Goal: Download file/media

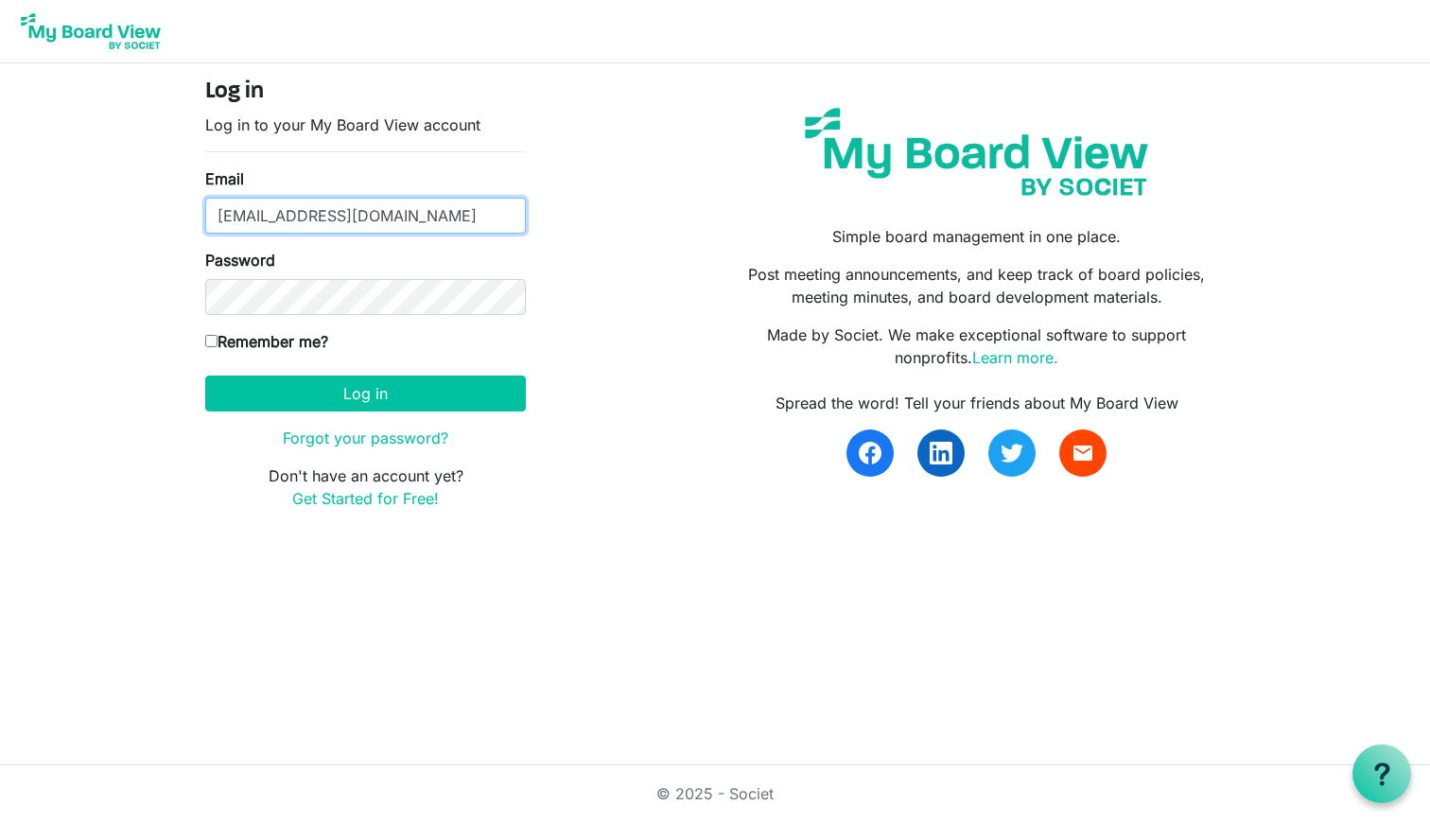
type input "meimeibrown2@gmail.com"
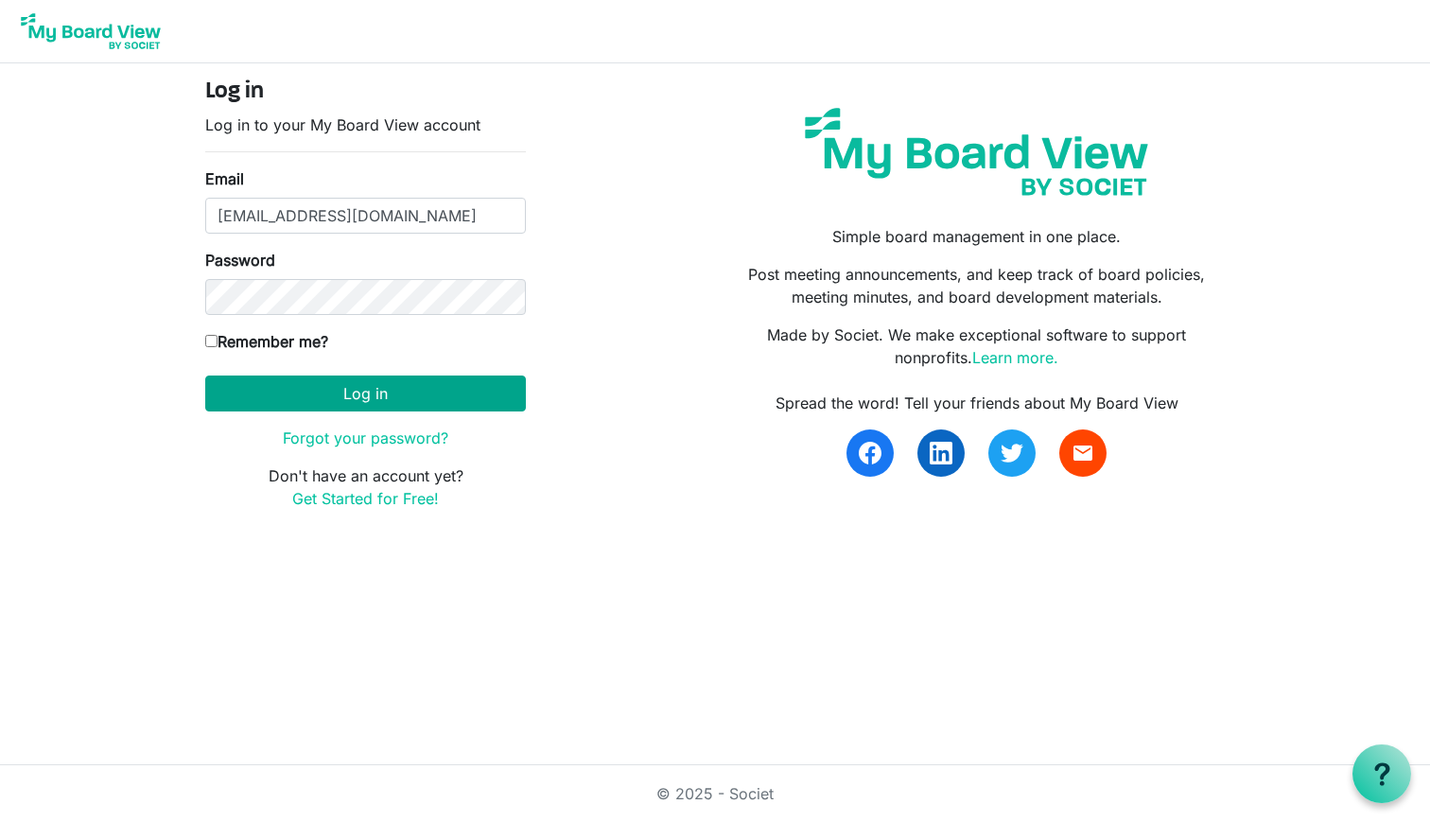
click at [280, 393] on button "Log in" at bounding box center [365, 393] width 321 height 36
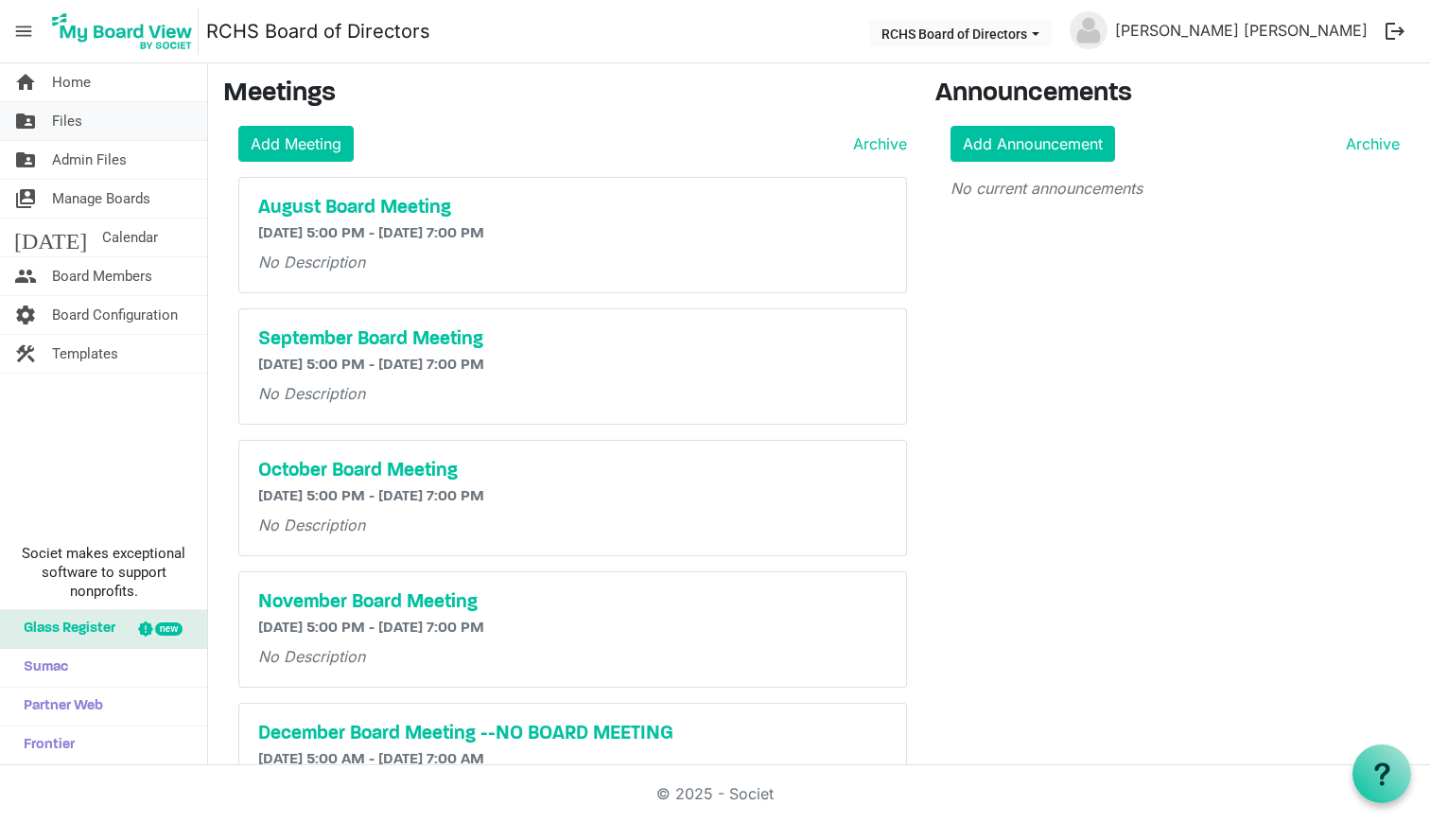
click at [64, 116] on span "Files" at bounding box center [67, 121] width 30 height 38
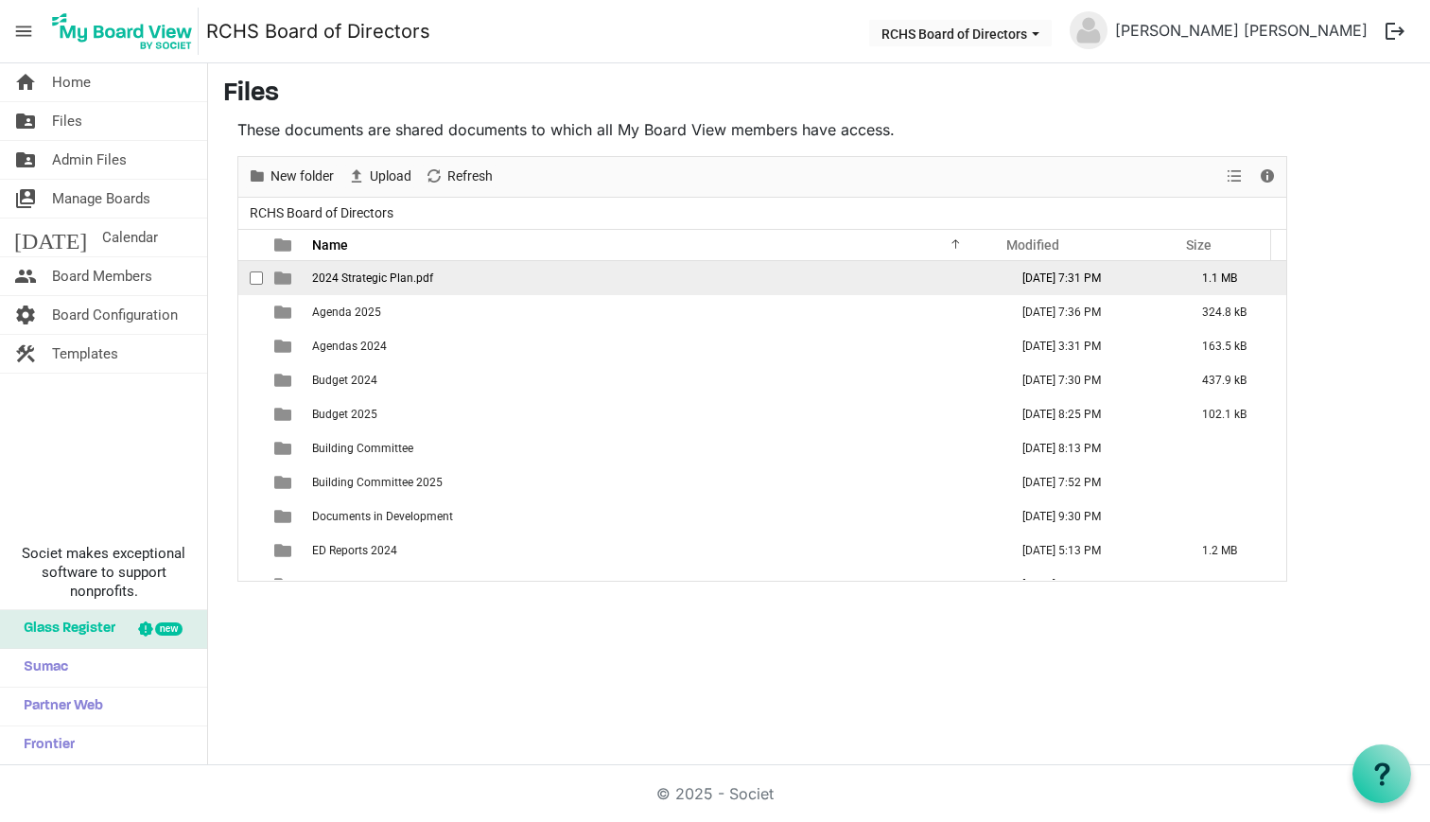
click at [252, 277] on span "checkbox" at bounding box center [256, 277] width 13 height 13
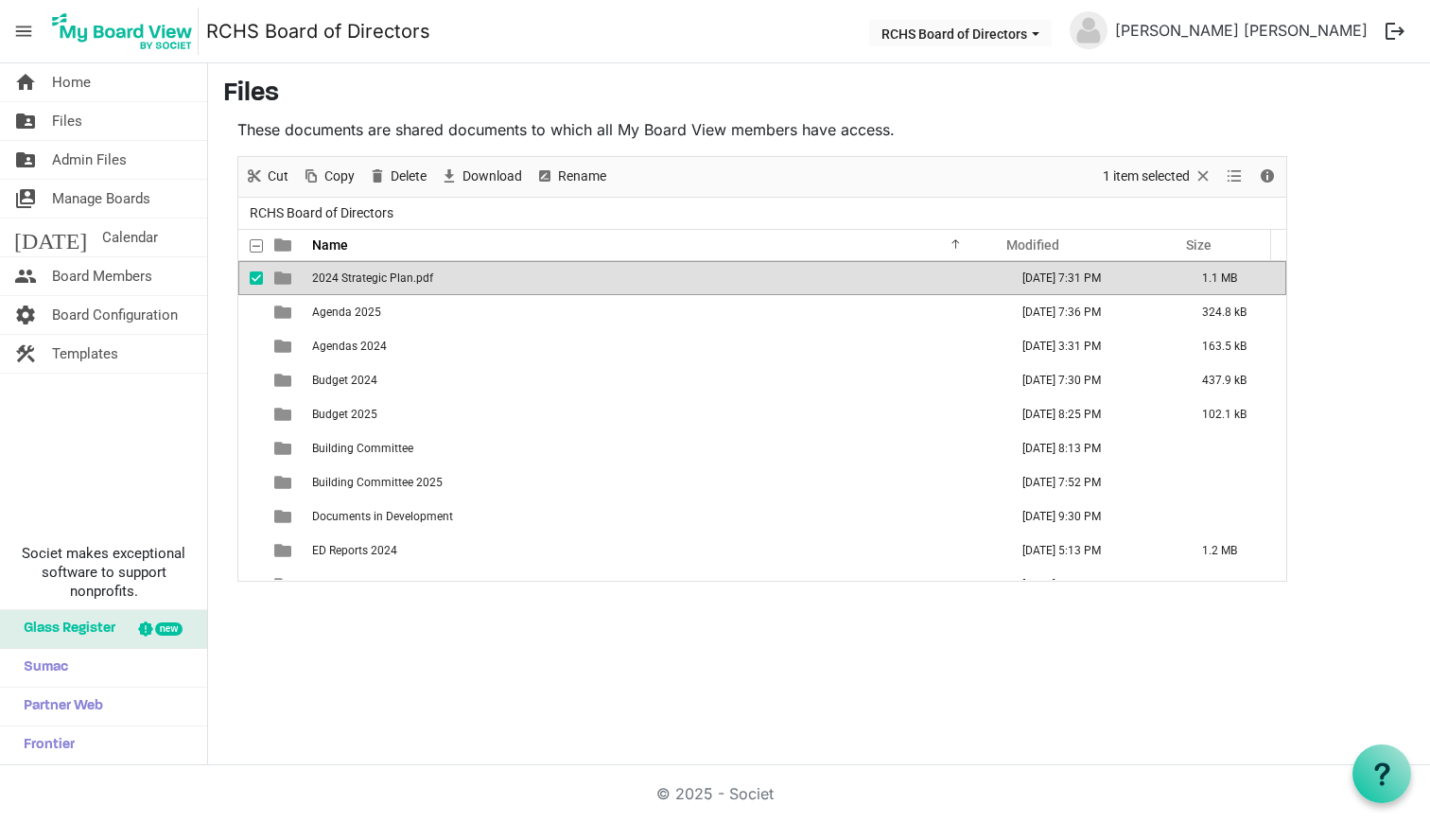
click at [254, 244] on span at bounding box center [256, 245] width 13 height 13
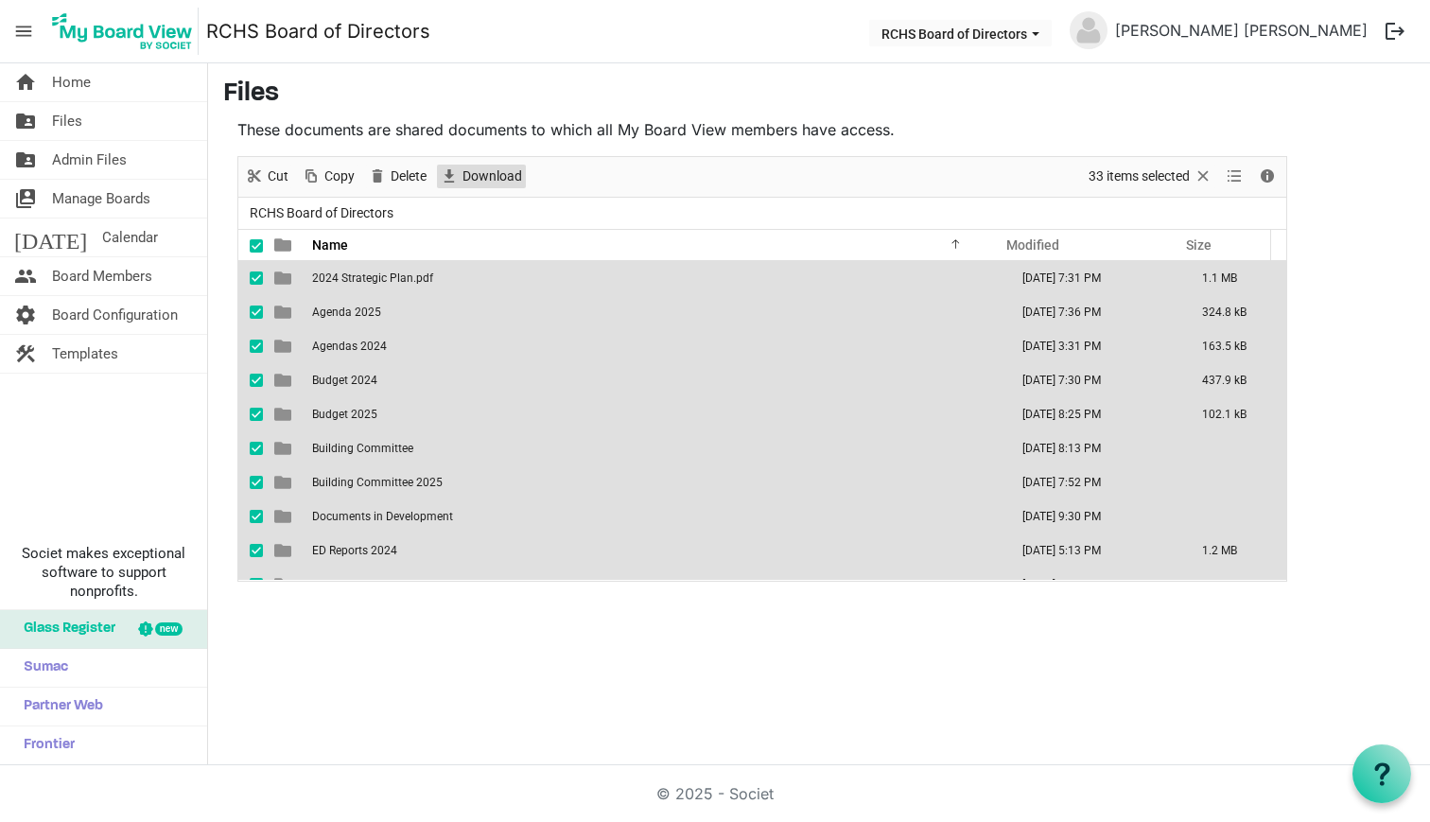
click at [492, 165] on span "Download" at bounding box center [492, 177] width 63 height 24
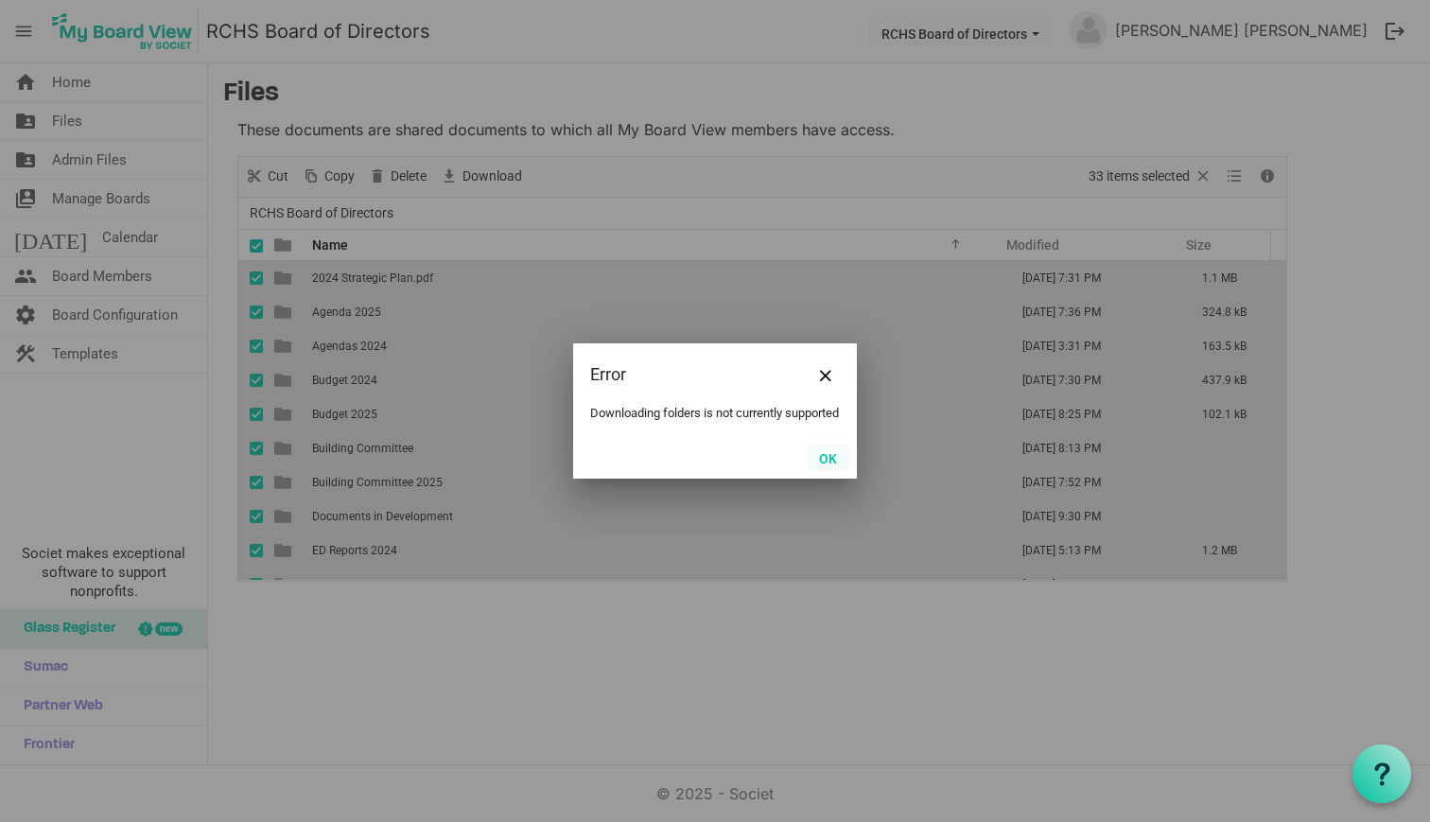
click at [823, 471] on button "OK" at bounding box center [828, 458] width 43 height 26
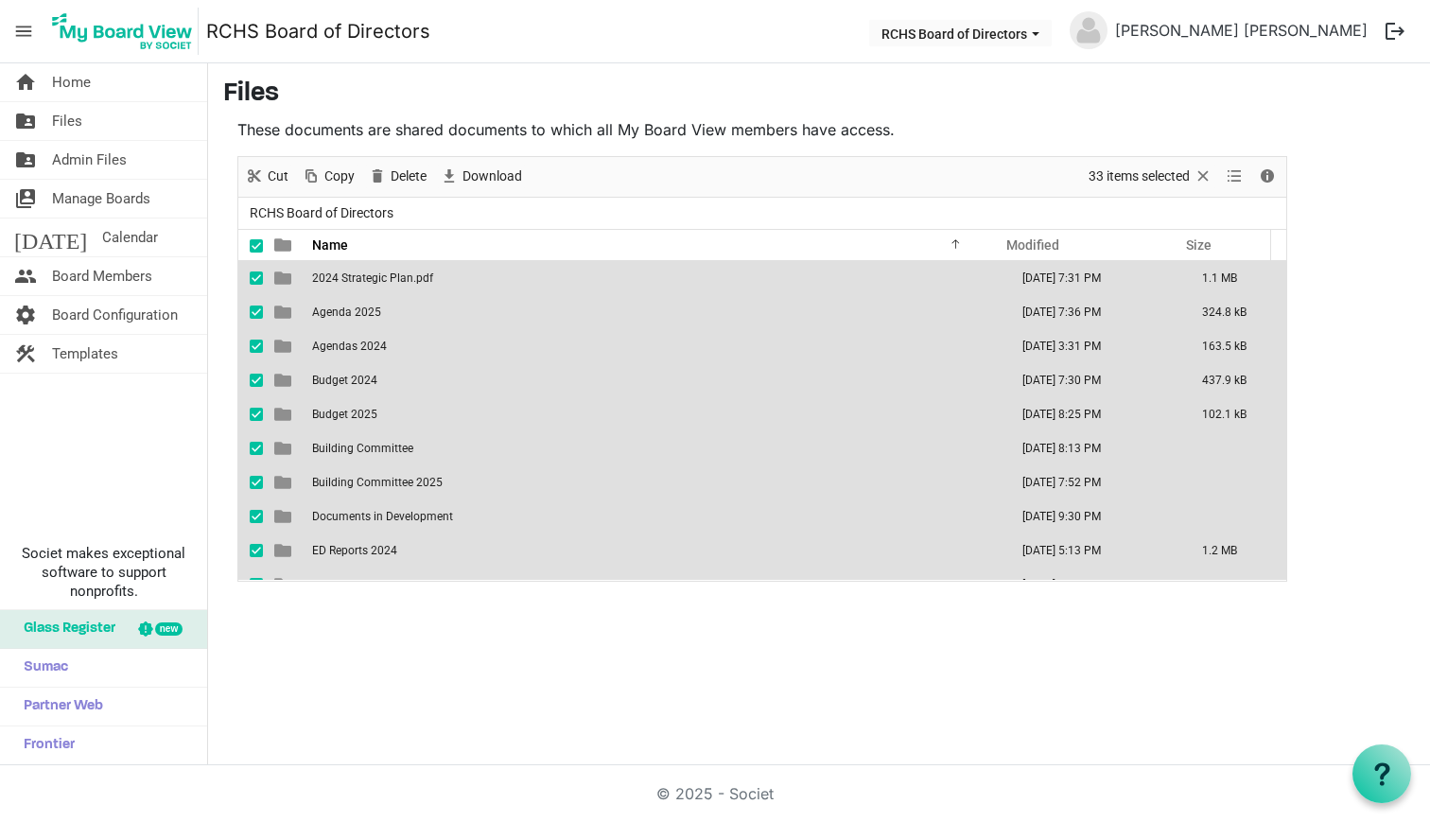
click at [342, 279] on span "2024 Strategic Plan.pdf" at bounding box center [372, 277] width 121 height 13
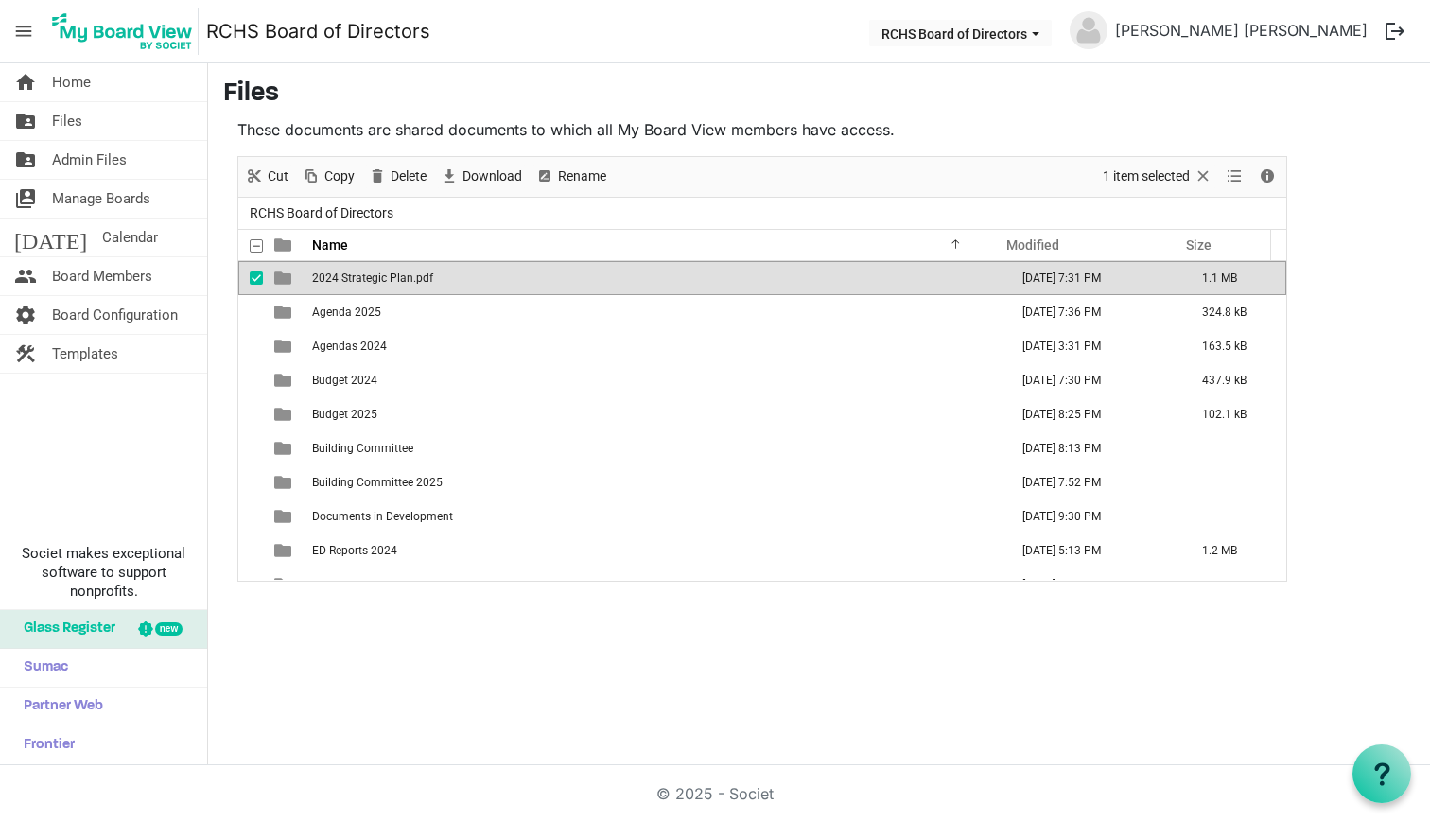
click at [256, 276] on span "checkbox" at bounding box center [256, 277] width 13 height 13
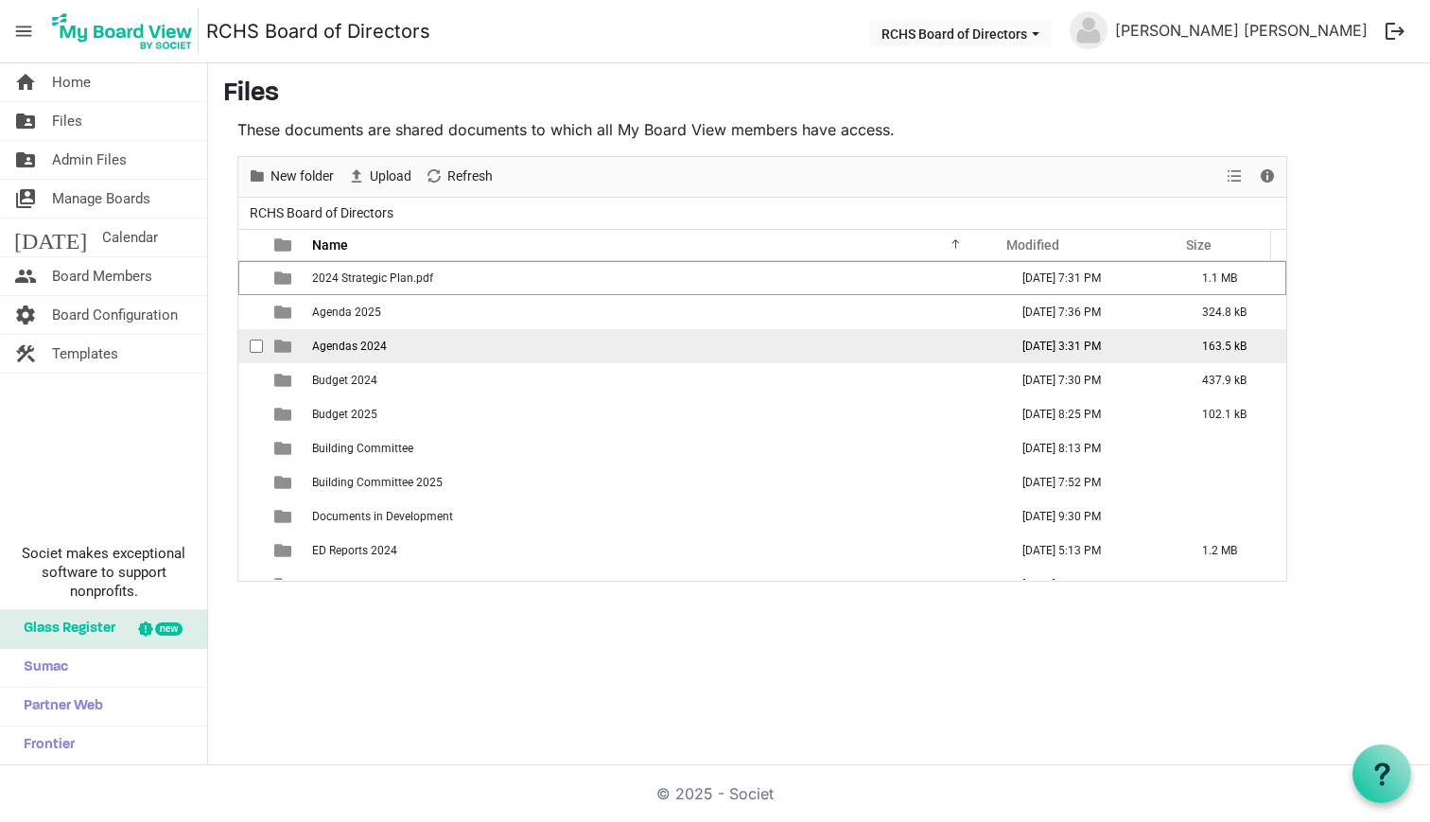
click at [282, 346] on span "is template cell column header type" at bounding box center [282, 346] width 17 height 17
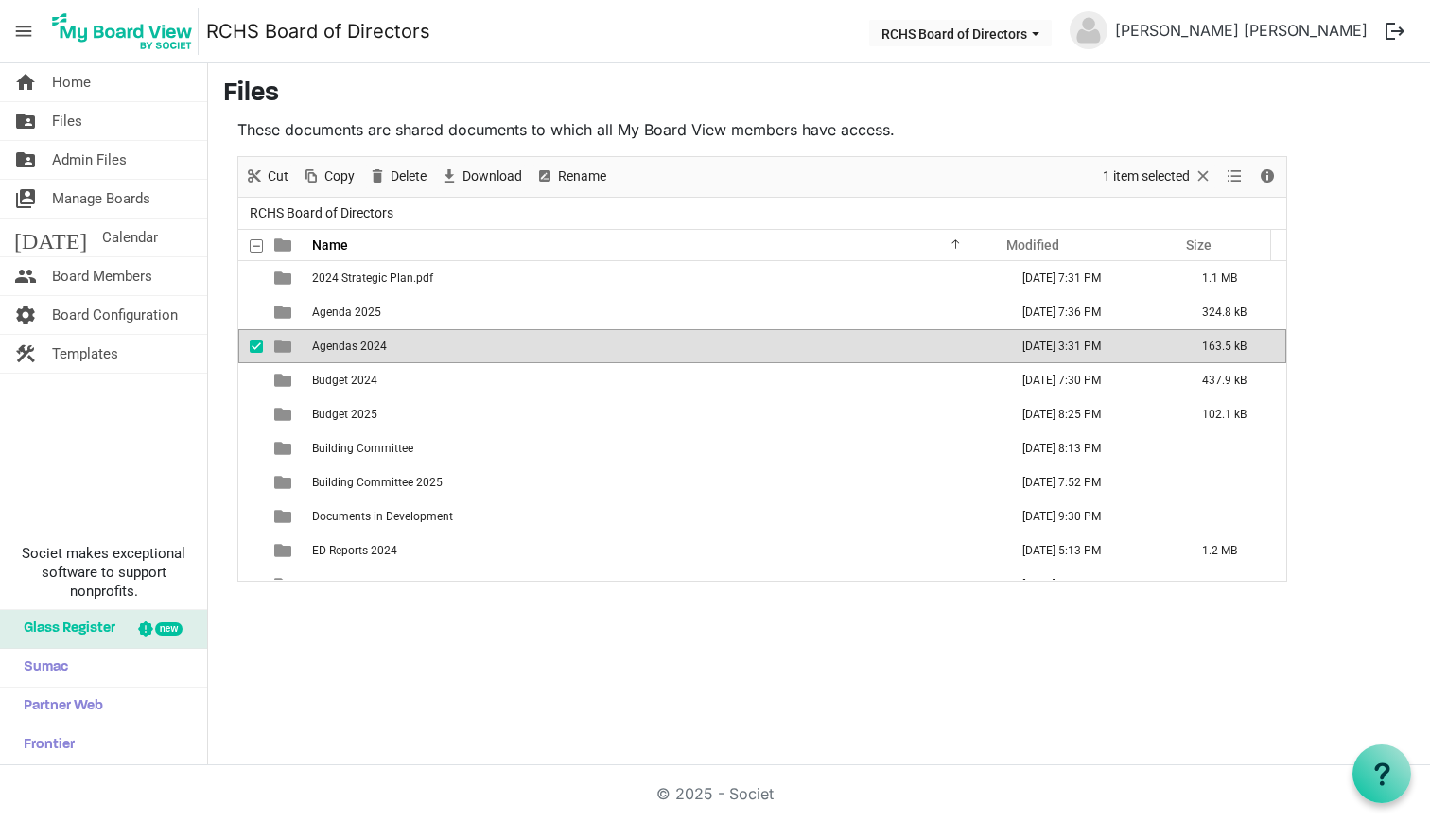
click at [373, 344] on span "Agendas 2024" at bounding box center [349, 346] width 75 height 13
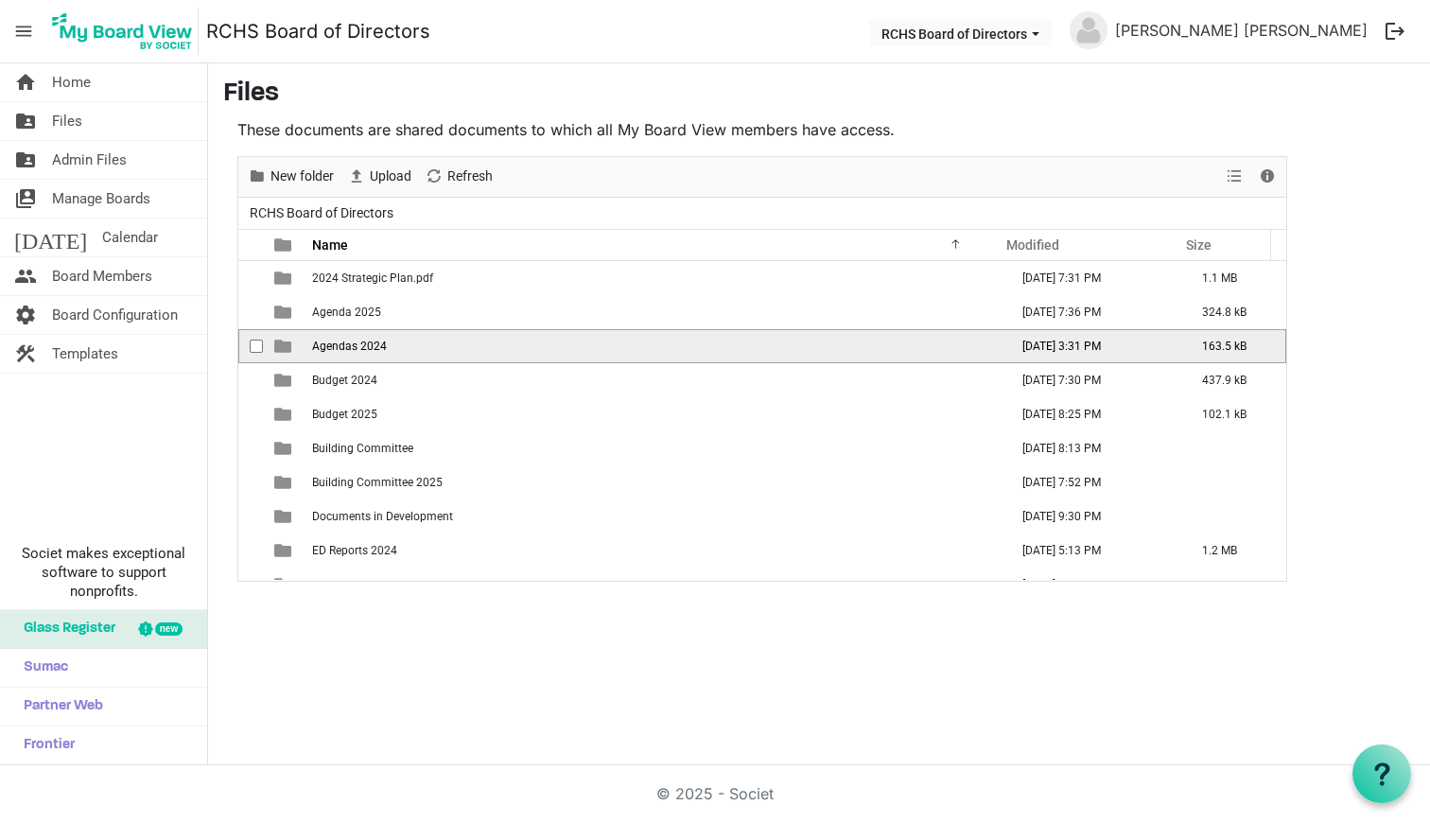
click at [373, 344] on span "Agendas 2024" at bounding box center [349, 346] width 75 height 13
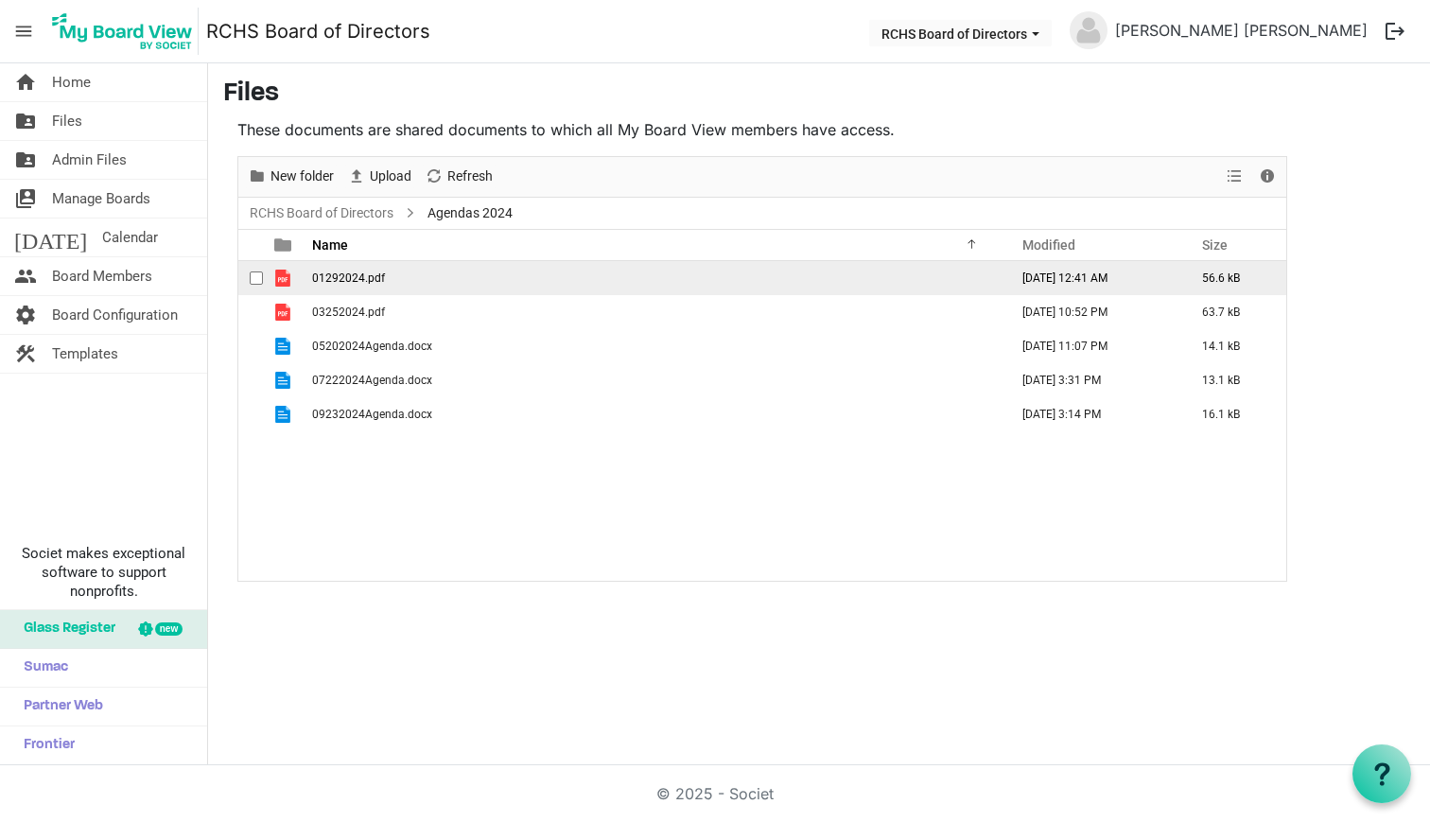
click at [253, 276] on span "checkbox" at bounding box center [256, 277] width 13 height 13
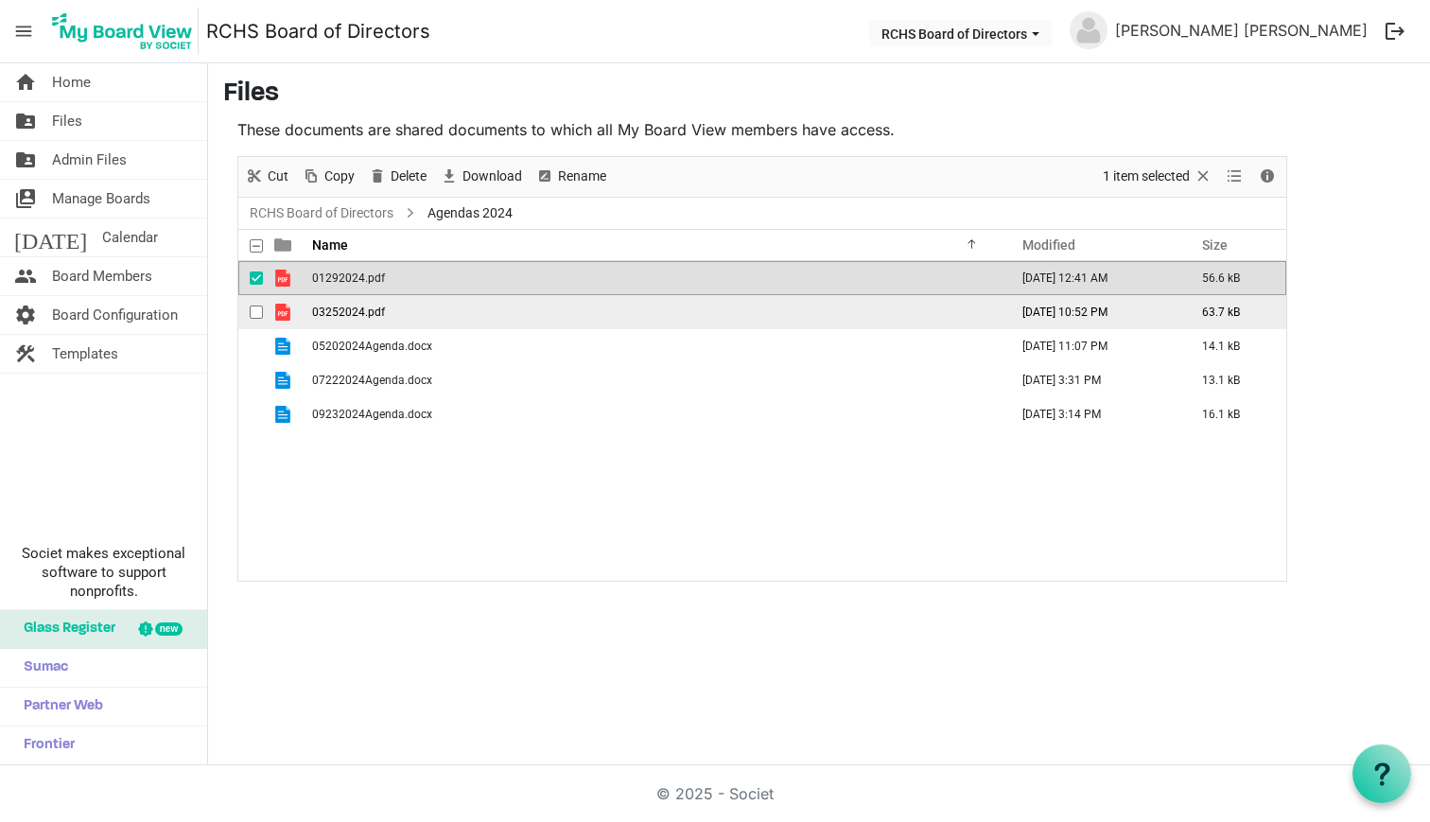
click at [259, 309] on span "checkbox" at bounding box center [256, 311] width 13 height 13
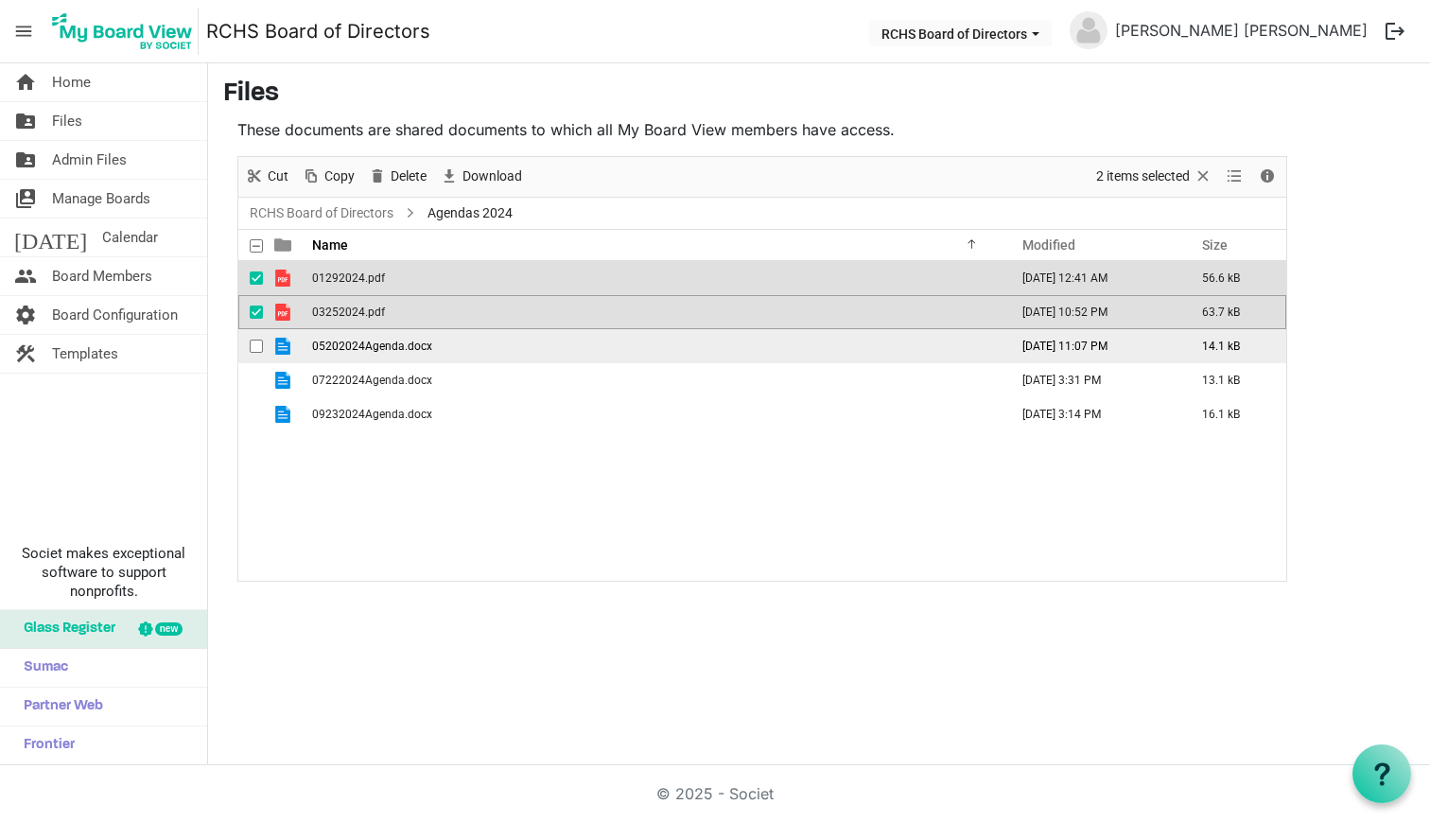
click at [259, 341] on span "checkbox" at bounding box center [256, 346] width 13 height 13
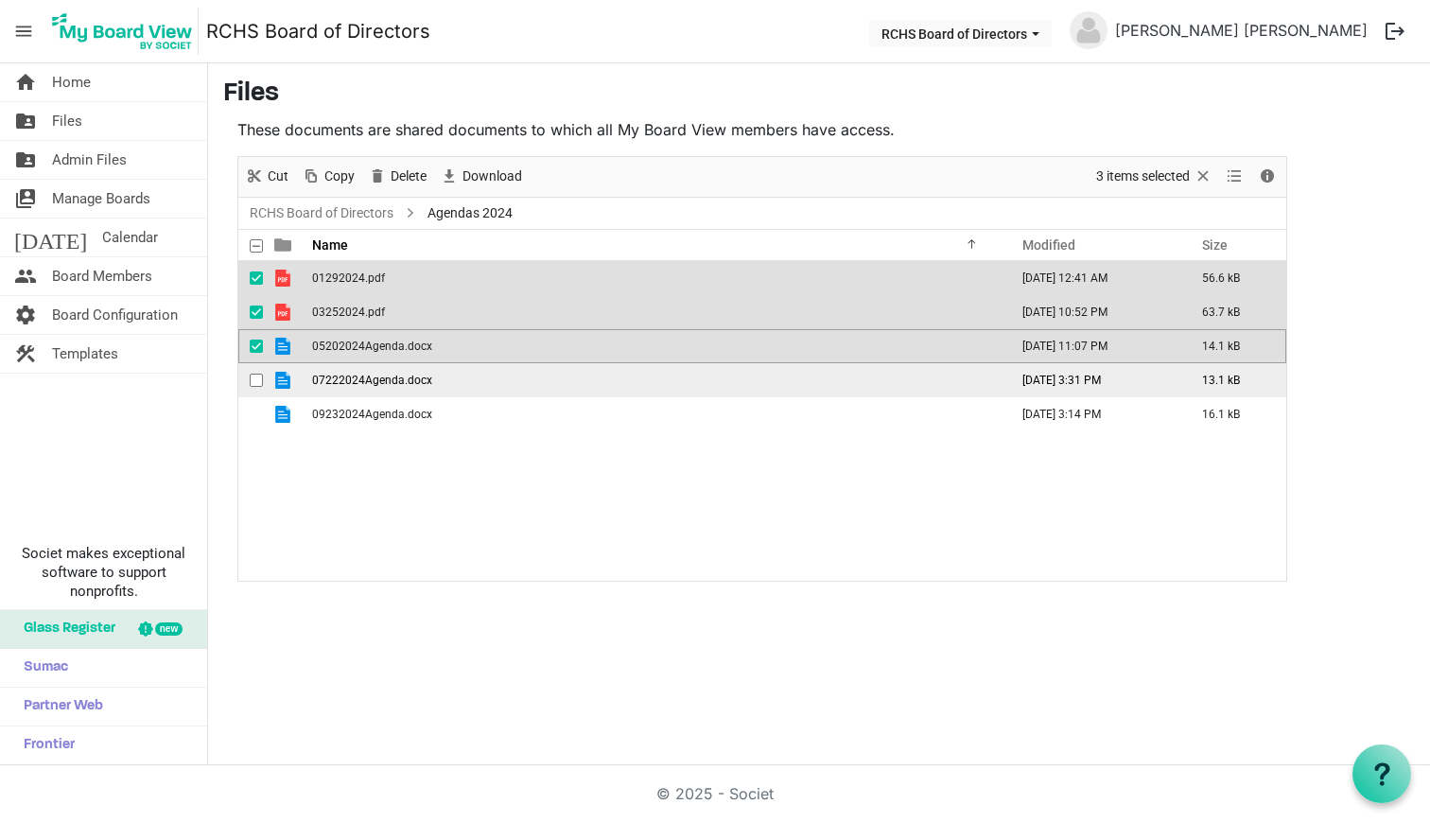
click at [256, 372] on div "checkbox" at bounding box center [261, 380] width 23 height 19
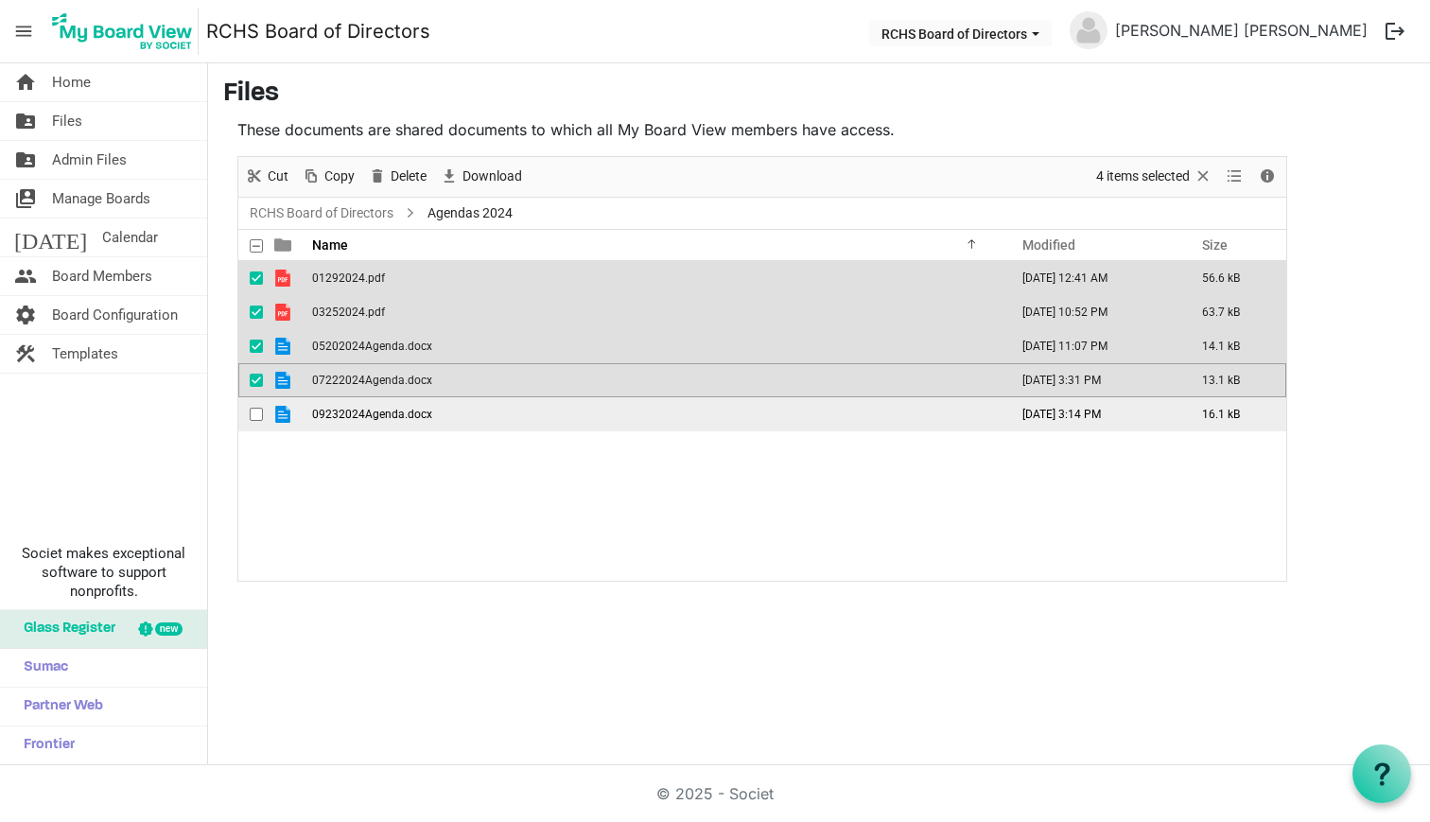
click at [257, 410] on span "checkbox" at bounding box center [256, 414] width 13 height 13
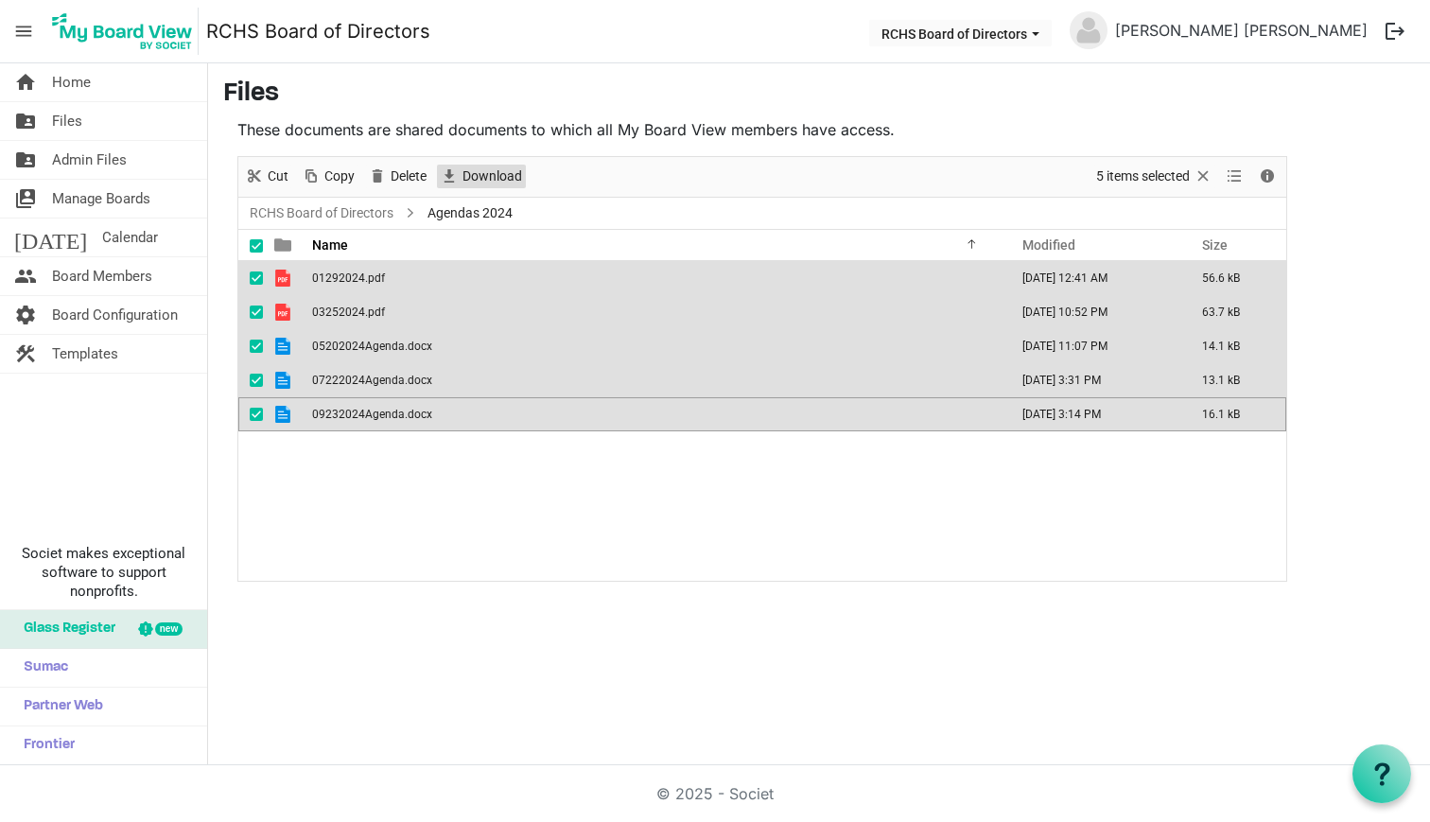
click at [484, 173] on span "Download" at bounding box center [492, 177] width 63 height 24
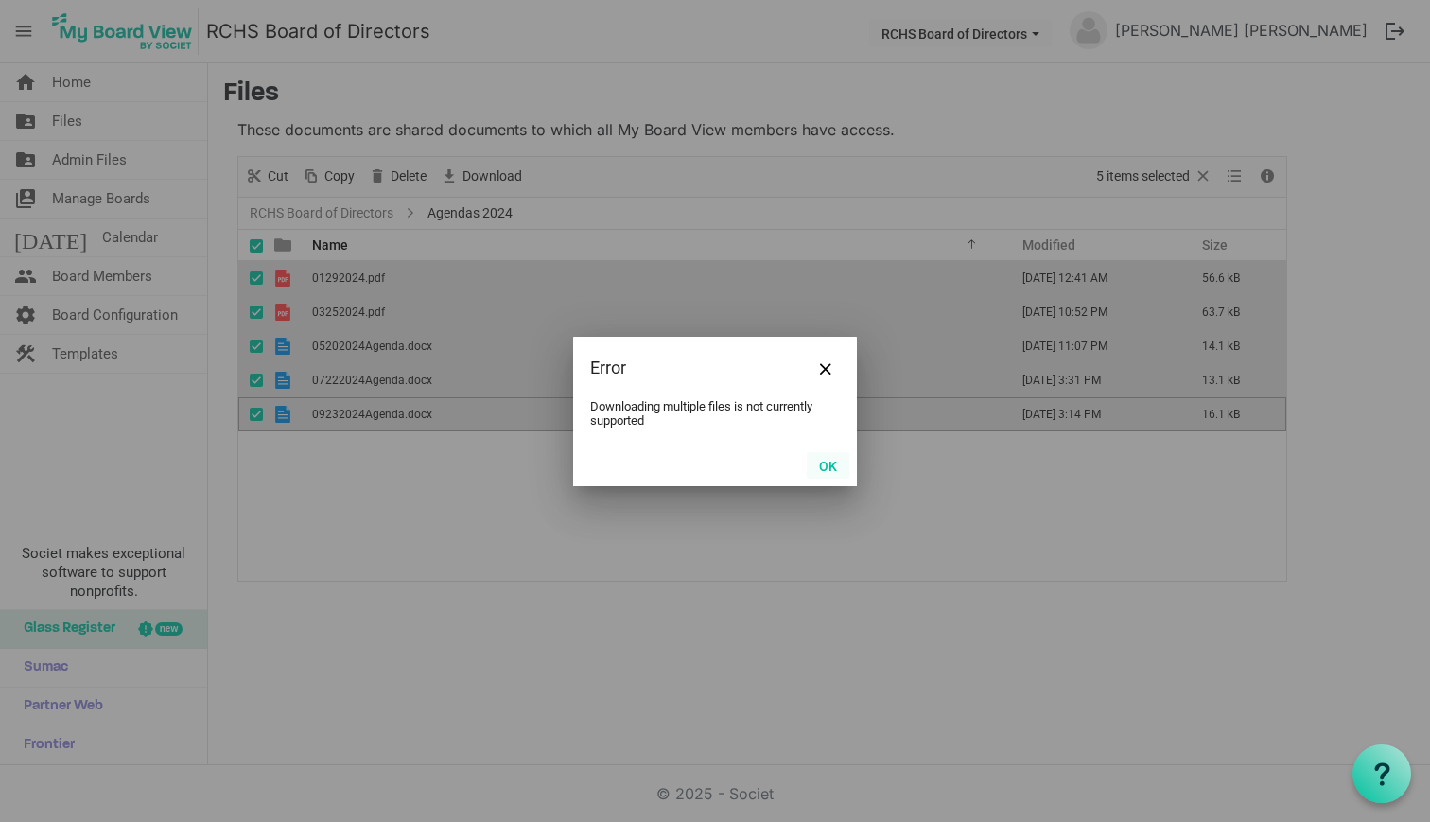
click at [818, 462] on button "OK" at bounding box center [828, 465] width 43 height 26
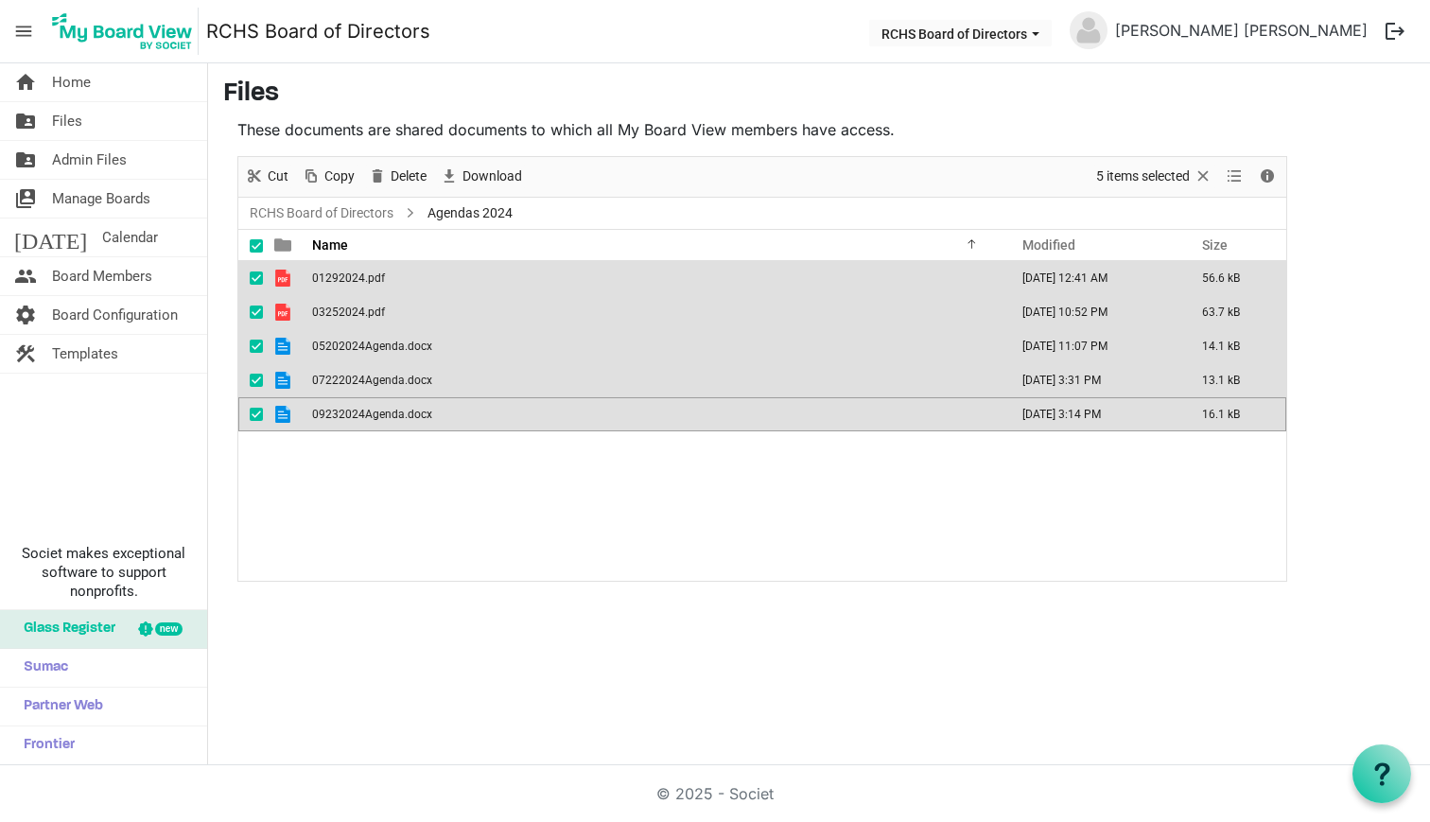
click at [497, 531] on div "01292024.pdf January 16, 2024 12:41 AM 56.6 kB 03252024.pdf March 22, 2024 10:5…" at bounding box center [762, 420] width 1048 height 319
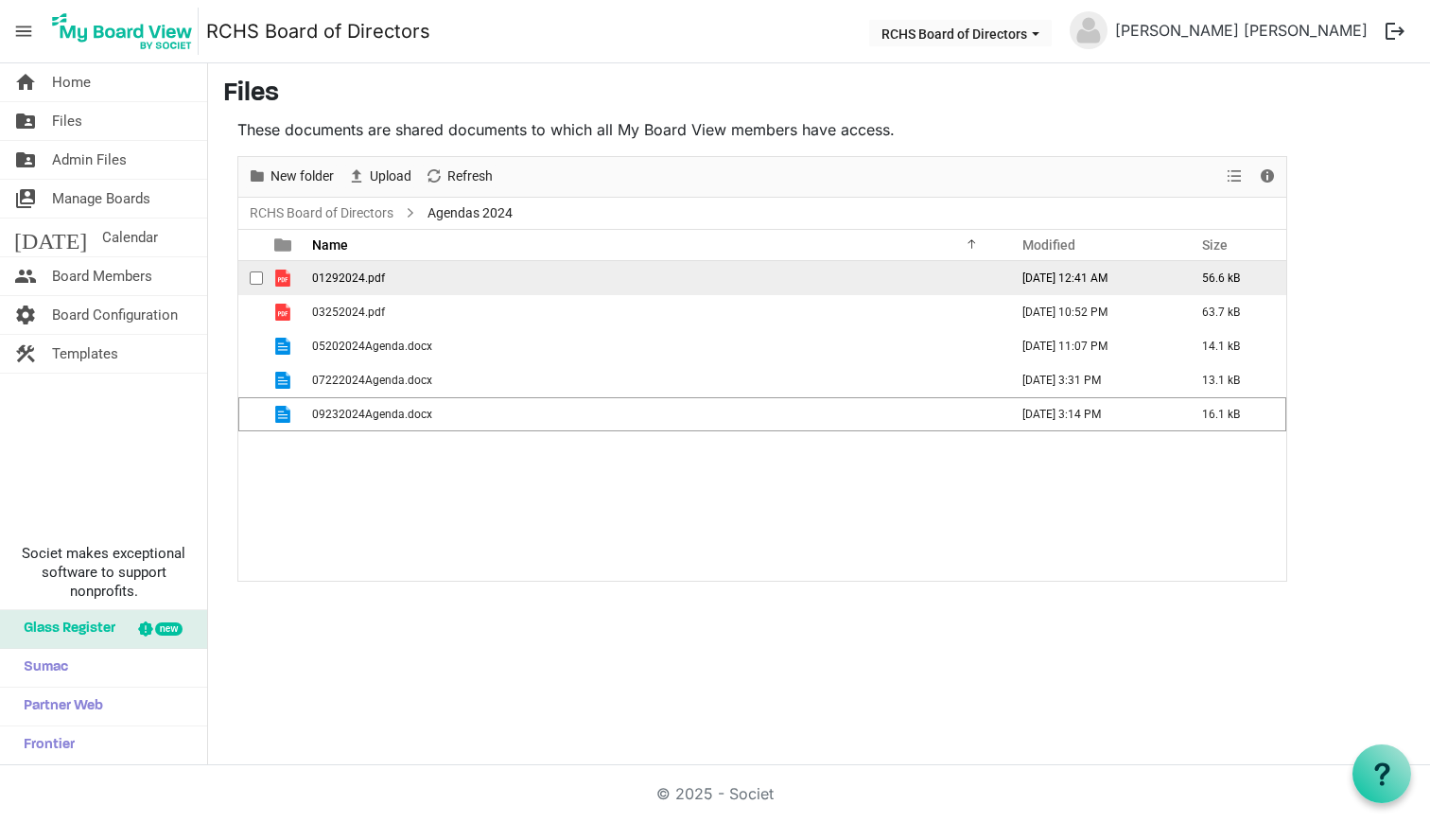
click at [262, 281] on span "checkbox" at bounding box center [256, 277] width 13 height 13
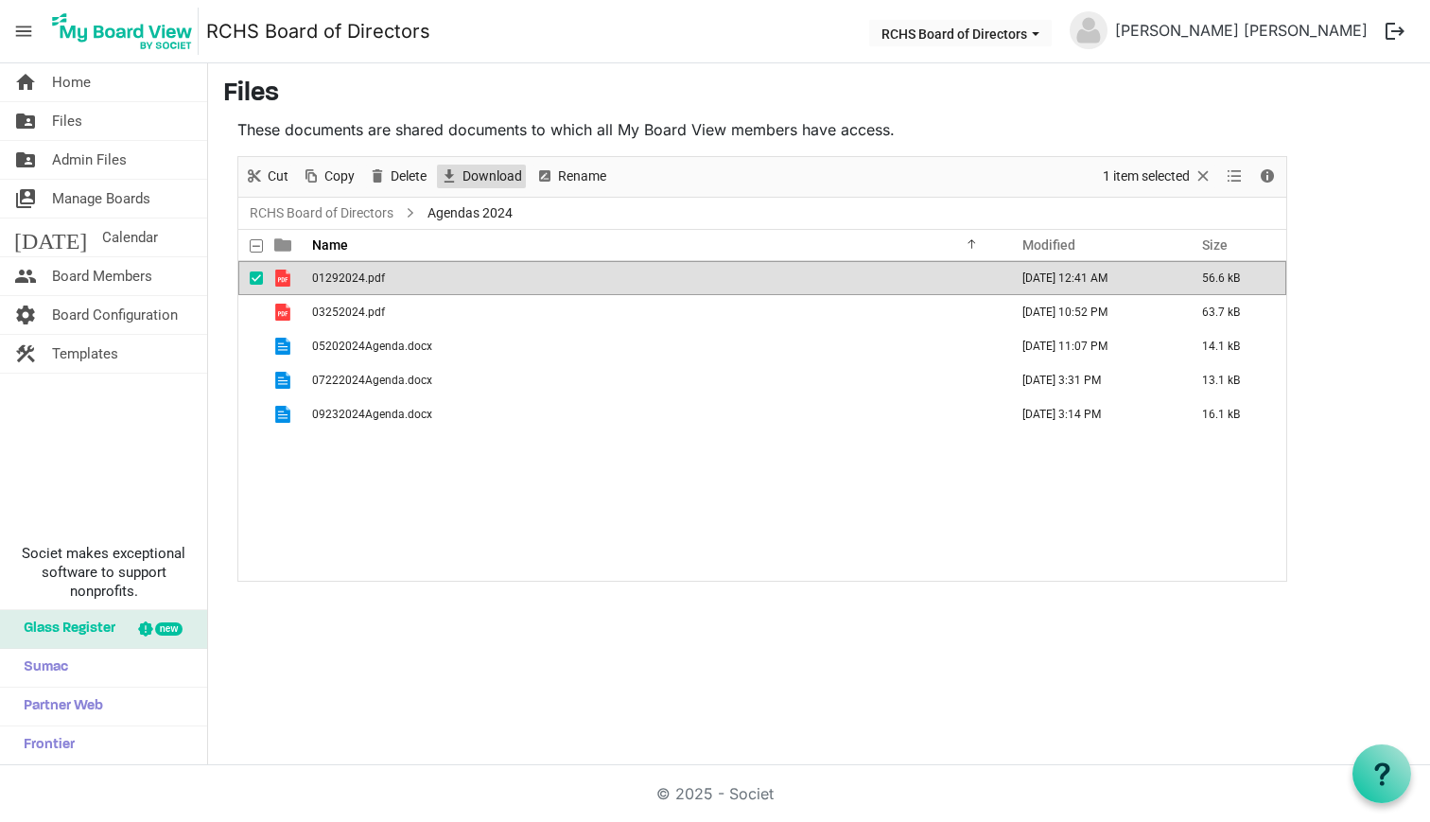
click at [460, 175] on span "Download" at bounding box center [449, 177] width 23 height 24
click at [253, 278] on span "checkbox" at bounding box center [256, 277] width 13 height 13
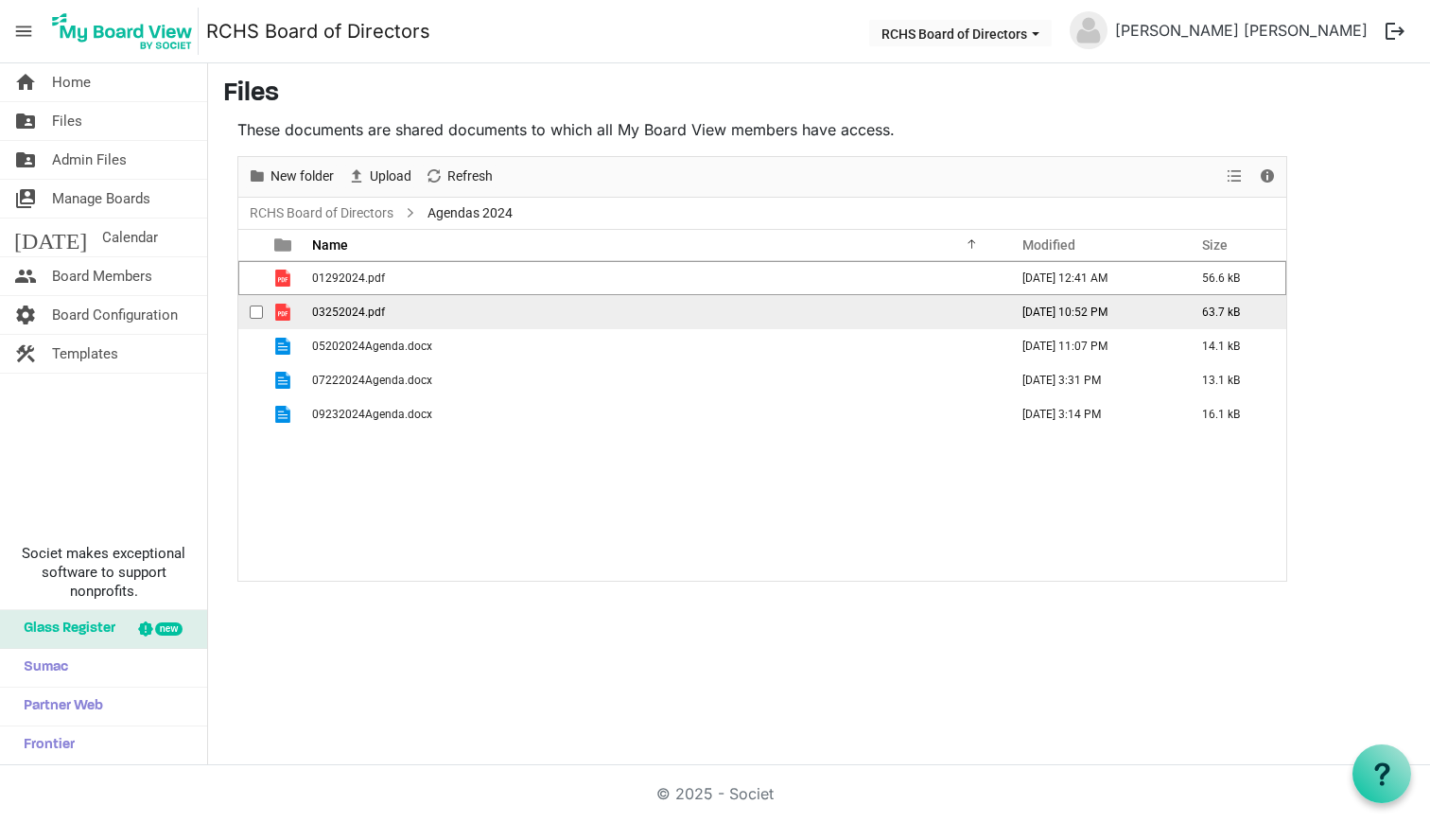
click at [253, 310] on span "checkbox" at bounding box center [256, 311] width 13 height 13
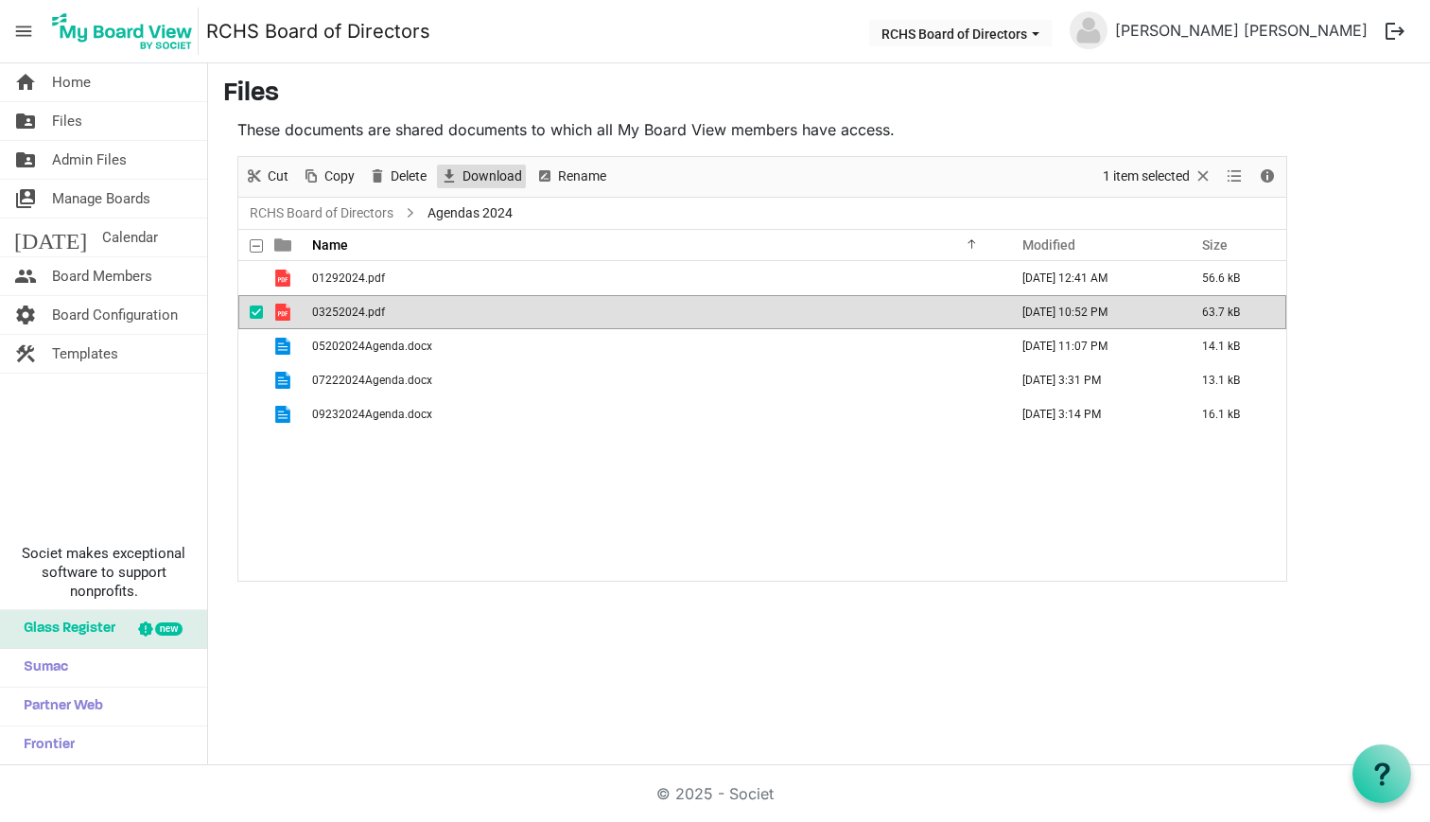
click at [497, 168] on span "Download" at bounding box center [492, 177] width 63 height 24
click at [256, 310] on span "checkbox" at bounding box center [256, 311] width 13 height 13
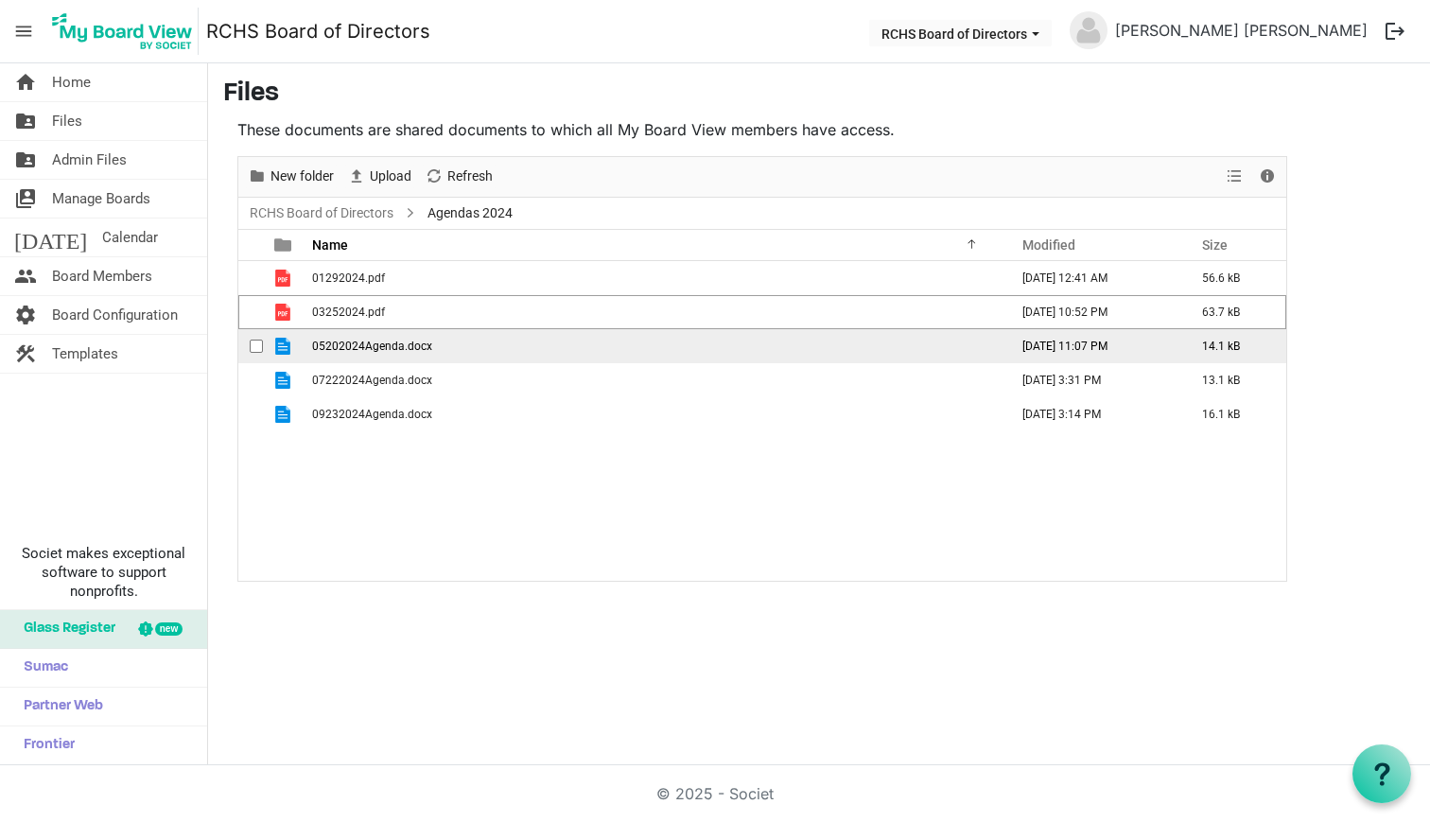
click at [255, 349] on span "checkbox" at bounding box center [256, 346] width 13 height 13
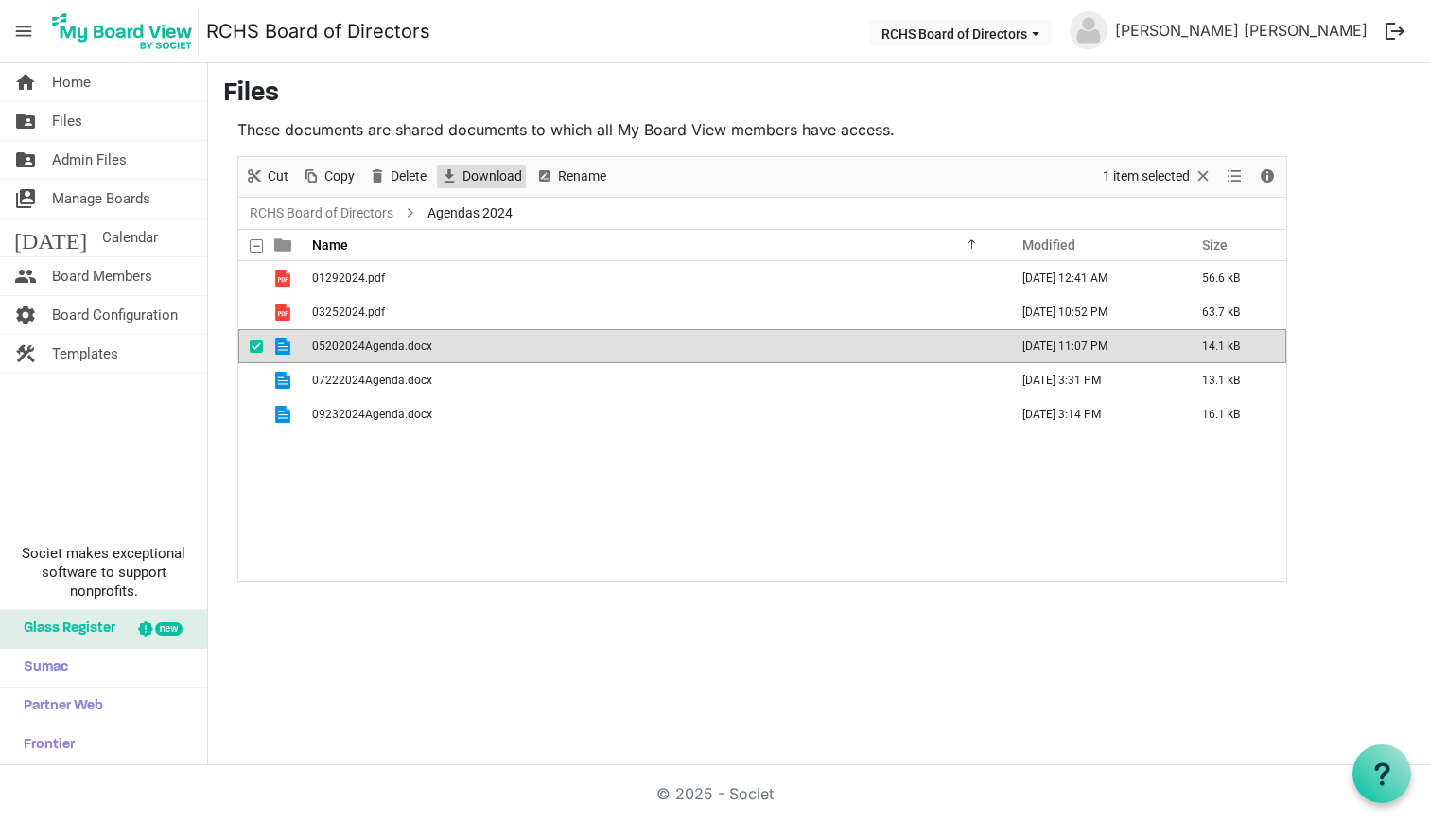
click at [471, 179] on span "Download" at bounding box center [492, 177] width 63 height 24
click at [256, 347] on span "checkbox" at bounding box center [256, 346] width 13 height 13
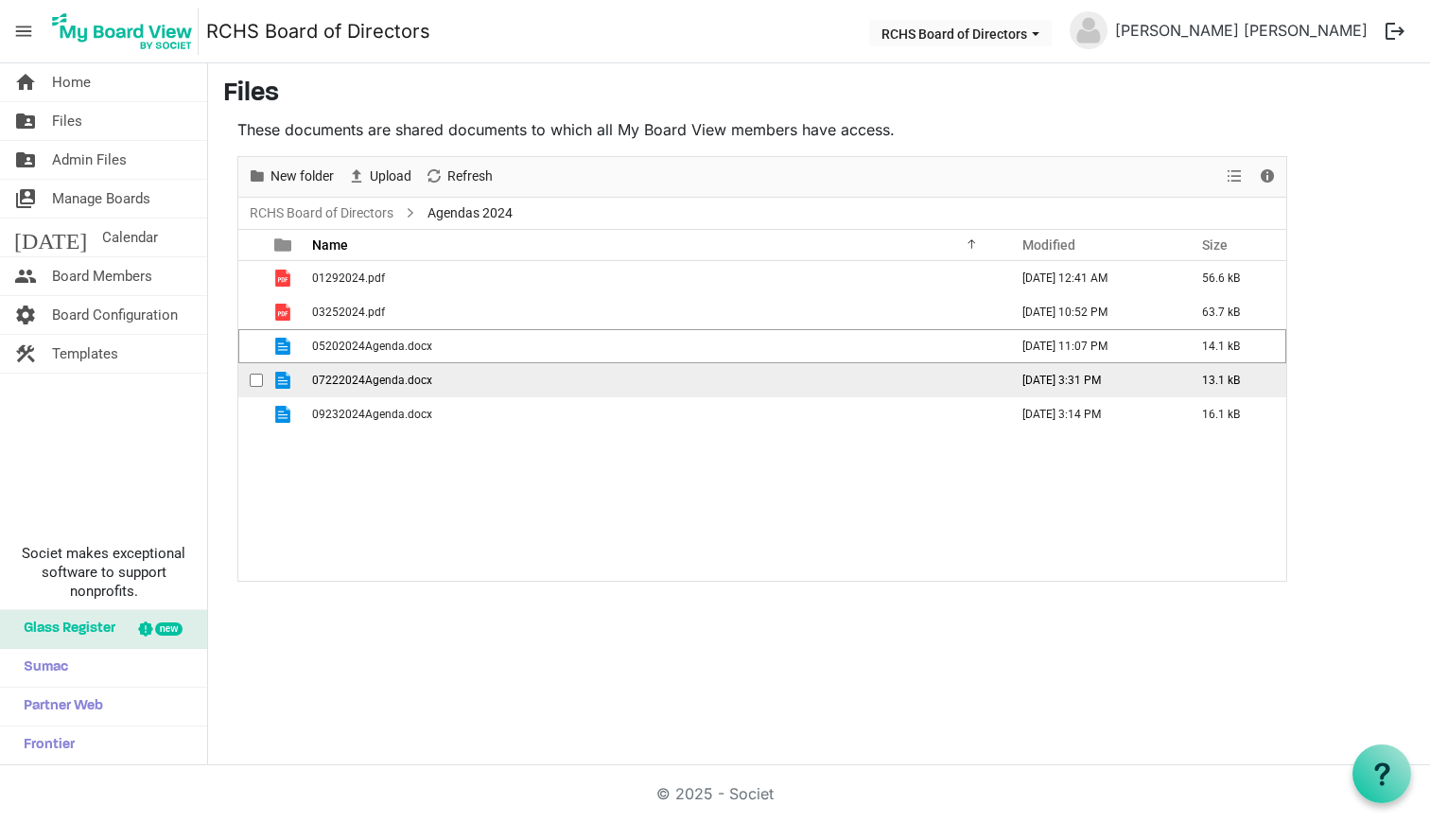
click at [256, 373] on div "checkbox" at bounding box center [261, 380] width 23 height 19
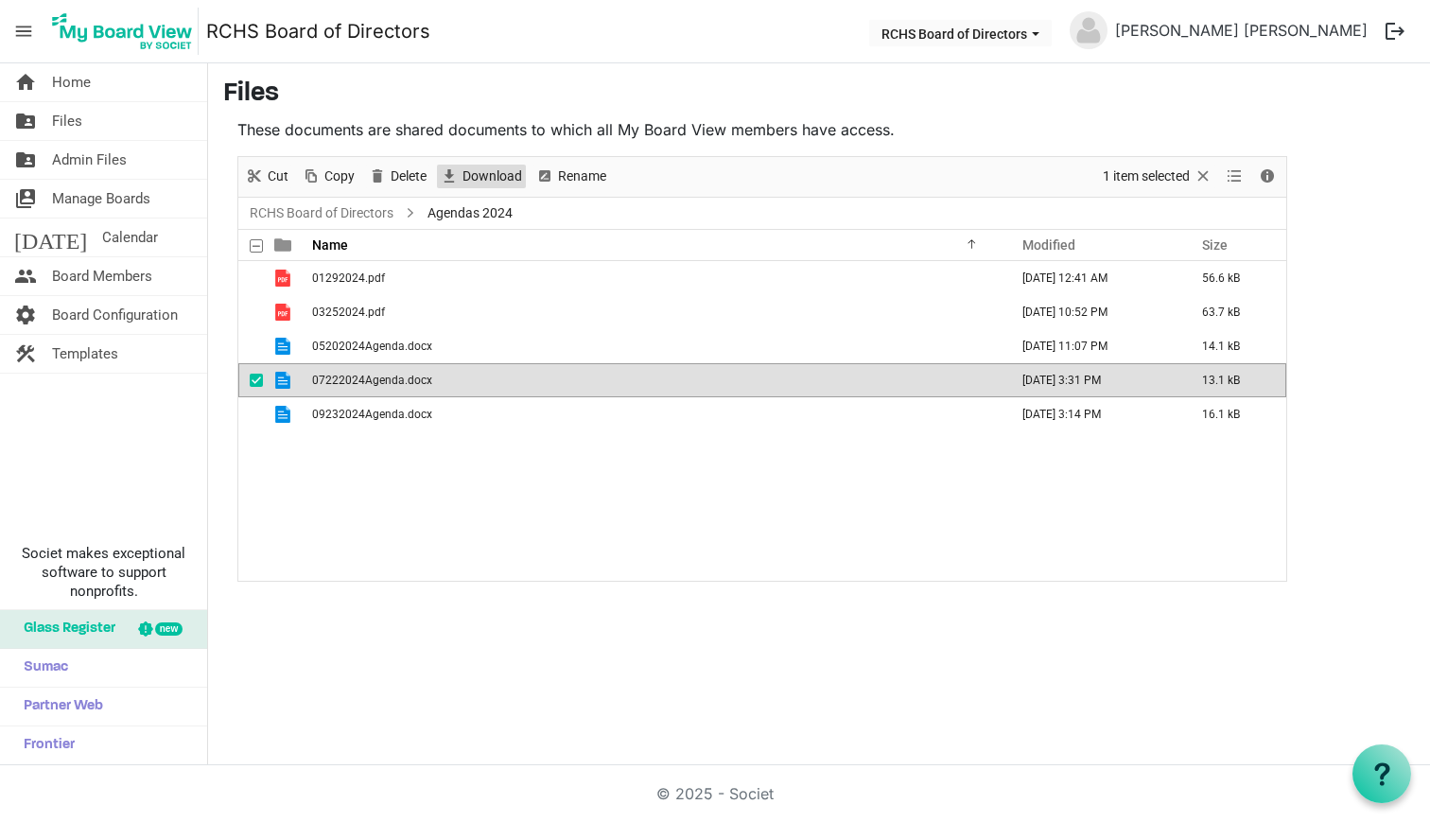
click at [498, 174] on span "Download" at bounding box center [492, 177] width 63 height 24
click at [259, 378] on span "checkbox" at bounding box center [256, 380] width 13 height 13
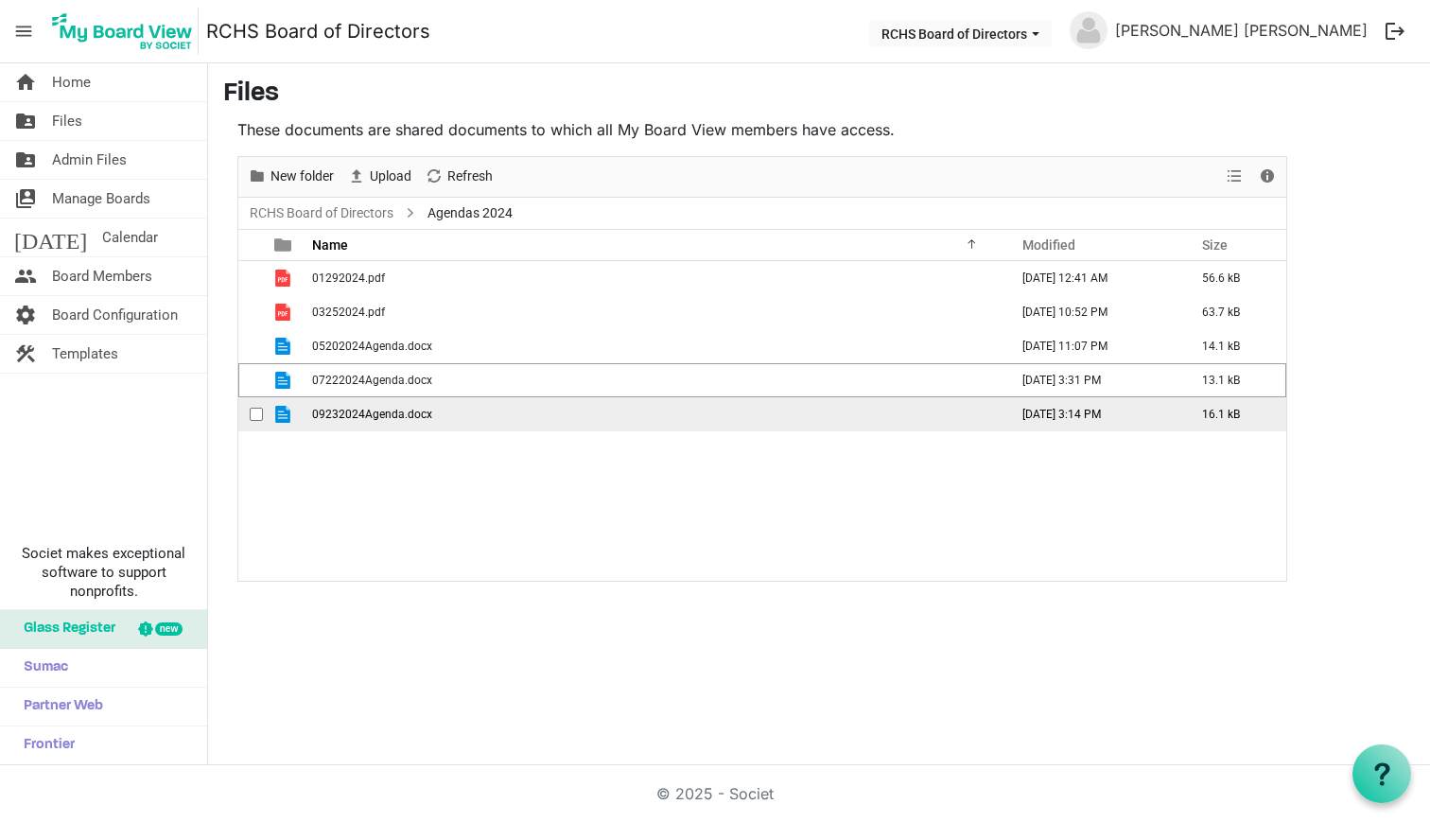
click at [261, 413] on span "checkbox" at bounding box center [256, 414] width 13 height 13
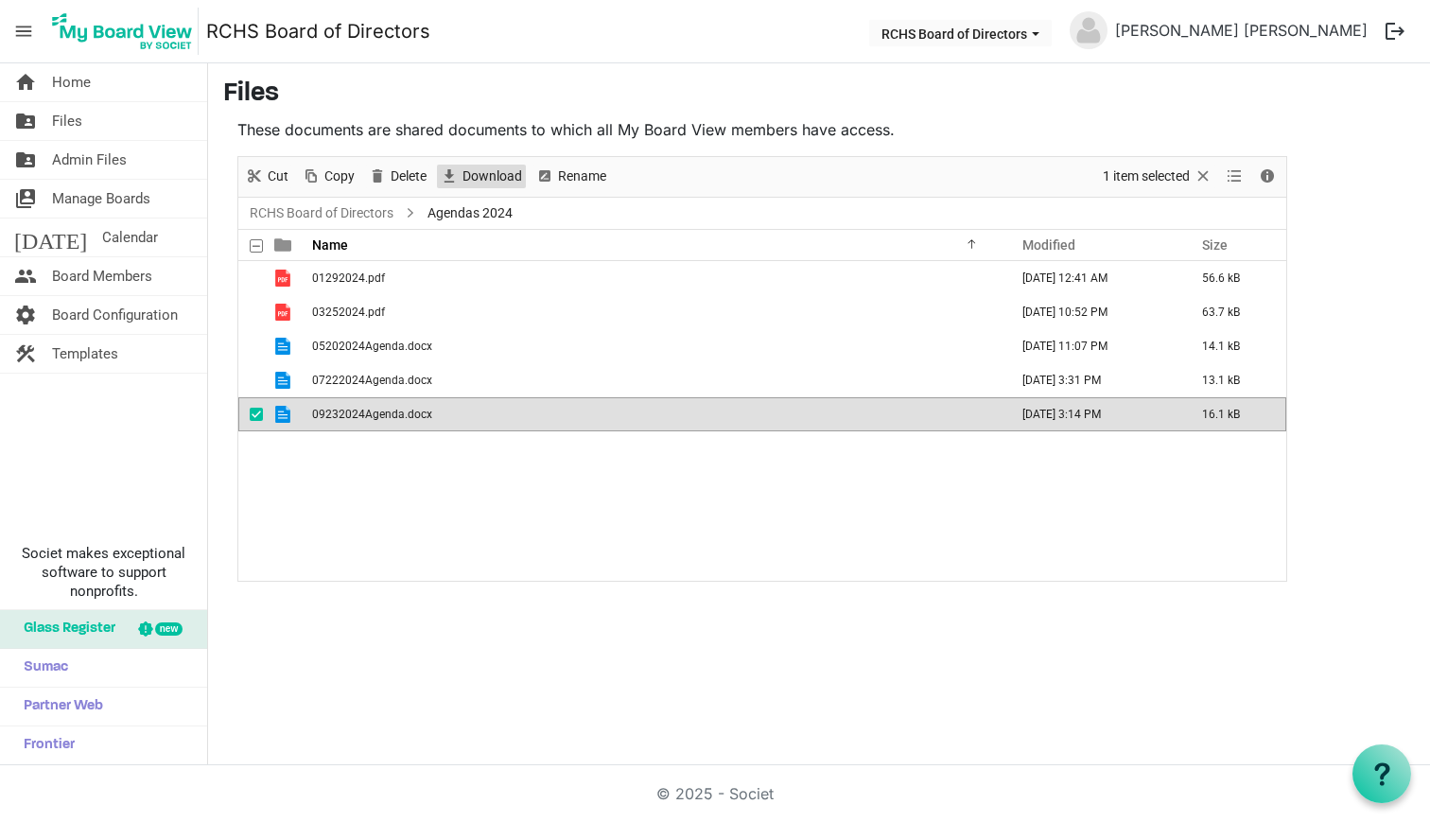
click at [476, 175] on span "Download" at bounding box center [492, 177] width 63 height 24
click at [445, 510] on div "01292024.pdf January 16, 2024 12:41 AM 56.6 kB 03252024.pdf March 22, 2024 10:5…" at bounding box center [762, 420] width 1048 height 319
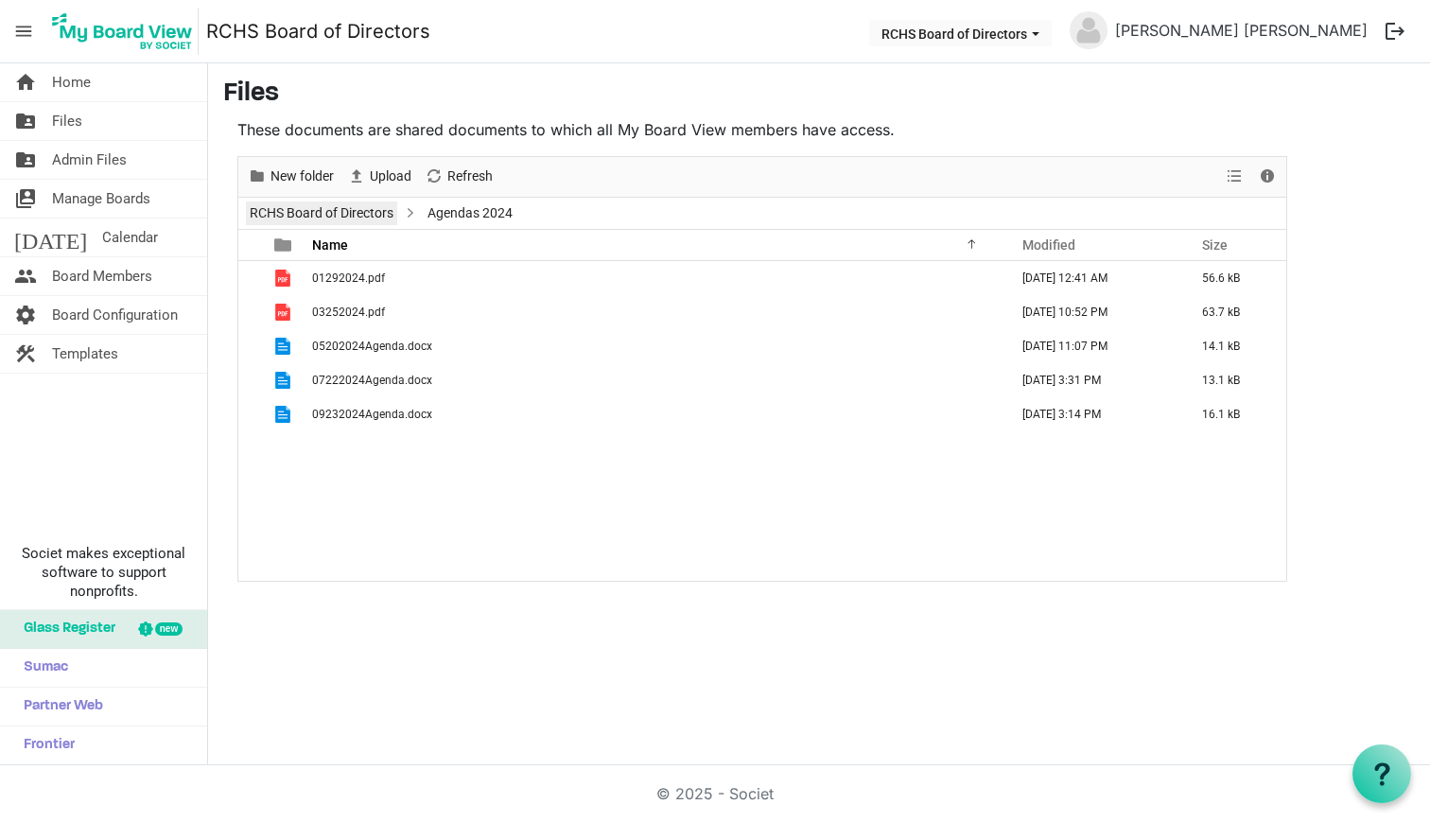
click at [335, 209] on link "RCHS Board of Directors" at bounding box center [321, 213] width 151 height 24
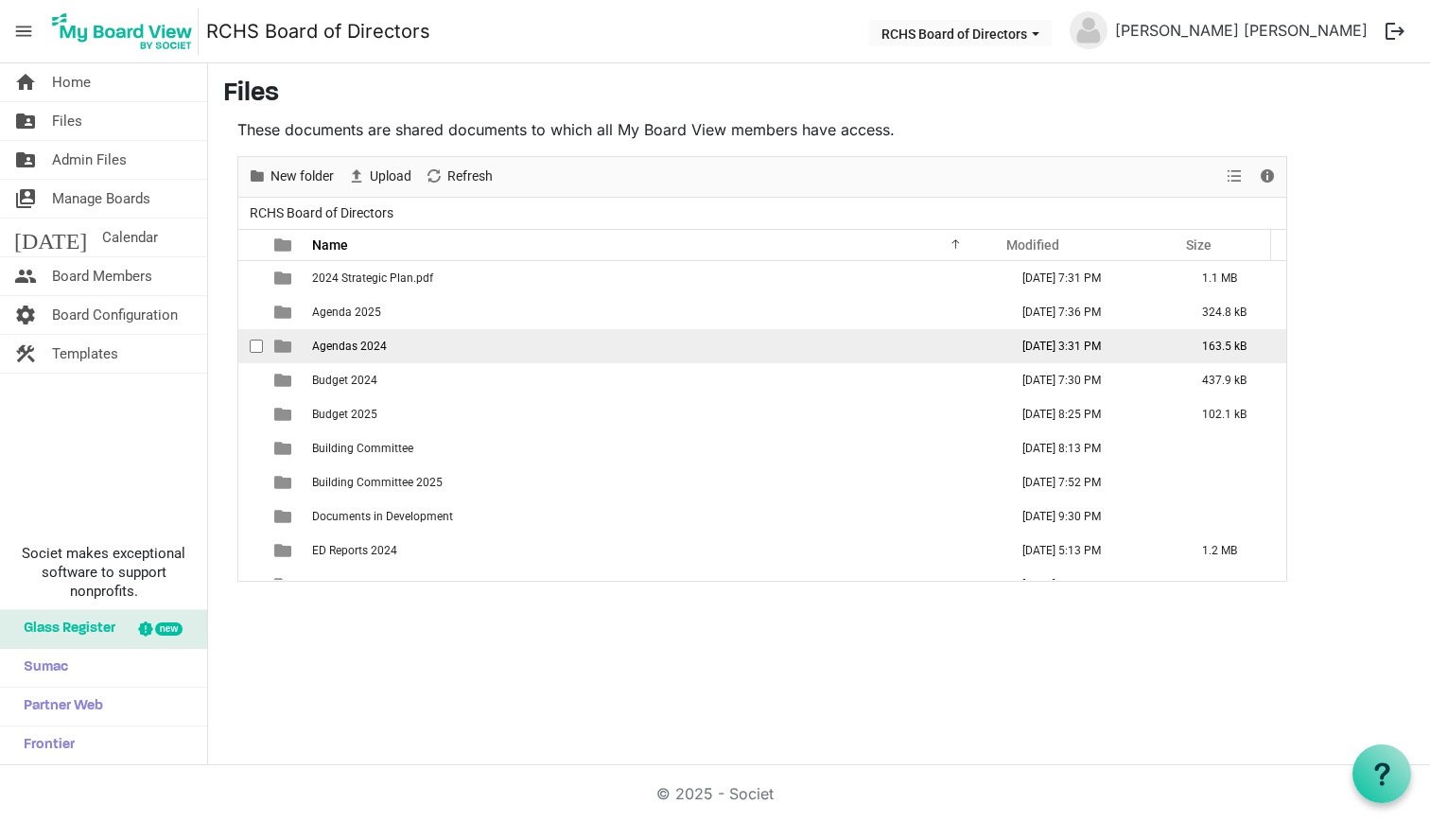
click at [342, 351] on span "Agendas 2024" at bounding box center [349, 346] width 75 height 13
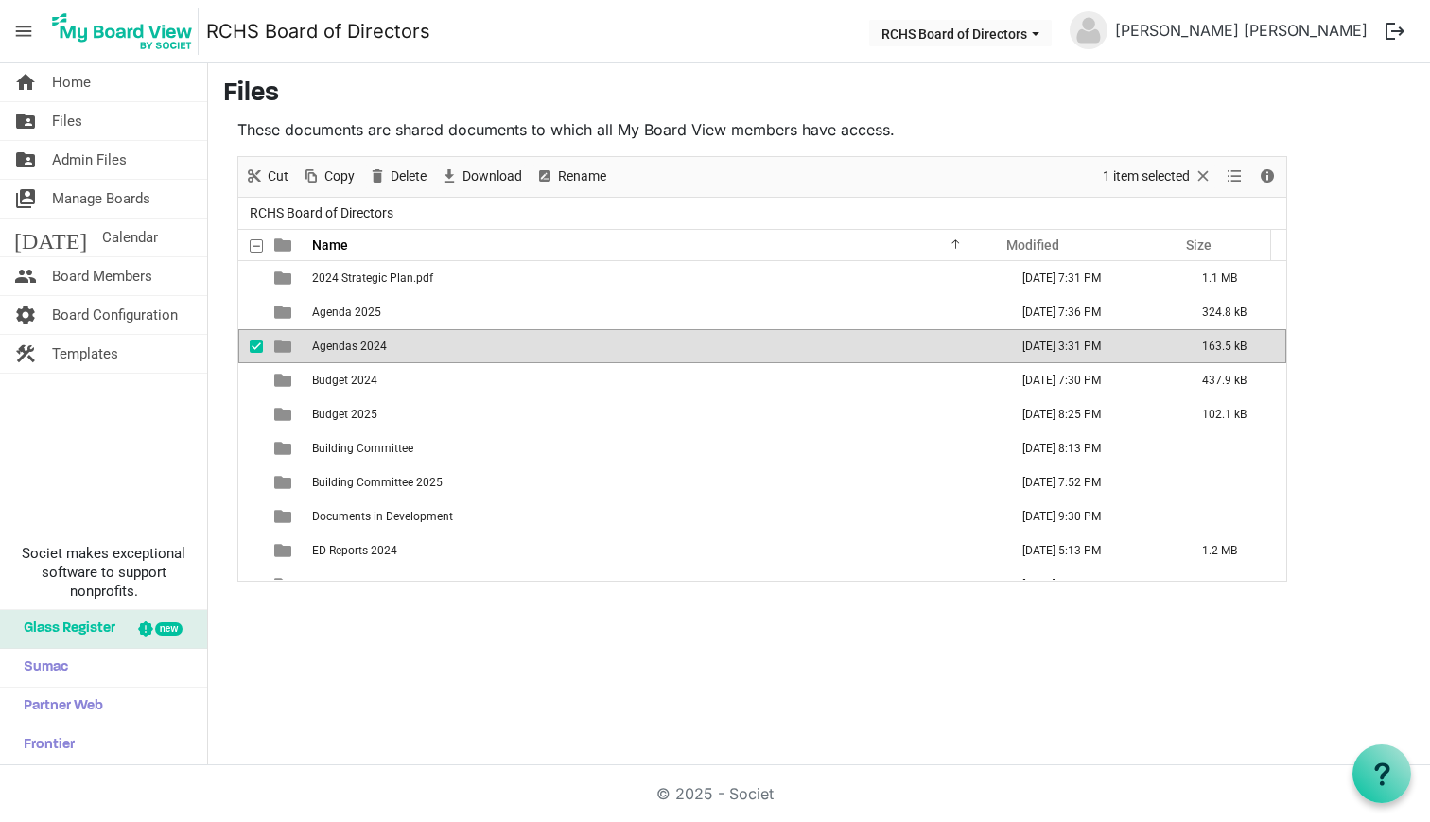
click at [253, 348] on span "checkbox" at bounding box center [256, 346] width 13 height 13
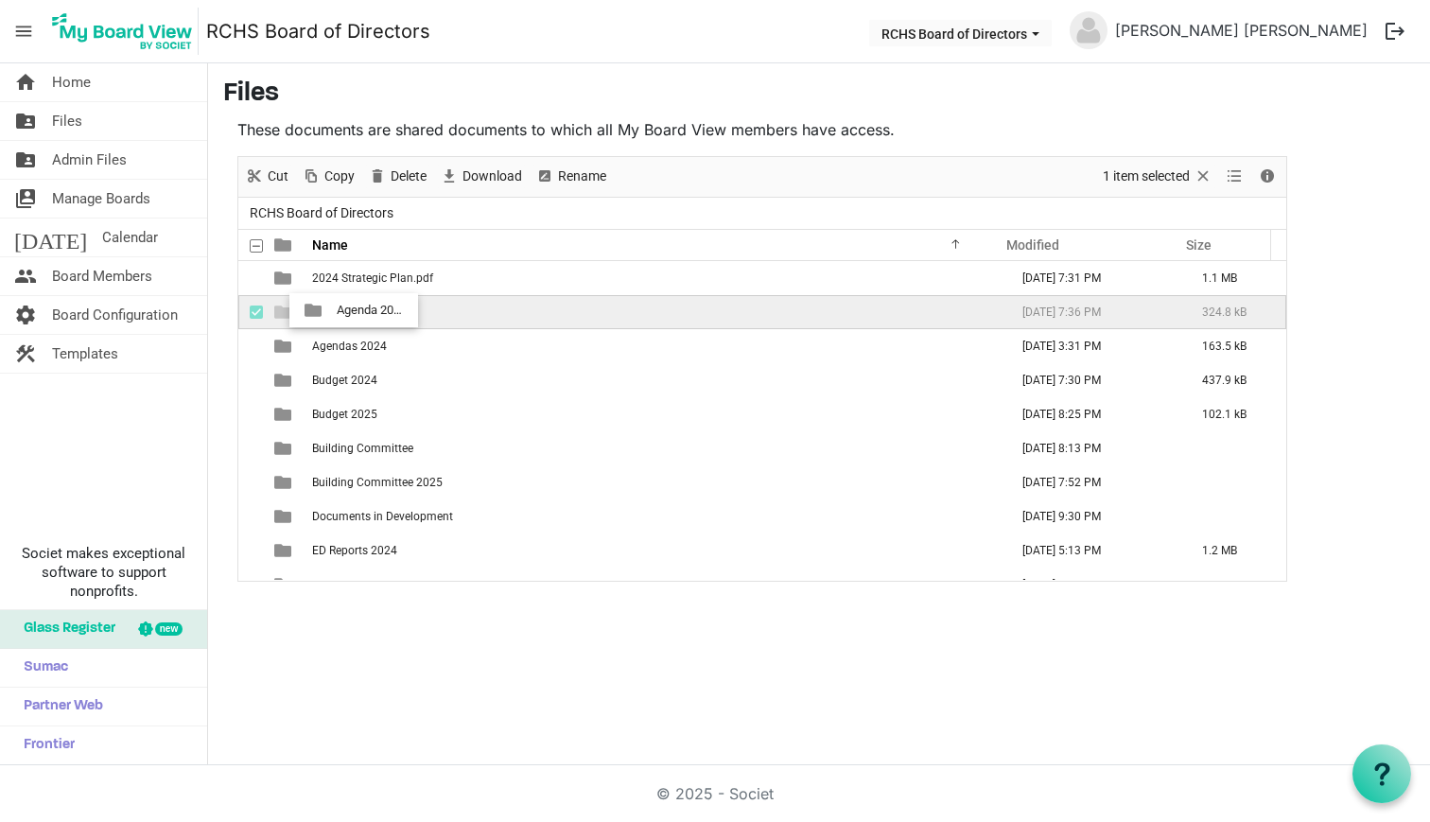
click at [334, 311] on td "Agenda 2025" at bounding box center [654, 312] width 696 height 34
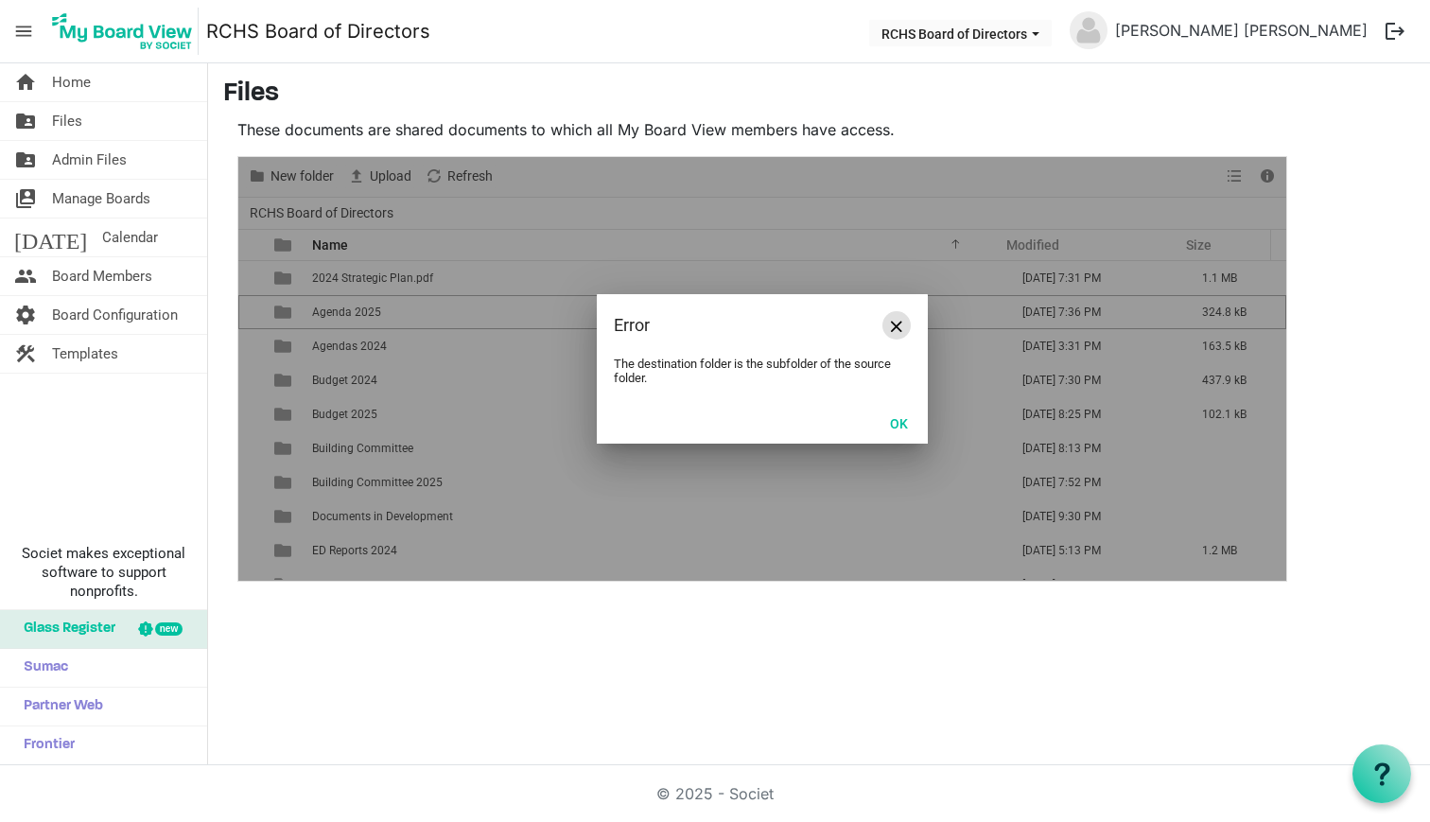
click at [895, 327] on span "Close" at bounding box center [896, 326] width 11 height 11
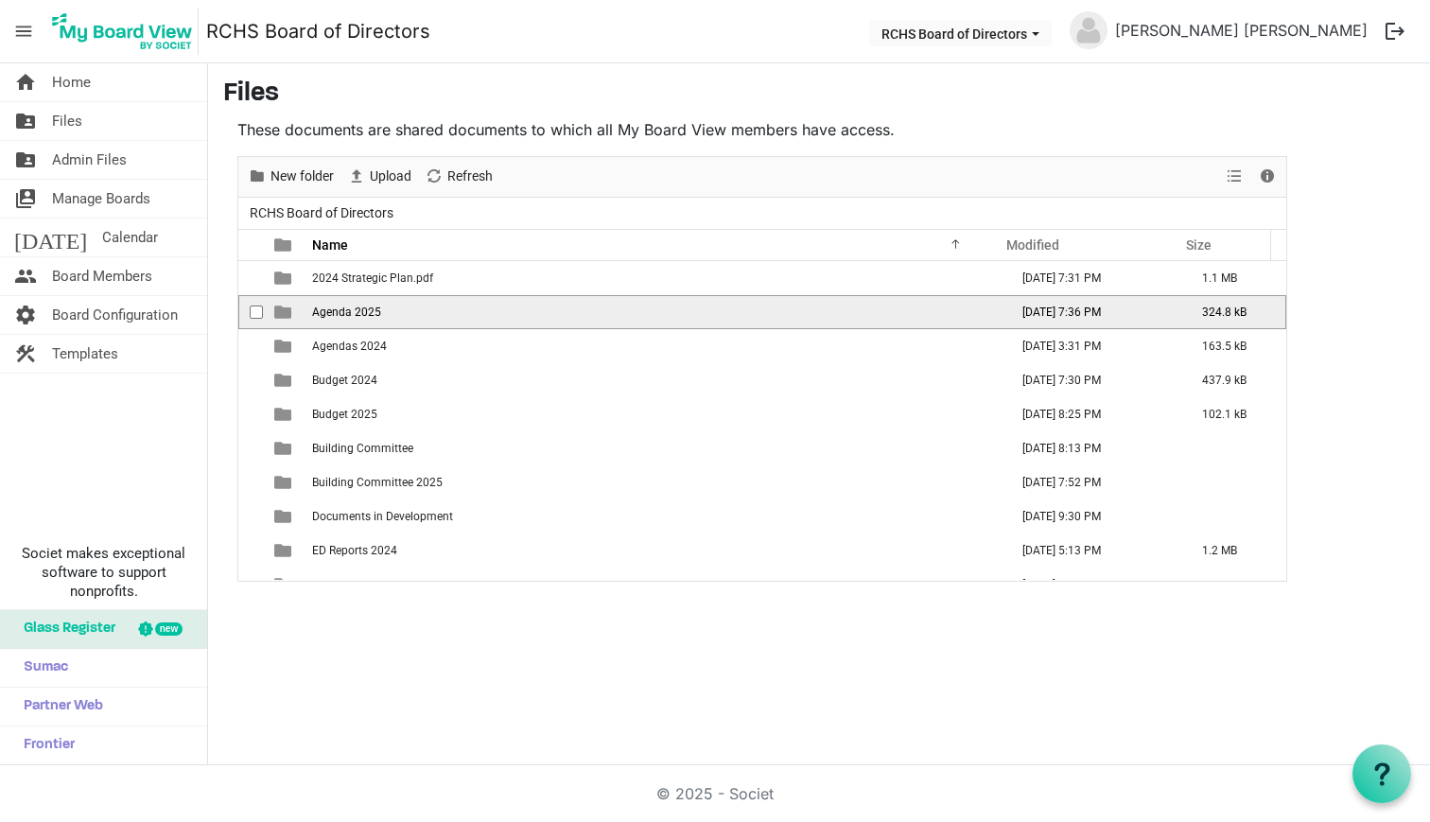
click at [345, 317] on span "Agenda 2025" at bounding box center [346, 311] width 69 height 13
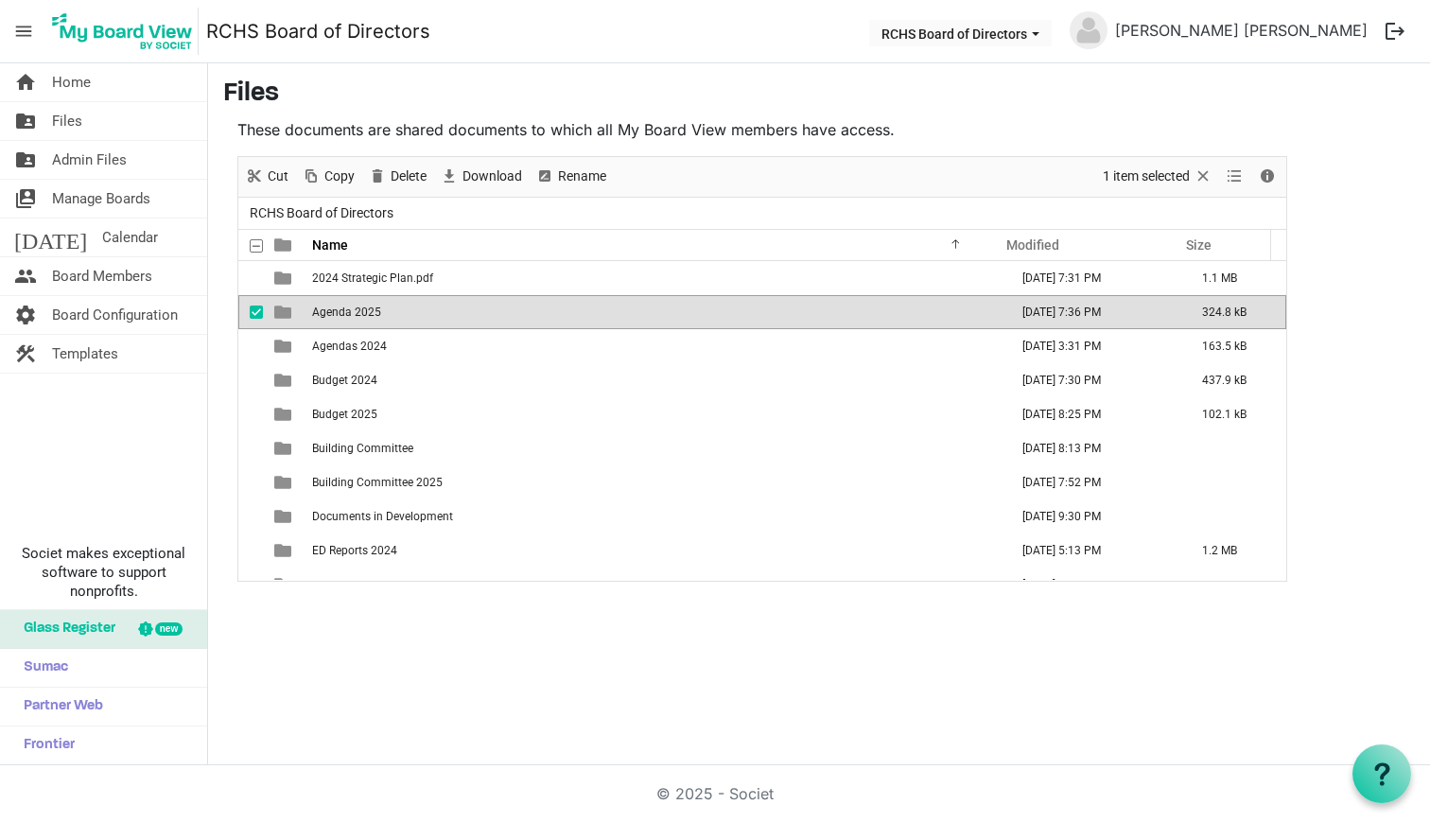
click at [369, 309] on span "Agenda 2025" at bounding box center [346, 311] width 69 height 13
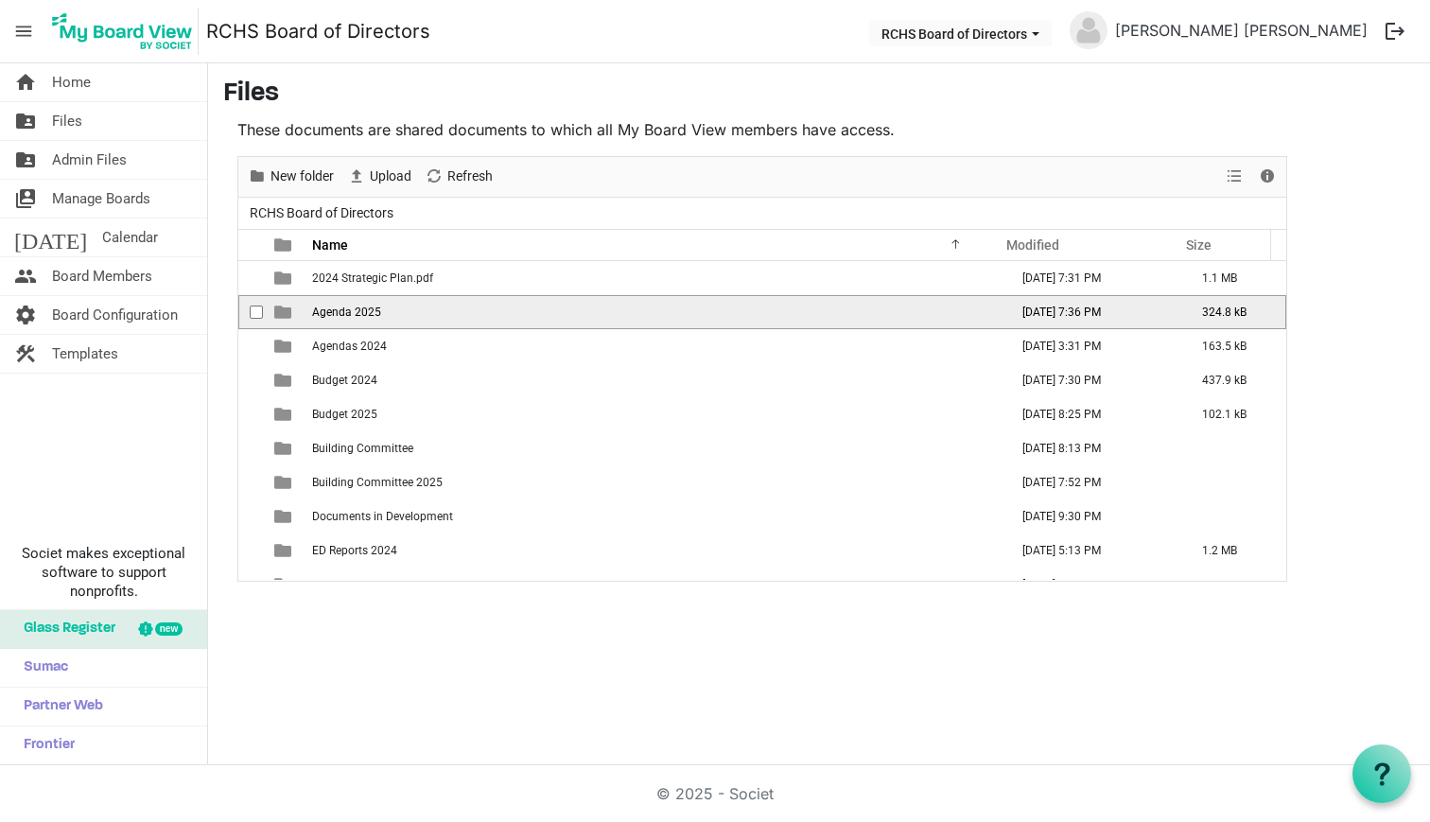
click at [369, 309] on span "Agenda 2025" at bounding box center [346, 311] width 69 height 13
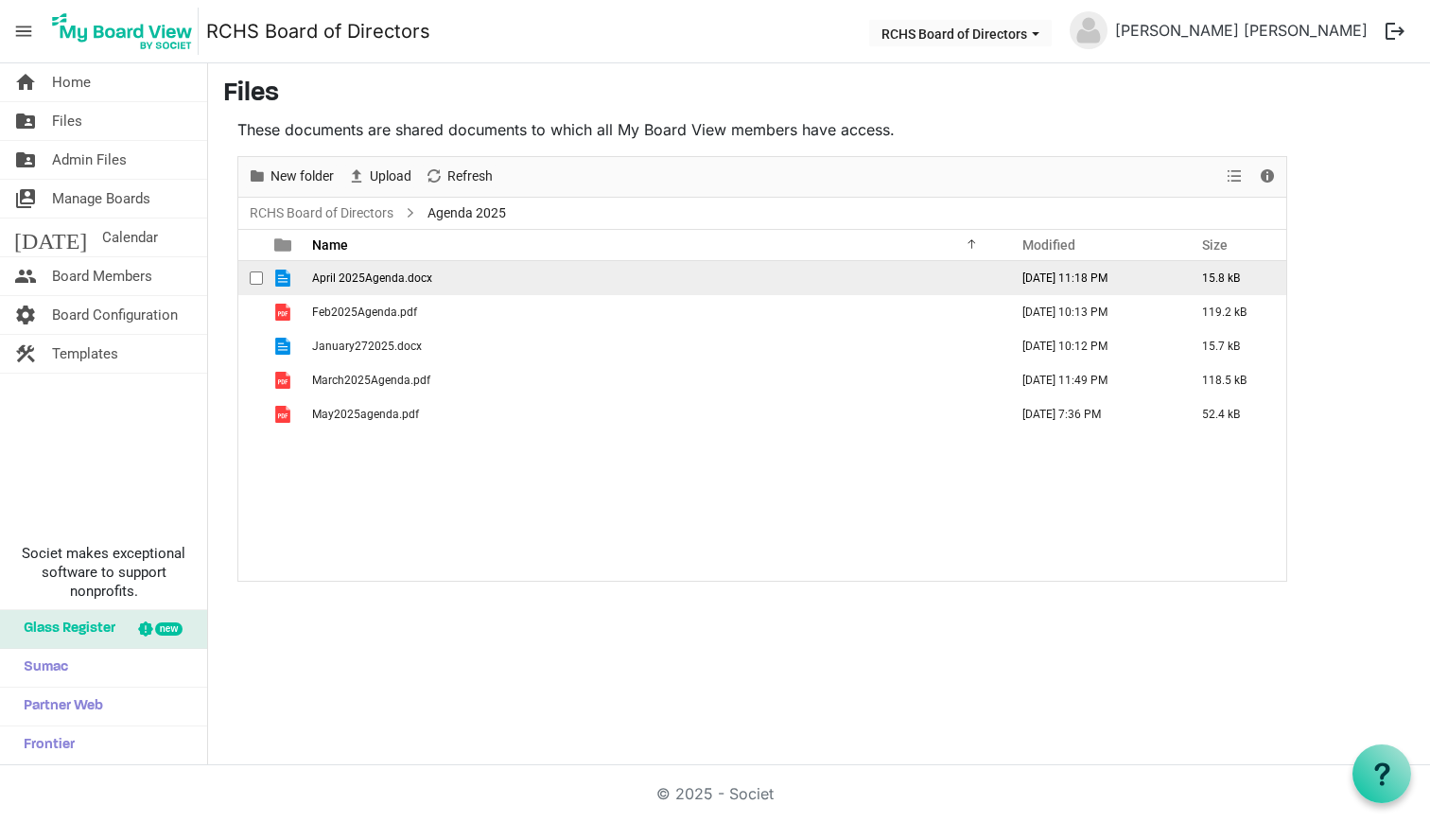
click at [255, 278] on span "checkbox" at bounding box center [256, 277] width 13 height 13
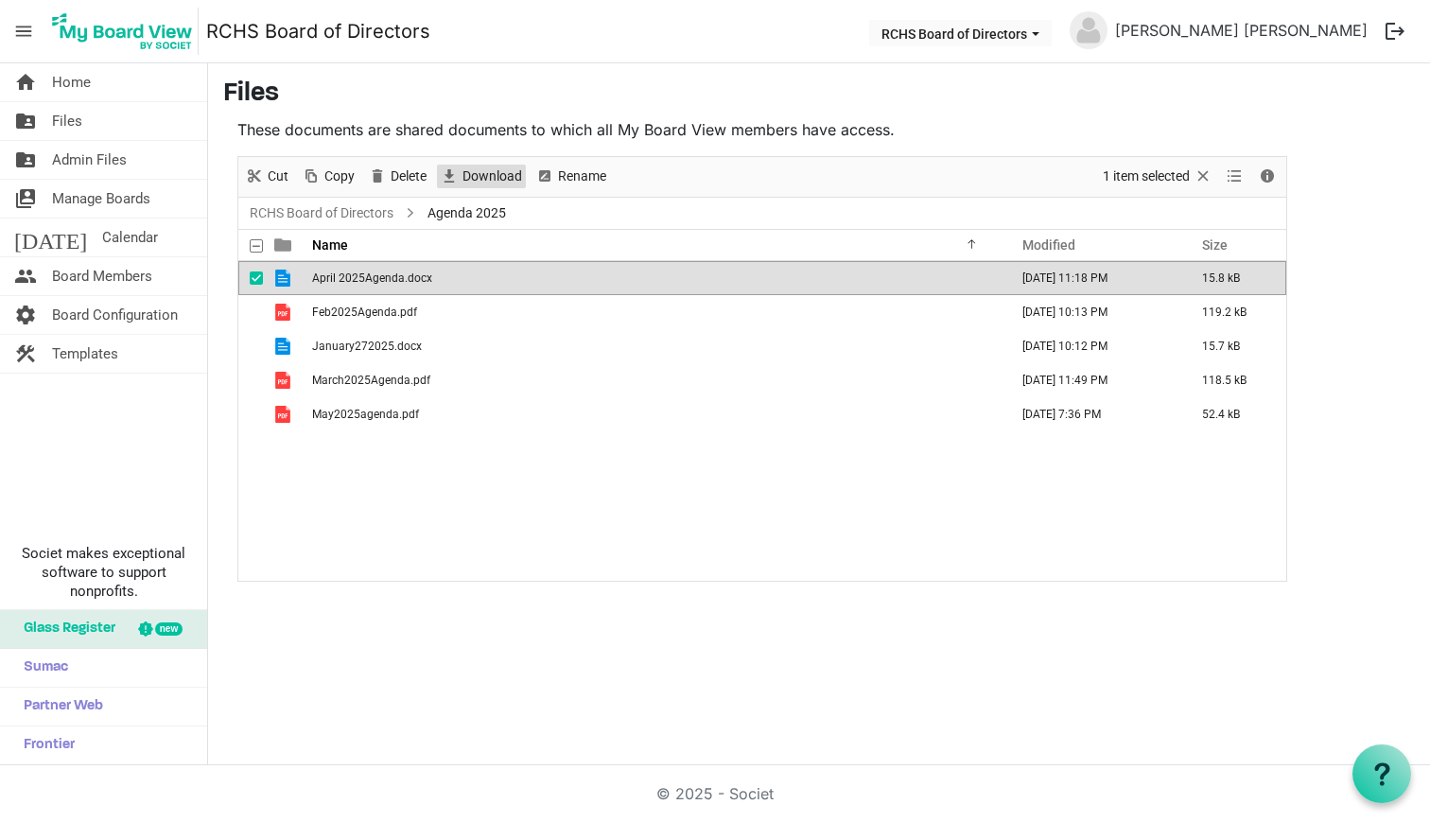
click at [471, 176] on span "Download" at bounding box center [492, 177] width 63 height 24
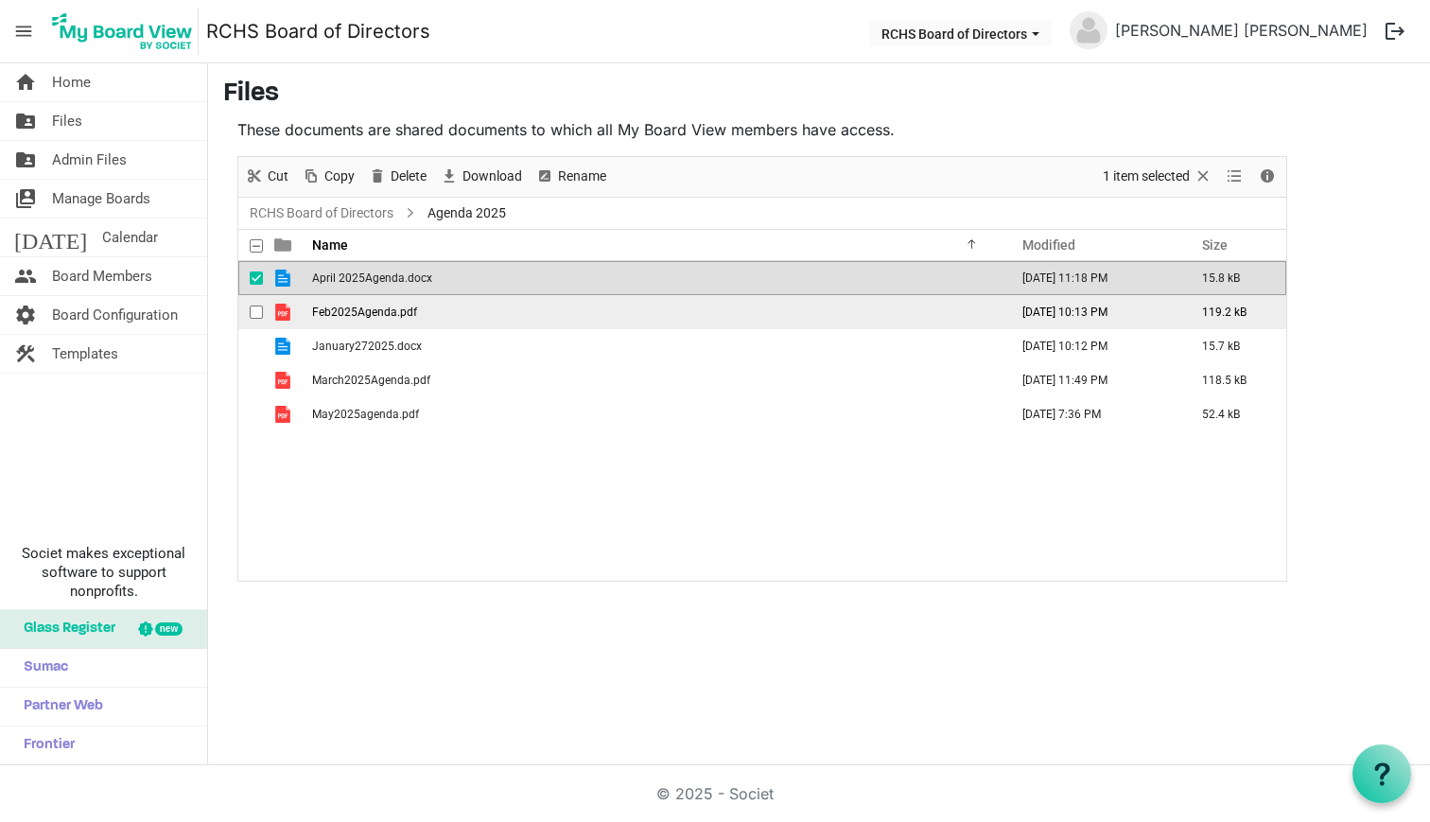
drag, startPoint x: 252, startPoint y: 274, endPoint x: 255, endPoint y: 308, distance: 34.3
click at [252, 275] on span "checkbox" at bounding box center [256, 277] width 13 height 13
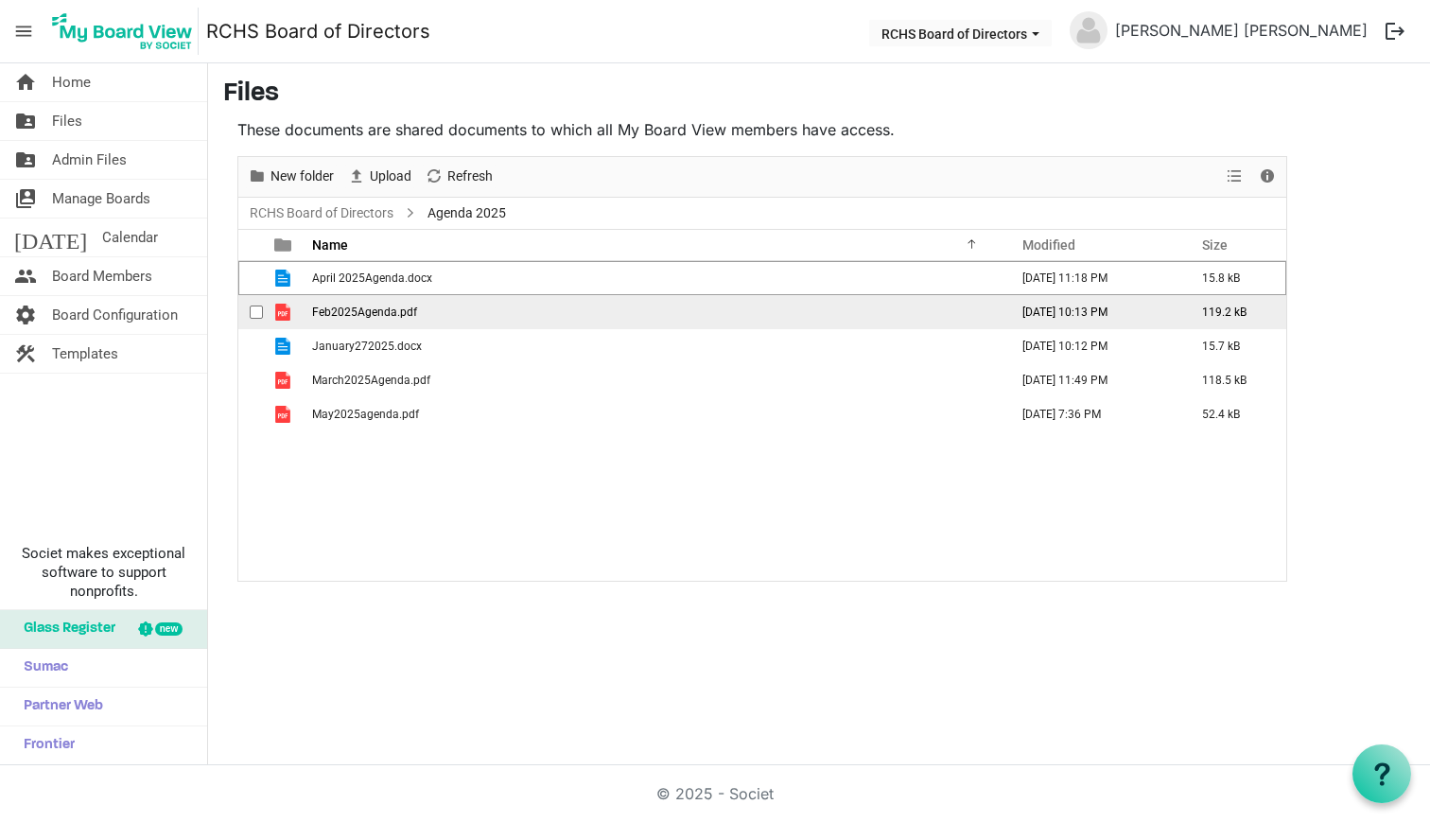
click at [255, 311] on span "checkbox" at bounding box center [256, 311] width 13 height 13
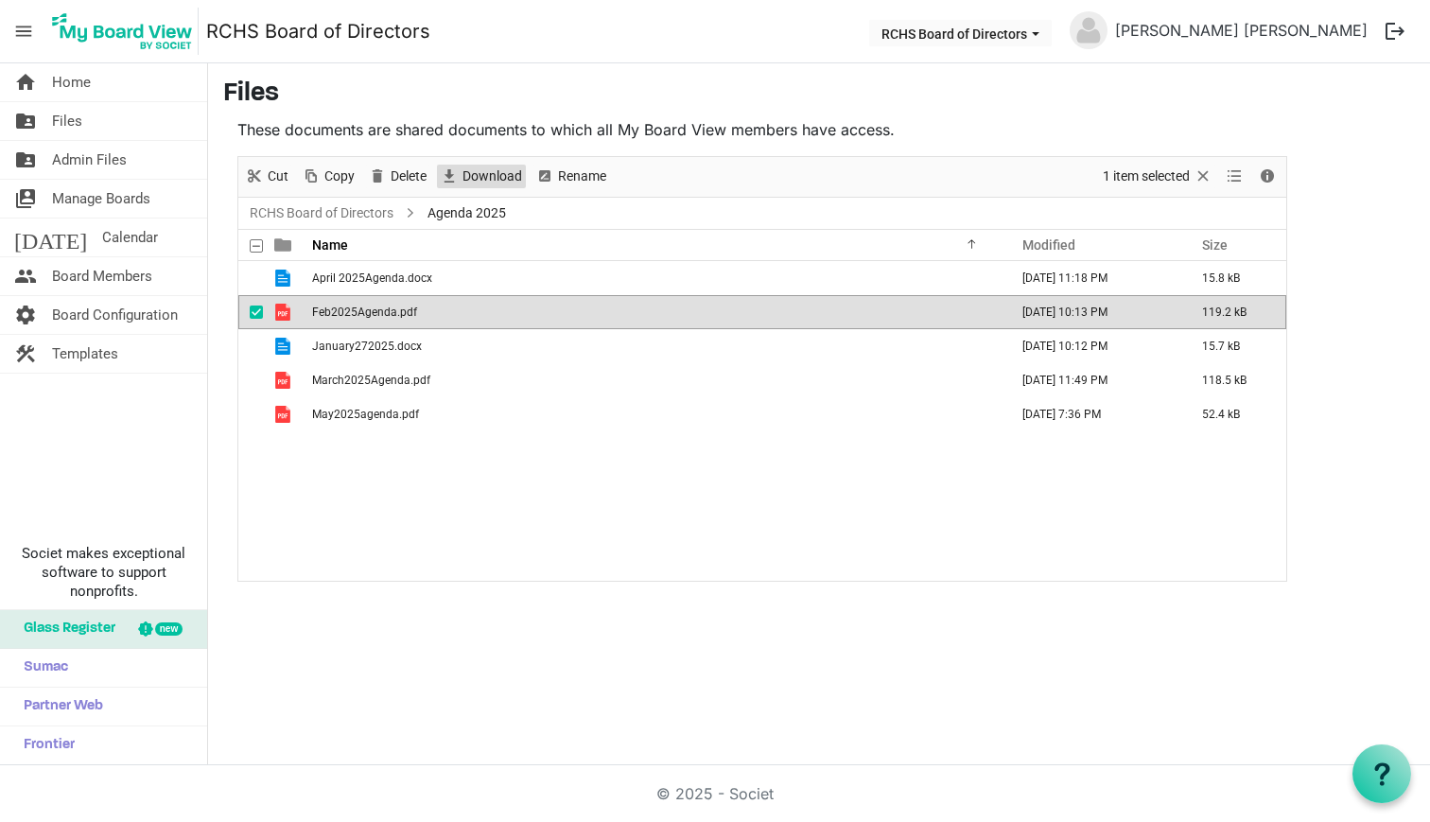
click at [477, 165] on span "Download" at bounding box center [492, 177] width 63 height 24
click at [254, 313] on span "checkbox" at bounding box center [256, 311] width 13 height 13
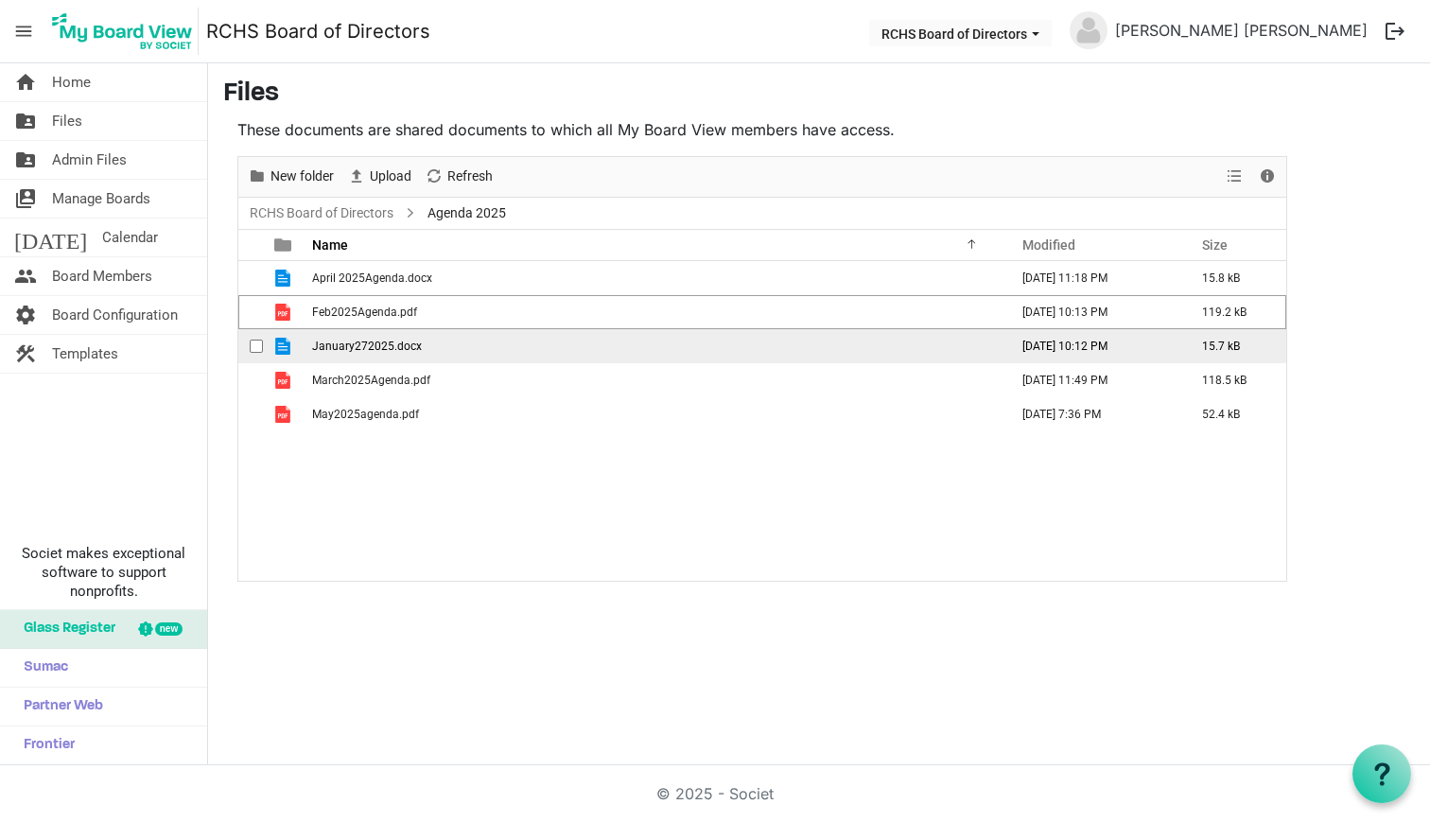
click at [255, 346] on span "checkbox" at bounding box center [256, 346] width 13 height 13
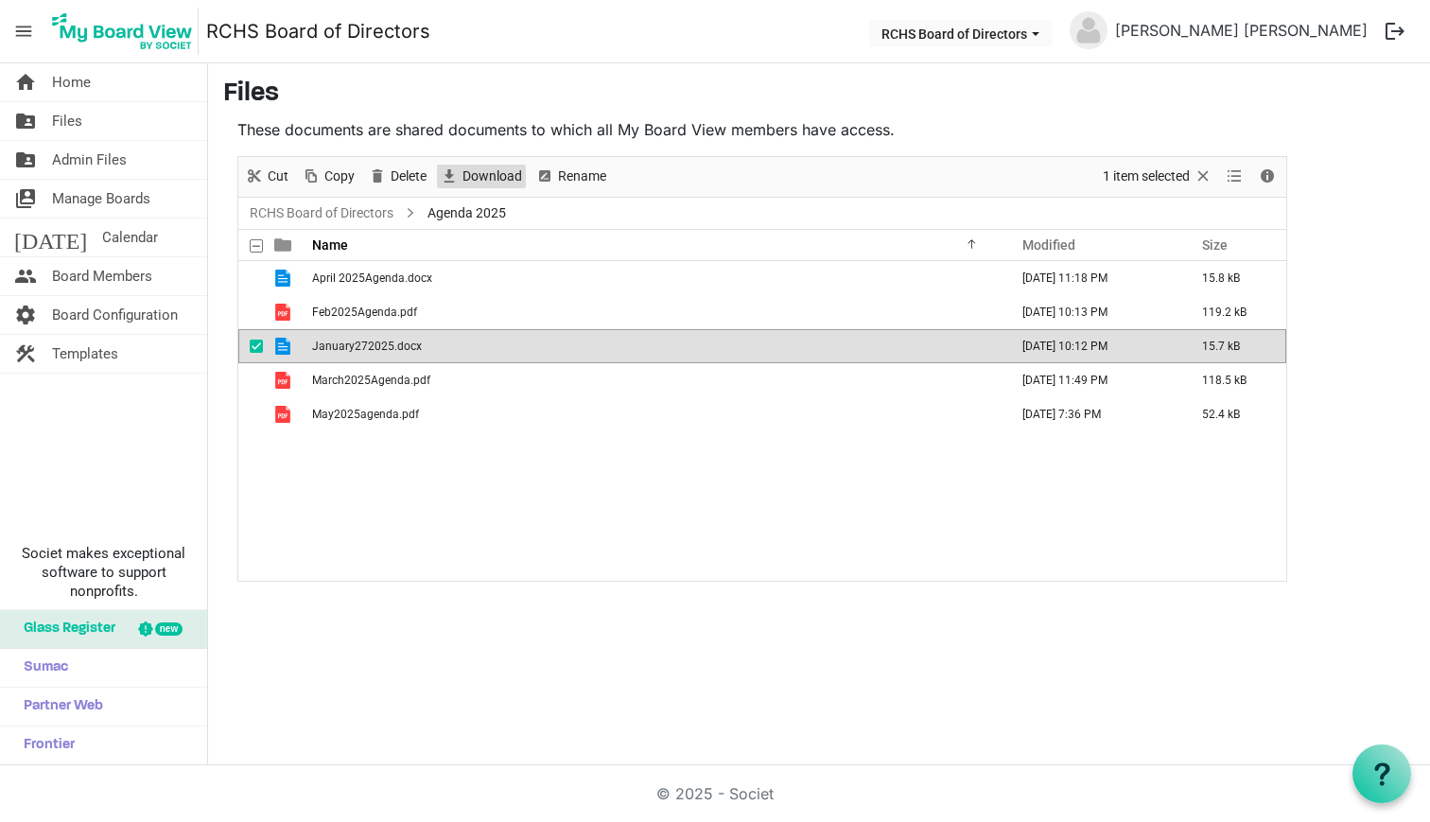
click at [477, 171] on span "Download" at bounding box center [492, 177] width 63 height 24
click at [257, 342] on span "checkbox" at bounding box center [256, 346] width 13 height 13
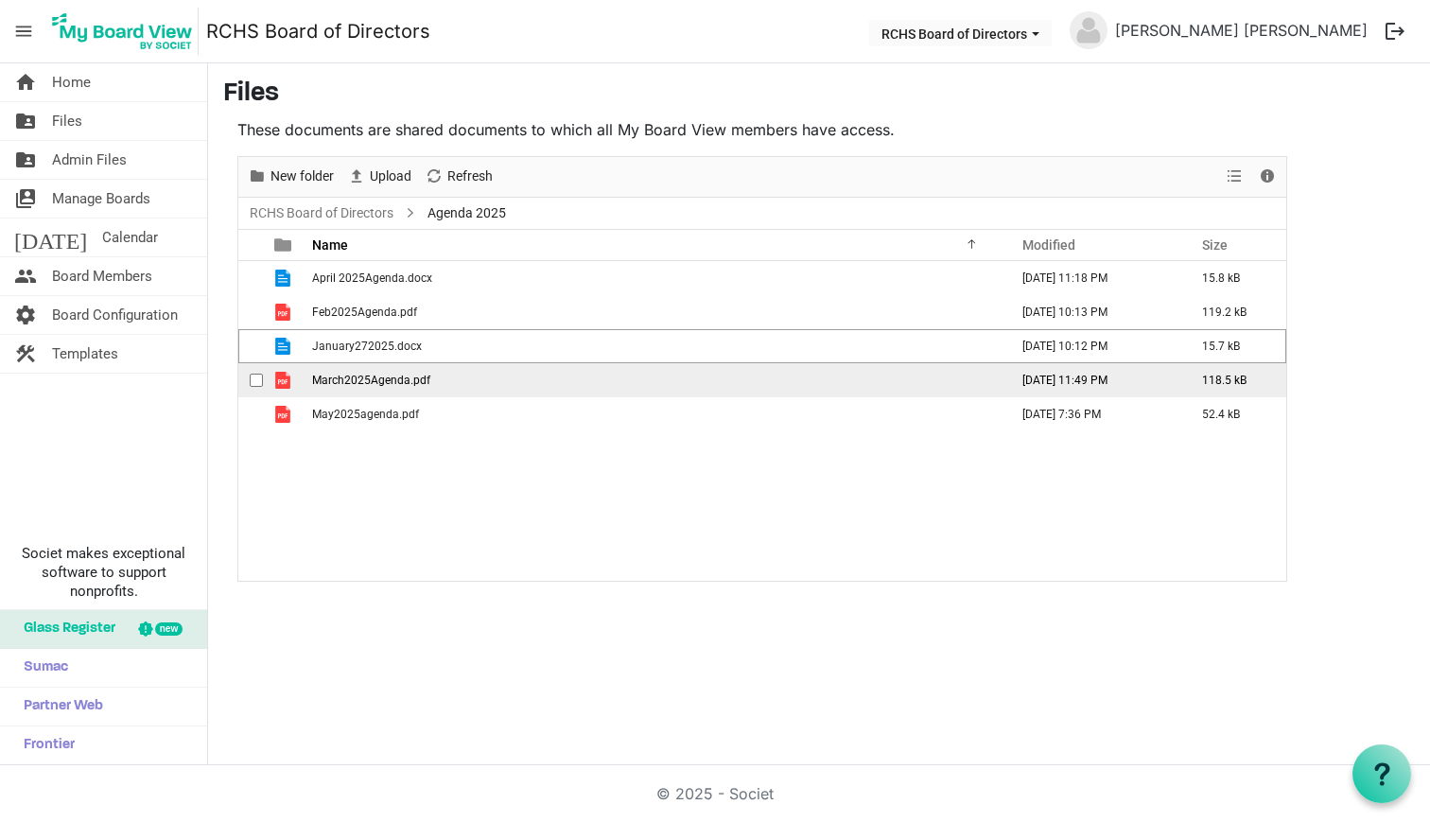
click at [255, 381] on span "checkbox" at bounding box center [256, 380] width 13 height 13
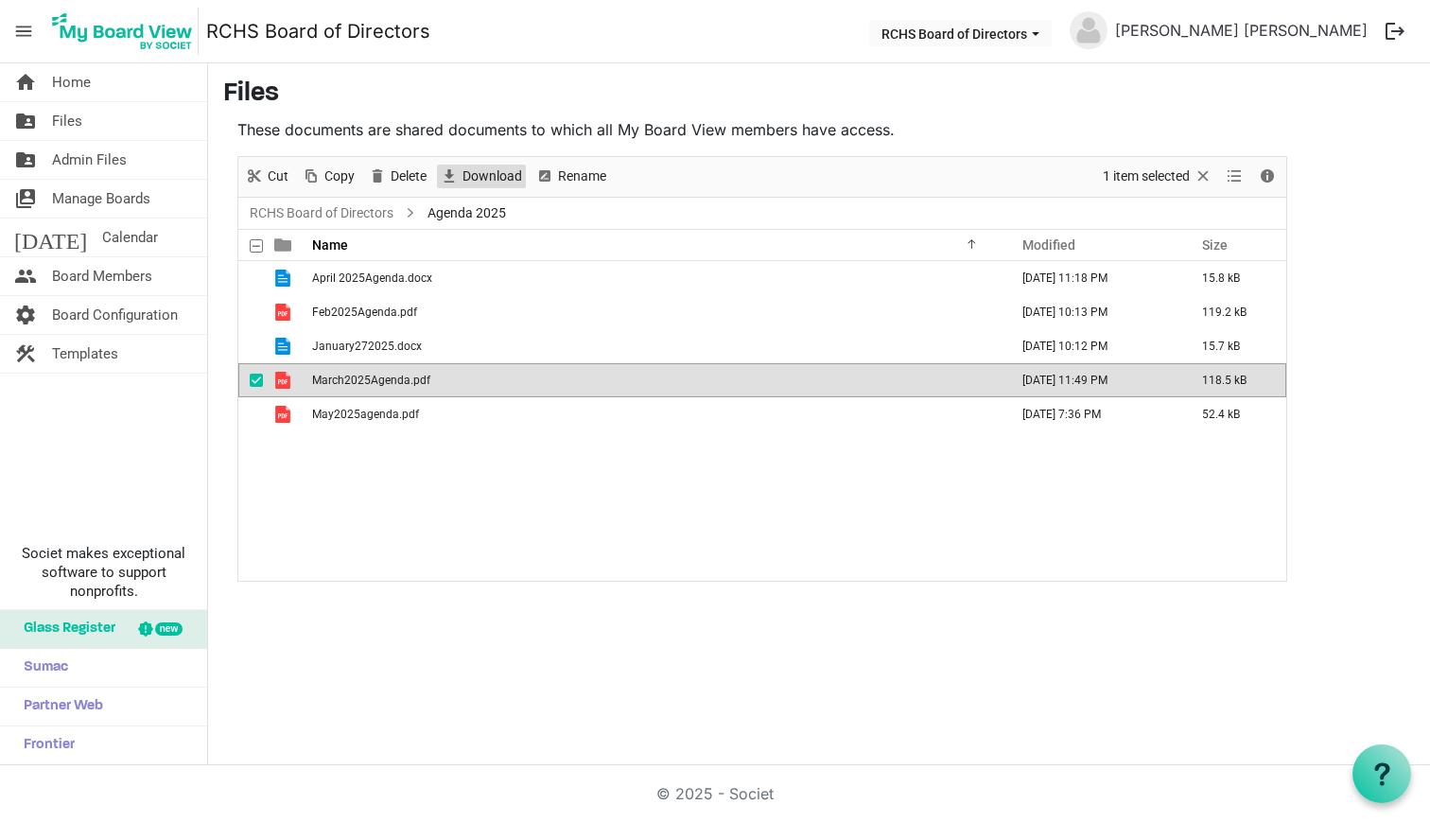
click at [494, 183] on span "Download" at bounding box center [492, 177] width 63 height 24
click at [251, 379] on span "checkbox" at bounding box center [256, 380] width 13 height 13
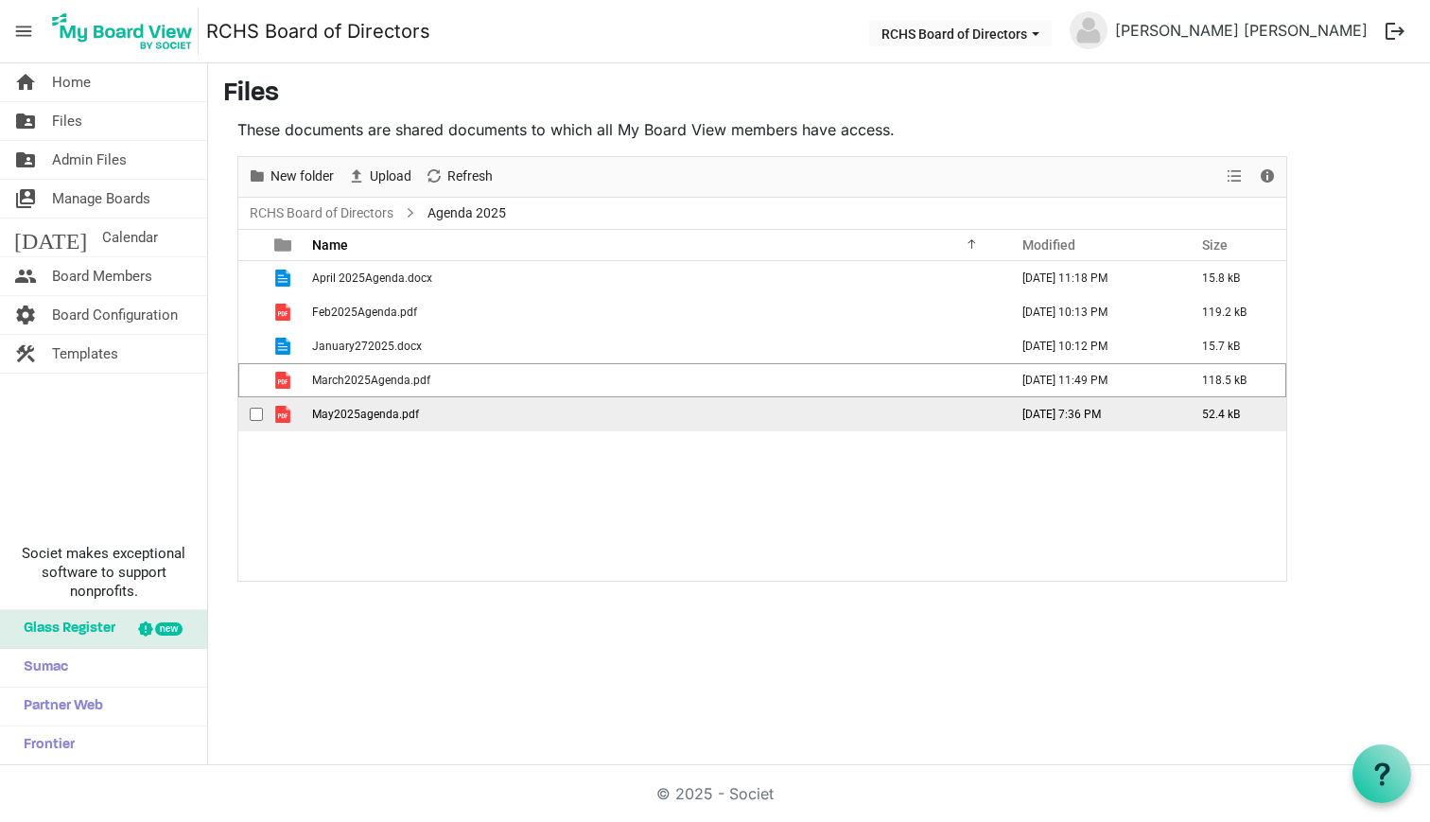
click at [254, 411] on span "checkbox" at bounding box center [256, 414] width 13 height 13
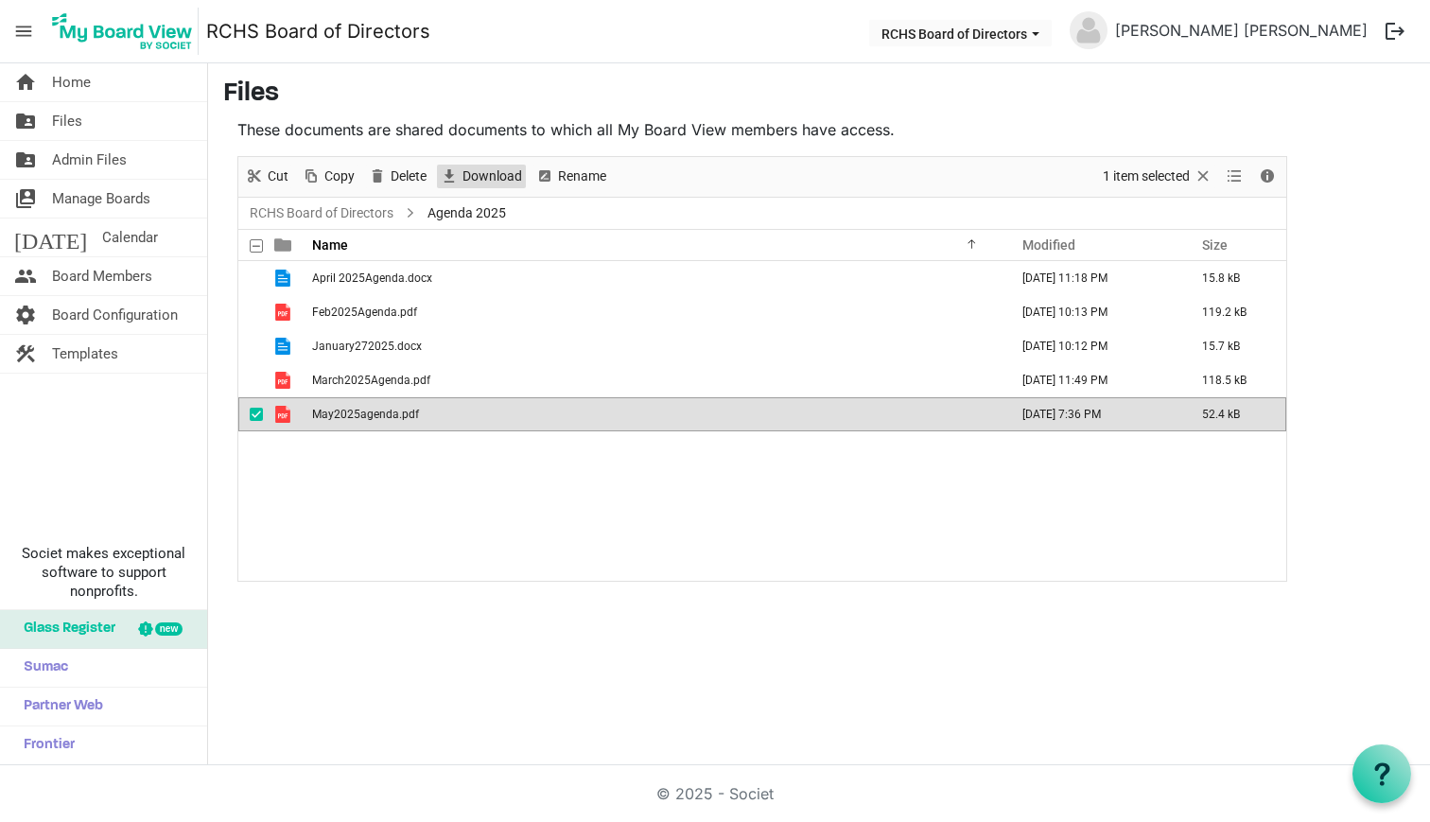
click at [469, 177] on span "Download" at bounding box center [492, 177] width 63 height 24
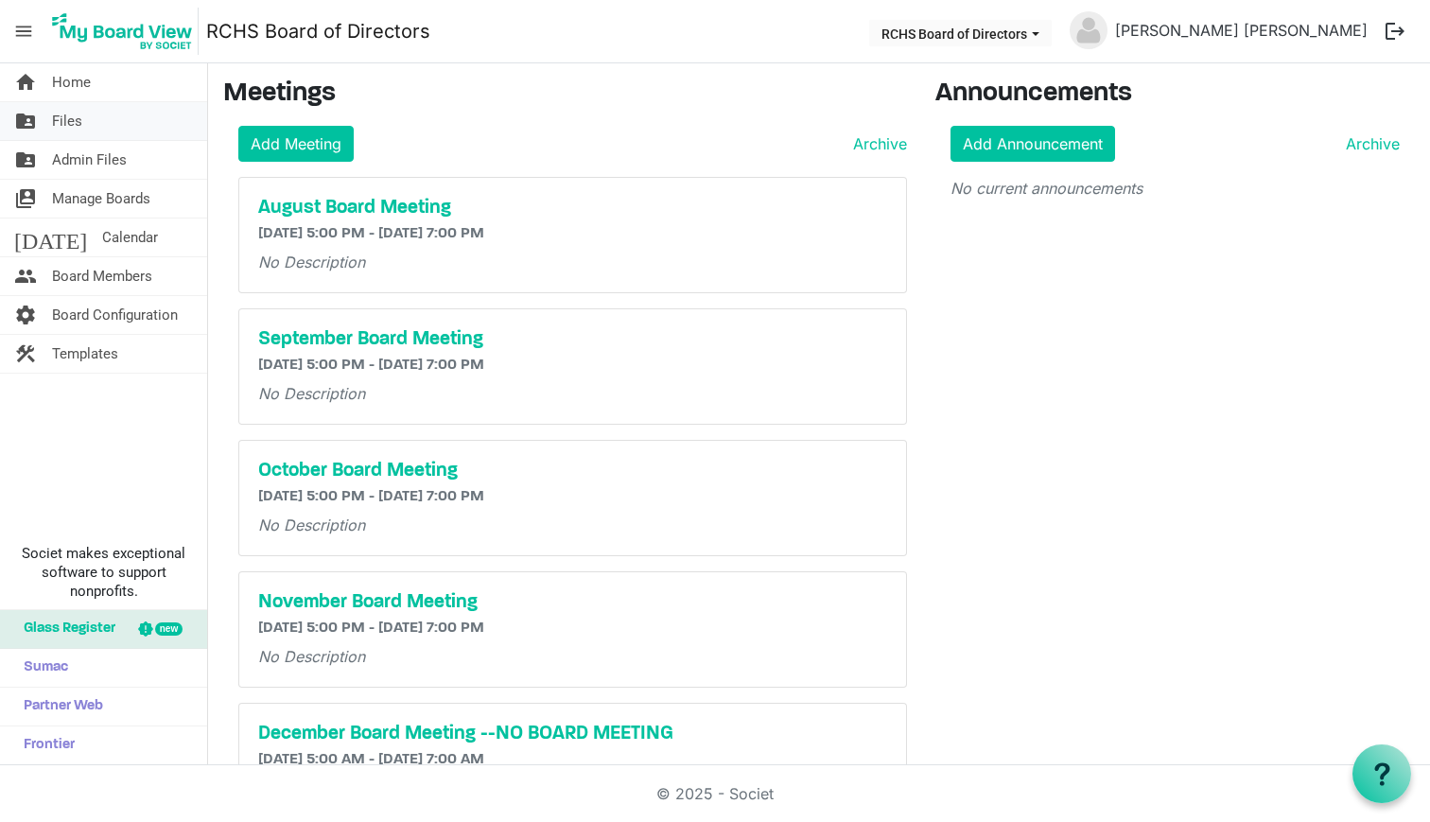
click at [65, 122] on span "Files" at bounding box center [67, 121] width 30 height 38
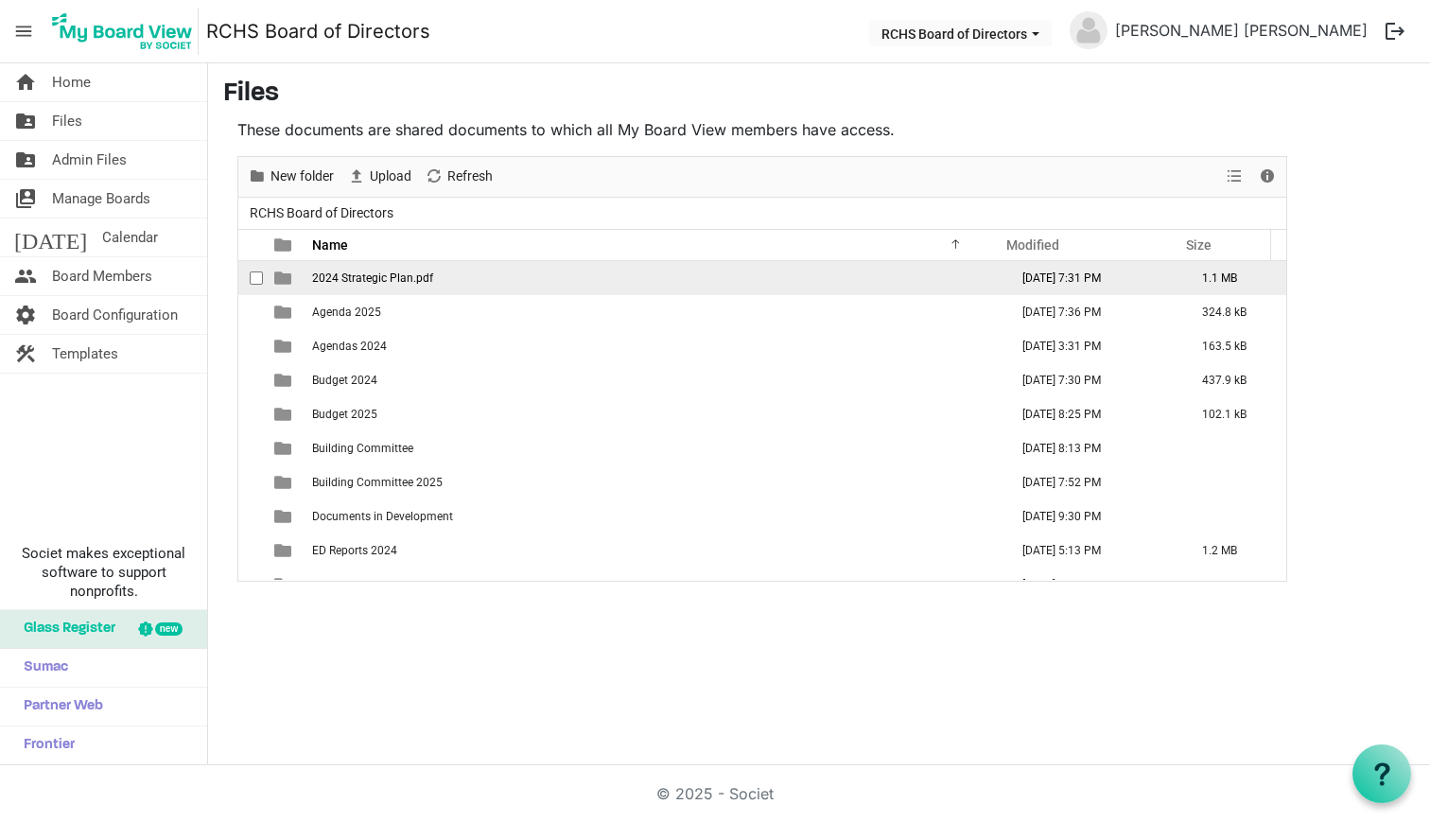
click at [282, 281] on span "is template cell column header type" at bounding box center [282, 278] width 17 height 17
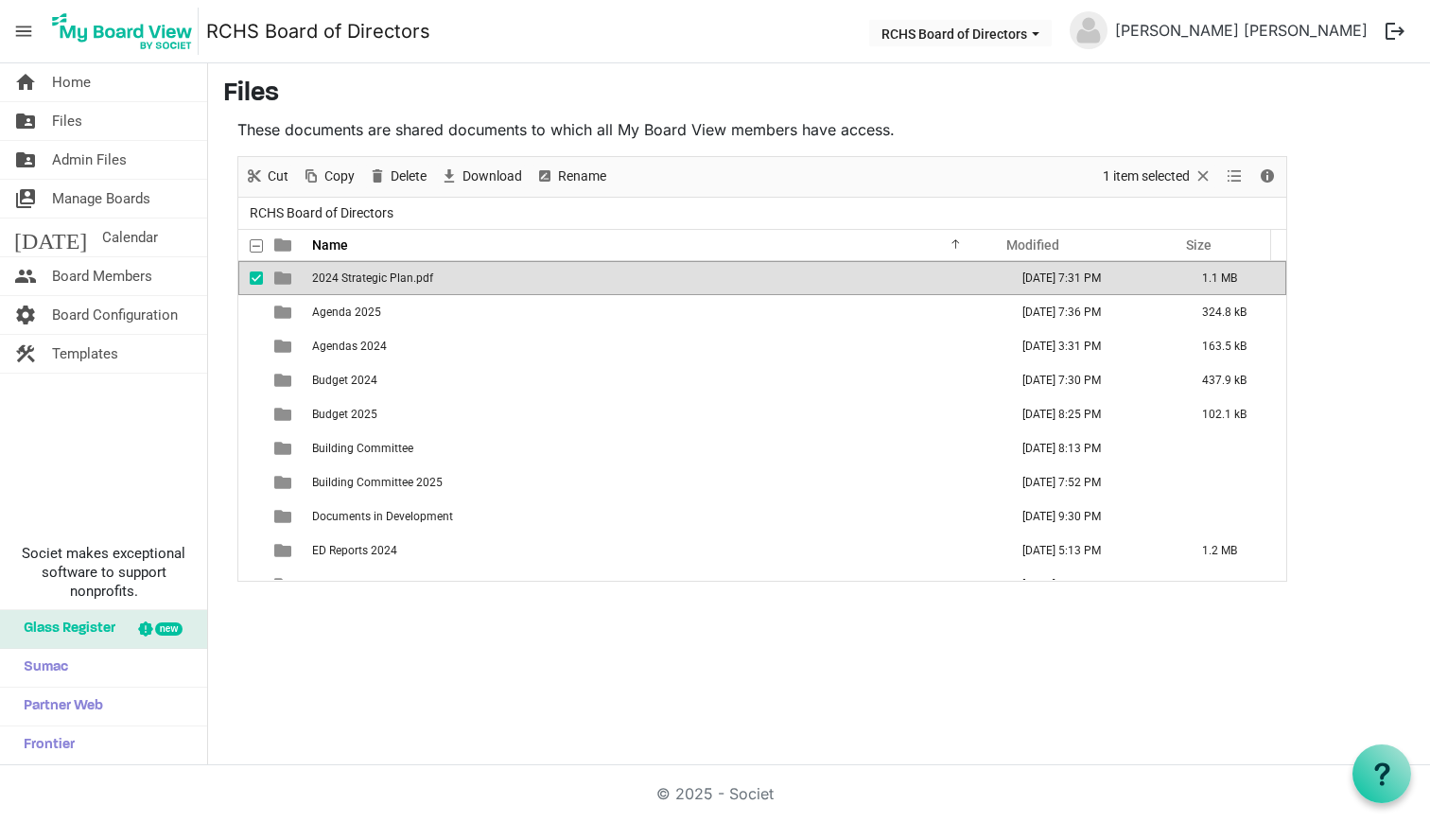
click at [376, 274] on span "2024 Strategic Plan.pdf" at bounding box center [372, 277] width 121 height 13
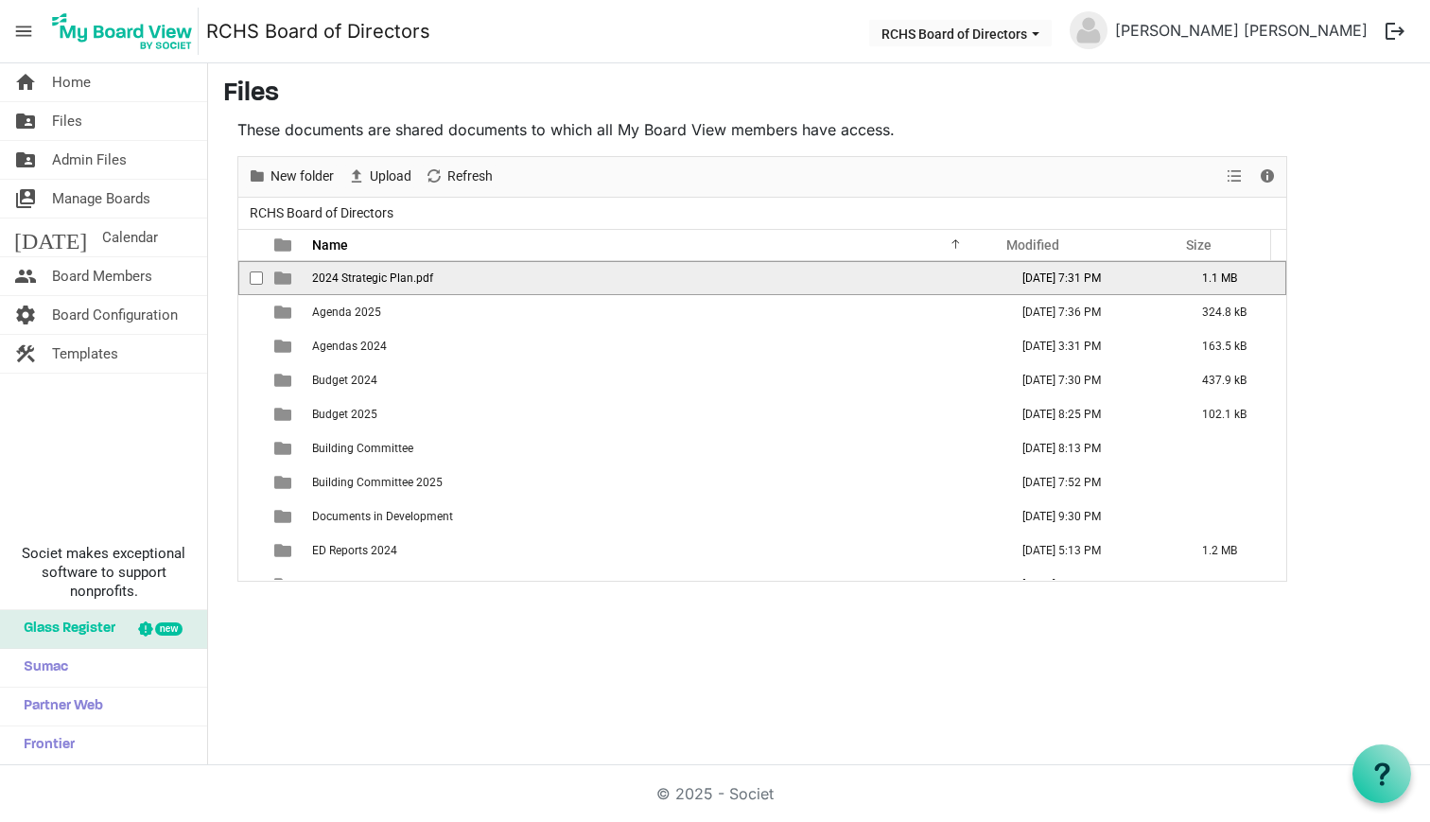
click at [260, 277] on span "checkbox" at bounding box center [256, 277] width 13 height 13
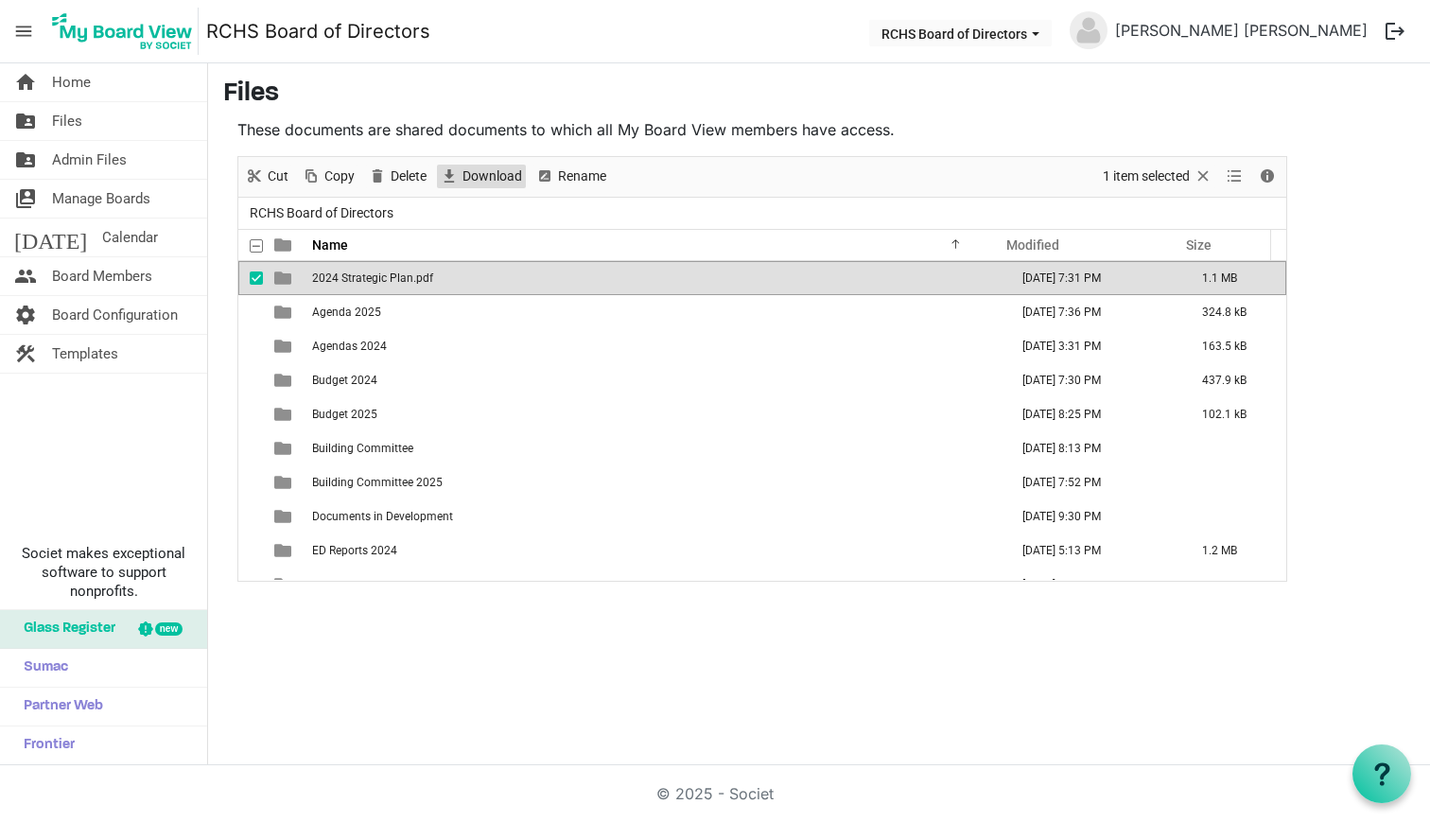
click at [494, 179] on span "Download" at bounding box center [492, 177] width 63 height 24
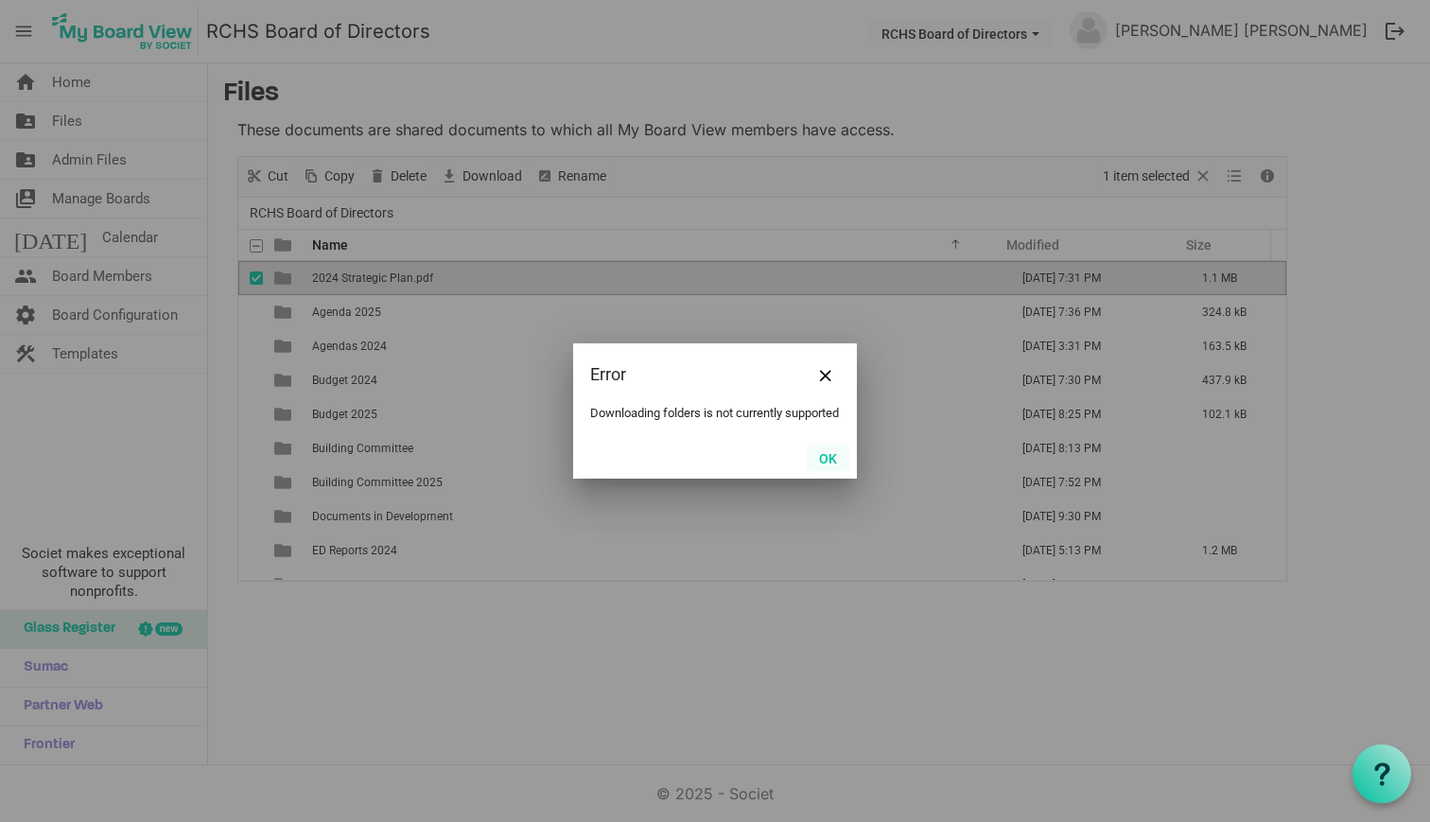
click at [828, 469] on button "OK" at bounding box center [828, 458] width 43 height 26
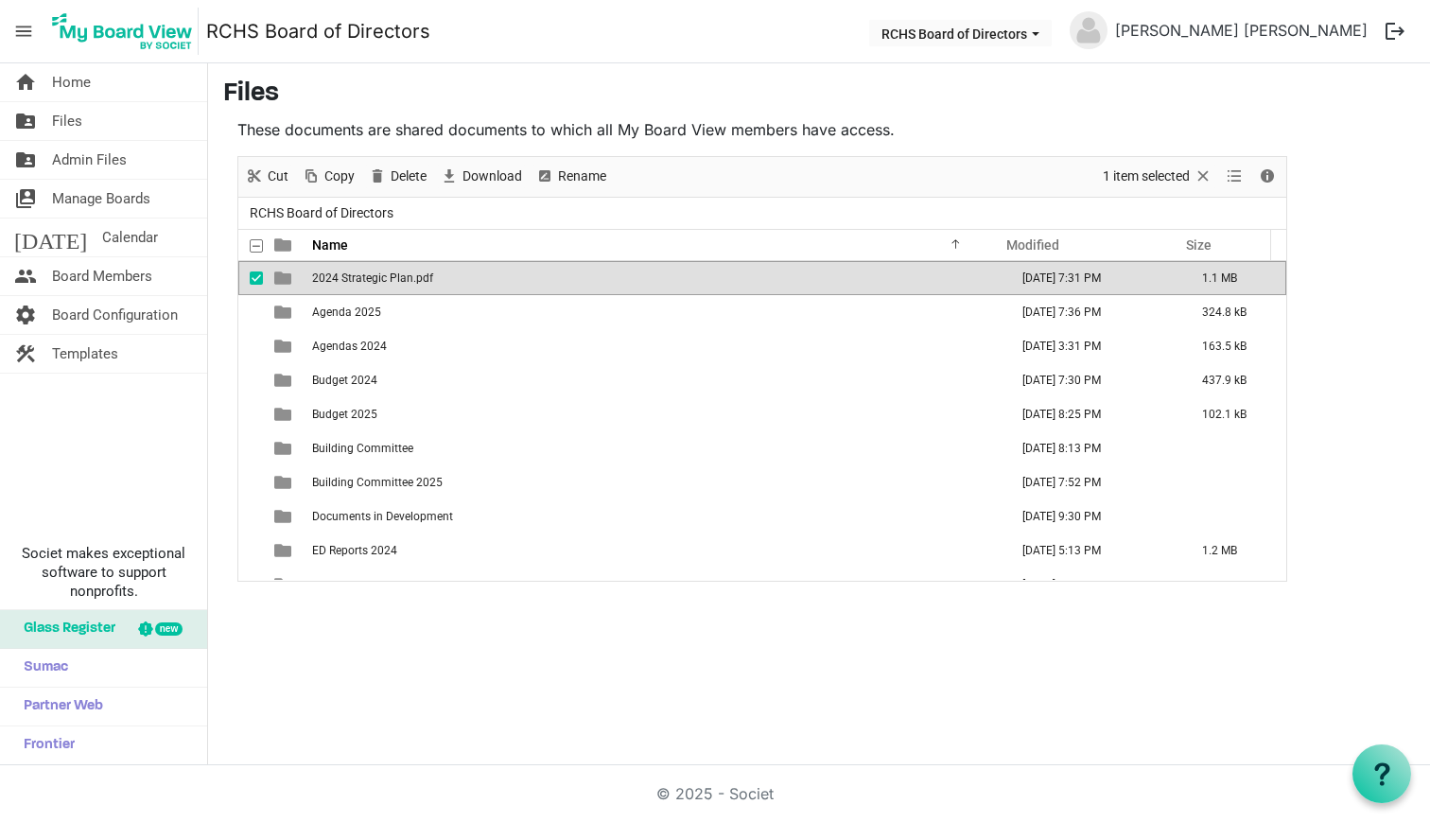
click at [340, 277] on span "2024 Strategic Plan.pdf" at bounding box center [372, 277] width 121 height 13
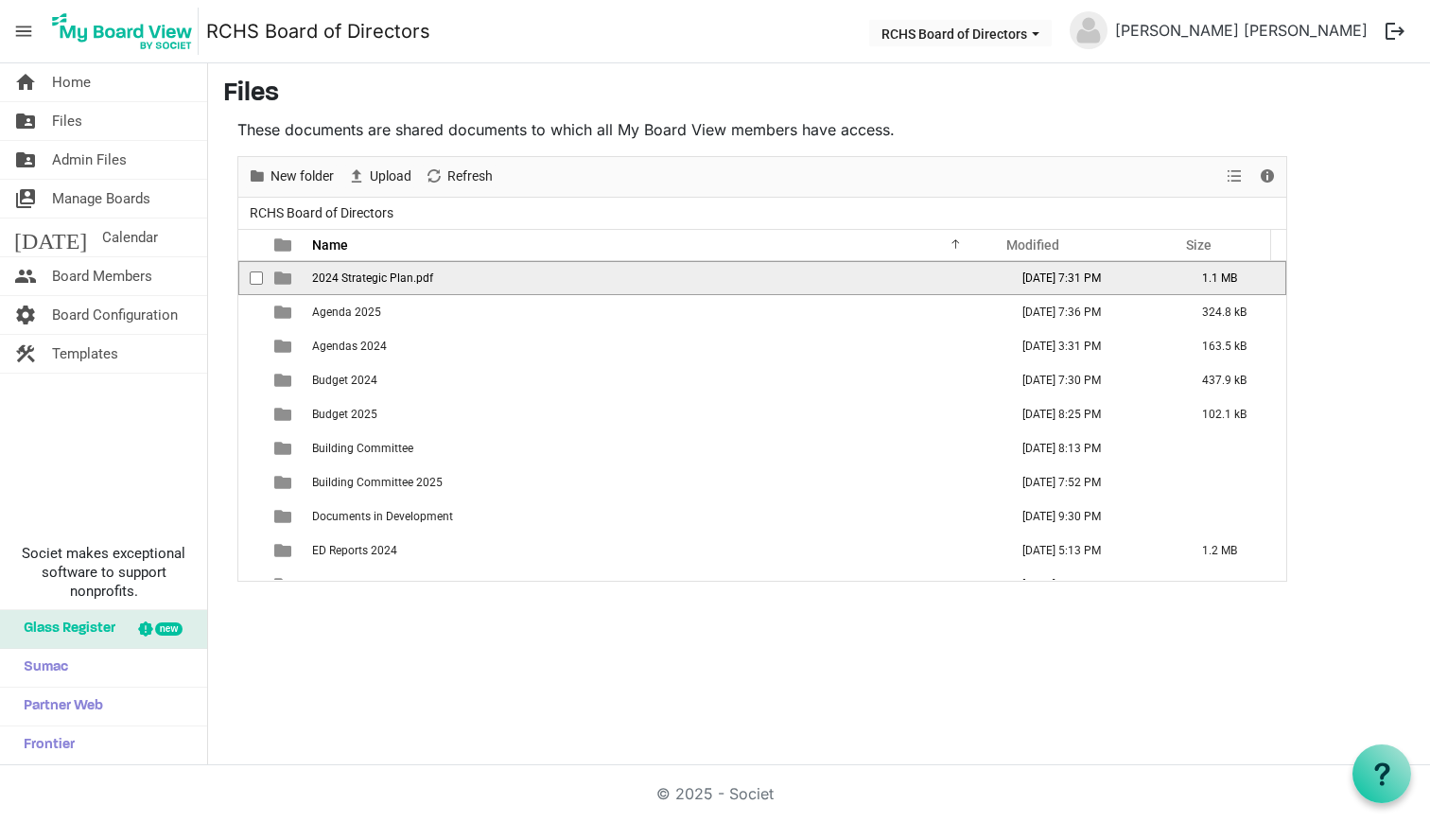
click at [340, 282] on span "2024 Strategic Plan.pdf" at bounding box center [372, 277] width 121 height 13
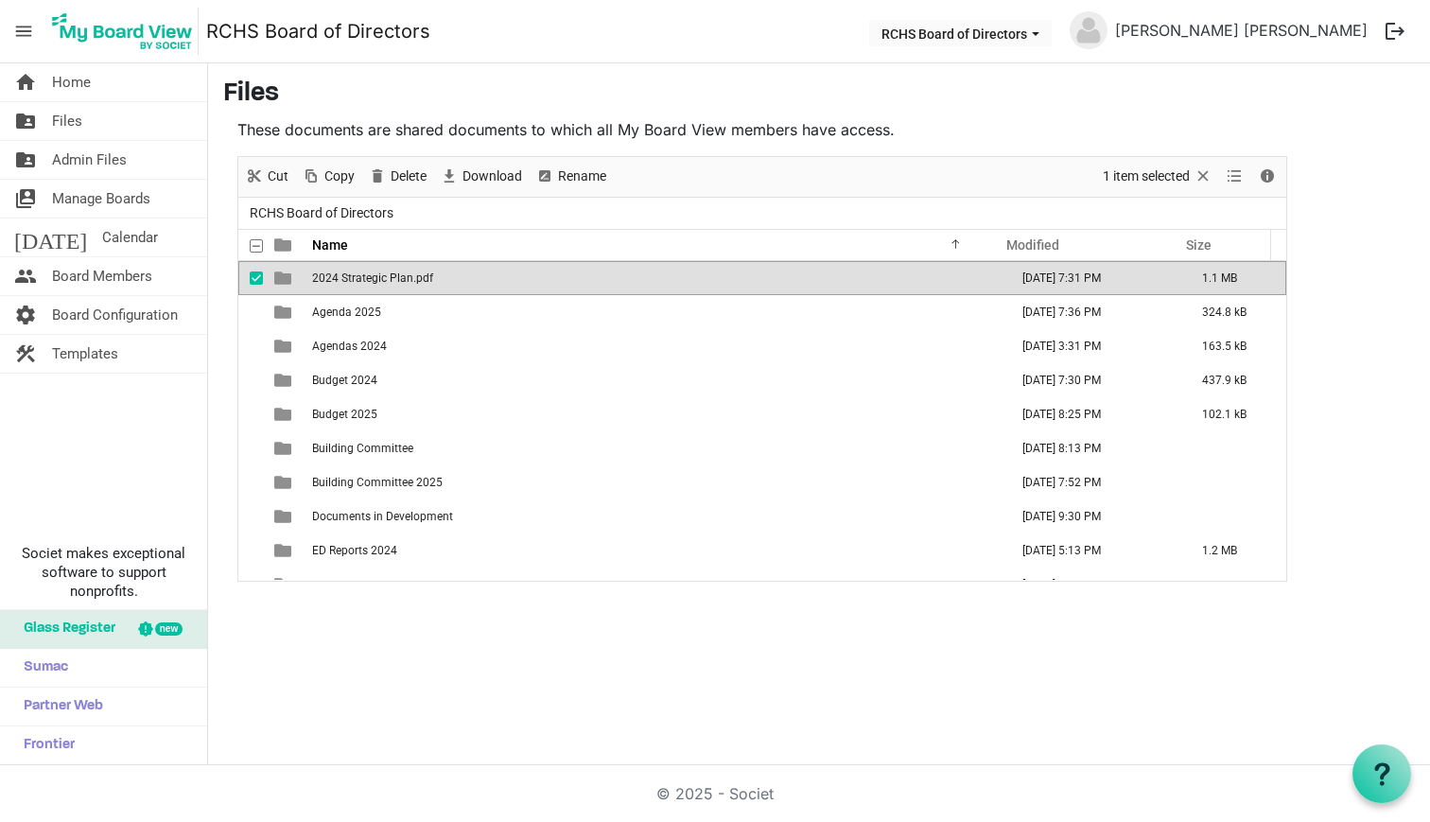
click at [340, 282] on span "2024 Strategic Plan.pdf" at bounding box center [372, 277] width 121 height 13
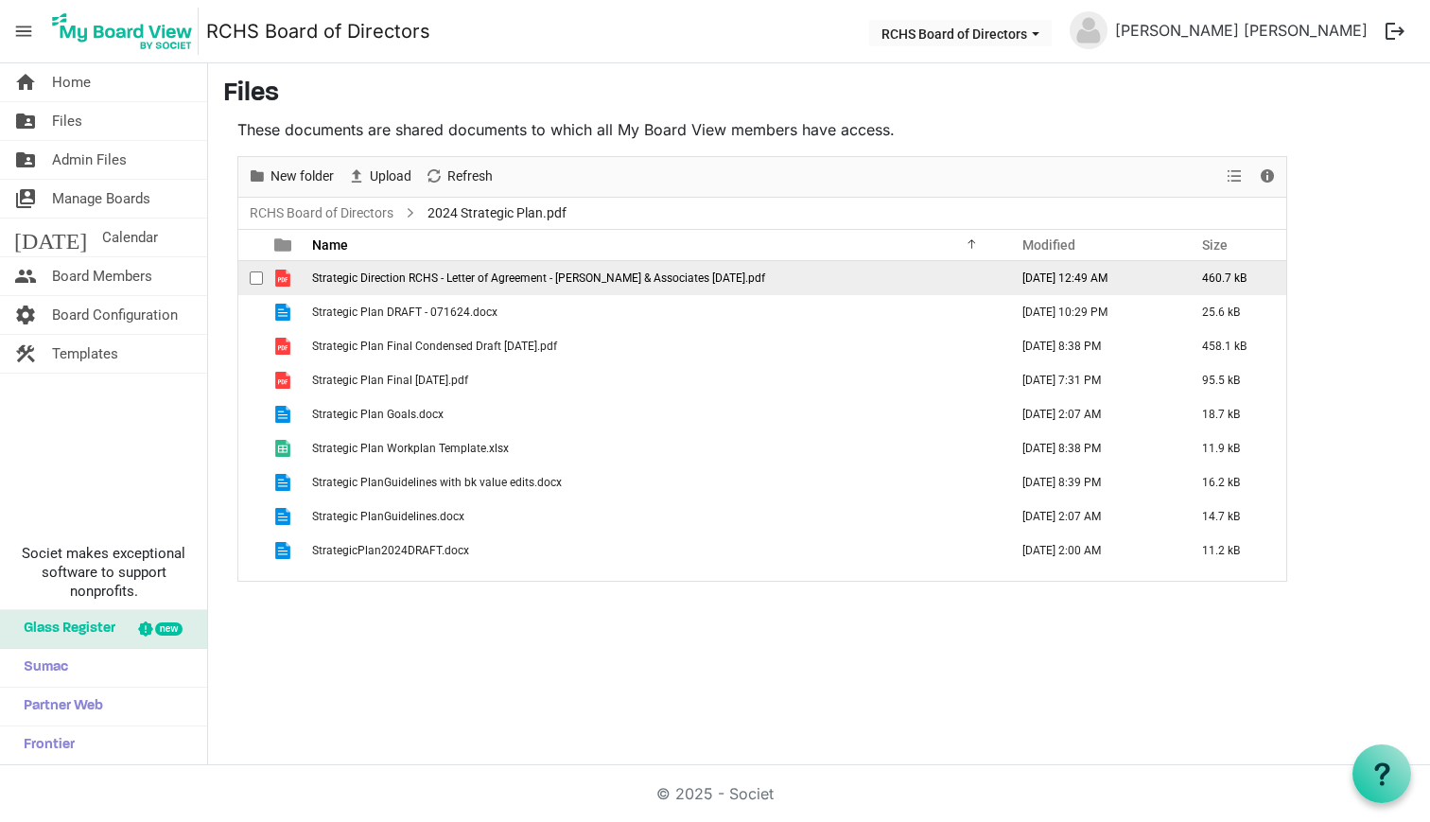
click at [258, 272] on span "checkbox" at bounding box center [256, 277] width 13 height 13
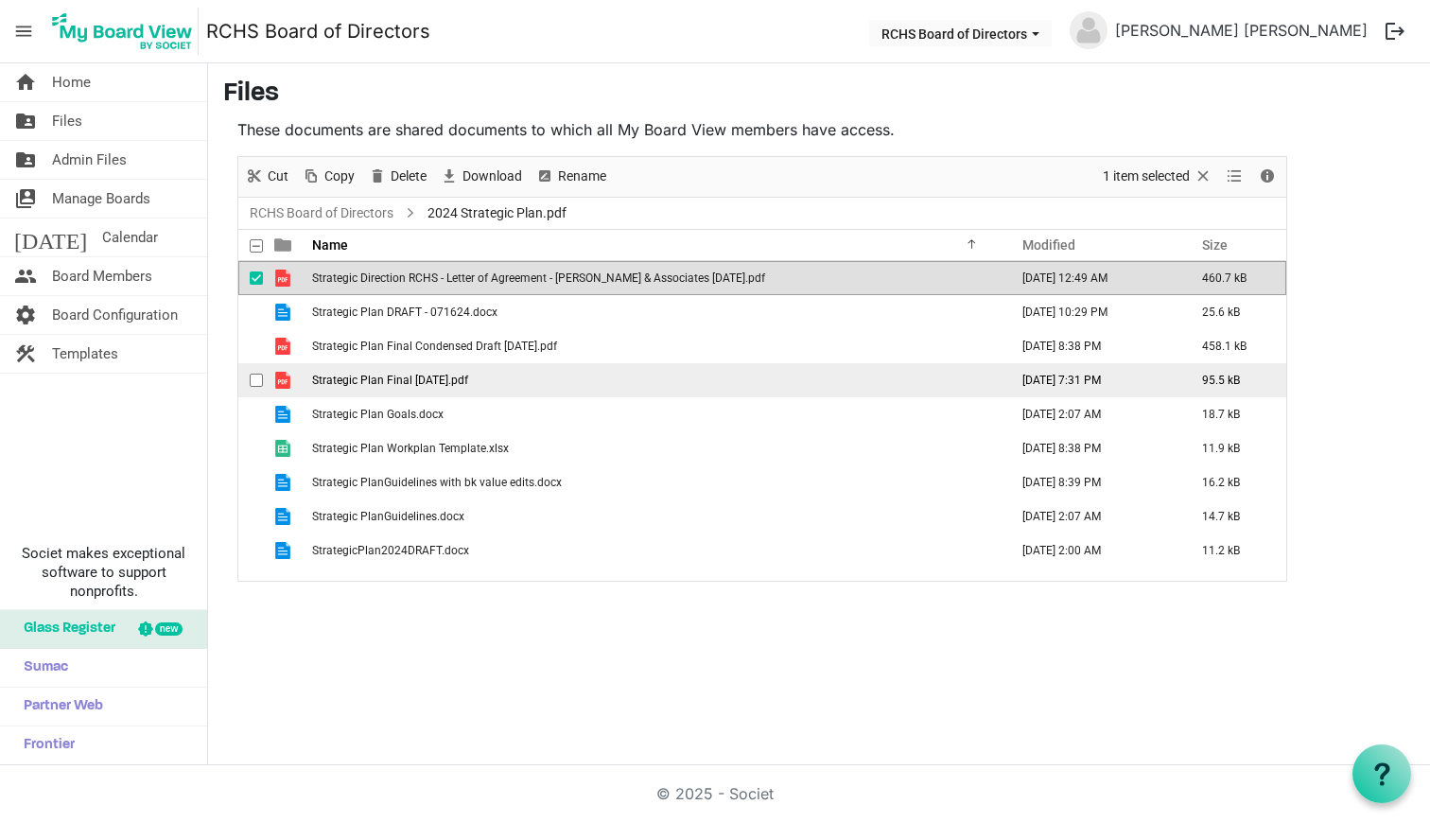
drag, startPoint x: 258, startPoint y: 311, endPoint x: 271, endPoint y: 369, distance: 59.2
click at [258, 311] on span "checkbox" at bounding box center [256, 311] width 13 height 13
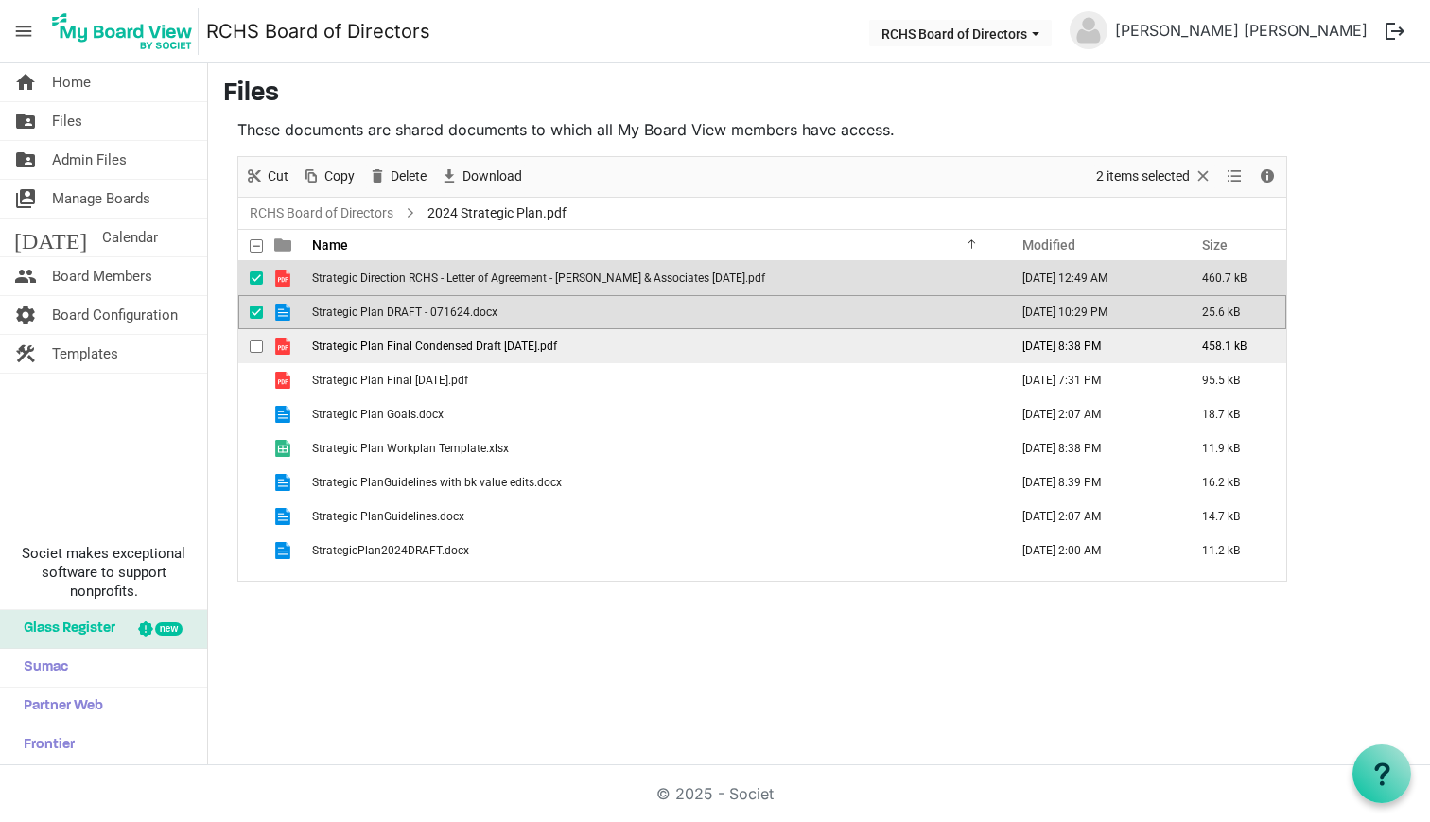
click at [259, 349] on span "checkbox" at bounding box center [256, 346] width 13 height 13
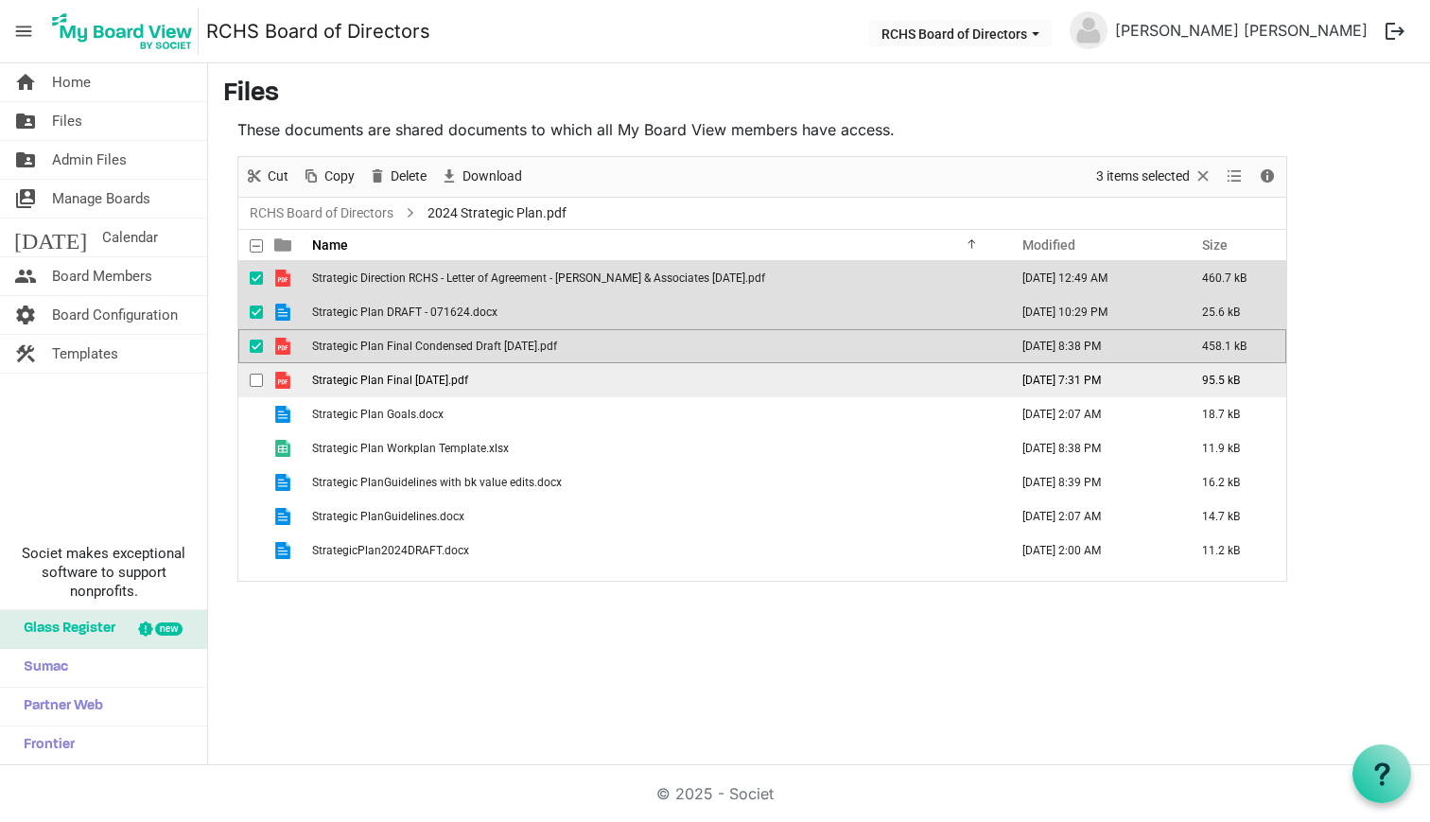
click at [258, 379] on span "checkbox" at bounding box center [256, 380] width 13 height 13
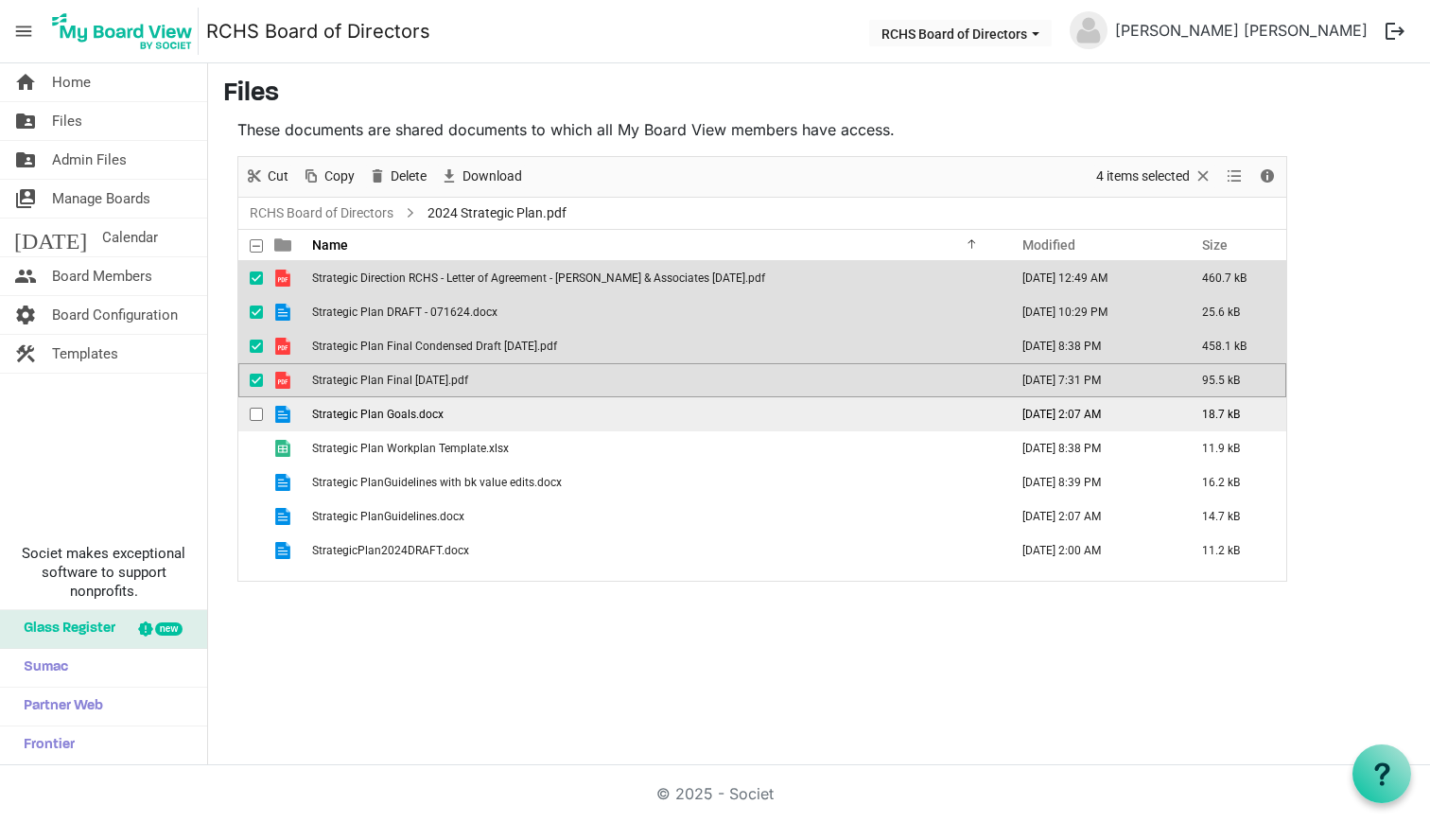
click at [252, 418] on span "checkbox" at bounding box center [256, 414] width 13 height 13
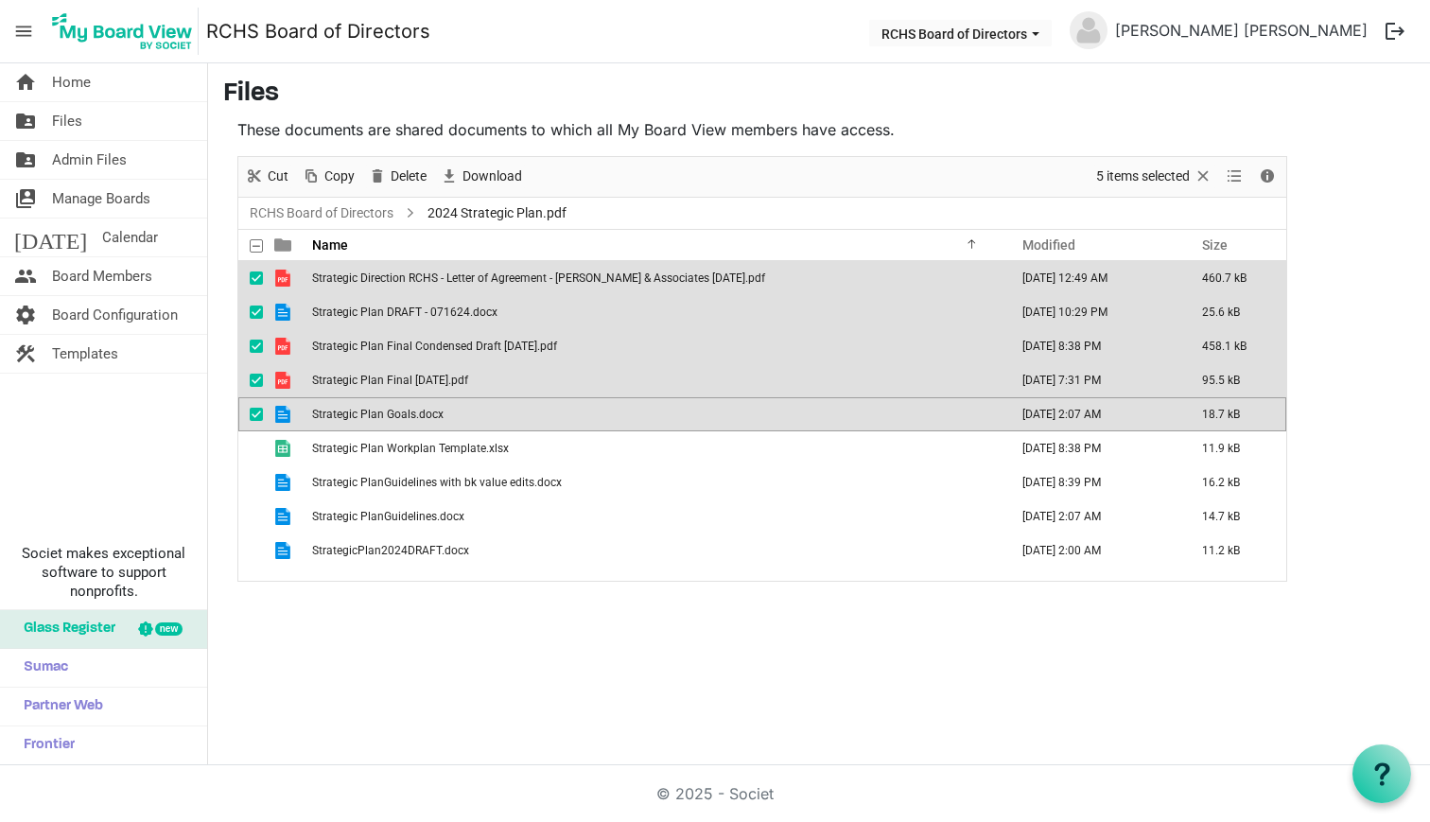
click at [261, 276] on span "checkbox" at bounding box center [256, 277] width 13 height 13
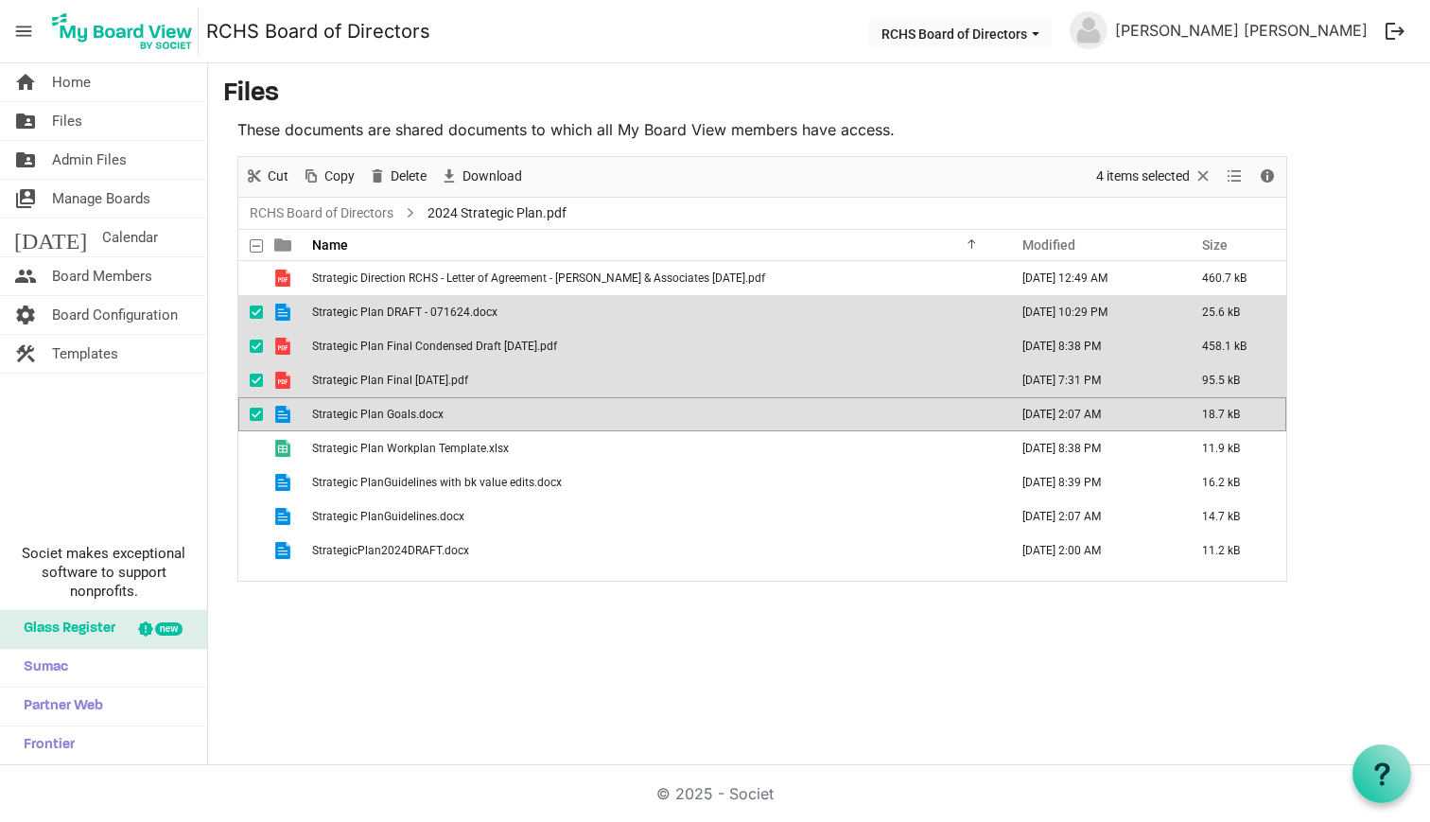
click at [254, 305] on div "checkbox" at bounding box center [261, 312] width 23 height 19
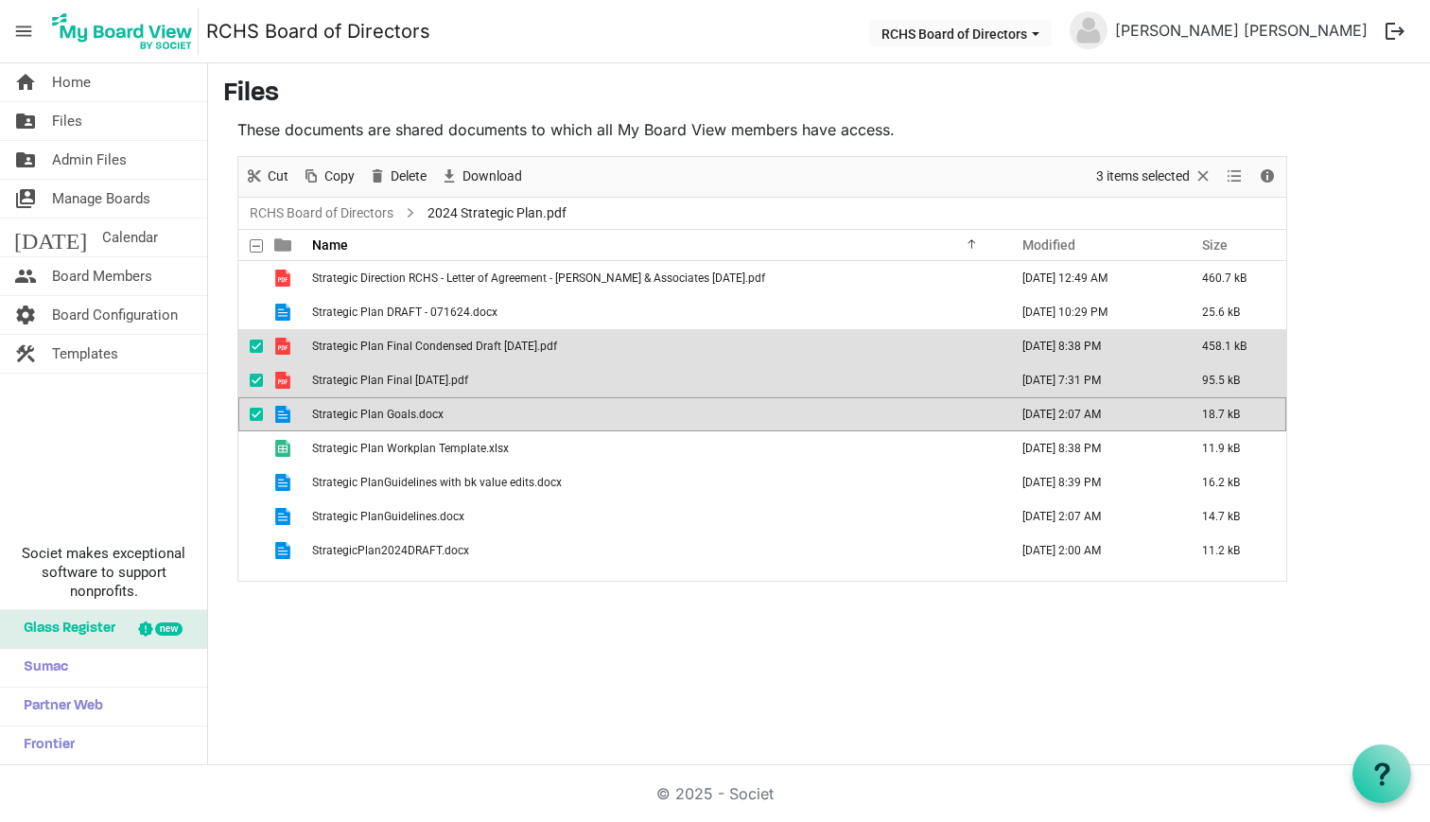
click at [257, 344] on span "checkbox" at bounding box center [256, 346] width 13 height 13
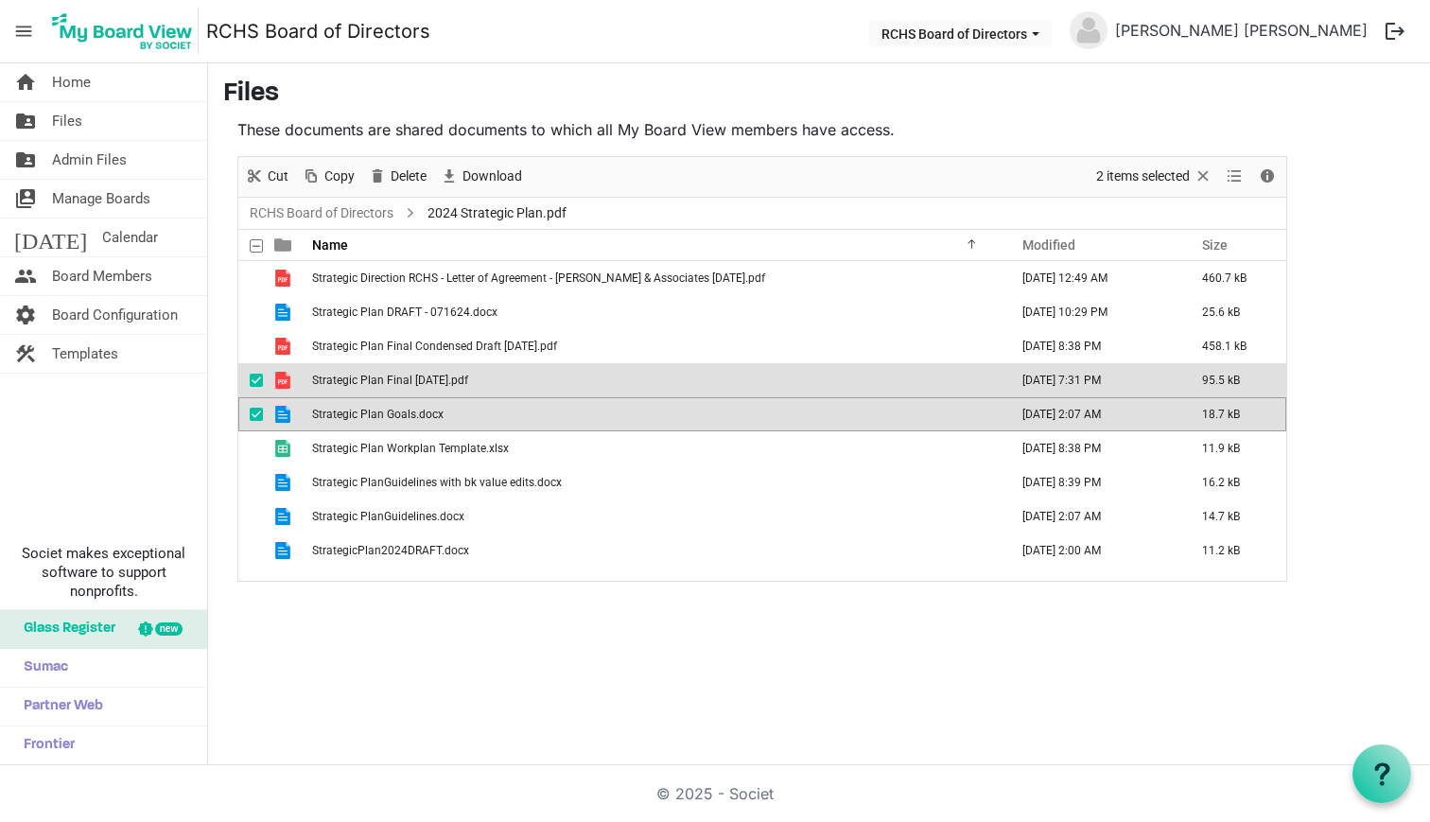
click at [254, 385] on span "checkbox" at bounding box center [256, 380] width 13 height 13
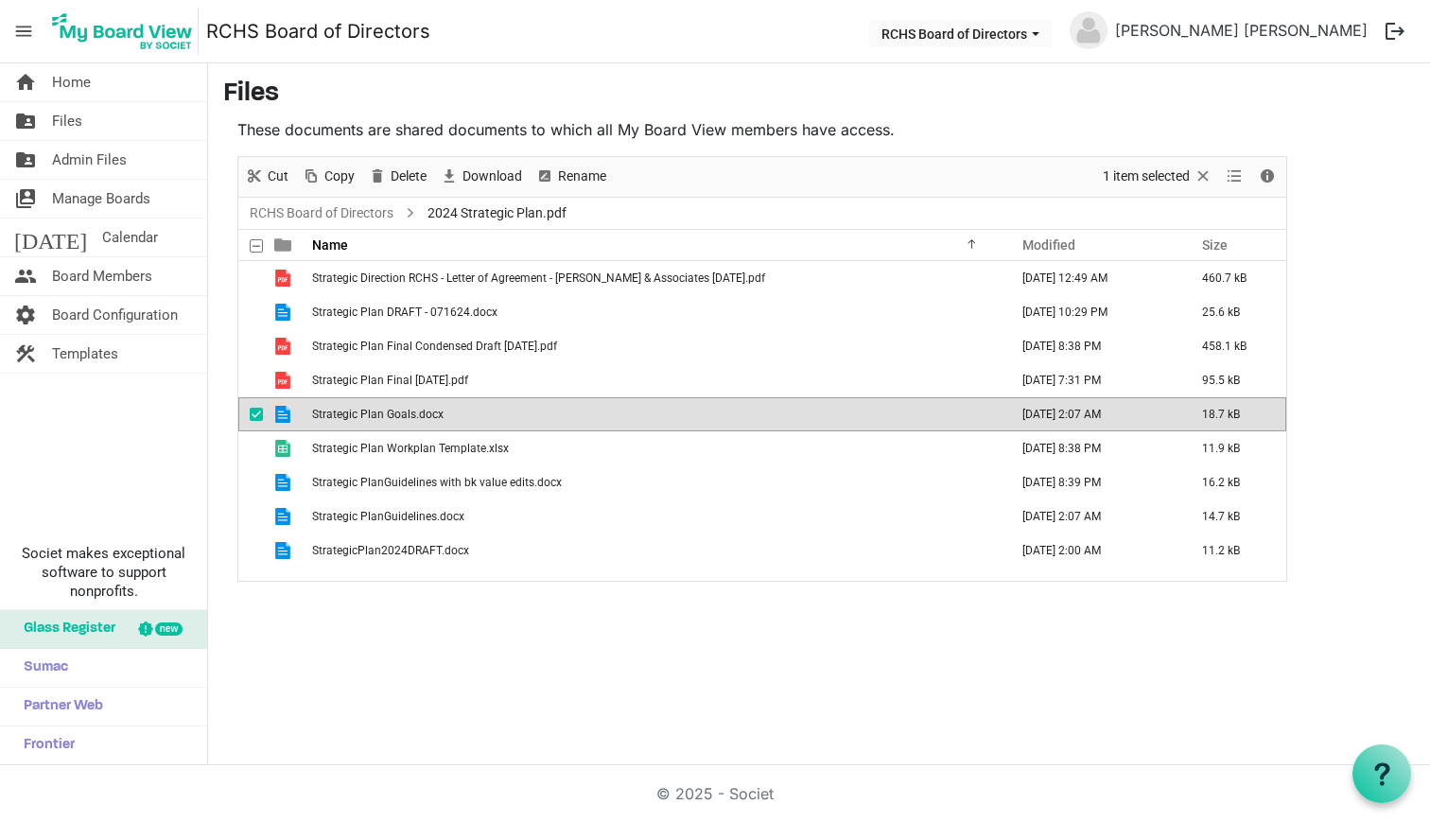
click at [250, 425] on td "checkbox" at bounding box center [250, 414] width 25 height 34
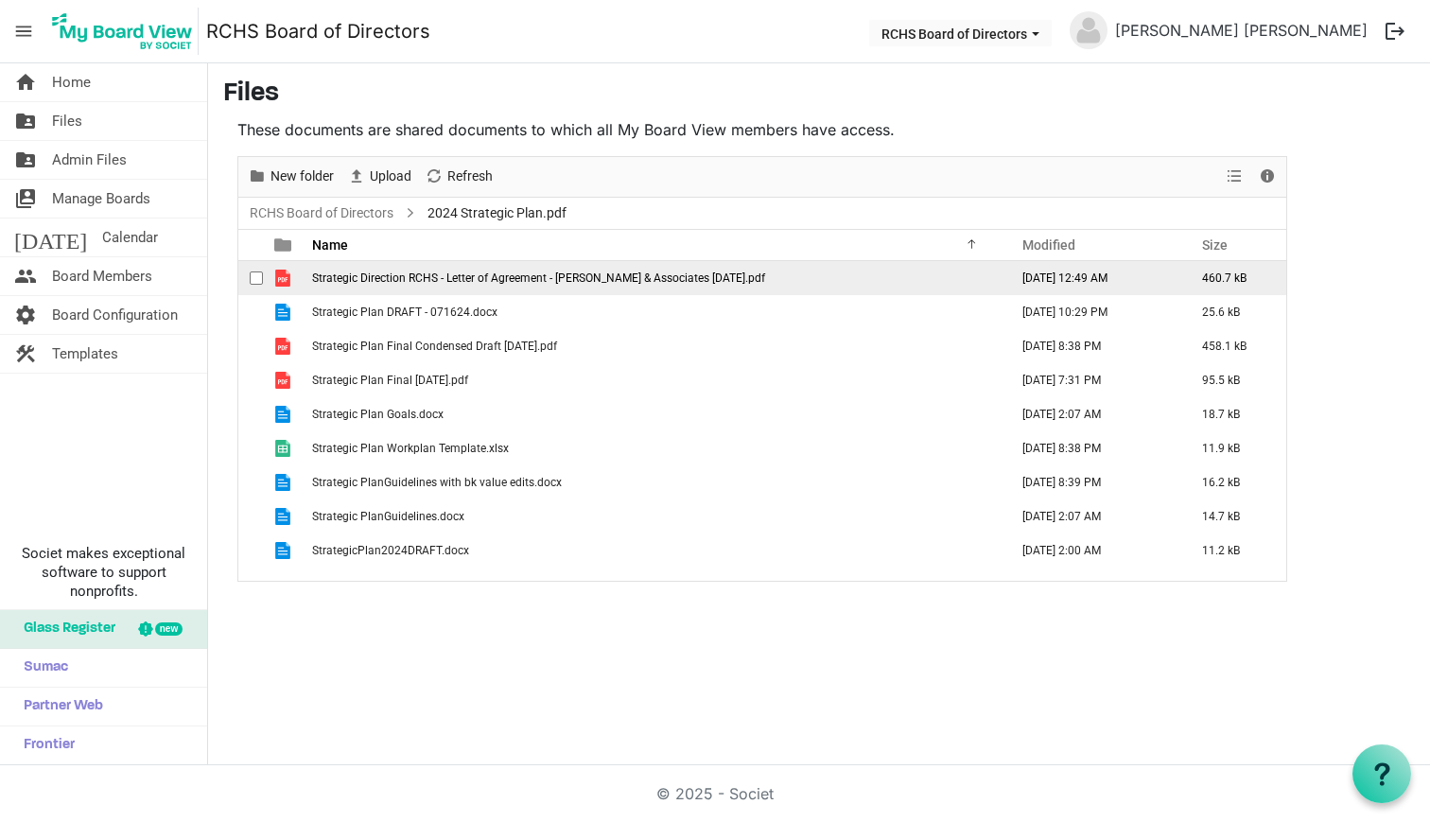
click at [257, 280] on span "checkbox" at bounding box center [256, 277] width 13 height 13
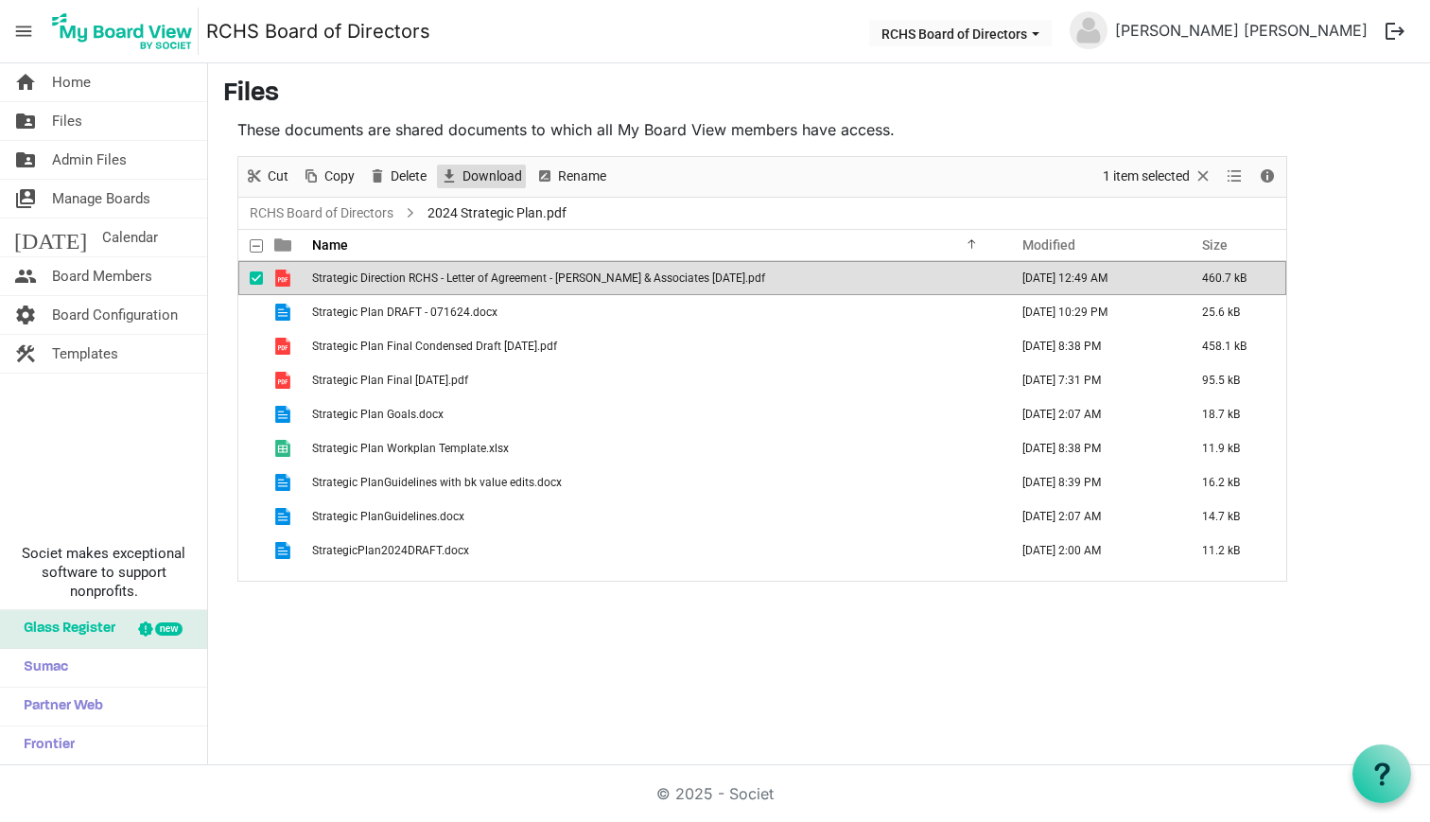
click at [491, 175] on span "Download" at bounding box center [492, 177] width 63 height 24
click at [257, 277] on span "checkbox" at bounding box center [256, 277] width 13 height 13
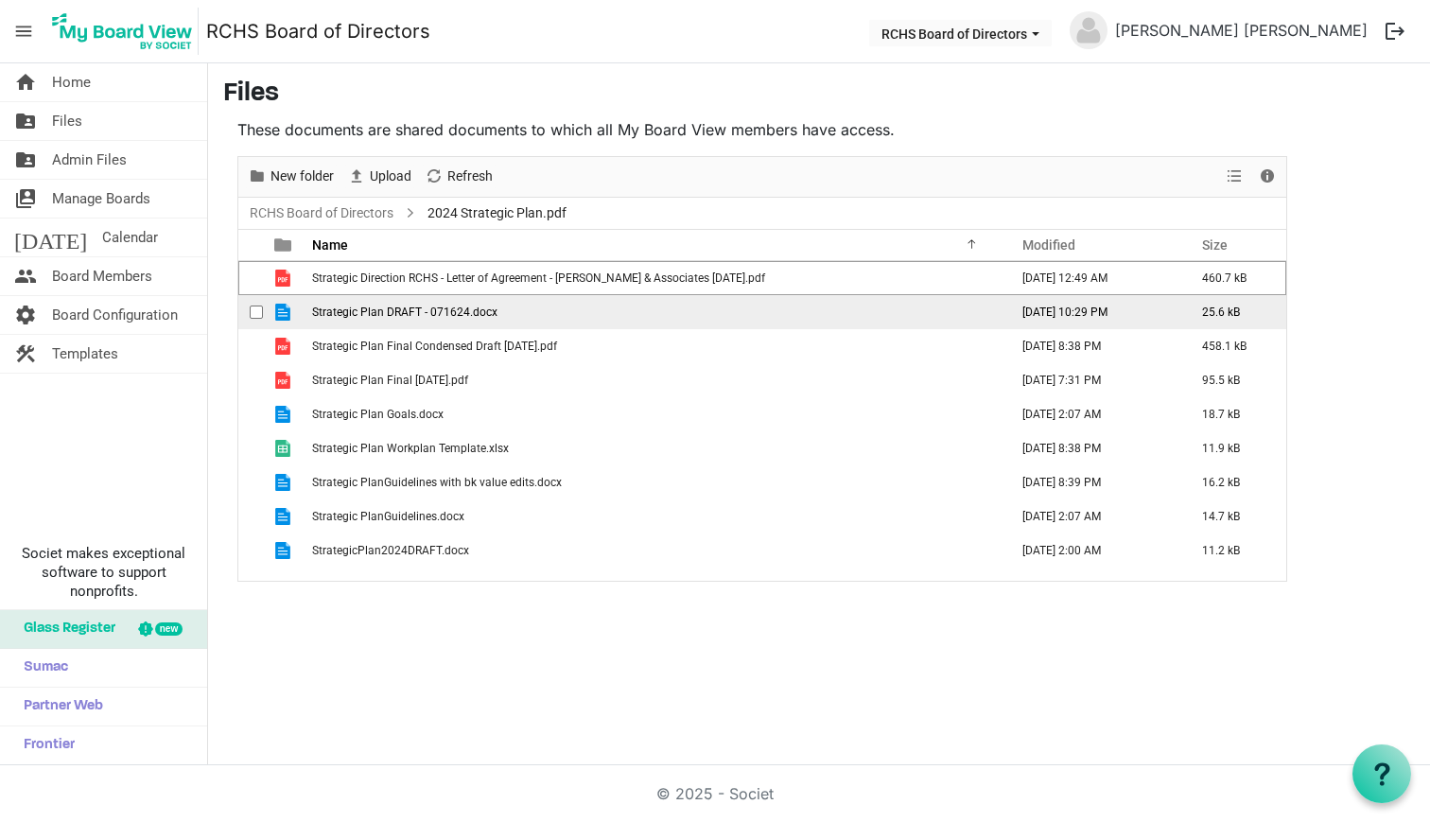
click at [256, 308] on span "checkbox" at bounding box center [256, 311] width 13 height 13
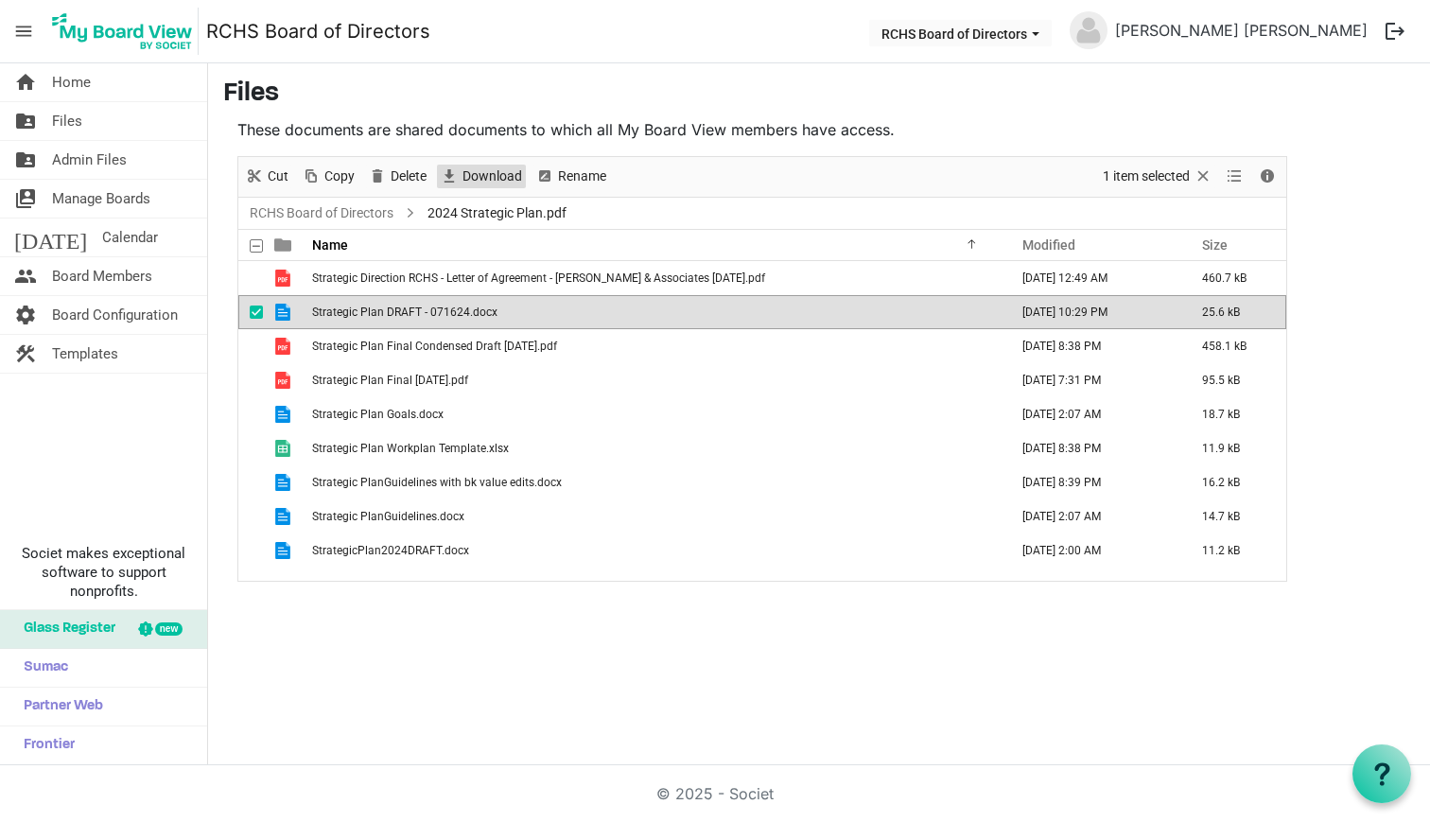
click at [471, 177] on span "Download" at bounding box center [492, 177] width 63 height 24
click at [253, 309] on span "checkbox" at bounding box center [256, 311] width 13 height 13
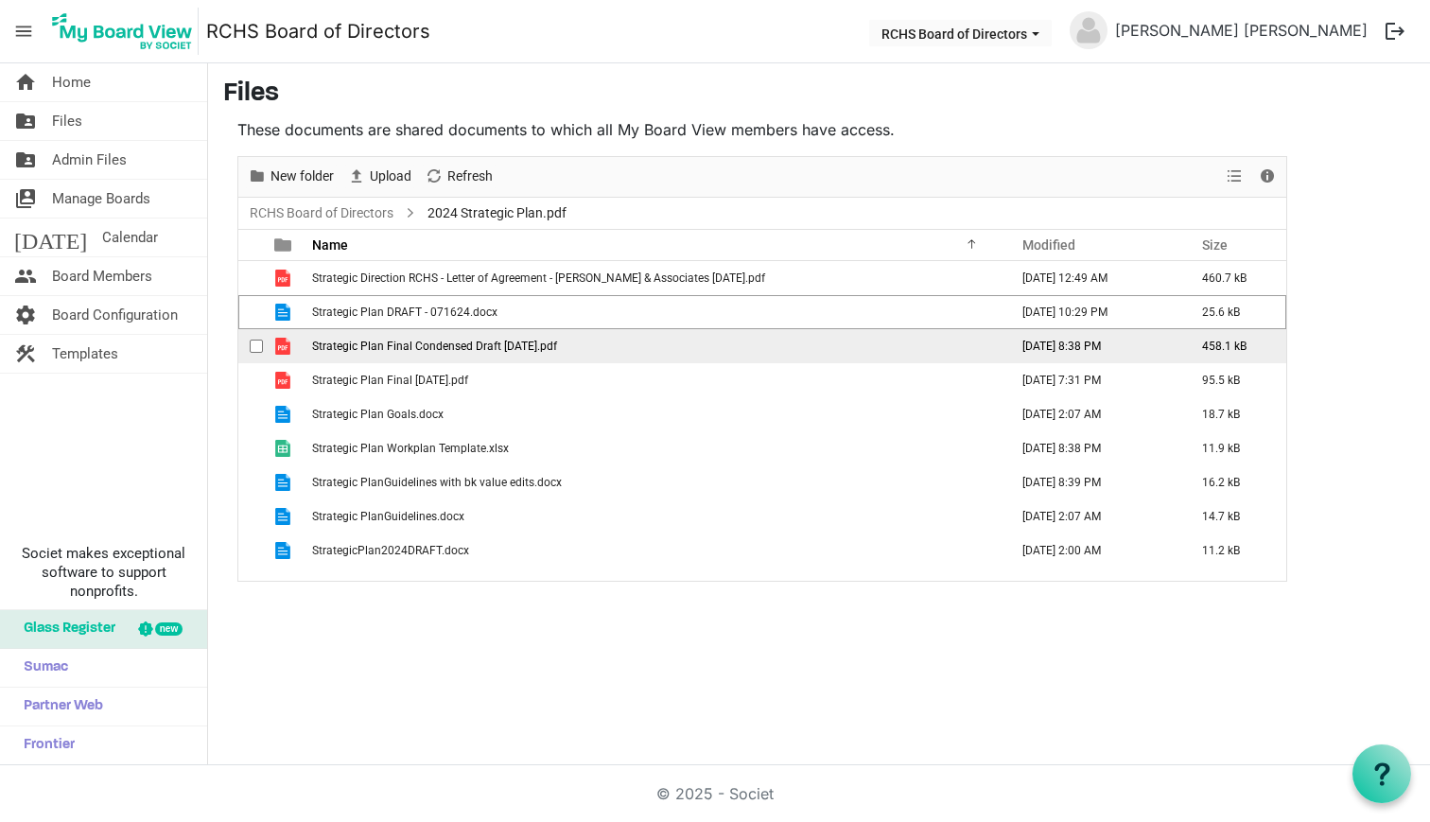
click at [257, 344] on span "checkbox" at bounding box center [256, 346] width 13 height 13
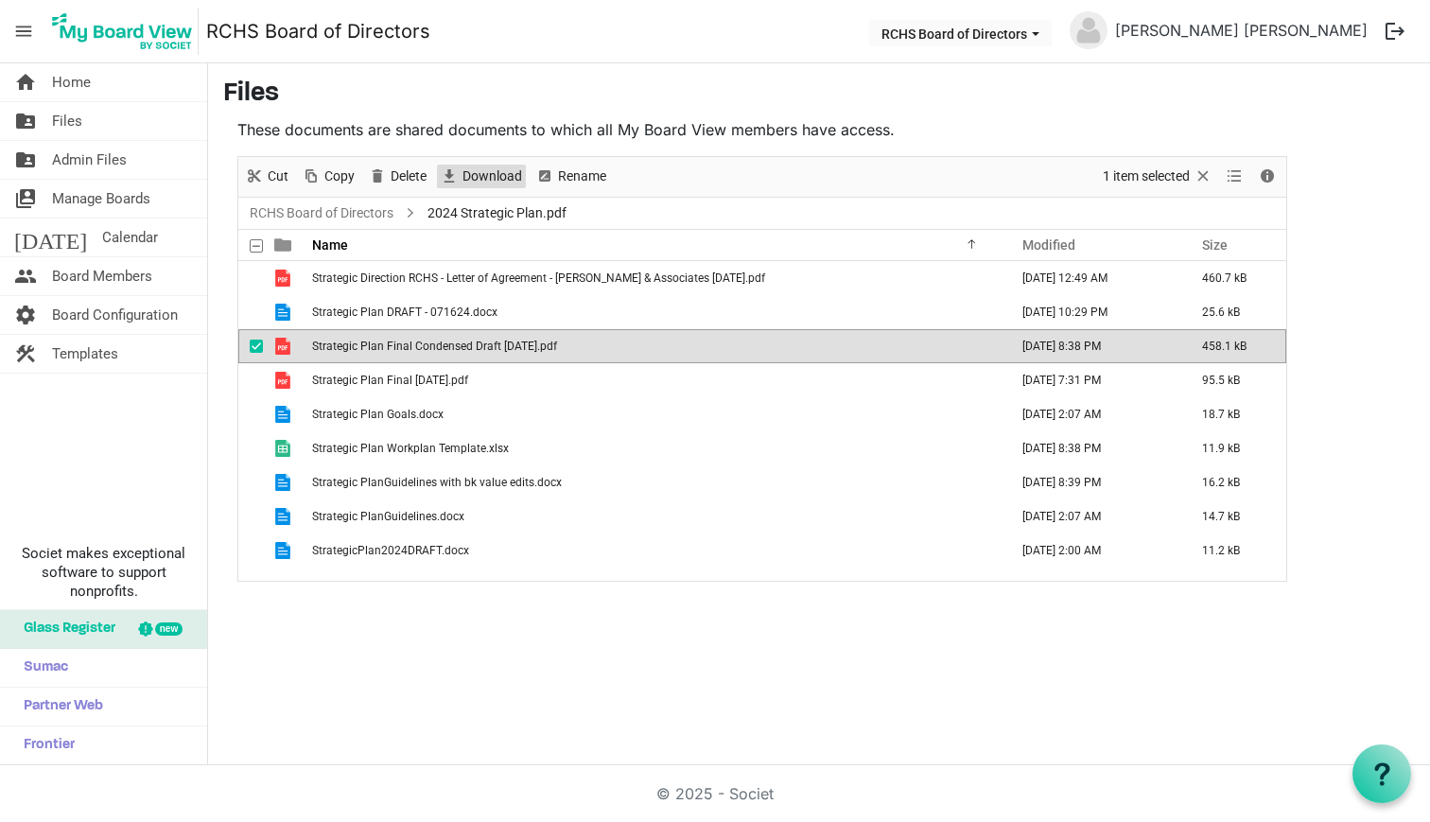
click at [505, 178] on span "Download" at bounding box center [492, 177] width 63 height 24
click at [257, 347] on span "checkbox" at bounding box center [256, 346] width 13 height 13
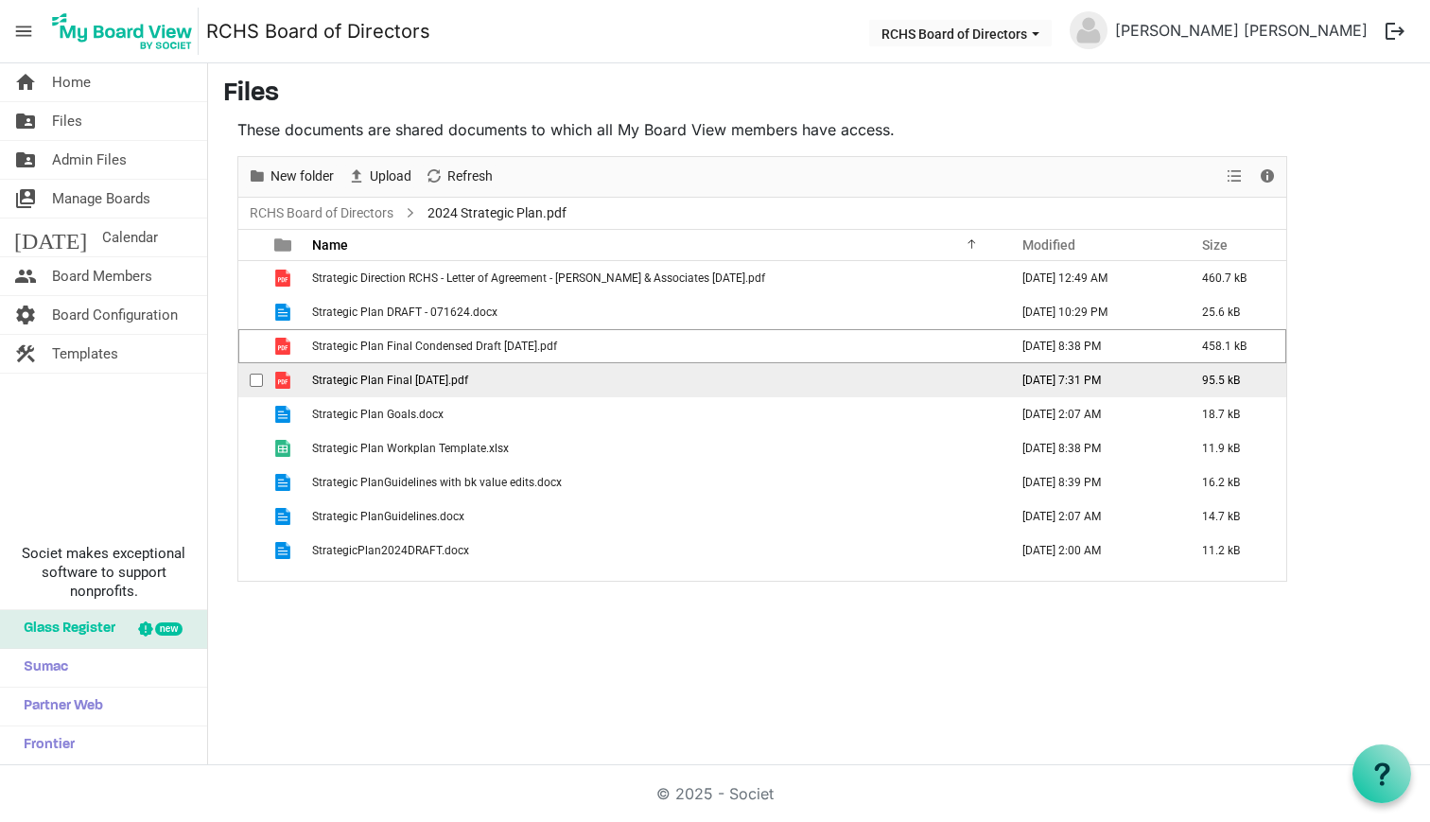
click at [260, 378] on span "checkbox" at bounding box center [256, 380] width 13 height 13
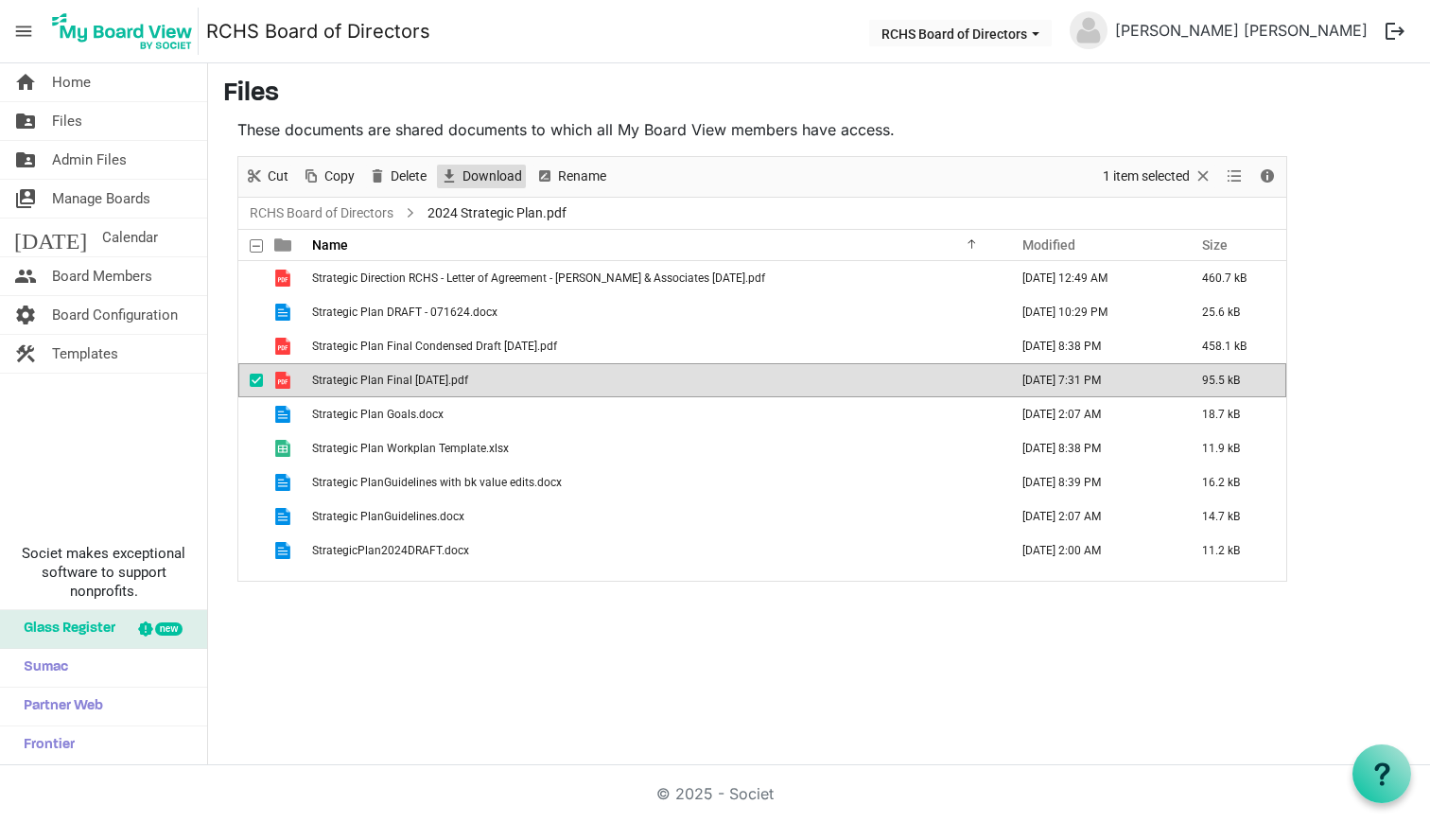
click at [485, 170] on span "Download" at bounding box center [492, 177] width 63 height 24
click at [260, 383] on span "checkbox" at bounding box center [256, 380] width 13 height 13
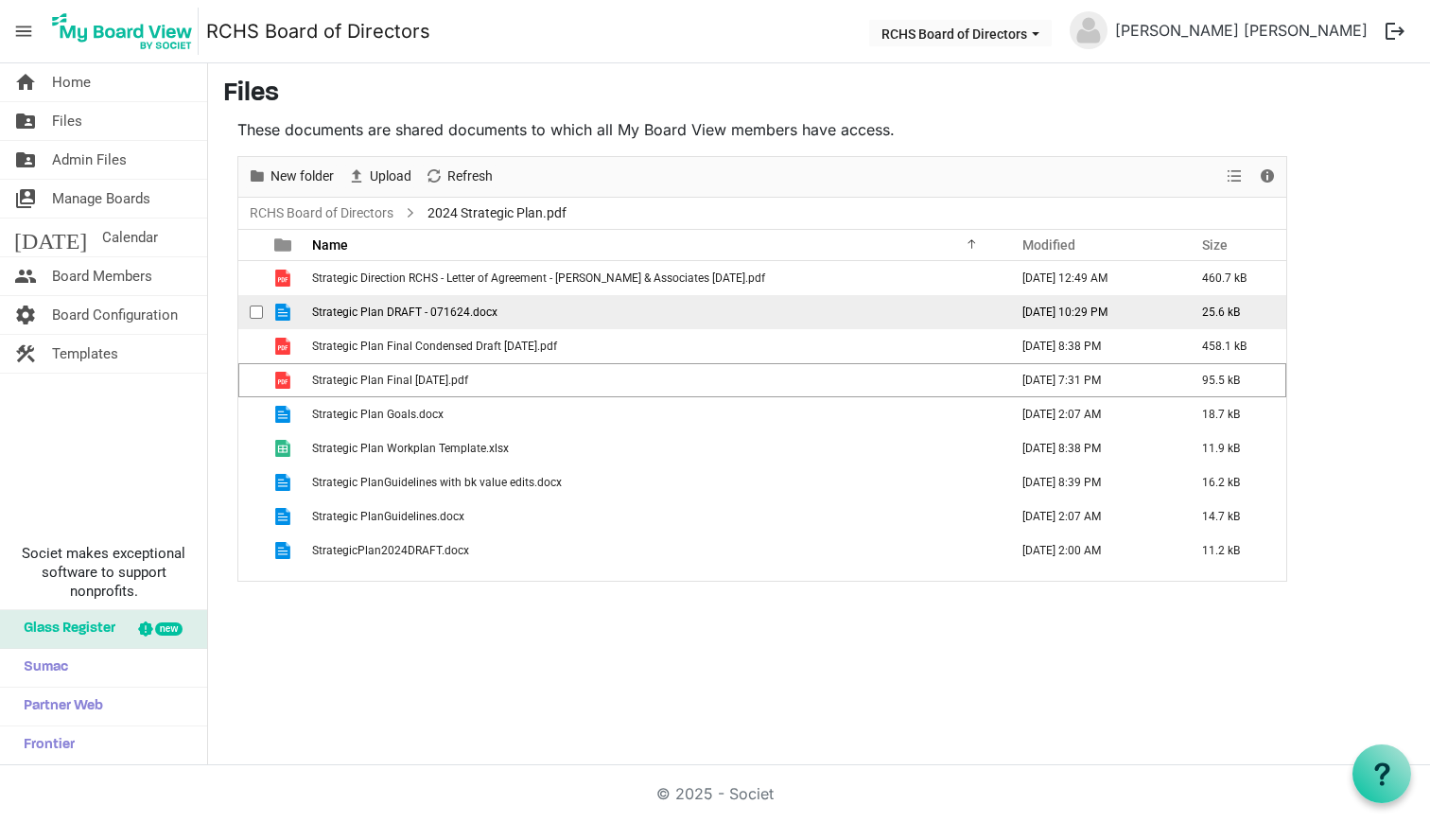
drag, startPoint x: 261, startPoint y: 410, endPoint x: 346, endPoint y: 318, distance: 125.8
click at [261, 410] on span "checkbox" at bounding box center [256, 414] width 13 height 13
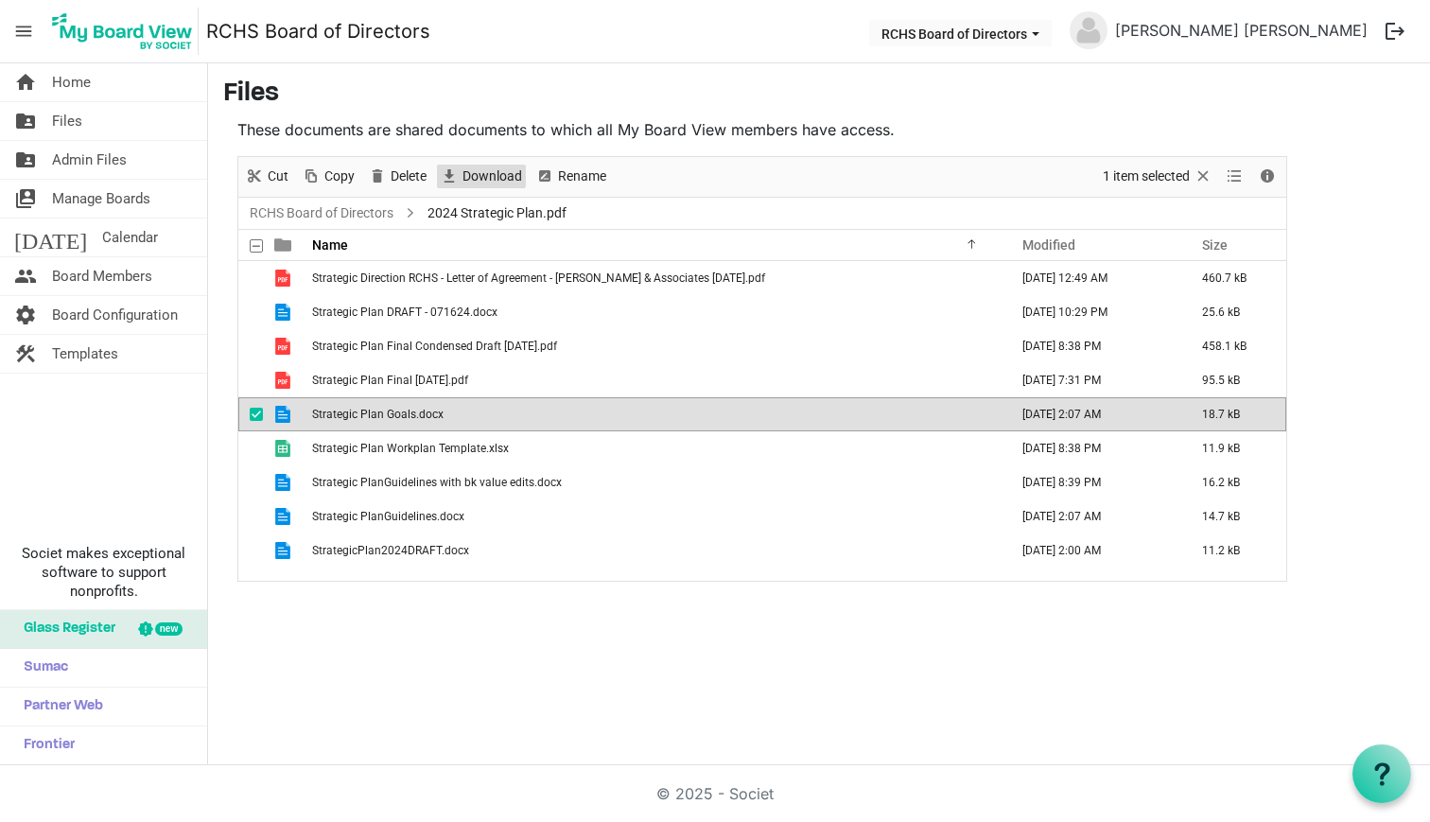
click at [468, 180] on span "Download" at bounding box center [492, 177] width 63 height 24
click at [259, 412] on span "checkbox" at bounding box center [256, 414] width 13 height 13
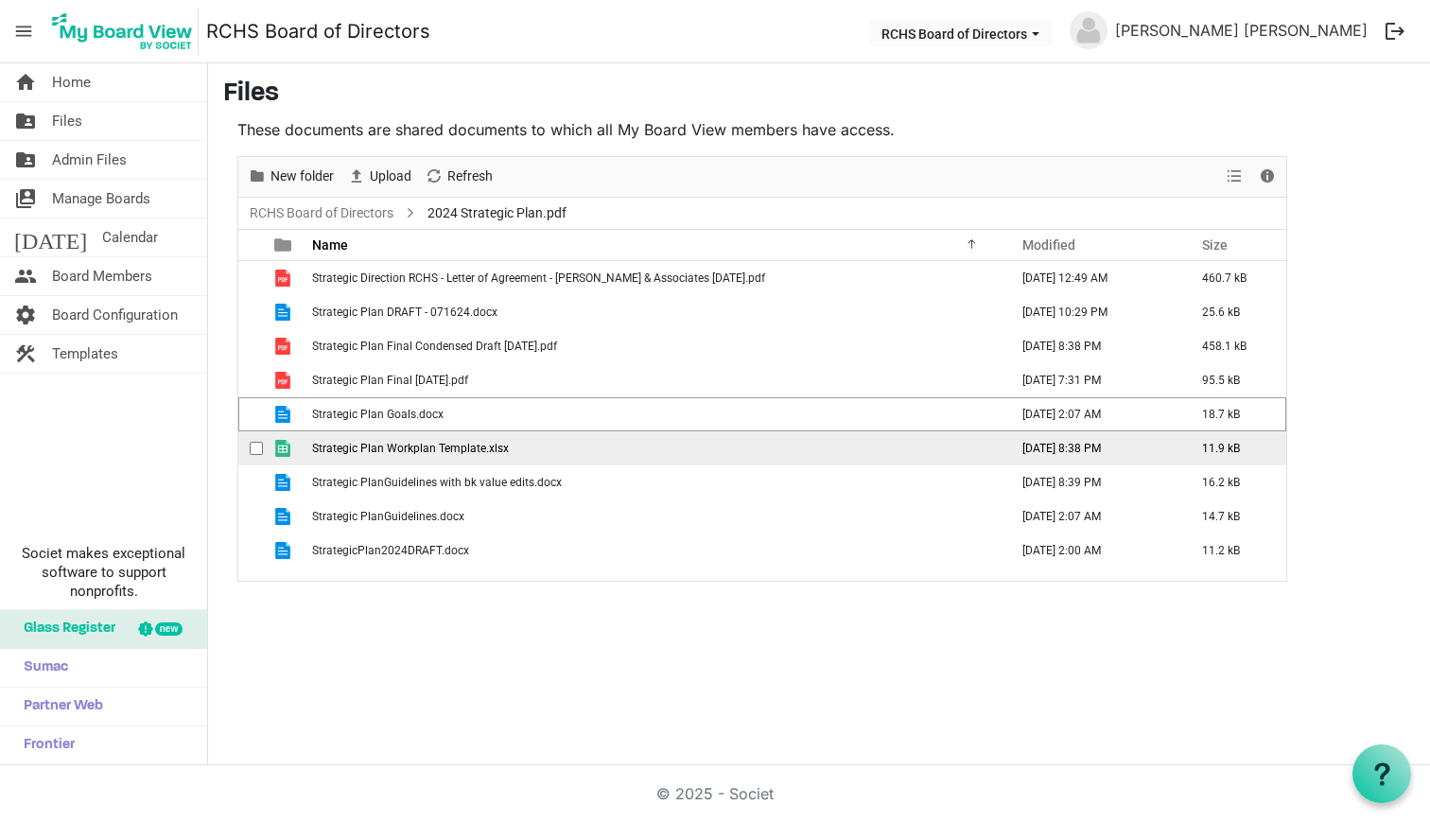
click at [256, 441] on div "checkbox" at bounding box center [261, 448] width 23 height 19
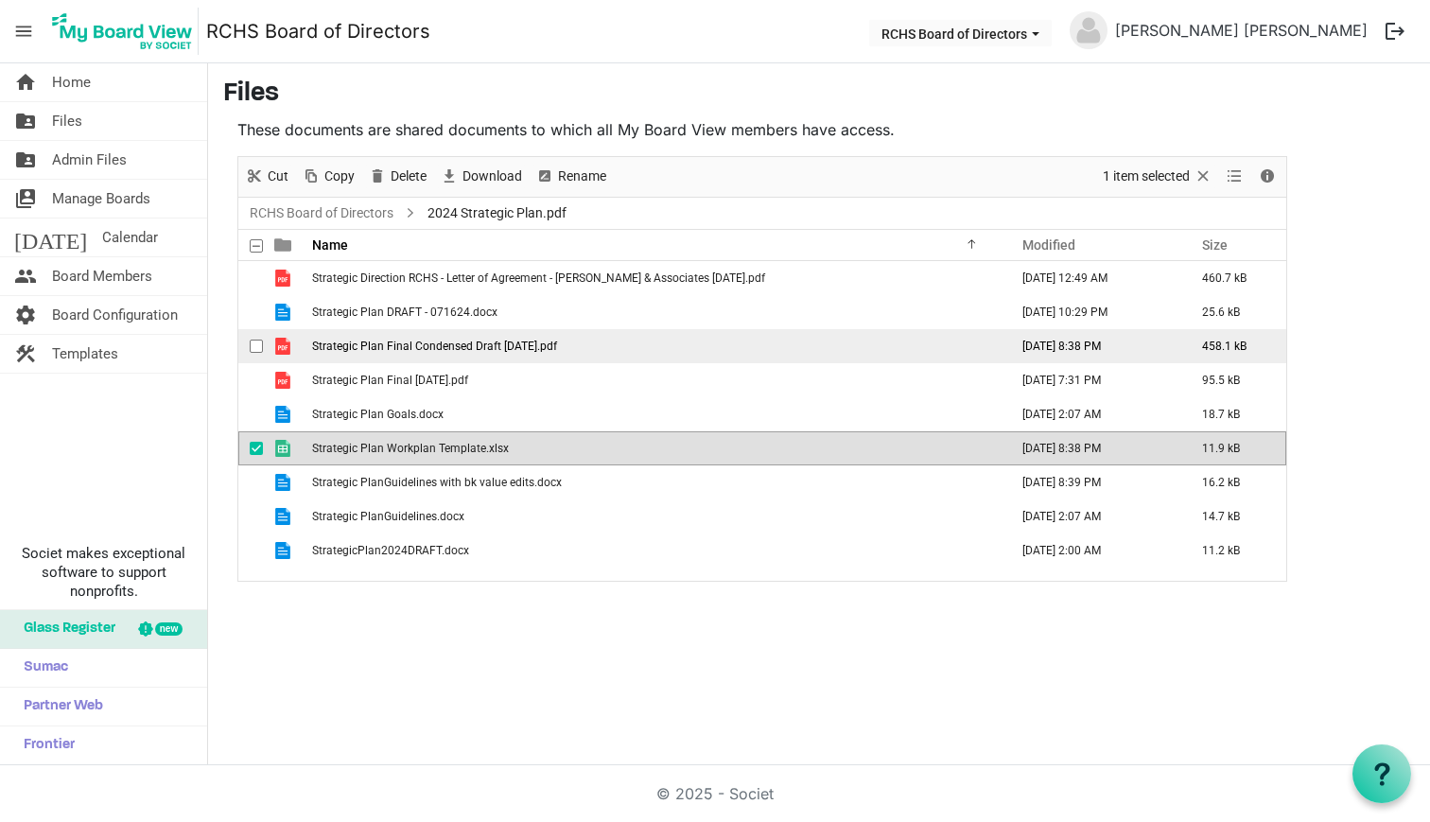
drag, startPoint x: 476, startPoint y: 176, endPoint x: 275, endPoint y: 358, distance: 270.5
click at [475, 176] on span "Download" at bounding box center [492, 177] width 63 height 24
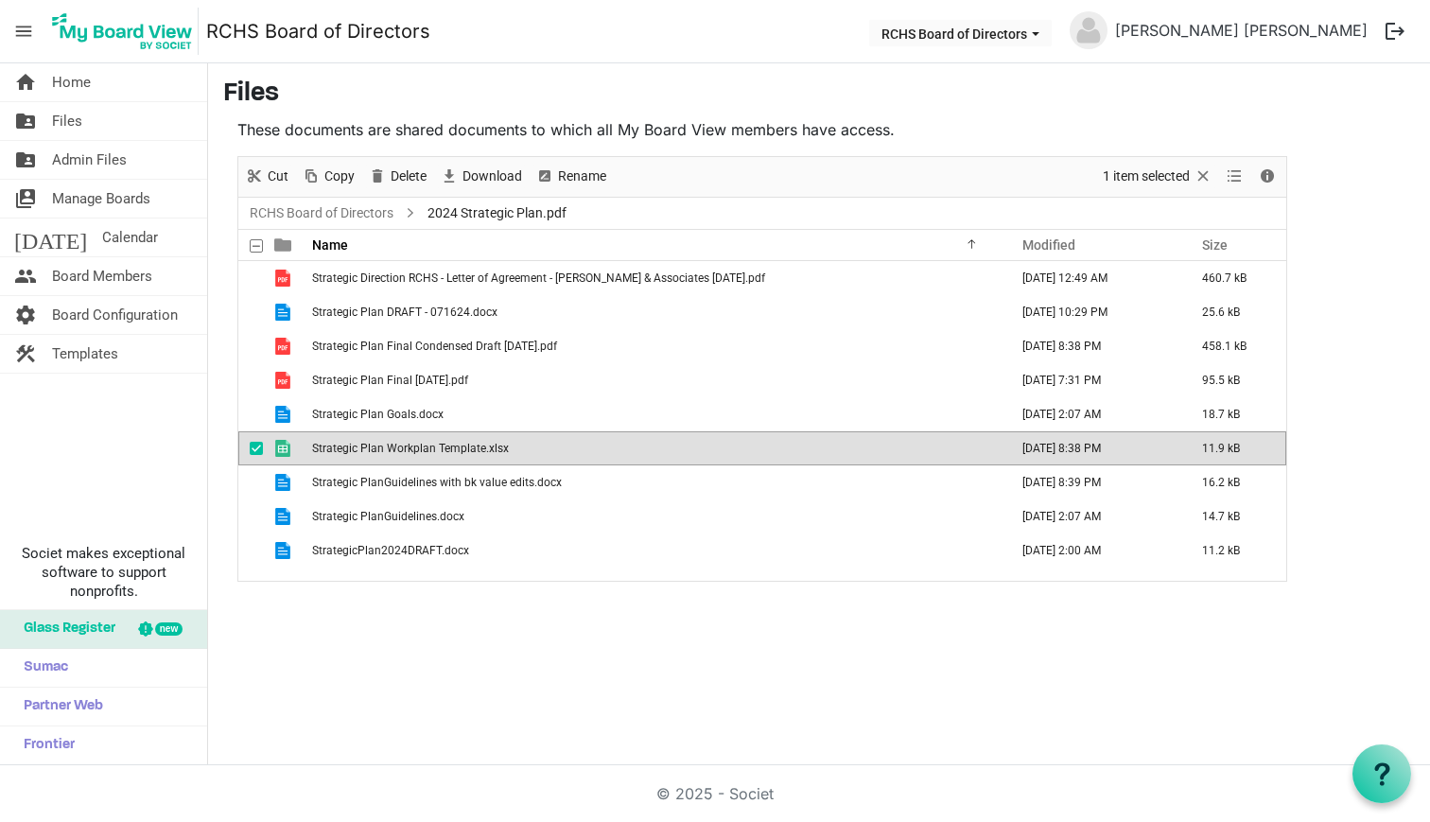
click at [261, 445] on span "checkbox" at bounding box center [256, 448] width 13 height 13
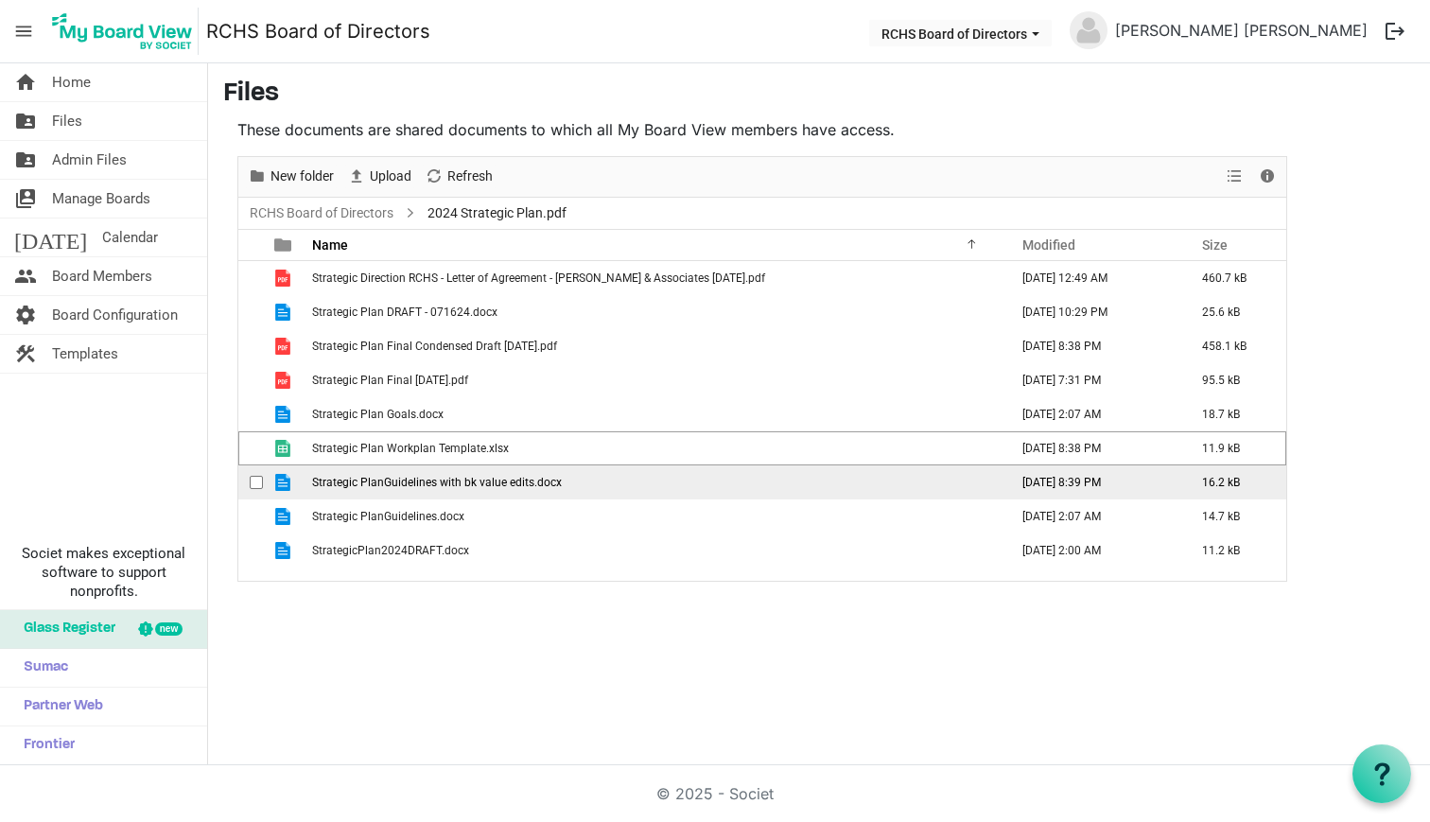
click at [260, 474] on div "checkbox" at bounding box center [261, 482] width 23 height 19
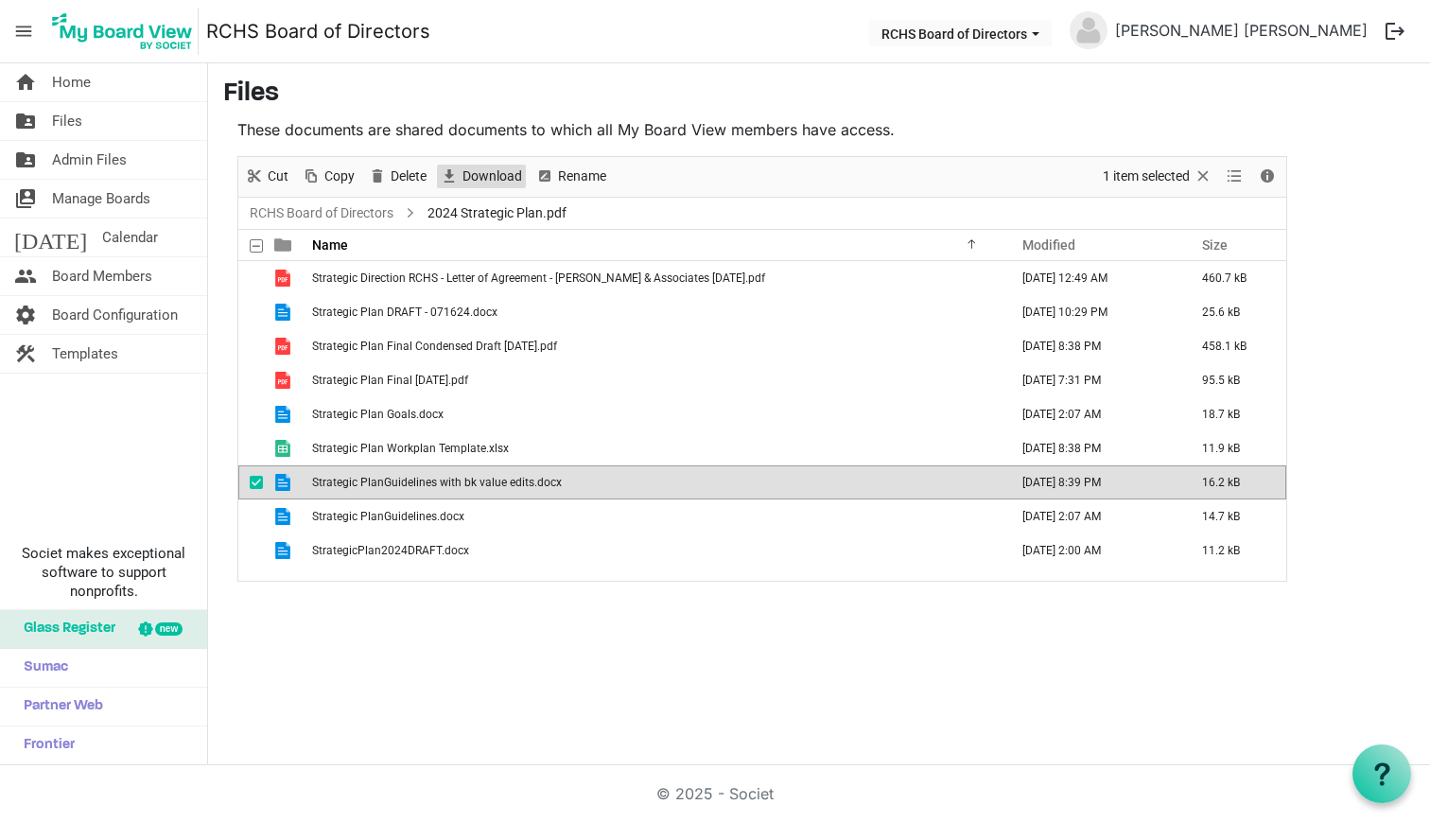
click at [462, 172] on span "Download" at bounding box center [492, 177] width 63 height 24
drag, startPoint x: 253, startPoint y: 480, endPoint x: 256, endPoint y: 492, distance: 12.6
click at [253, 480] on span "checkbox" at bounding box center [256, 482] width 13 height 13
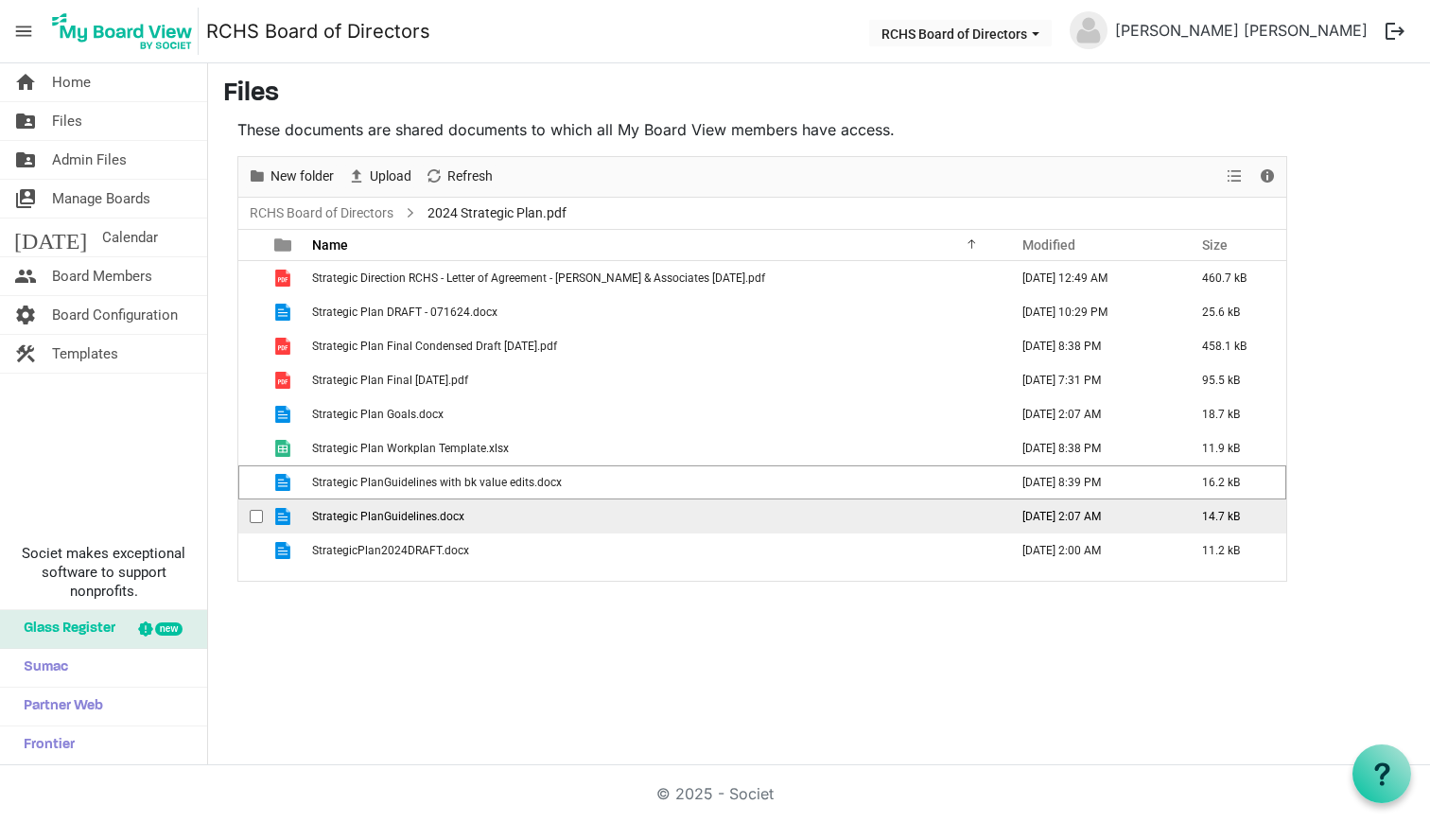
click at [256, 513] on span "checkbox" at bounding box center [256, 516] width 13 height 13
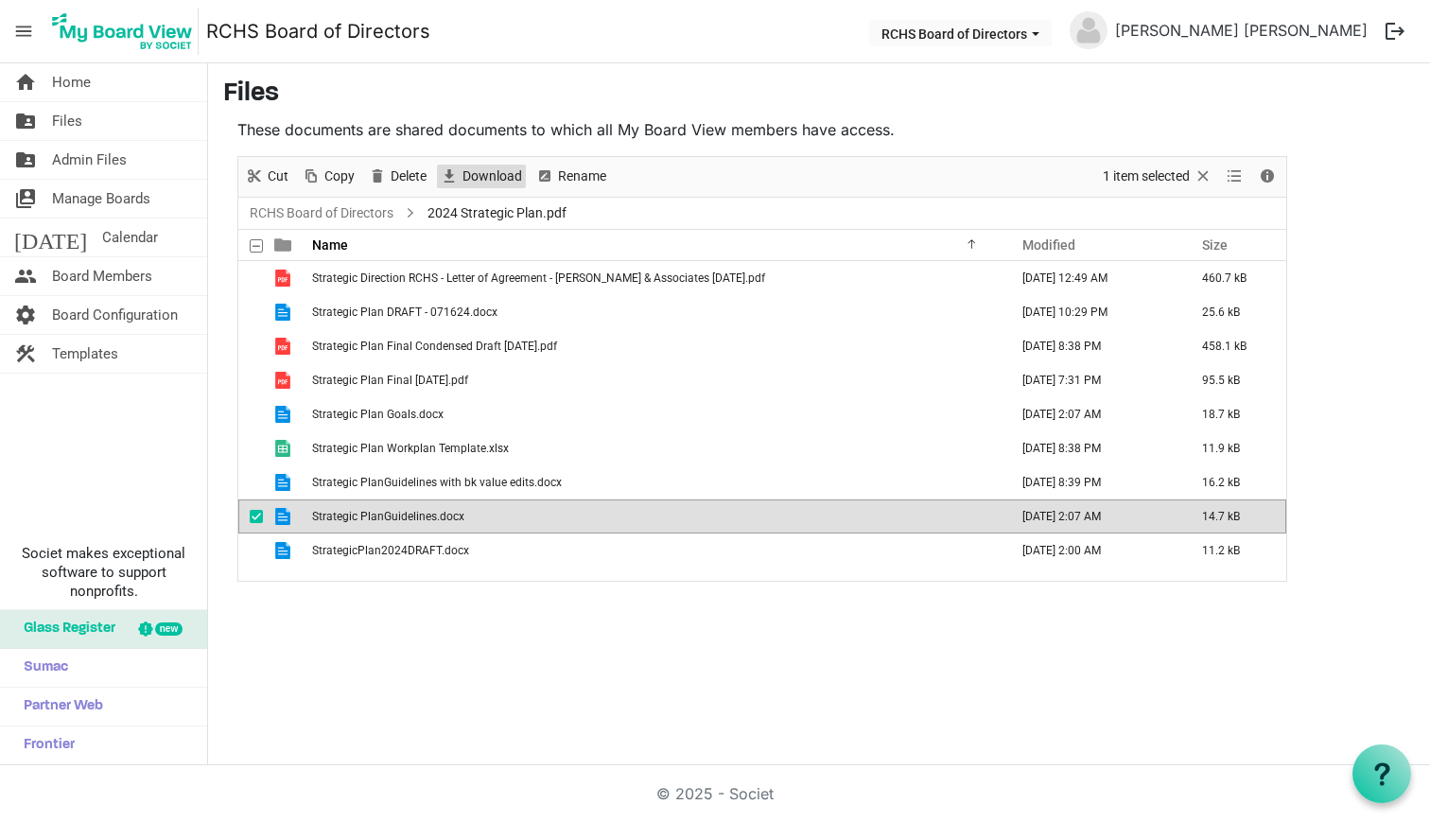
click at [505, 182] on span "Download" at bounding box center [492, 177] width 63 height 24
click at [255, 515] on span "checkbox" at bounding box center [256, 516] width 13 height 13
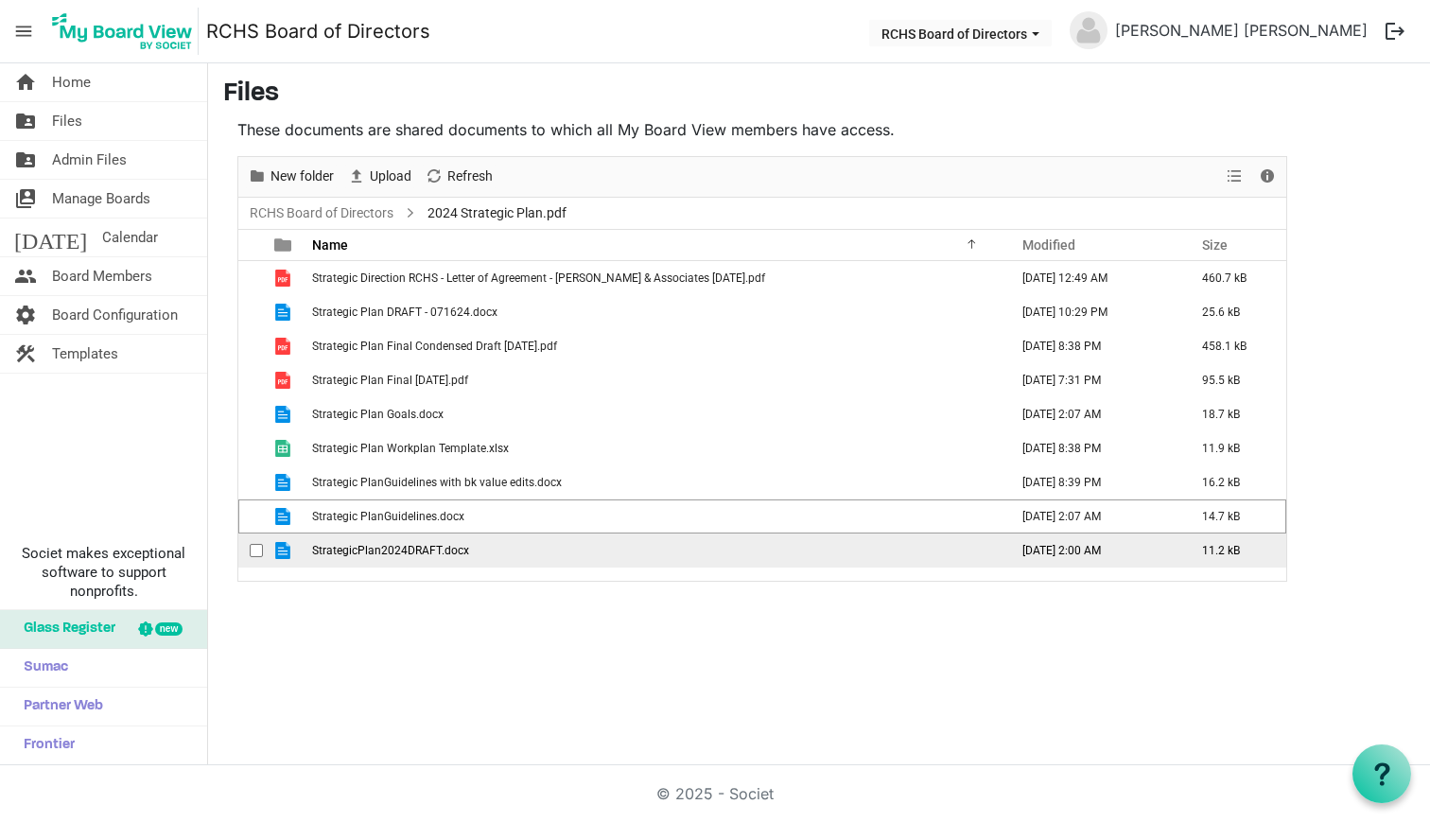
click at [252, 546] on span "checkbox" at bounding box center [256, 550] width 13 height 13
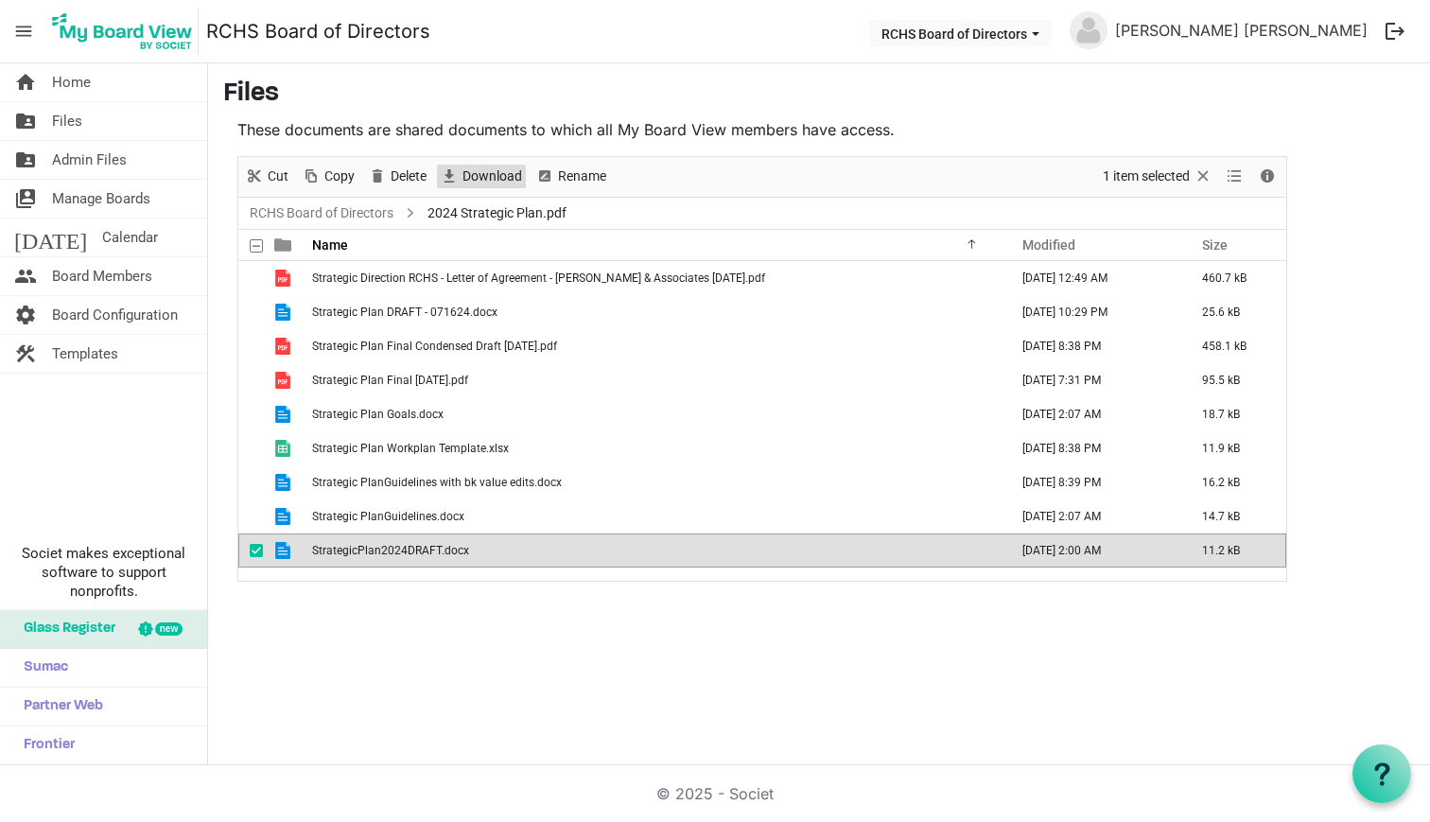
click at [492, 175] on span "Download" at bounding box center [492, 177] width 63 height 24
click at [355, 206] on link "RCHS Board of Directors" at bounding box center [321, 213] width 151 height 24
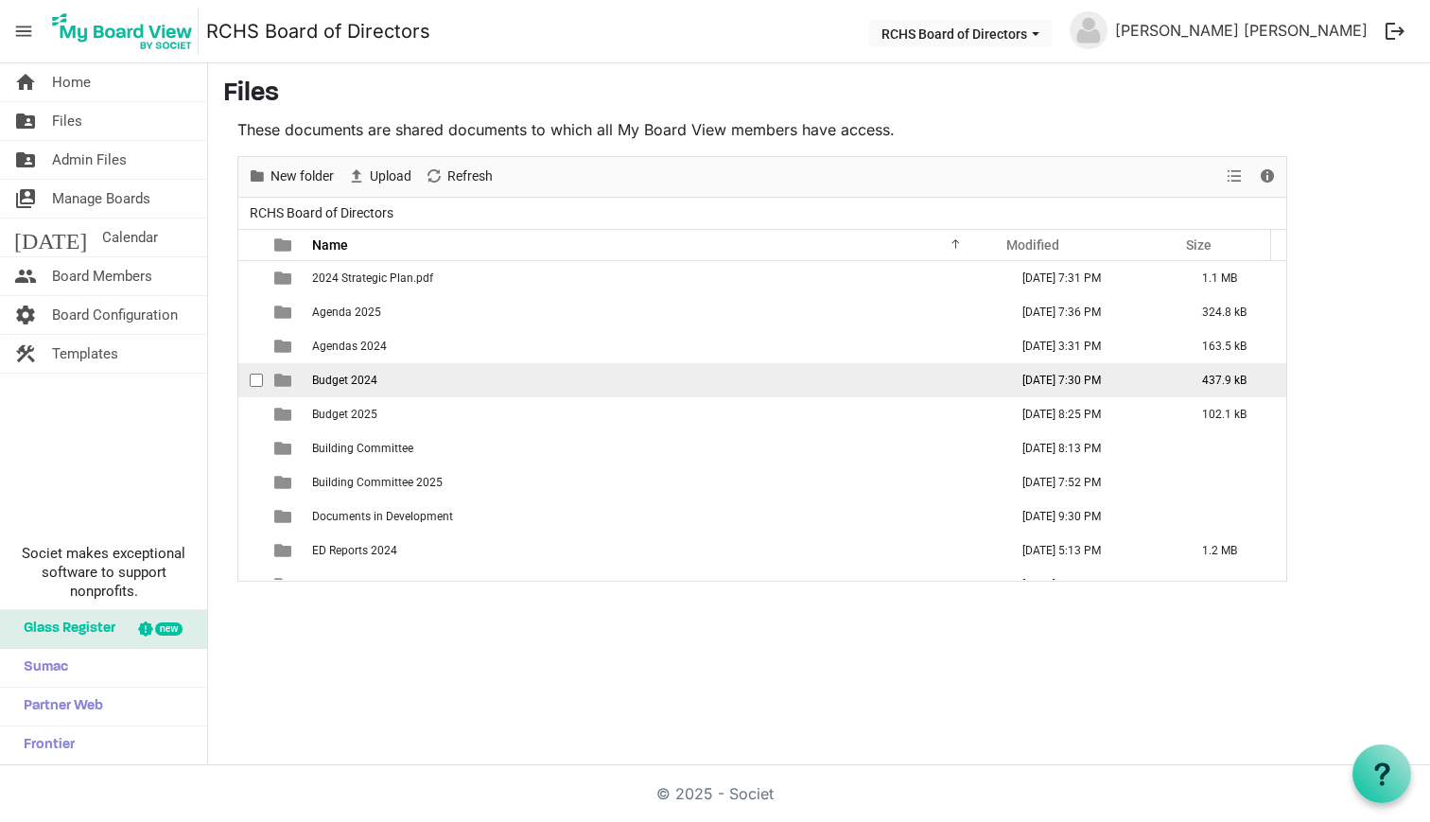
click at [334, 378] on span "Budget 2024" at bounding box center [344, 380] width 65 height 13
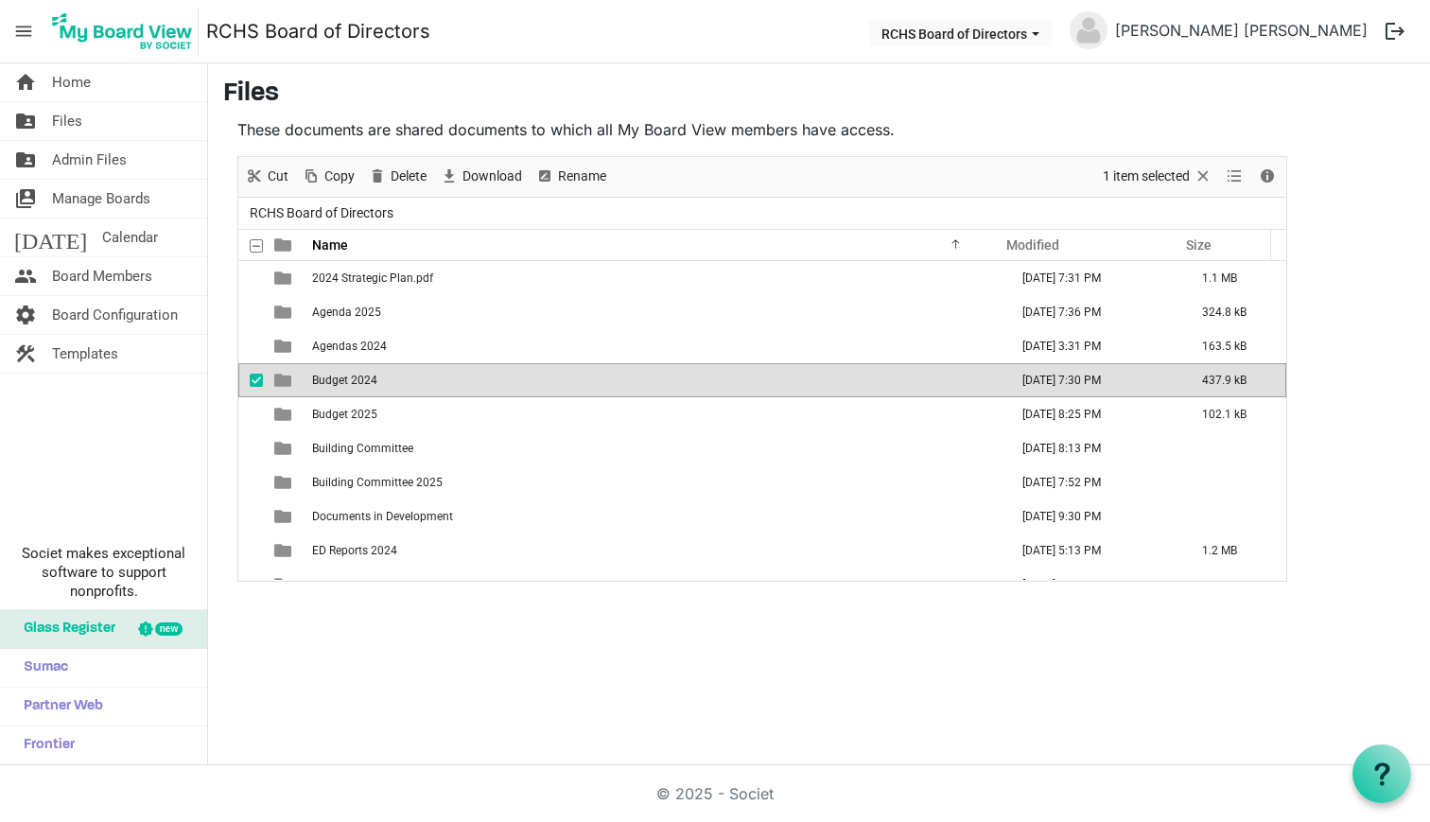
click at [334, 378] on span "Budget 2024" at bounding box center [344, 380] width 65 height 13
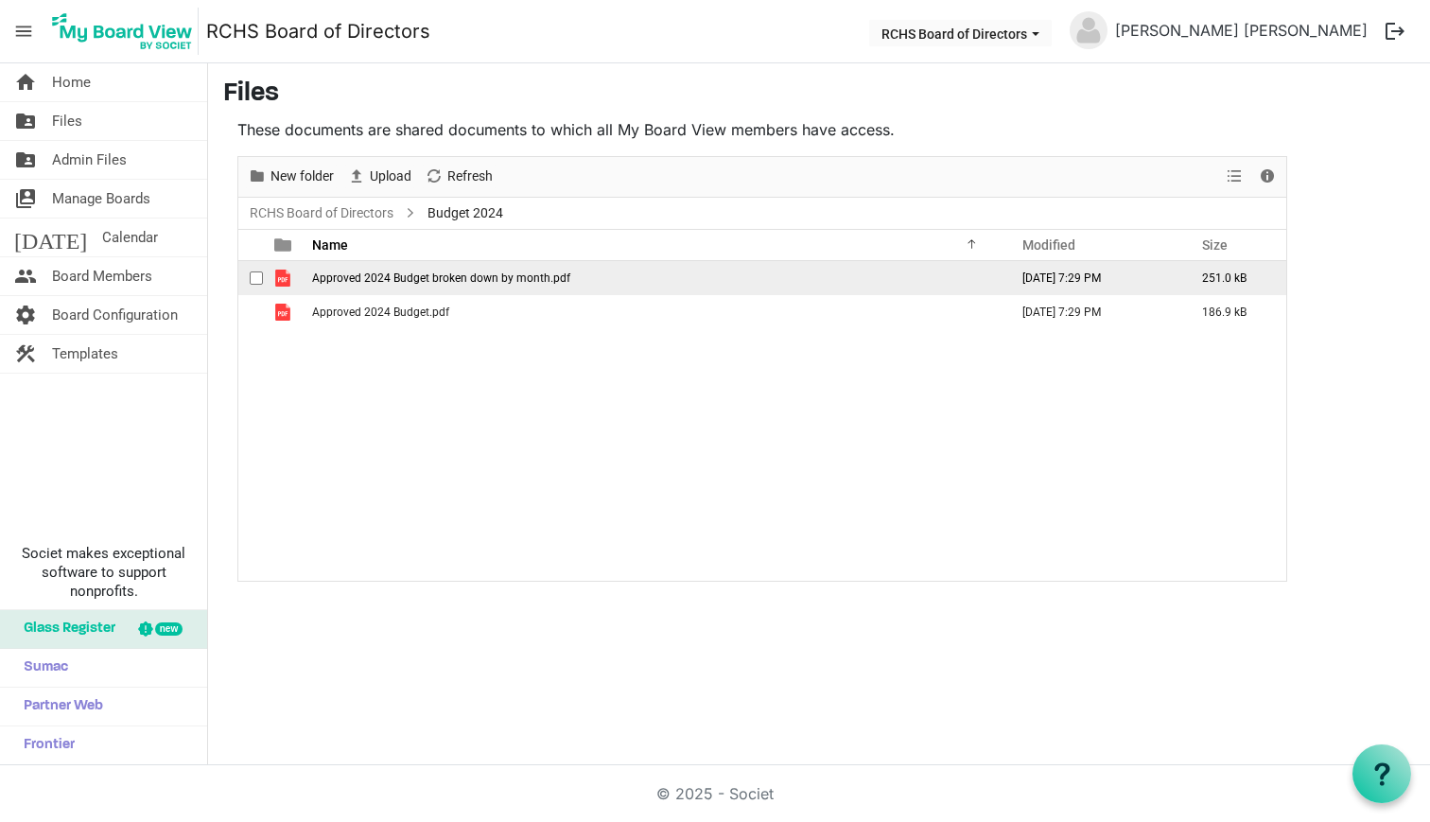
click at [253, 274] on span "checkbox" at bounding box center [256, 277] width 13 height 13
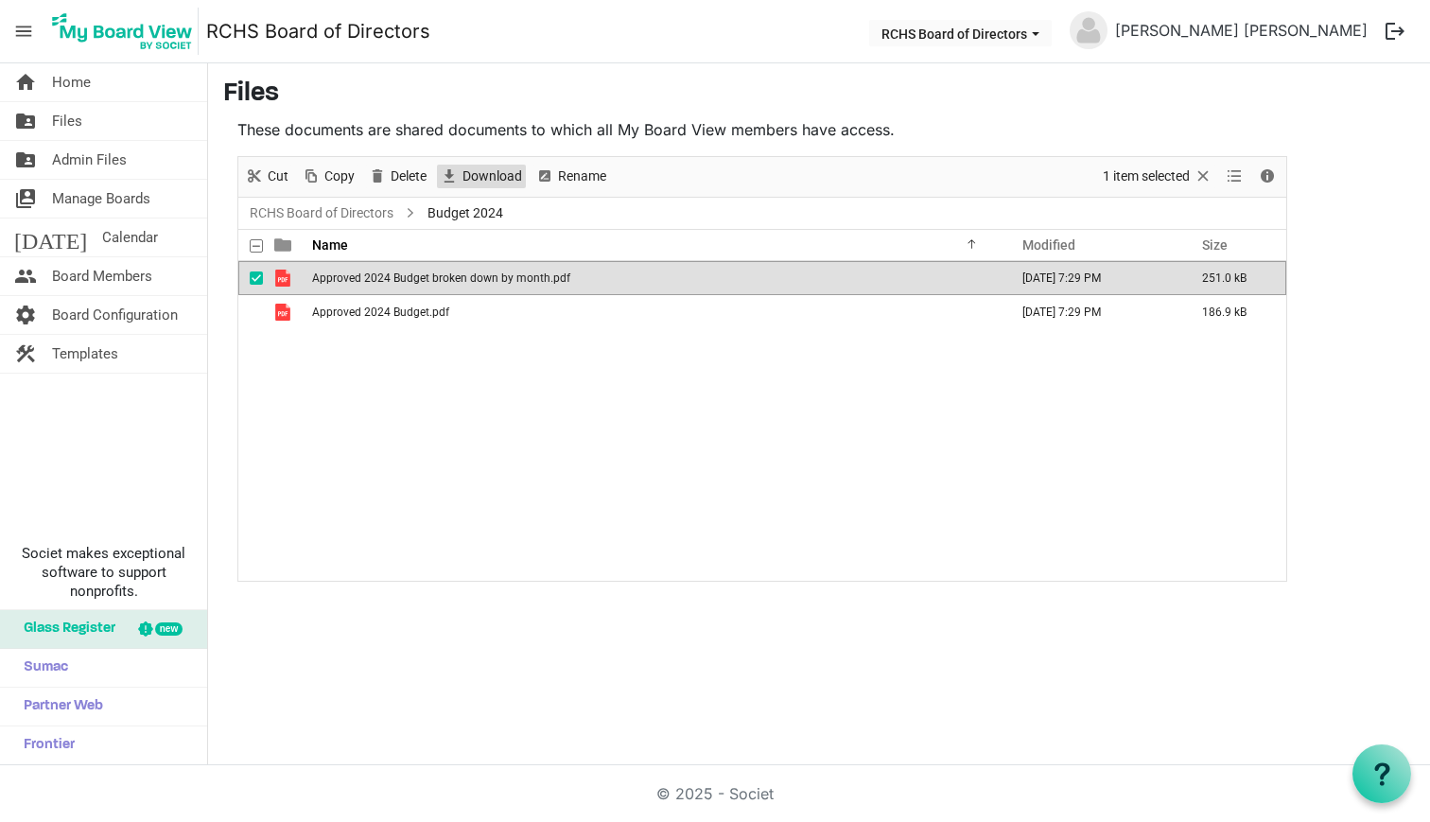
click at [507, 175] on span "Download" at bounding box center [492, 177] width 63 height 24
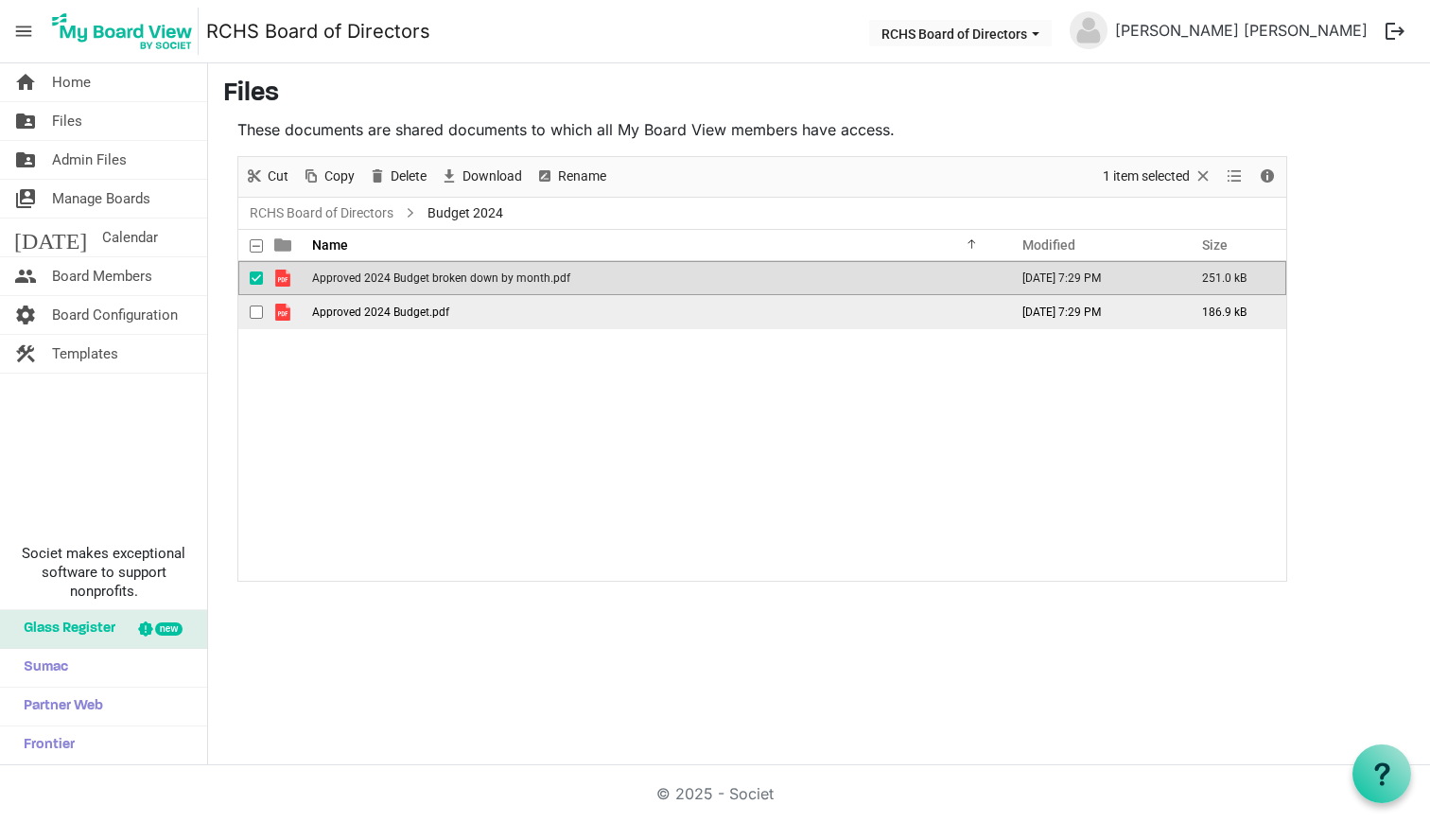
drag, startPoint x: 256, startPoint y: 276, endPoint x: 259, endPoint y: 305, distance: 28.5
click at [256, 276] on span "checkbox" at bounding box center [256, 277] width 13 height 13
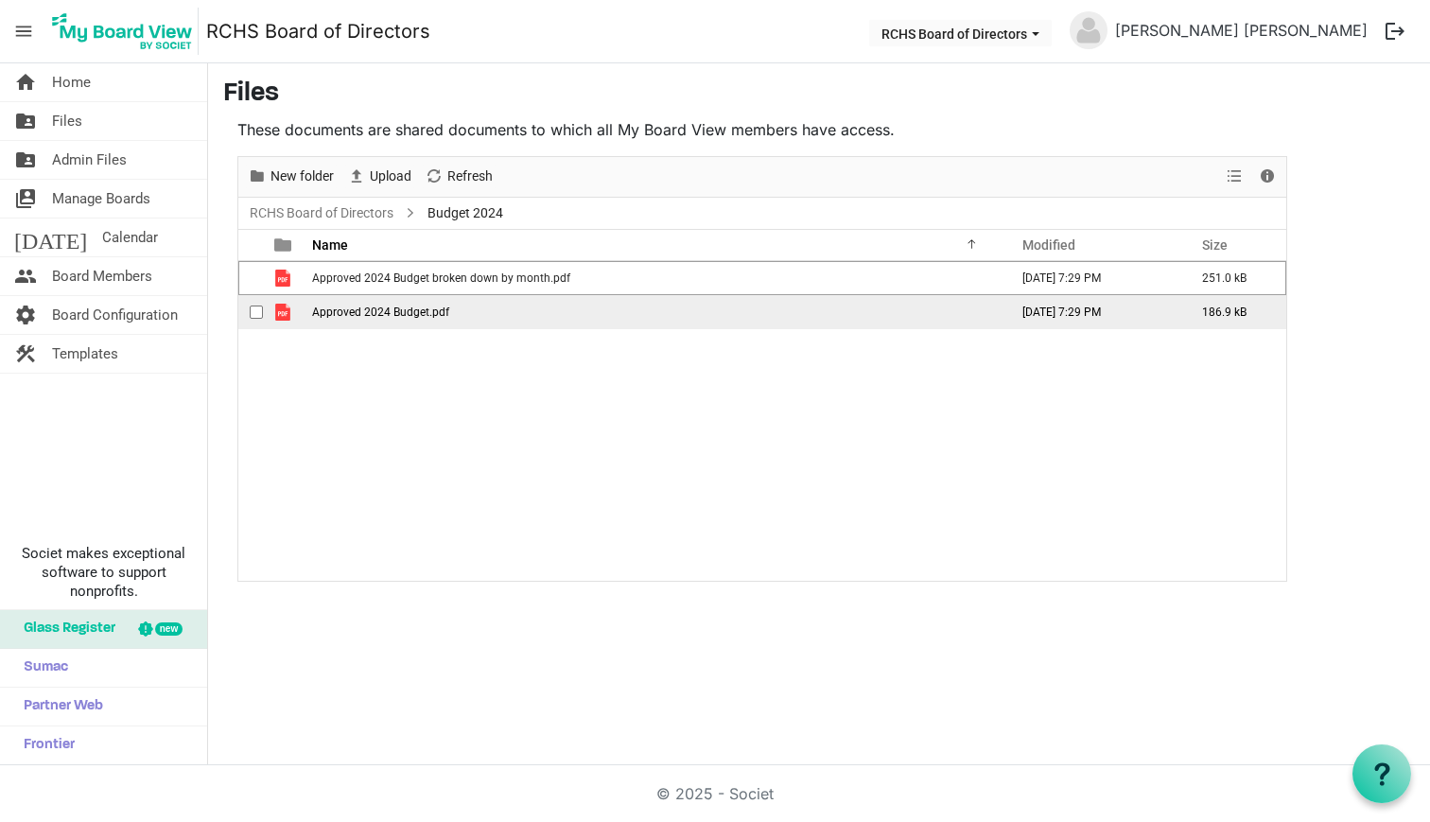
click at [259, 307] on span "checkbox" at bounding box center [256, 311] width 13 height 13
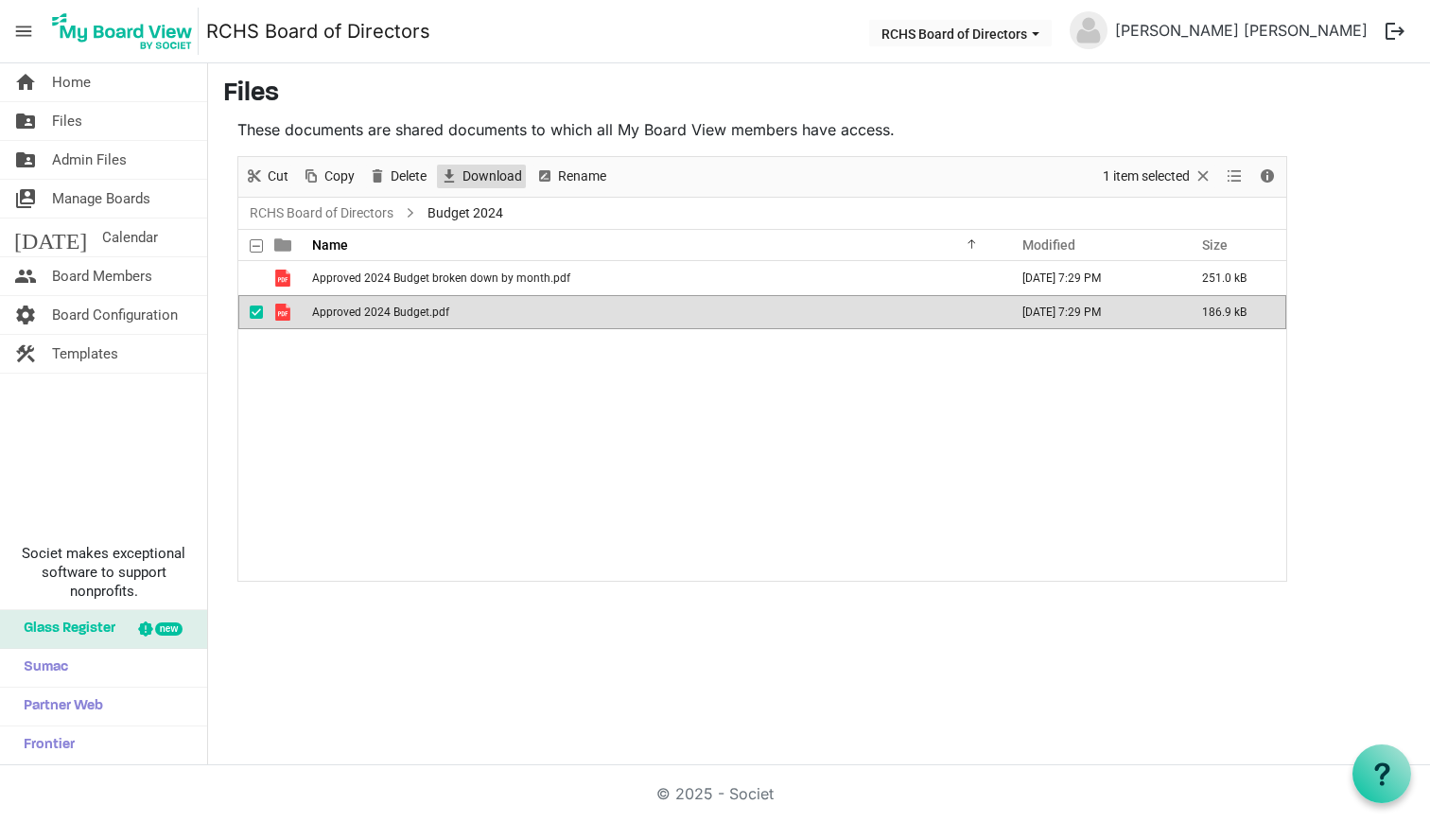
click at [479, 177] on span "Download" at bounding box center [492, 177] width 63 height 24
click at [346, 208] on link "RCHS Board of Directors" at bounding box center [321, 213] width 151 height 24
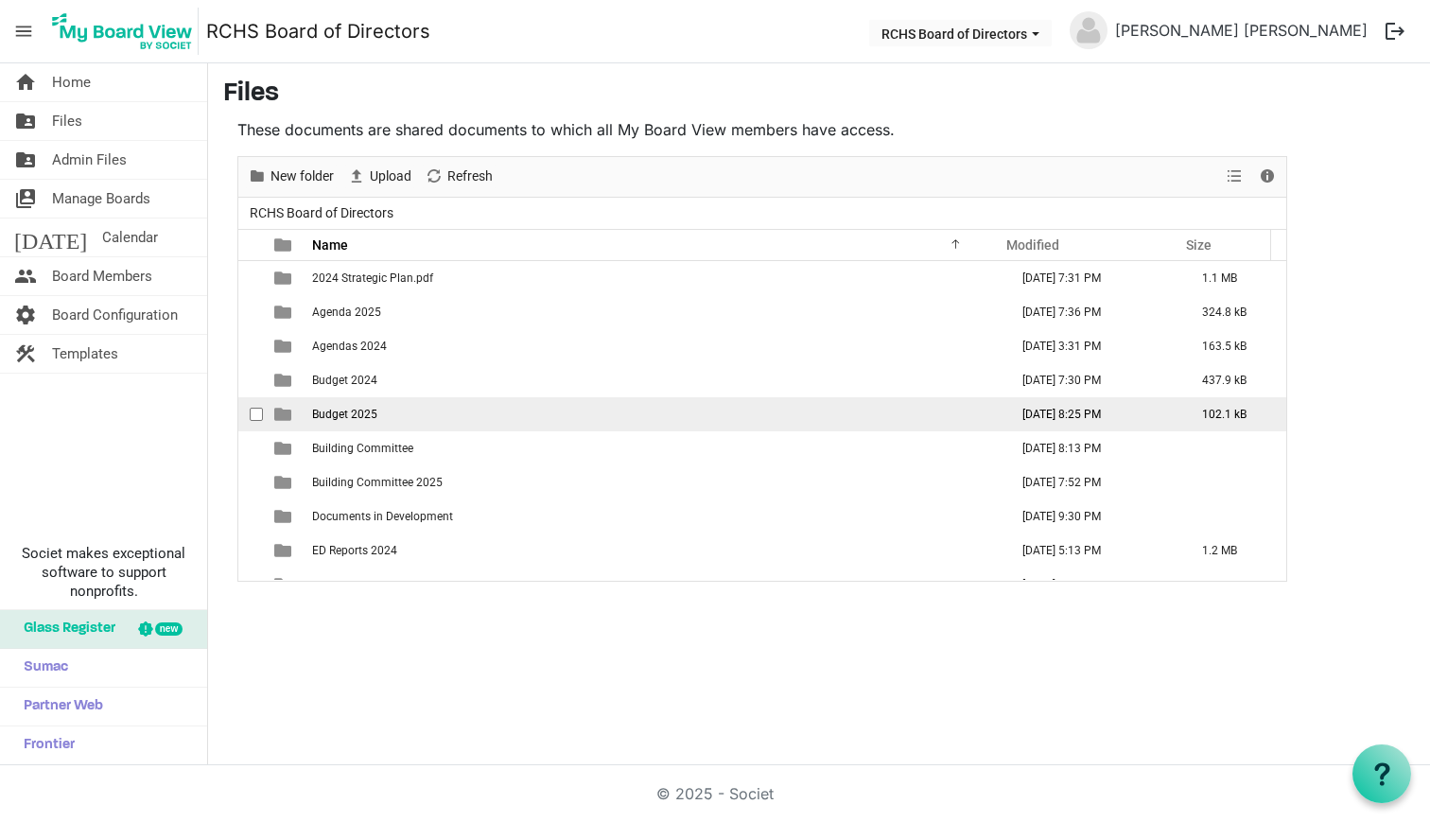
click at [260, 414] on span "checkbox" at bounding box center [256, 414] width 13 height 13
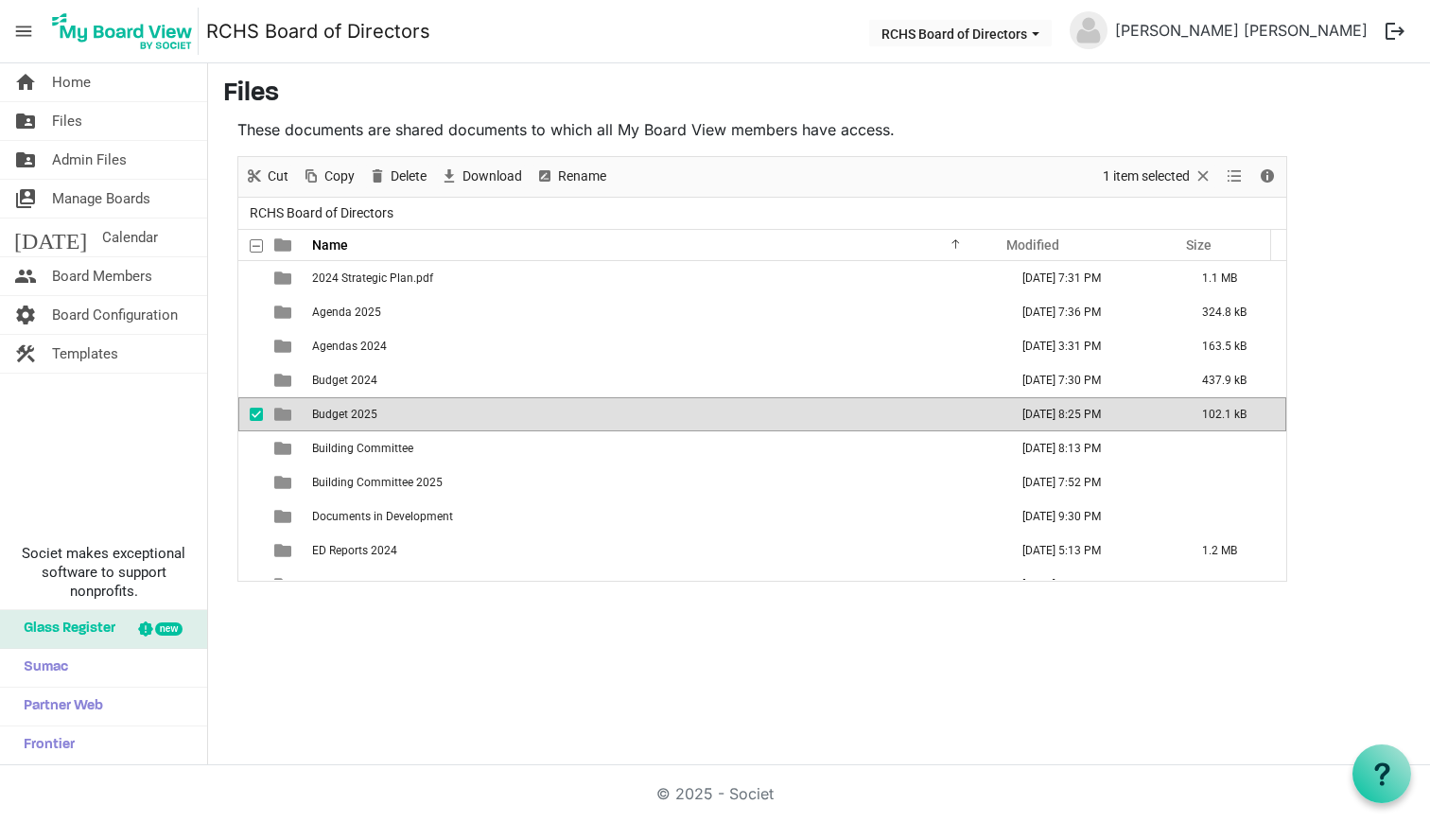
click at [320, 411] on span "Budget 2025" at bounding box center [344, 414] width 65 height 13
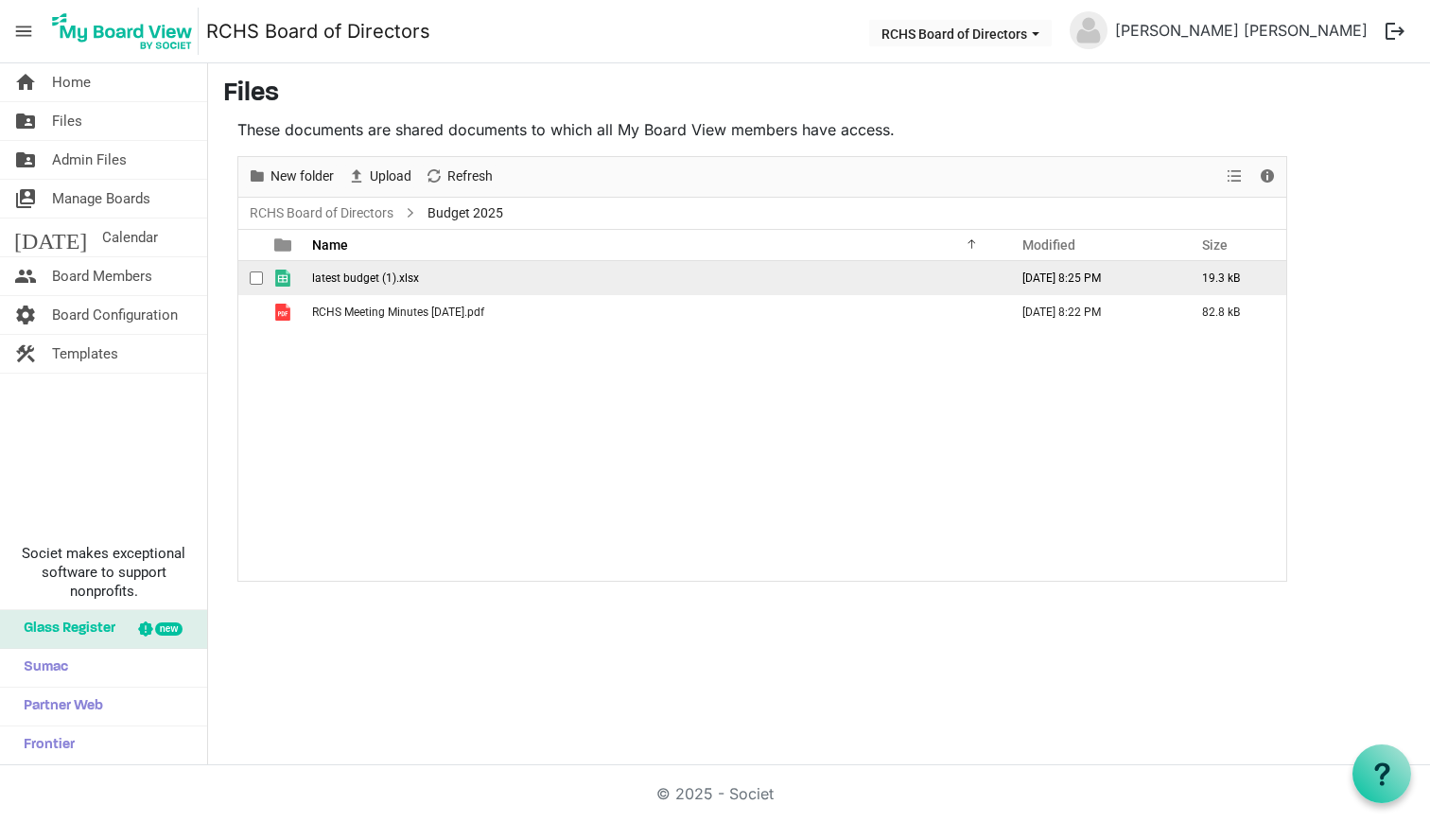
click at [261, 277] on span "checkbox" at bounding box center [256, 277] width 13 height 13
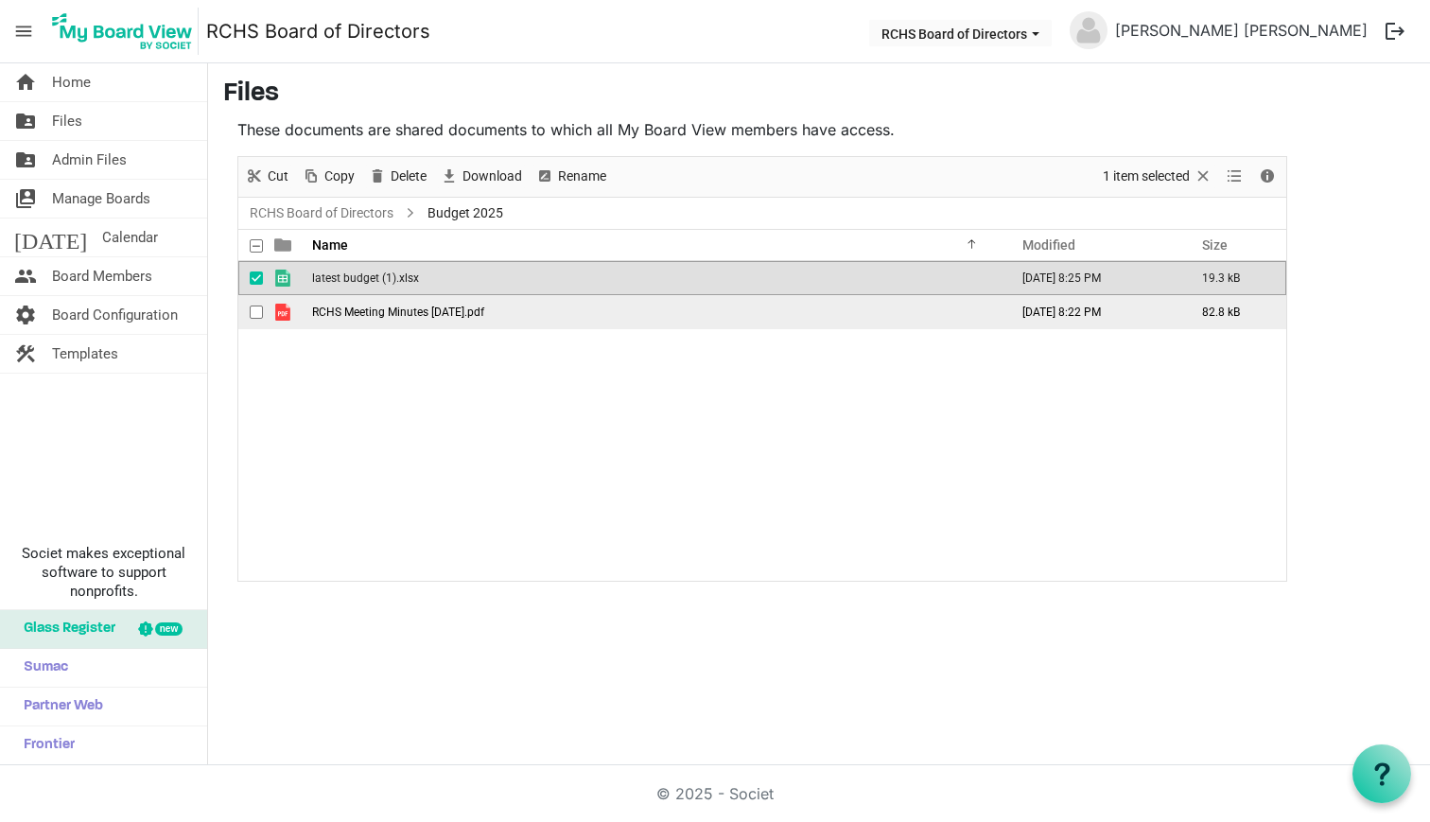
click at [260, 317] on span "checkbox" at bounding box center [256, 311] width 13 height 13
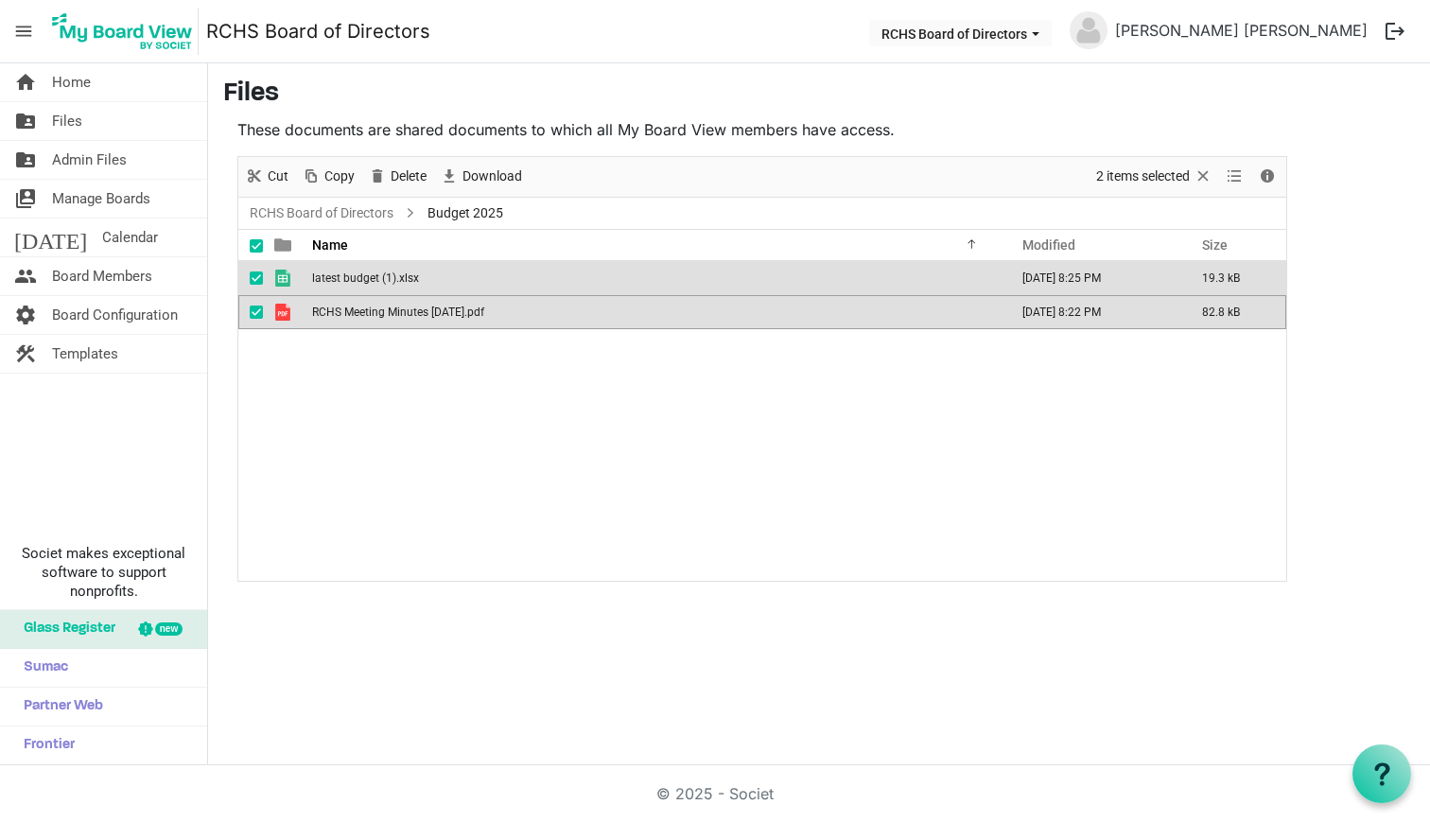
click at [257, 317] on span "checkbox" at bounding box center [256, 311] width 13 height 13
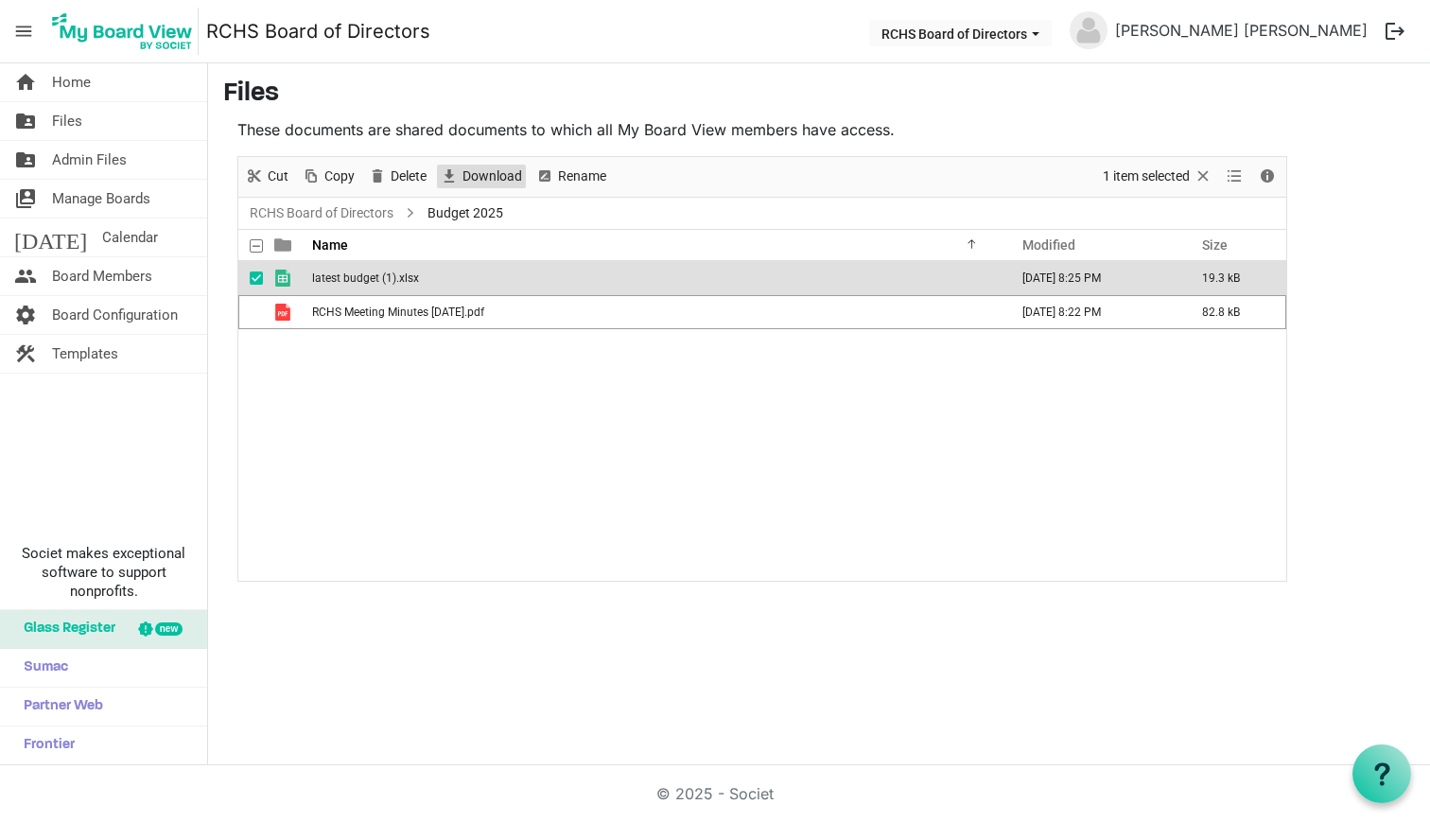
click at [485, 174] on span "Download" at bounding box center [492, 177] width 63 height 24
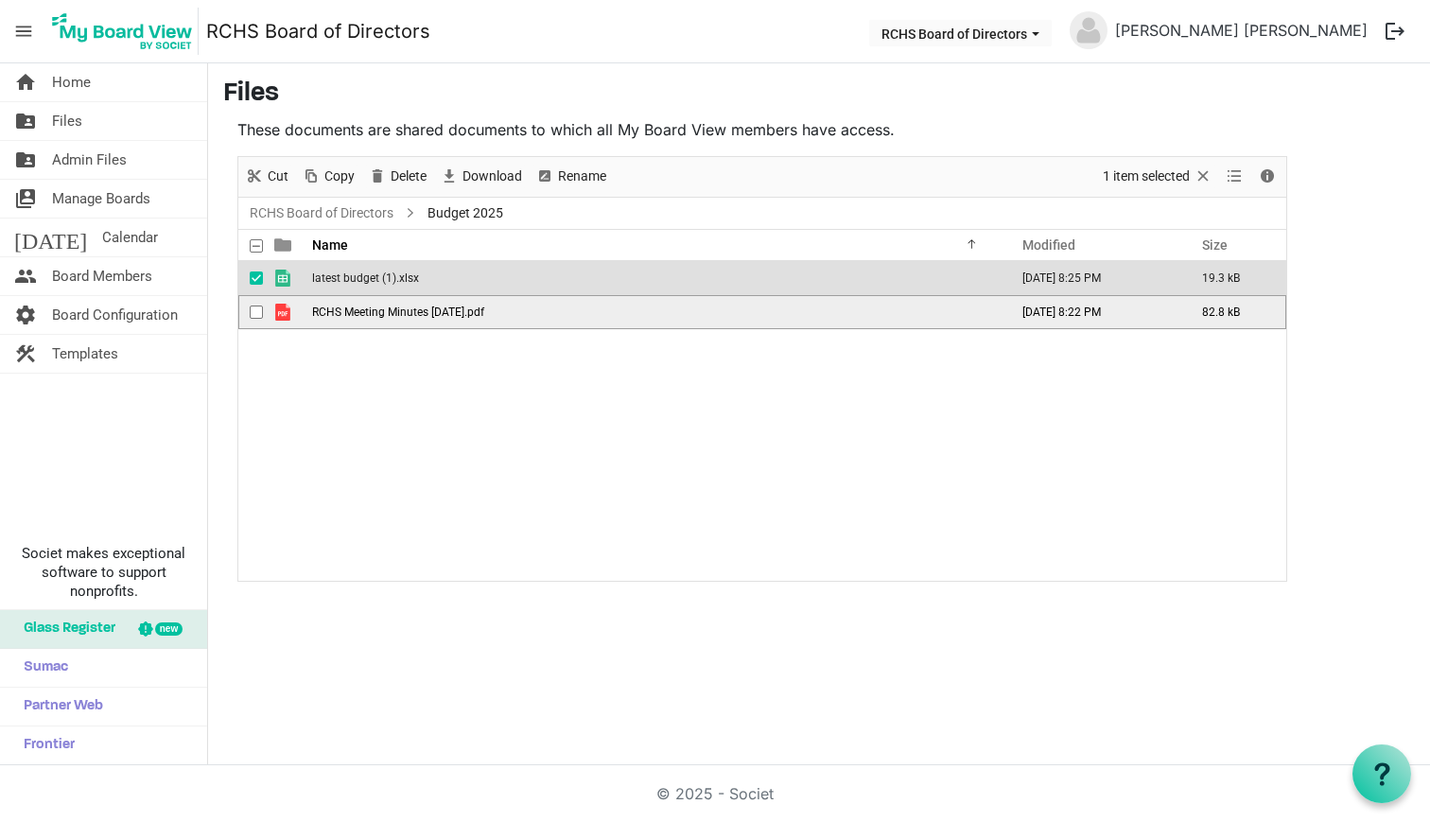
drag, startPoint x: 253, startPoint y: 274, endPoint x: 261, endPoint y: 296, distance: 23.0
click at [253, 274] on span "checkbox" at bounding box center [256, 277] width 13 height 13
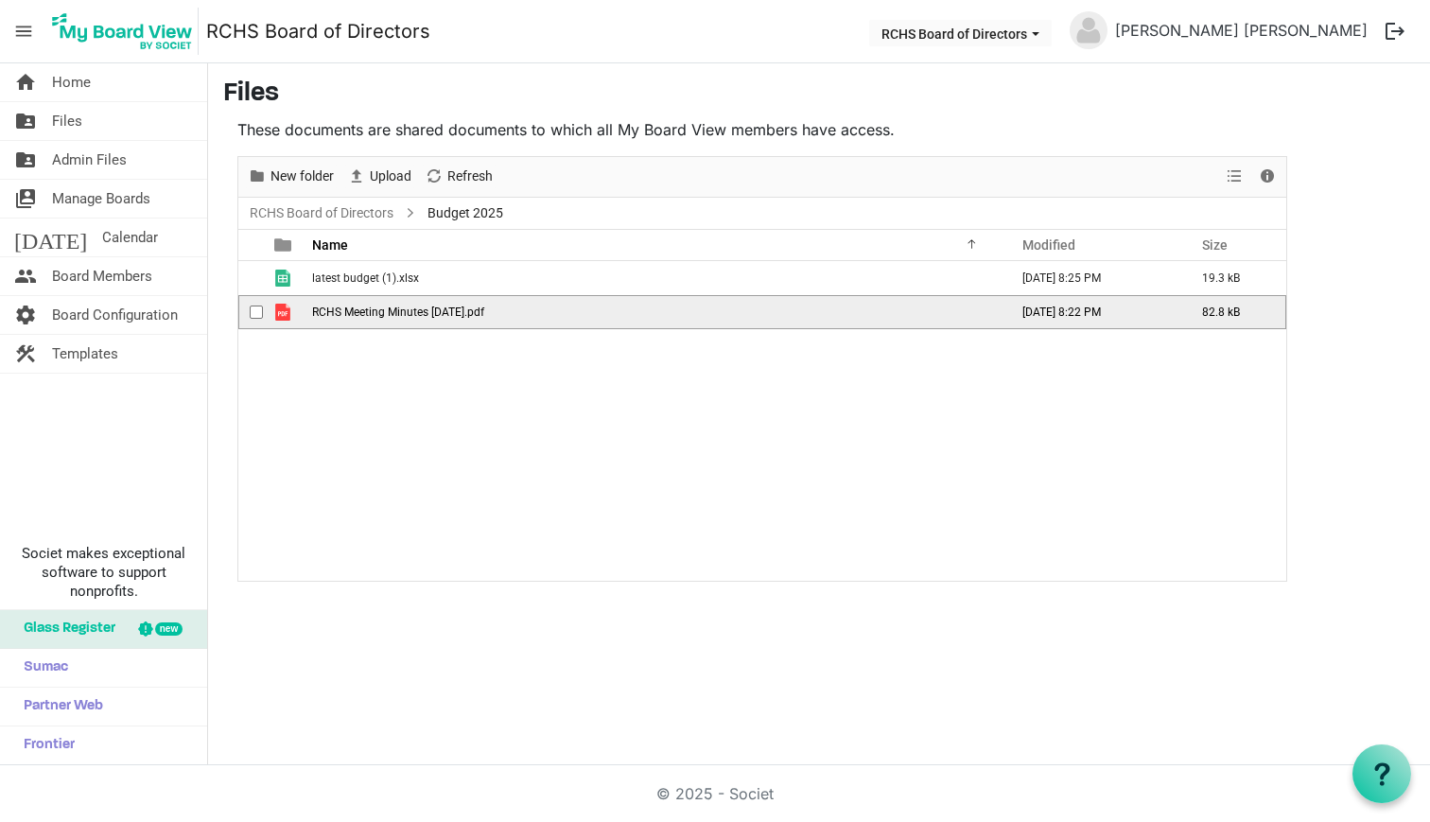
click at [262, 316] on span "checkbox" at bounding box center [256, 311] width 13 height 13
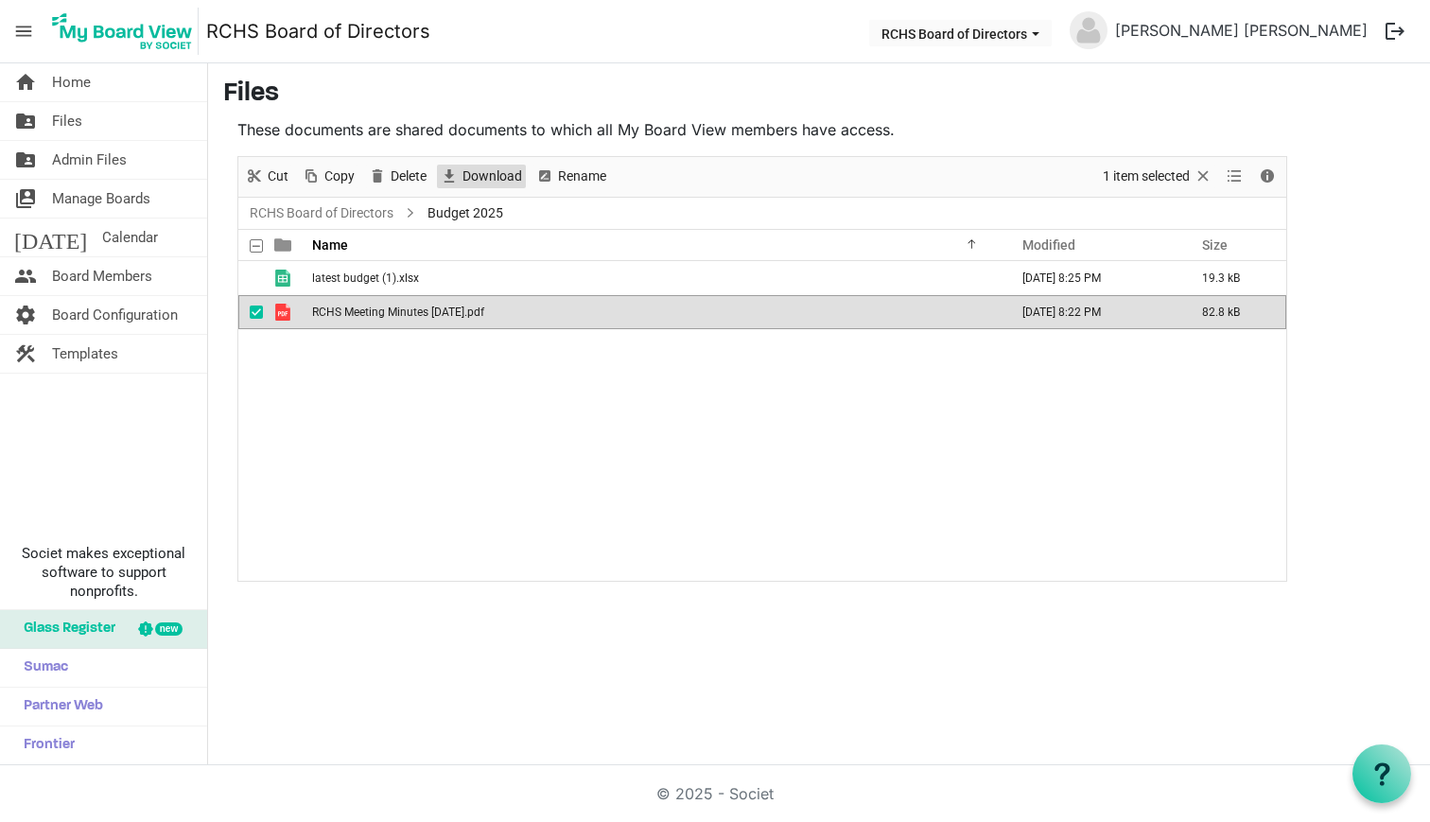
click at [486, 175] on span "Download" at bounding box center [492, 177] width 63 height 24
click at [333, 212] on link "RCHS Board of Directors" at bounding box center [321, 213] width 151 height 24
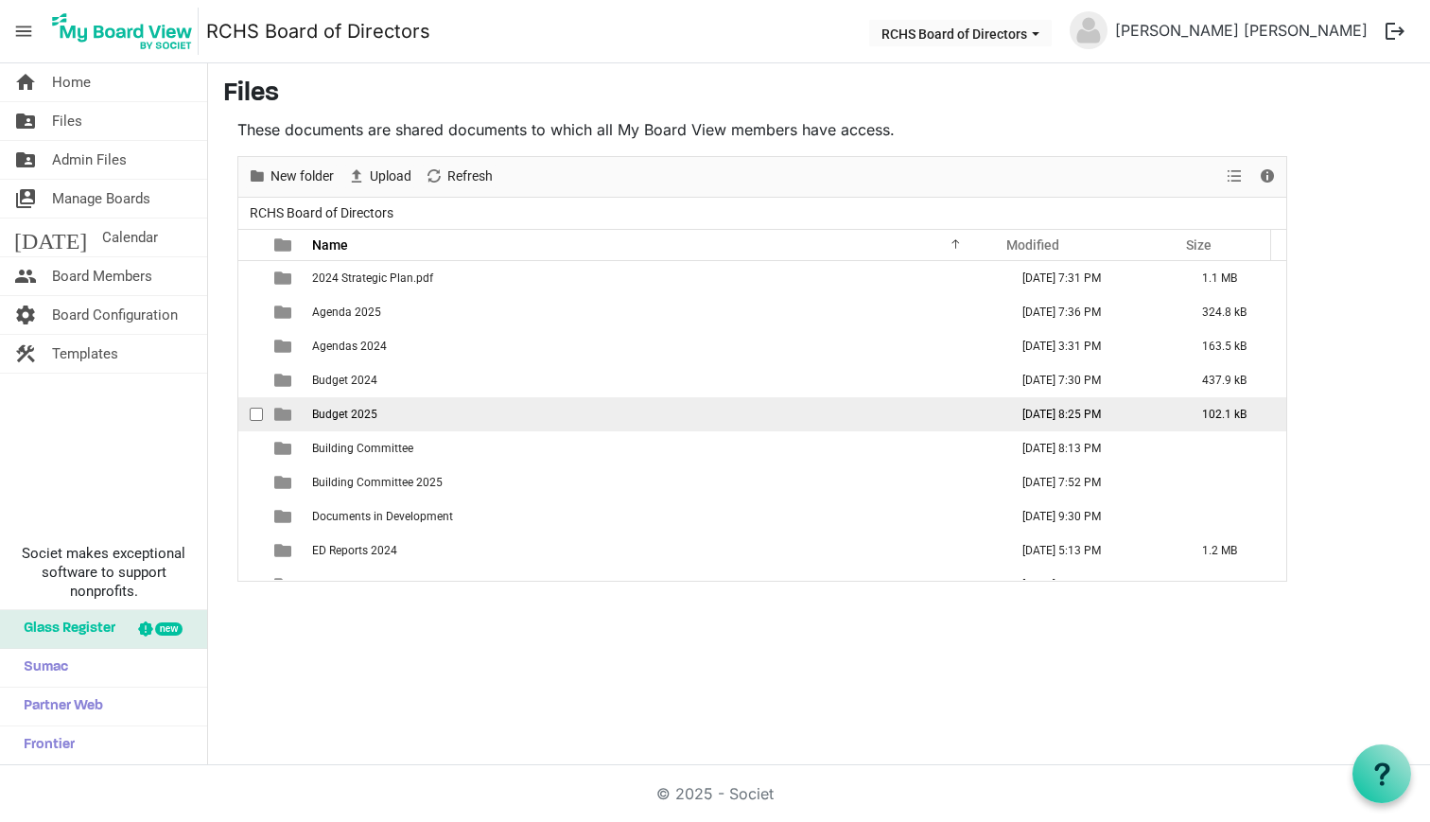
click at [253, 410] on span "checkbox" at bounding box center [256, 414] width 13 height 13
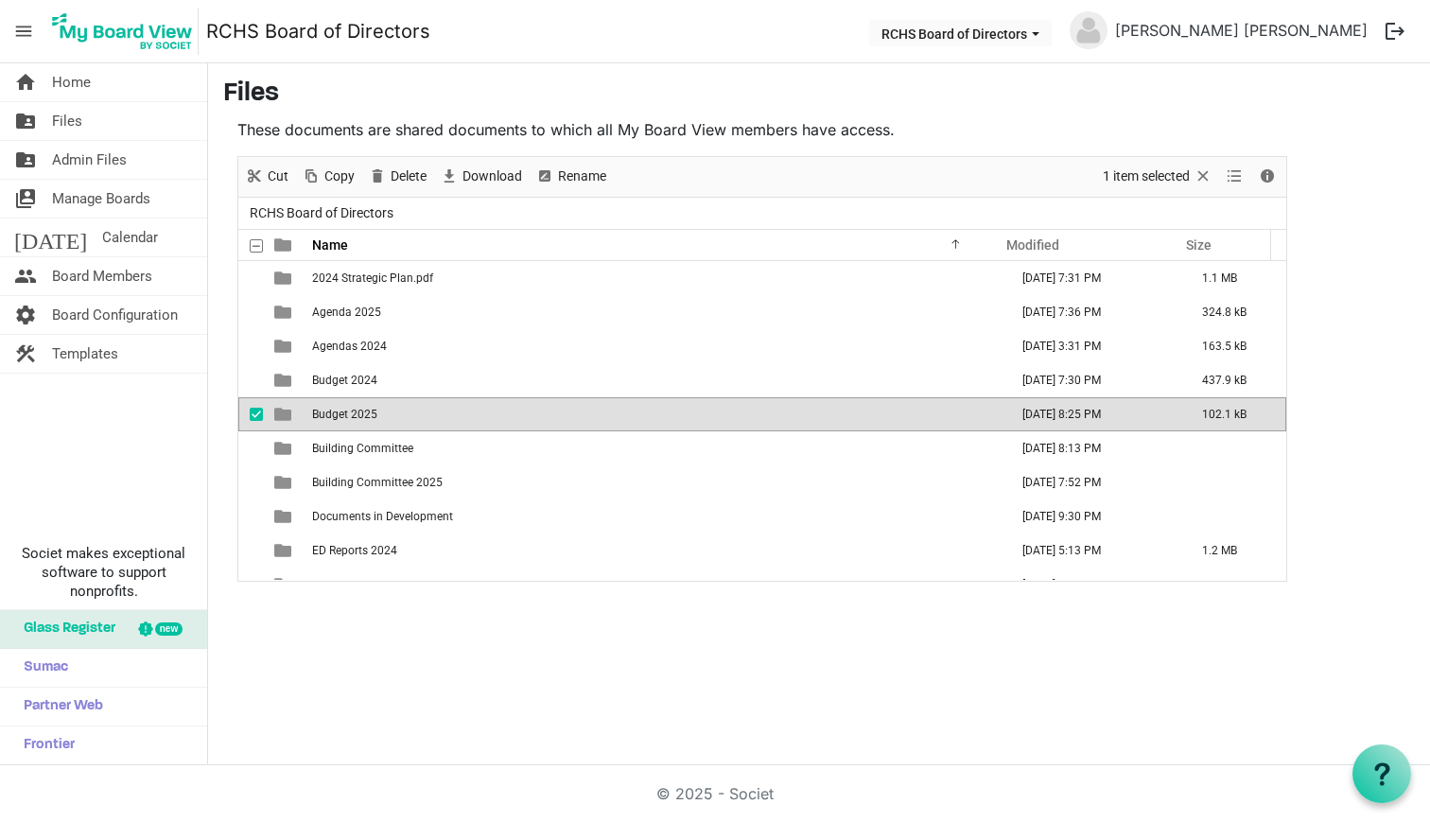
click at [321, 411] on span "Budget 2025" at bounding box center [344, 414] width 65 height 13
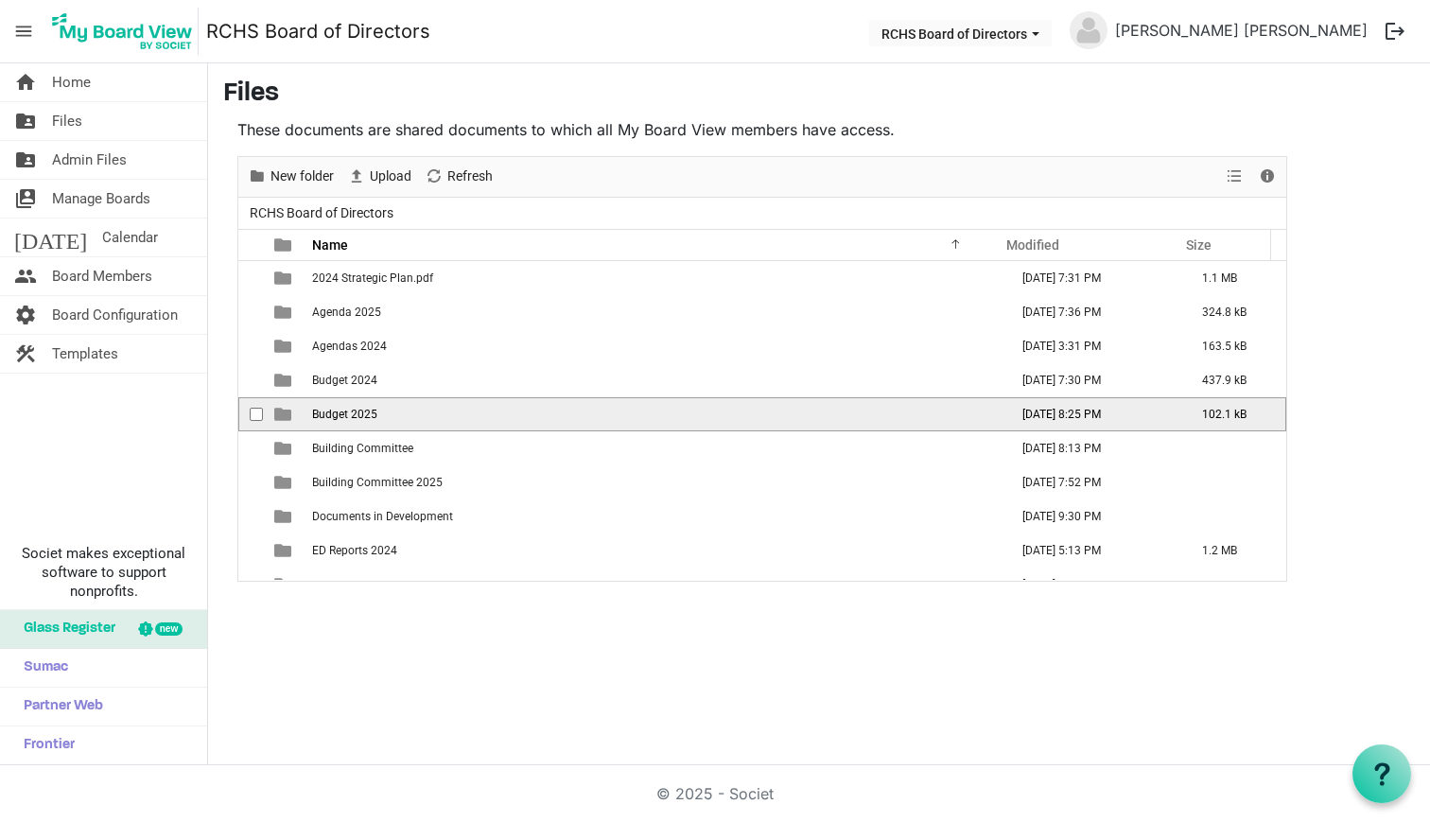
click at [321, 411] on span "Budget 2025" at bounding box center [344, 414] width 65 height 13
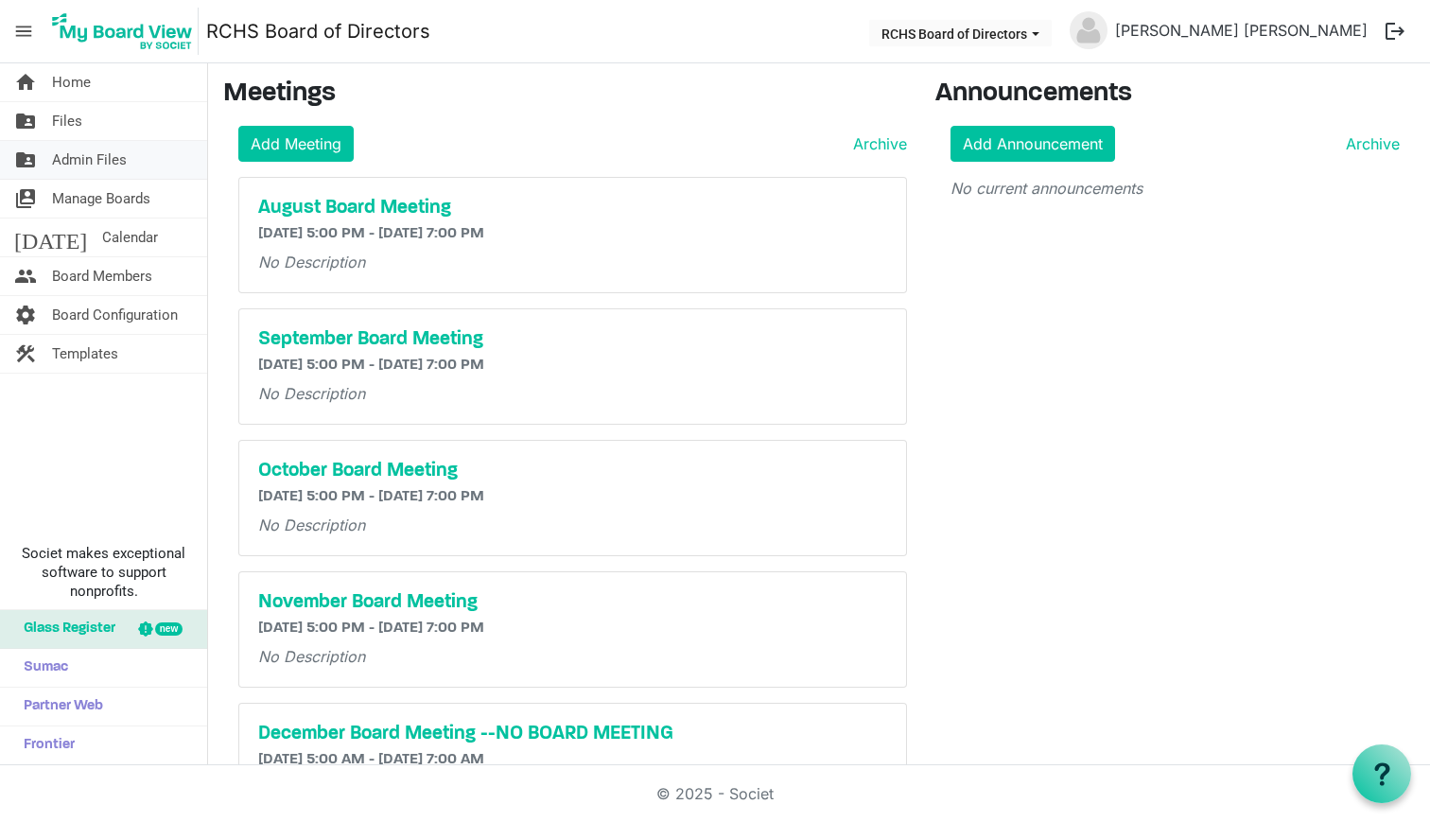
click at [68, 161] on span "Admin Files" at bounding box center [89, 160] width 75 height 38
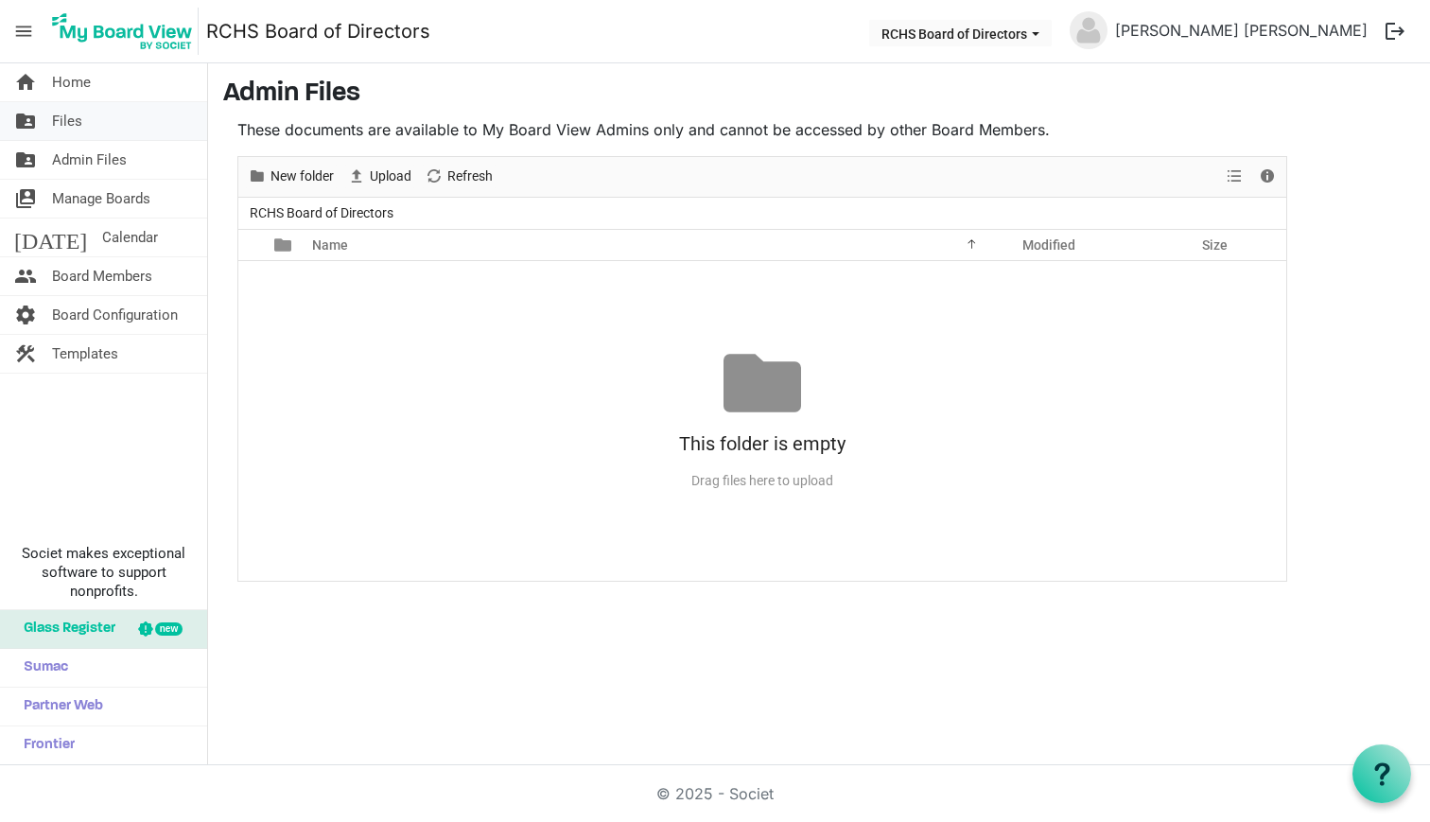
click at [61, 124] on span "Files" at bounding box center [67, 121] width 30 height 38
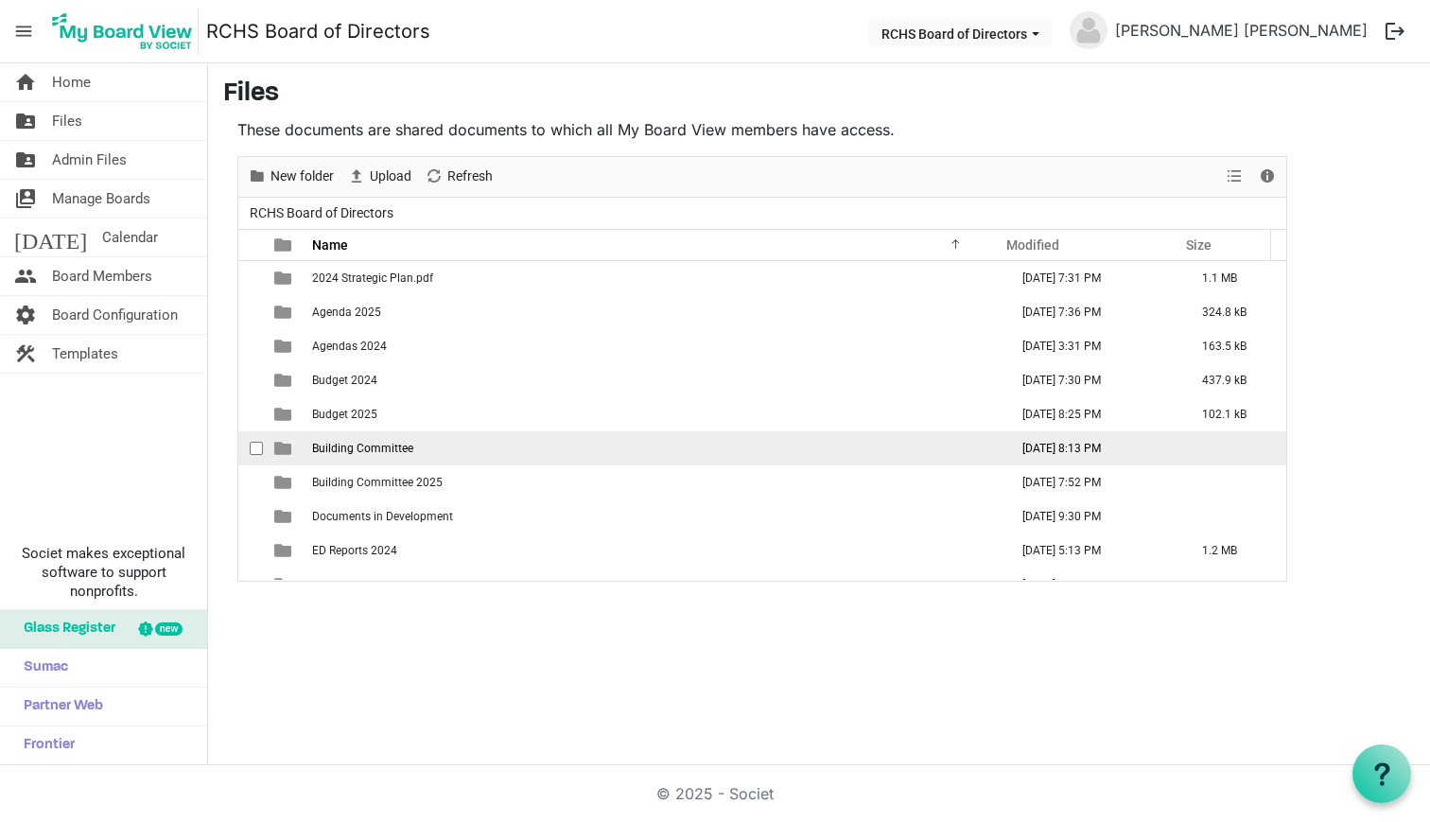
click at [371, 445] on span "Building Committee" at bounding box center [362, 448] width 101 height 13
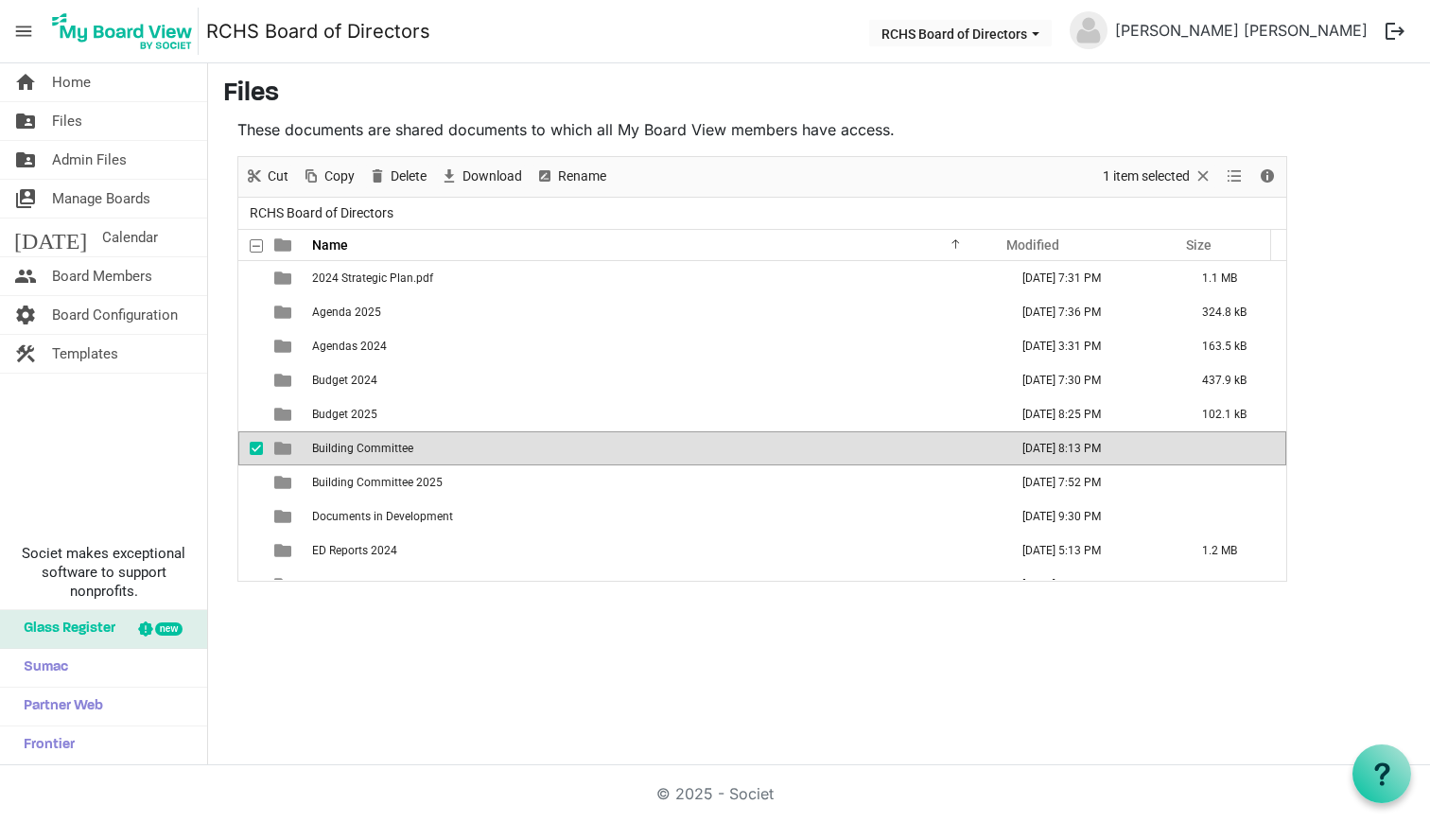
click at [371, 445] on span "Building Committee" at bounding box center [362, 448] width 101 height 13
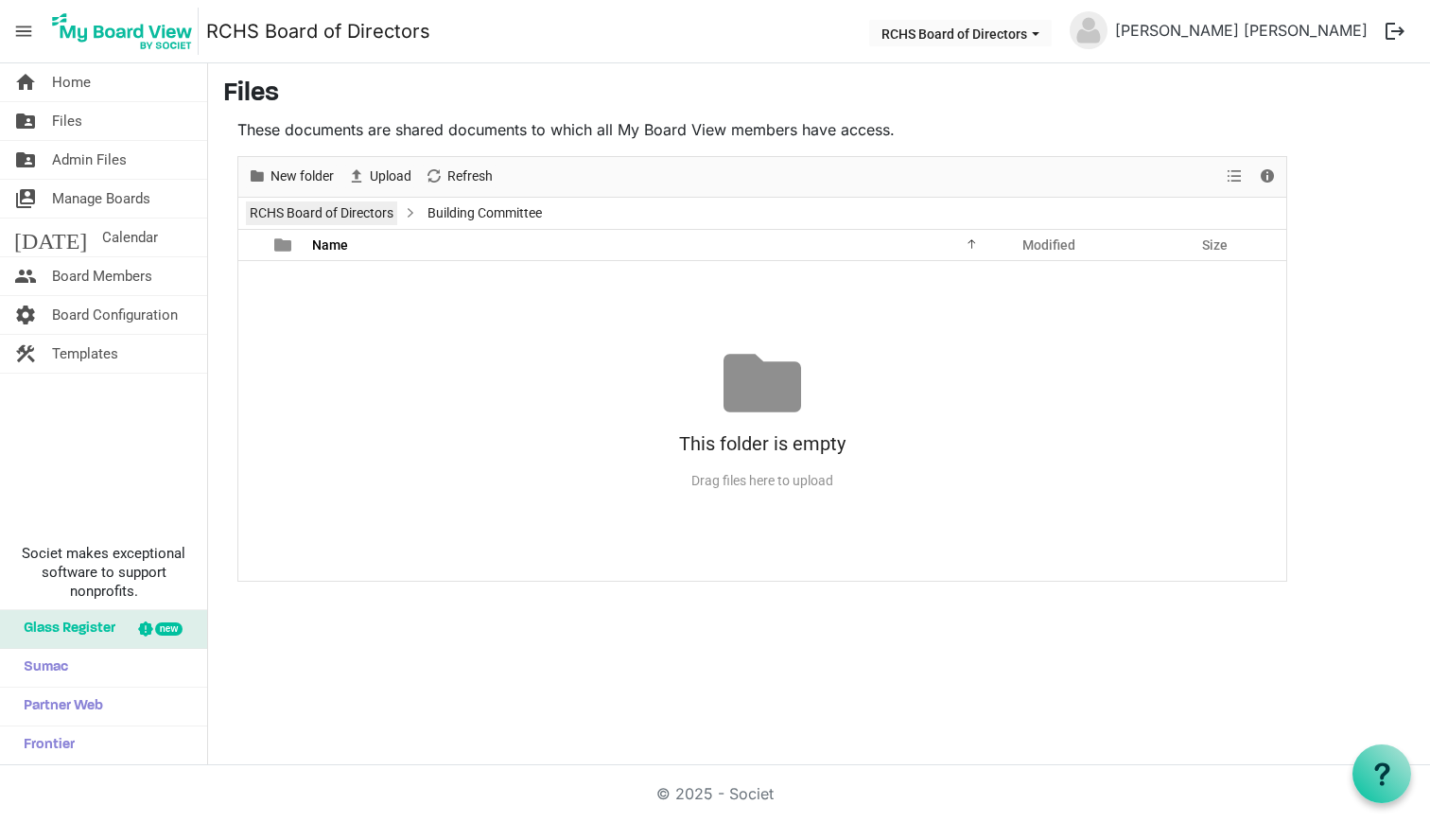
click at [374, 214] on link "RCHS Board of Directors" at bounding box center [321, 213] width 151 height 24
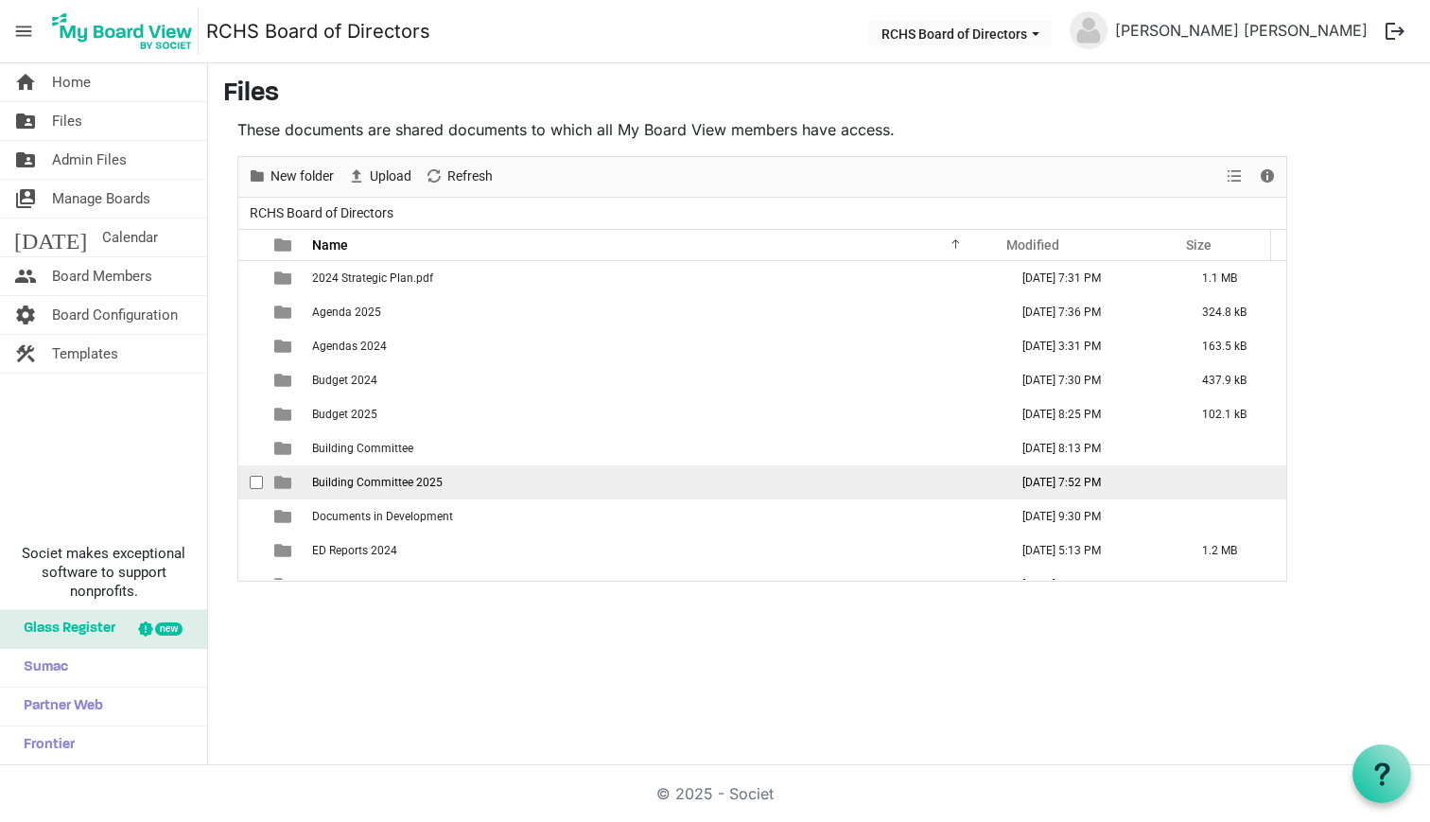
click at [255, 482] on span "checkbox" at bounding box center [256, 482] width 13 height 13
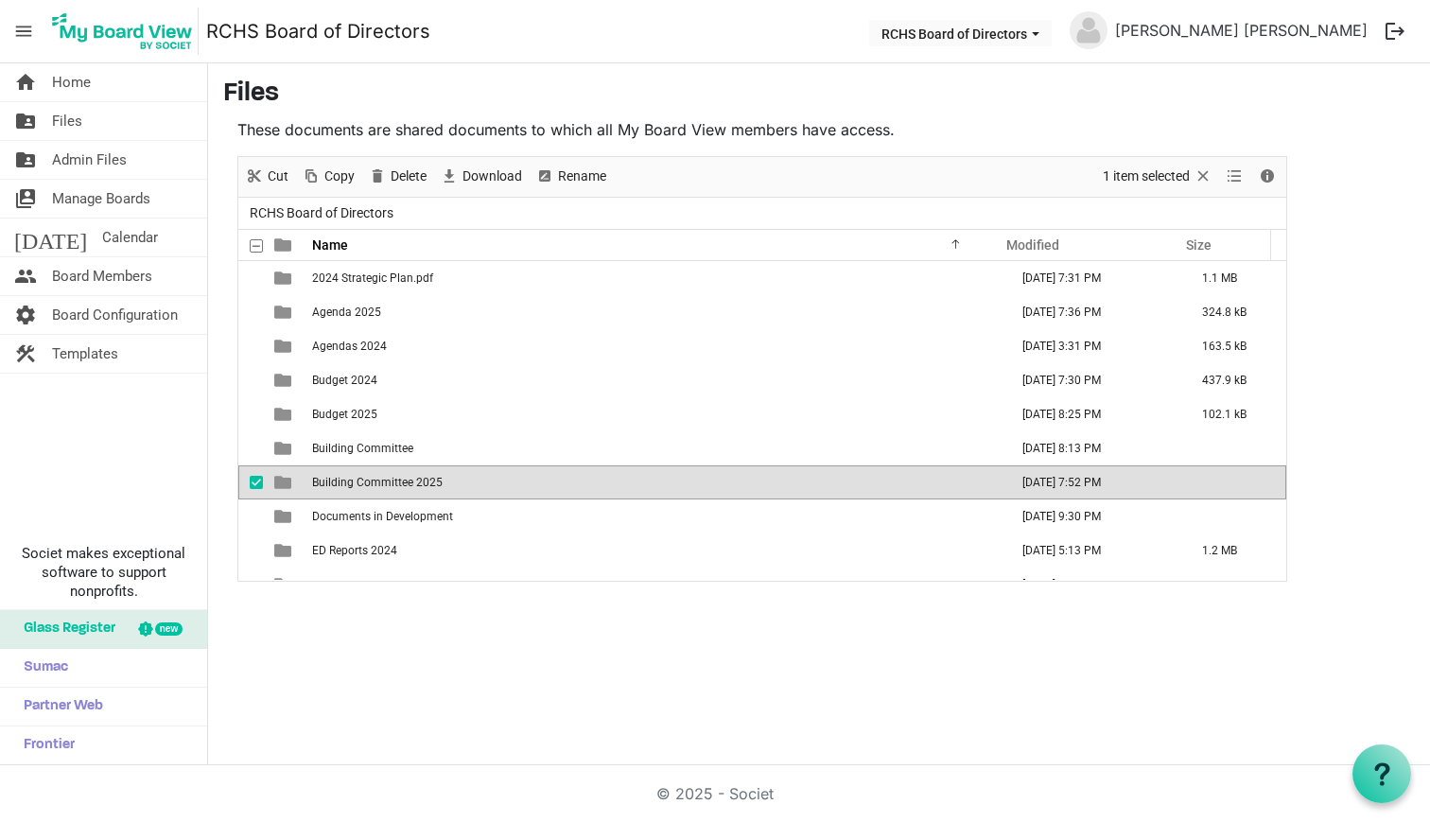
click at [344, 480] on span "Building Committee 2025" at bounding box center [377, 482] width 131 height 13
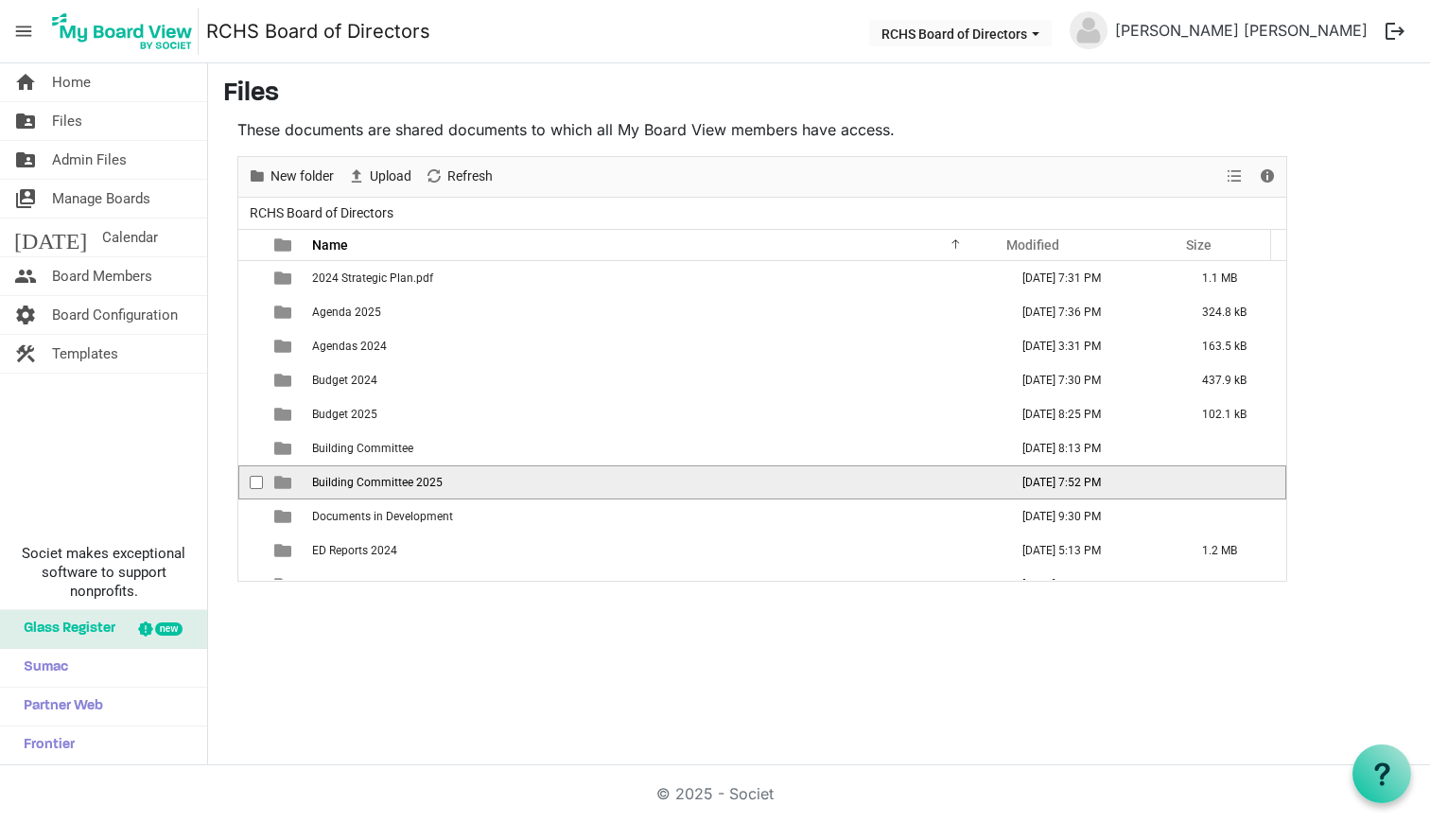
click at [344, 479] on span "Building Committee 2025" at bounding box center [377, 482] width 131 height 13
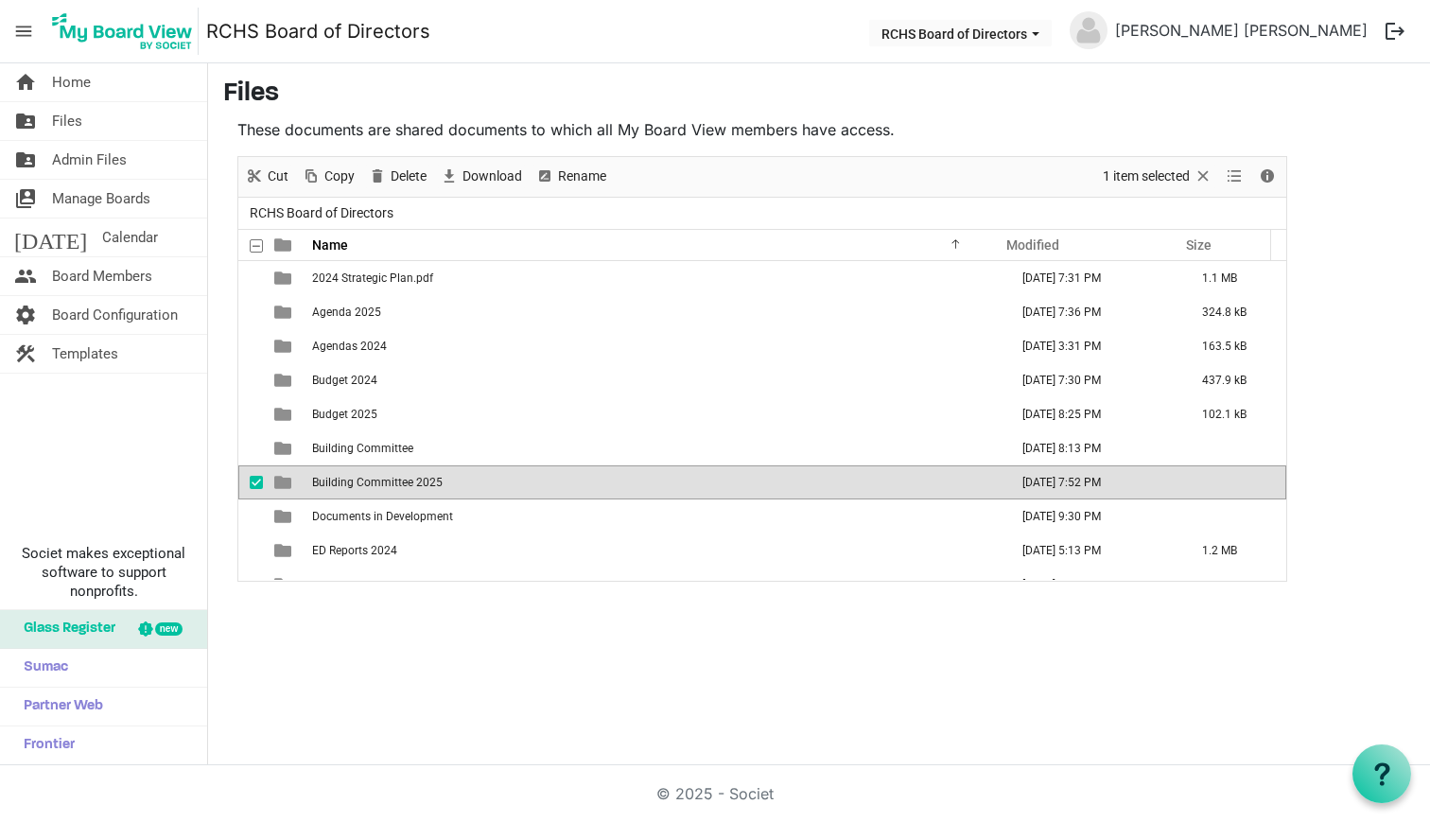
click at [345, 480] on span "Building Committee 2025" at bounding box center [377, 482] width 131 height 13
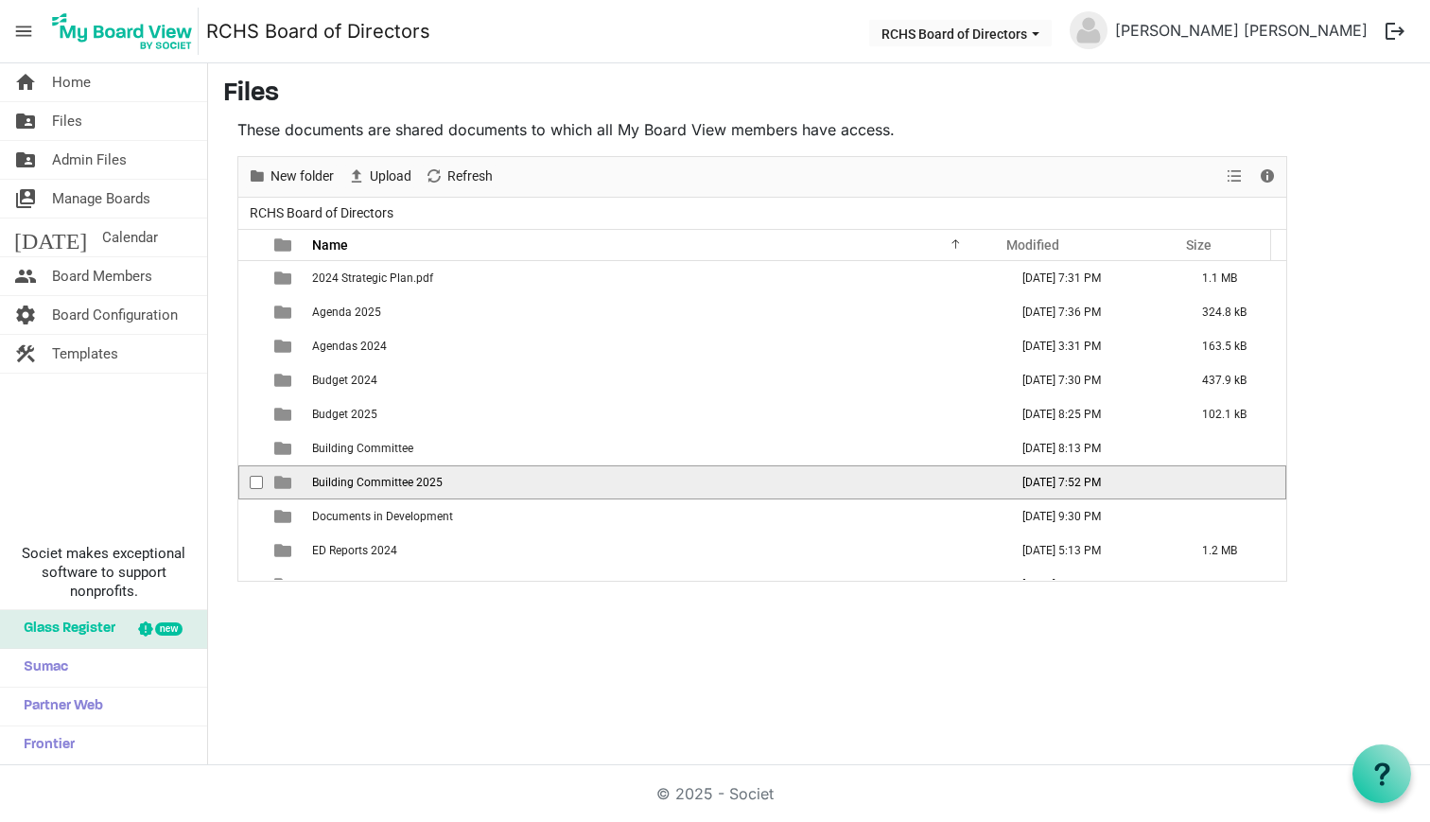
click at [346, 480] on span "Building Committee 2025" at bounding box center [377, 482] width 131 height 13
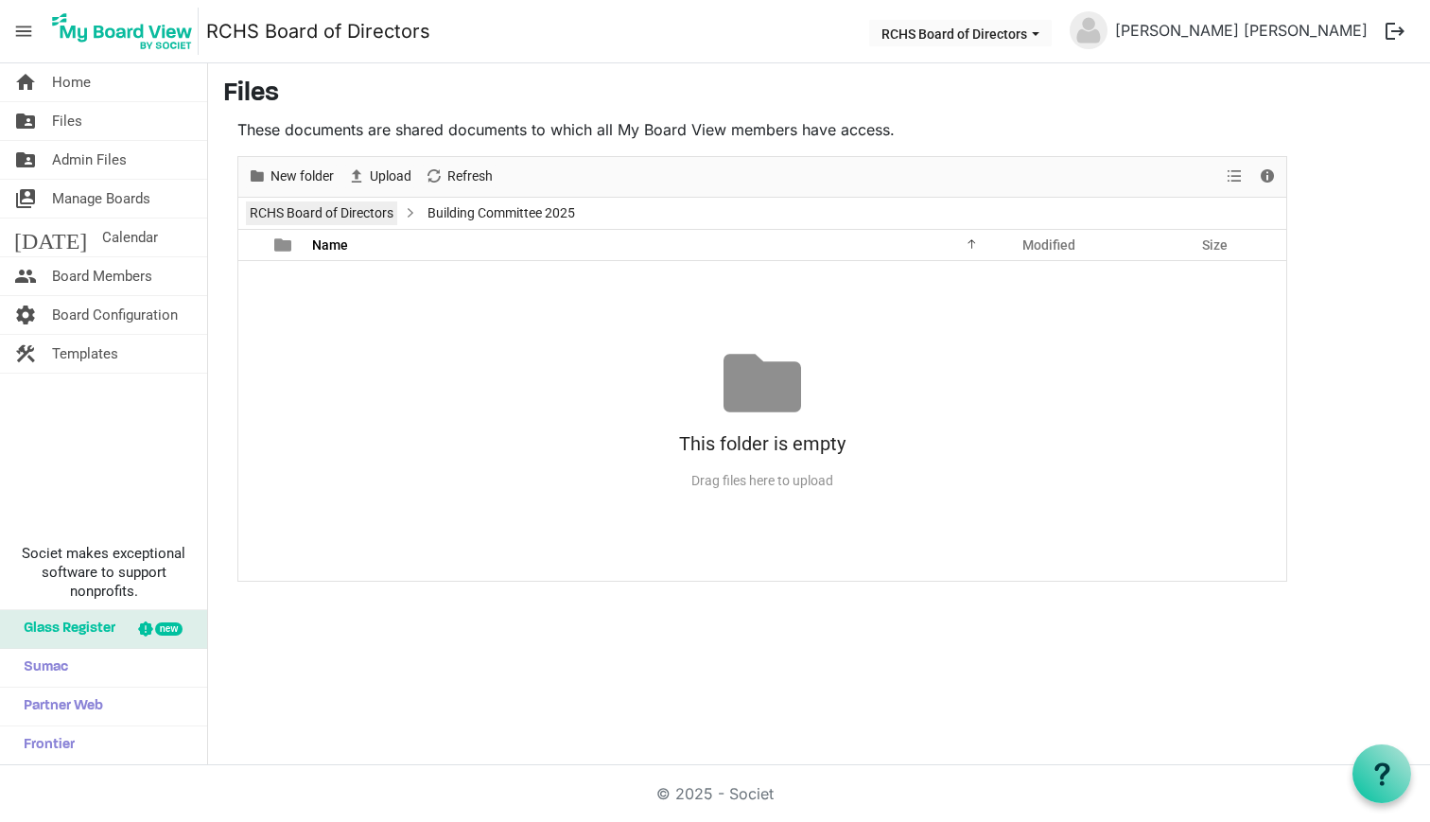
click at [305, 204] on link "RCHS Board of Directors" at bounding box center [321, 213] width 151 height 24
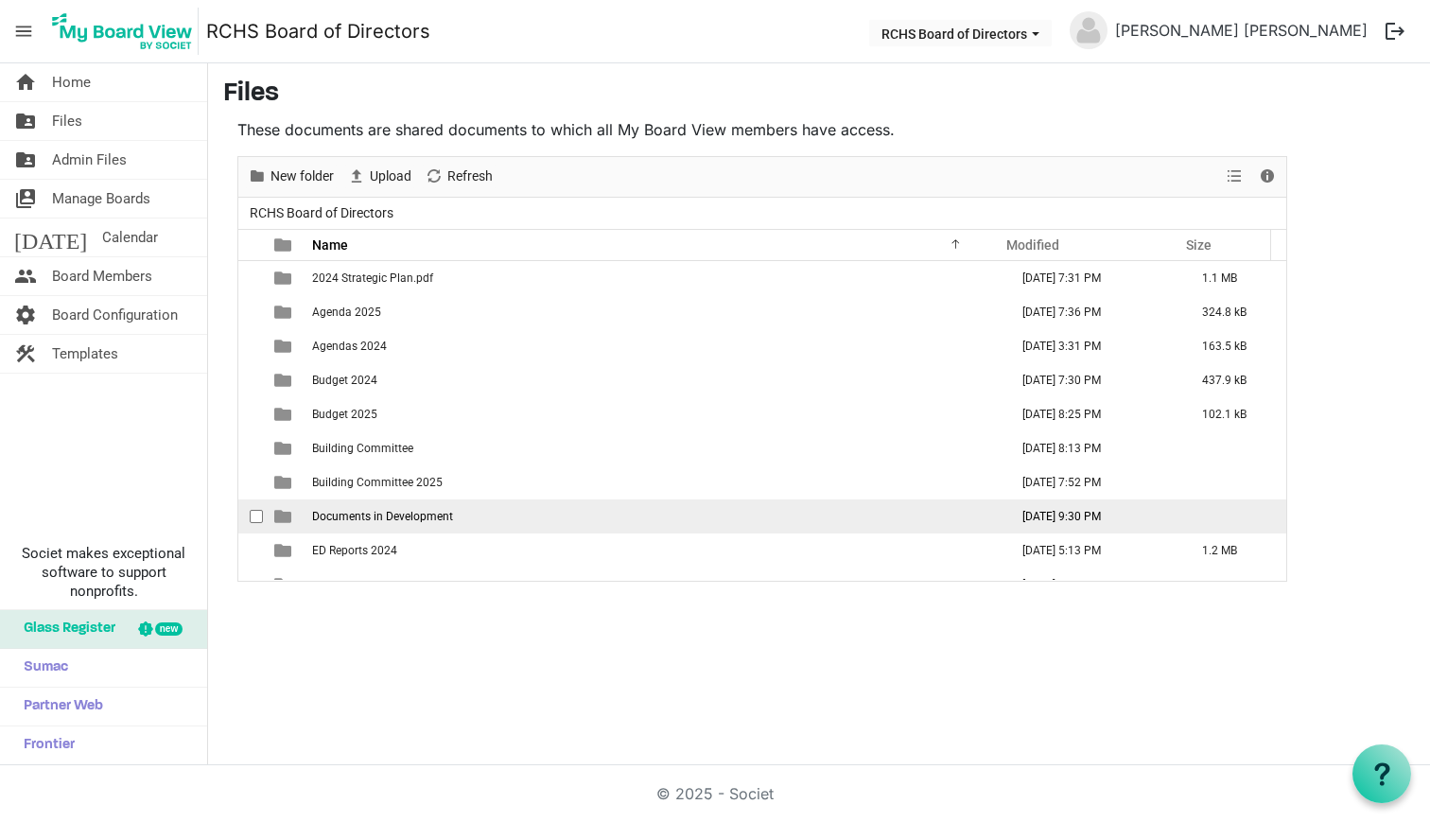
click at [365, 515] on span "Documents in Development" at bounding box center [382, 516] width 141 height 13
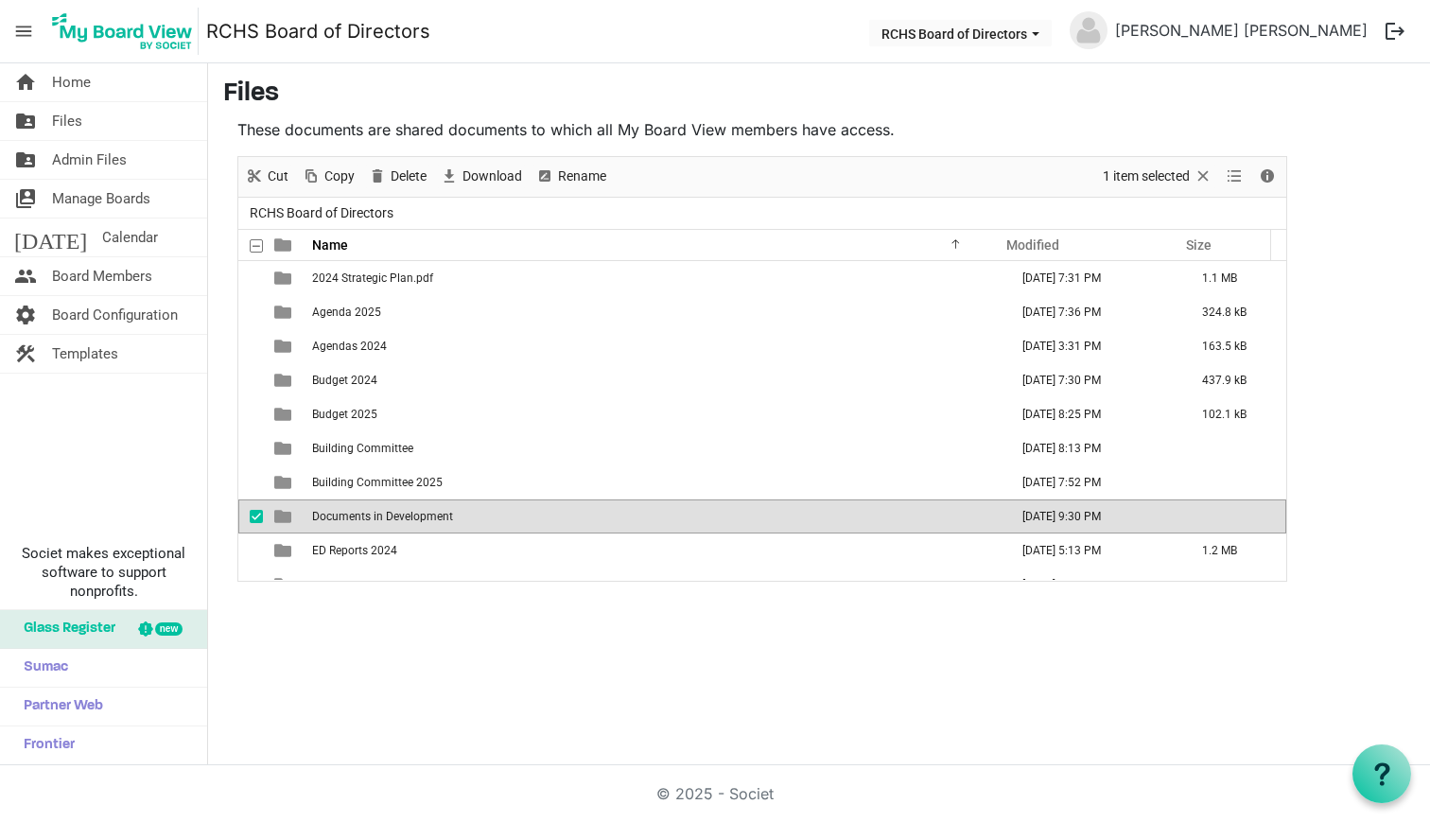
click at [365, 515] on span "Documents in Development" at bounding box center [382, 516] width 141 height 13
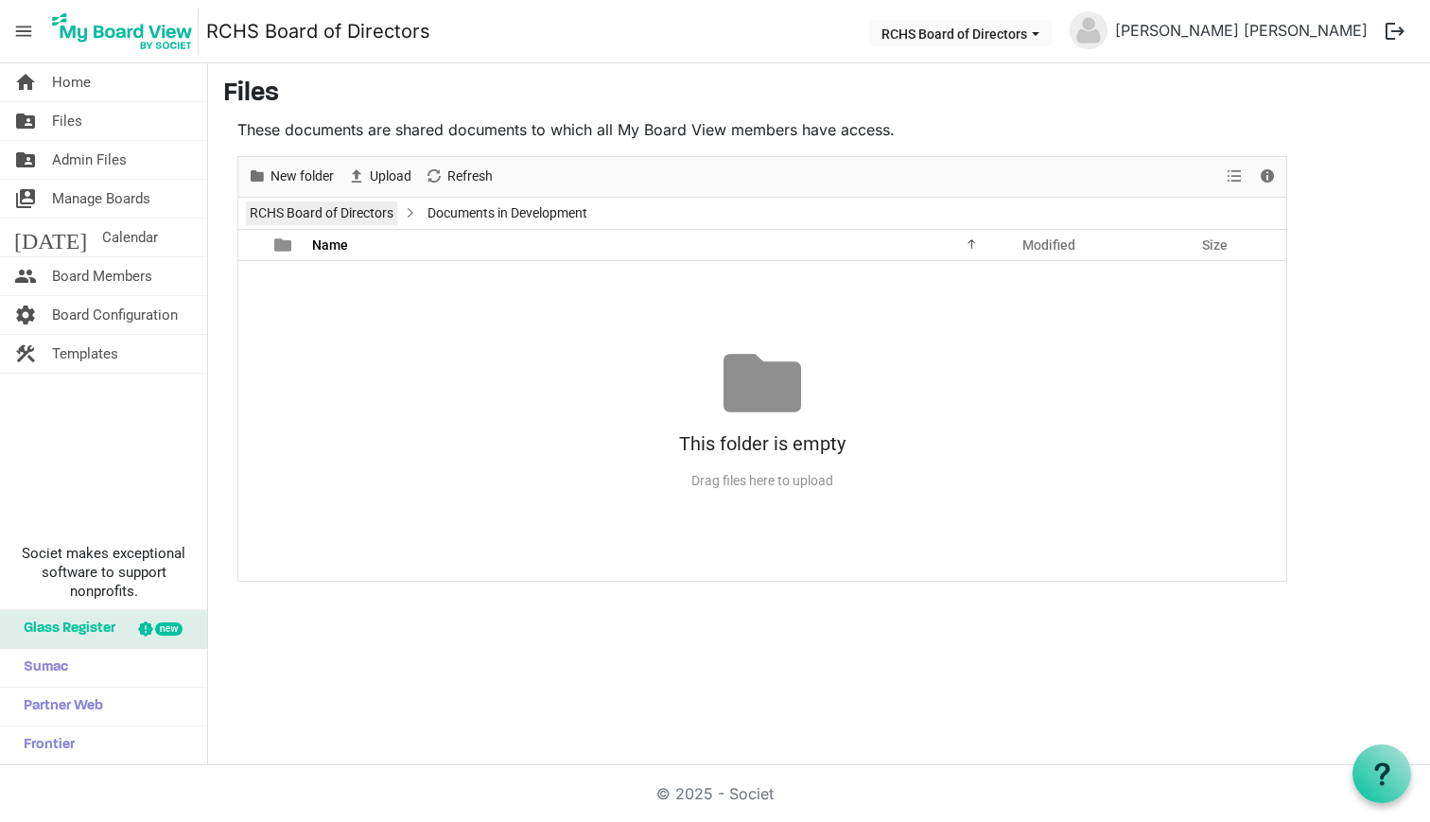
click at [270, 211] on link "RCHS Board of Directors" at bounding box center [321, 213] width 151 height 24
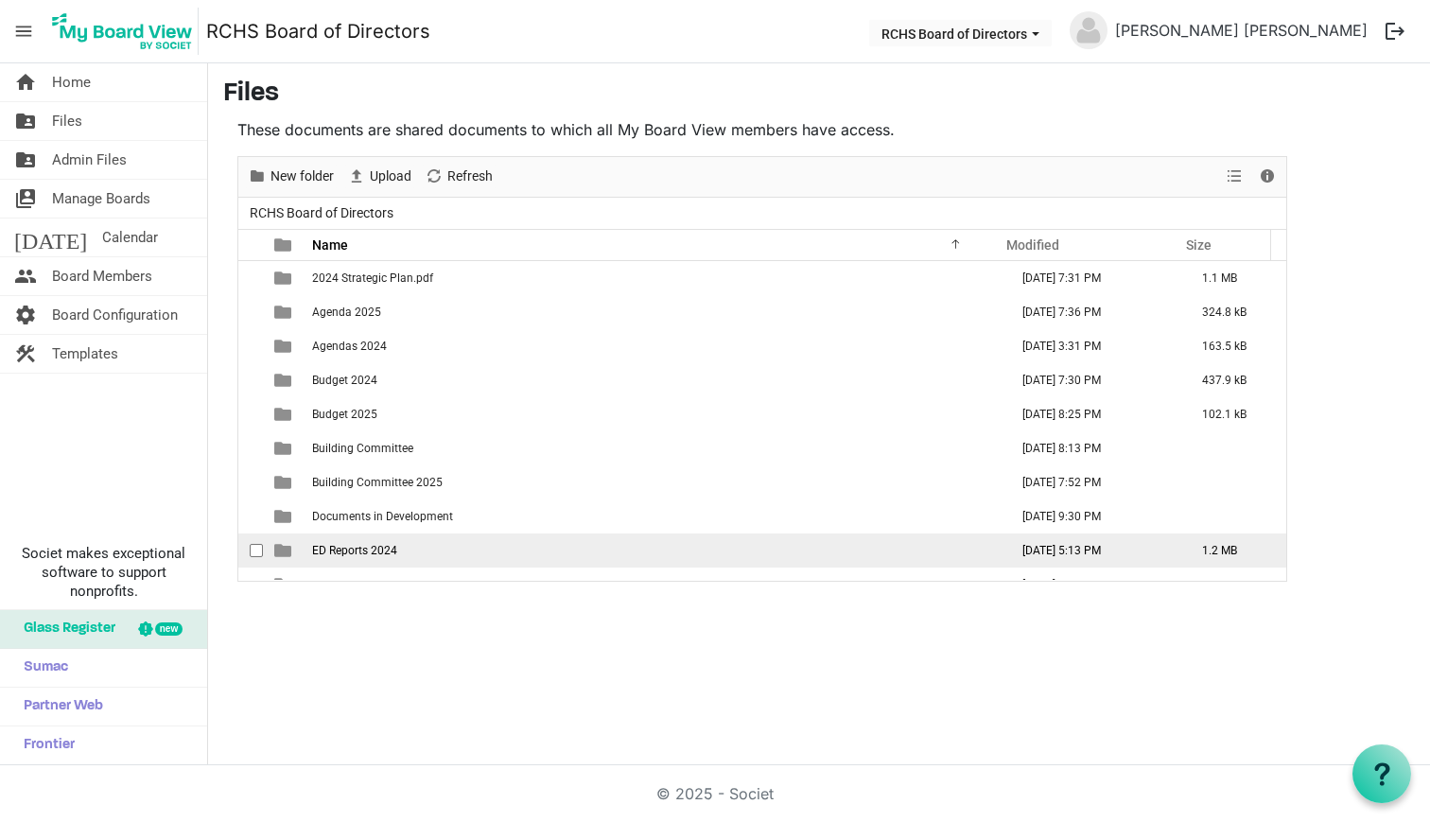
click at [336, 551] on span "ED Reports 2024" at bounding box center [354, 550] width 85 height 13
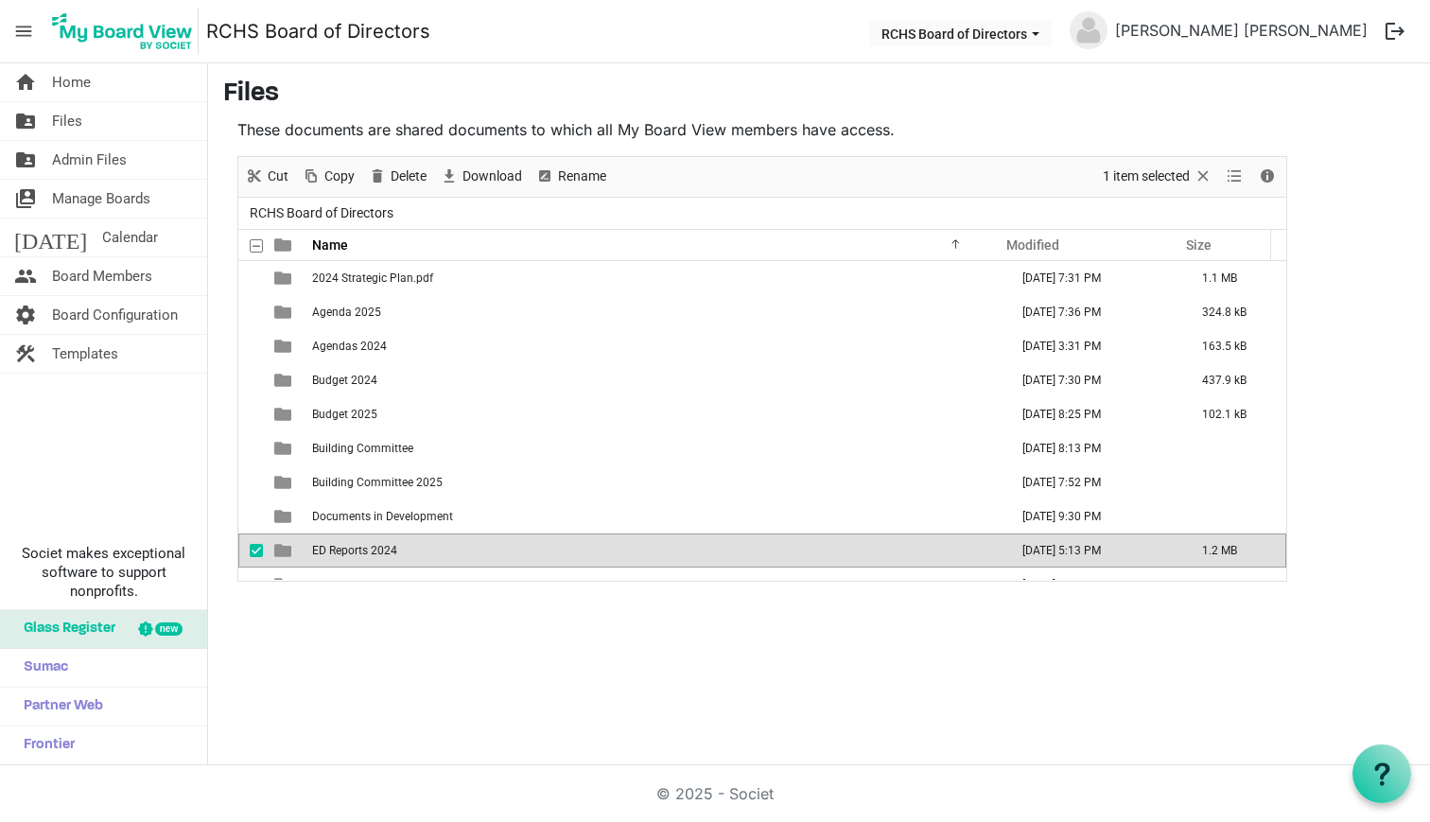
click at [336, 551] on span "ED Reports 2024" at bounding box center [354, 550] width 85 height 13
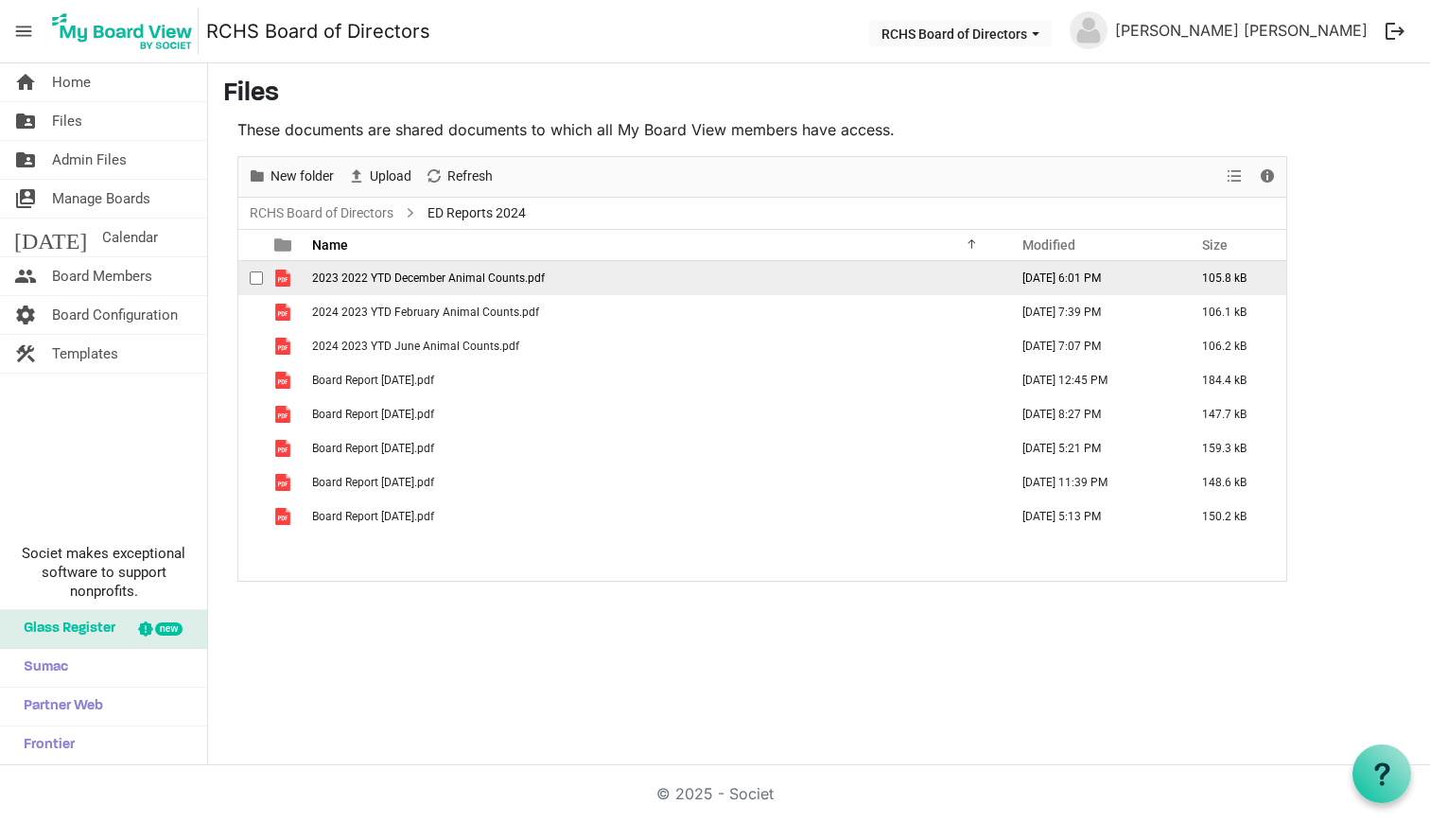
click at [267, 275] on div "checkbox" at bounding box center [261, 278] width 23 height 19
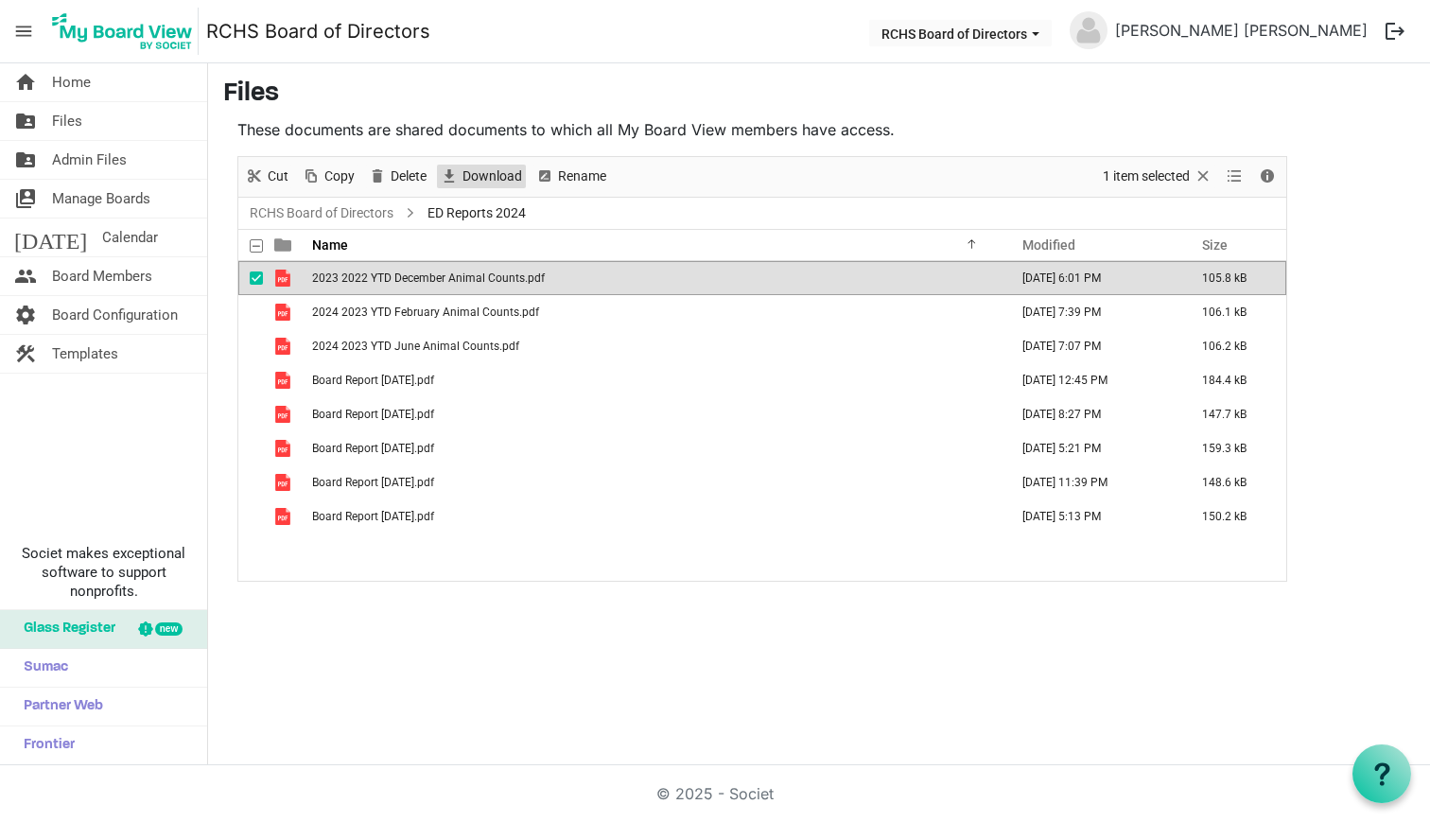
click at [475, 175] on span "Download" at bounding box center [492, 177] width 63 height 24
click at [253, 277] on span "checkbox" at bounding box center [256, 277] width 13 height 13
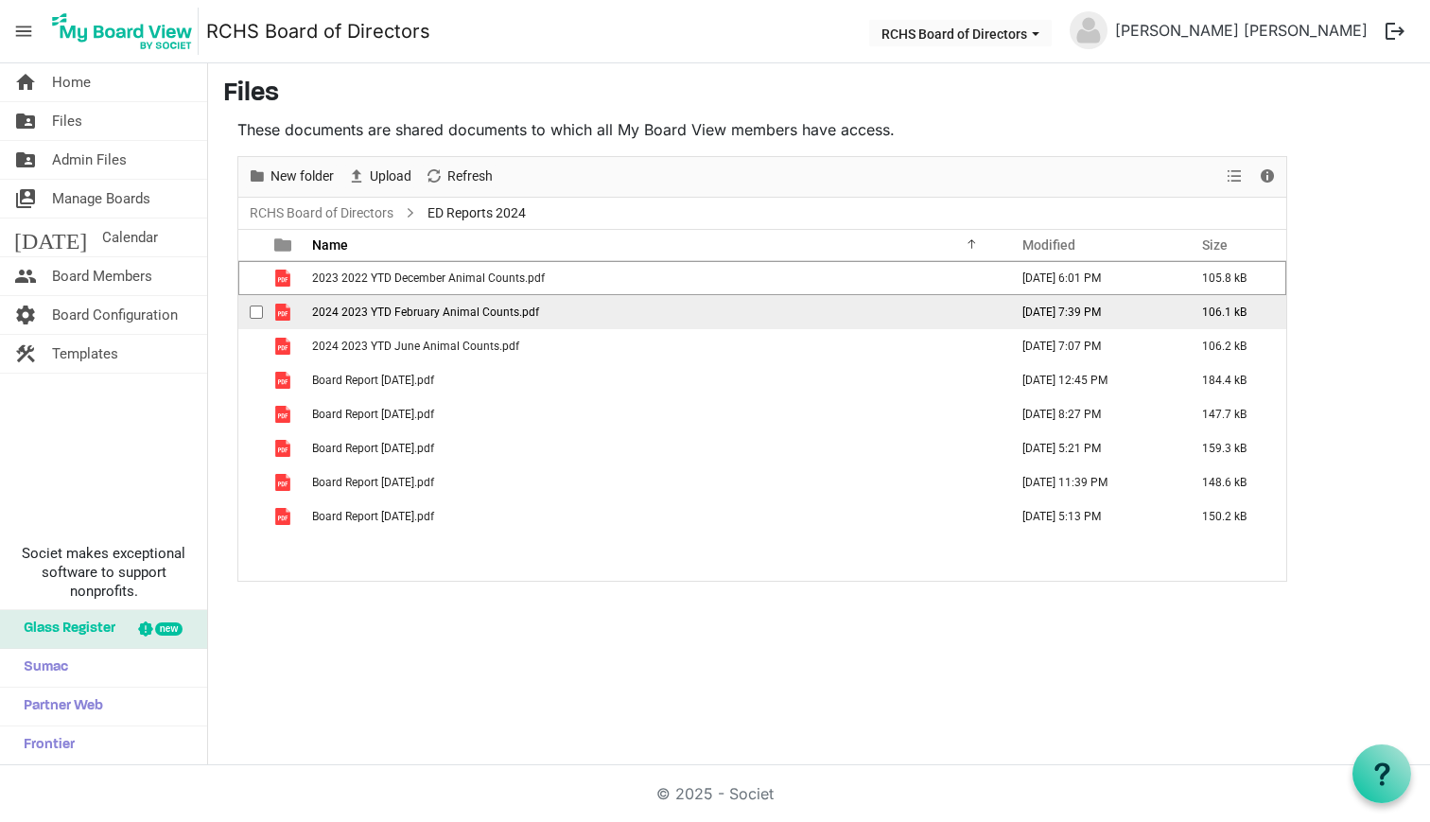
click at [253, 314] on span "checkbox" at bounding box center [256, 311] width 13 height 13
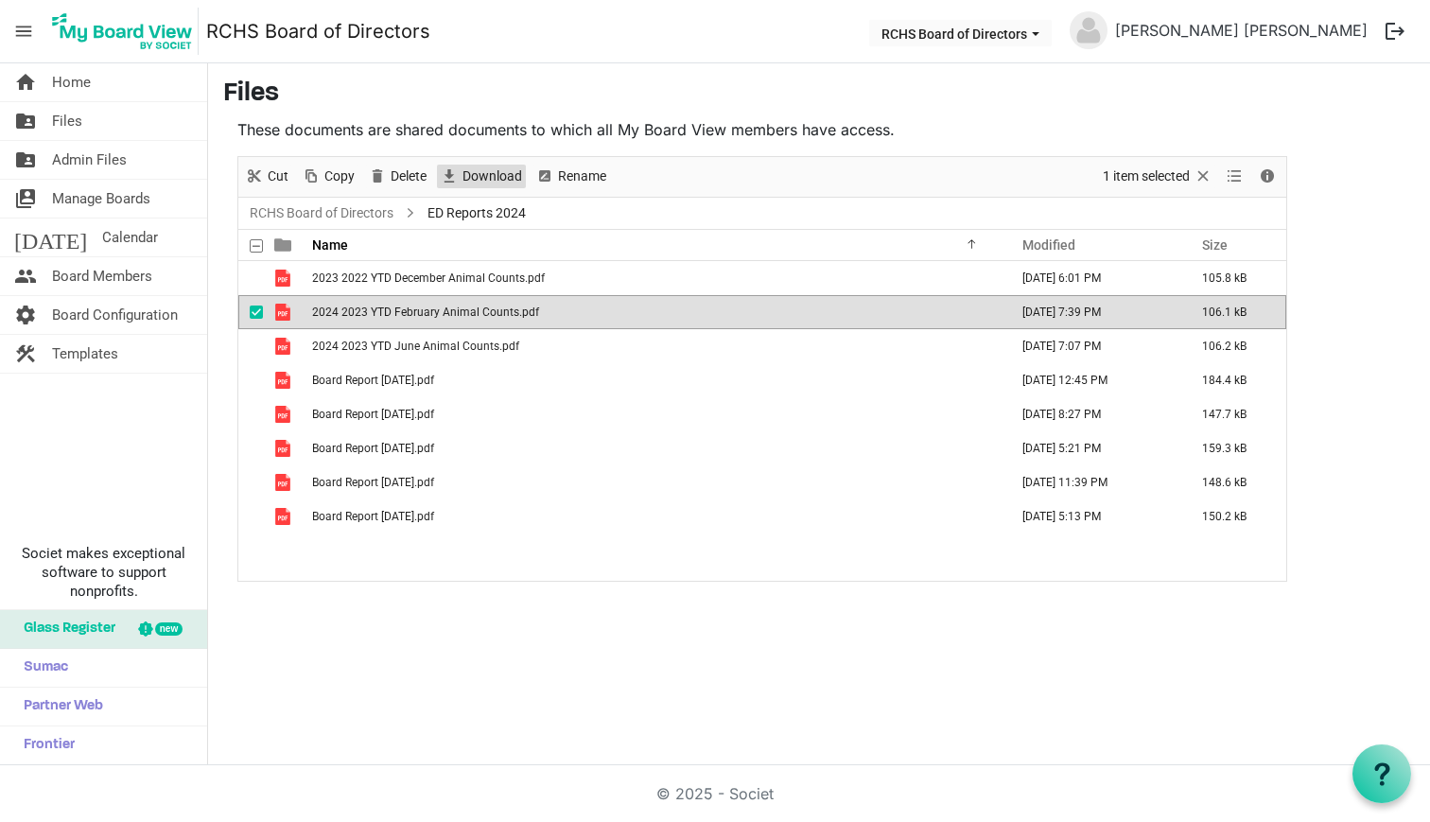
click at [484, 176] on span "Download" at bounding box center [492, 177] width 63 height 24
click at [258, 312] on span "checkbox" at bounding box center [256, 311] width 13 height 13
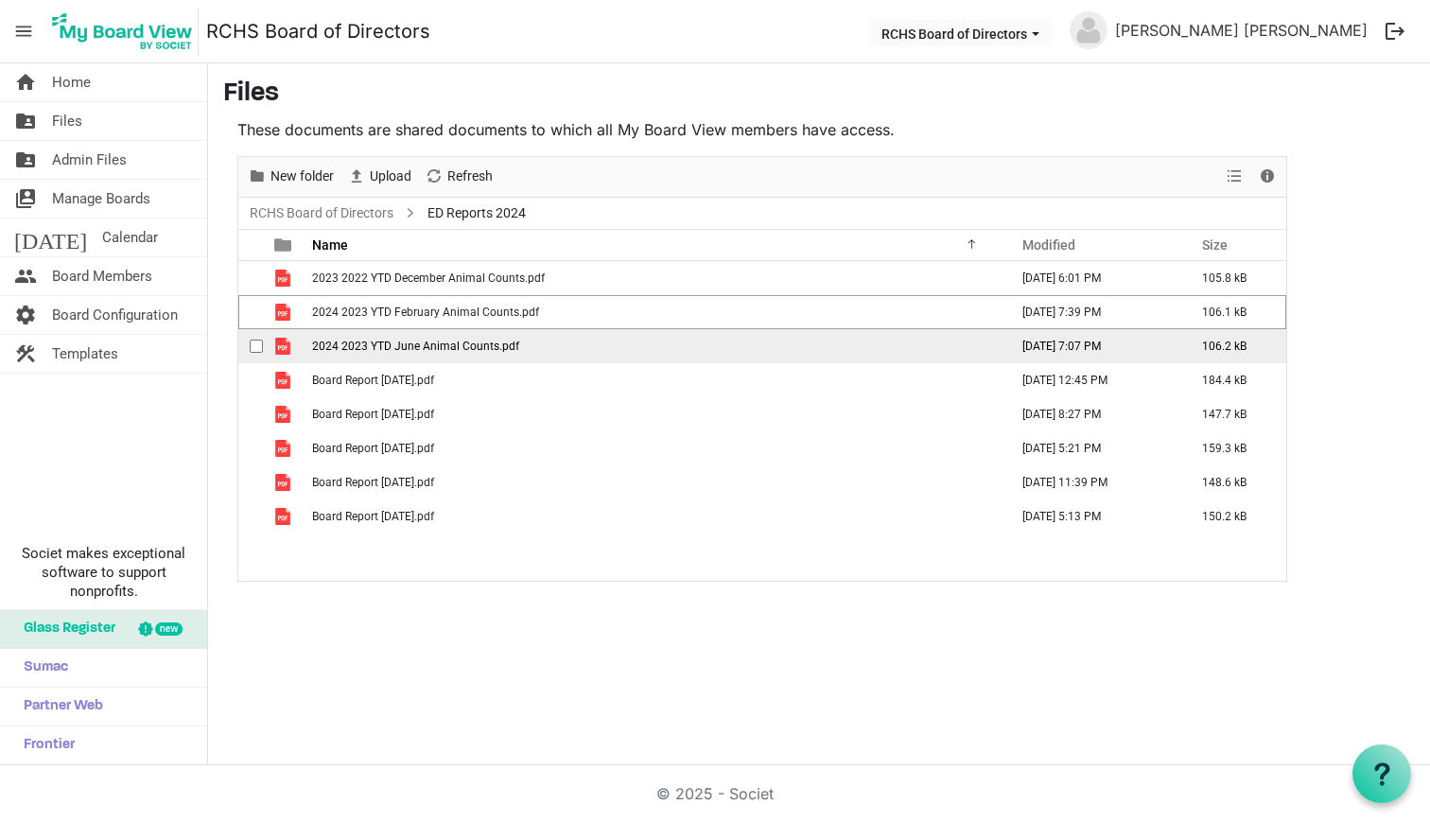
click at [256, 343] on span "checkbox" at bounding box center [256, 346] width 13 height 13
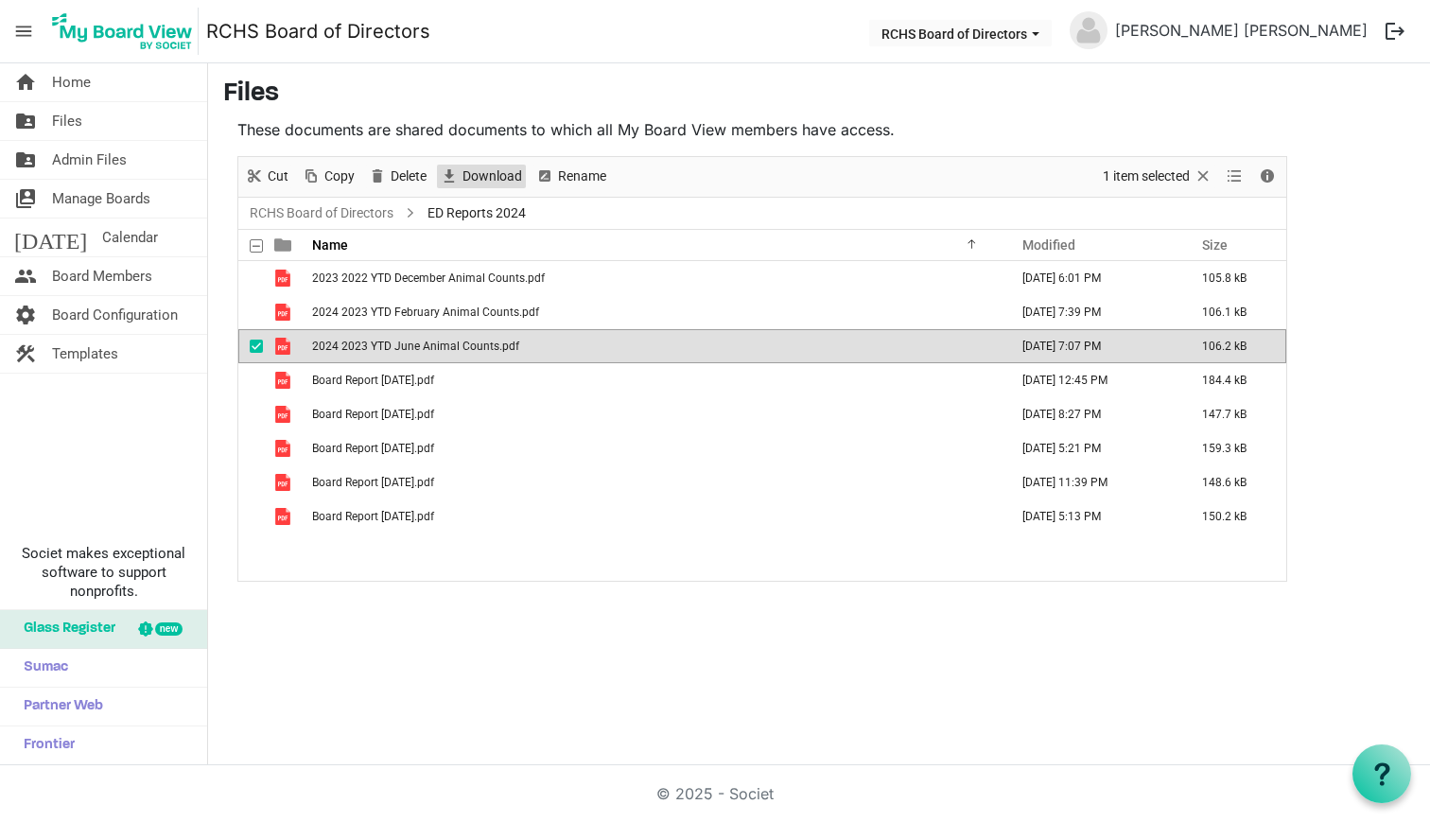
click at [494, 167] on span "Download" at bounding box center [492, 177] width 63 height 24
click at [253, 343] on span "checkbox" at bounding box center [256, 346] width 13 height 13
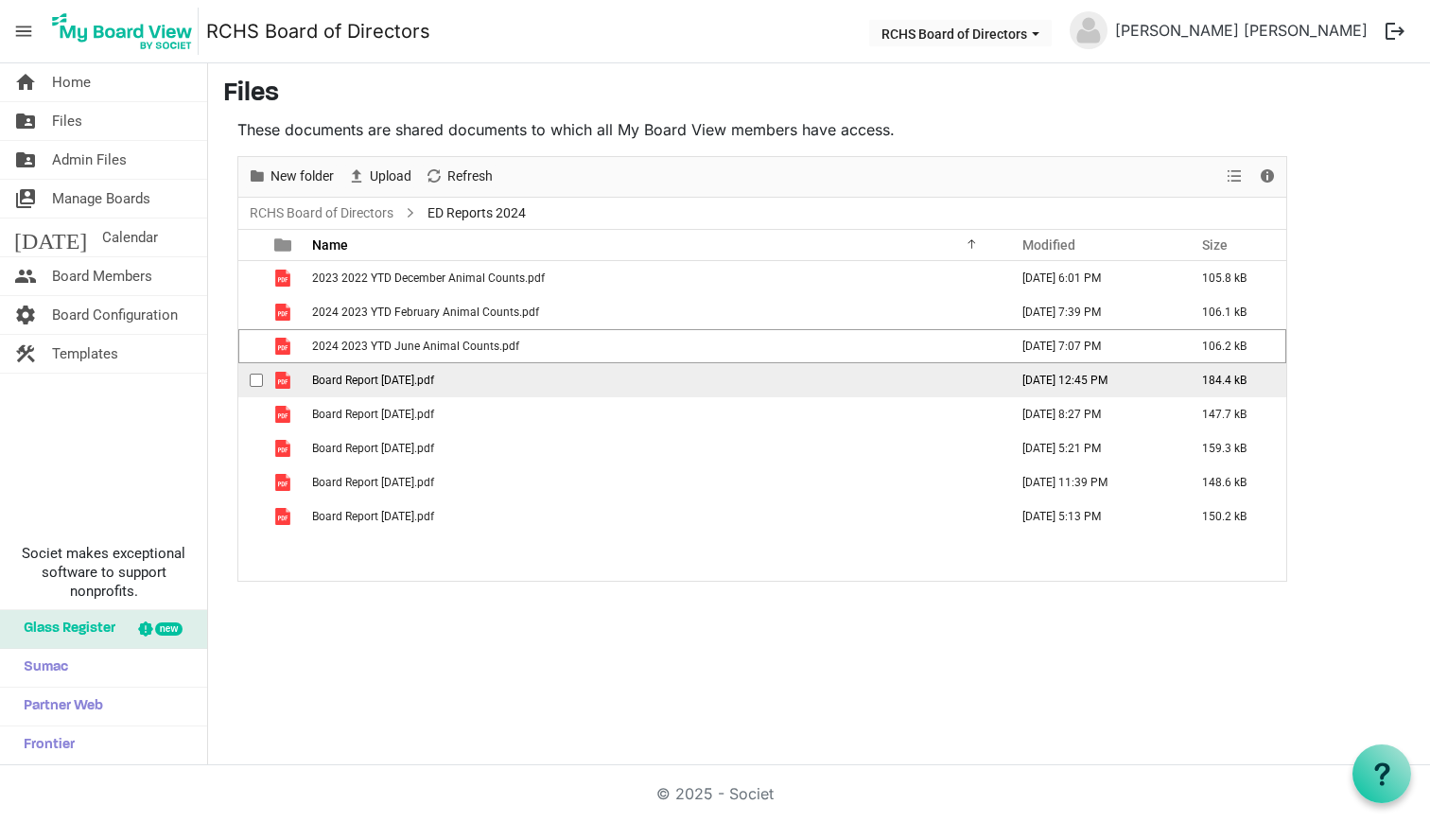
click at [257, 380] on span "checkbox" at bounding box center [256, 380] width 13 height 13
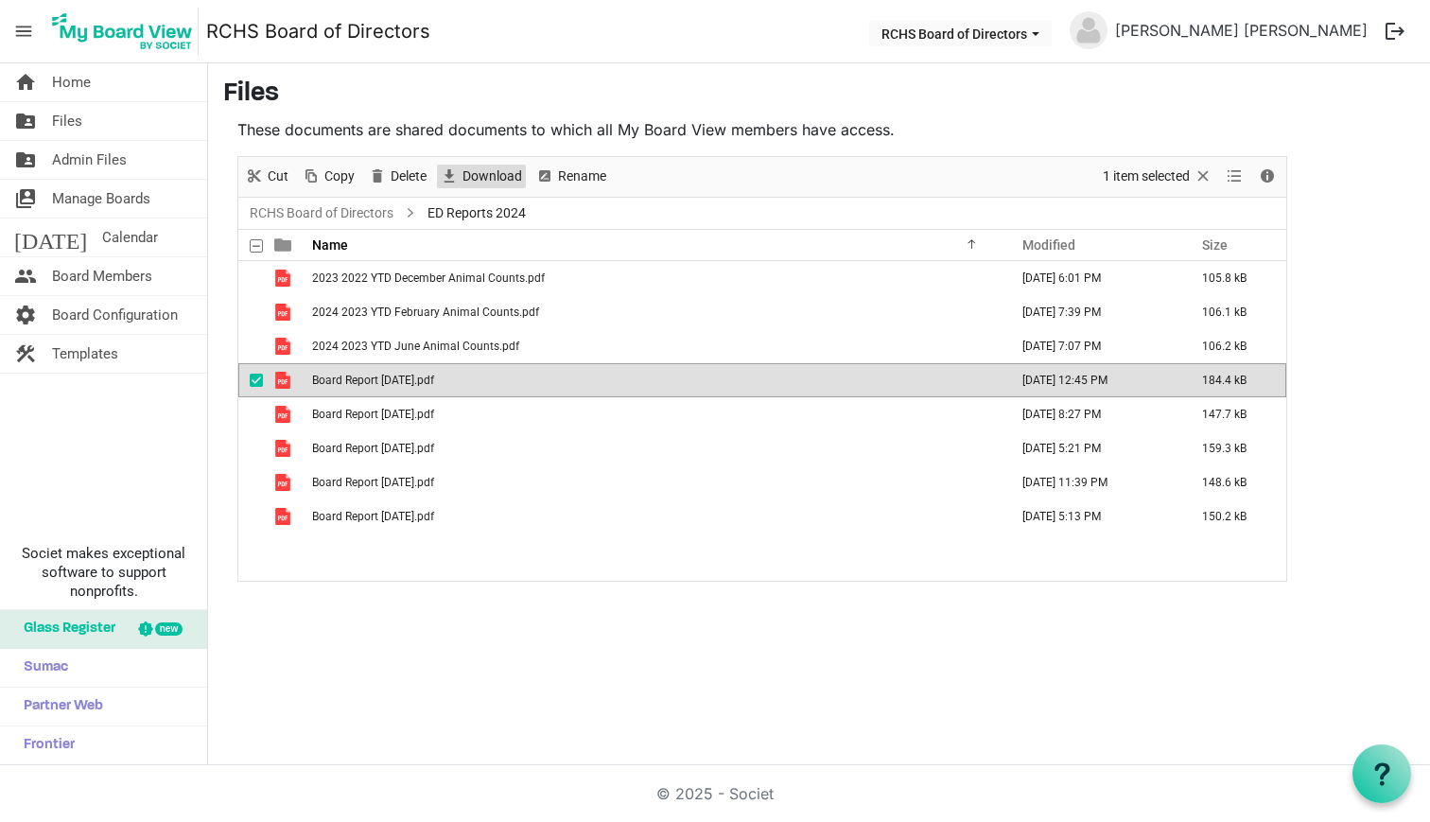
click at [470, 175] on span "Download" at bounding box center [492, 177] width 63 height 24
drag, startPoint x: 254, startPoint y: 377, endPoint x: 254, endPoint y: 391, distance: 13.2
click at [254, 378] on span "checkbox" at bounding box center [256, 380] width 13 height 13
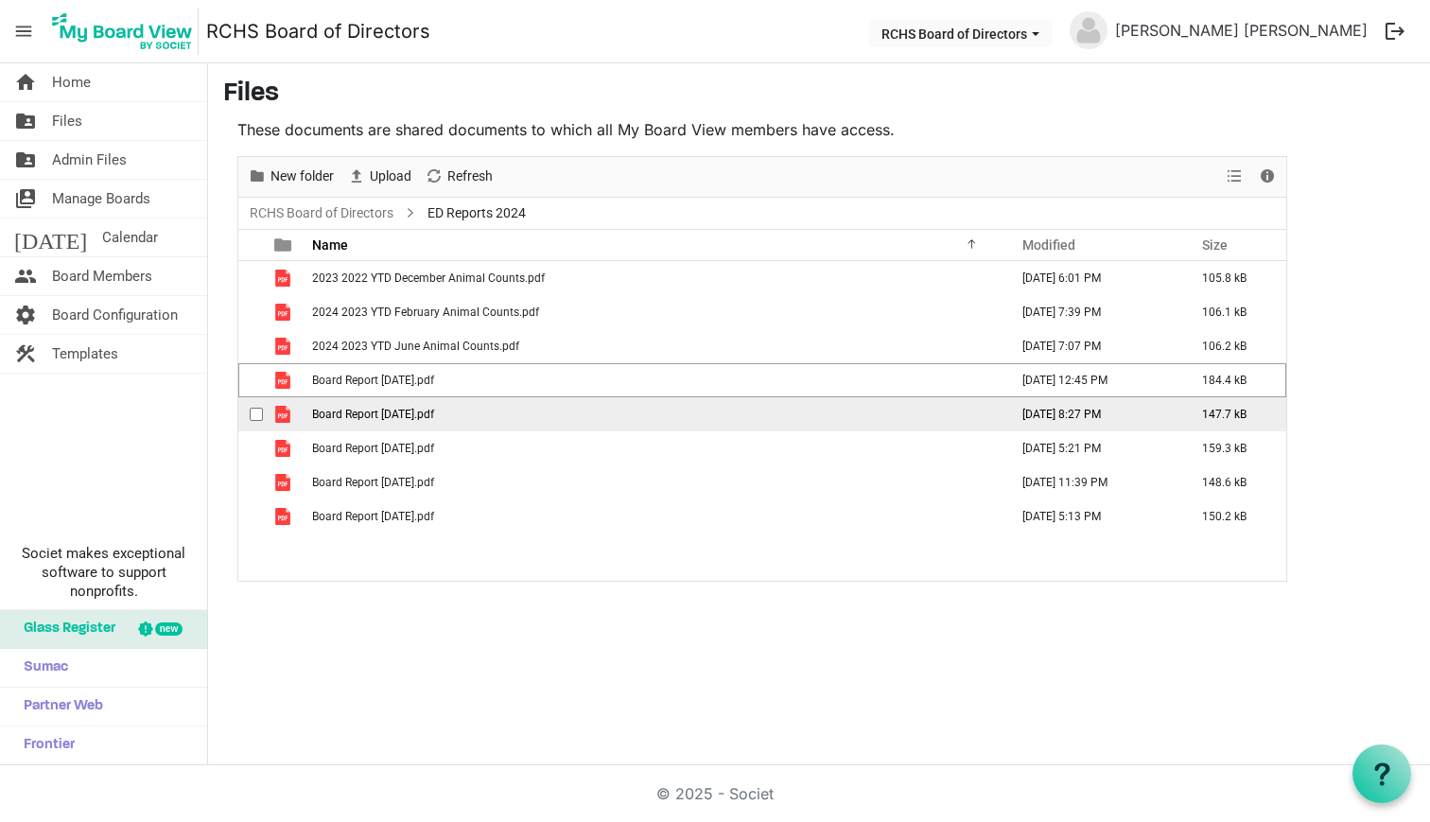
click at [254, 411] on span "checkbox" at bounding box center [256, 414] width 13 height 13
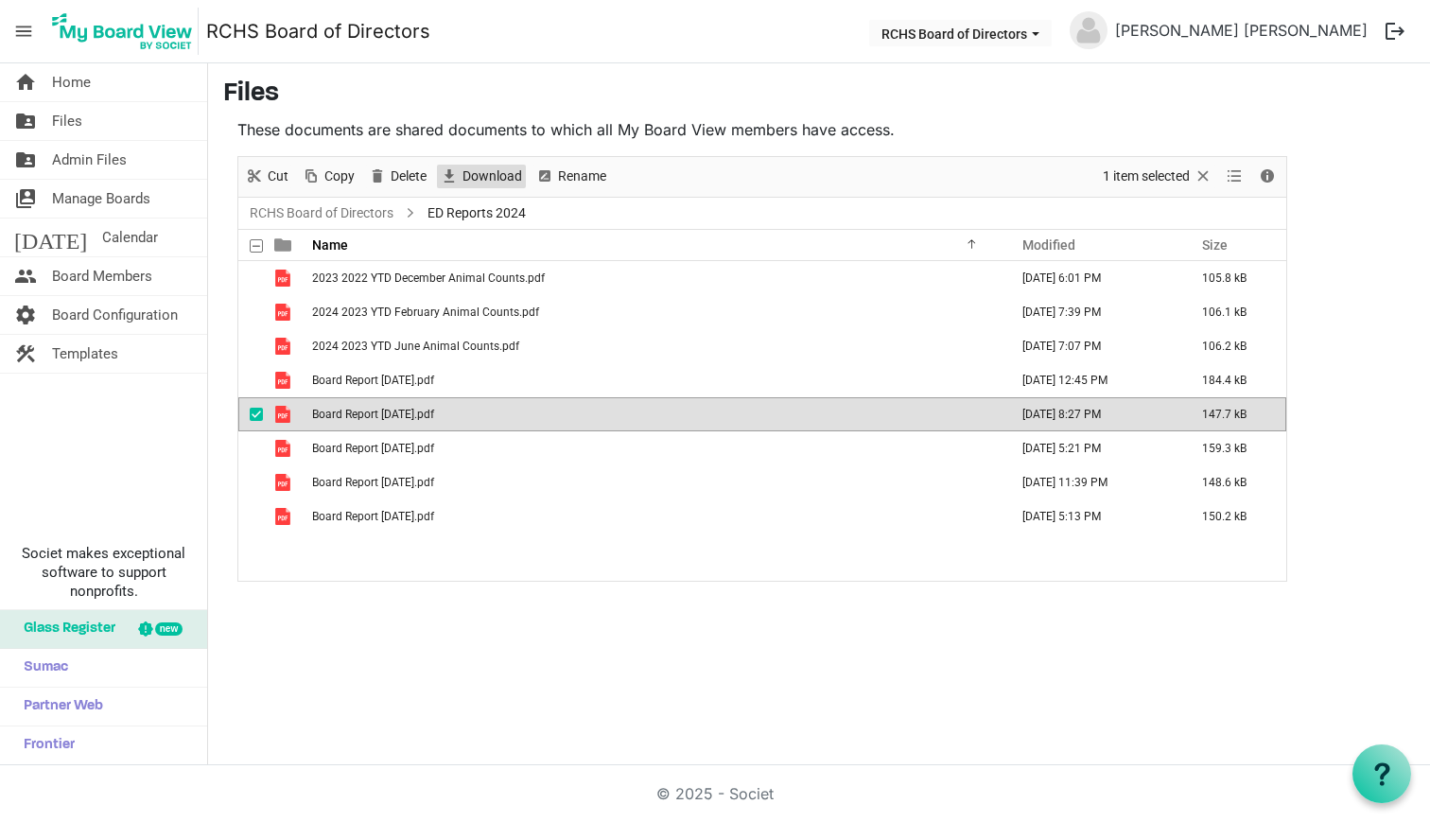
click at [485, 174] on span "Download" at bounding box center [492, 177] width 63 height 24
drag, startPoint x: 256, startPoint y: 417, endPoint x: 251, endPoint y: 429, distance: 13.5
click at [256, 417] on span "checkbox" at bounding box center [256, 414] width 13 height 13
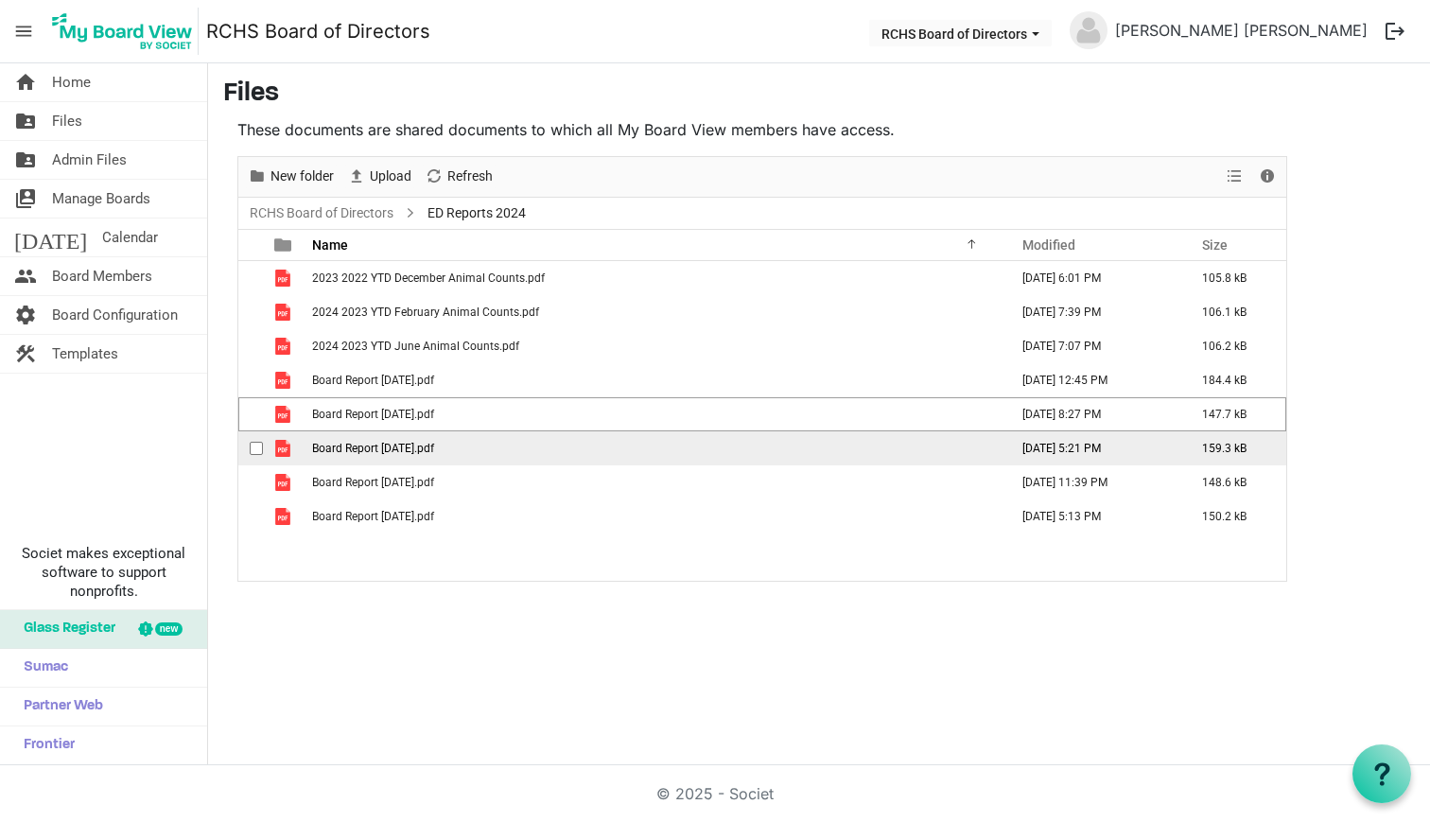
click at [254, 445] on span "checkbox" at bounding box center [256, 448] width 13 height 13
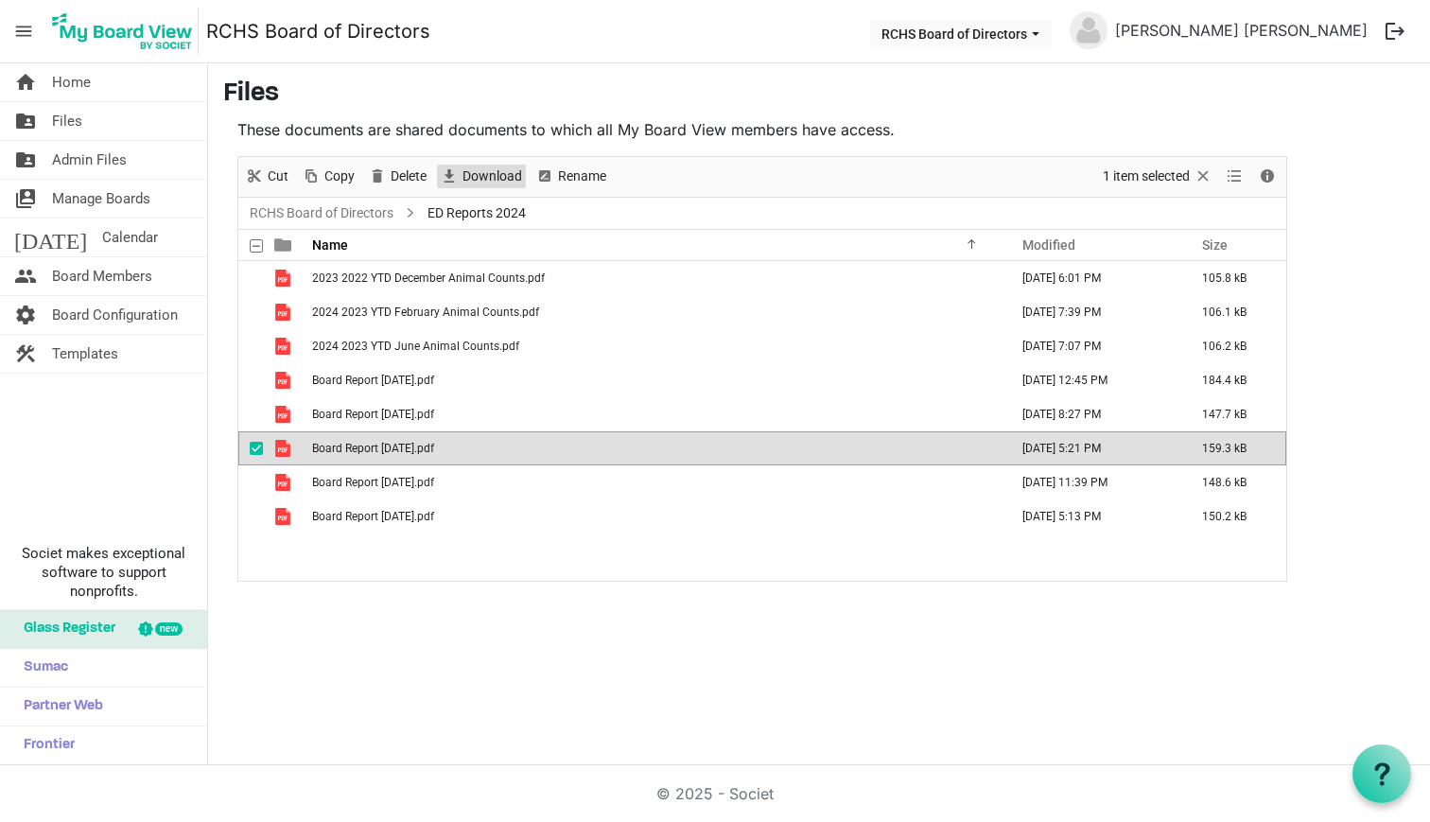
click at [467, 176] on span "Download" at bounding box center [492, 177] width 63 height 24
click at [253, 445] on span "checkbox" at bounding box center [256, 448] width 13 height 13
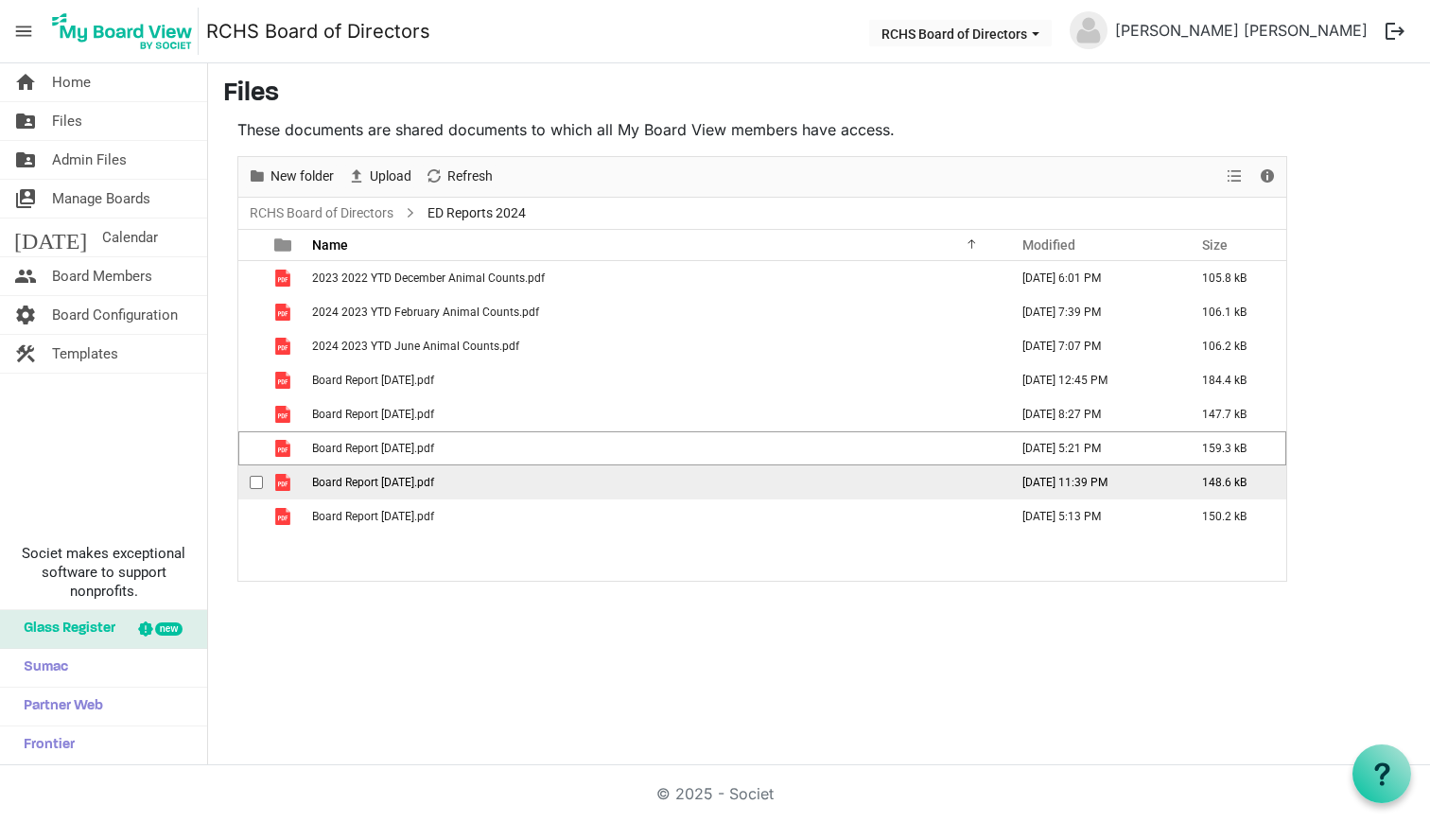
click at [253, 481] on span "checkbox" at bounding box center [256, 482] width 13 height 13
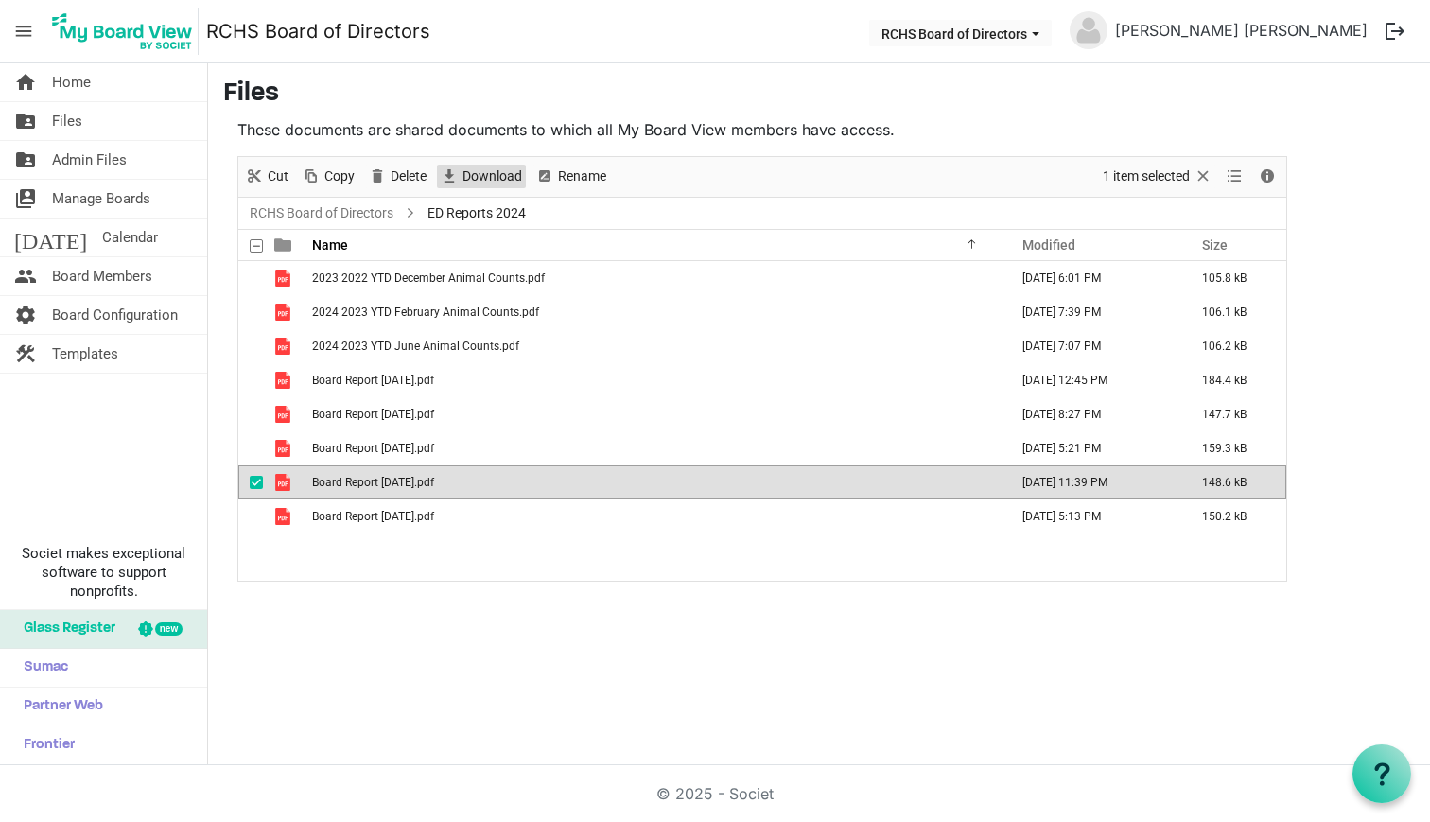
click at [523, 181] on span "Download" at bounding box center [492, 177] width 63 height 24
click at [259, 481] on span "checkbox" at bounding box center [256, 482] width 13 height 13
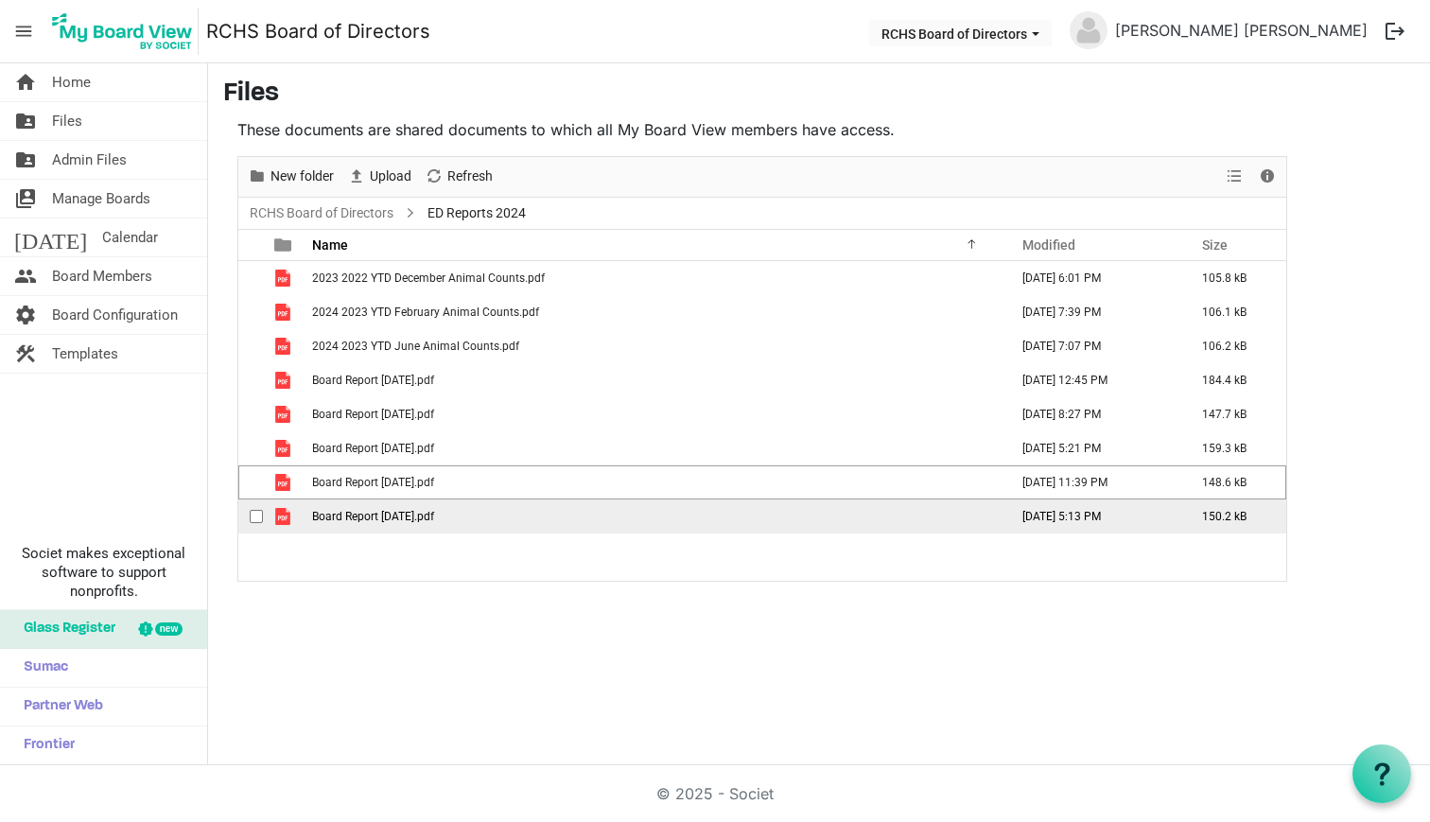
click at [254, 512] on span "checkbox" at bounding box center [256, 516] width 13 height 13
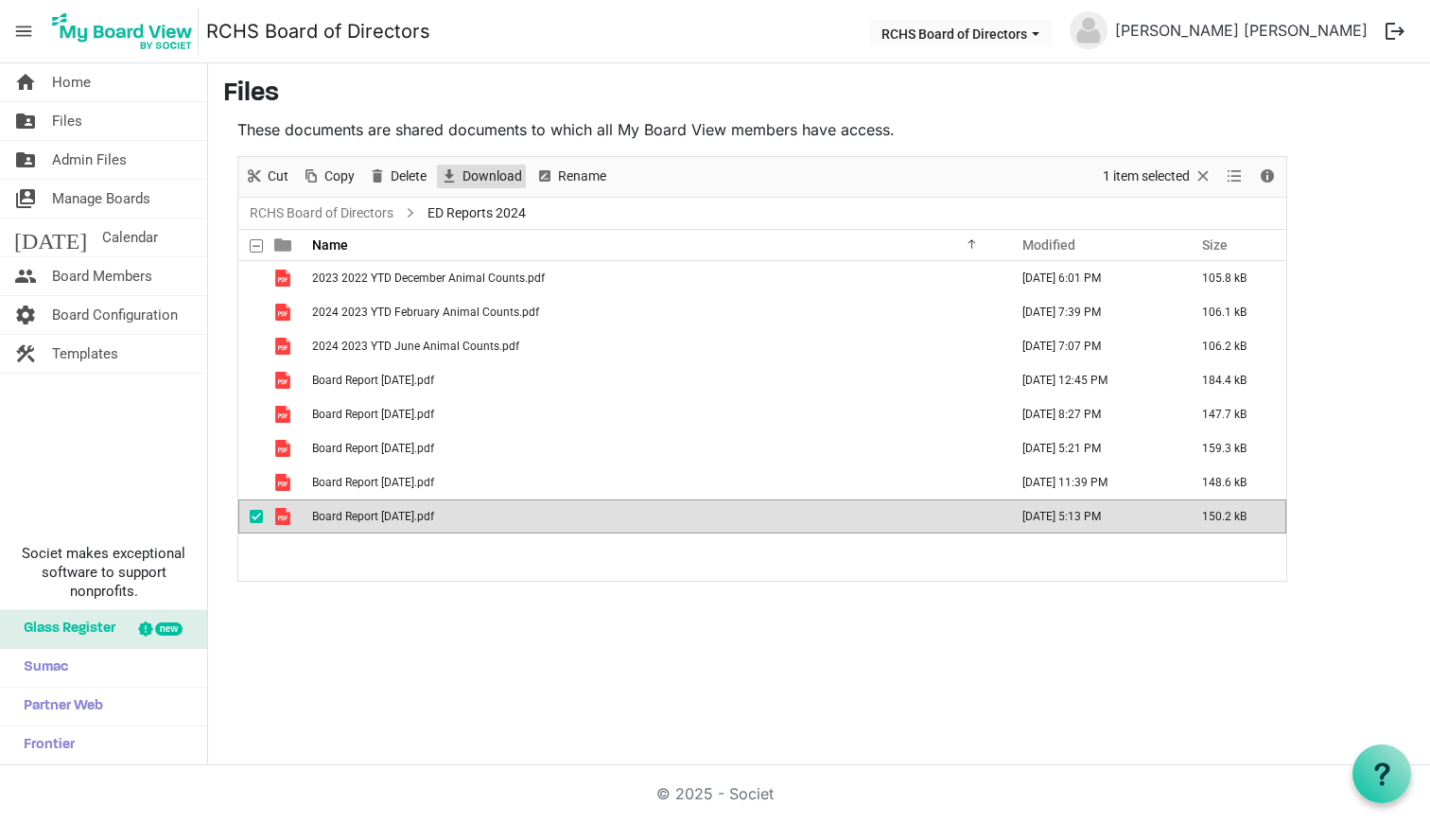
click at [504, 173] on span "Download" at bounding box center [492, 177] width 63 height 24
click at [373, 214] on link "RCHS Board of Directors" at bounding box center [321, 213] width 151 height 24
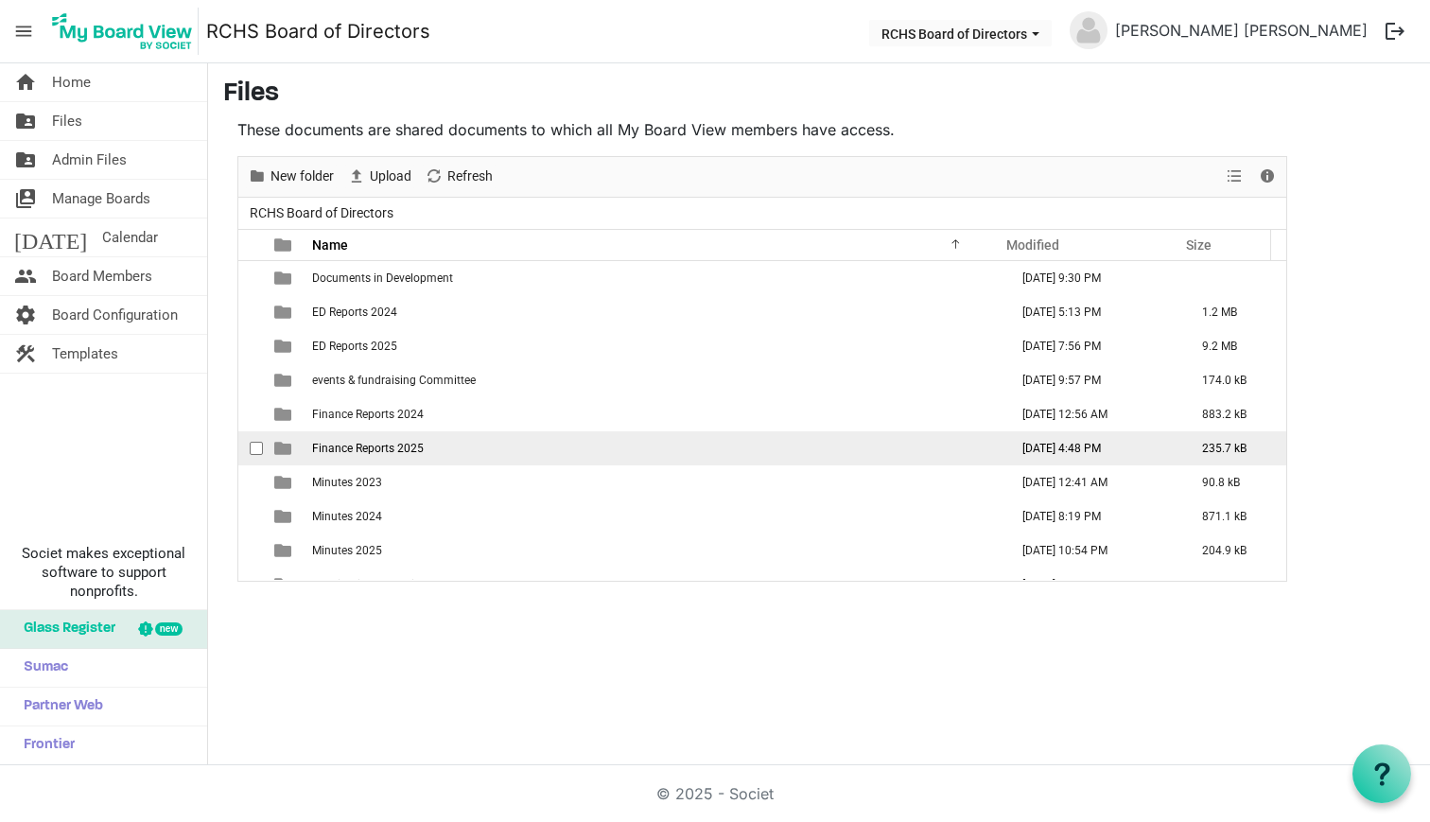
scroll to position [229, 0]
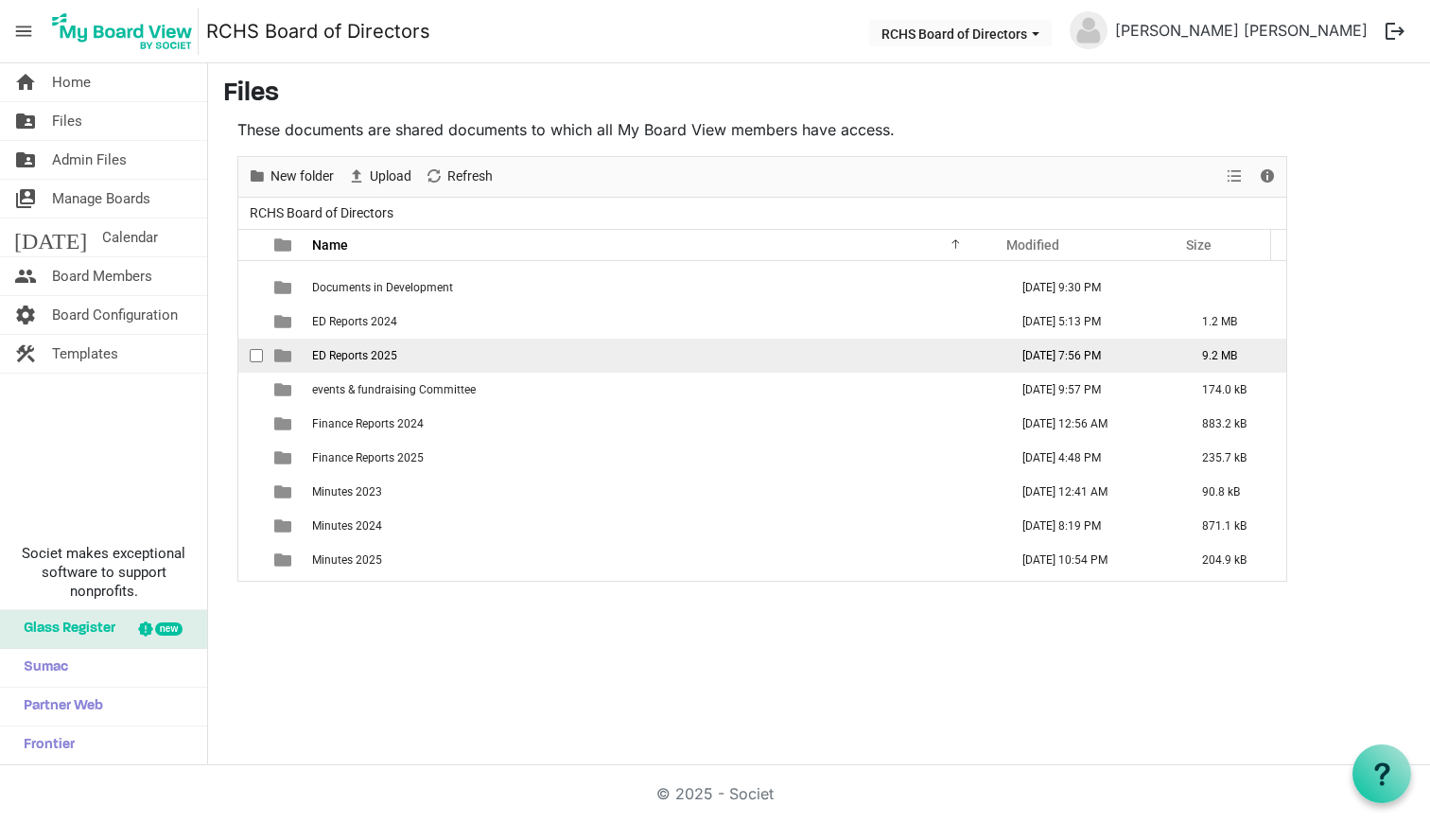
click at [257, 358] on span "checkbox" at bounding box center [256, 355] width 13 height 13
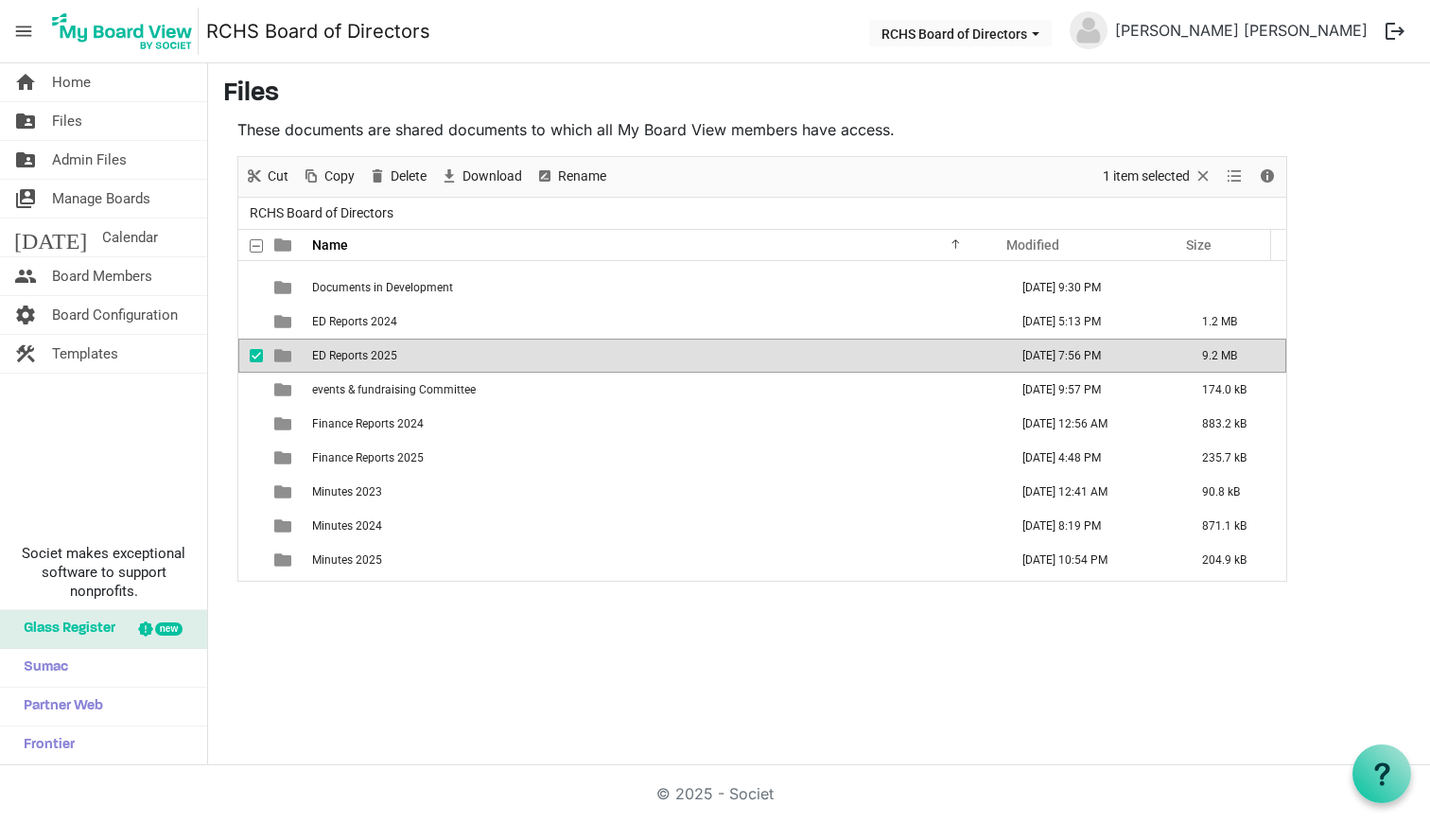
click at [343, 358] on span "ED Reports 2025" at bounding box center [354, 355] width 85 height 13
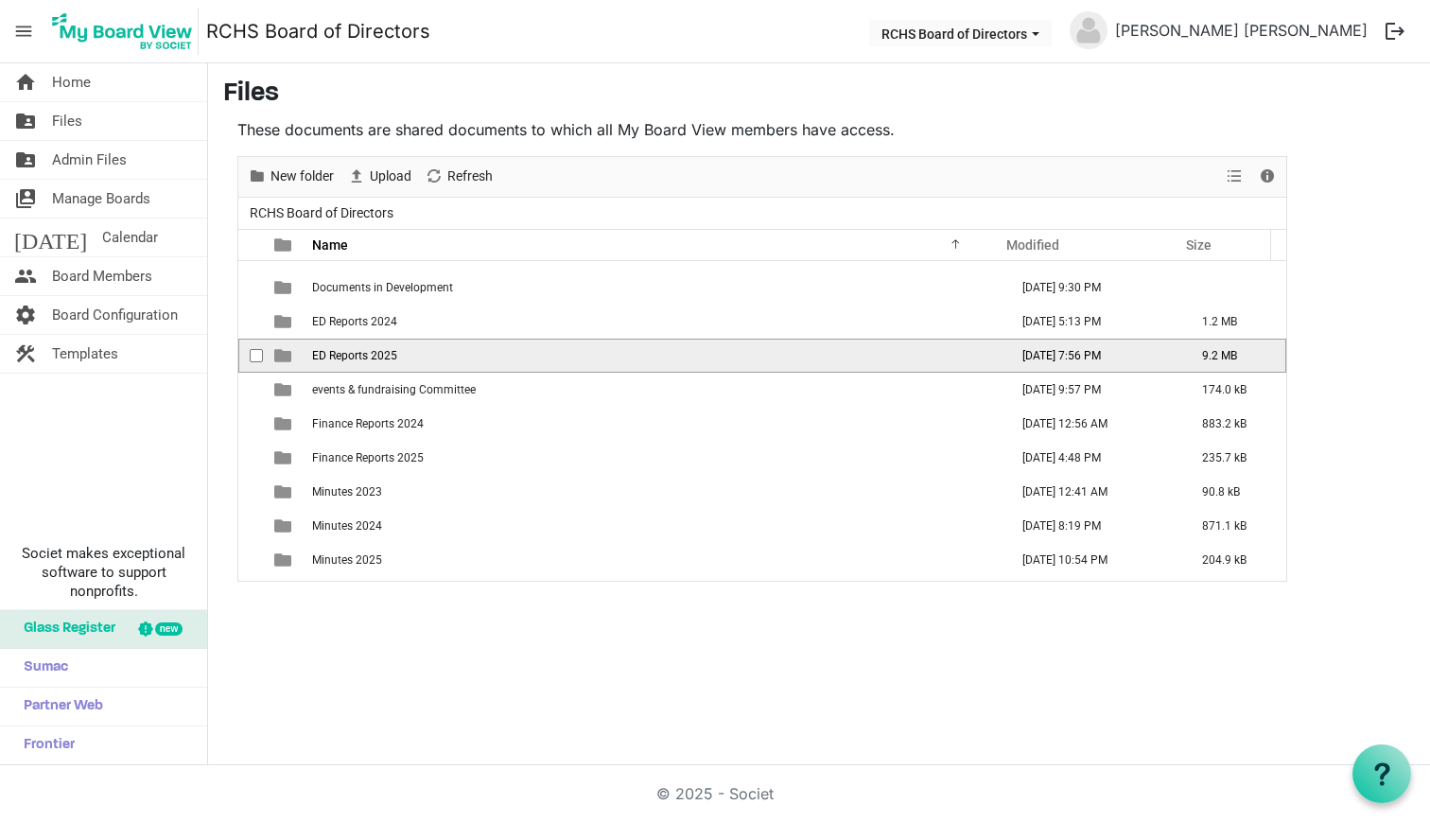
click at [343, 358] on span "ED Reports 2025" at bounding box center [354, 355] width 85 height 13
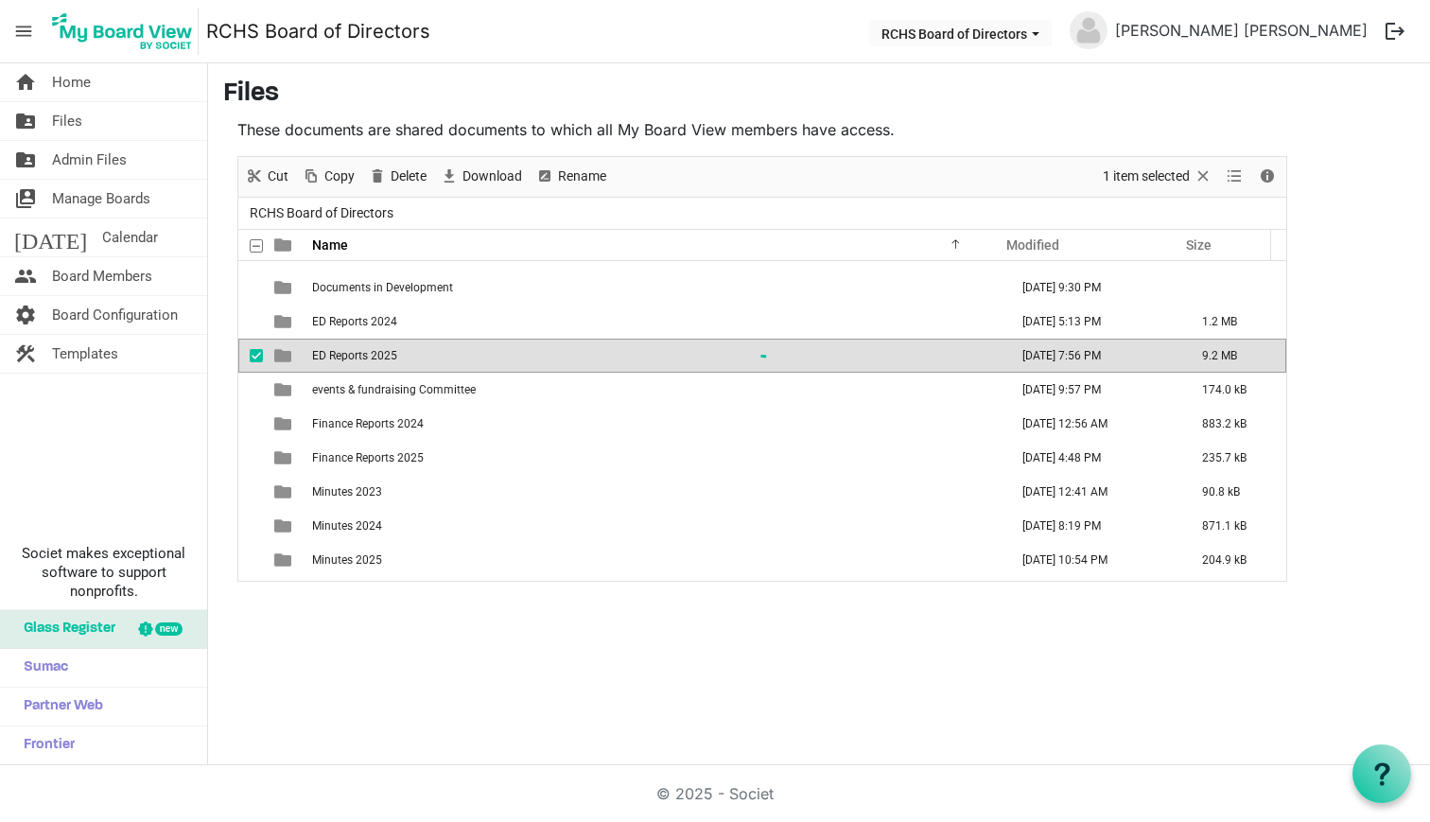
scroll to position [0, 0]
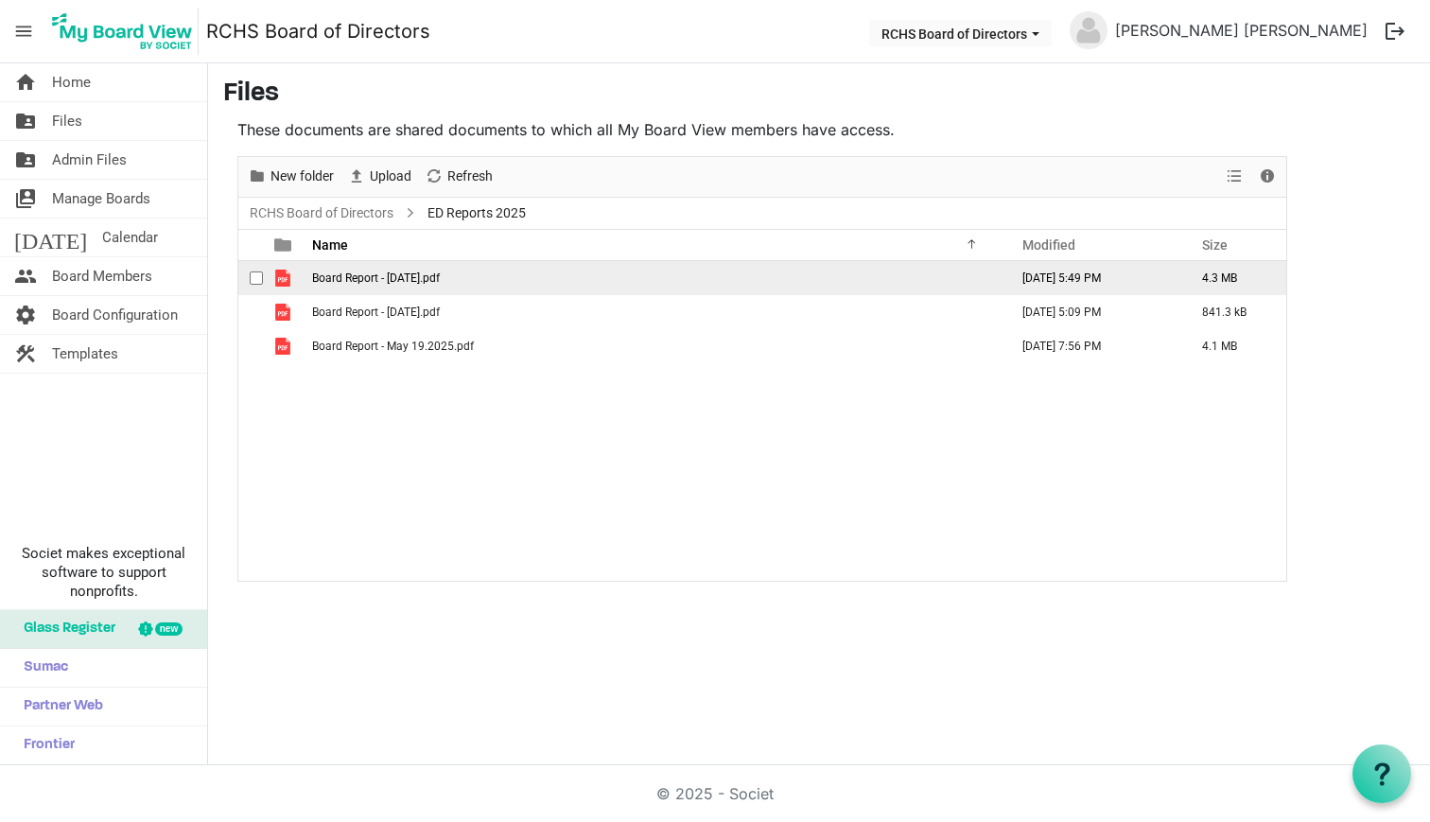
click at [254, 278] on span "checkbox" at bounding box center [256, 277] width 13 height 13
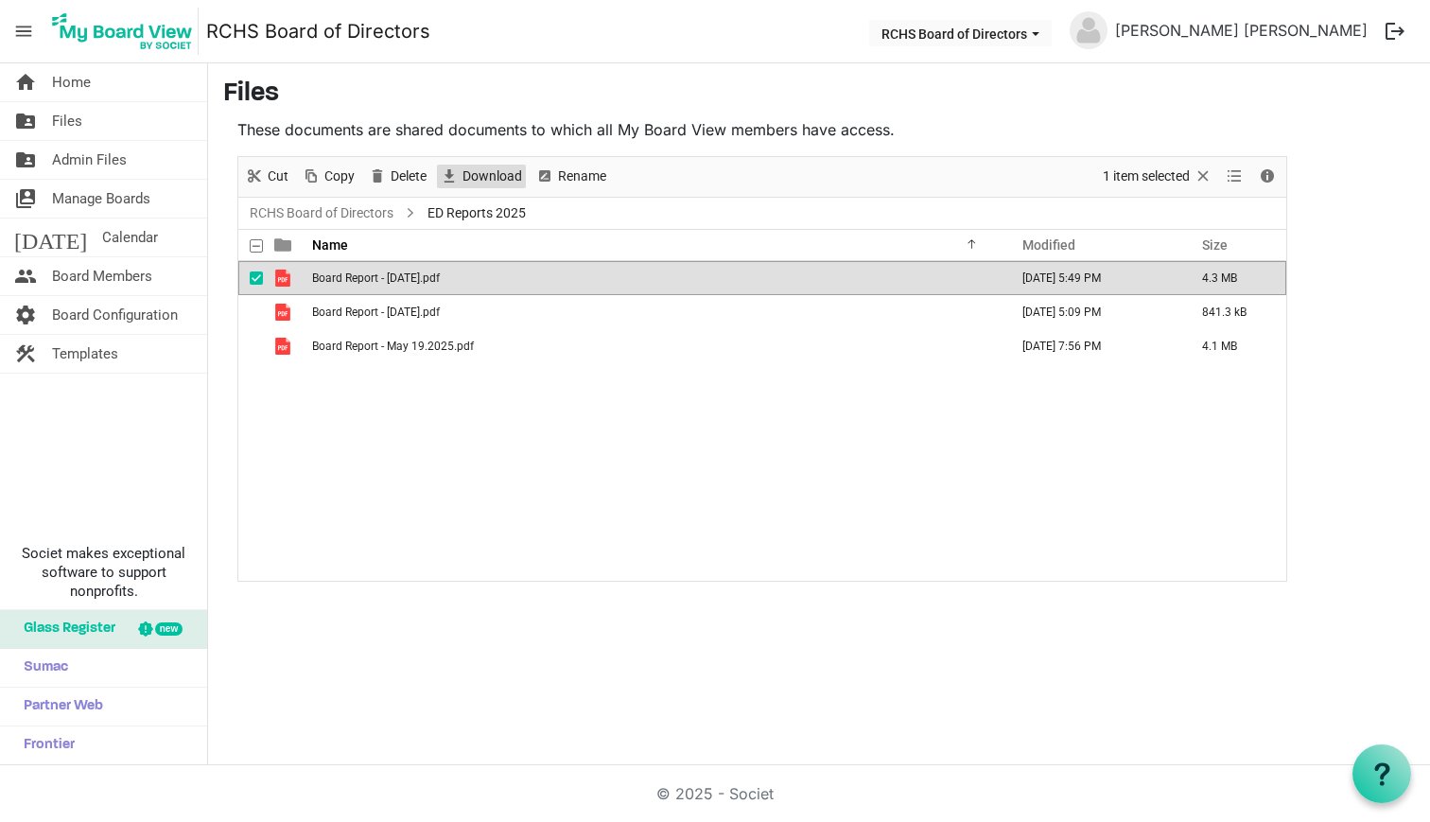
click at [493, 179] on span "Download" at bounding box center [492, 177] width 63 height 24
drag, startPoint x: 251, startPoint y: 279, endPoint x: 252, endPoint y: 292, distance: 13.3
click at [251, 279] on span "checkbox" at bounding box center [256, 277] width 13 height 13
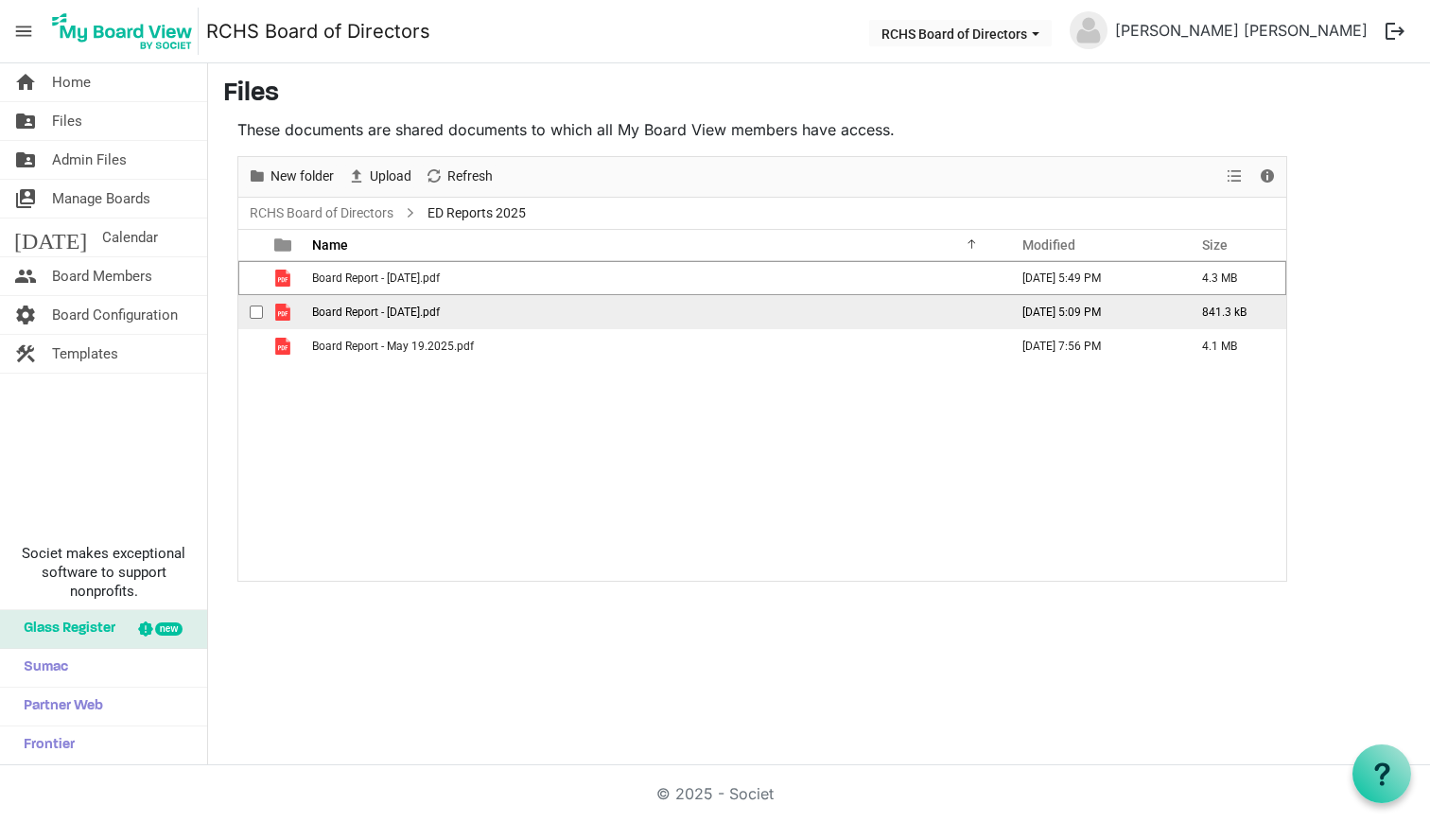
click at [252, 310] on span "checkbox" at bounding box center [256, 311] width 13 height 13
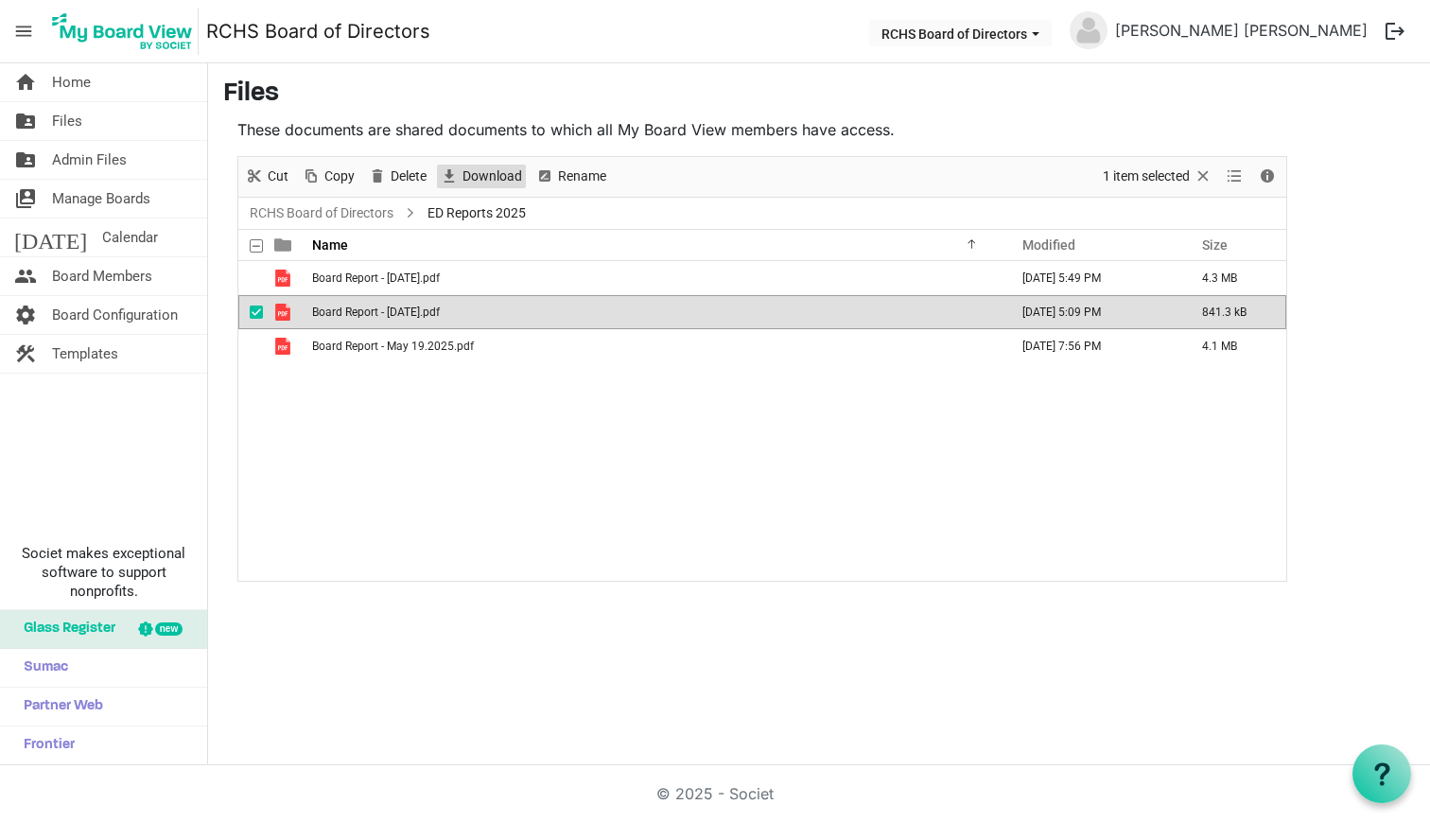
click at [512, 171] on span "Download" at bounding box center [492, 177] width 63 height 24
click at [253, 318] on span "checkbox" at bounding box center [256, 311] width 13 height 13
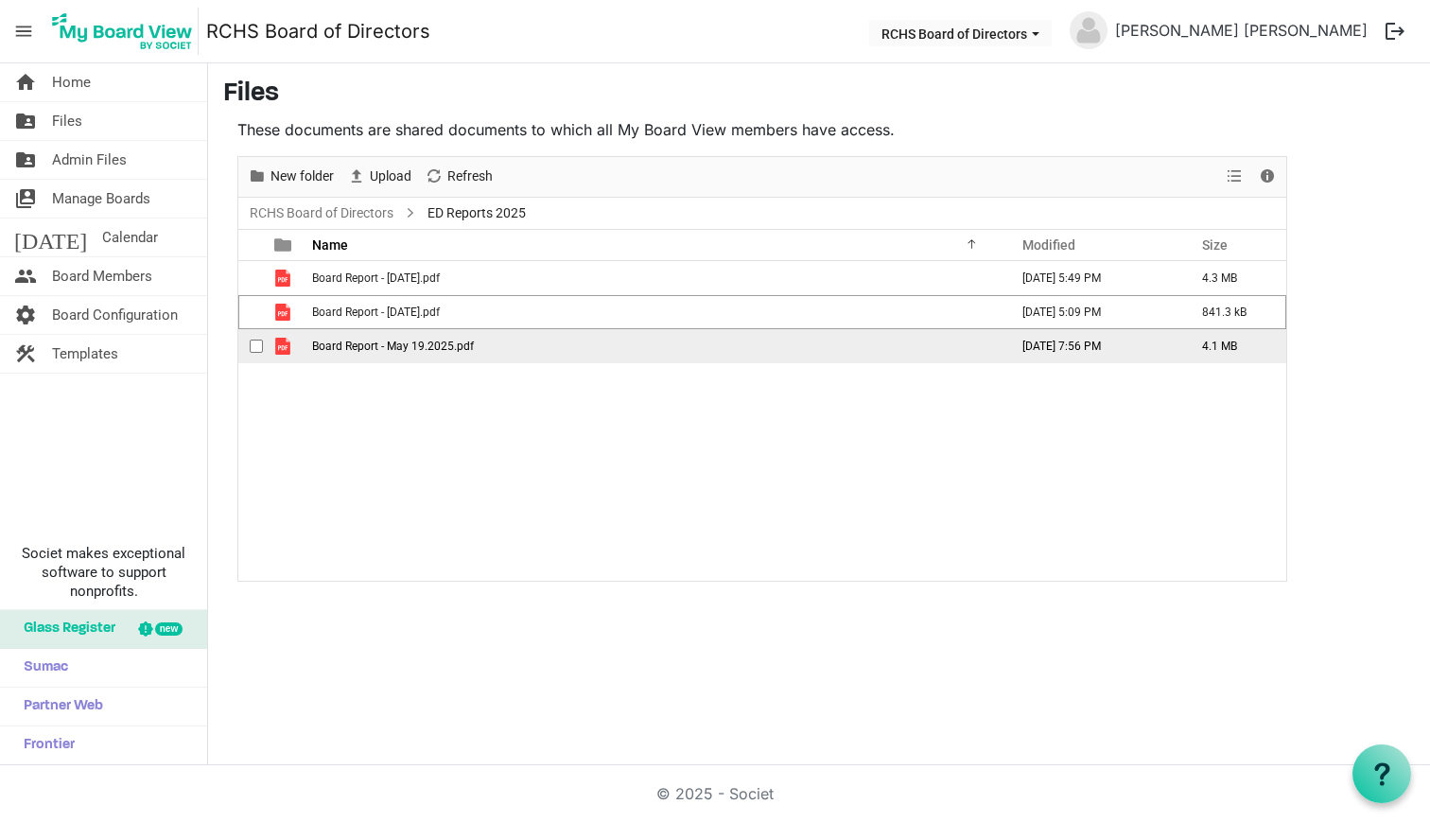
click at [253, 345] on span "checkbox" at bounding box center [256, 346] width 13 height 13
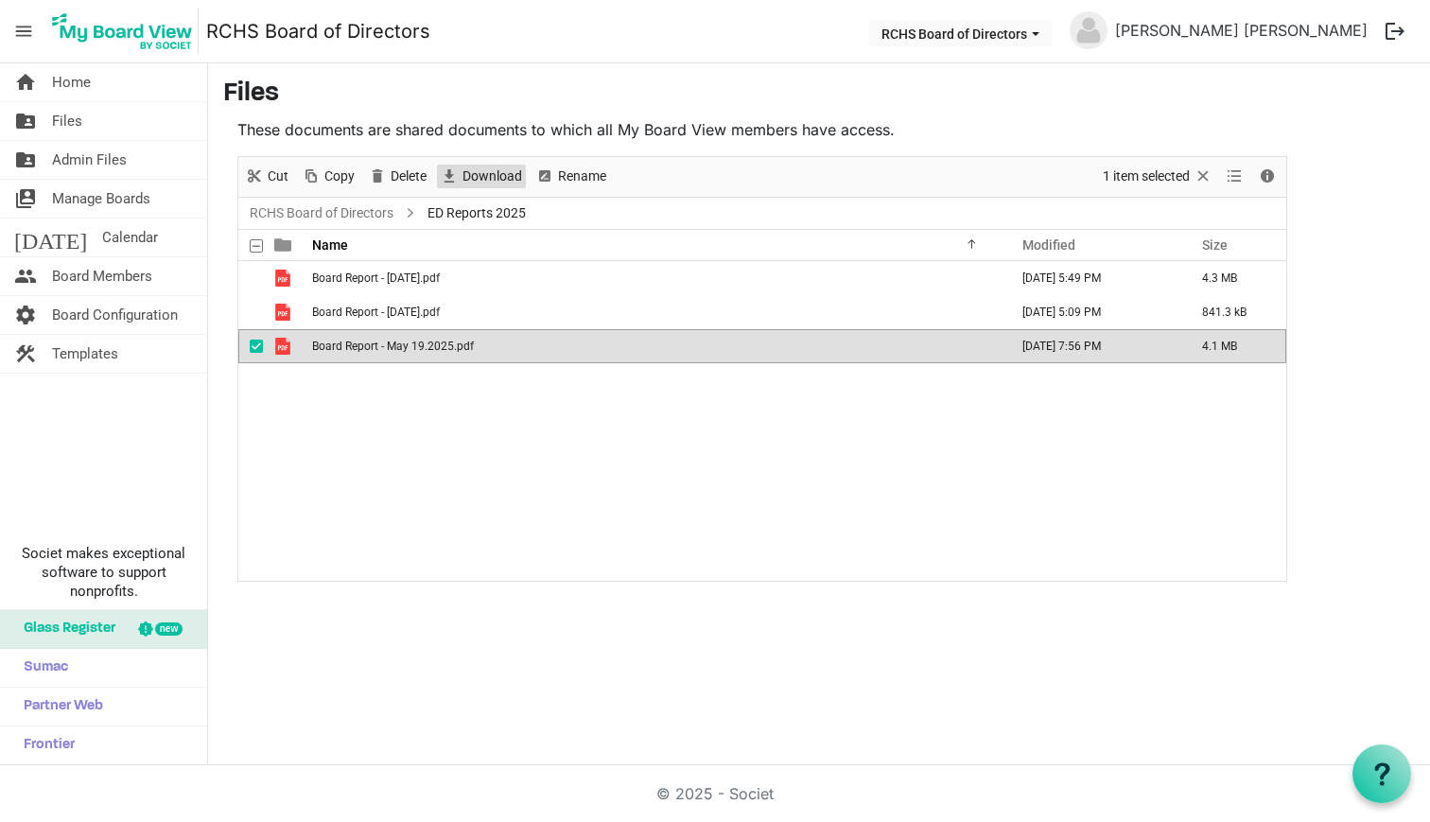
click at [501, 172] on span "Download" at bounding box center [492, 177] width 63 height 24
click at [381, 202] on link "RCHS Board of Directors" at bounding box center [321, 213] width 151 height 24
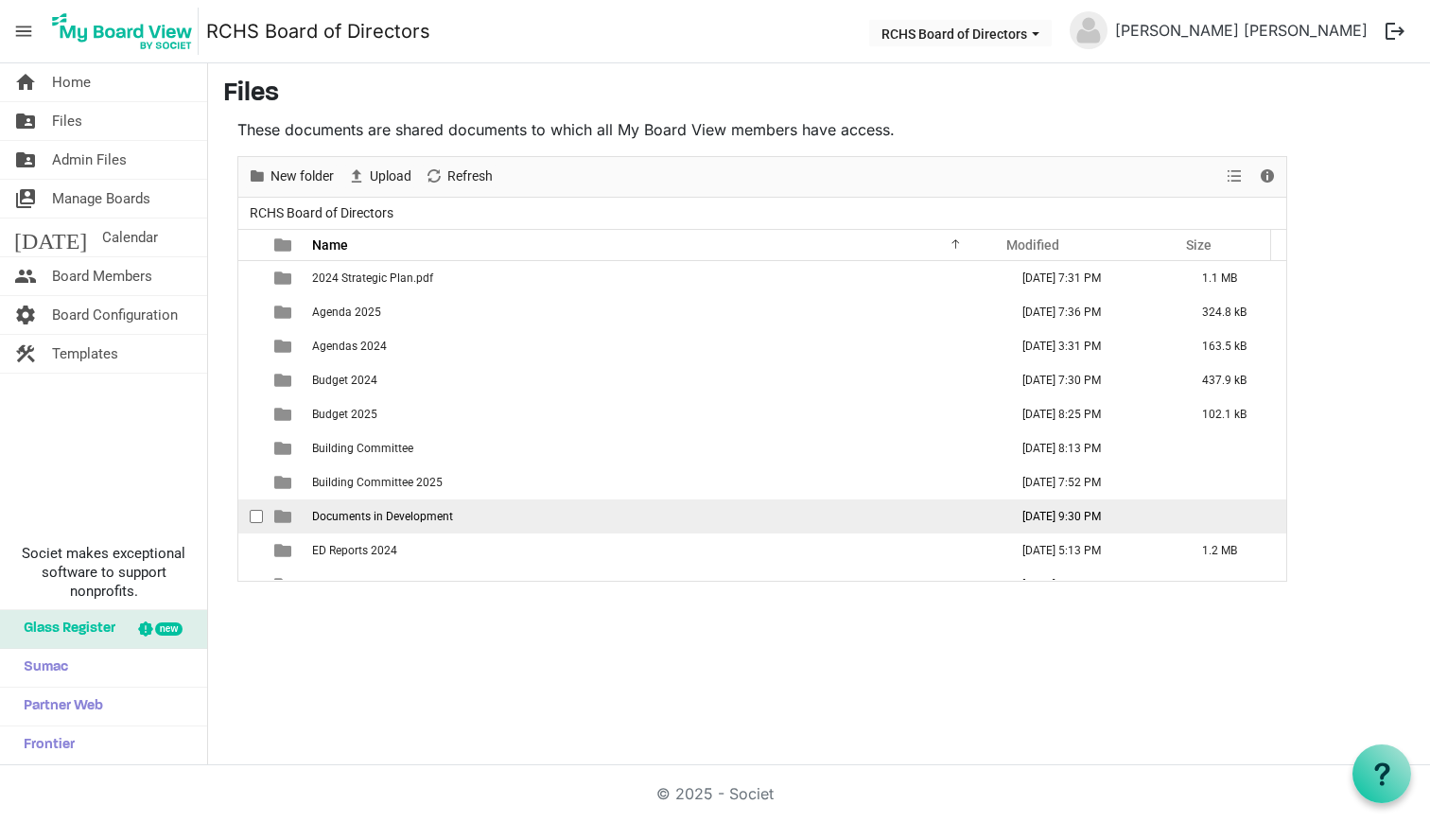
click at [367, 511] on span "Documents in Development" at bounding box center [382, 516] width 141 height 13
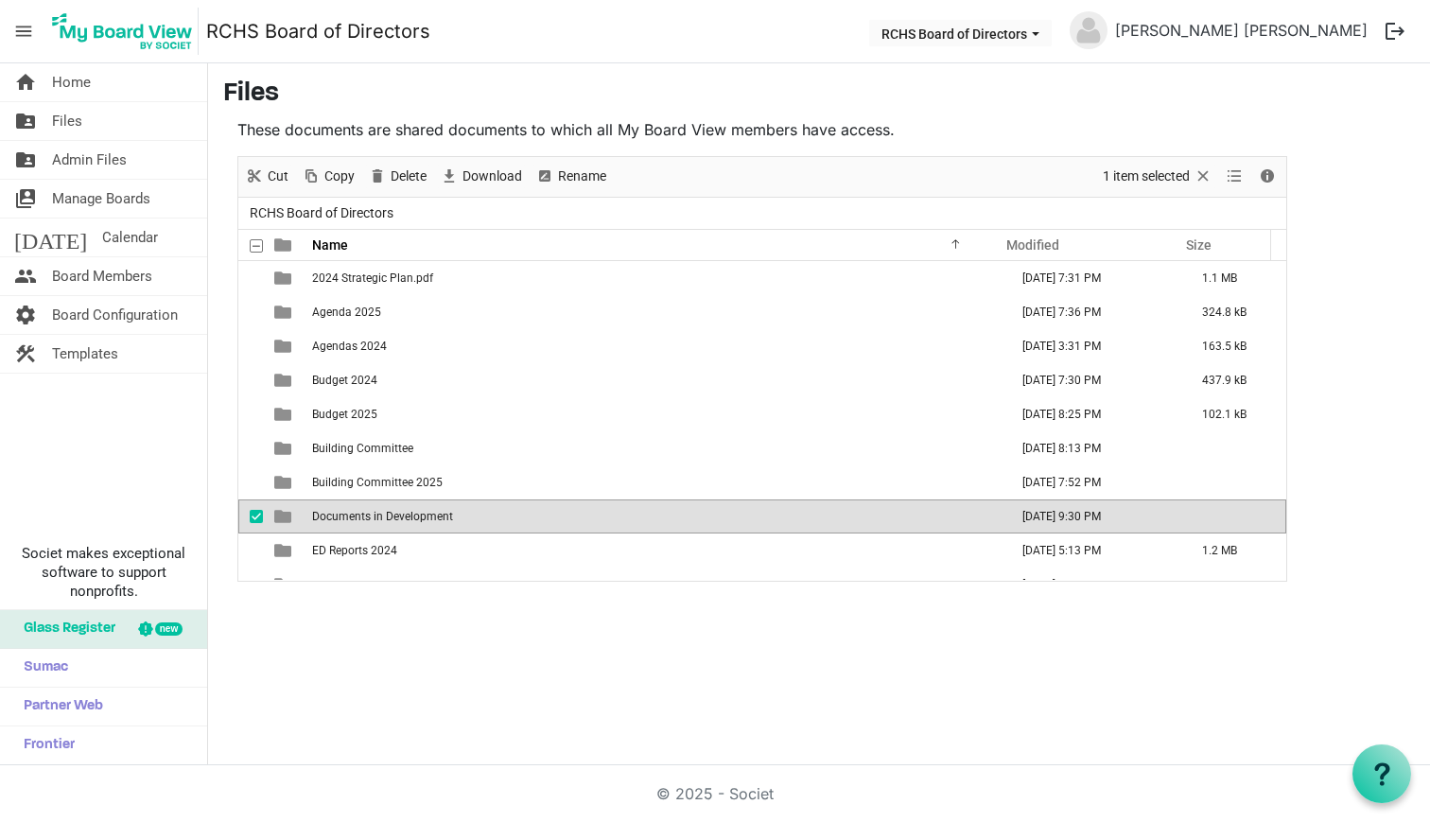
click at [341, 521] on span "Documents in Development" at bounding box center [382, 516] width 141 height 13
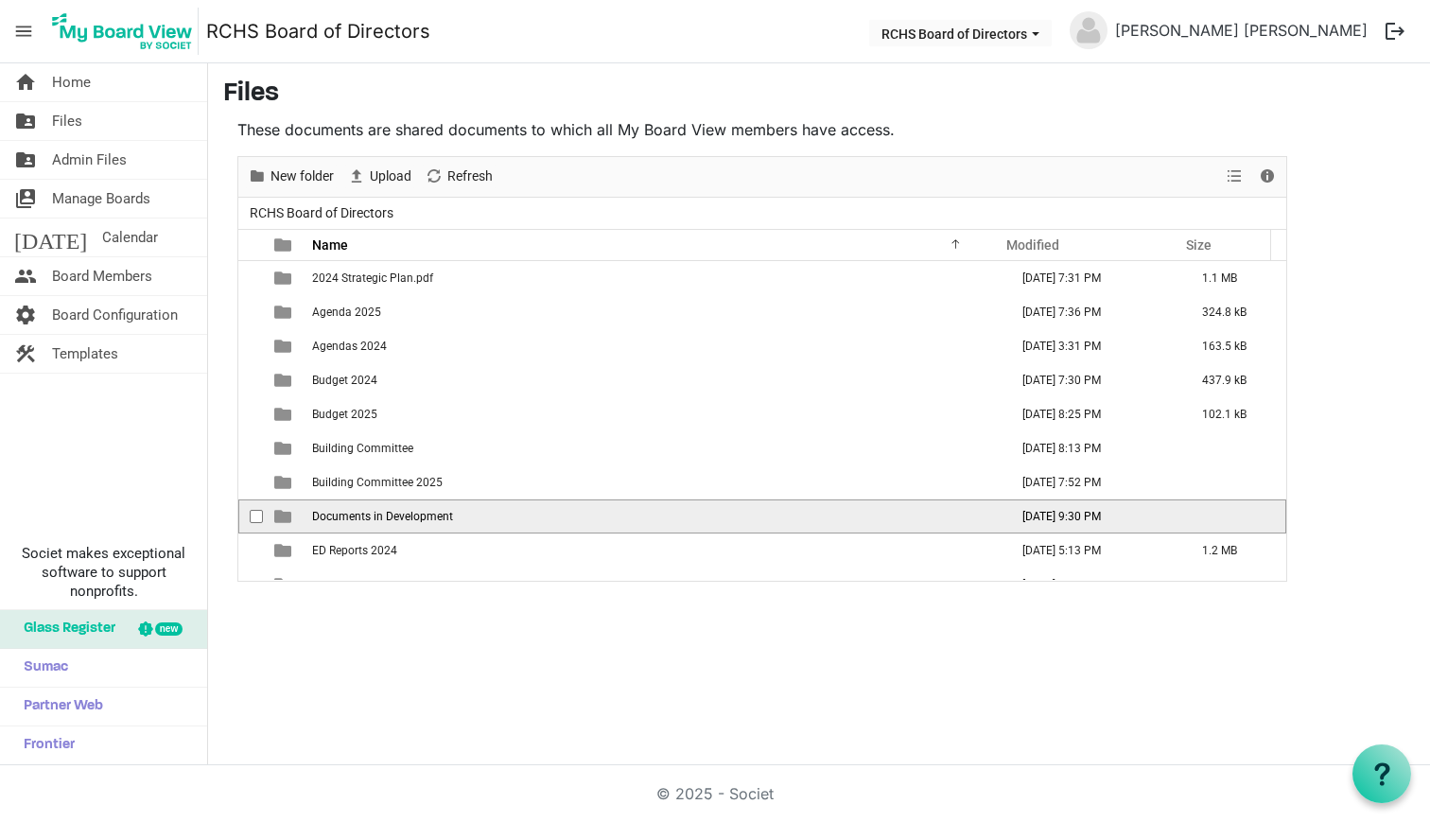
click at [341, 521] on span "Documents in Development" at bounding box center [382, 516] width 141 height 13
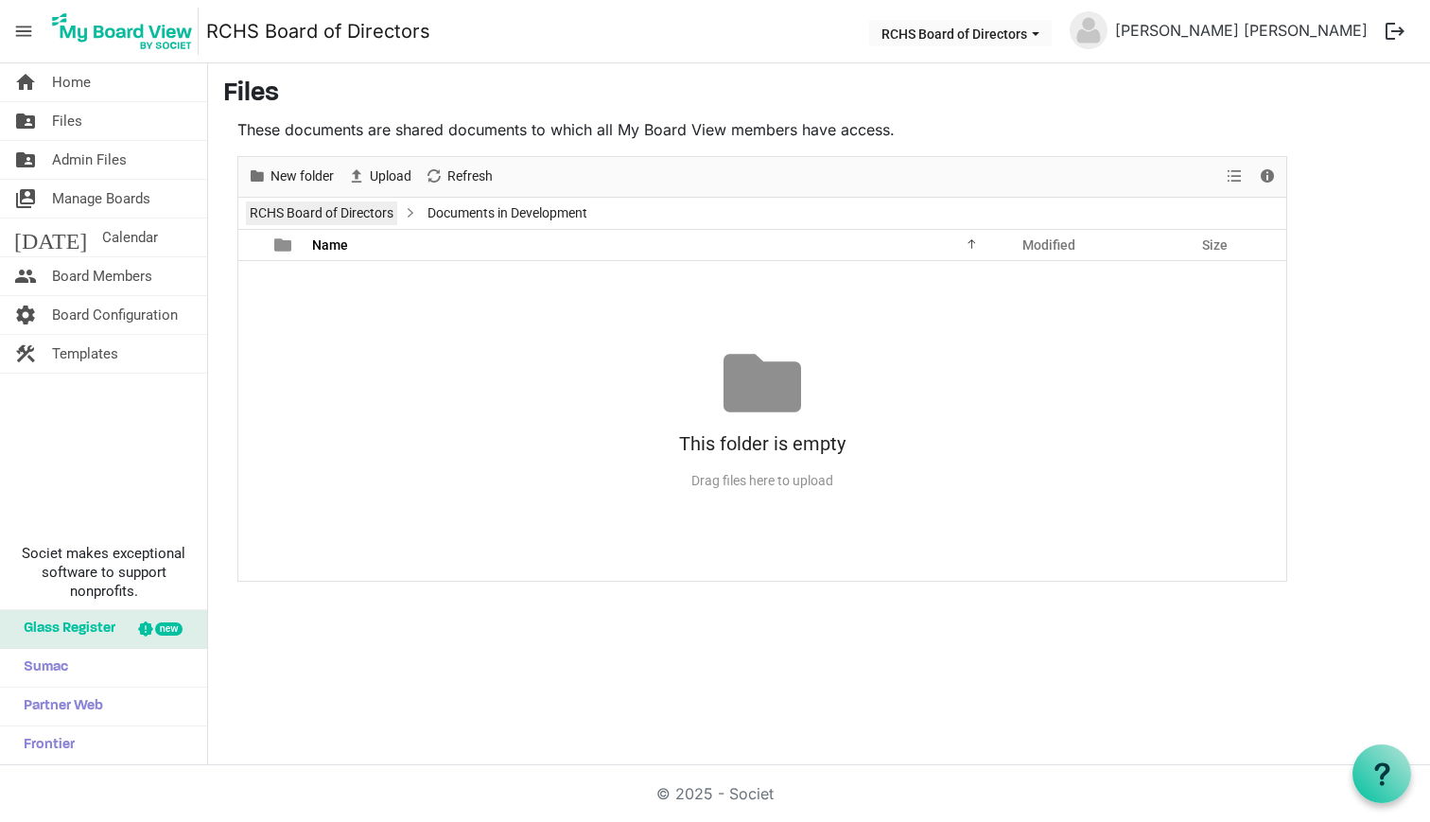
click at [355, 209] on link "RCHS Board of Directors" at bounding box center [321, 213] width 151 height 24
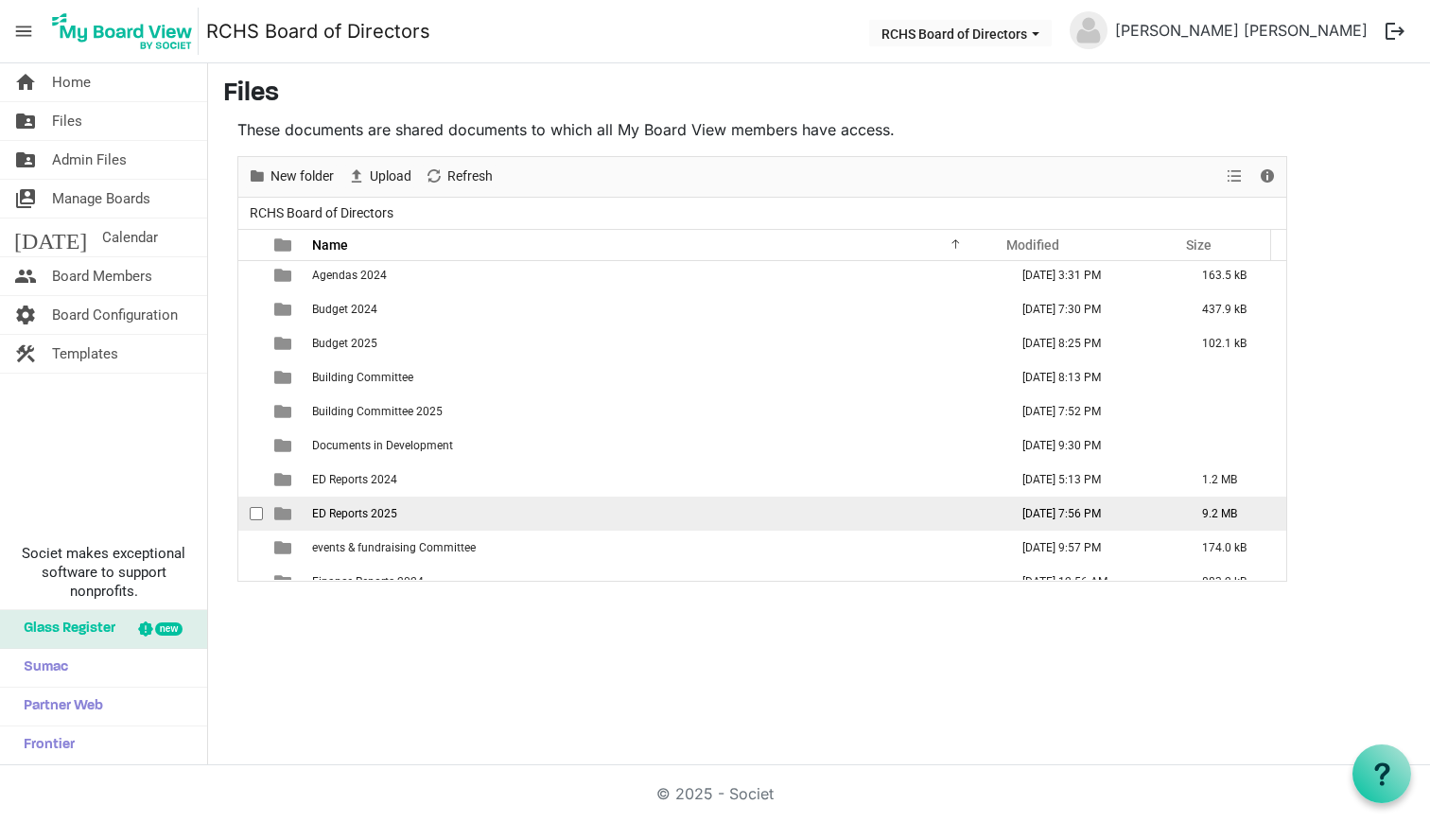
scroll to position [75, 0]
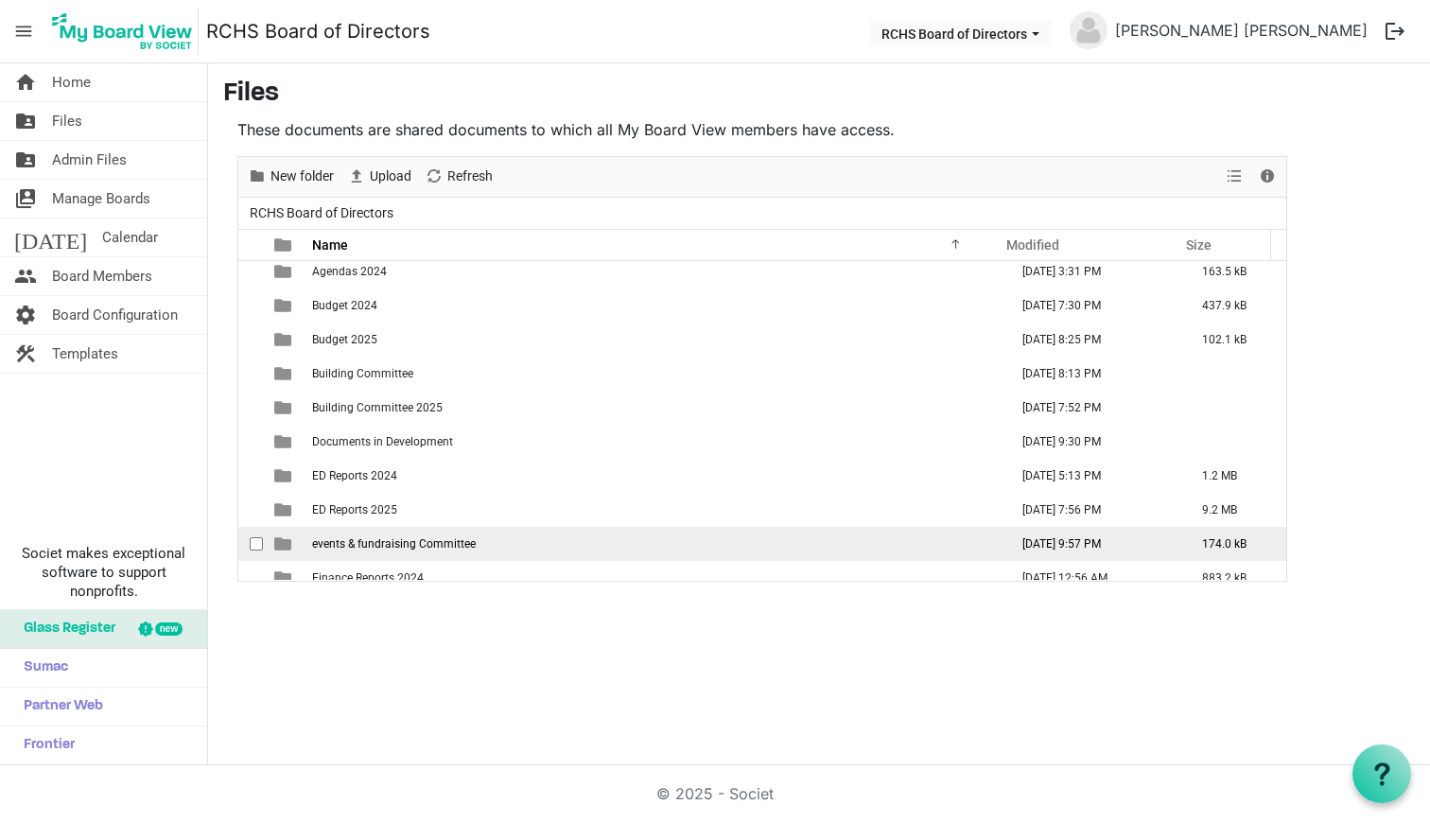
click at [379, 546] on span "events & fundraising Committee" at bounding box center [394, 543] width 164 height 13
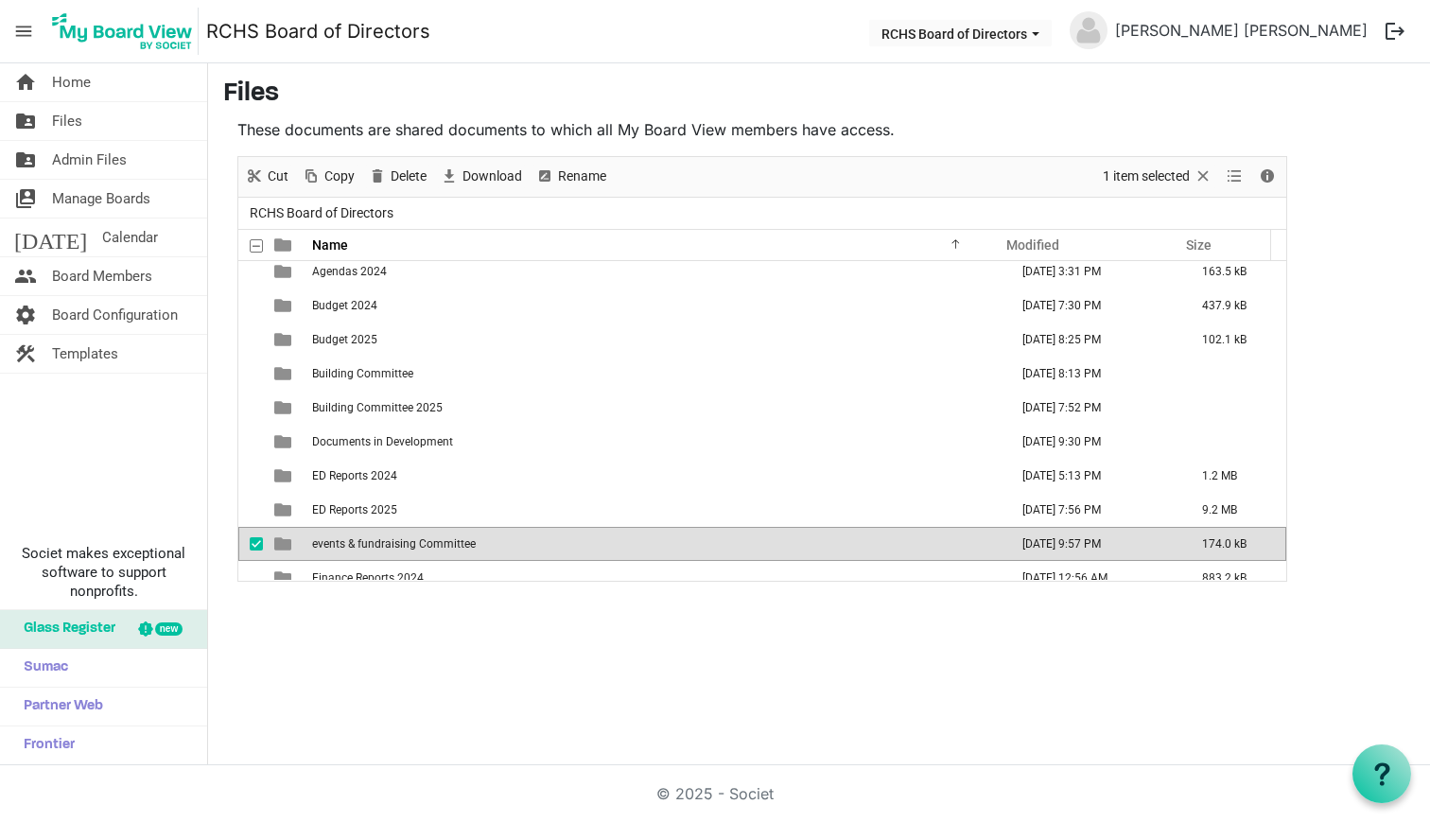
click at [379, 546] on span "events & fundraising Committee" at bounding box center [394, 543] width 164 height 13
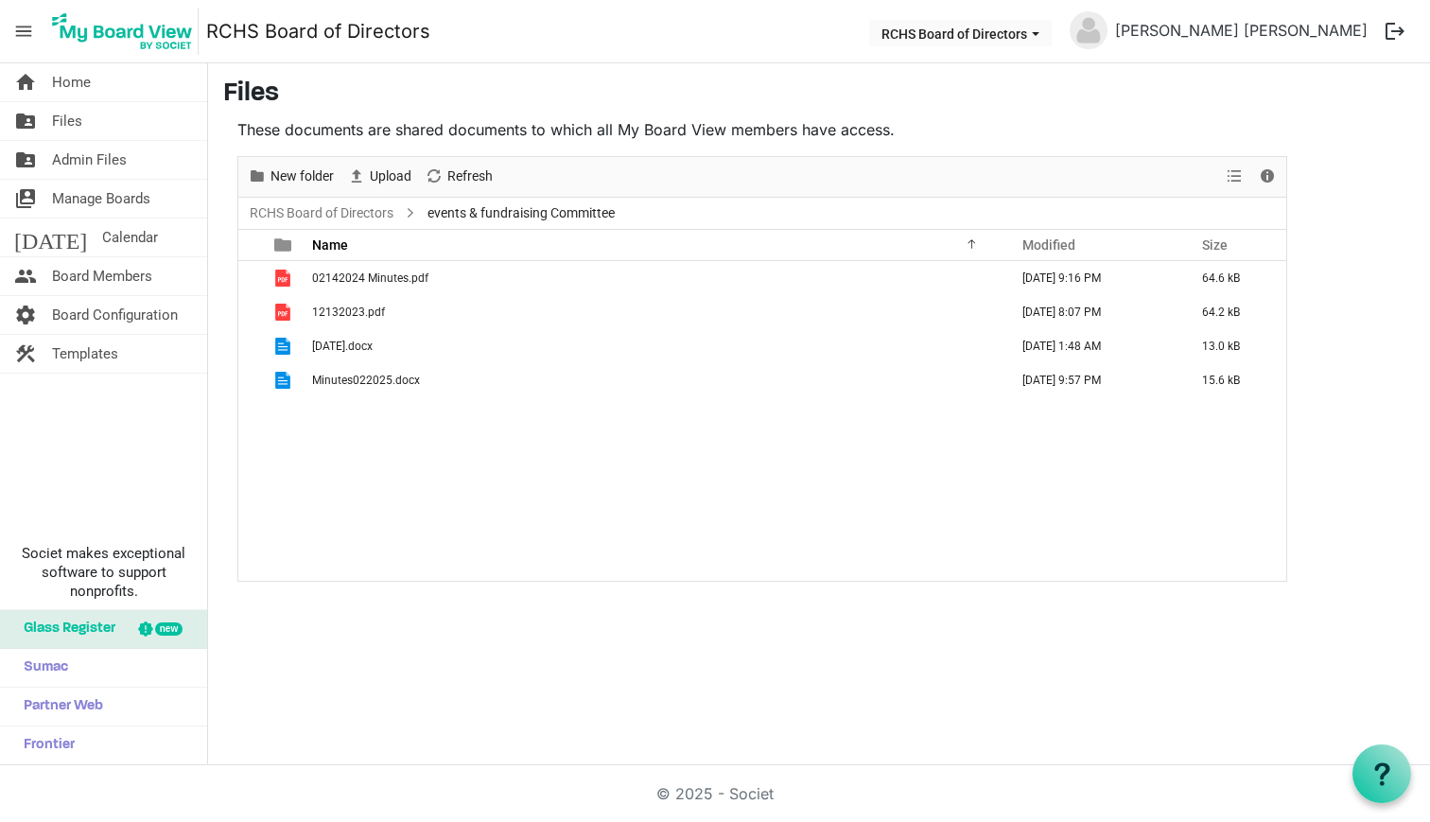
scroll to position [0, 0]
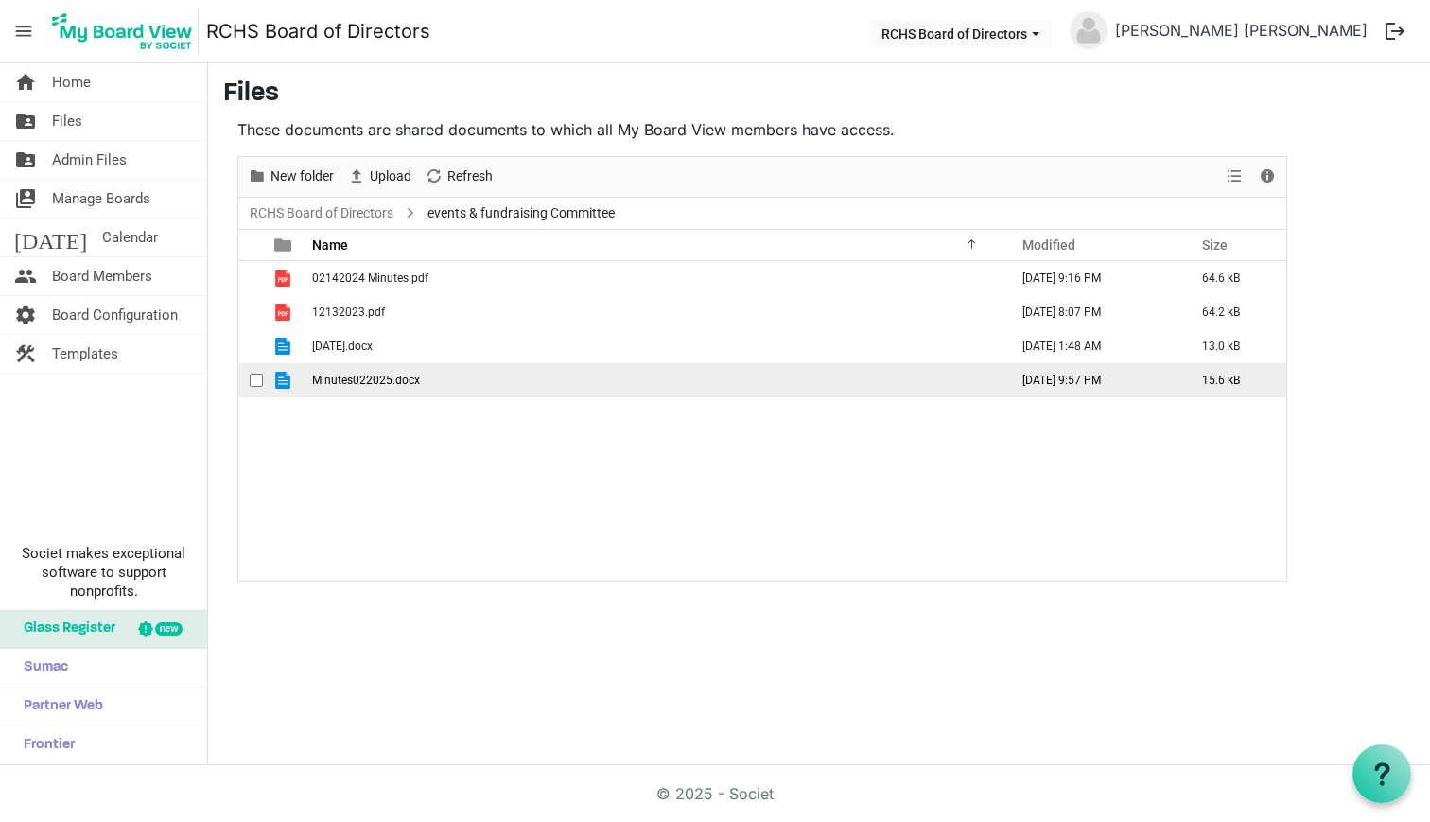
click at [254, 382] on span "checkbox" at bounding box center [256, 380] width 13 height 13
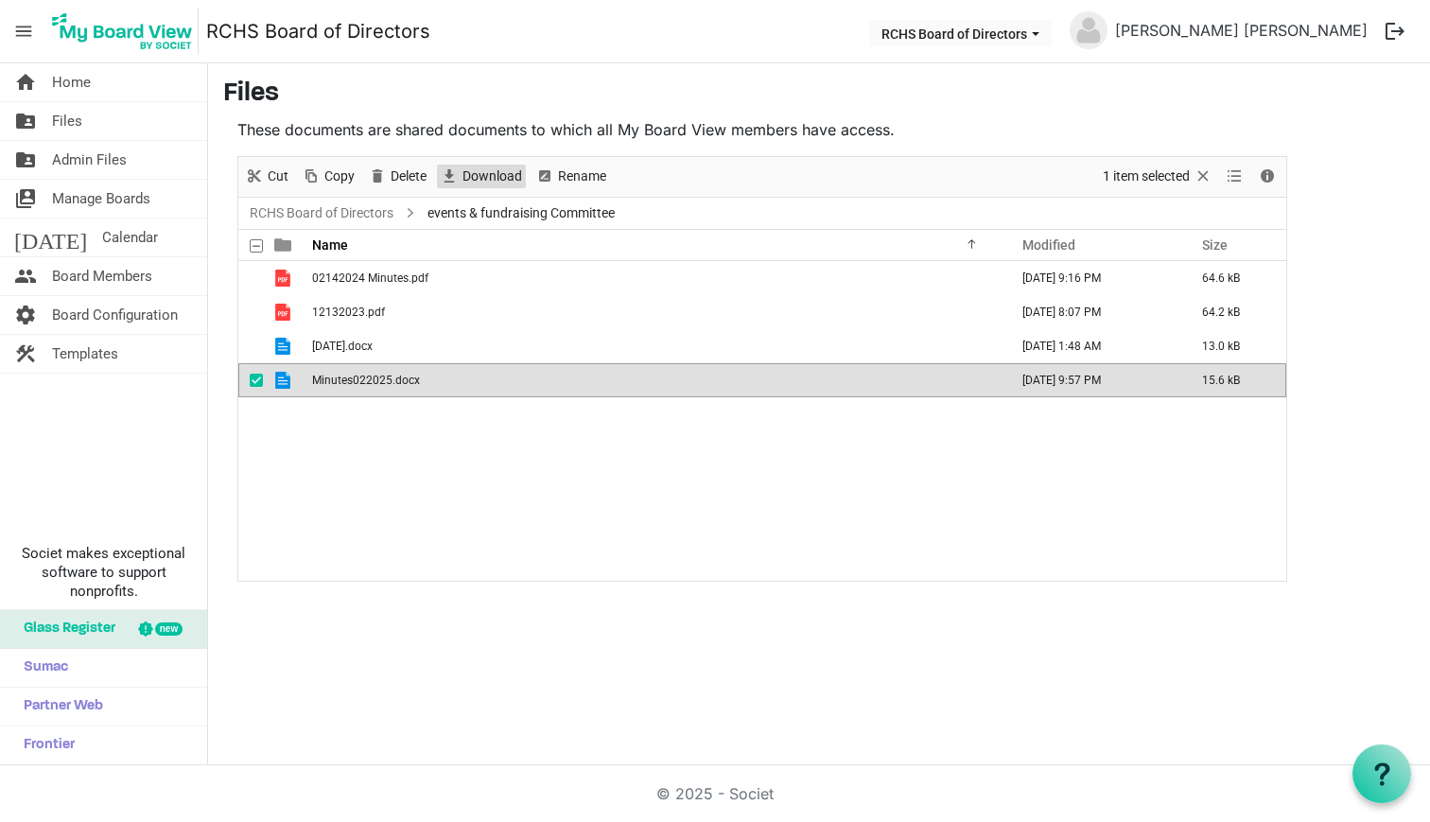
click at [476, 173] on span "Download" at bounding box center [492, 177] width 63 height 24
click at [256, 376] on span "checkbox" at bounding box center [256, 380] width 13 height 13
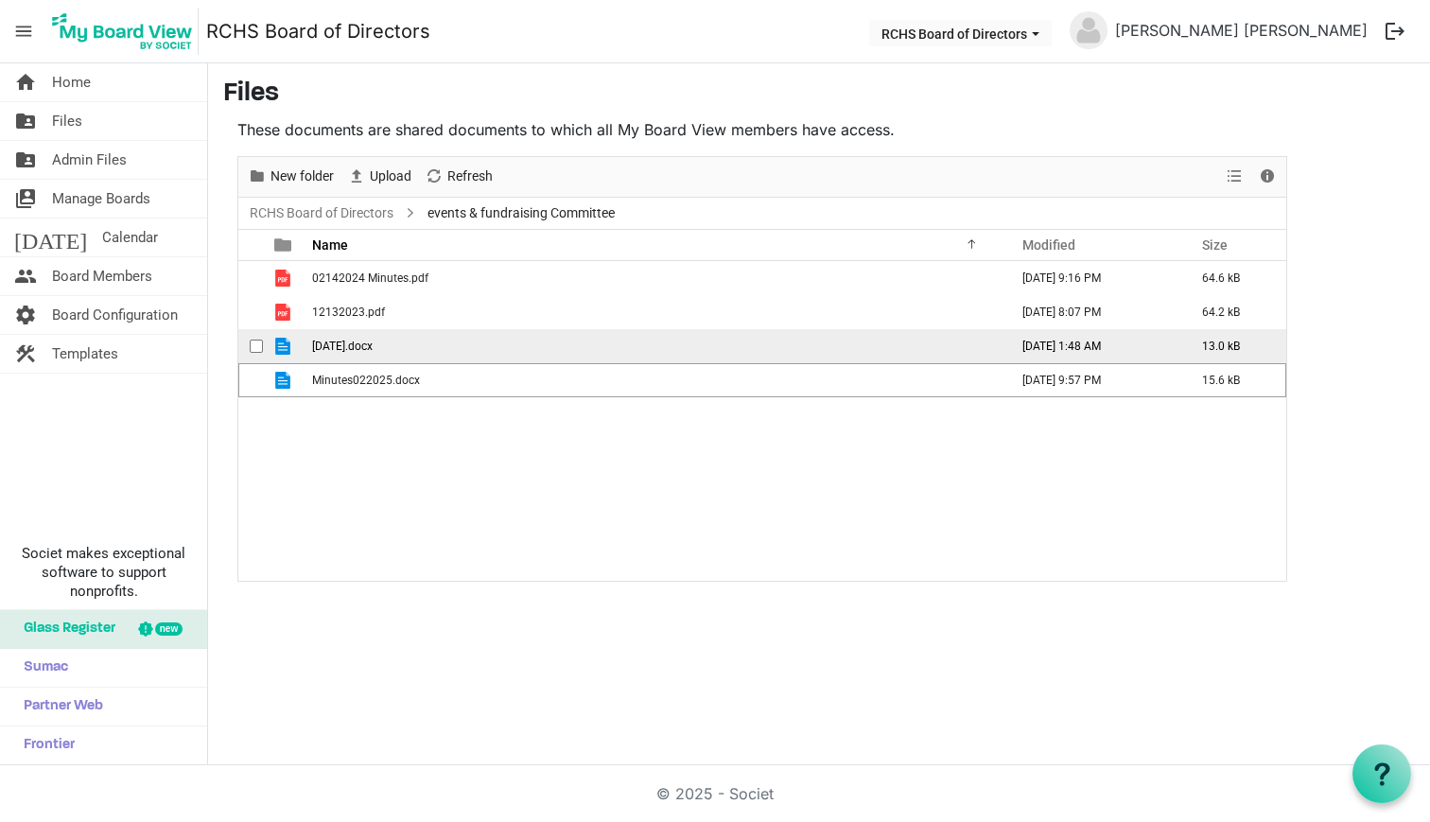
click at [253, 340] on span "checkbox" at bounding box center [256, 346] width 13 height 13
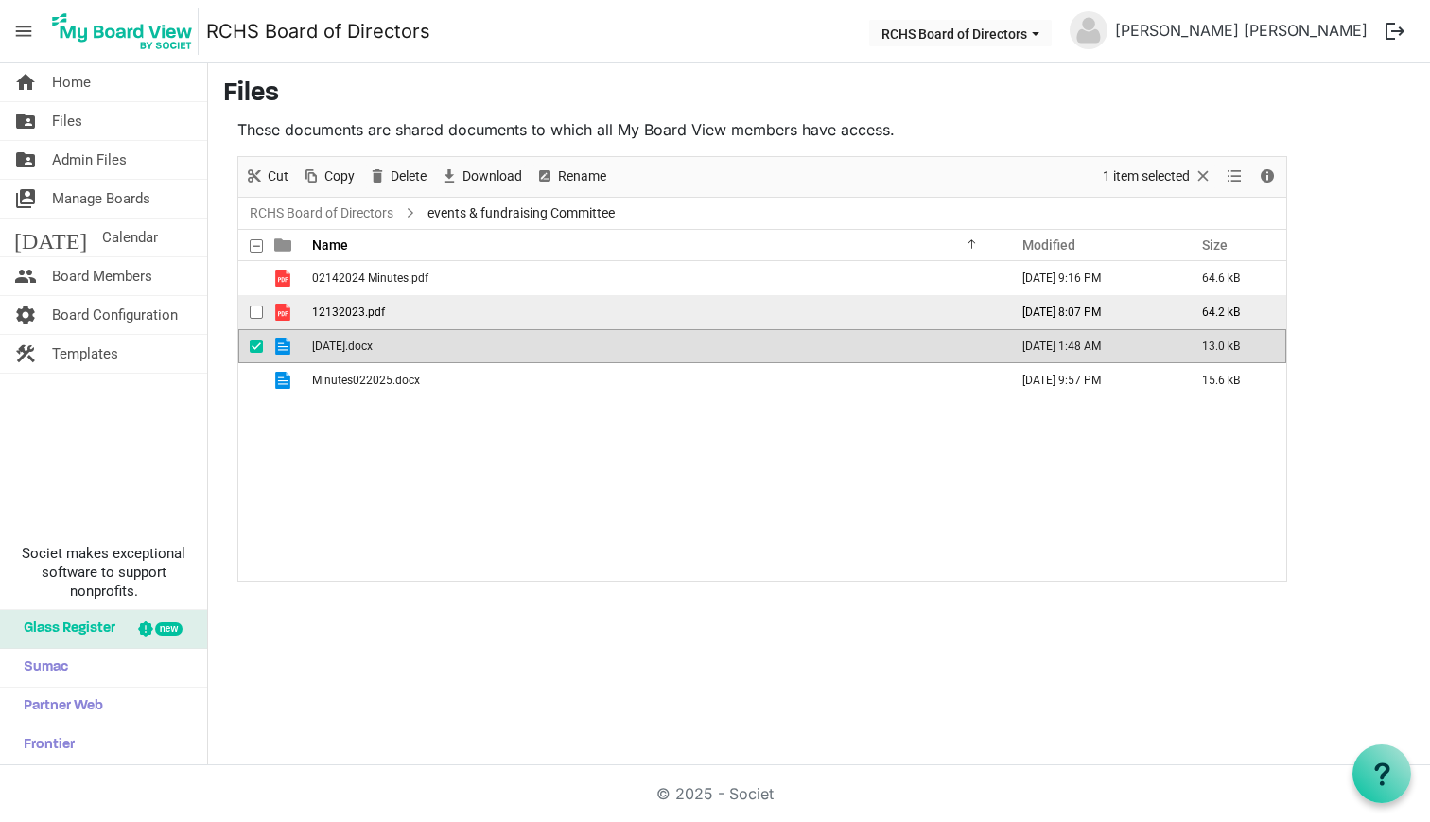
click at [257, 305] on span "checkbox" at bounding box center [256, 311] width 13 height 13
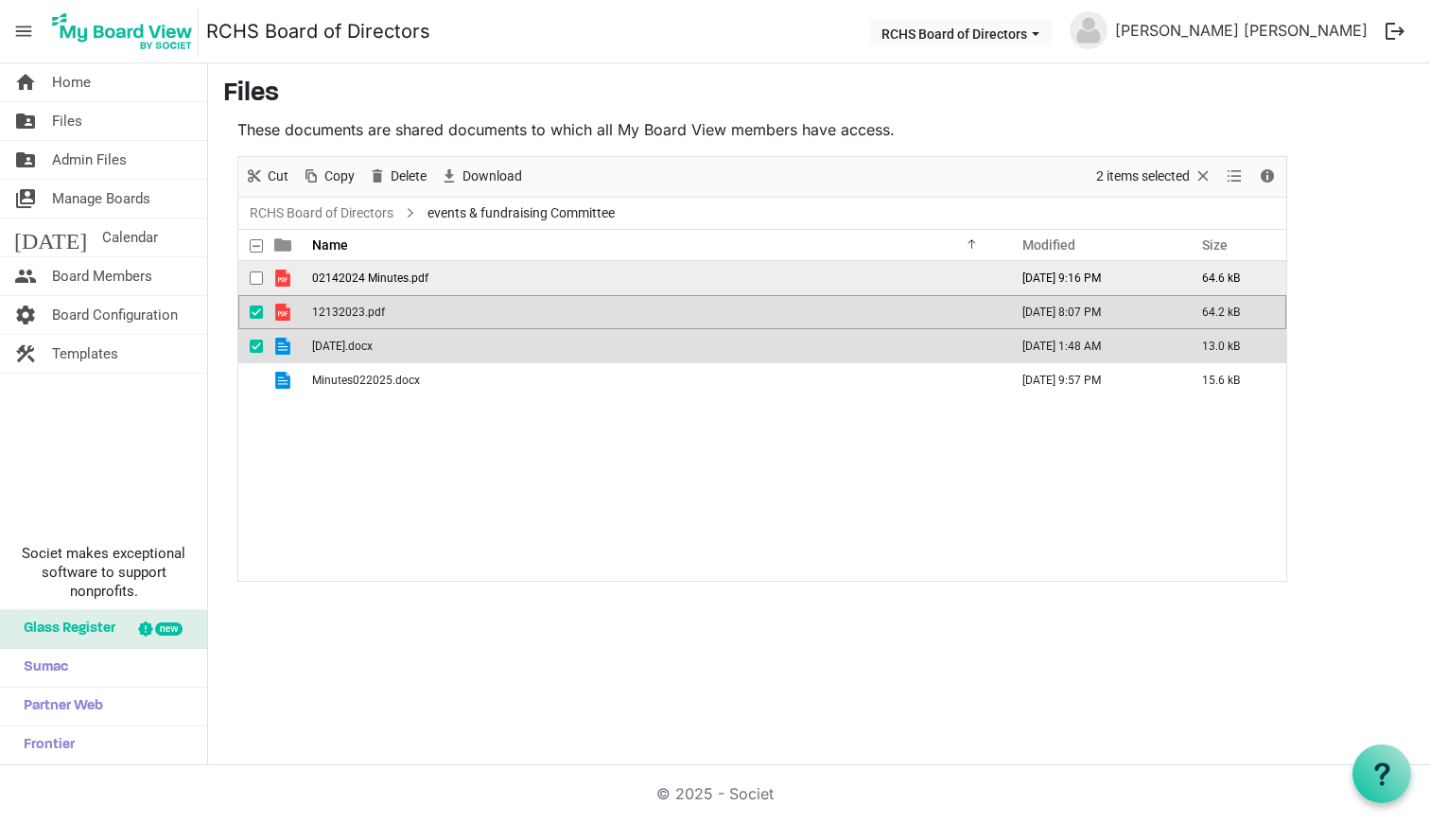
click at [253, 277] on span "checkbox" at bounding box center [256, 277] width 13 height 13
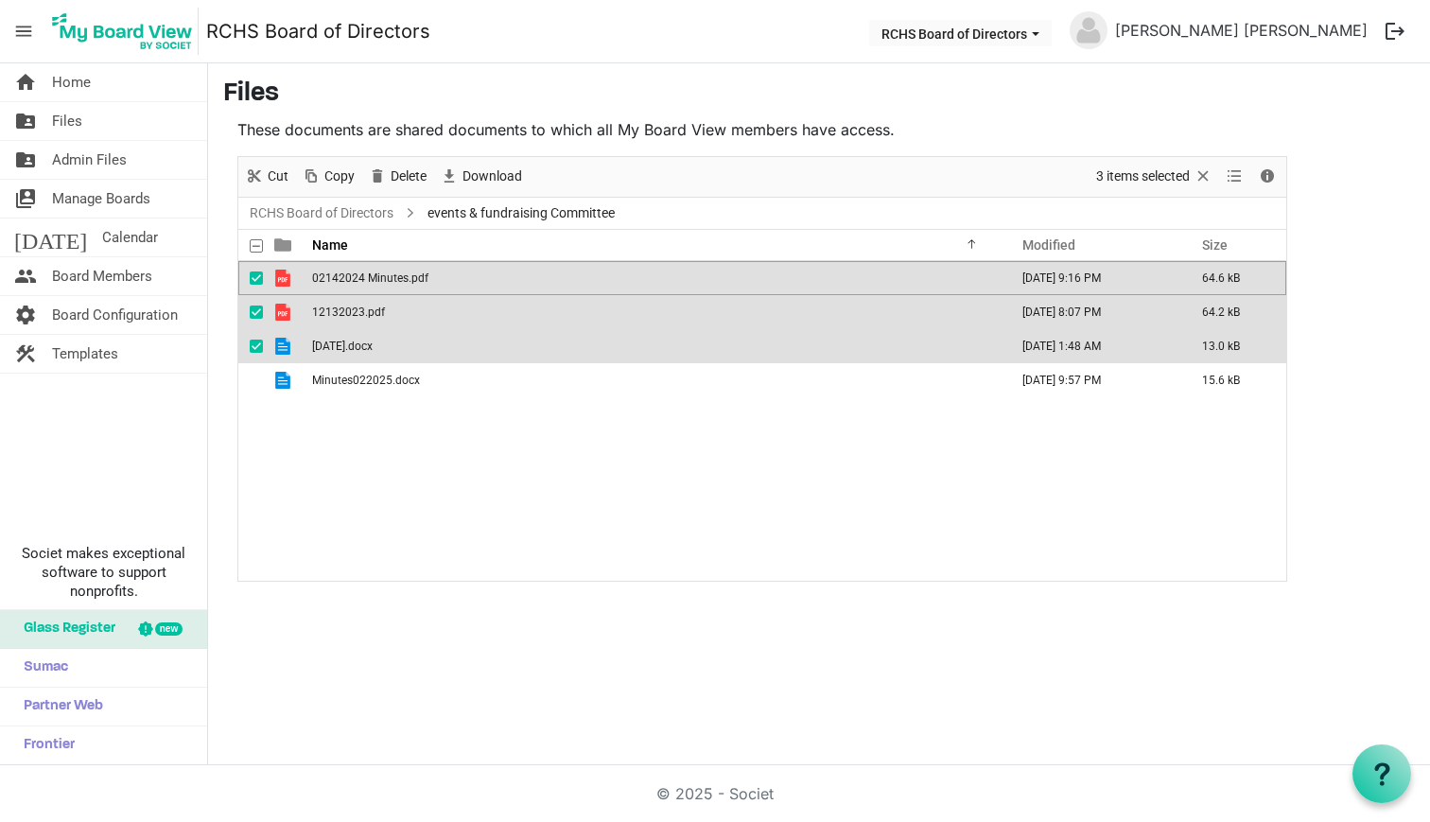
click at [253, 277] on span "checkbox" at bounding box center [256, 277] width 13 height 13
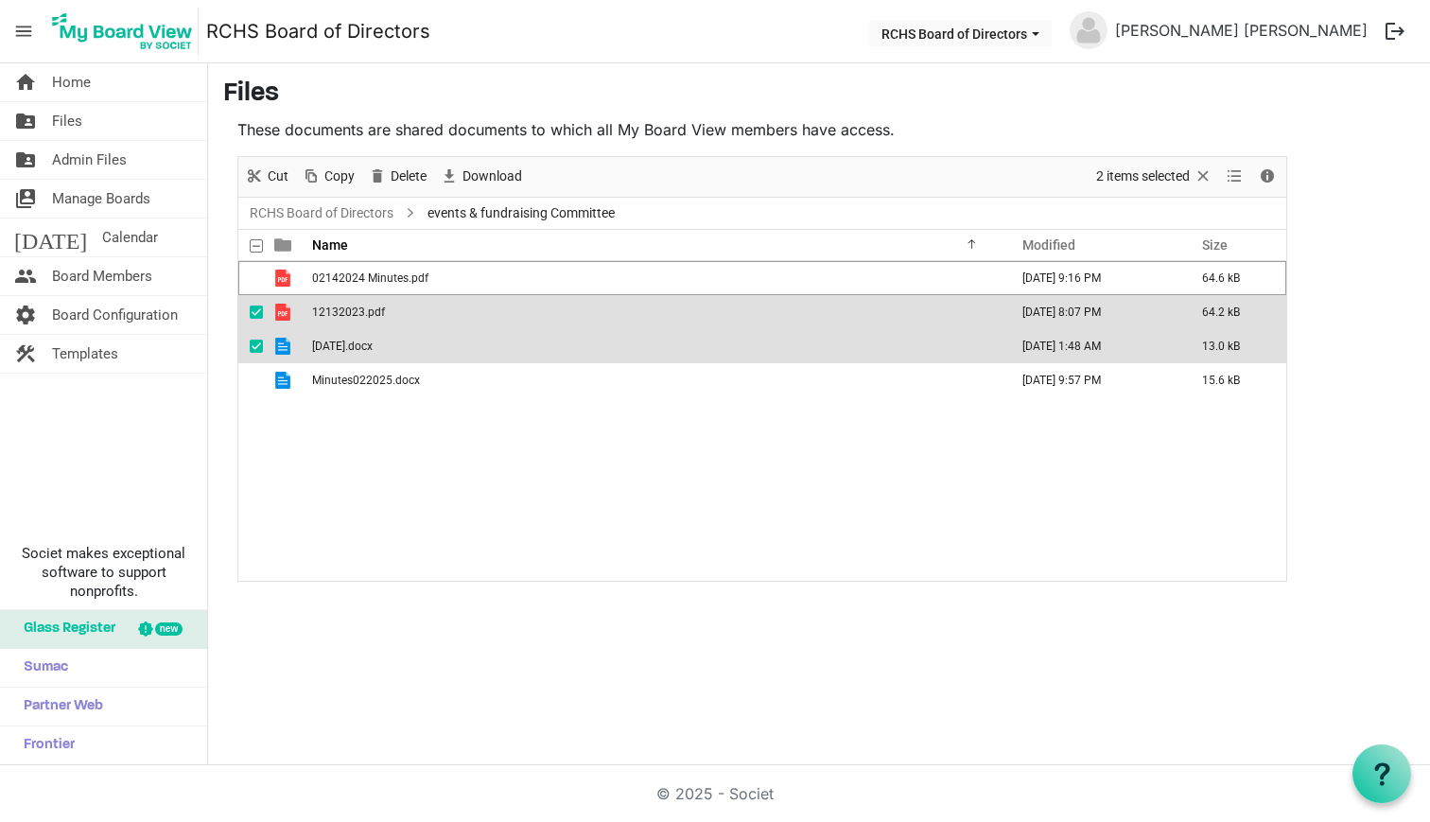
click at [249, 316] on td "checkbox" at bounding box center [250, 312] width 25 height 34
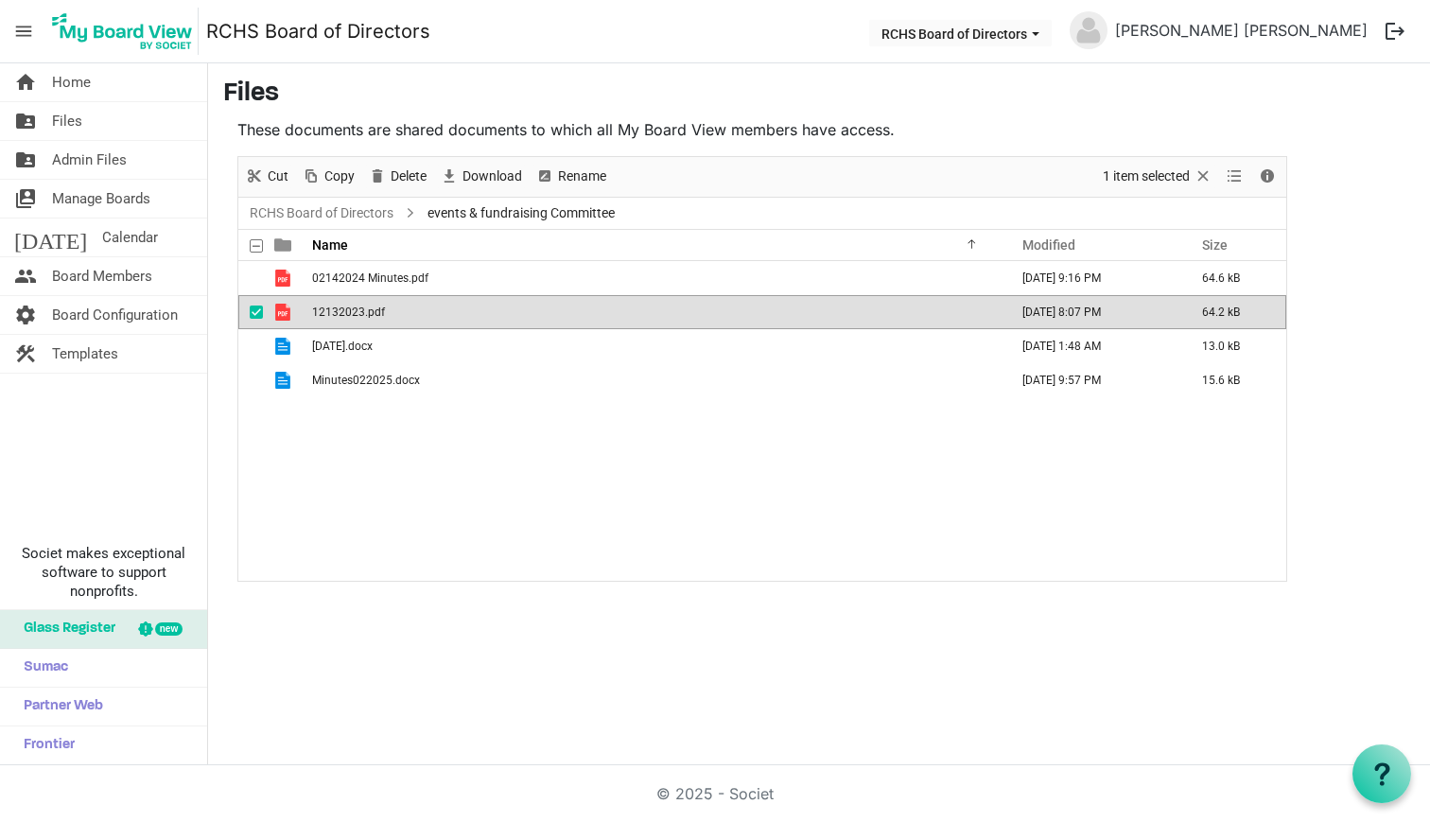
click at [260, 306] on span "checkbox" at bounding box center [256, 311] width 13 height 13
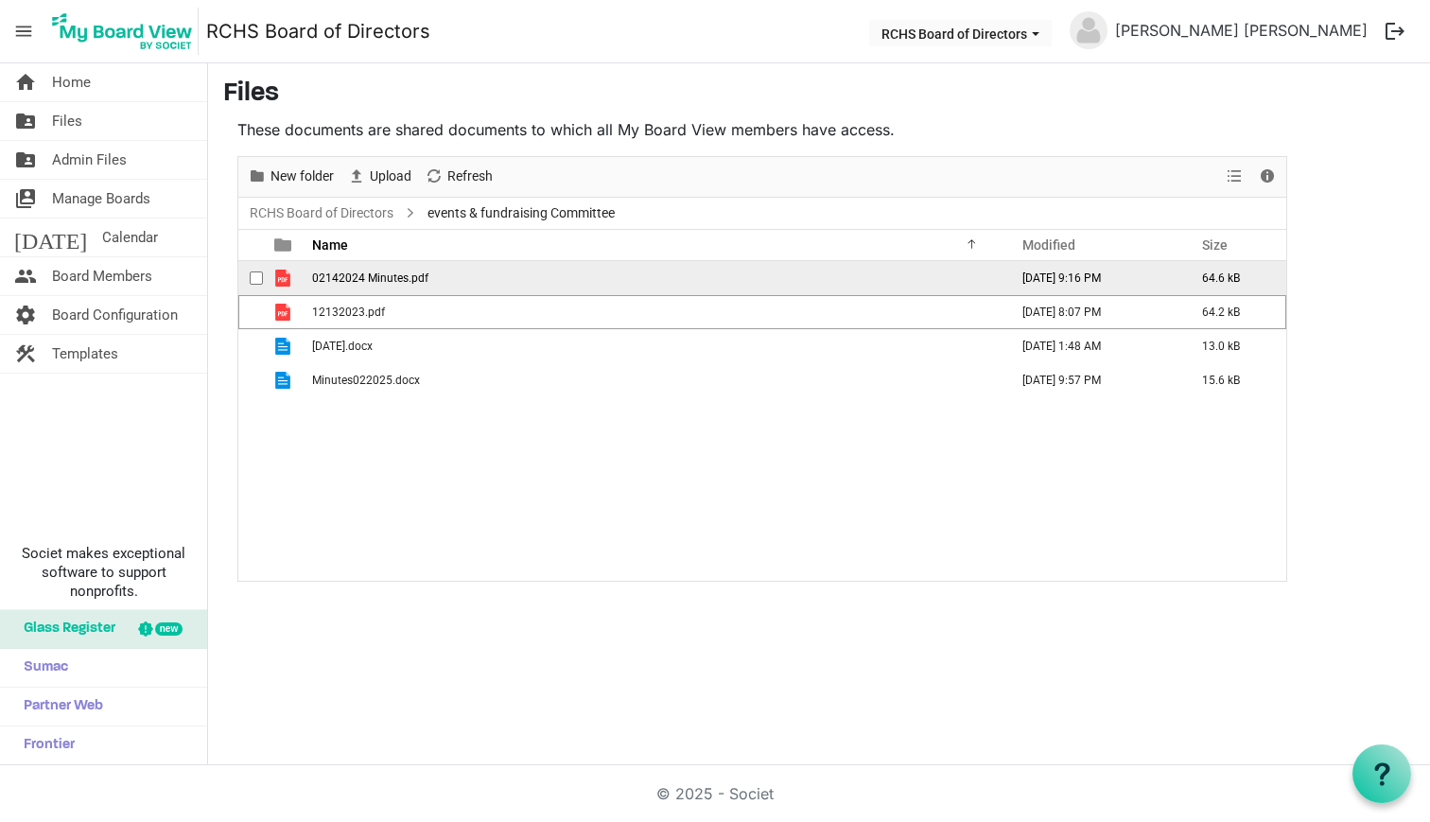
click at [255, 285] on div "checkbox" at bounding box center [261, 278] width 23 height 19
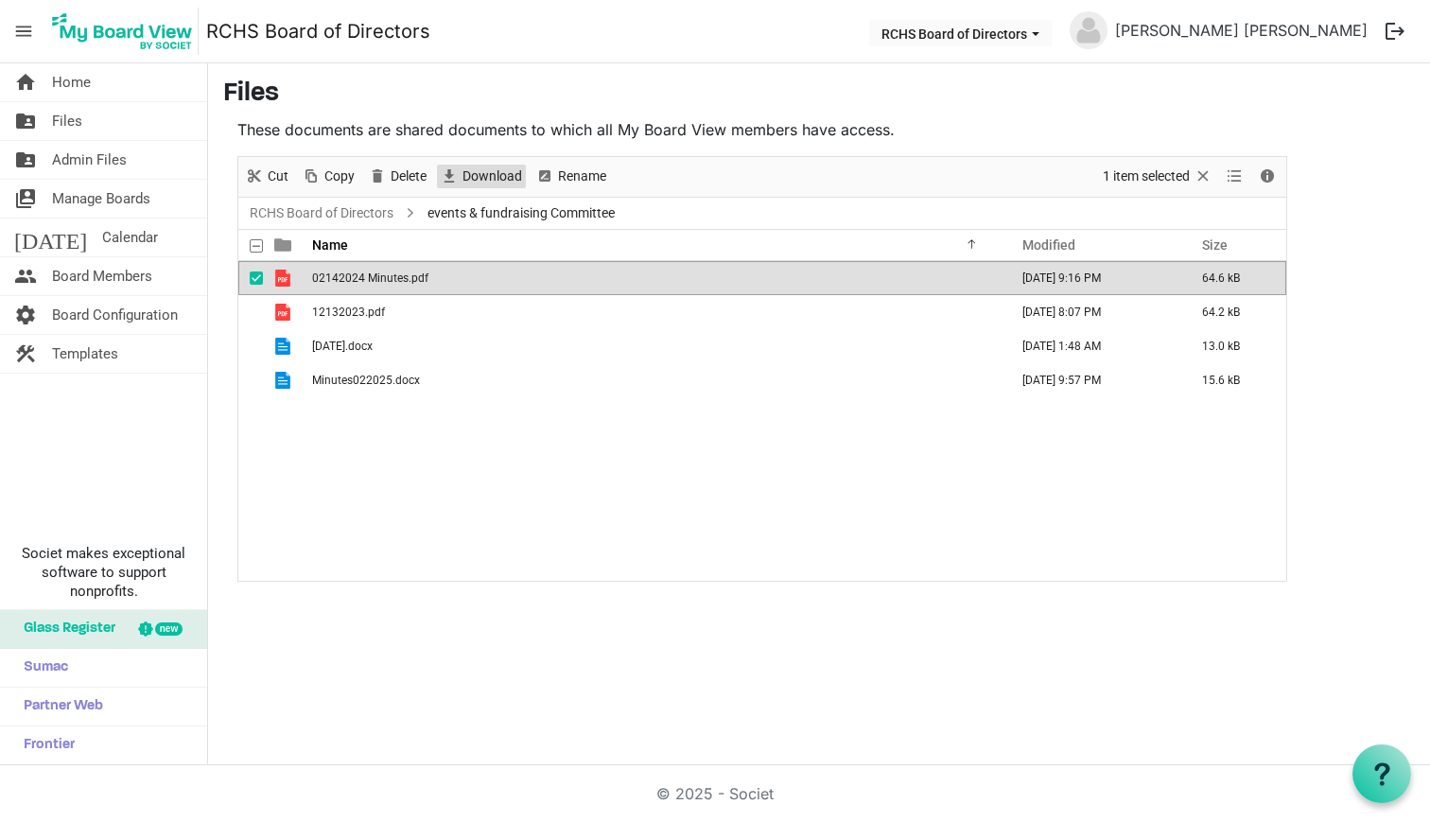
click at [477, 180] on span "Download" at bounding box center [492, 177] width 63 height 24
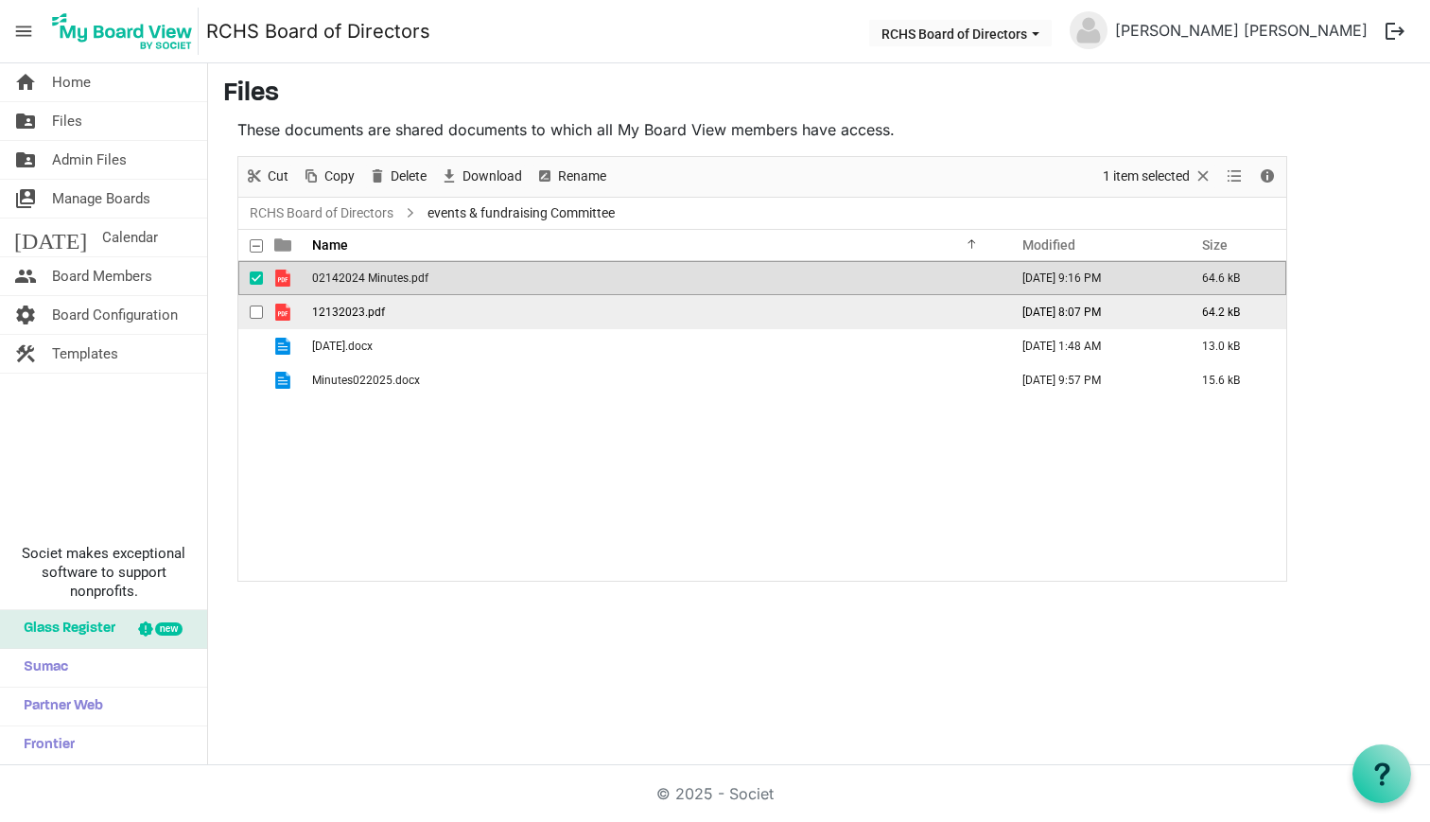
drag, startPoint x: 253, startPoint y: 273, endPoint x: 253, endPoint y: 305, distance: 31.2
click at [253, 273] on span "checkbox" at bounding box center [256, 277] width 13 height 13
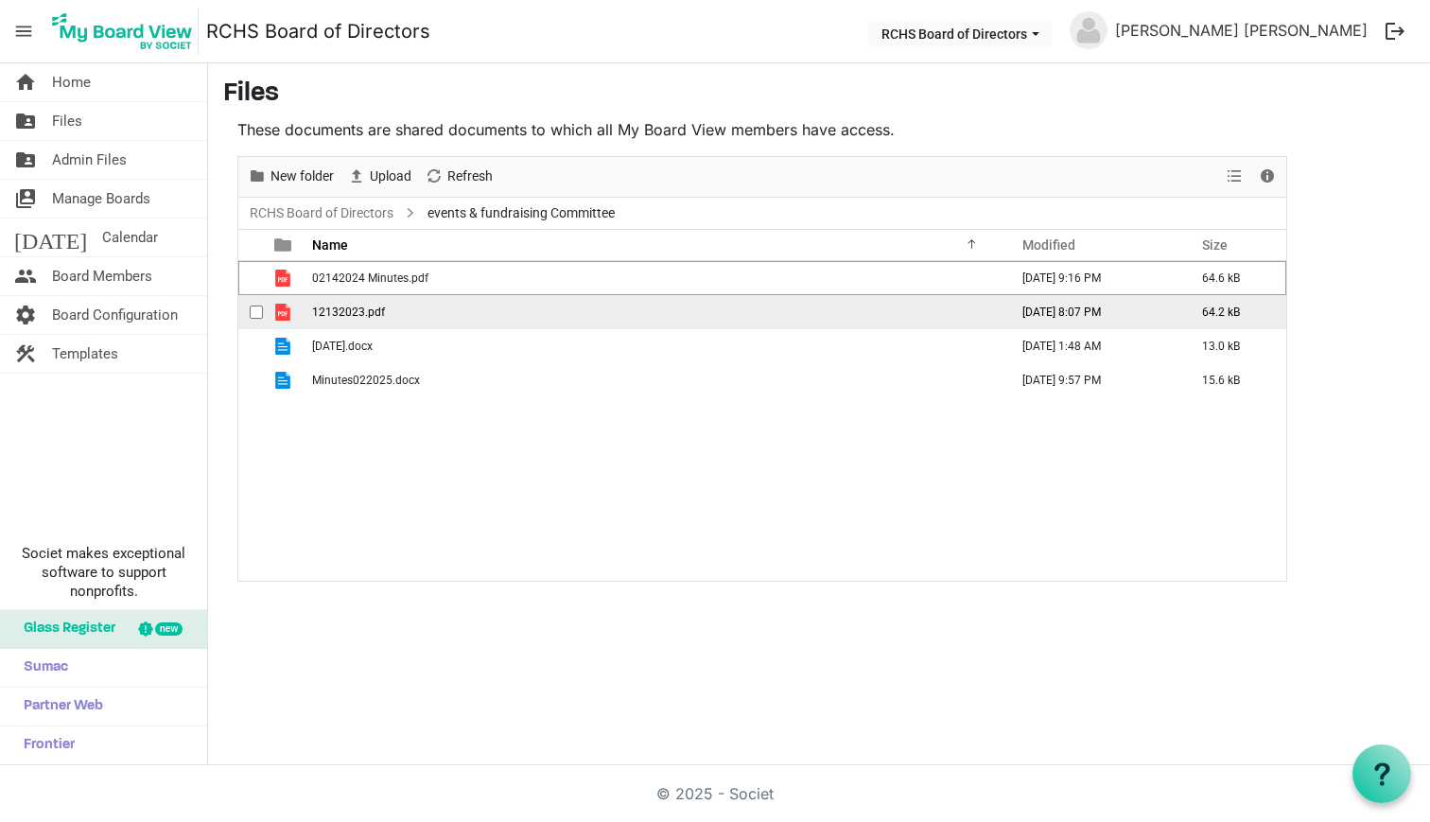
click at [252, 306] on span "checkbox" at bounding box center [256, 311] width 13 height 13
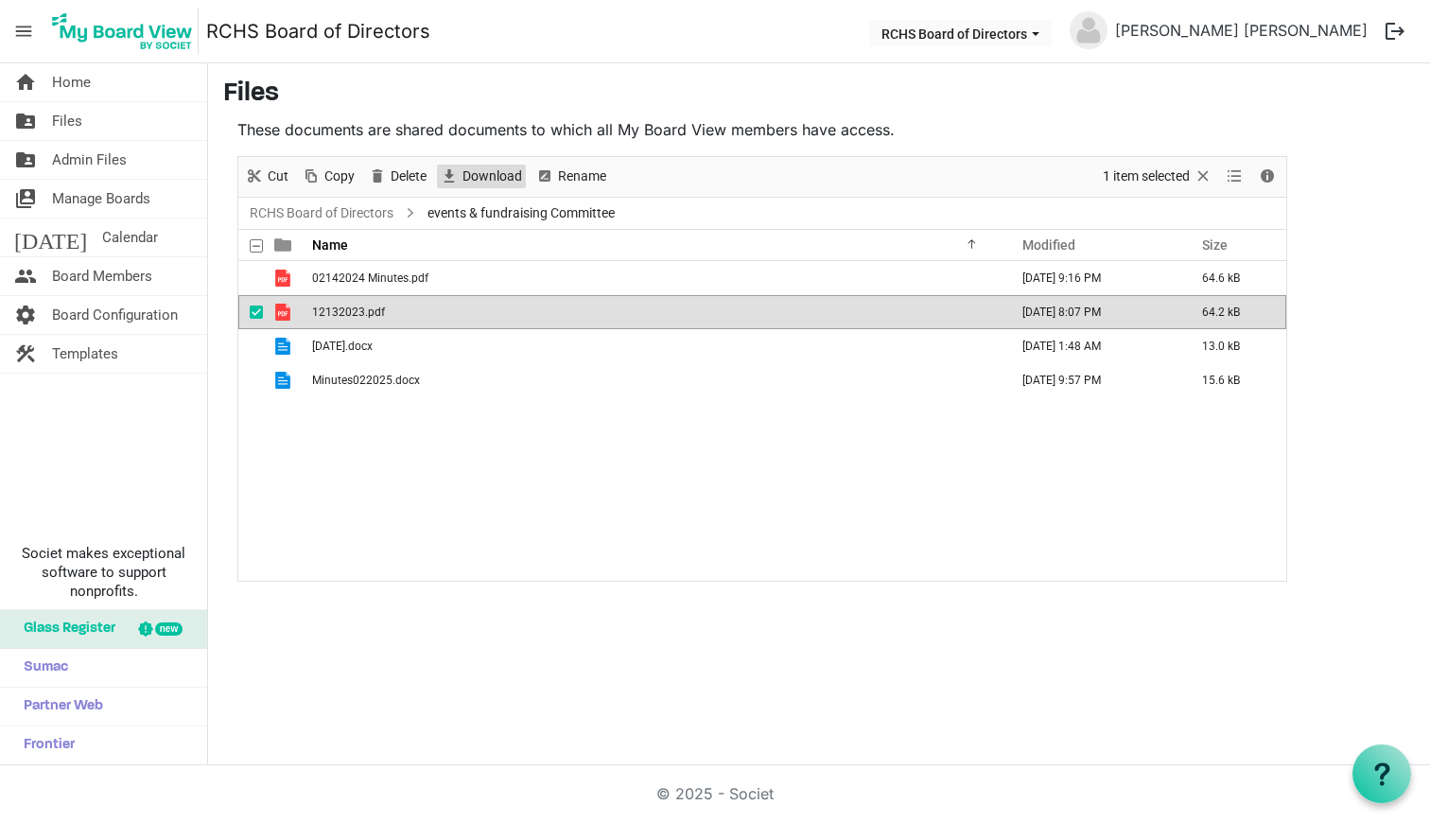
click at [472, 177] on span "Download" at bounding box center [492, 177] width 63 height 24
click at [256, 309] on span "checkbox" at bounding box center [256, 311] width 13 height 13
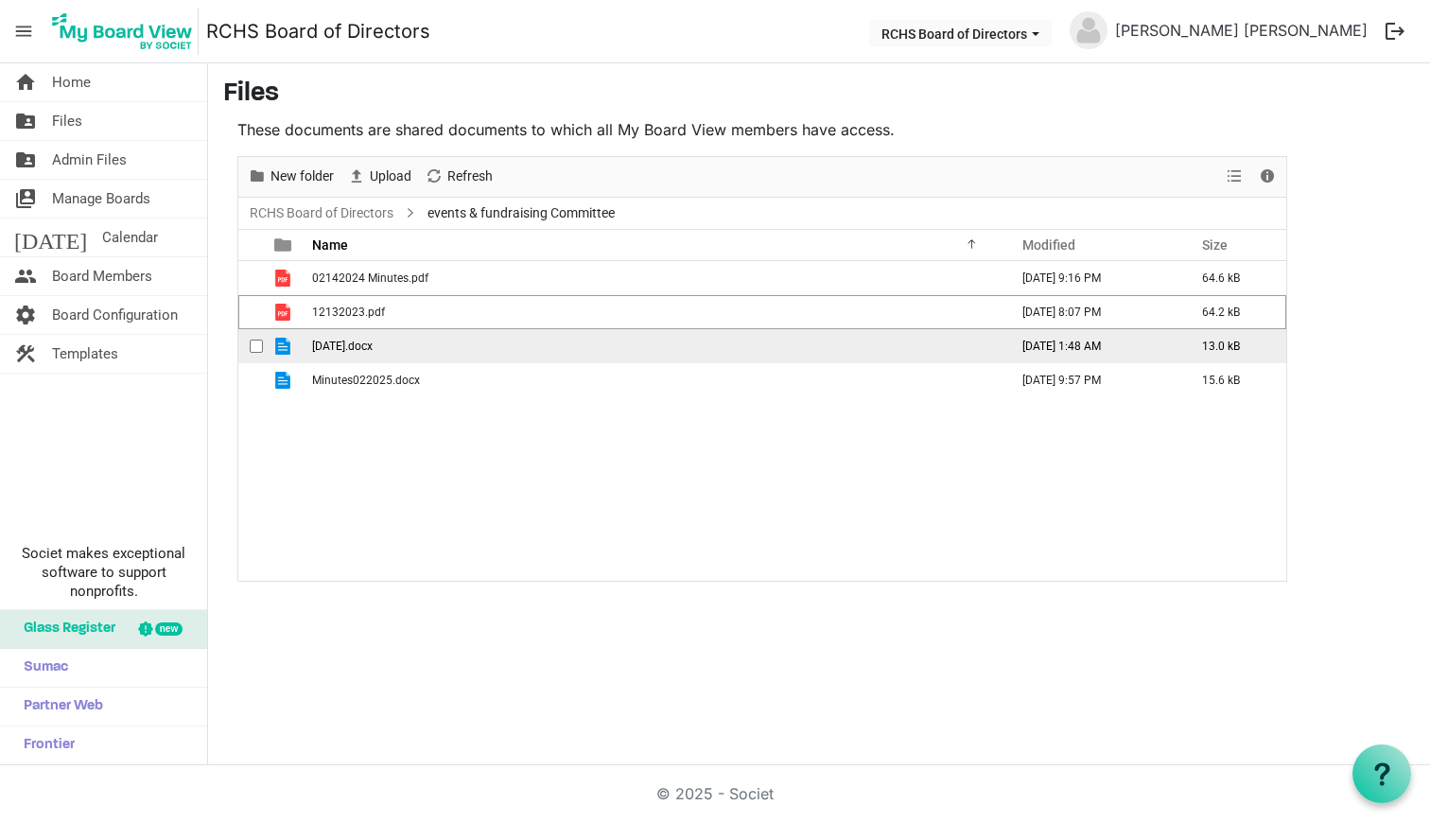
click at [253, 340] on span "checkbox" at bounding box center [256, 346] width 13 height 13
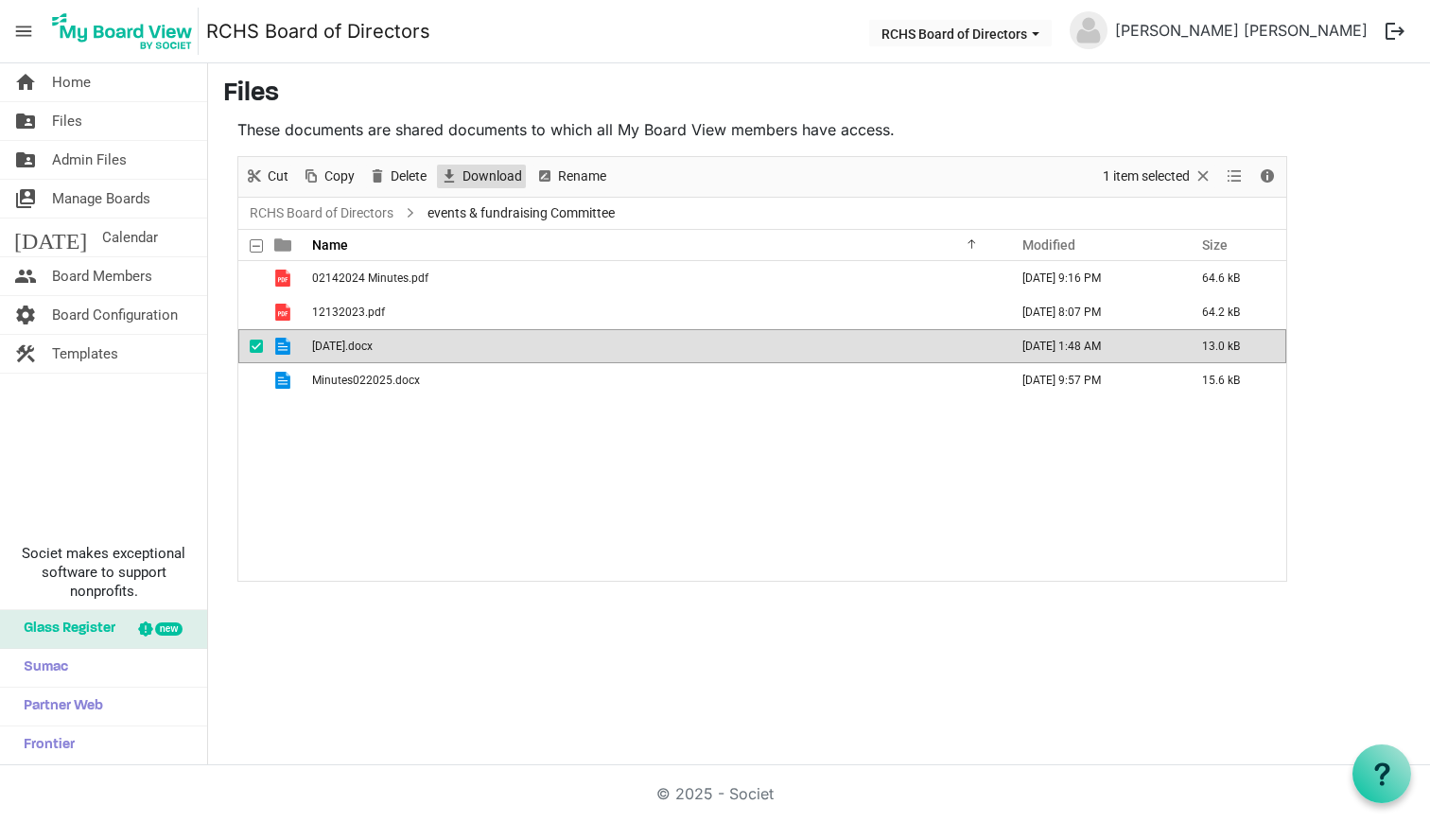
click at [474, 168] on span "Download" at bounding box center [492, 177] width 63 height 24
click at [255, 347] on span "checkbox" at bounding box center [256, 346] width 13 height 13
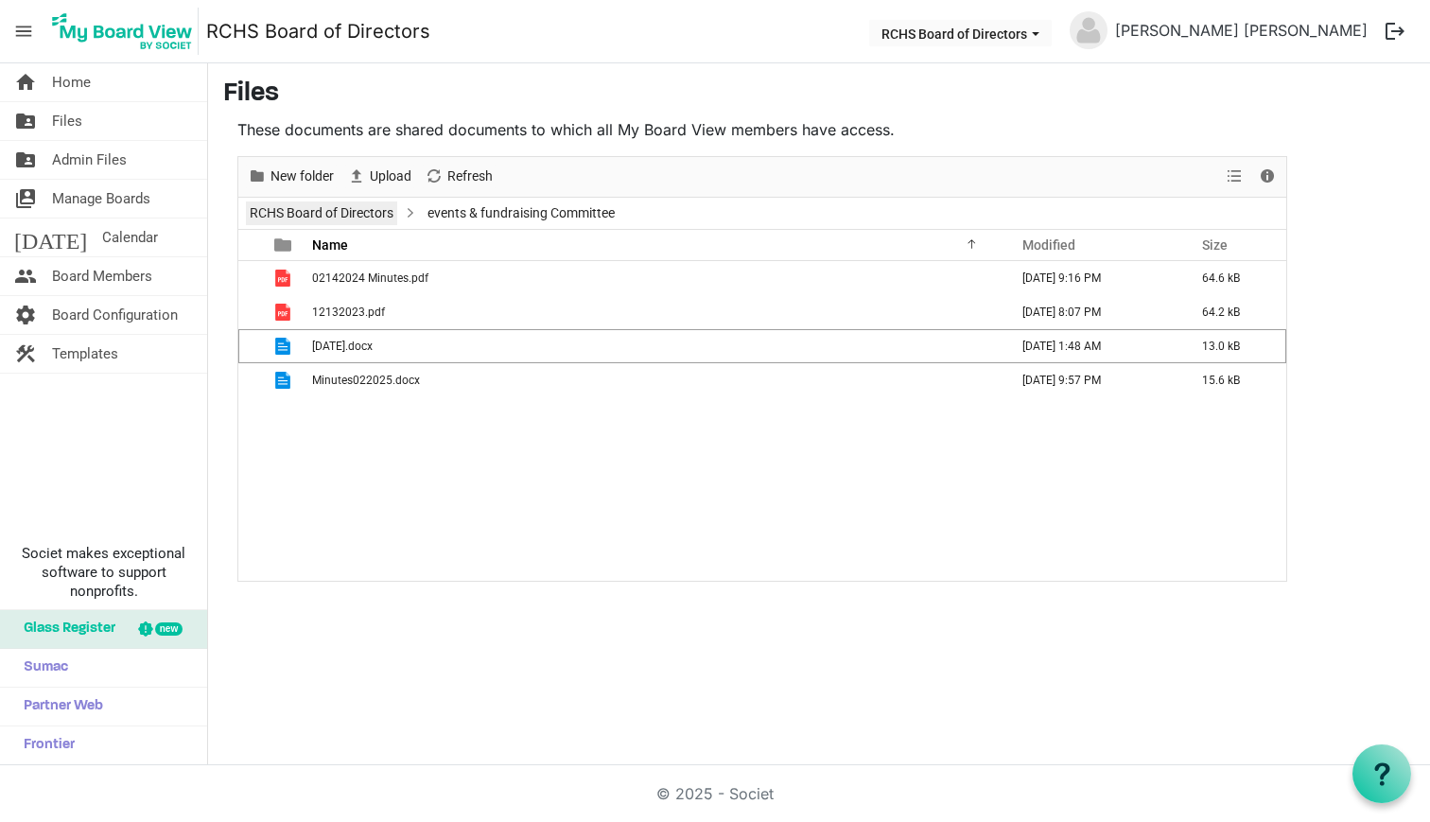
click at [353, 209] on link "RCHS Board of Directors" at bounding box center [321, 213] width 151 height 24
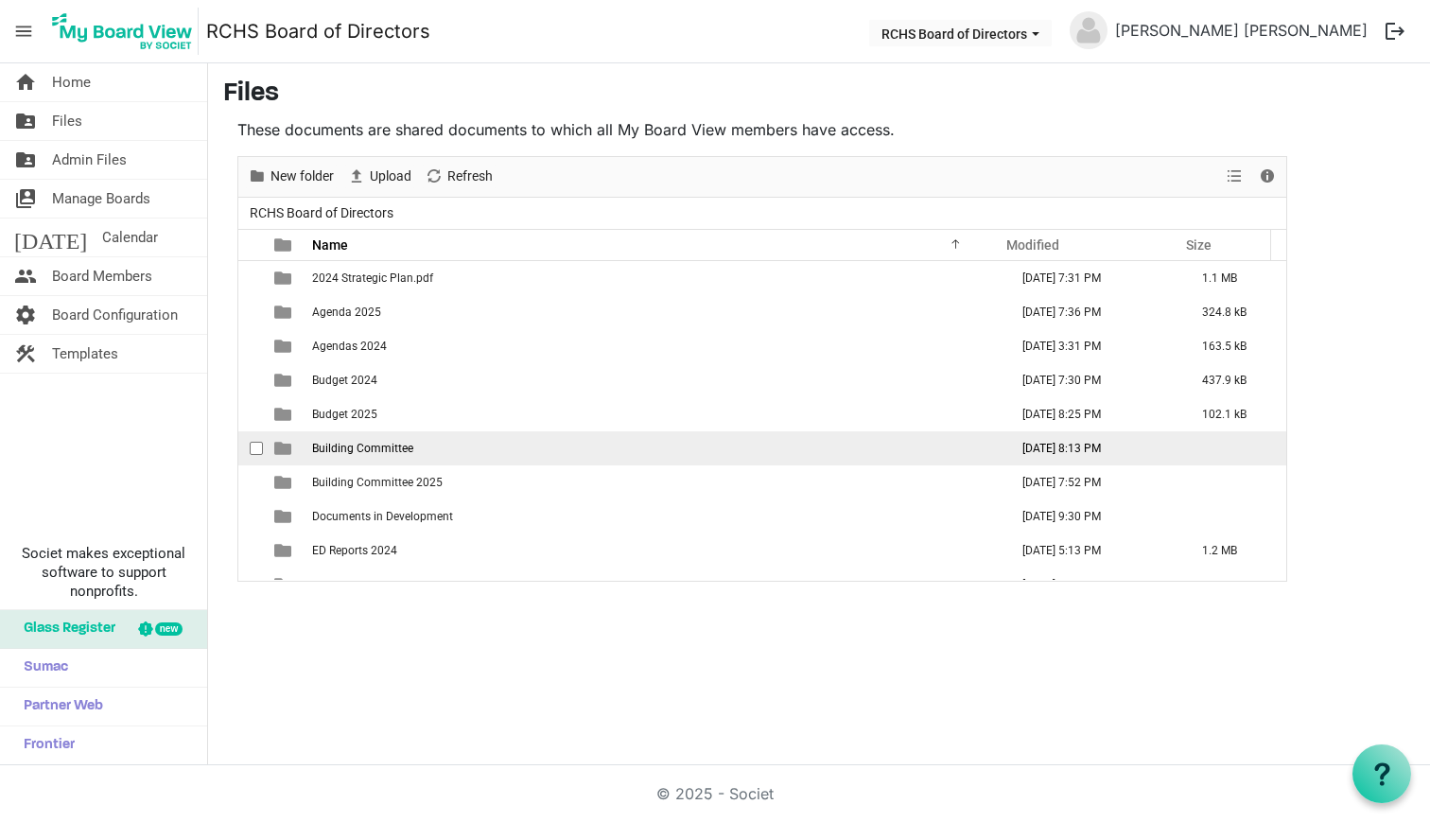
scroll to position [223, 0]
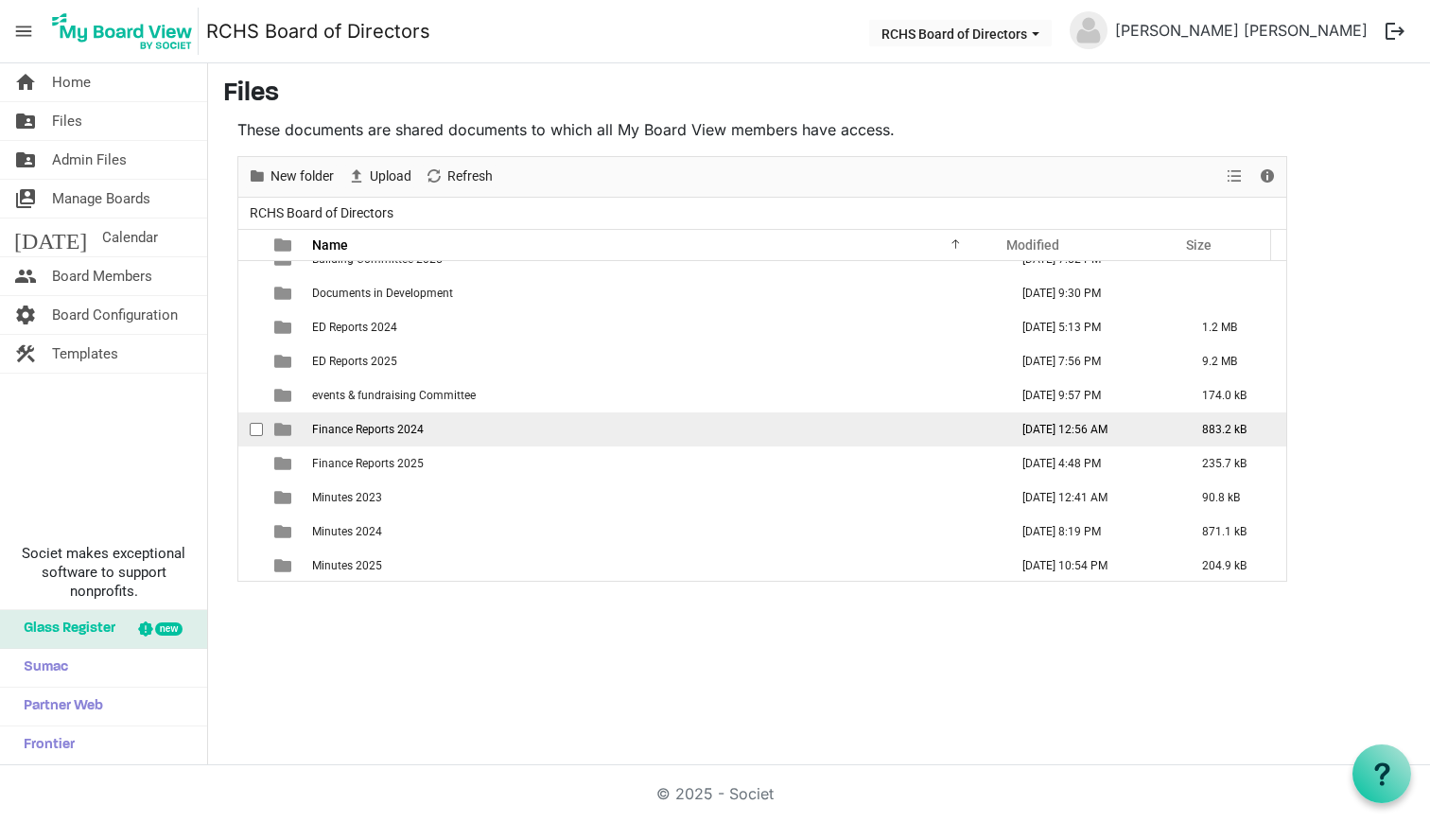
click at [334, 429] on span "Finance Reports 2024" at bounding box center [368, 429] width 112 height 13
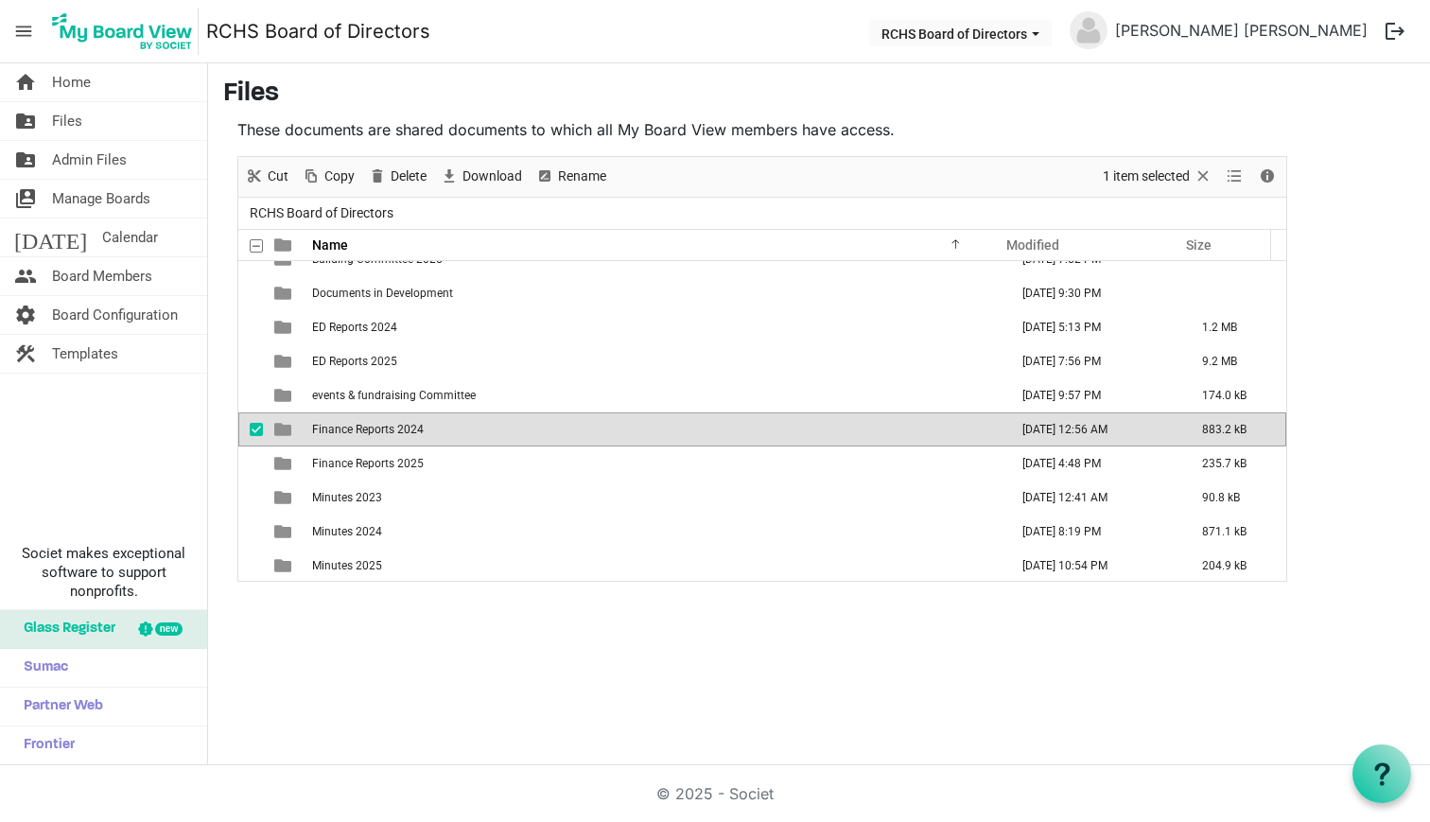
click at [325, 427] on span "Finance Reports 2024" at bounding box center [368, 429] width 112 height 13
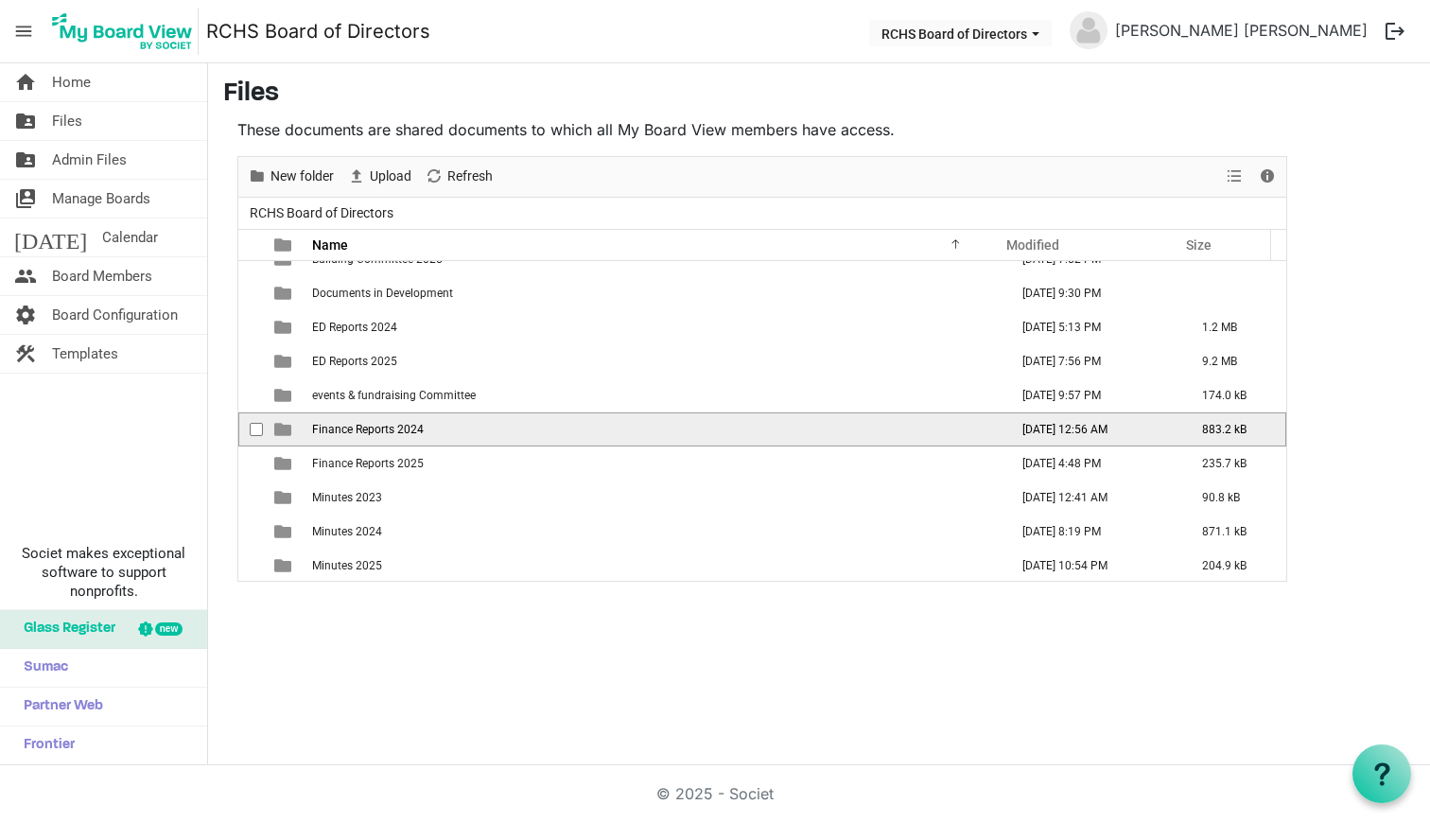
click at [325, 427] on span "Finance Reports 2024" at bounding box center [368, 429] width 112 height 13
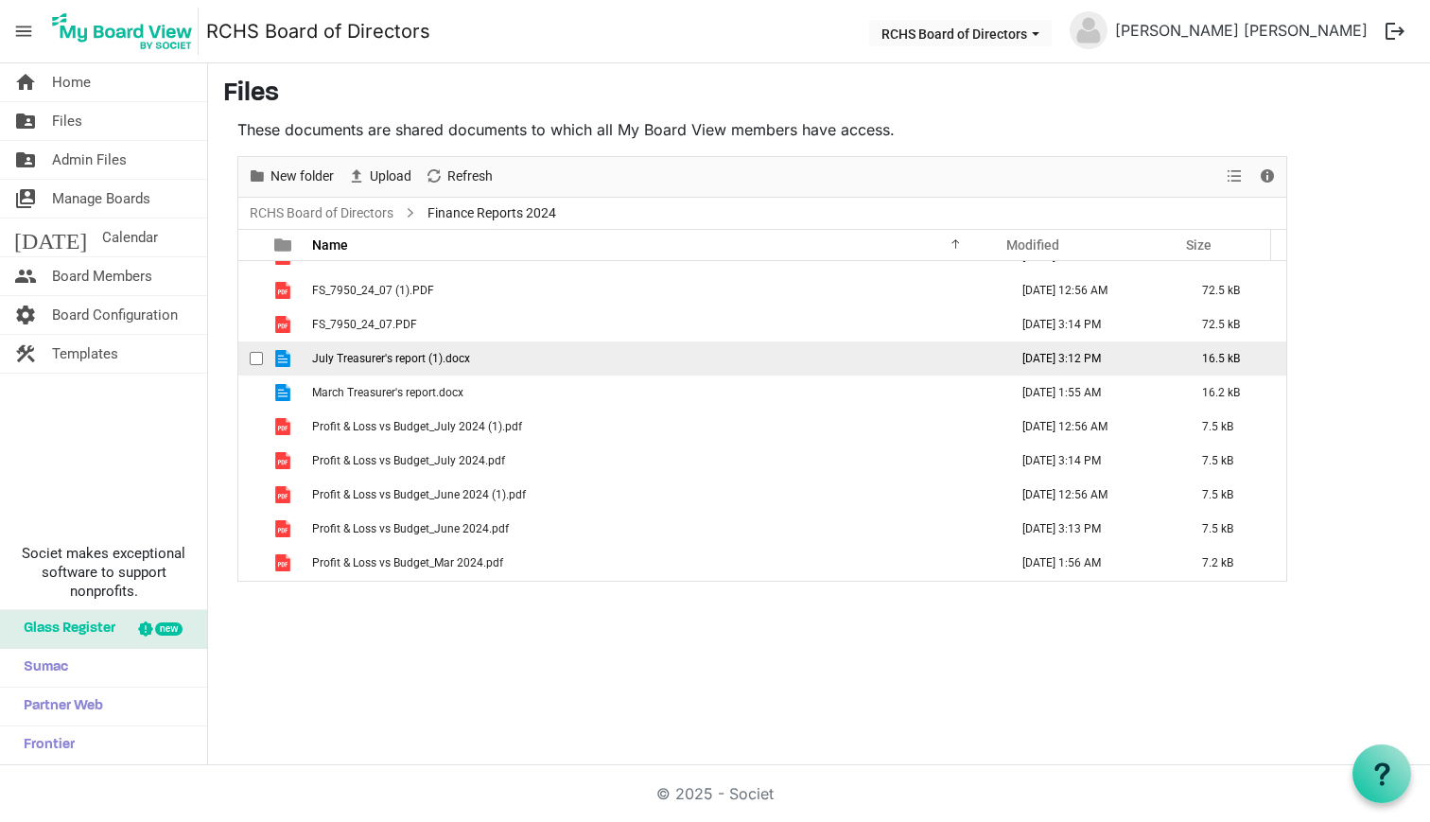
scroll to position [0, 0]
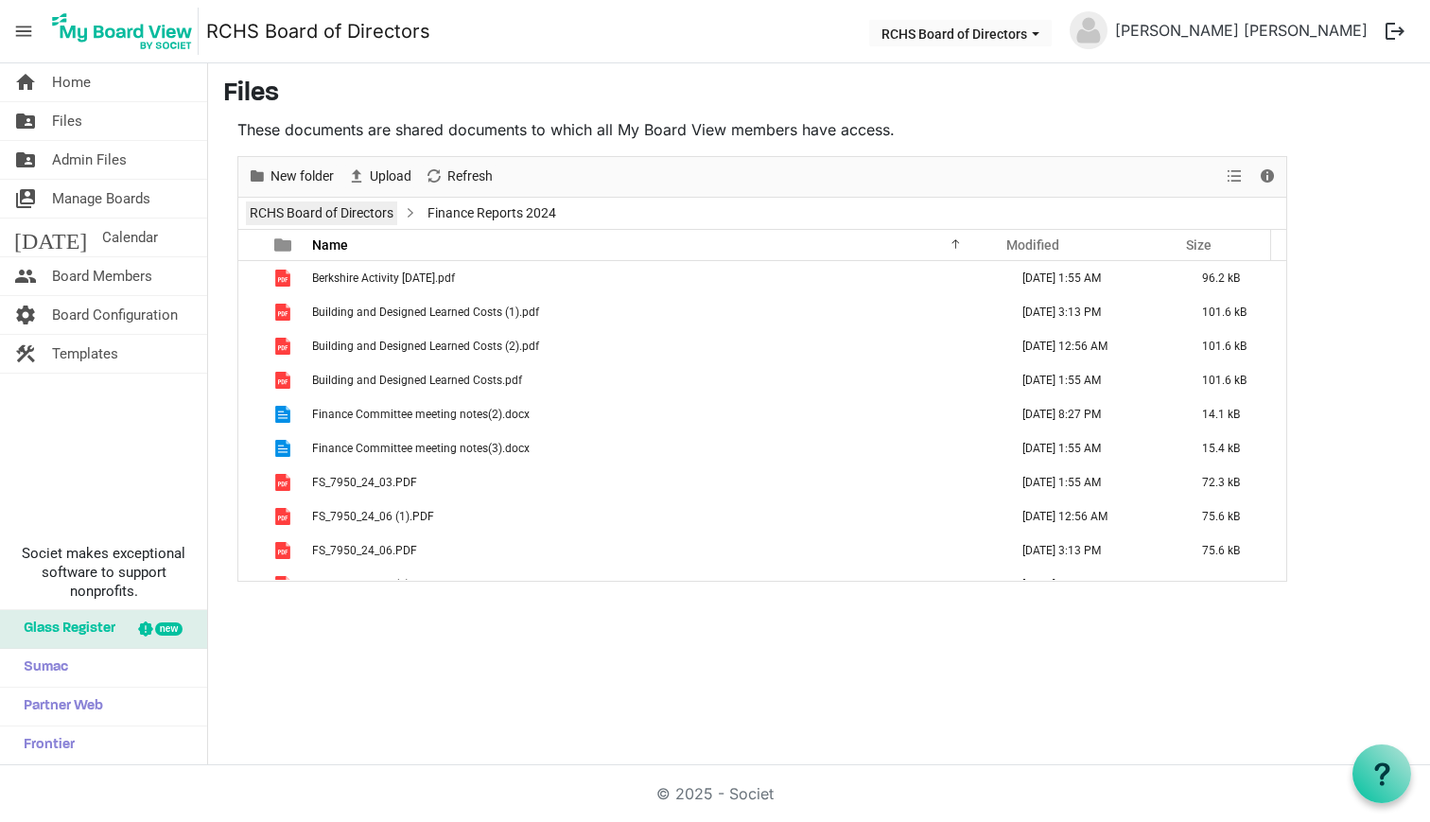
click at [336, 207] on link "RCHS Board of Directors" at bounding box center [321, 213] width 151 height 24
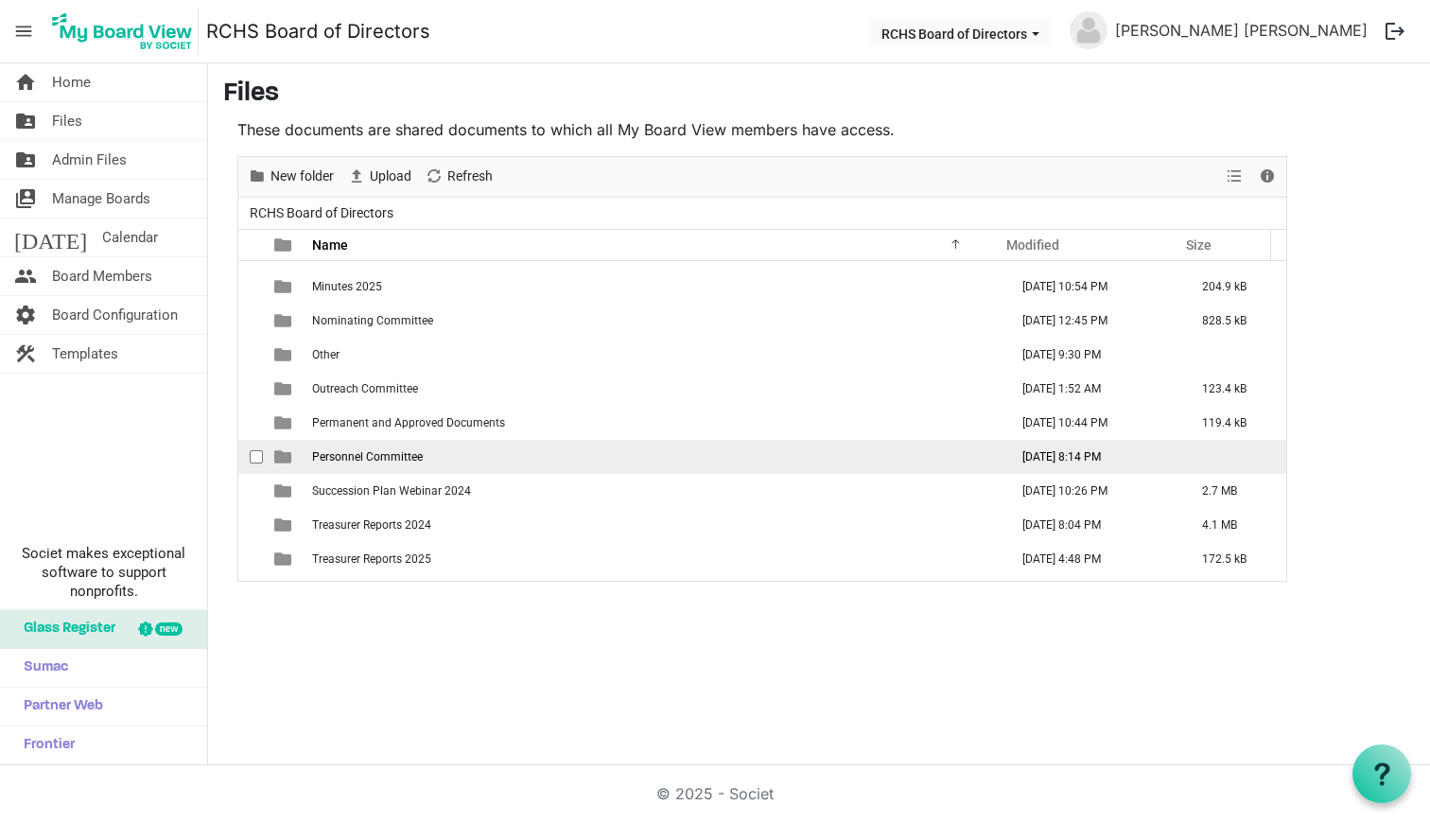
scroll to position [805, 0]
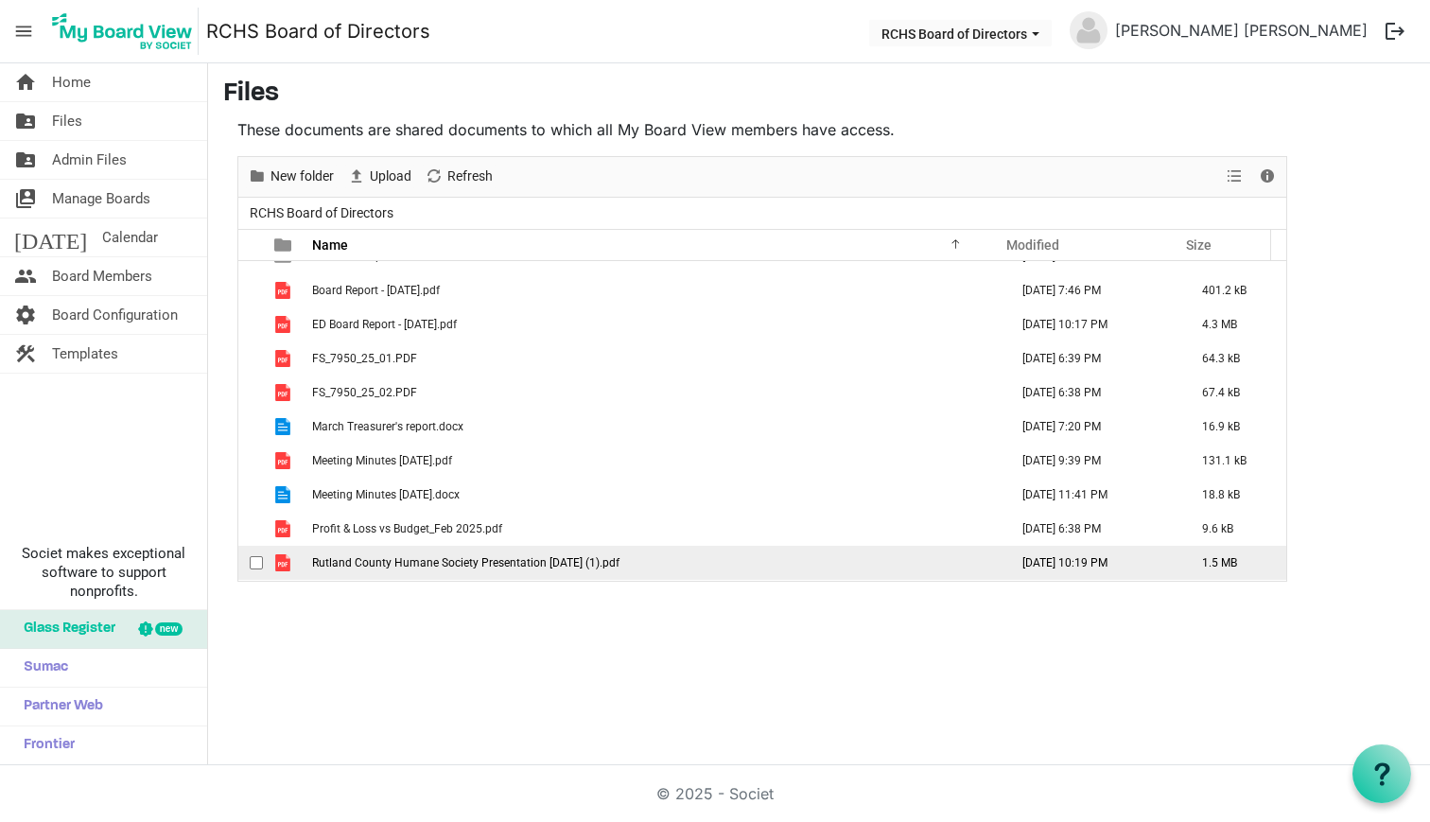
click at [395, 561] on span "Rutland County Humane Society Presentation [DATE] (1).pdf" at bounding box center [465, 562] width 307 height 13
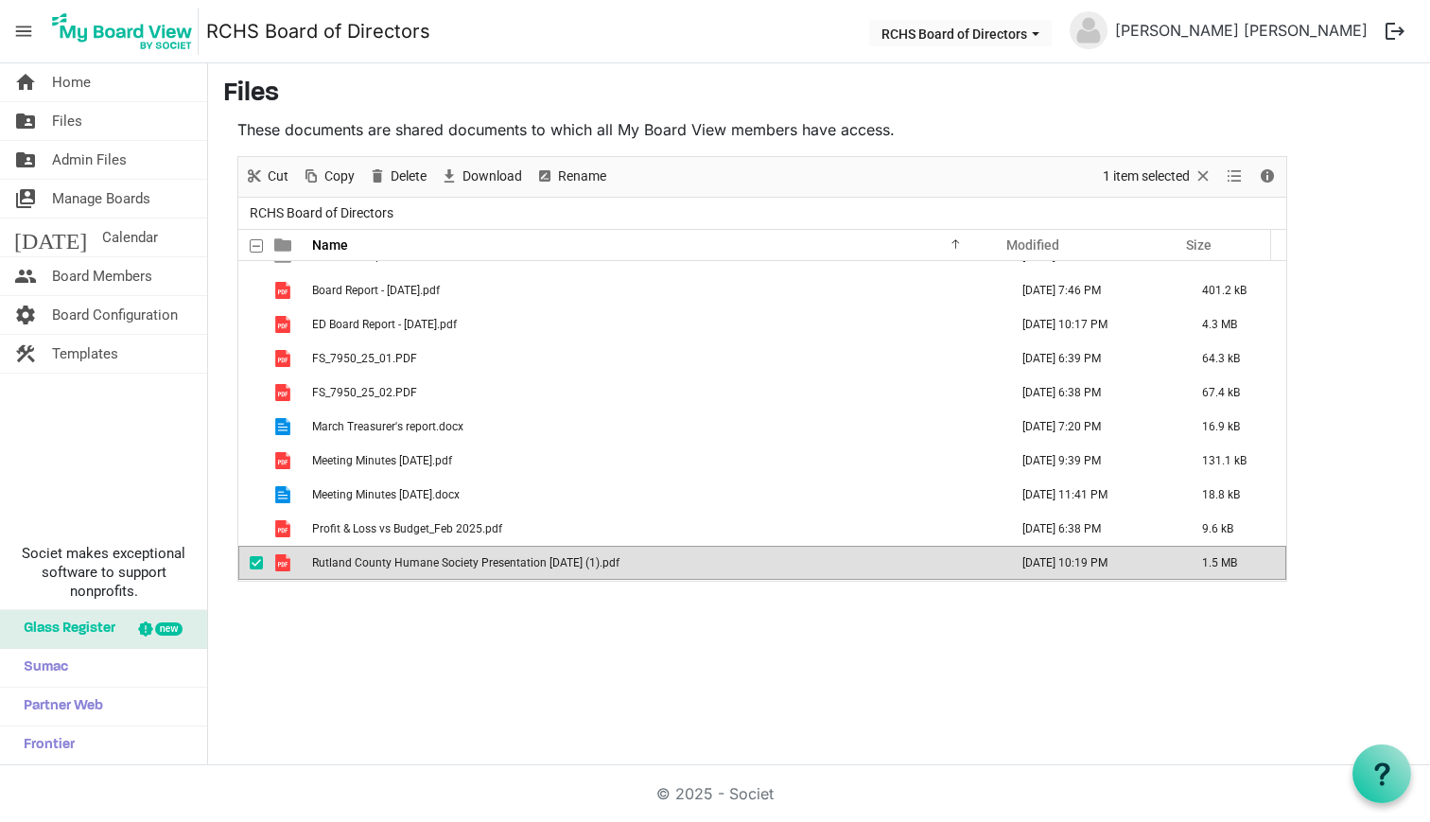
click at [395, 561] on span "Rutland County Humane Society Presentation [DATE] (1).pdf" at bounding box center [465, 562] width 307 height 13
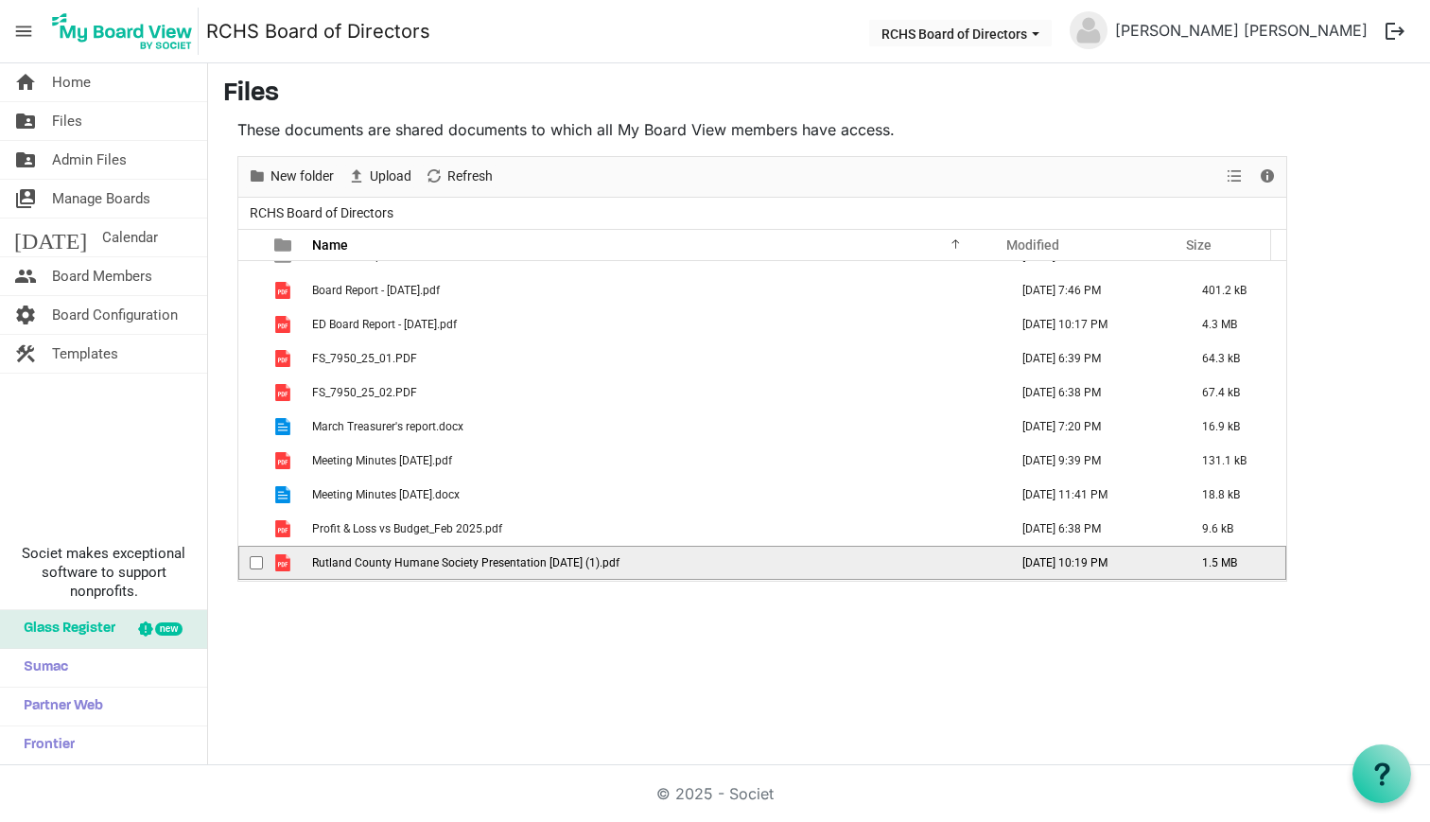
click at [252, 563] on span "checkbox" at bounding box center [256, 562] width 13 height 13
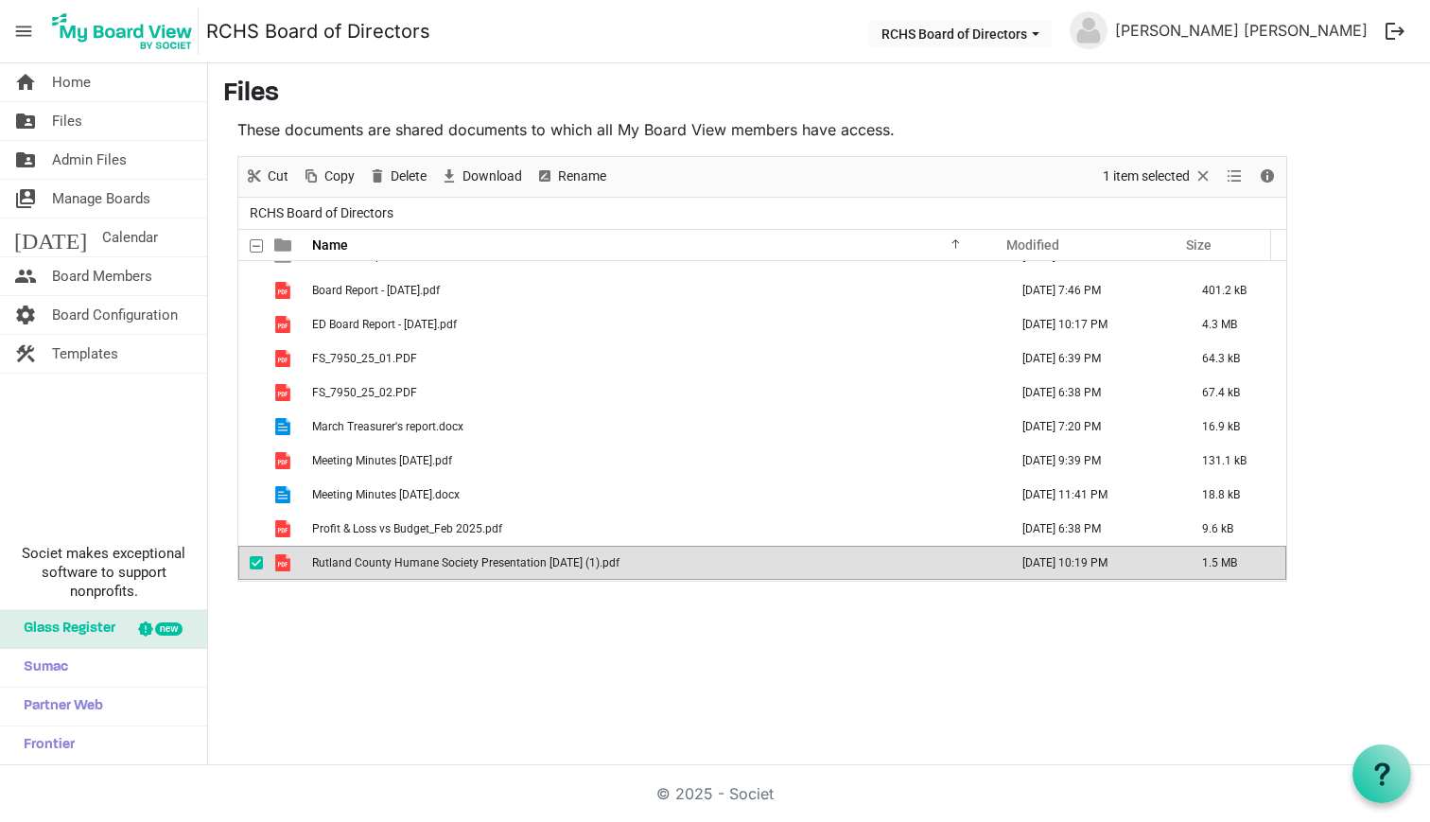
click at [250, 561] on span "checkbox" at bounding box center [256, 562] width 13 height 13
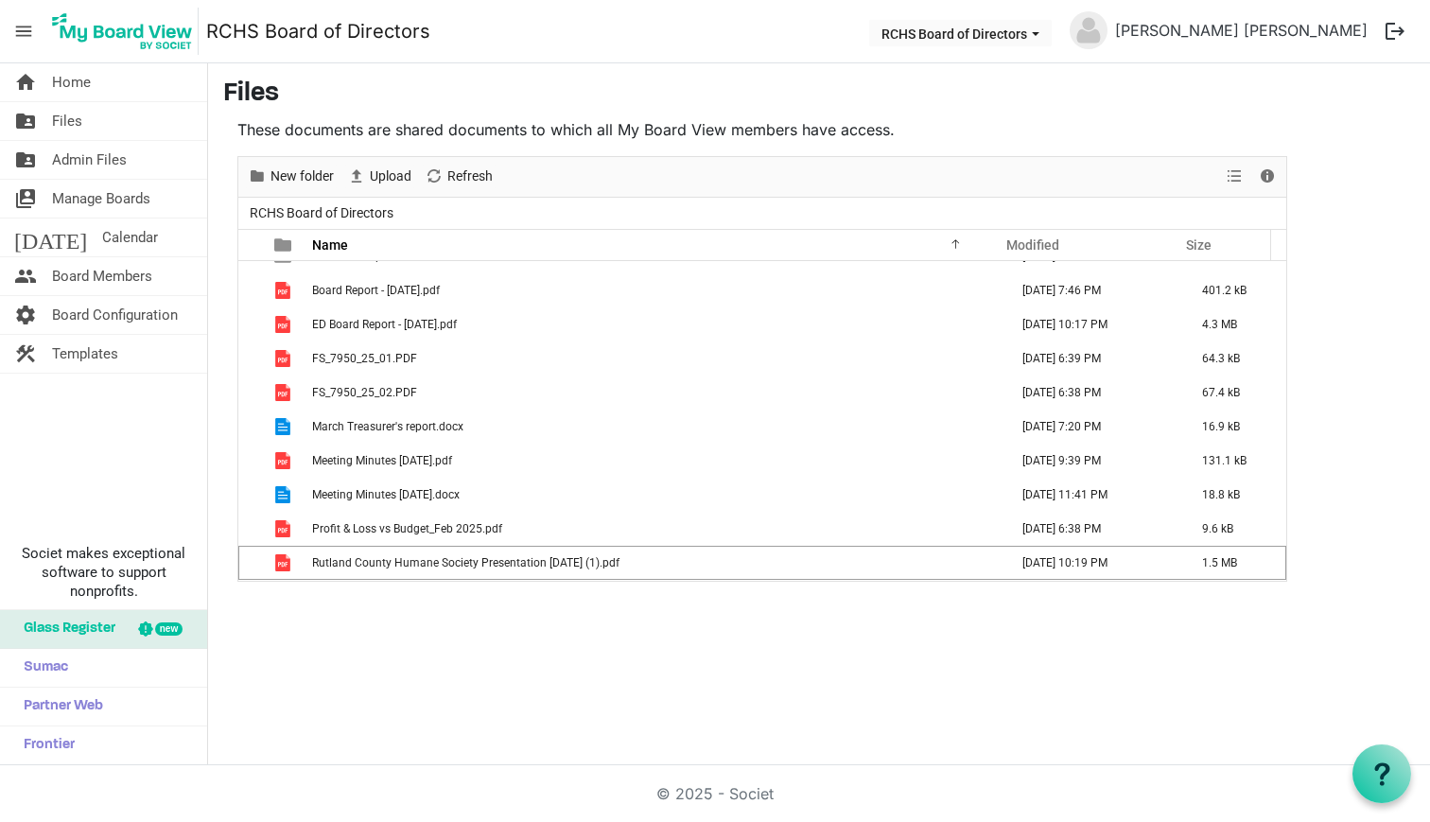
click at [388, 610] on div "home Home folder_shared Files folder_shared Admin Files switch_account Manage B…" at bounding box center [715, 414] width 1430 height 702
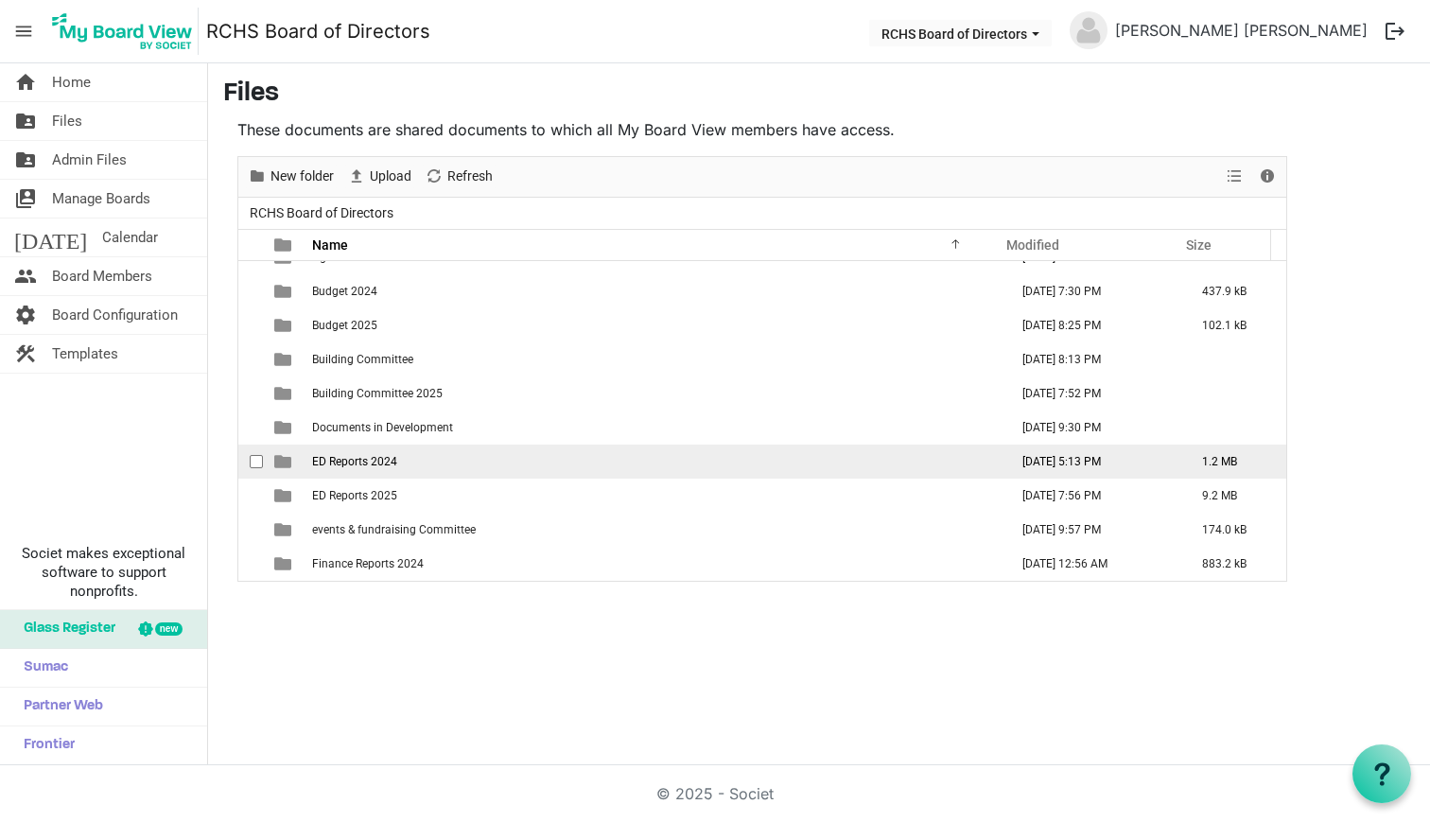
scroll to position [147, 0]
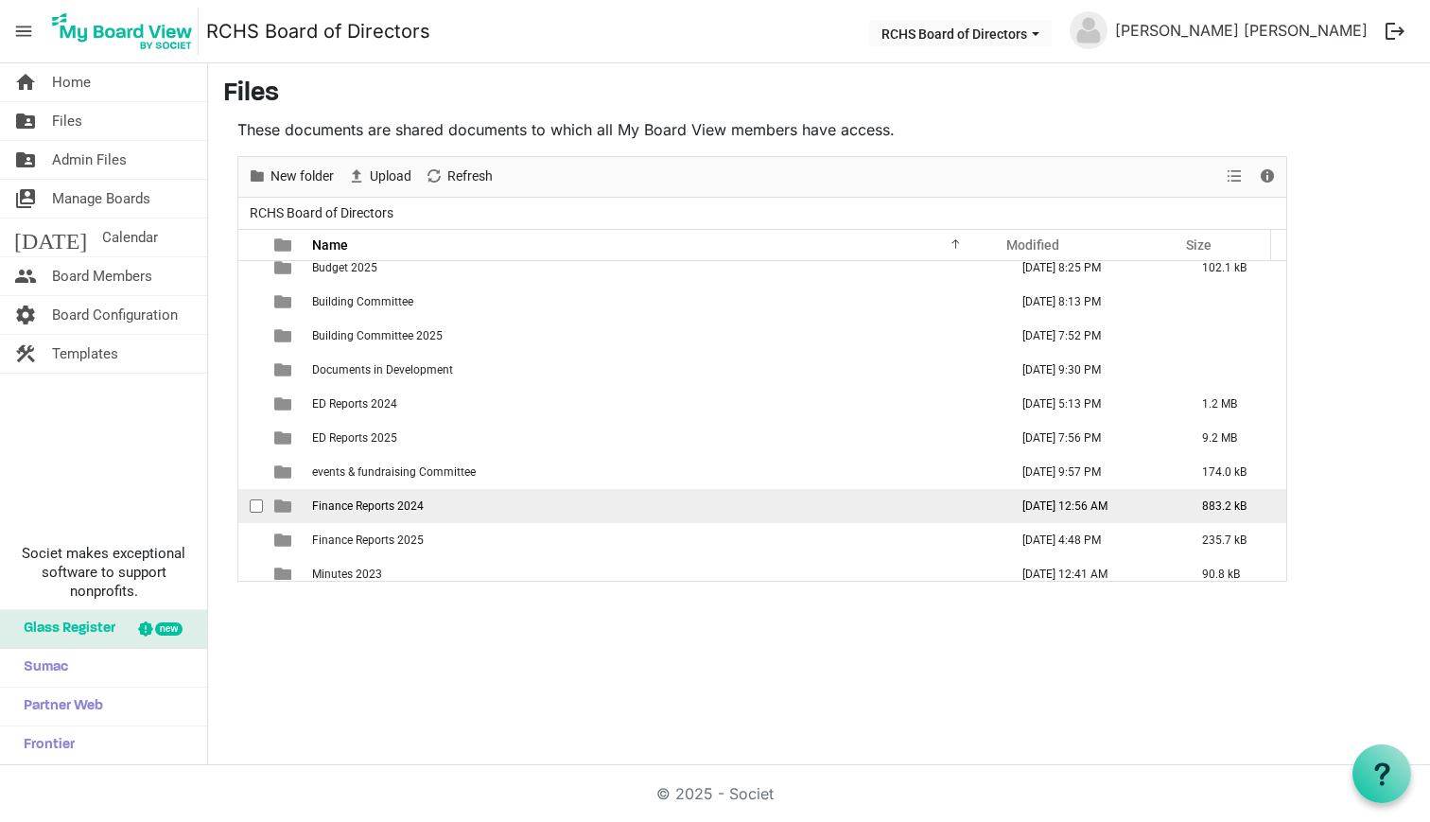
click at [353, 505] on span "Finance Reports 2024" at bounding box center [368, 505] width 112 height 13
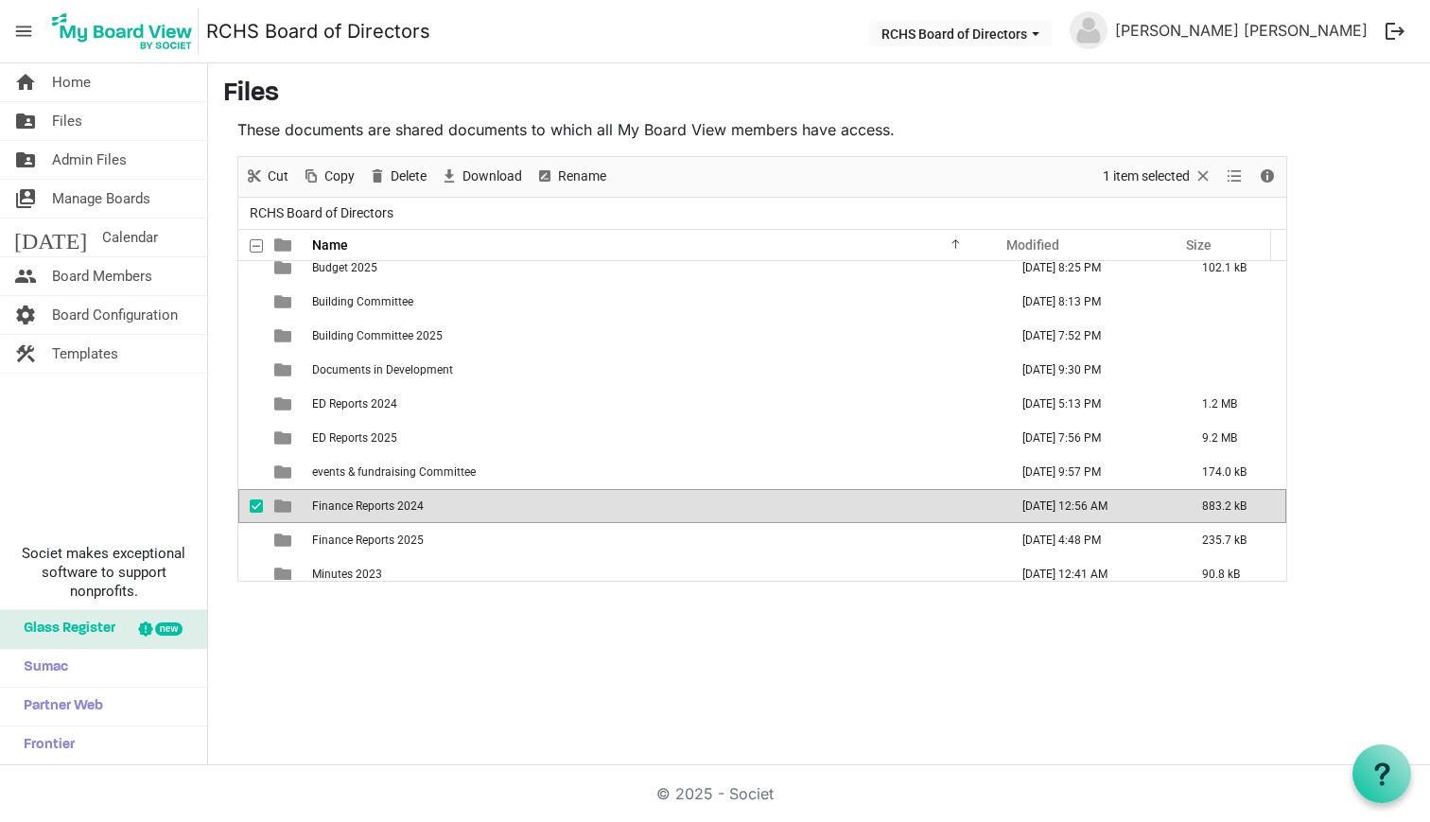
click at [353, 505] on span "Finance Reports 2024" at bounding box center [368, 505] width 112 height 13
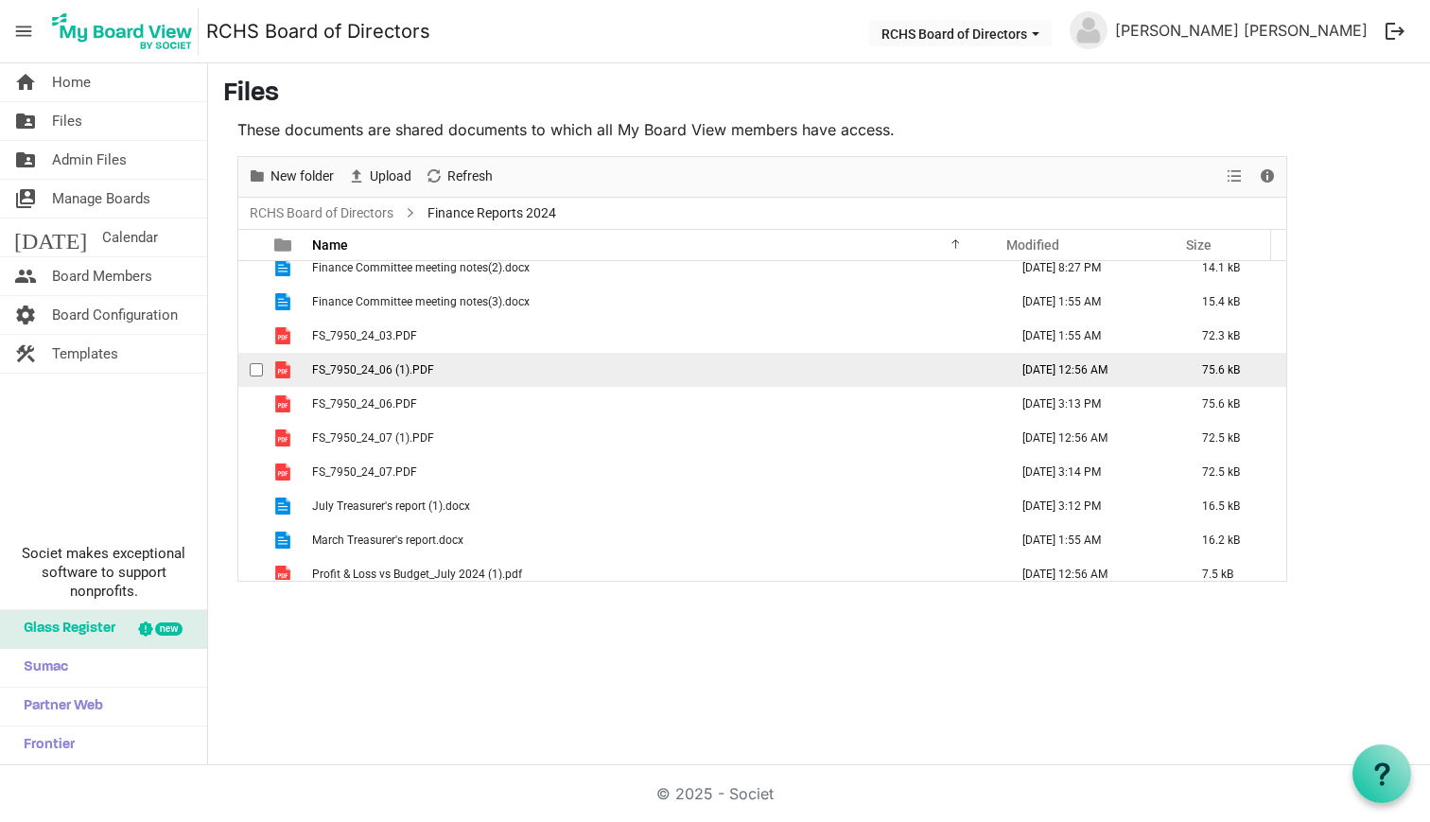
scroll to position [0, 0]
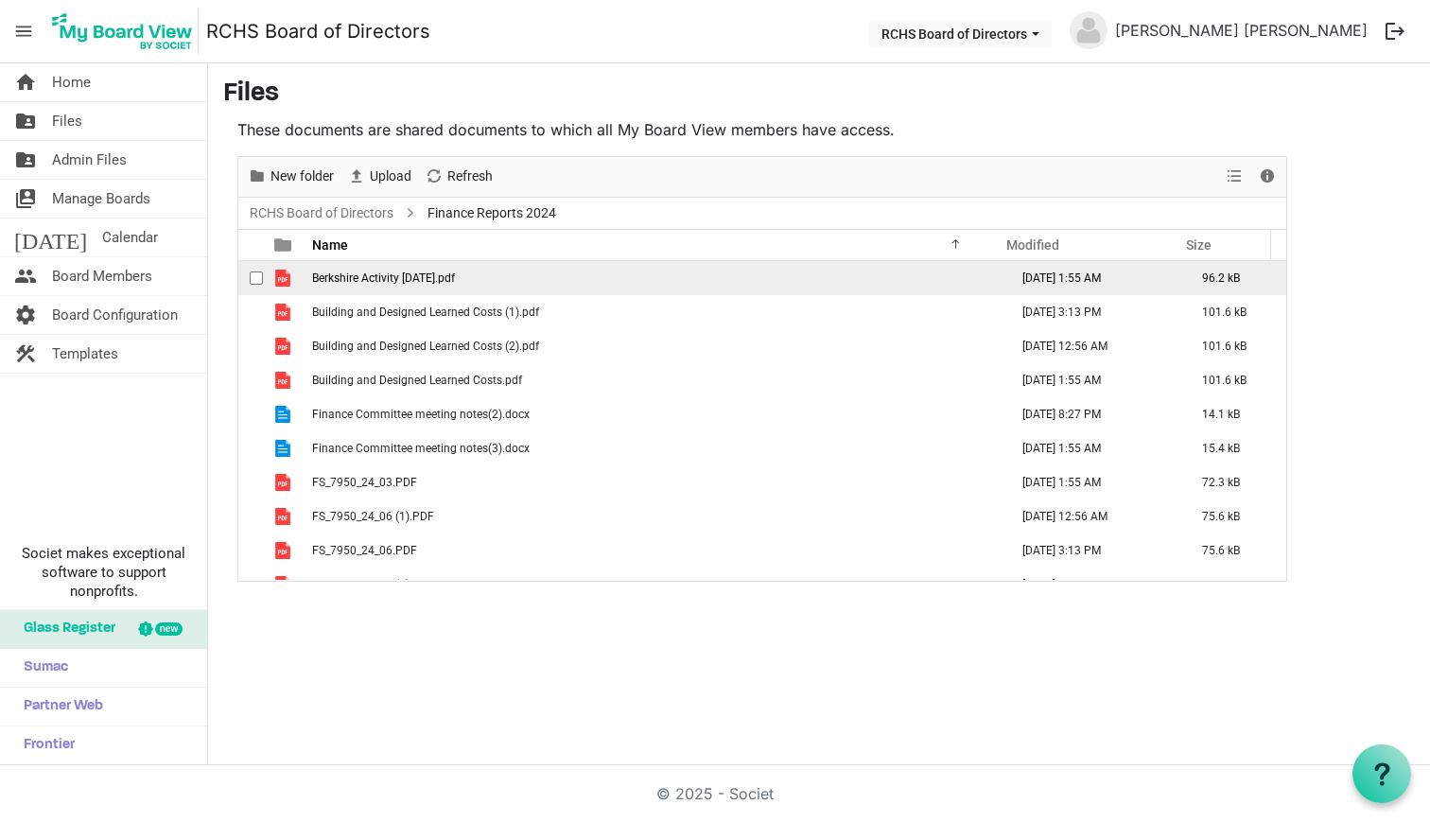
click at [254, 277] on span "checkbox" at bounding box center [256, 277] width 13 height 13
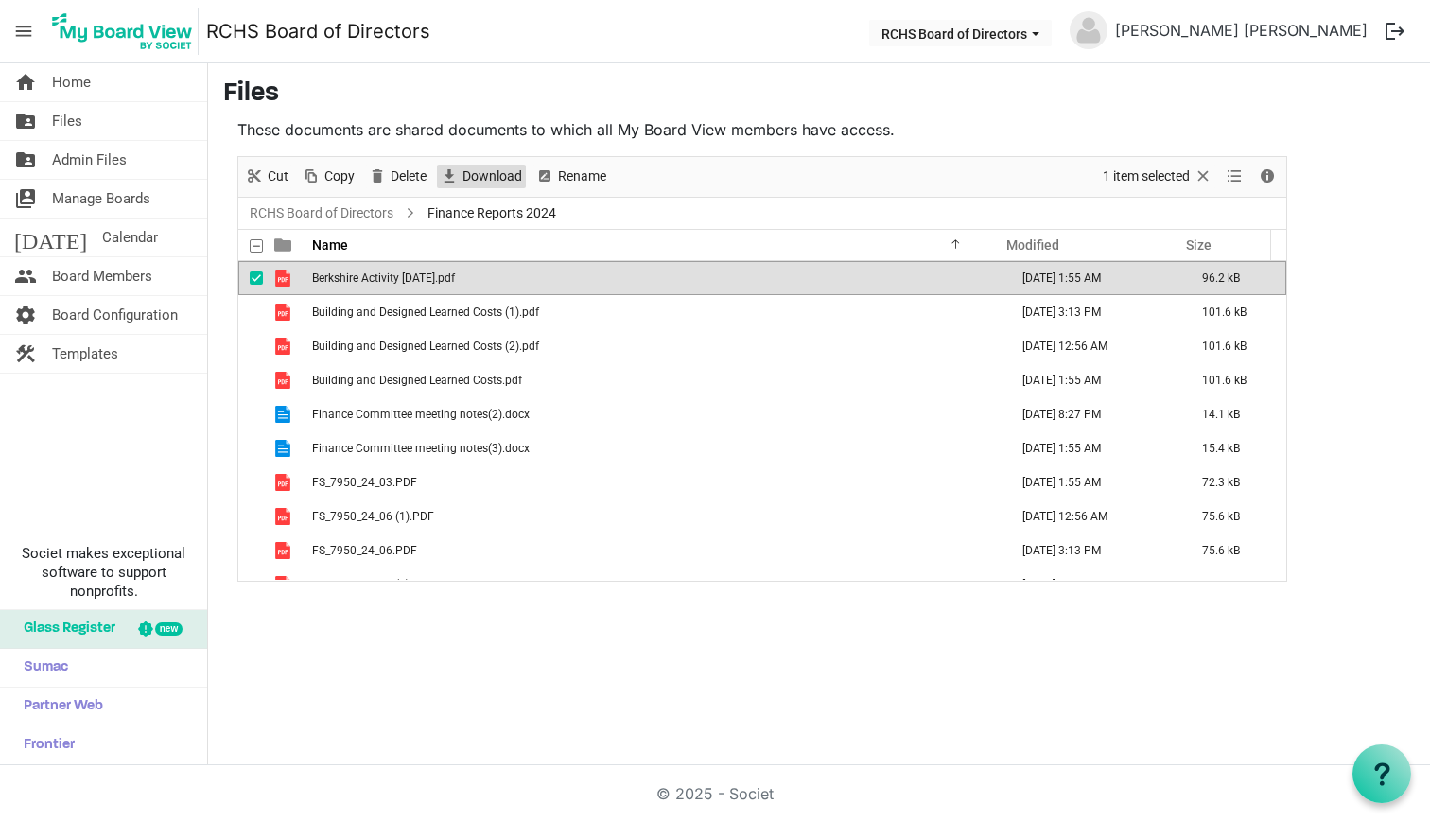
click at [469, 171] on span "Download" at bounding box center [492, 177] width 63 height 24
click at [258, 279] on span "checkbox" at bounding box center [256, 277] width 13 height 13
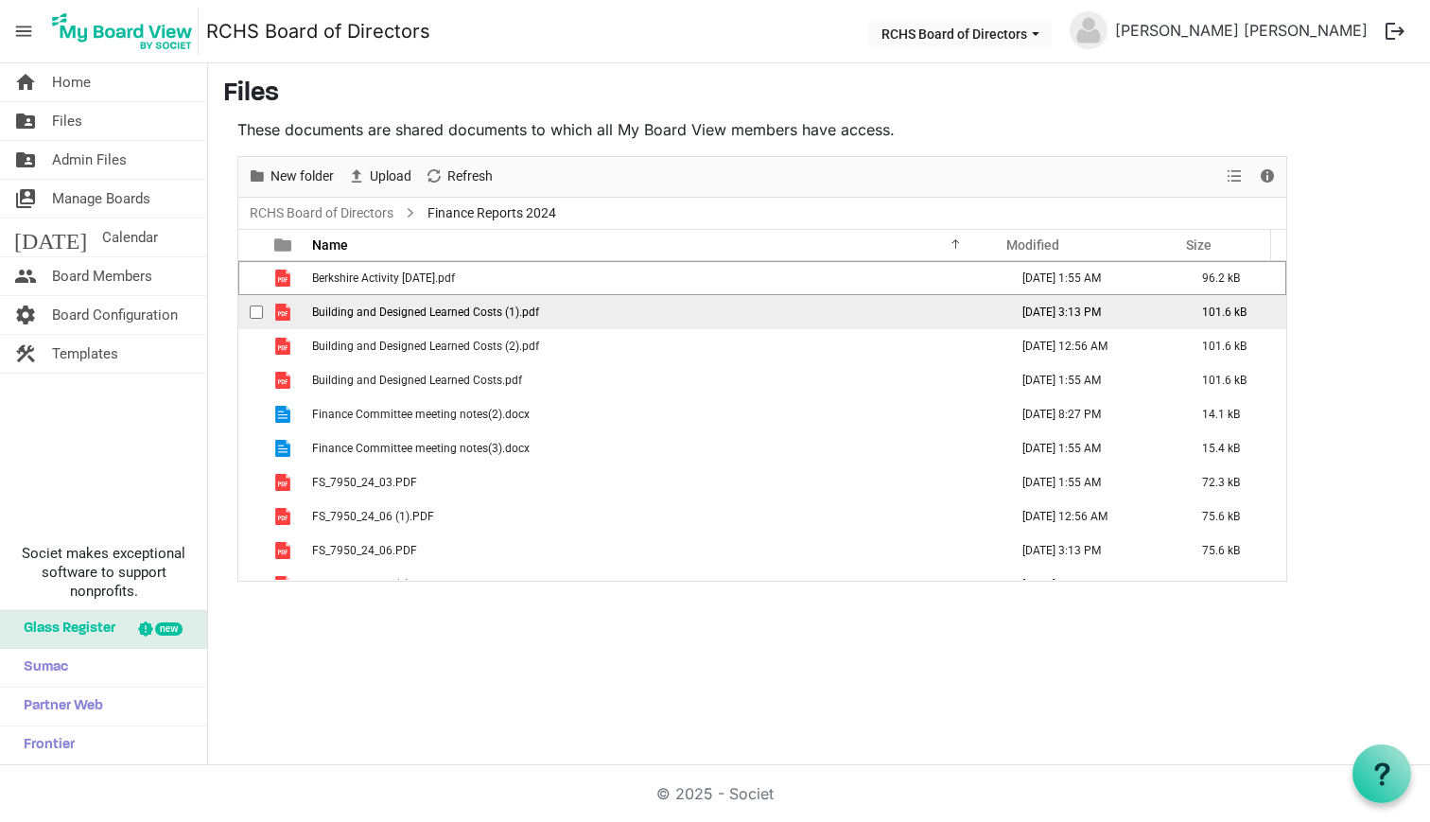
click at [259, 309] on span "checkbox" at bounding box center [256, 311] width 13 height 13
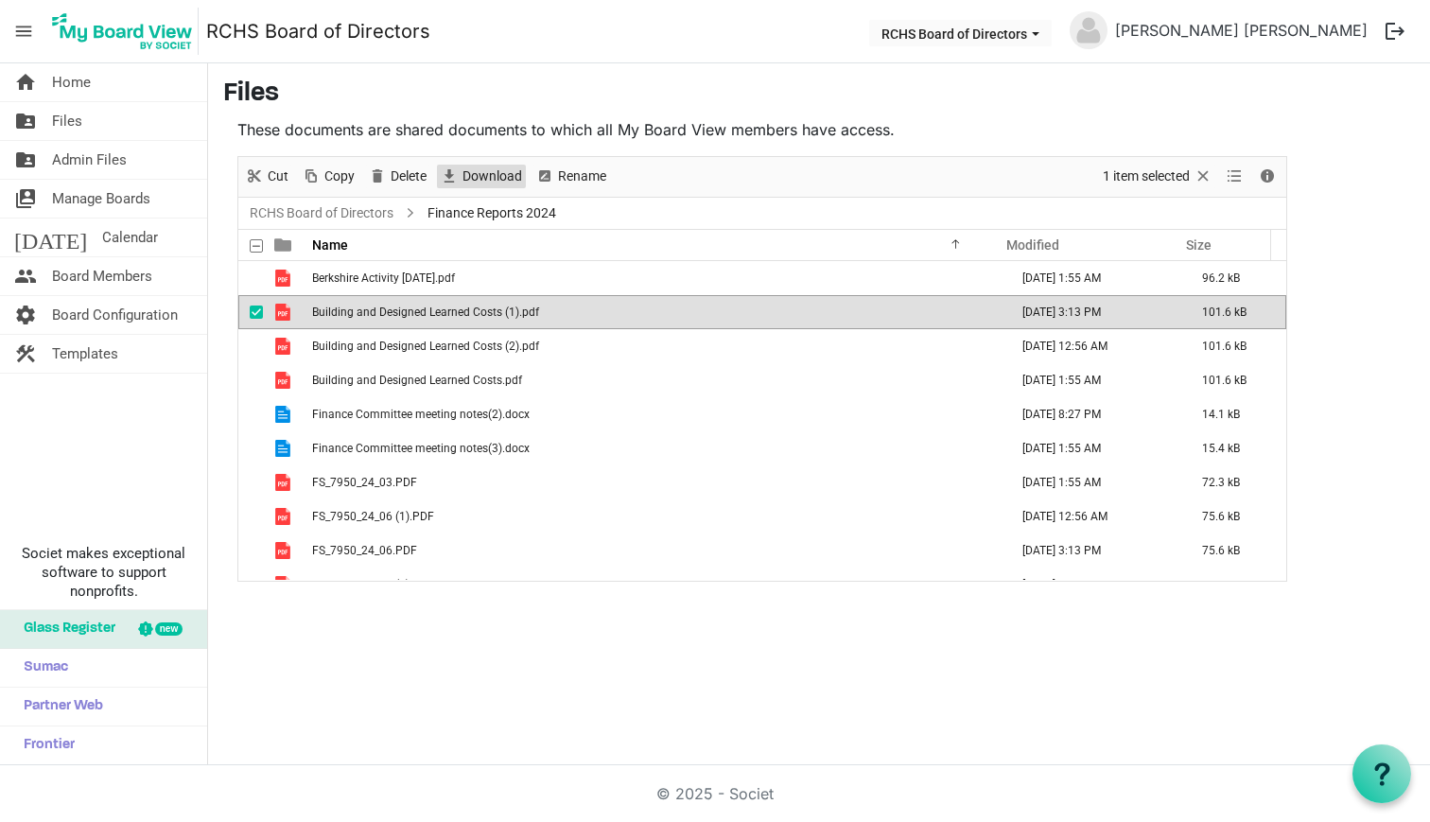
click at [482, 179] on span "Download" at bounding box center [492, 177] width 63 height 24
click at [258, 309] on span "checkbox" at bounding box center [256, 311] width 13 height 13
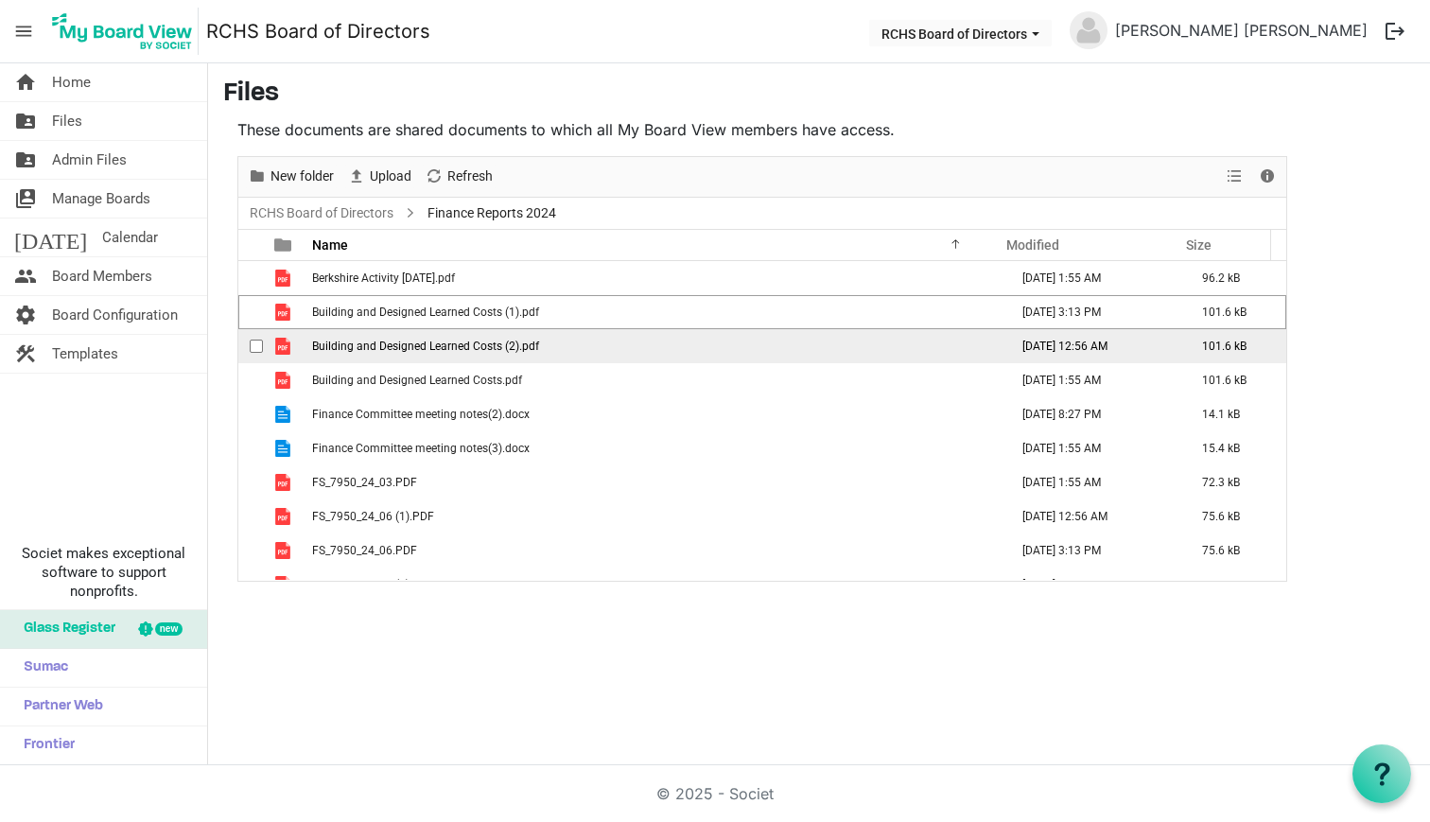
click at [257, 341] on span "checkbox" at bounding box center [256, 346] width 13 height 13
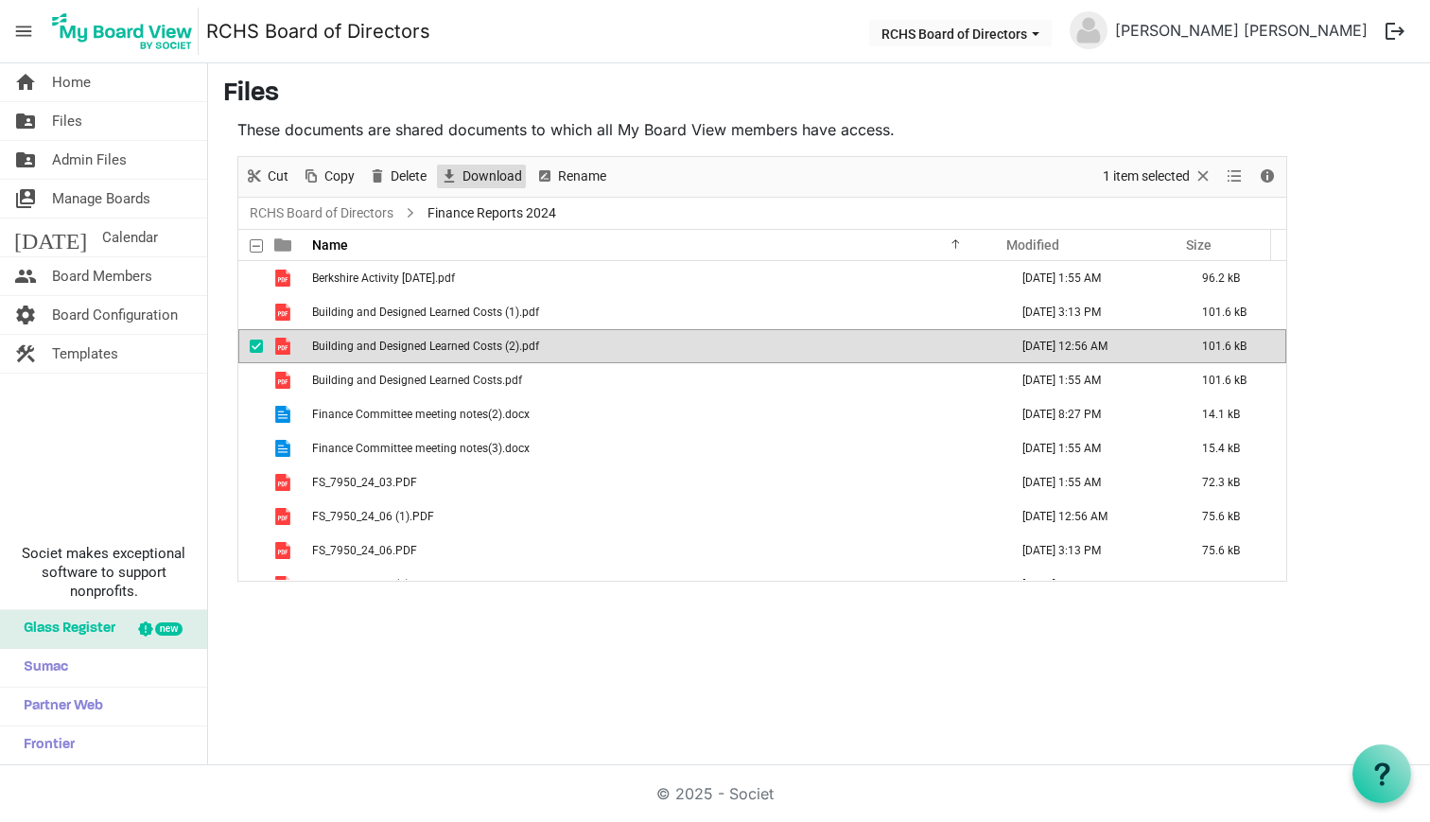
drag, startPoint x: 488, startPoint y: 168, endPoint x: 474, endPoint y: 177, distance: 16.5
click at [484, 170] on span "Download" at bounding box center [492, 177] width 63 height 24
drag, startPoint x: 253, startPoint y: 344, endPoint x: 253, endPoint y: 356, distance: 11.4
click at [253, 346] on span "checkbox" at bounding box center [256, 346] width 13 height 13
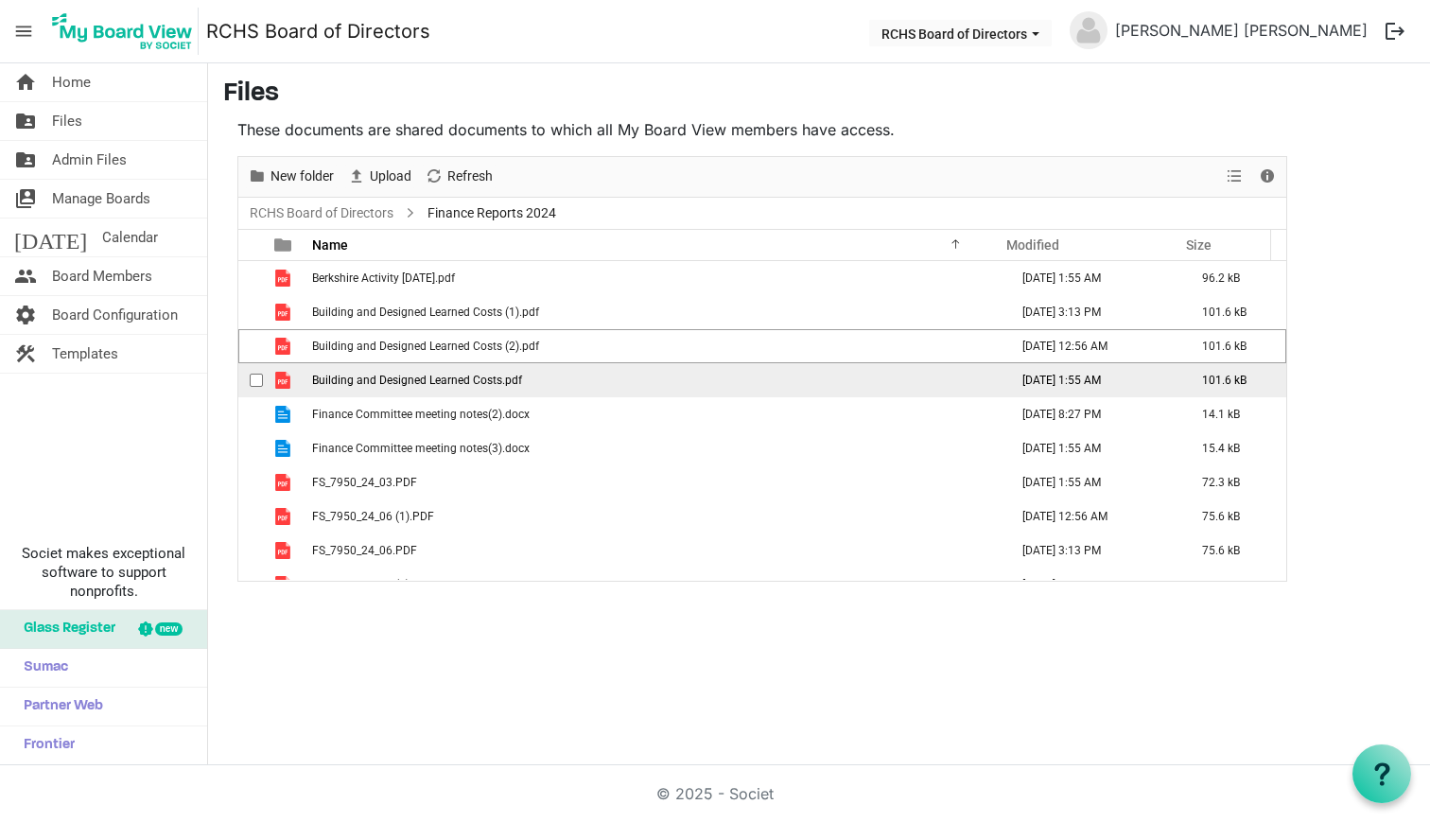
drag, startPoint x: 253, startPoint y: 373, endPoint x: 269, endPoint y: 366, distance: 16.5
click at [254, 373] on div "checkbox" at bounding box center [261, 380] width 23 height 19
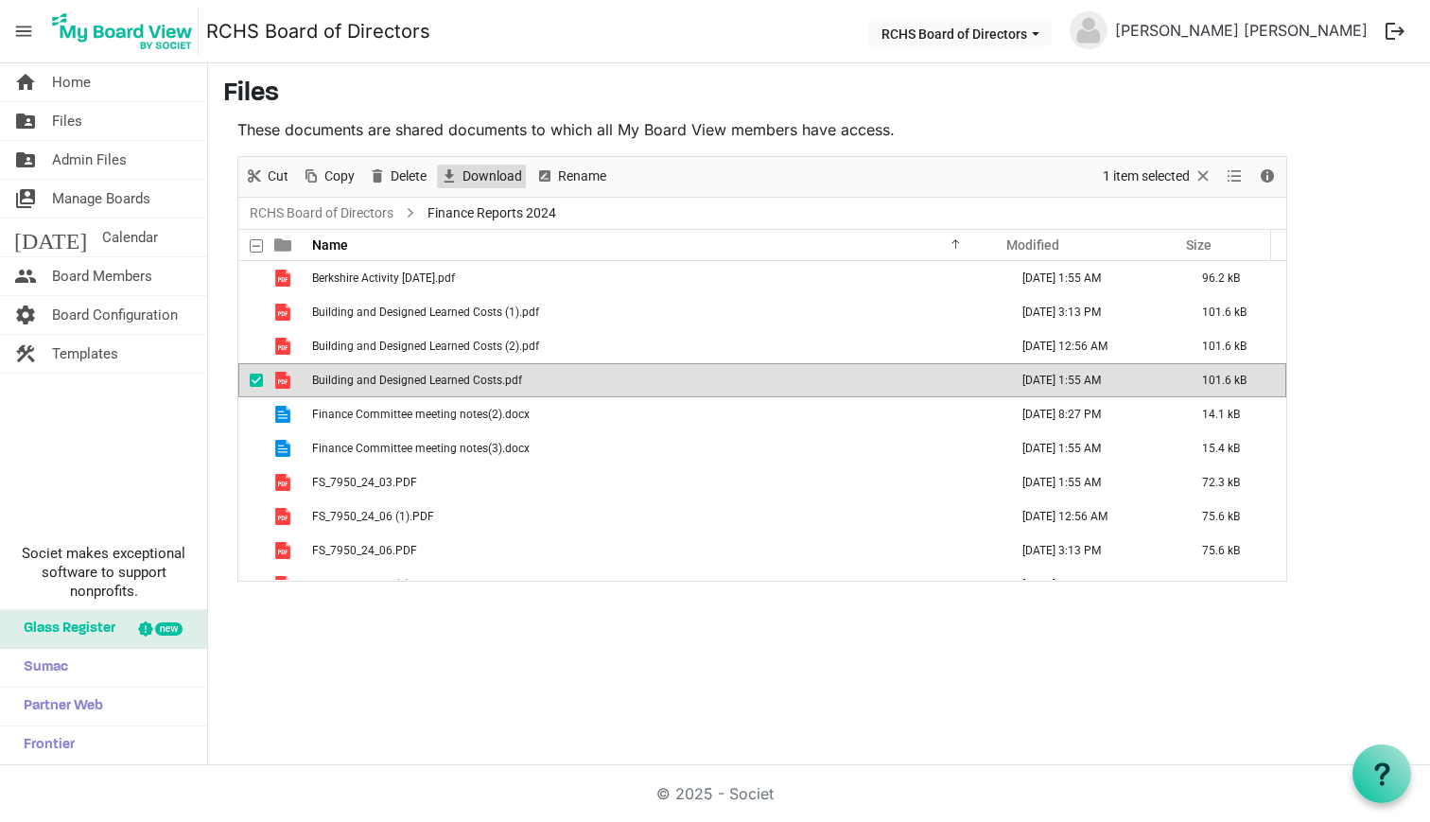
click at [498, 172] on span "Download" at bounding box center [492, 177] width 63 height 24
drag, startPoint x: 257, startPoint y: 375, endPoint x: 253, endPoint y: 392, distance: 16.5
click at [256, 378] on span "checkbox" at bounding box center [256, 380] width 13 height 13
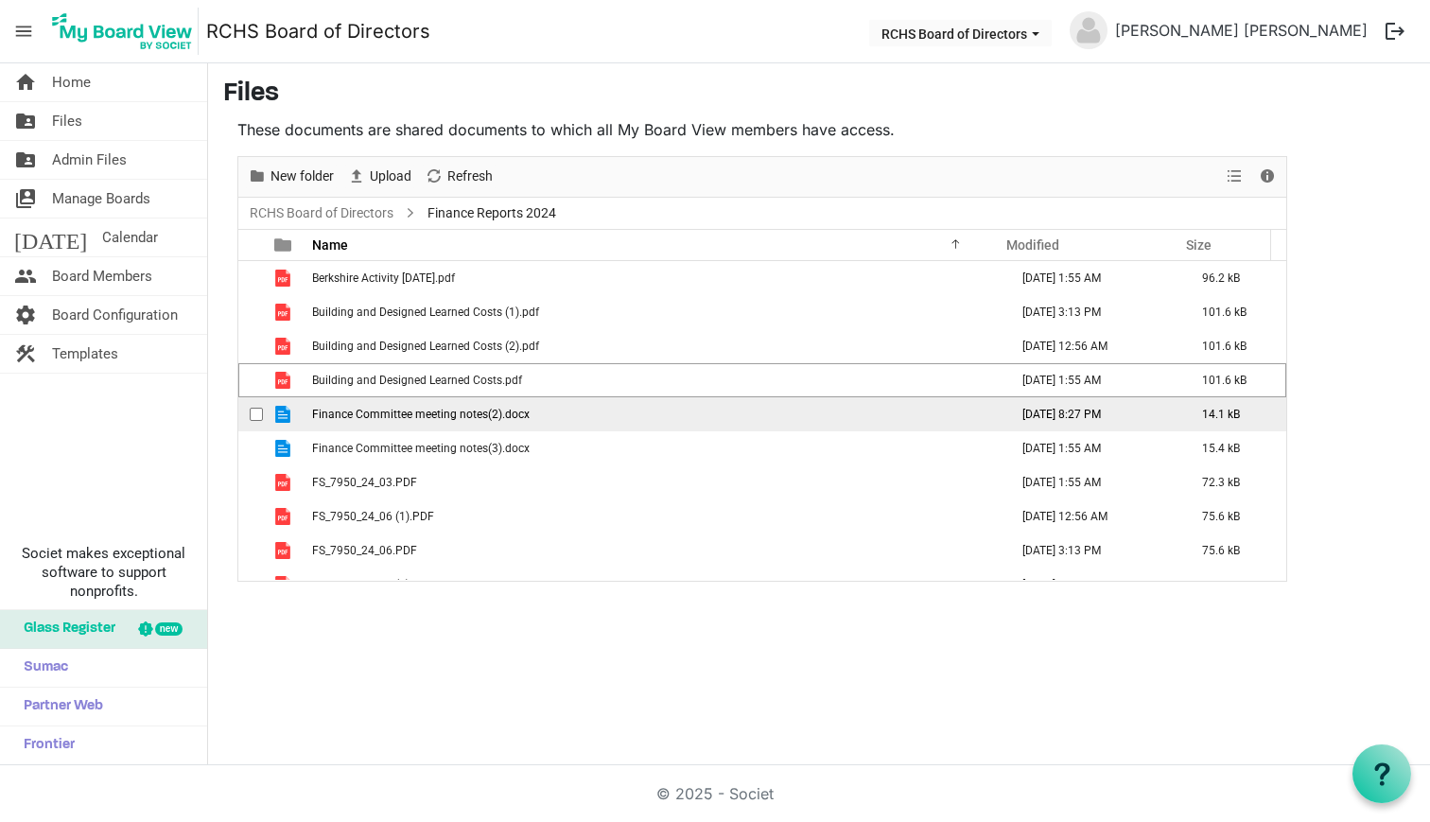
click at [249, 408] on td "checkbox" at bounding box center [250, 414] width 25 height 34
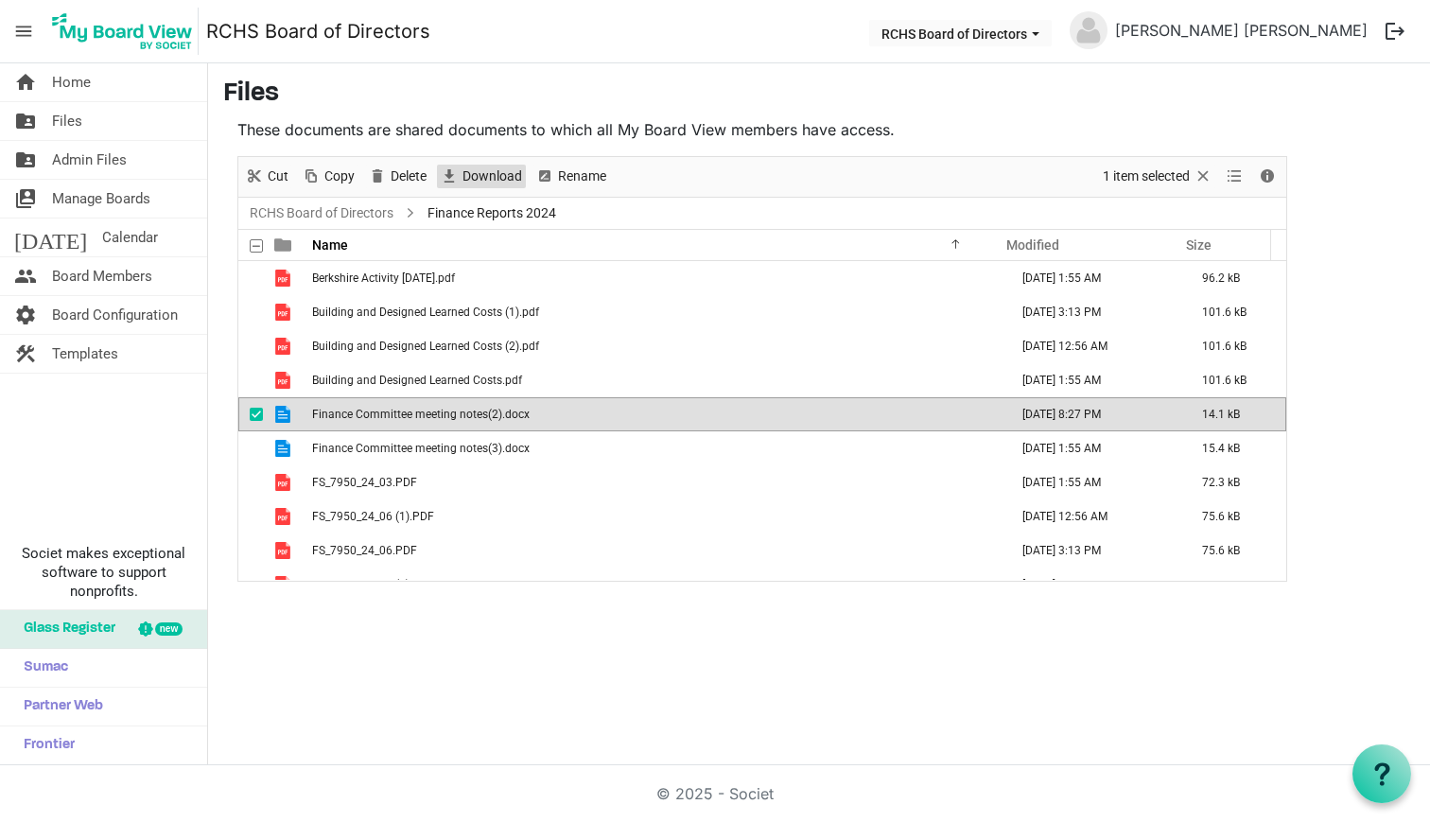
click at [464, 175] on span "Download" at bounding box center [492, 177] width 63 height 24
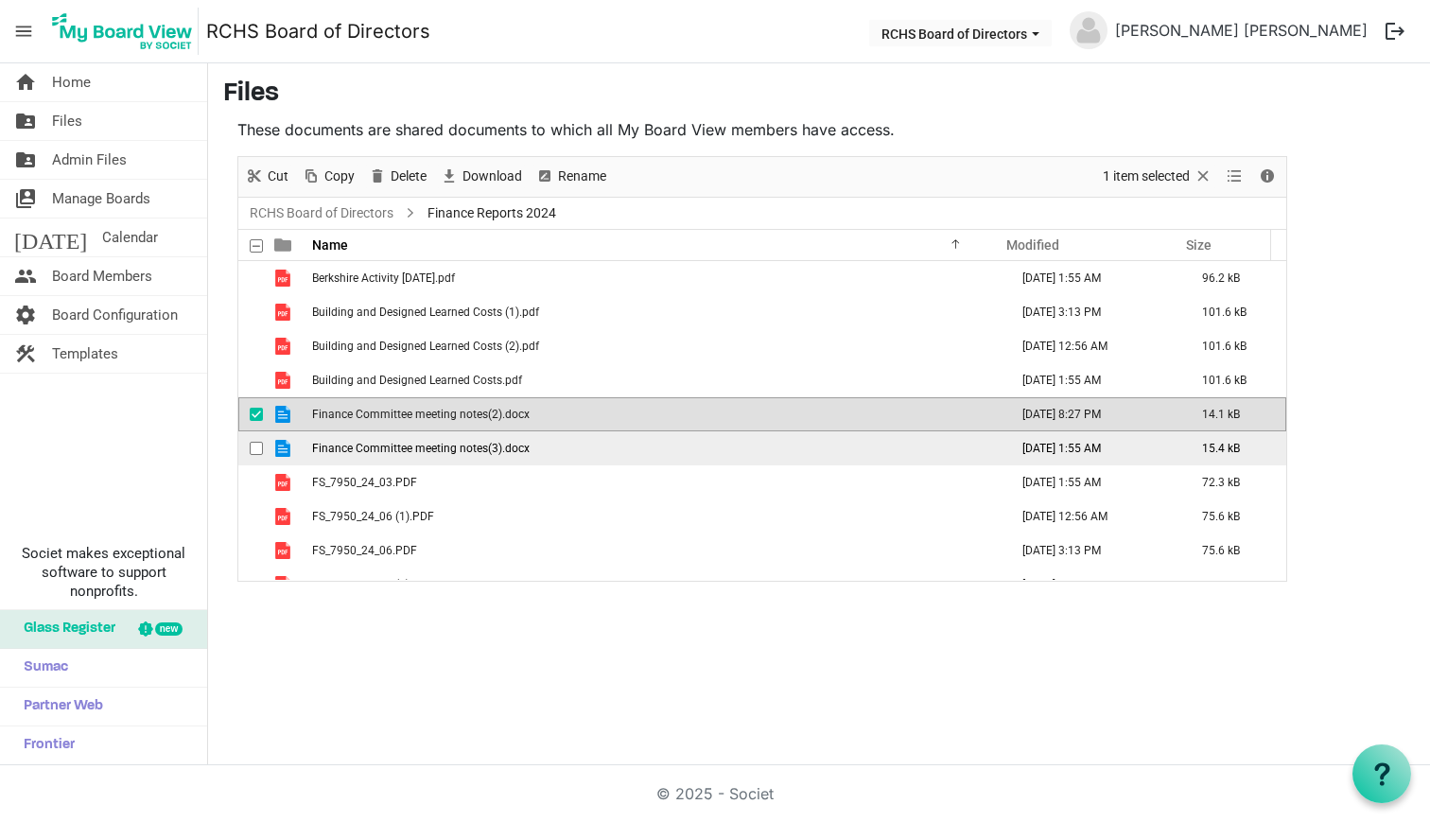
click at [262, 445] on span "checkbox" at bounding box center [256, 448] width 13 height 13
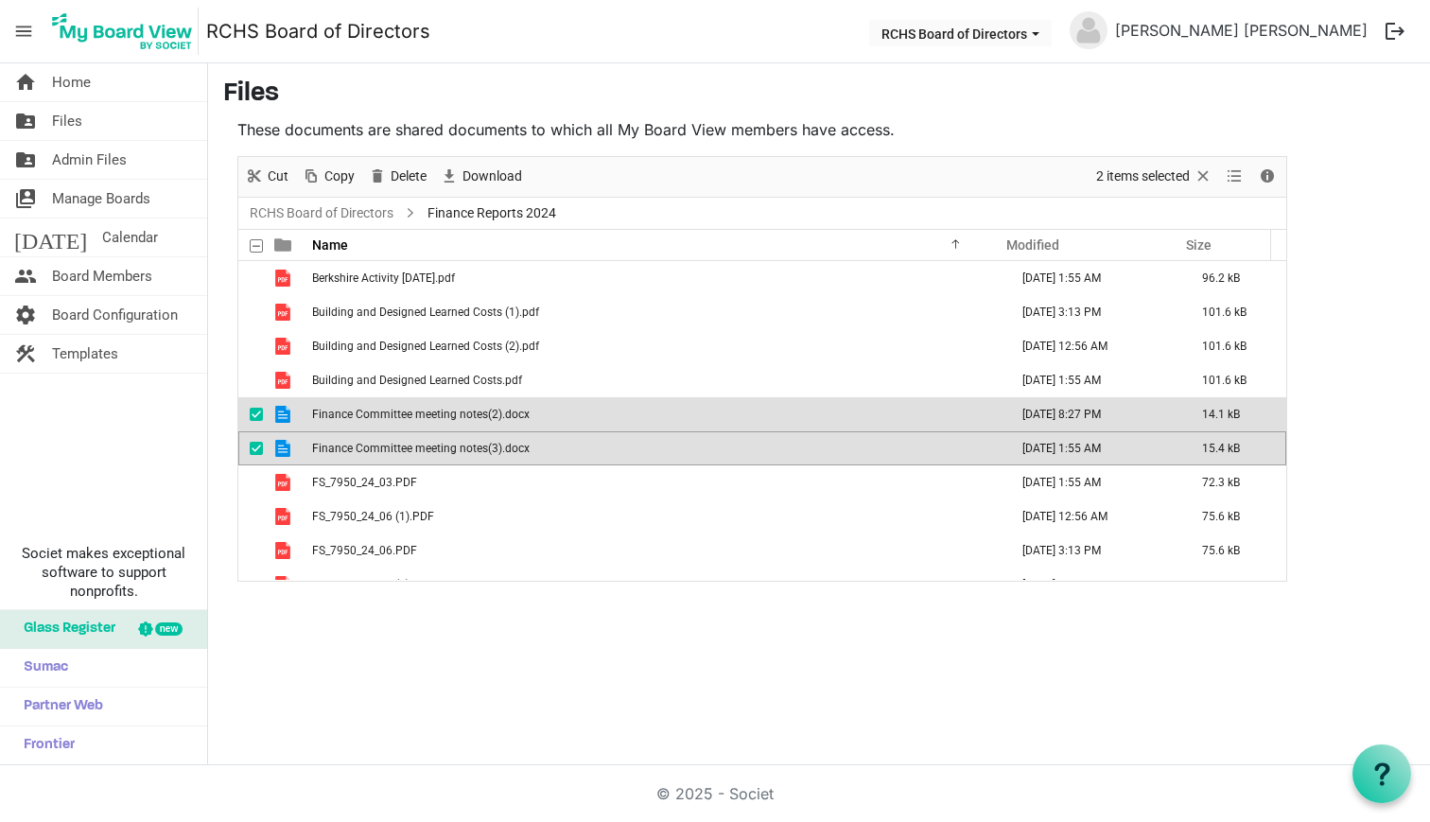
click at [258, 411] on span "checkbox" at bounding box center [256, 414] width 13 height 13
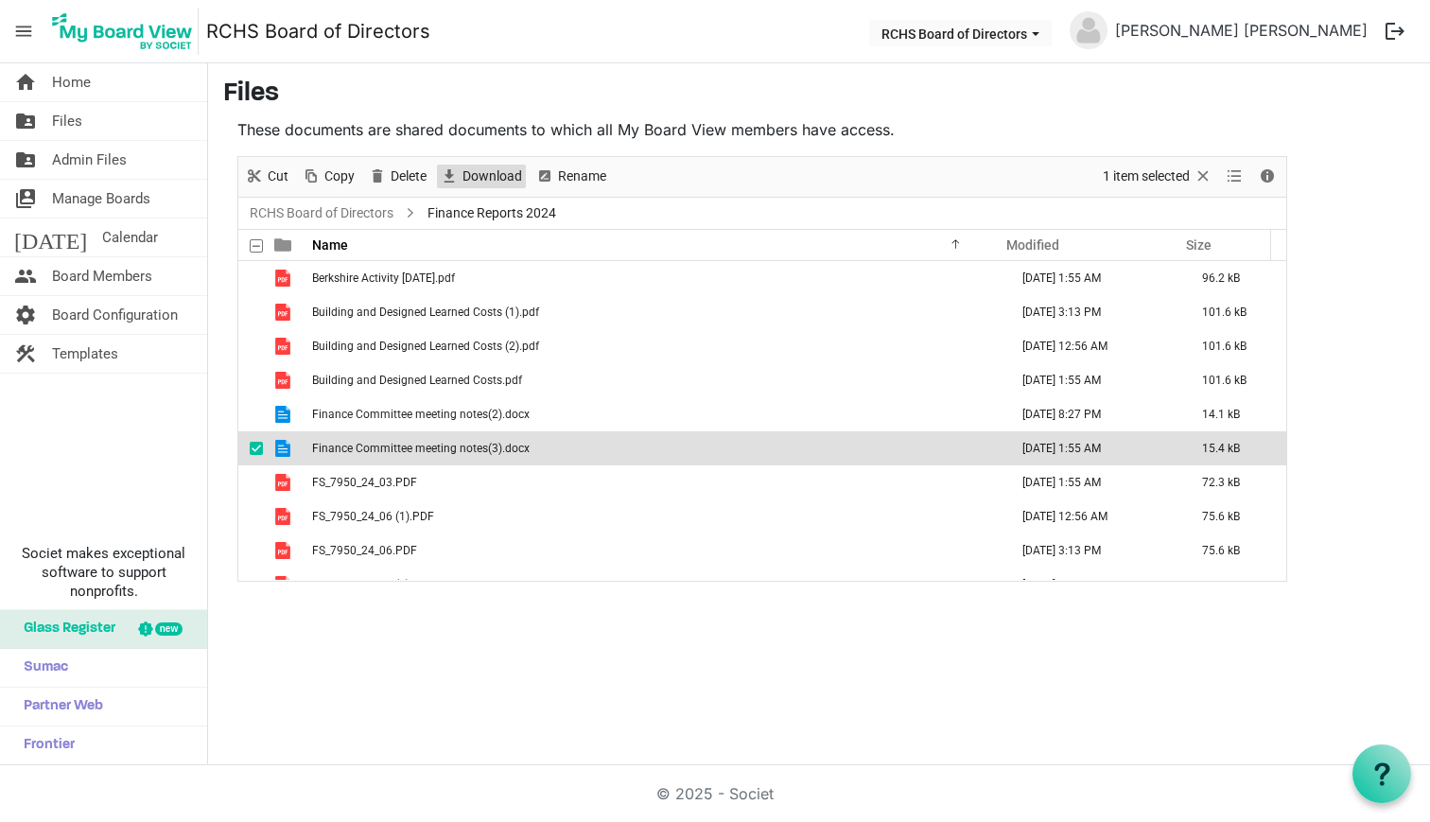
drag, startPoint x: 498, startPoint y: 175, endPoint x: 491, endPoint y: 186, distance: 13.6
click at [491, 186] on span "Download" at bounding box center [492, 177] width 63 height 24
click at [255, 445] on span "checkbox" at bounding box center [256, 448] width 13 height 13
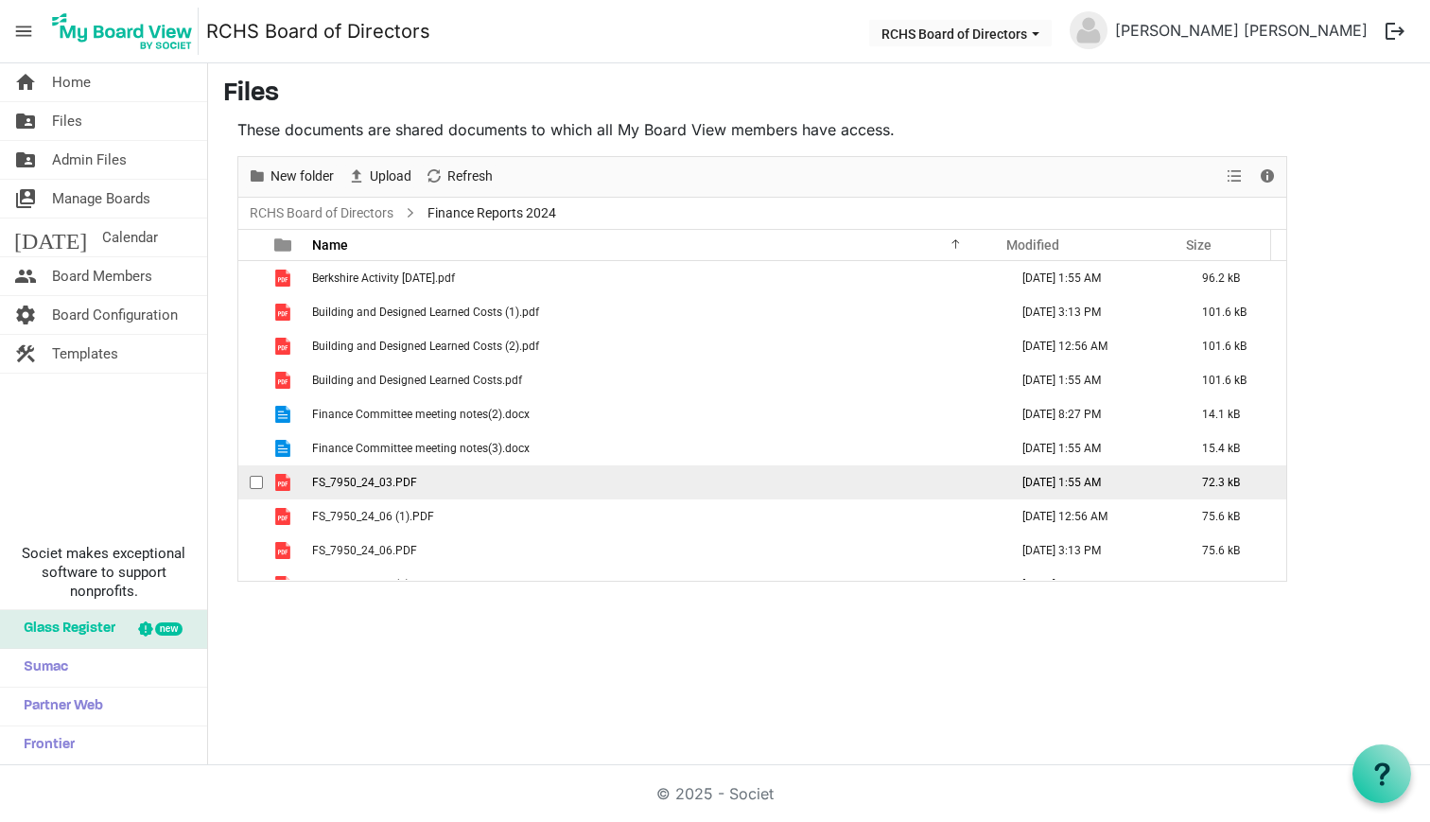
click at [256, 478] on span "checkbox" at bounding box center [256, 482] width 13 height 13
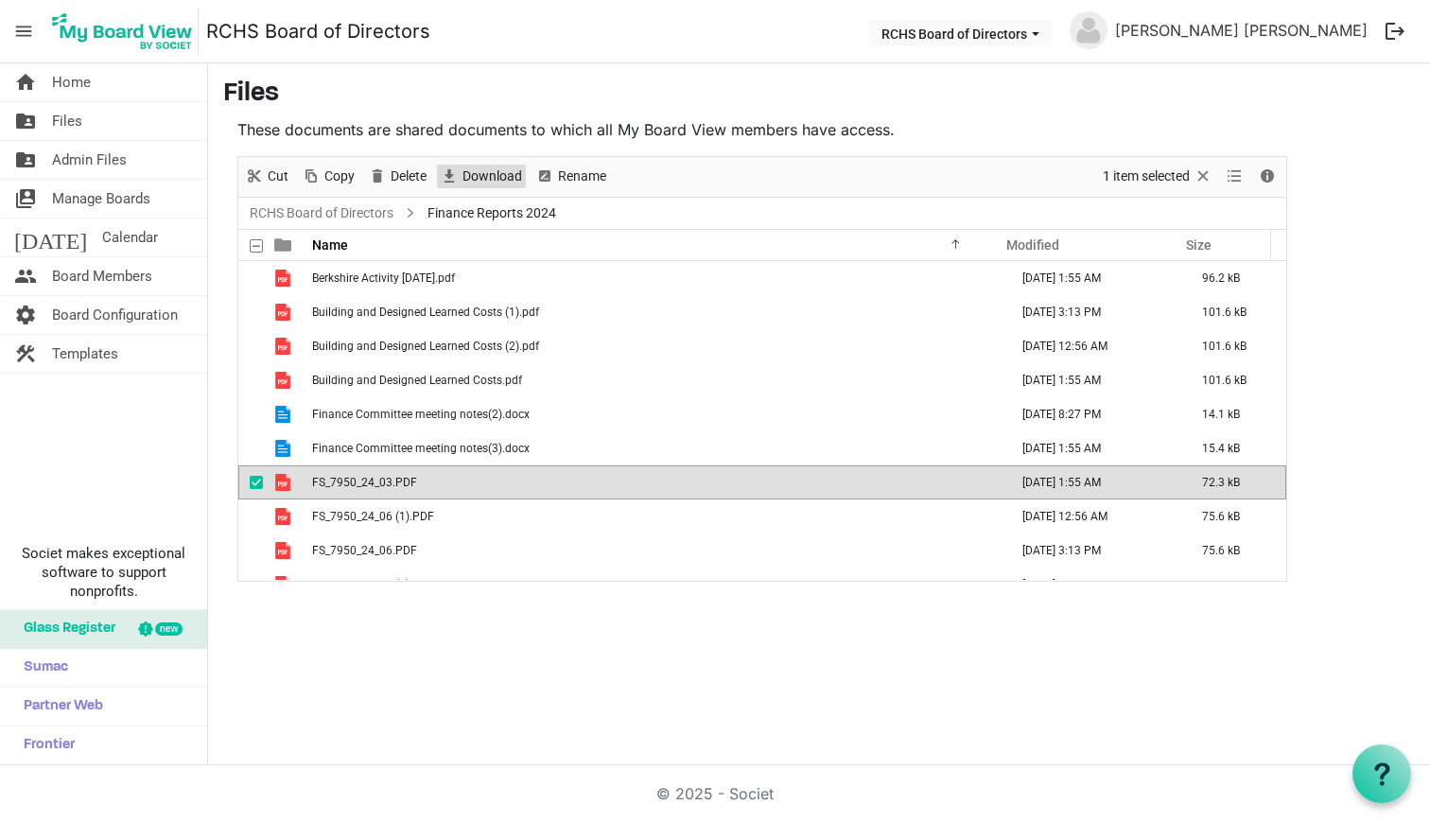
click at [493, 183] on span "Download" at bounding box center [492, 177] width 63 height 24
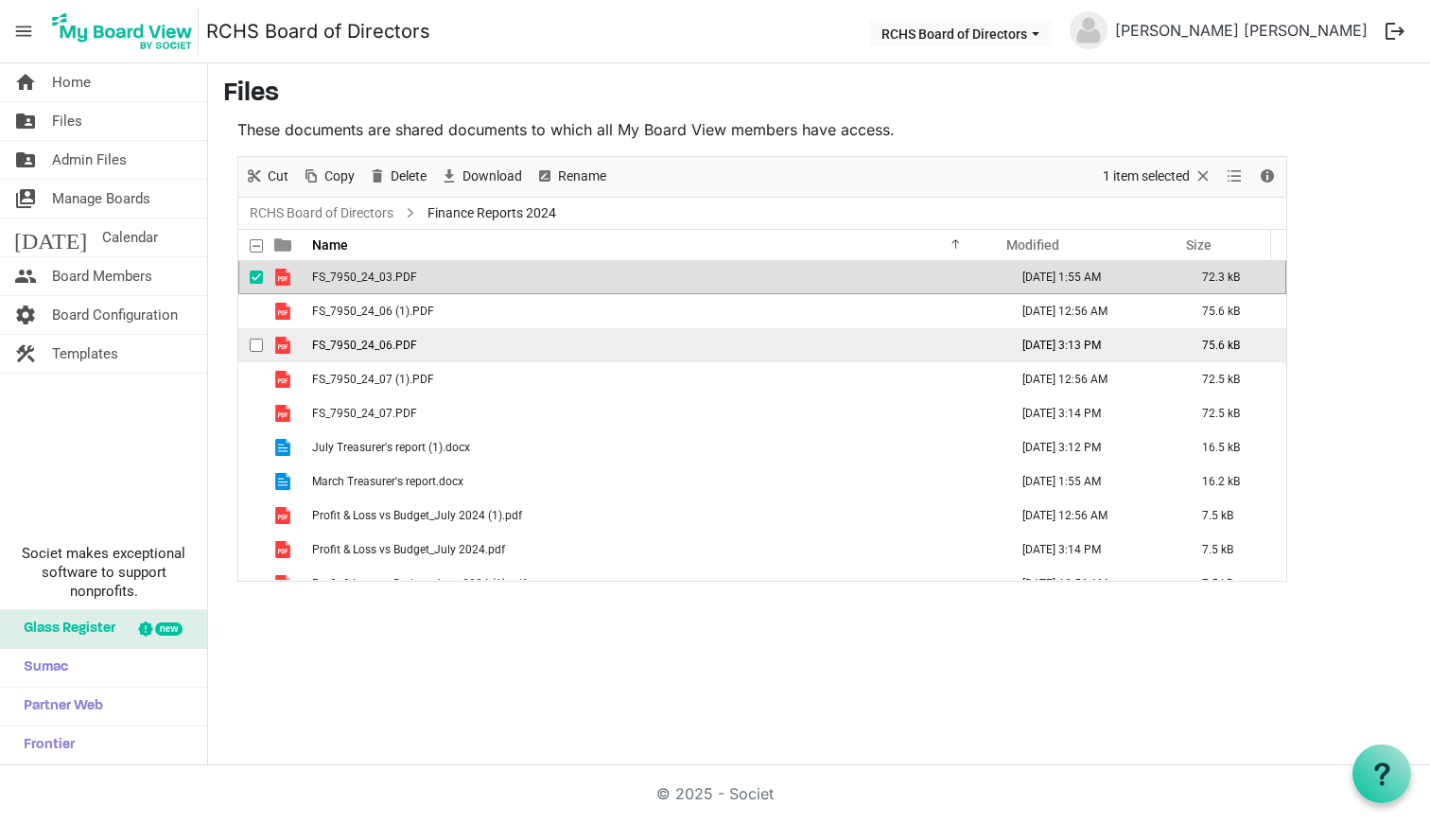
scroll to position [201, 0]
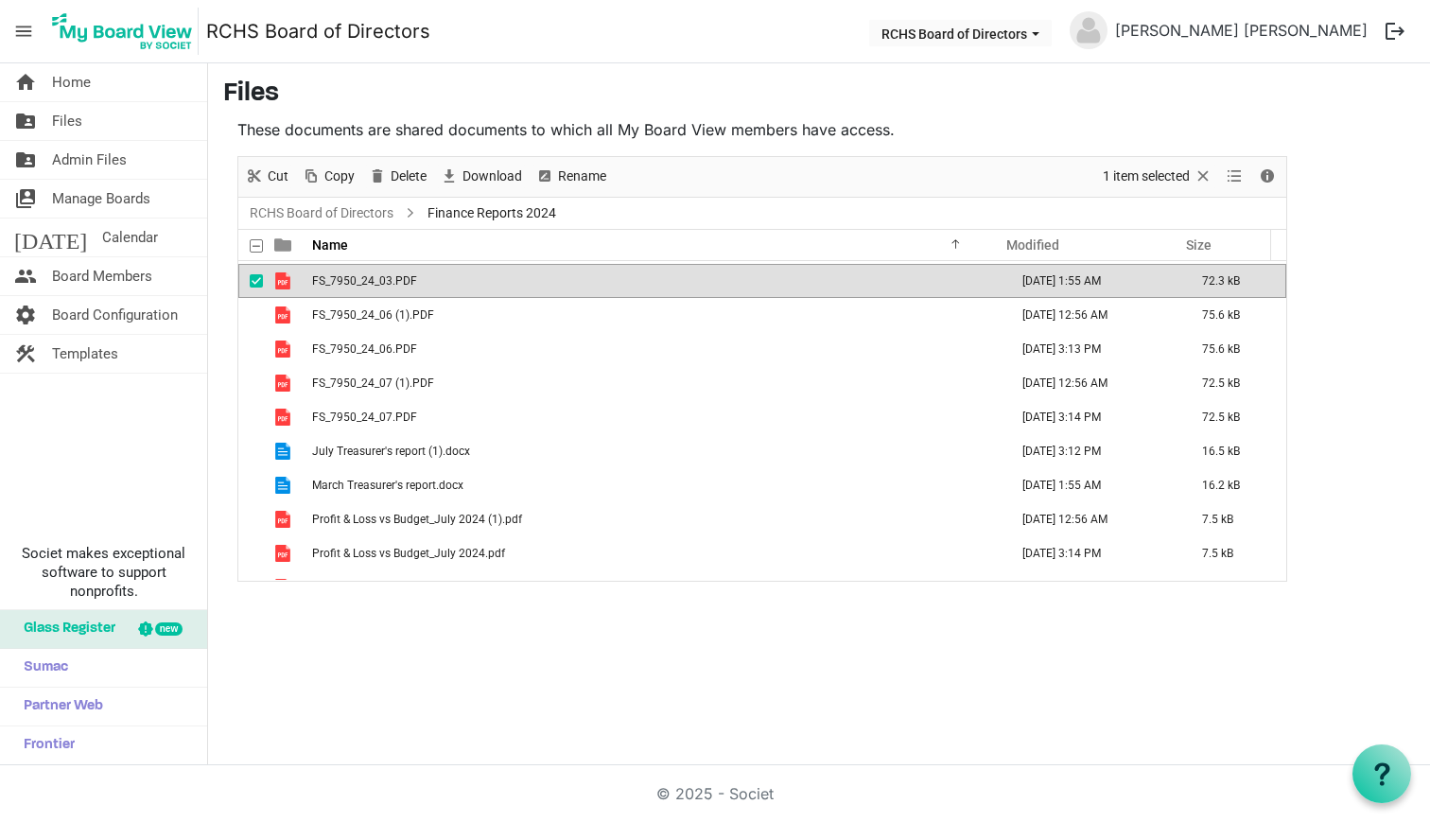
click at [259, 282] on span "checkbox" at bounding box center [256, 280] width 13 height 13
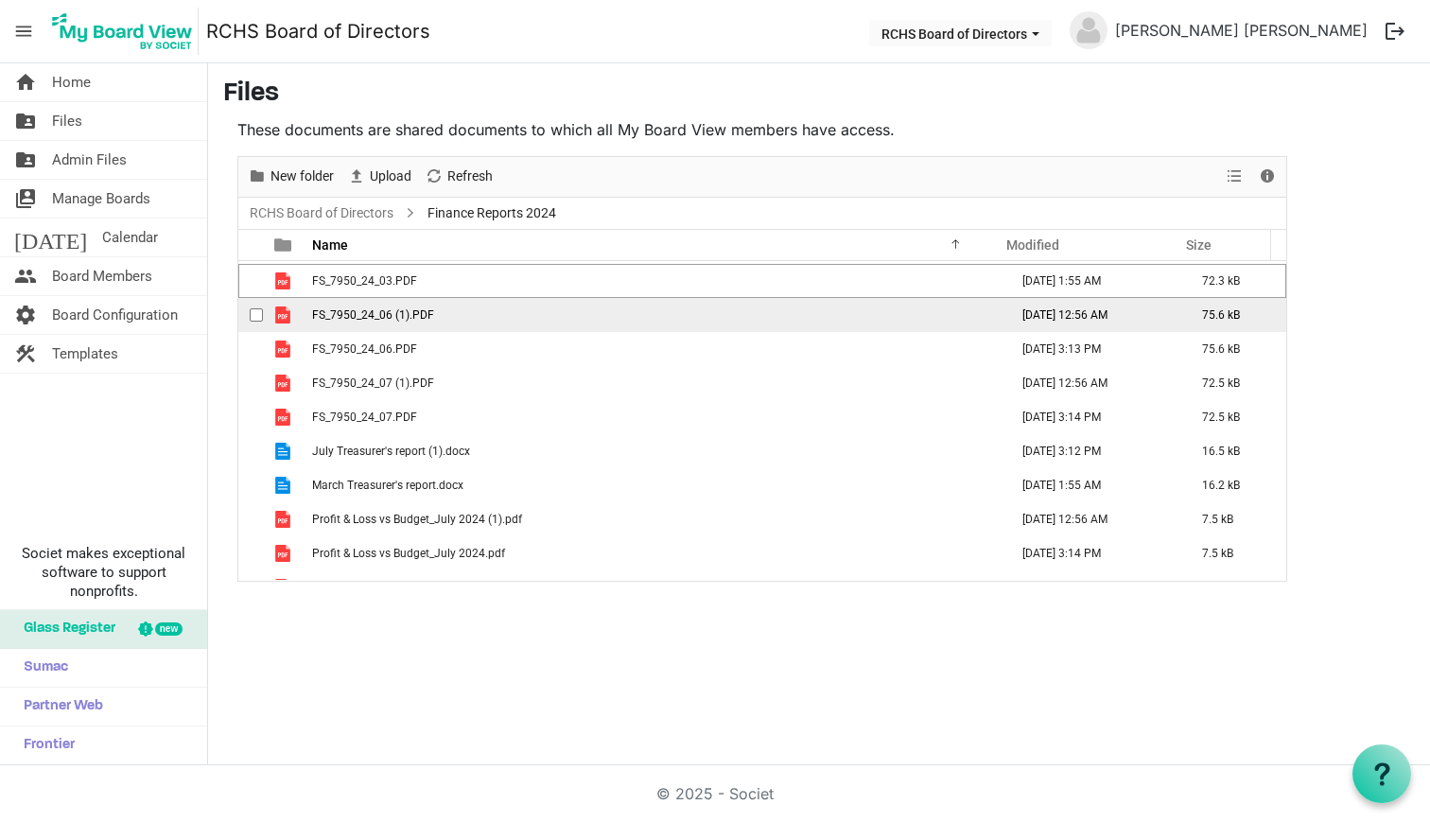
click at [259, 310] on span "checkbox" at bounding box center [256, 314] width 13 height 13
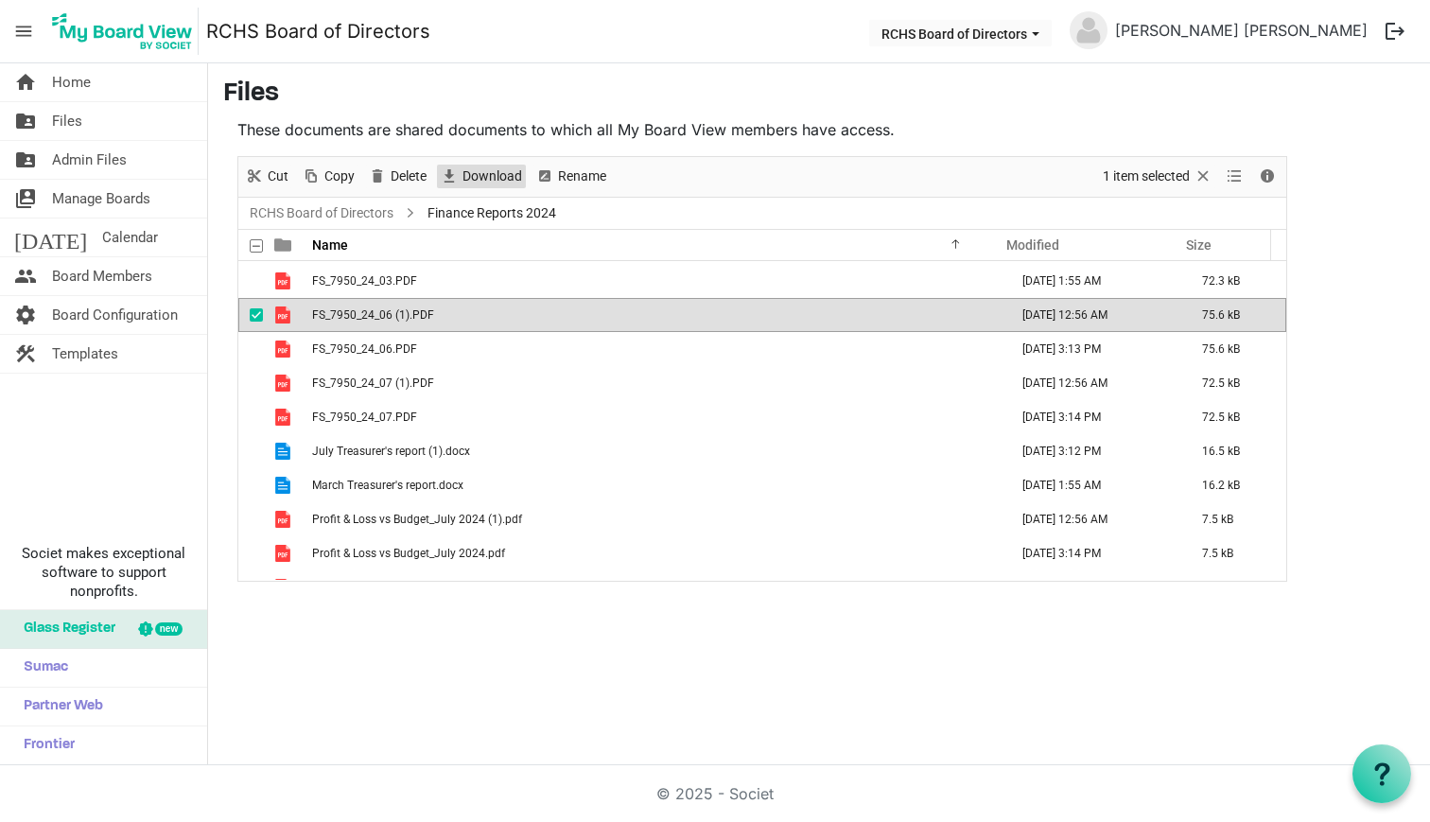
click at [493, 171] on span "Download" at bounding box center [492, 177] width 63 height 24
click at [256, 315] on span "checkbox" at bounding box center [256, 314] width 13 height 13
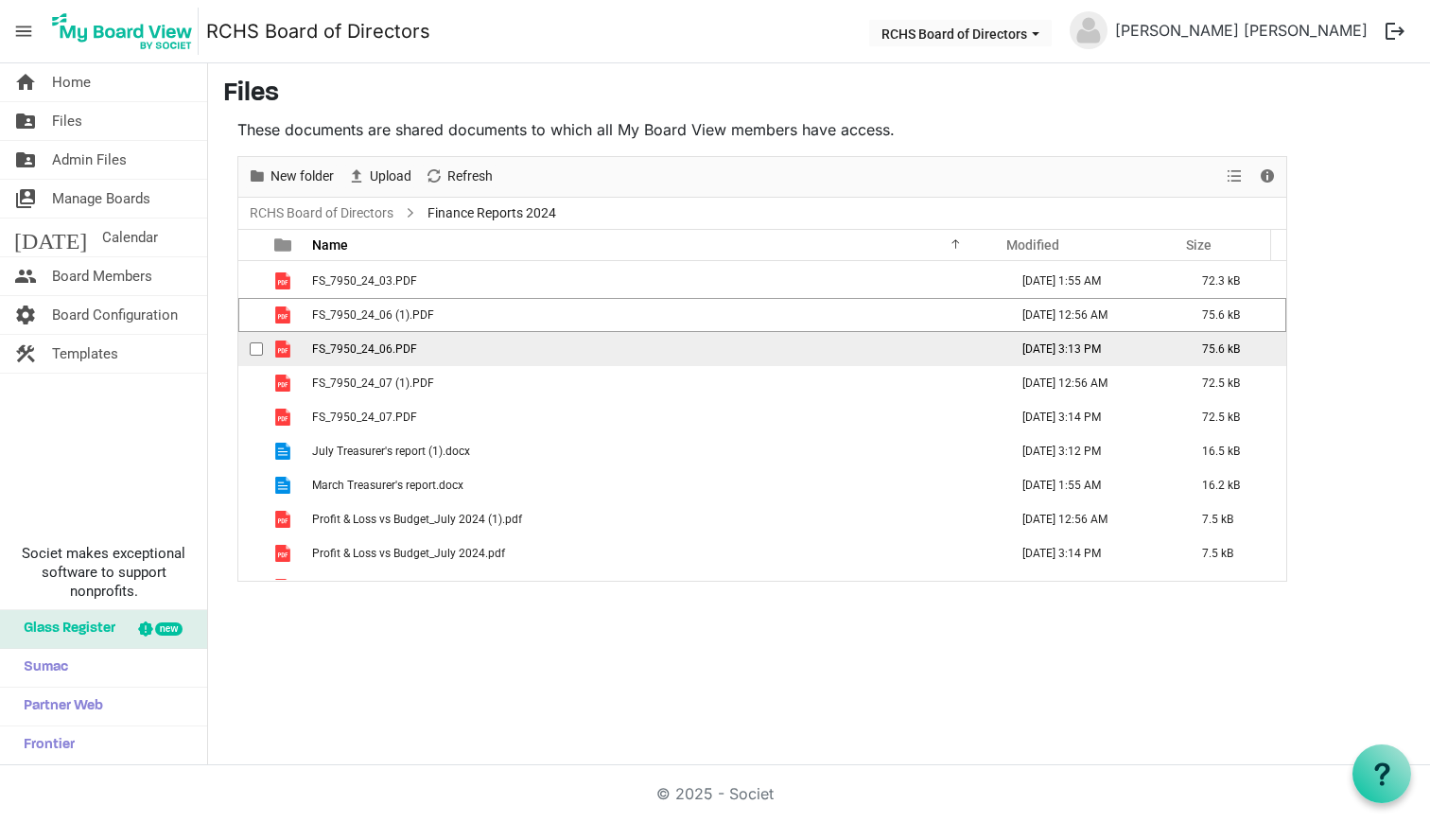
click at [253, 340] on div "checkbox" at bounding box center [261, 349] width 23 height 19
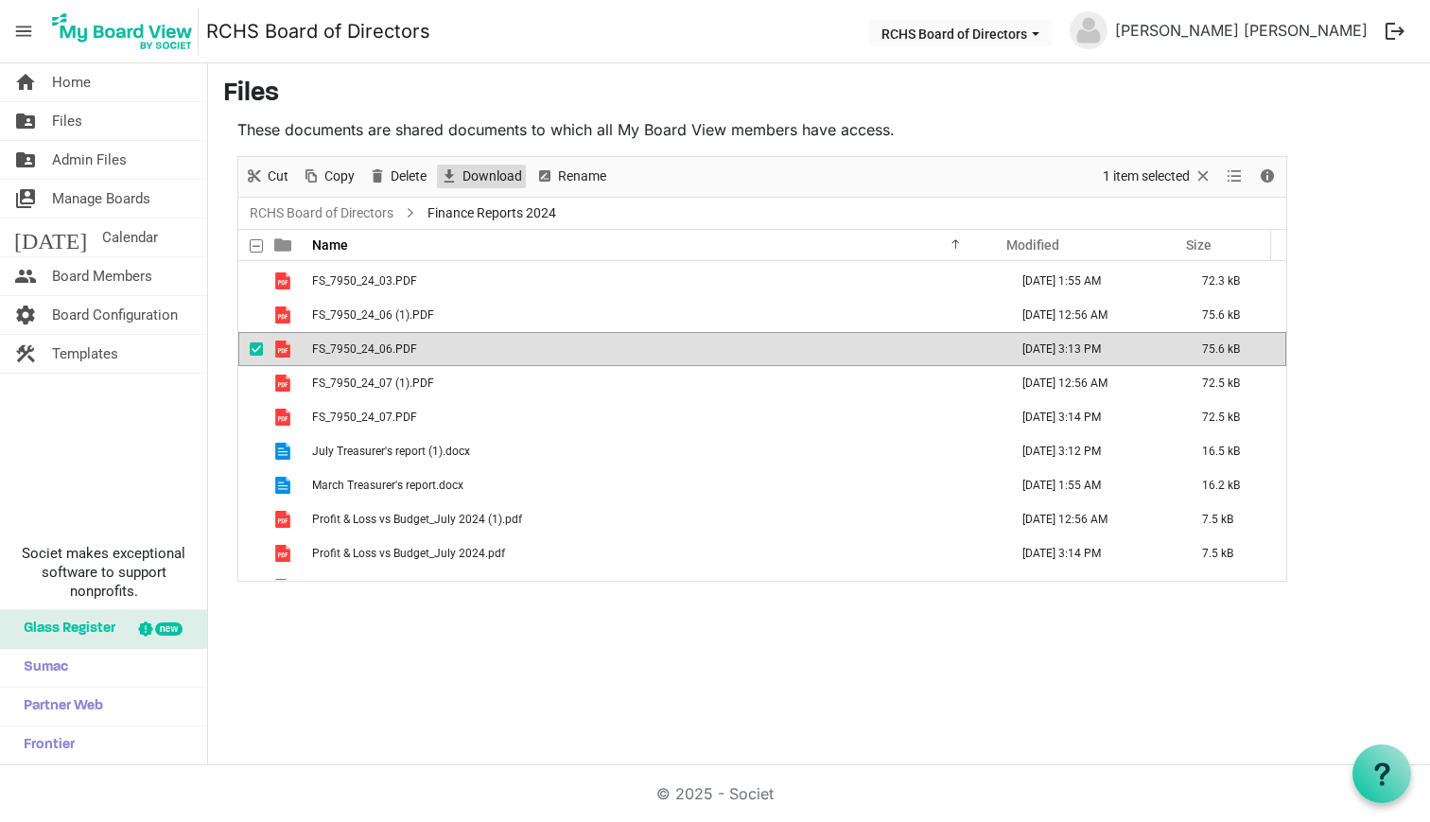
click at [463, 177] on span "Download" at bounding box center [492, 177] width 63 height 24
click at [250, 346] on span "checkbox" at bounding box center [256, 348] width 13 height 13
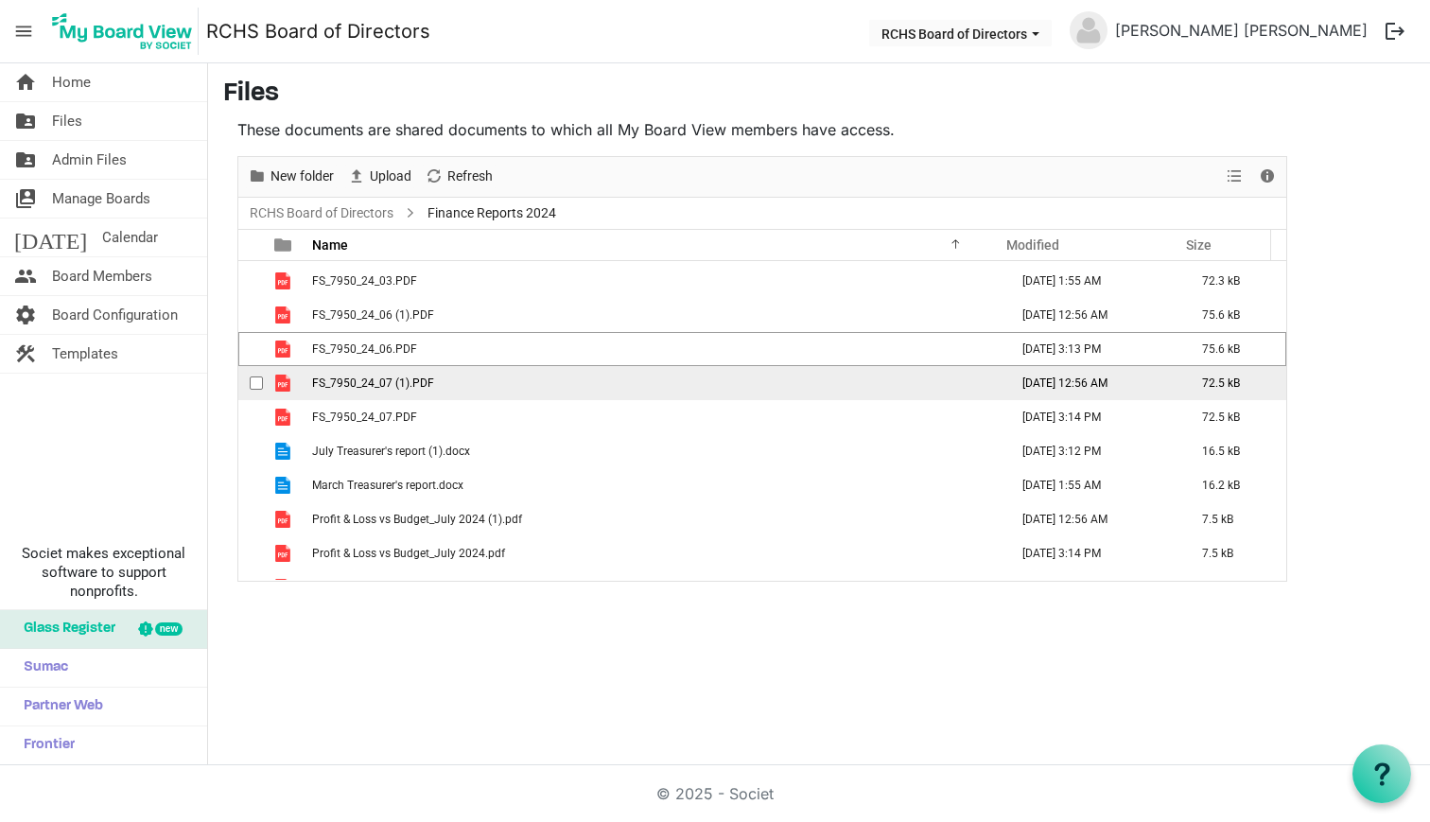
click at [252, 374] on div "checkbox" at bounding box center [261, 383] width 23 height 19
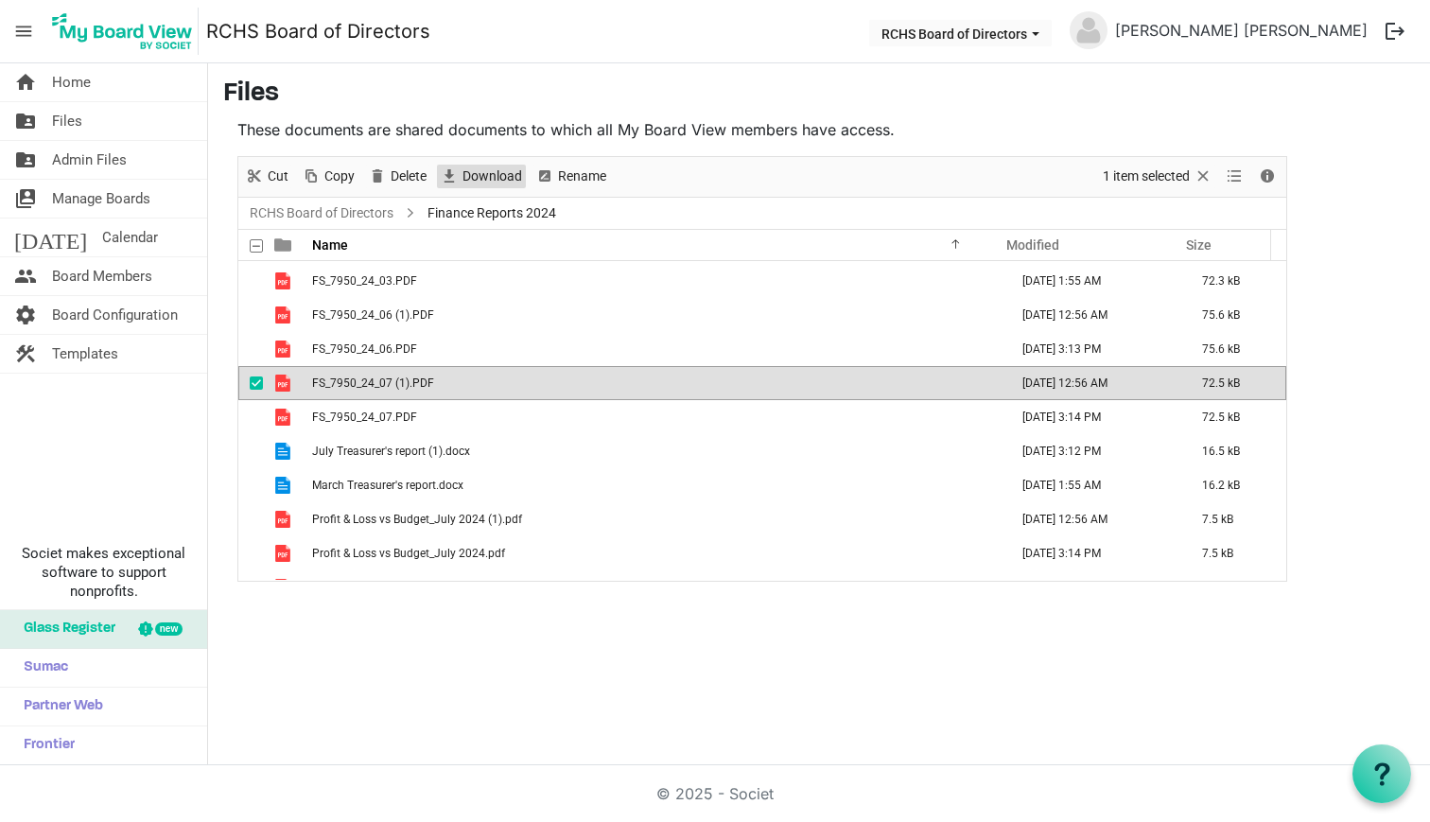
click at [502, 181] on span "Download" at bounding box center [492, 177] width 63 height 24
click at [251, 380] on span "checkbox" at bounding box center [256, 382] width 13 height 13
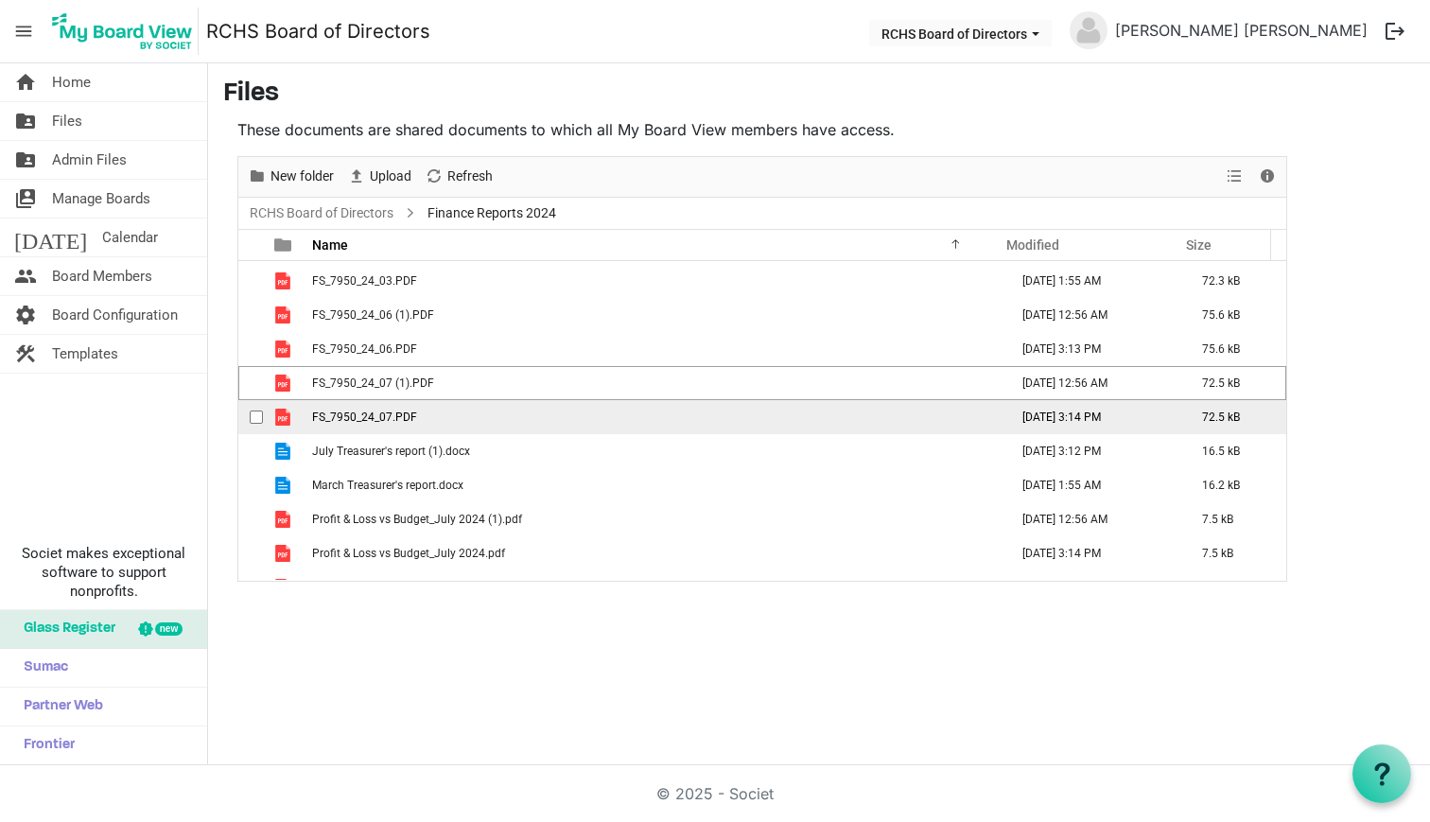
click at [262, 410] on span "checkbox" at bounding box center [256, 416] width 13 height 13
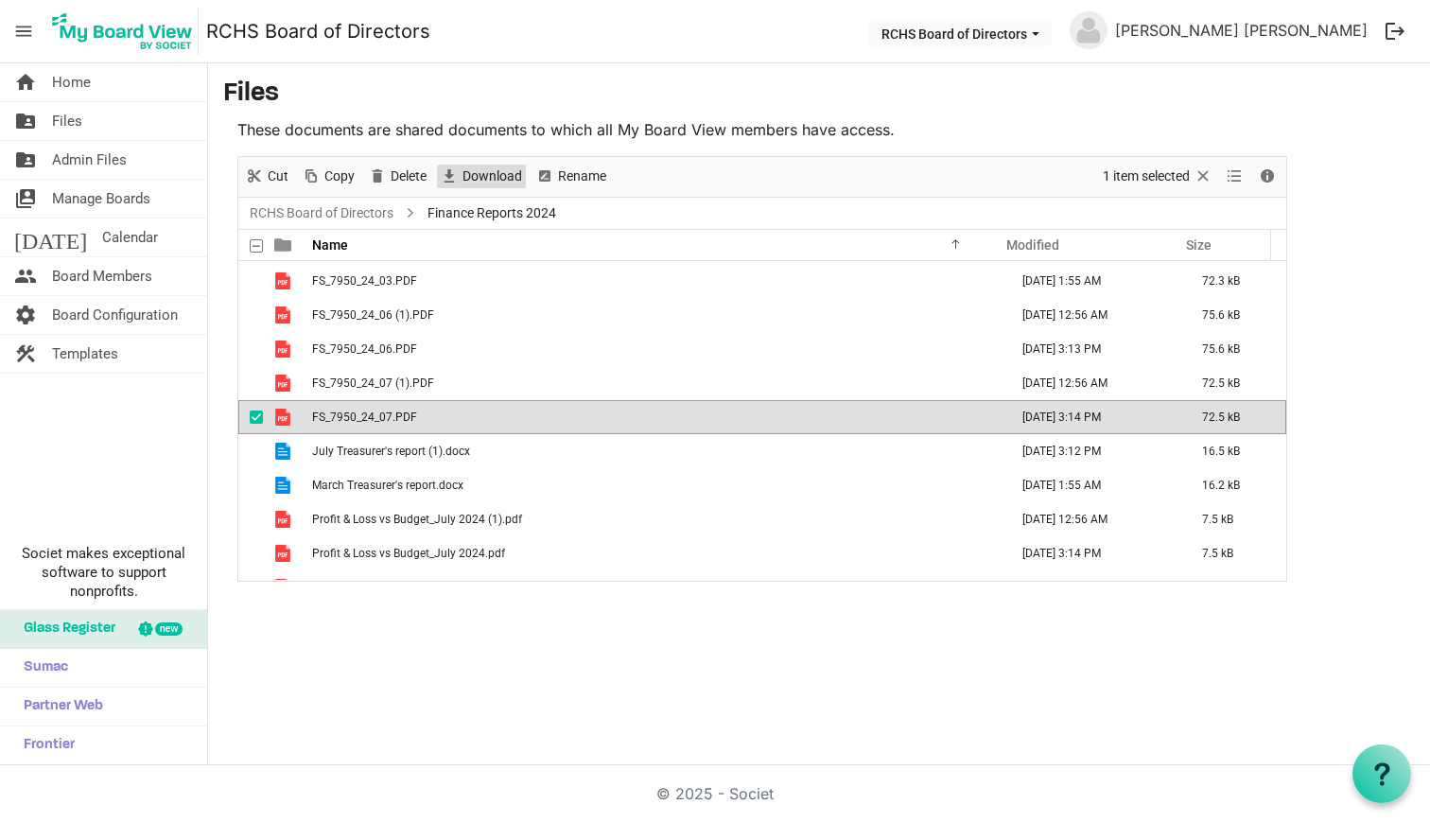
click at [473, 176] on span "Download" at bounding box center [492, 177] width 63 height 24
click at [258, 418] on span "checkbox" at bounding box center [256, 416] width 13 height 13
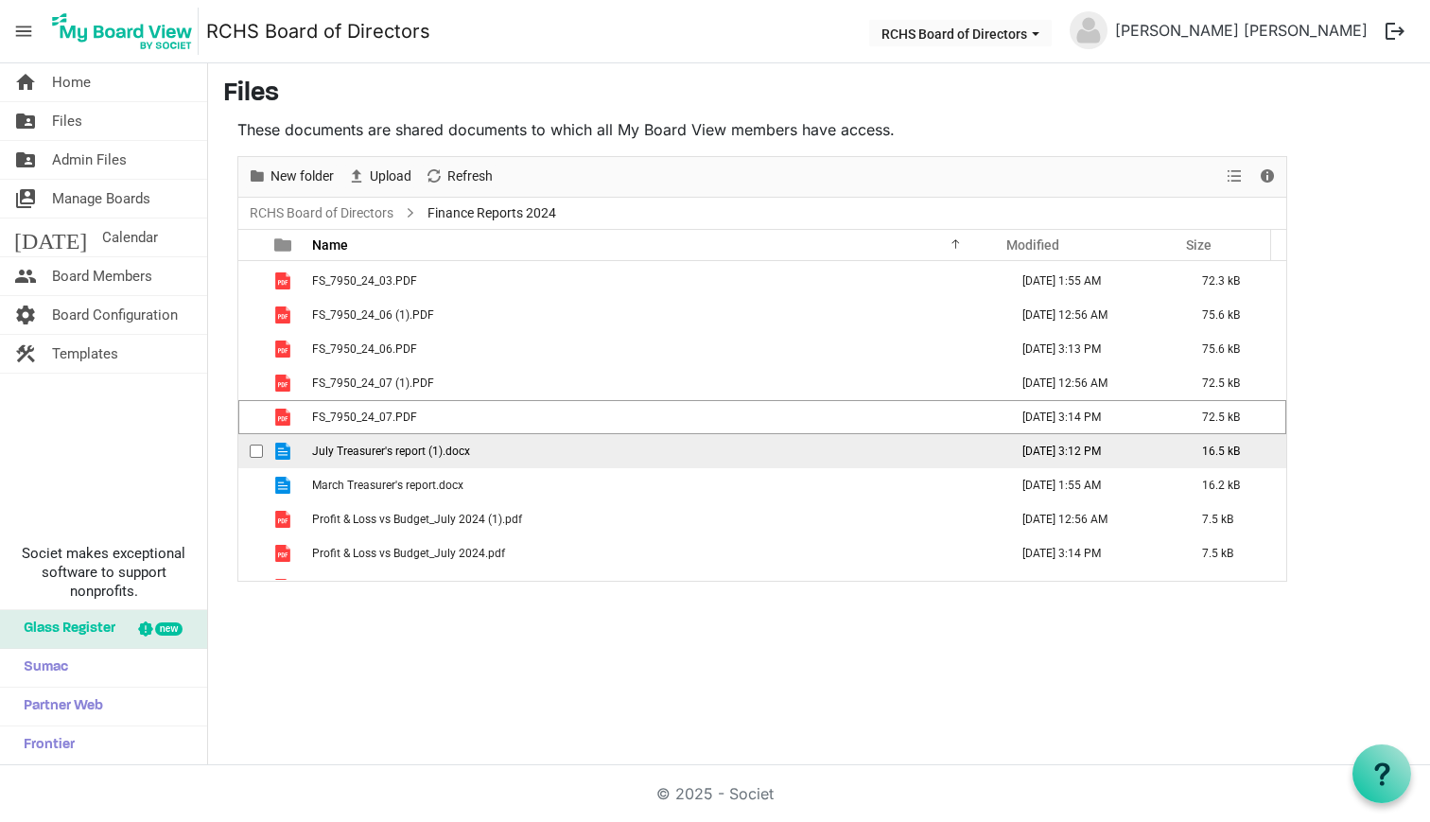
click at [256, 444] on div "checkbox" at bounding box center [261, 451] width 23 height 19
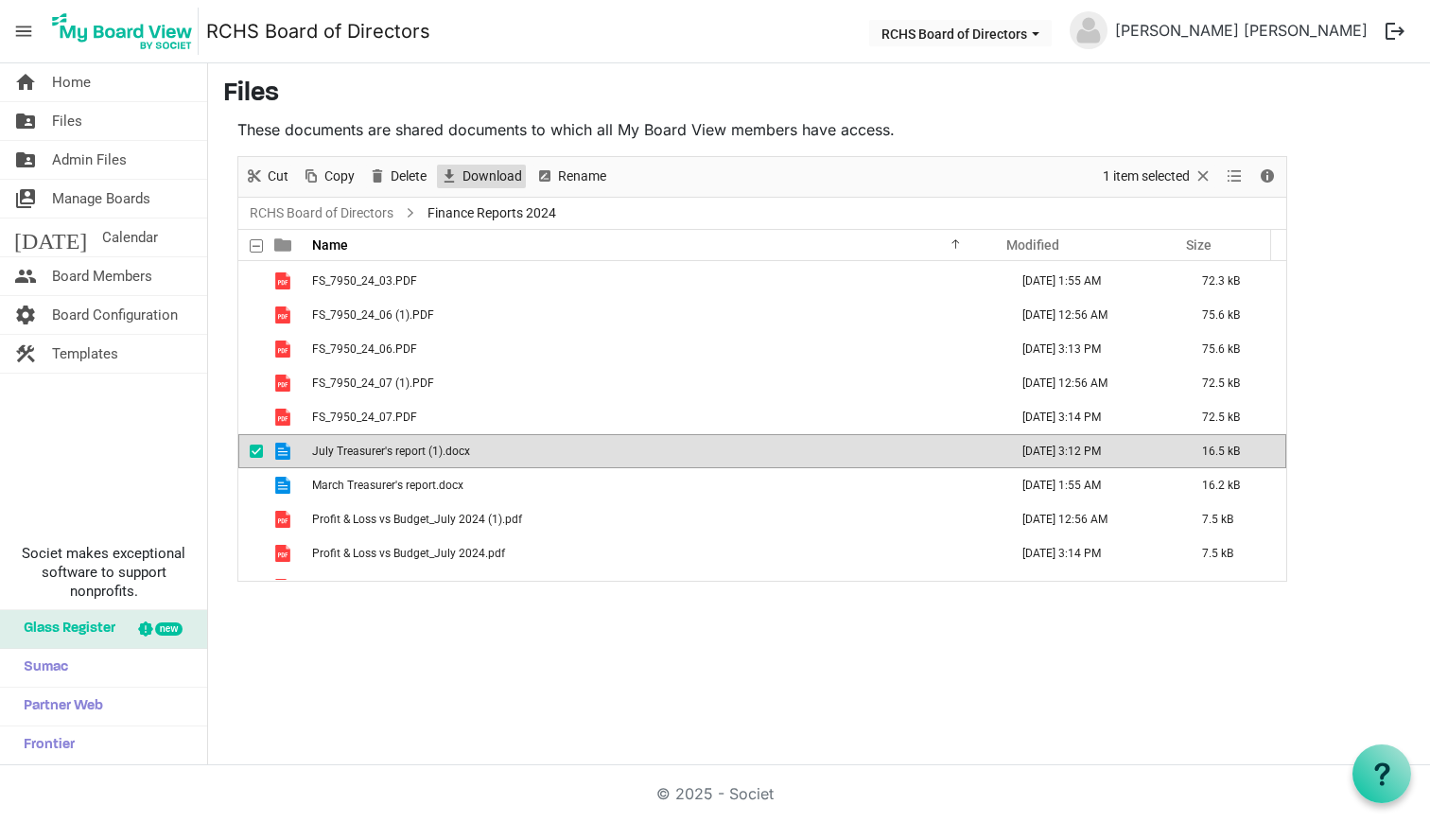
click at [483, 177] on span "Download" at bounding box center [492, 177] width 63 height 24
click at [257, 453] on span "checkbox" at bounding box center [256, 451] width 13 height 13
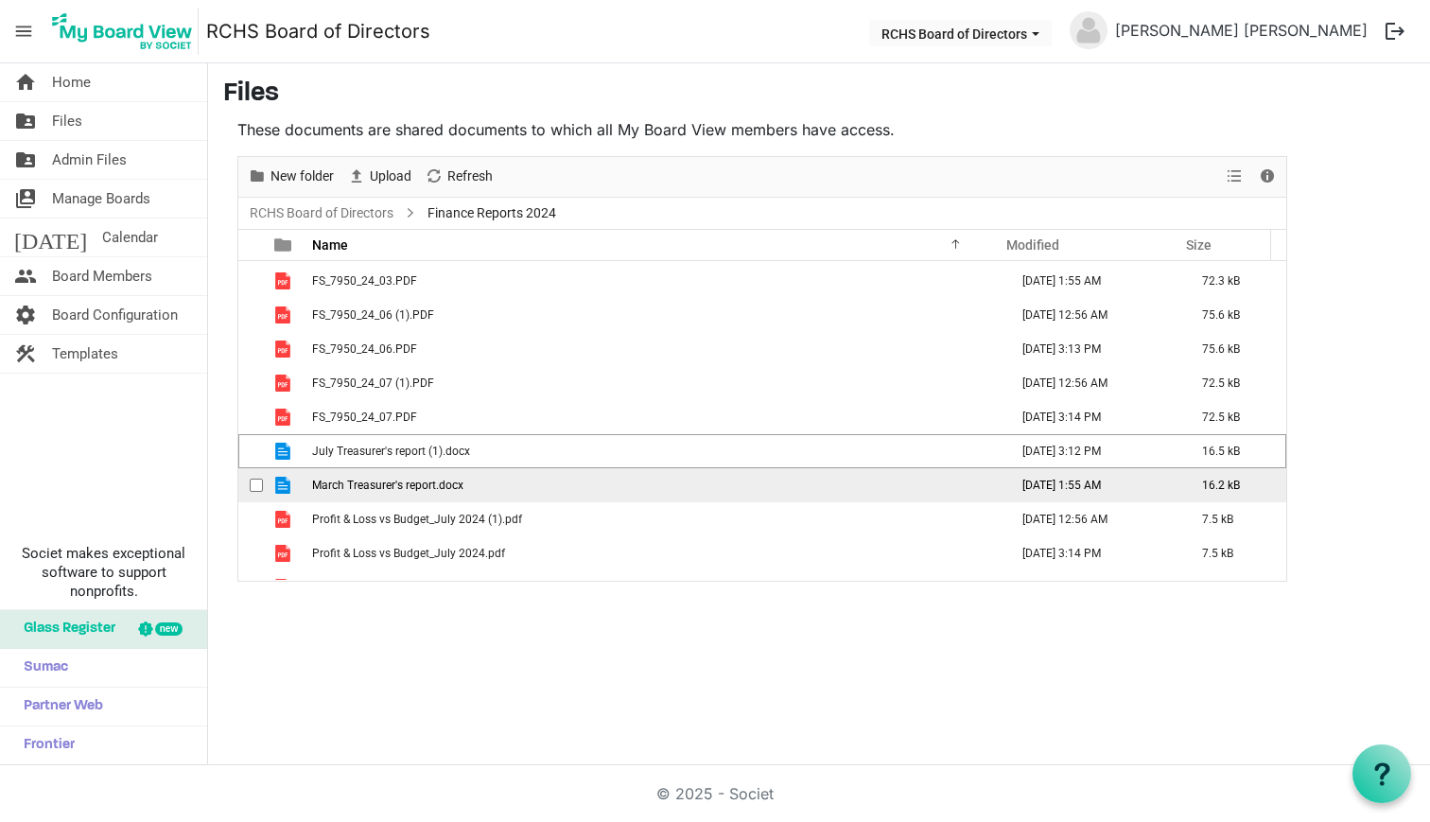
click at [257, 480] on span "checkbox" at bounding box center [256, 485] width 13 height 13
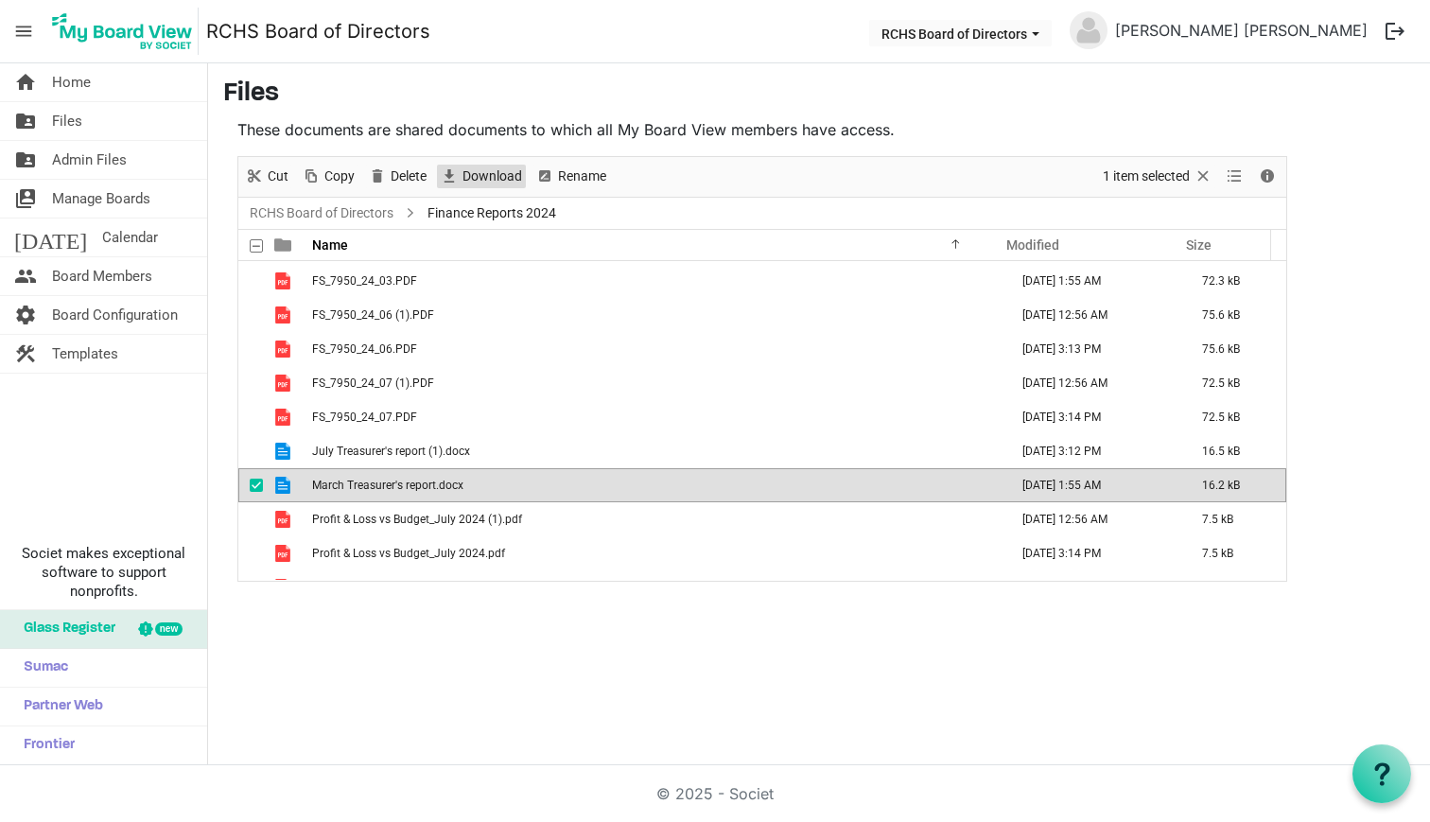
click at [495, 181] on span "Download" at bounding box center [492, 177] width 63 height 24
click at [255, 481] on span "checkbox" at bounding box center [256, 485] width 13 height 13
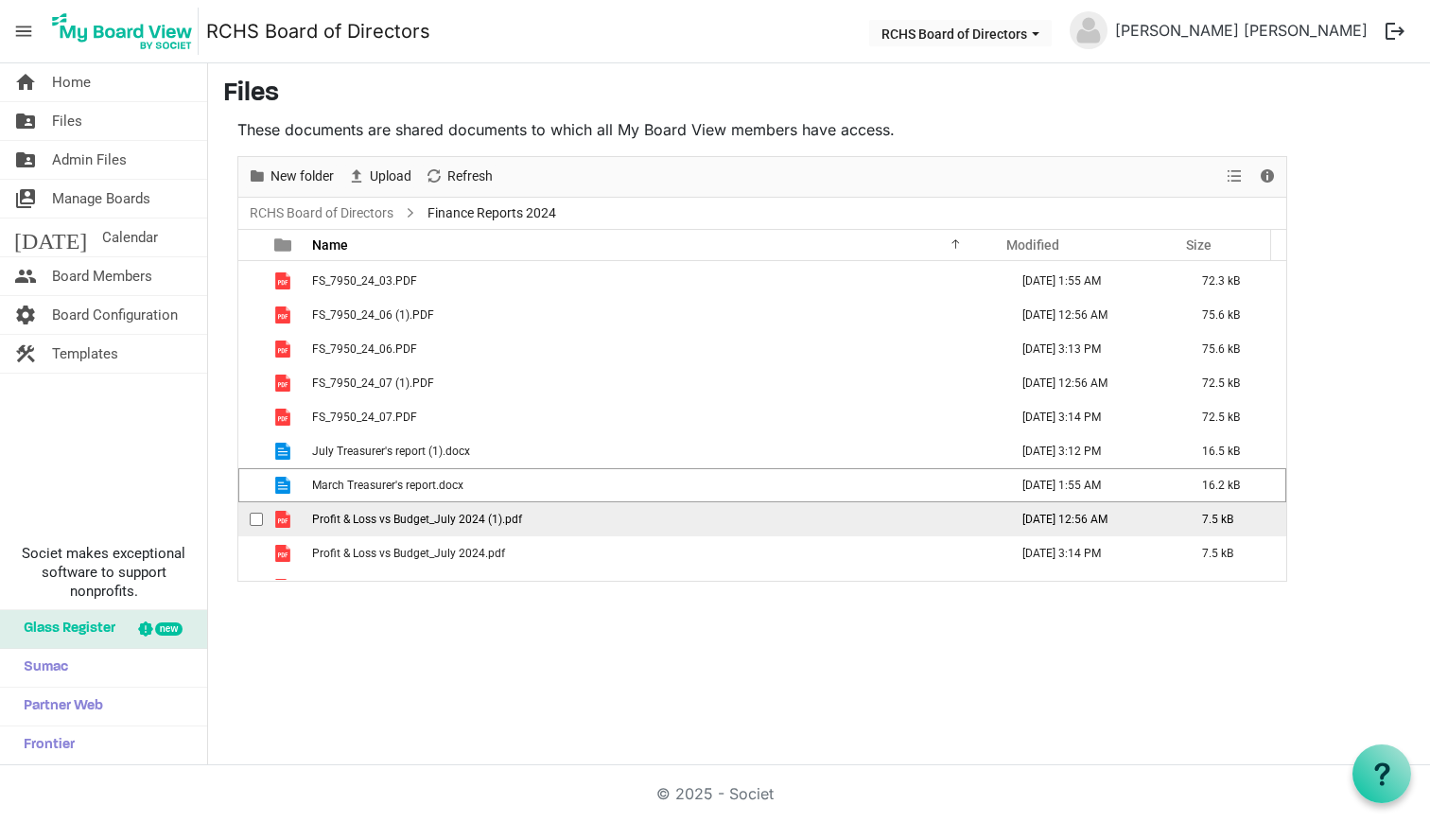
click at [250, 513] on span "checkbox" at bounding box center [256, 519] width 13 height 13
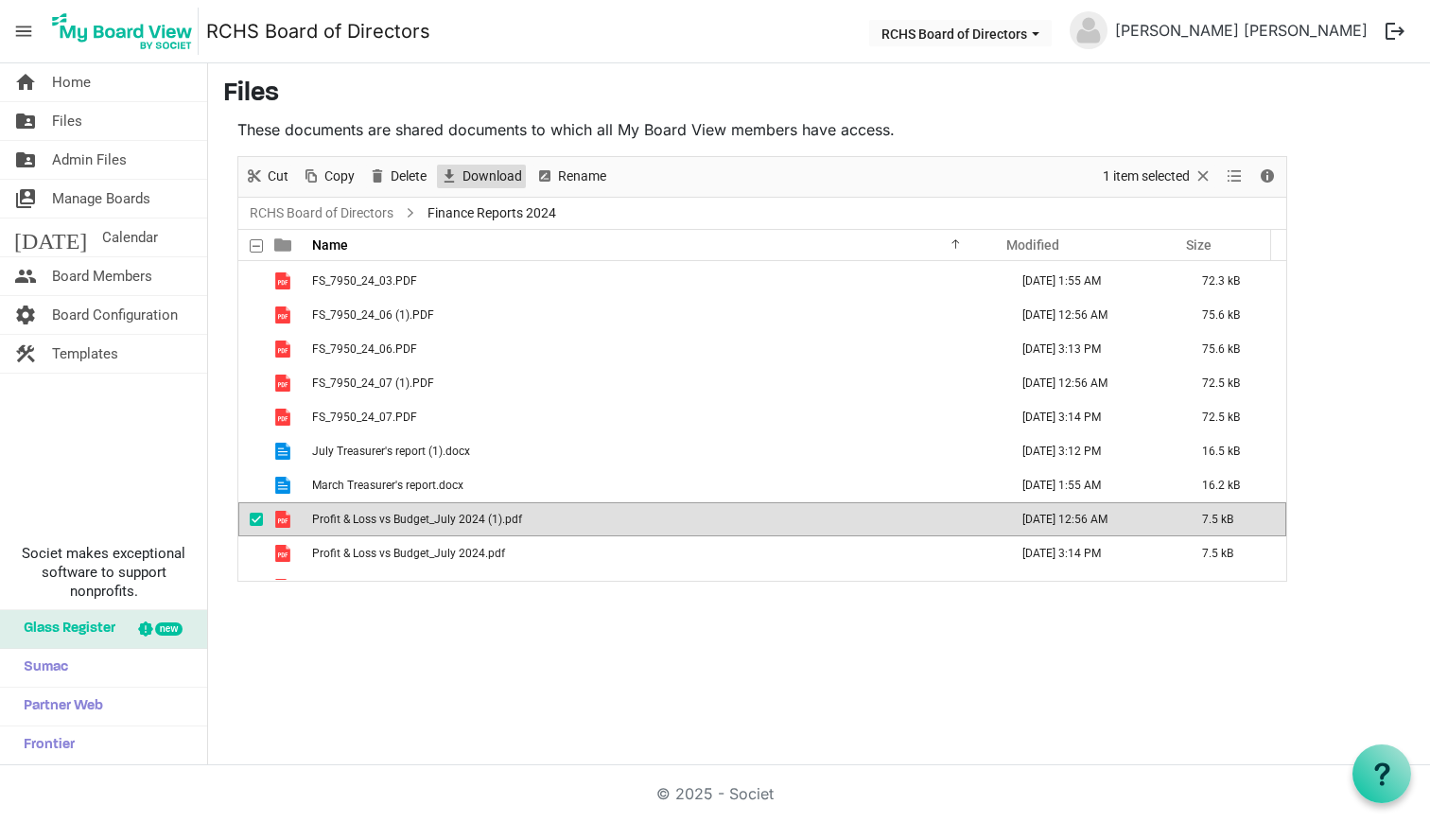
click at [465, 182] on span "Download" at bounding box center [492, 177] width 63 height 24
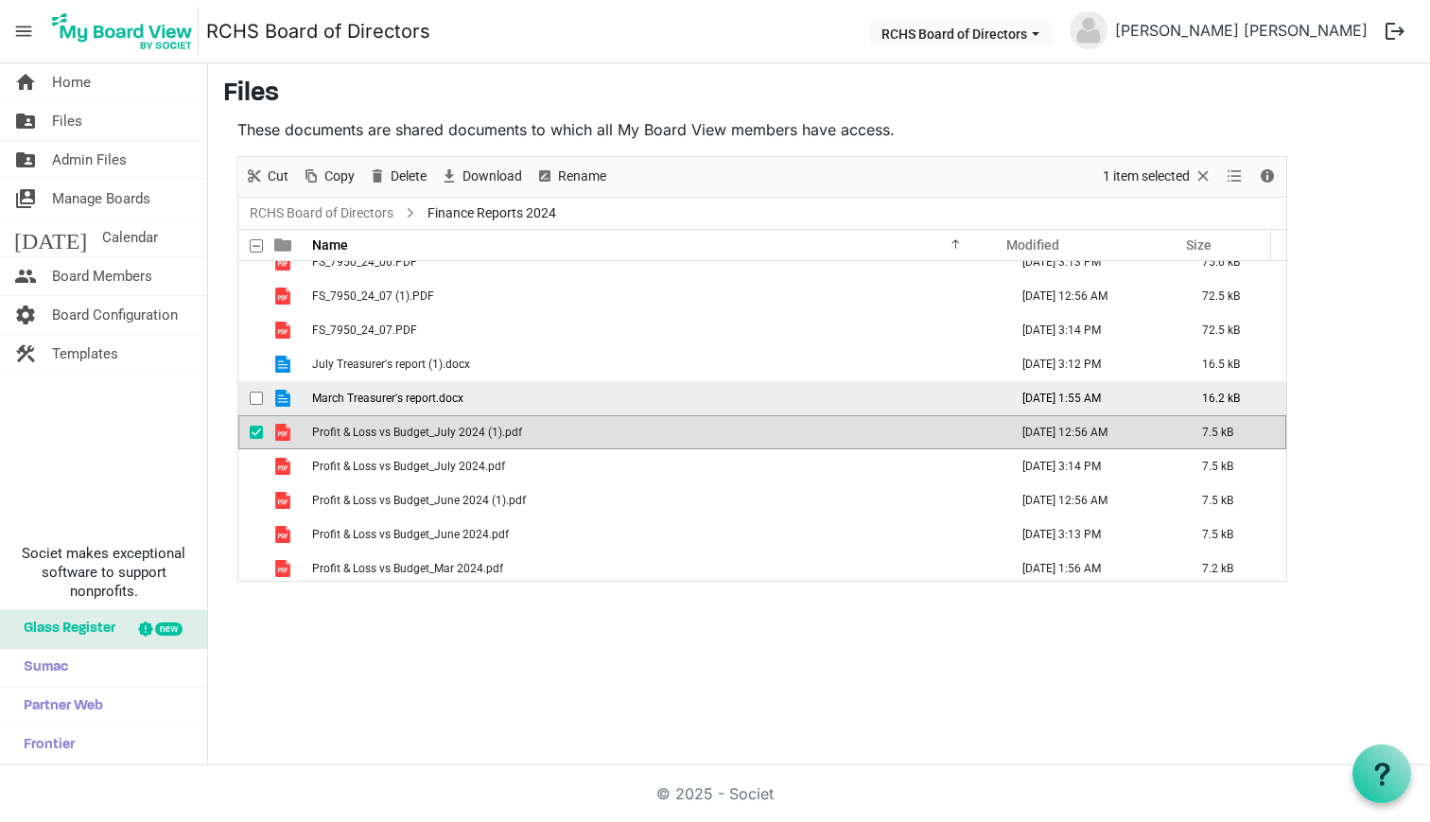
scroll to position [294, 0]
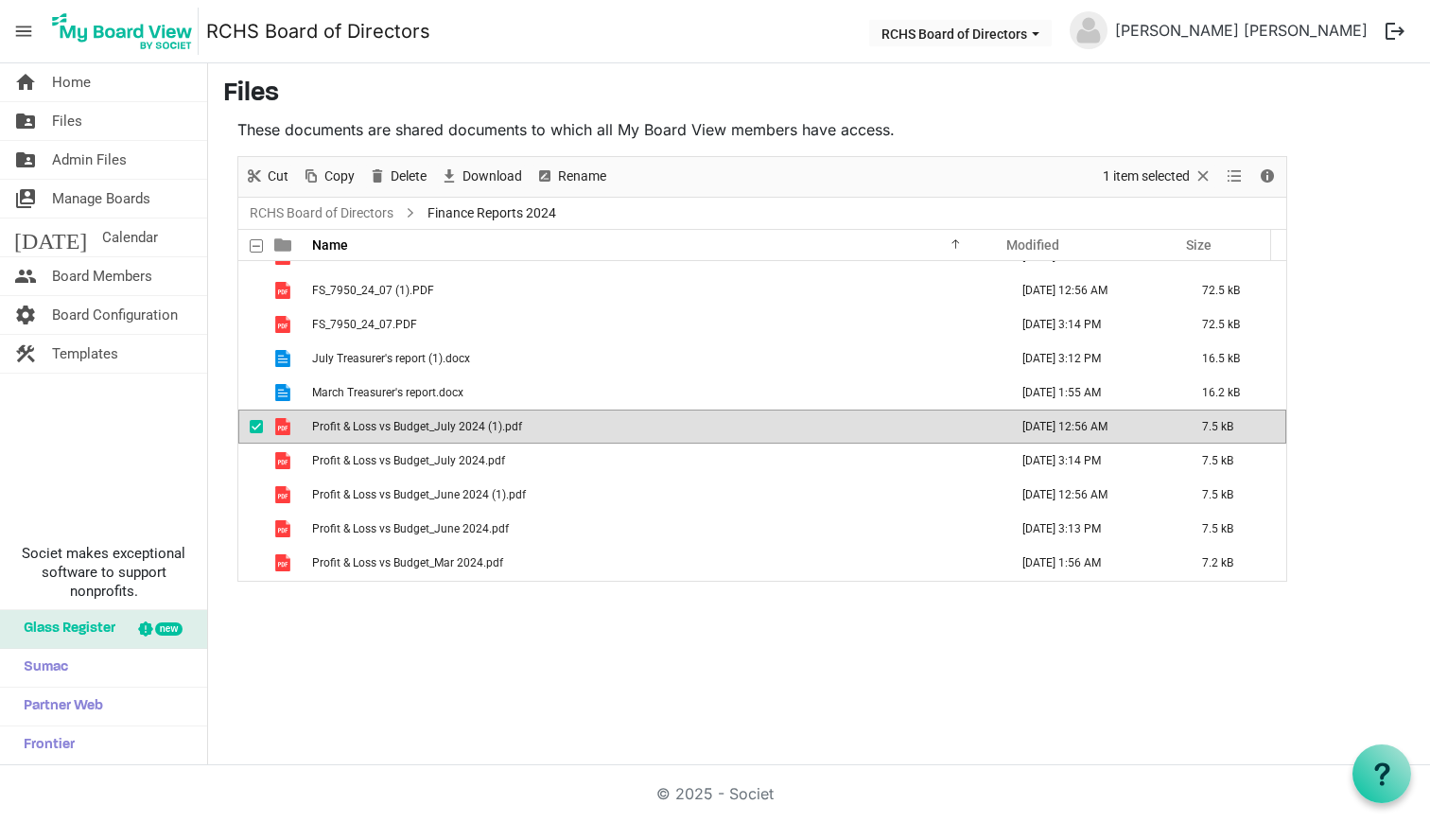
click at [258, 422] on span "checkbox" at bounding box center [256, 426] width 13 height 13
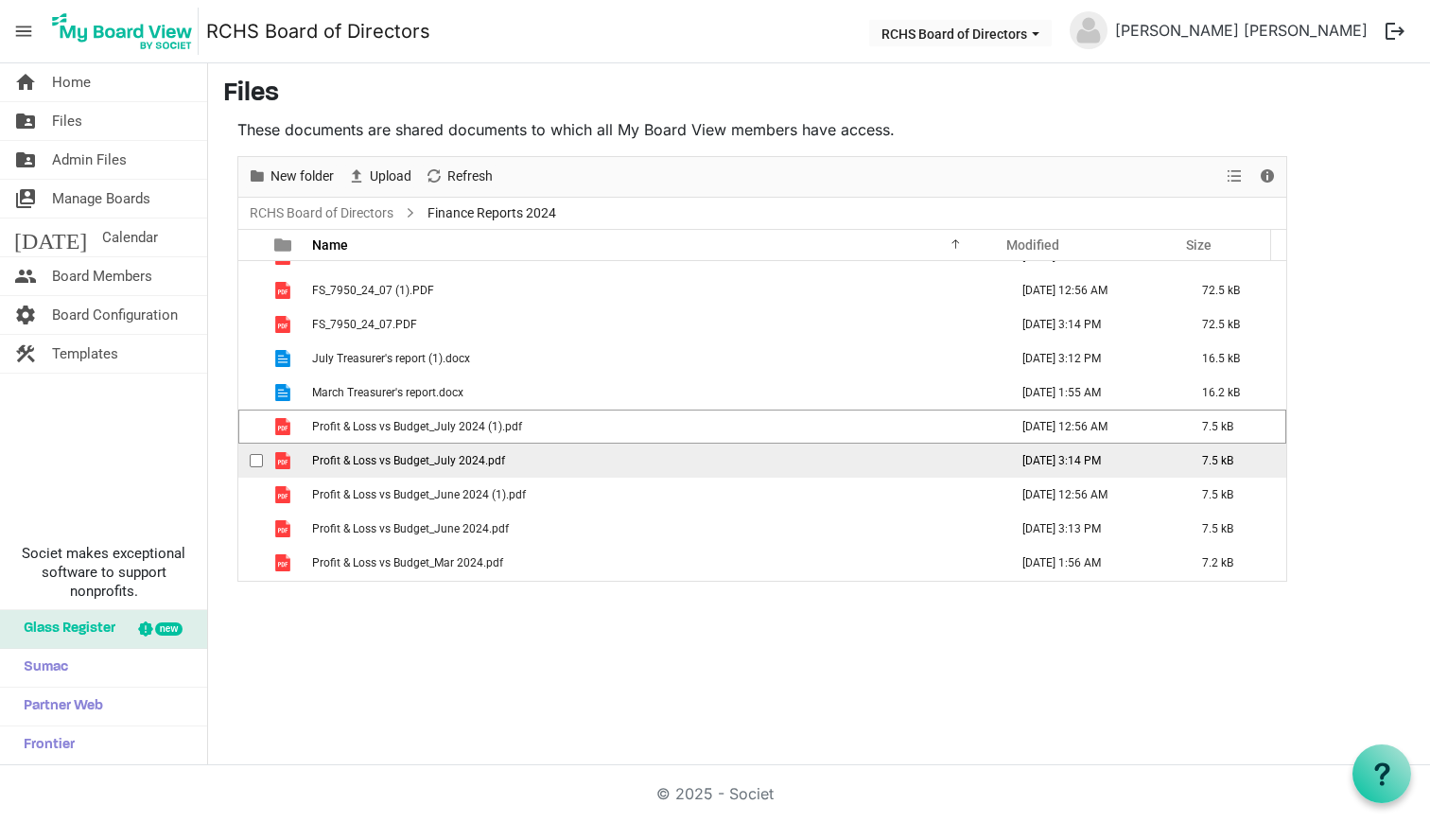
click at [253, 451] on div "checkbox" at bounding box center [261, 460] width 23 height 19
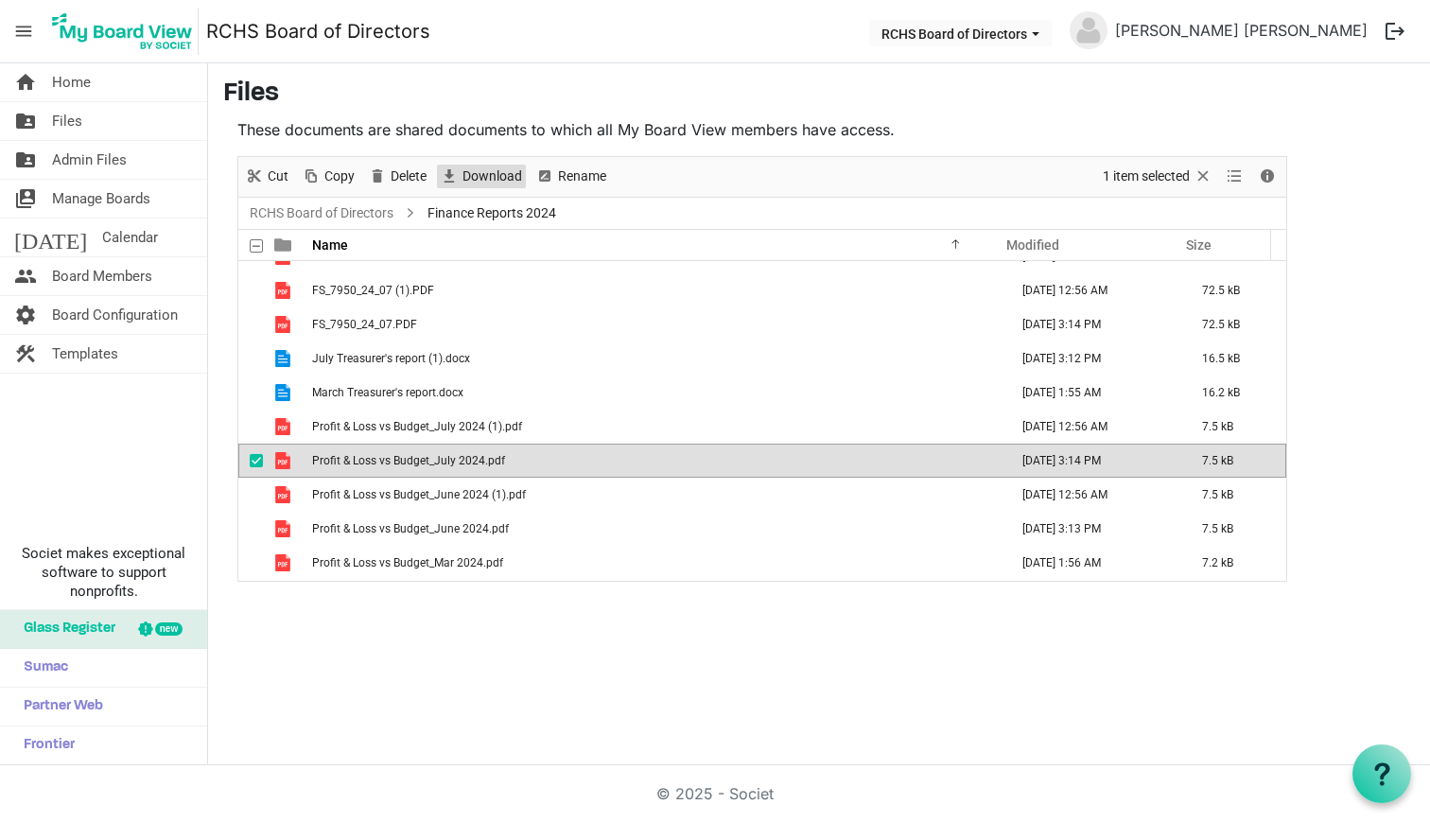
click at [474, 181] on span "Download" at bounding box center [492, 177] width 63 height 24
click at [256, 457] on span "checkbox" at bounding box center [256, 460] width 13 height 13
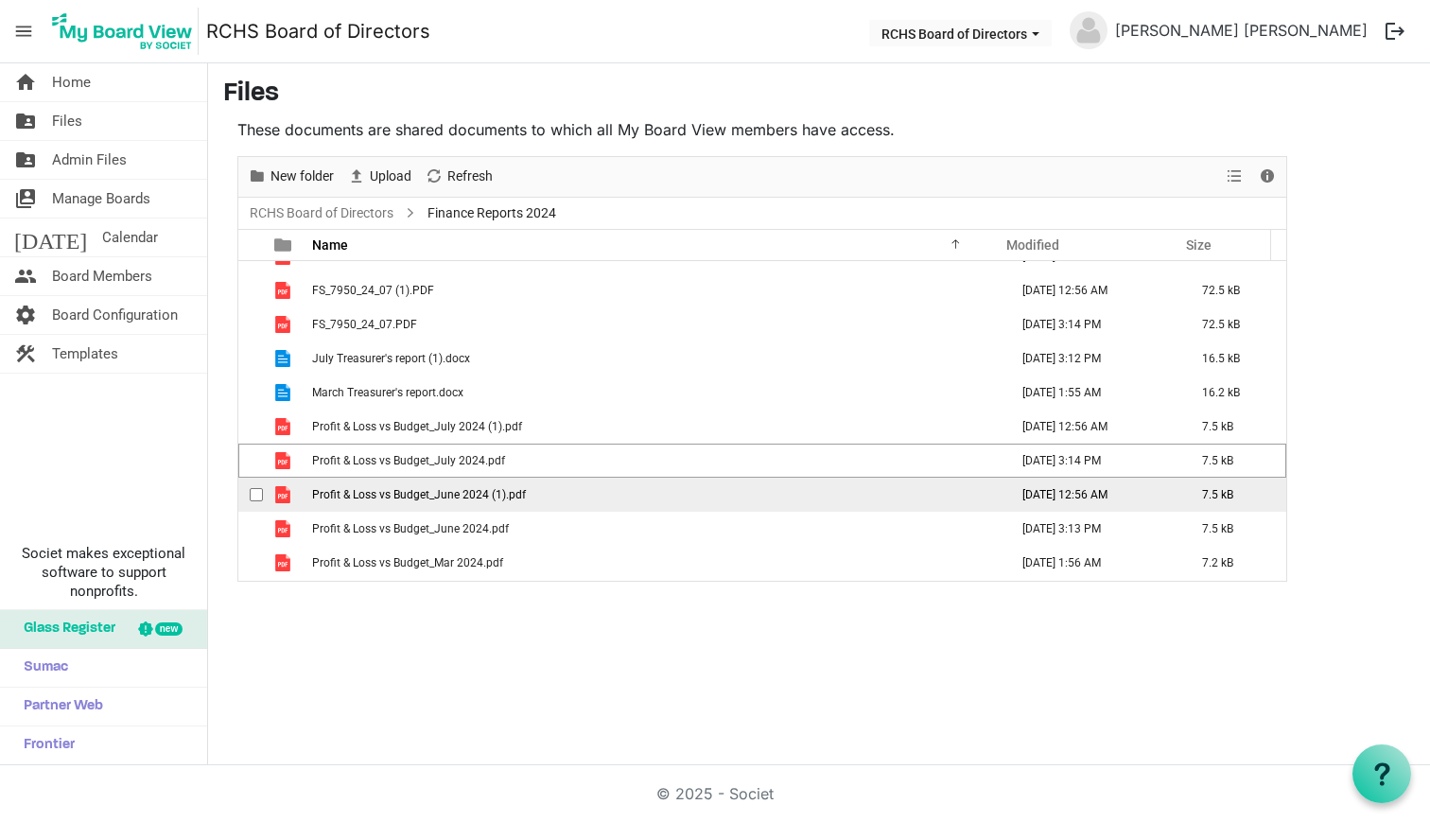
click at [253, 488] on span "checkbox" at bounding box center [256, 494] width 13 height 13
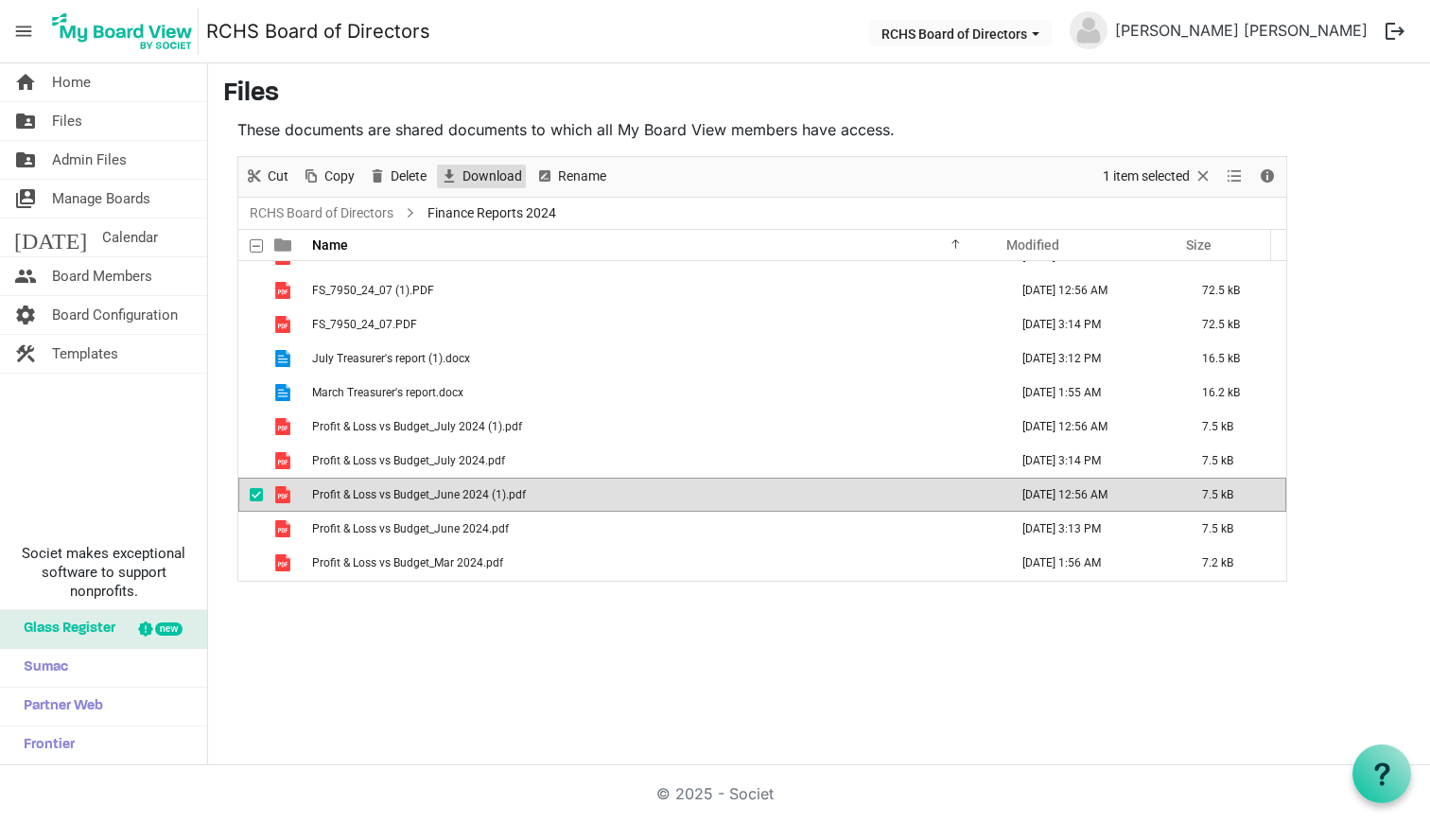
click at [469, 178] on span "Download" at bounding box center [492, 177] width 63 height 24
click at [255, 496] on span "checkbox" at bounding box center [256, 494] width 13 height 13
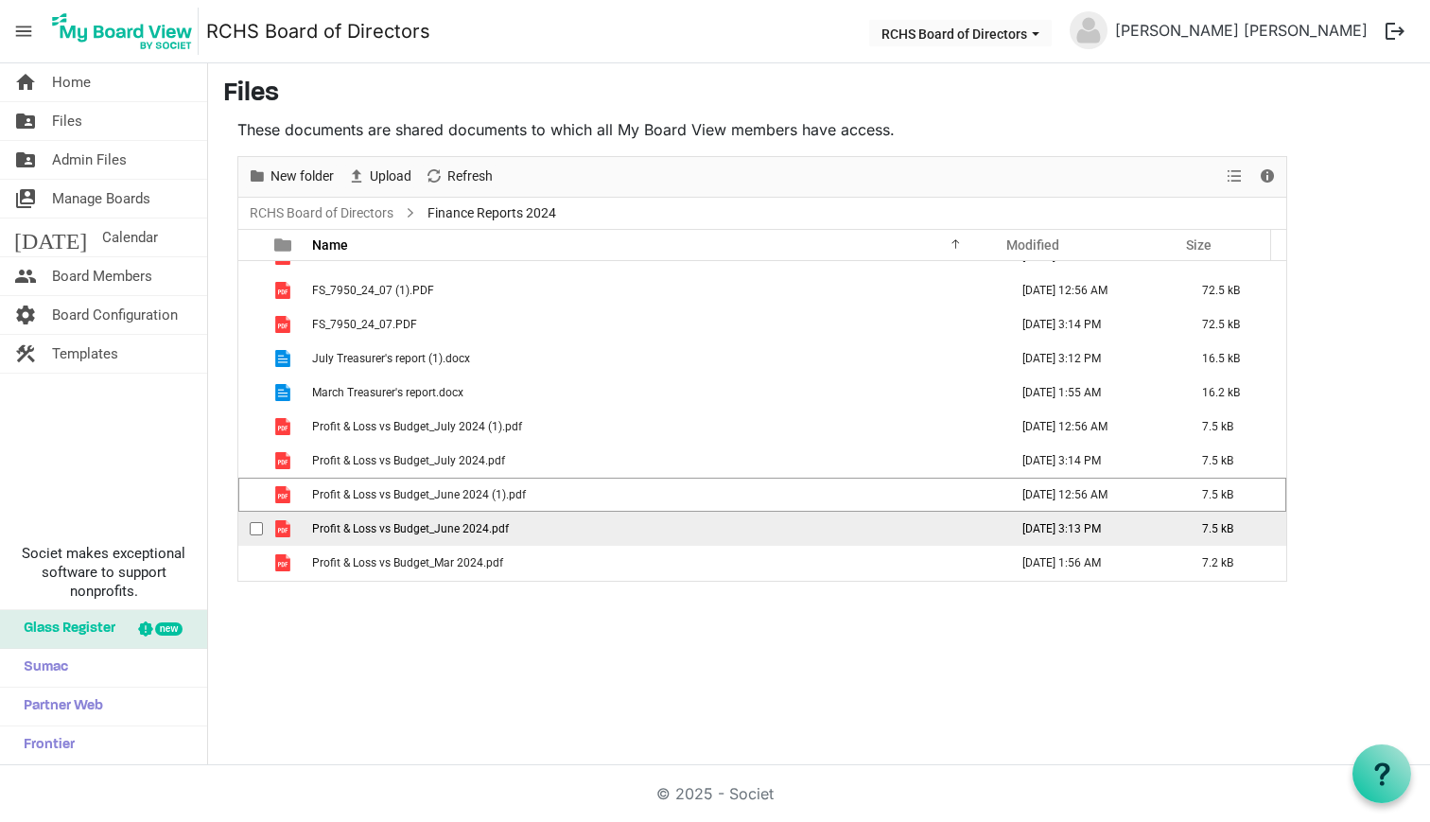
click at [256, 526] on span "checkbox" at bounding box center [256, 528] width 13 height 13
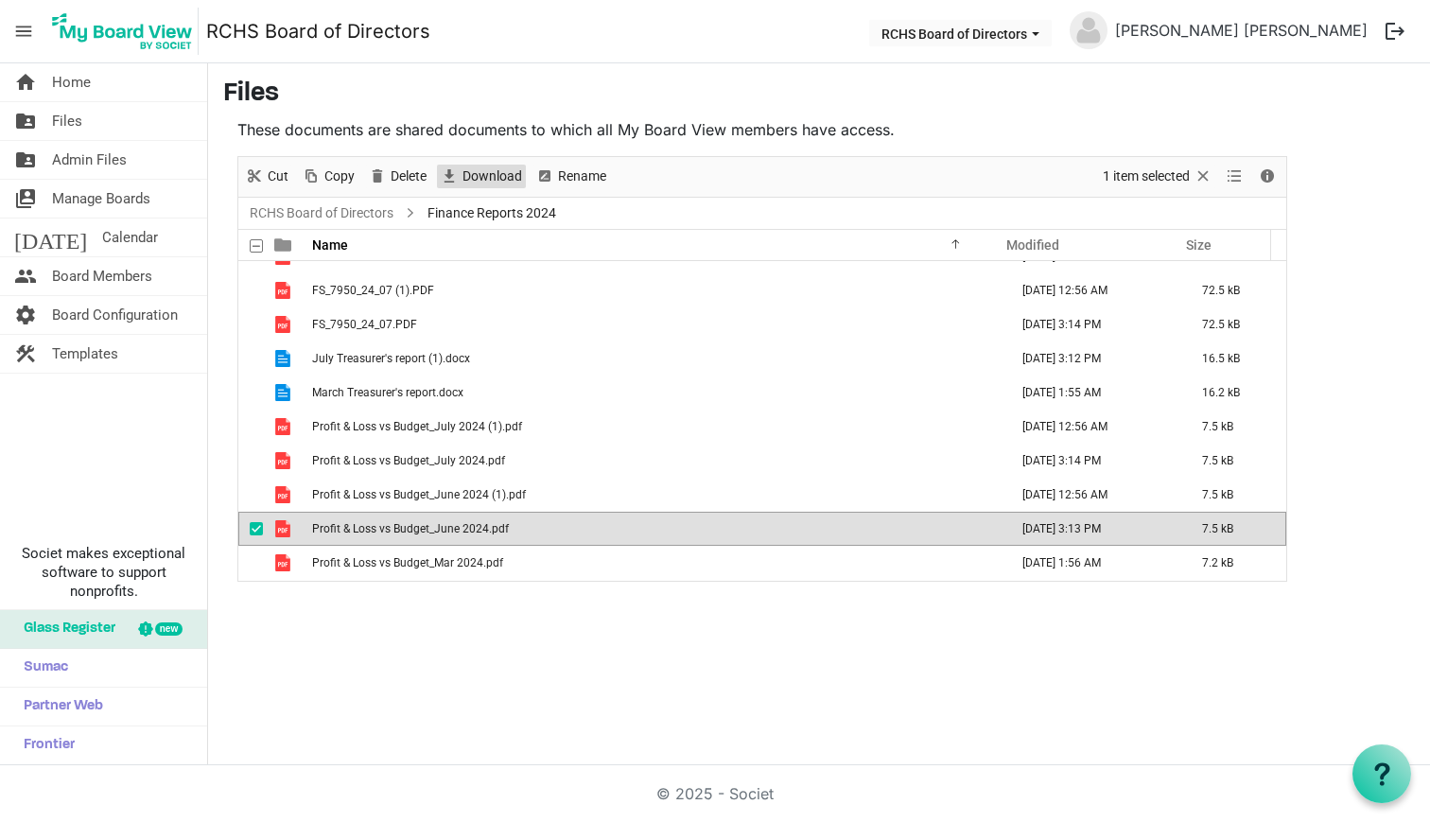
click at [488, 179] on span "Download" at bounding box center [492, 177] width 63 height 24
click at [256, 526] on span "checkbox" at bounding box center [256, 528] width 13 height 13
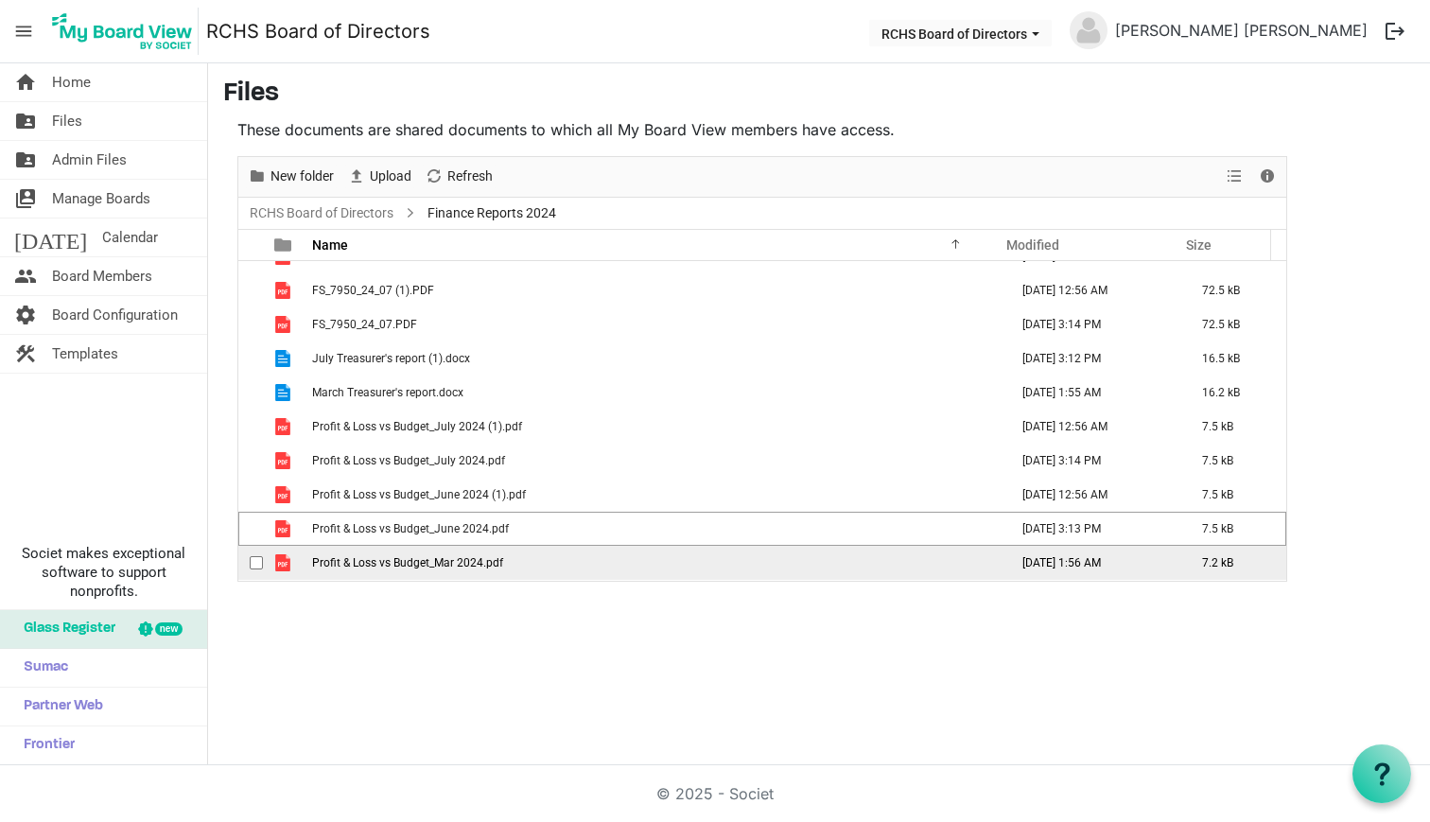
click at [252, 555] on div "checkbox" at bounding box center [261, 562] width 23 height 19
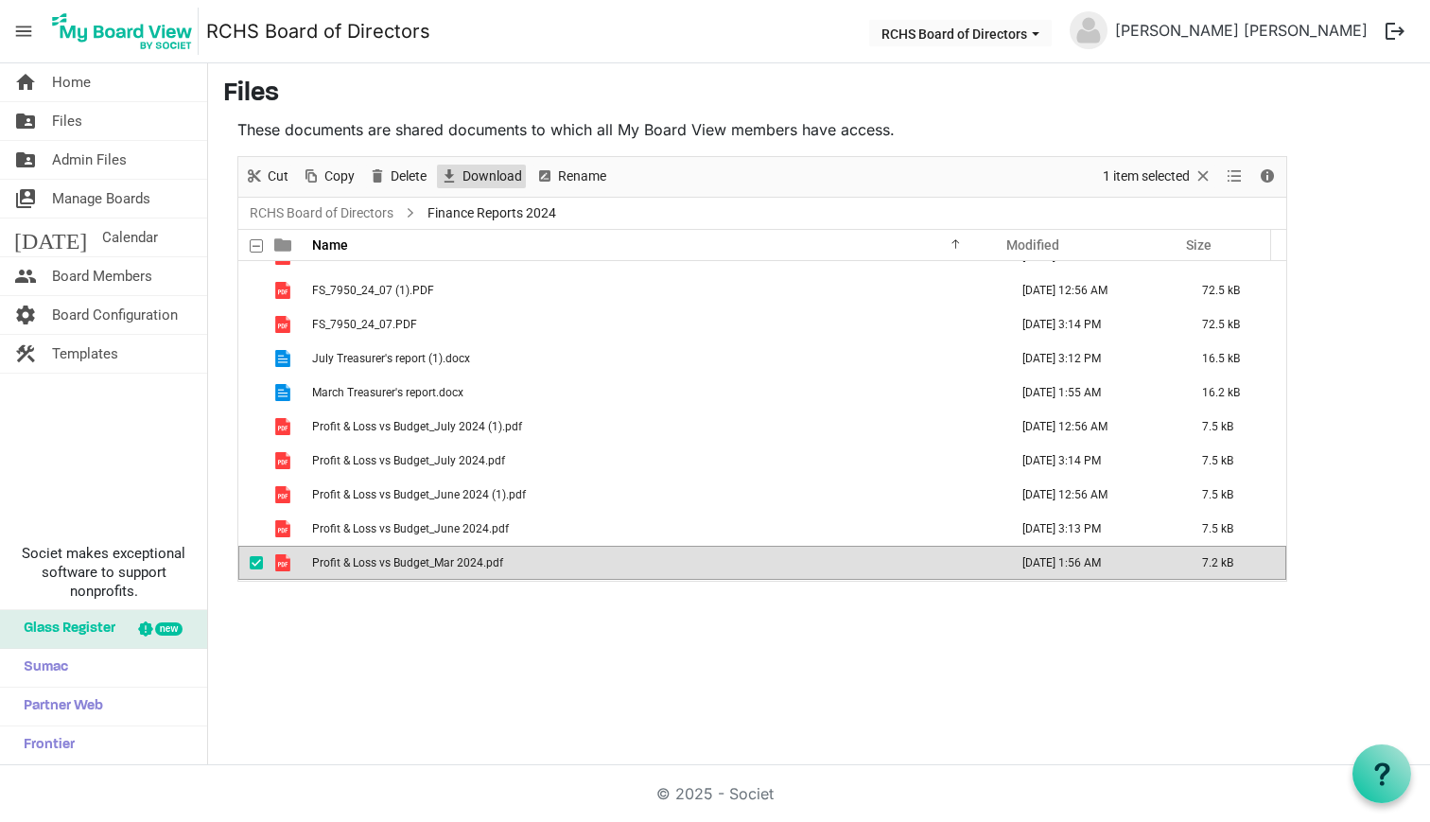
click at [492, 174] on span "Download" at bounding box center [492, 177] width 63 height 24
click at [386, 211] on link "RCHS Board of Directors" at bounding box center [321, 213] width 151 height 24
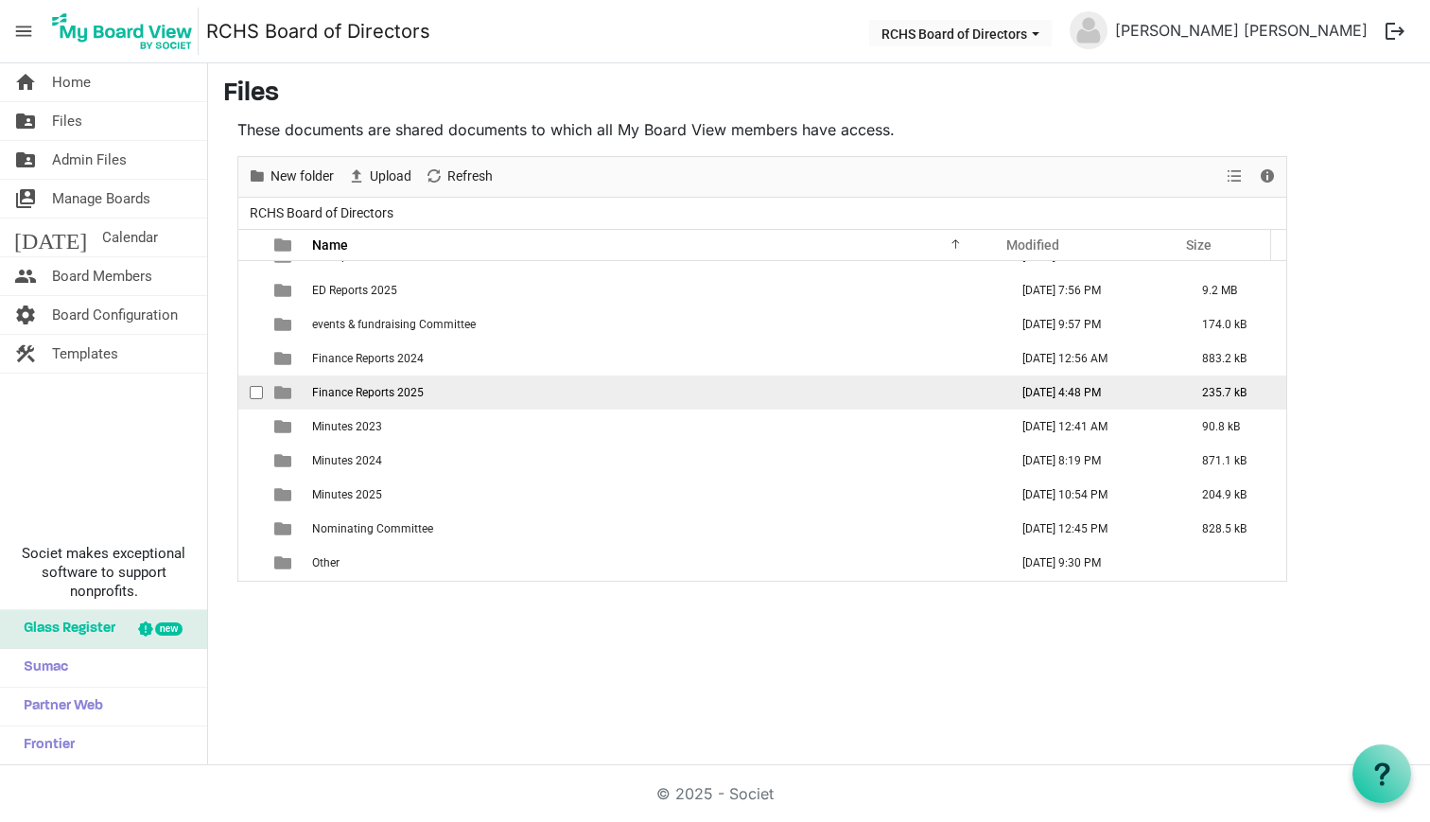
click at [337, 384] on td "Finance Reports 2025" at bounding box center [654, 392] width 696 height 34
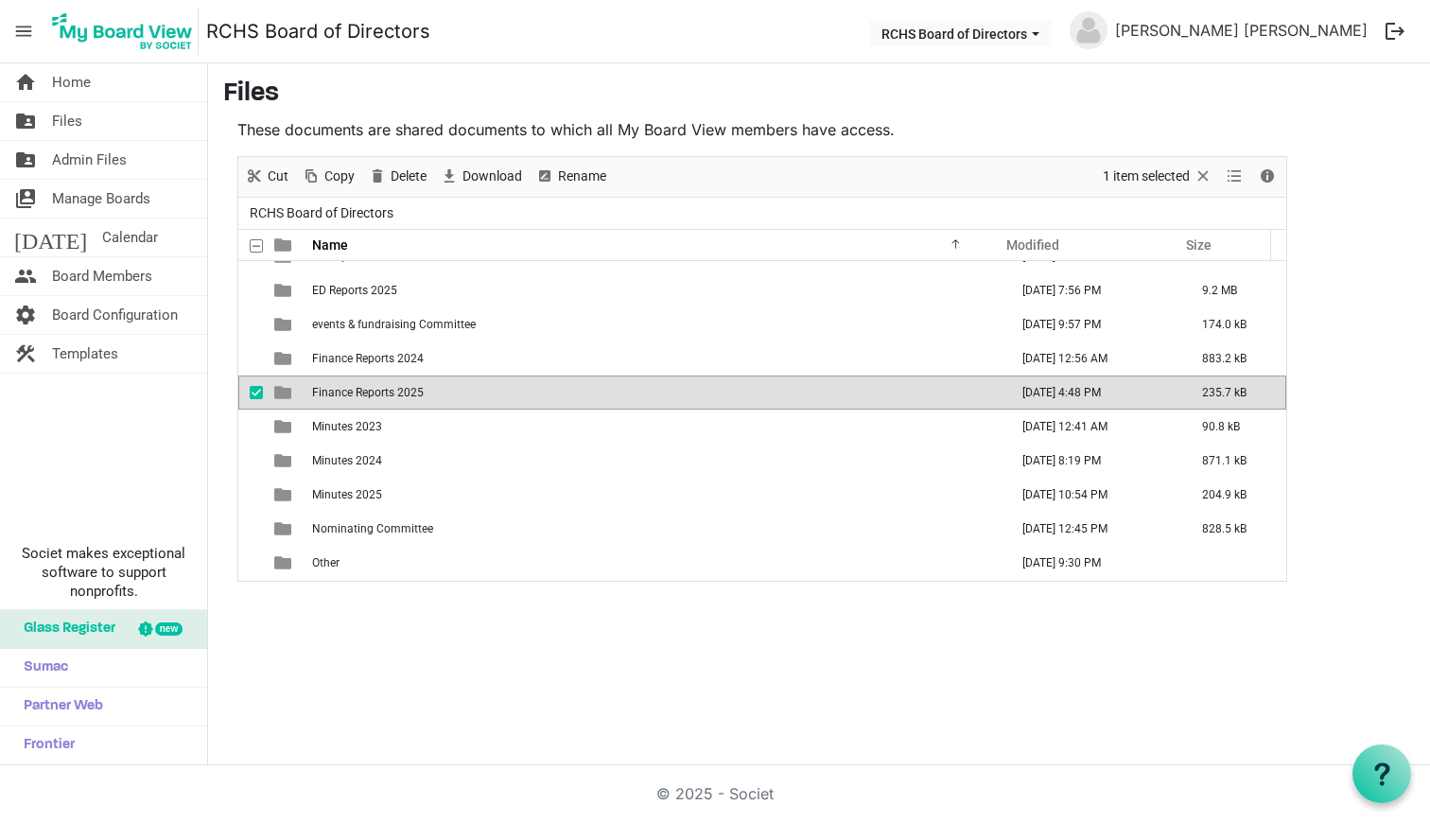
click at [337, 384] on td "Finance Reports 2025" at bounding box center [654, 392] width 696 height 34
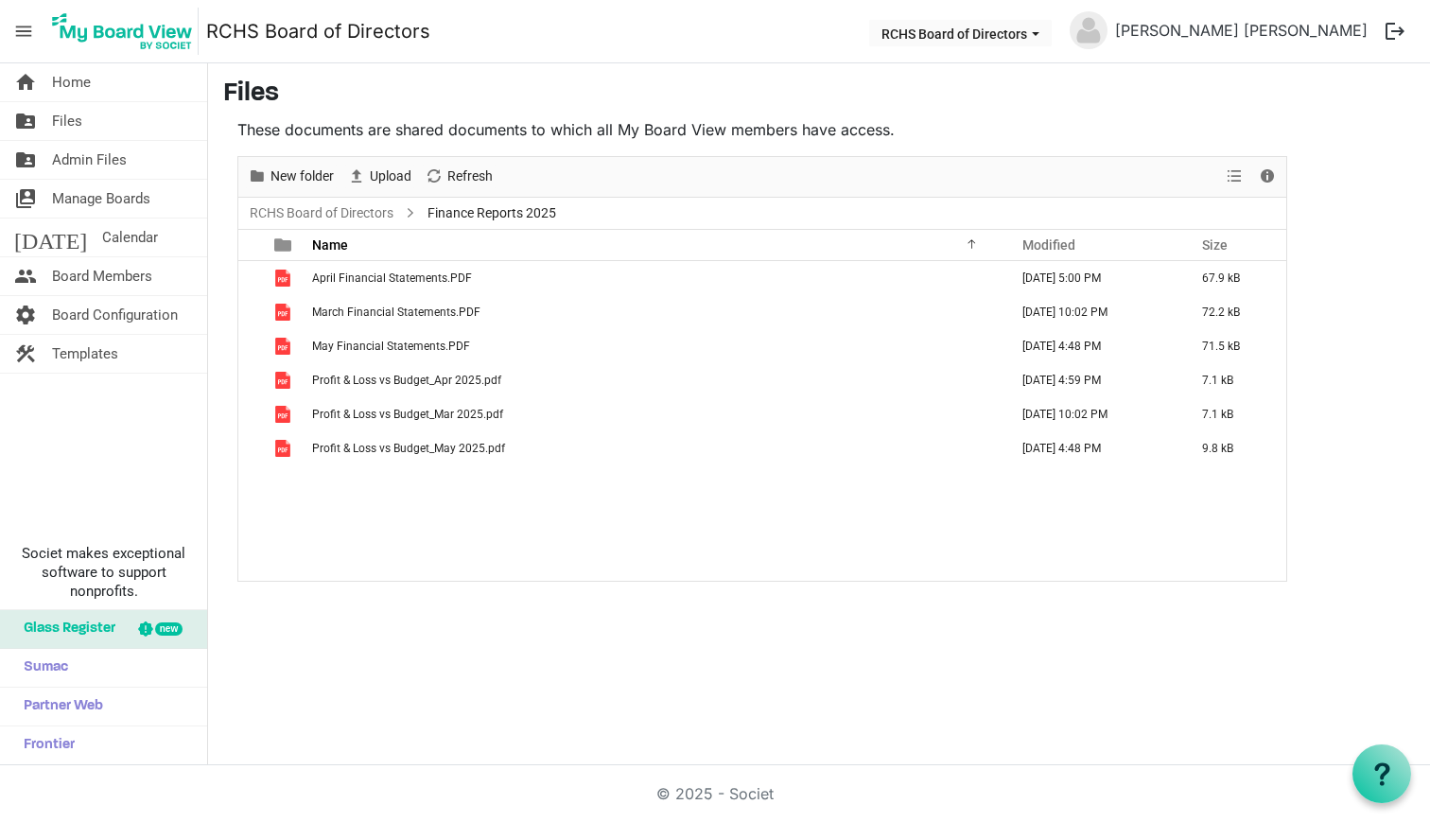
scroll to position [0, 0]
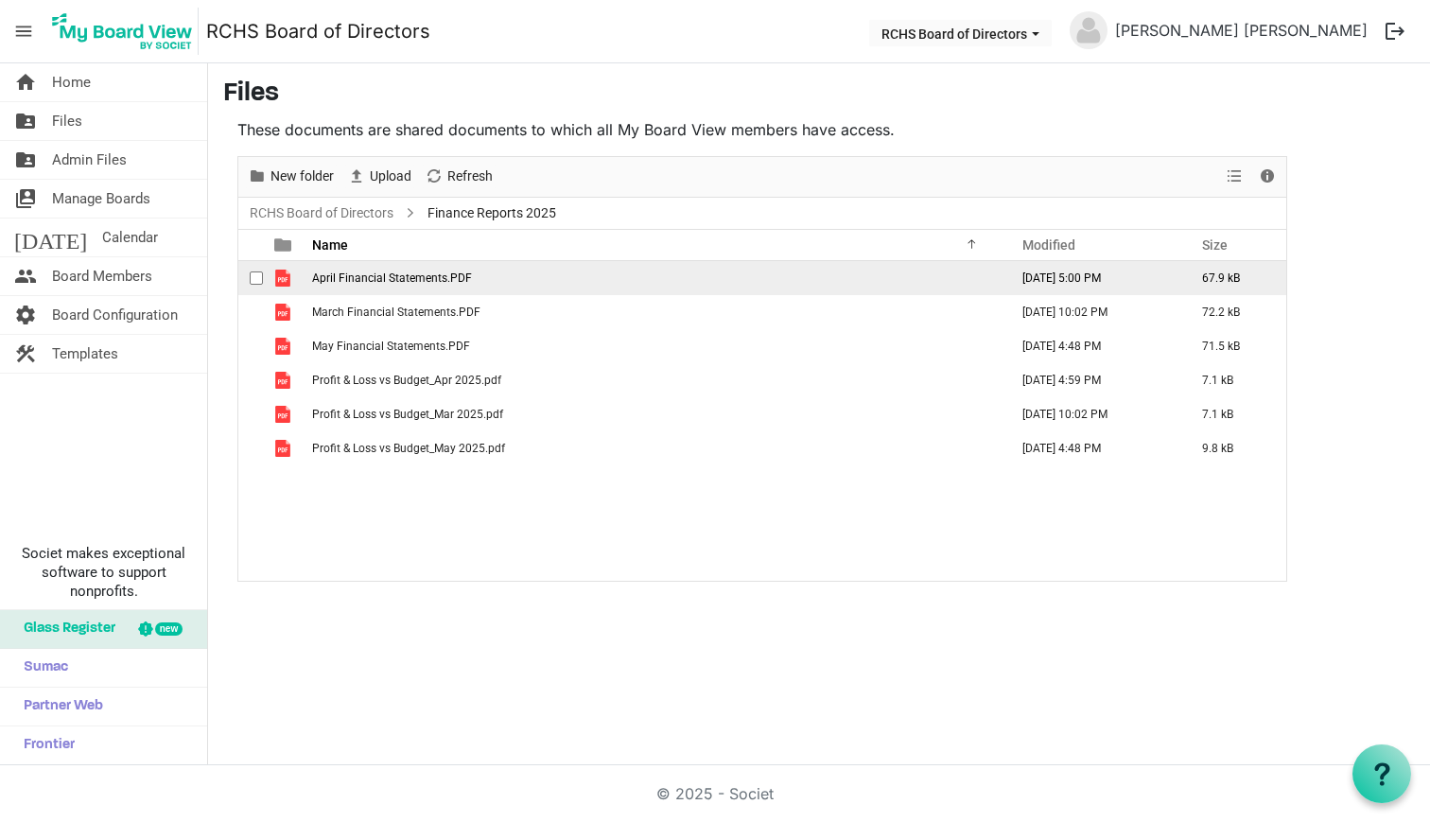
click at [257, 275] on span "checkbox" at bounding box center [256, 277] width 13 height 13
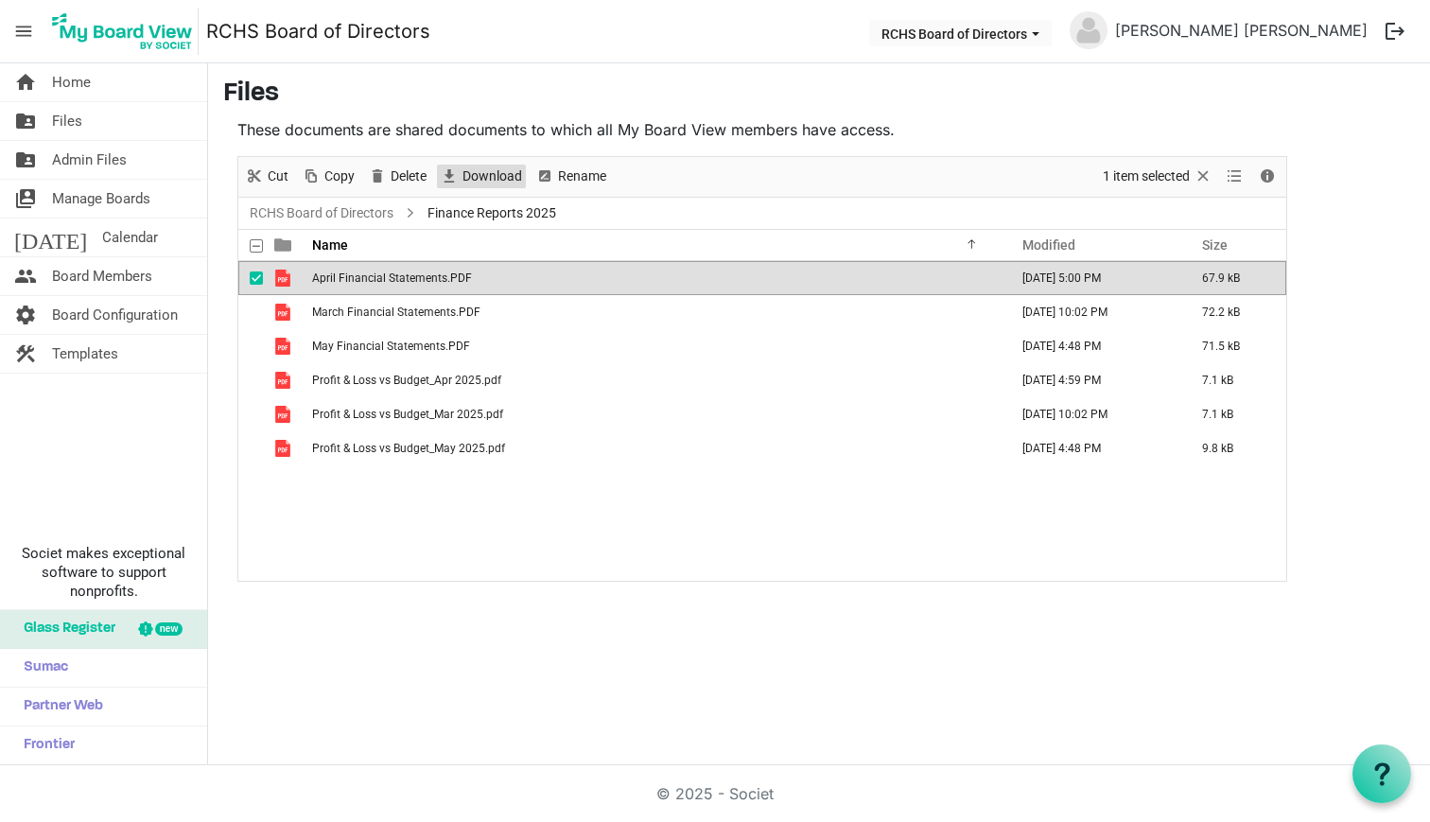
click at [497, 174] on span "Download" at bounding box center [492, 177] width 63 height 24
click at [254, 279] on span "checkbox" at bounding box center [256, 277] width 13 height 13
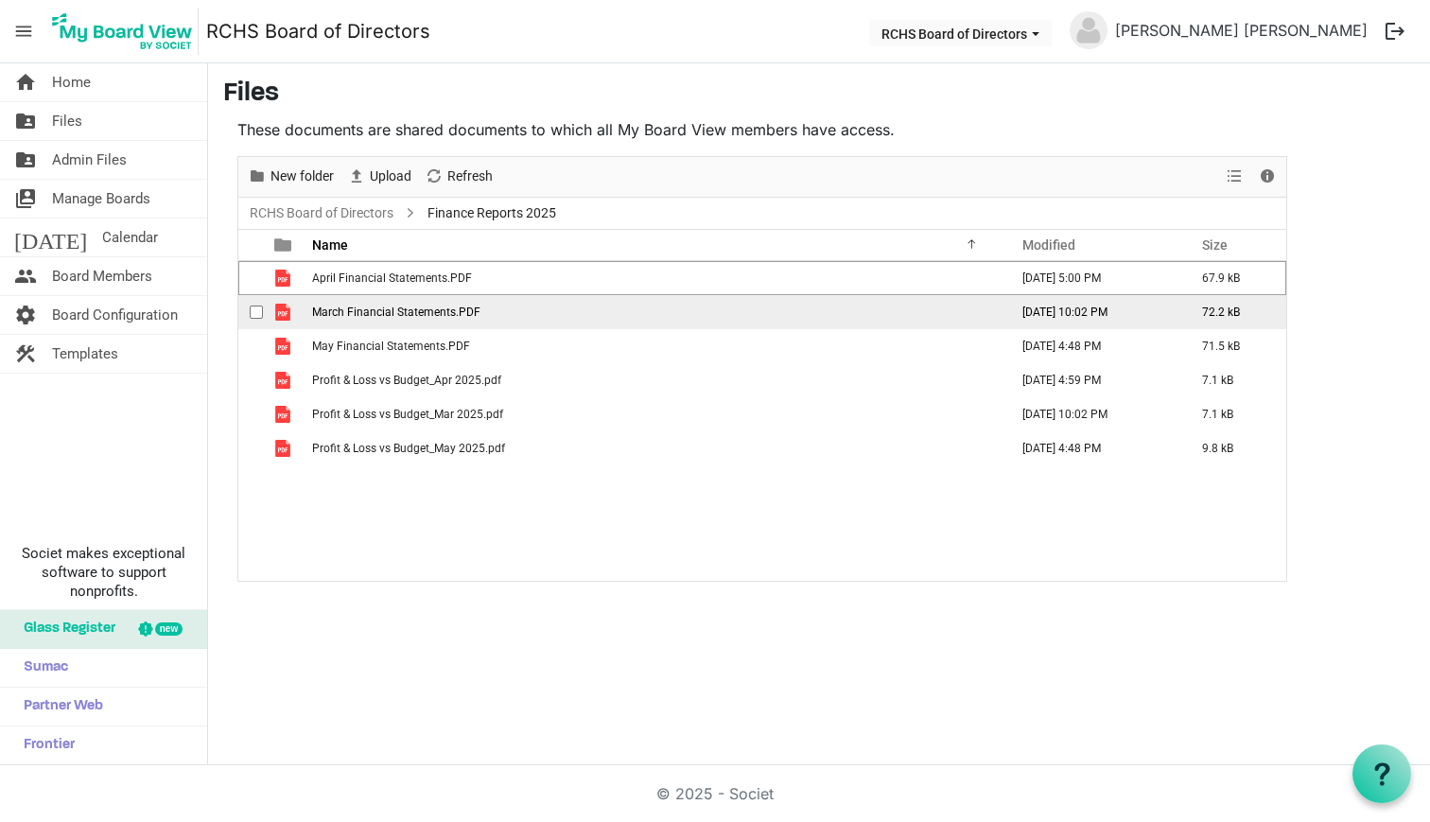
drag, startPoint x: 258, startPoint y: 304, endPoint x: 267, endPoint y: 296, distance: 11.4
click at [258, 304] on div "checkbox" at bounding box center [261, 312] width 23 height 19
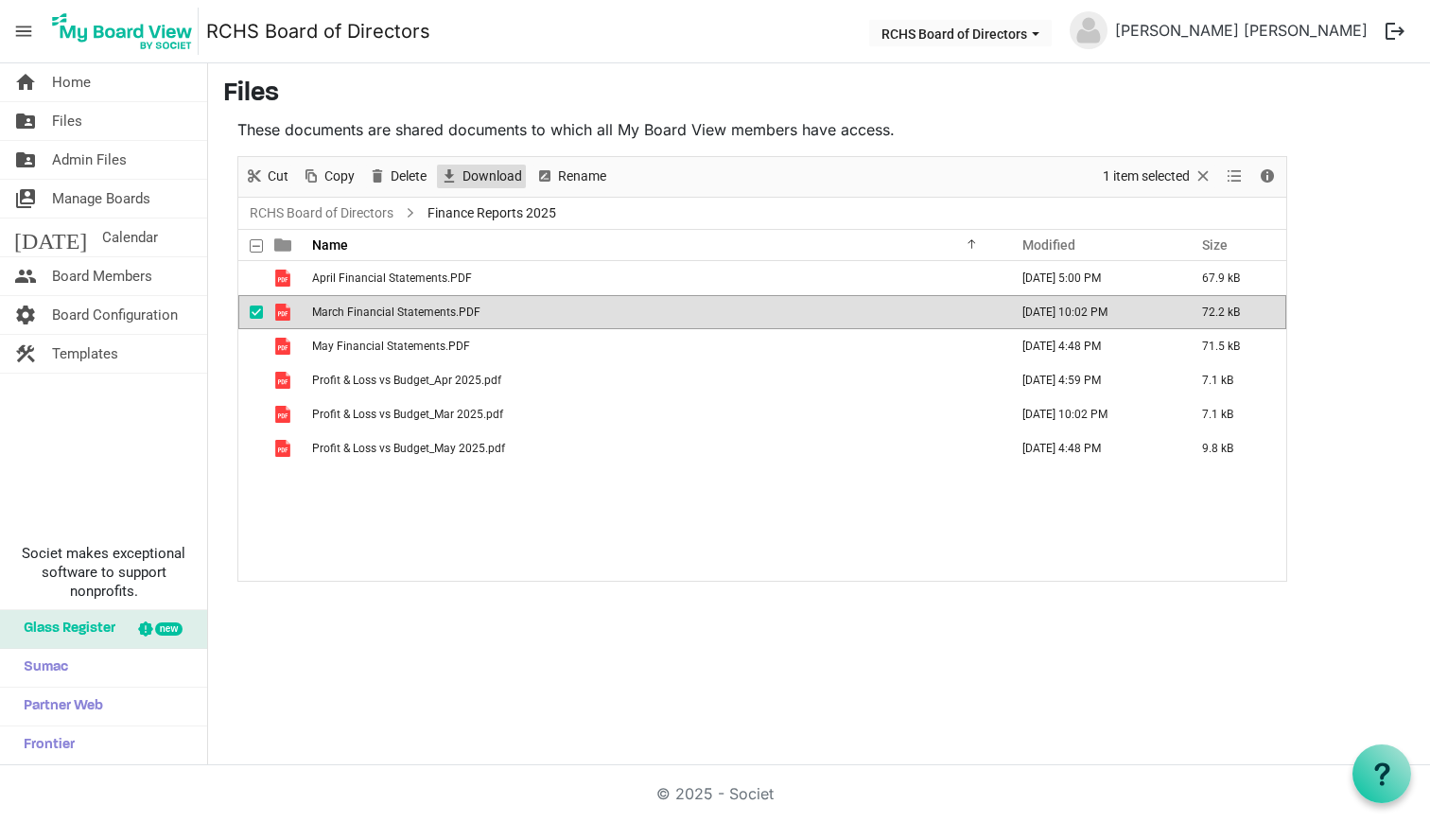
click at [497, 165] on span "Download" at bounding box center [492, 177] width 63 height 24
click at [255, 311] on span "checkbox" at bounding box center [256, 311] width 13 height 13
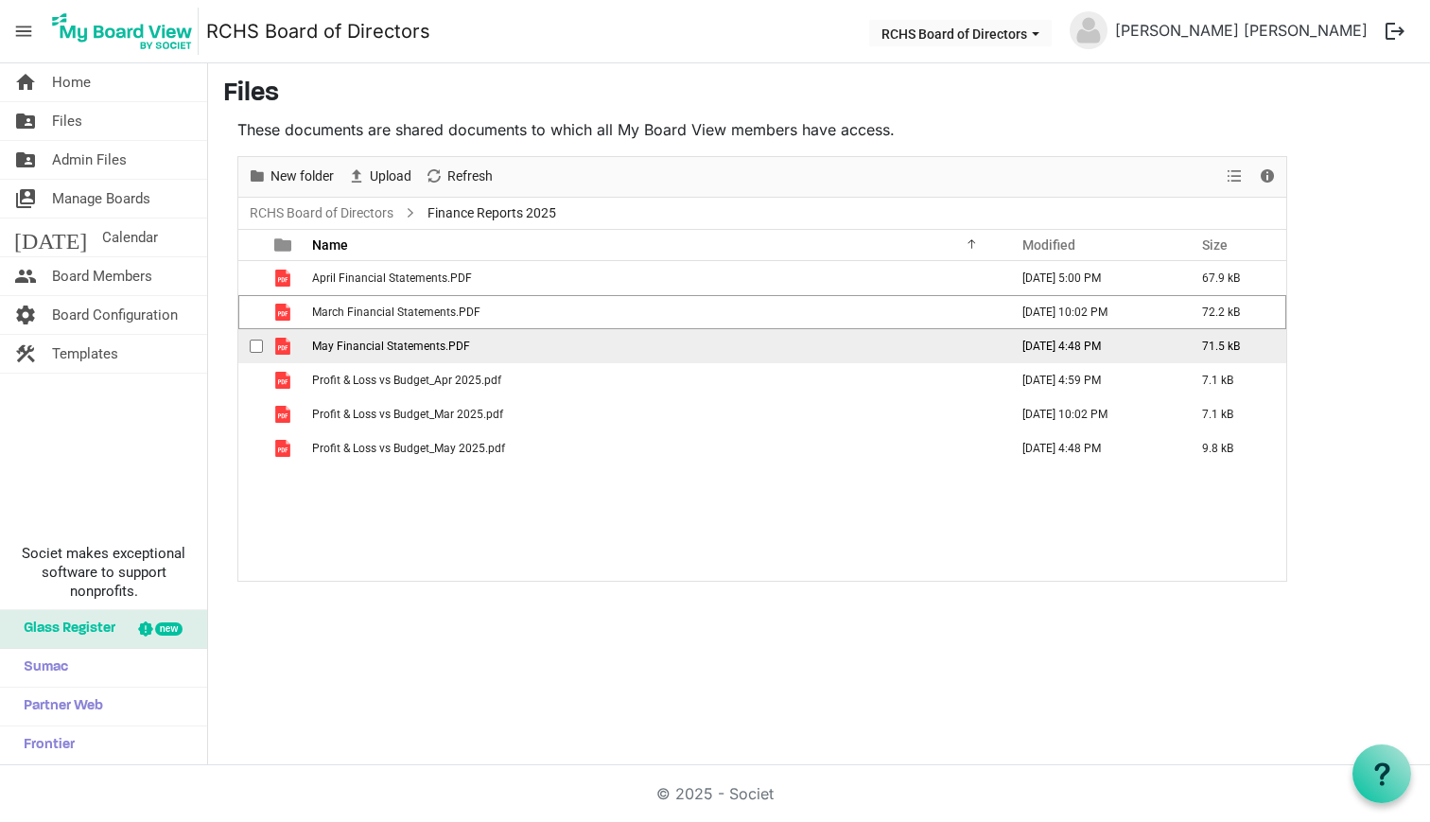
click at [257, 340] on span "checkbox" at bounding box center [256, 346] width 13 height 13
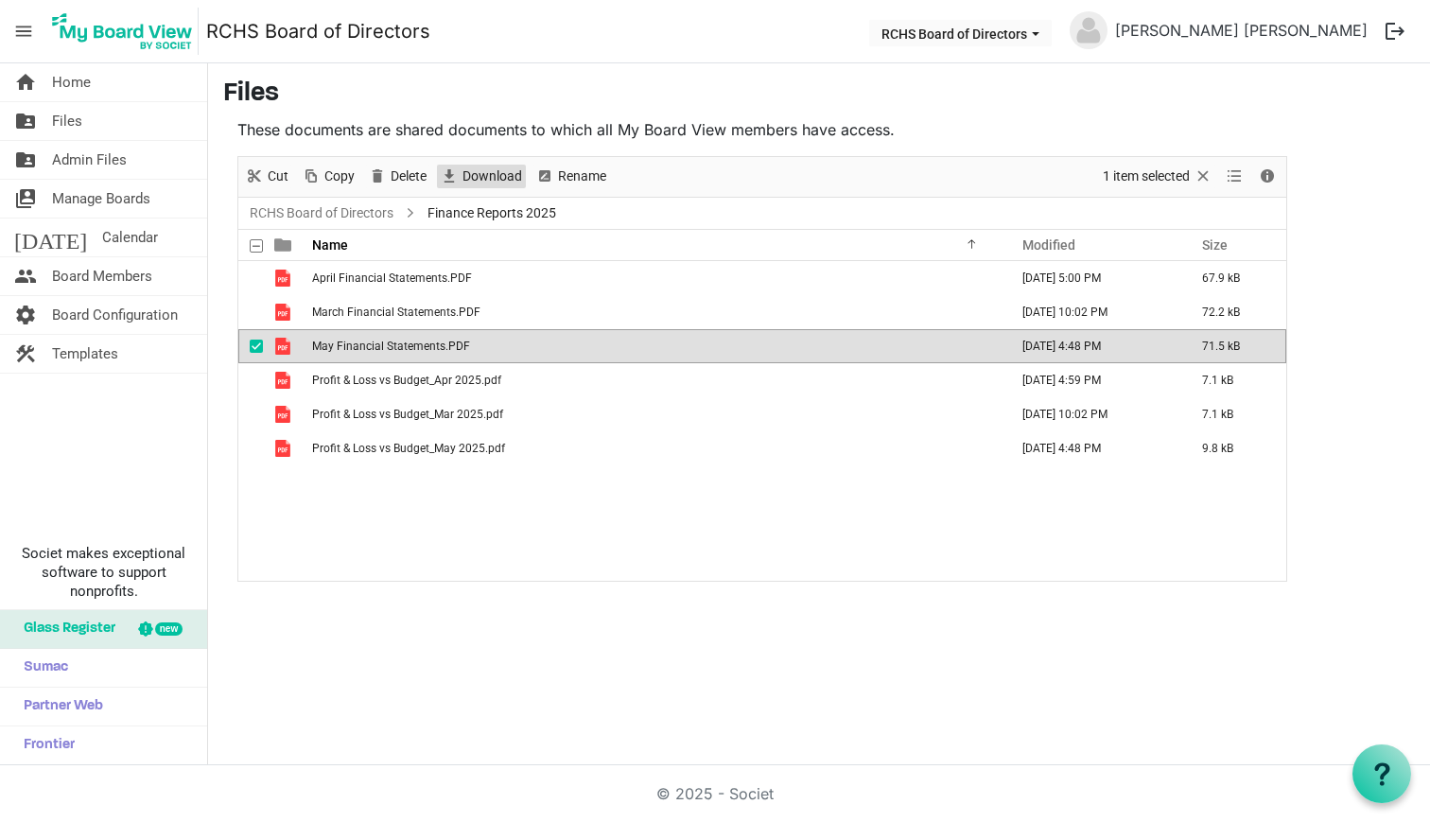
drag, startPoint x: 501, startPoint y: 167, endPoint x: 493, endPoint y: 175, distance: 11.4
click at [500, 168] on span "Download" at bounding box center [492, 177] width 63 height 24
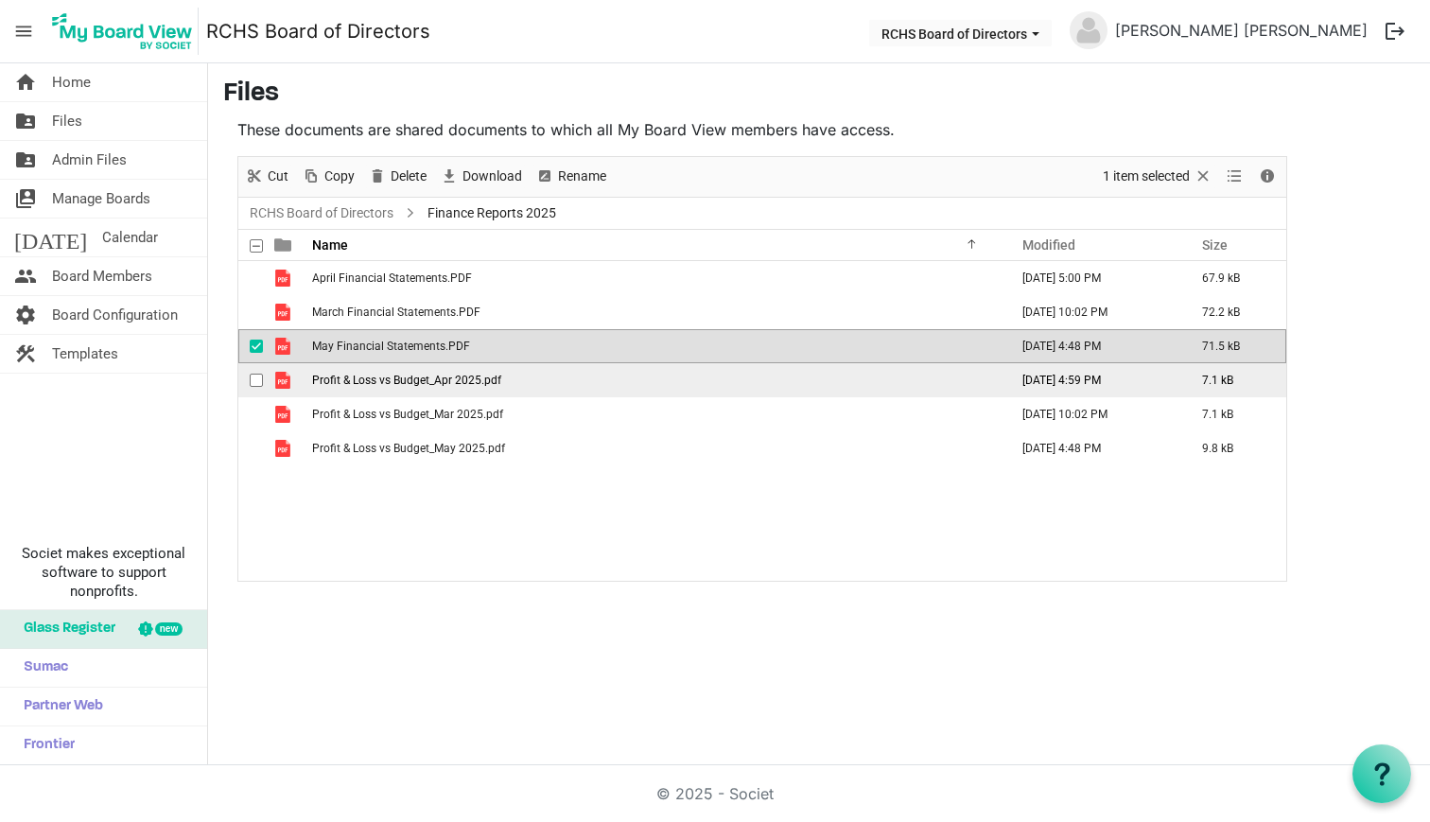
drag, startPoint x: 253, startPoint y: 344, endPoint x: 258, endPoint y: 364, distance: 20.4
click at [253, 344] on span "checkbox" at bounding box center [256, 346] width 13 height 13
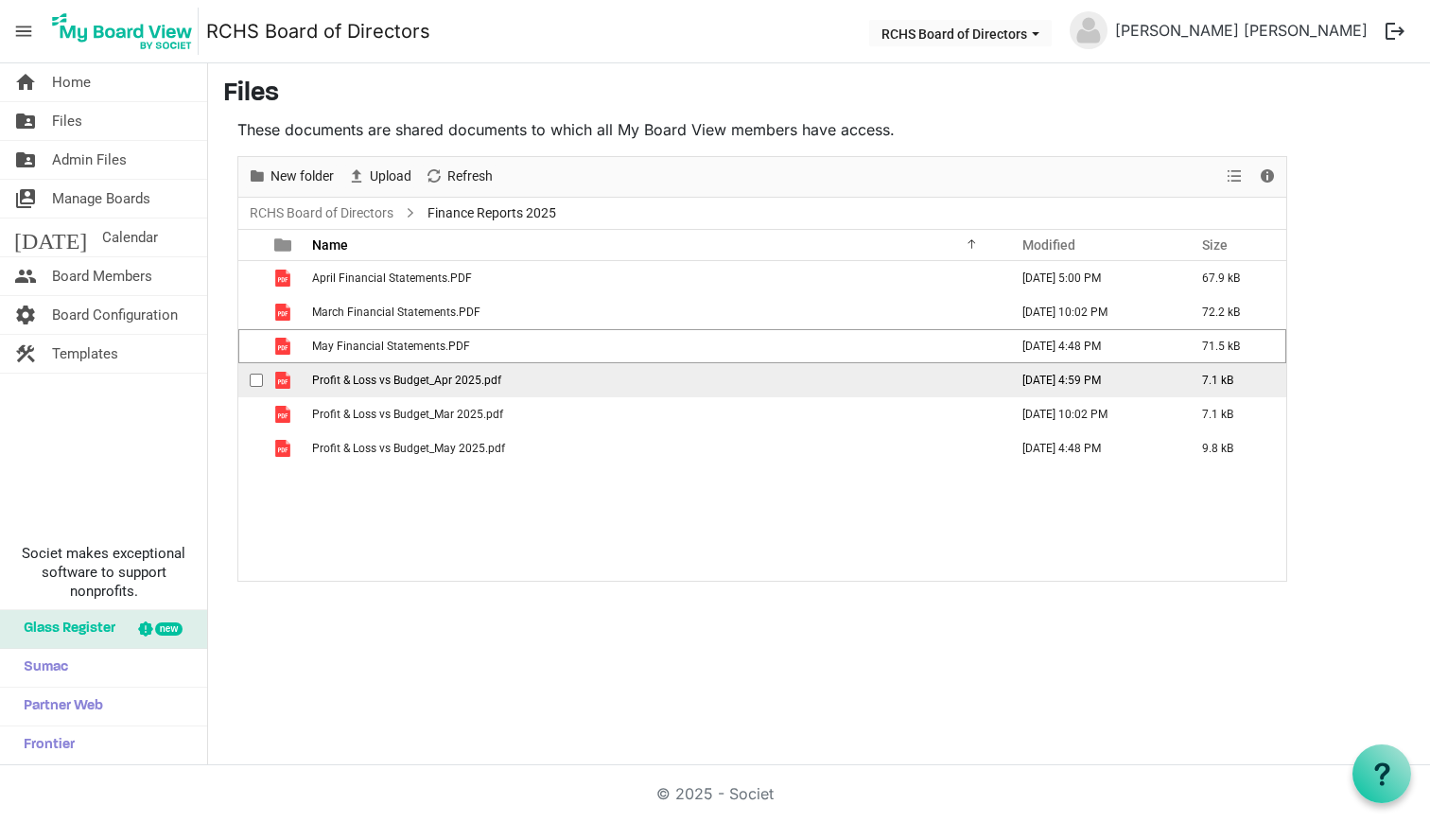
click at [260, 384] on span "checkbox" at bounding box center [256, 380] width 13 height 13
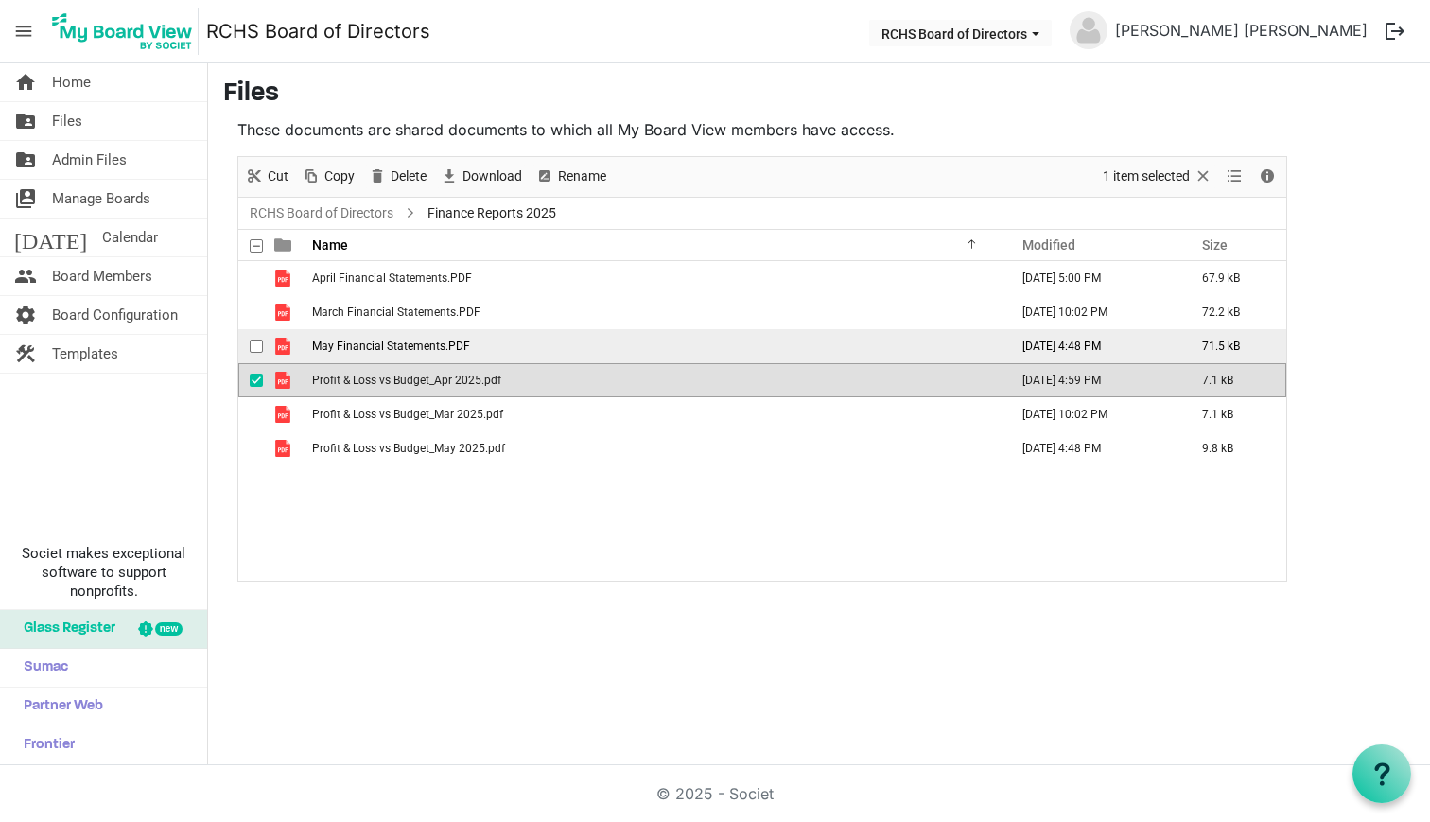
drag, startPoint x: 497, startPoint y: 172, endPoint x: 286, endPoint y: 357, distance: 280.2
click at [497, 172] on span "Download" at bounding box center [492, 177] width 63 height 24
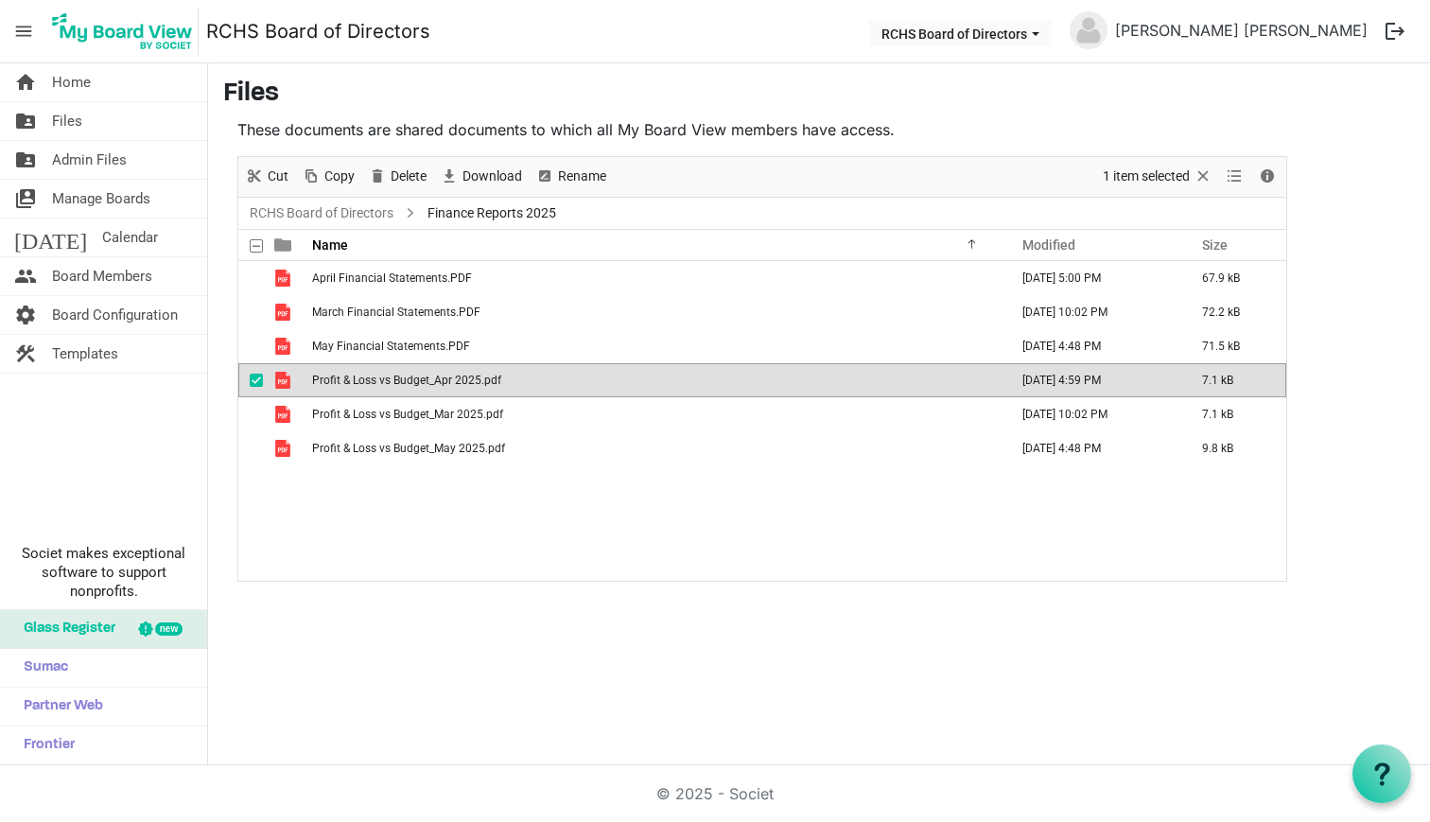
click at [250, 378] on span "checkbox" at bounding box center [256, 380] width 13 height 13
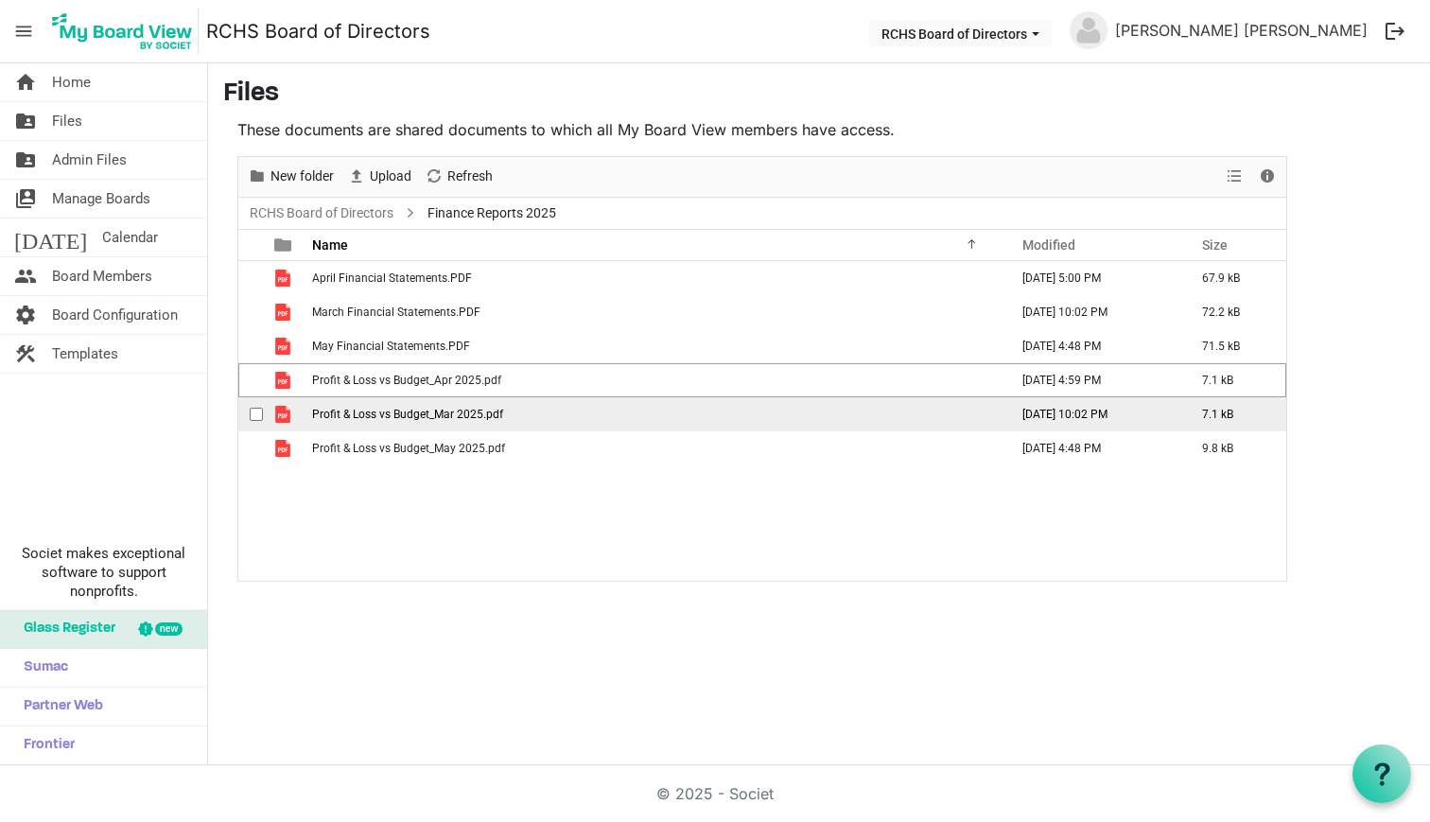
click at [261, 409] on div "checkbox" at bounding box center [261, 414] width 23 height 19
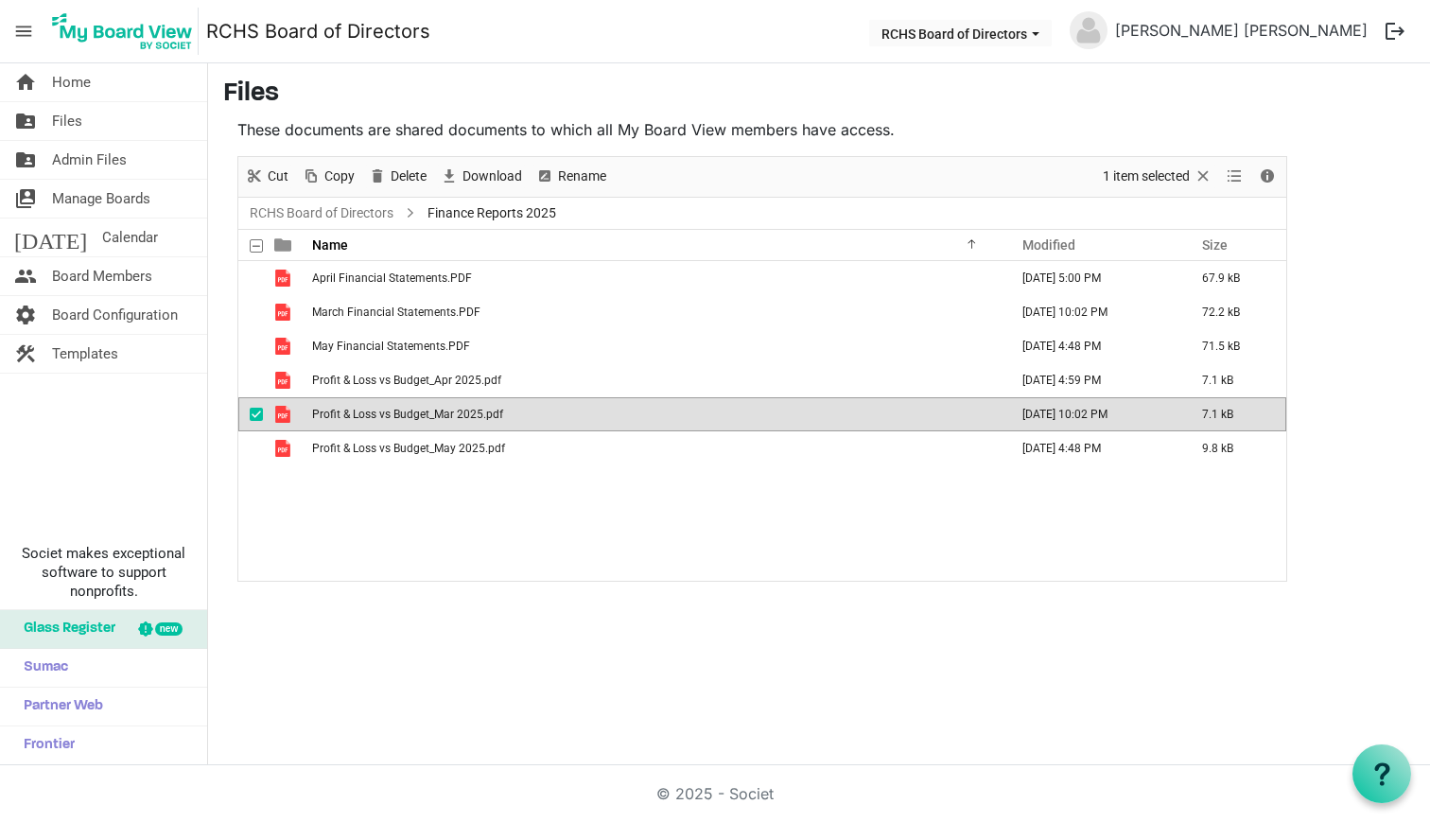
click at [512, 64] on main "Files These documents are shared documents to which all My Board View members h…" at bounding box center [819, 329] width 1222 height 533
click at [473, 165] on span "Download" at bounding box center [492, 177] width 63 height 24
click at [256, 419] on span "checkbox" at bounding box center [256, 414] width 13 height 13
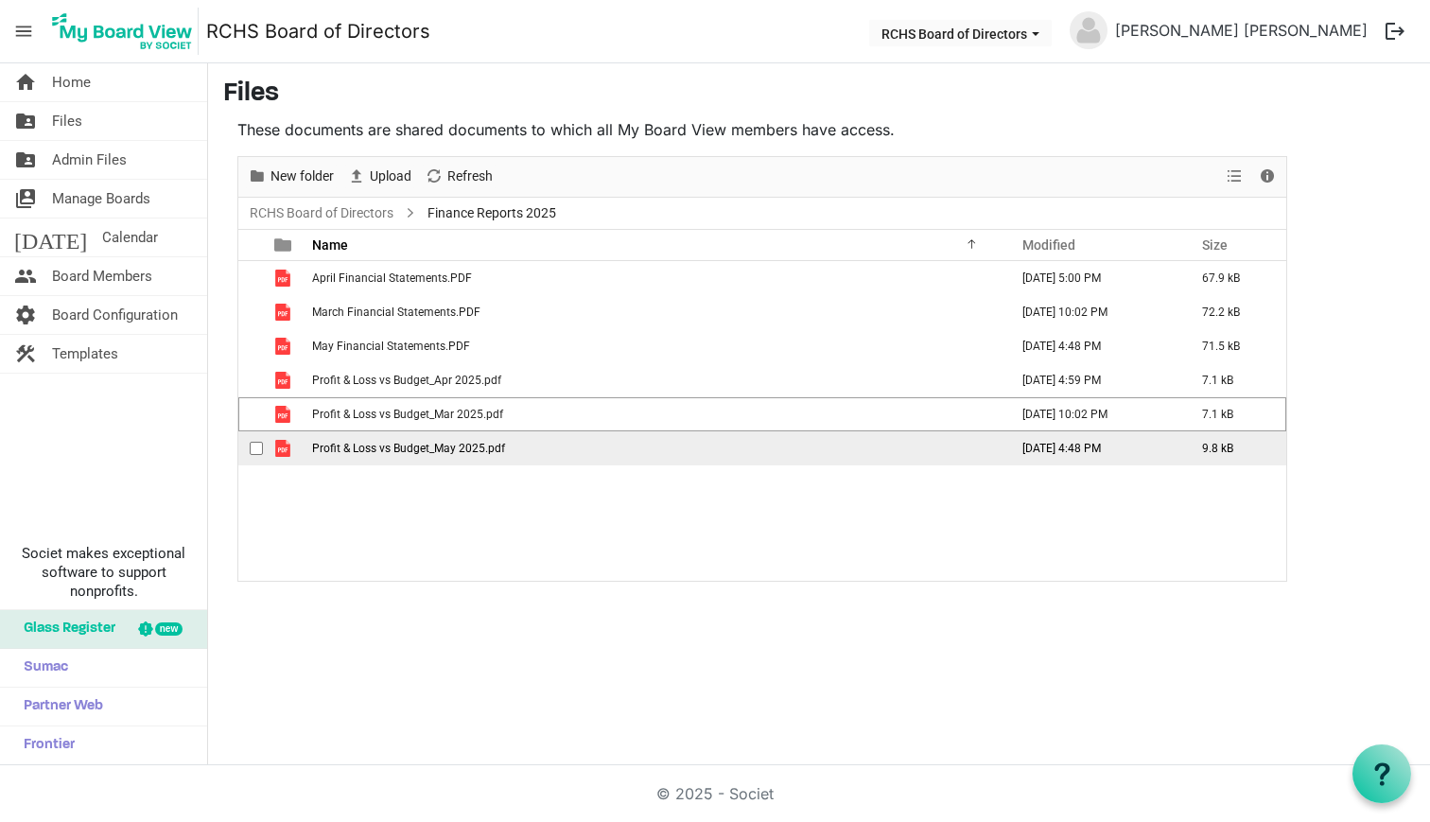
click at [253, 444] on span "checkbox" at bounding box center [256, 448] width 13 height 13
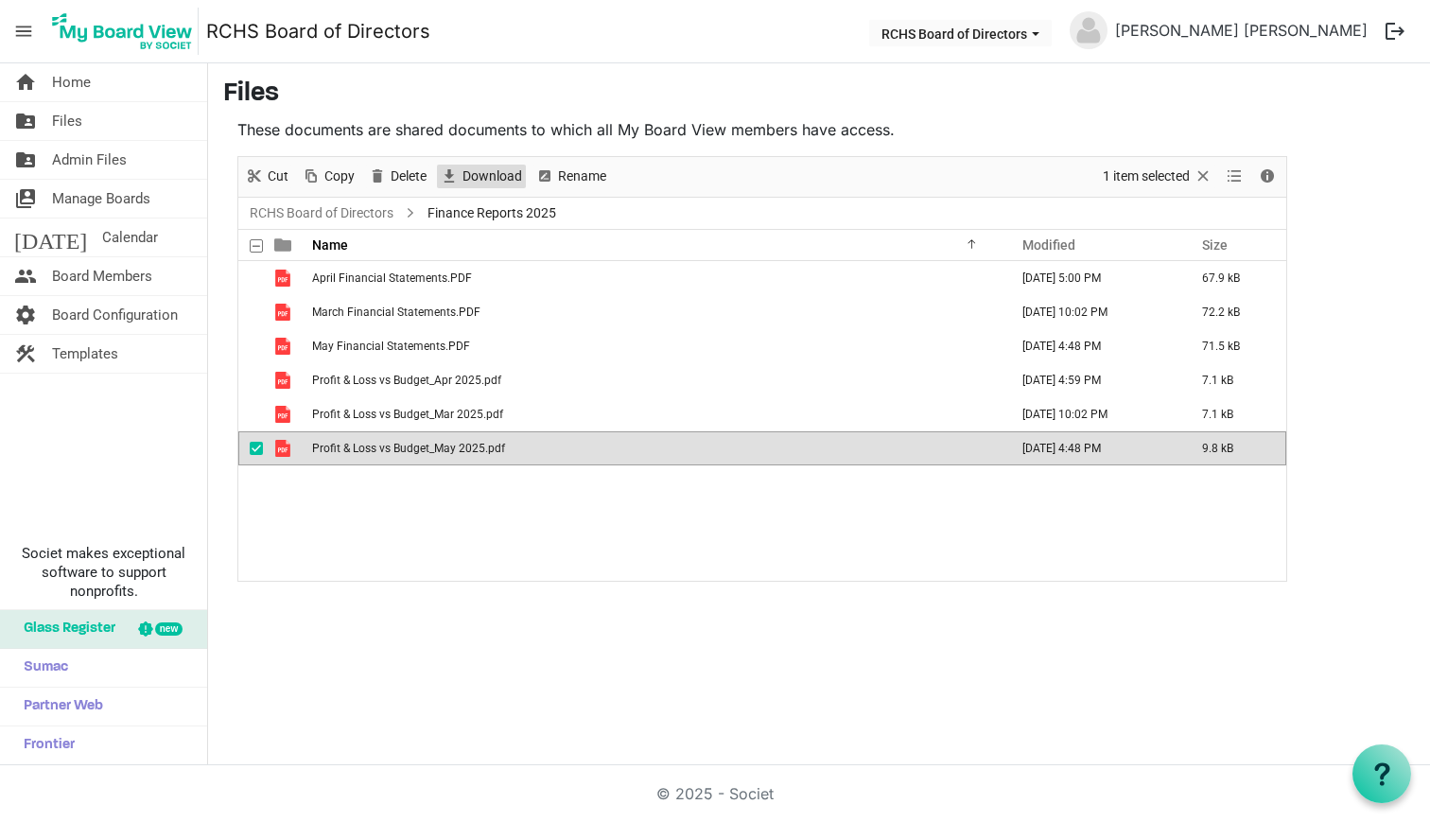
click at [497, 179] on span "Download" at bounding box center [492, 177] width 63 height 24
click at [379, 208] on link "RCHS Board of Directors" at bounding box center [321, 213] width 151 height 24
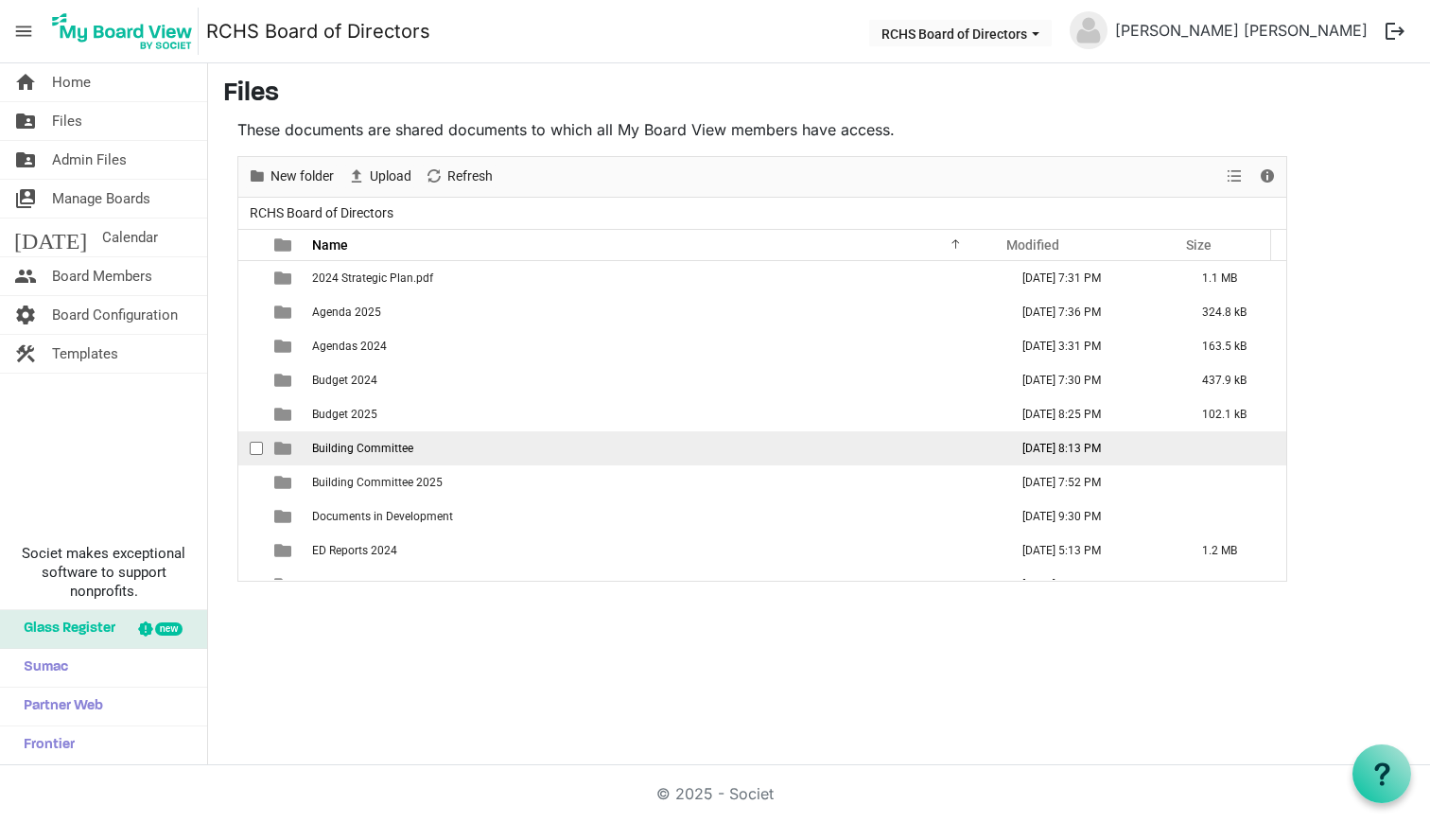
click at [348, 451] on span "Building Committee" at bounding box center [362, 448] width 101 height 13
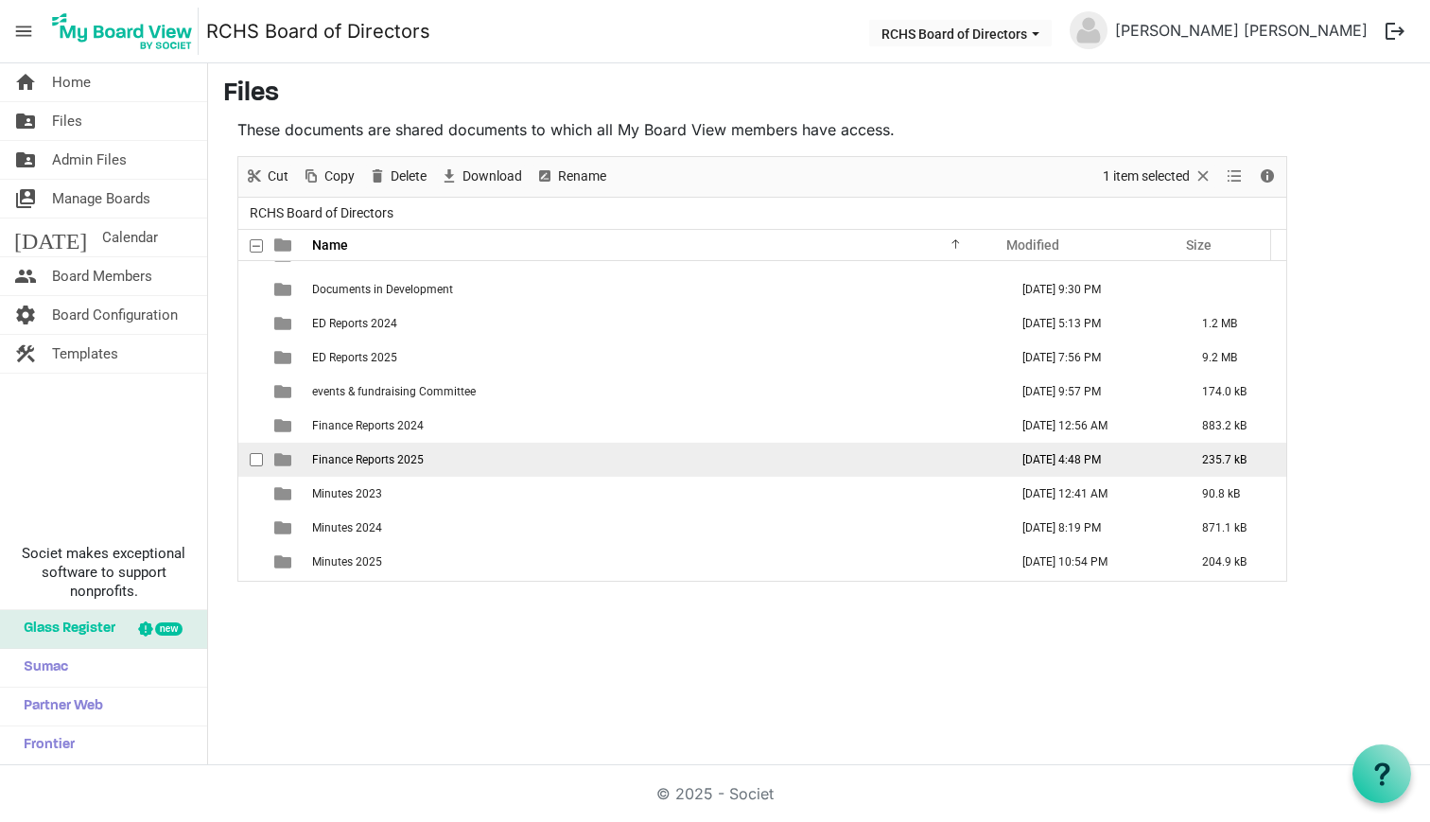
scroll to position [257, 0]
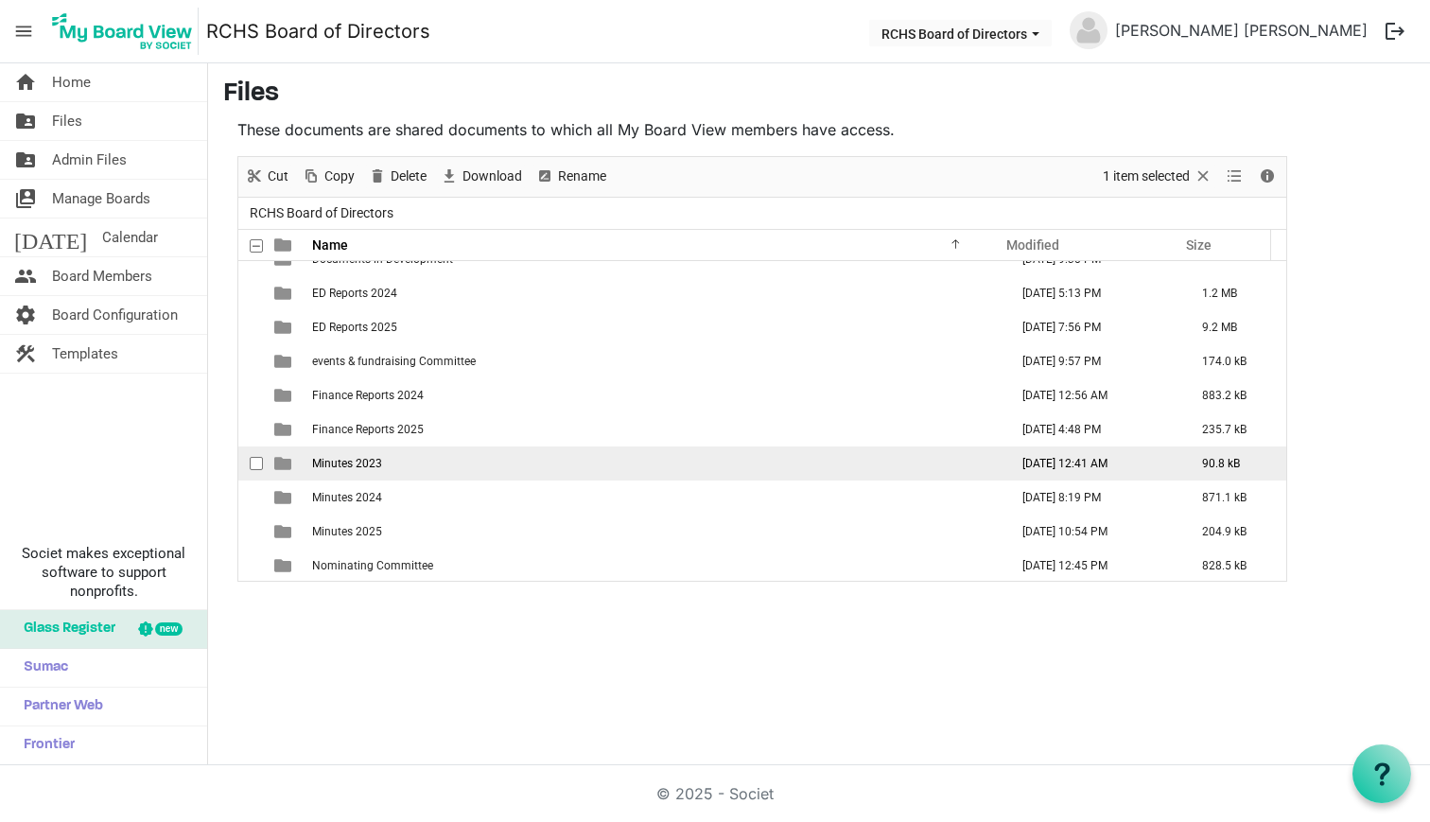
click at [347, 458] on span "Minutes 2023" at bounding box center [347, 463] width 70 height 13
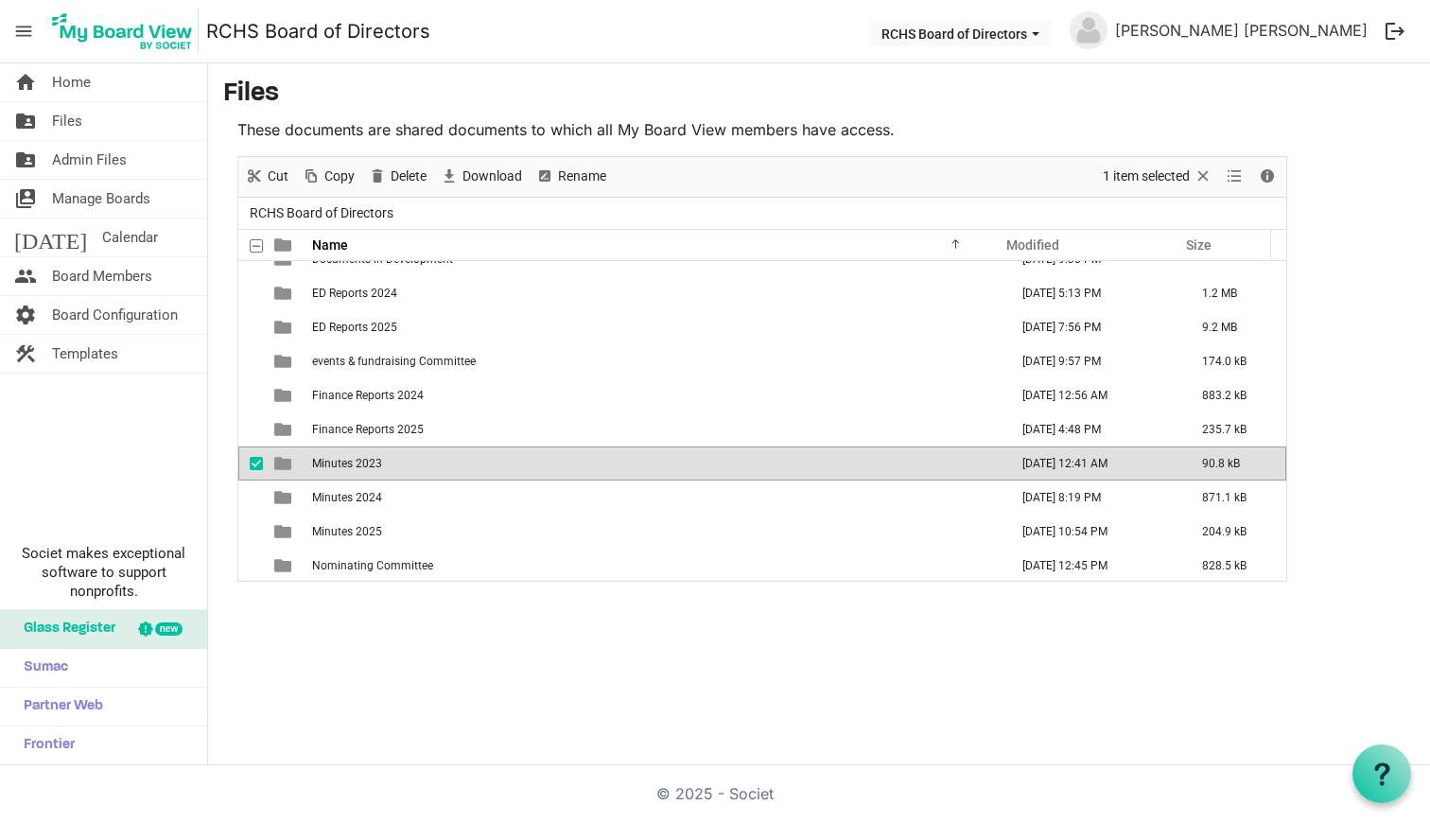
click at [347, 458] on span "Minutes 2023" at bounding box center [347, 463] width 70 height 13
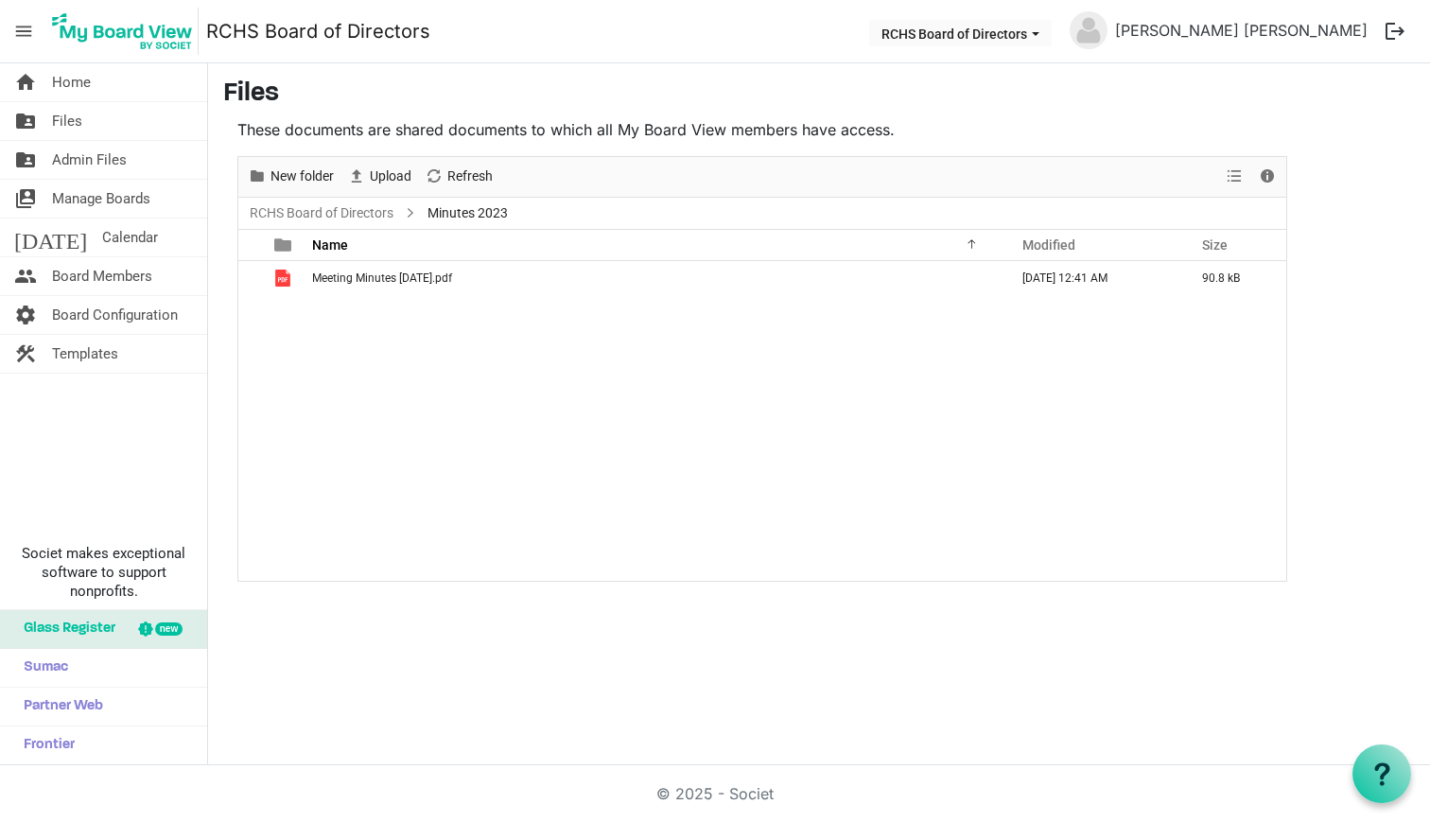
scroll to position [0, 0]
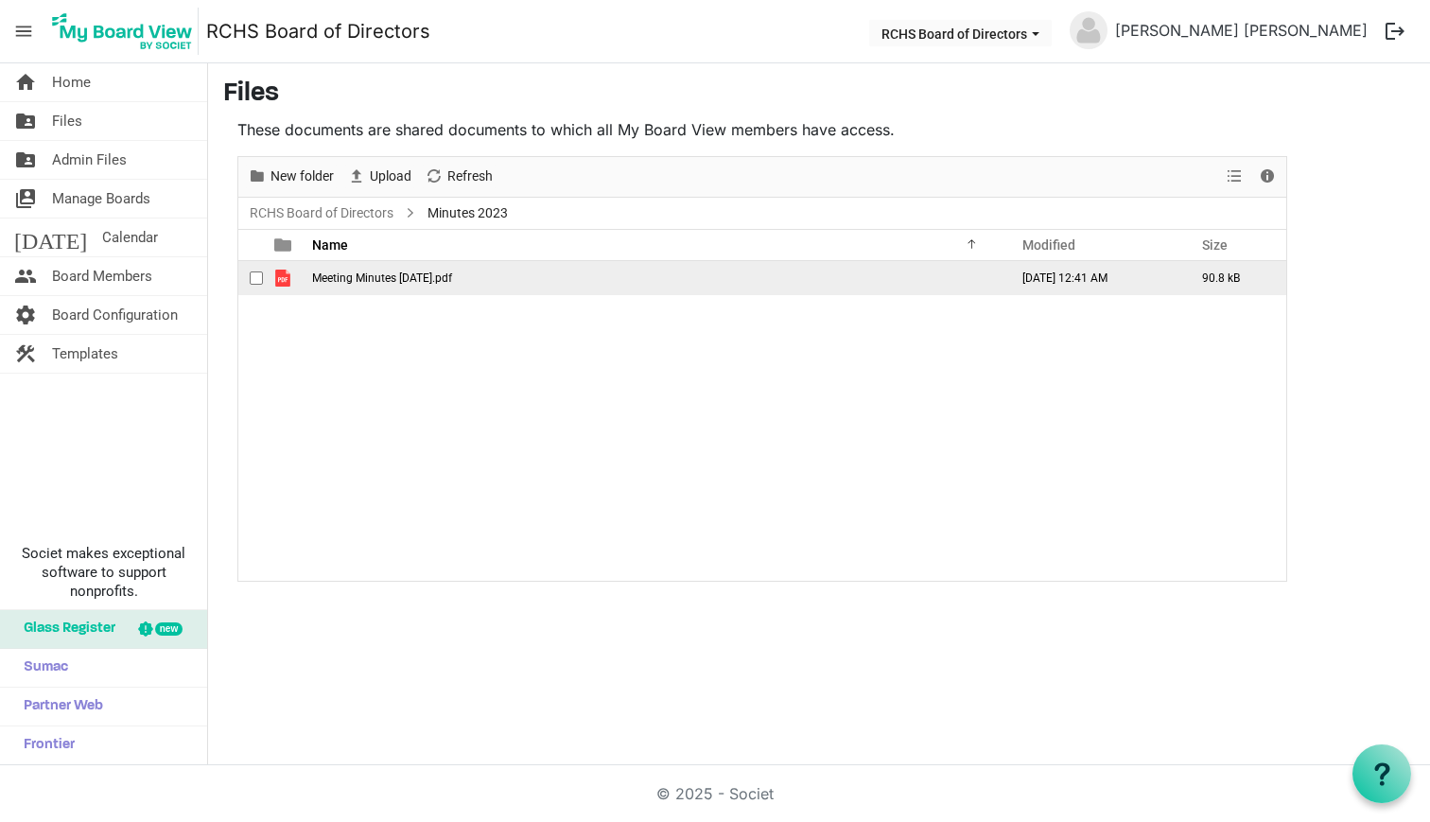
click at [255, 280] on span "checkbox" at bounding box center [256, 277] width 13 height 13
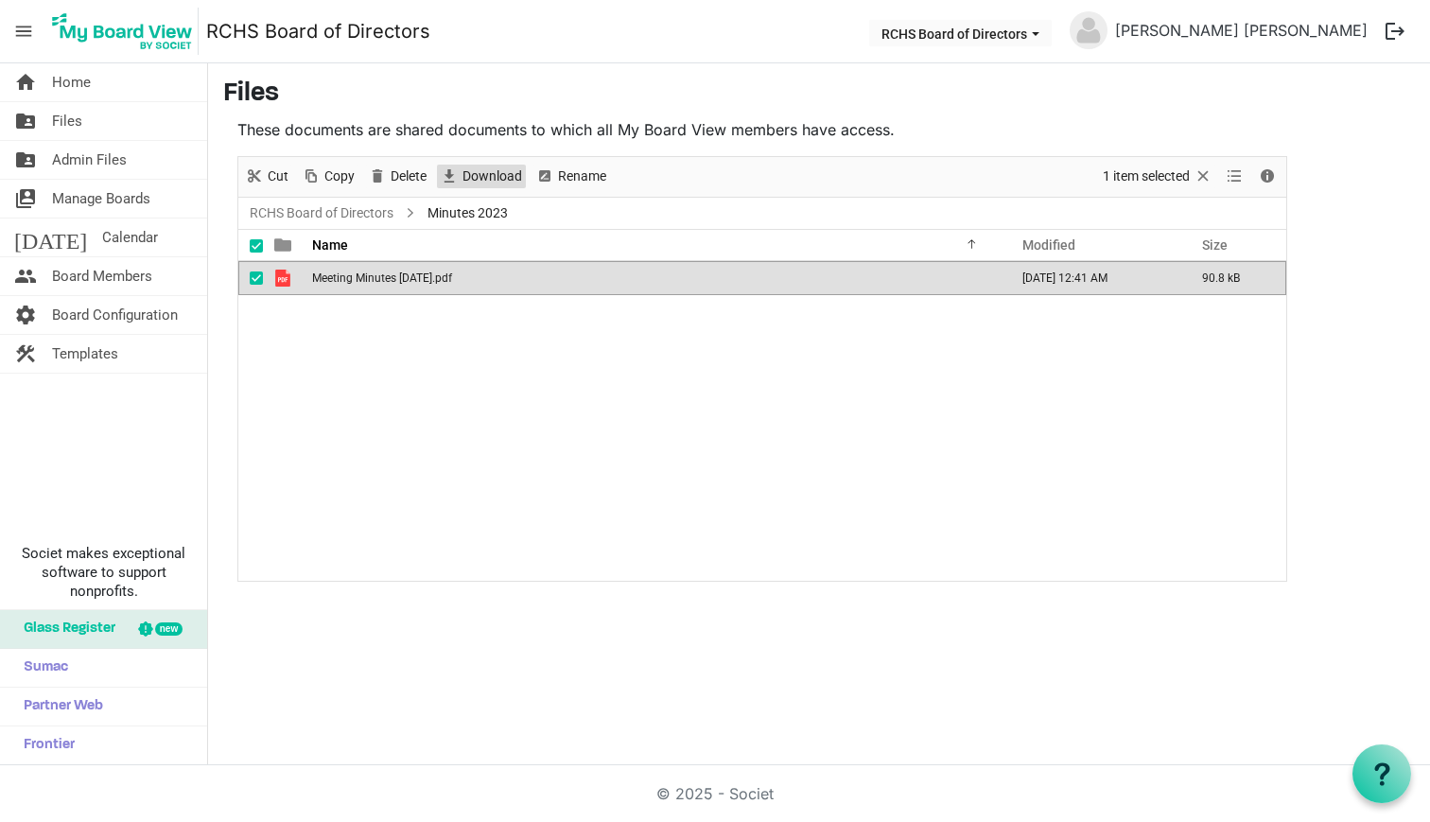
click at [478, 186] on span "Download" at bounding box center [492, 177] width 63 height 24
click at [365, 211] on link "RCHS Board of Directors" at bounding box center [321, 213] width 151 height 24
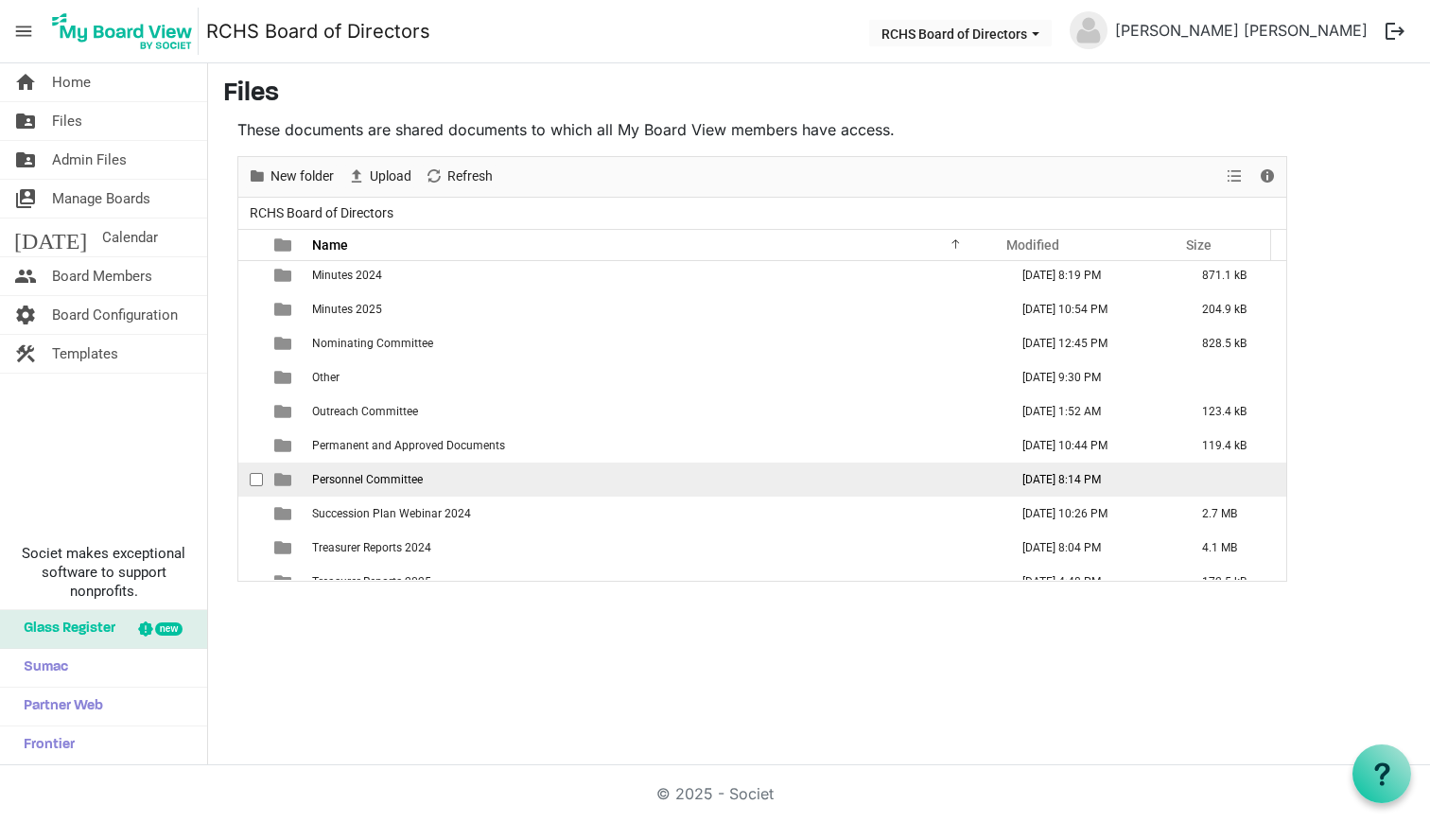
scroll to position [453, 0]
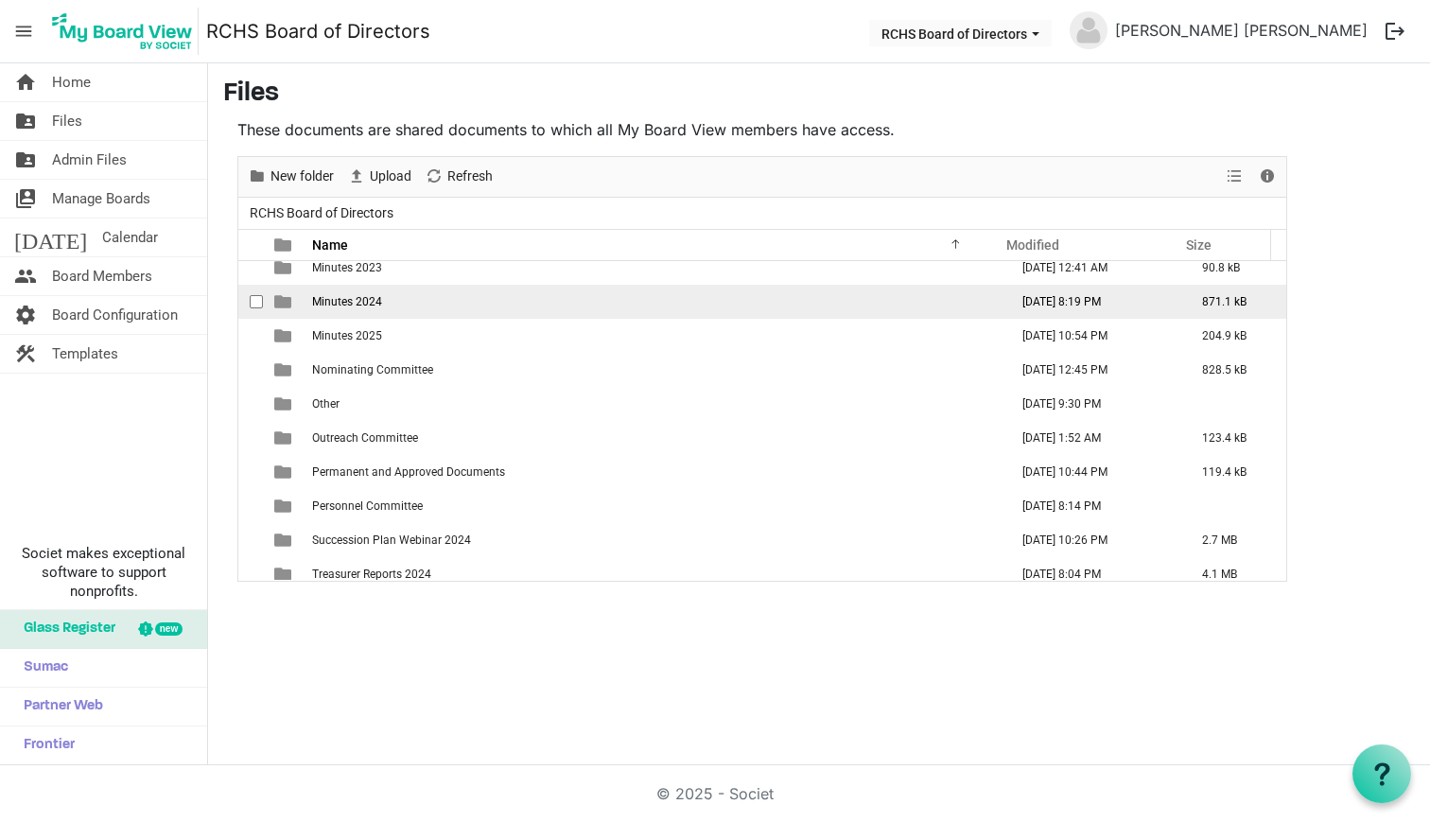
click at [336, 299] on span "Minutes 2024" at bounding box center [347, 301] width 70 height 13
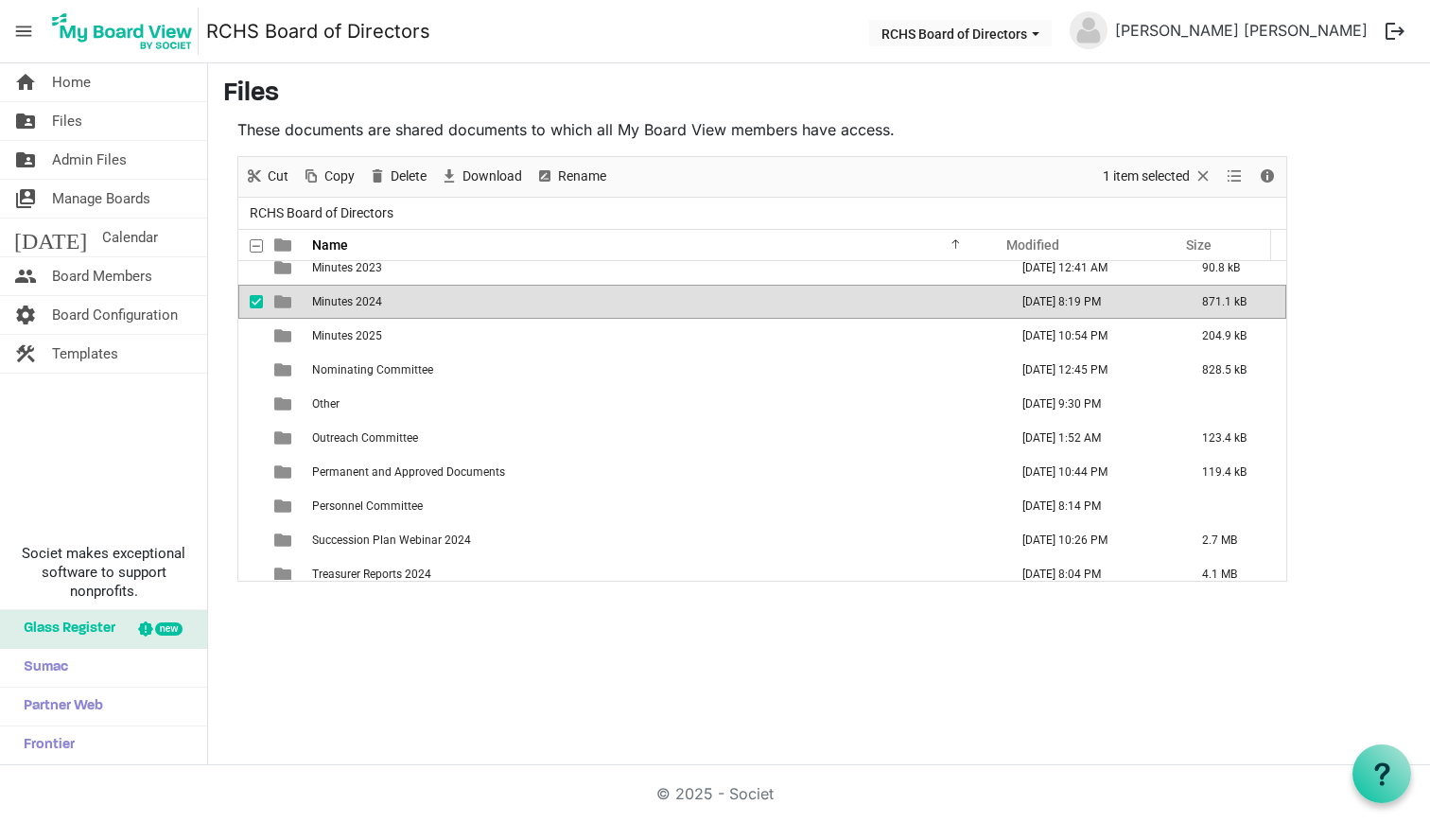
click at [351, 301] on span "Minutes 2024" at bounding box center [347, 301] width 70 height 13
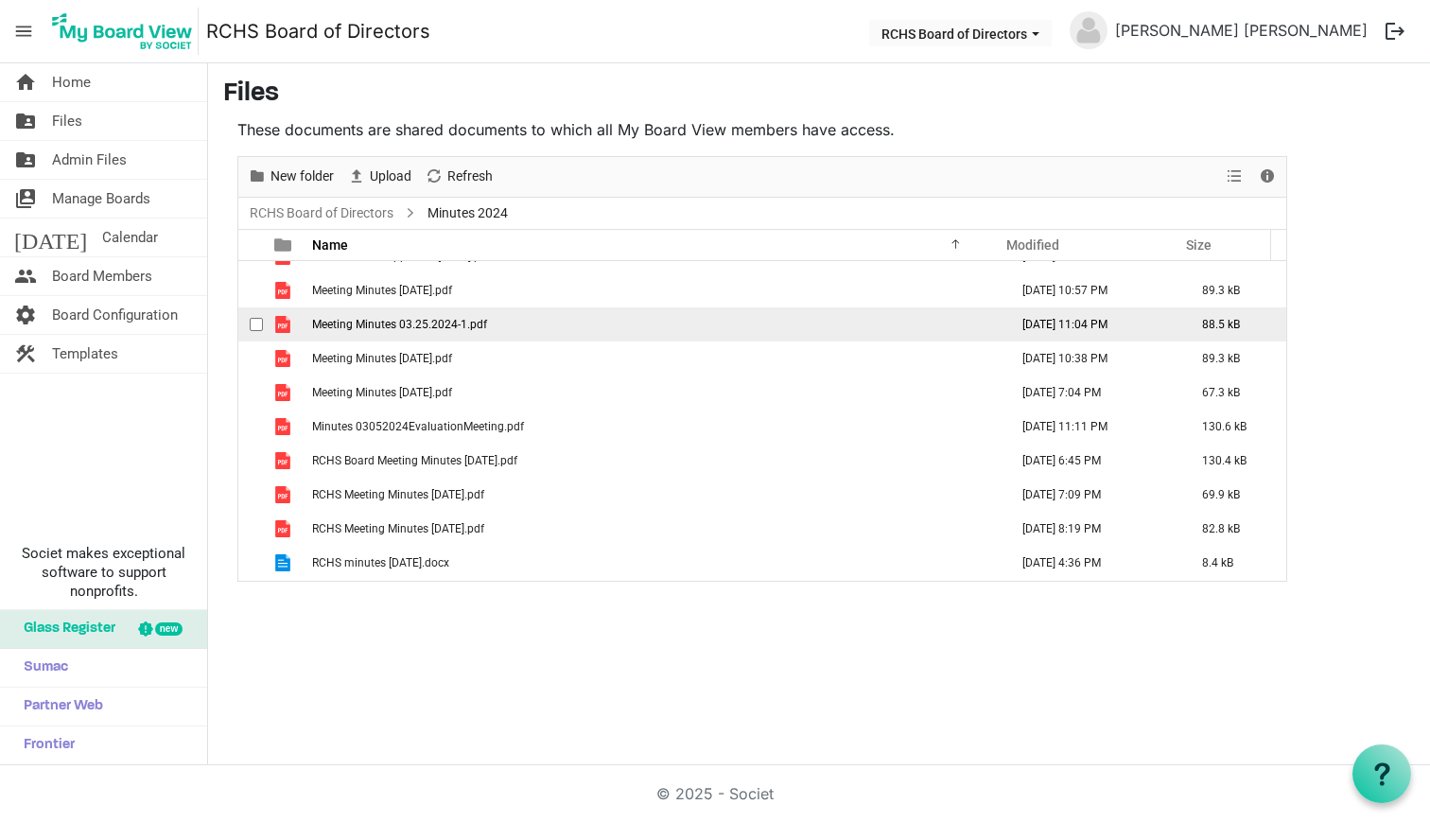
scroll to position [0, 0]
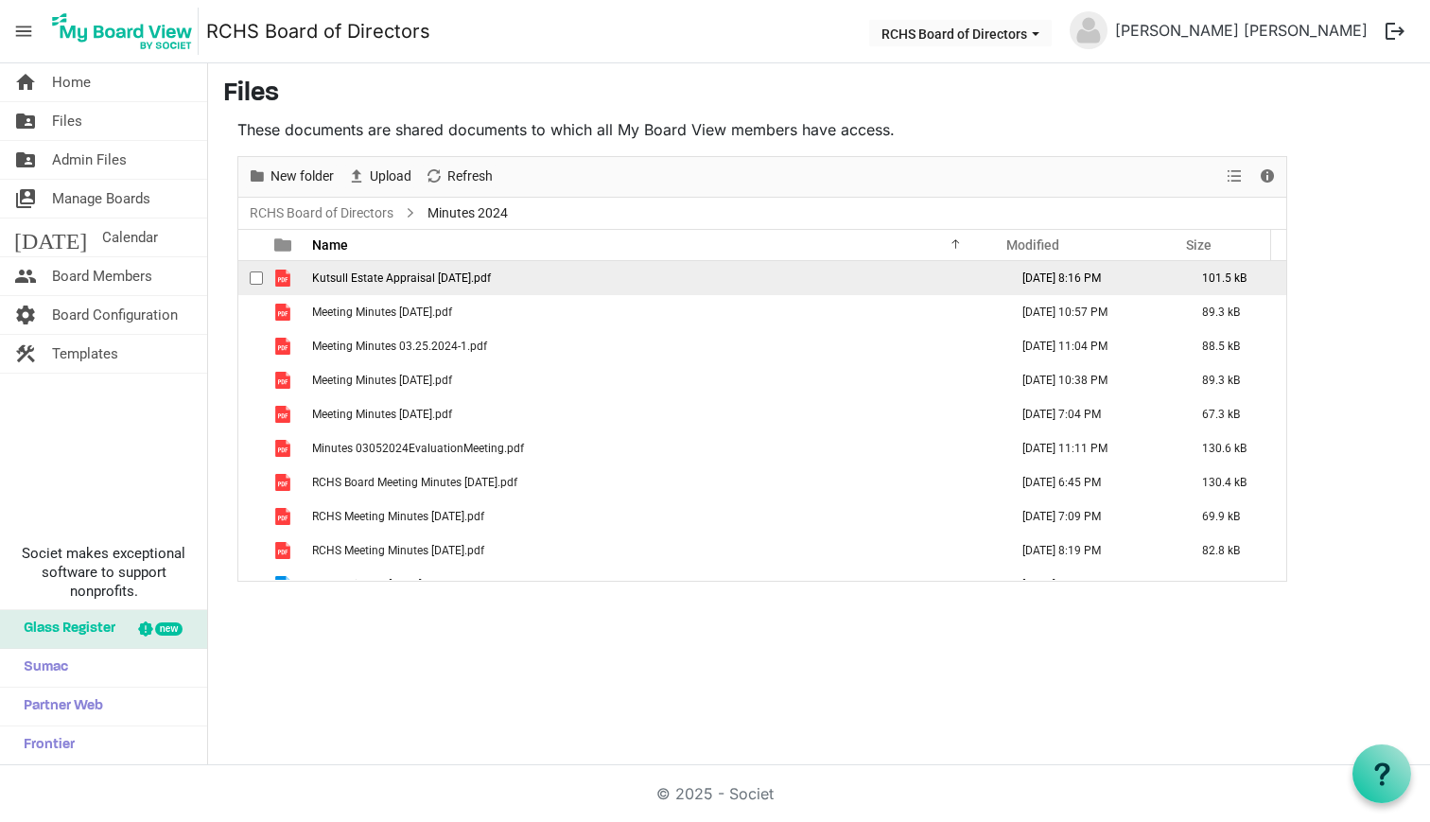
click at [259, 275] on span "checkbox" at bounding box center [256, 277] width 13 height 13
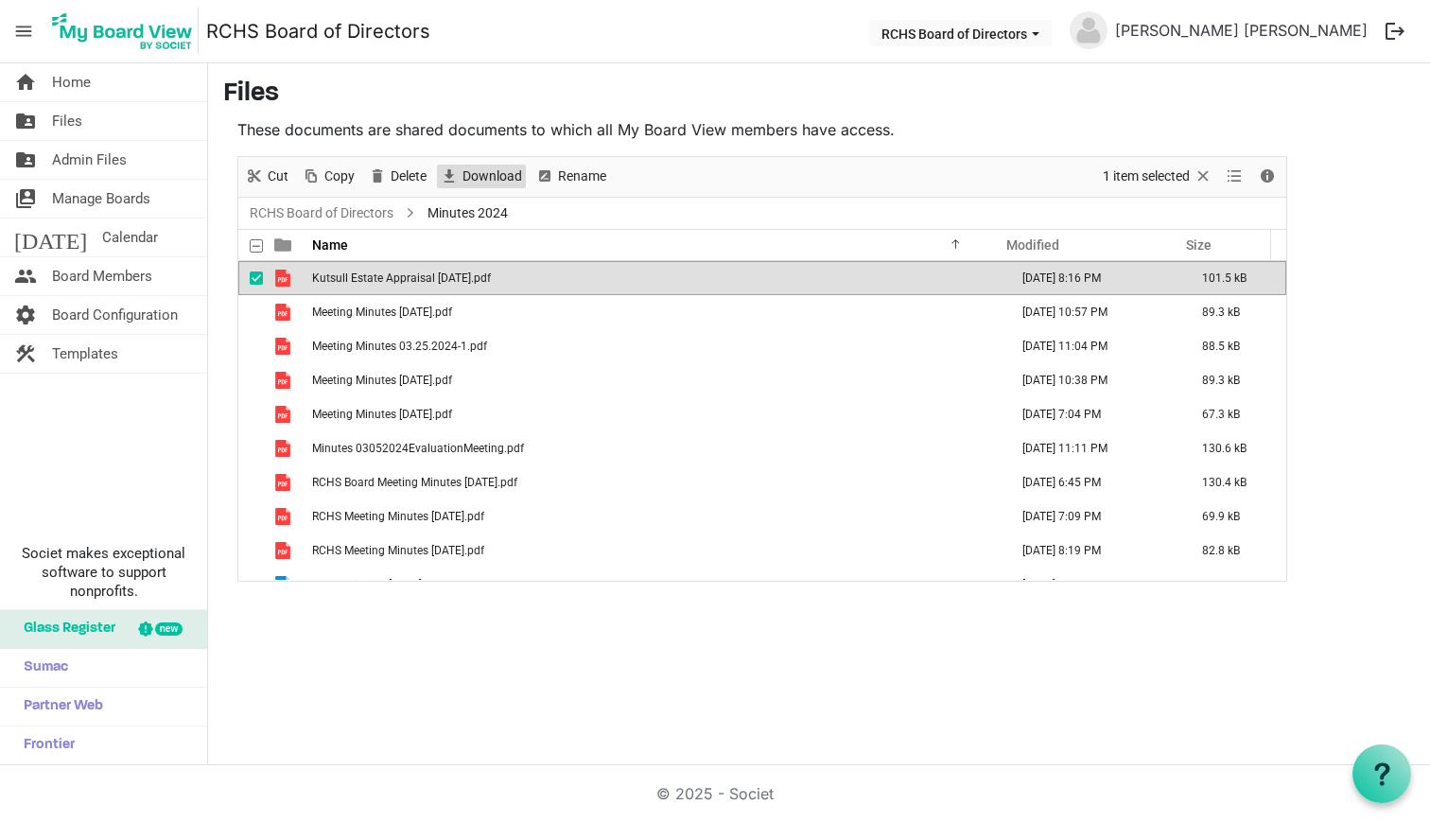
click at [482, 173] on span "Download" at bounding box center [492, 177] width 63 height 24
click at [256, 278] on span "checkbox" at bounding box center [256, 277] width 13 height 13
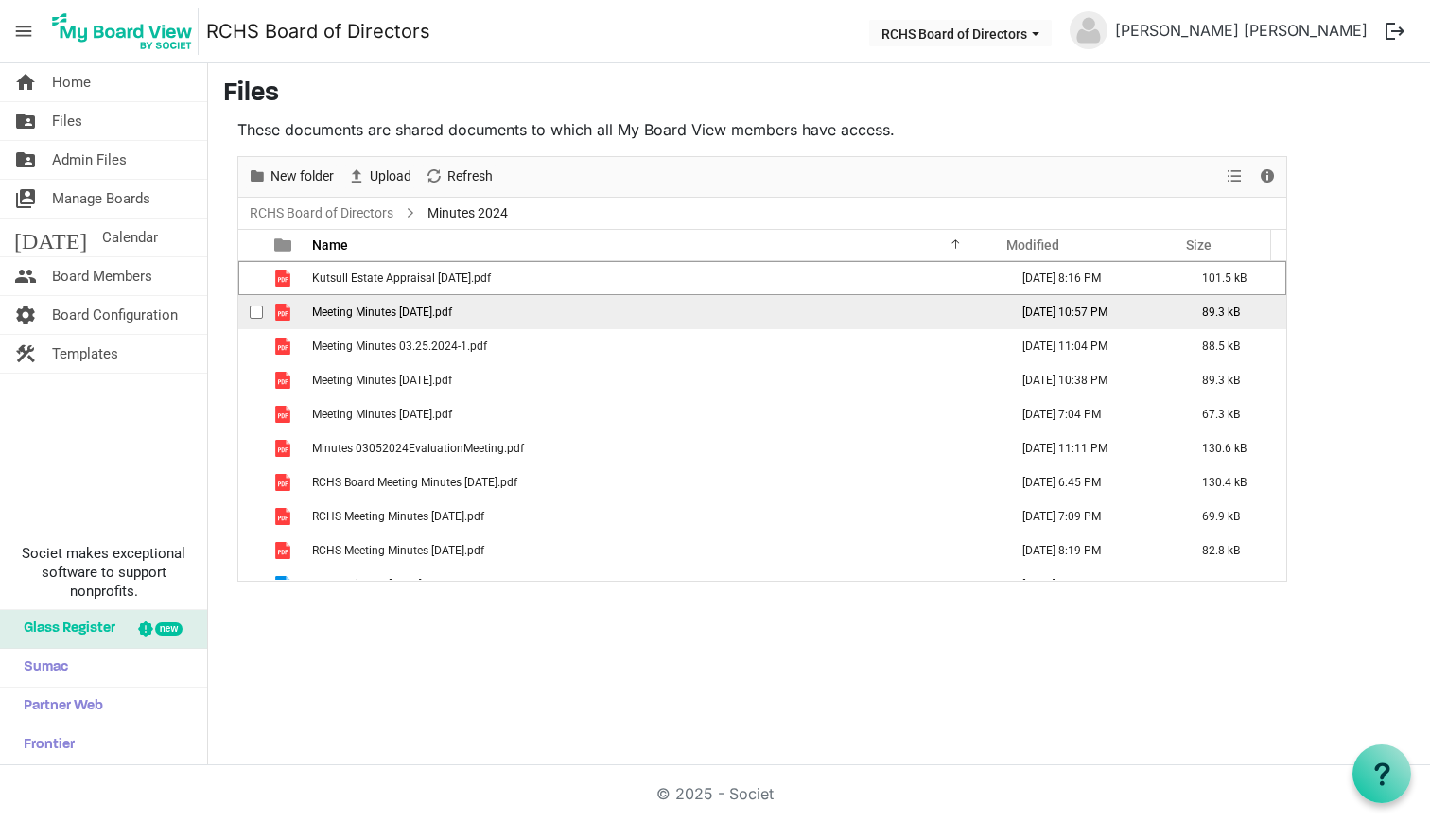
click at [256, 310] on span "checkbox" at bounding box center [256, 311] width 13 height 13
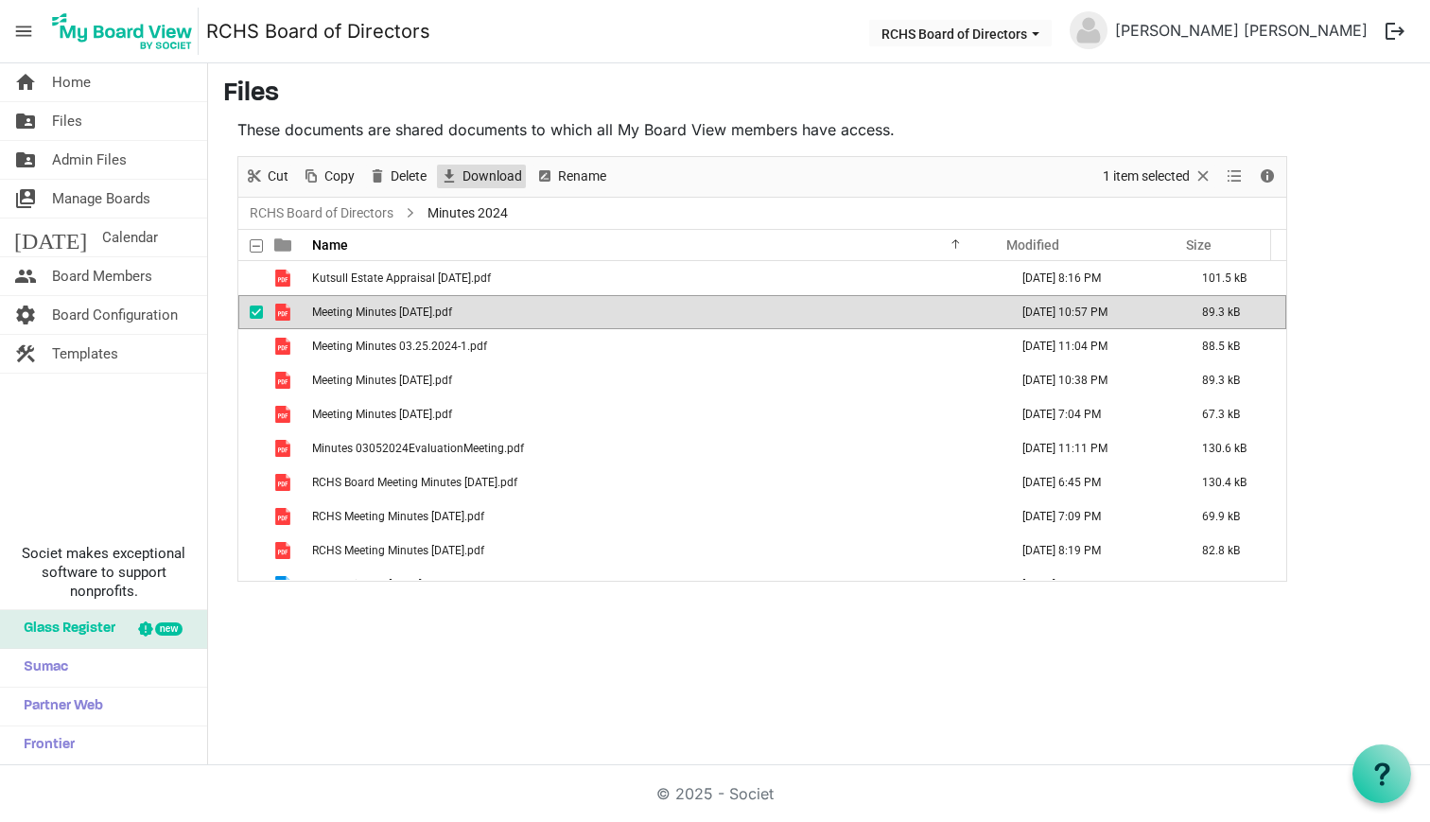
click at [465, 173] on span "Download" at bounding box center [492, 177] width 63 height 24
click at [258, 311] on span "checkbox" at bounding box center [256, 311] width 13 height 13
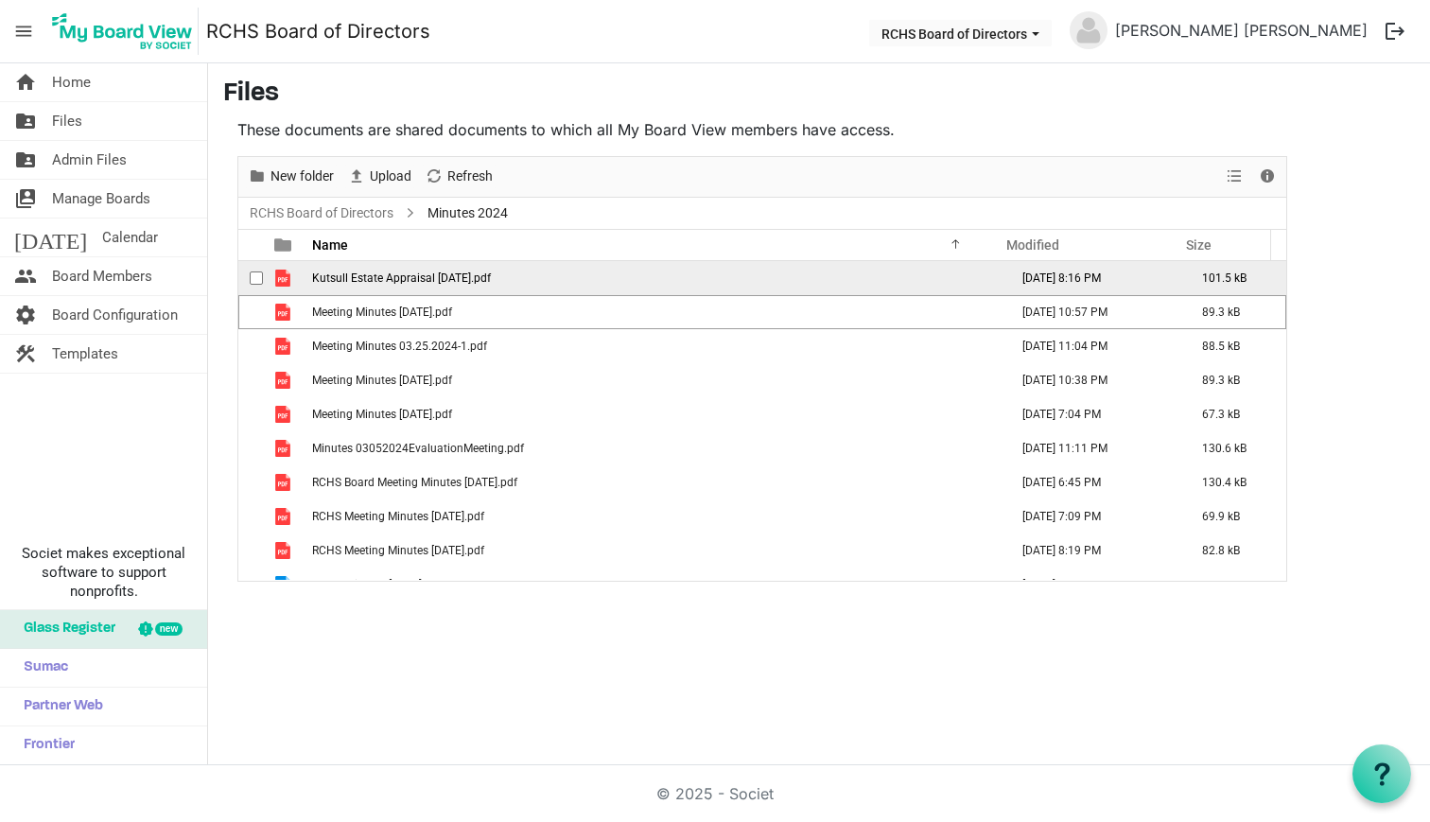
drag, startPoint x: 256, startPoint y: 348, endPoint x: 338, endPoint y: 278, distance: 107.3
click at [256, 347] on span "checkbox" at bounding box center [256, 346] width 13 height 13
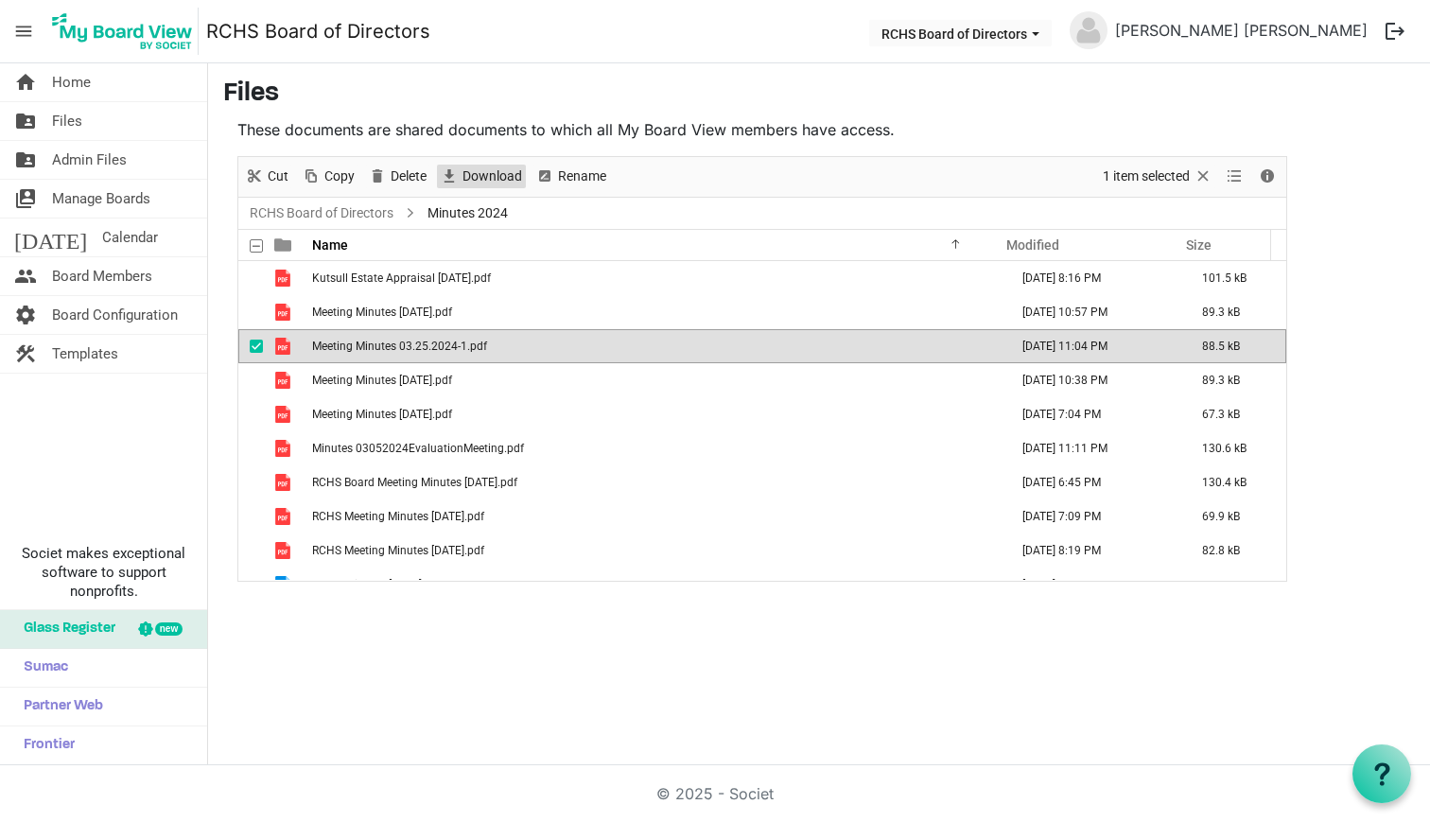
click at [466, 179] on span "Download" at bounding box center [492, 177] width 63 height 24
click at [258, 342] on span "checkbox" at bounding box center [256, 346] width 13 height 13
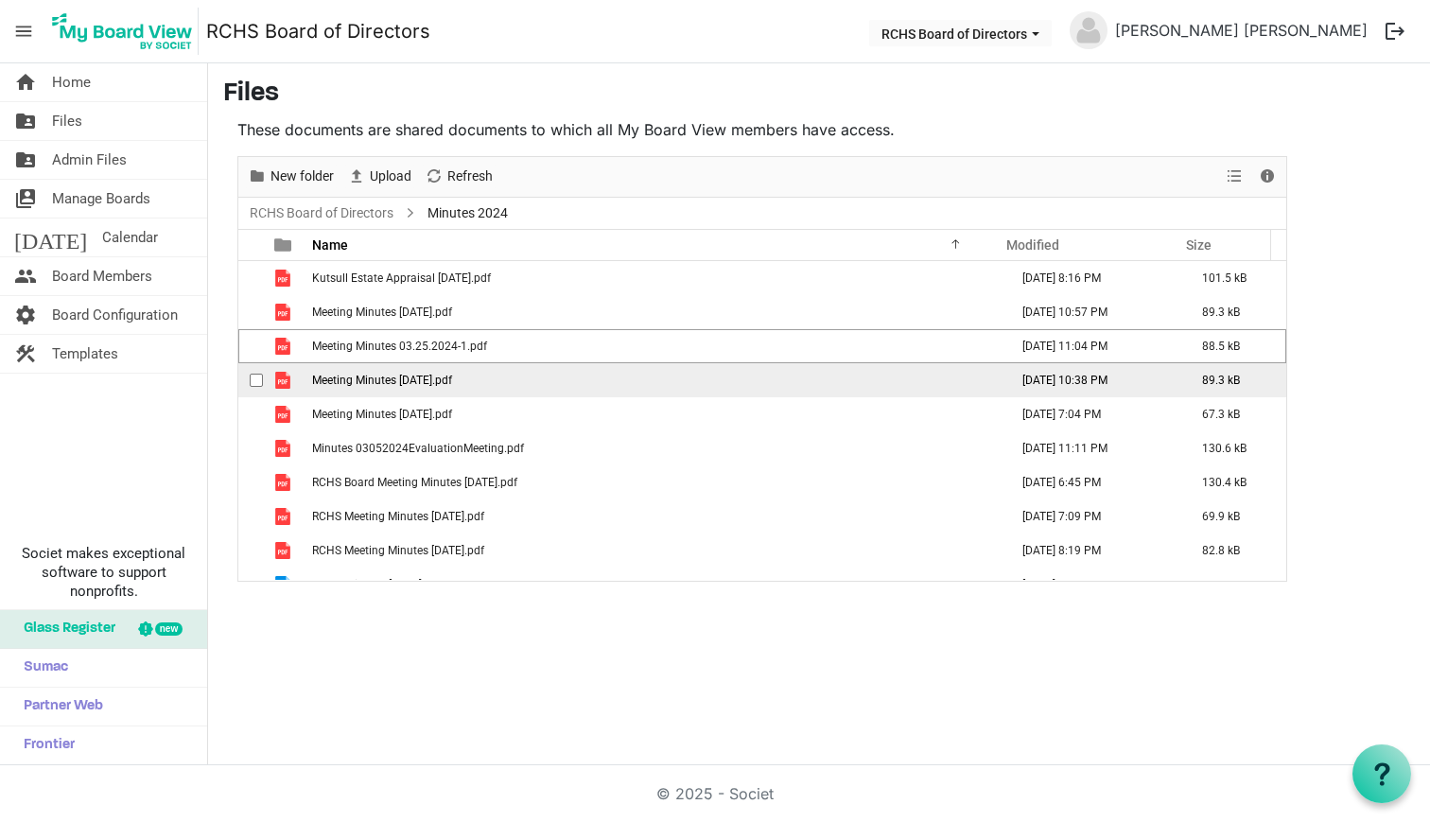
click at [252, 375] on span "checkbox" at bounding box center [256, 380] width 13 height 13
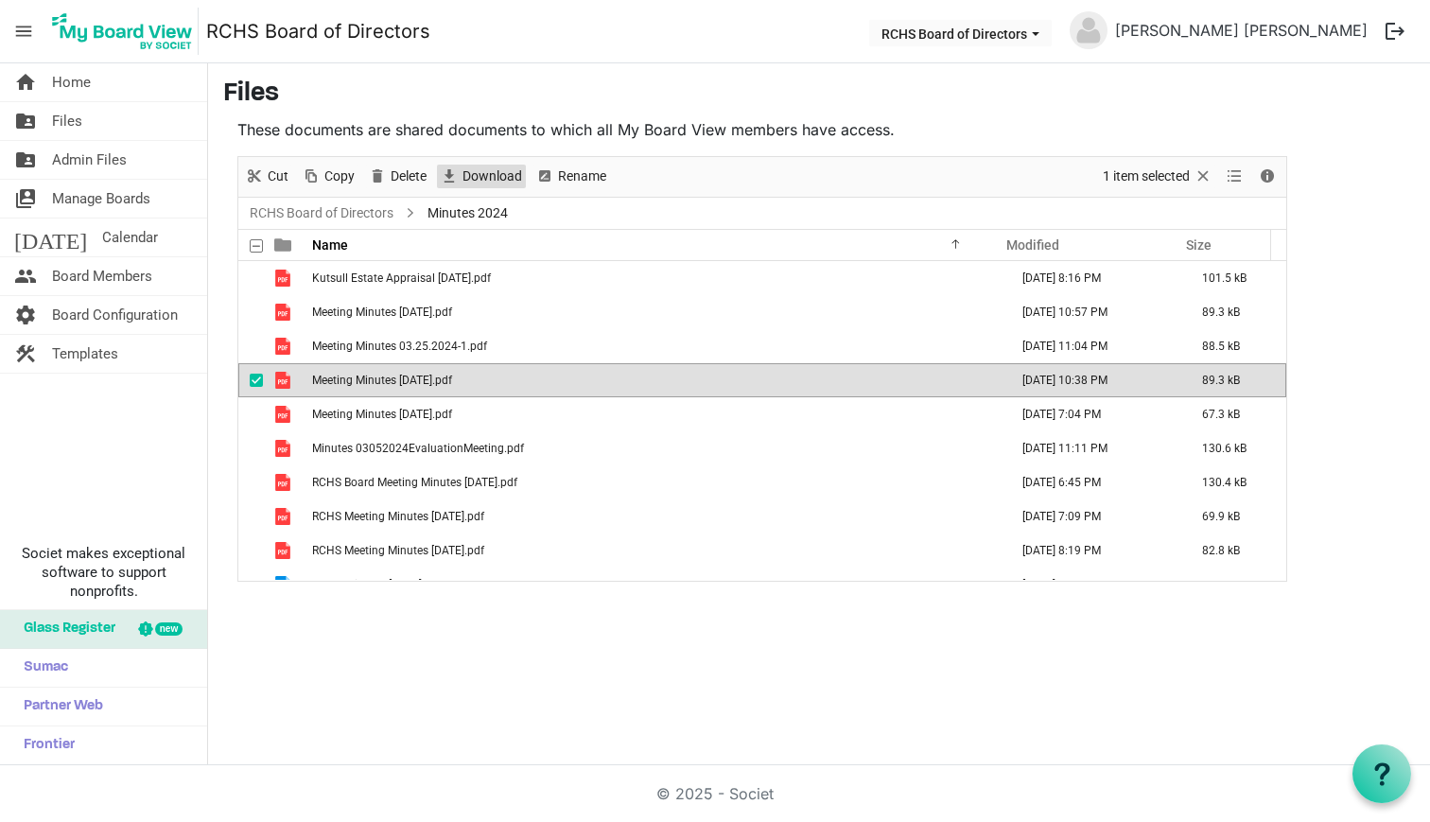
click at [464, 185] on span "Download" at bounding box center [492, 177] width 63 height 24
click at [253, 375] on span "checkbox" at bounding box center [256, 380] width 13 height 13
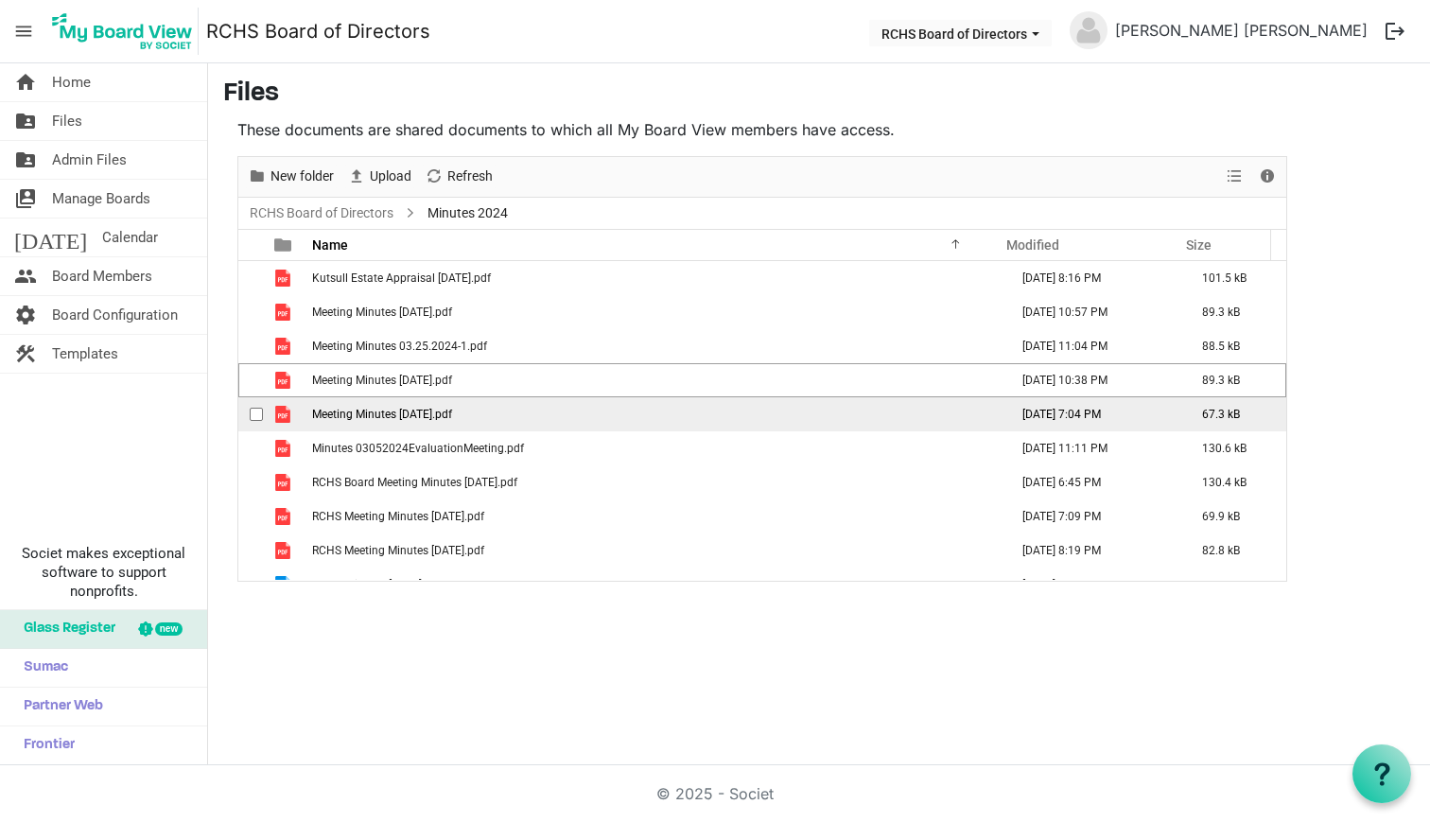
click at [253, 411] on span "checkbox" at bounding box center [256, 414] width 13 height 13
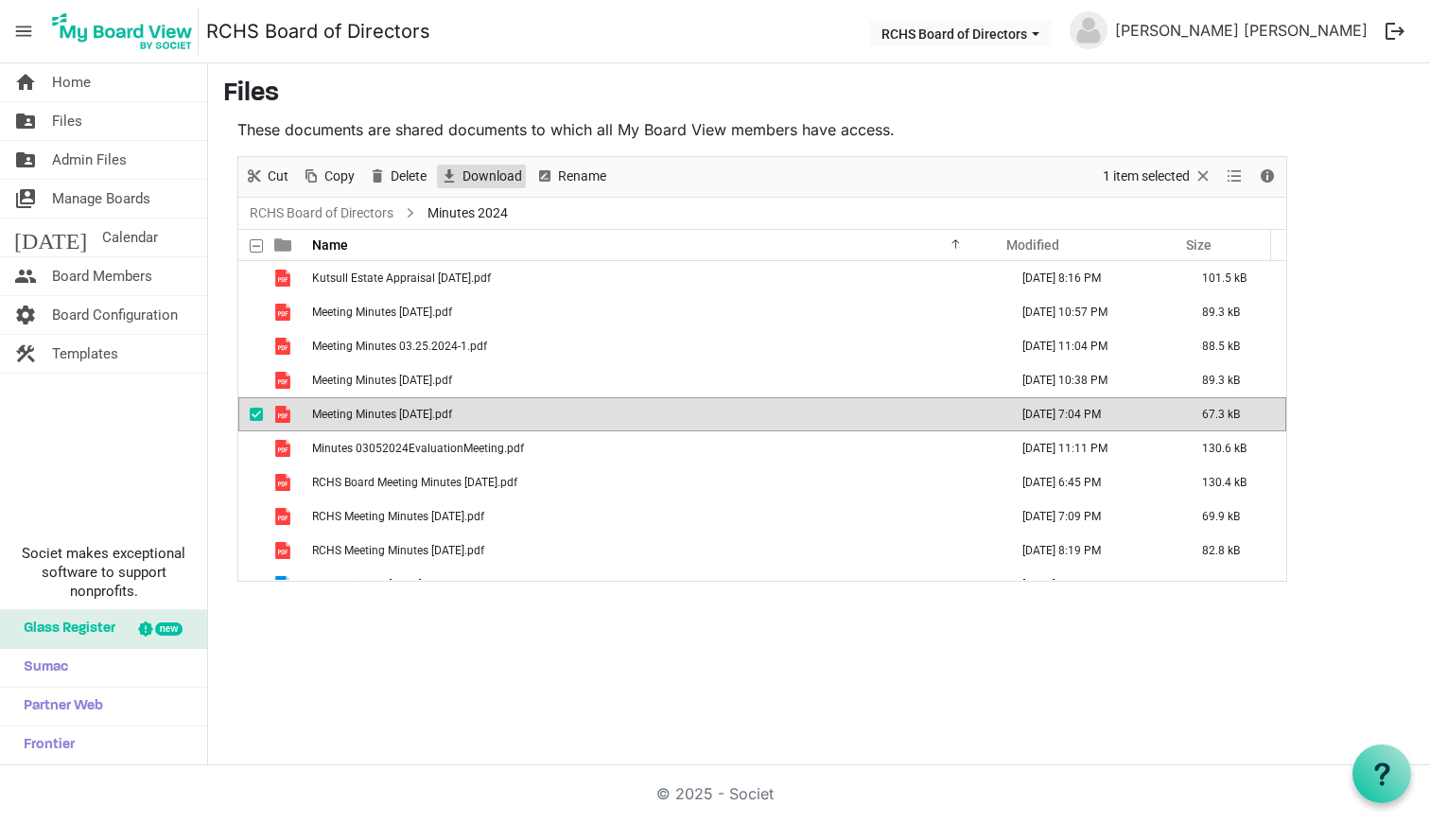
click at [468, 177] on span "Download" at bounding box center [492, 177] width 63 height 24
click at [253, 410] on span "checkbox" at bounding box center [256, 414] width 13 height 13
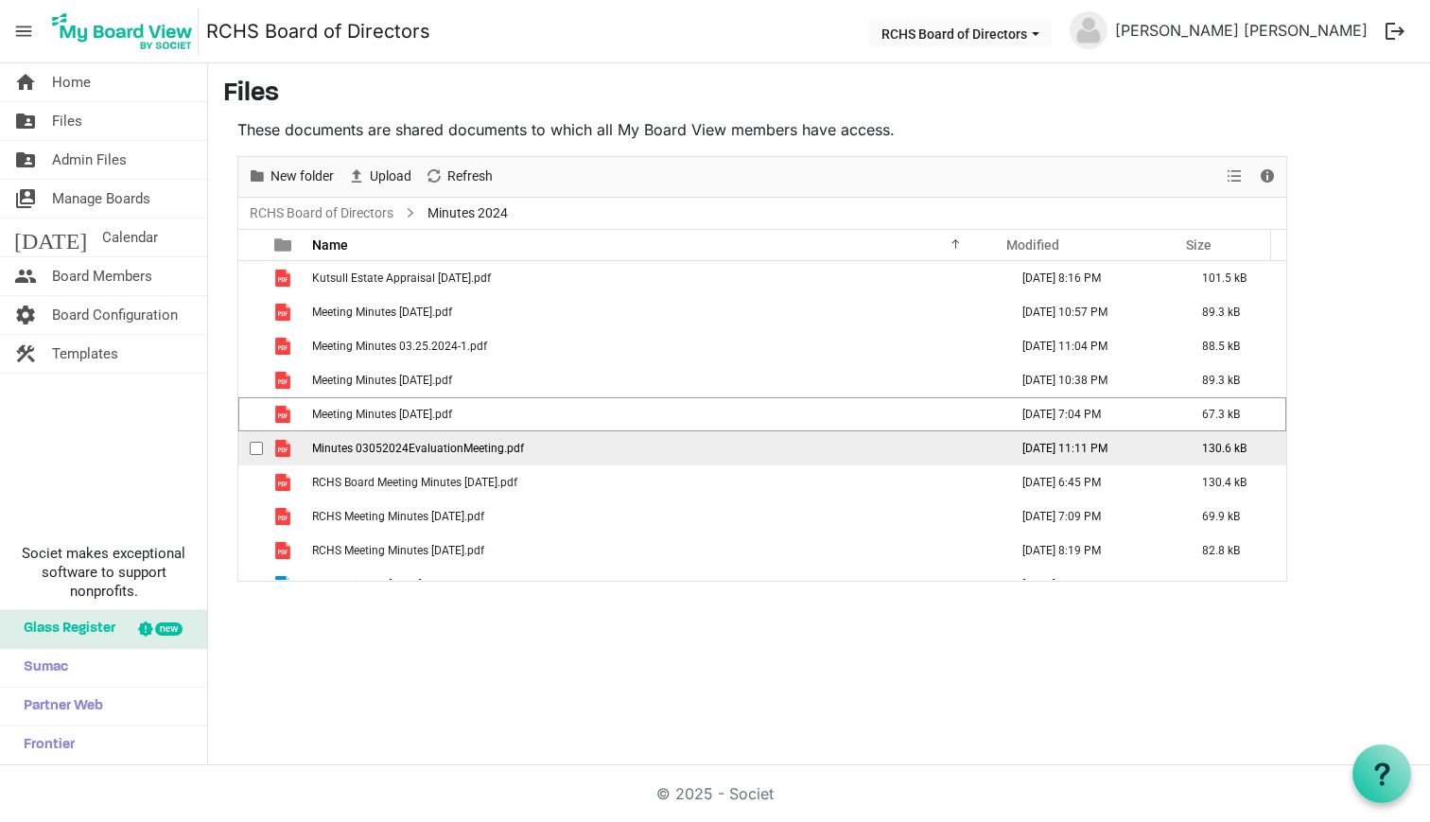
click at [252, 445] on span "checkbox" at bounding box center [256, 448] width 13 height 13
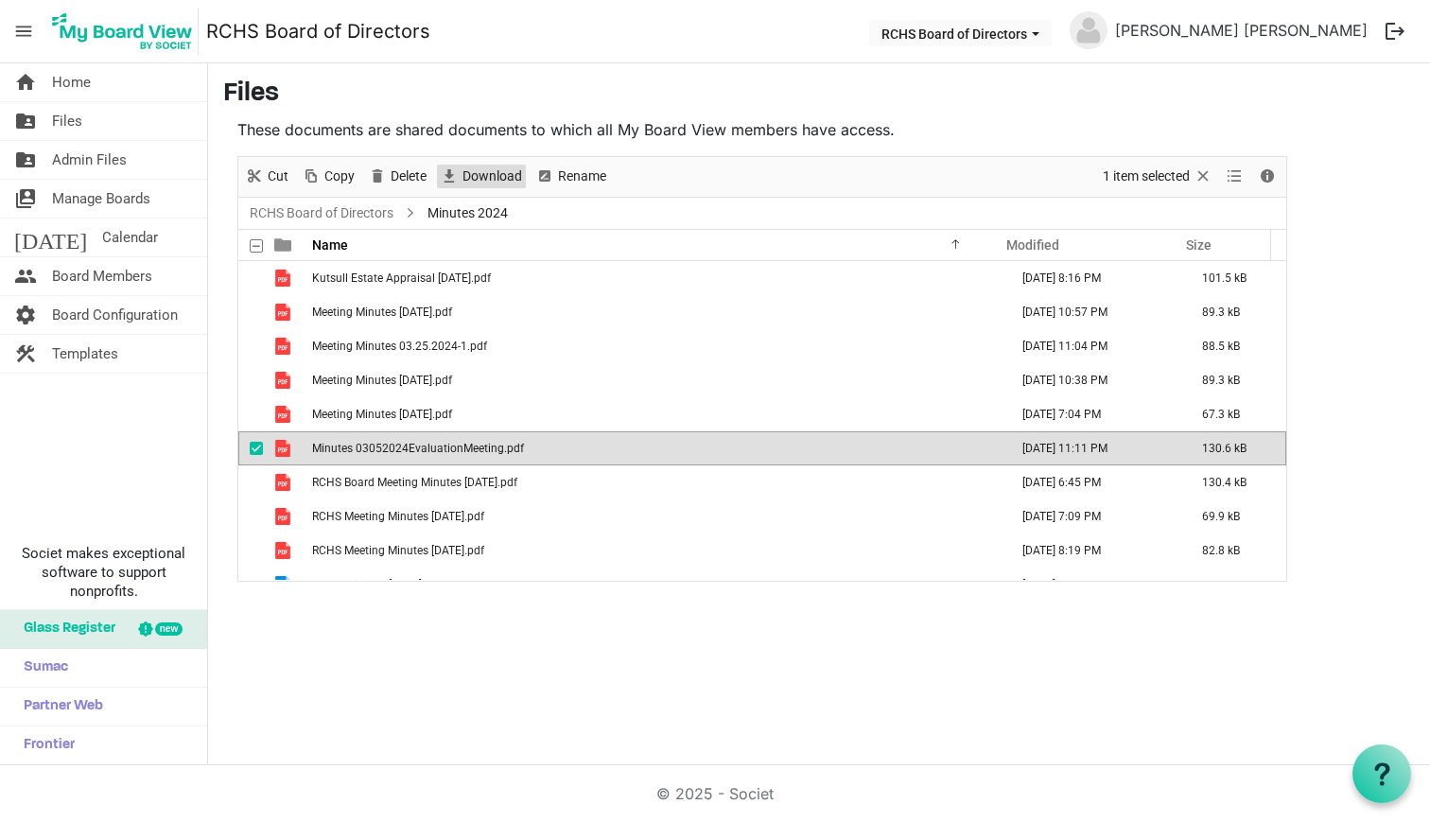
click at [478, 174] on span "Download" at bounding box center [492, 177] width 63 height 24
click at [256, 450] on span "checkbox" at bounding box center [256, 448] width 13 height 13
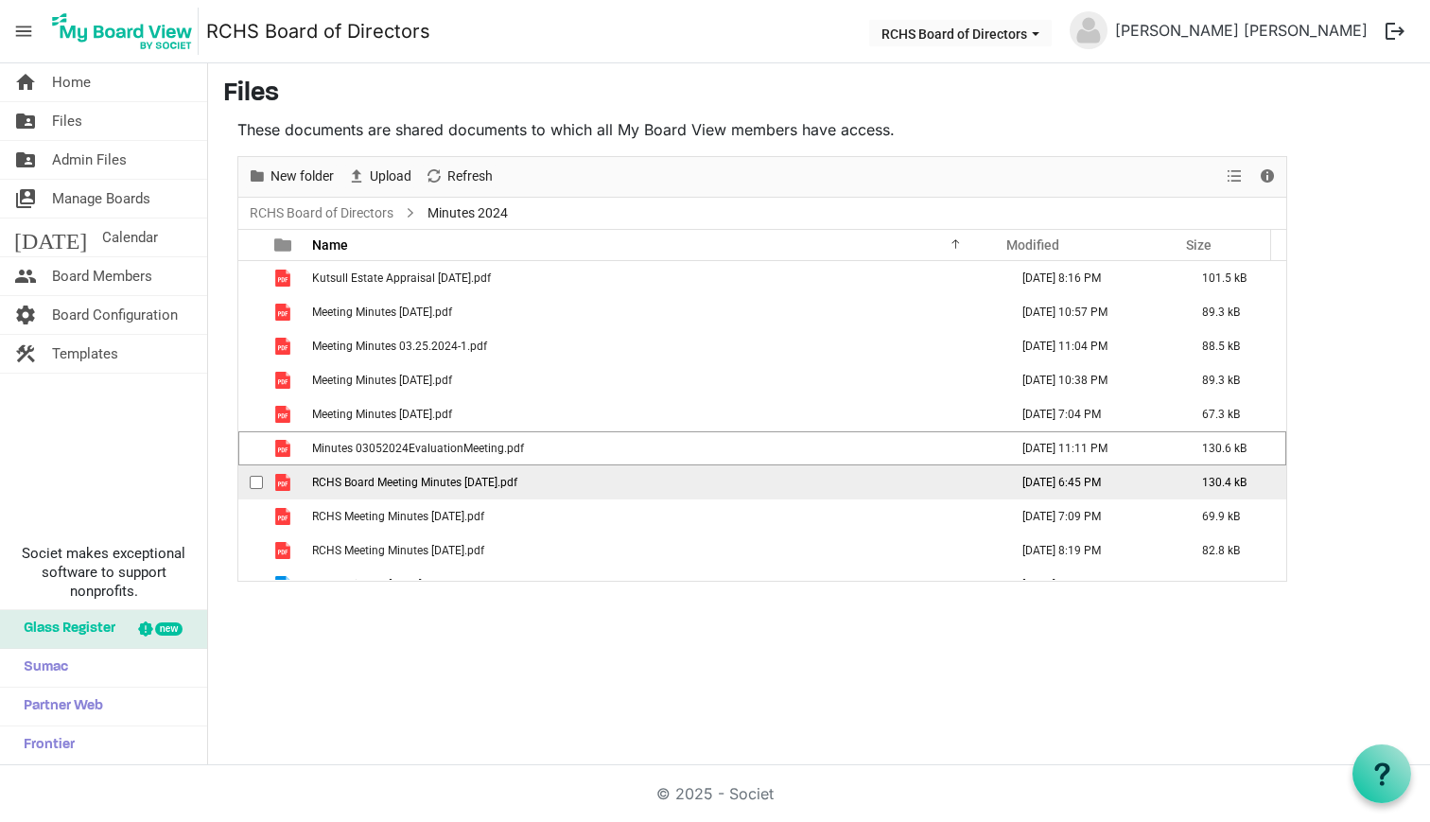
click at [253, 473] on div "checkbox" at bounding box center [261, 482] width 23 height 19
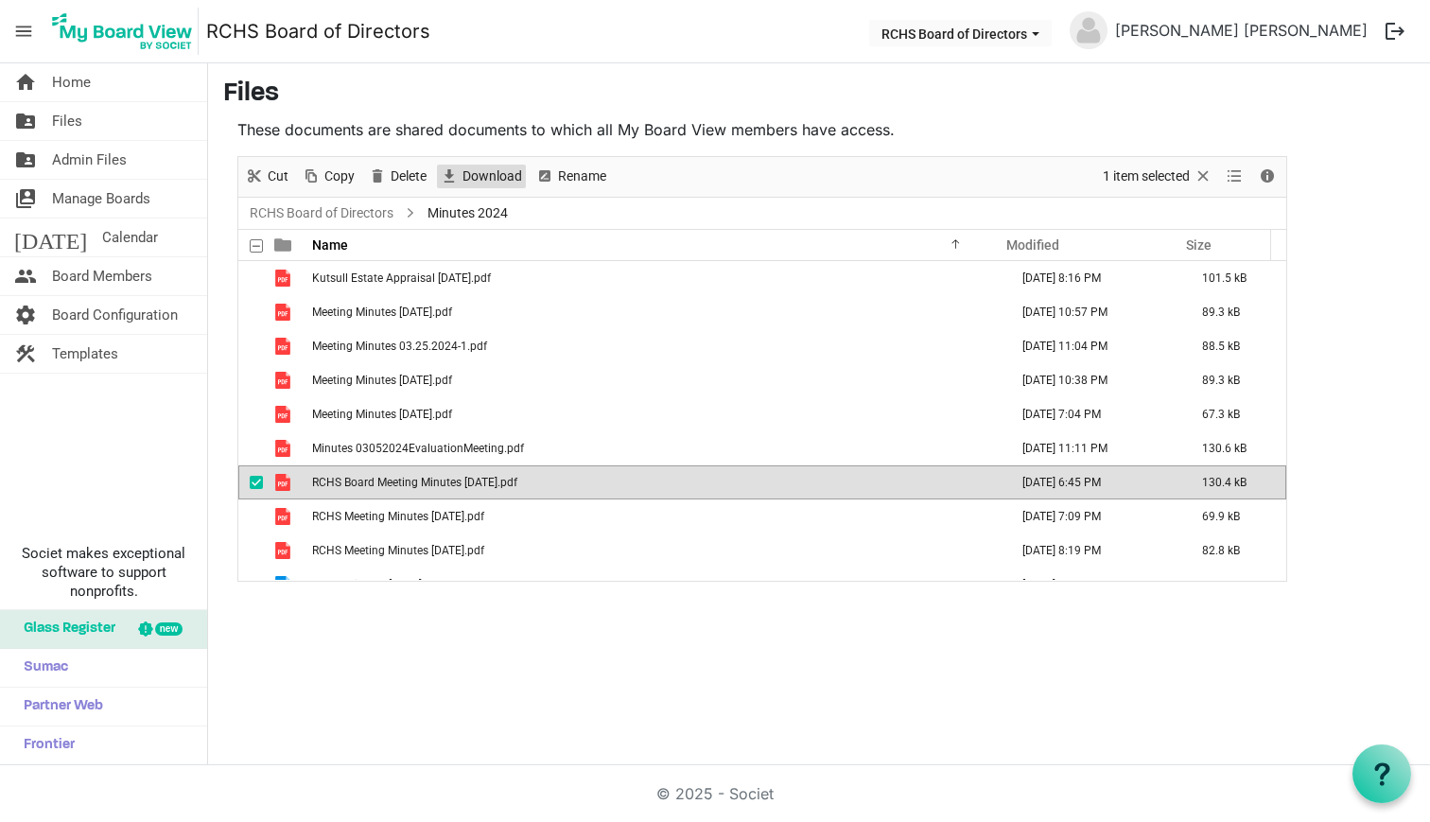
click at [469, 185] on span "Download" at bounding box center [492, 177] width 63 height 24
click at [258, 483] on span "checkbox" at bounding box center [256, 482] width 13 height 13
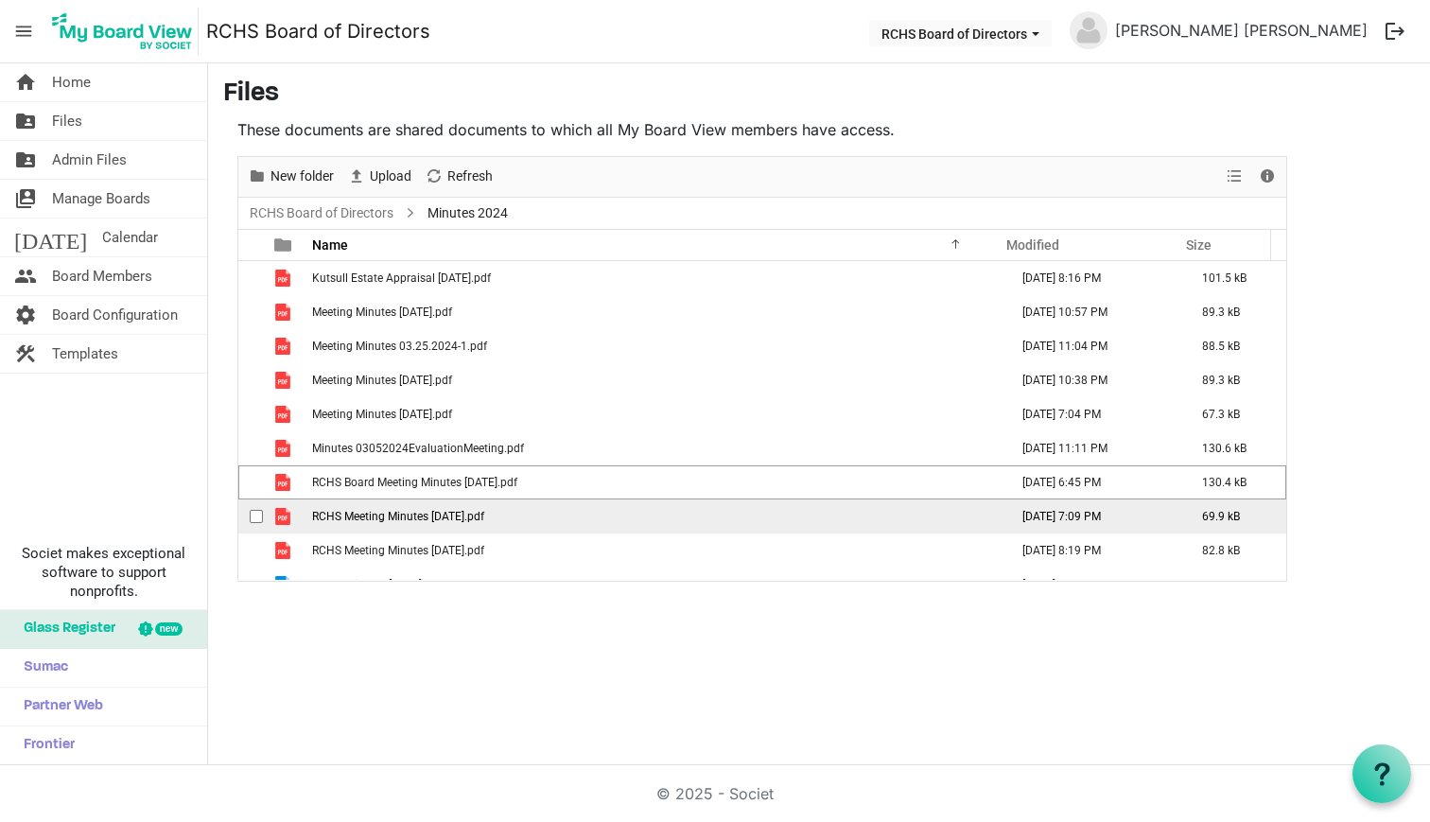
click at [258, 510] on div "checkbox" at bounding box center [261, 516] width 23 height 19
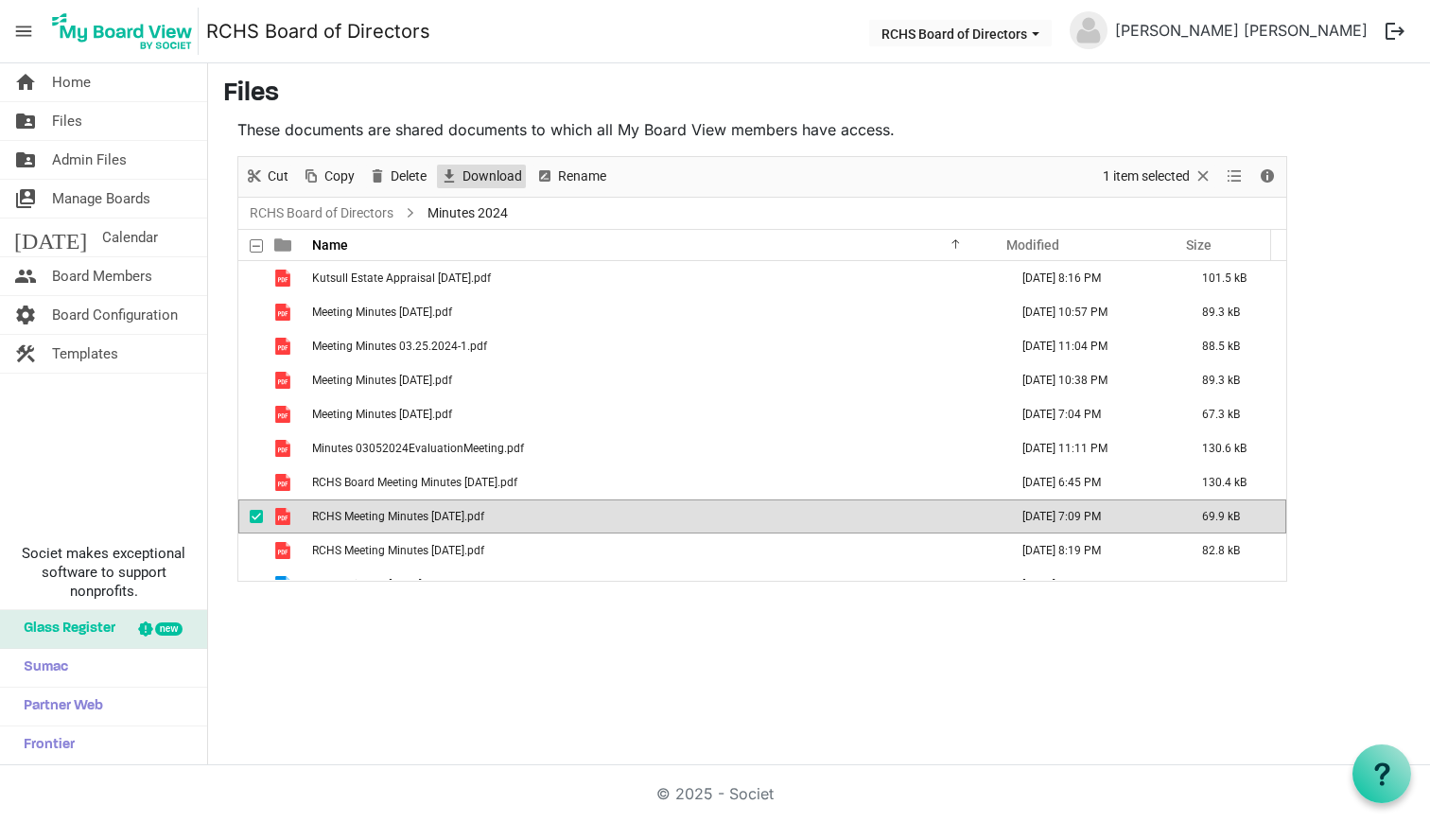
click at [478, 179] on span "Download" at bounding box center [492, 177] width 63 height 24
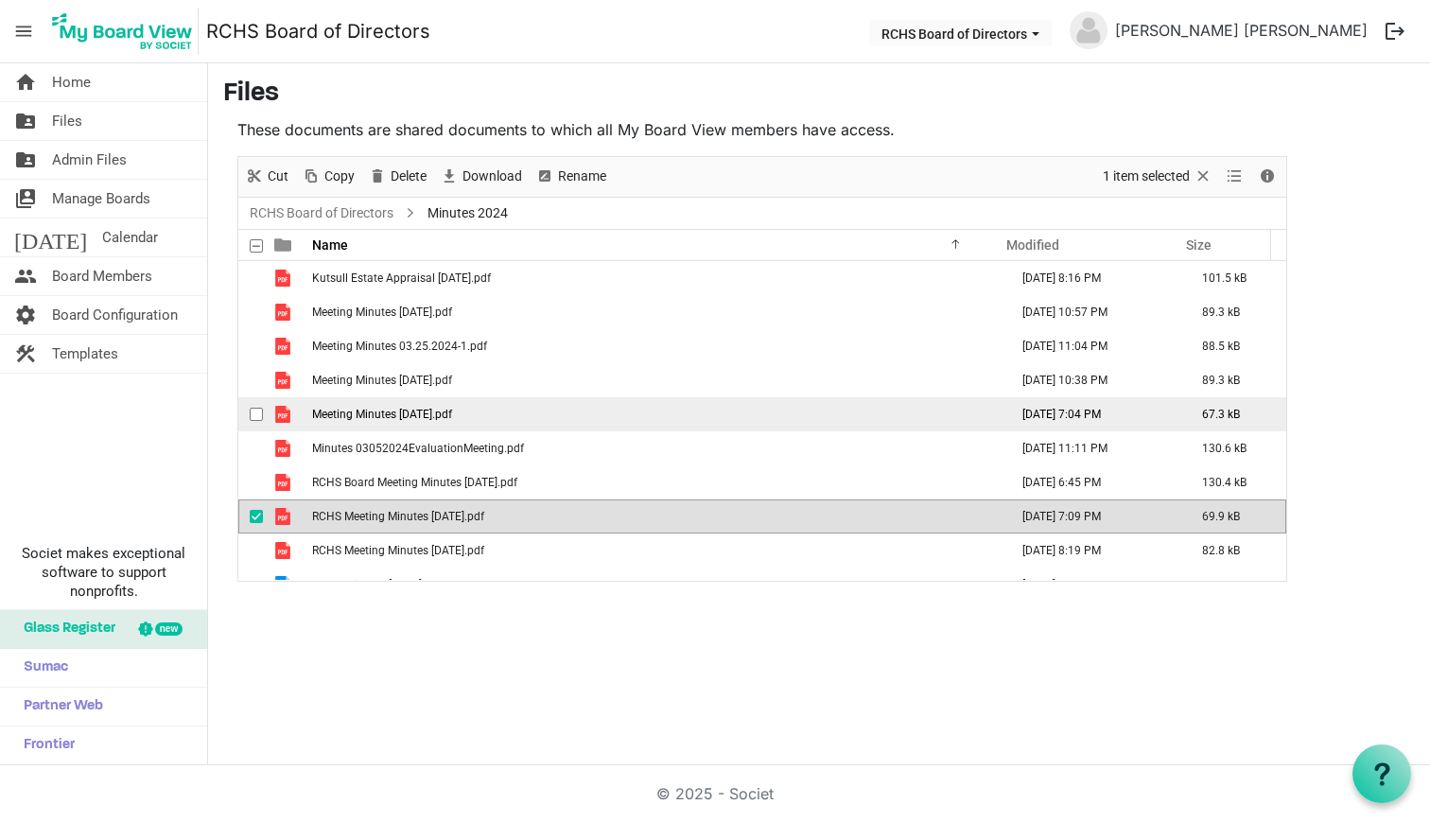
scroll to position [22, 0]
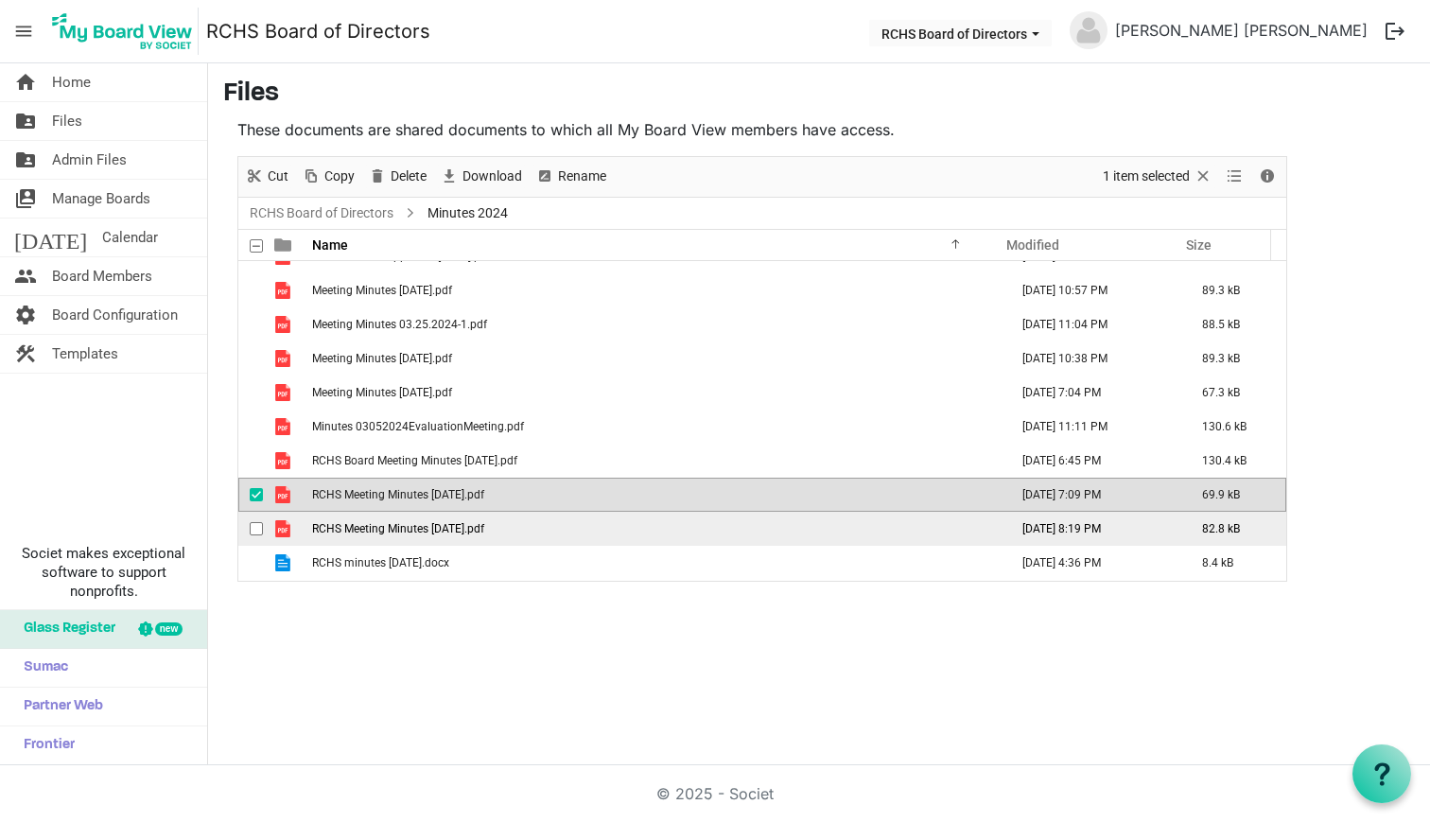
click at [253, 531] on span "checkbox" at bounding box center [256, 528] width 13 height 13
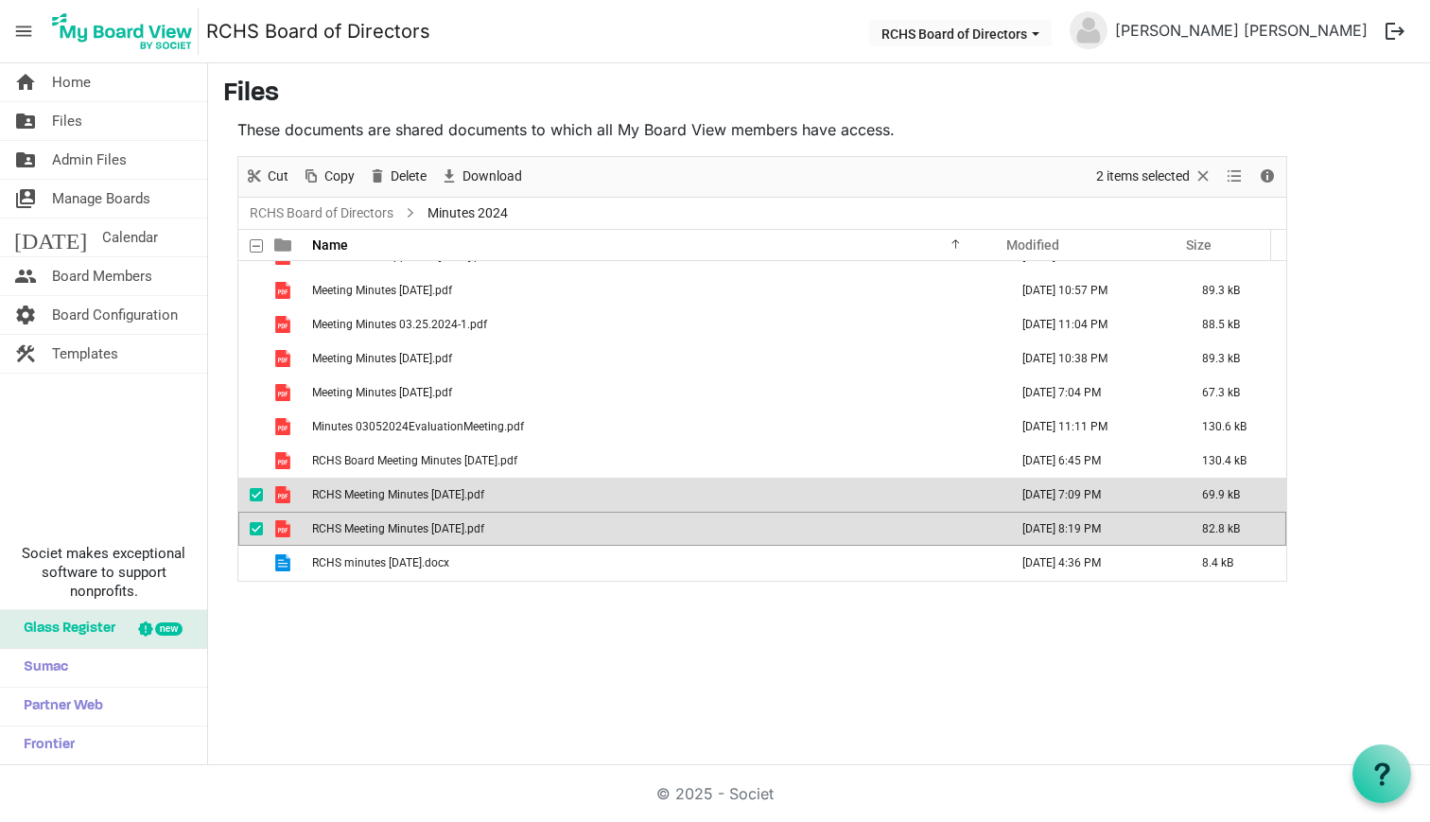
click at [256, 499] on span "checkbox" at bounding box center [256, 494] width 13 height 13
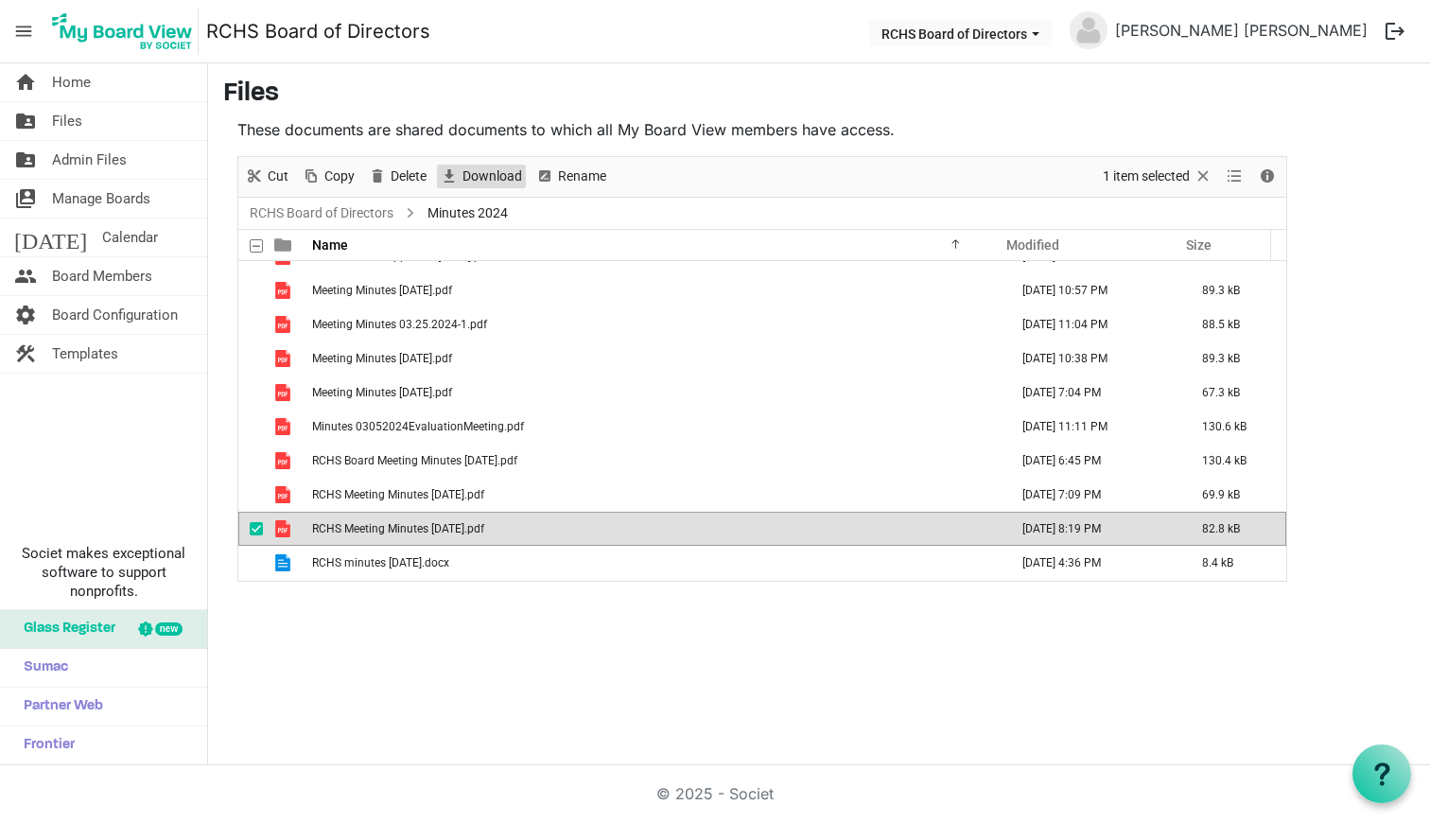
click at [478, 175] on span "Download" at bounding box center [492, 177] width 63 height 24
click at [255, 527] on span "checkbox" at bounding box center [256, 528] width 13 height 13
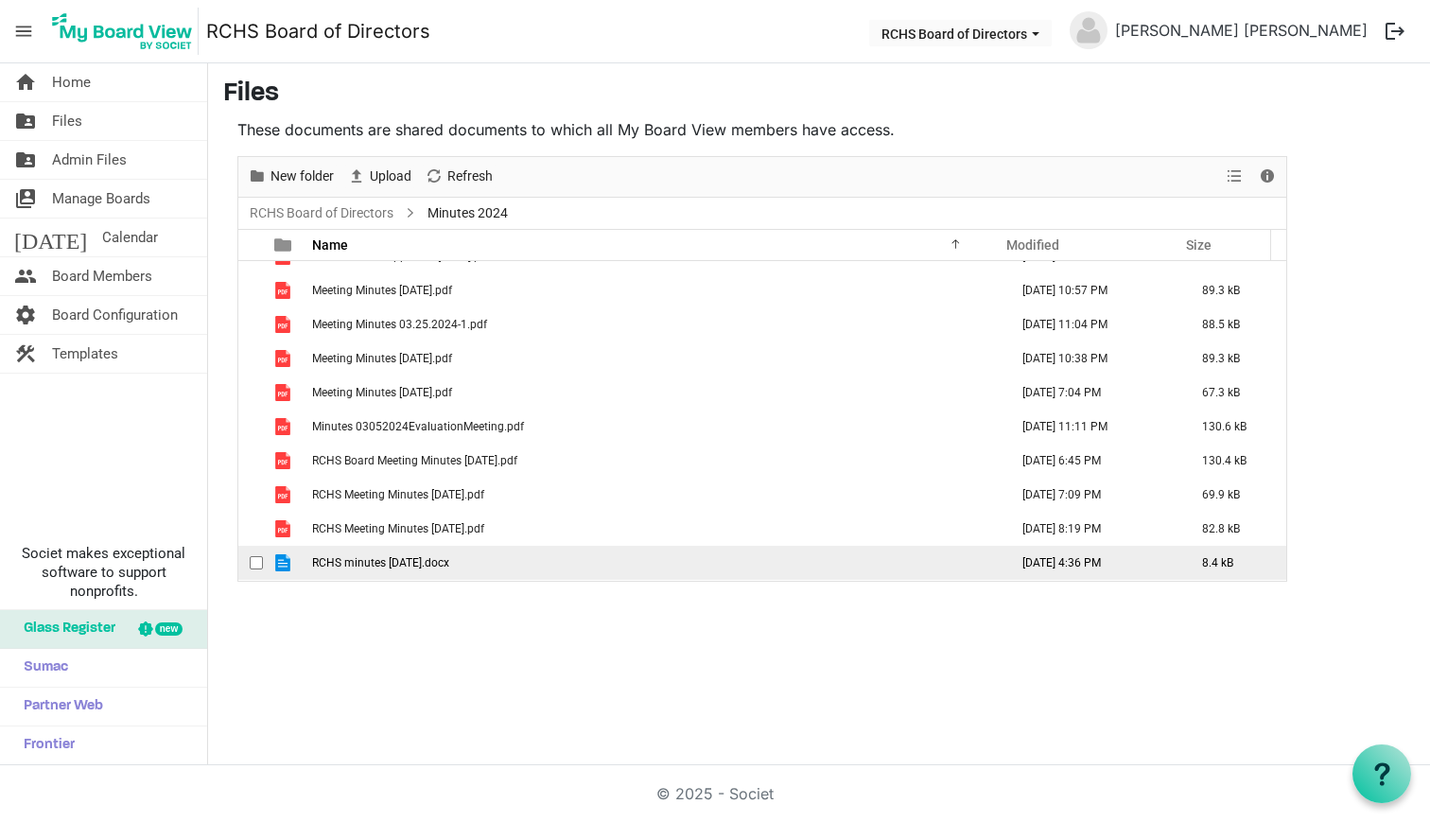
click at [254, 560] on span "checkbox" at bounding box center [256, 562] width 13 height 13
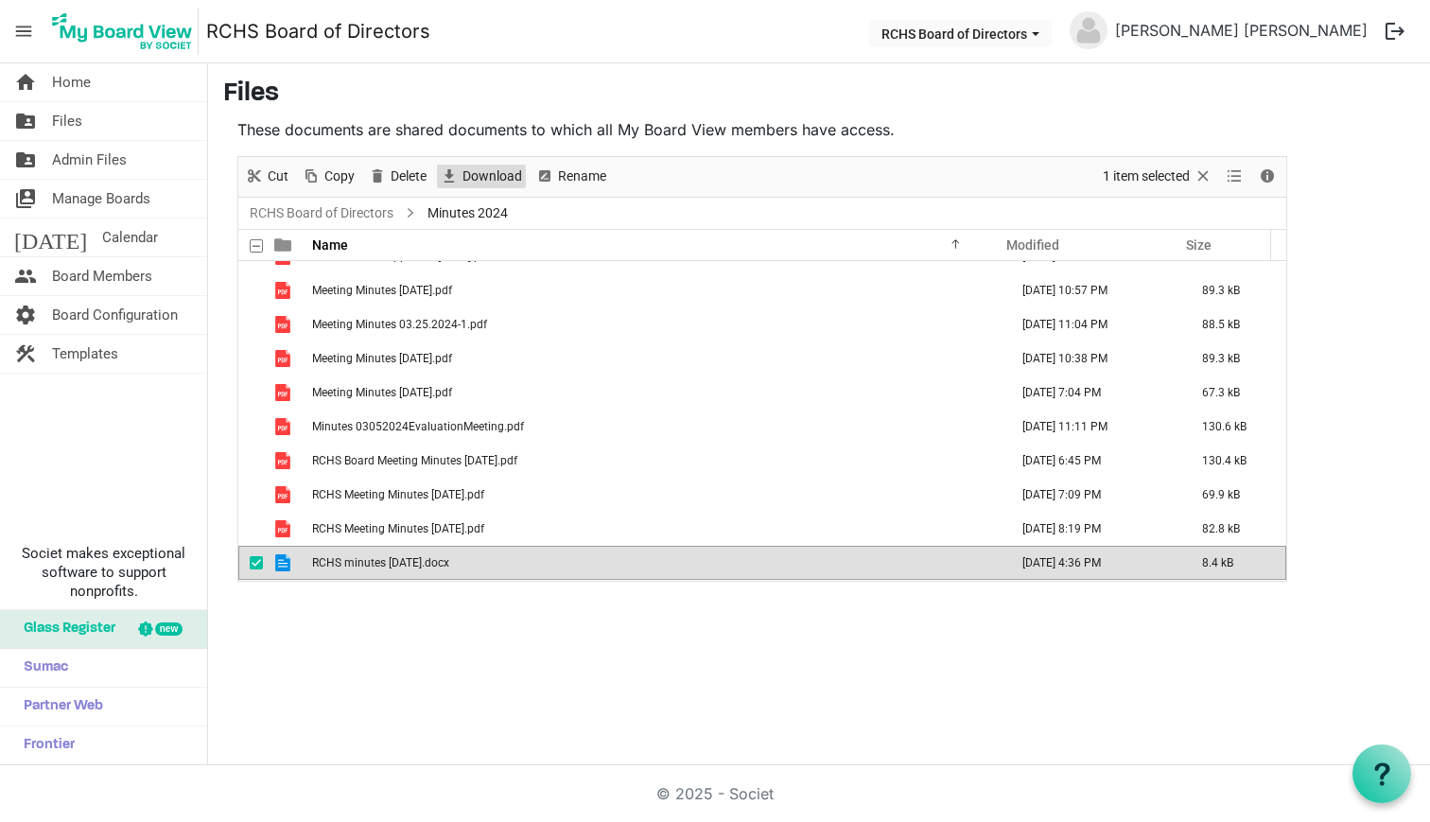
click at [497, 177] on span "Download" at bounding box center [492, 177] width 63 height 24
click at [331, 199] on ul "RCHS Board of Directors Minutes 2024" at bounding box center [762, 213] width 1048 height 31
click at [334, 208] on link "RCHS Board of Directors" at bounding box center [321, 213] width 151 height 24
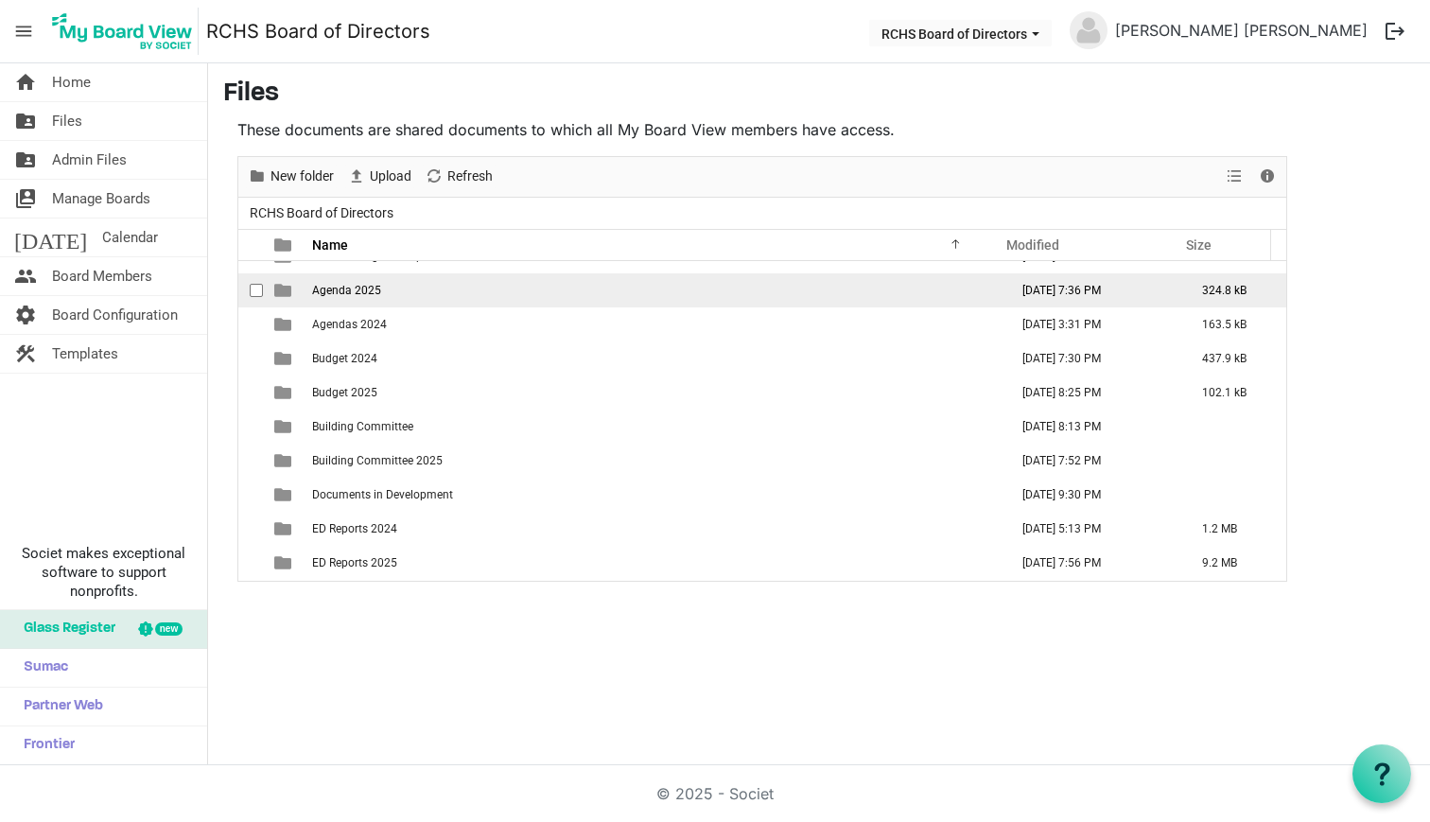
click at [334, 287] on span "Agenda 2025" at bounding box center [346, 290] width 69 height 13
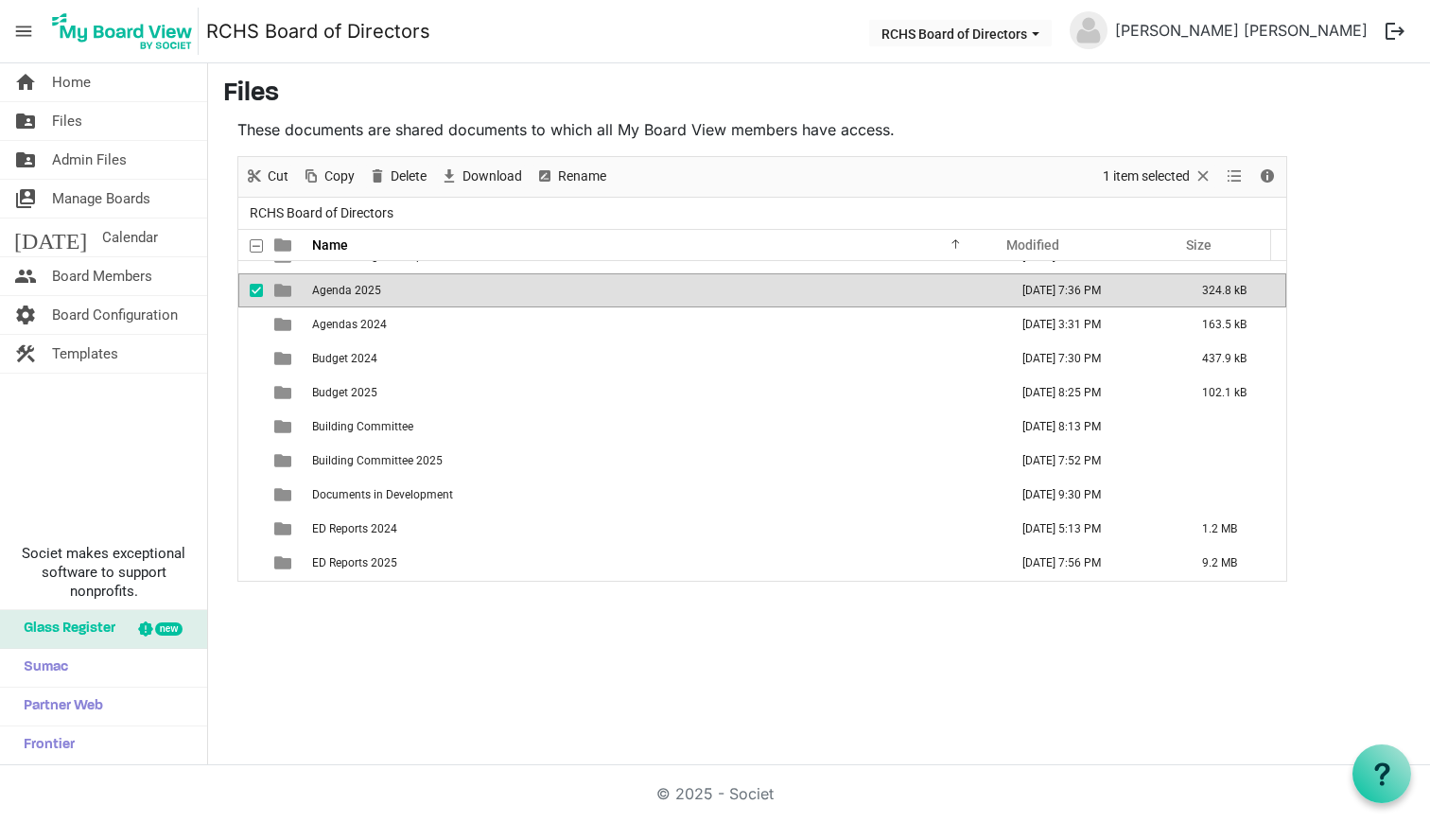
click at [329, 288] on span "Agenda 2025" at bounding box center [346, 290] width 69 height 13
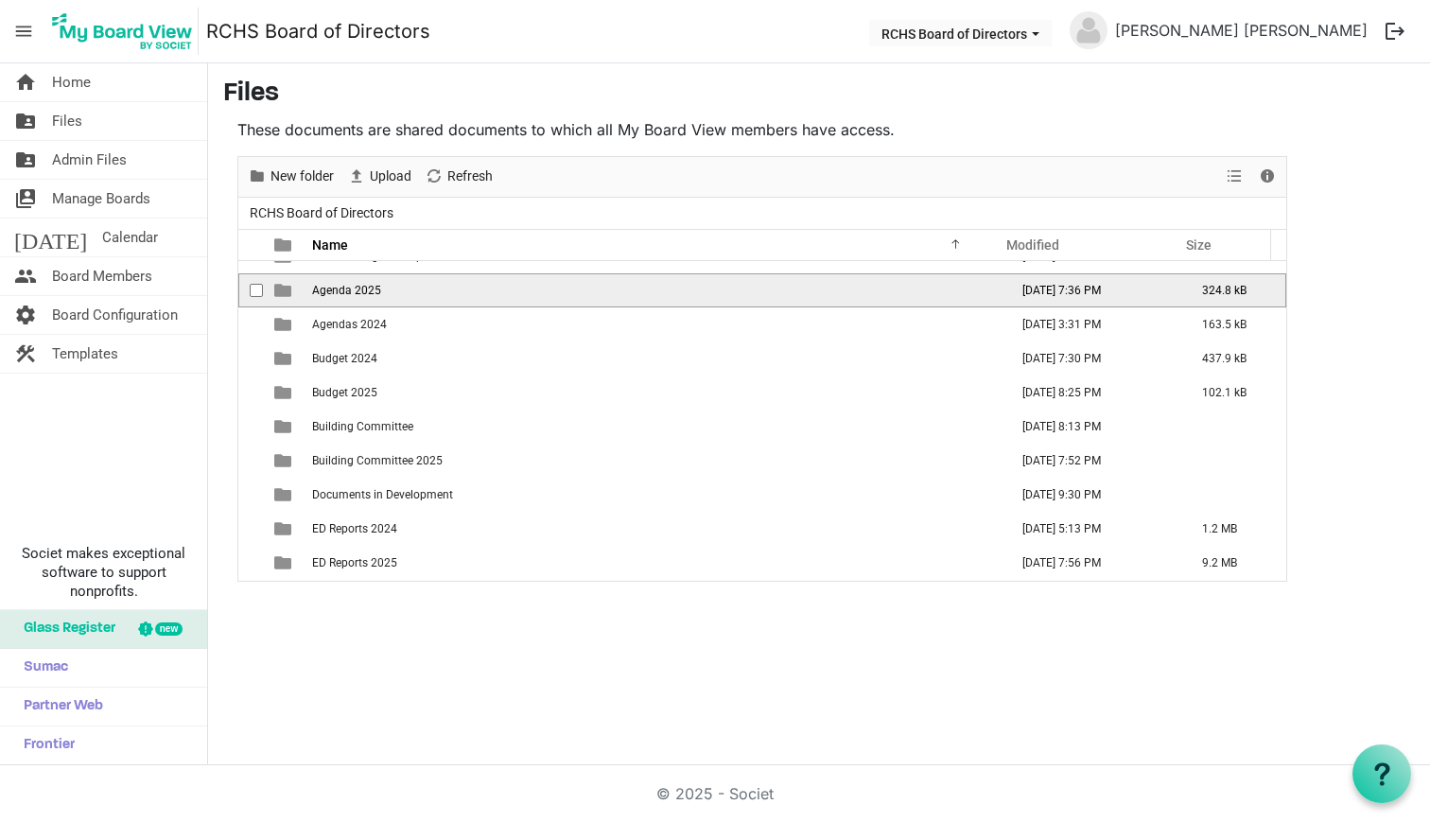
click at [329, 288] on span "Agenda 2025" at bounding box center [346, 290] width 69 height 13
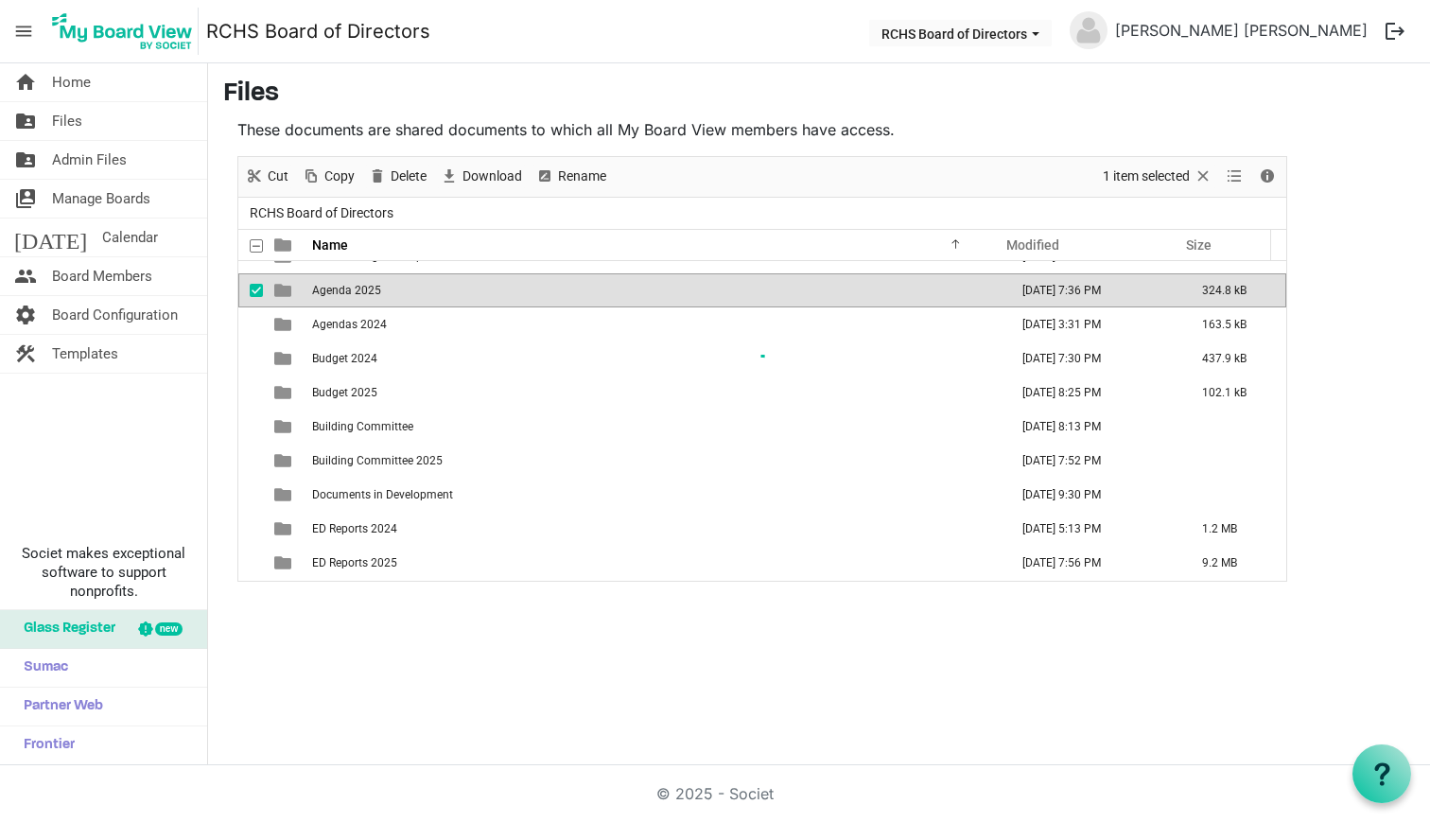
scroll to position [0, 0]
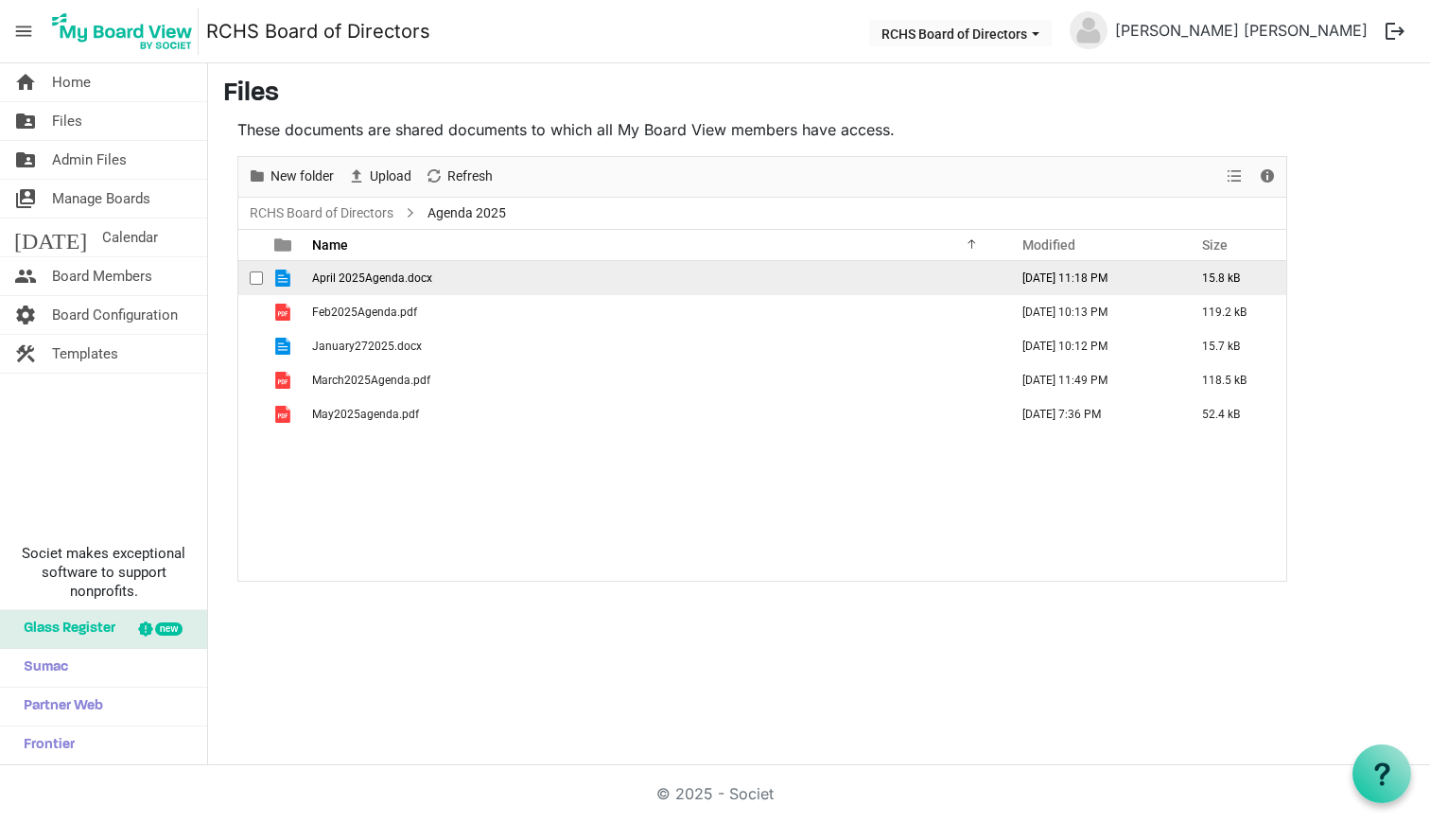
click at [255, 277] on span "checkbox" at bounding box center [256, 277] width 13 height 13
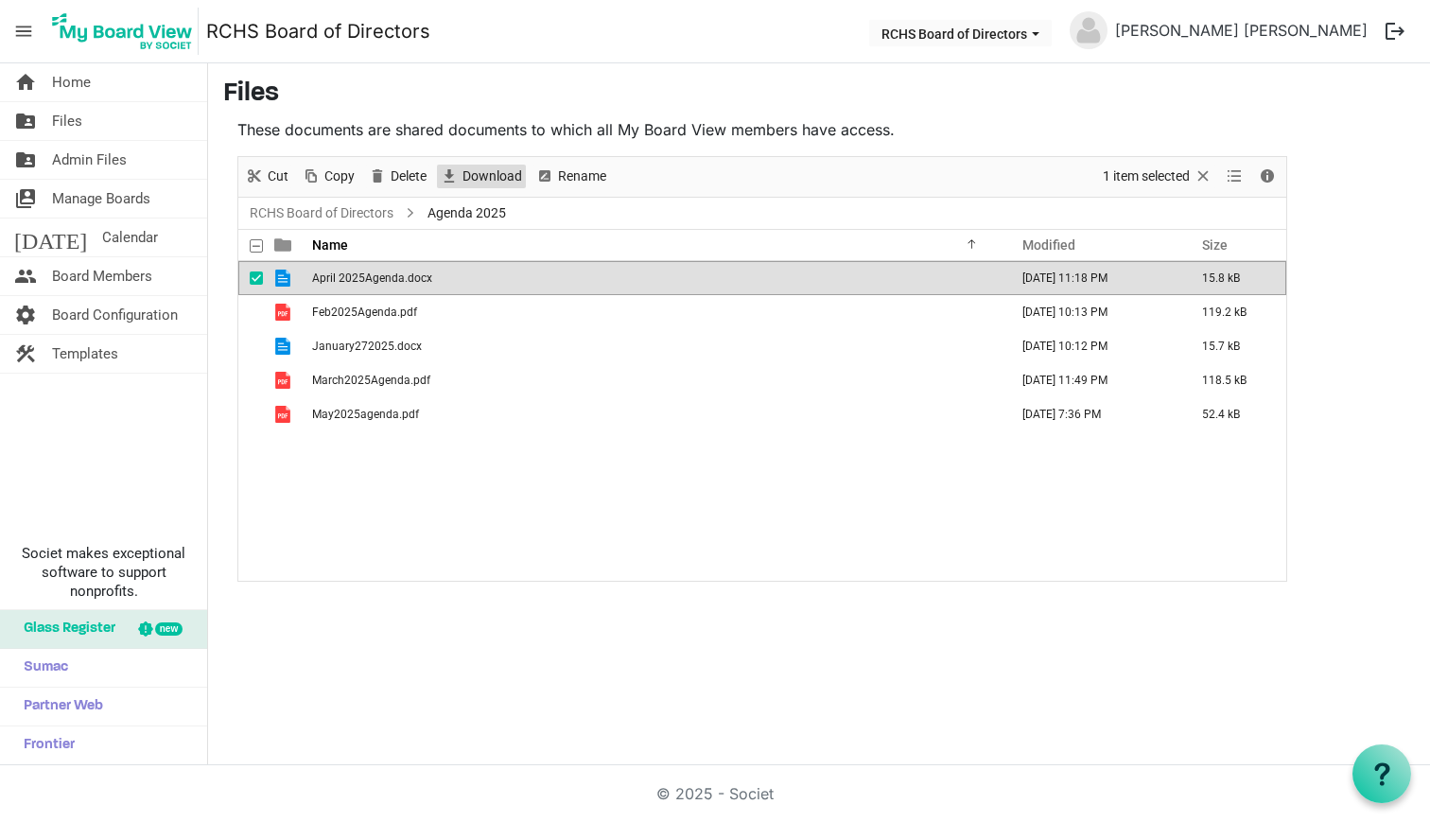
click at [475, 177] on span "Download" at bounding box center [492, 177] width 63 height 24
click at [258, 280] on span "checkbox" at bounding box center [256, 277] width 13 height 13
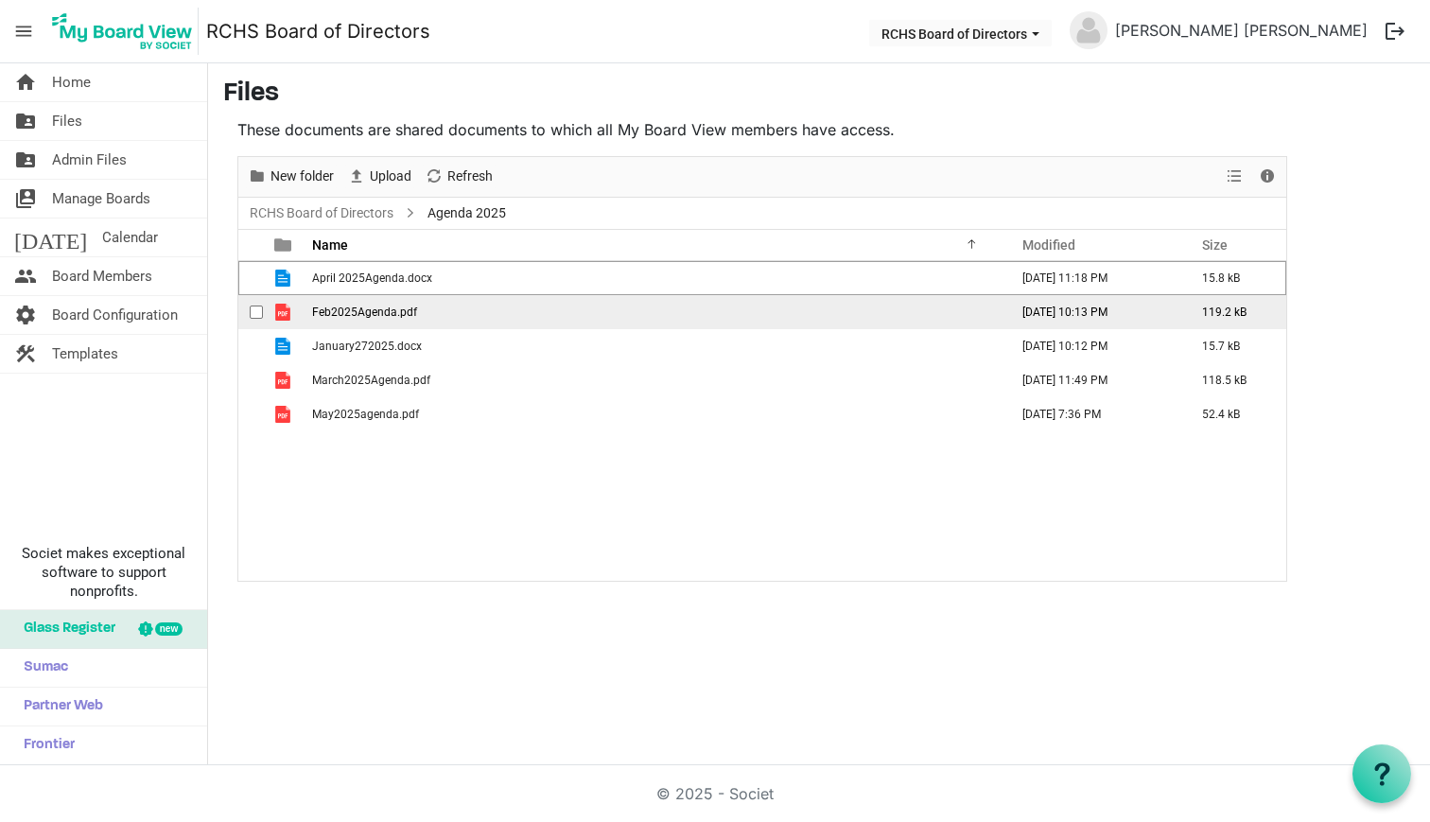
click at [258, 310] on span "checkbox" at bounding box center [256, 311] width 13 height 13
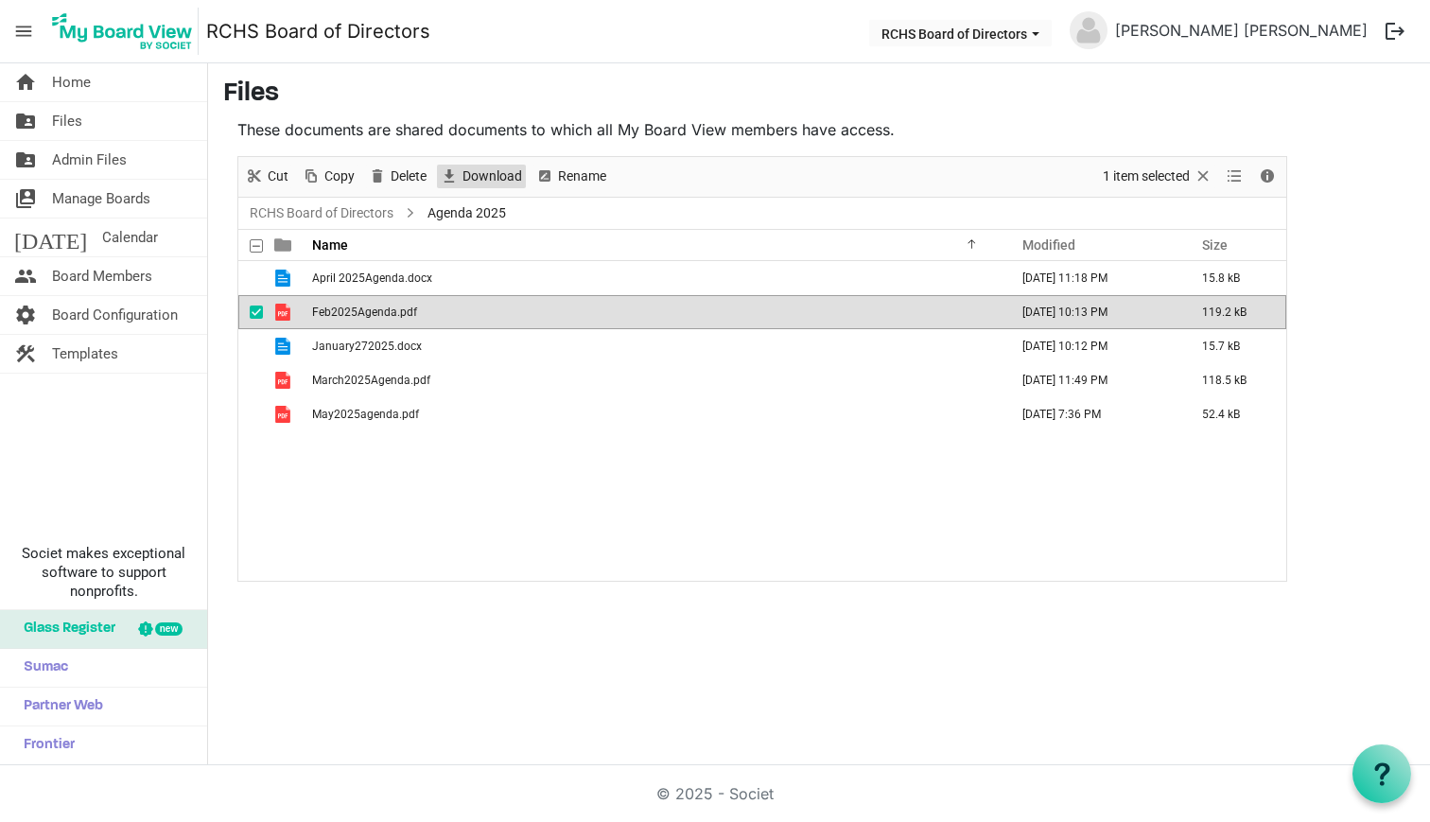
click at [491, 169] on span "Download" at bounding box center [492, 177] width 63 height 24
click at [254, 313] on span "checkbox" at bounding box center [256, 311] width 13 height 13
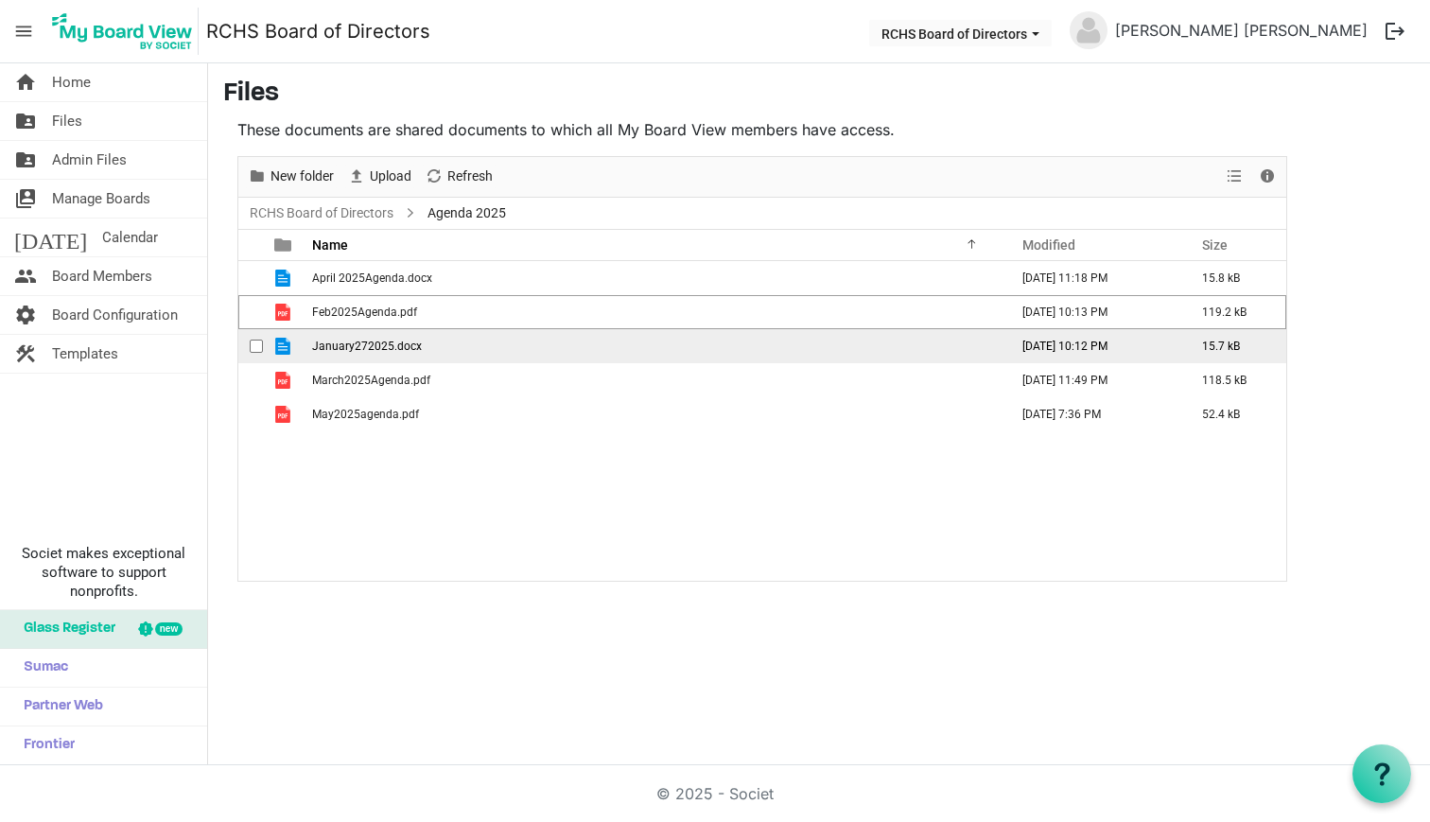
click at [259, 337] on div "checkbox" at bounding box center [261, 346] width 23 height 19
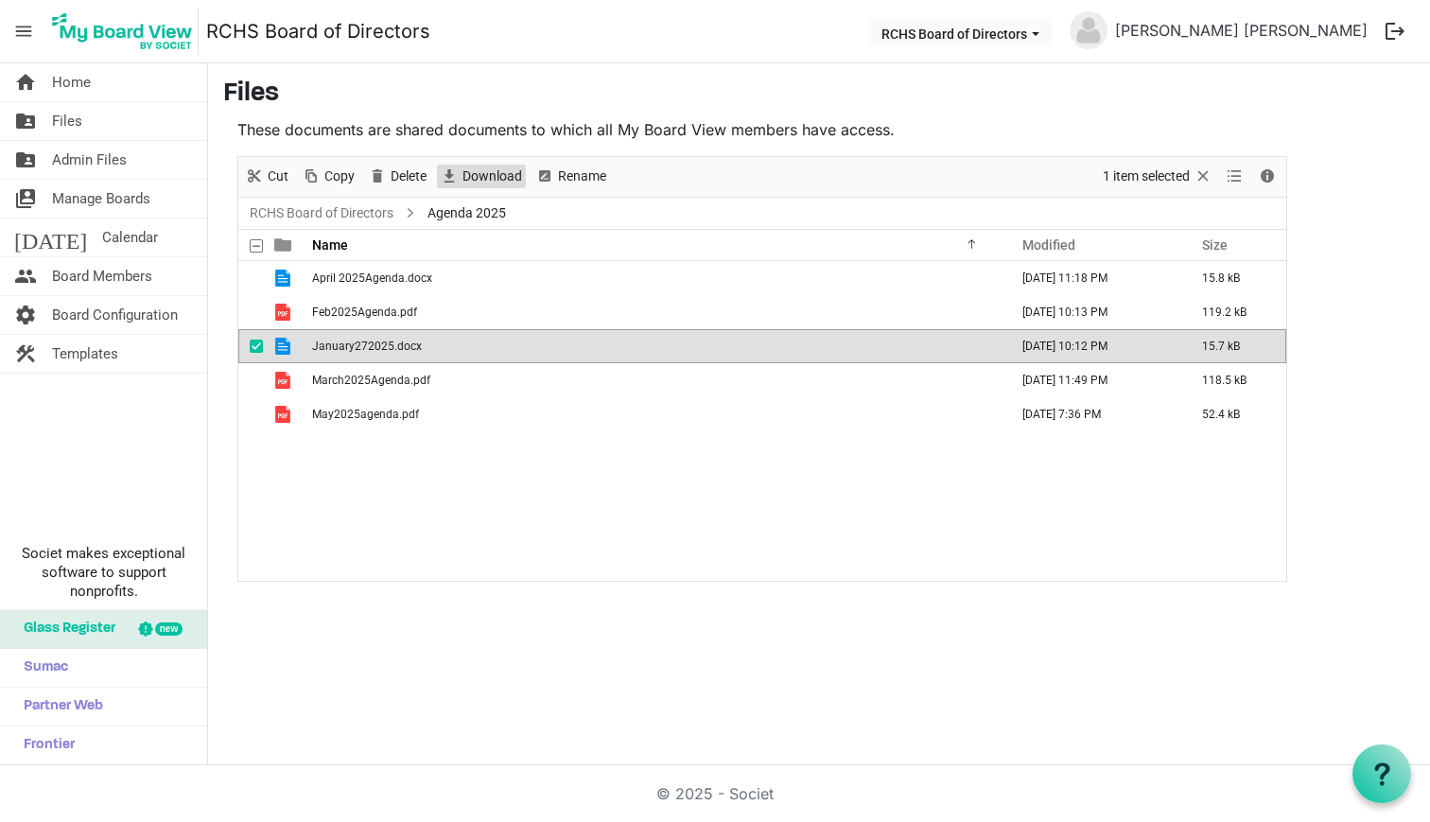
click at [479, 169] on span "Download" at bounding box center [492, 177] width 63 height 24
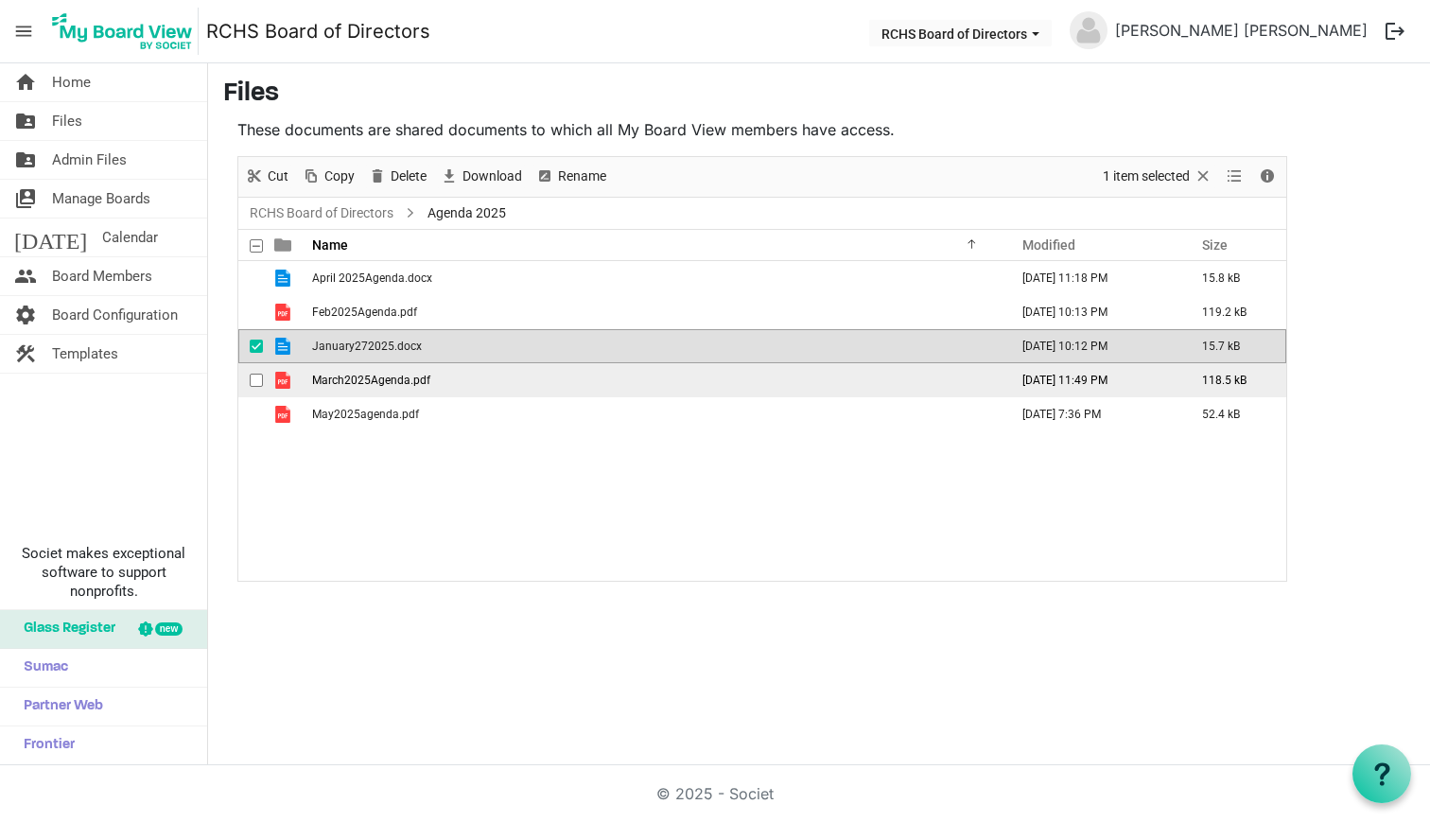
drag, startPoint x: 253, startPoint y: 345, endPoint x: 261, endPoint y: 363, distance: 19.5
click at [253, 347] on span "checkbox" at bounding box center [256, 346] width 13 height 13
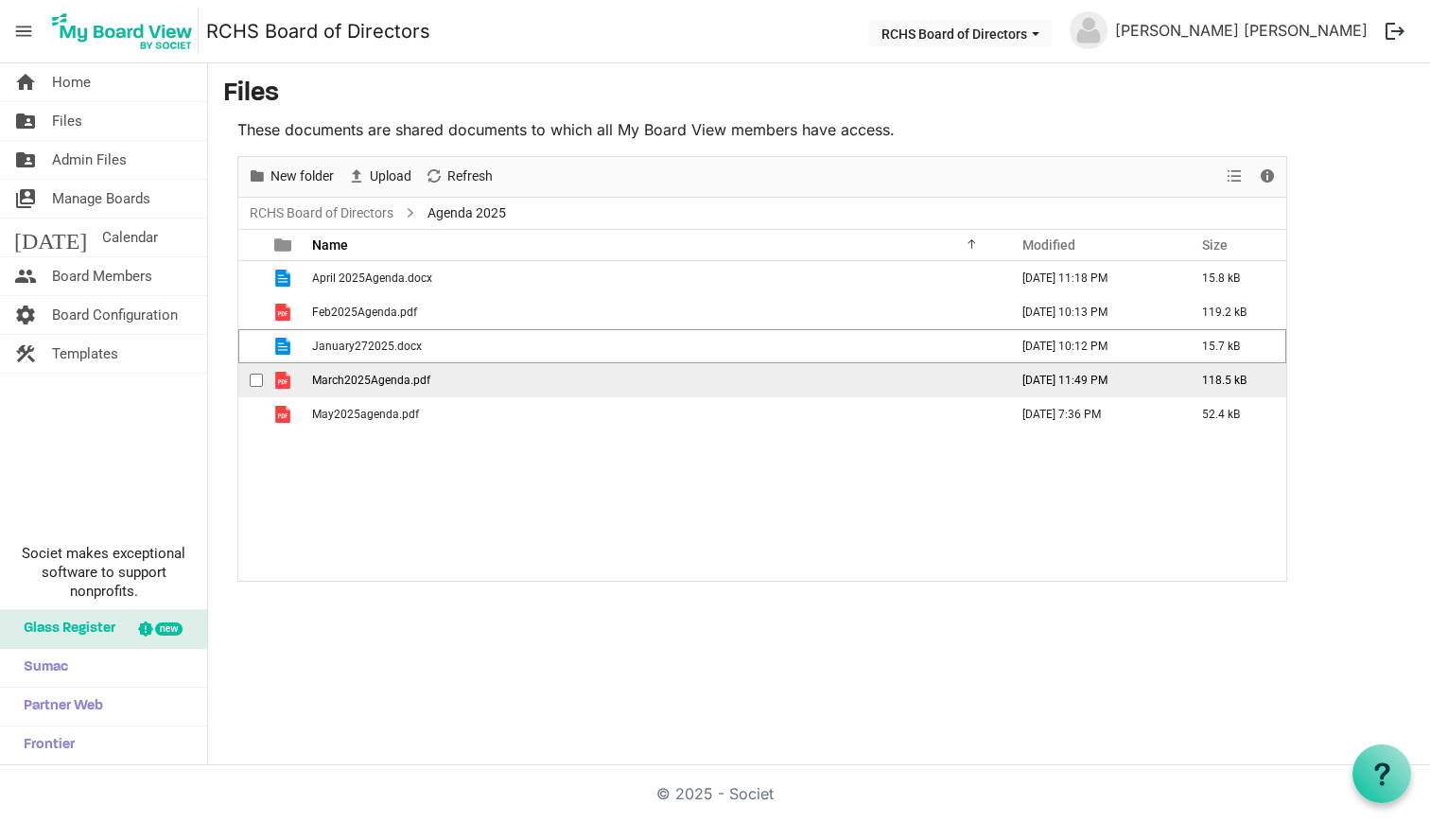
click at [262, 374] on span "checkbox" at bounding box center [256, 380] width 13 height 13
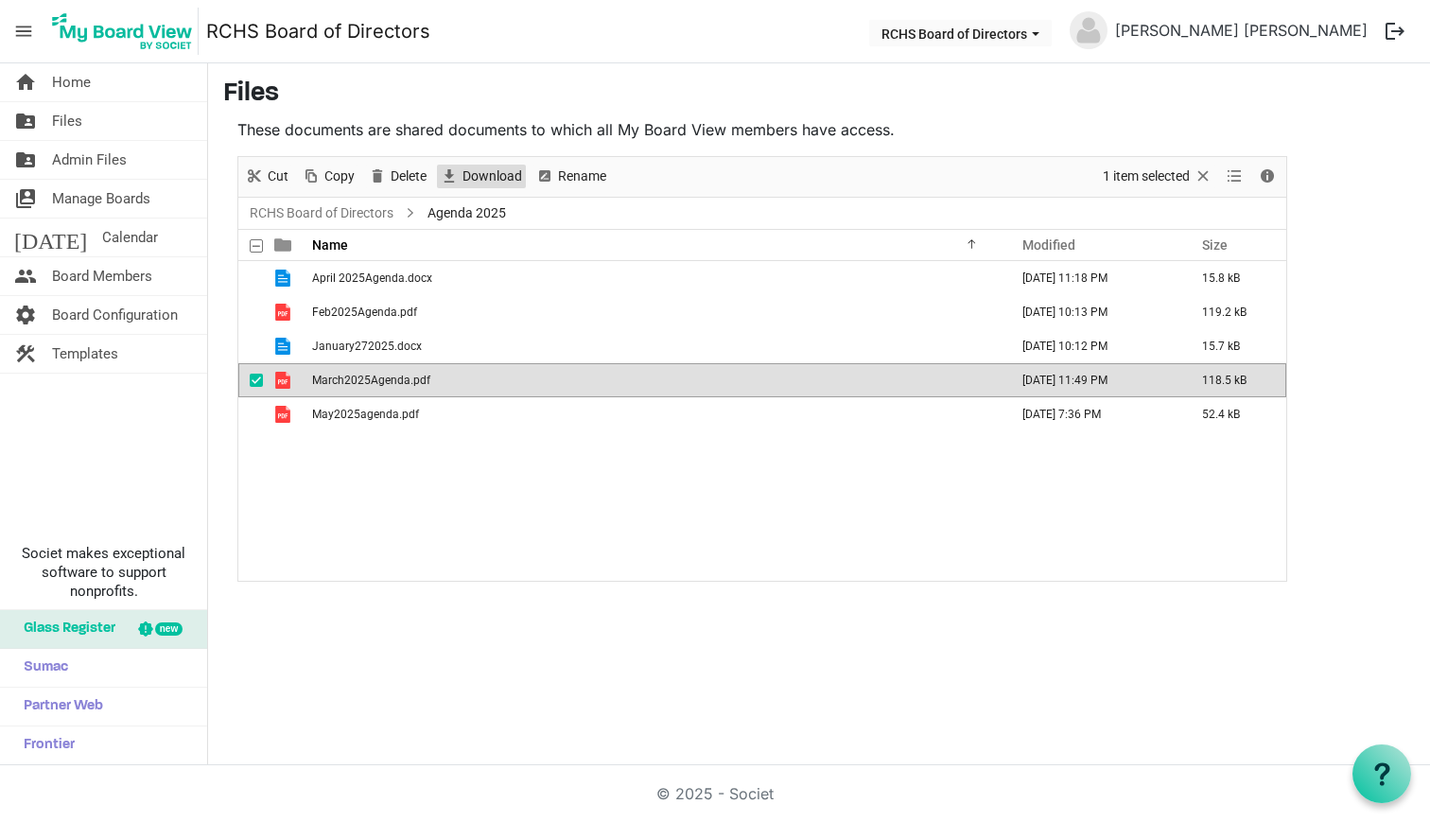
click at [503, 174] on span "Download" at bounding box center [492, 177] width 63 height 24
click at [259, 383] on span "checkbox" at bounding box center [256, 380] width 13 height 13
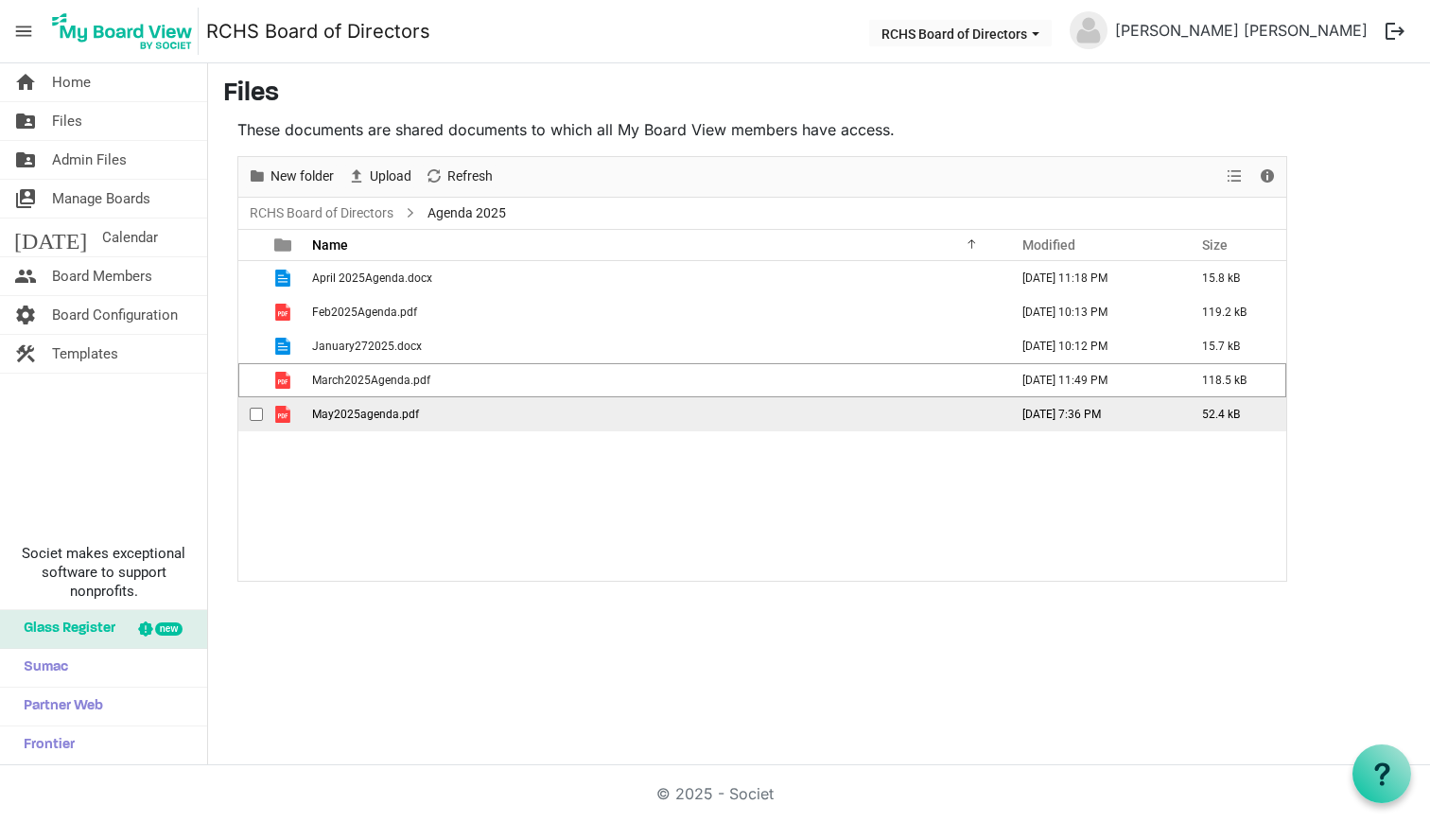
click at [253, 415] on span "checkbox" at bounding box center [256, 414] width 13 height 13
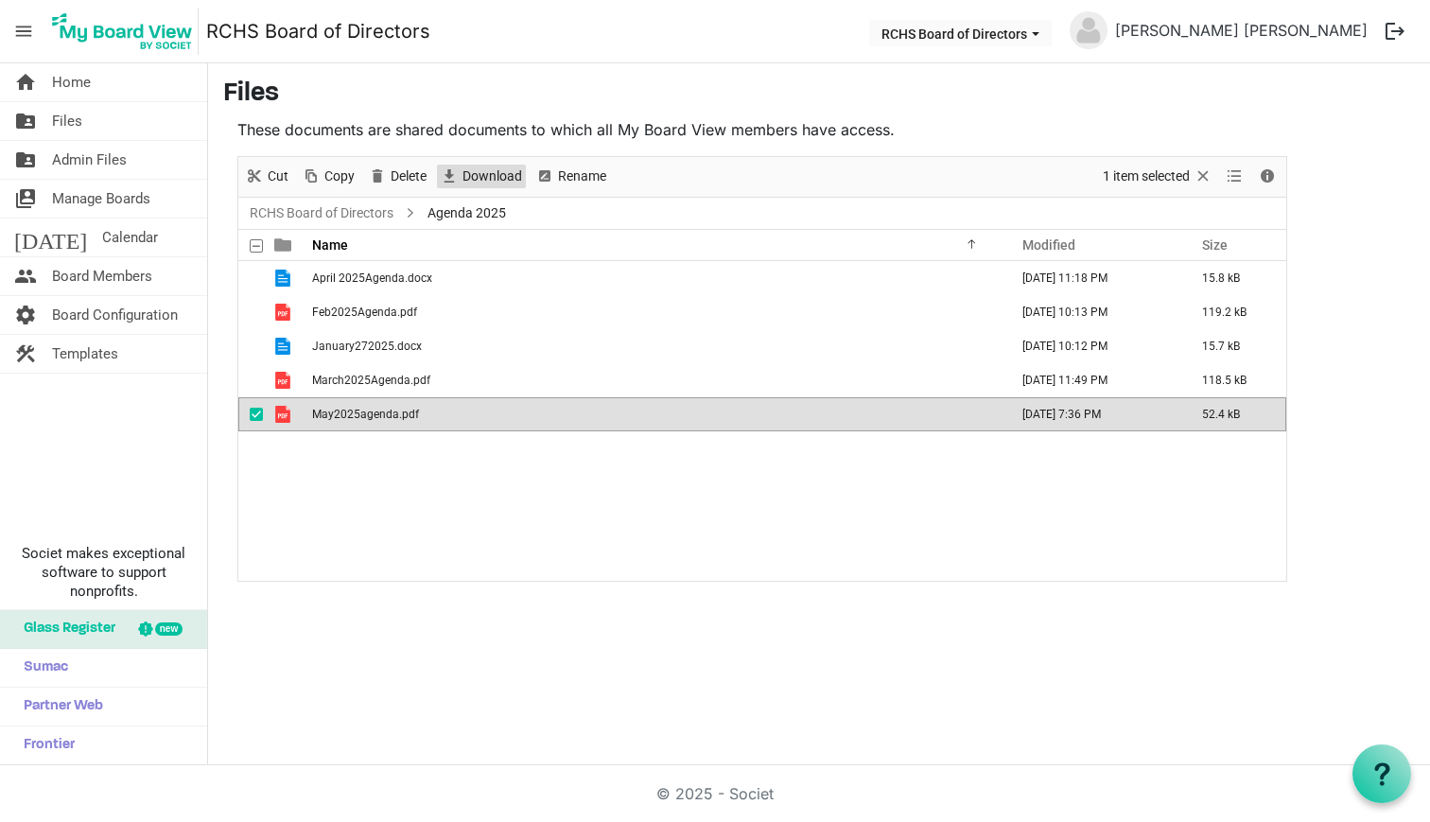
click at [515, 167] on span "Download" at bounding box center [492, 177] width 63 height 24
click at [288, 207] on link "RCHS Board of Directors" at bounding box center [321, 213] width 151 height 24
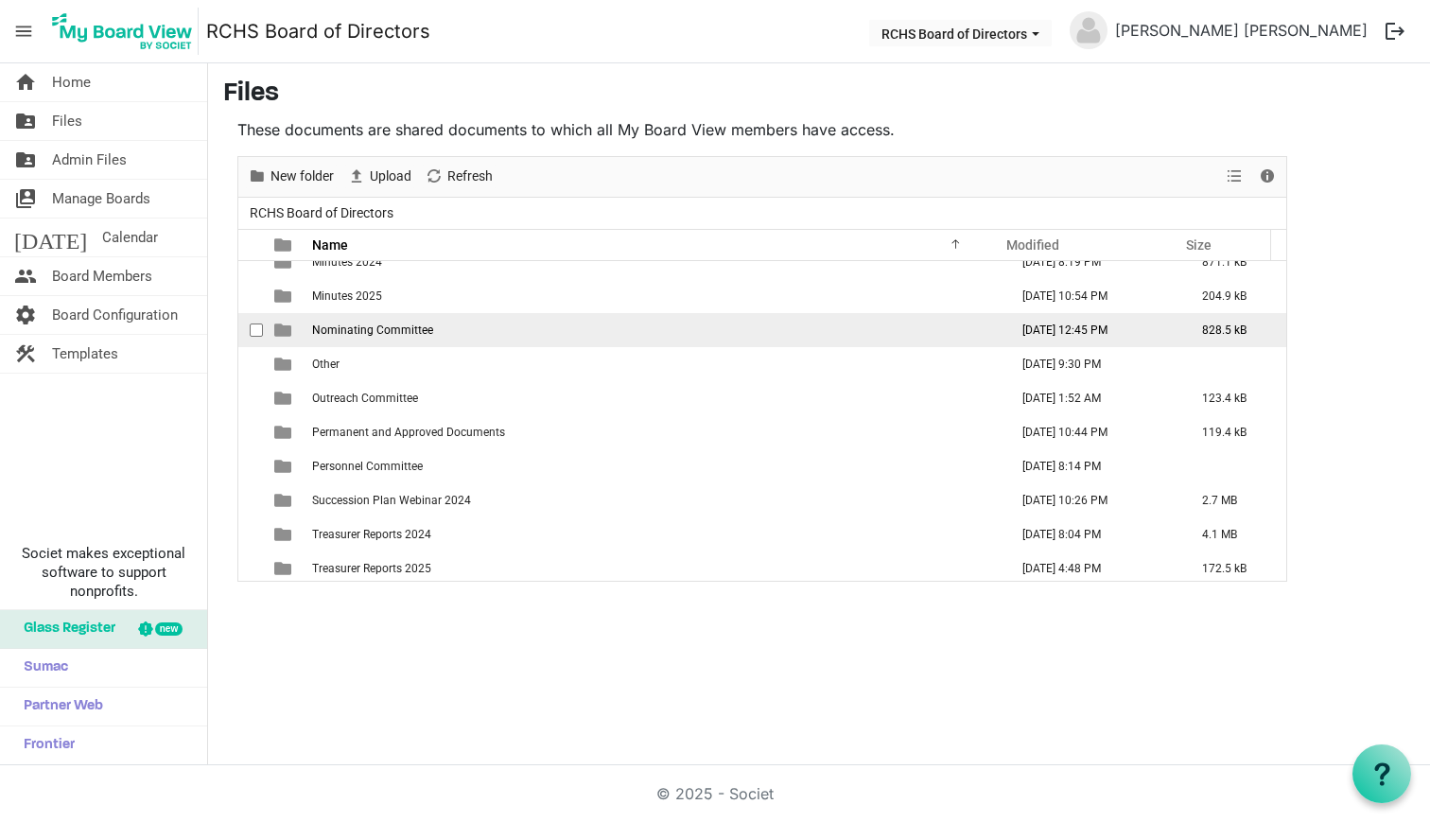
scroll to position [489, 0]
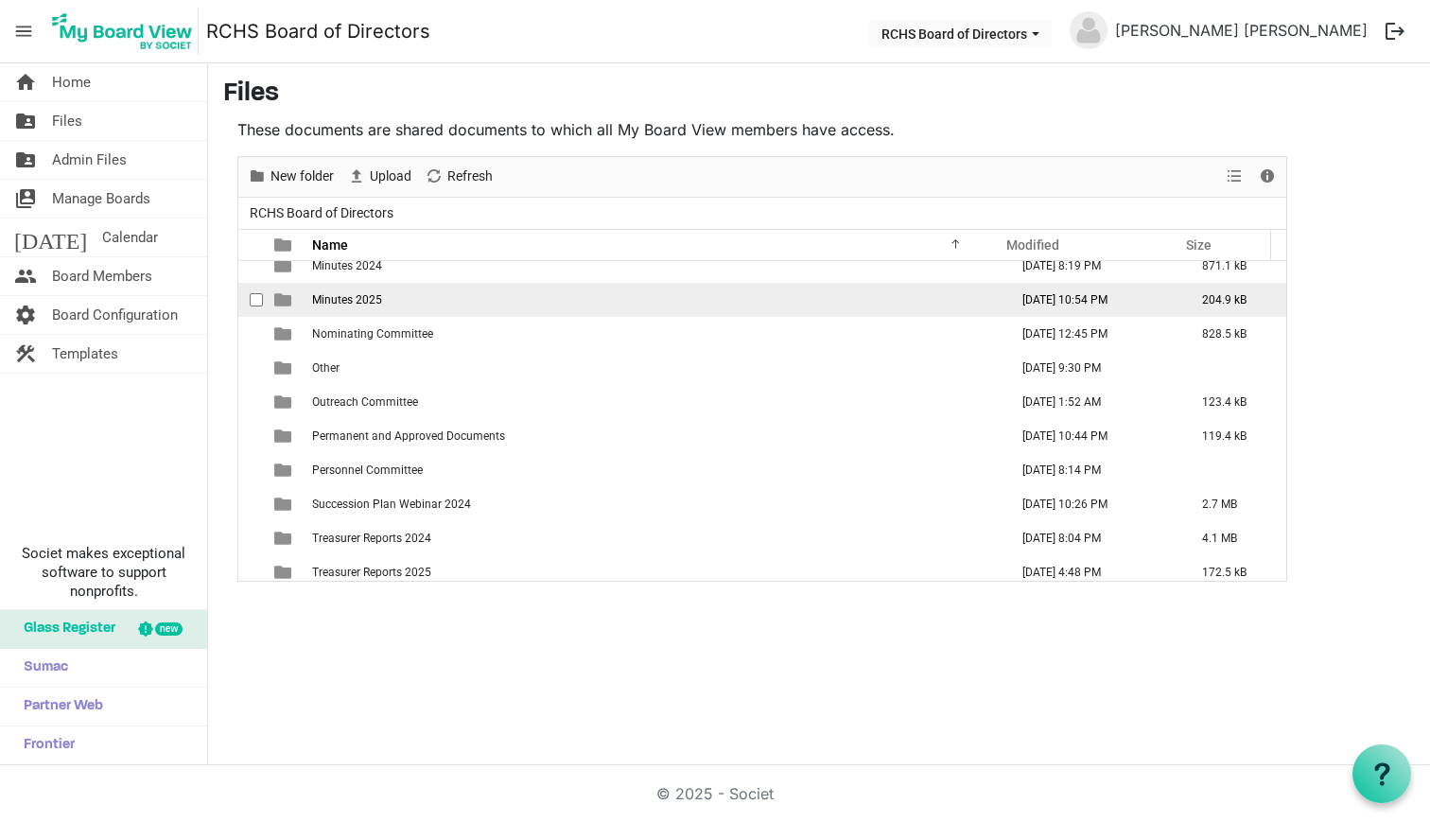
click at [352, 299] on span "Minutes 2025" at bounding box center [347, 299] width 70 height 13
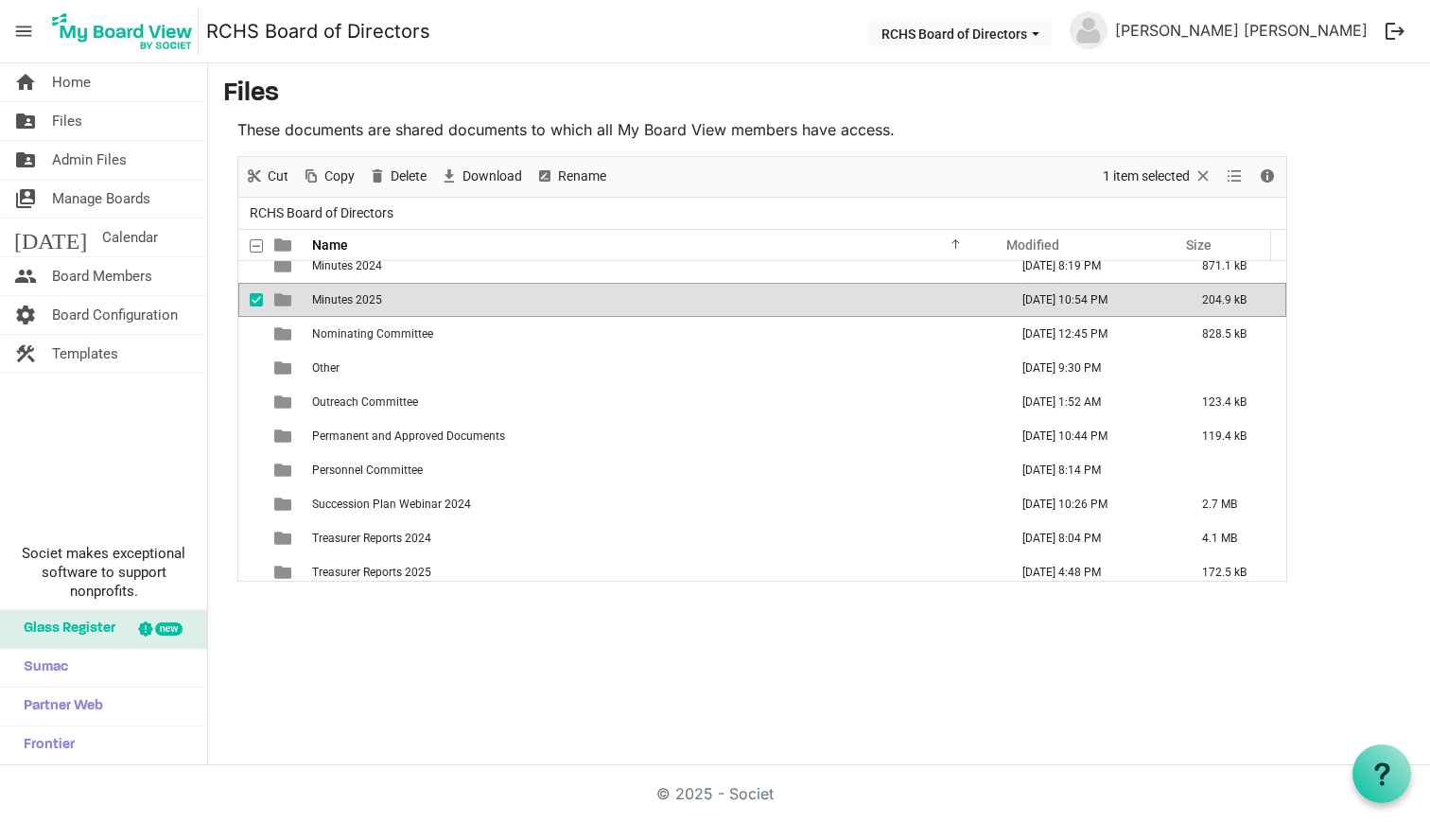
click at [352, 299] on span "Minutes 2025" at bounding box center [347, 299] width 70 height 13
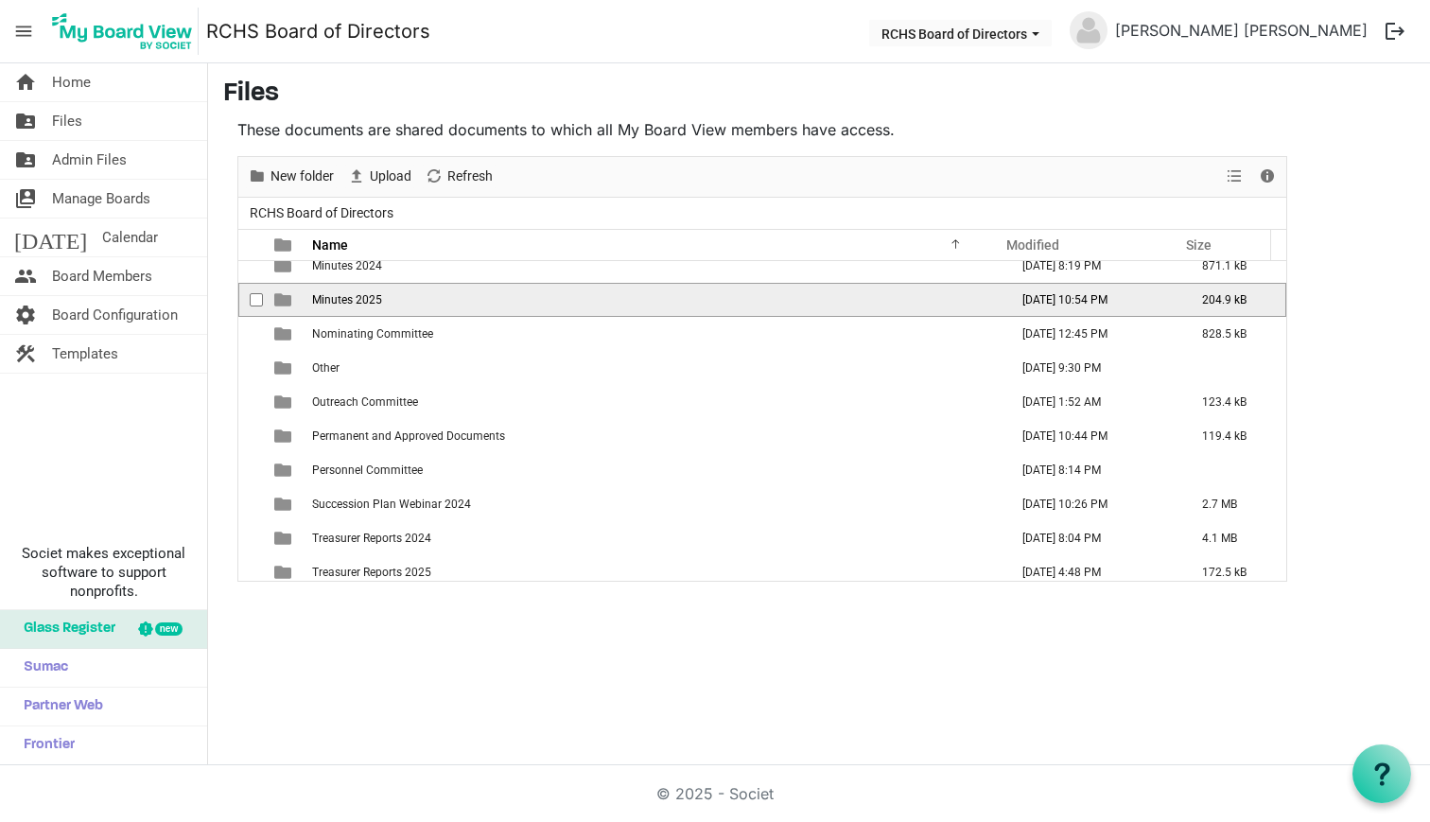
click at [352, 299] on span "Minutes 2025" at bounding box center [347, 299] width 70 height 13
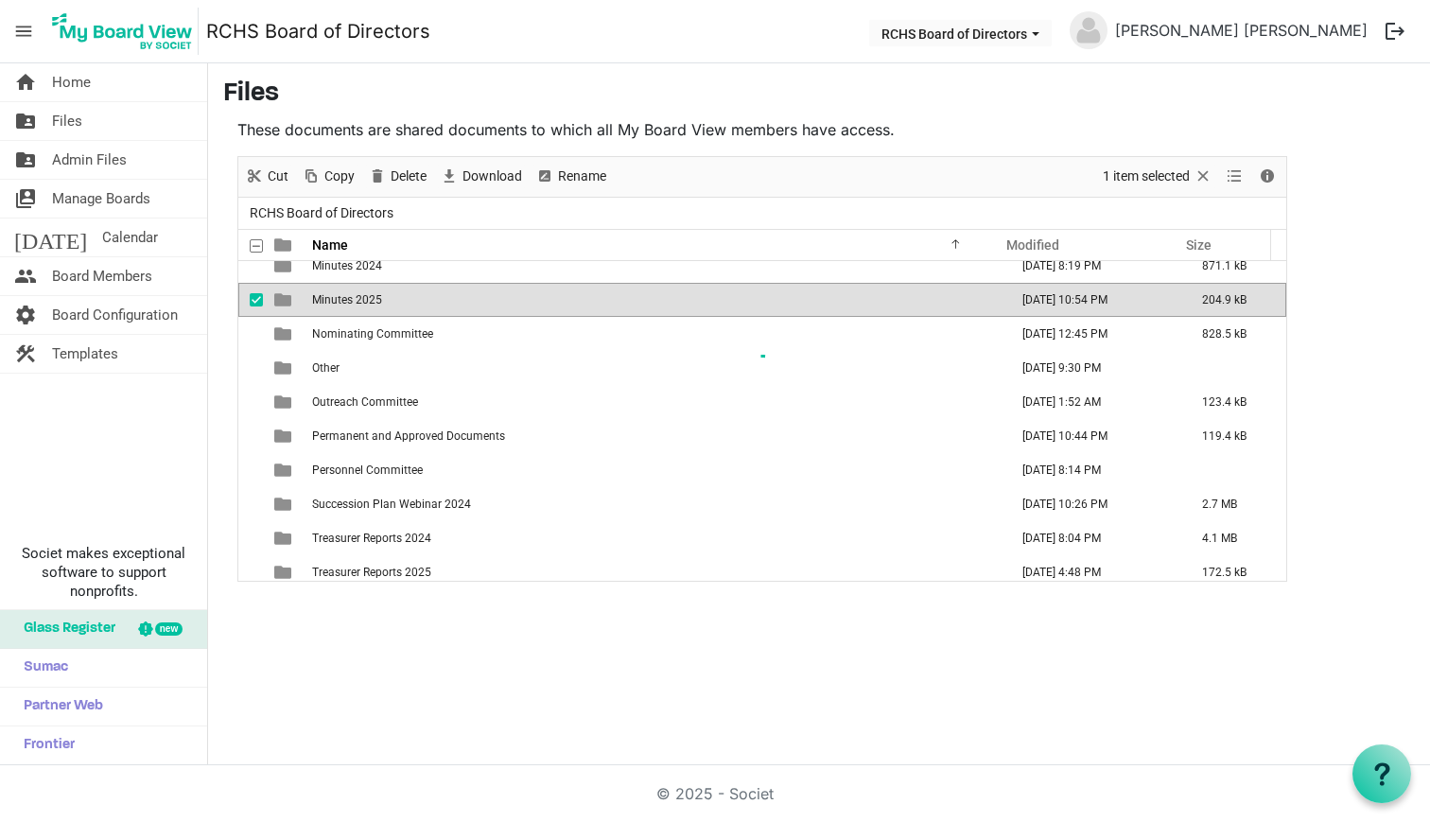
scroll to position [0, 0]
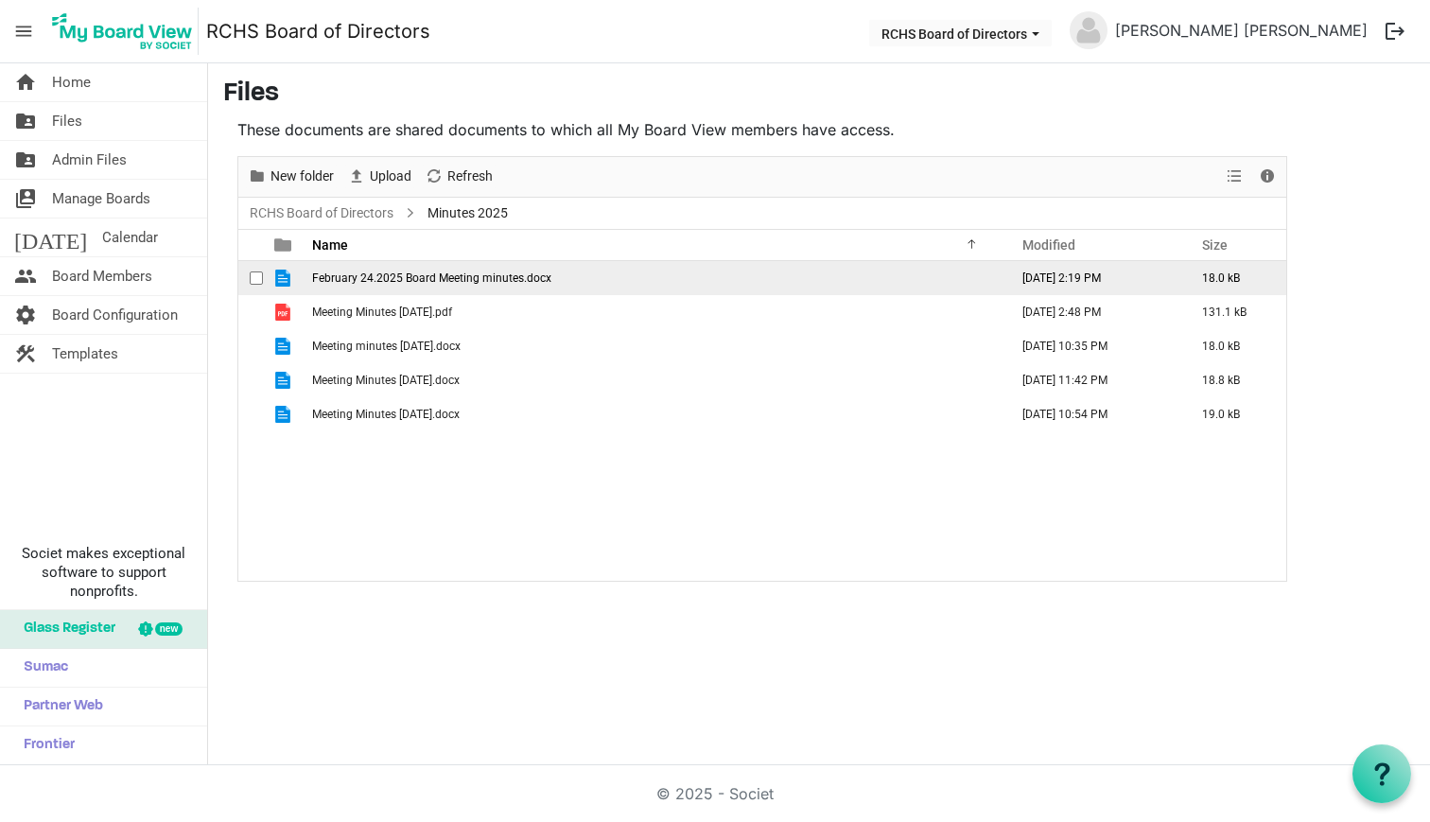
click at [258, 270] on div "checkbox" at bounding box center [261, 278] width 23 height 19
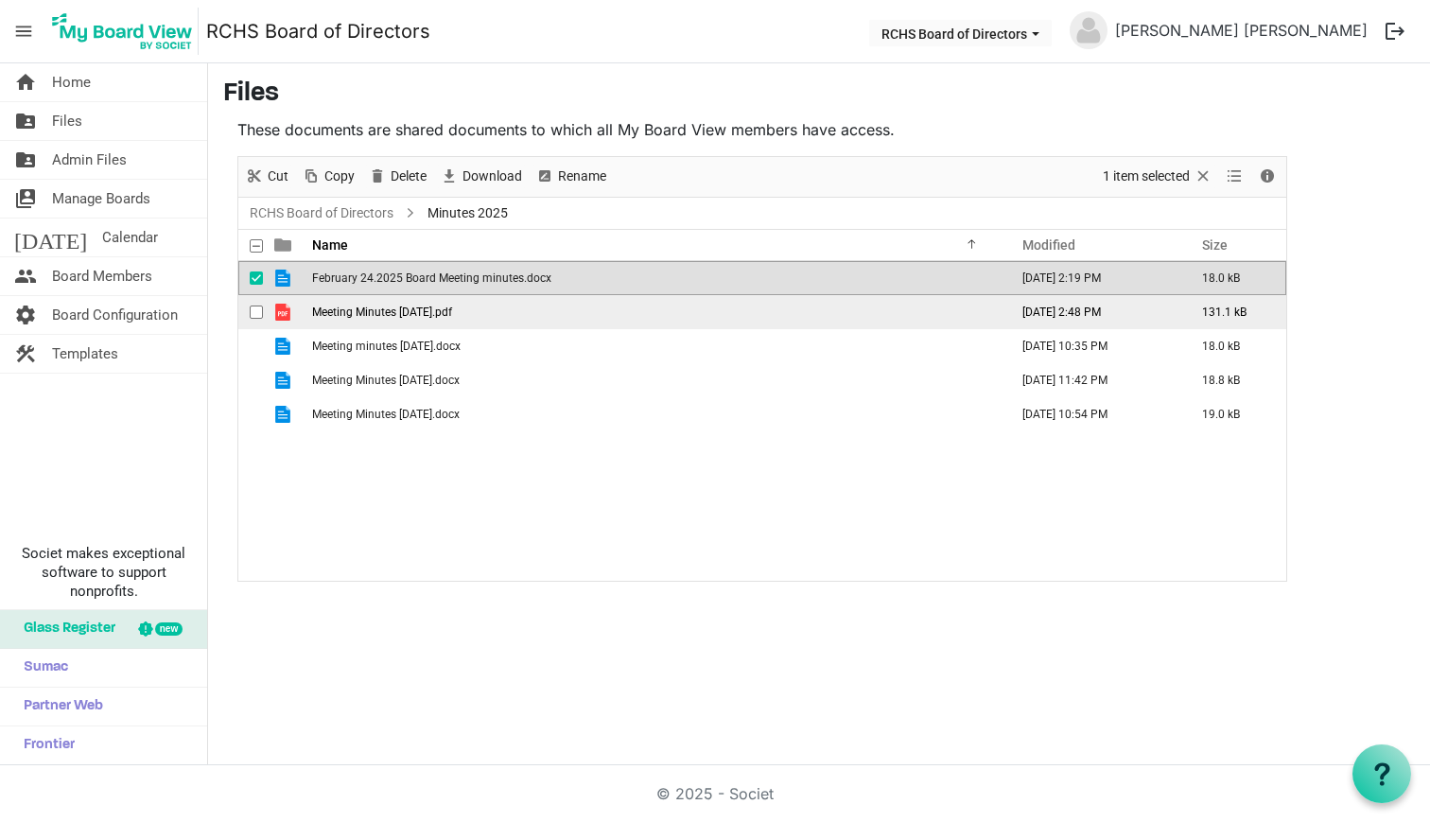
click at [263, 313] on div "checkbox" at bounding box center [261, 312] width 23 height 19
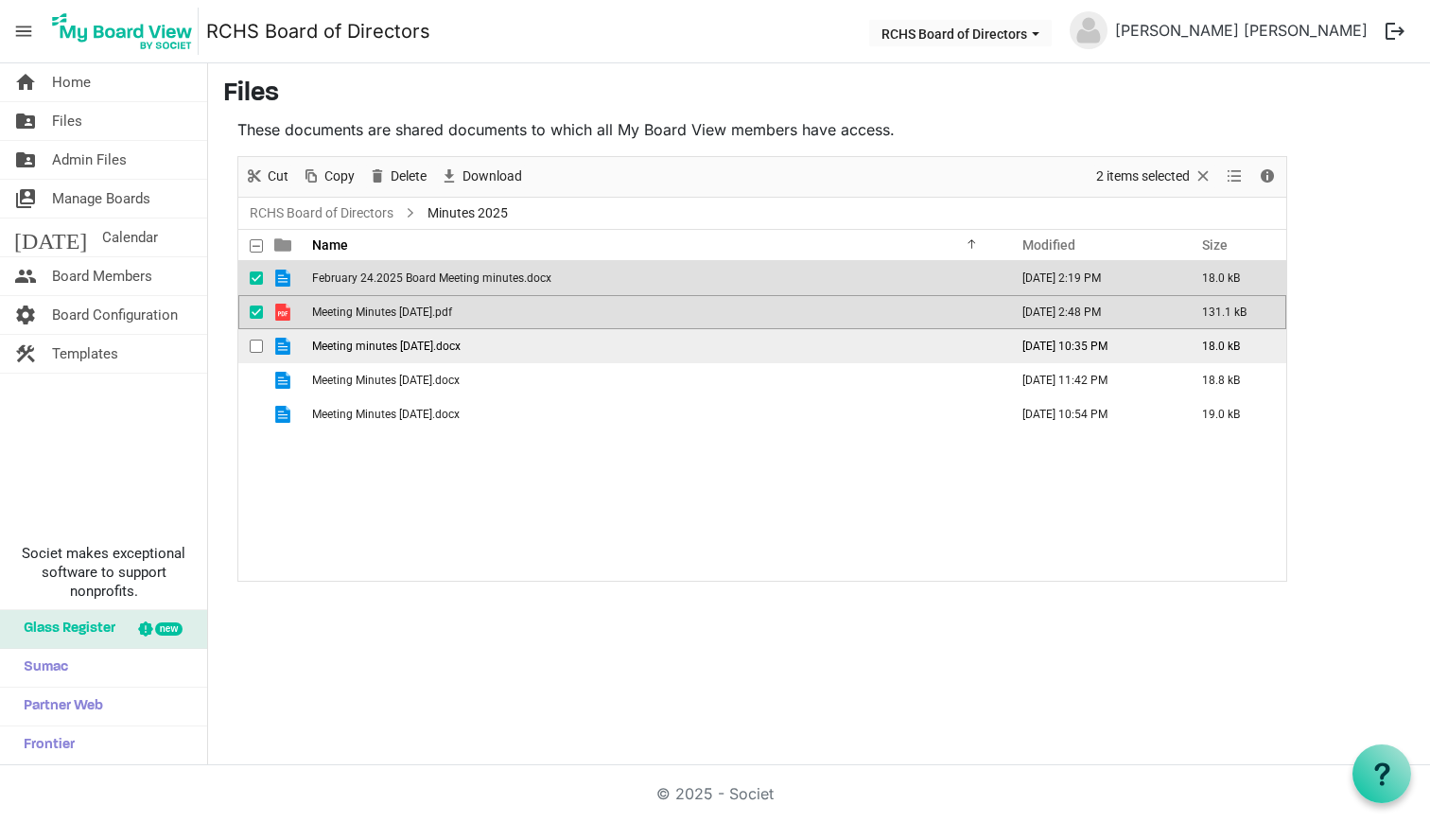
click at [258, 338] on div "checkbox" at bounding box center [261, 346] width 23 height 19
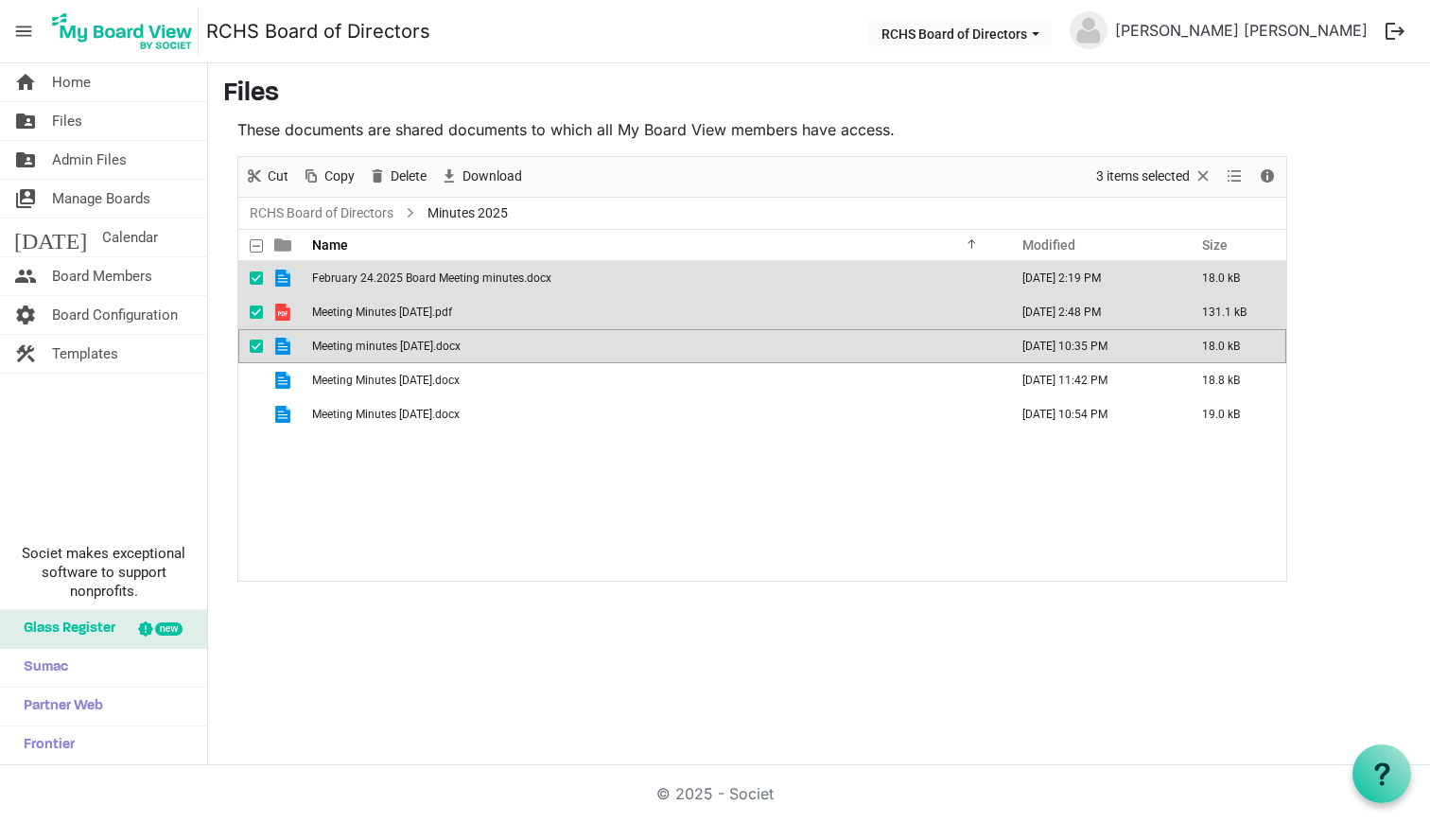
click at [247, 306] on td "checkbox" at bounding box center [250, 312] width 25 height 34
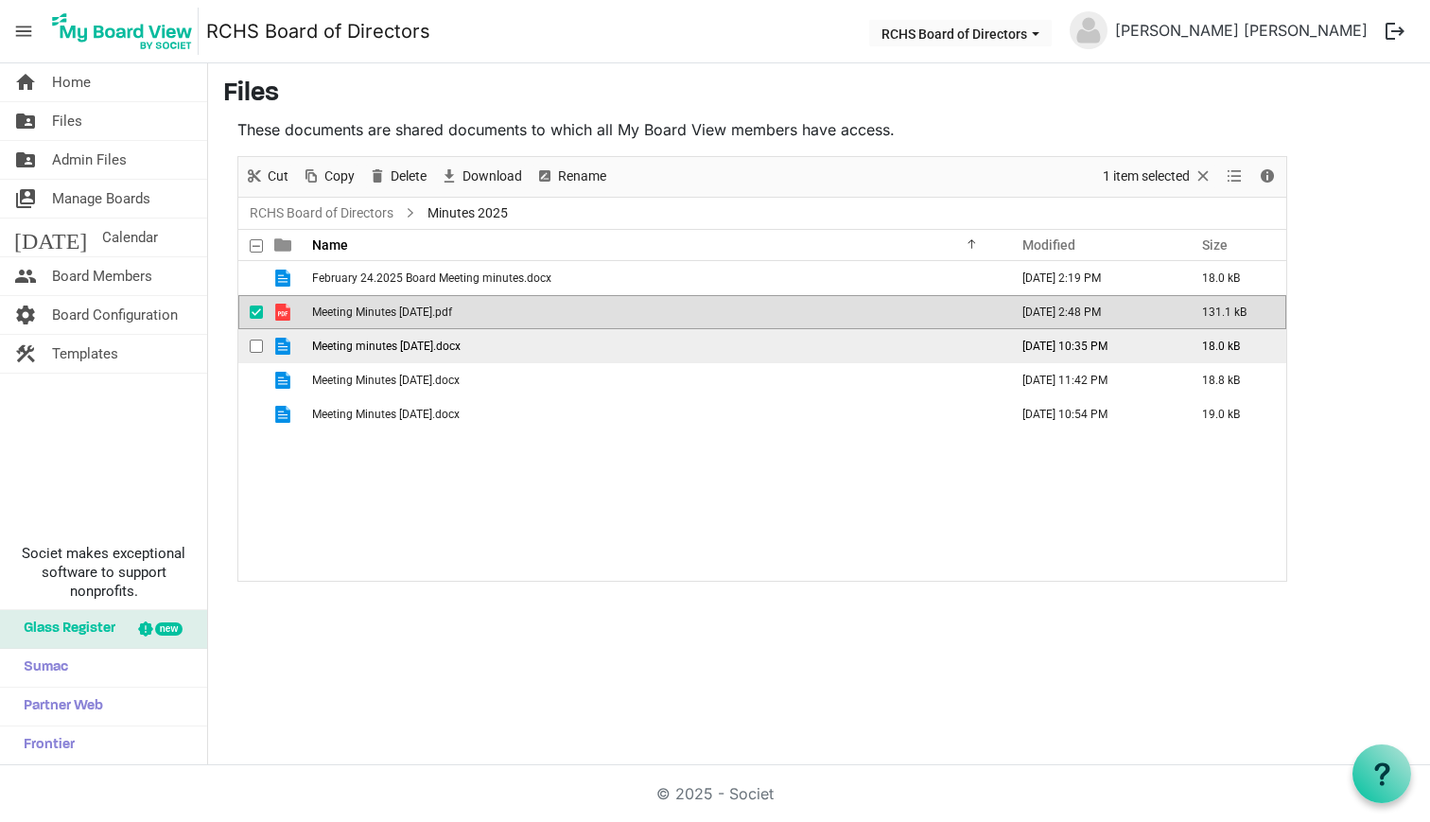
click at [253, 340] on span "checkbox" at bounding box center [256, 346] width 13 height 13
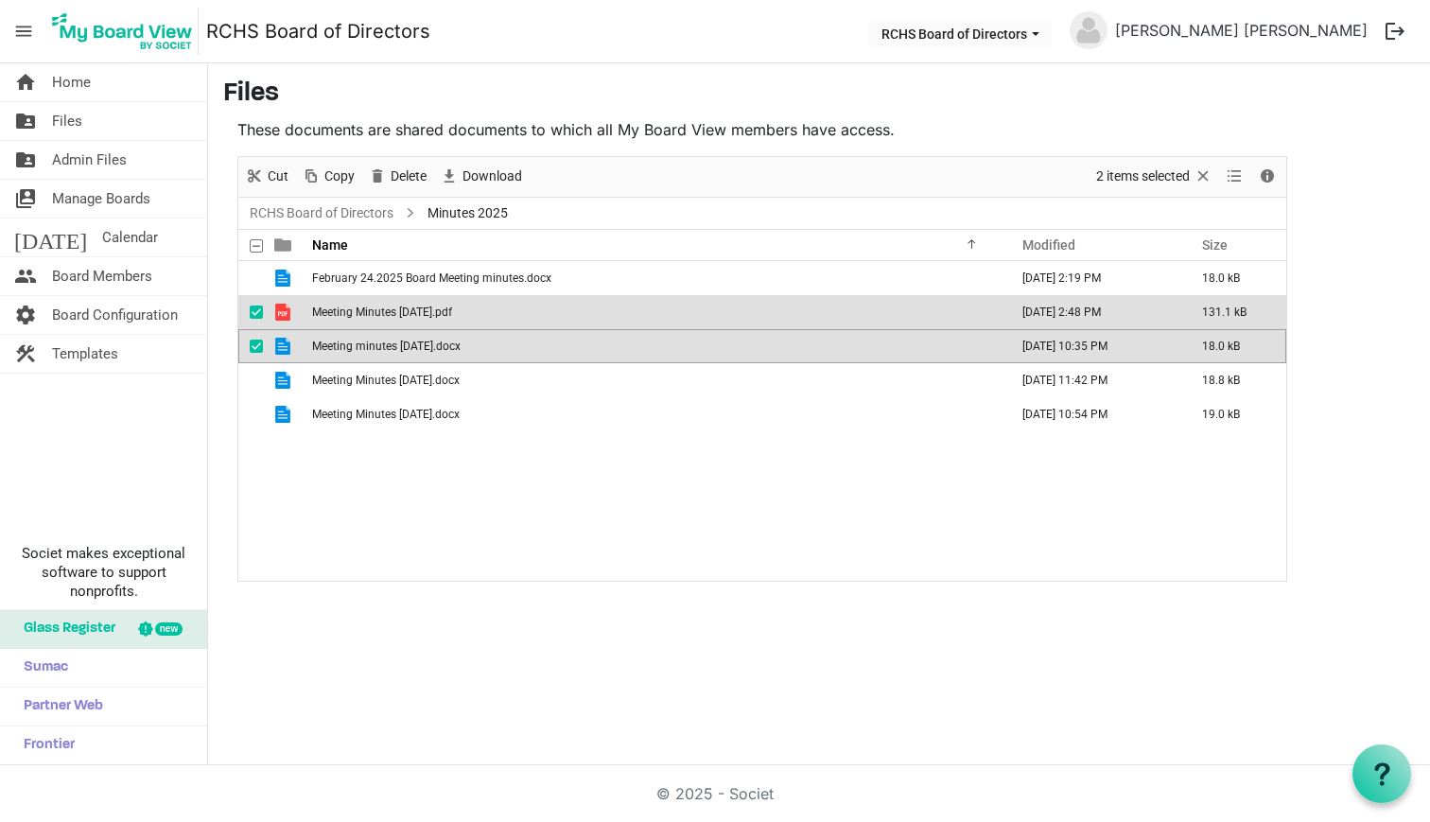
drag, startPoint x: 258, startPoint y: 308, endPoint x: 269, endPoint y: 345, distance: 38.3
click at [259, 308] on span "checkbox" at bounding box center [256, 311] width 13 height 13
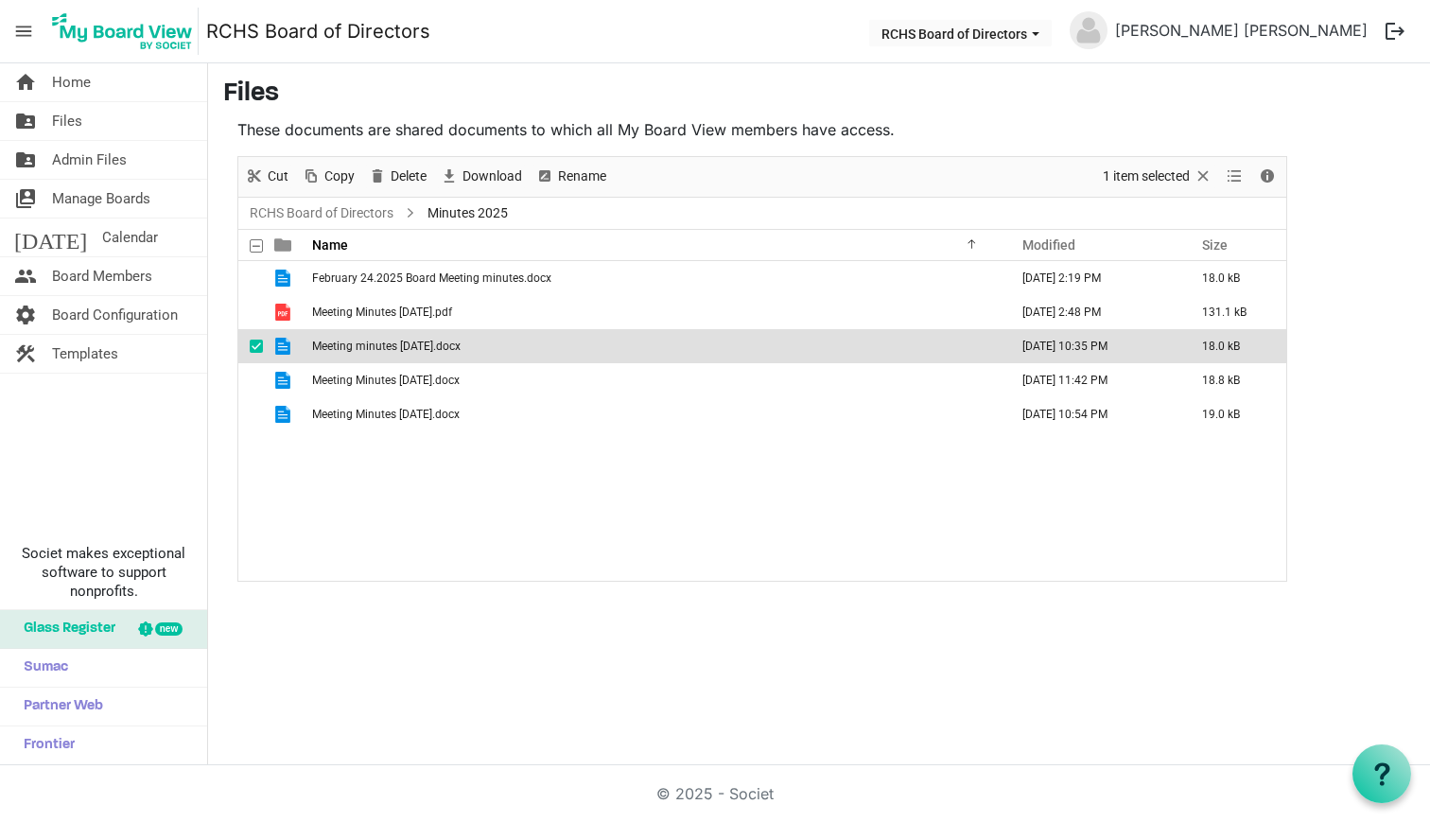
click at [261, 343] on span "checkbox" at bounding box center [256, 346] width 13 height 13
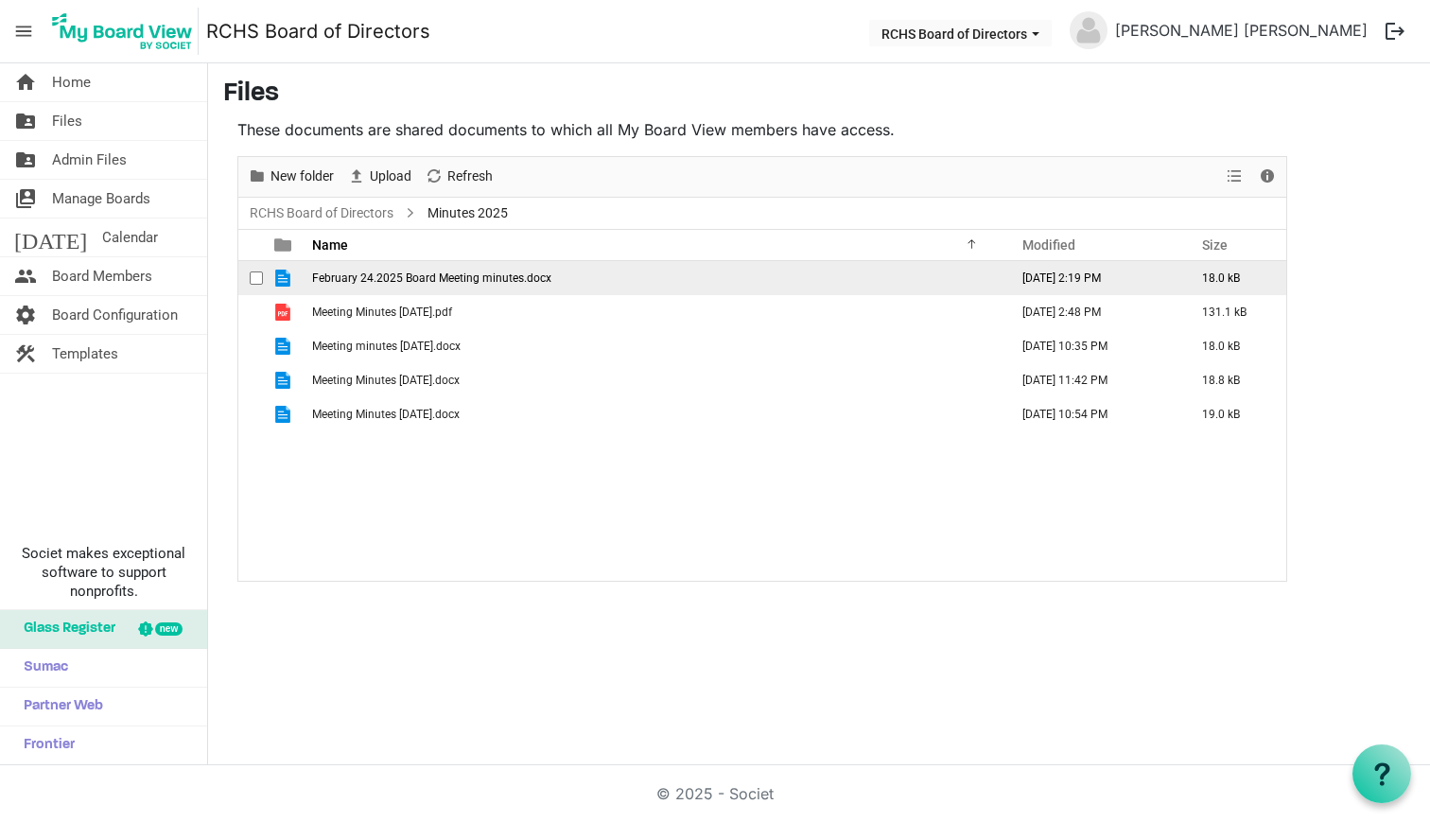
click at [250, 273] on span "checkbox" at bounding box center [256, 277] width 13 height 13
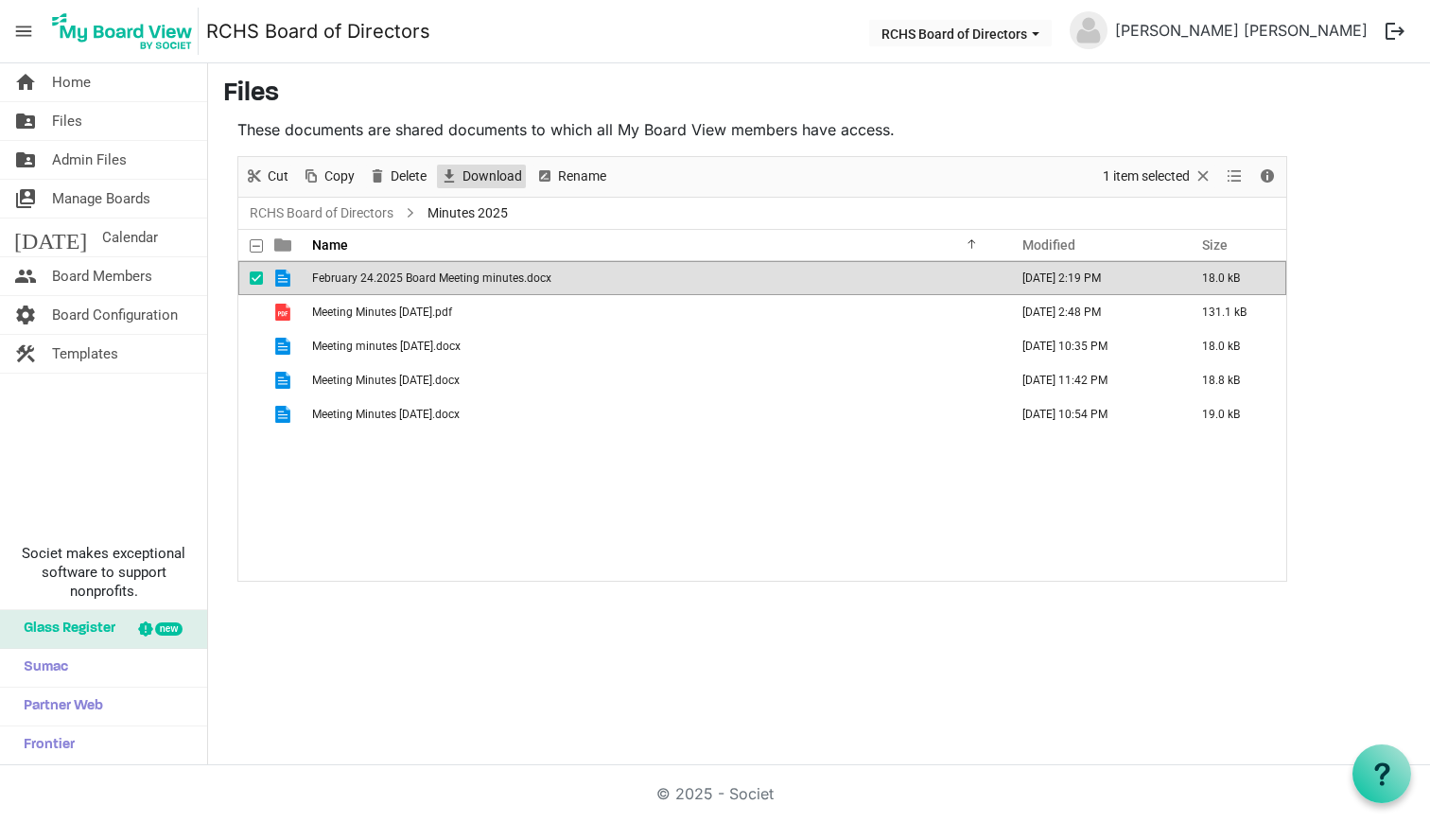
click at [486, 168] on span "Download" at bounding box center [492, 177] width 63 height 24
click at [255, 276] on span "checkbox" at bounding box center [256, 277] width 13 height 13
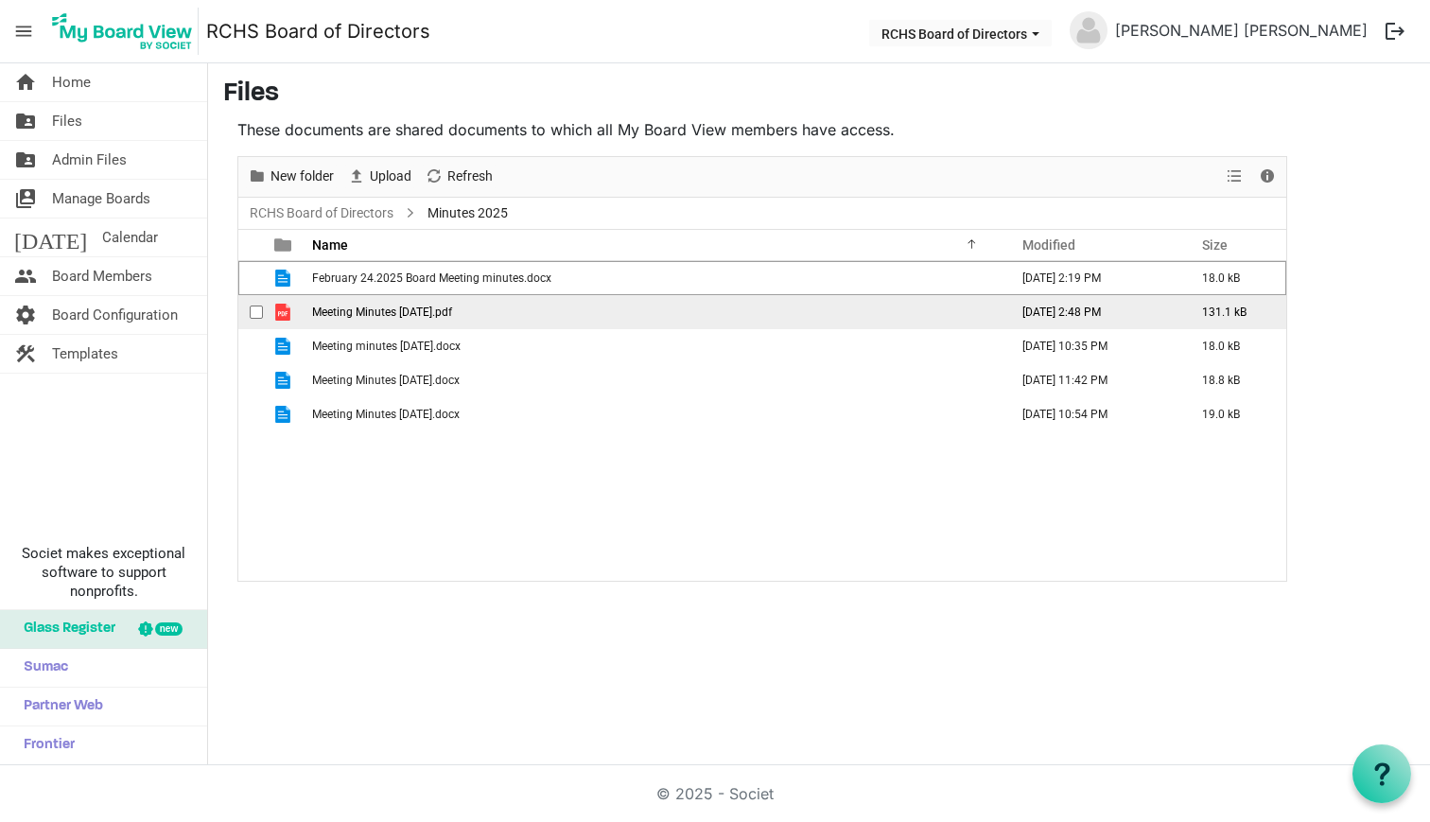
click at [253, 307] on span "checkbox" at bounding box center [256, 311] width 13 height 13
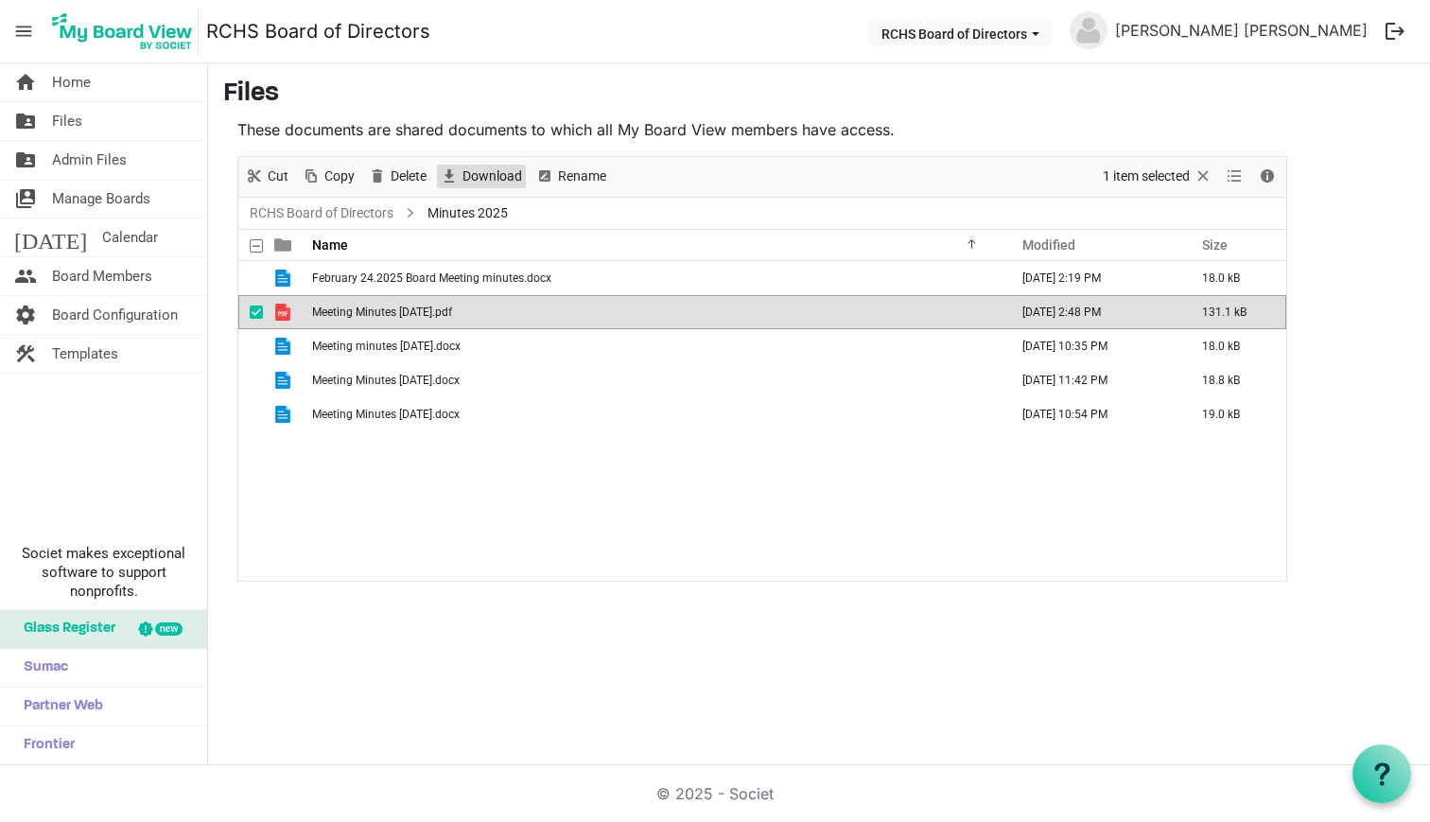
click at [470, 179] on span "Download" at bounding box center [492, 177] width 63 height 24
click at [252, 316] on span "checkbox" at bounding box center [256, 311] width 13 height 13
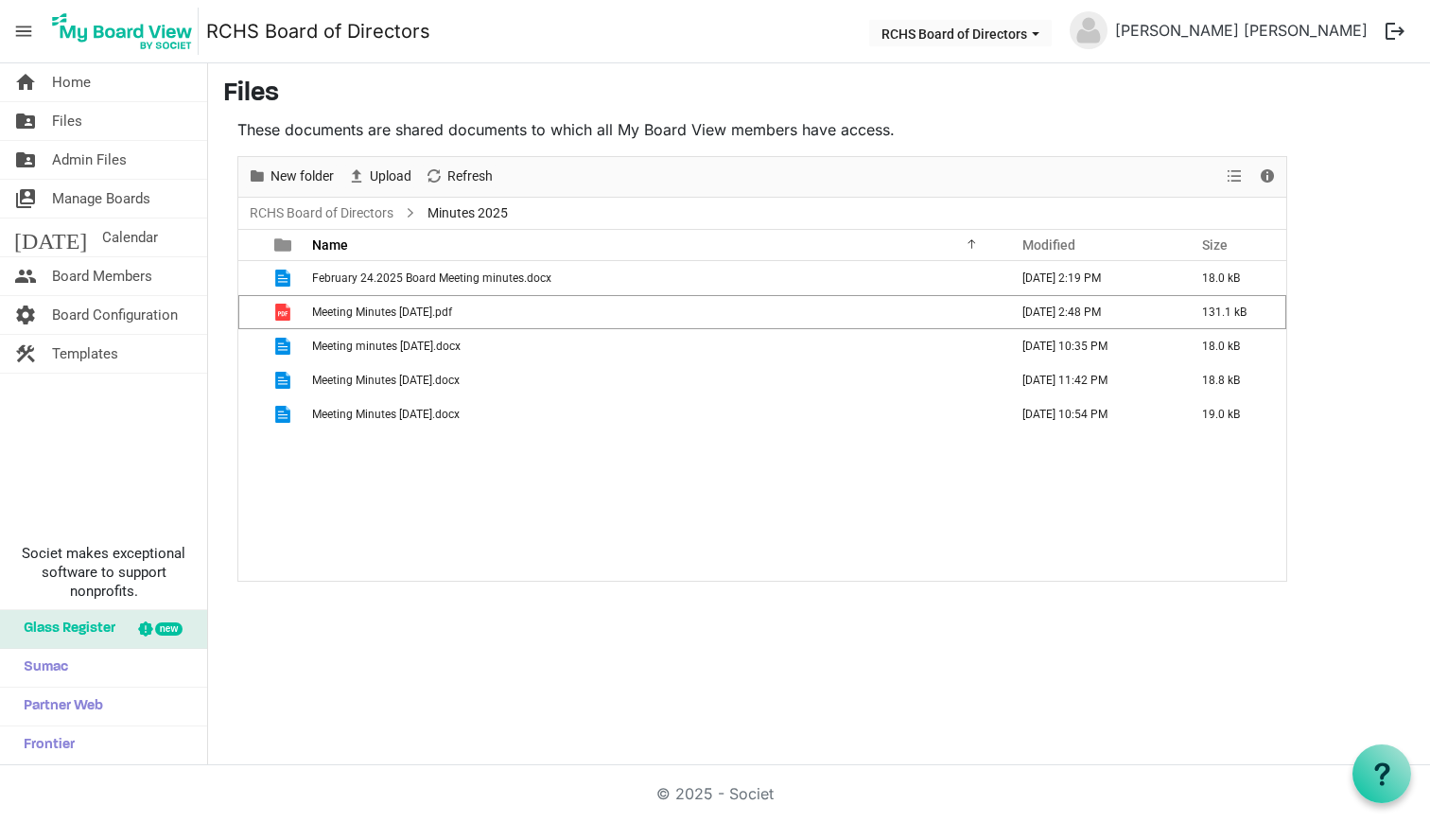
drag, startPoint x: 254, startPoint y: 341, endPoint x: 393, endPoint y: 191, distance: 204.8
click at [253, 341] on span "checkbox" at bounding box center [256, 346] width 13 height 13
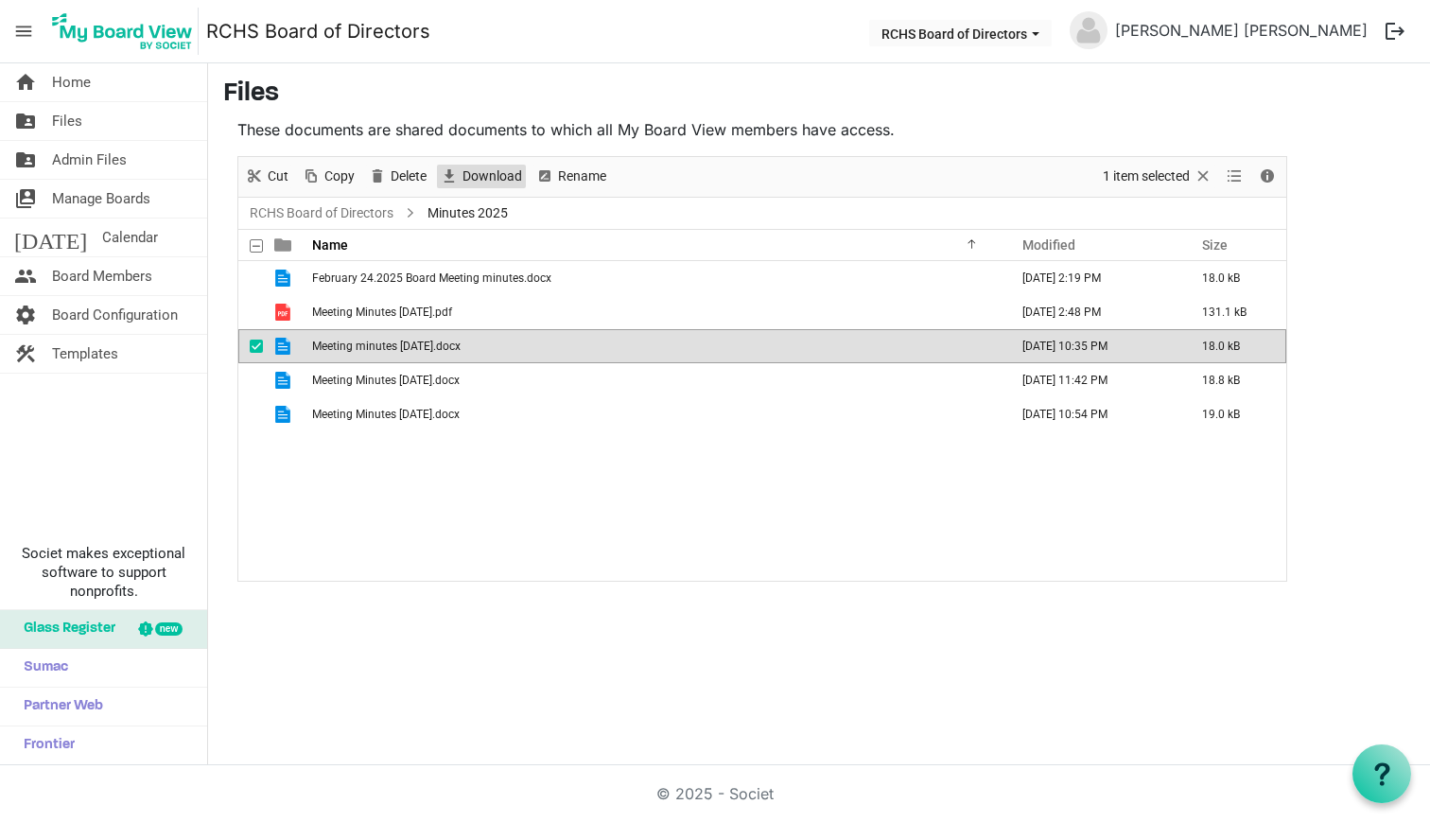
click at [457, 174] on span "Download" at bounding box center [449, 177] width 23 height 24
click at [253, 349] on span "checkbox" at bounding box center [256, 346] width 13 height 13
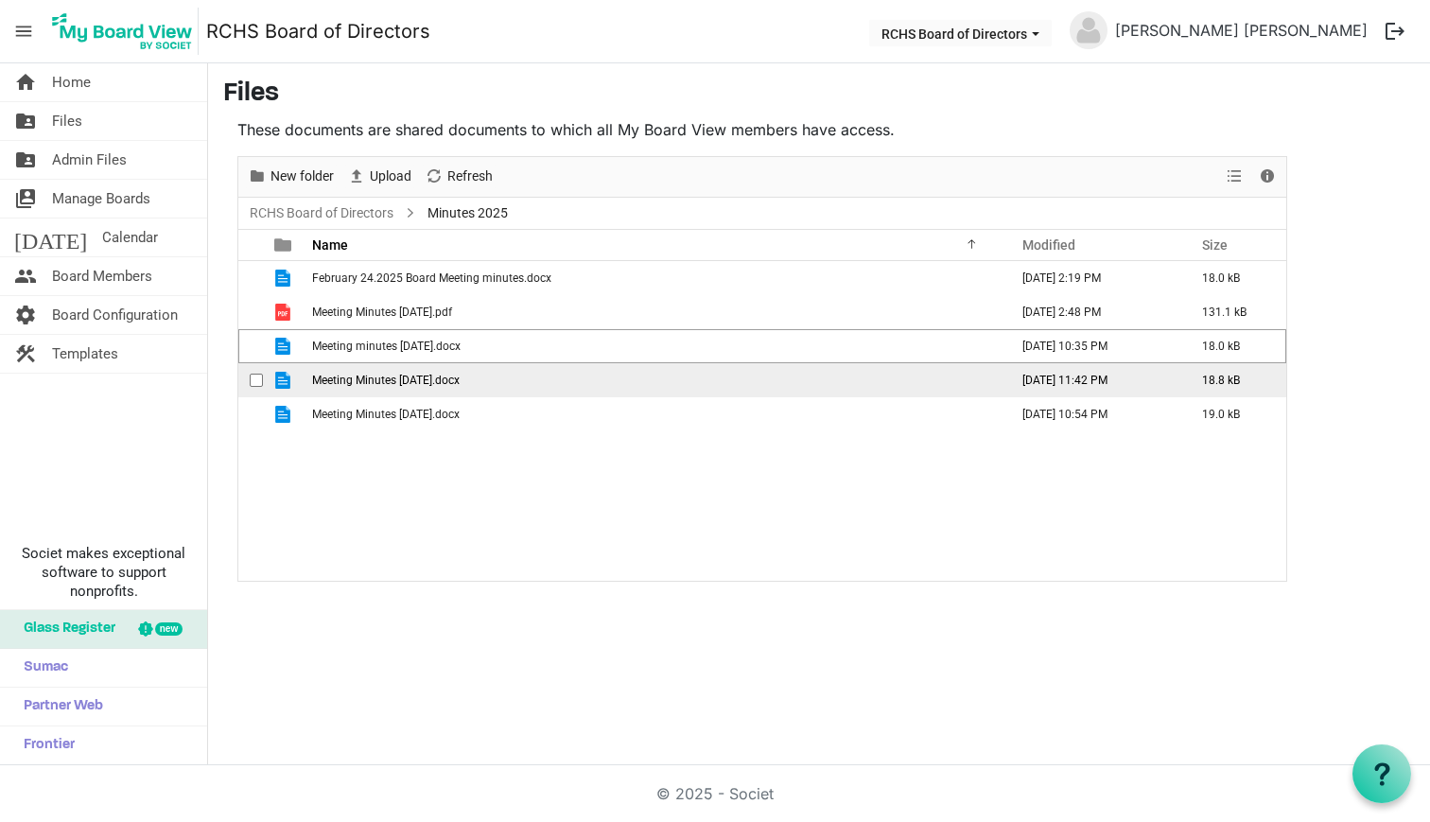
click at [257, 369] on td "checkbox" at bounding box center [250, 380] width 25 height 34
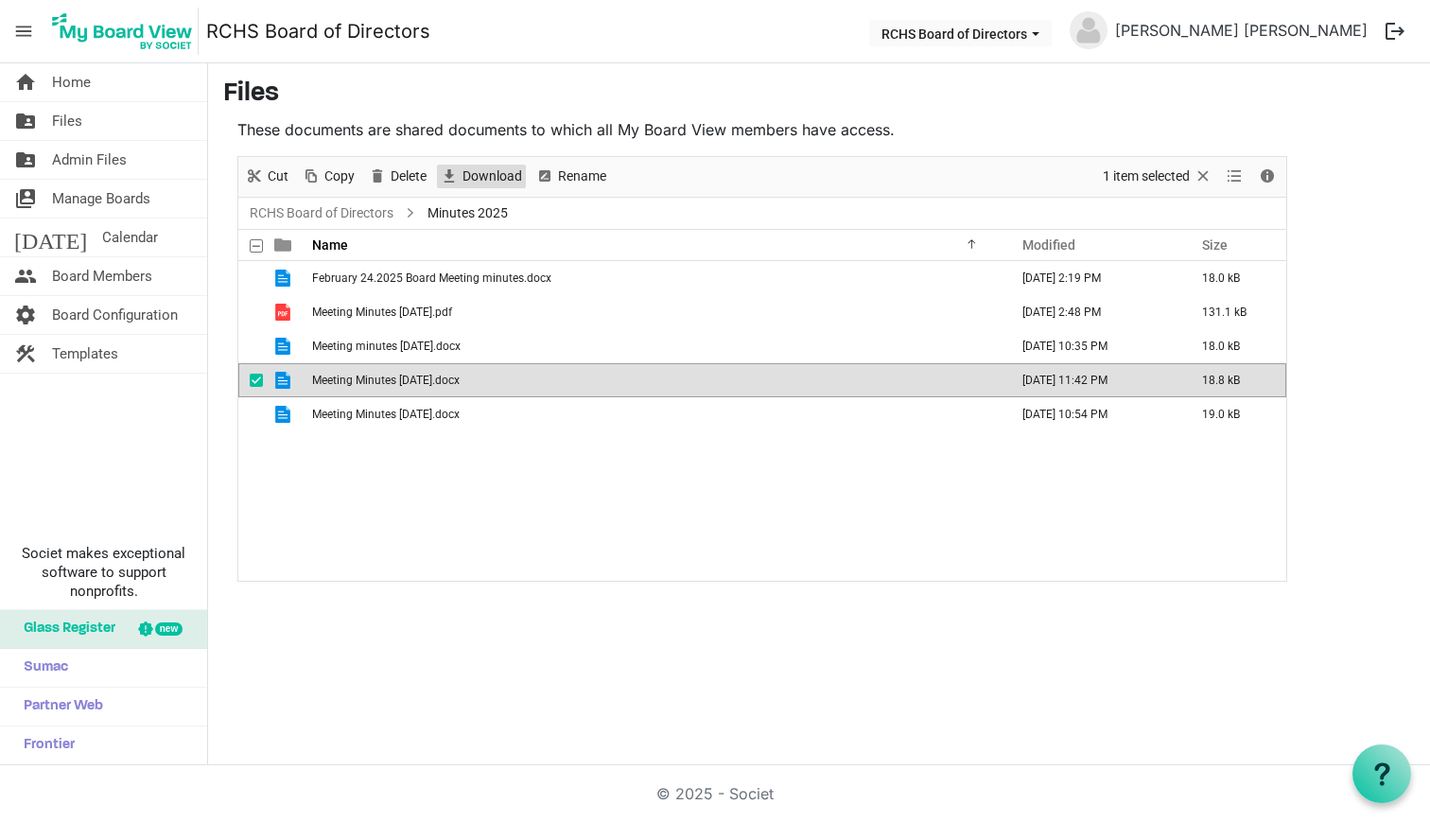
click at [460, 179] on span "Download" at bounding box center [449, 177] width 23 height 24
click at [258, 376] on span "checkbox" at bounding box center [256, 380] width 13 height 13
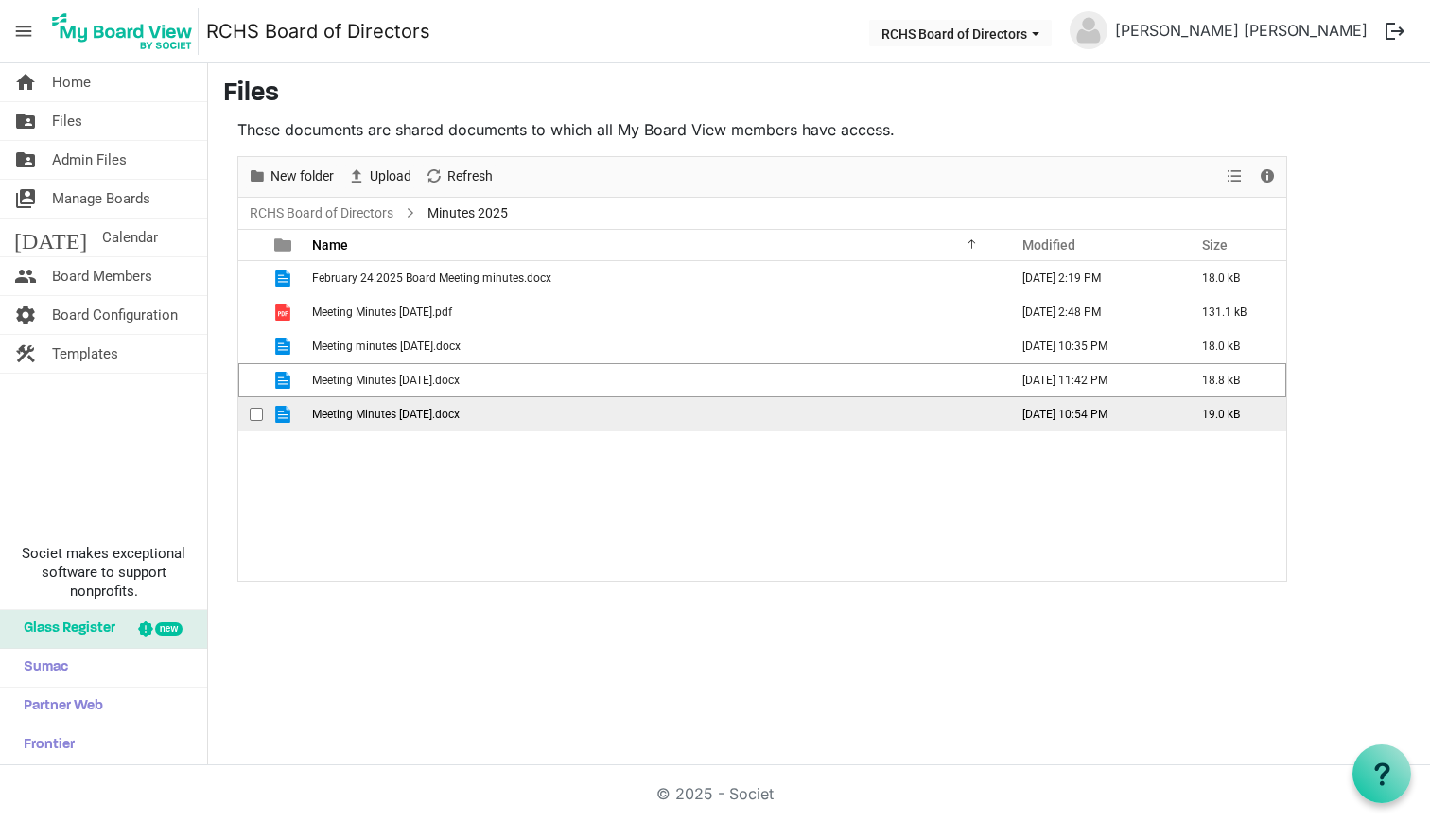
click at [253, 408] on span "checkbox" at bounding box center [256, 414] width 13 height 13
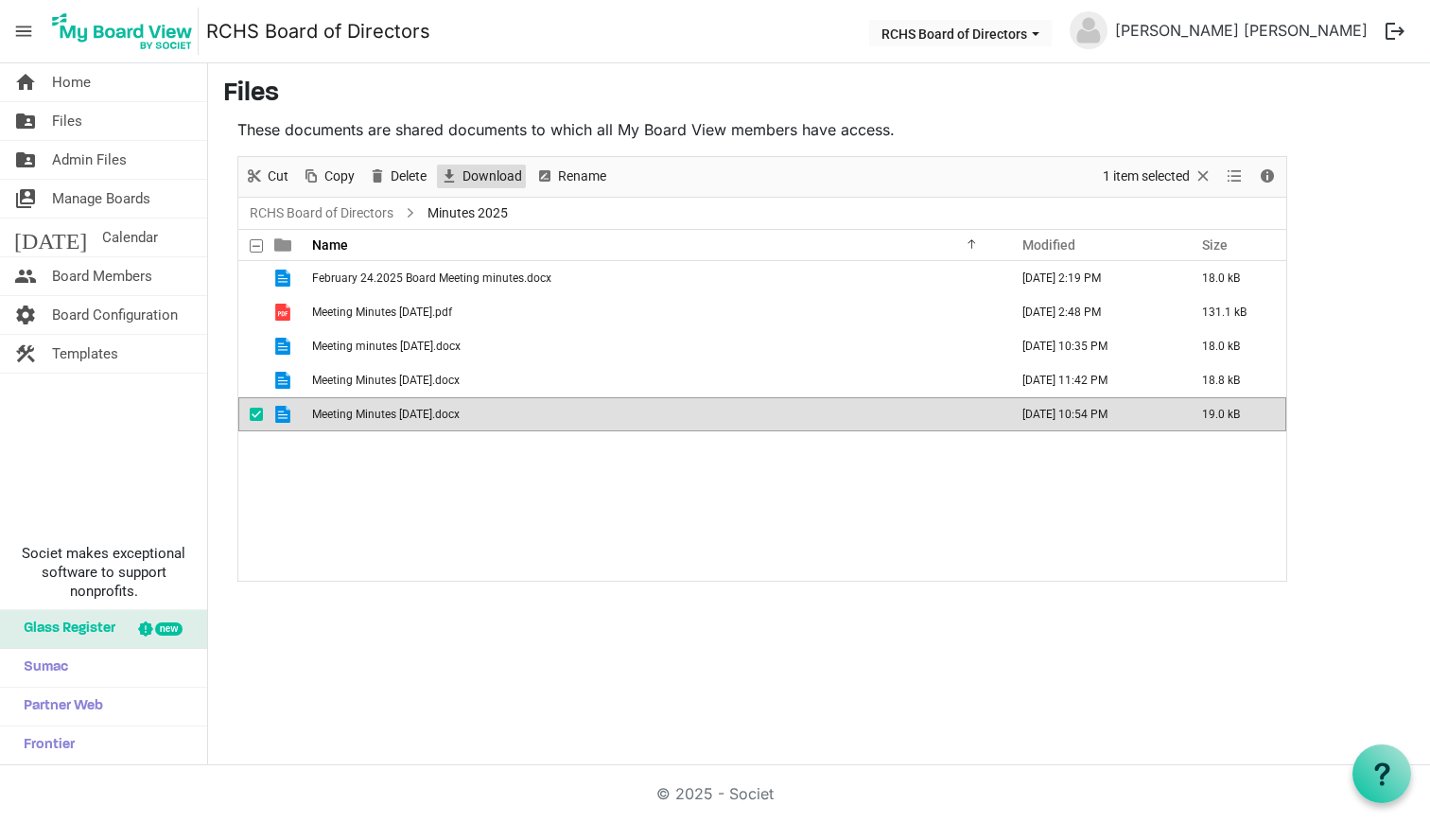
click at [464, 181] on span "Download" at bounding box center [492, 177] width 63 height 24
click at [348, 208] on link "RCHS Board of Directors" at bounding box center [321, 213] width 151 height 24
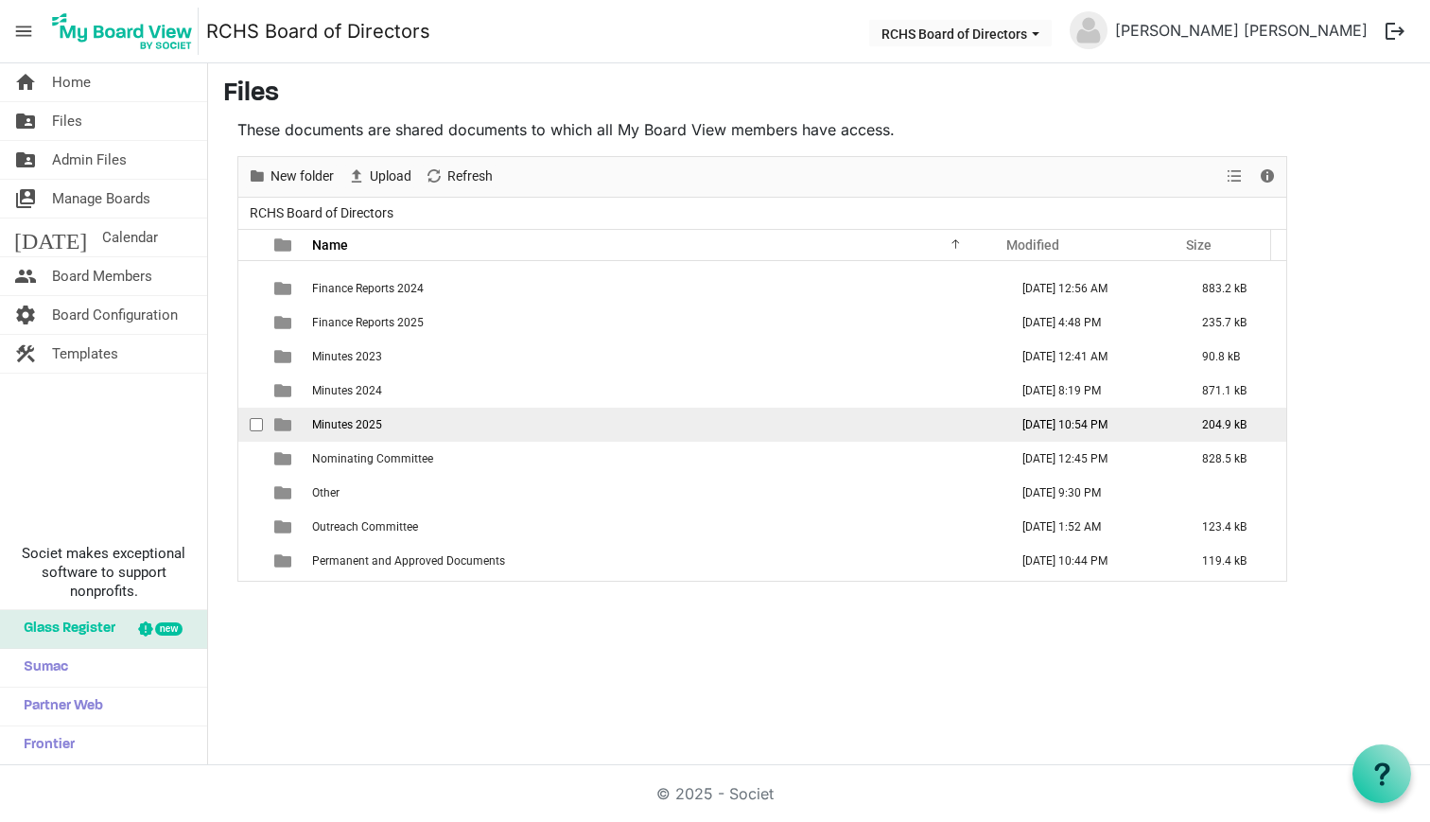
scroll to position [427, 0]
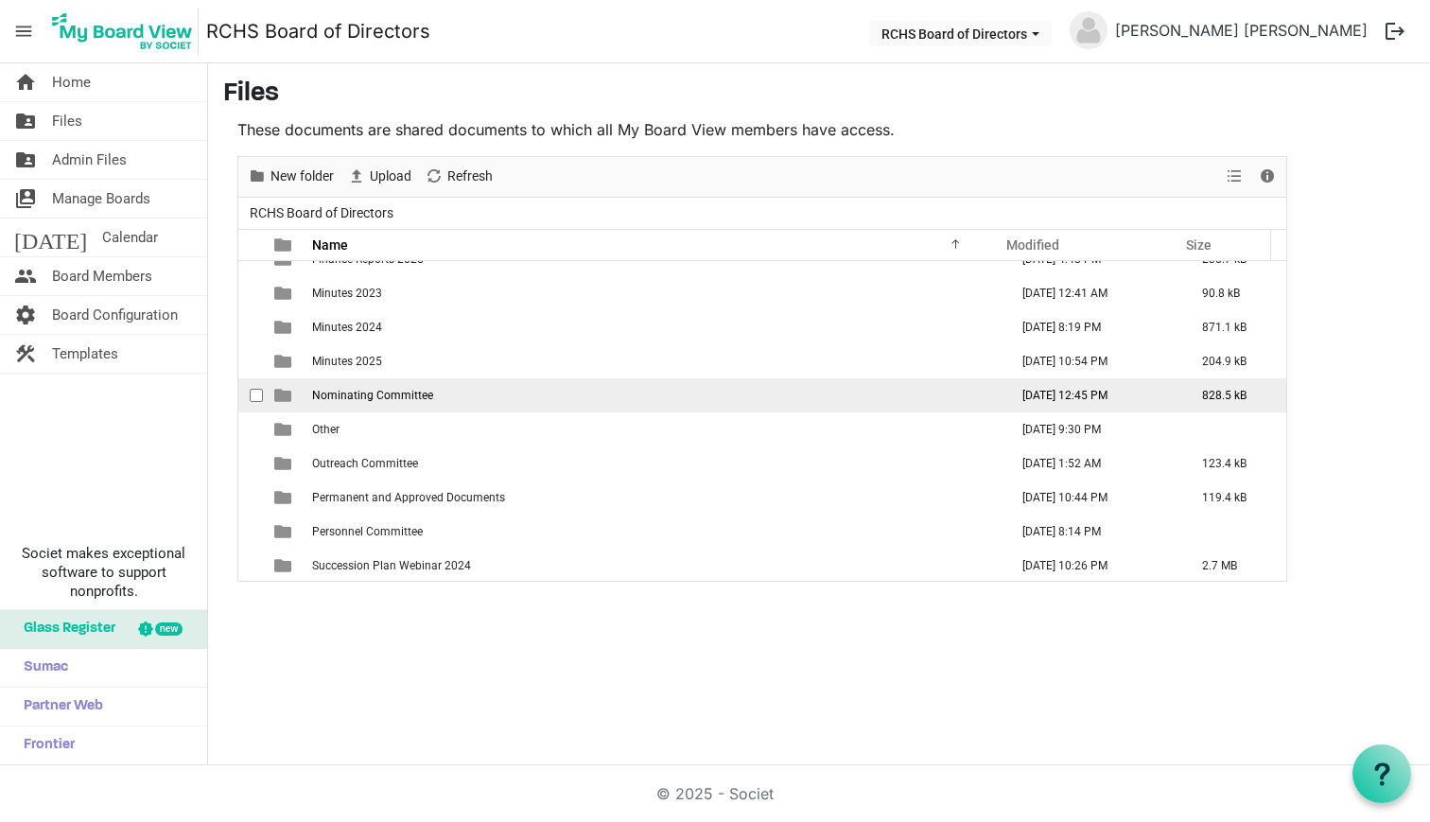
click at [352, 399] on span "Nominating Committee" at bounding box center [372, 395] width 121 height 13
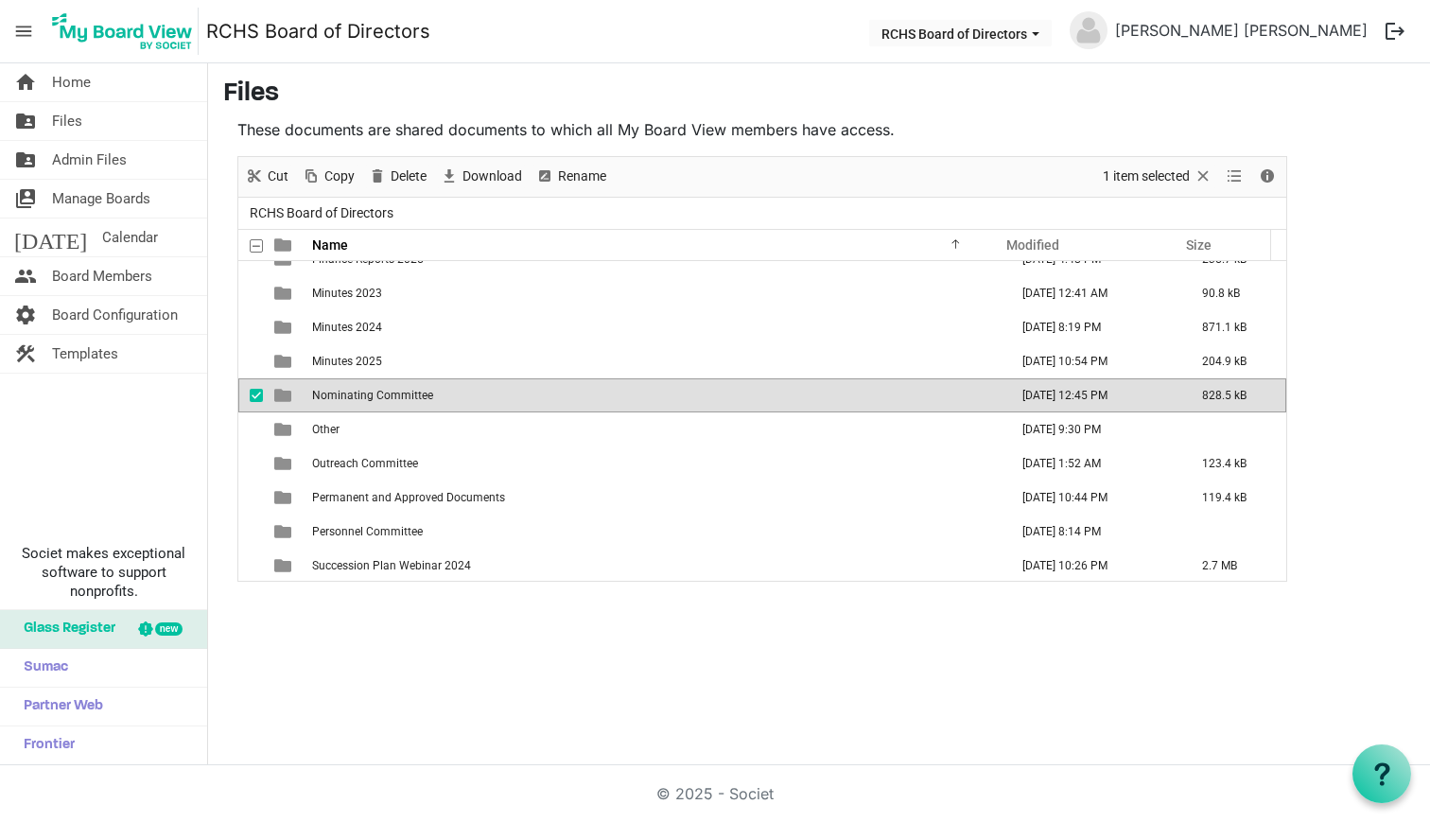
click at [352, 399] on span "Nominating Committee" at bounding box center [372, 395] width 121 height 13
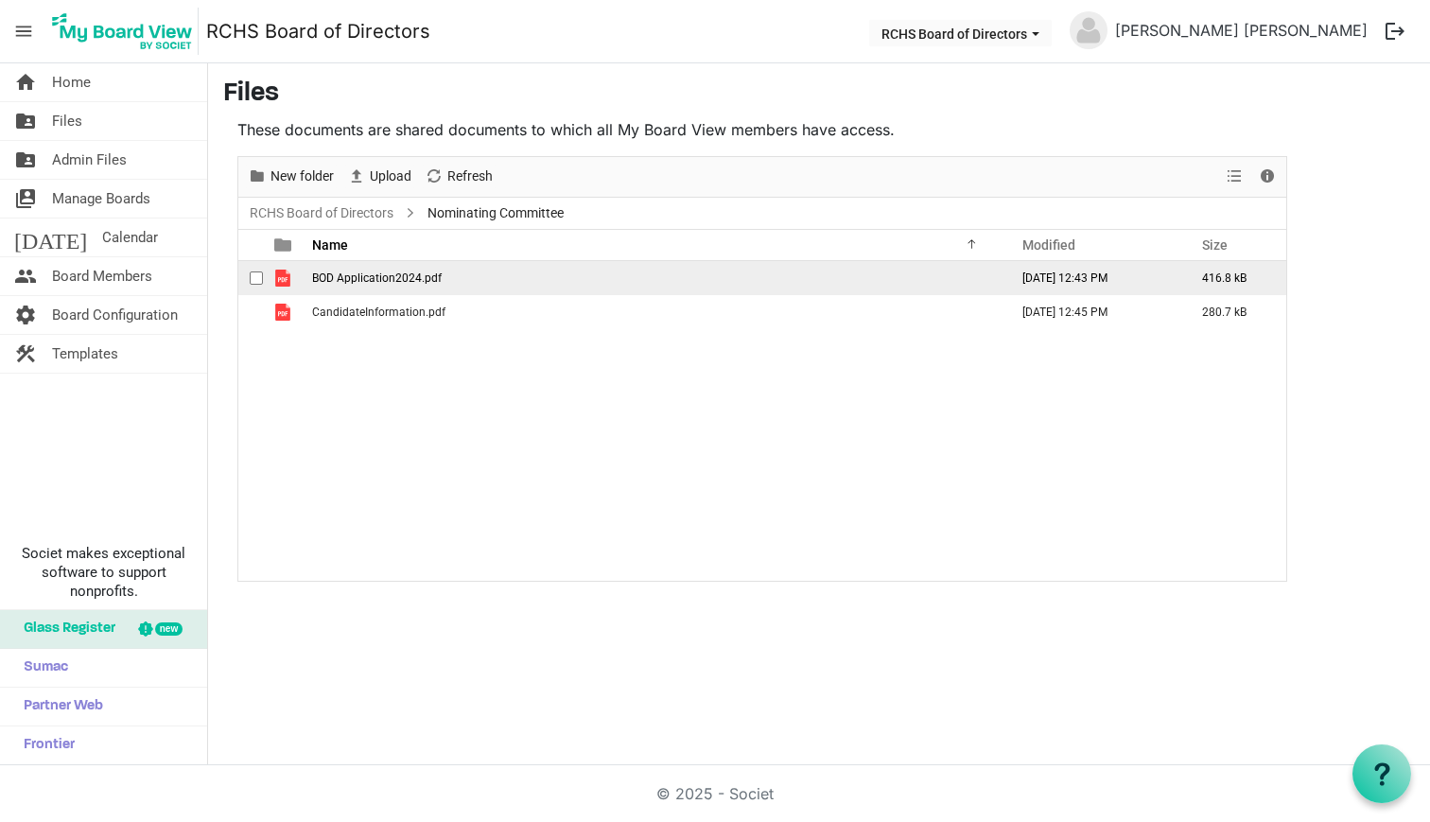
click at [260, 281] on span "checkbox" at bounding box center [256, 277] width 13 height 13
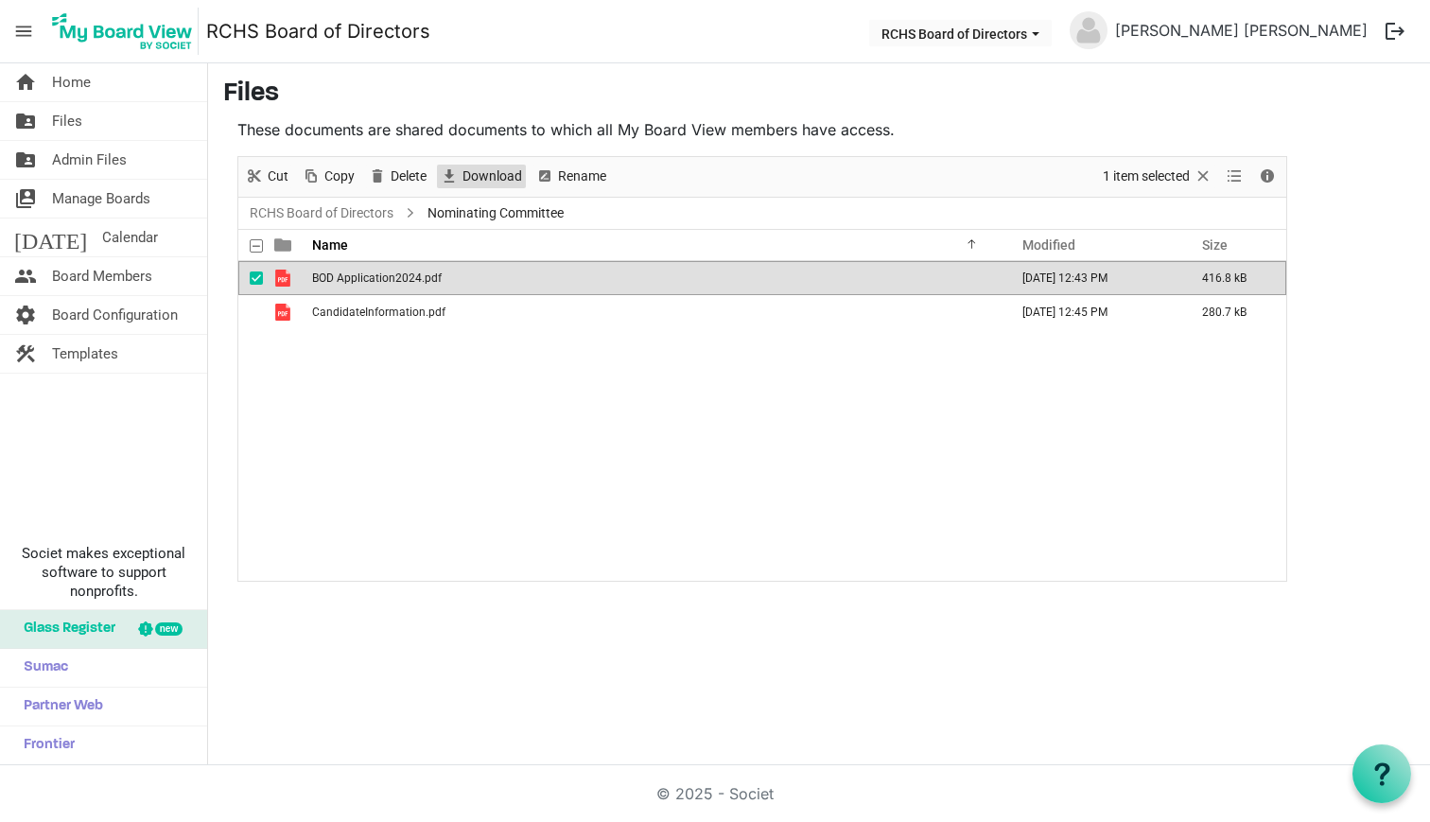
drag, startPoint x: 474, startPoint y: 176, endPoint x: 463, endPoint y: 183, distance: 12.9
click at [473, 176] on span "Download" at bounding box center [492, 177] width 63 height 24
click at [262, 274] on span "checkbox" at bounding box center [256, 277] width 13 height 13
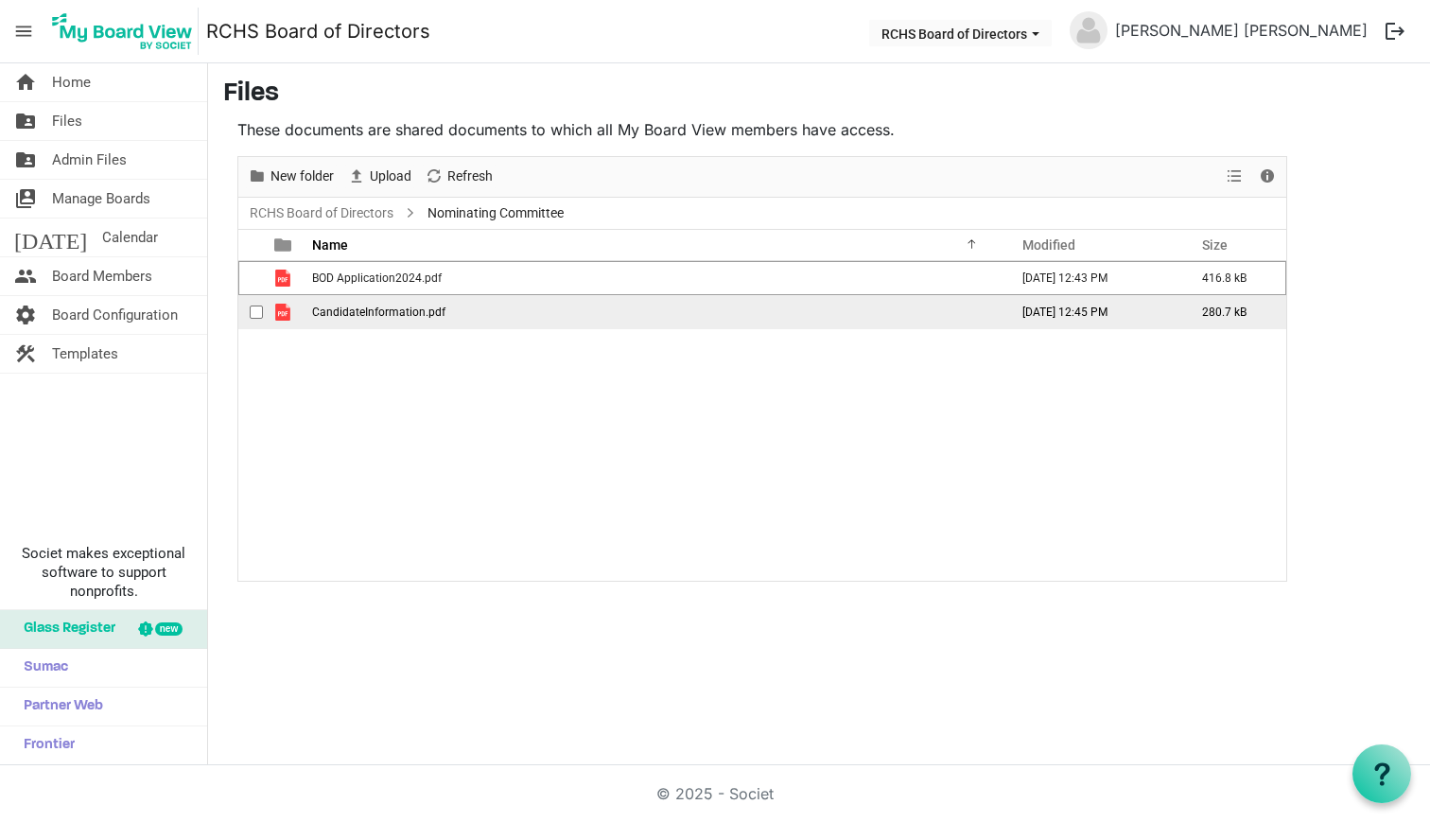
click at [265, 315] on div "checkbox" at bounding box center [261, 312] width 23 height 19
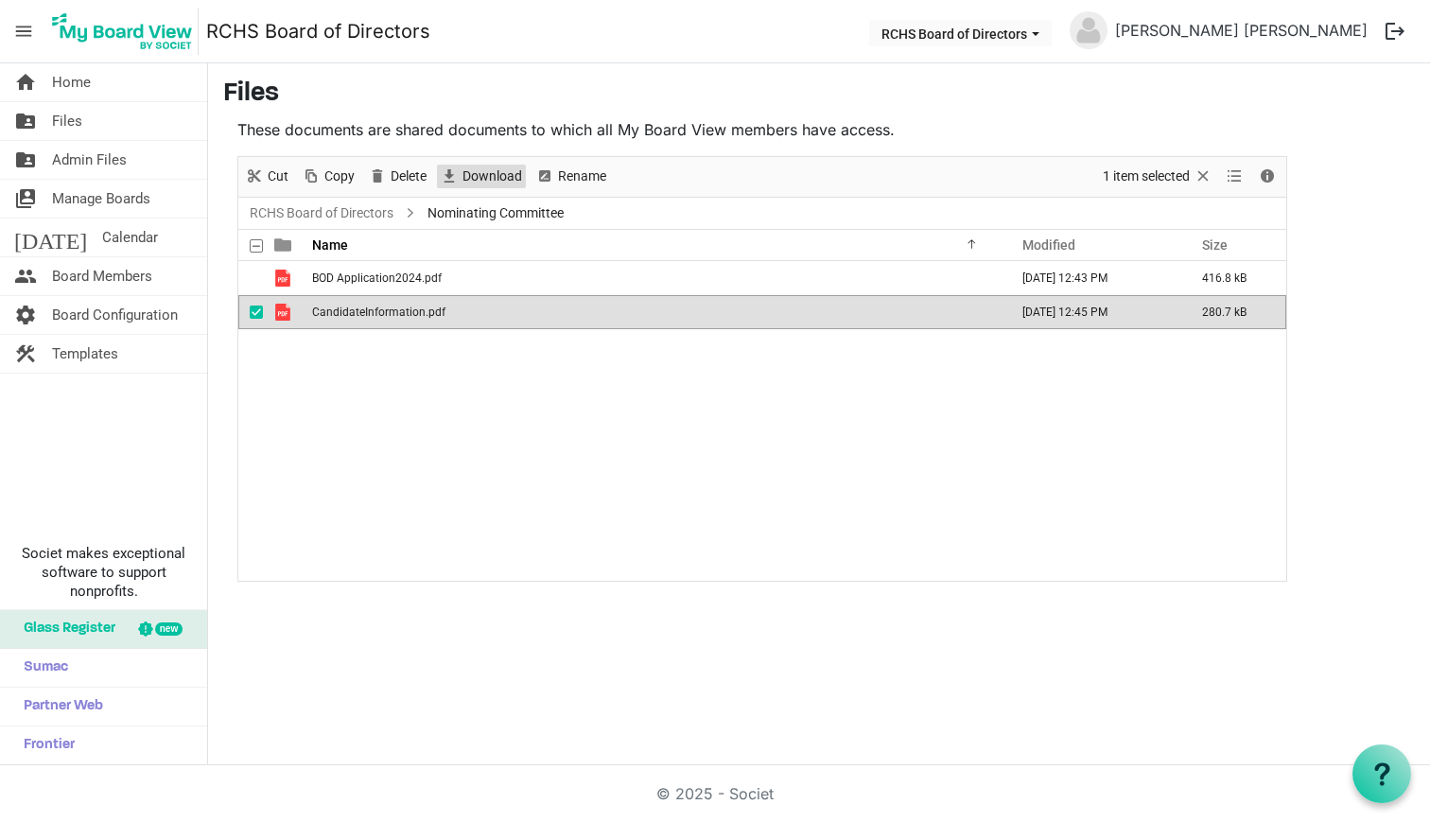
click at [454, 166] on span "Download" at bounding box center [449, 177] width 23 height 24
click at [368, 213] on link "RCHS Board of Directors" at bounding box center [321, 213] width 151 height 24
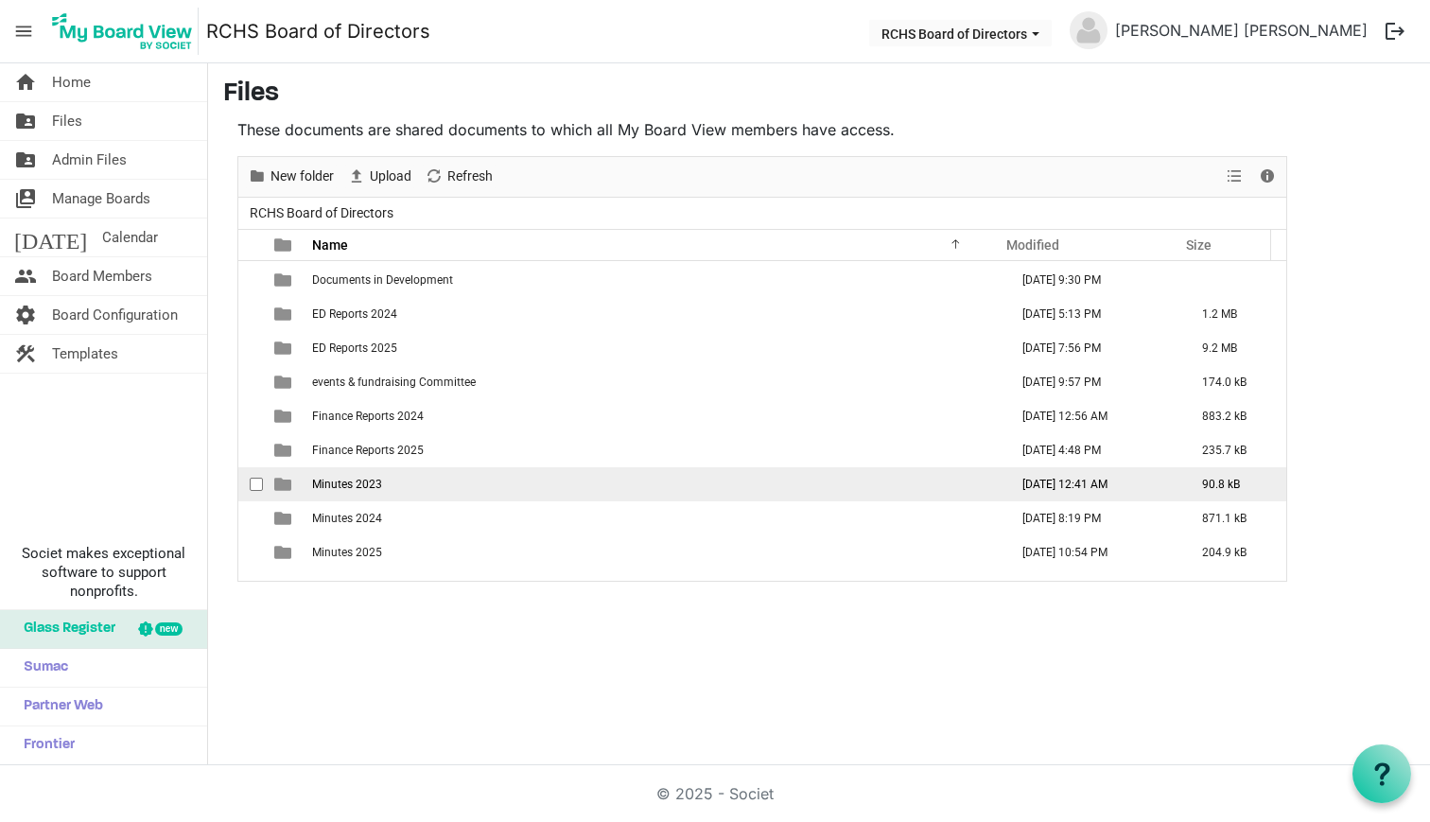
scroll to position [184, 0]
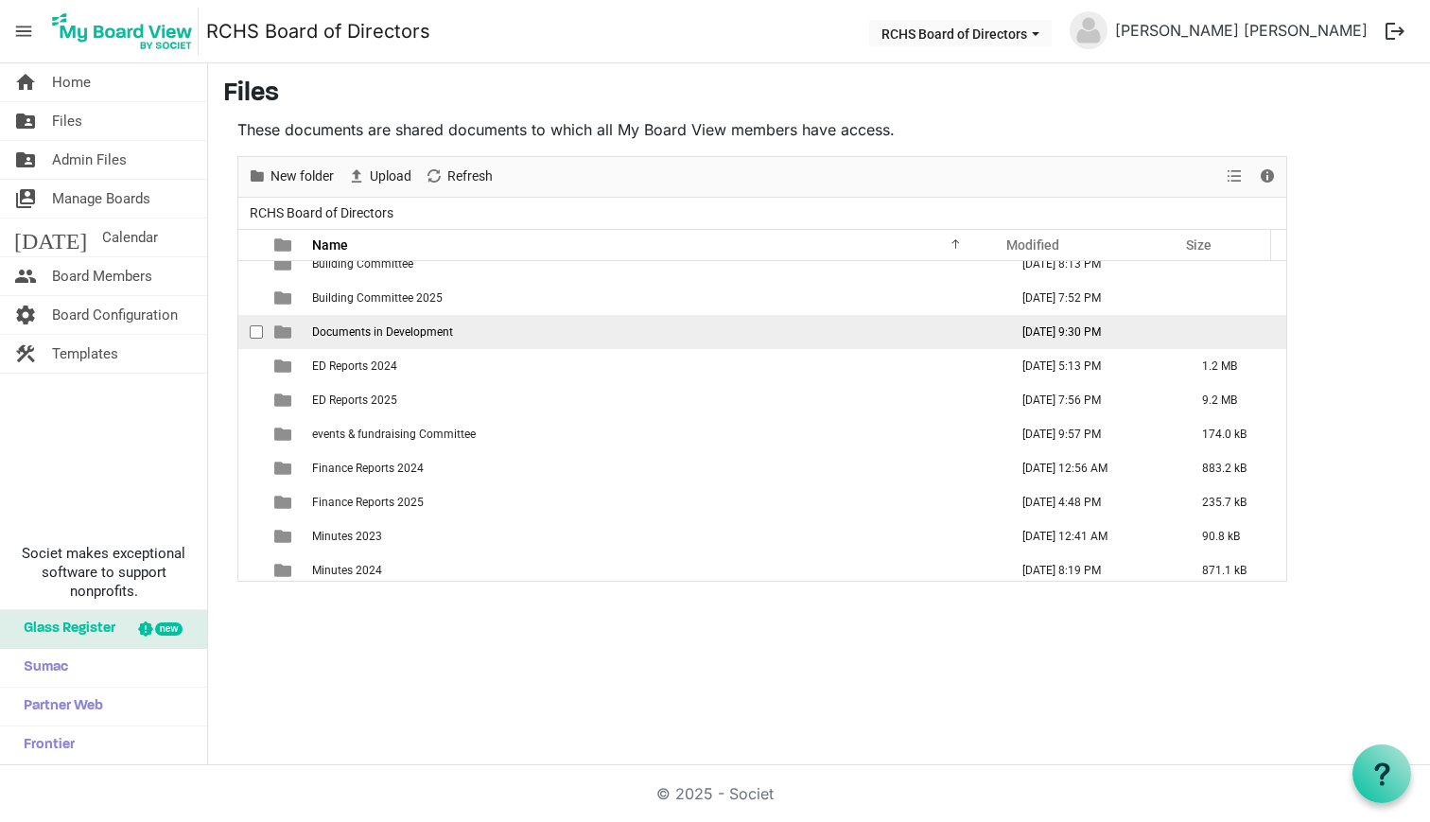
click at [406, 327] on span "Documents in Development" at bounding box center [382, 331] width 141 height 13
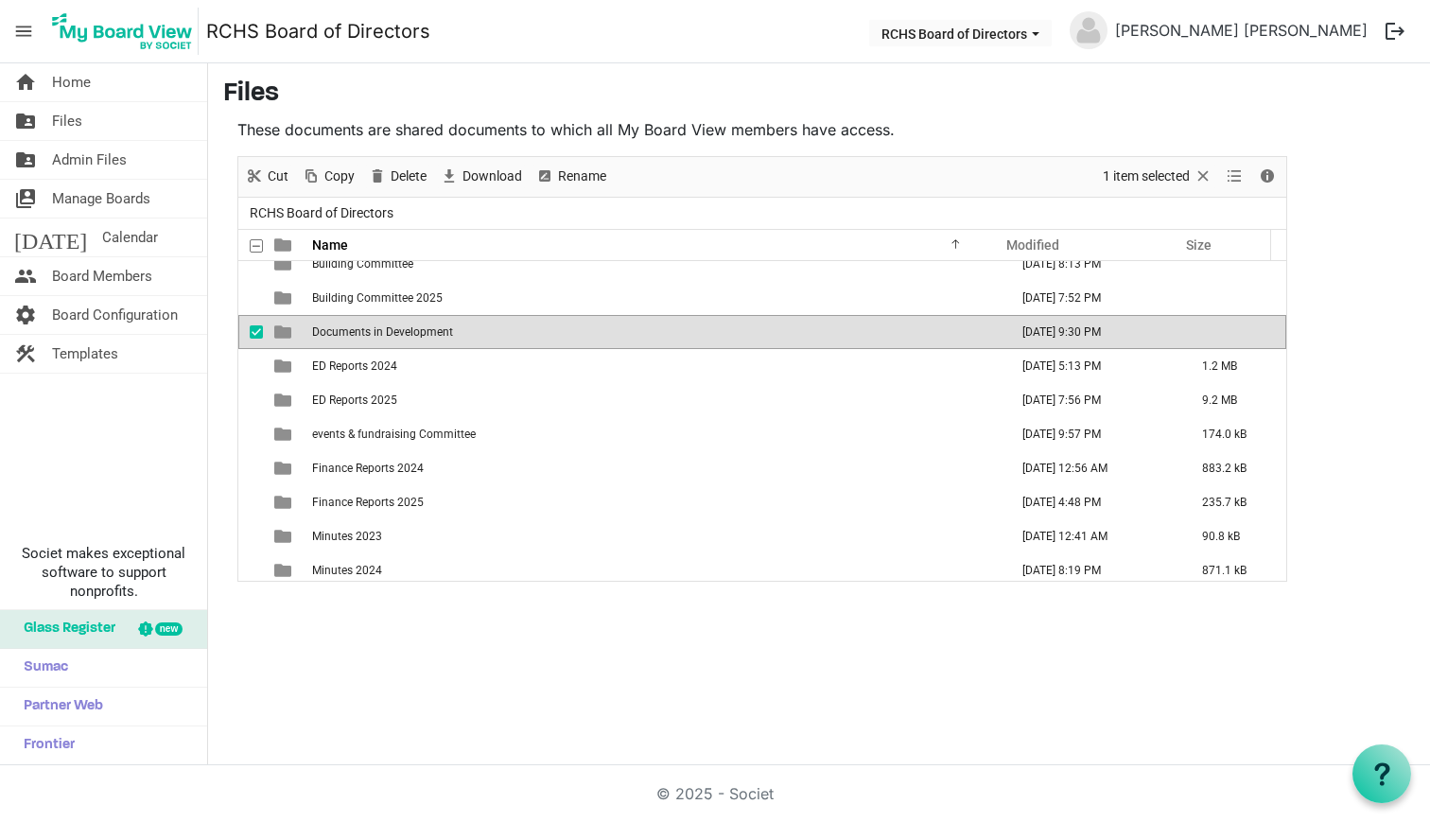
click at [406, 327] on span "Documents in Development" at bounding box center [382, 331] width 141 height 13
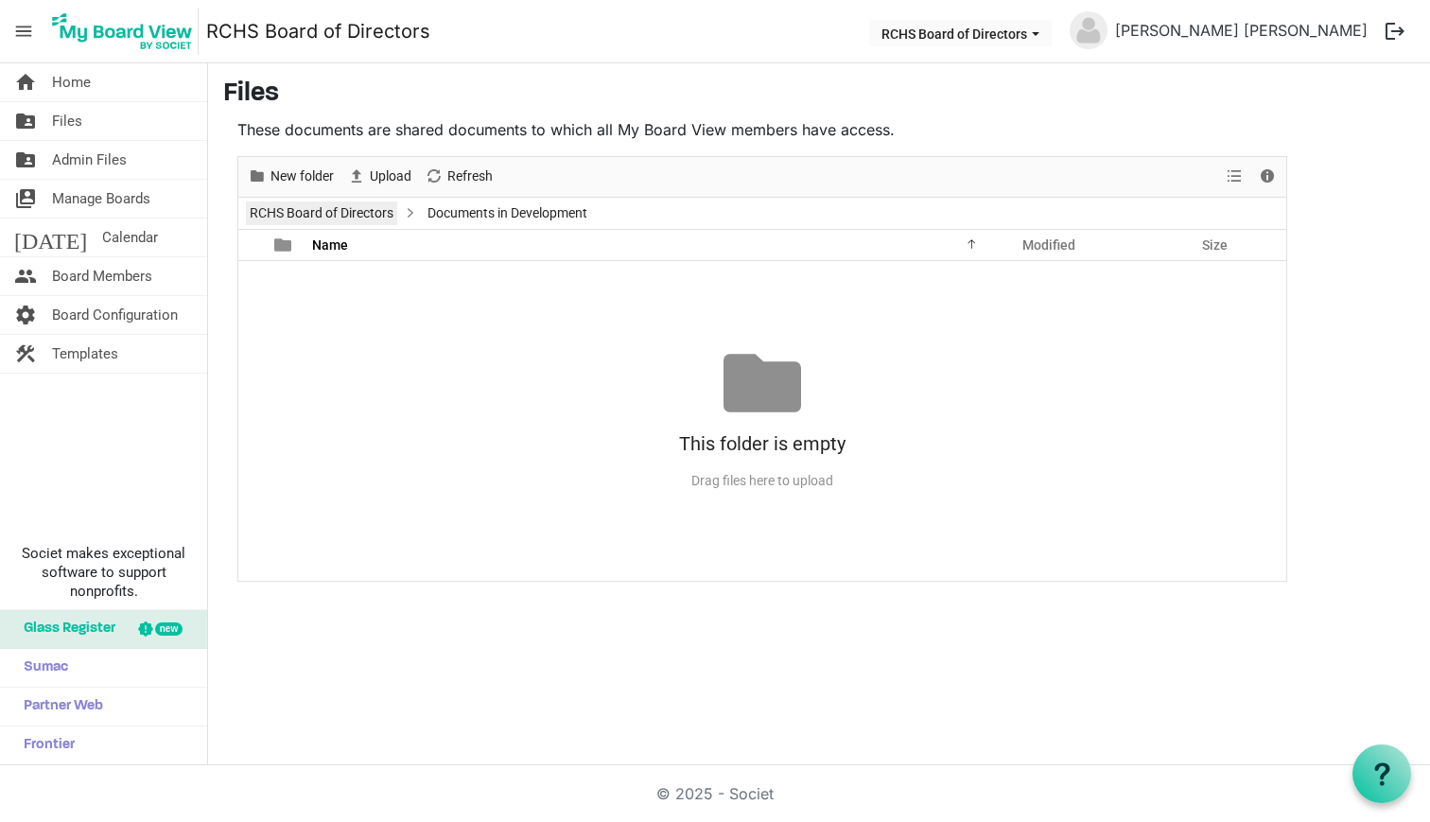
click at [360, 216] on link "RCHS Board of Directors" at bounding box center [321, 213] width 151 height 24
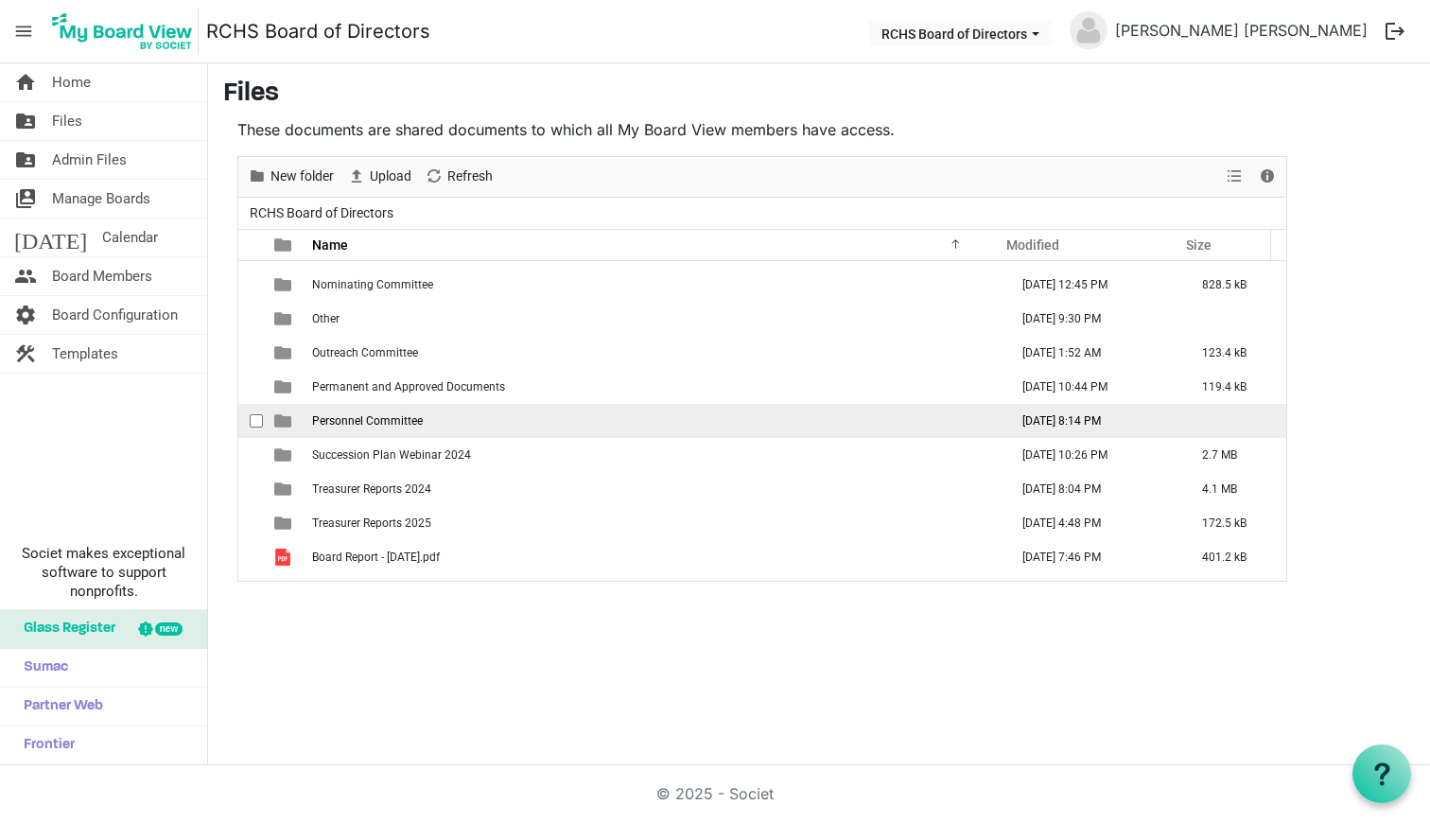
scroll to position [480, 0]
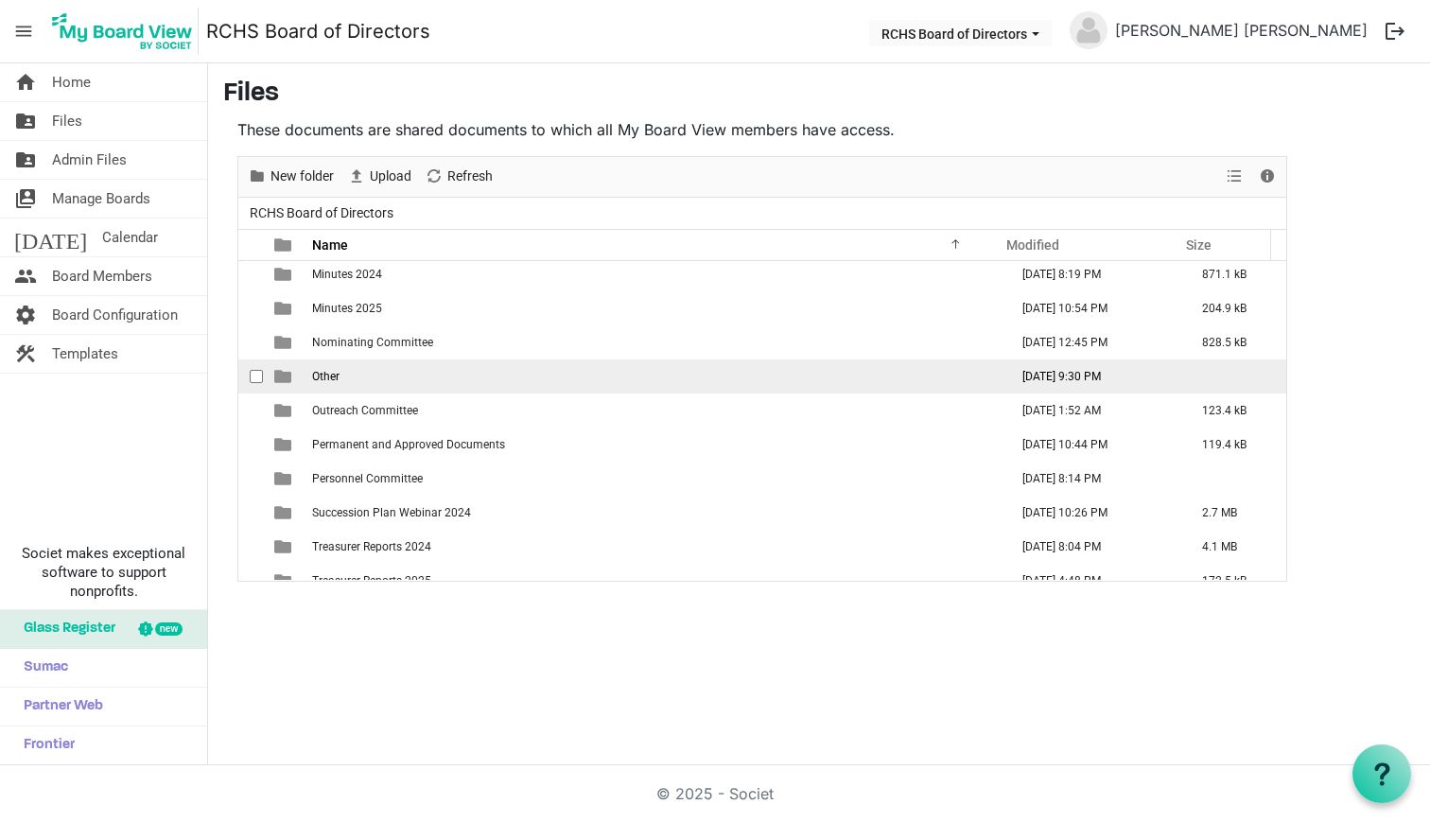
click at [318, 373] on span "Other" at bounding box center [325, 376] width 27 height 13
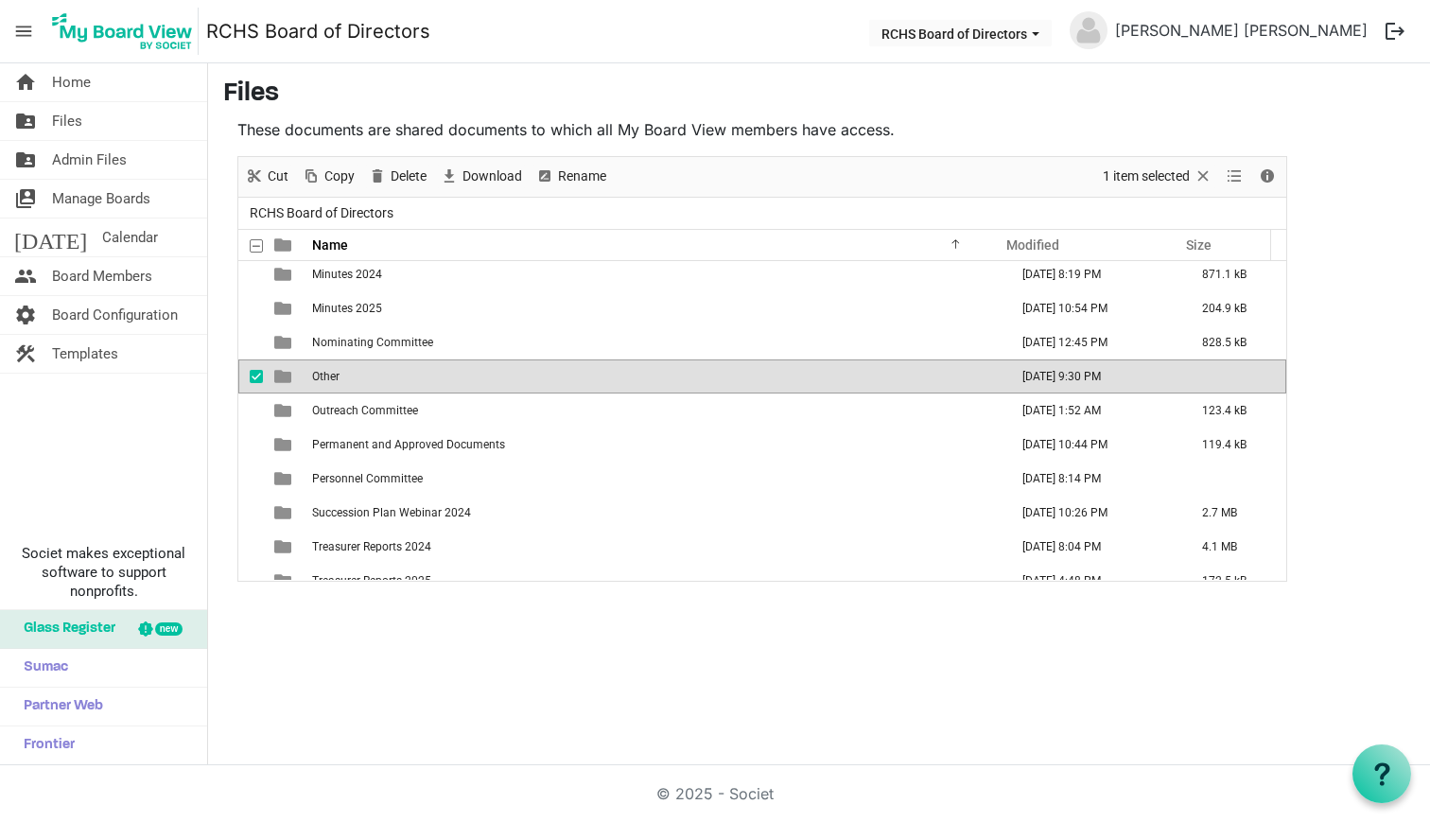
click at [318, 373] on span "Other" at bounding box center [325, 376] width 27 height 13
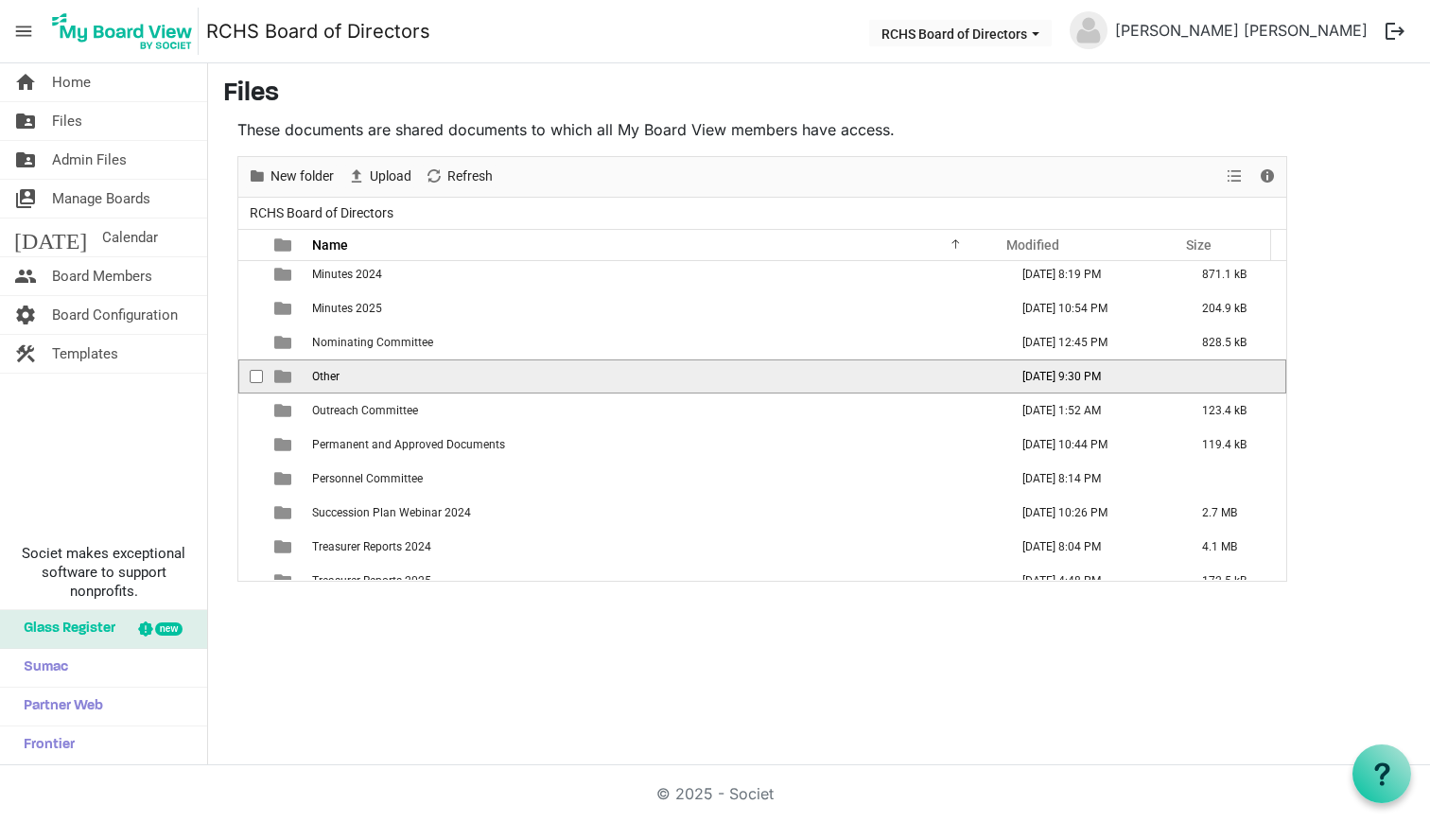
click at [323, 378] on span "Other" at bounding box center [325, 376] width 27 height 13
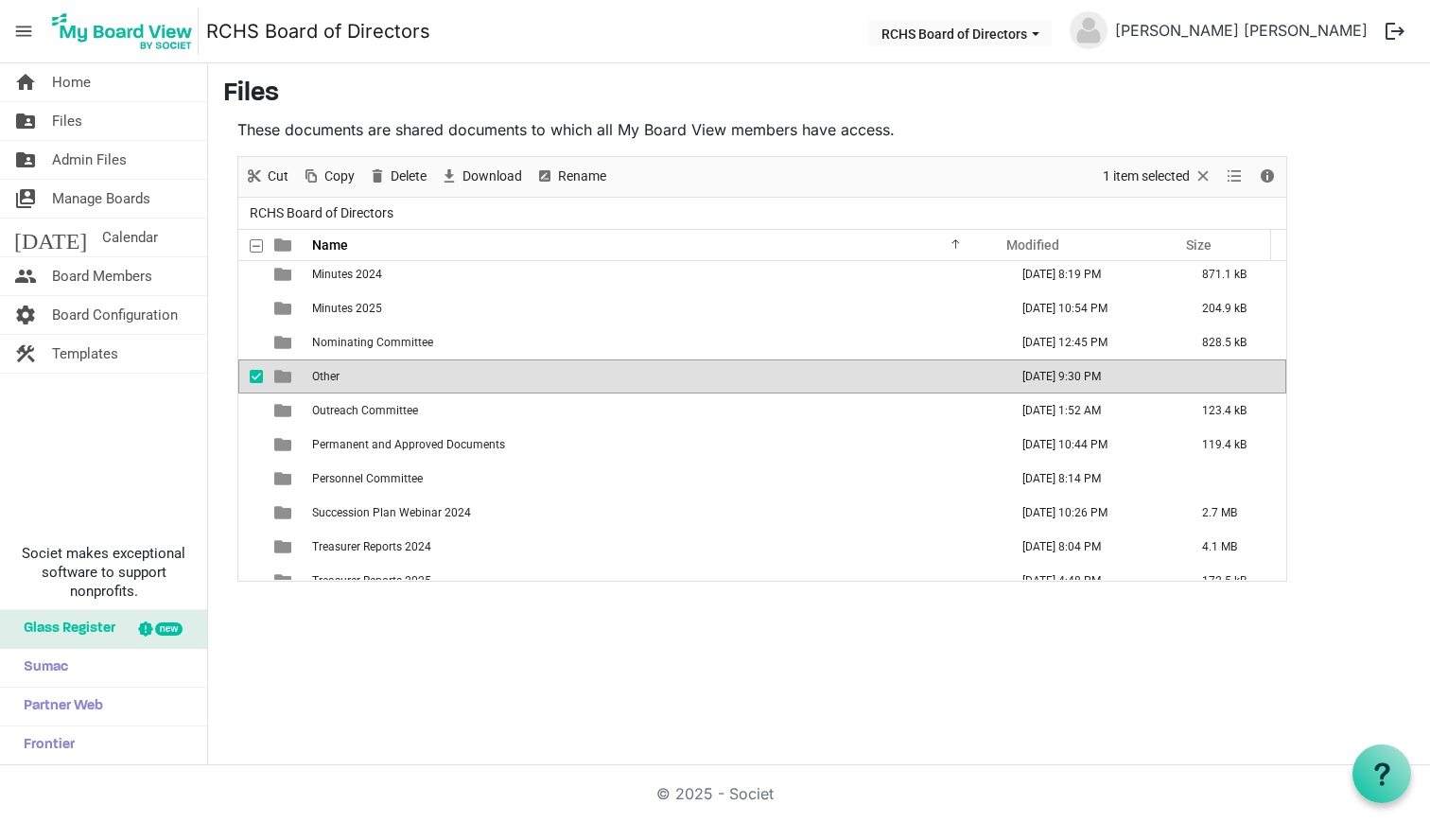
click at [323, 378] on span "Other" at bounding box center [325, 376] width 27 height 13
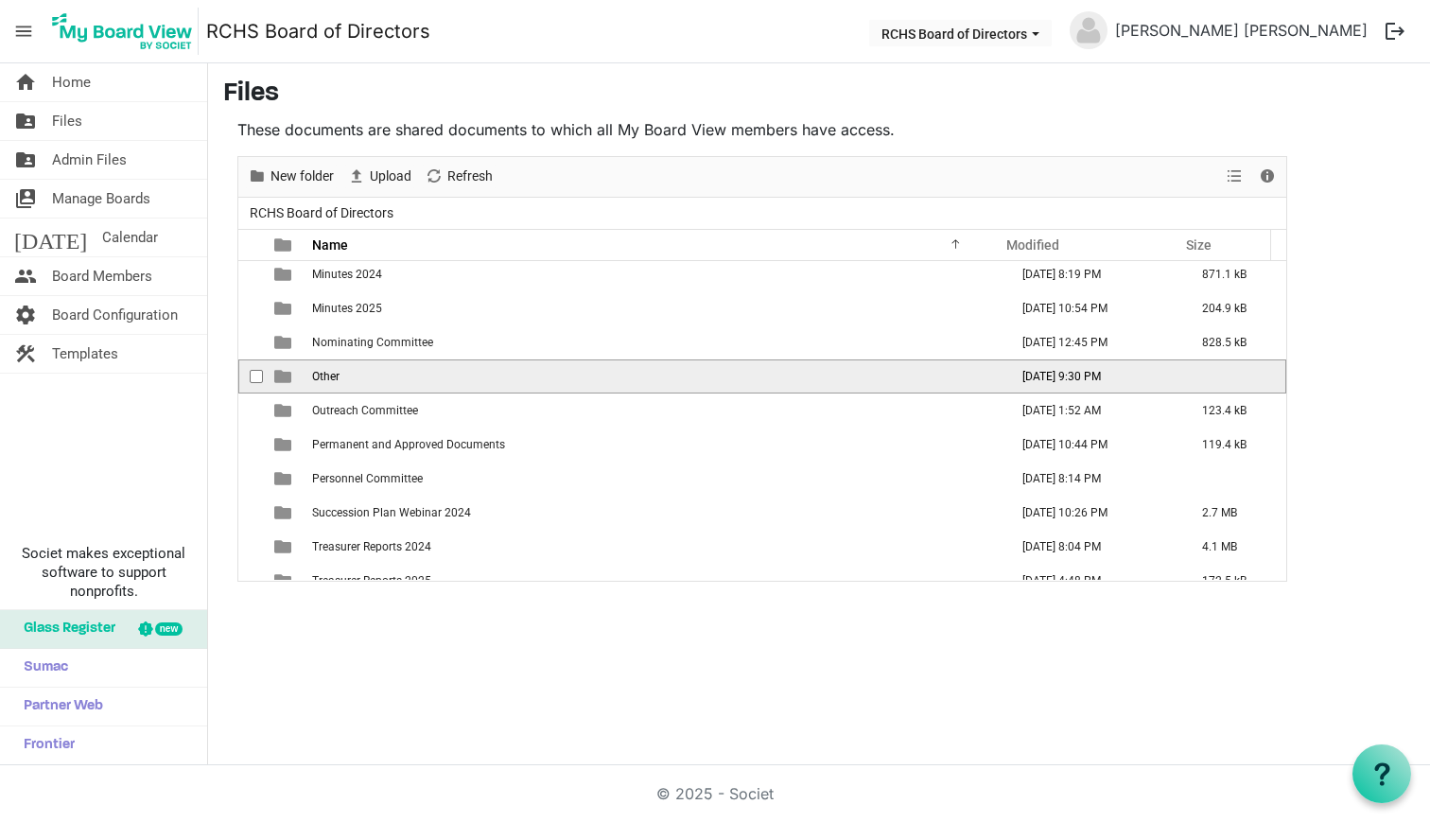
click at [323, 378] on span "Other" at bounding box center [325, 376] width 27 height 13
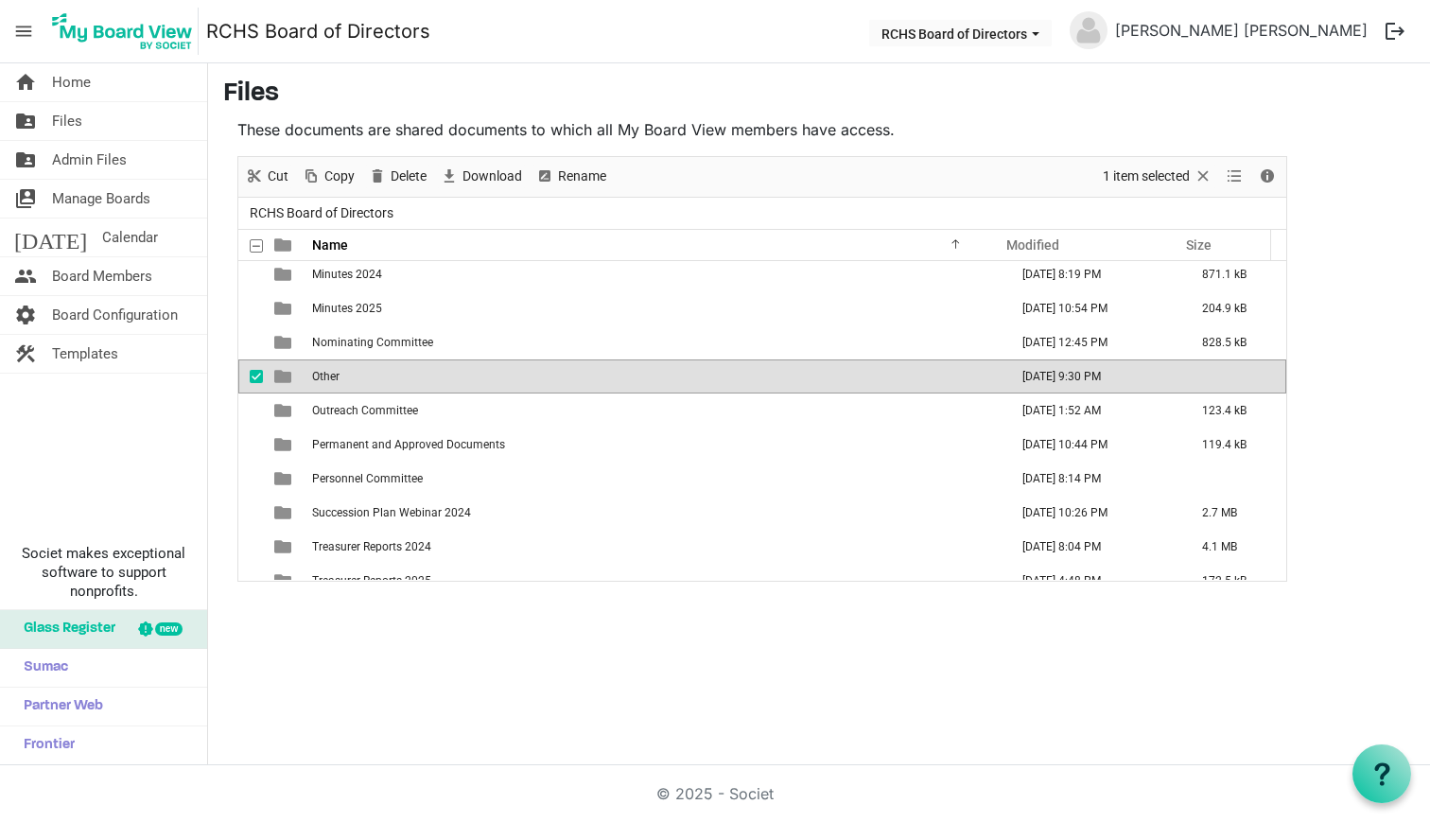
click at [323, 378] on span "Other" at bounding box center [325, 376] width 27 height 13
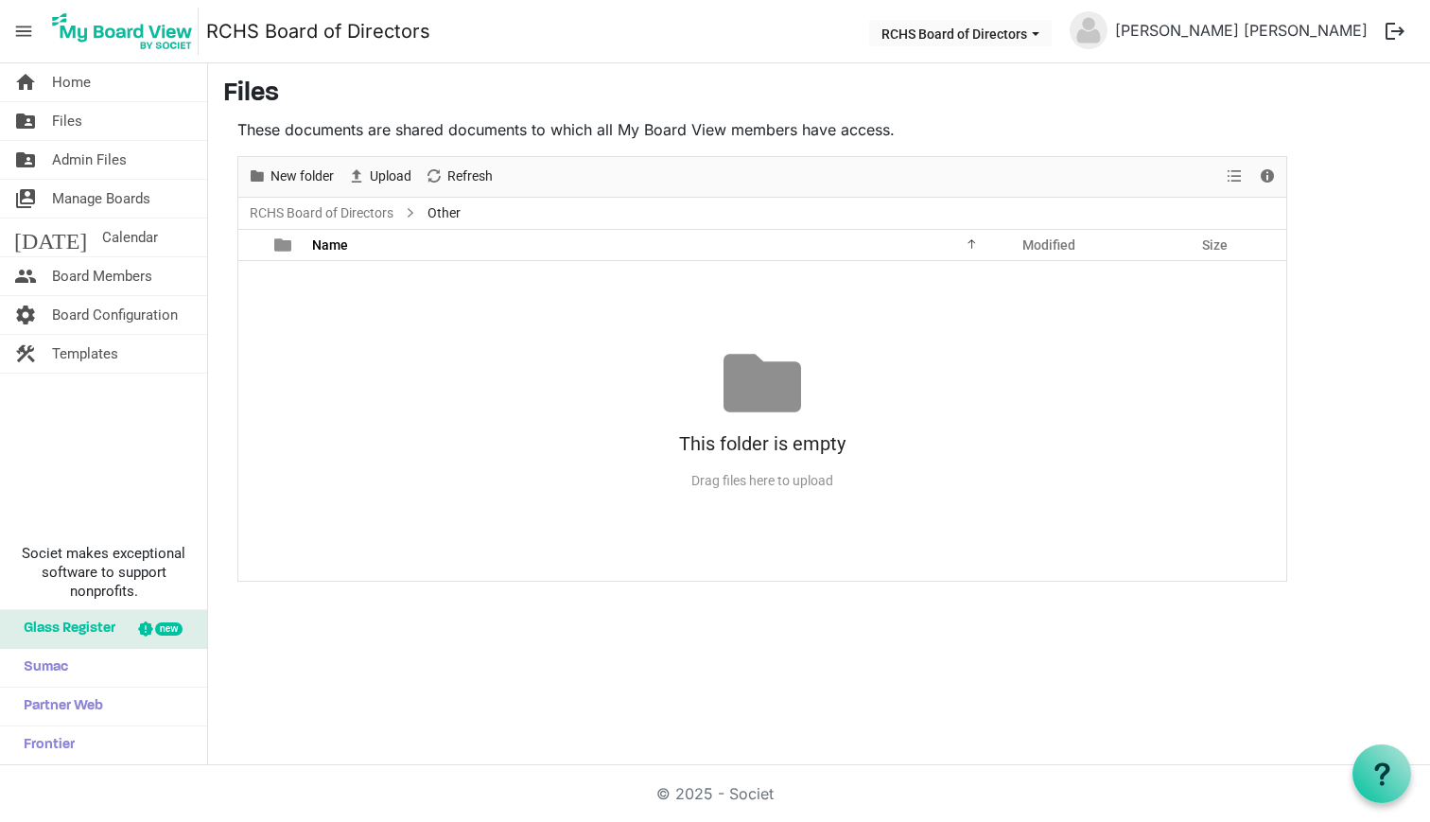
scroll to position [0, 0]
click at [340, 215] on link "RCHS Board of Directors" at bounding box center [321, 213] width 151 height 24
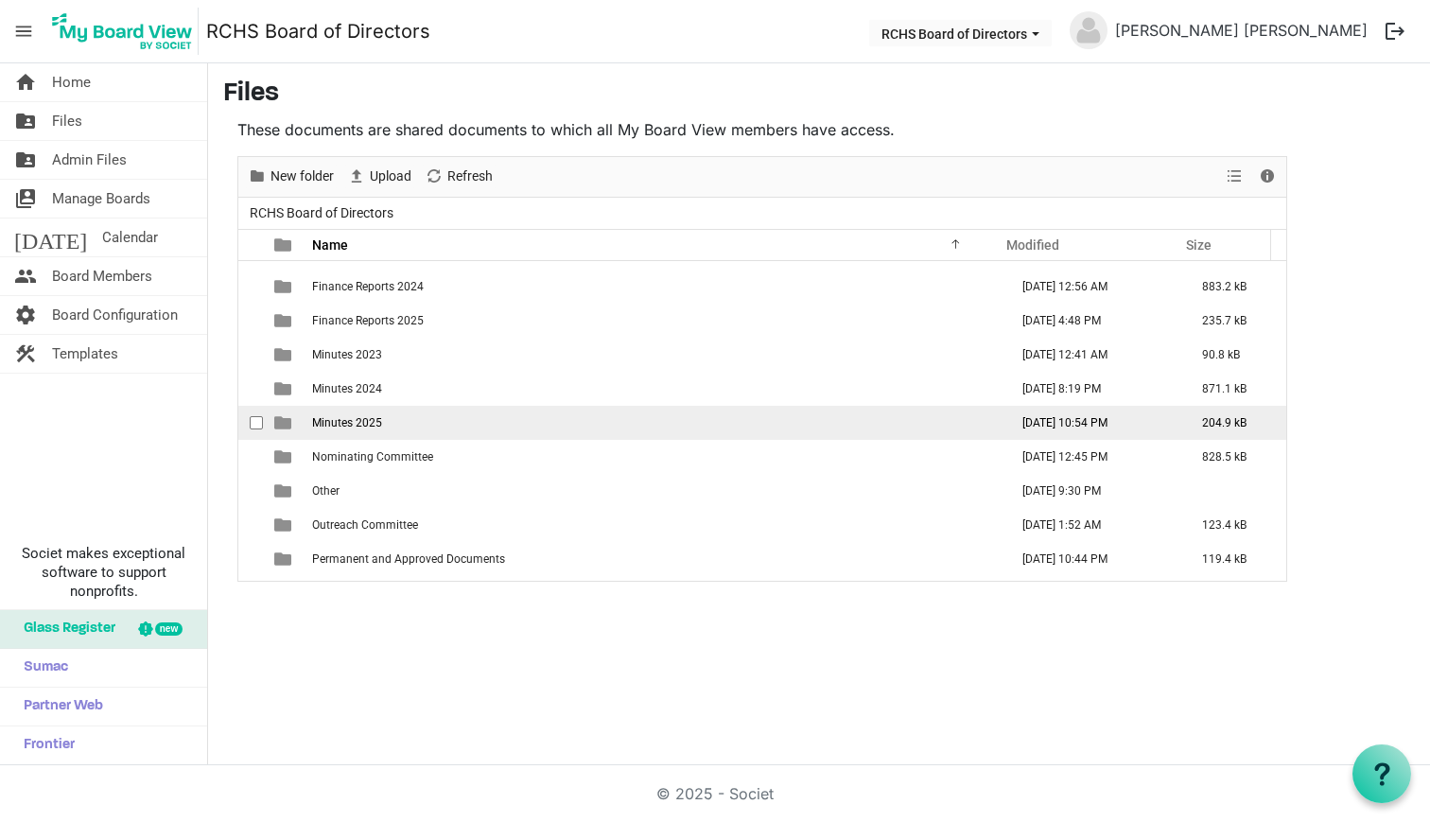
scroll to position [424, 0]
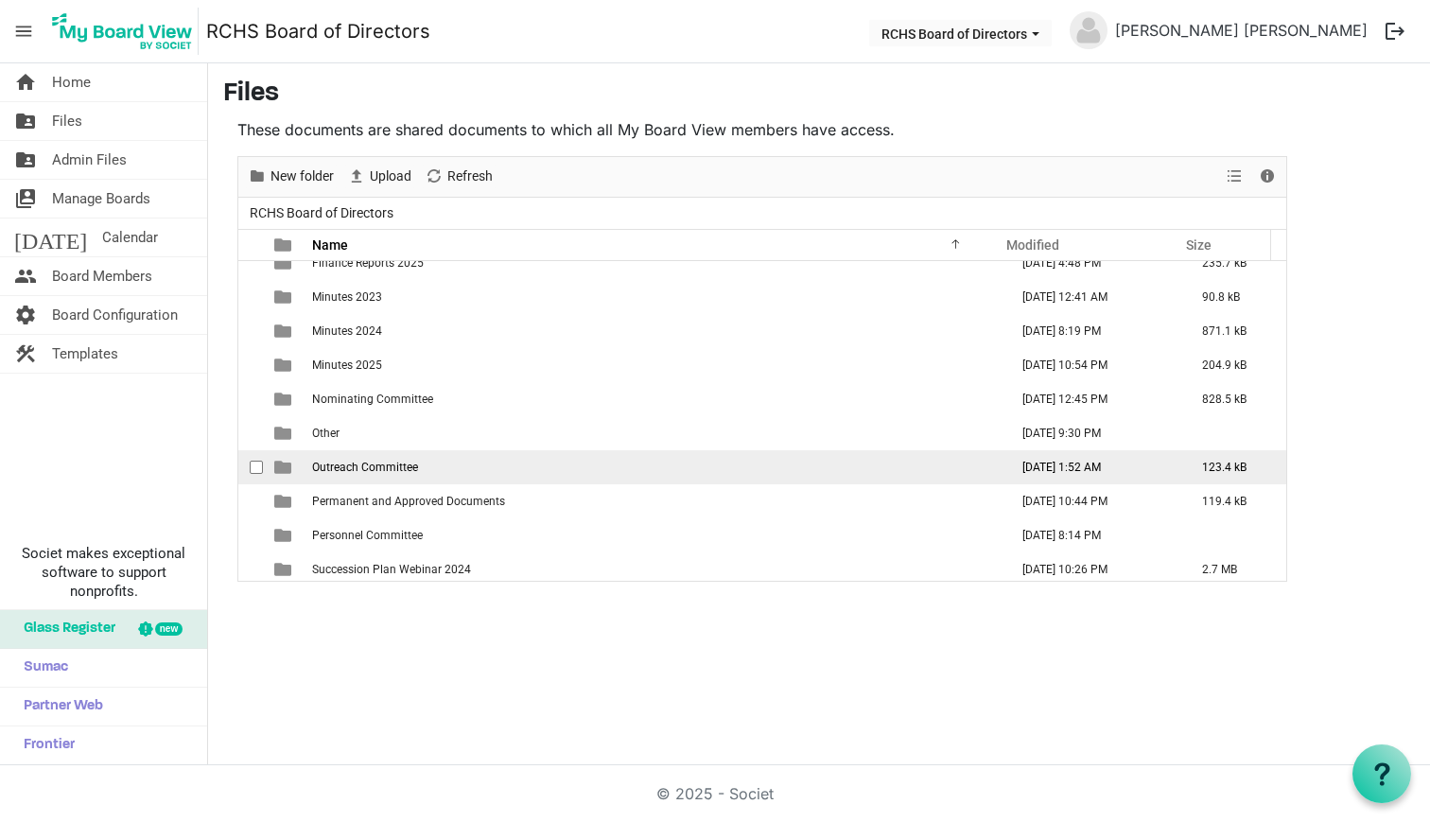
click at [361, 458] on td "Outreach Committee" at bounding box center [654, 467] width 696 height 34
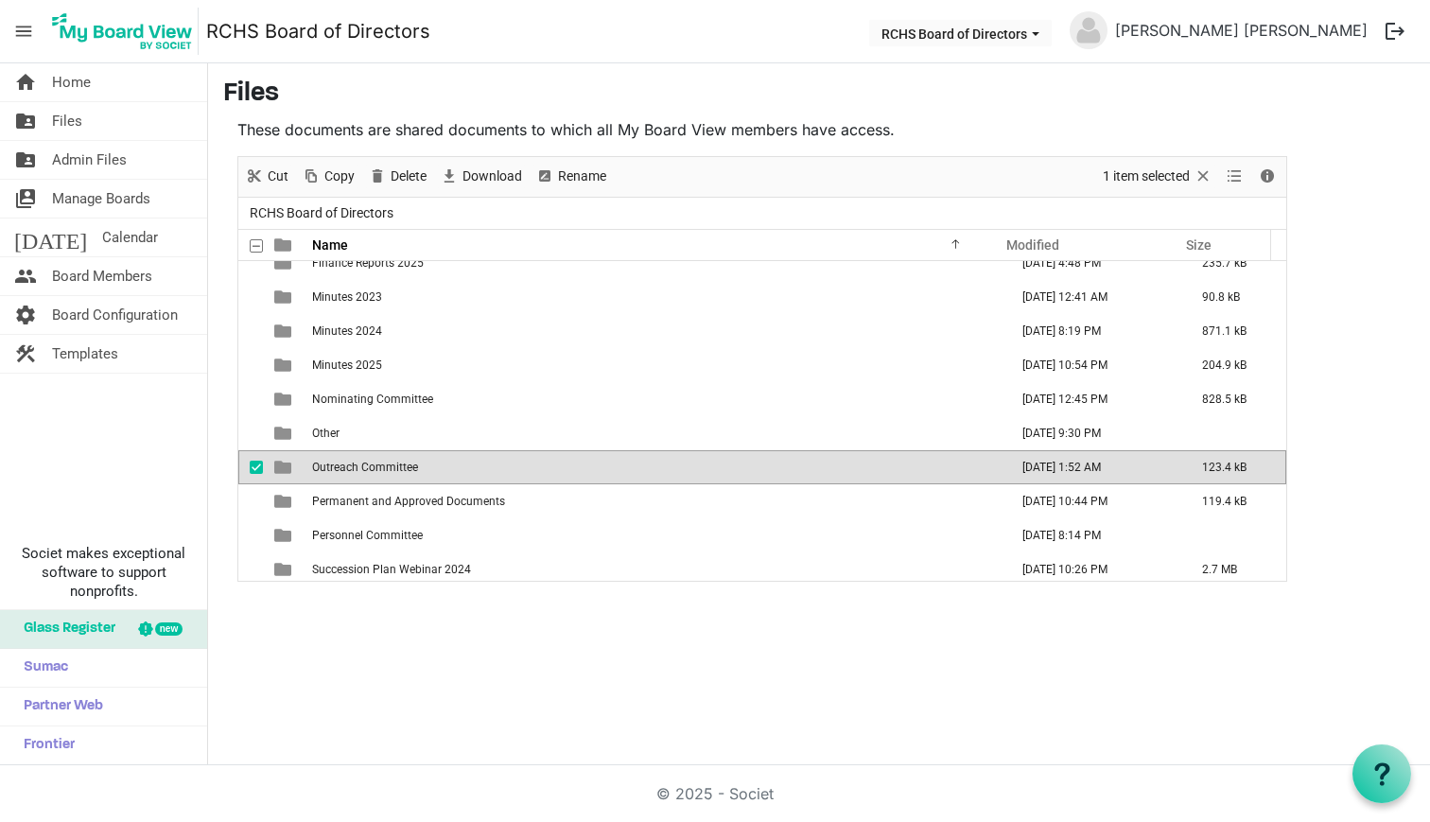
click at [361, 458] on td "Outreach Committee" at bounding box center [654, 467] width 696 height 34
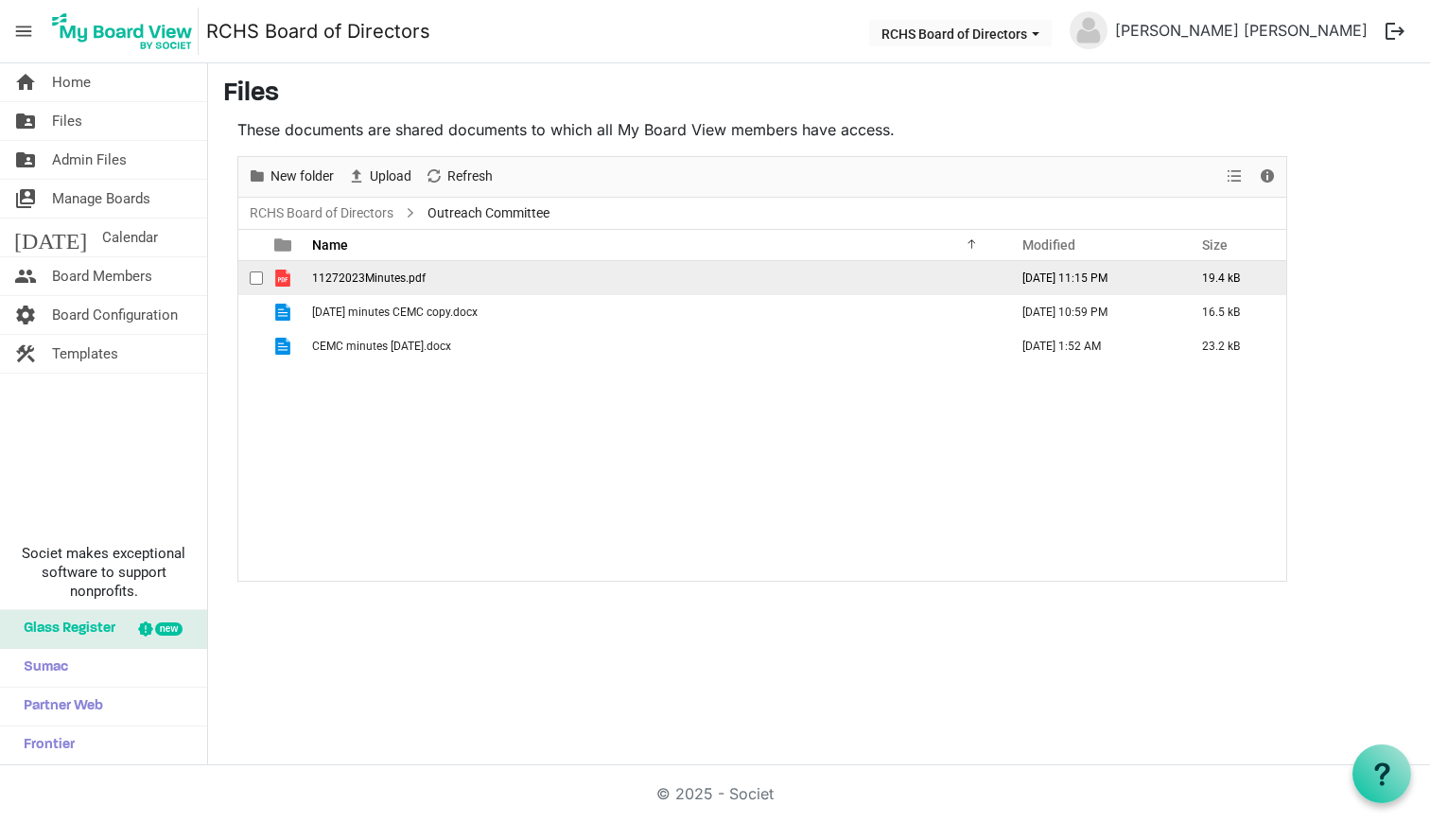
click at [265, 279] on div "checkbox" at bounding box center [261, 278] width 23 height 19
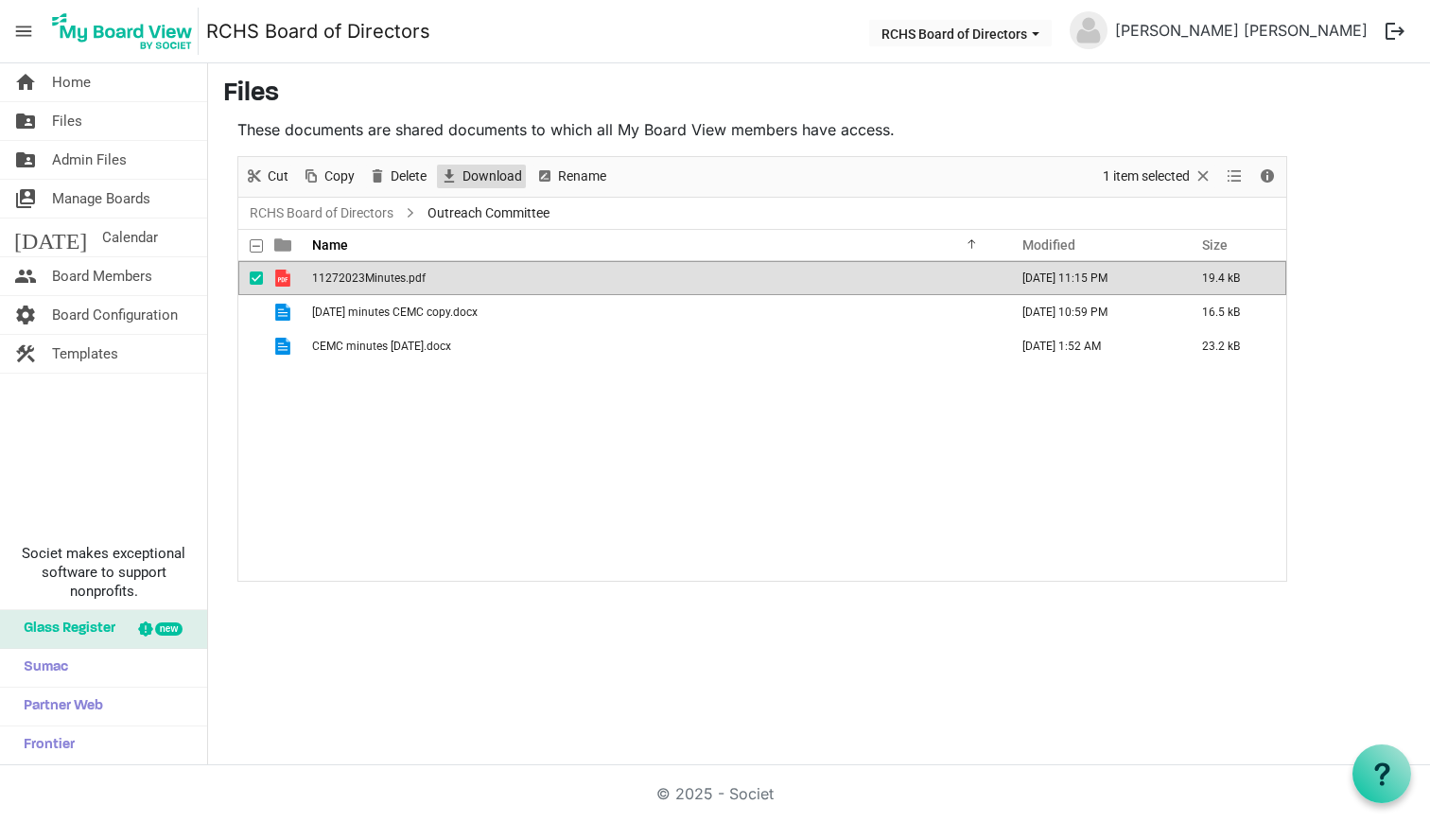
click at [490, 181] on span "Download" at bounding box center [492, 177] width 63 height 24
click at [252, 281] on span "checkbox" at bounding box center [256, 277] width 13 height 13
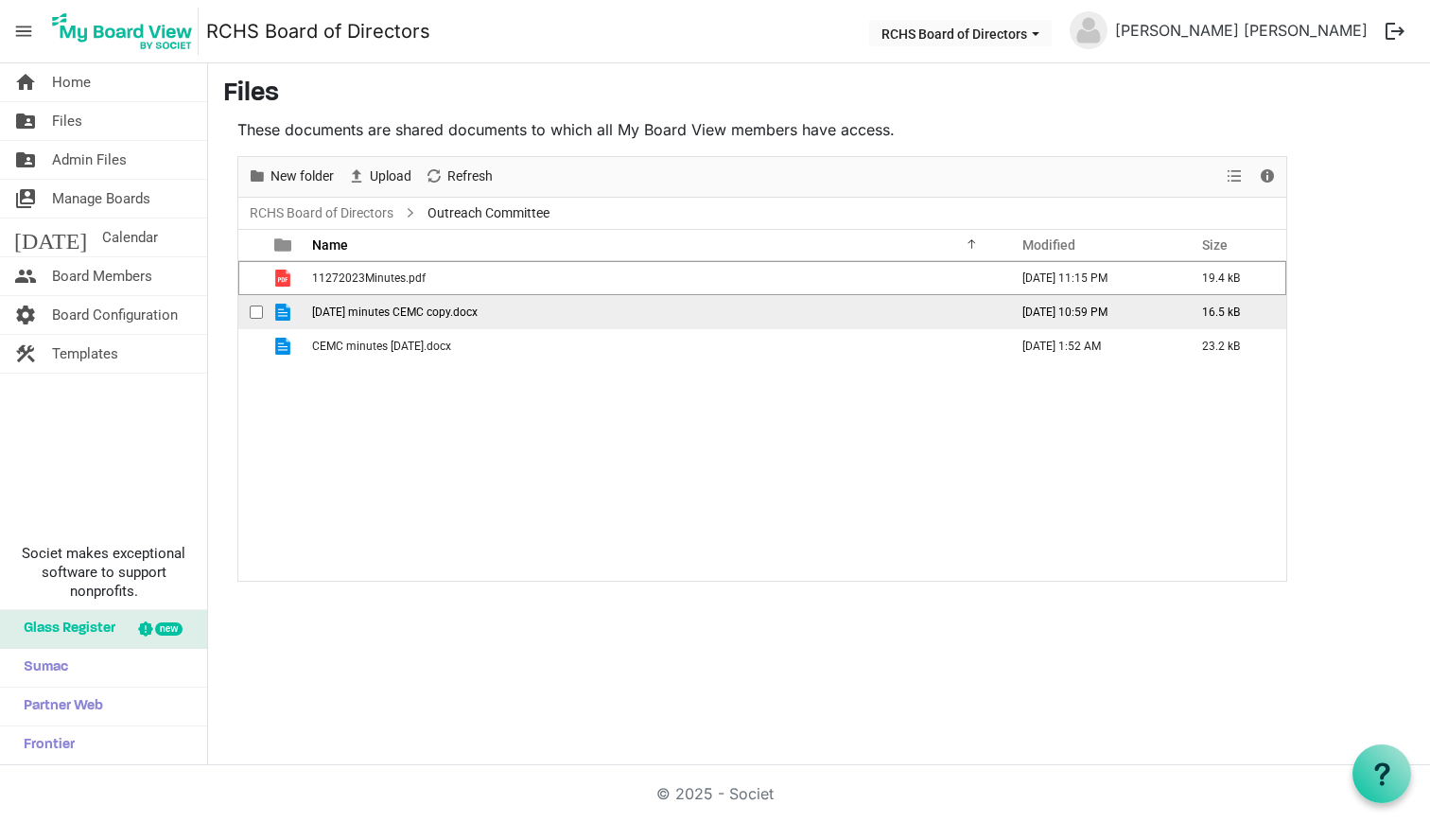
click at [257, 308] on span "checkbox" at bounding box center [256, 311] width 13 height 13
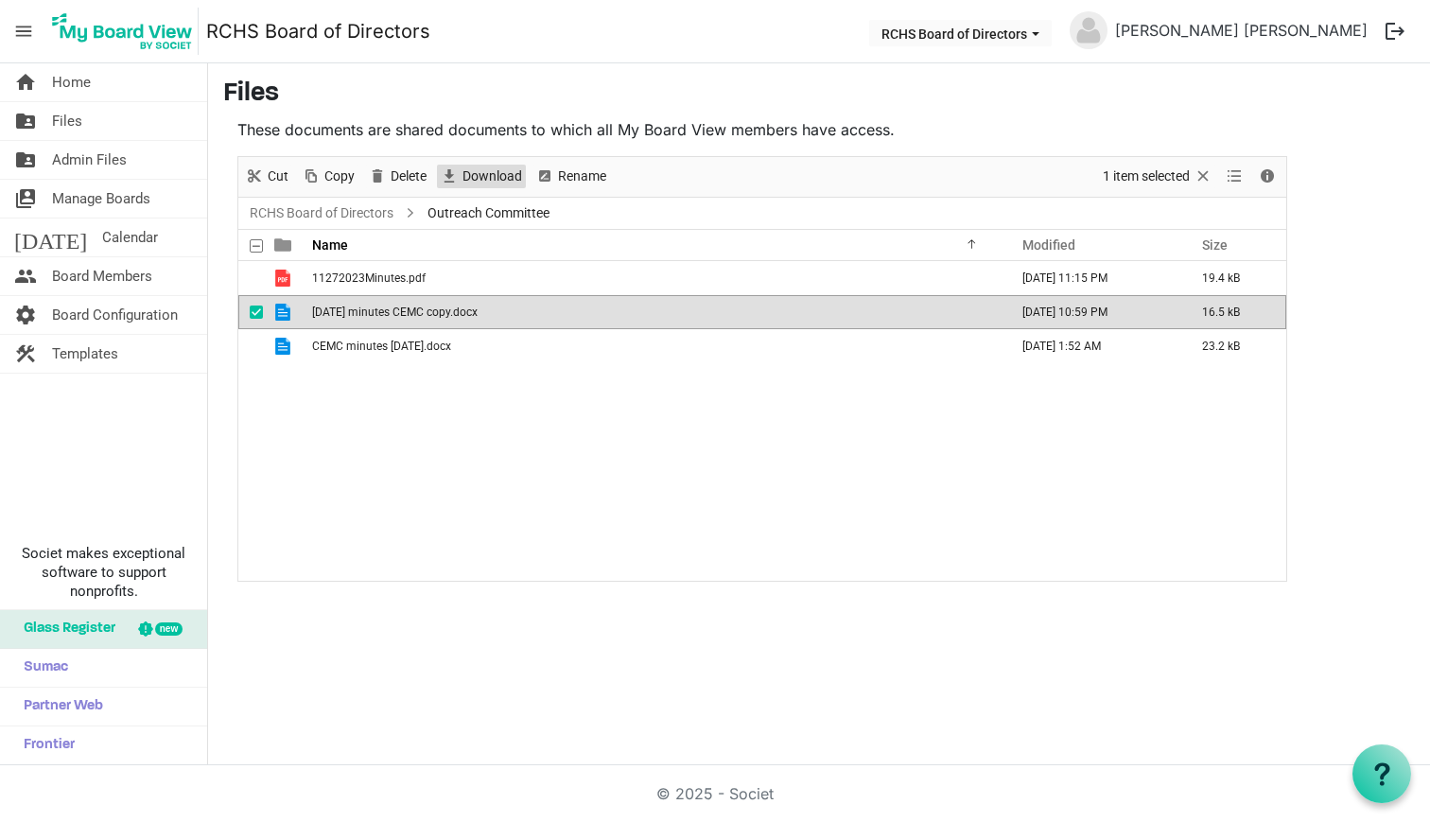
click at [464, 166] on span "Download" at bounding box center [492, 177] width 63 height 24
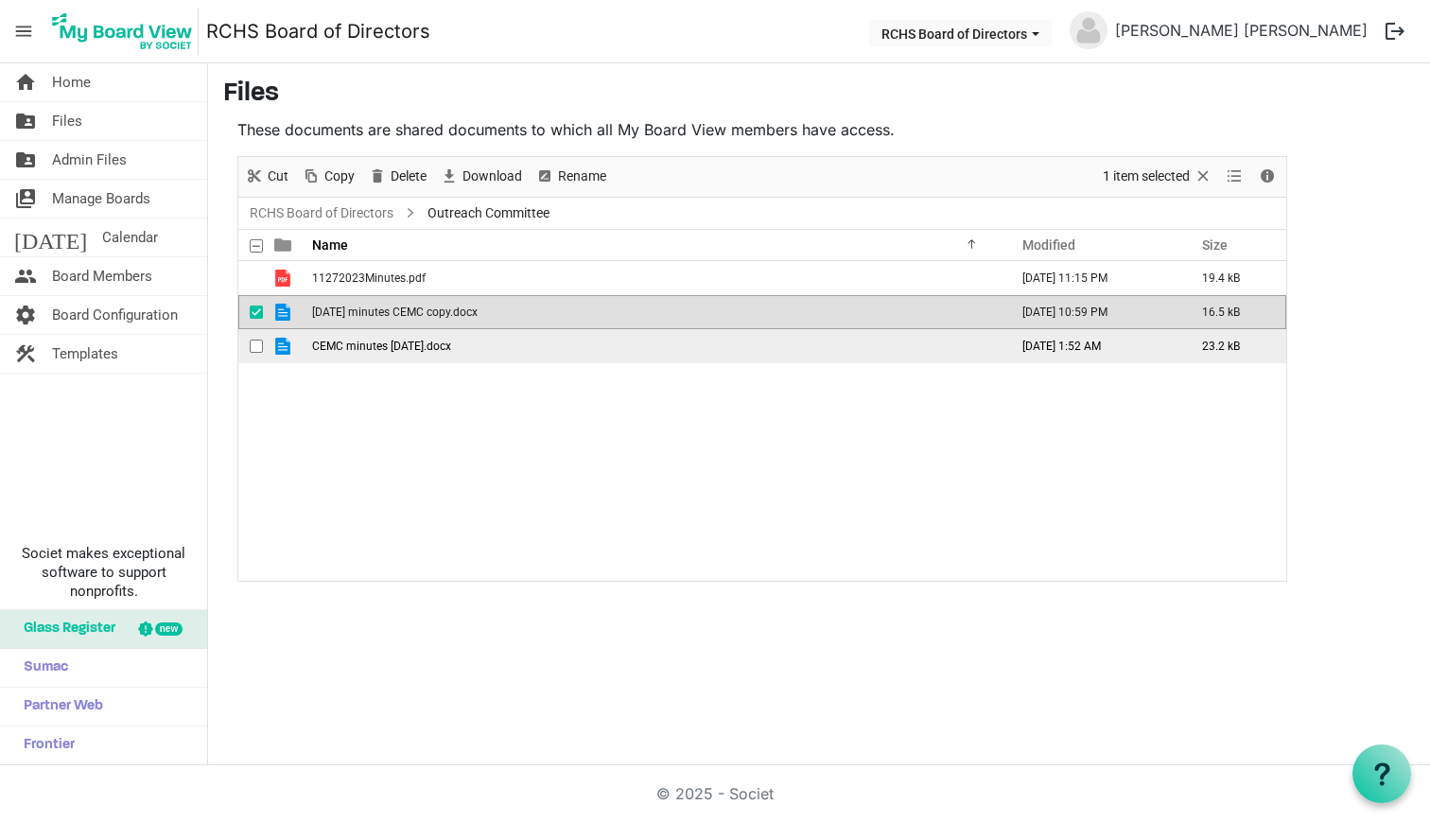
drag, startPoint x: 257, startPoint y: 314, endPoint x: 257, endPoint y: 334, distance: 19.9
click at [257, 315] on span "checkbox" at bounding box center [256, 311] width 13 height 13
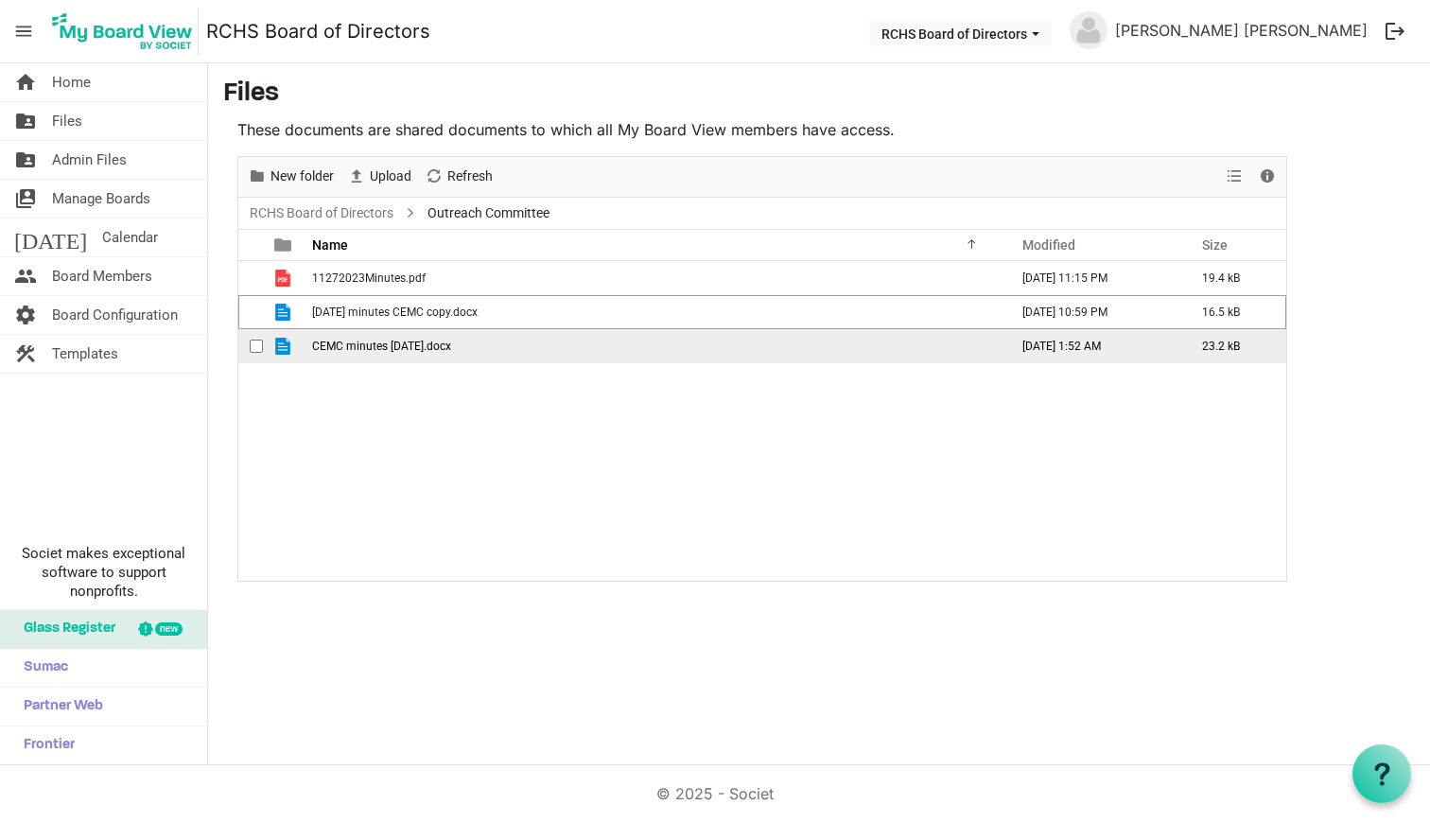
click at [256, 342] on span "checkbox" at bounding box center [256, 346] width 13 height 13
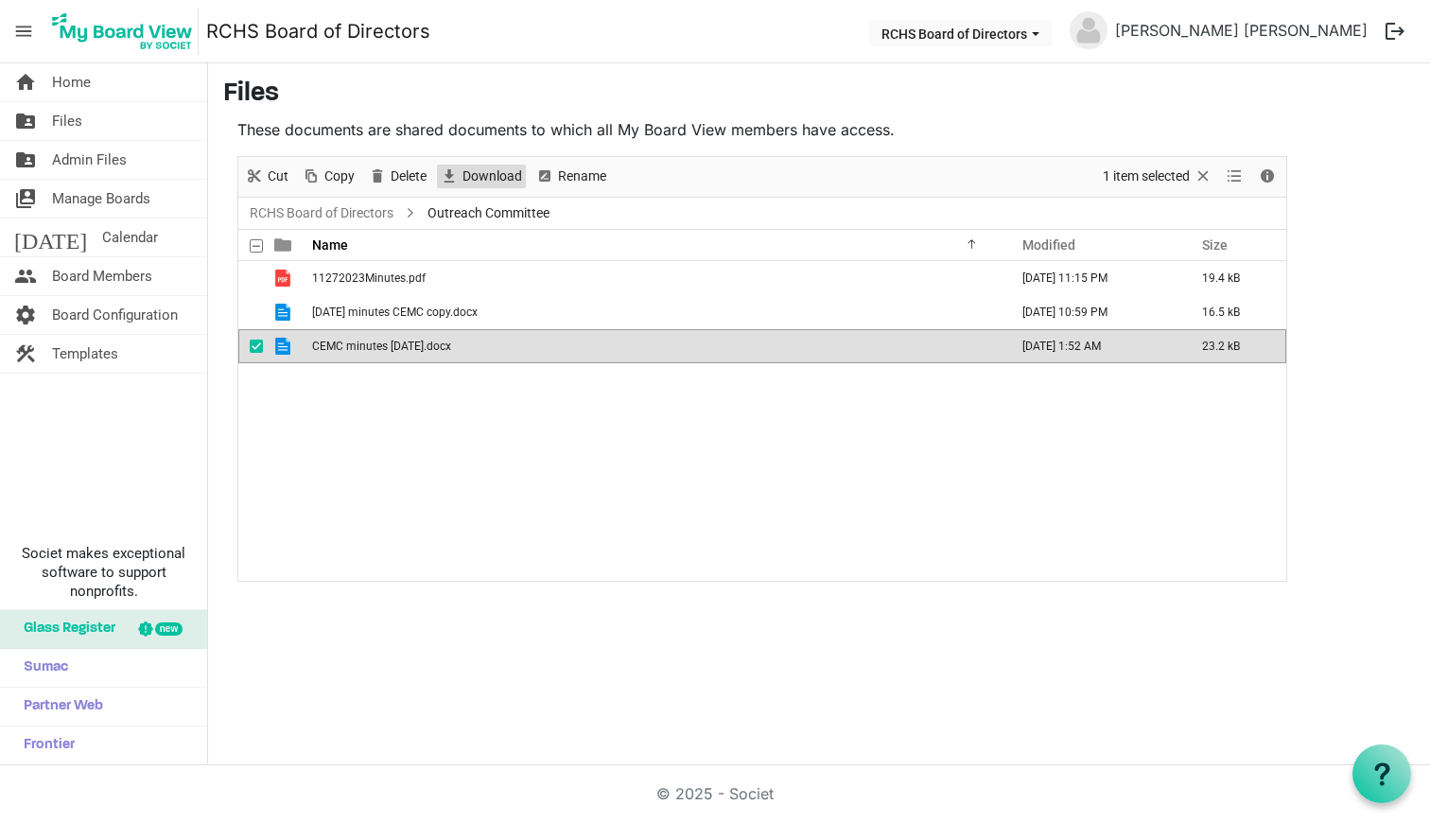
click at [465, 177] on span "Download" at bounding box center [492, 177] width 63 height 24
click at [345, 210] on link "RCHS Board of Directors" at bounding box center [321, 213] width 151 height 24
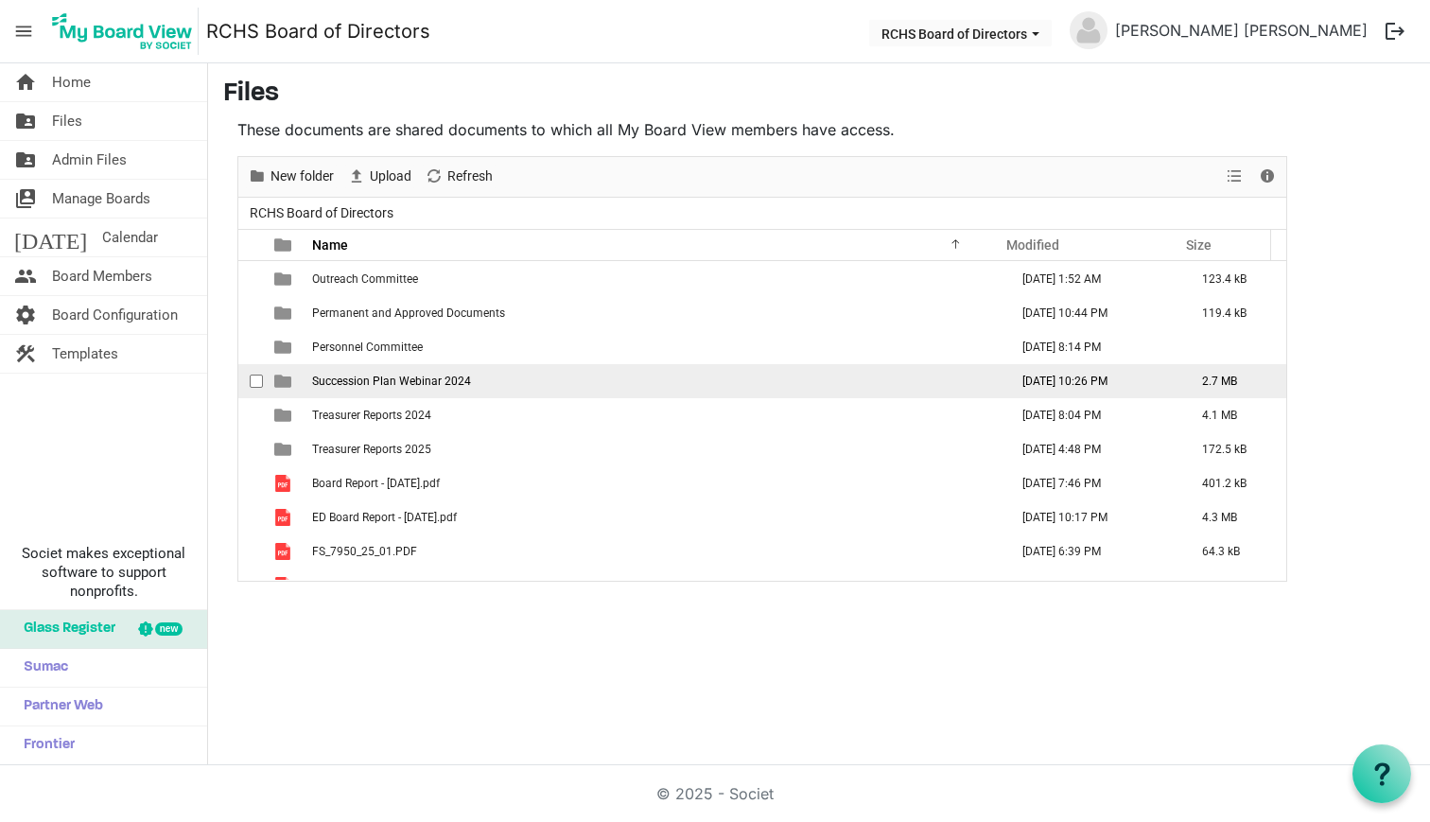
scroll to position [585, 0]
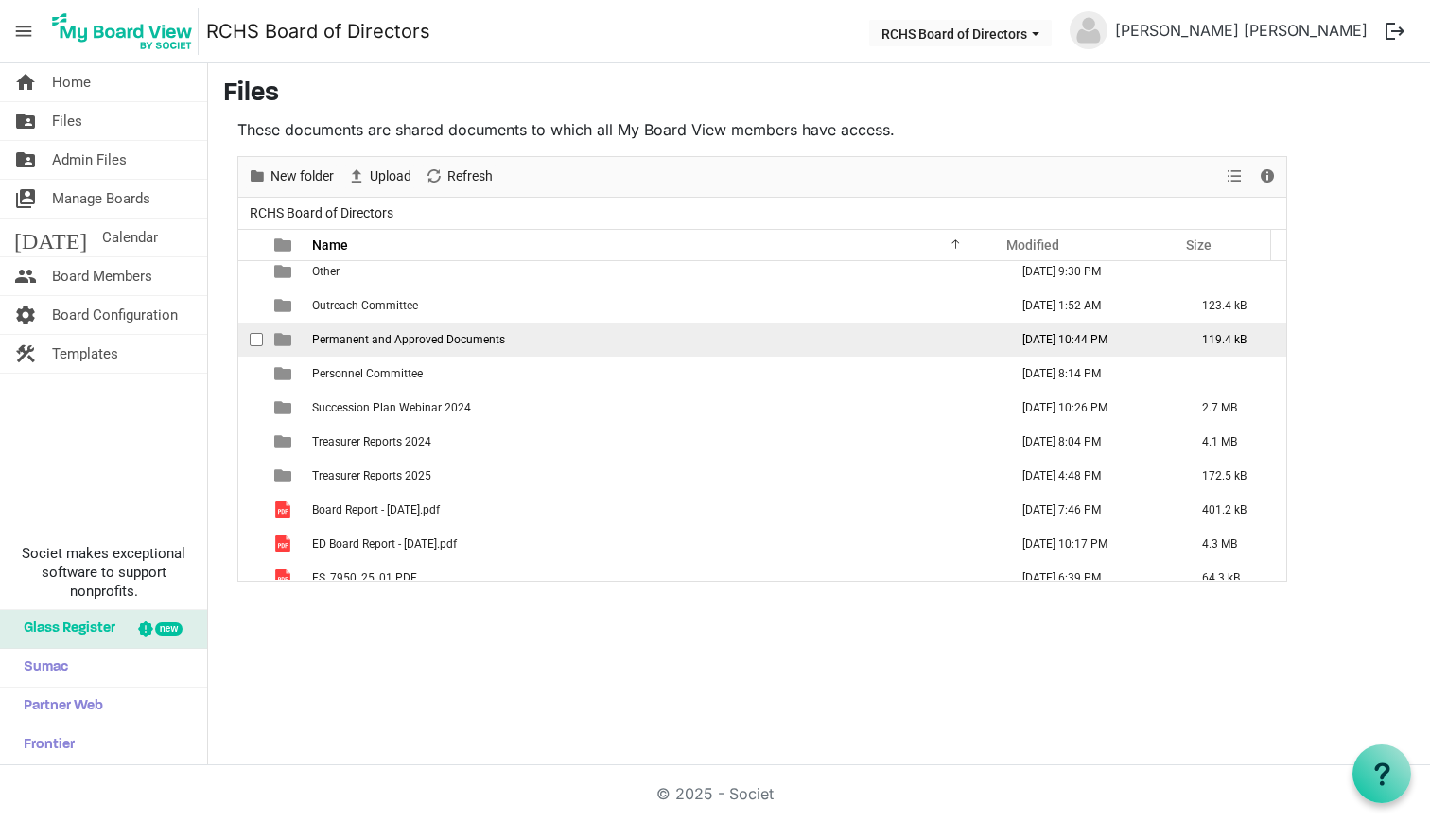
click at [361, 344] on span "Permanent and Approved Documents" at bounding box center [408, 339] width 193 height 13
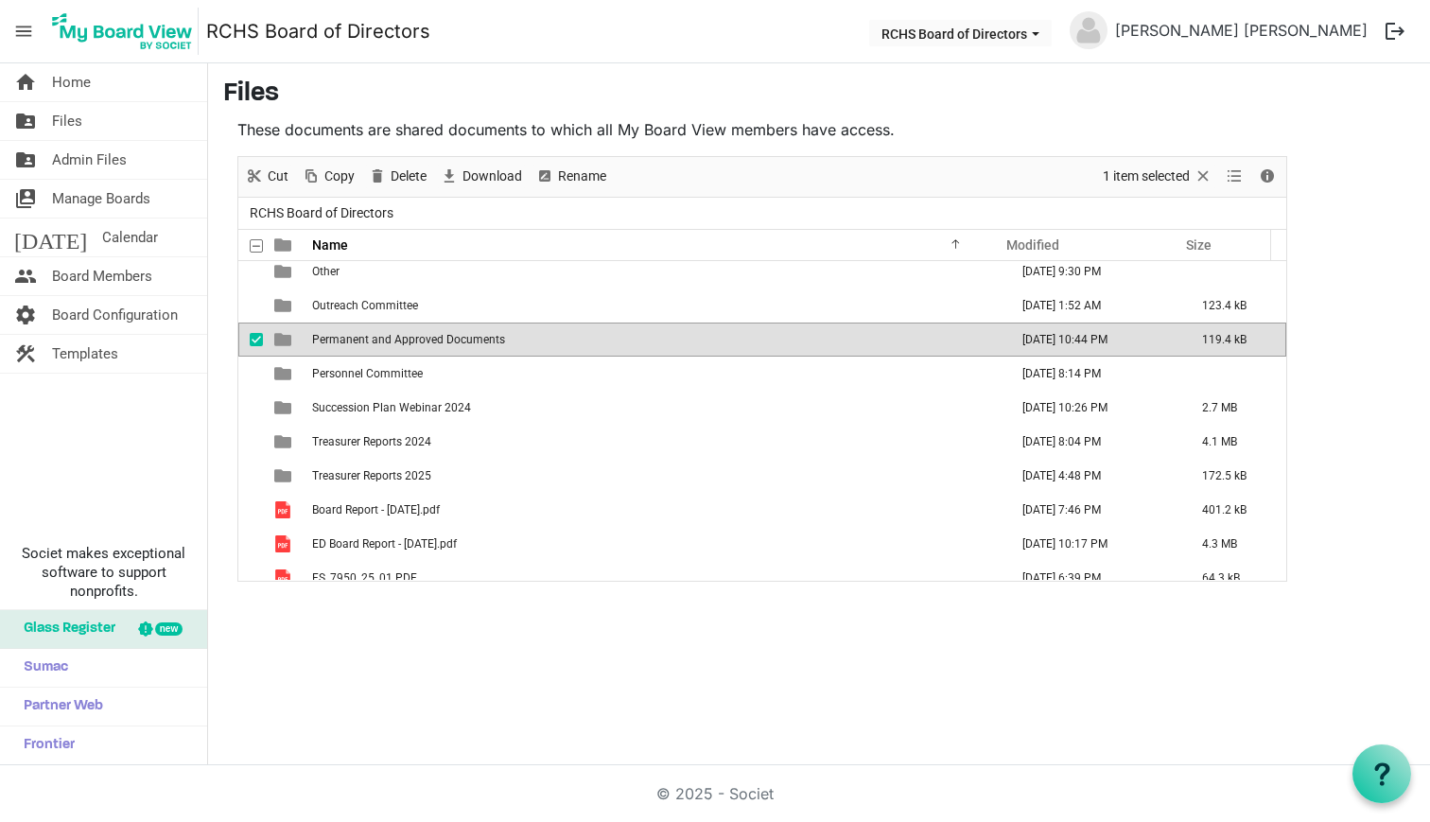
click at [361, 344] on span "Permanent and Approved Documents" at bounding box center [408, 339] width 193 height 13
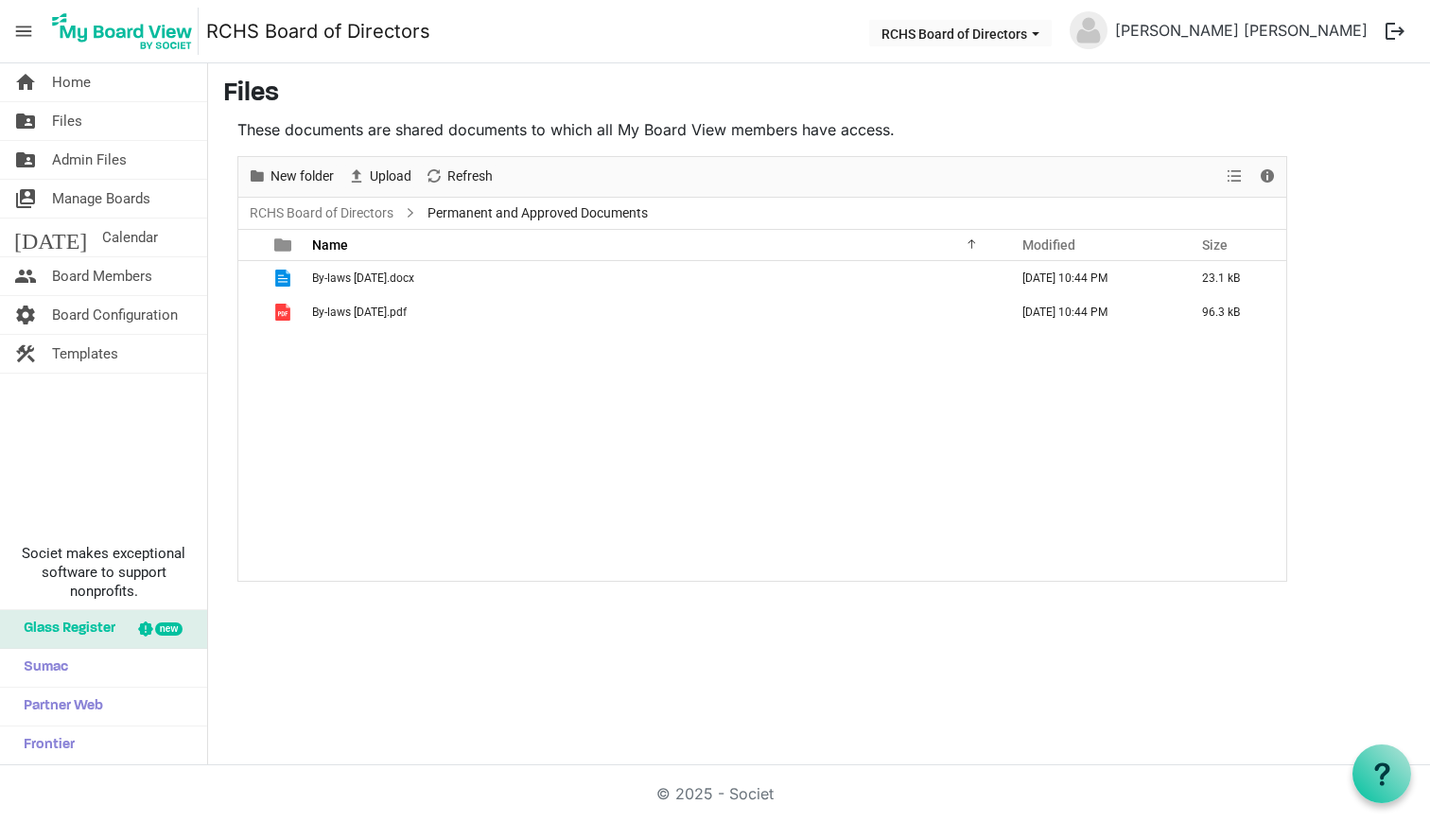
scroll to position [0, 0]
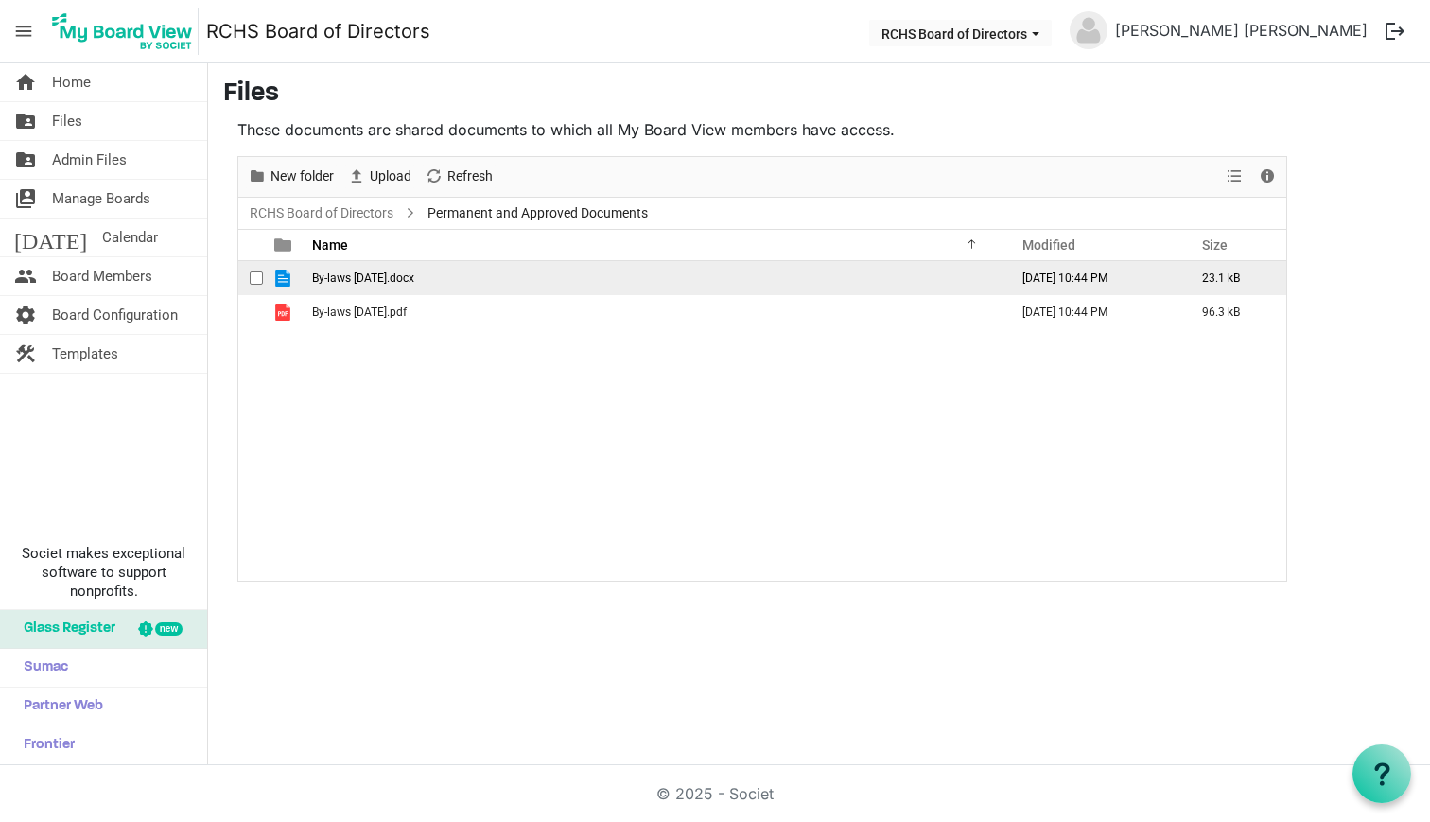
click at [255, 280] on span "checkbox" at bounding box center [256, 277] width 13 height 13
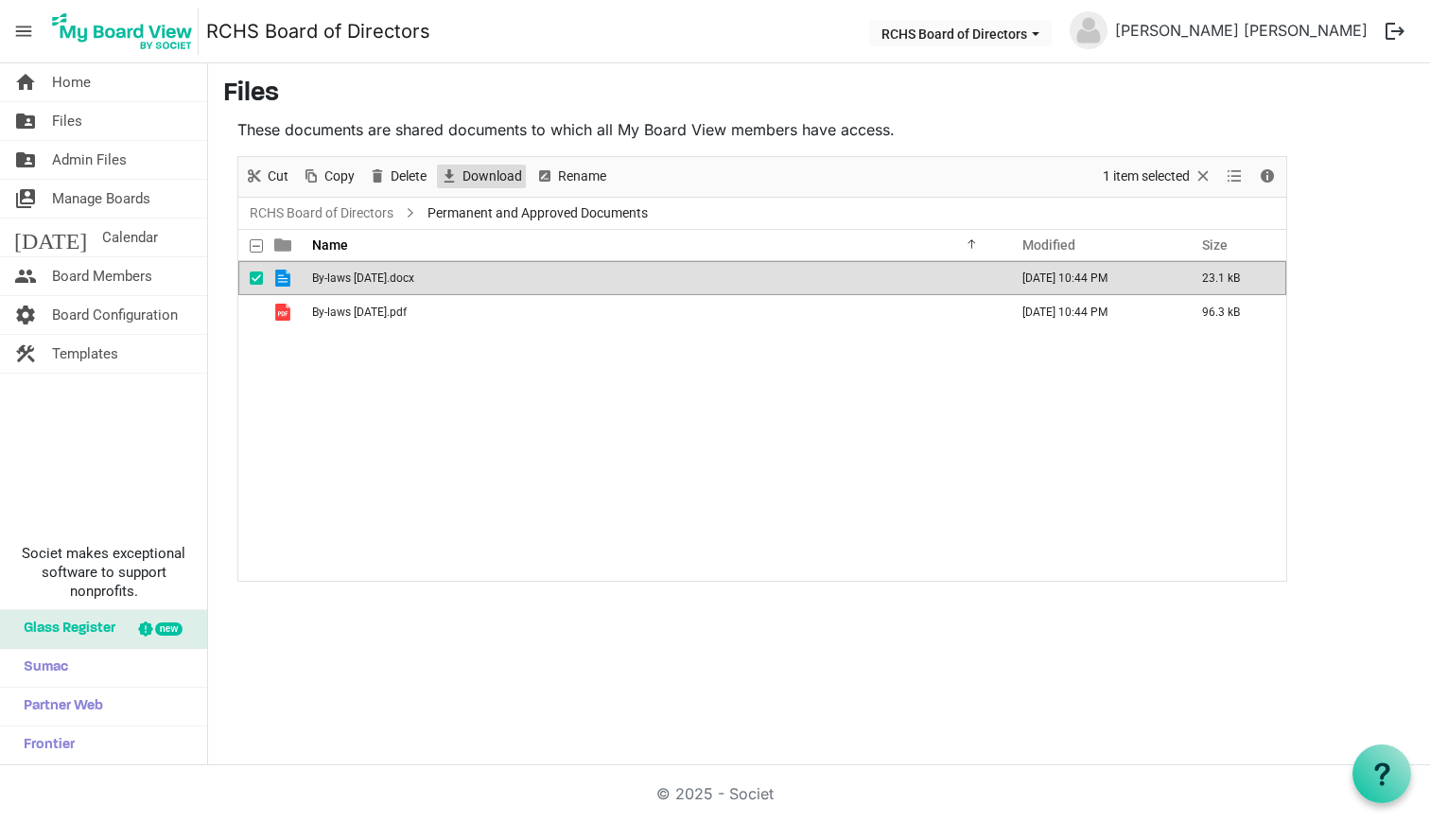
click at [471, 183] on span "Download" at bounding box center [492, 177] width 63 height 24
click at [257, 278] on span "checkbox" at bounding box center [256, 277] width 13 height 13
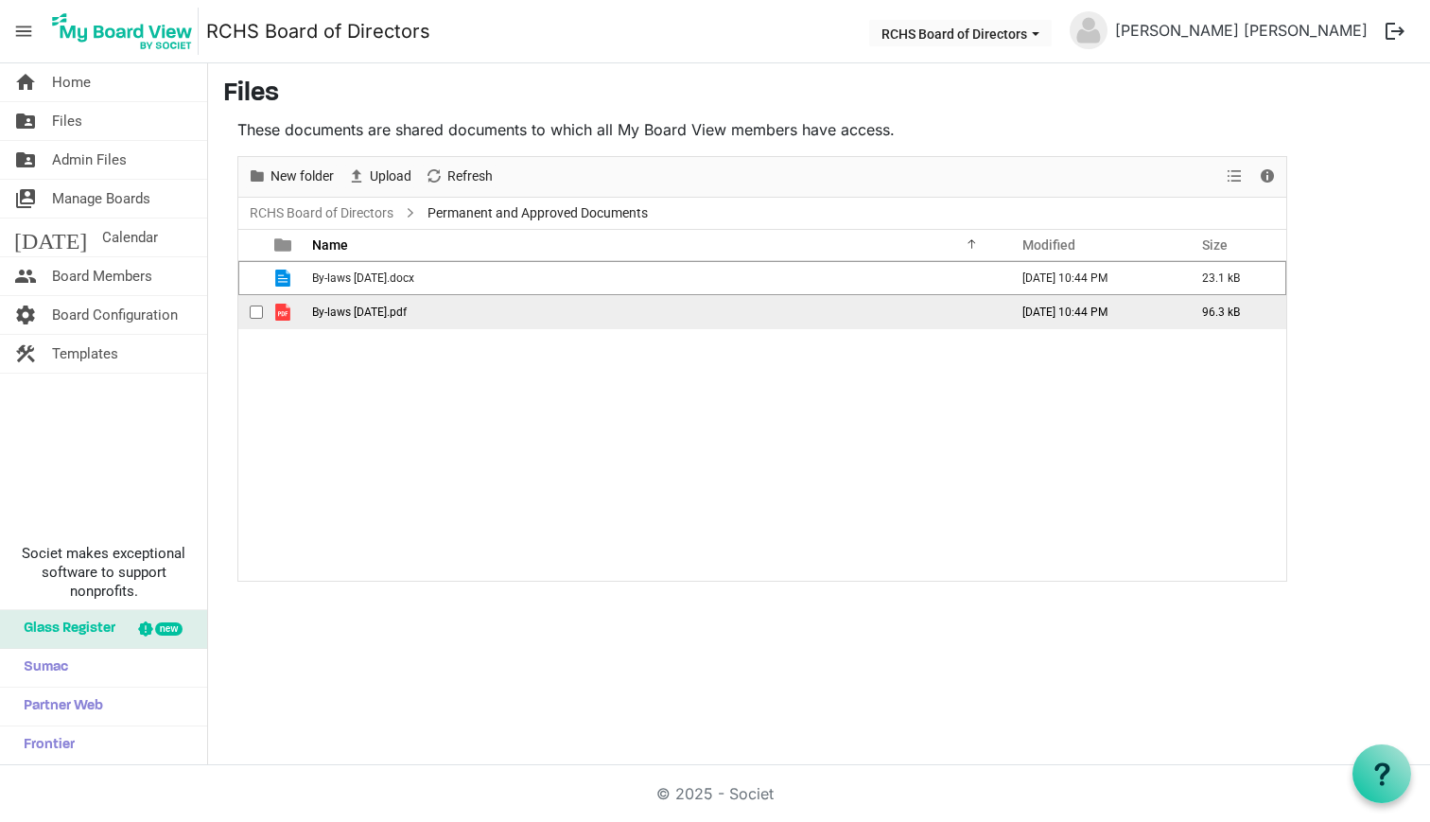
click at [253, 315] on span "checkbox" at bounding box center [256, 311] width 13 height 13
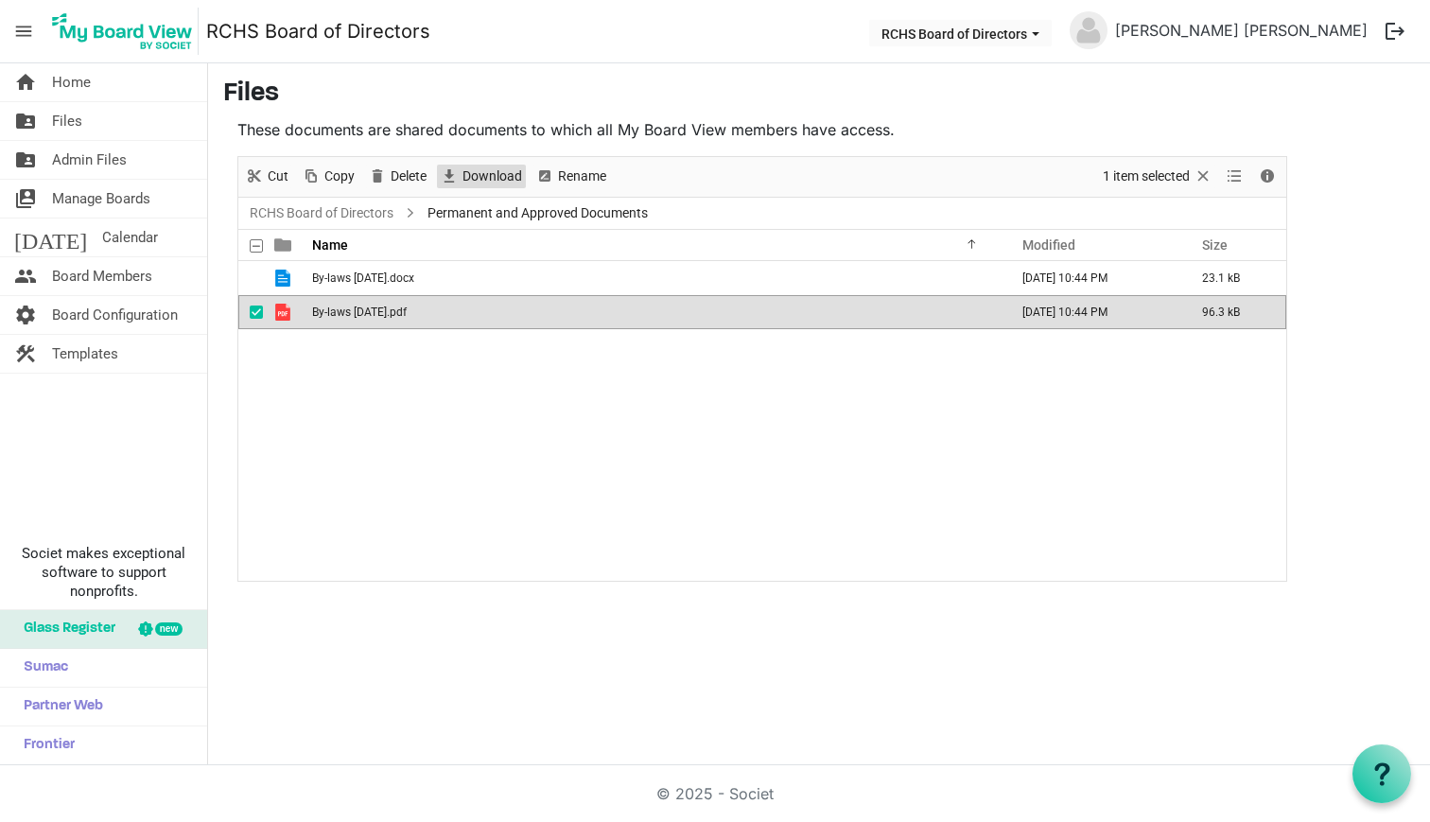
click at [483, 168] on span "Download" at bounding box center [492, 177] width 63 height 24
click at [362, 428] on div "By-laws 03.23.2025.docx March 24, 2025 10:44 PM 23.1 kB By-laws 03.23.2025.pdf …" at bounding box center [762, 420] width 1048 height 319
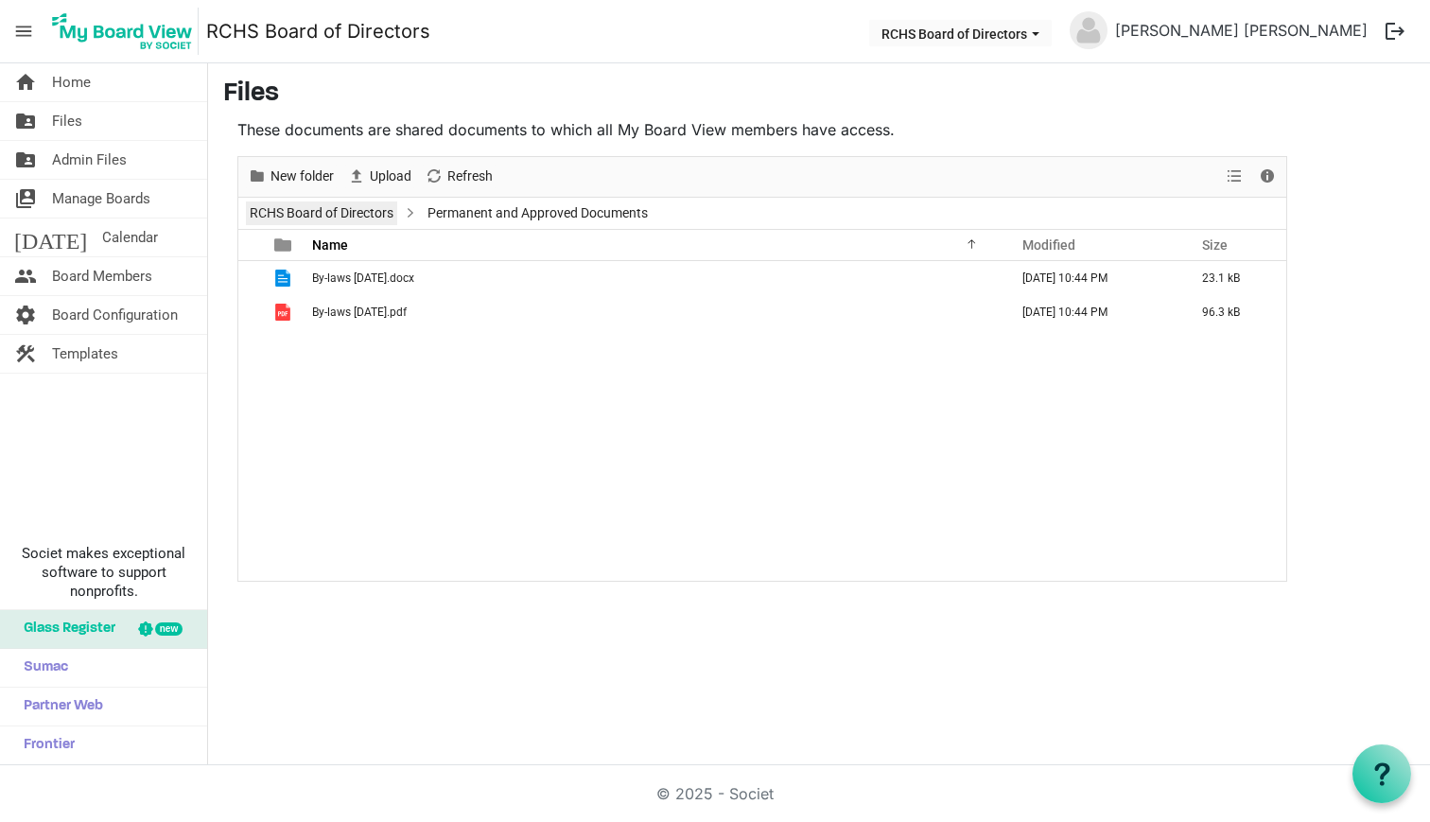
click at [345, 215] on link "RCHS Board of Directors" at bounding box center [321, 213] width 151 height 24
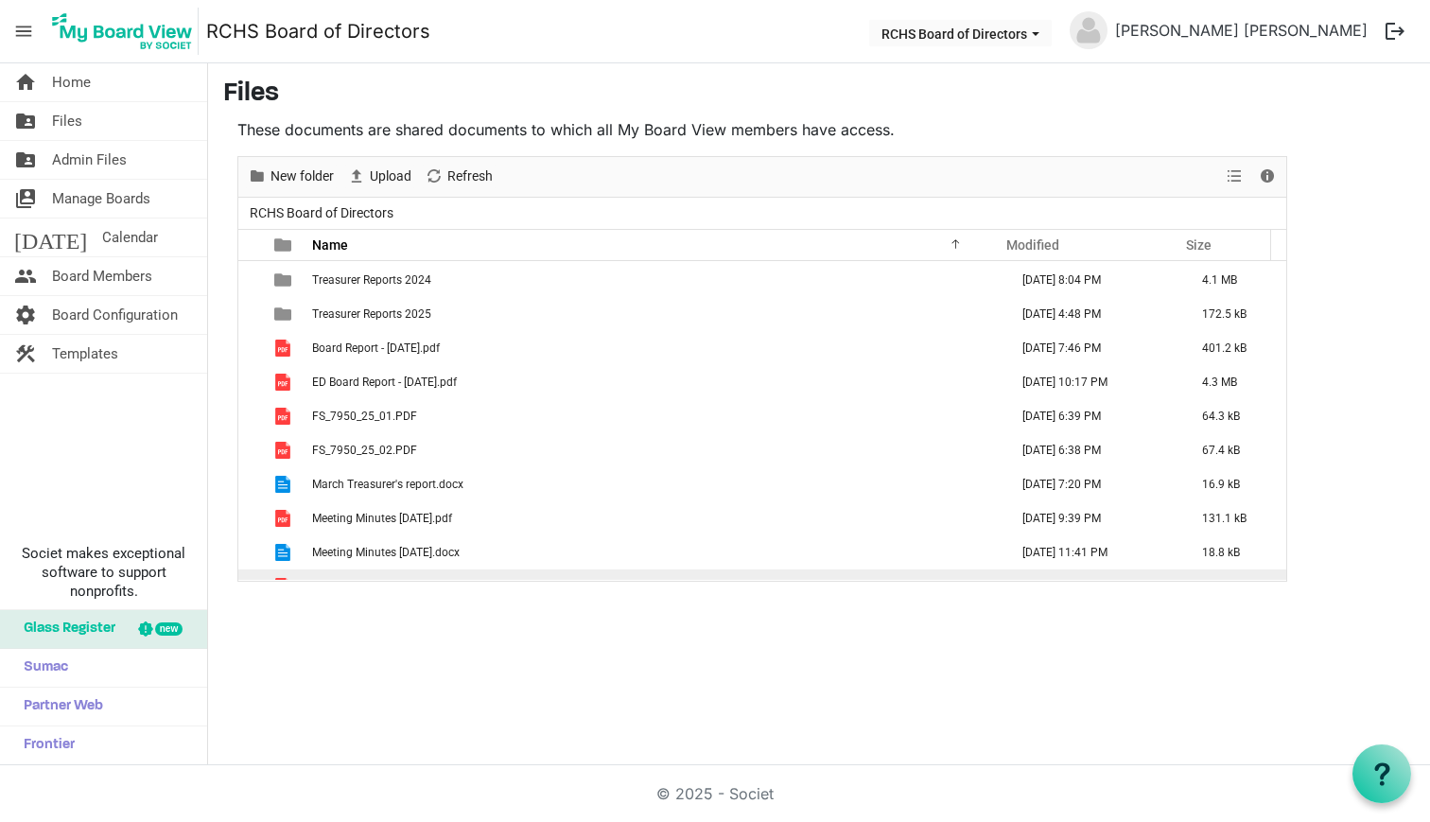
scroll to position [602, 0]
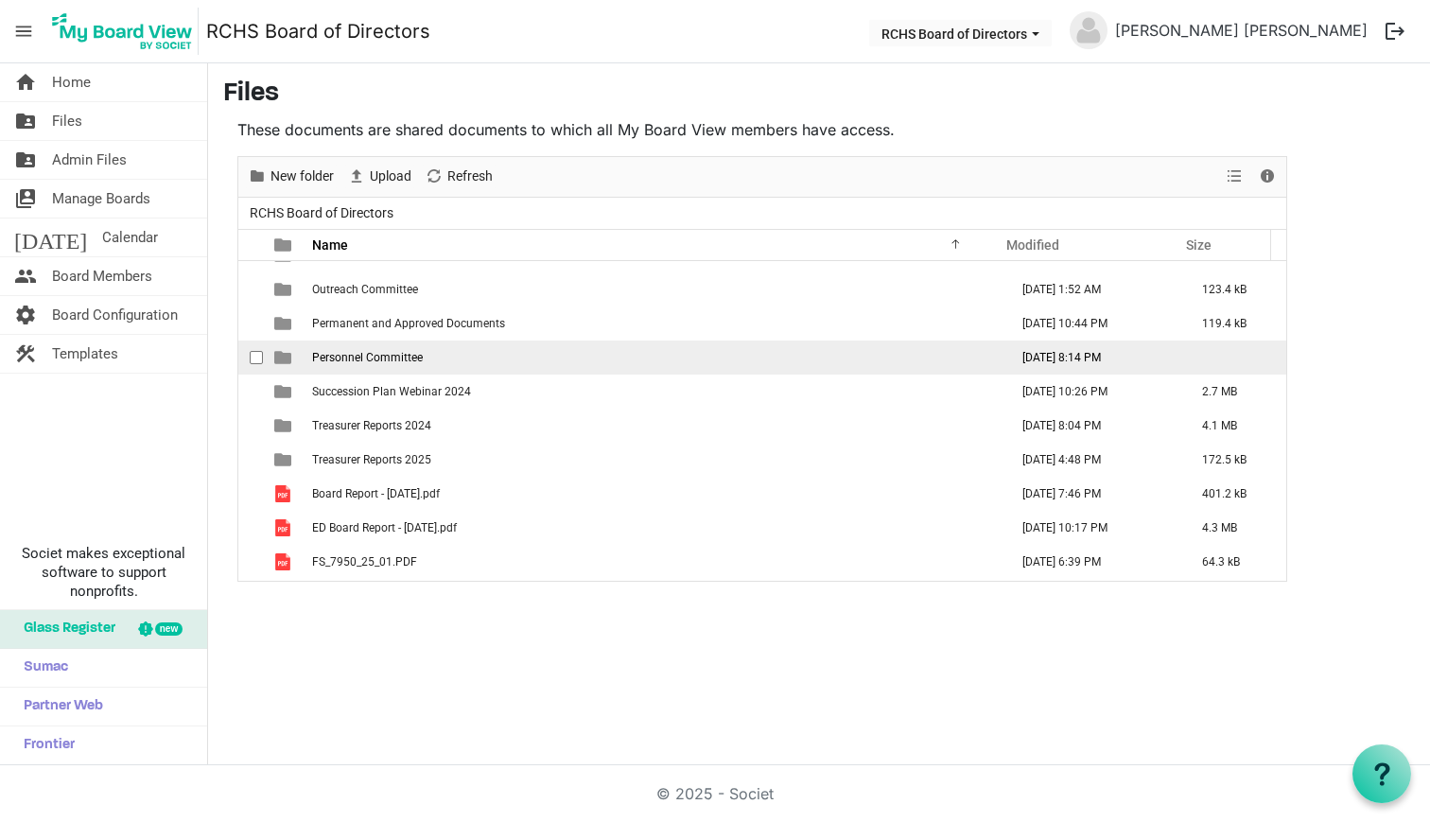
click at [339, 359] on span "Personnel Committee" at bounding box center [367, 357] width 111 height 13
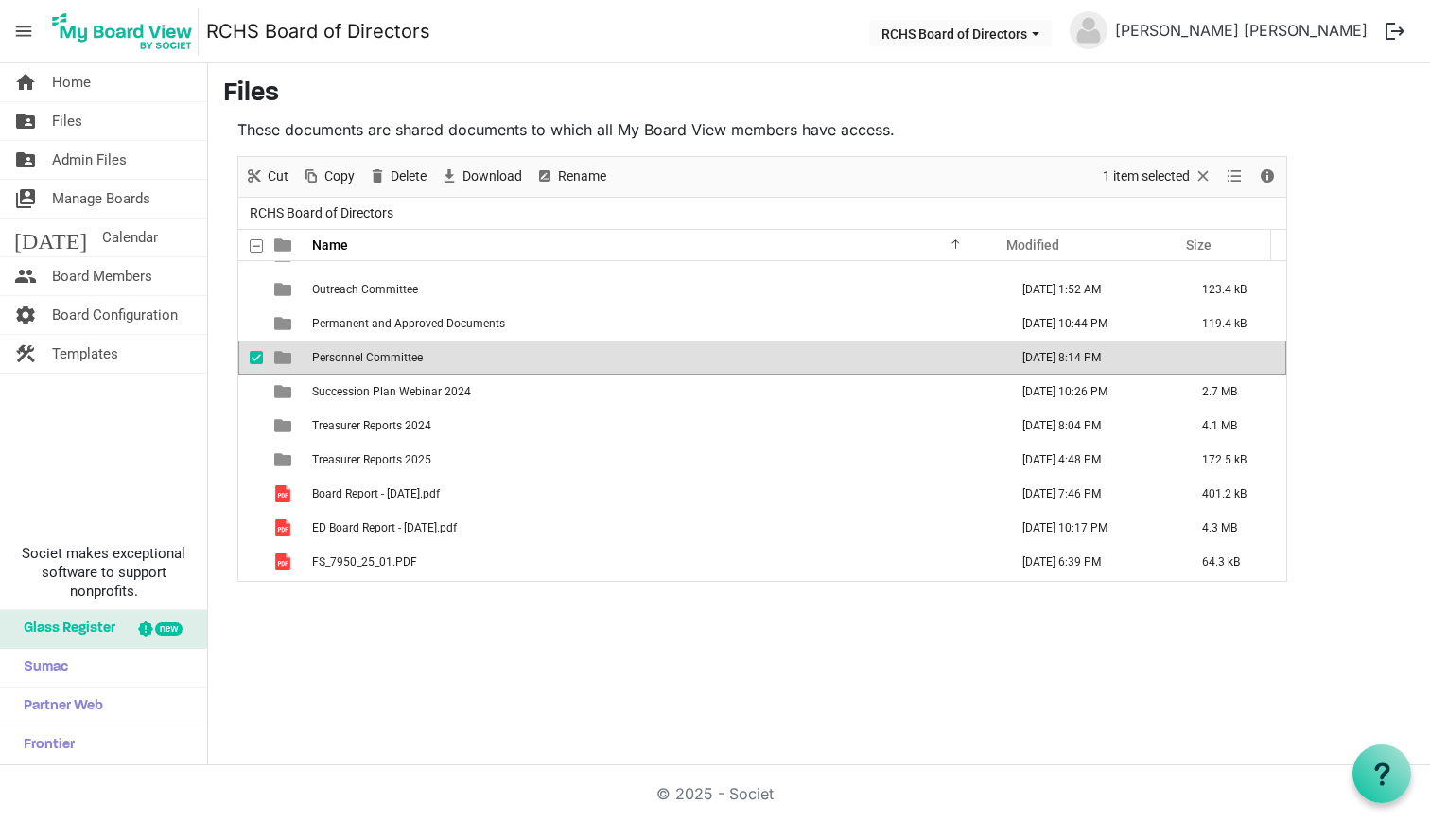
click at [339, 358] on span "Personnel Committee" at bounding box center [367, 357] width 111 height 13
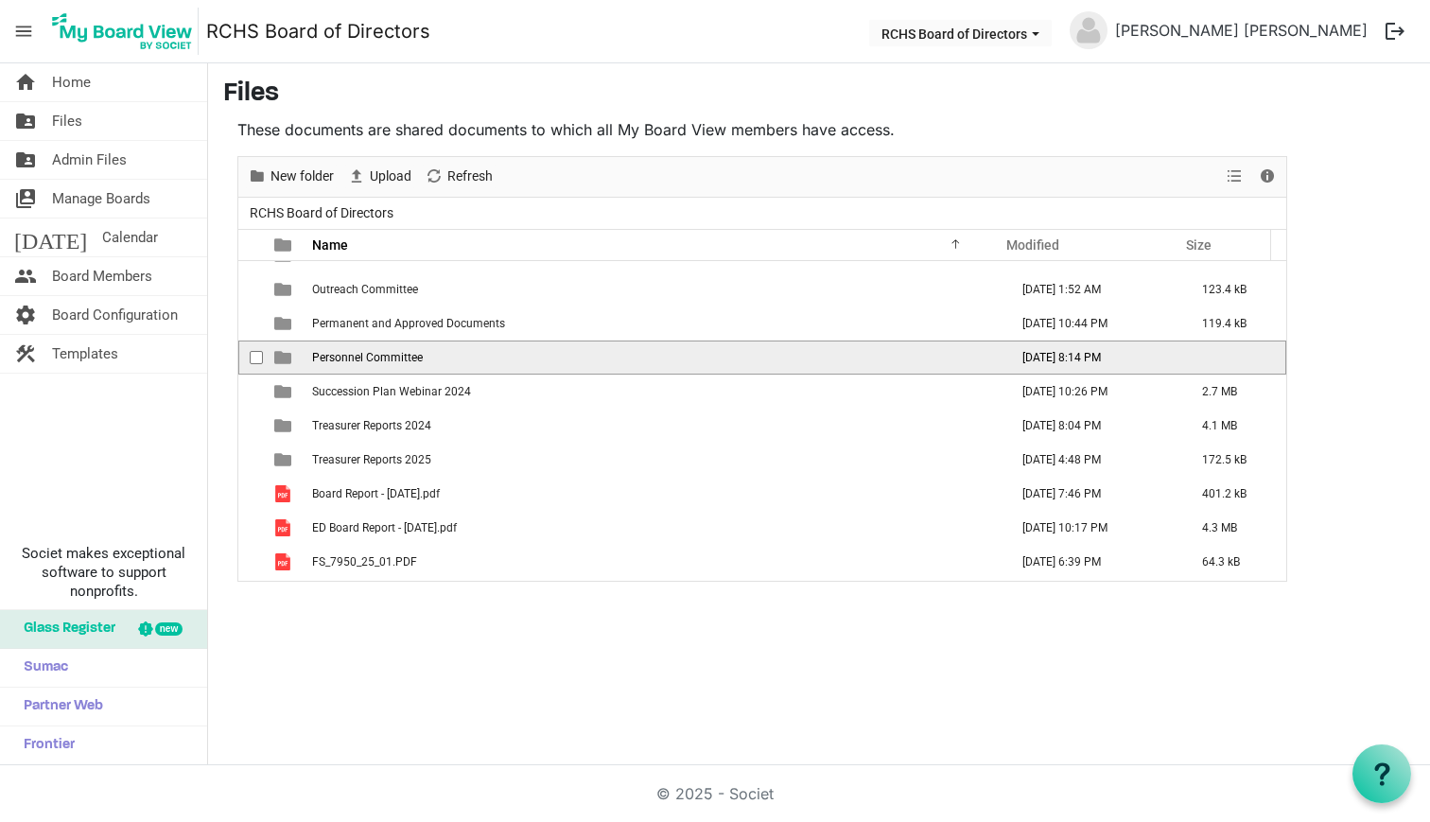
click at [339, 358] on span "Personnel Committee" at bounding box center [367, 357] width 111 height 13
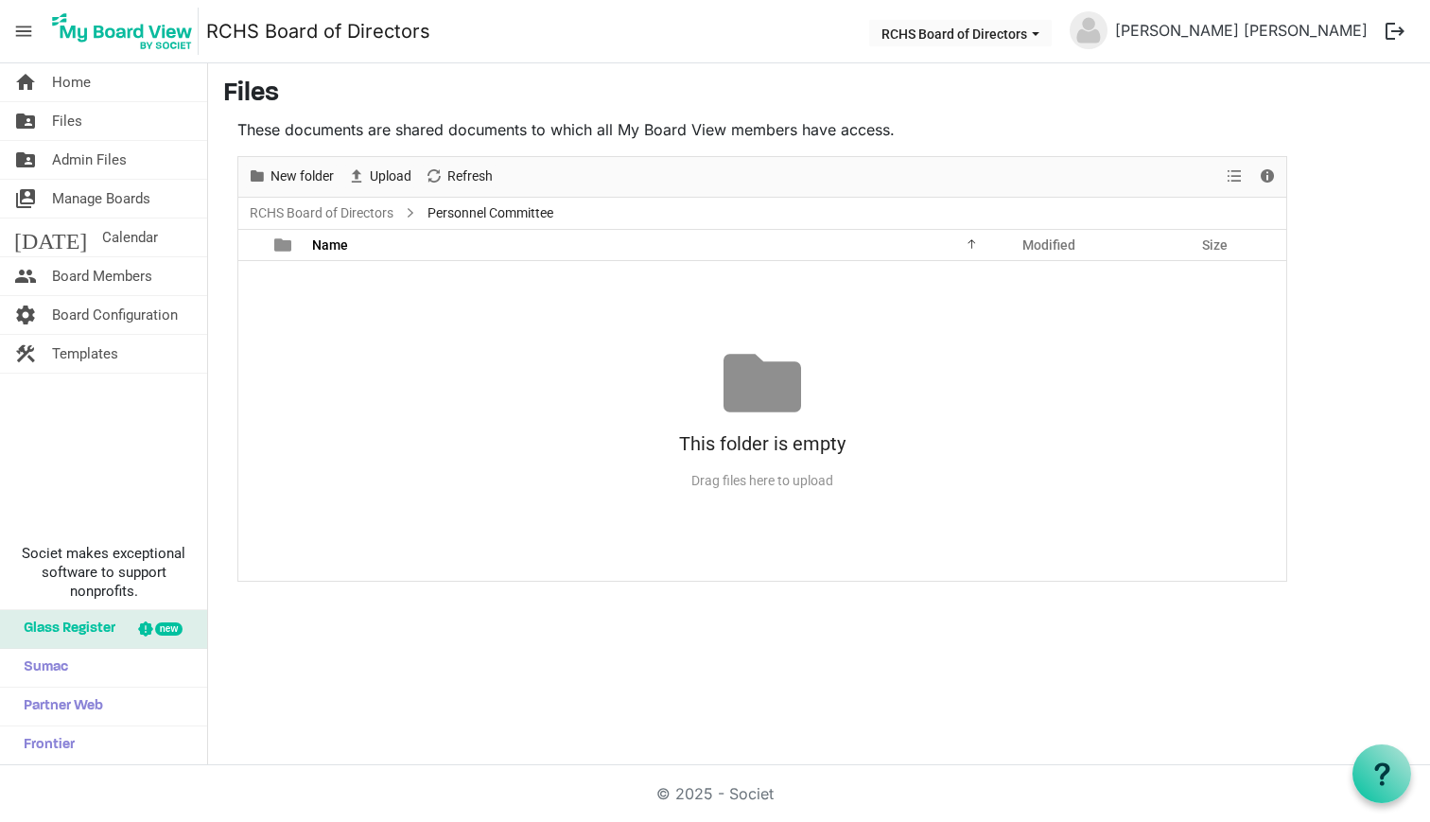
scroll to position [0, 0]
click at [330, 211] on link "RCHS Board of Directors" at bounding box center [321, 213] width 151 height 24
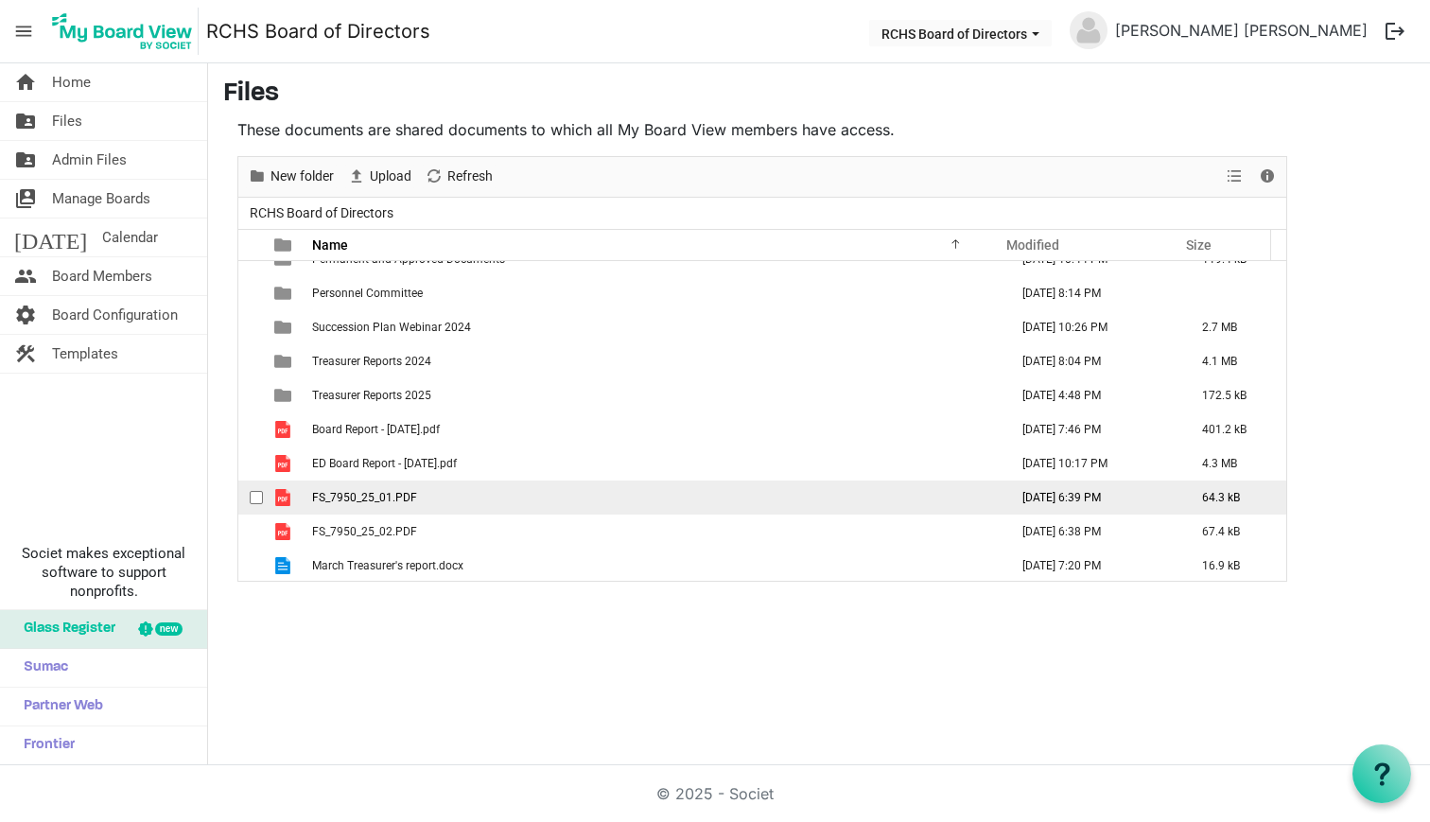
scroll to position [662, 0]
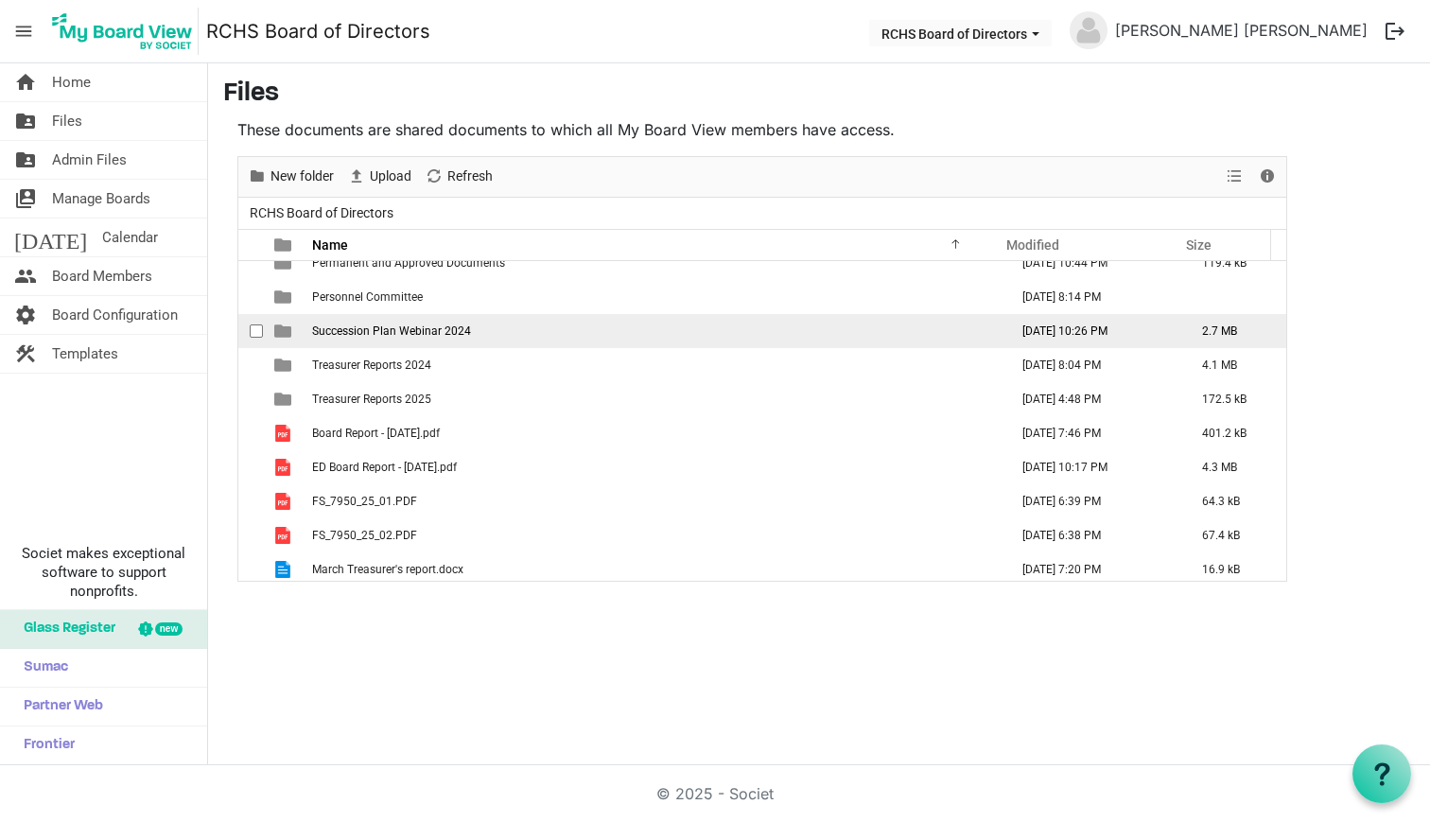
click at [350, 324] on span "Succession Plan Webinar 2024" at bounding box center [391, 330] width 159 height 13
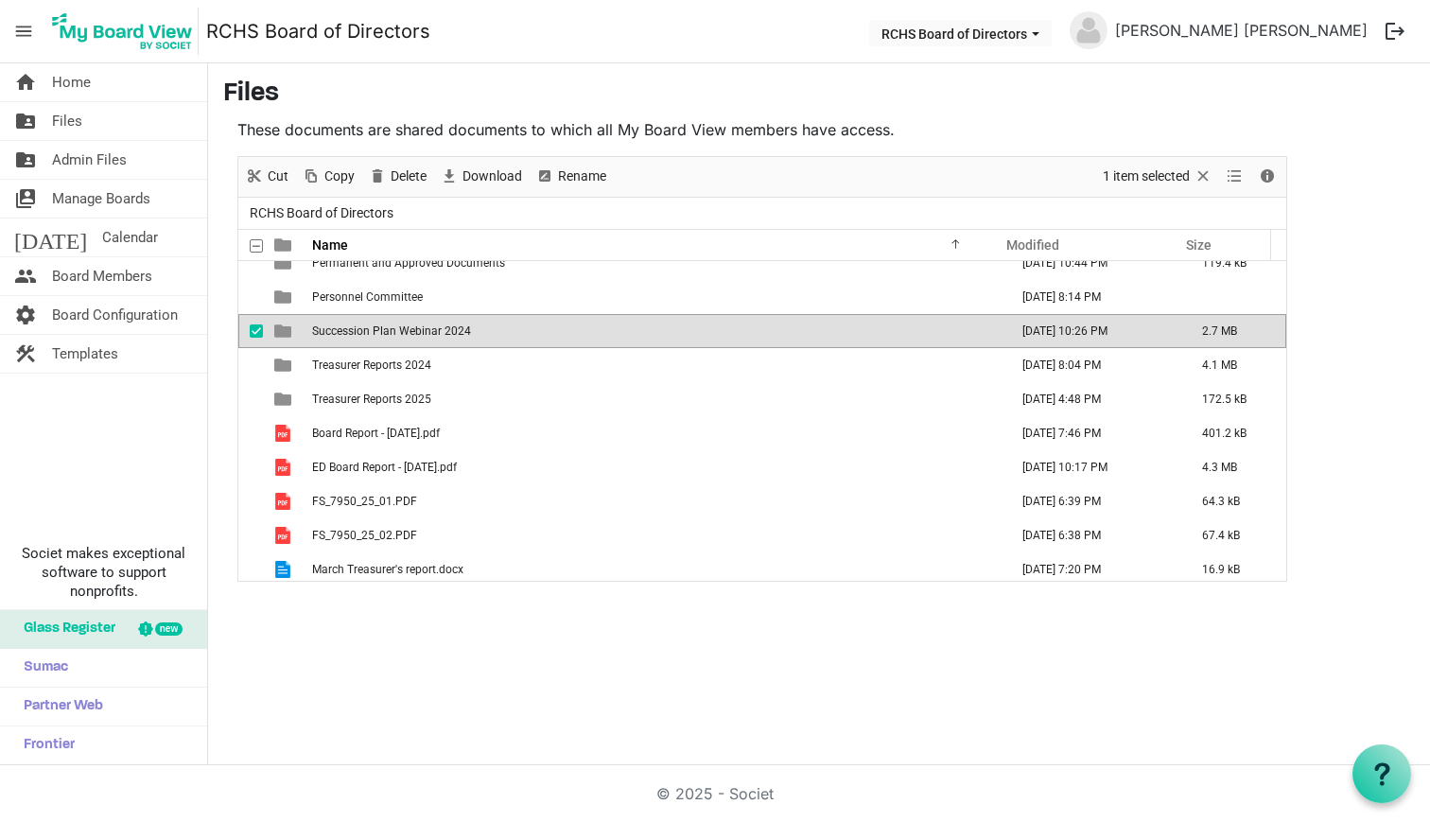
click at [350, 324] on span "Succession Plan Webinar 2024" at bounding box center [391, 330] width 159 height 13
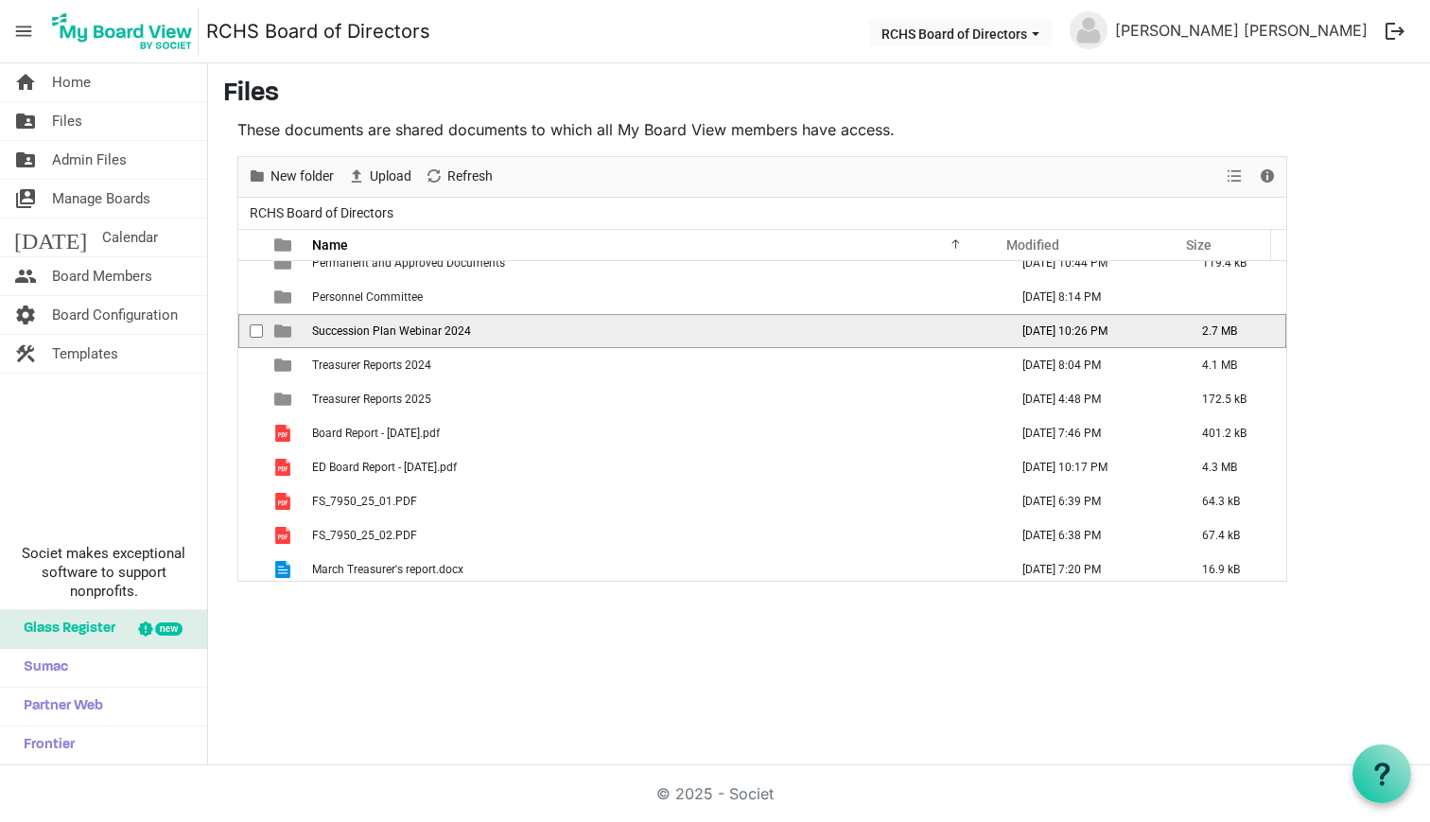
click at [253, 330] on span "checkbox" at bounding box center [256, 330] width 13 height 13
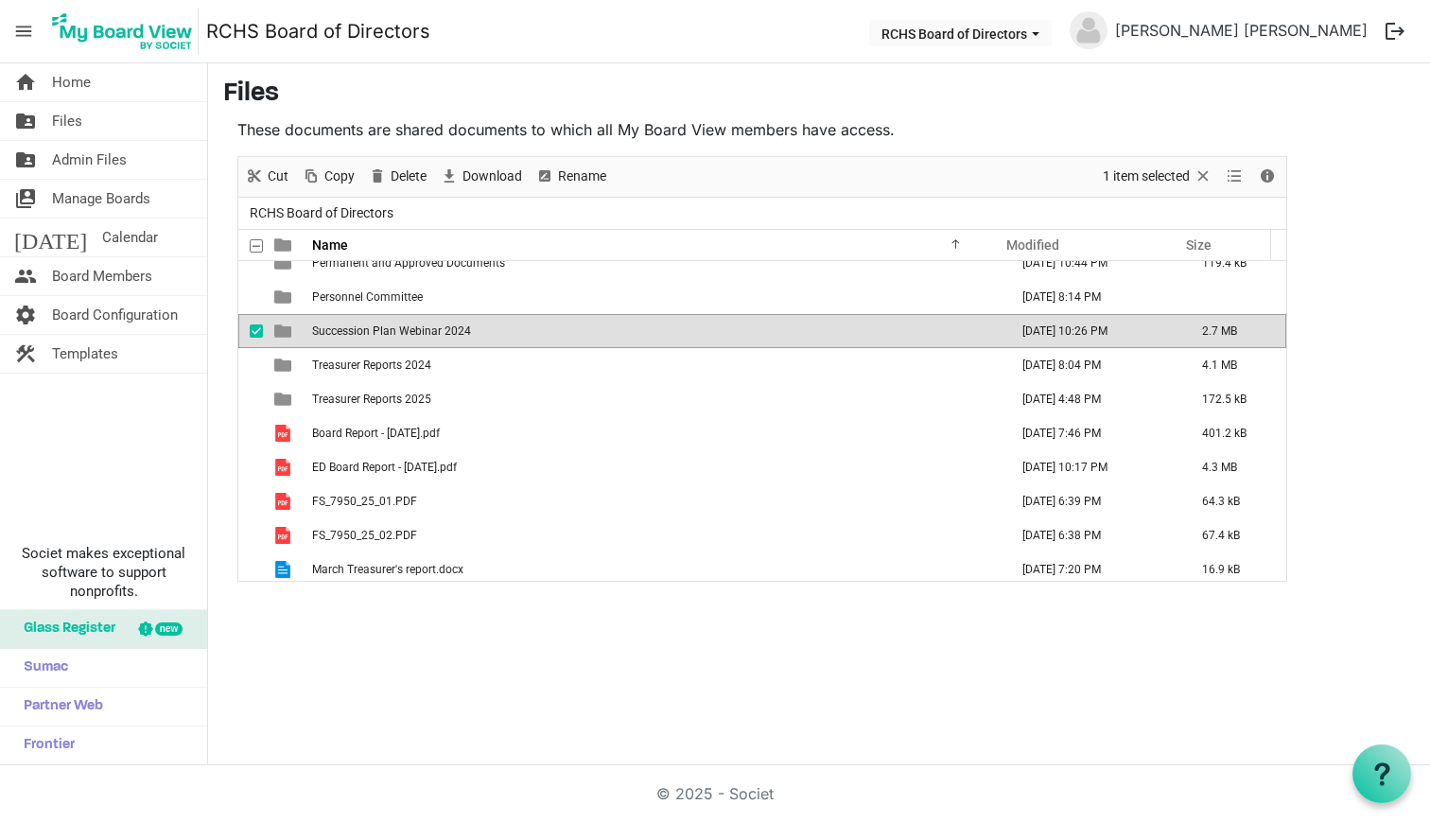
click at [363, 321] on td "Succession Plan Webinar 2024" at bounding box center [654, 331] width 696 height 34
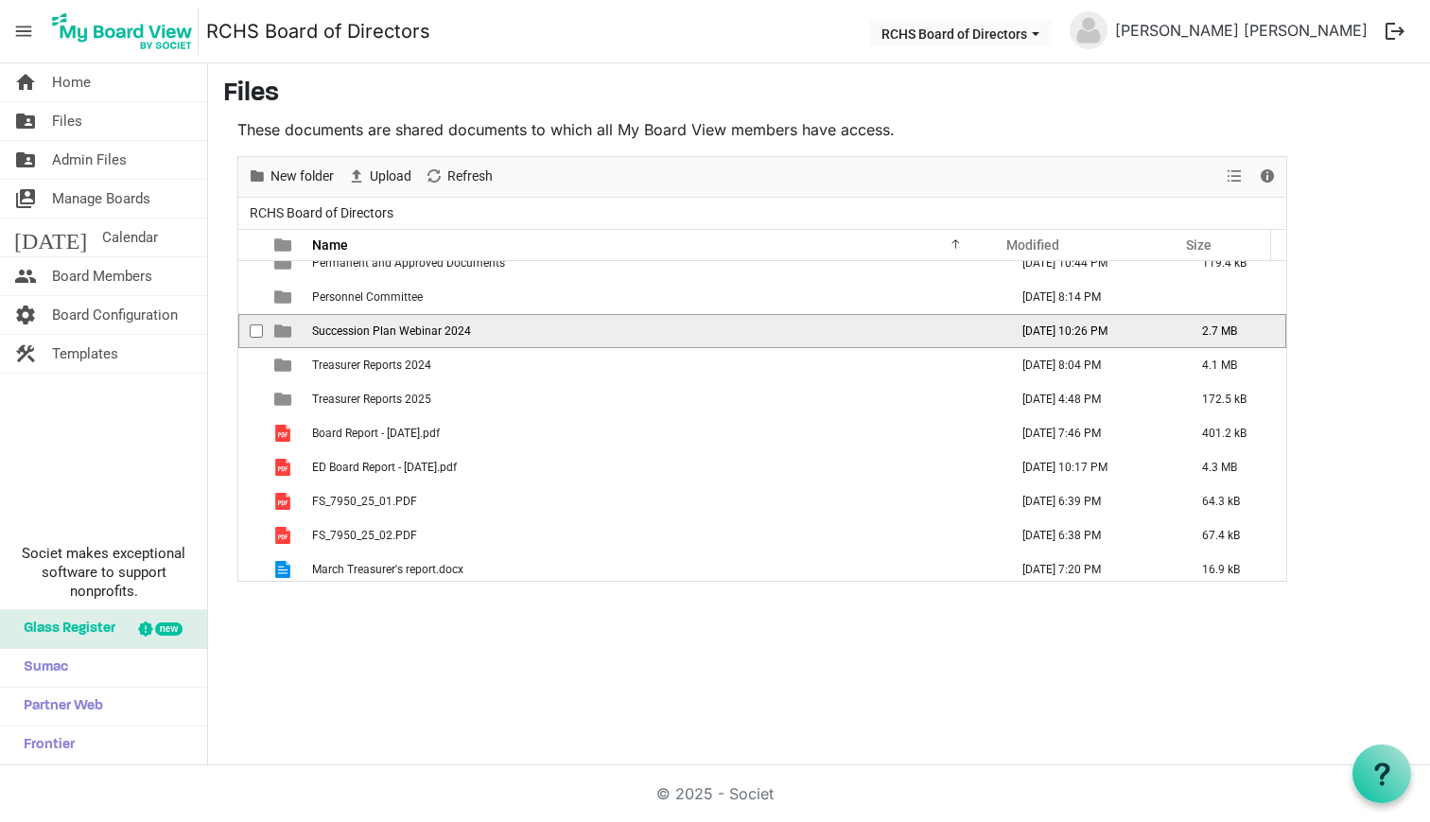
click at [363, 321] on td "Succession Plan Webinar 2024" at bounding box center [654, 331] width 696 height 34
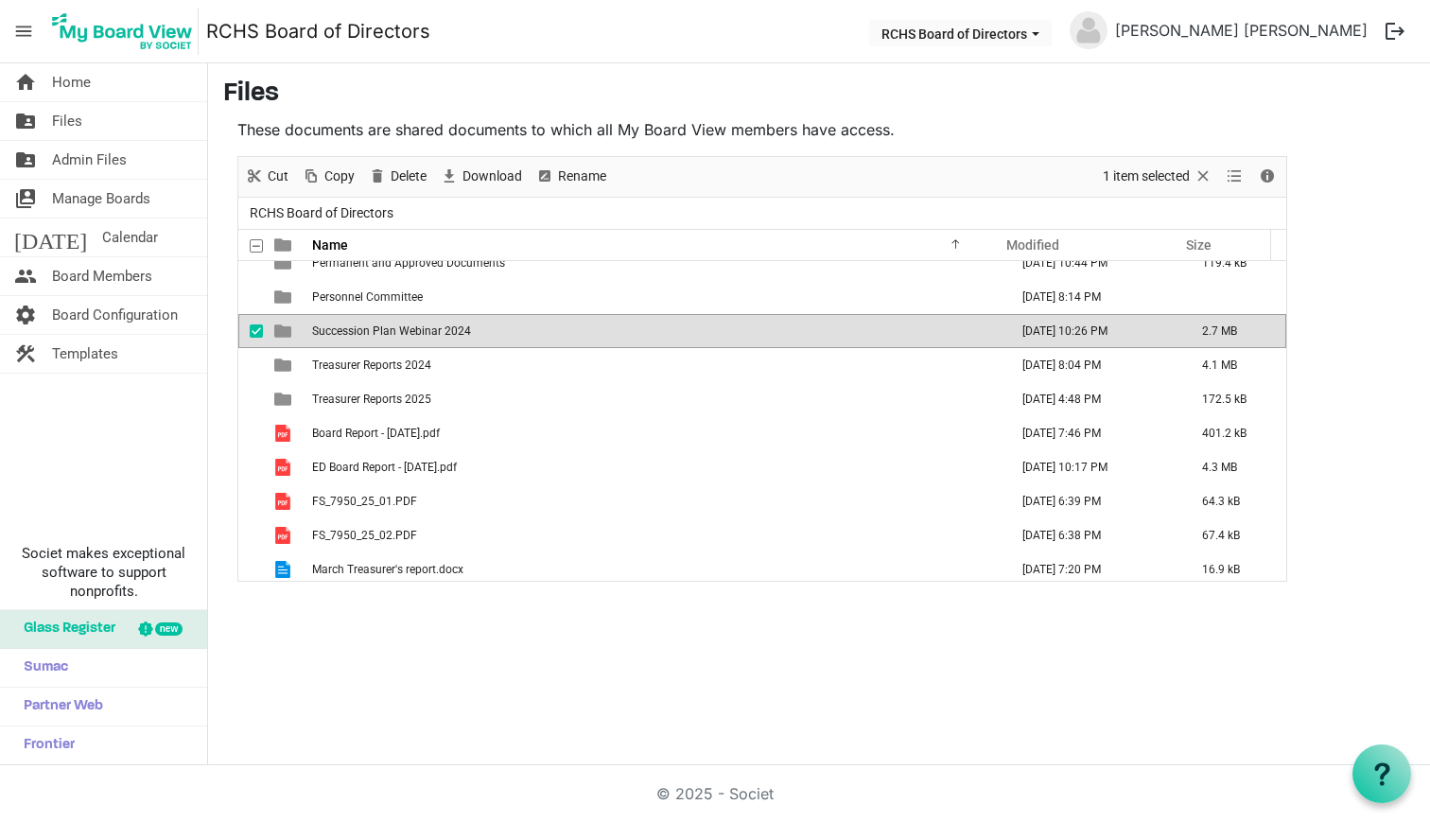
click at [352, 339] on td "Succession Plan Webinar 2024" at bounding box center [654, 331] width 696 height 34
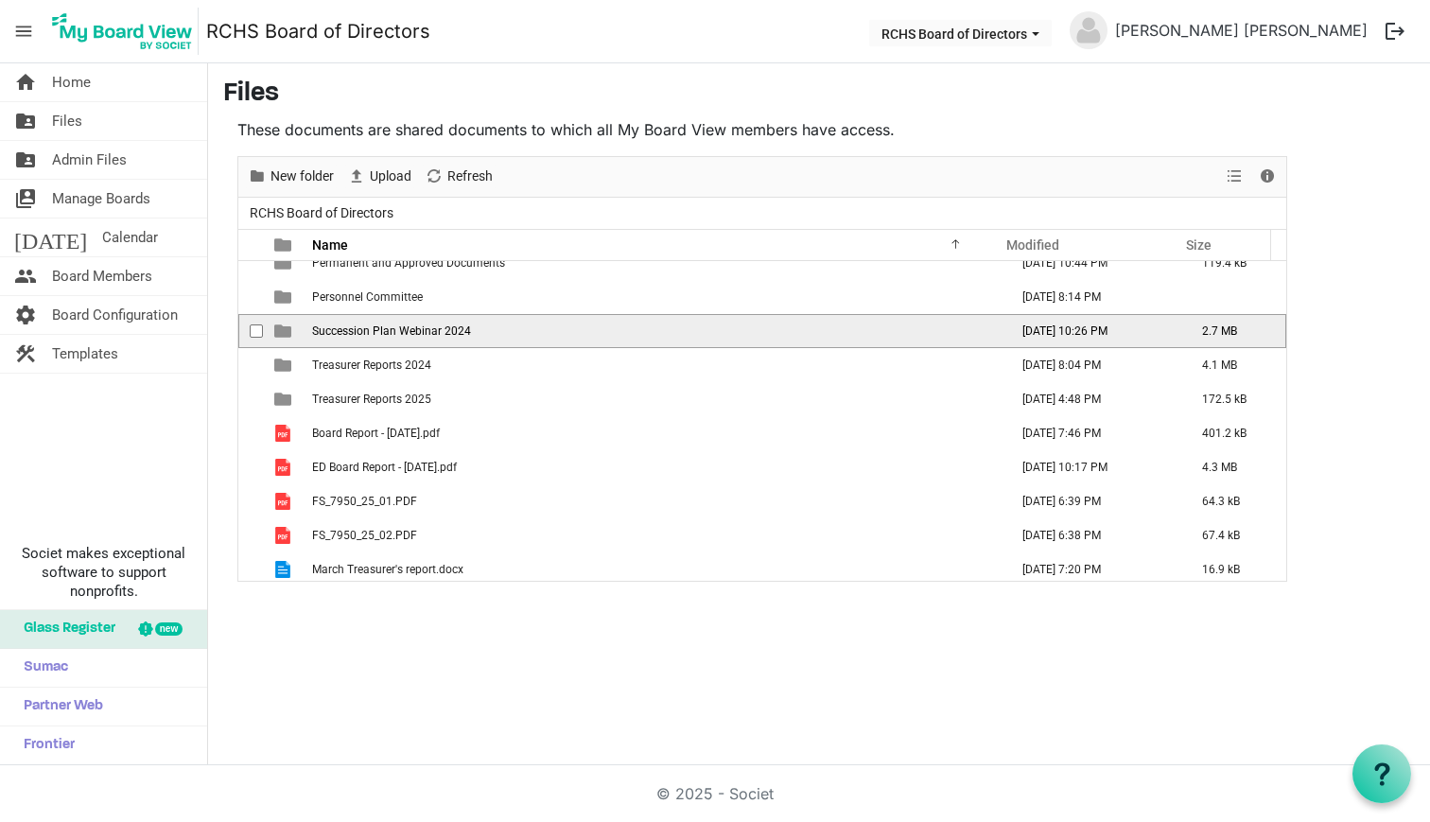
click at [352, 339] on td "Succession Plan Webinar 2024" at bounding box center [654, 331] width 696 height 34
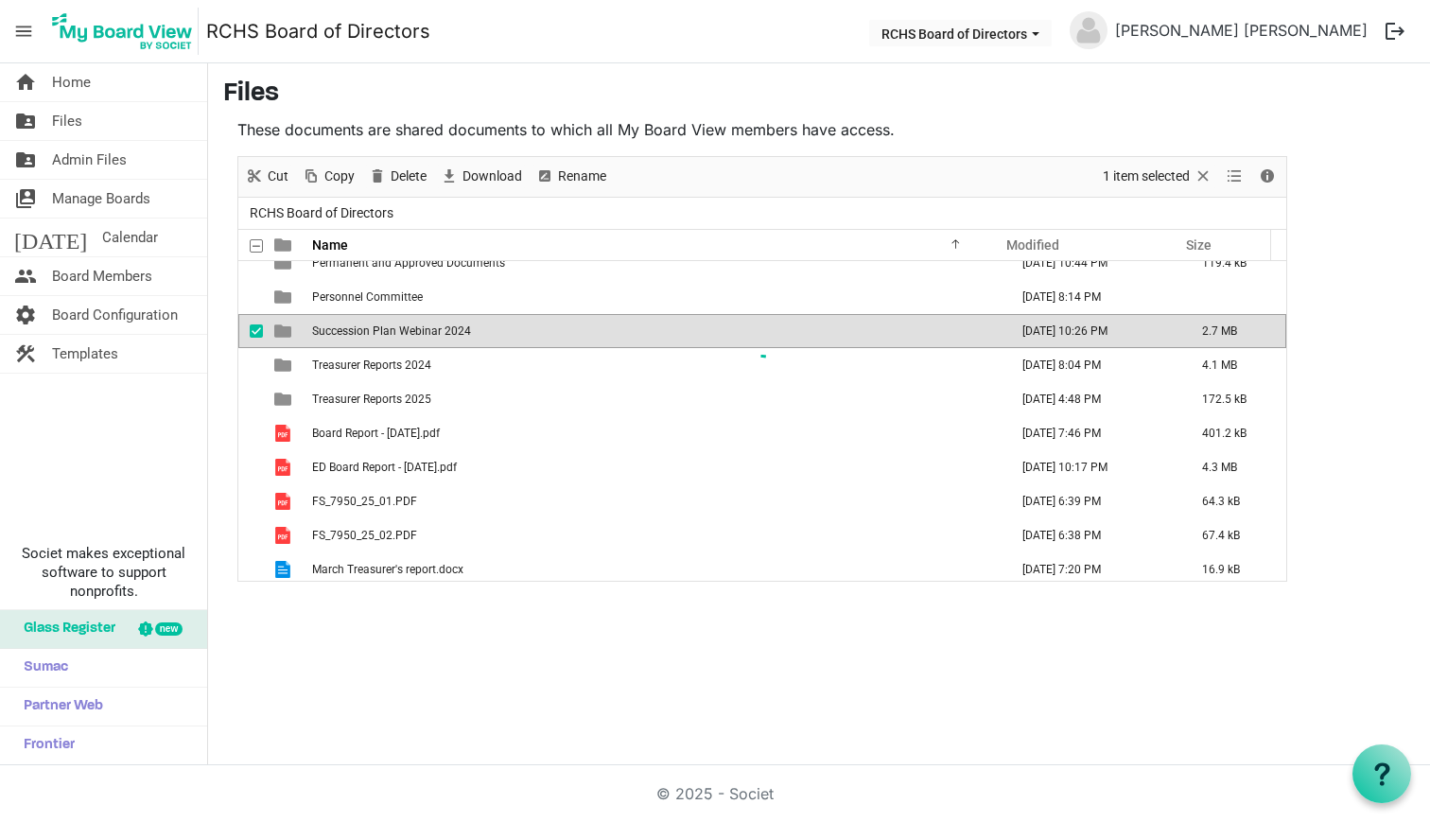
scroll to position [0, 0]
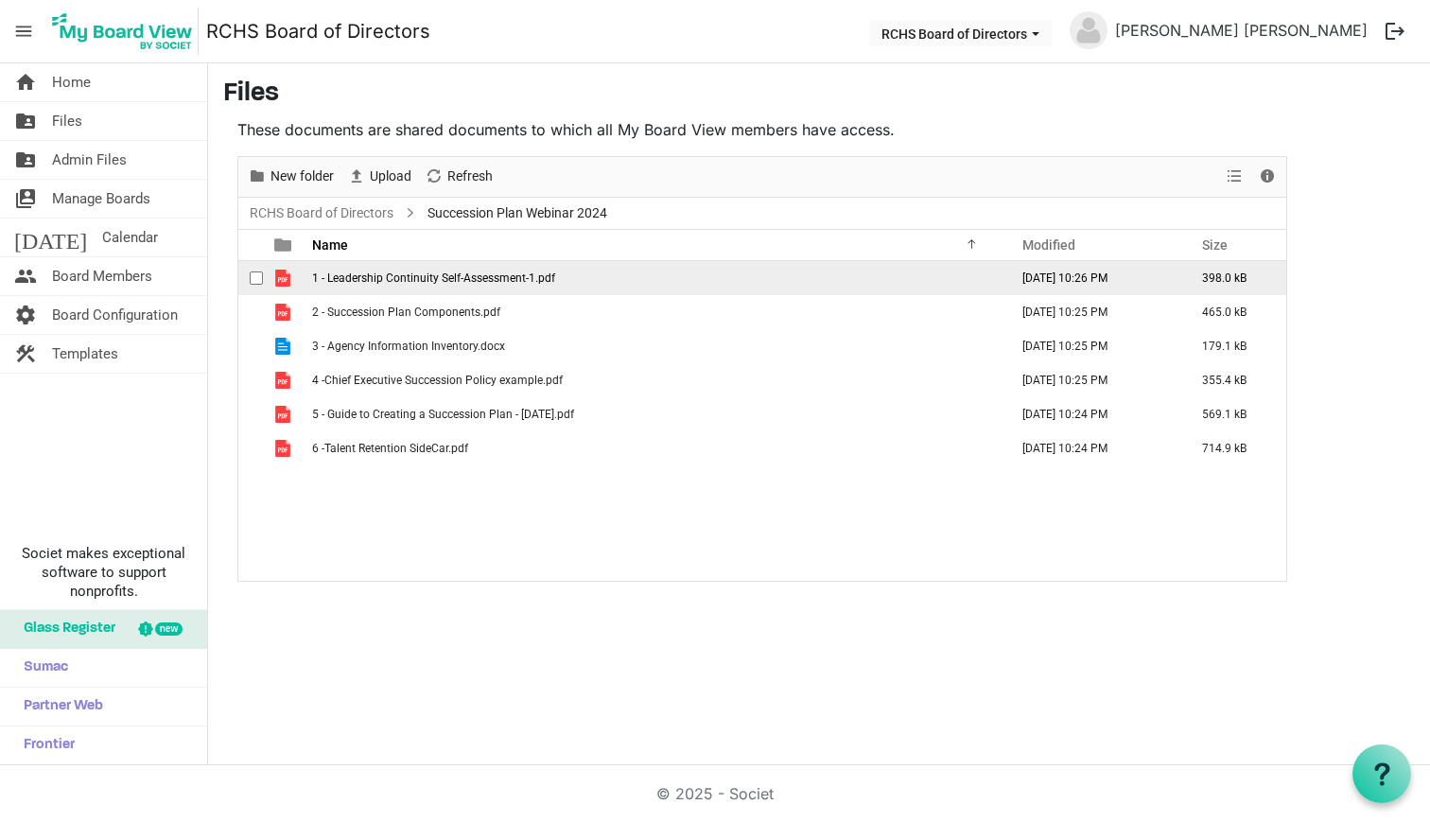
click at [254, 278] on span "checkbox" at bounding box center [256, 277] width 13 height 13
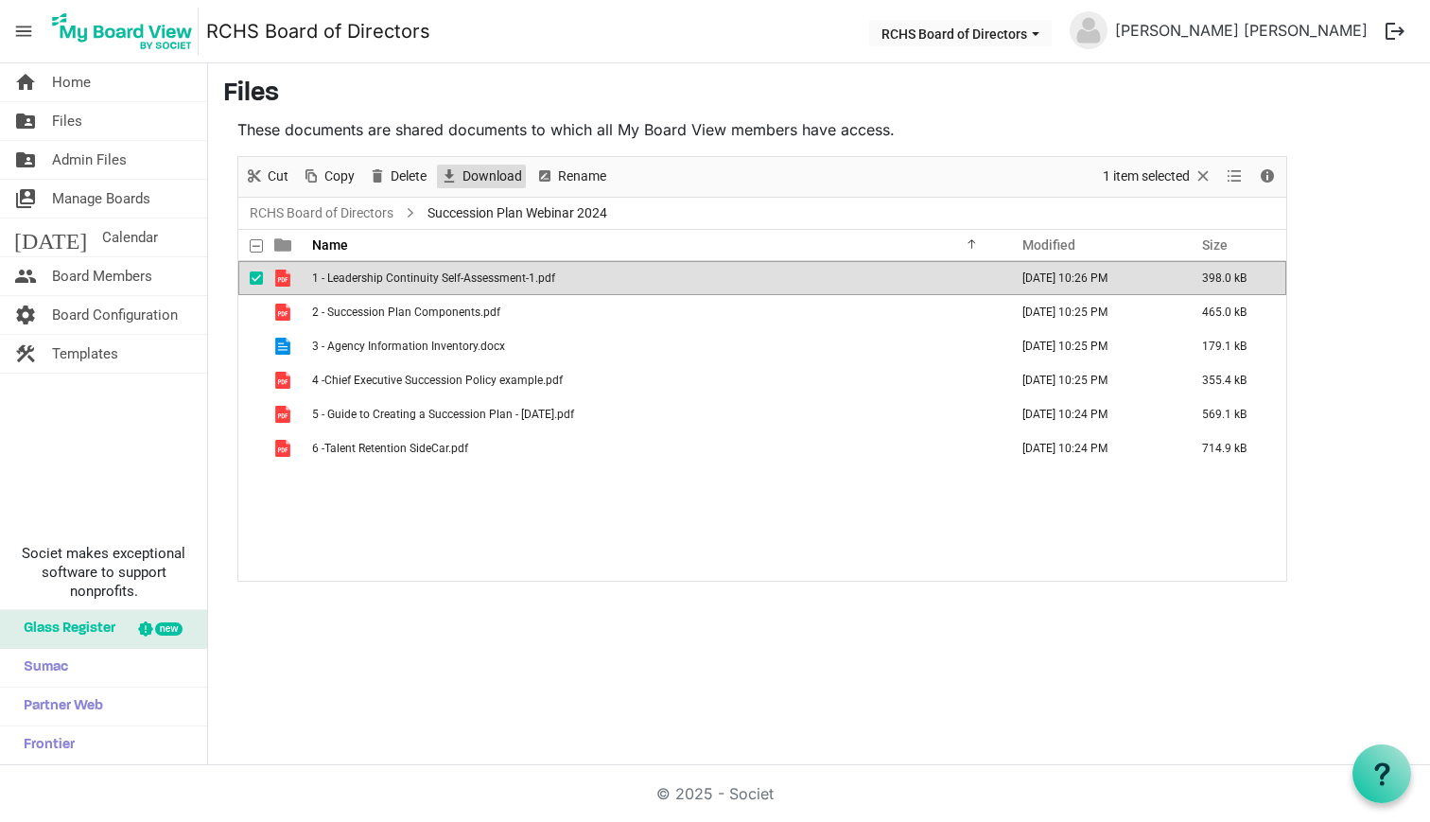
click at [467, 179] on span "Download" at bounding box center [492, 177] width 63 height 24
drag, startPoint x: 257, startPoint y: 276, endPoint x: 254, endPoint y: 287, distance: 10.8
click at [257, 277] on span "checkbox" at bounding box center [256, 277] width 13 height 13
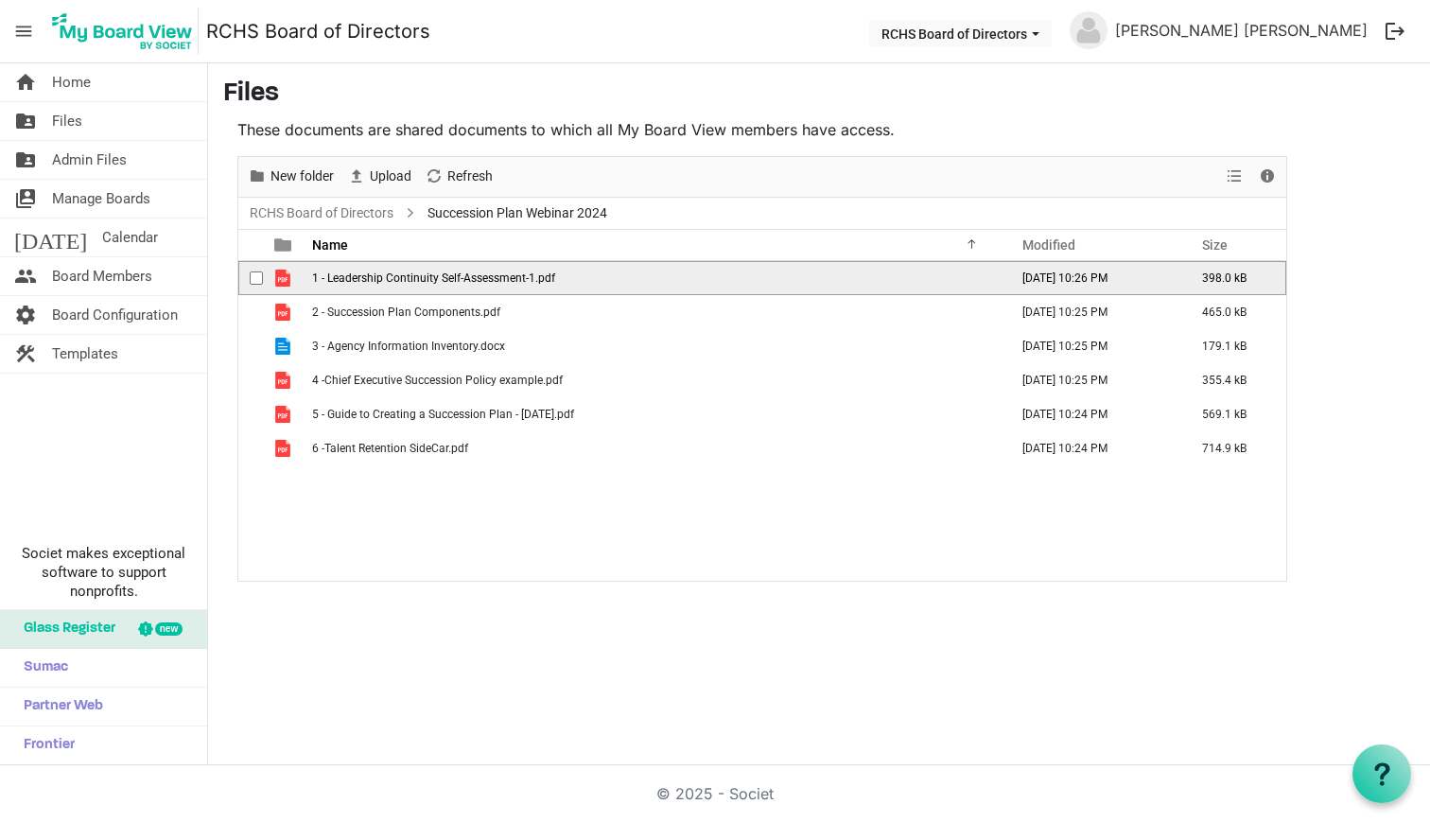
drag, startPoint x: 251, startPoint y: 311, endPoint x: 302, endPoint y: 279, distance: 60.4
click at [251, 310] on span "checkbox" at bounding box center [256, 311] width 13 height 13
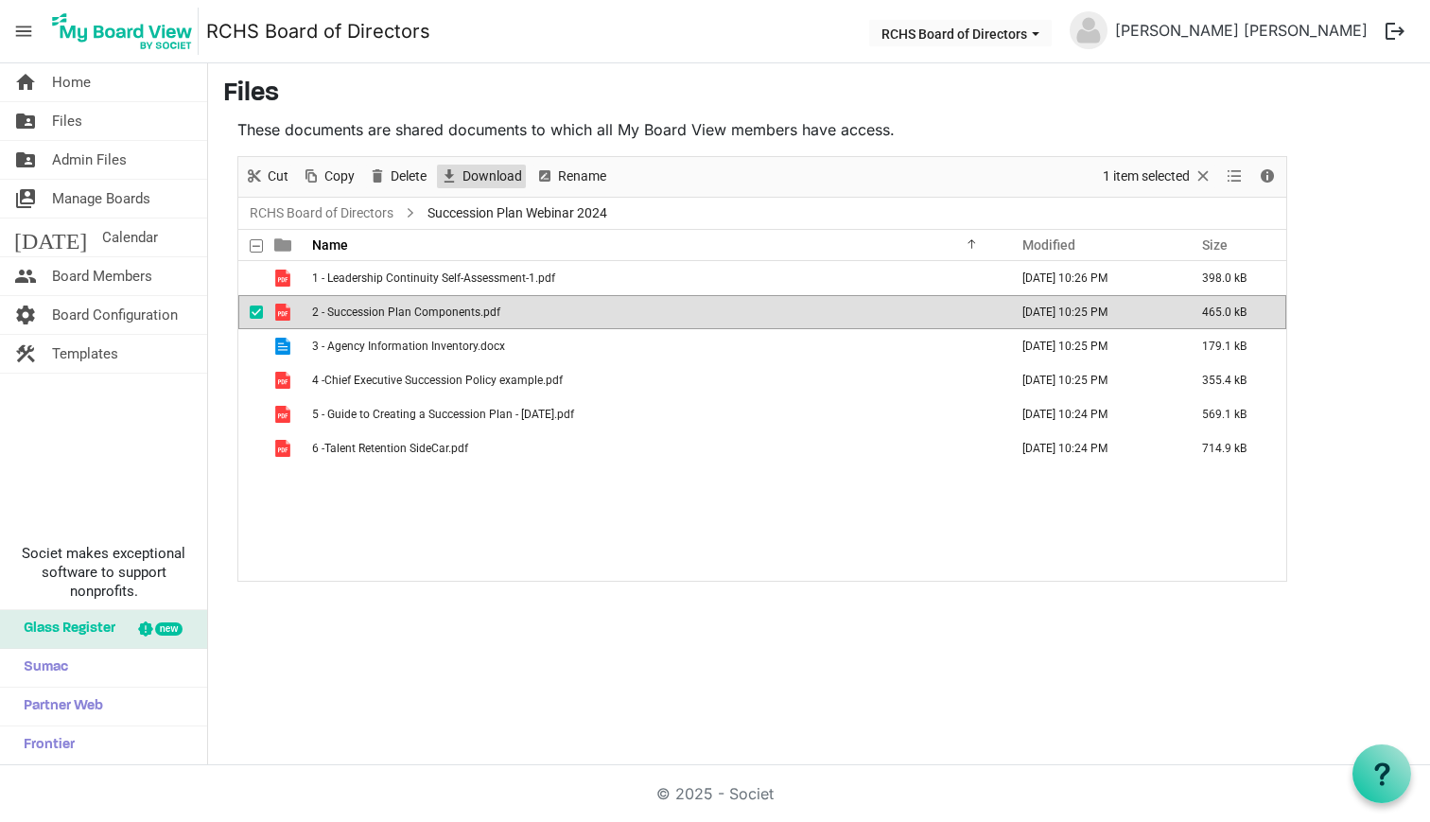
click at [478, 175] on span "Download" at bounding box center [492, 177] width 63 height 24
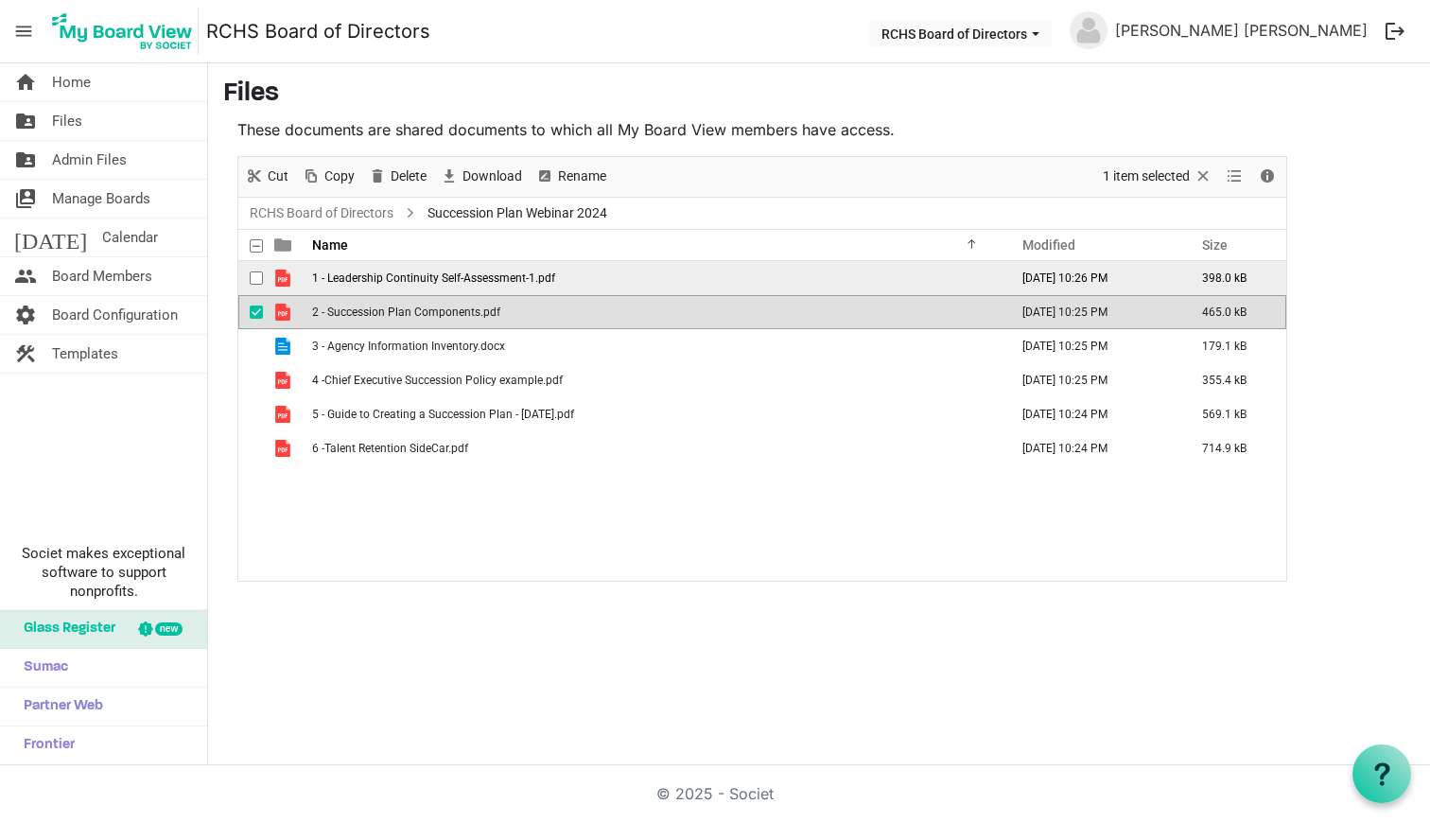
drag, startPoint x: 257, startPoint y: 310, endPoint x: 278, endPoint y: 292, distance: 27.5
click at [258, 310] on span "checkbox" at bounding box center [256, 311] width 13 height 13
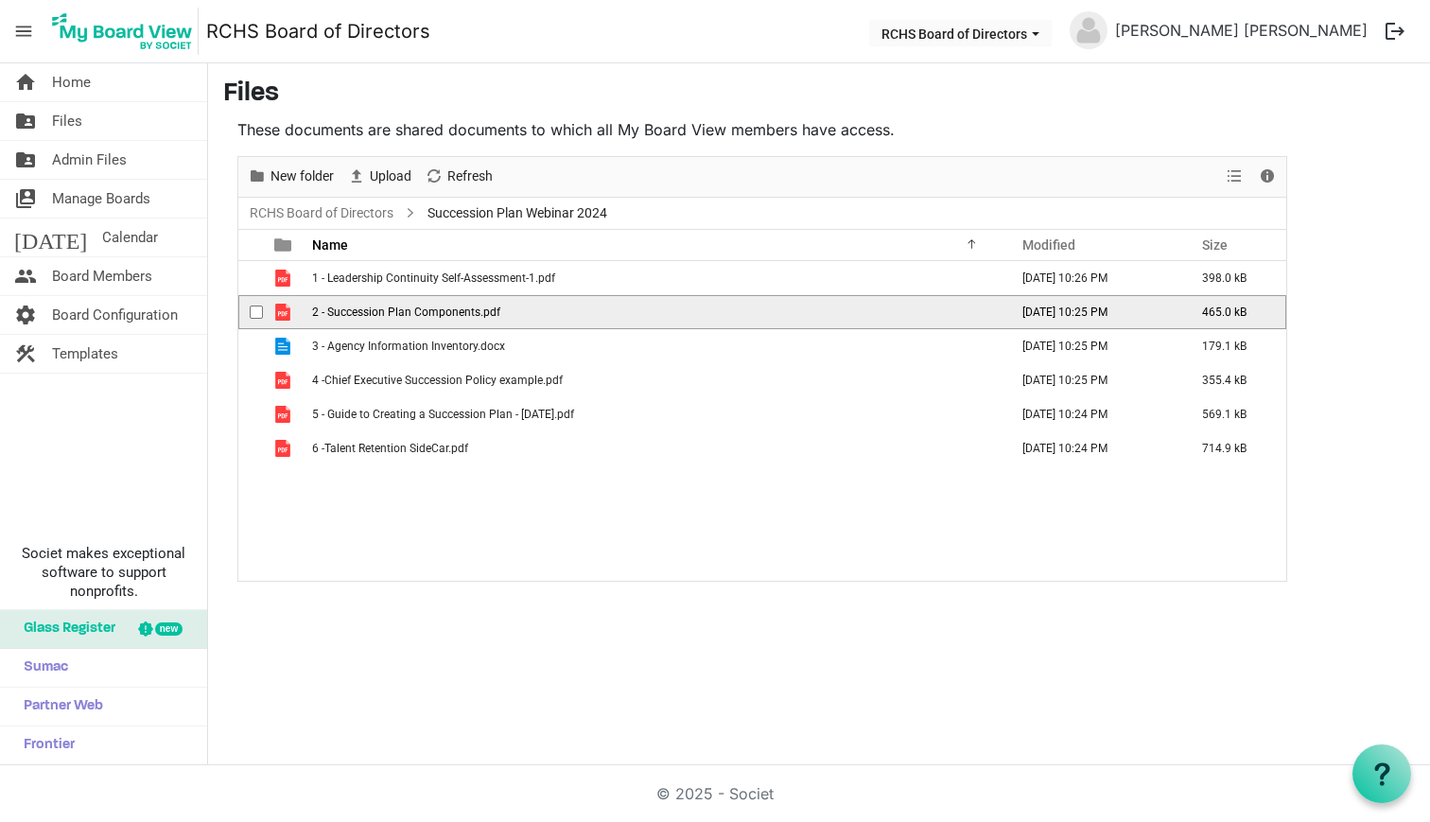
drag, startPoint x: 258, startPoint y: 346, endPoint x: 285, endPoint y: 324, distance: 34.3
click at [259, 346] on span "checkbox" at bounding box center [256, 346] width 13 height 13
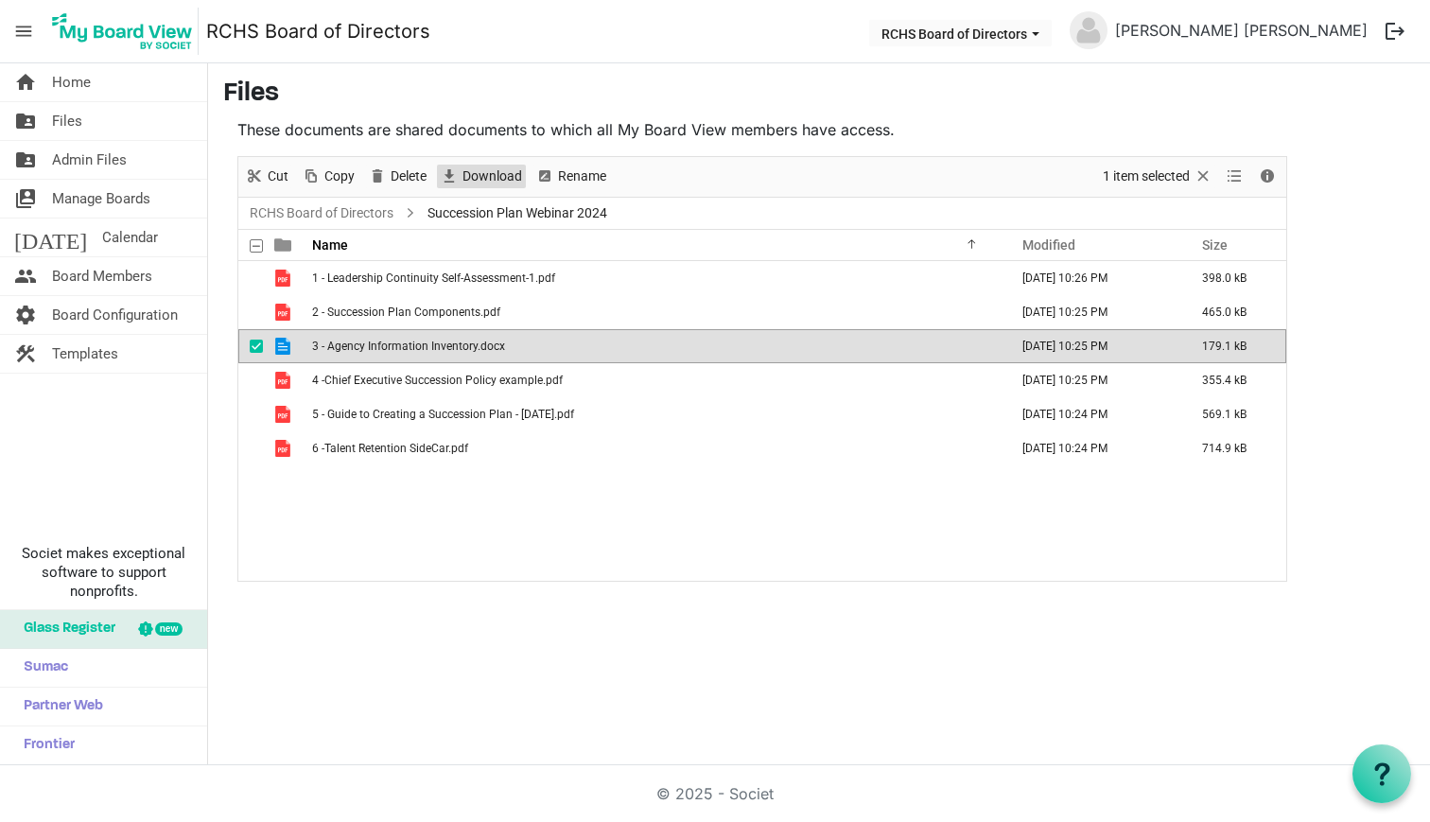
click at [478, 176] on span "Download" at bounding box center [492, 177] width 63 height 24
click at [250, 344] on td "checkbox" at bounding box center [250, 346] width 25 height 34
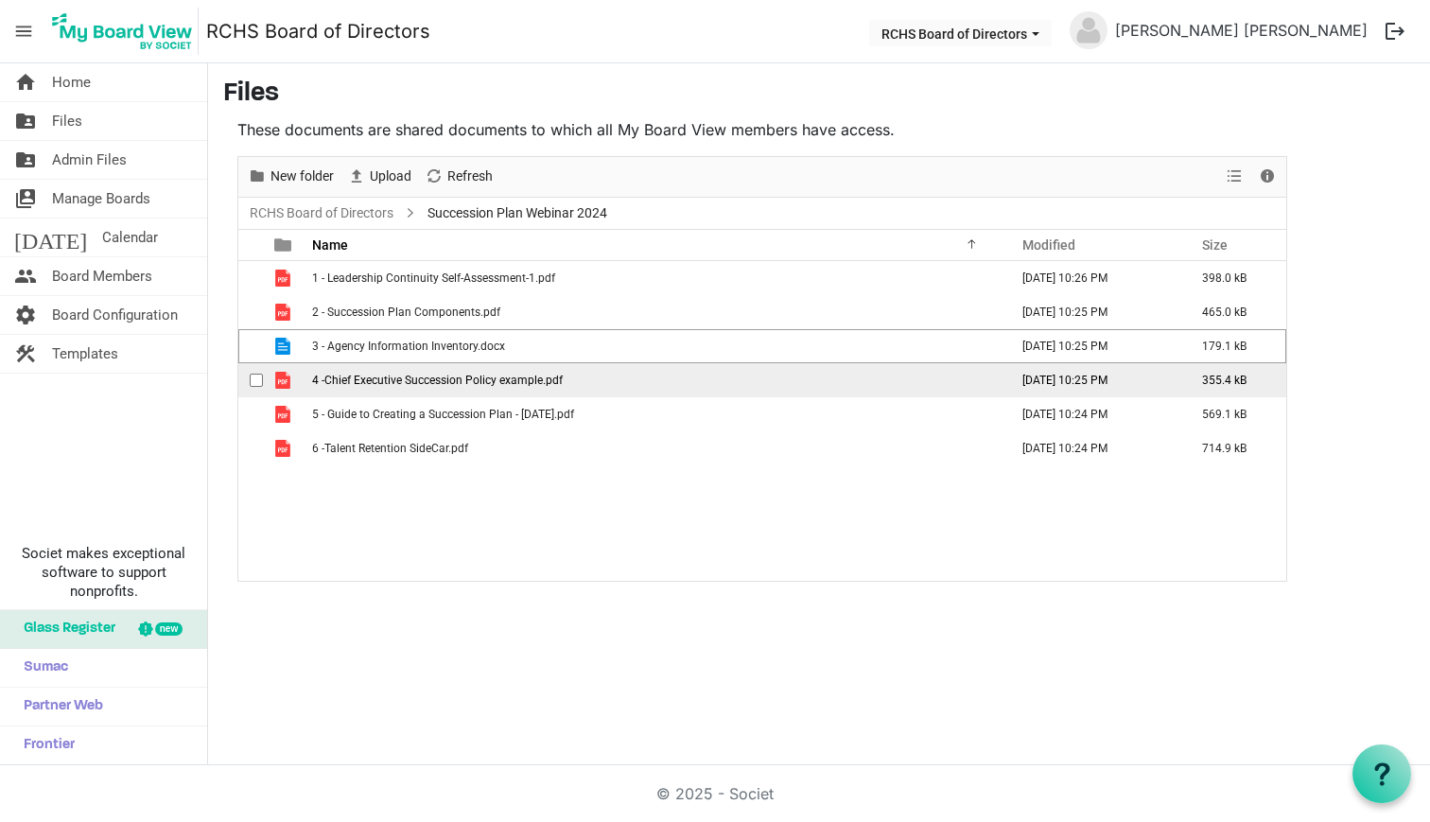
click at [255, 364] on td "checkbox" at bounding box center [250, 380] width 25 height 34
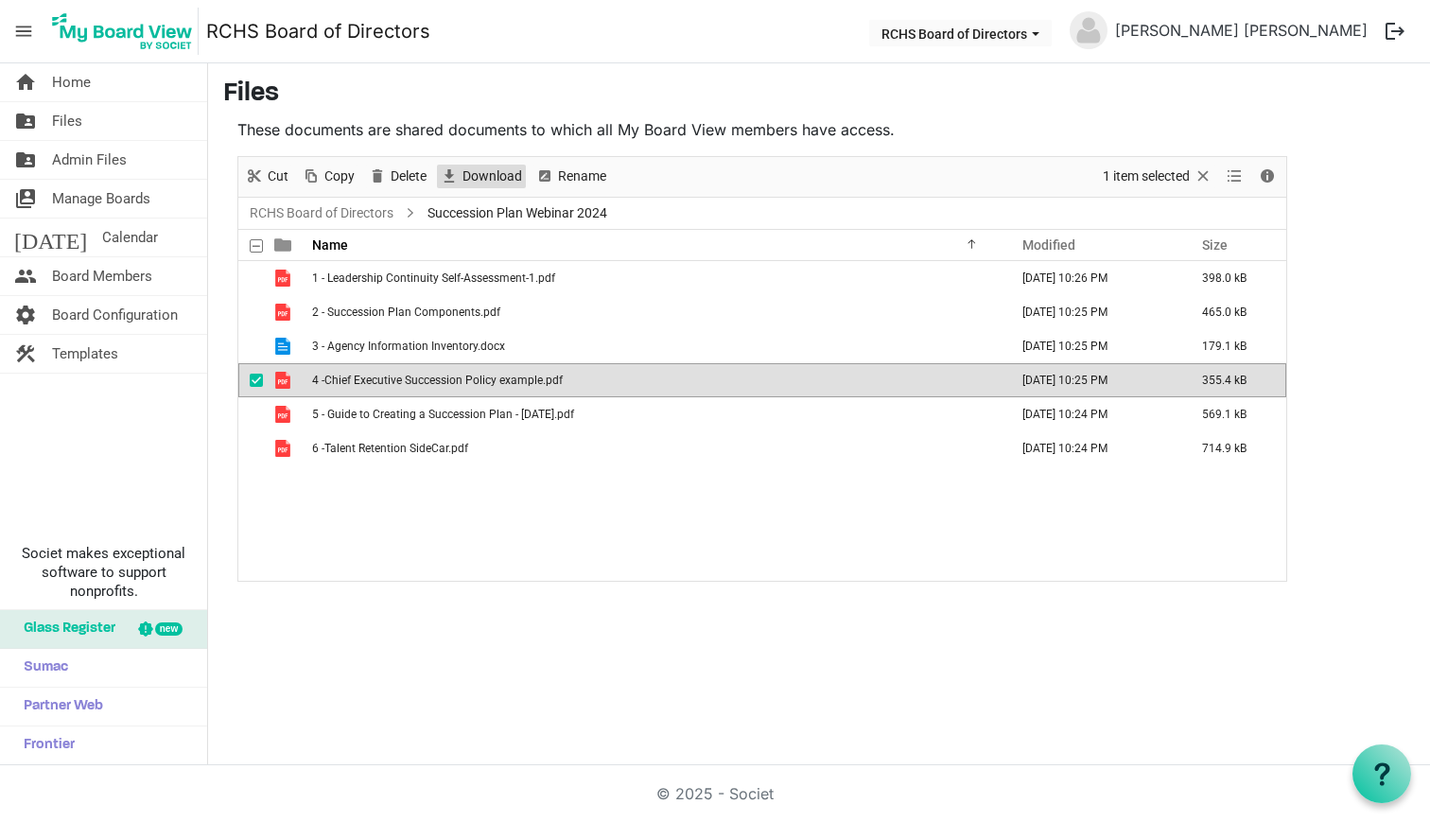
click at [475, 178] on span "Download" at bounding box center [492, 177] width 63 height 24
click at [257, 376] on span "checkbox" at bounding box center [256, 380] width 13 height 13
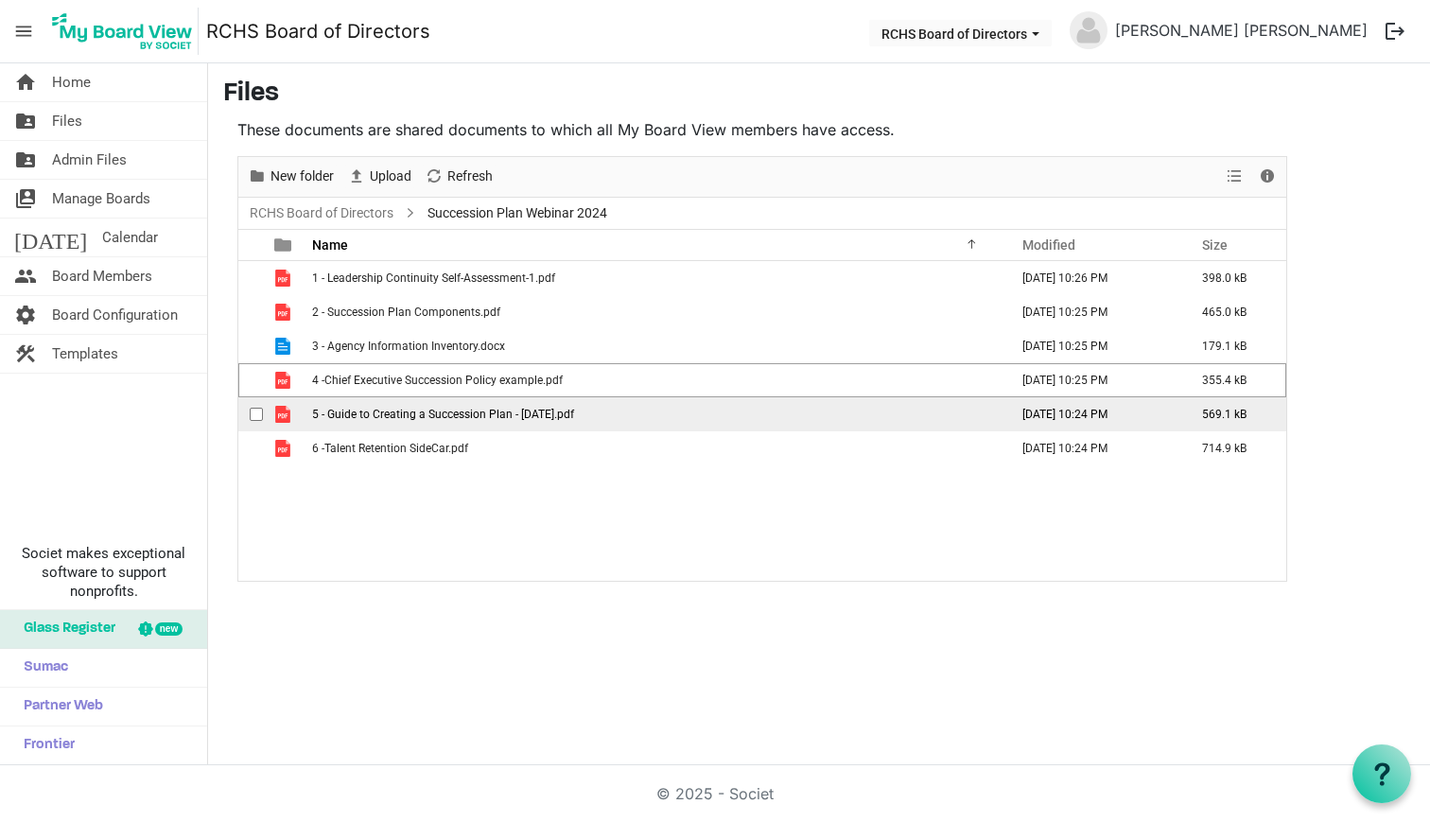
click at [262, 412] on span "checkbox" at bounding box center [256, 414] width 13 height 13
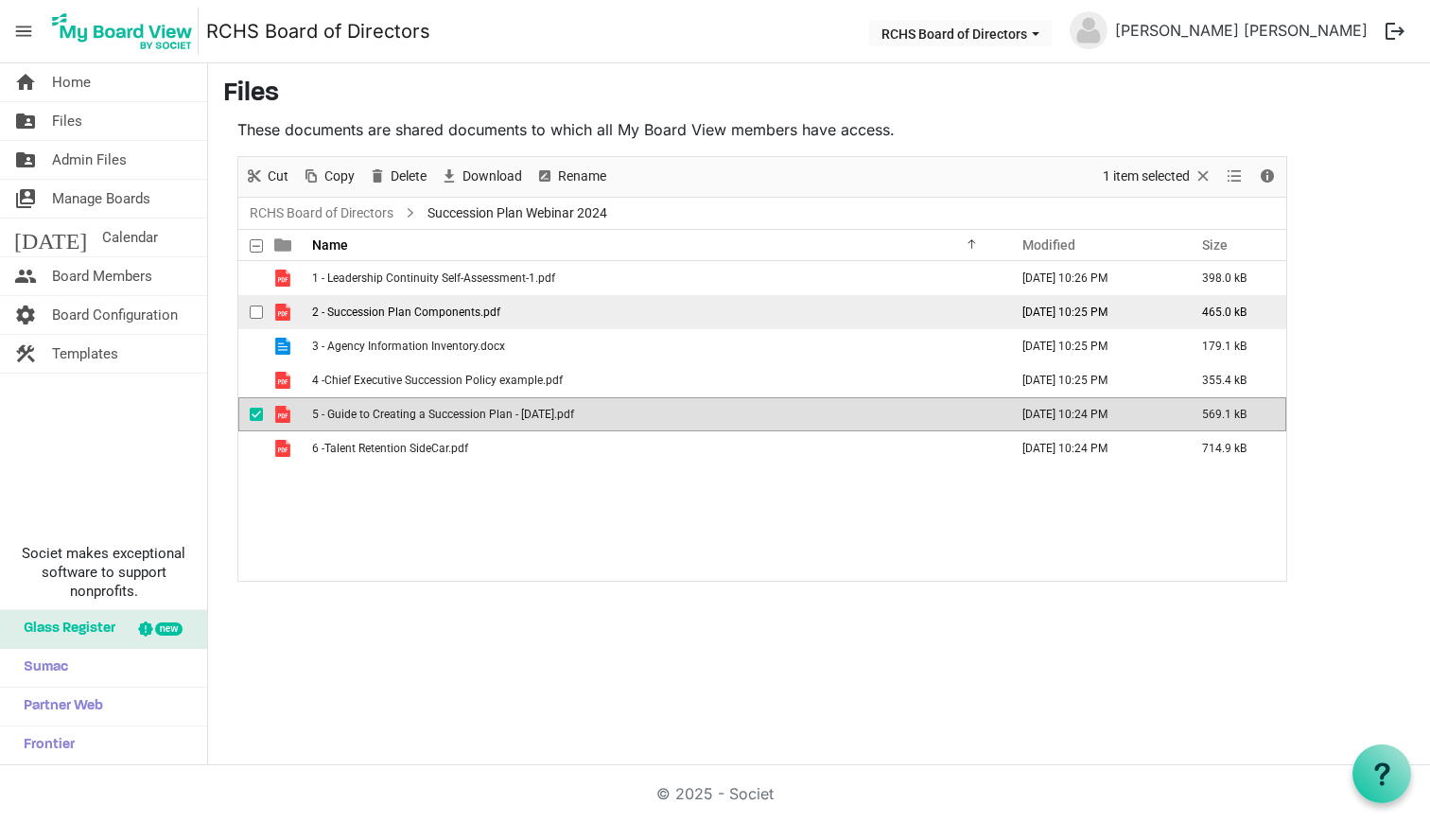
drag, startPoint x: 484, startPoint y: 173, endPoint x: 355, endPoint y: 298, distance: 179.9
click at [484, 173] on span "Download" at bounding box center [492, 177] width 63 height 24
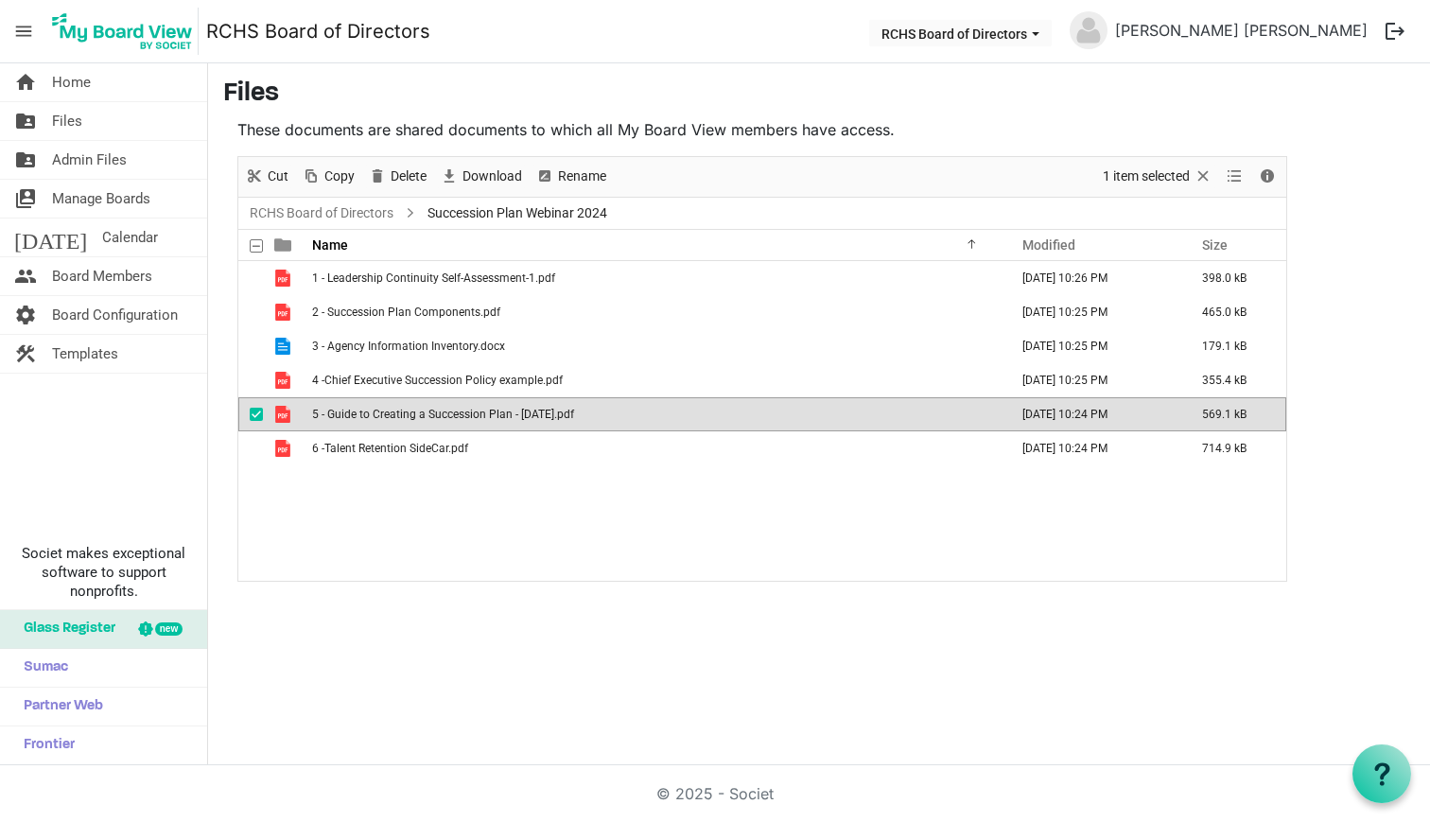
click at [256, 419] on span "checkbox" at bounding box center [256, 414] width 13 height 13
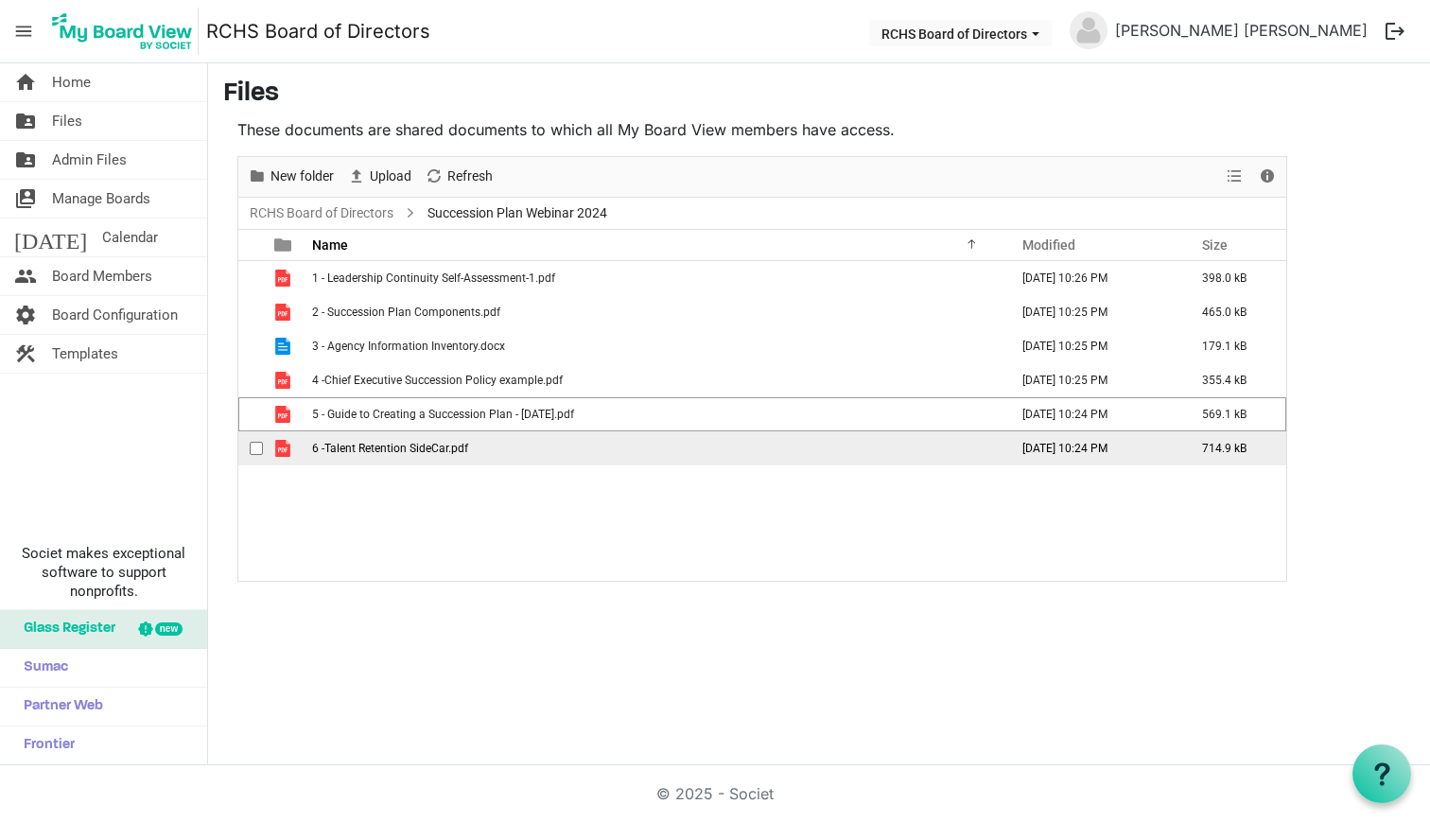
click at [256, 441] on div "checkbox" at bounding box center [261, 448] width 23 height 19
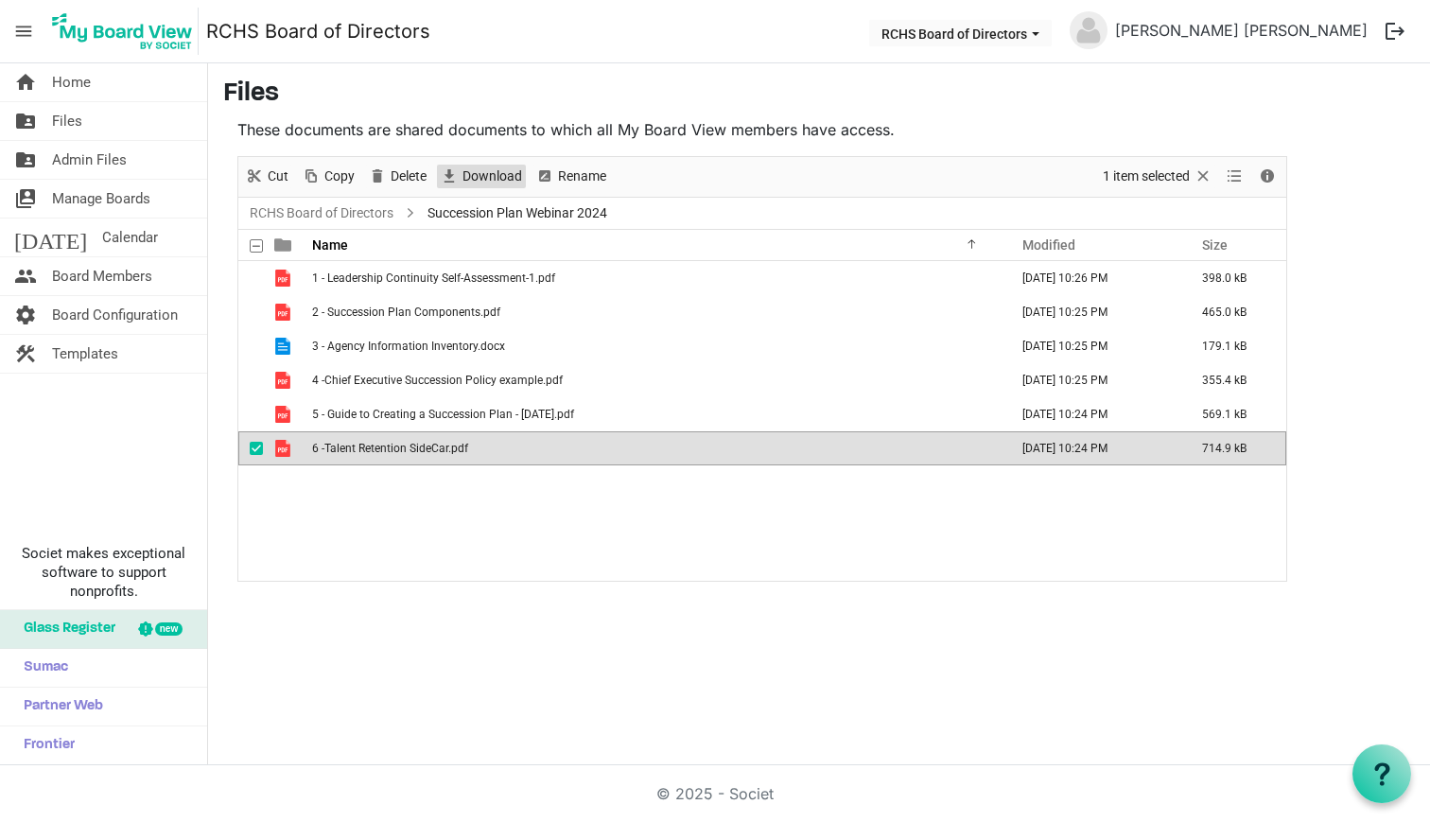
click at [508, 176] on span "Download" at bounding box center [492, 177] width 63 height 24
click at [337, 204] on link "RCHS Board of Directors" at bounding box center [321, 213] width 151 height 24
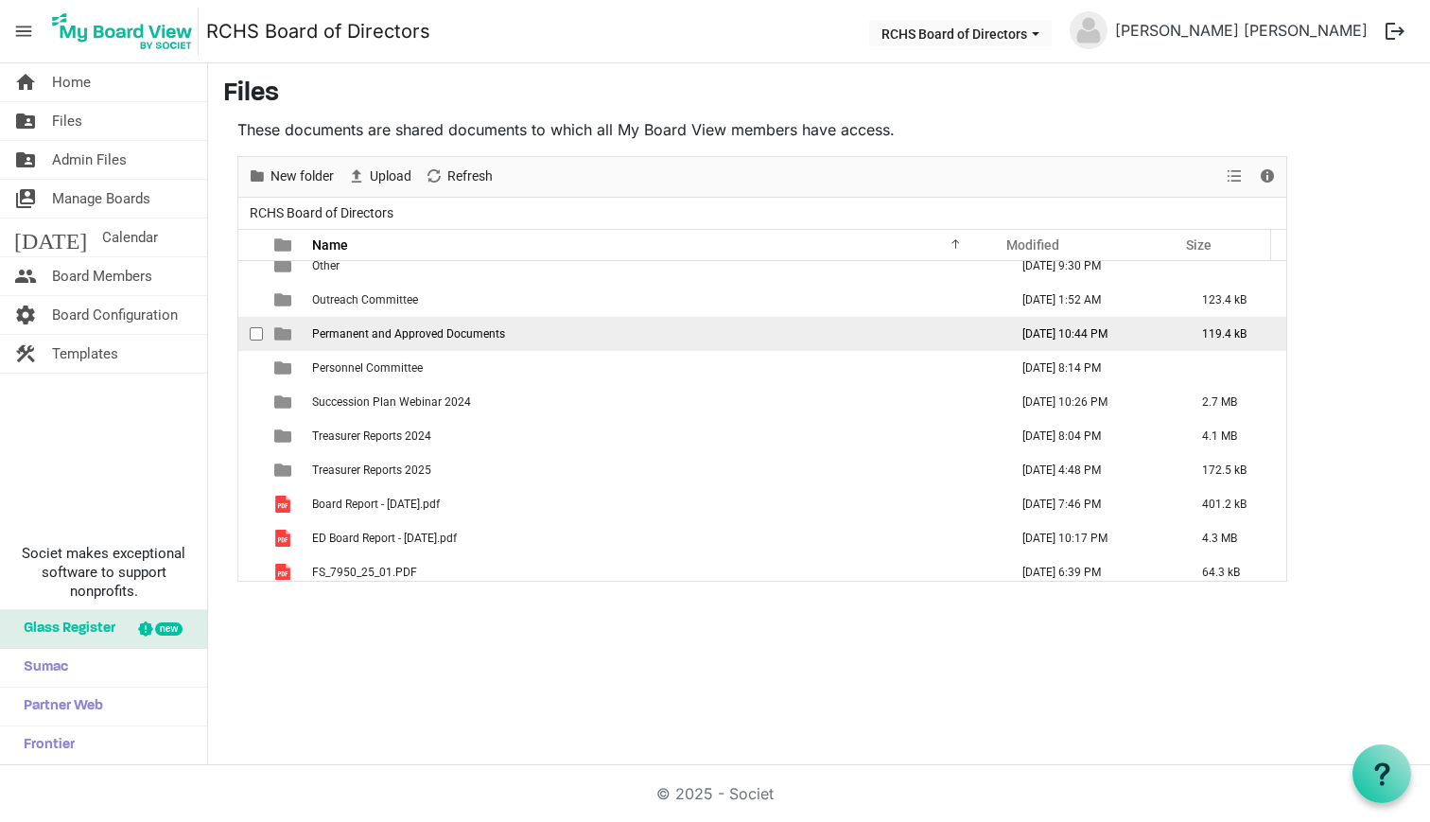
scroll to position [587, 0]
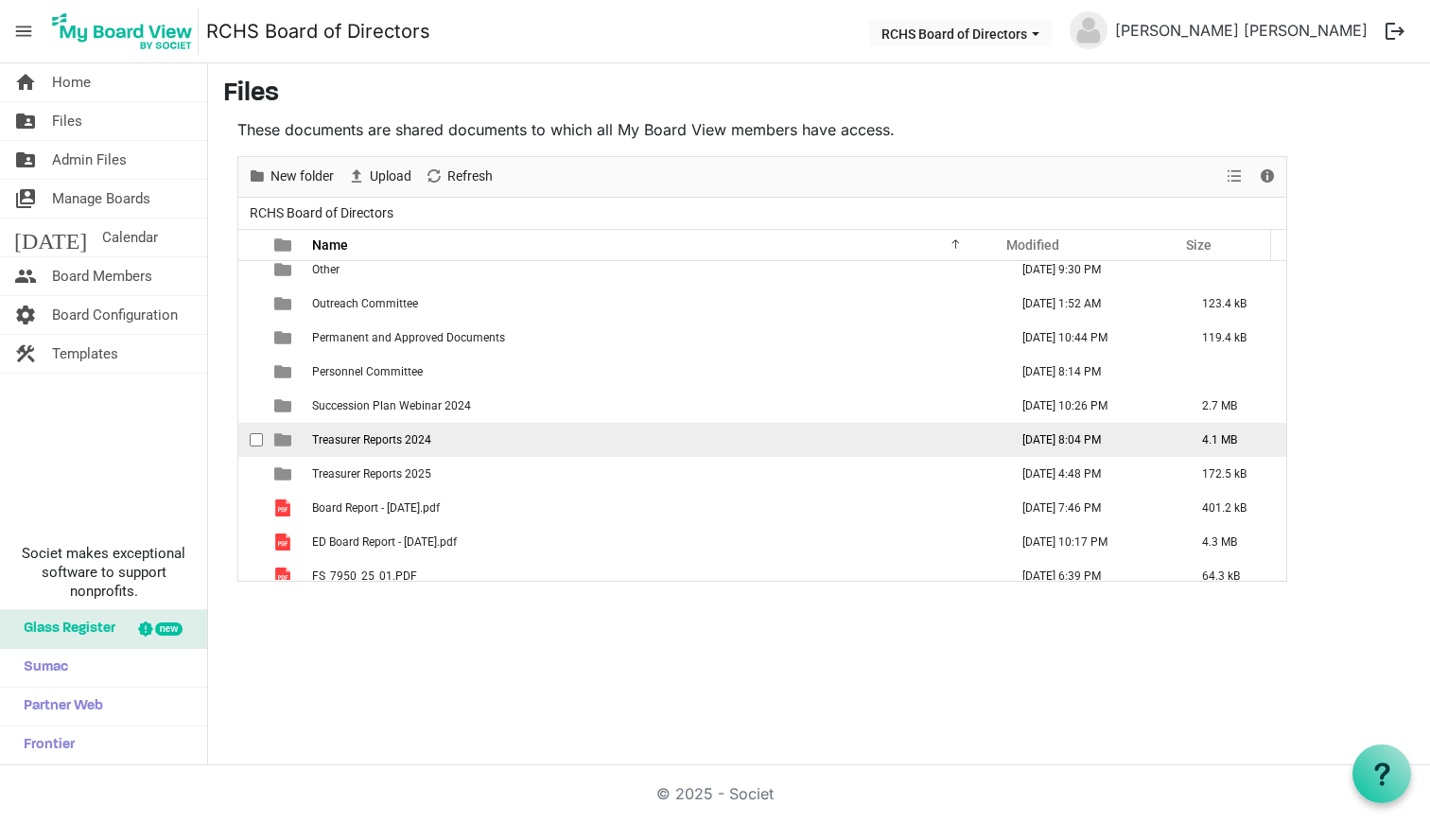
click at [365, 436] on span "Treasurer Reports 2024" at bounding box center [371, 439] width 119 height 13
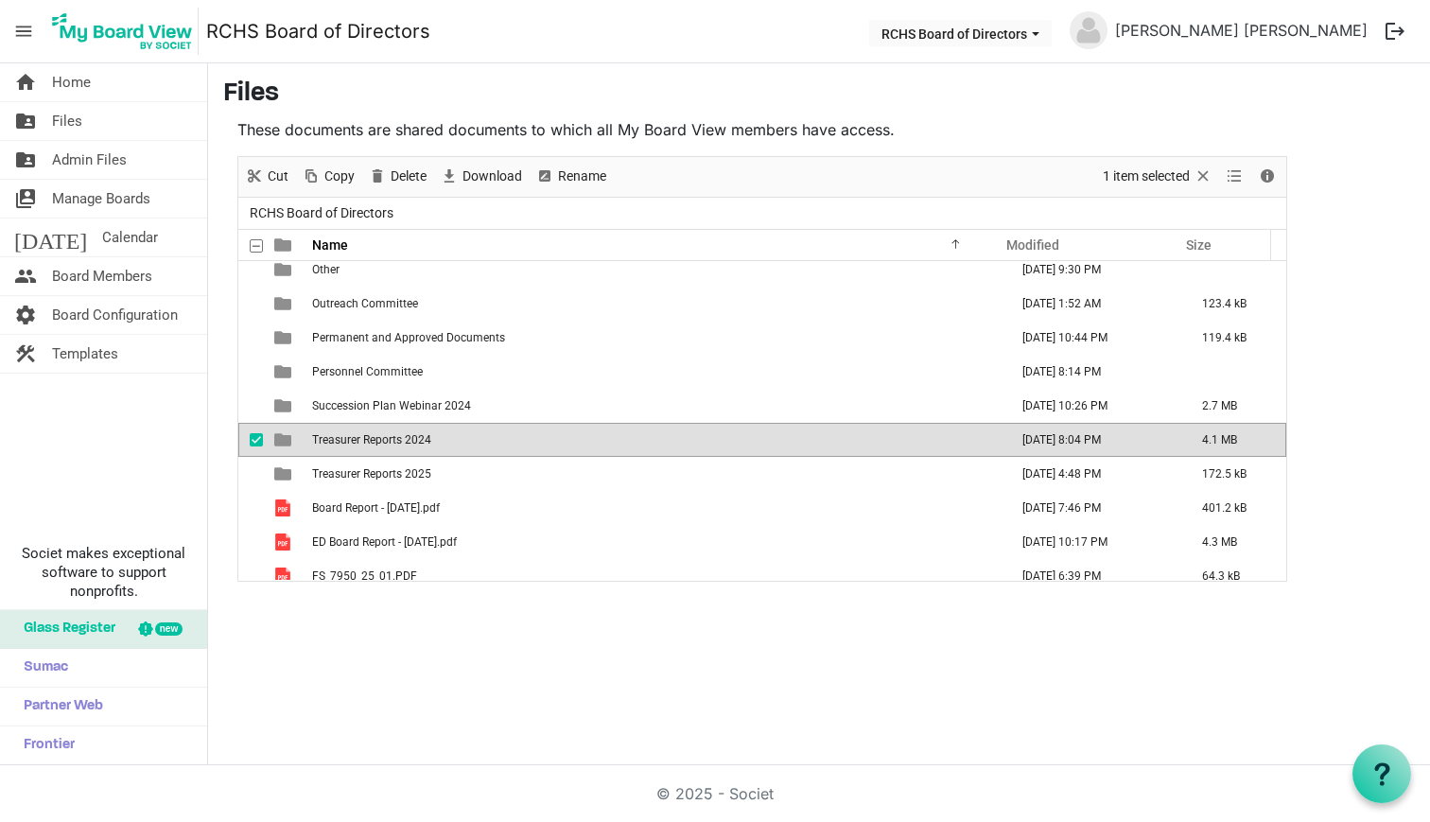
click at [365, 436] on span "Treasurer Reports 2024" at bounding box center [371, 439] width 119 height 13
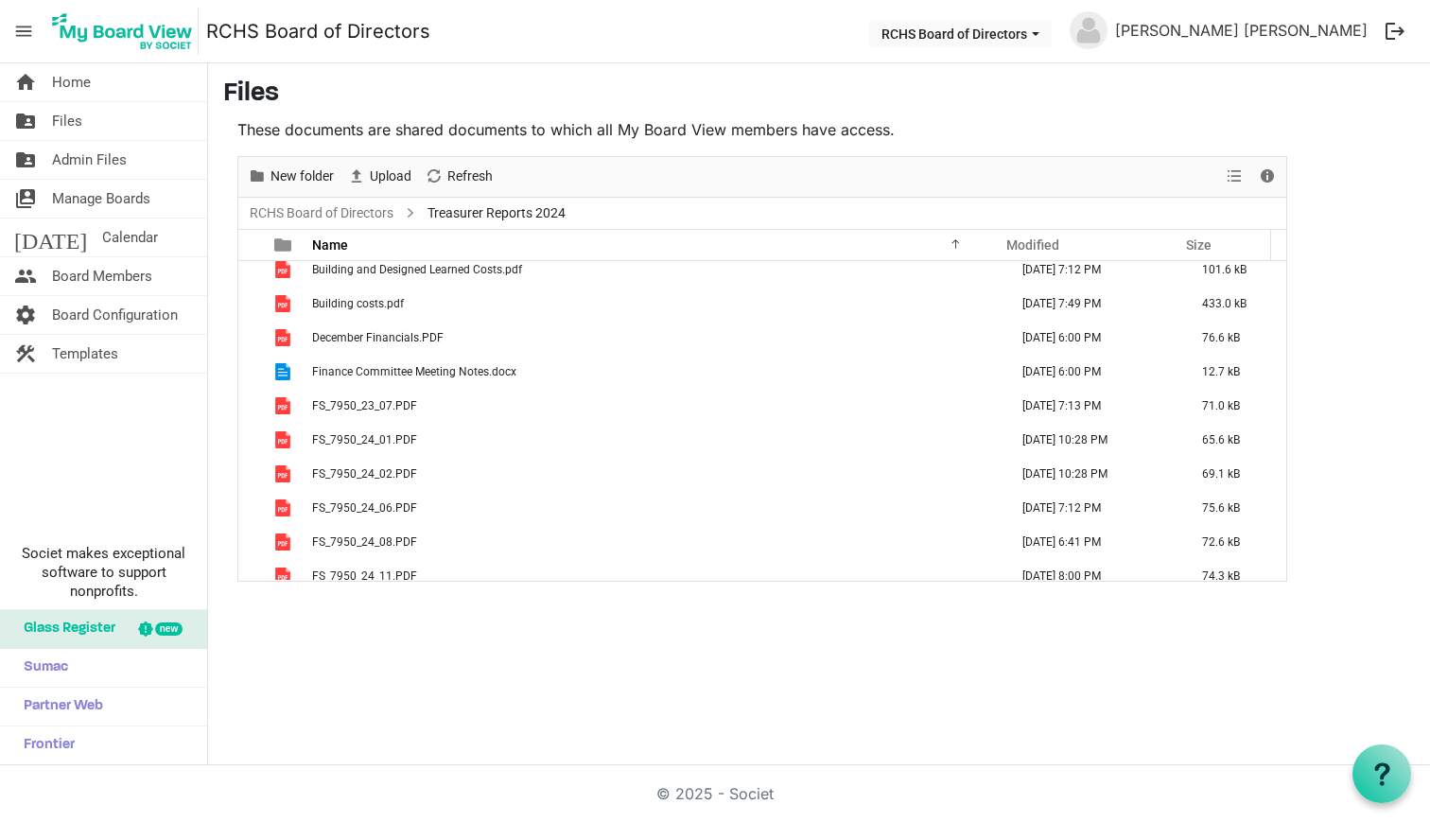
scroll to position [0, 0]
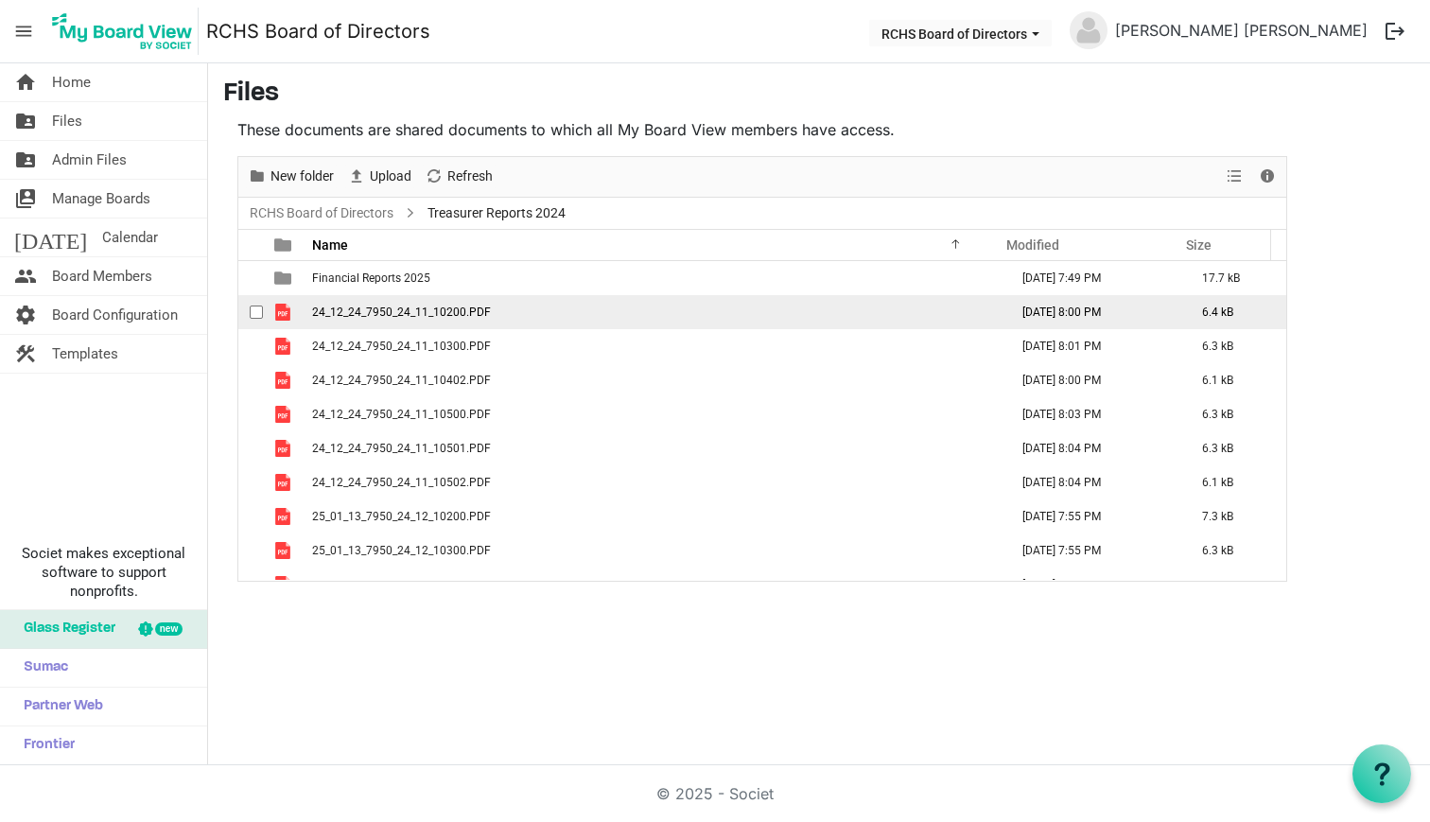
click at [254, 312] on span "checkbox" at bounding box center [256, 311] width 13 height 13
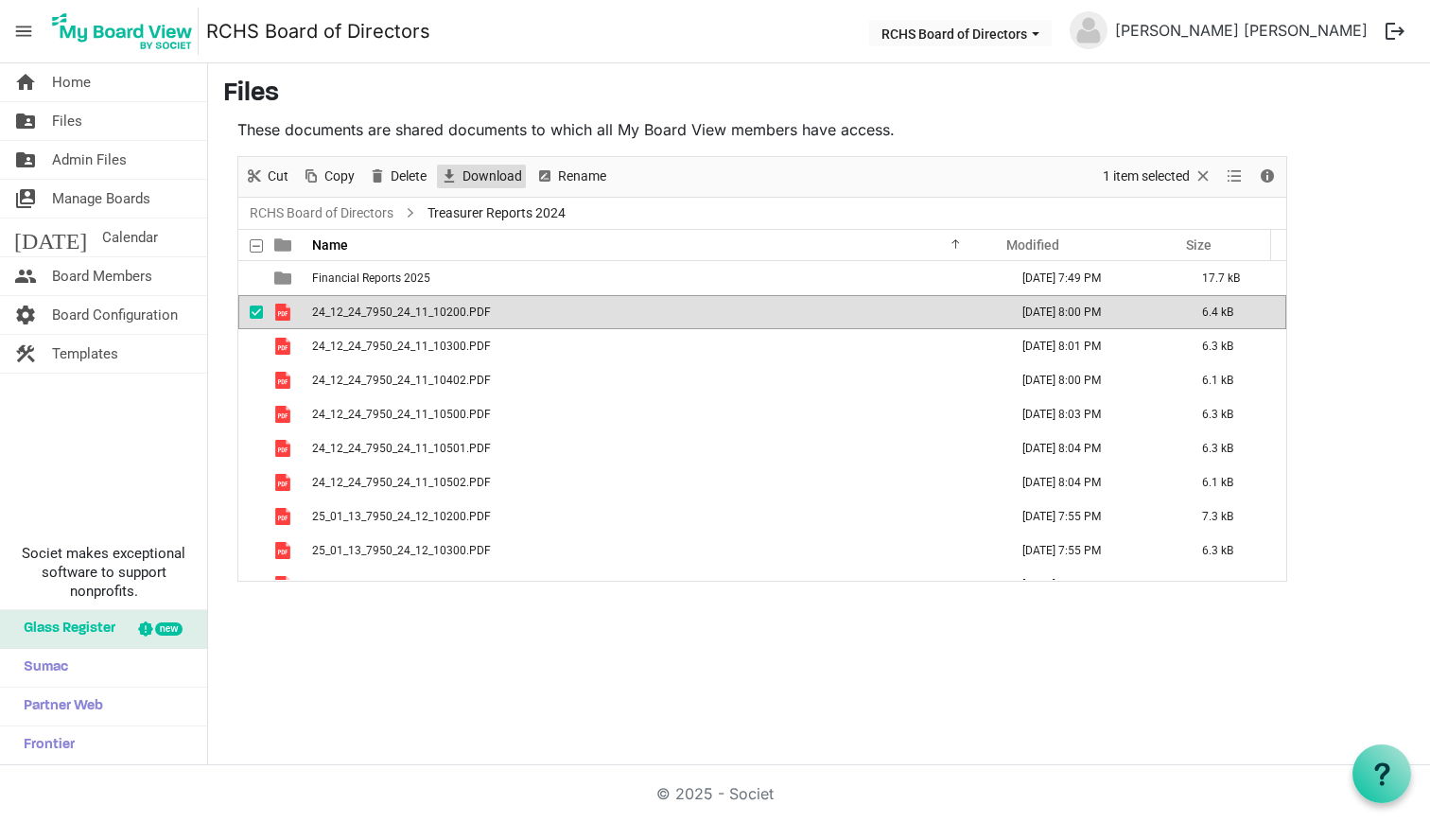
click at [496, 175] on span "Download" at bounding box center [492, 177] width 63 height 24
click at [256, 313] on span "checkbox" at bounding box center [256, 311] width 13 height 13
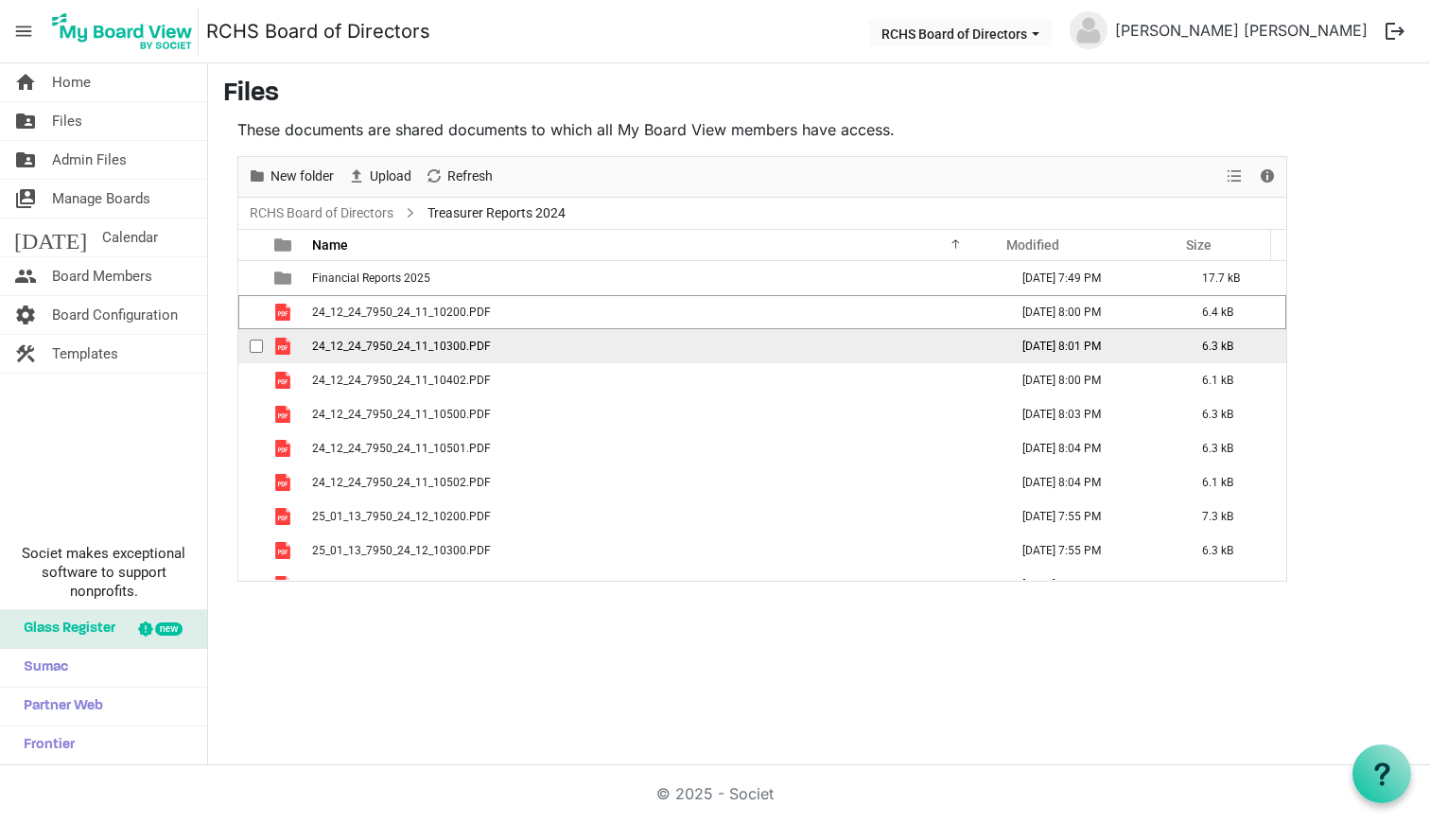
click at [253, 340] on span "checkbox" at bounding box center [256, 346] width 13 height 13
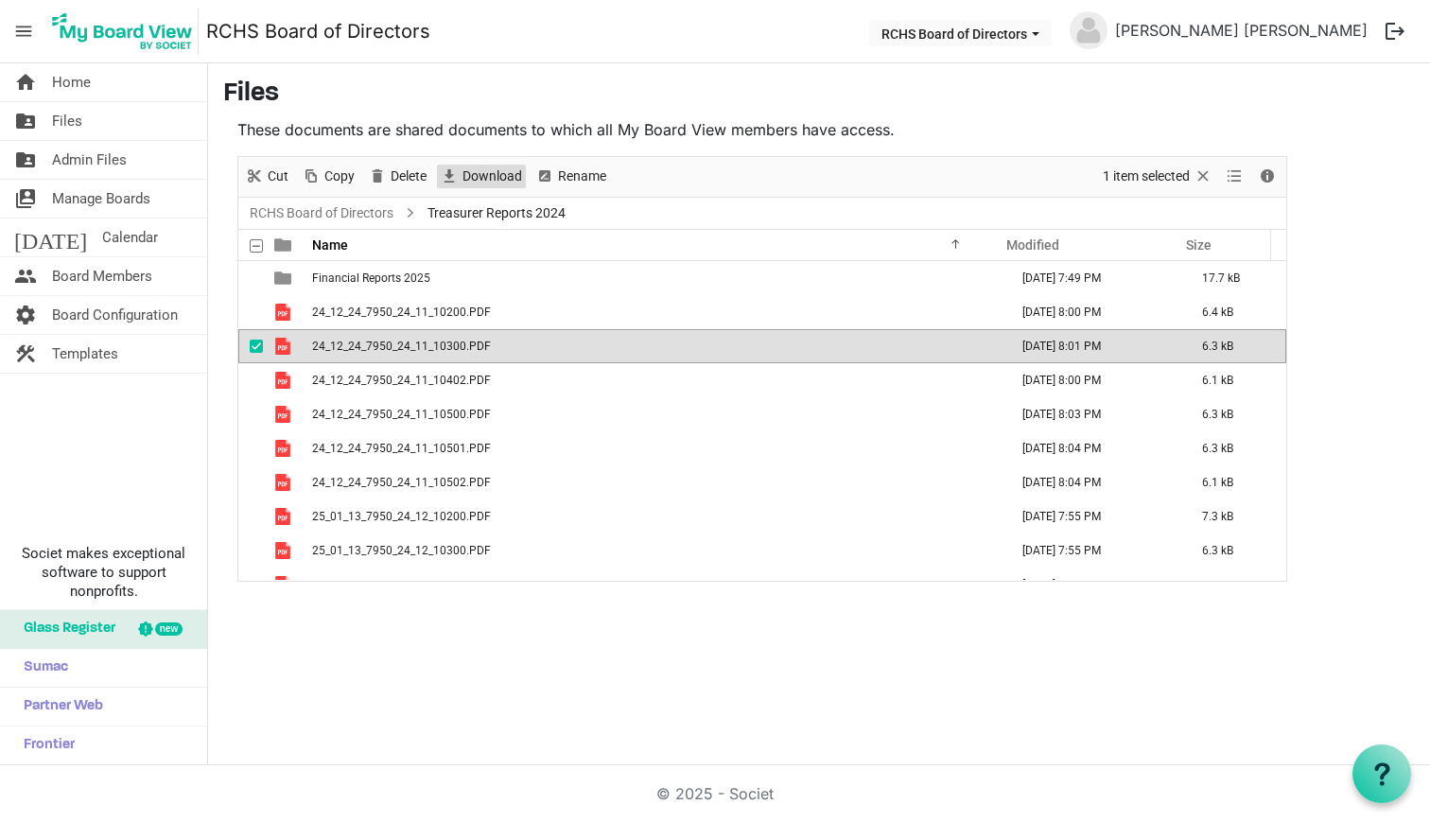
click at [500, 171] on span "Download" at bounding box center [492, 177] width 63 height 24
click at [250, 344] on span "checkbox" at bounding box center [256, 346] width 13 height 13
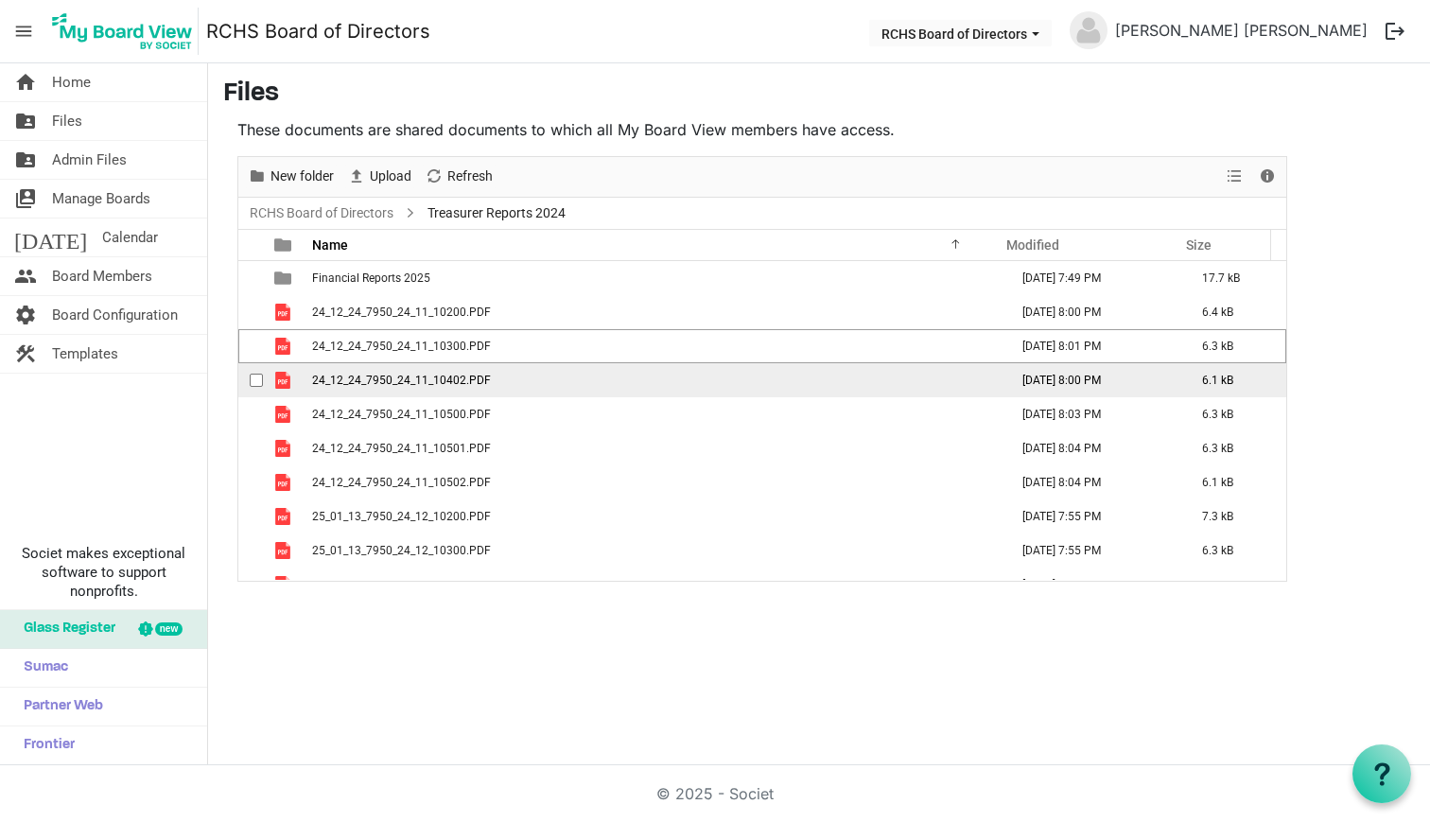
click at [253, 376] on span "checkbox" at bounding box center [256, 380] width 13 height 13
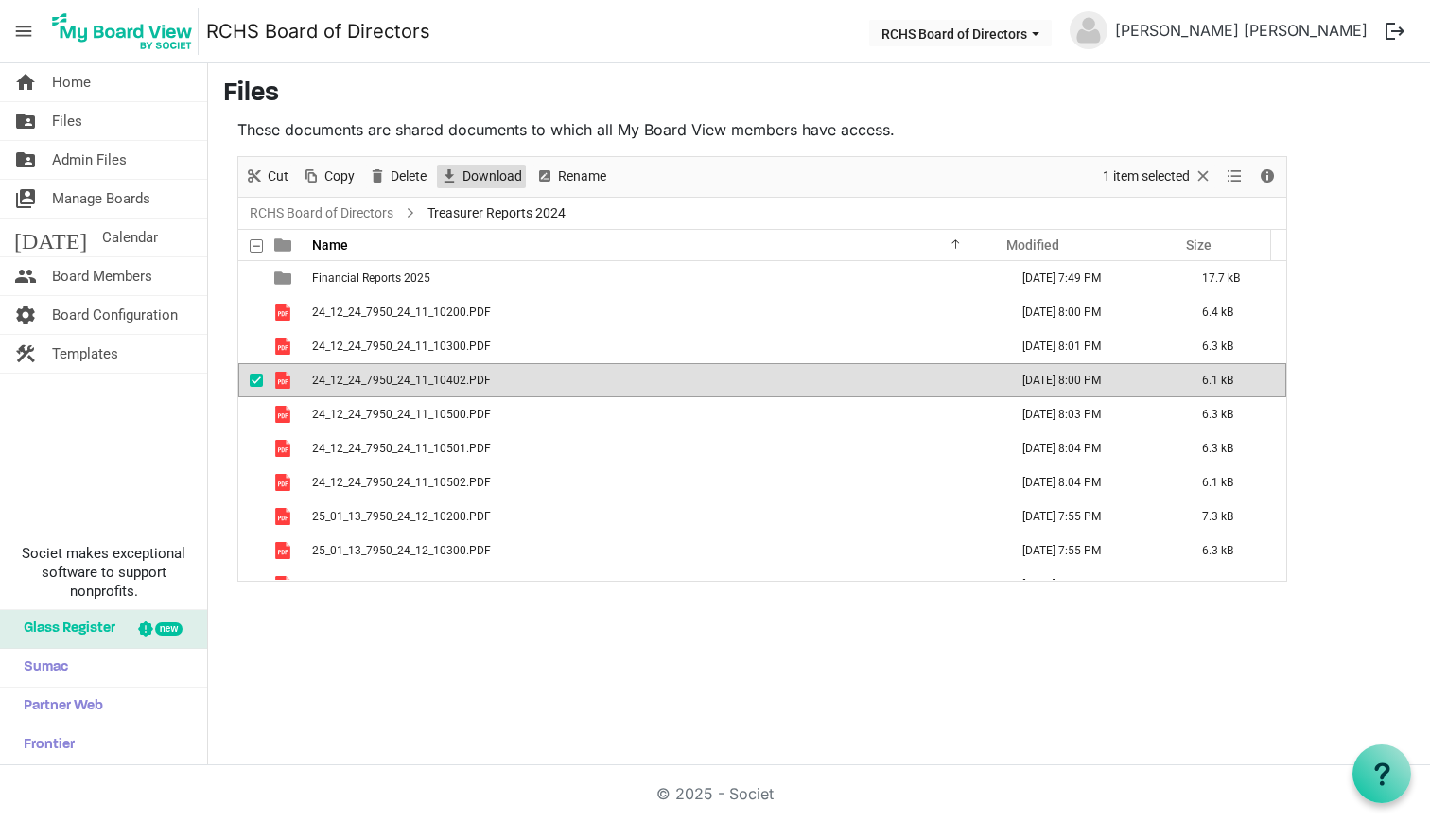
click at [483, 180] on span "Download" at bounding box center [492, 177] width 63 height 24
click at [255, 379] on span "checkbox" at bounding box center [256, 380] width 13 height 13
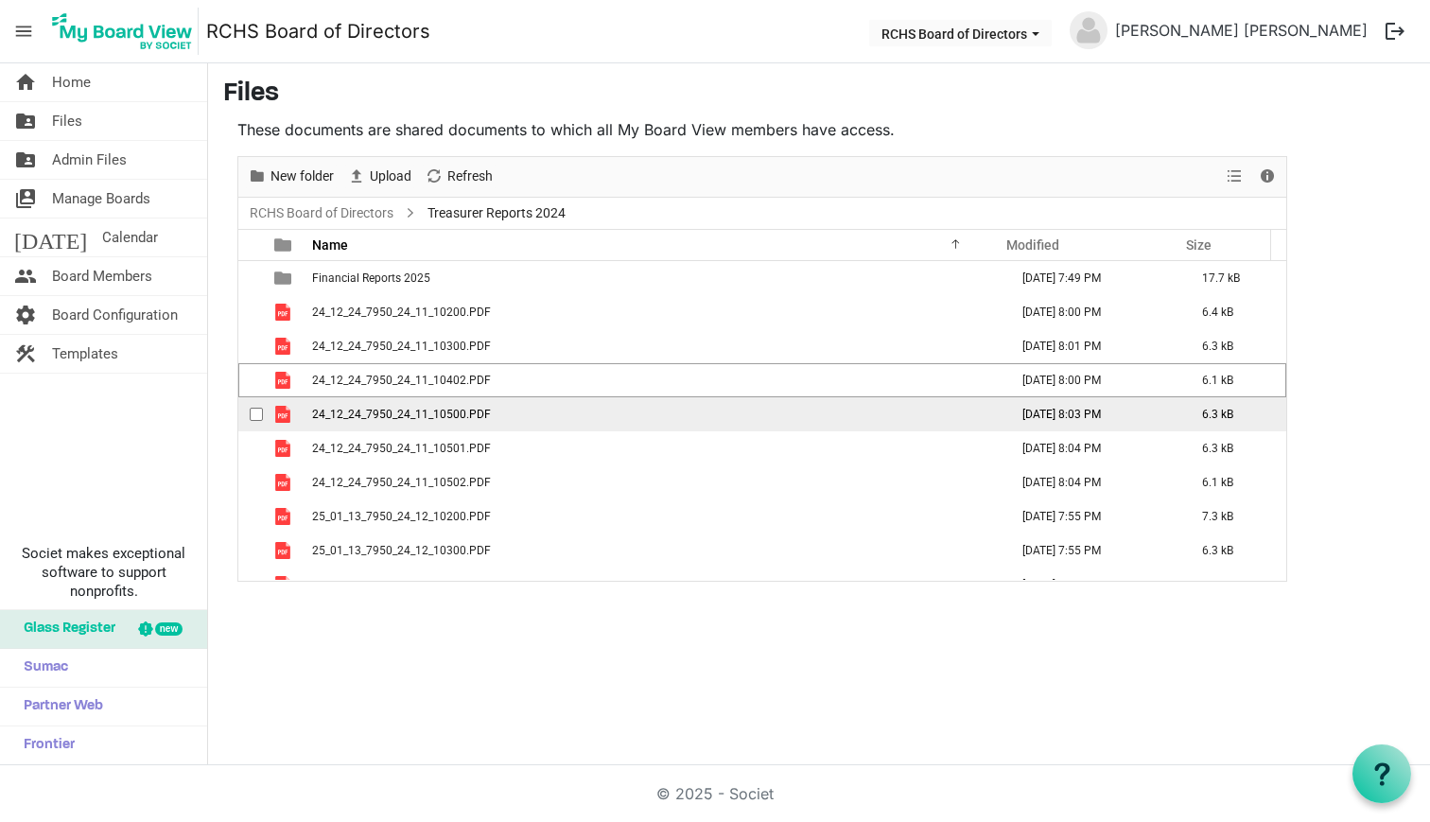
click at [256, 405] on div "checkbox" at bounding box center [261, 414] width 23 height 19
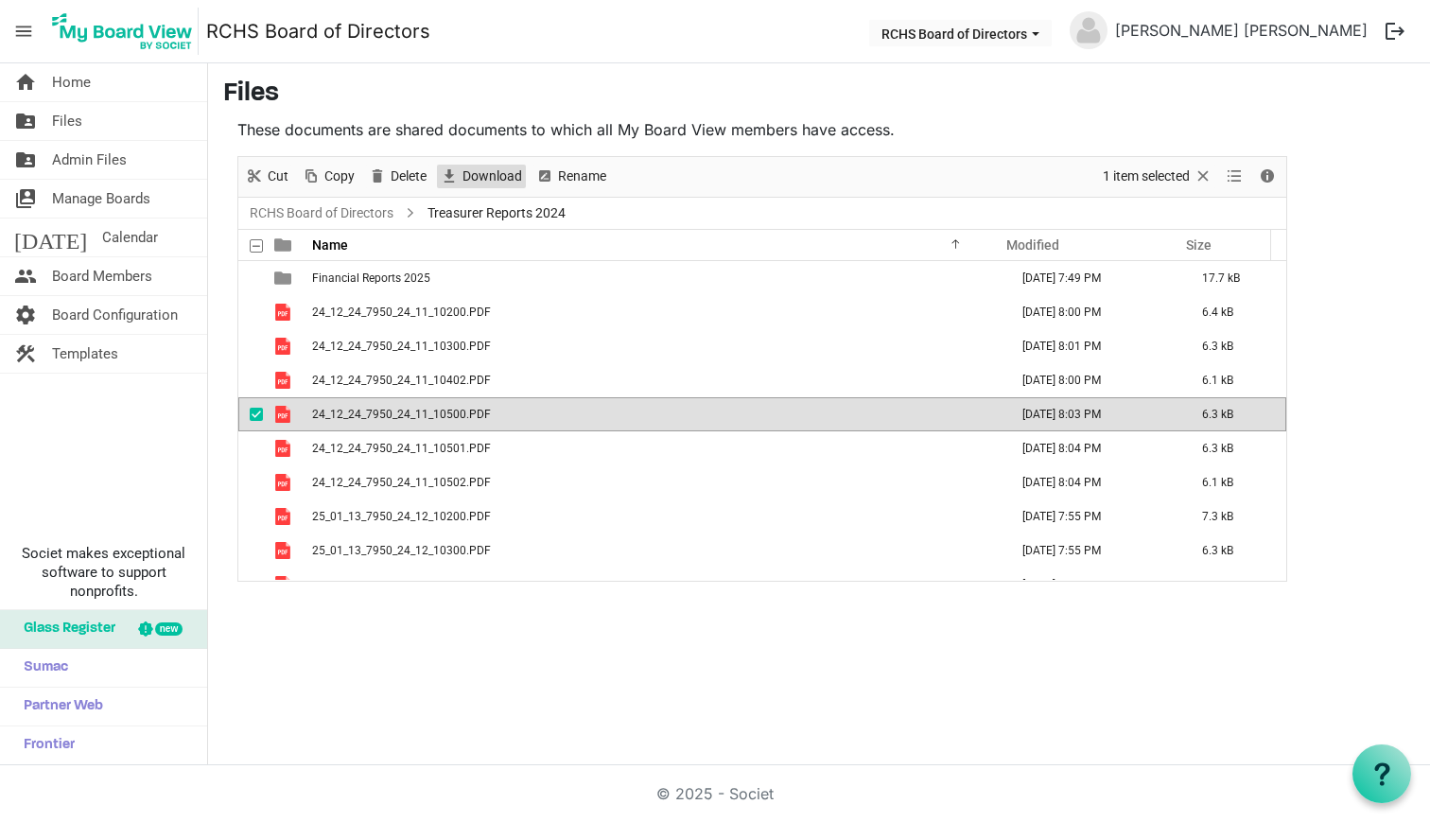
click at [503, 181] on span "Download" at bounding box center [492, 177] width 63 height 24
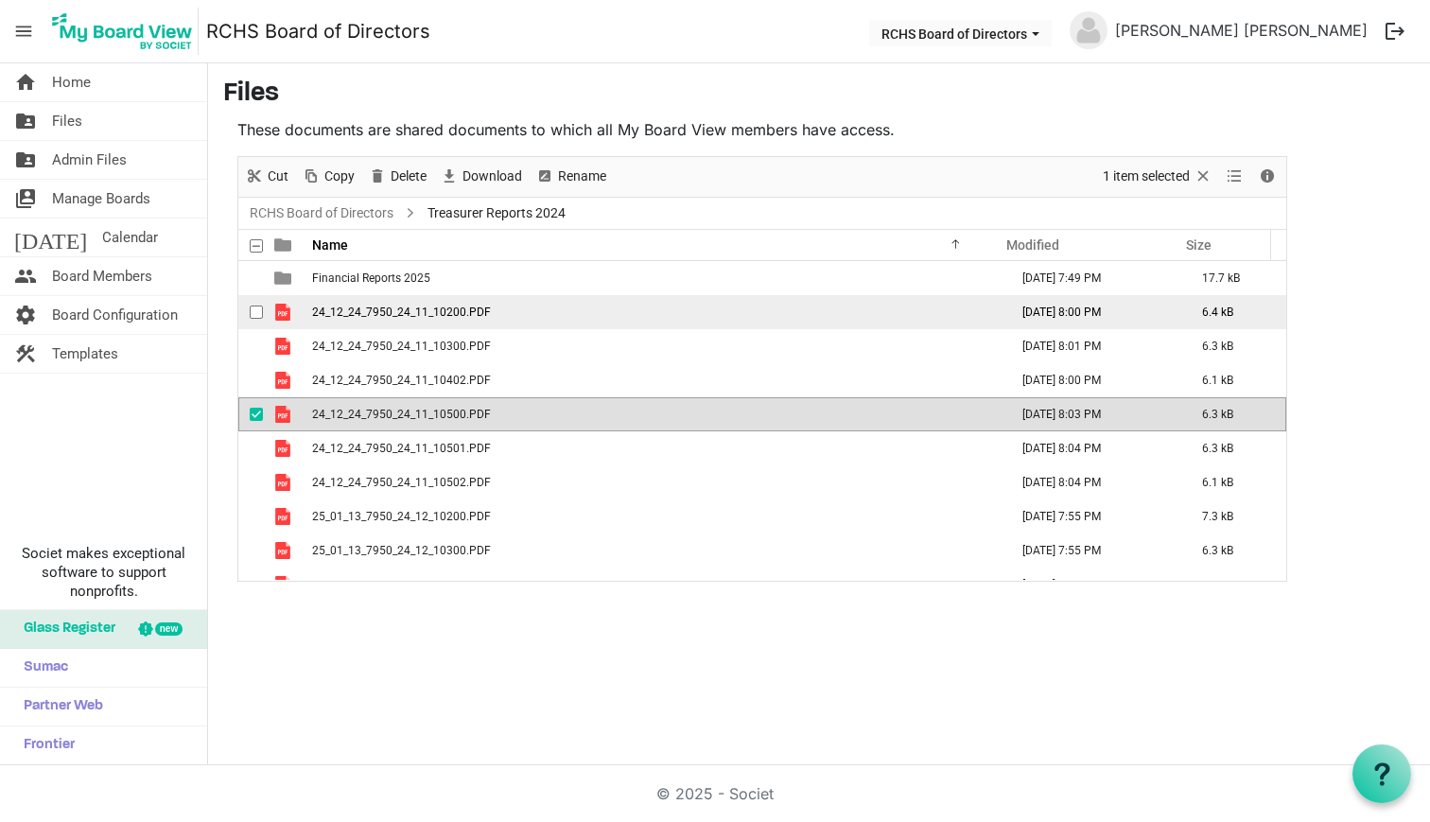
drag, startPoint x: 254, startPoint y: 443, endPoint x: 429, endPoint y: 317, distance: 215.5
click at [255, 443] on span "checkbox" at bounding box center [256, 448] width 13 height 13
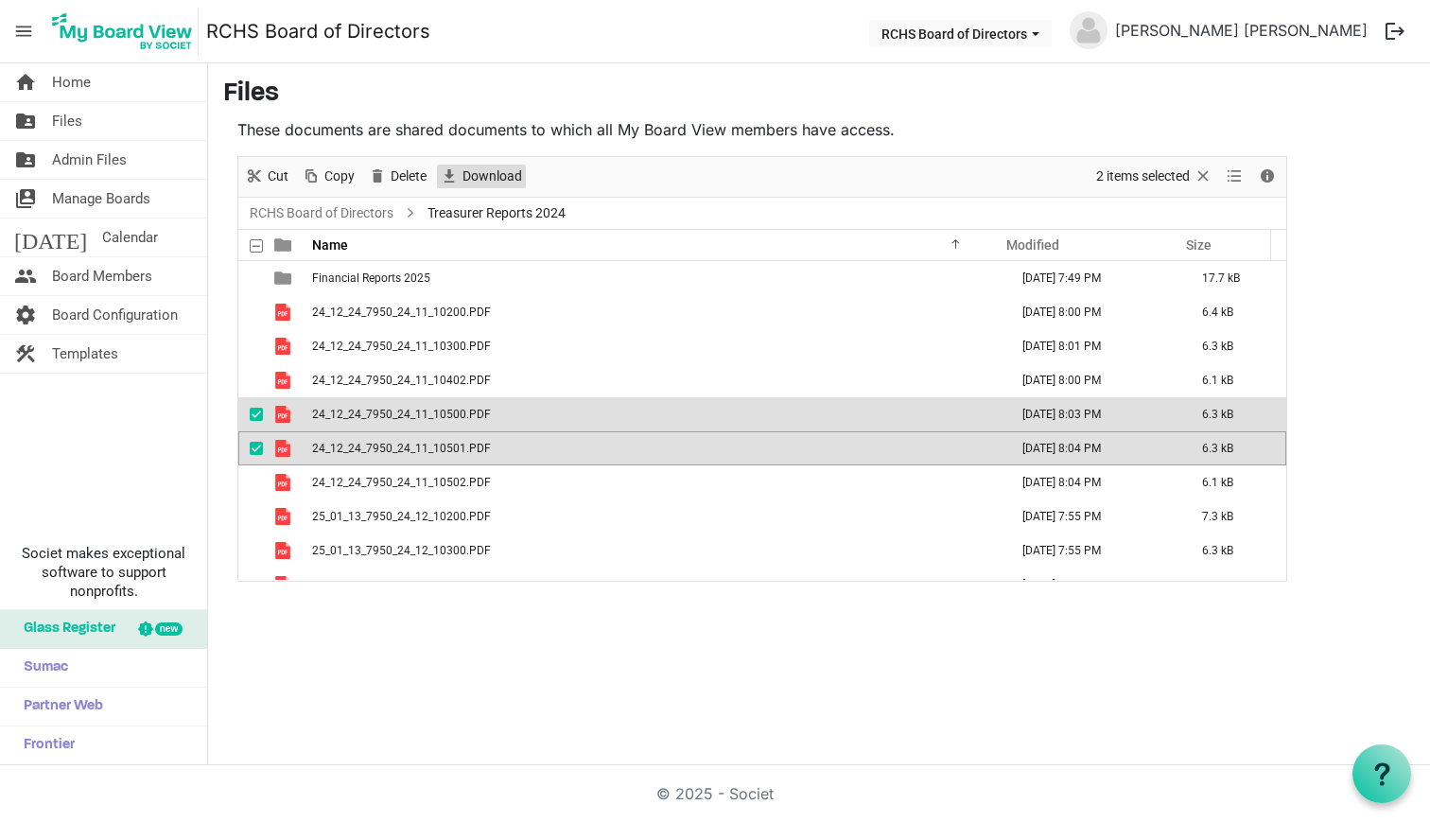
click at [496, 183] on span "Download" at bounding box center [492, 177] width 63 height 24
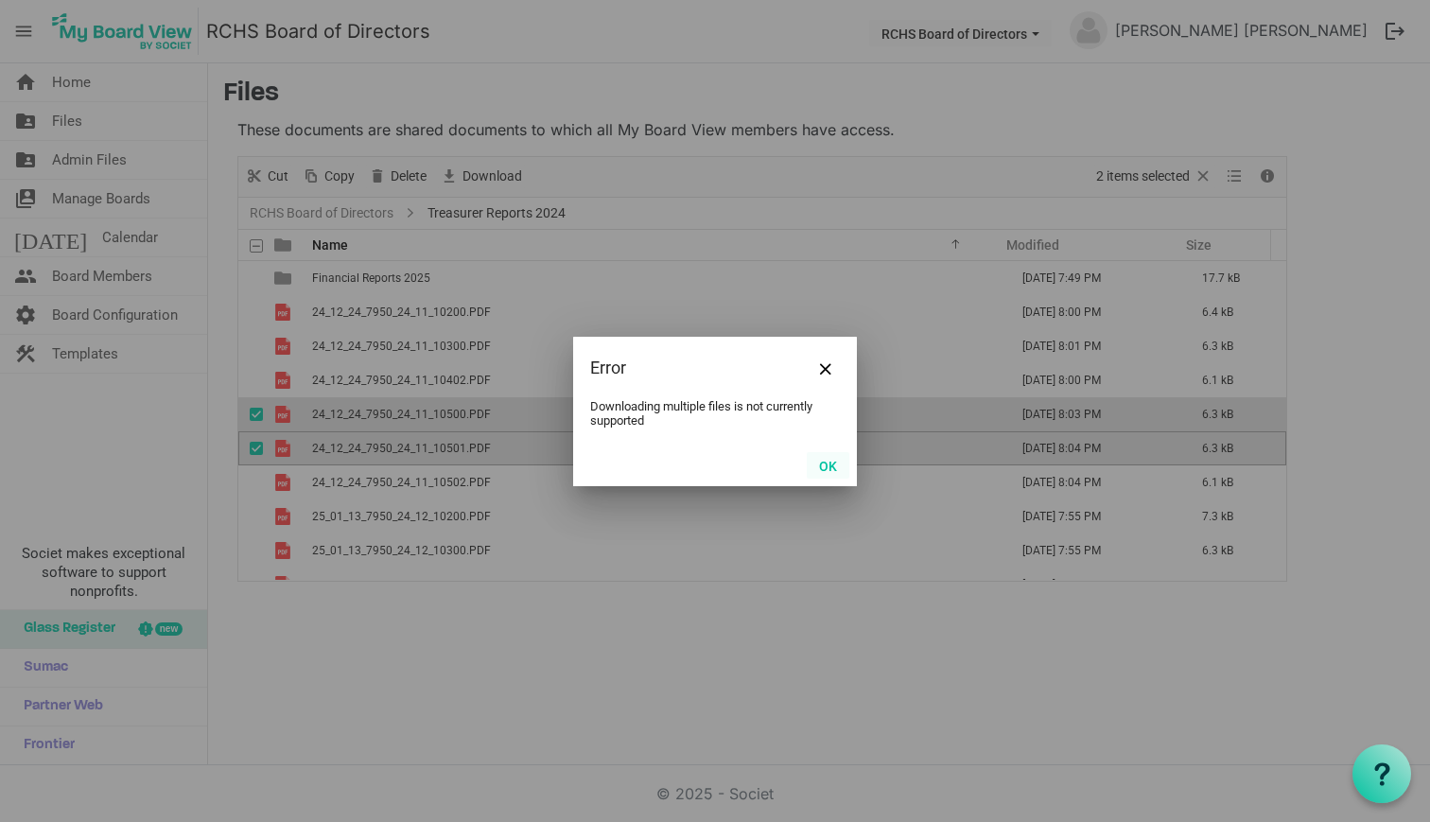
click at [829, 462] on button "OK" at bounding box center [828, 465] width 43 height 26
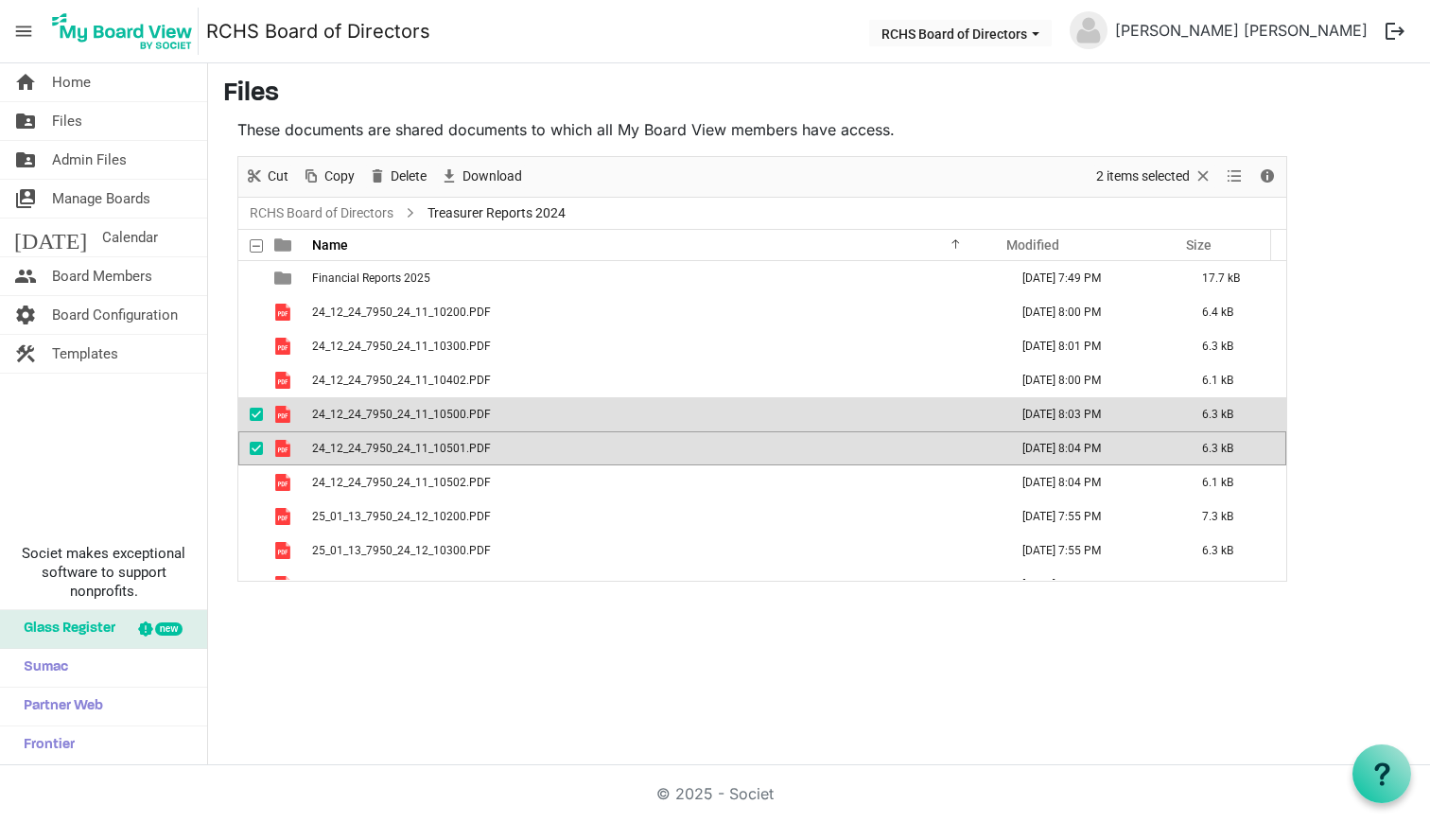
click at [257, 410] on span "checkbox" at bounding box center [256, 414] width 13 height 13
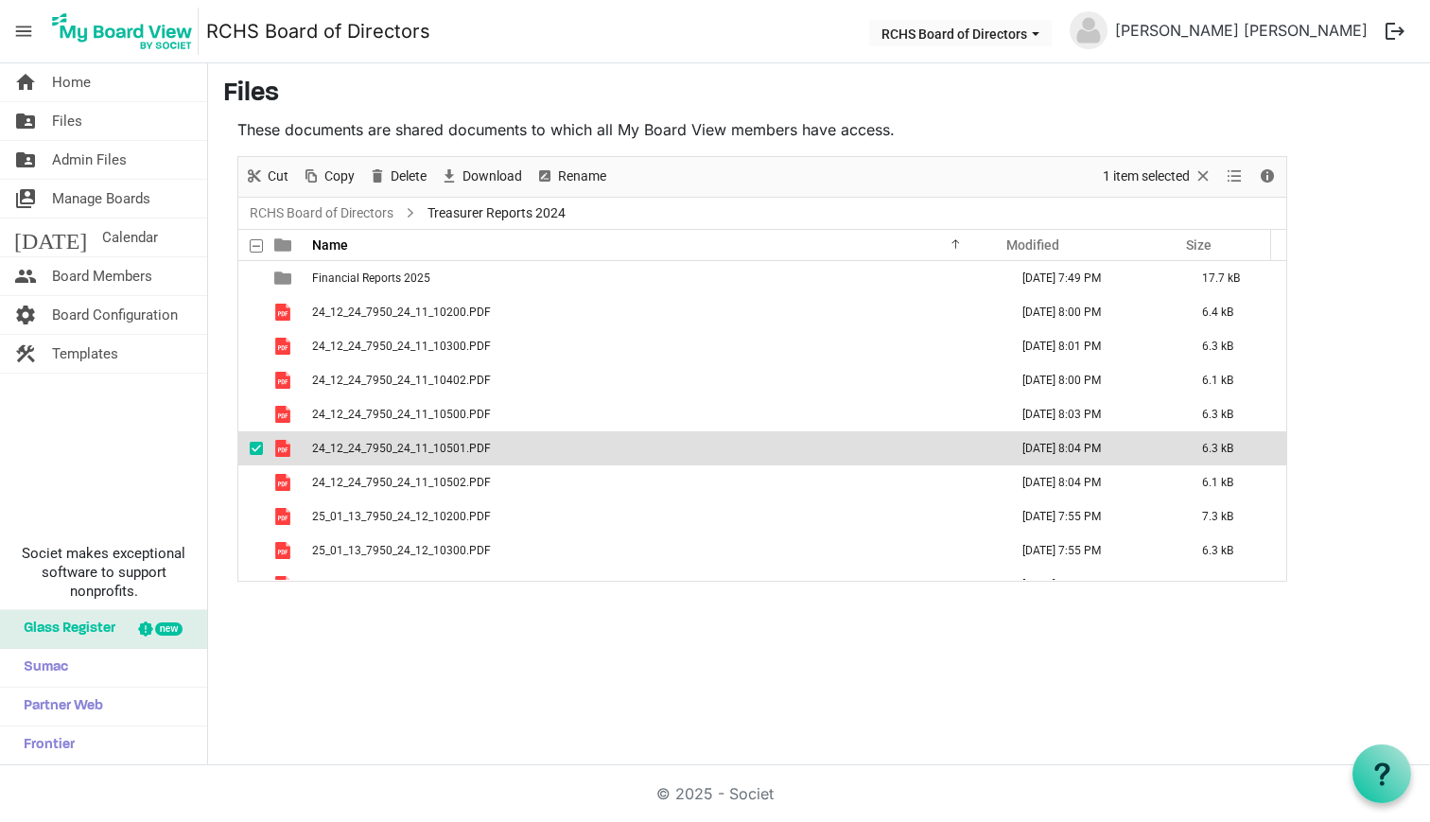
drag, startPoint x: 493, startPoint y: 180, endPoint x: 486, endPoint y: 190, distance: 12.3
click at [493, 180] on span "Download" at bounding box center [492, 177] width 63 height 24
click at [253, 445] on span "checkbox" at bounding box center [256, 448] width 13 height 13
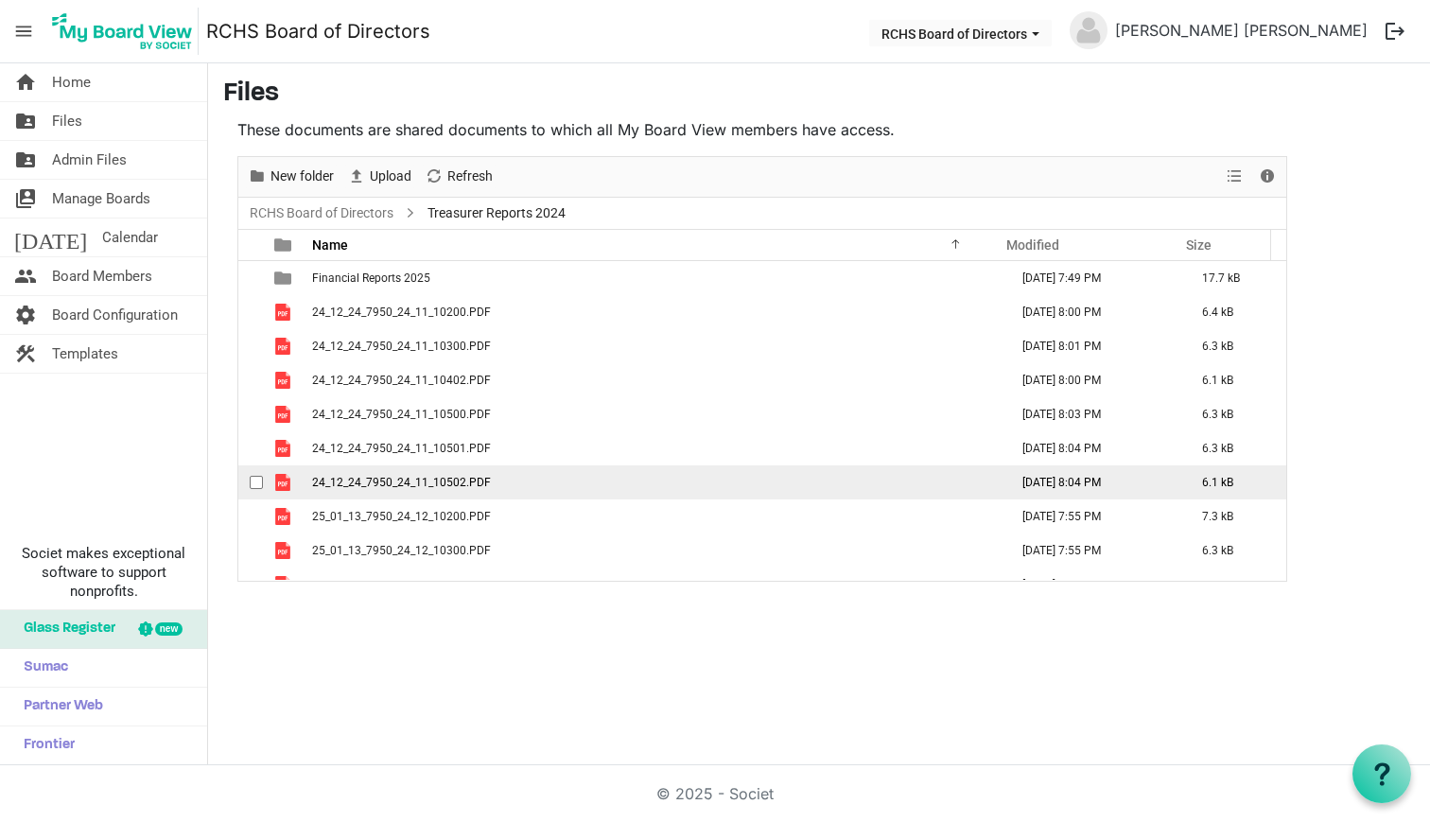
click at [259, 480] on span "checkbox" at bounding box center [256, 482] width 13 height 13
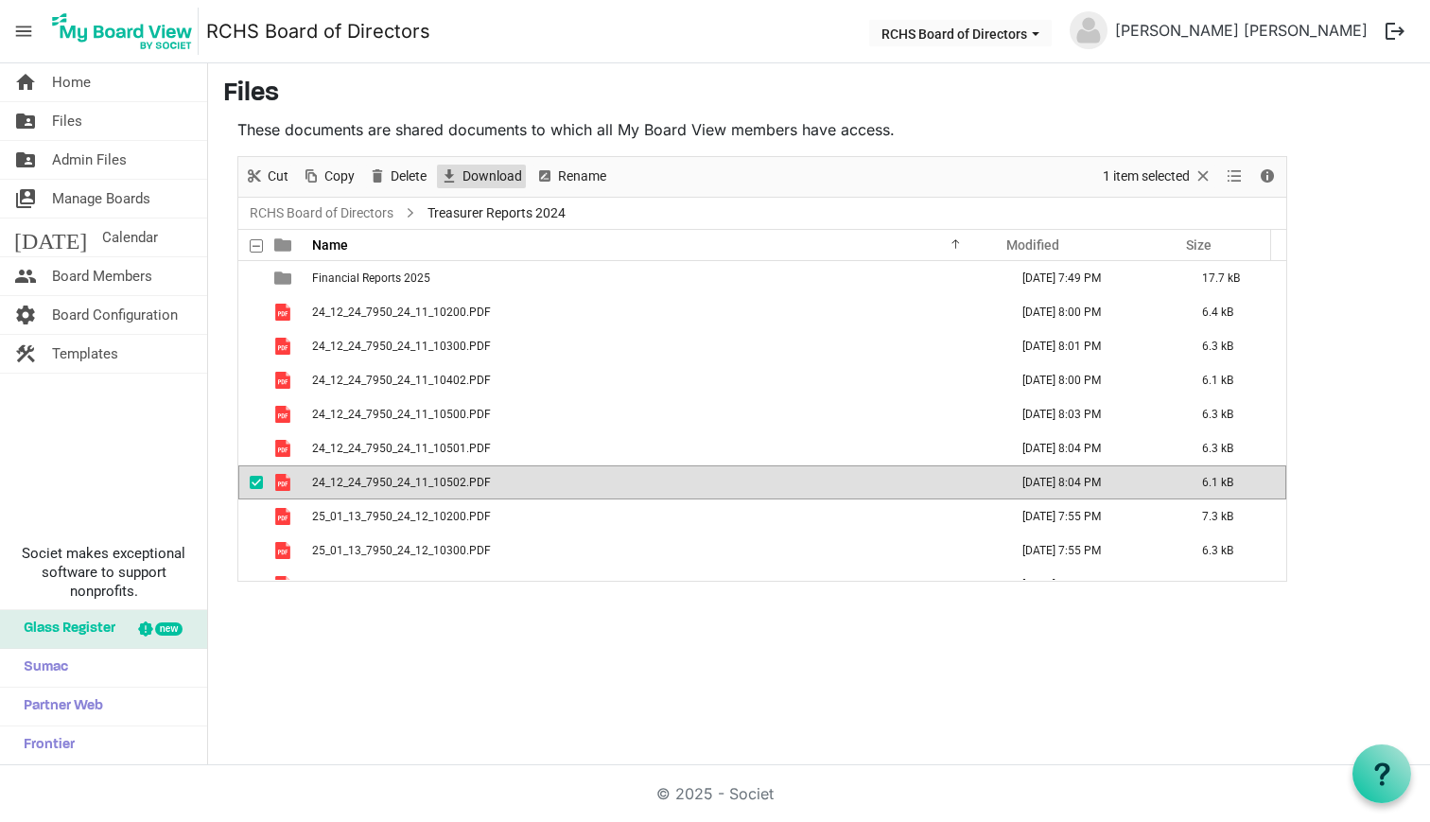
click at [489, 176] on span "Download" at bounding box center [492, 177] width 63 height 24
click at [254, 482] on span "checkbox" at bounding box center [256, 482] width 13 height 13
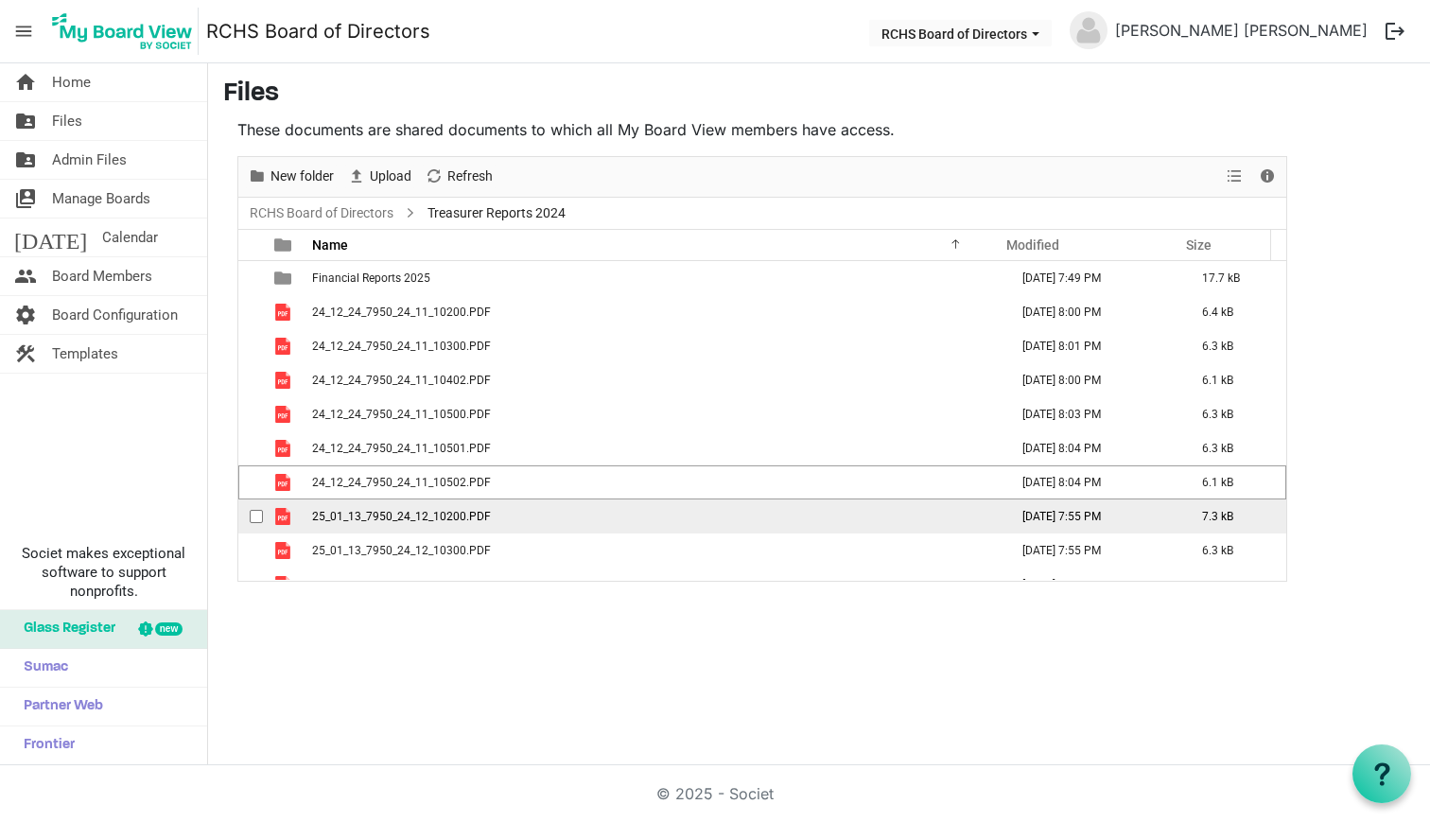
click at [253, 516] on span "checkbox" at bounding box center [256, 516] width 13 height 13
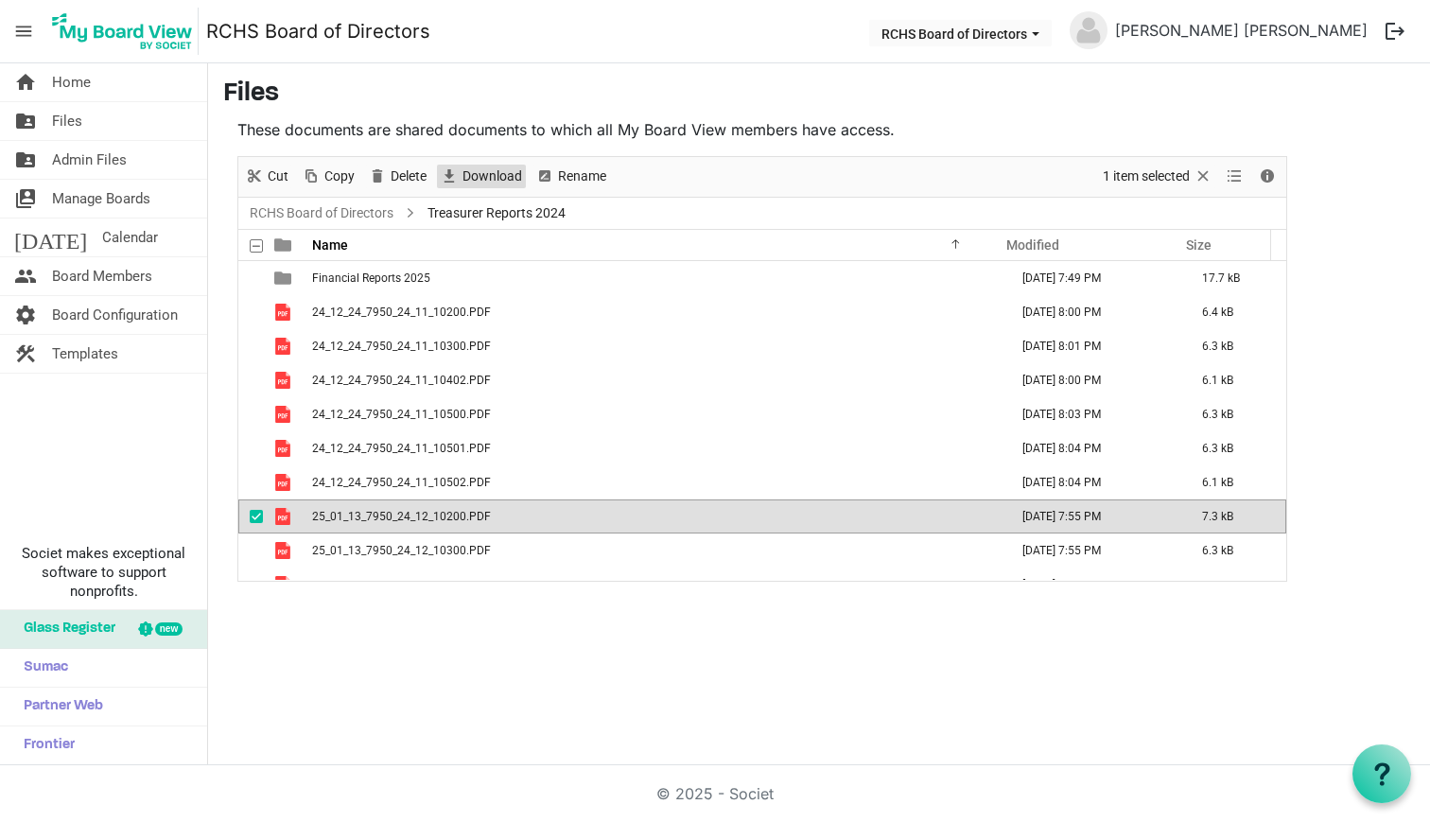
click at [482, 172] on span "Download" at bounding box center [492, 177] width 63 height 24
click at [254, 516] on span "checkbox" at bounding box center [256, 516] width 13 height 13
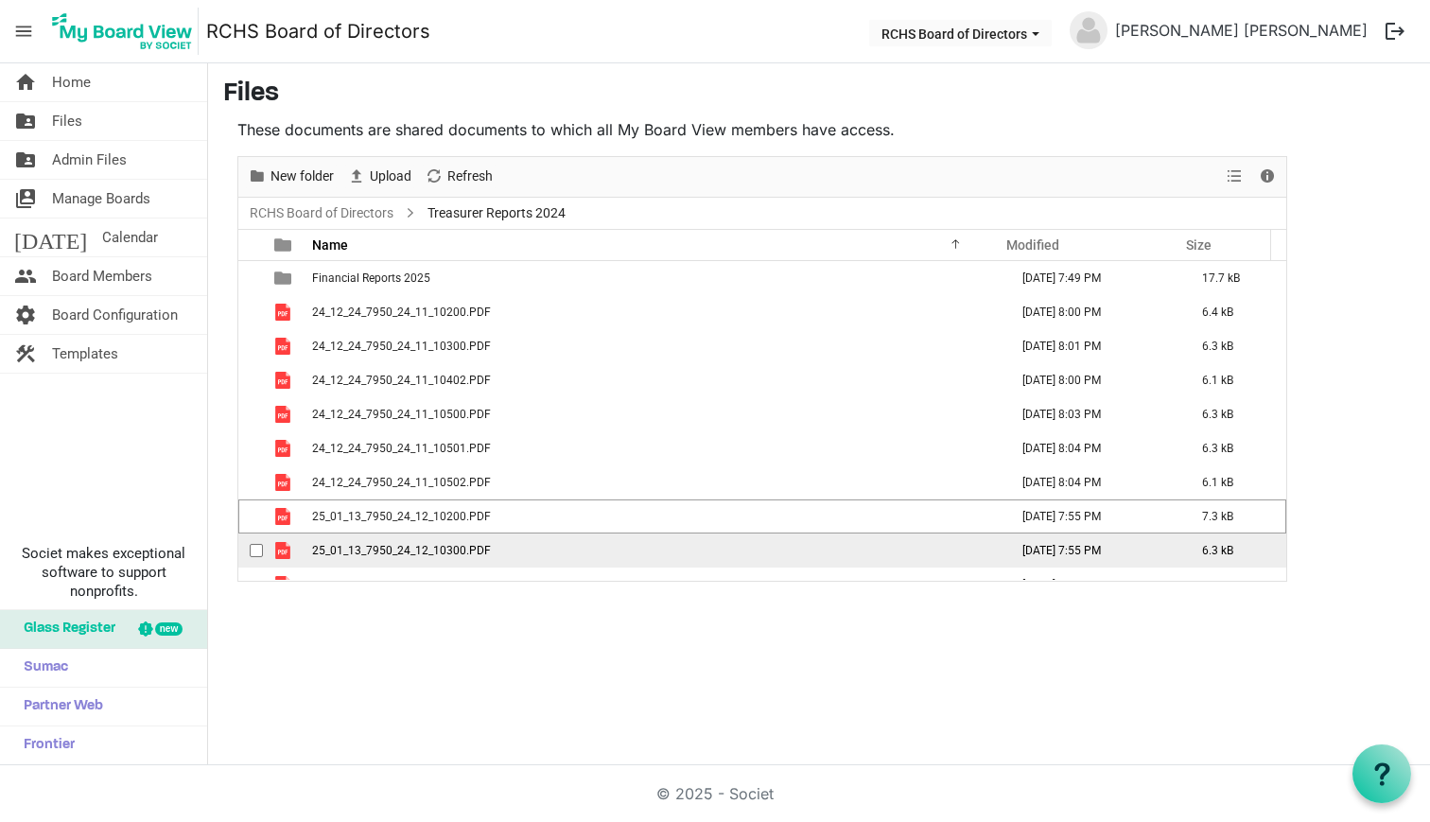
click at [252, 545] on span "checkbox" at bounding box center [256, 550] width 13 height 13
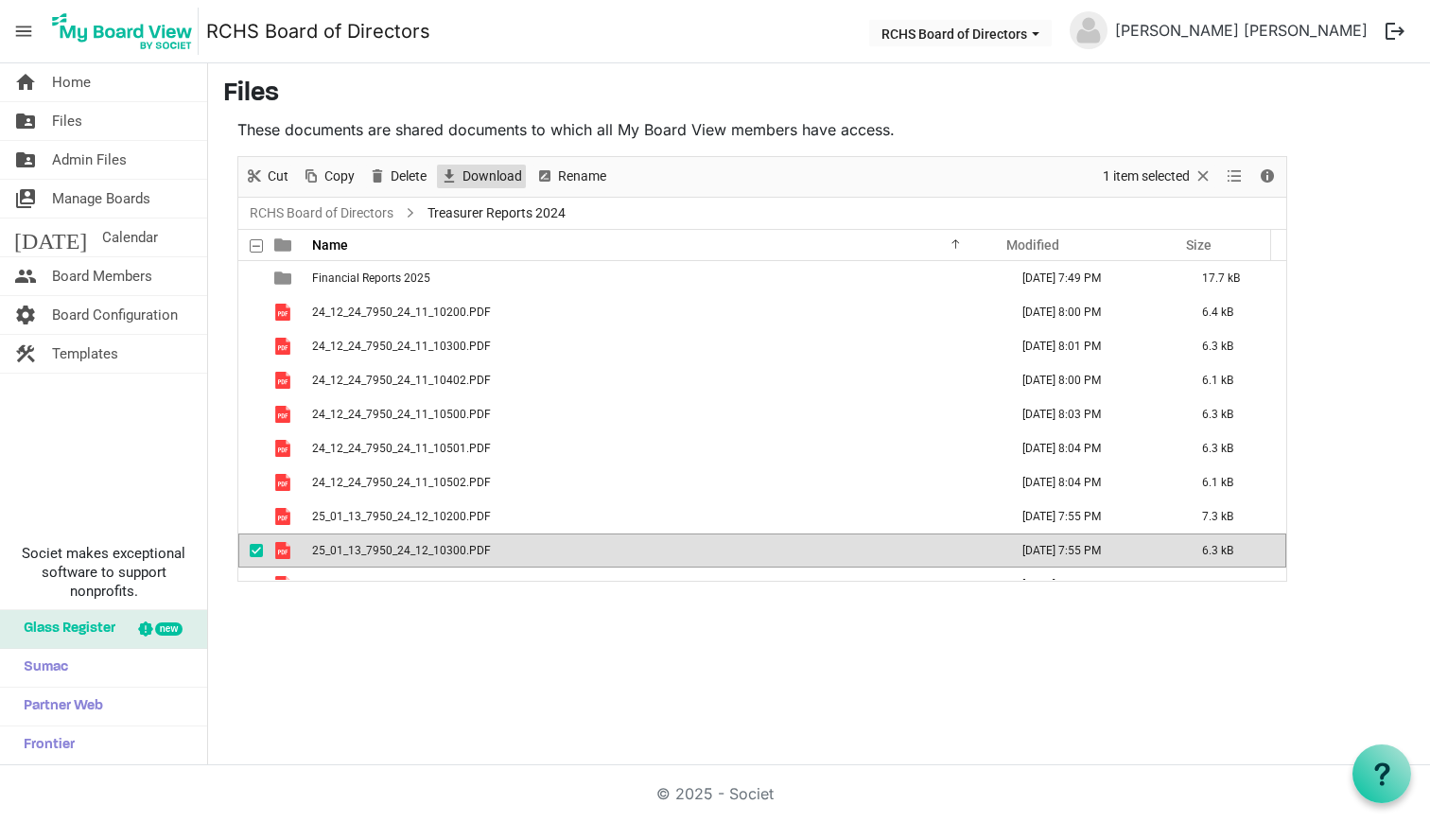
click at [504, 179] on span "Download" at bounding box center [492, 177] width 63 height 24
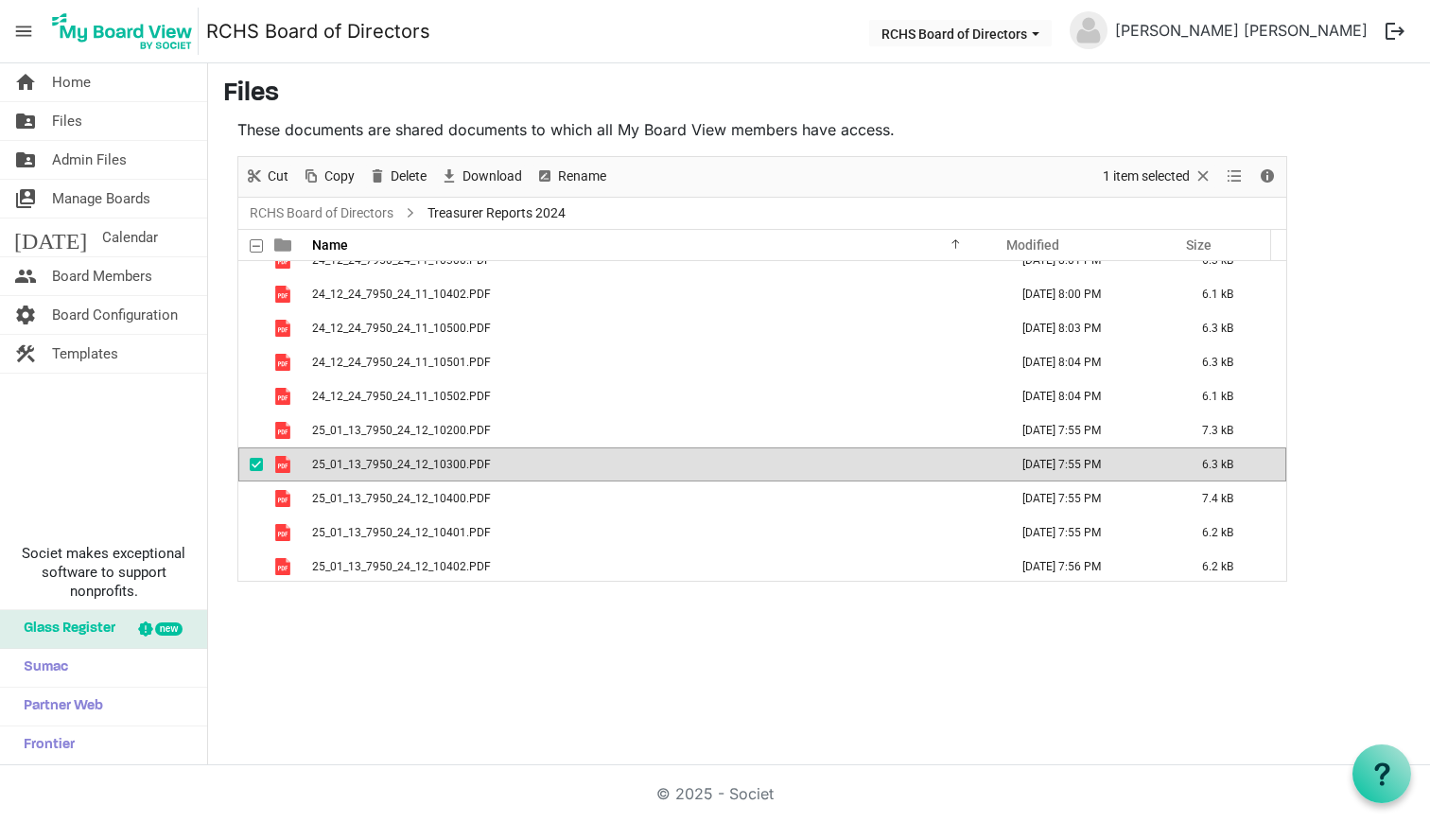
scroll to position [134, 0]
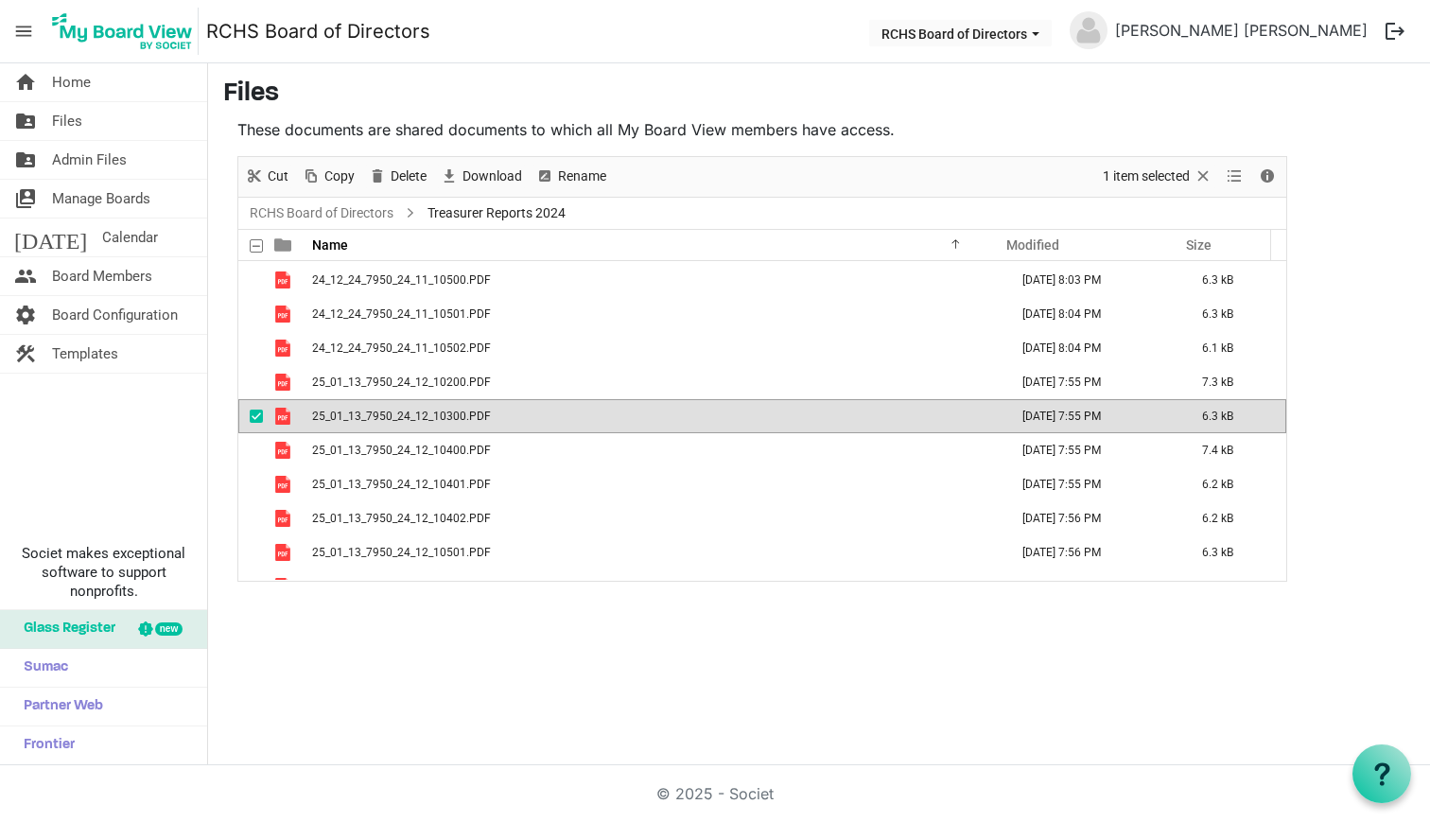
click at [253, 417] on span "checkbox" at bounding box center [256, 416] width 13 height 13
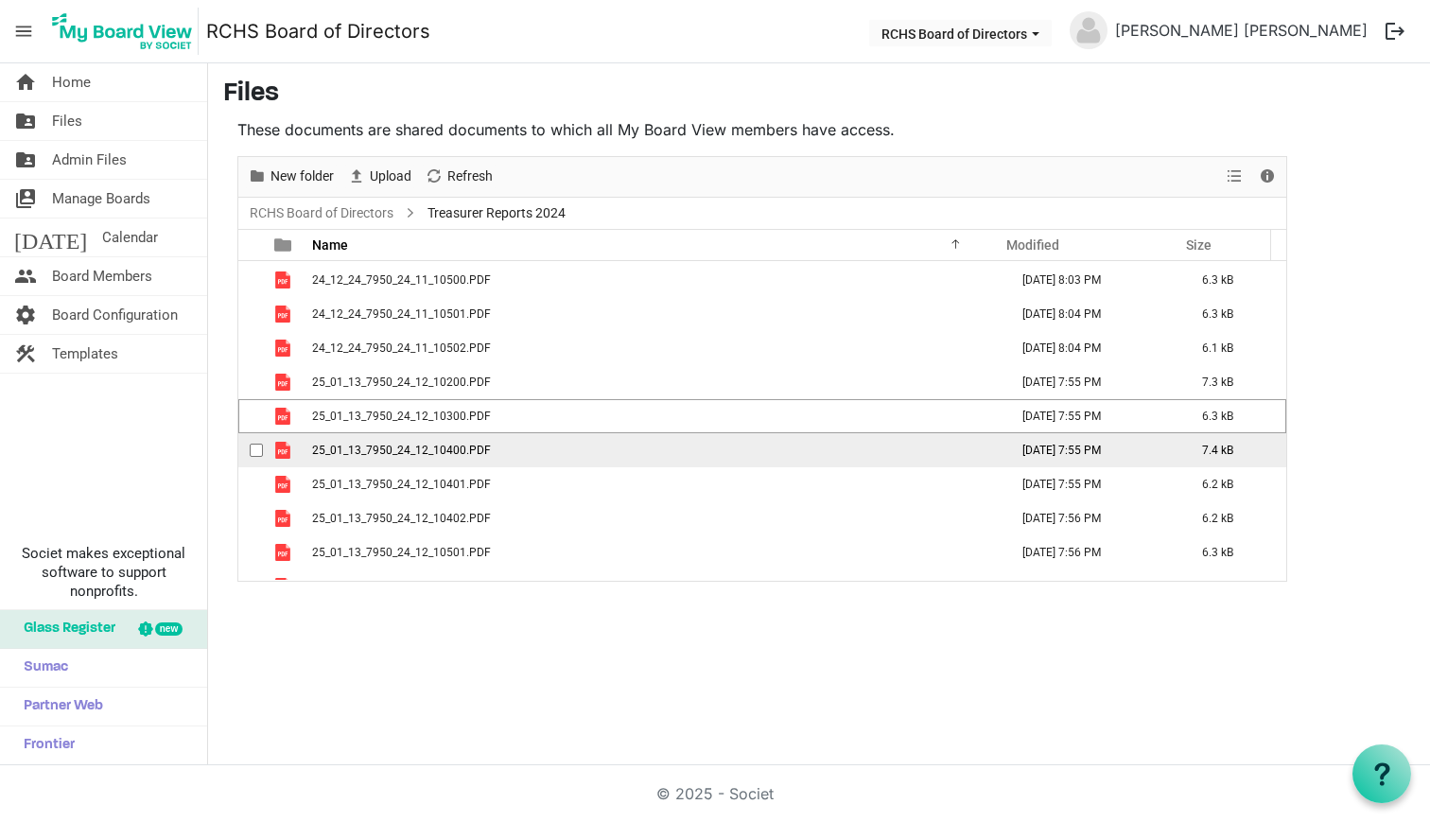
click at [253, 443] on div "checkbox" at bounding box center [261, 450] width 23 height 19
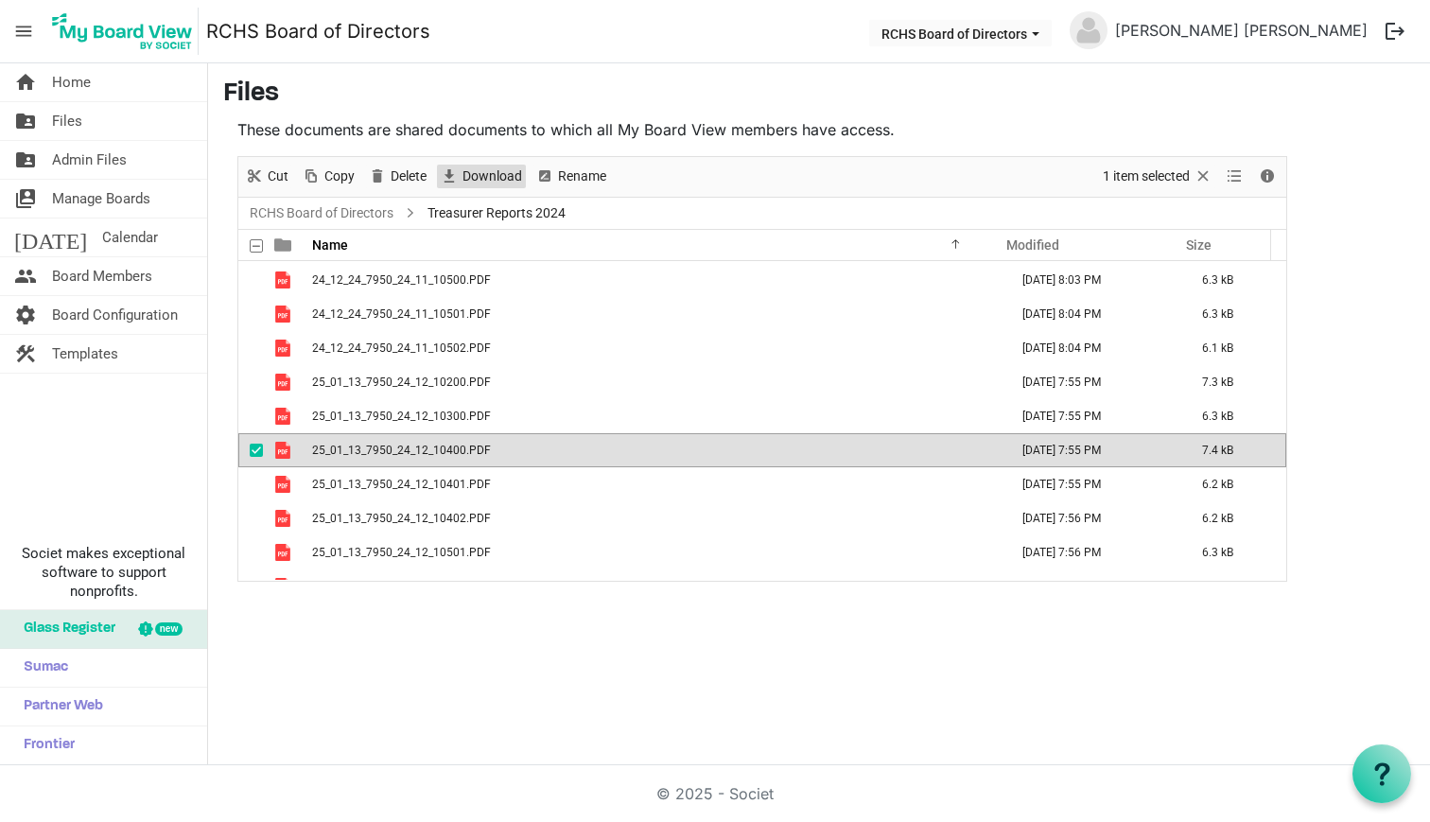
click at [489, 172] on span "Download" at bounding box center [492, 177] width 63 height 24
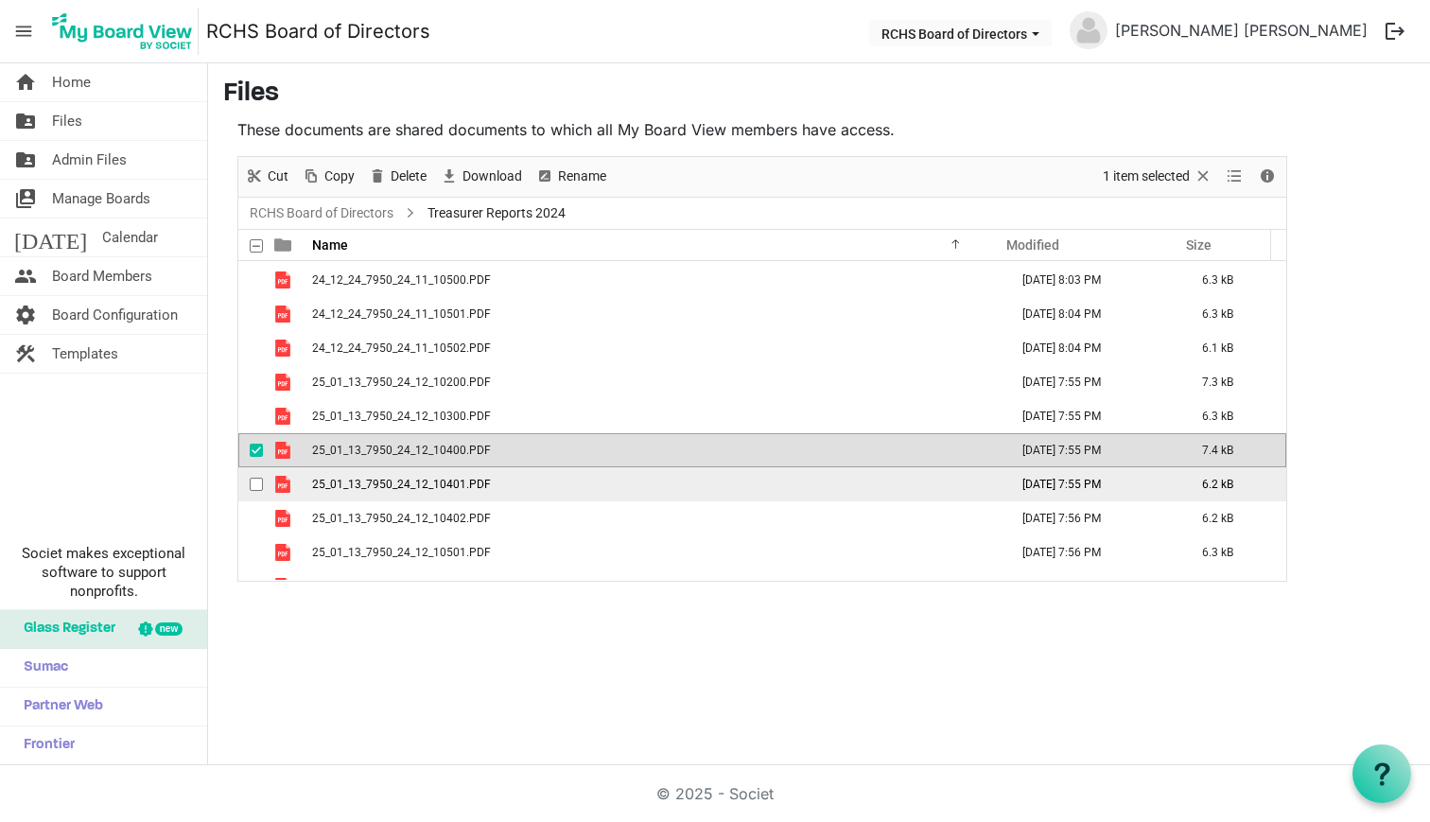
drag, startPoint x: 255, startPoint y: 449, endPoint x: 254, endPoint y: 467, distance: 18.0
click at [255, 449] on span "checkbox" at bounding box center [256, 450] width 13 height 13
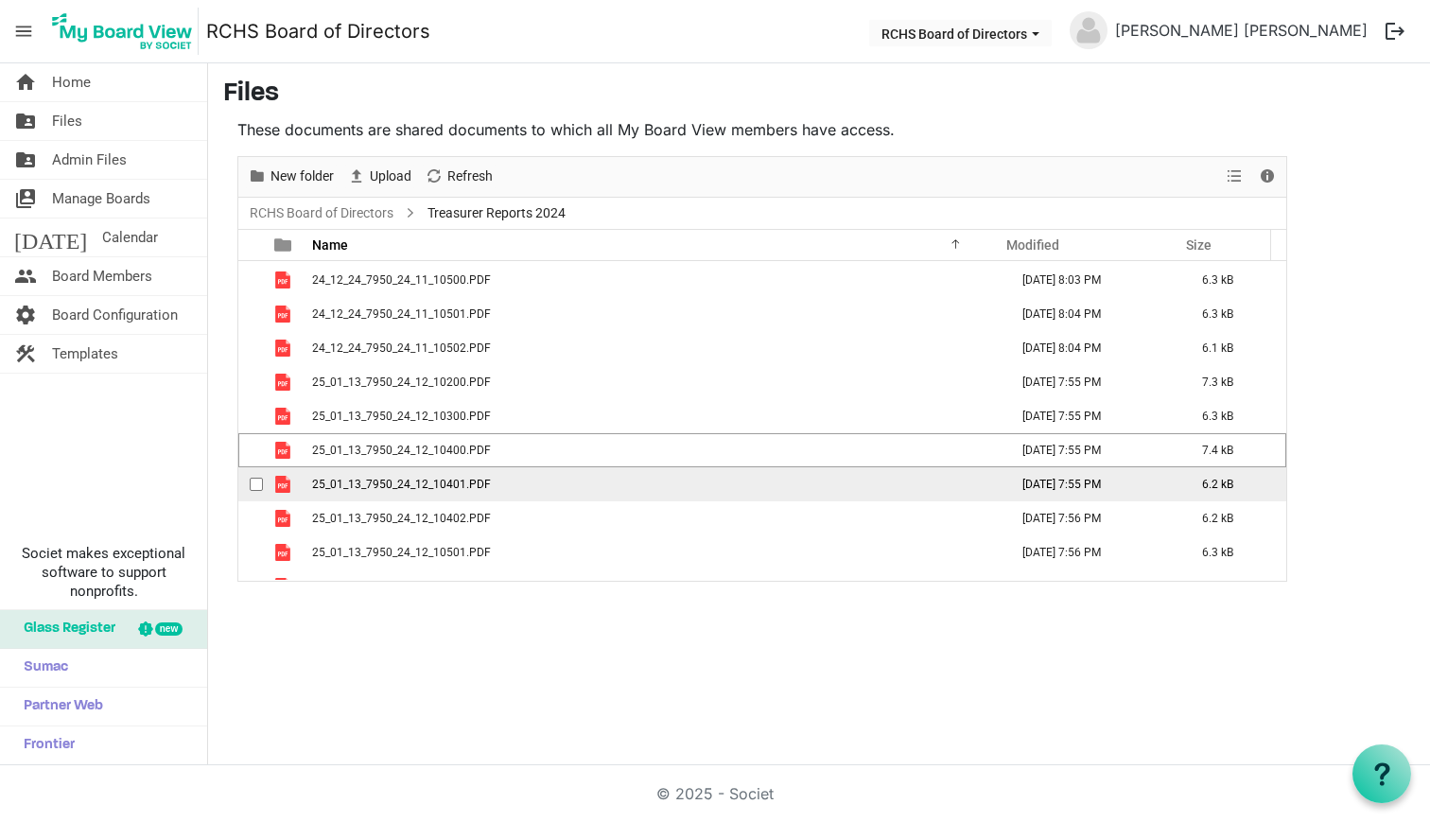
click at [256, 480] on span "checkbox" at bounding box center [256, 484] width 13 height 13
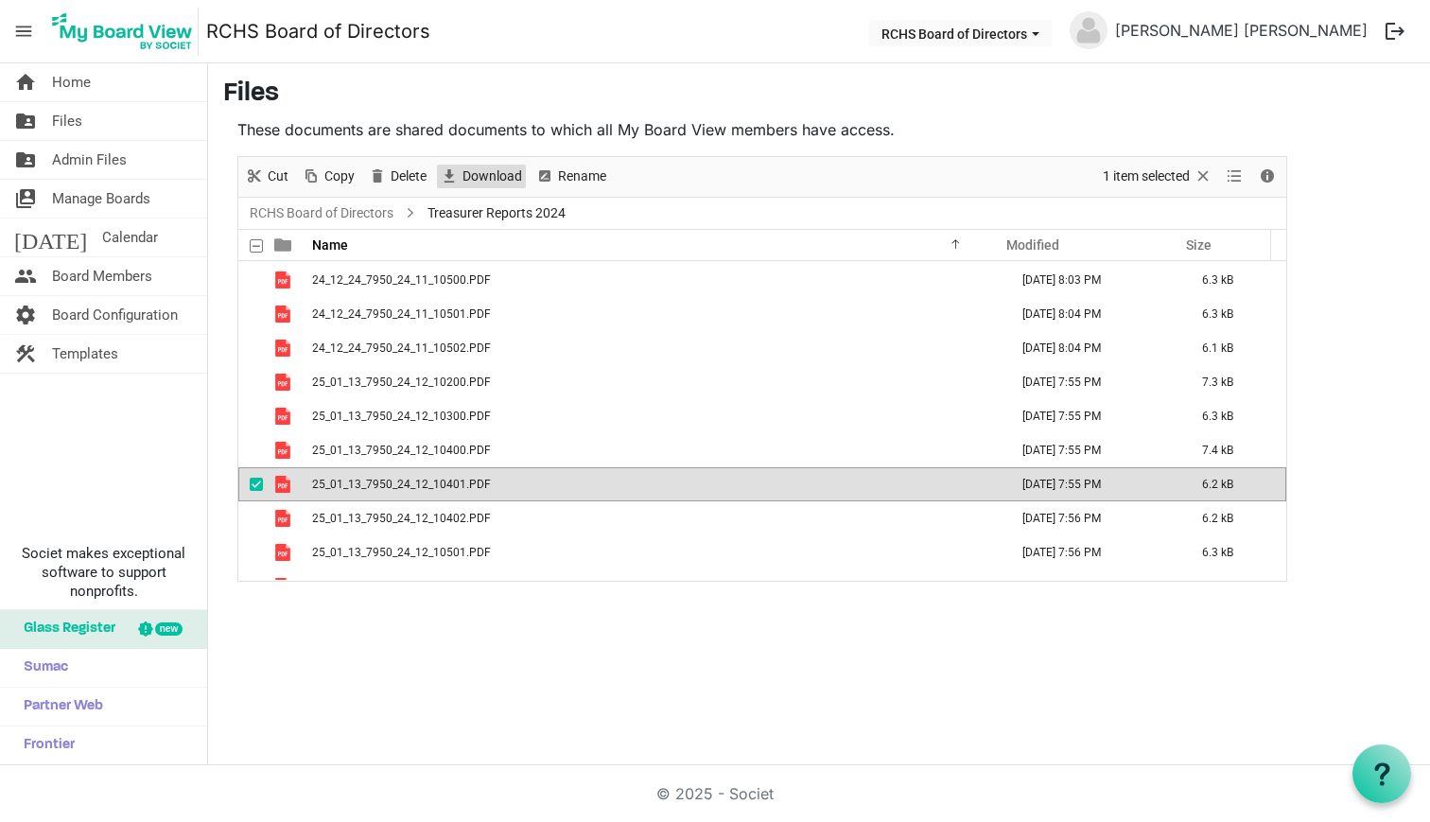
click at [478, 180] on span "Download" at bounding box center [492, 177] width 63 height 24
click at [254, 482] on span "checkbox" at bounding box center [256, 484] width 13 height 13
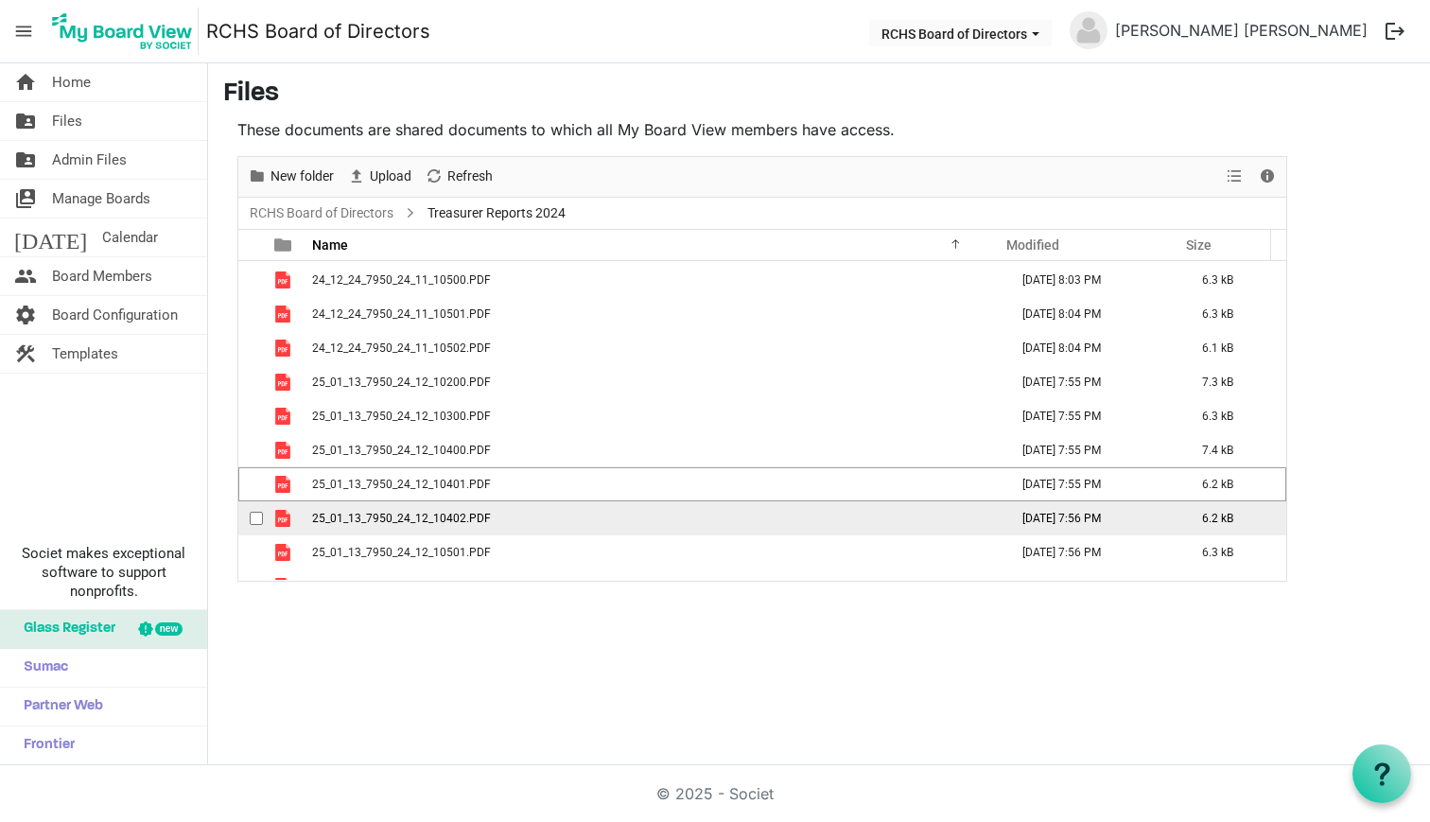
click at [255, 513] on span "checkbox" at bounding box center [256, 518] width 13 height 13
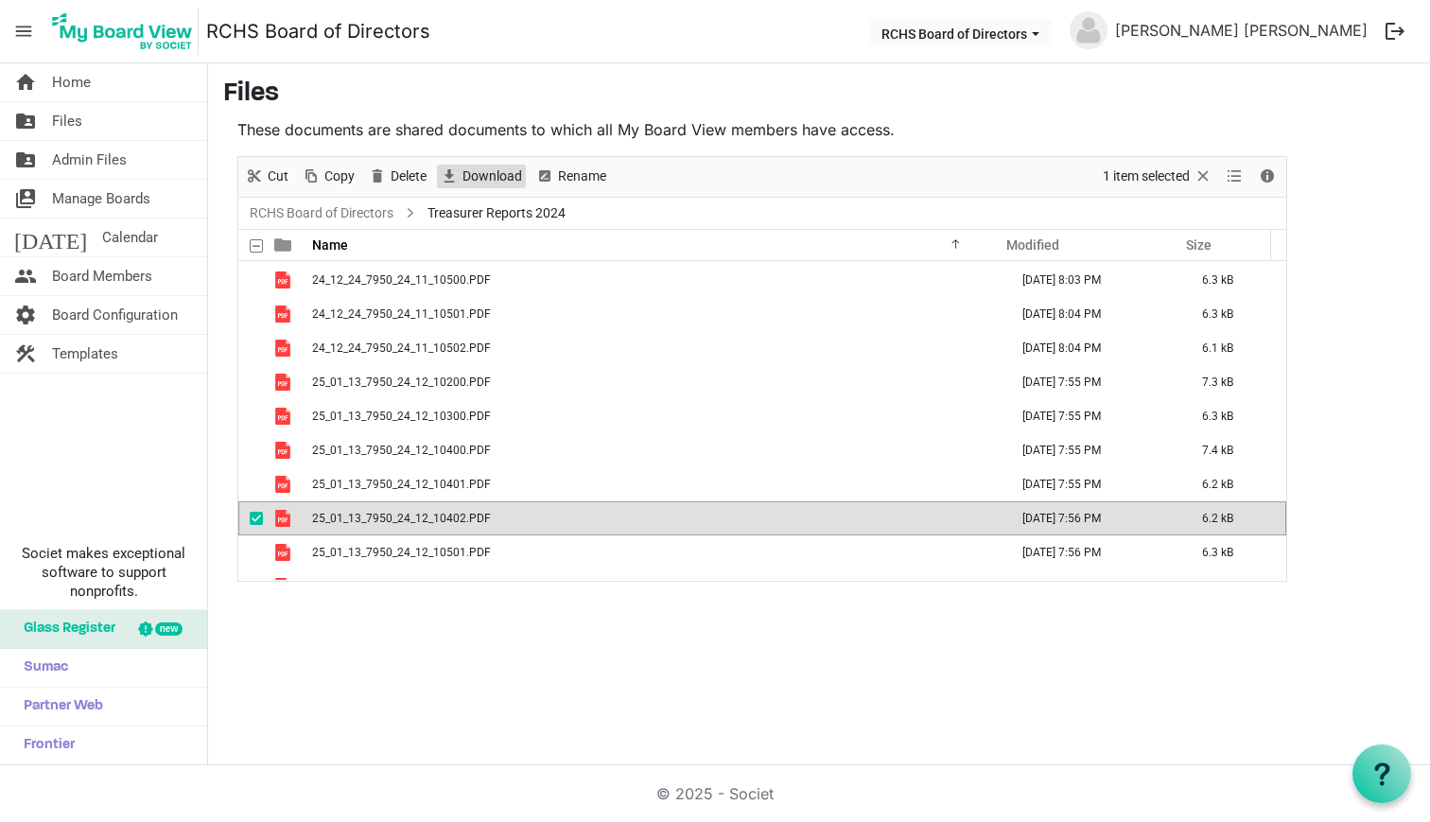
click at [479, 166] on span "Download" at bounding box center [492, 177] width 63 height 24
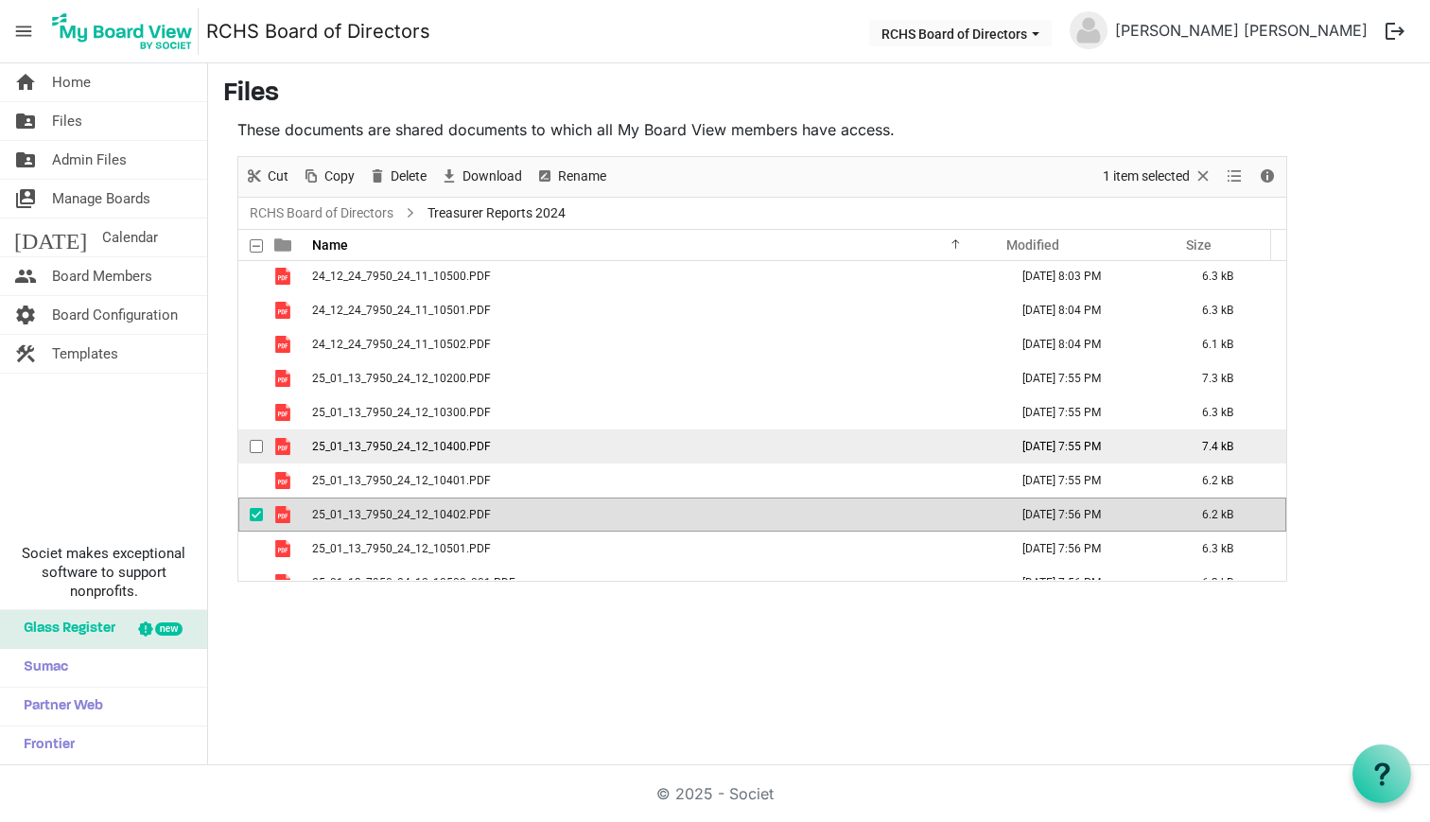
scroll to position [256, 0]
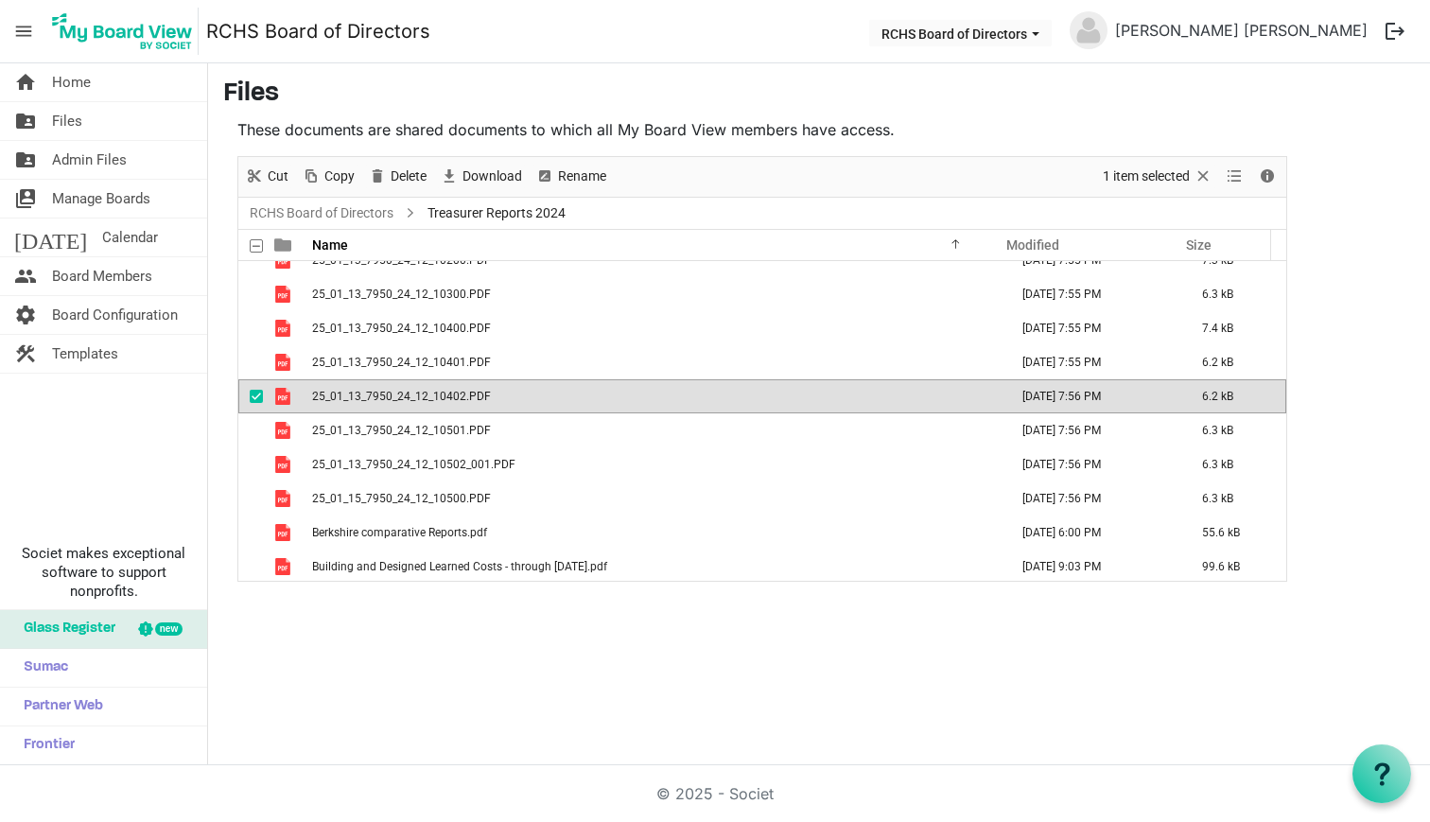
click at [254, 398] on span "checkbox" at bounding box center [256, 396] width 13 height 13
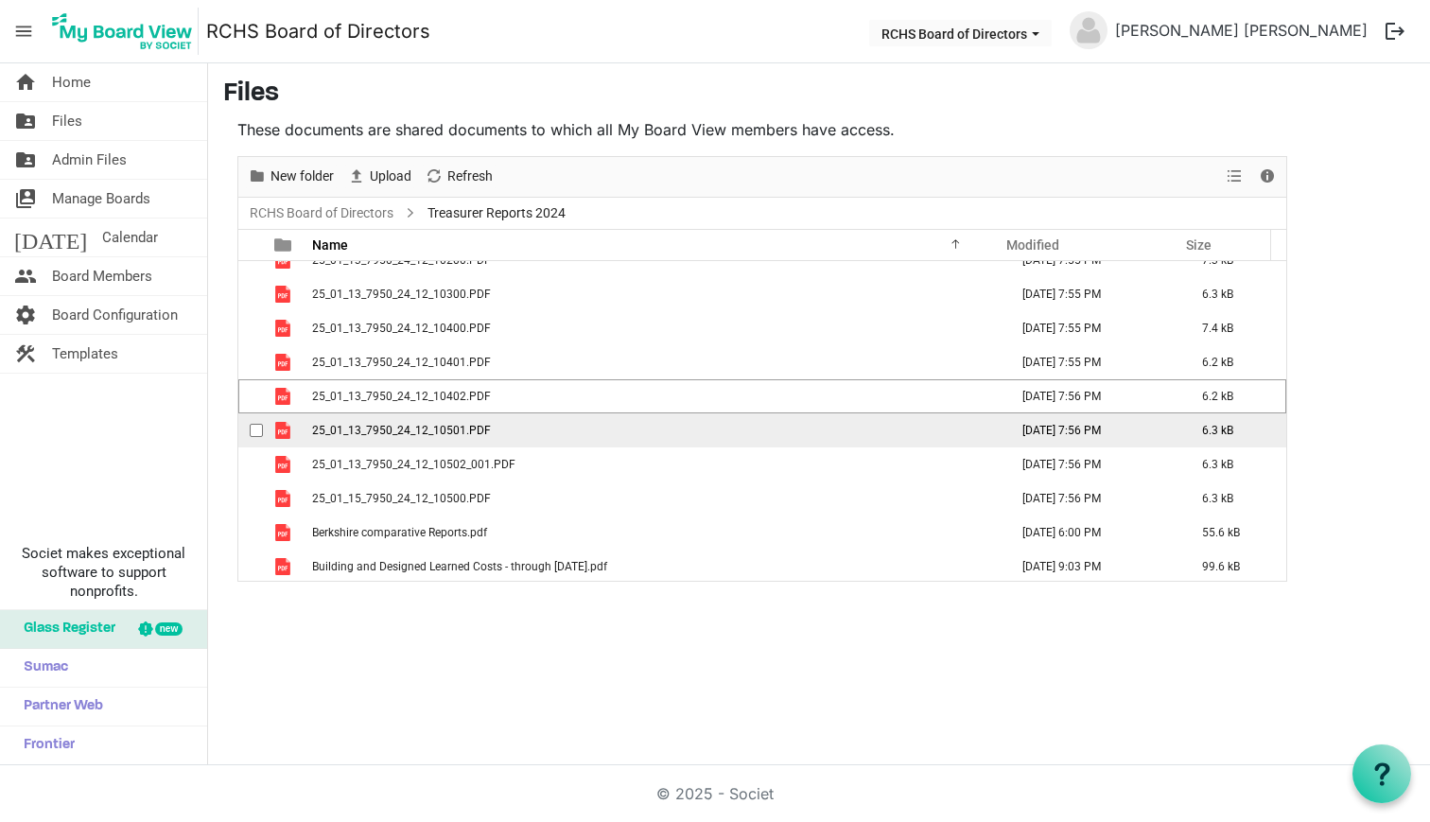
click at [249, 432] on td "checkbox" at bounding box center [250, 430] width 25 height 34
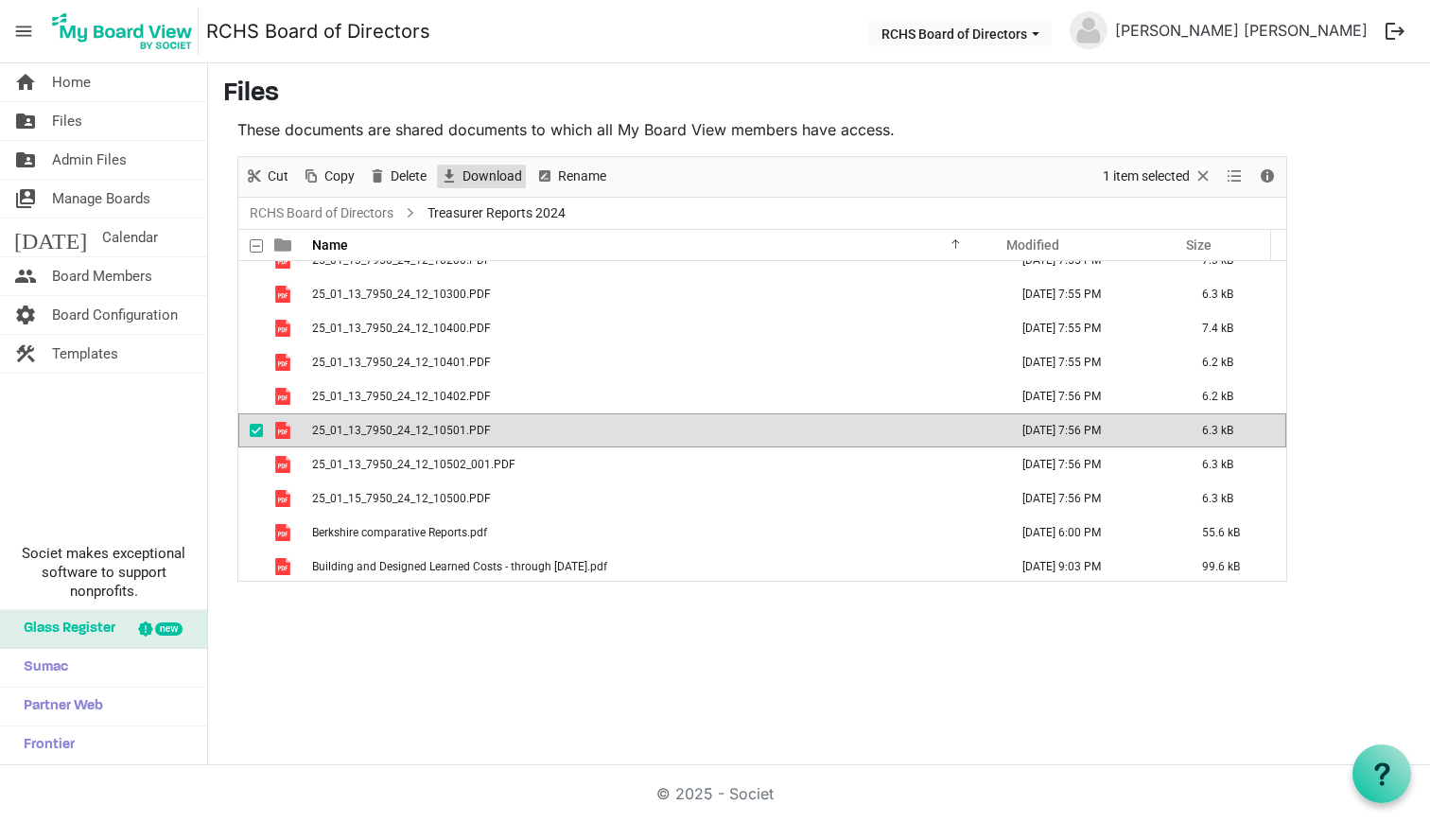
click at [483, 177] on span "Download" at bounding box center [492, 177] width 63 height 24
click at [253, 429] on span "checkbox" at bounding box center [256, 430] width 13 height 13
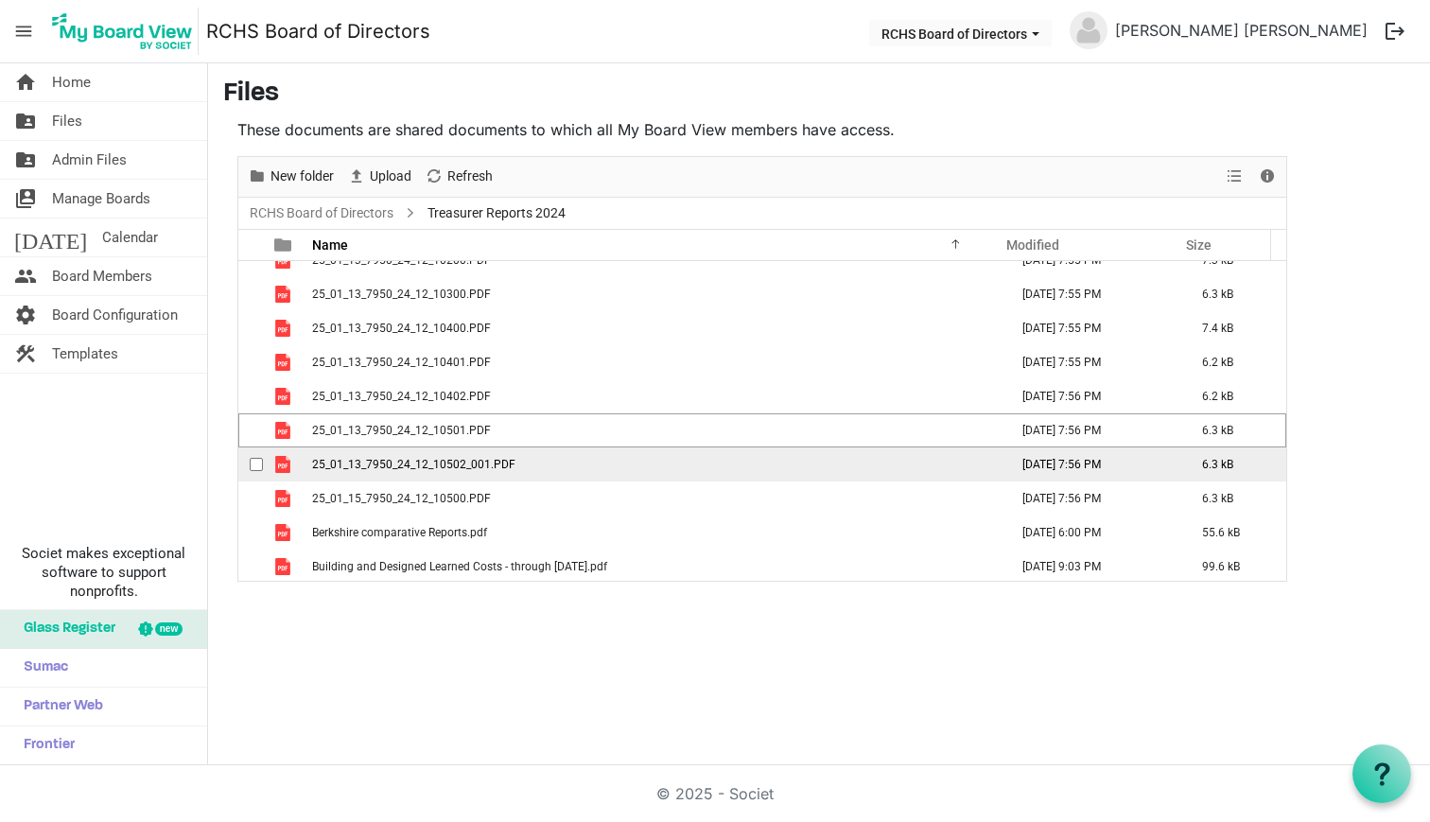
click at [255, 461] on span "checkbox" at bounding box center [256, 464] width 13 height 13
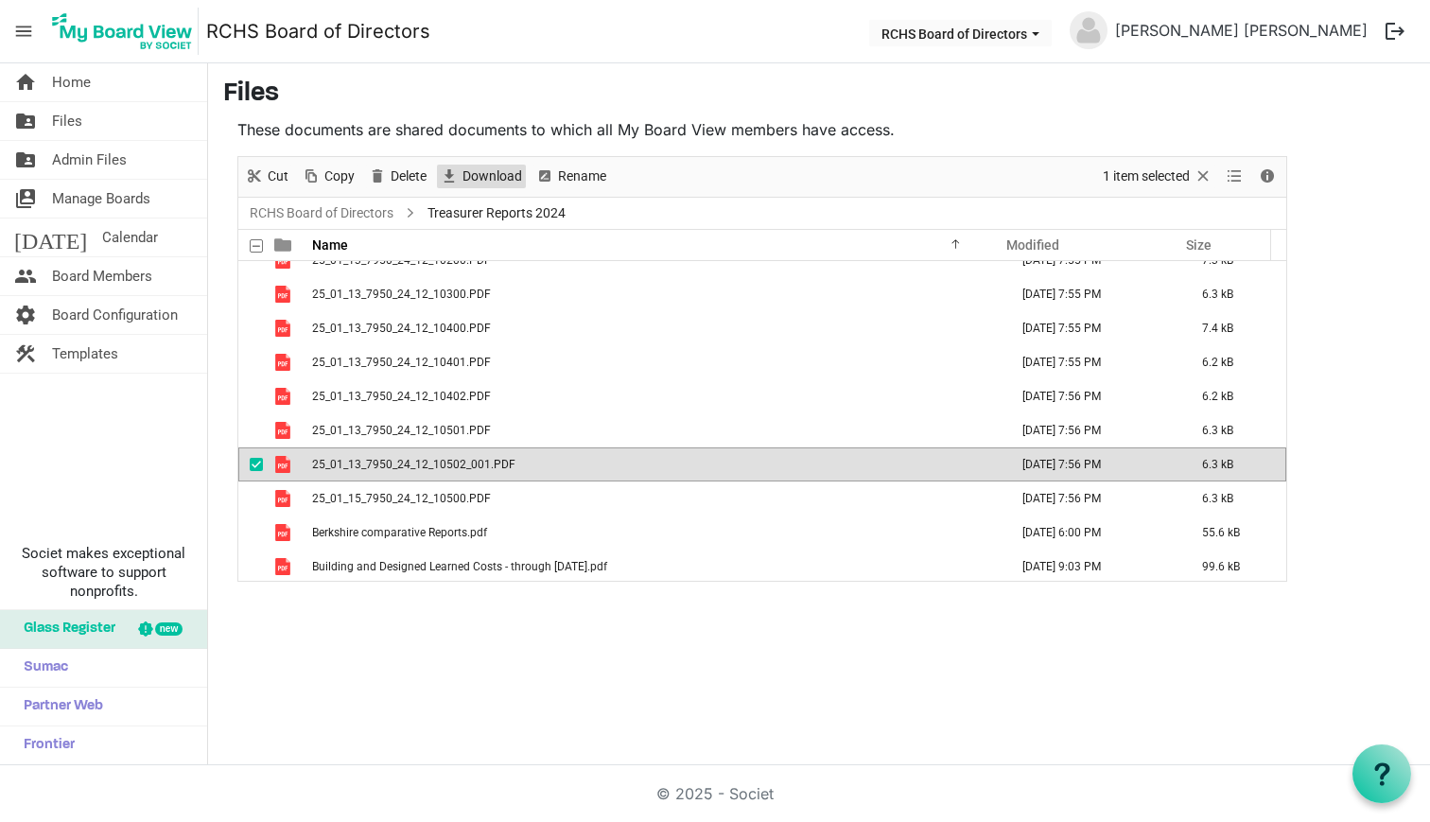
click at [480, 173] on span "Download" at bounding box center [492, 177] width 63 height 24
drag, startPoint x: 252, startPoint y: 461, endPoint x: 246, endPoint y: 479, distance: 18.8
click at [252, 462] on span "checkbox" at bounding box center [256, 464] width 13 height 13
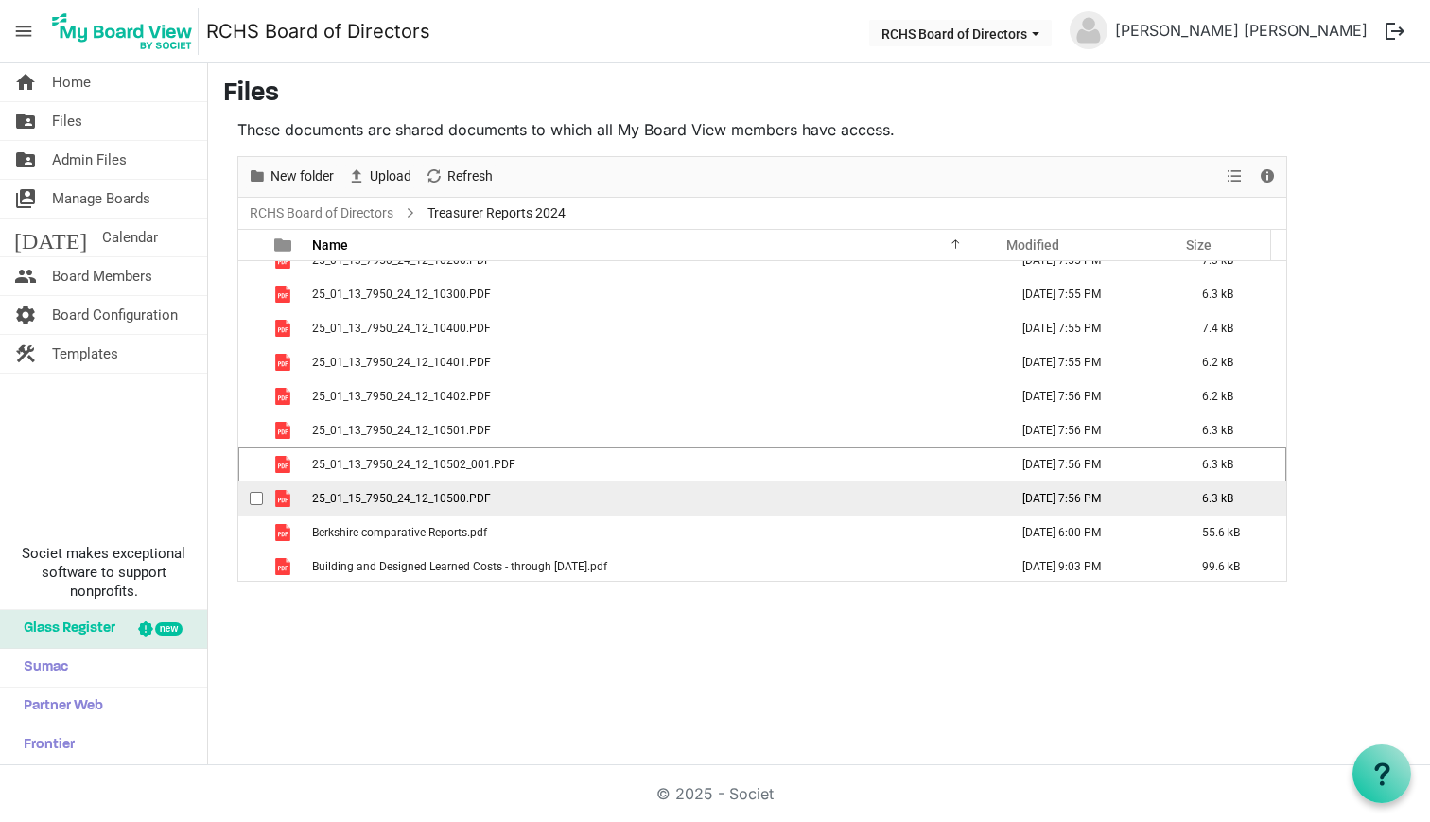
click at [251, 489] on div "checkbox" at bounding box center [261, 498] width 23 height 19
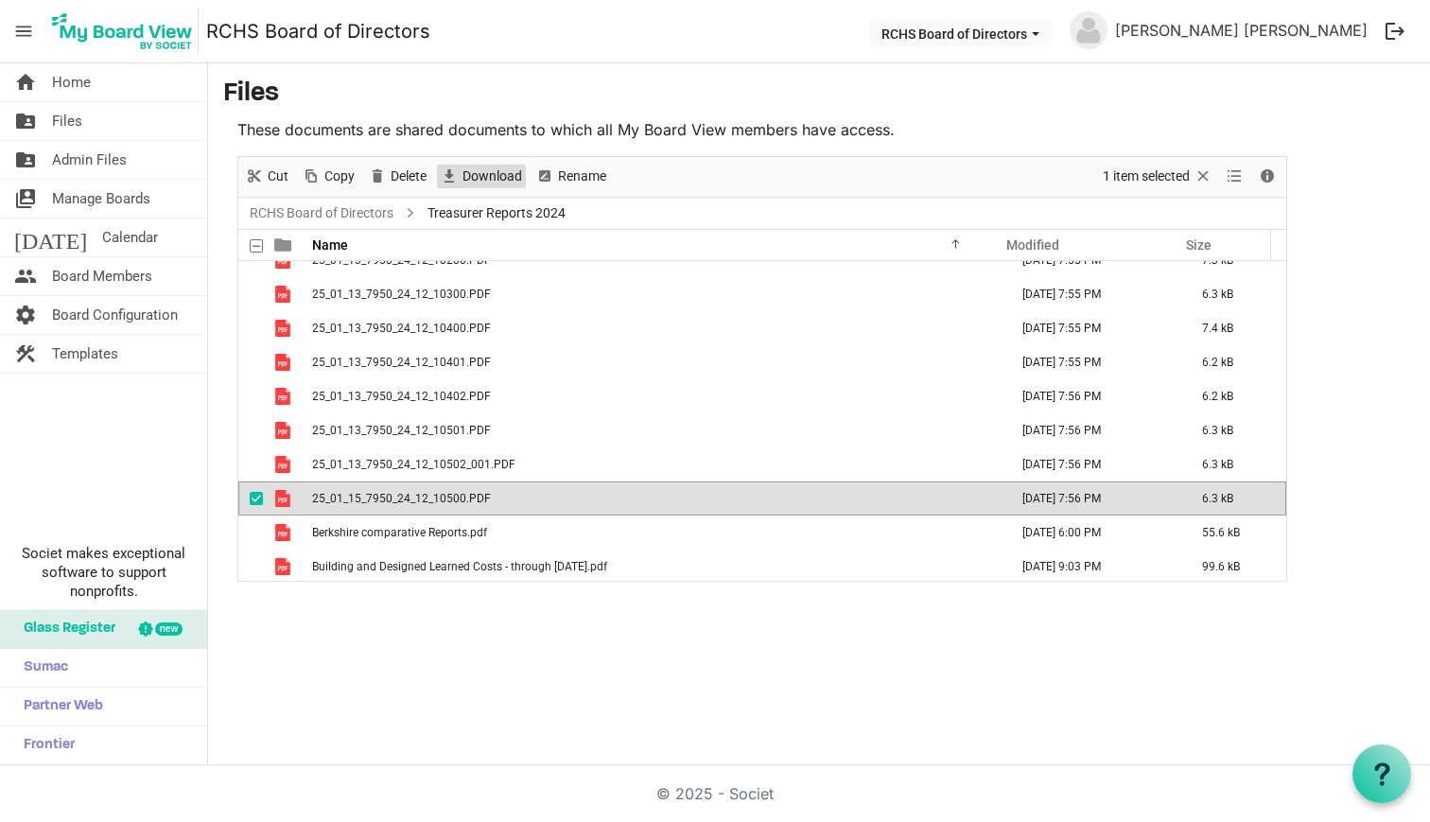
click at [462, 170] on span "Download" at bounding box center [492, 177] width 63 height 24
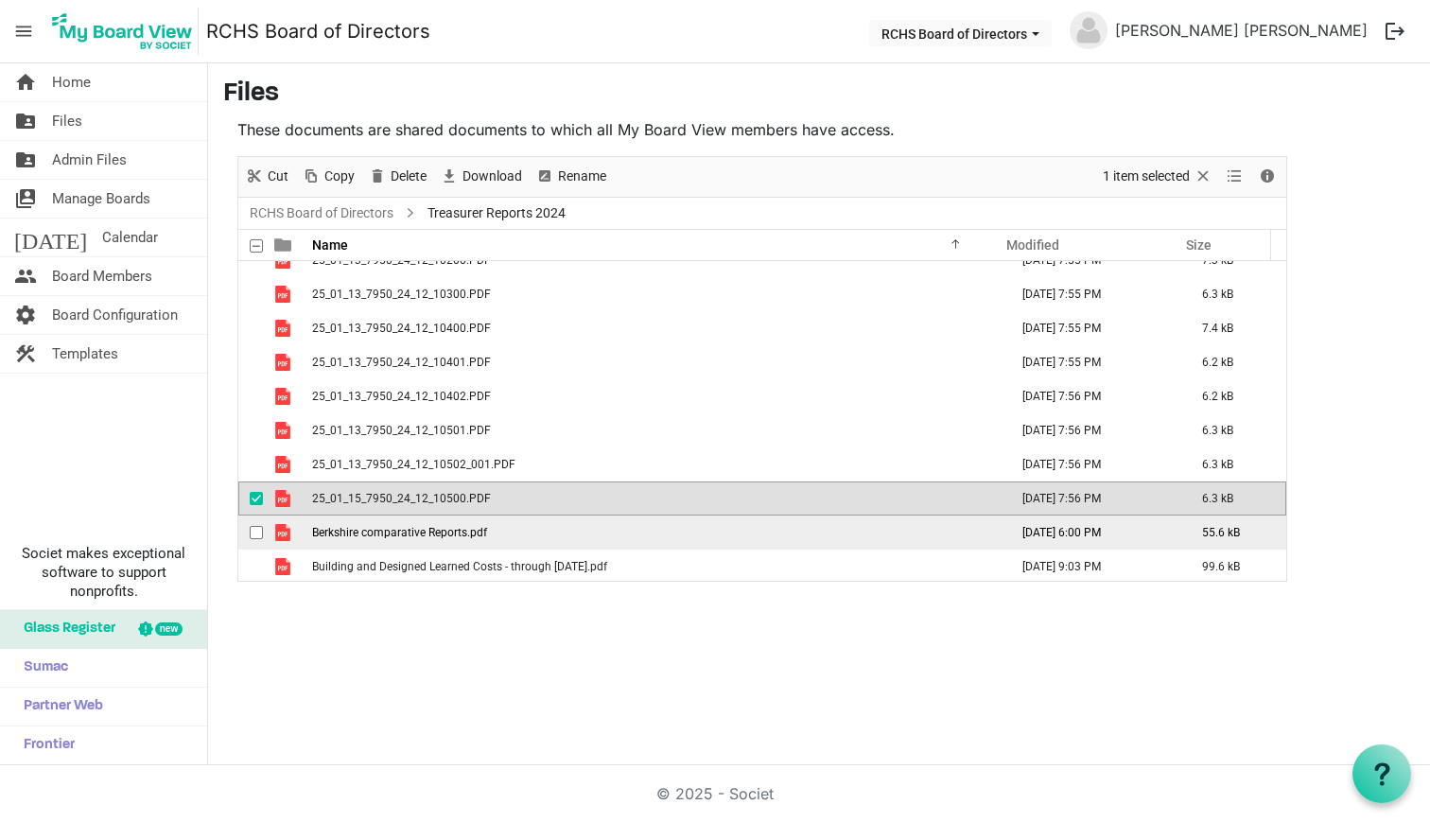
drag, startPoint x: 252, startPoint y: 497, endPoint x: 256, endPoint y: 515, distance: 18.6
click at [252, 498] on span "checkbox" at bounding box center [256, 498] width 13 height 13
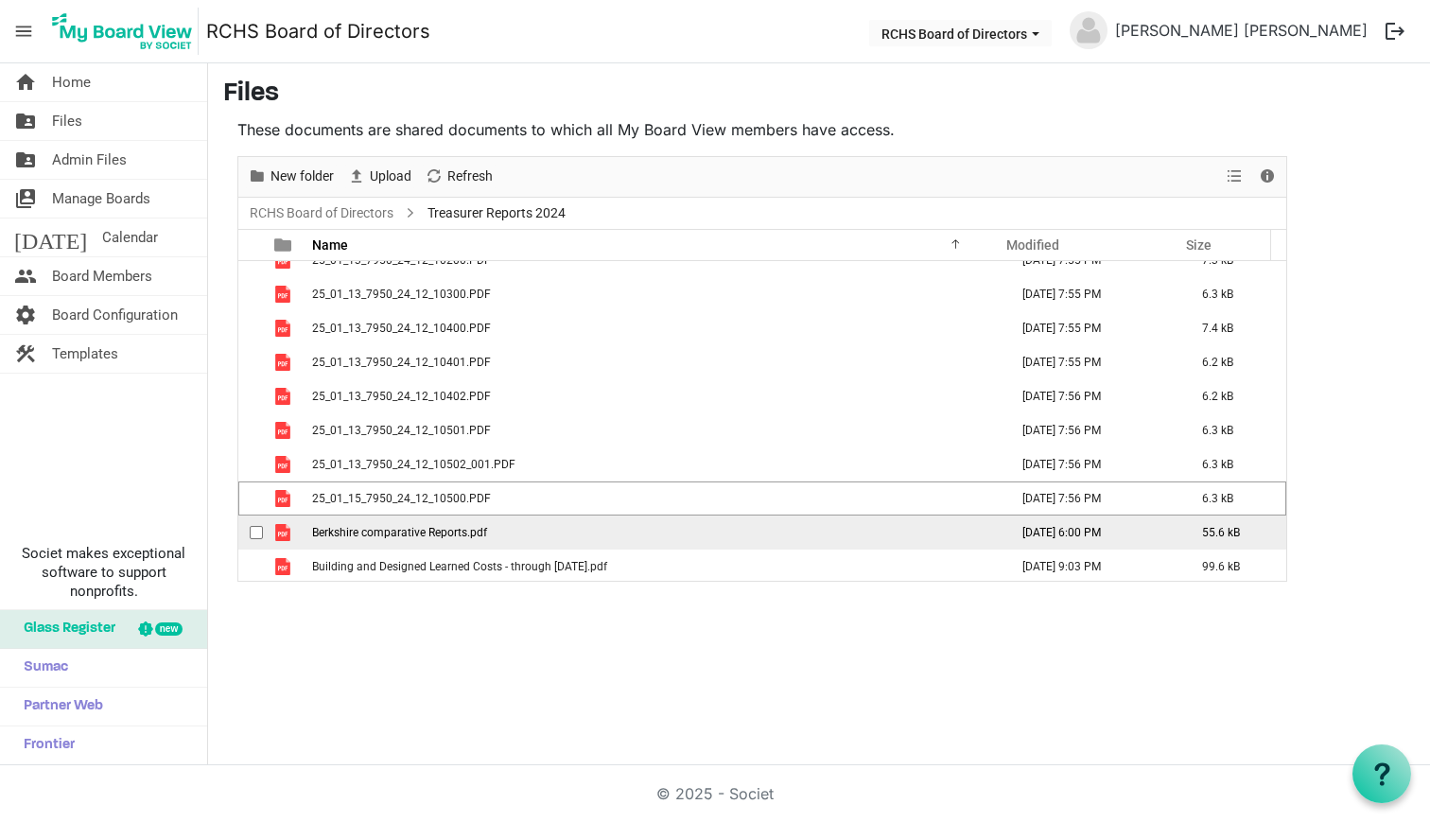
click at [255, 524] on div "checkbox" at bounding box center [261, 532] width 23 height 19
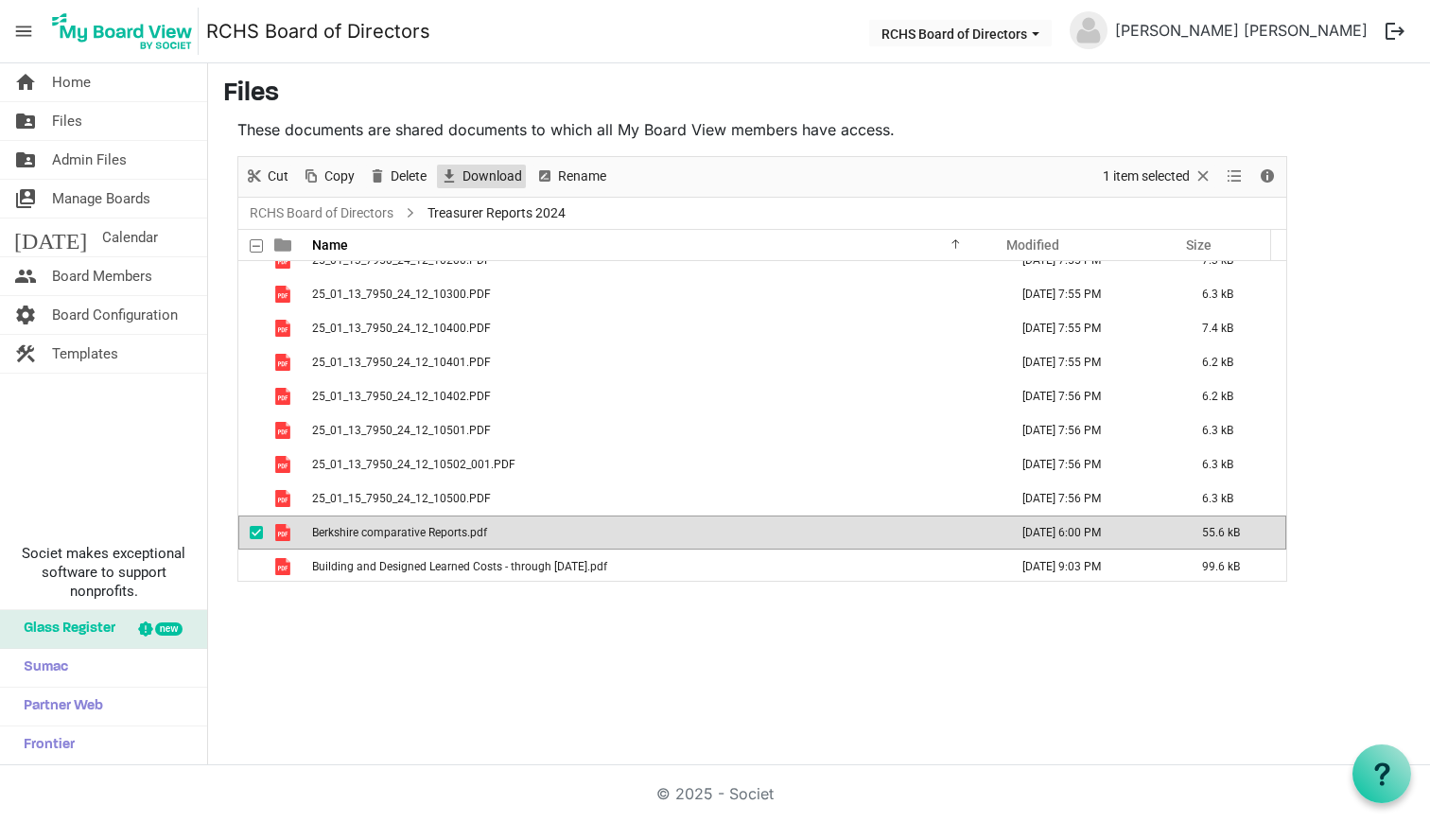
click at [475, 180] on span "Download" at bounding box center [492, 177] width 63 height 24
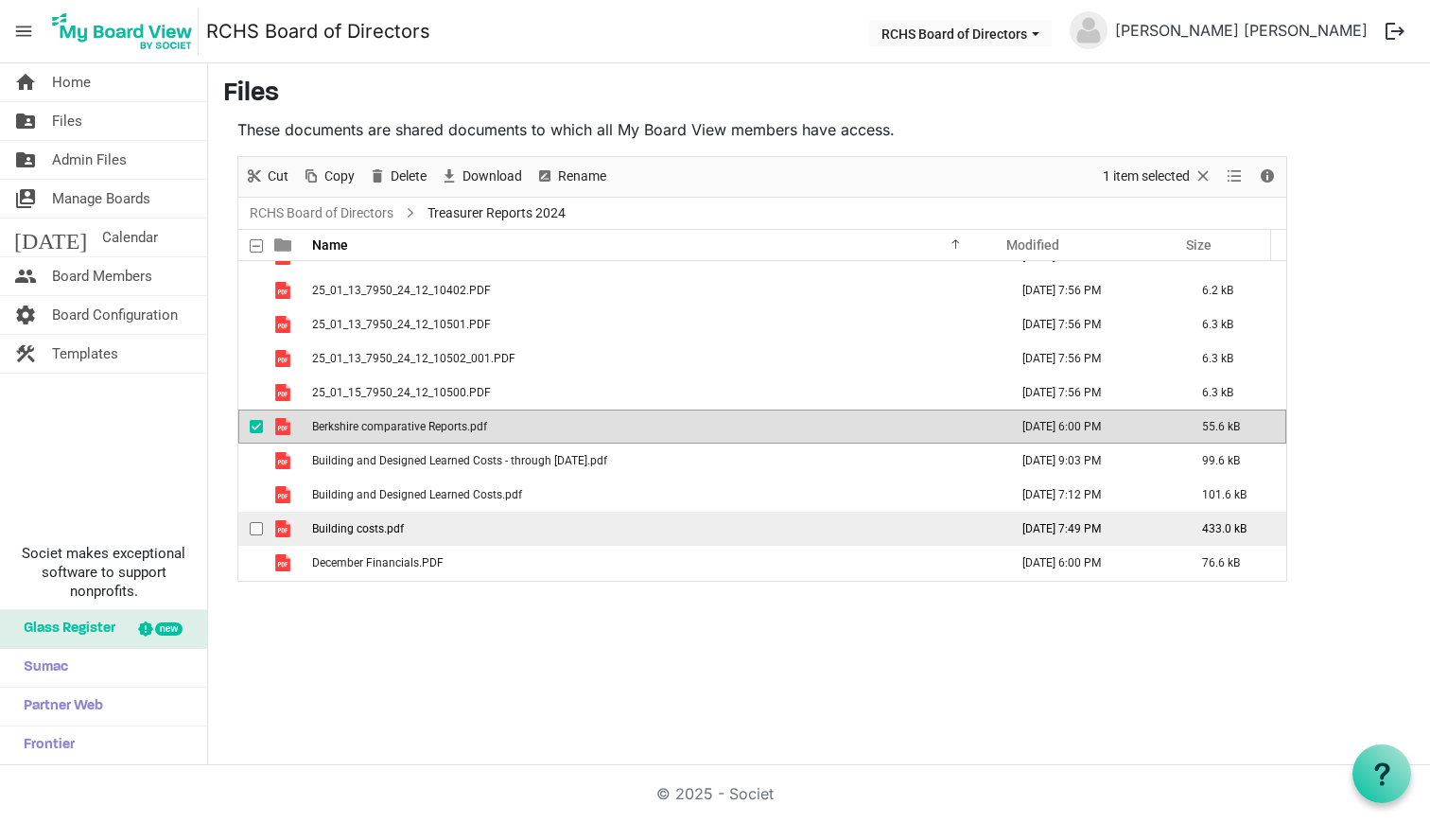
scroll to position [435, 0]
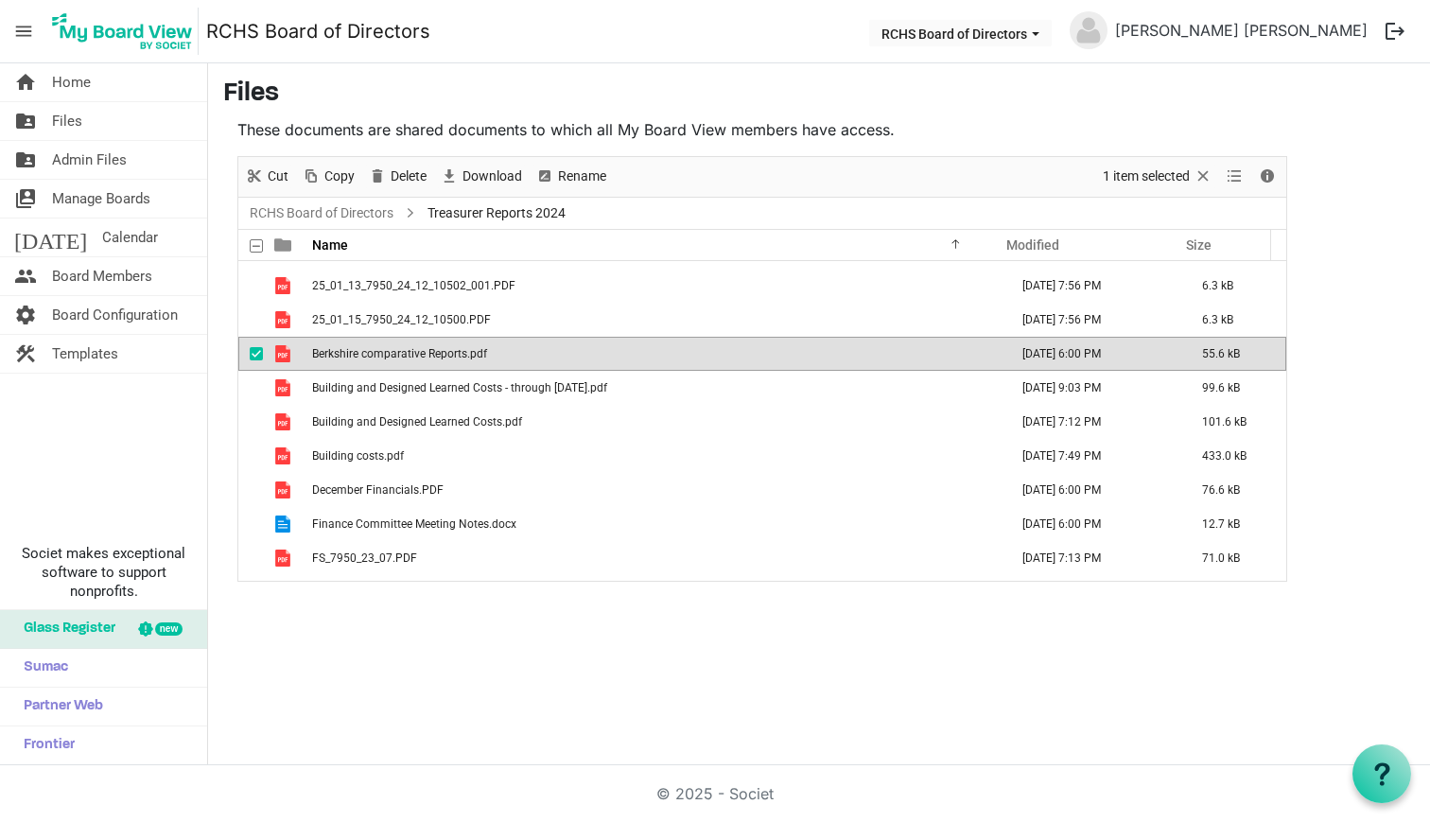
click at [263, 352] on div "checkbox" at bounding box center [261, 353] width 23 height 19
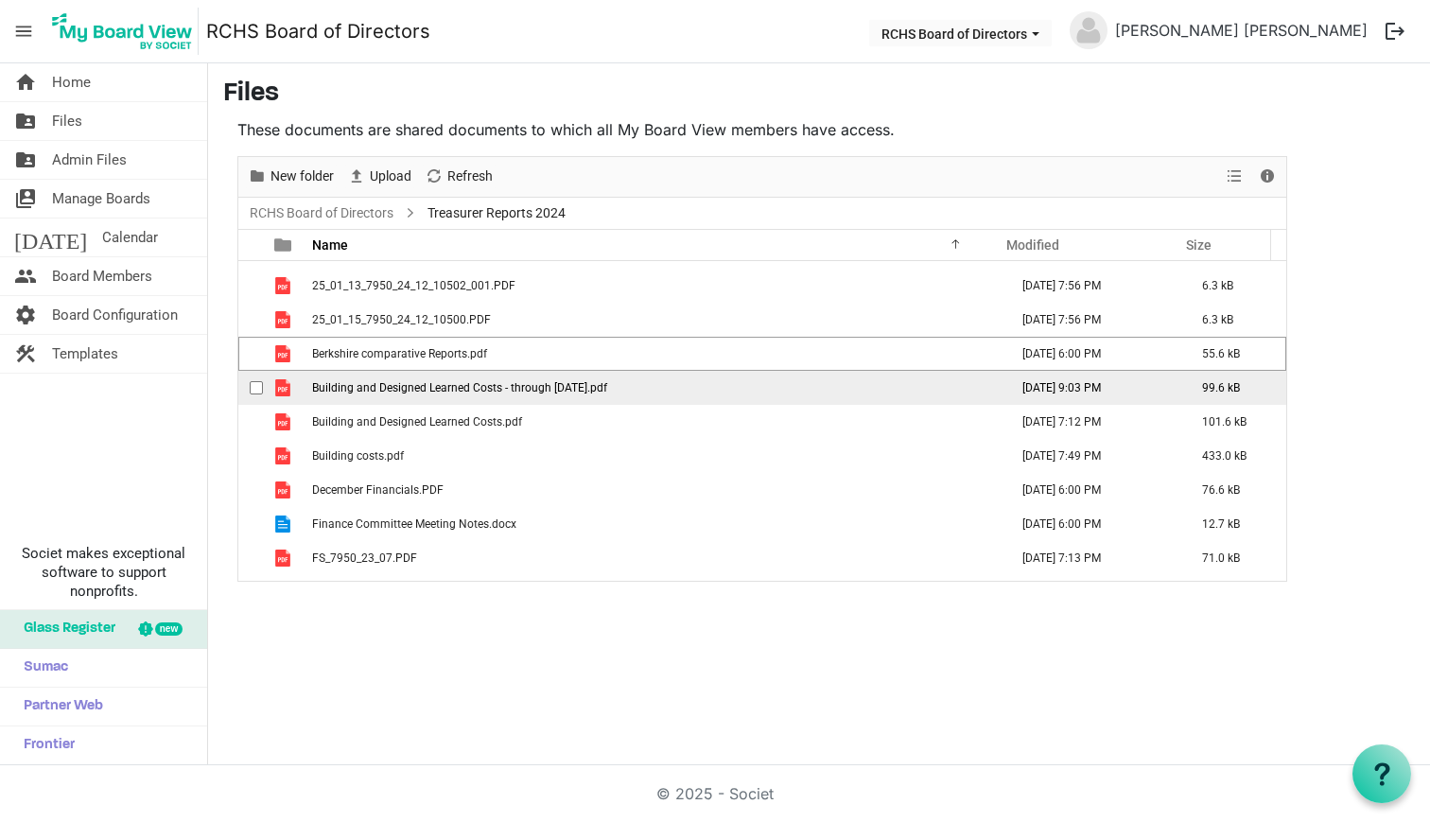
click at [255, 385] on span "checkbox" at bounding box center [256, 387] width 13 height 13
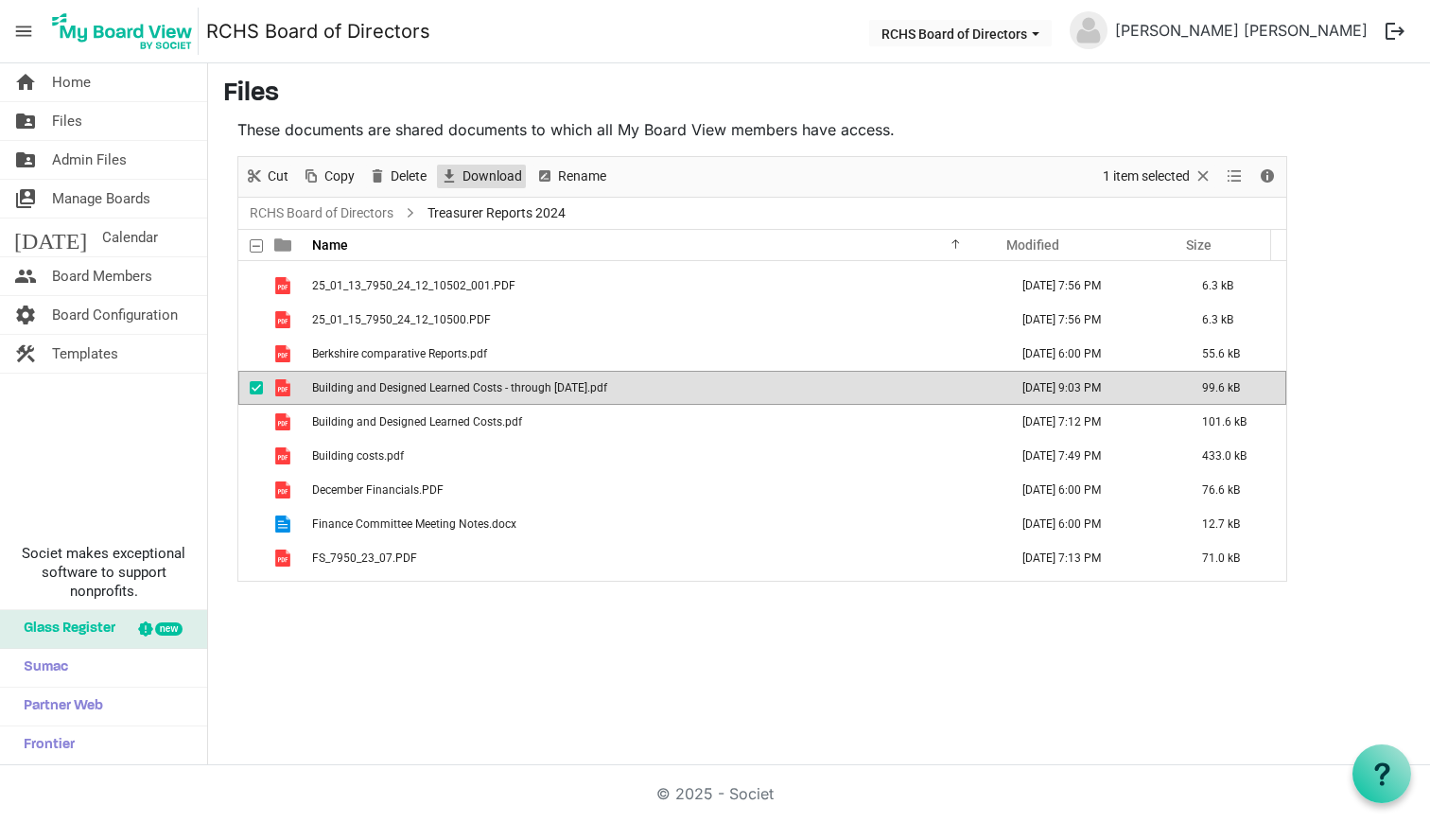
click at [498, 178] on span "Download" at bounding box center [492, 177] width 63 height 24
drag, startPoint x: 253, startPoint y: 385, endPoint x: 251, endPoint y: 397, distance: 12.6
click at [253, 386] on span "checkbox" at bounding box center [256, 387] width 13 height 13
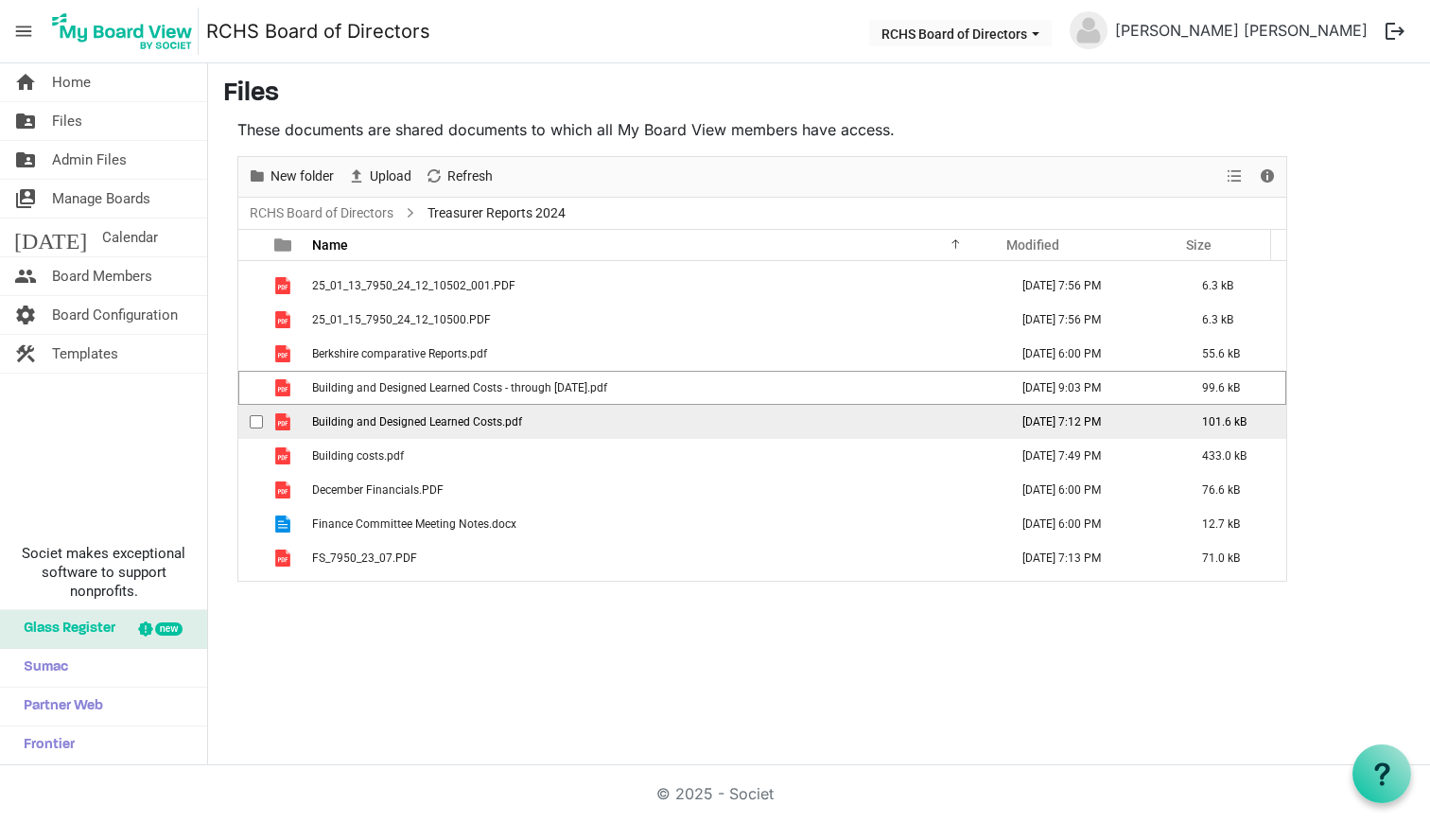
click at [252, 414] on div "checkbox" at bounding box center [261, 421] width 23 height 19
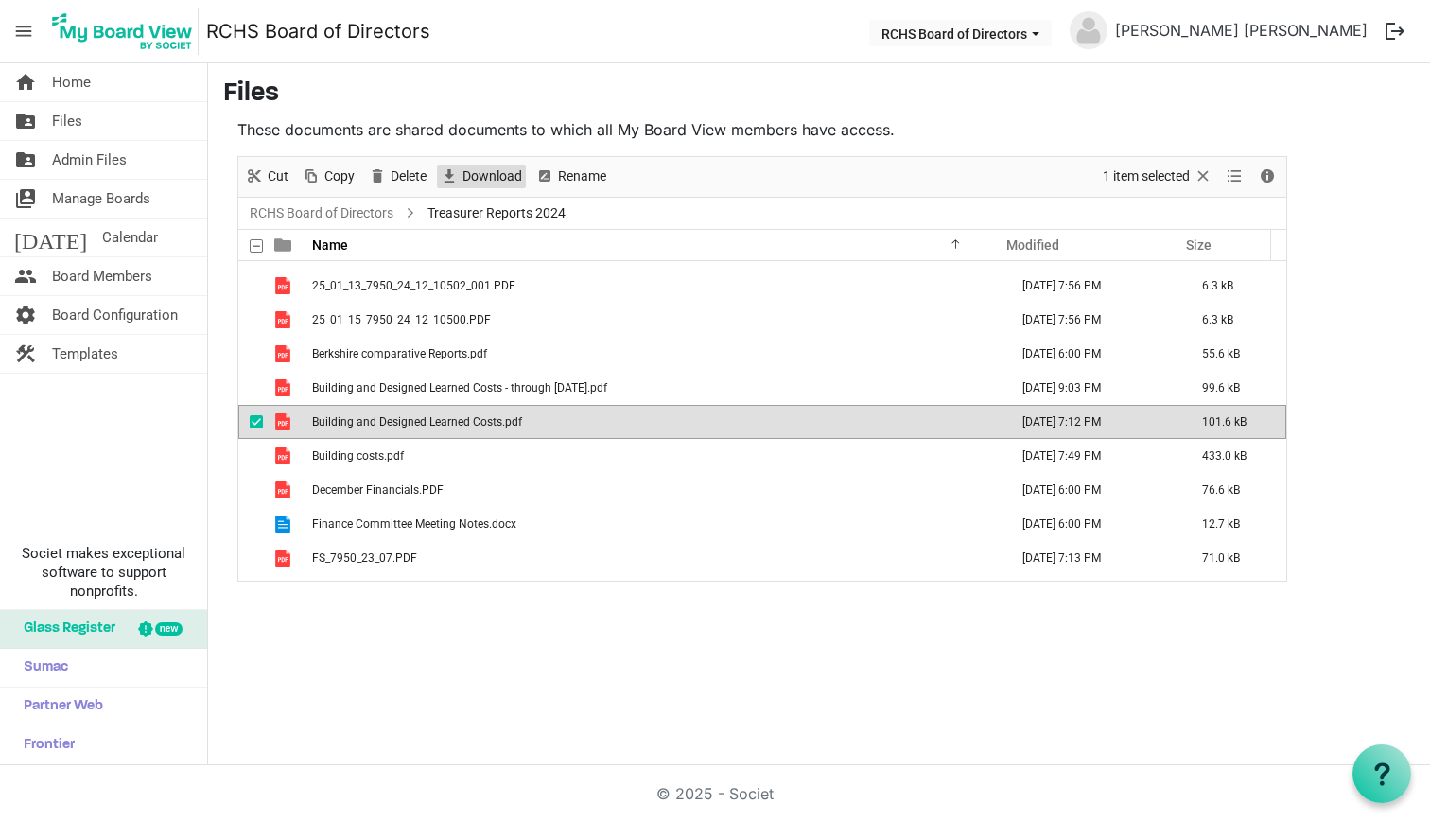
click at [498, 182] on span "Download" at bounding box center [492, 177] width 63 height 24
drag, startPoint x: 257, startPoint y: 419, endPoint x: 253, endPoint y: 431, distance: 13.2
click at [256, 420] on span "checkbox" at bounding box center [256, 421] width 13 height 13
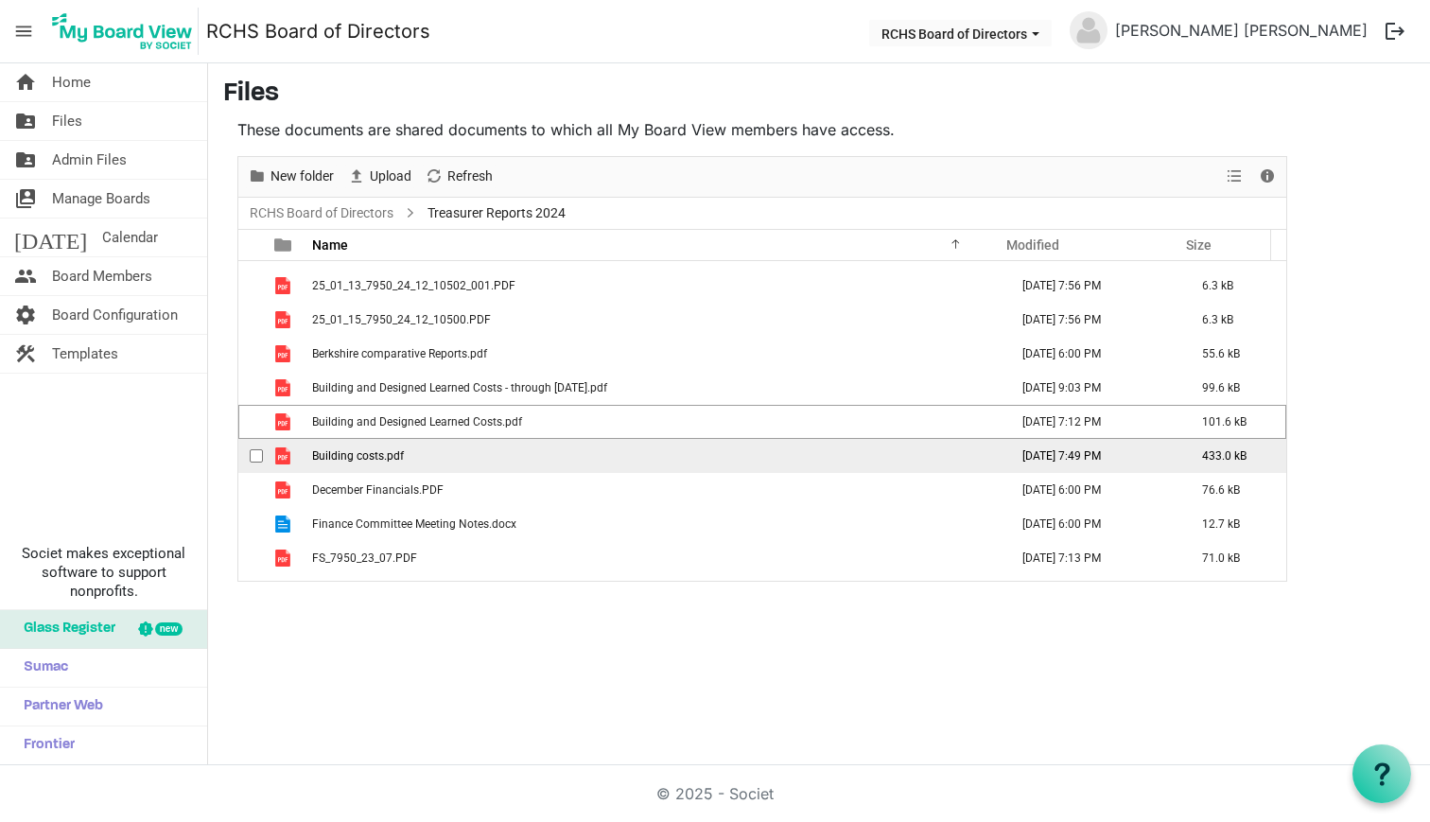
click at [249, 448] on td "checkbox" at bounding box center [250, 456] width 25 height 34
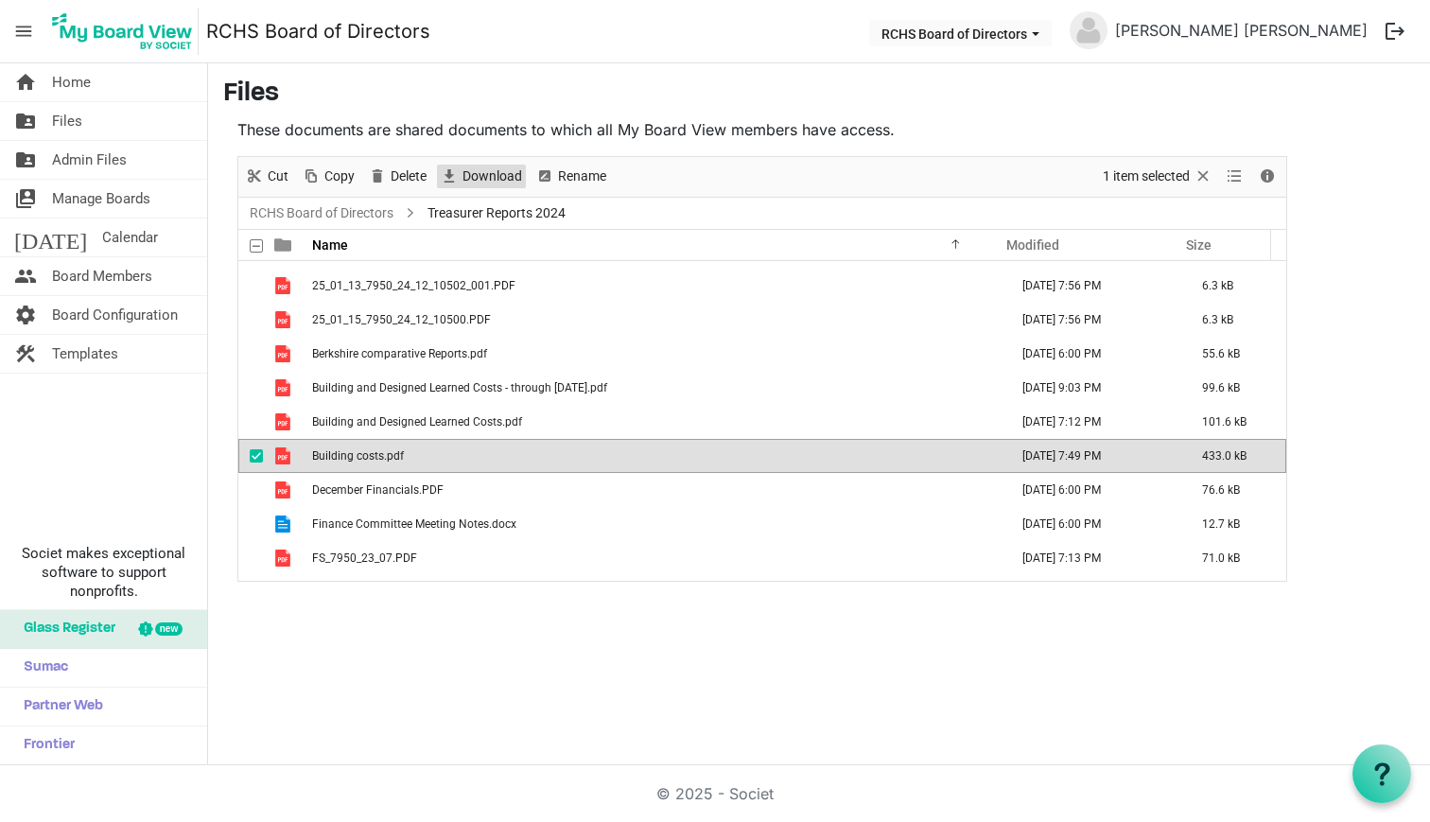
click at [507, 178] on span "Download" at bounding box center [492, 177] width 63 height 24
click at [251, 458] on span "checkbox" at bounding box center [256, 455] width 13 height 13
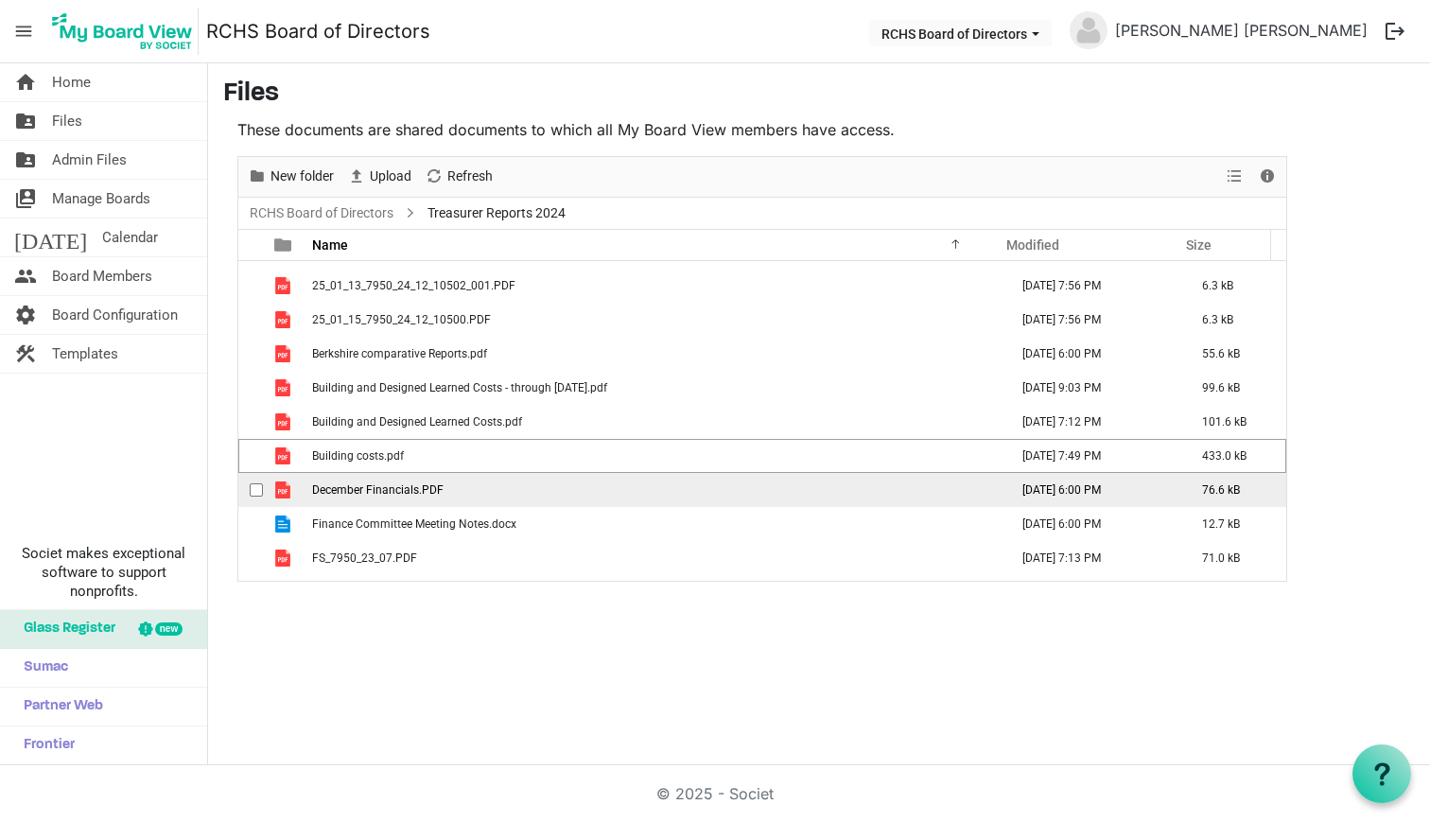
click at [255, 482] on div "checkbox" at bounding box center [261, 489] width 23 height 19
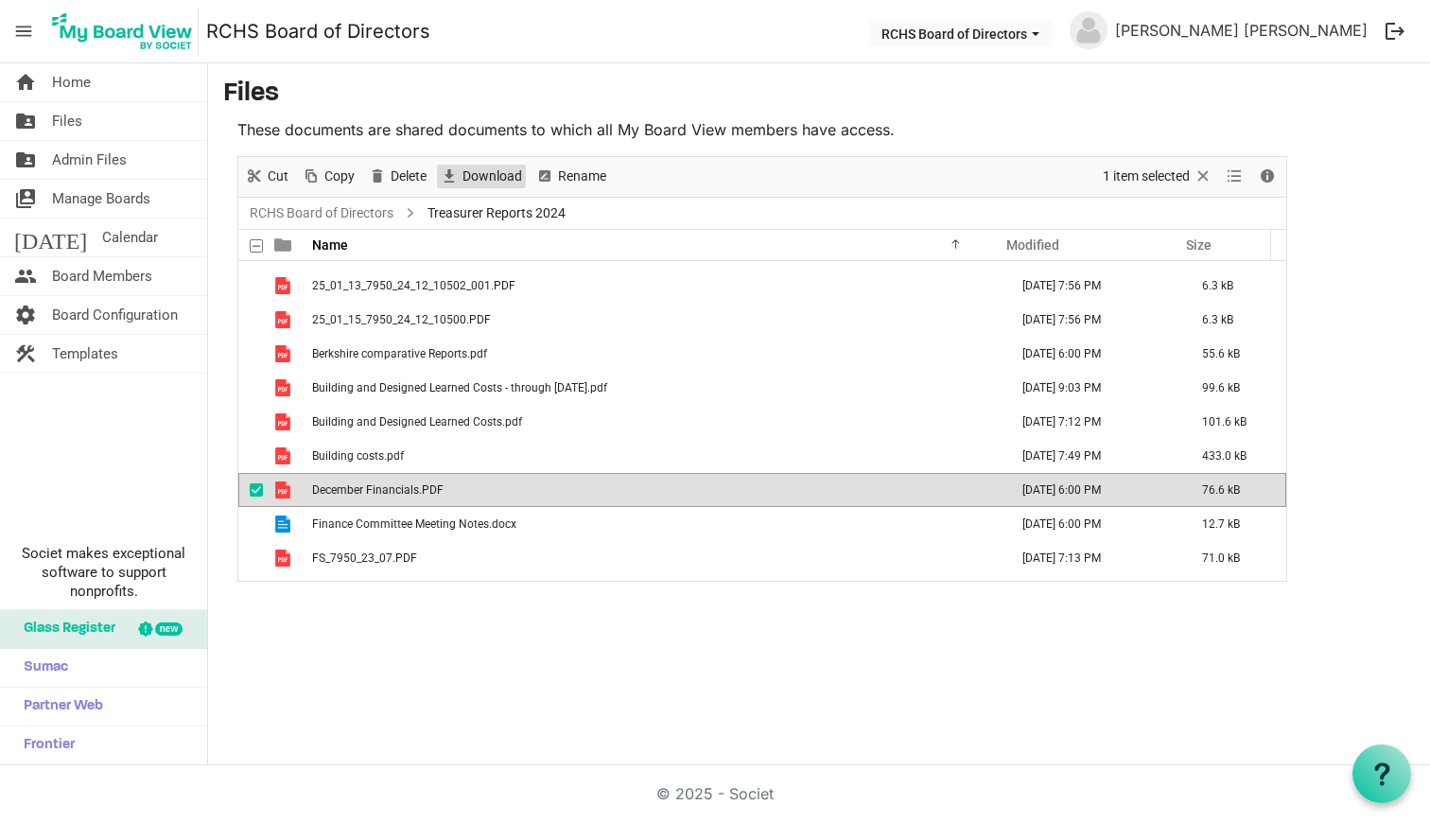
click at [490, 178] on span "Download" at bounding box center [492, 177] width 63 height 24
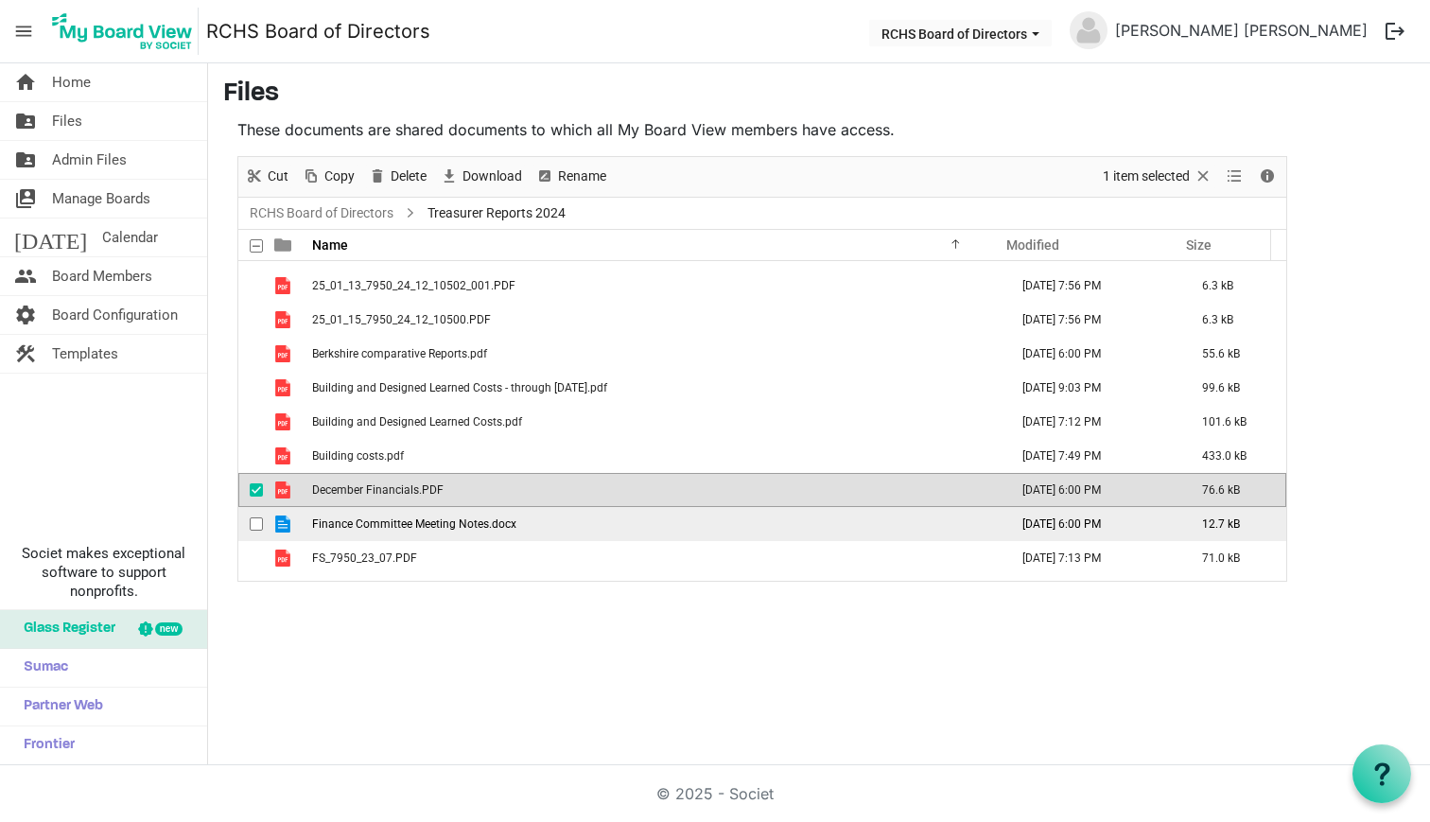
drag, startPoint x: 255, startPoint y: 491, endPoint x: 254, endPoint y: 509, distance: 18.0
click at [255, 493] on span "checkbox" at bounding box center [256, 489] width 13 height 13
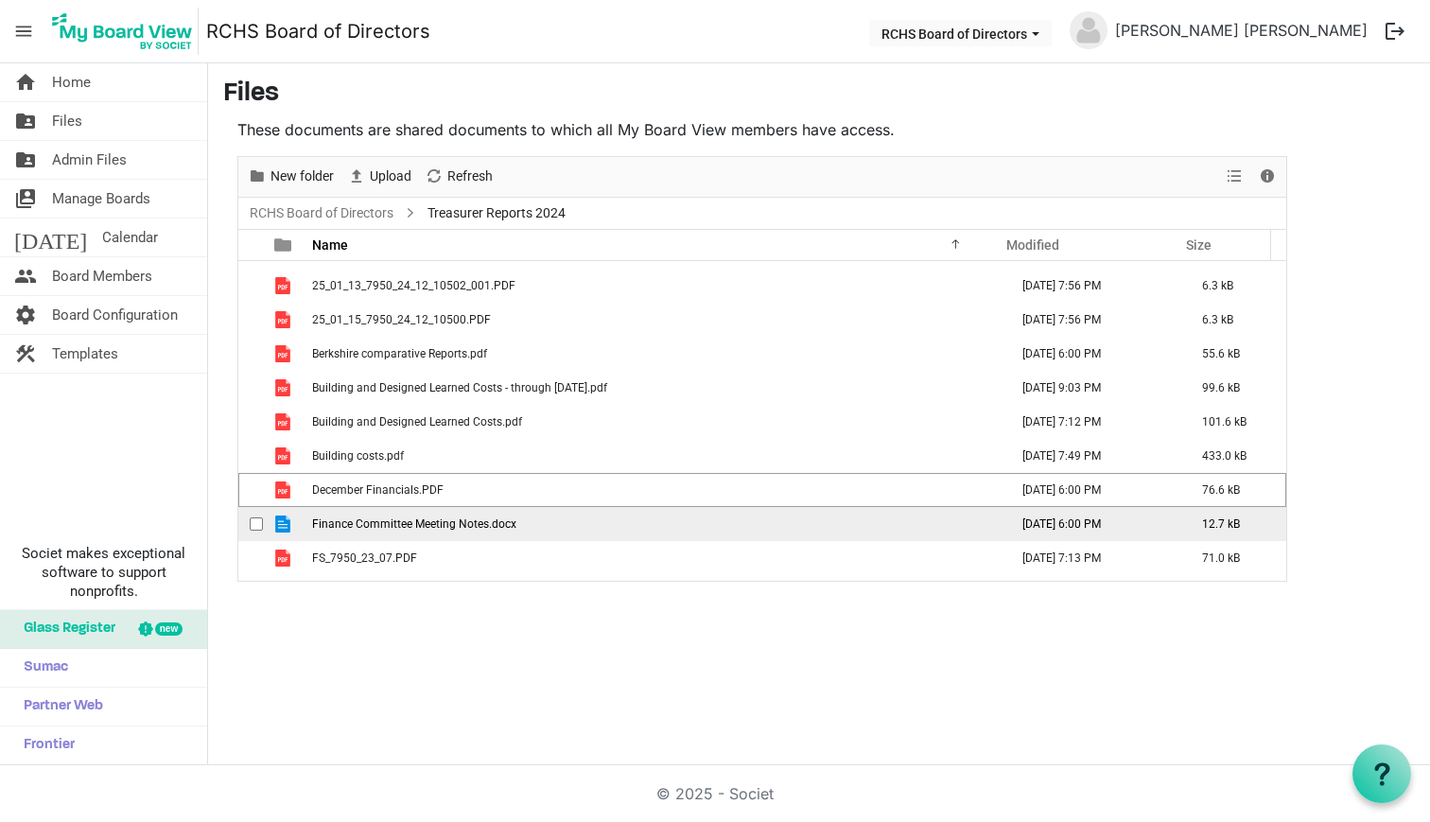
click at [253, 517] on span "checkbox" at bounding box center [256, 523] width 13 height 13
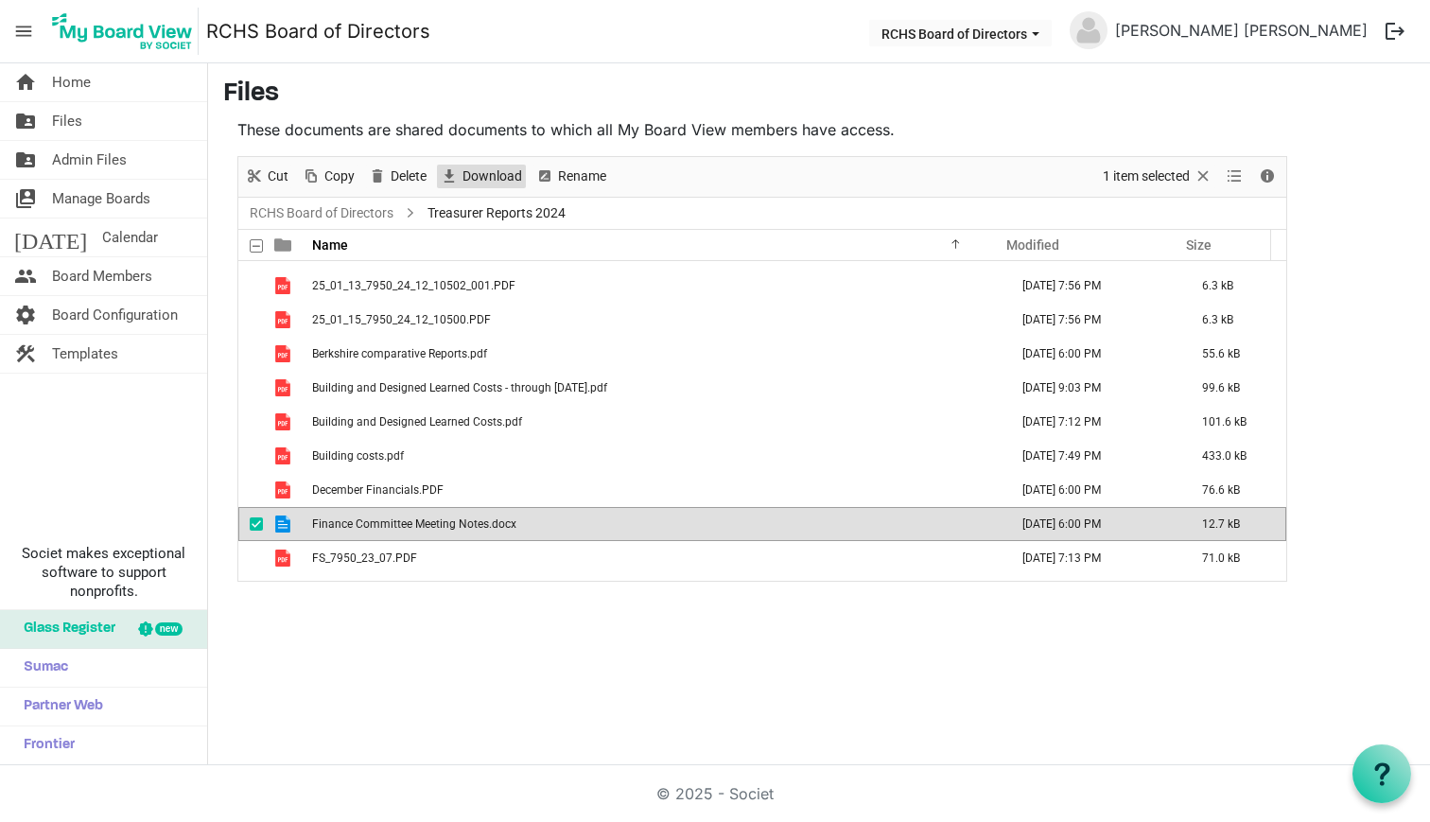
click at [505, 176] on span "Download" at bounding box center [492, 177] width 63 height 24
click at [252, 526] on span "checkbox" at bounding box center [256, 523] width 13 height 13
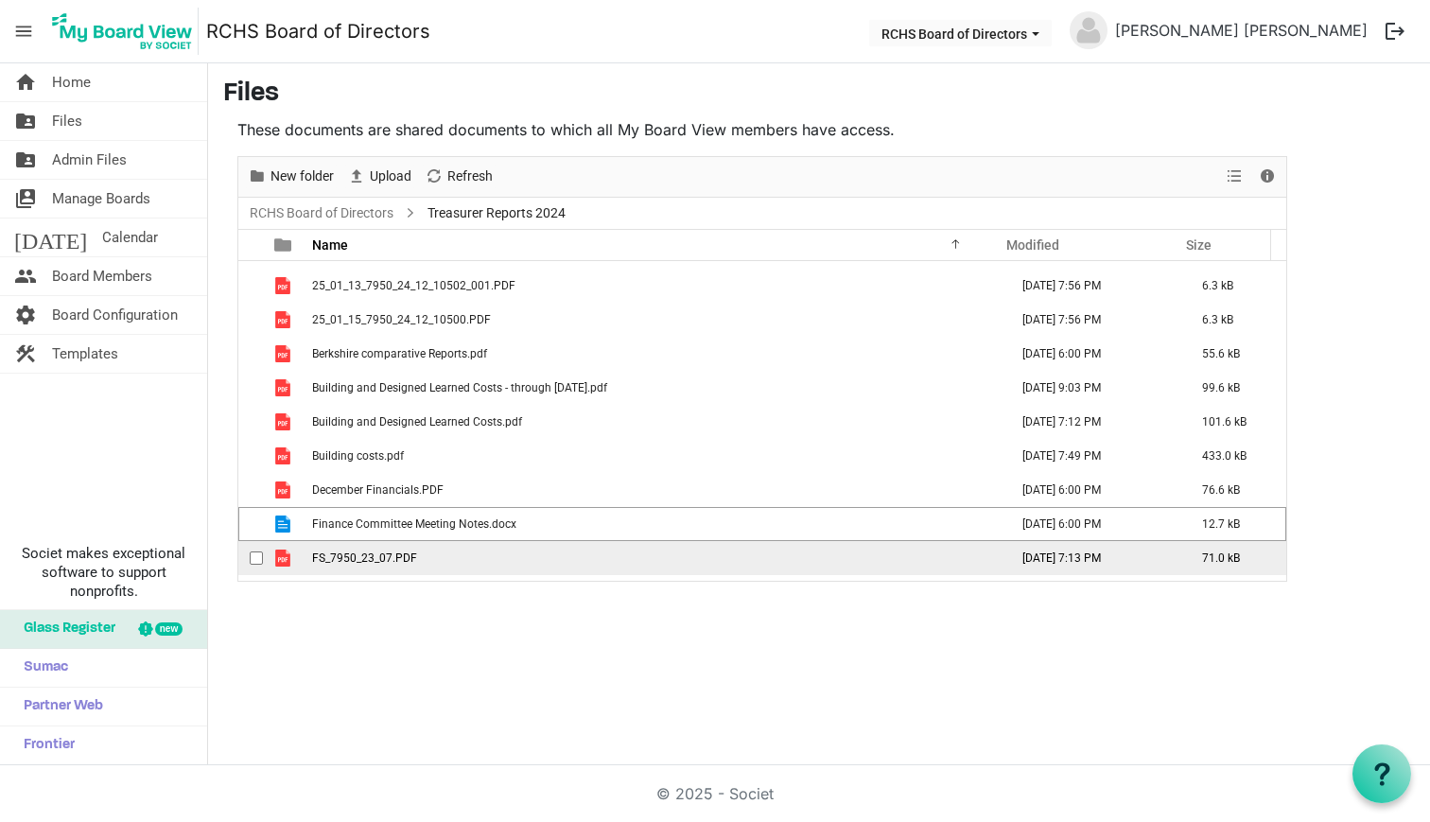
click at [255, 558] on span "checkbox" at bounding box center [256, 557] width 13 height 13
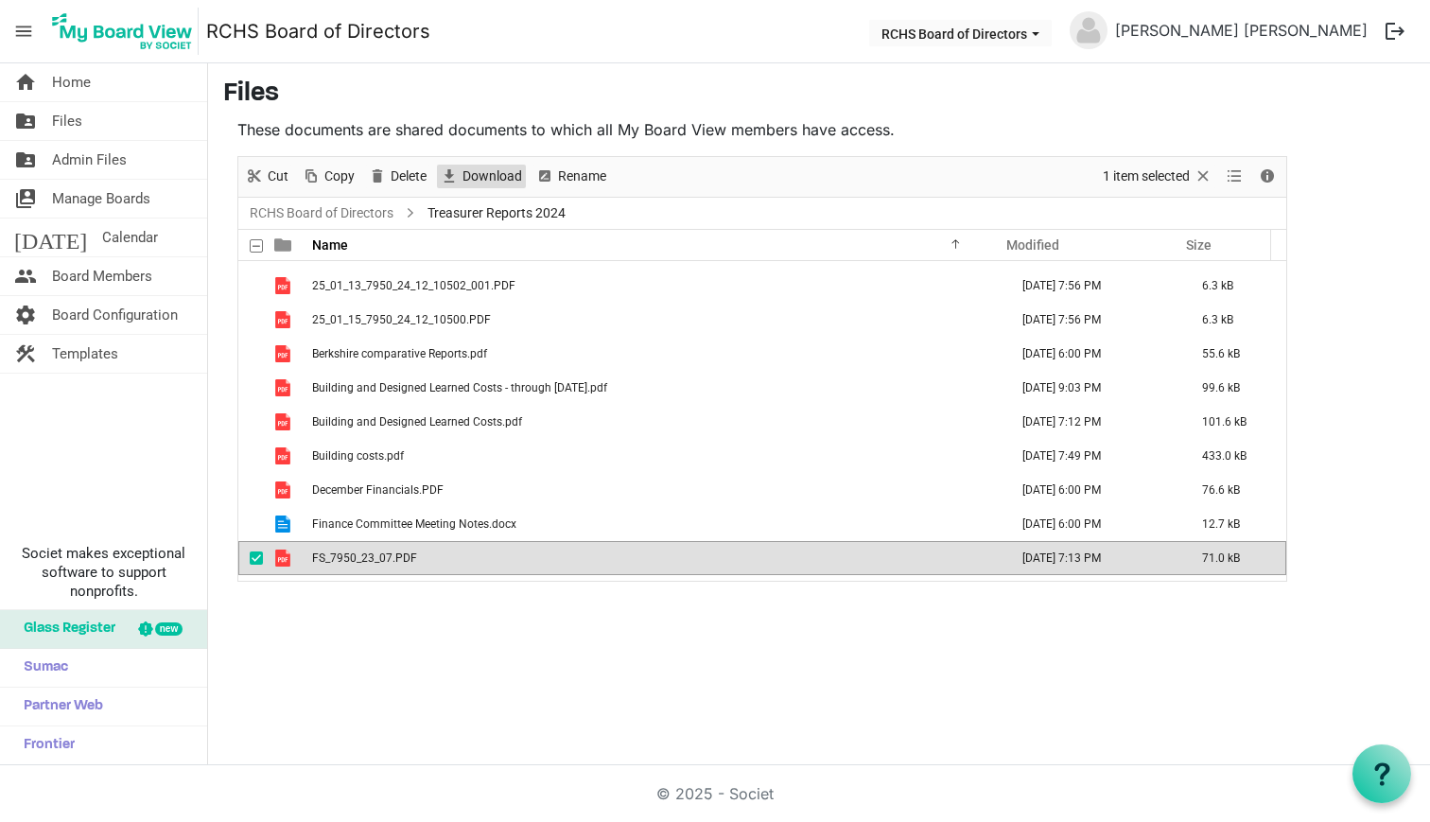
click at [491, 181] on span "Download" at bounding box center [492, 177] width 63 height 24
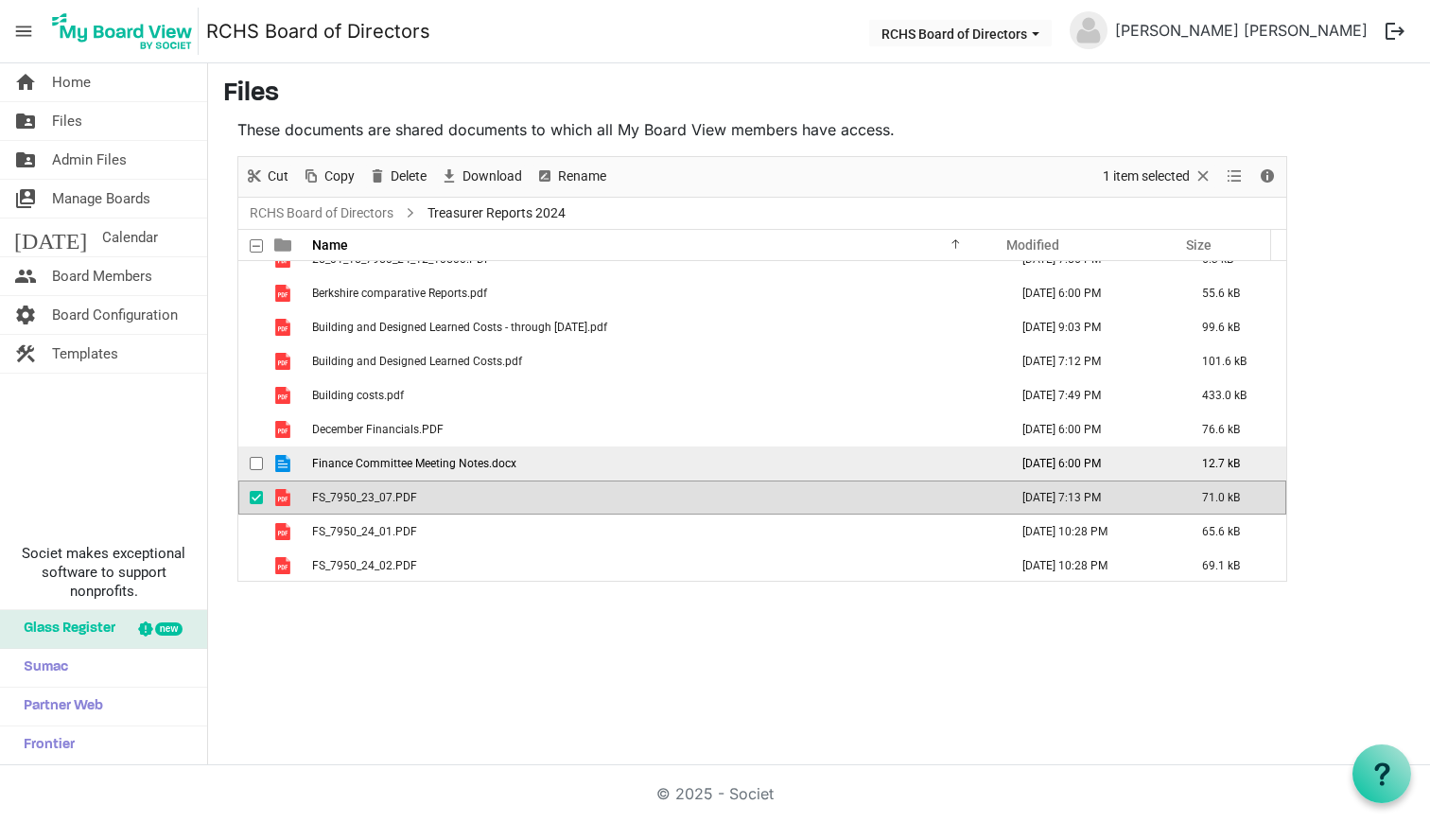
scroll to position [549, 0]
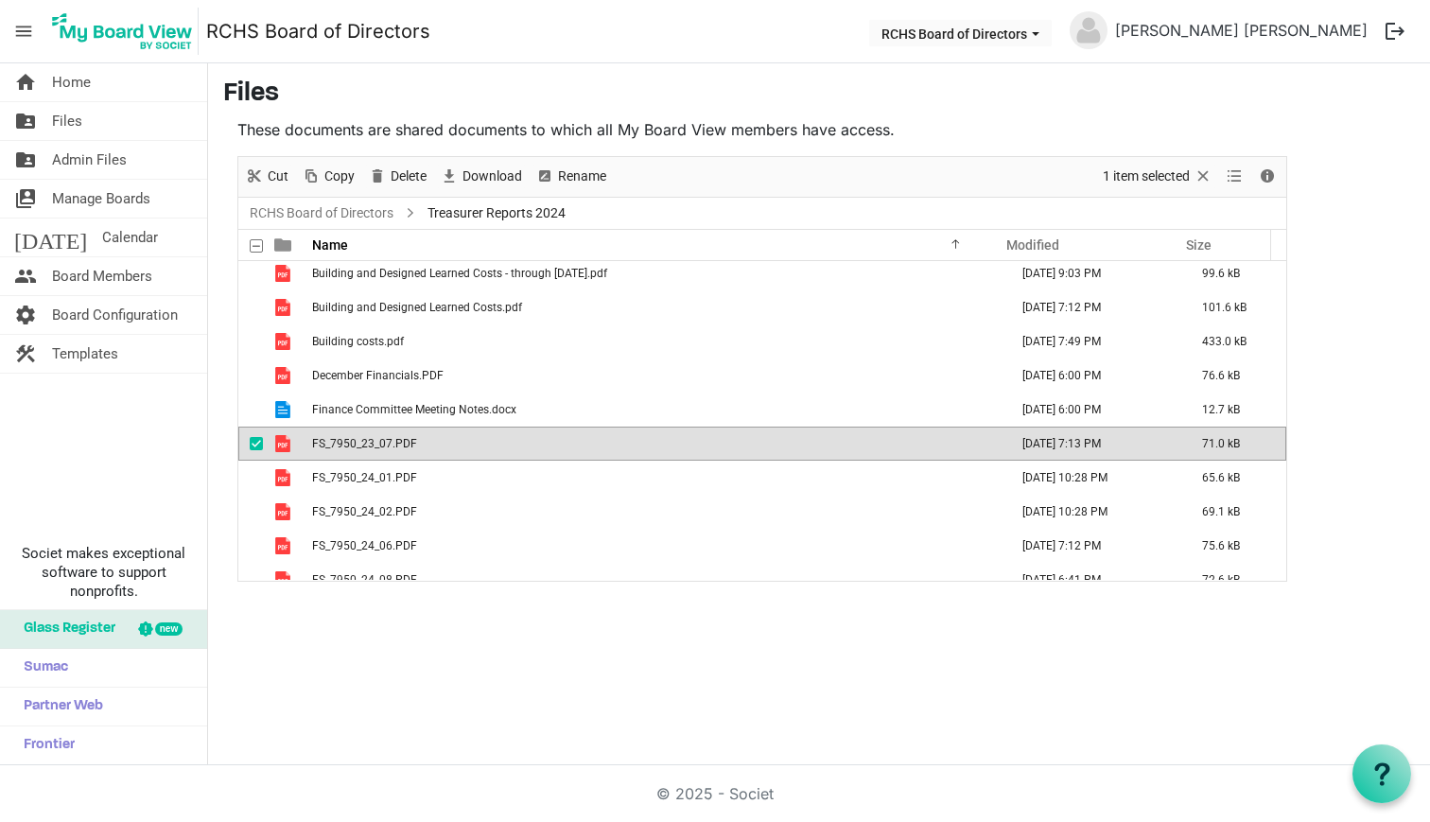
click at [254, 445] on span "checkbox" at bounding box center [256, 443] width 13 height 13
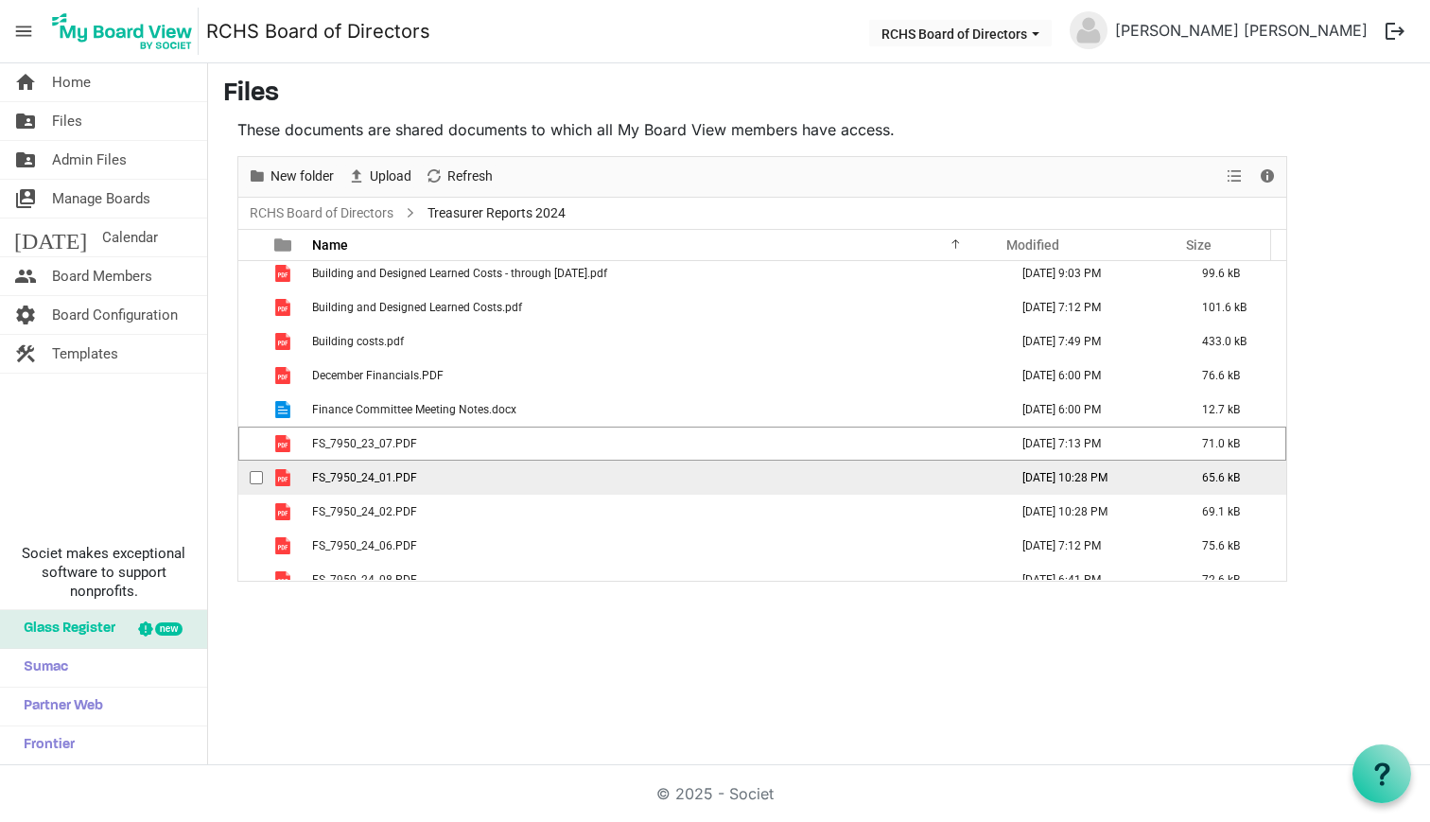
click at [253, 476] on span "checkbox" at bounding box center [256, 477] width 13 height 13
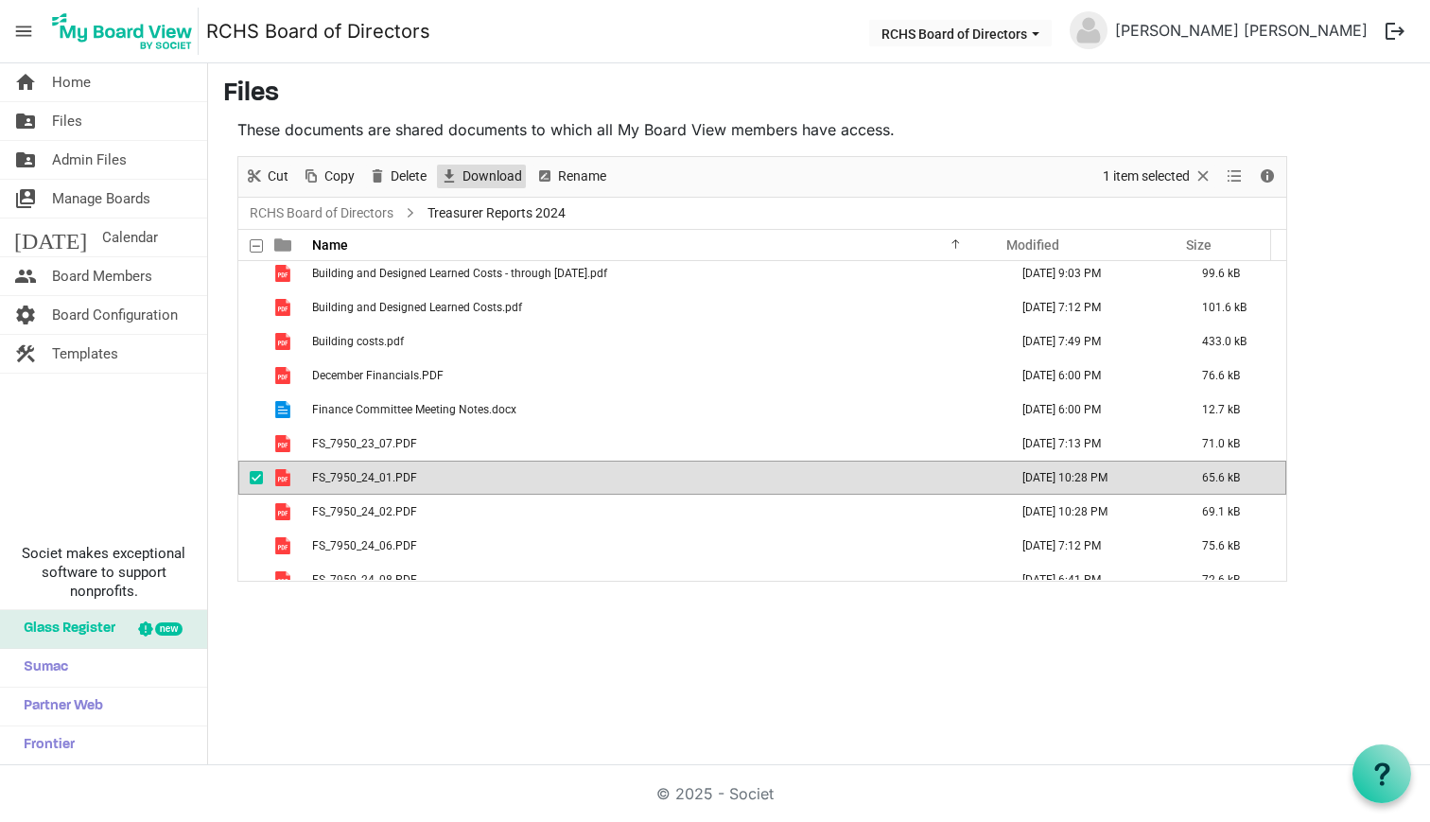
click at [476, 174] on span "Download" at bounding box center [492, 177] width 63 height 24
click at [255, 478] on span "checkbox" at bounding box center [256, 477] width 13 height 13
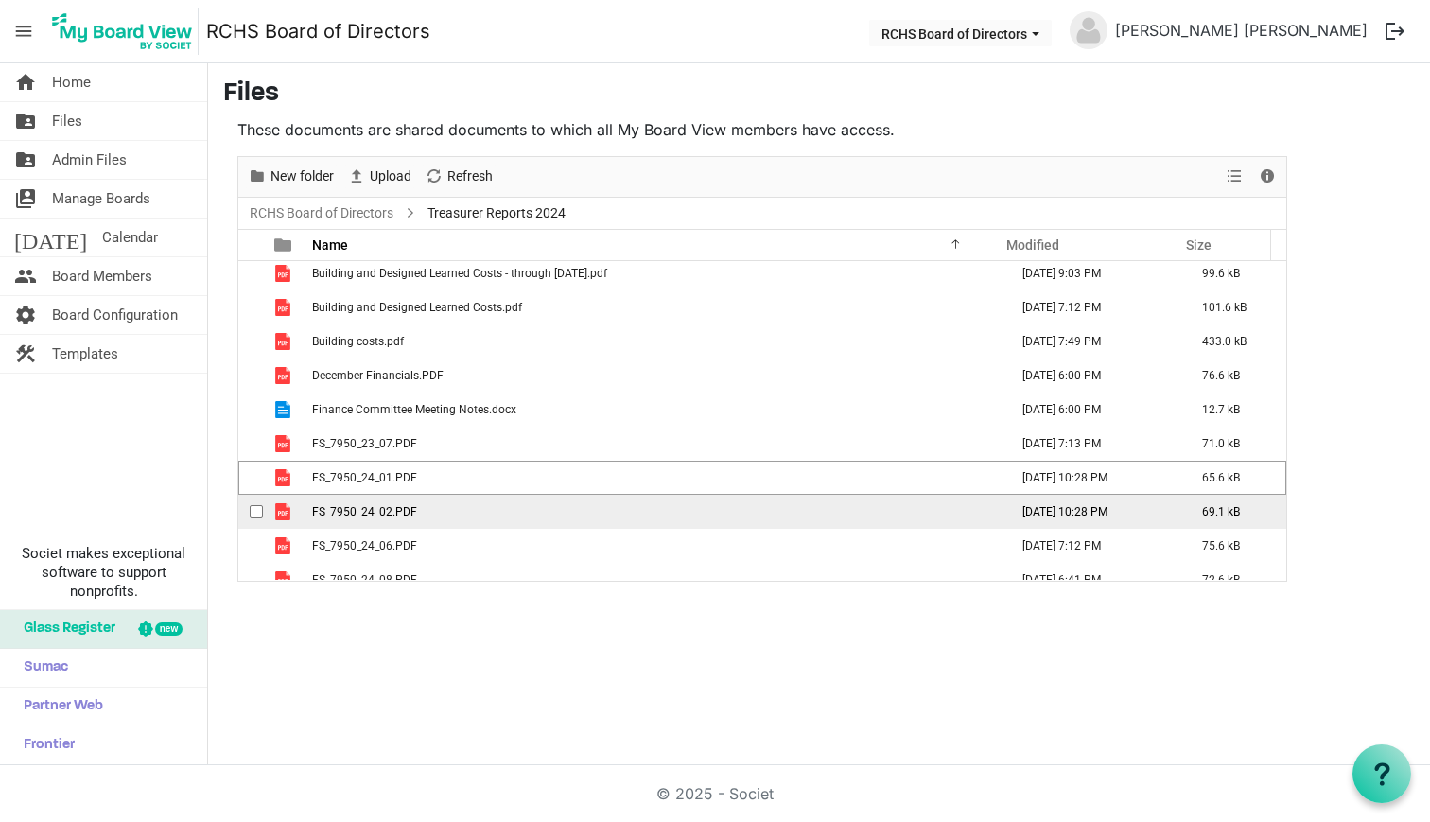
click at [257, 502] on div "checkbox" at bounding box center [261, 511] width 23 height 19
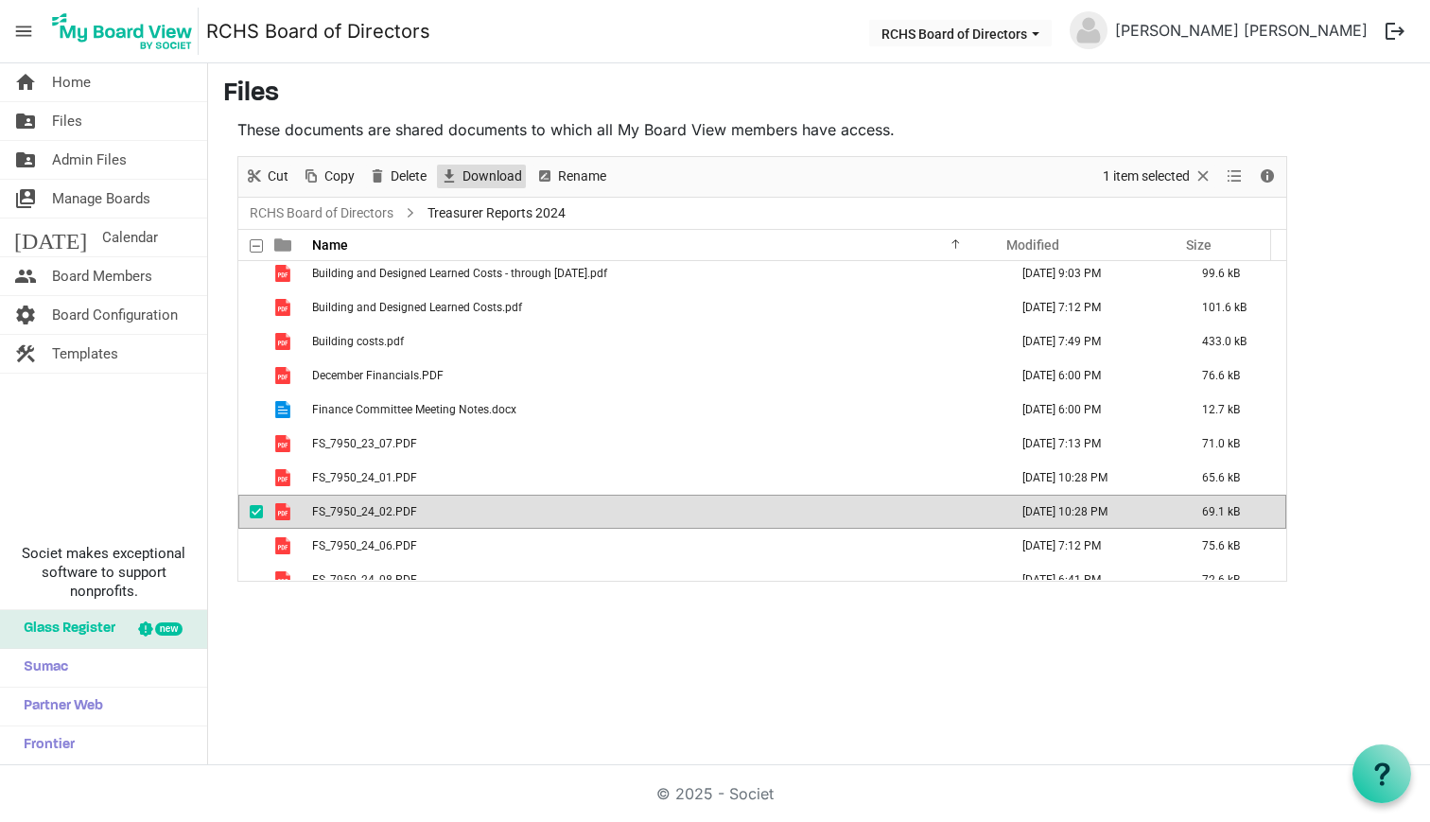
click at [501, 170] on span "Download" at bounding box center [492, 177] width 63 height 24
click at [256, 510] on span "checkbox" at bounding box center [256, 511] width 13 height 13
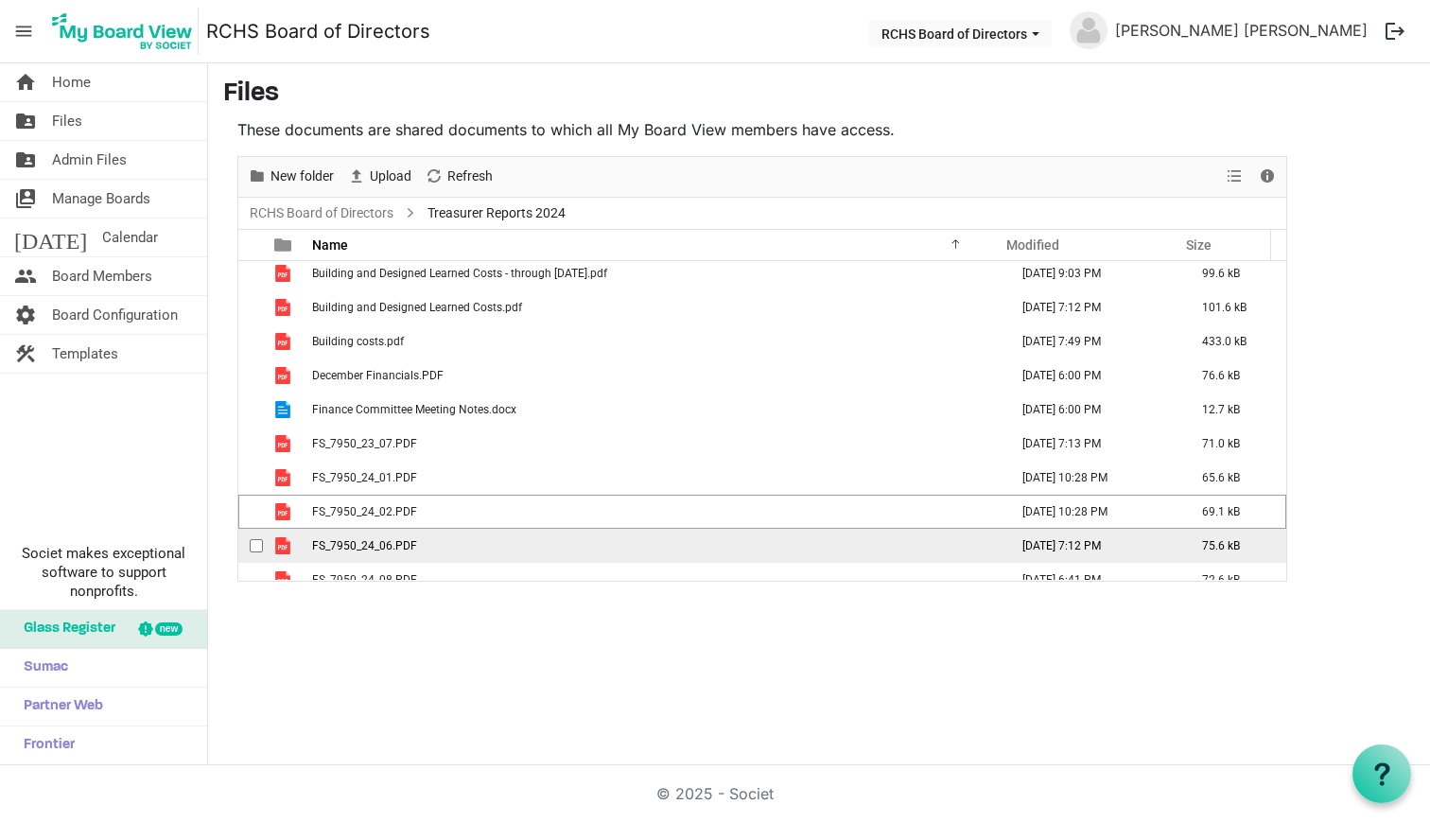
click at [258, 538] on div "checkbox" at bounding box center [261, 545] width 23 height 19
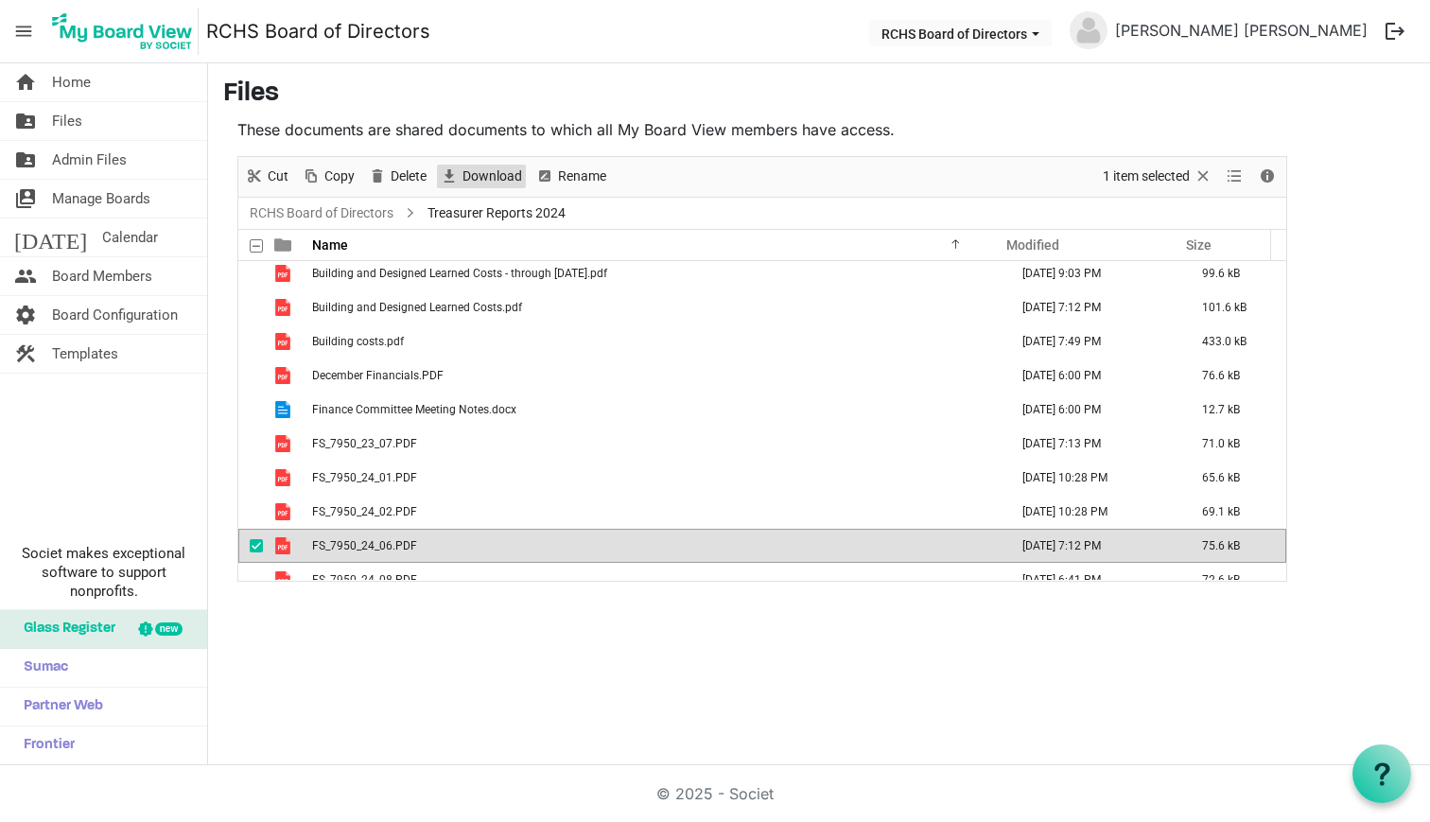
click at [485, 170] on span "Download" at bounding box center [492, 177] width 63 height 24
click at [253, 545] on span "checkbox" at bounding box center [256, 545] width 13 height 13
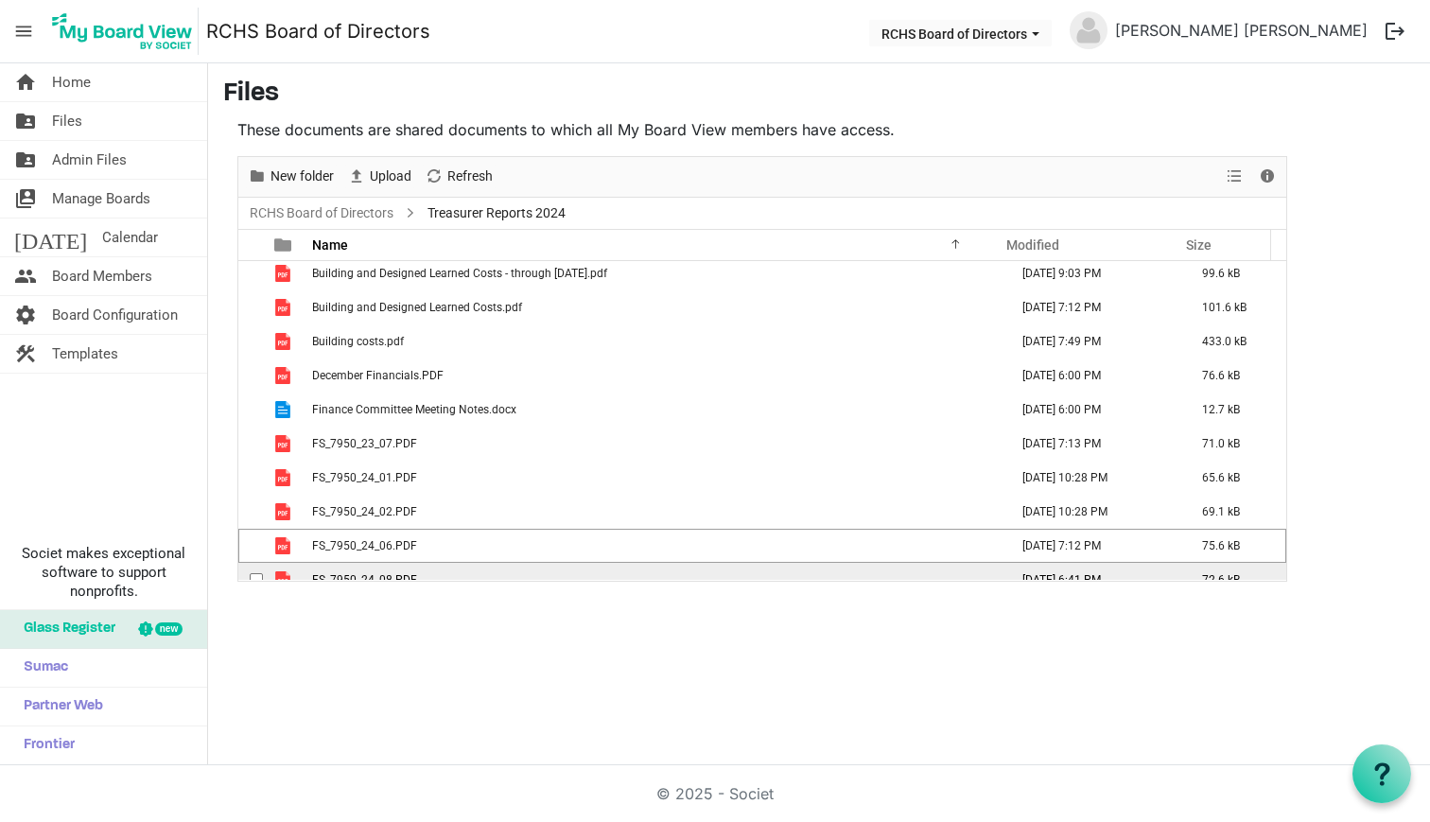
click at [254, 567] on td "checkbox" at bounding box center [250, 580] width 25 height 34
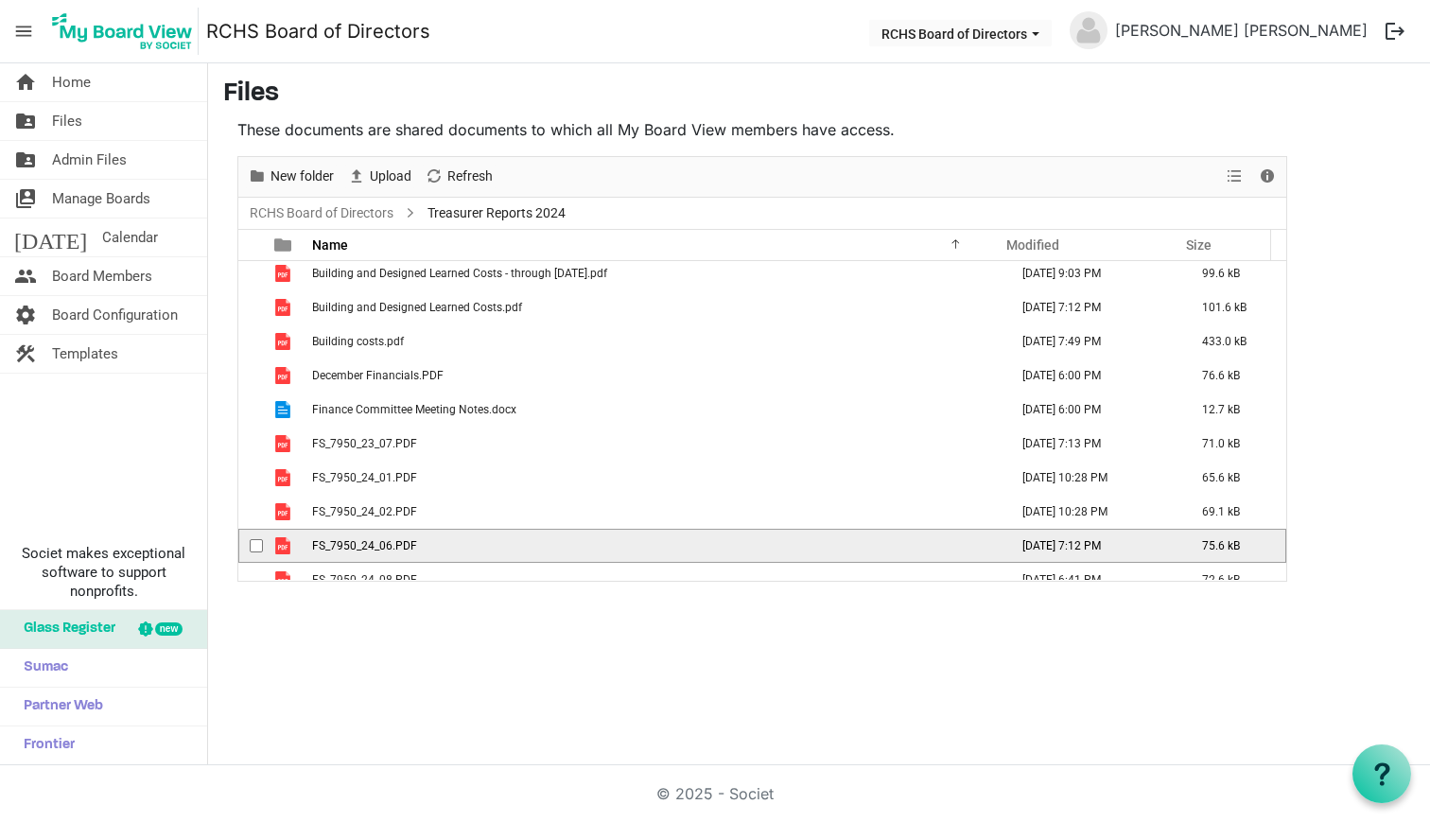
scroll to position [567, 0]
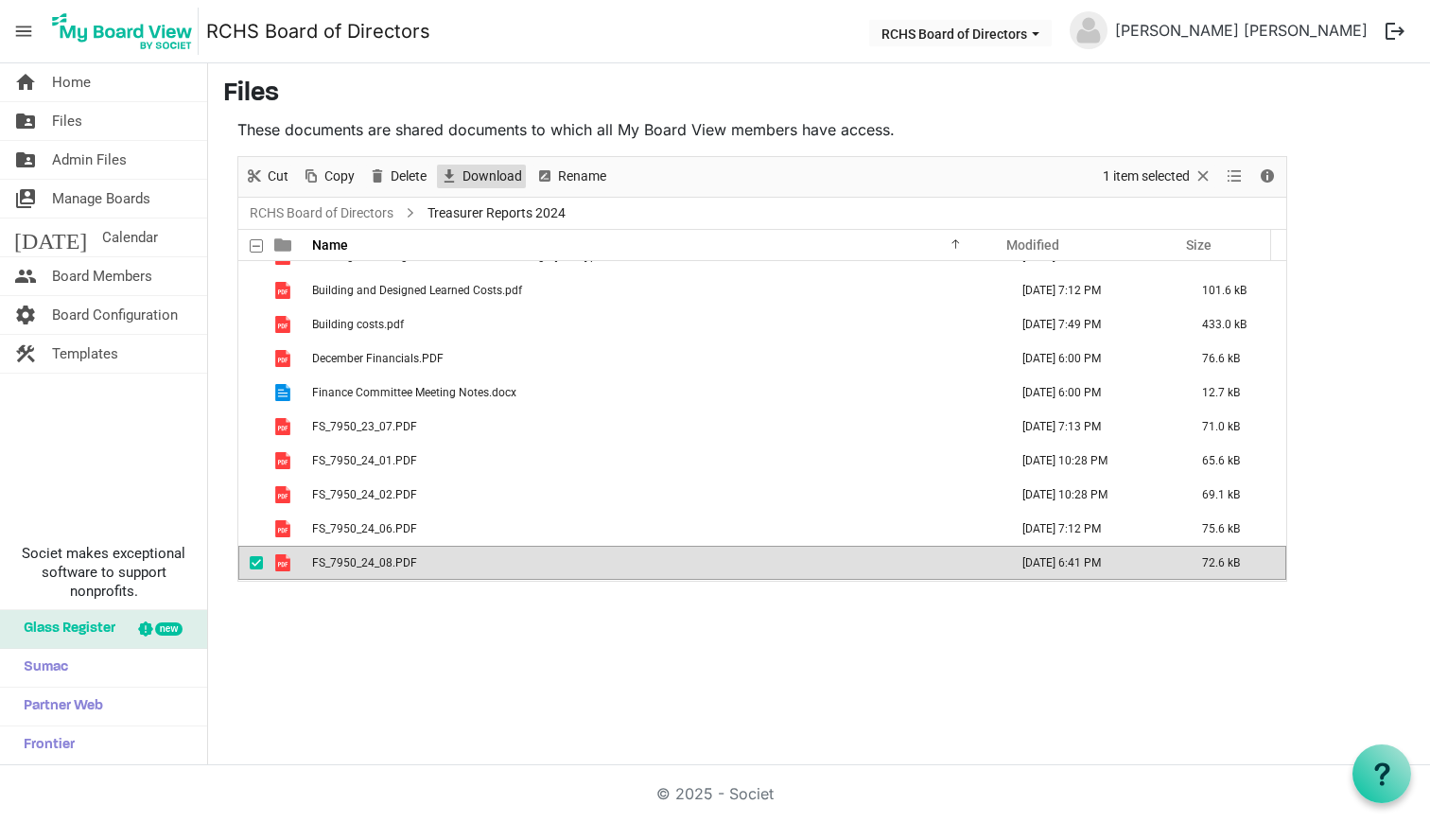
click at [493, 174] on span "Download" at bounding box center [492, 177] width 63 height 24
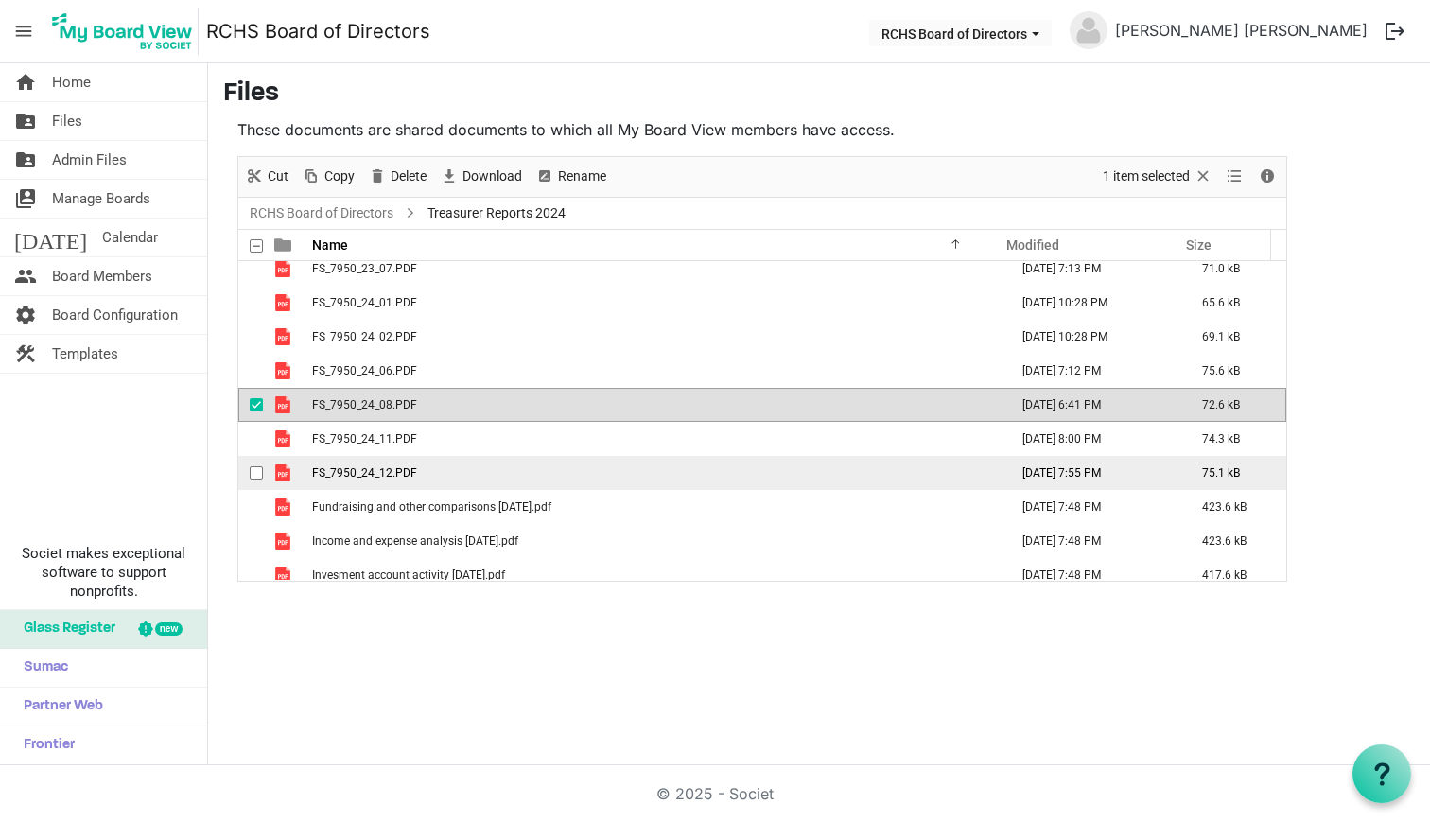
scroll to position [728, 0]
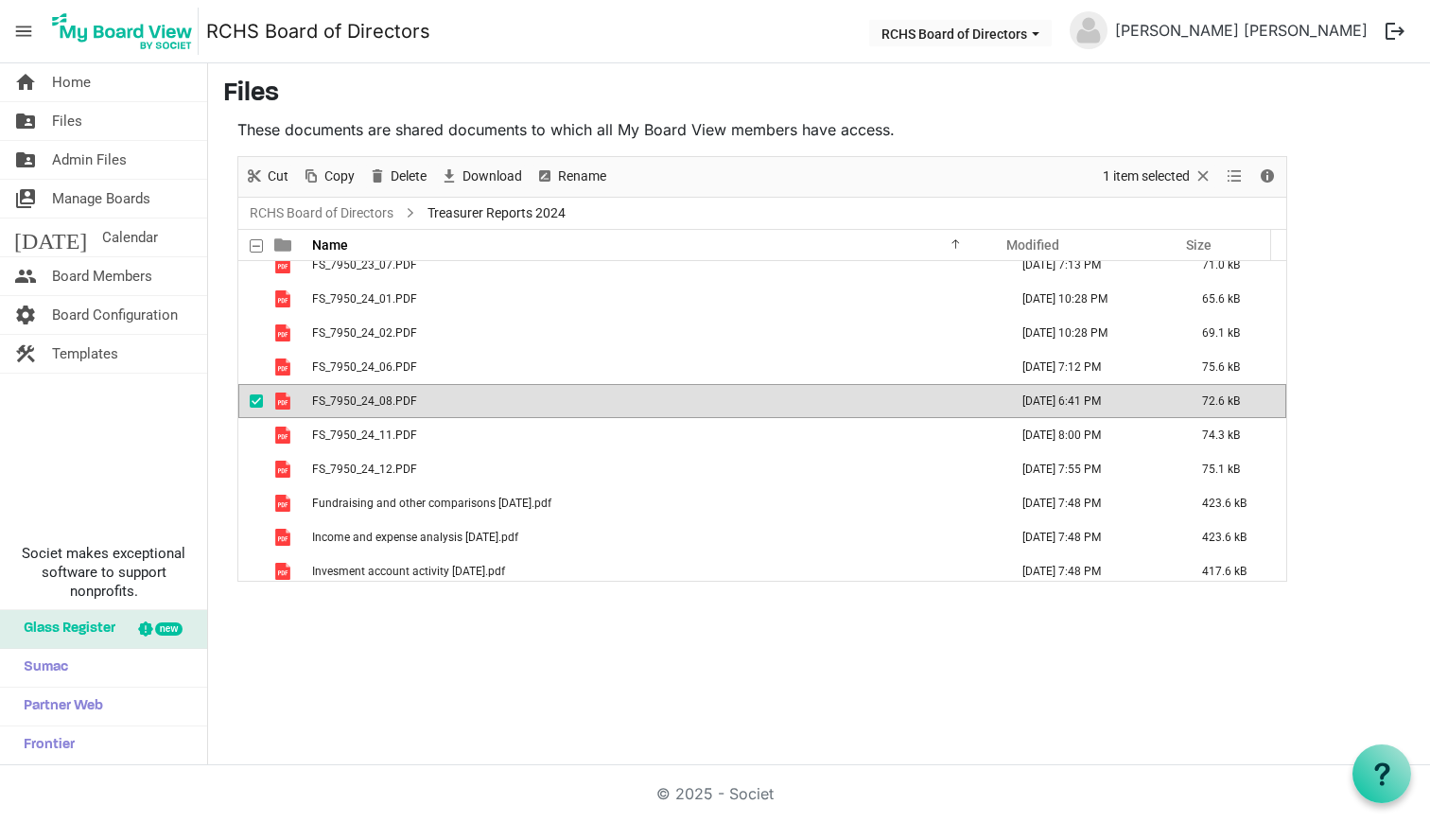
click at [259, 403] on span "checkbox" at bounding box center [256, 400] width 13 height 13
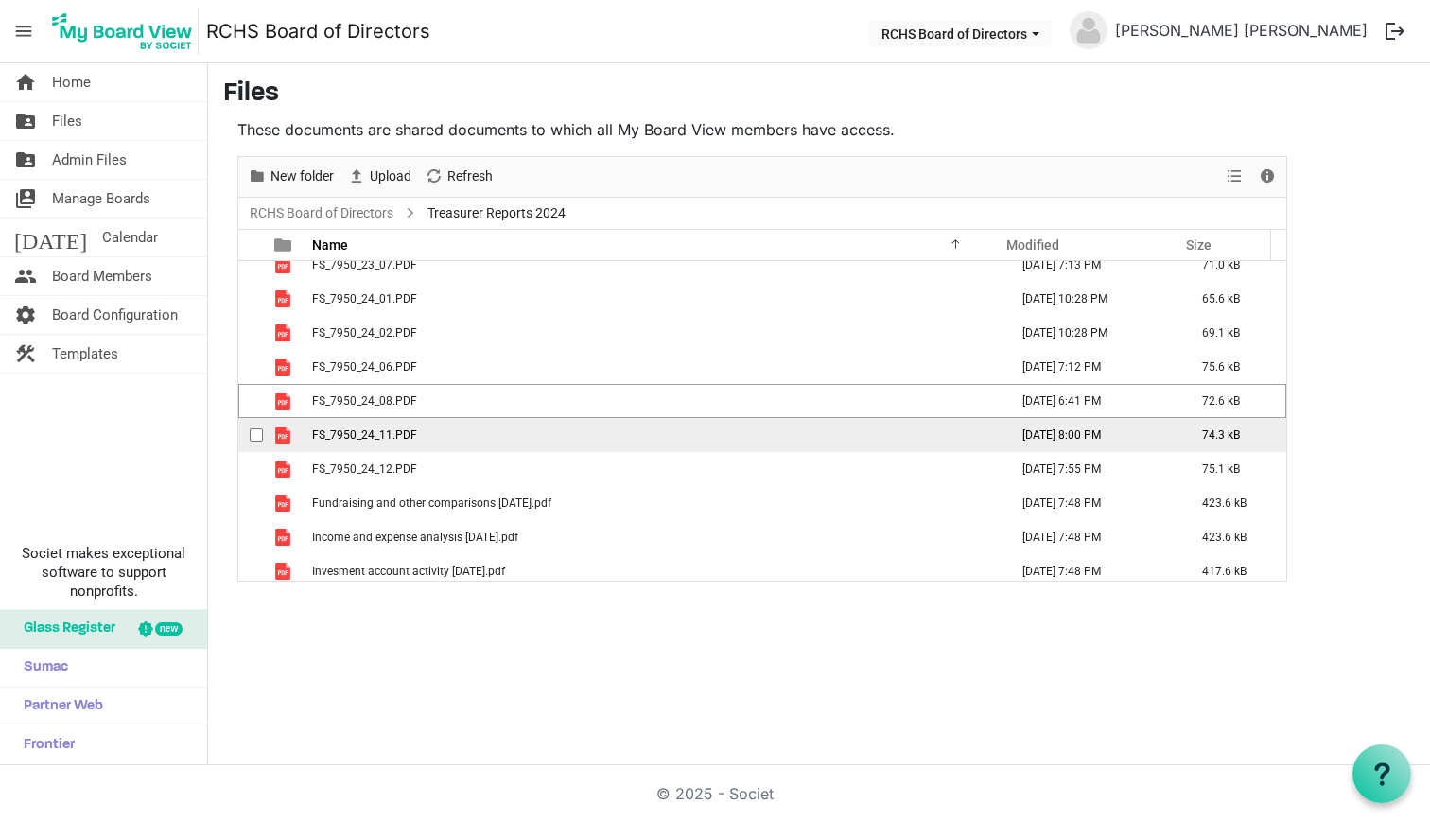
click at [253, 427] on div "checkbox" at bounding box center [261, 435] width 23 height 19
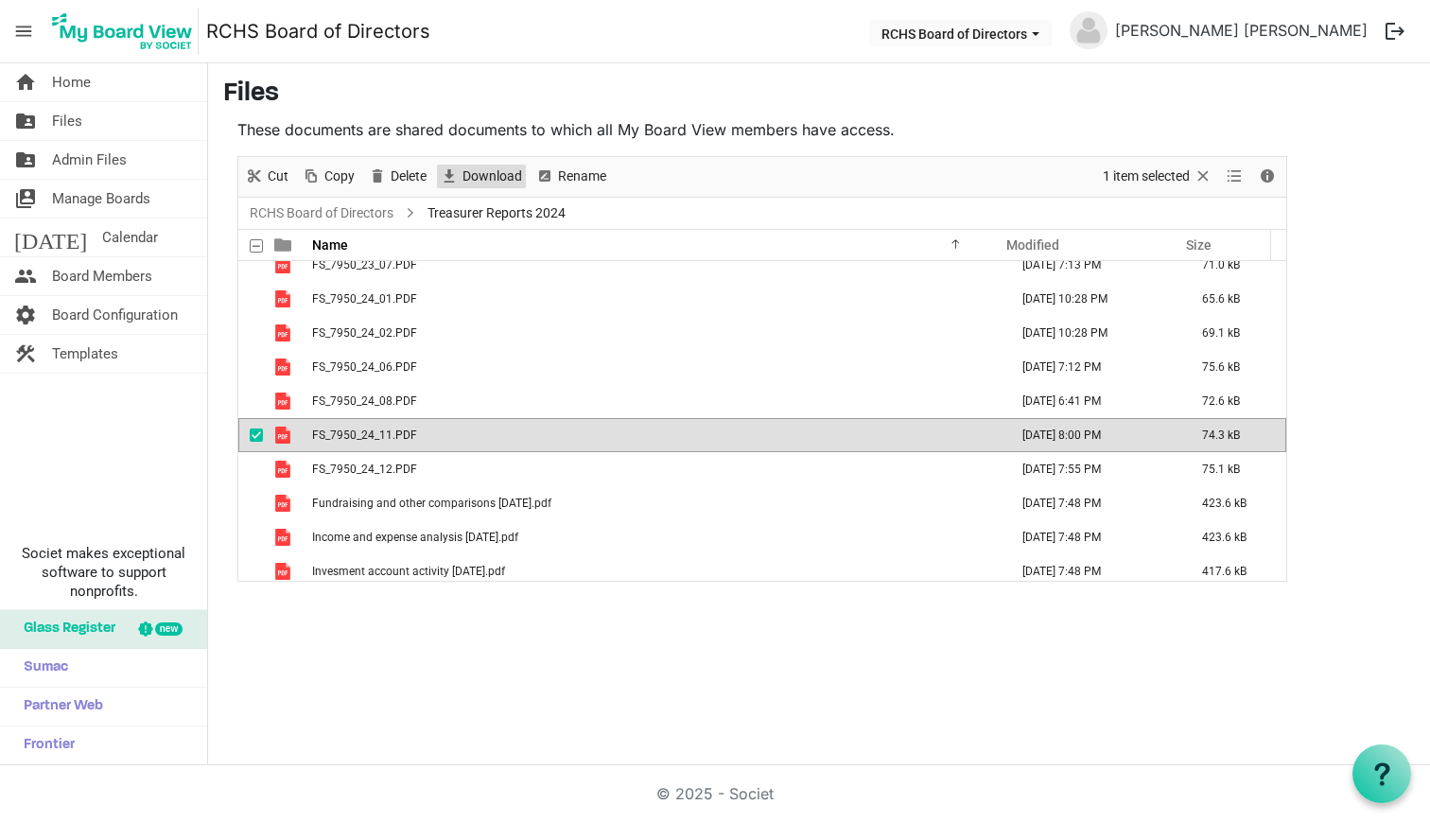
click at [494, 170] on span "Download" at bounding box center [492, 177] width 63 height 24
drag, startPoint x: 253, startPoint y: 437, endPoint x: 252, endPoint y: 447, distance: 10.4
click at [252, 438] on span "checkbox" at bounding box center [256, 434] width 13 height 13
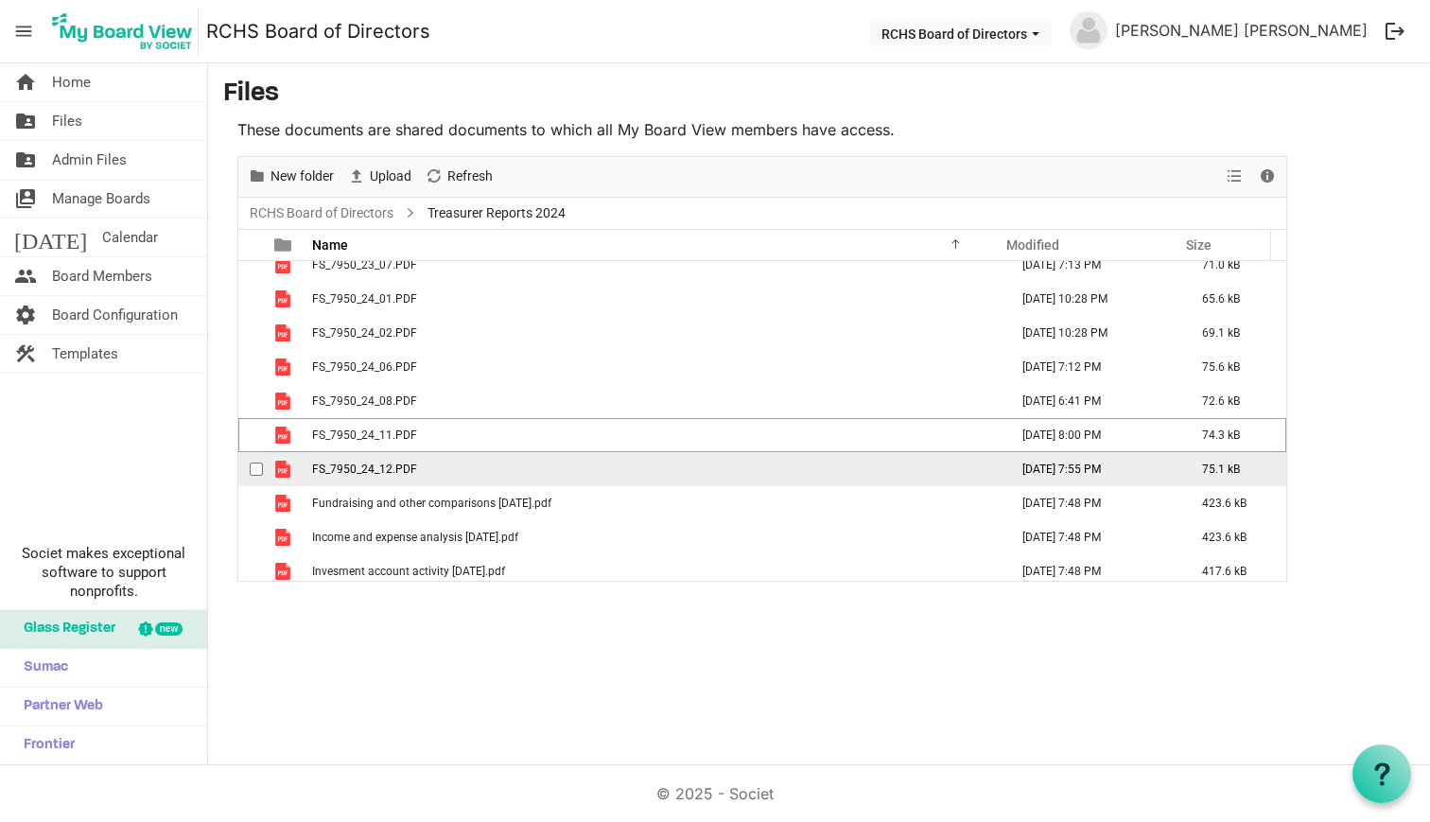
click at [252, 459] on td "checkbox" at bounding box center [250, 469] width 25 height 34
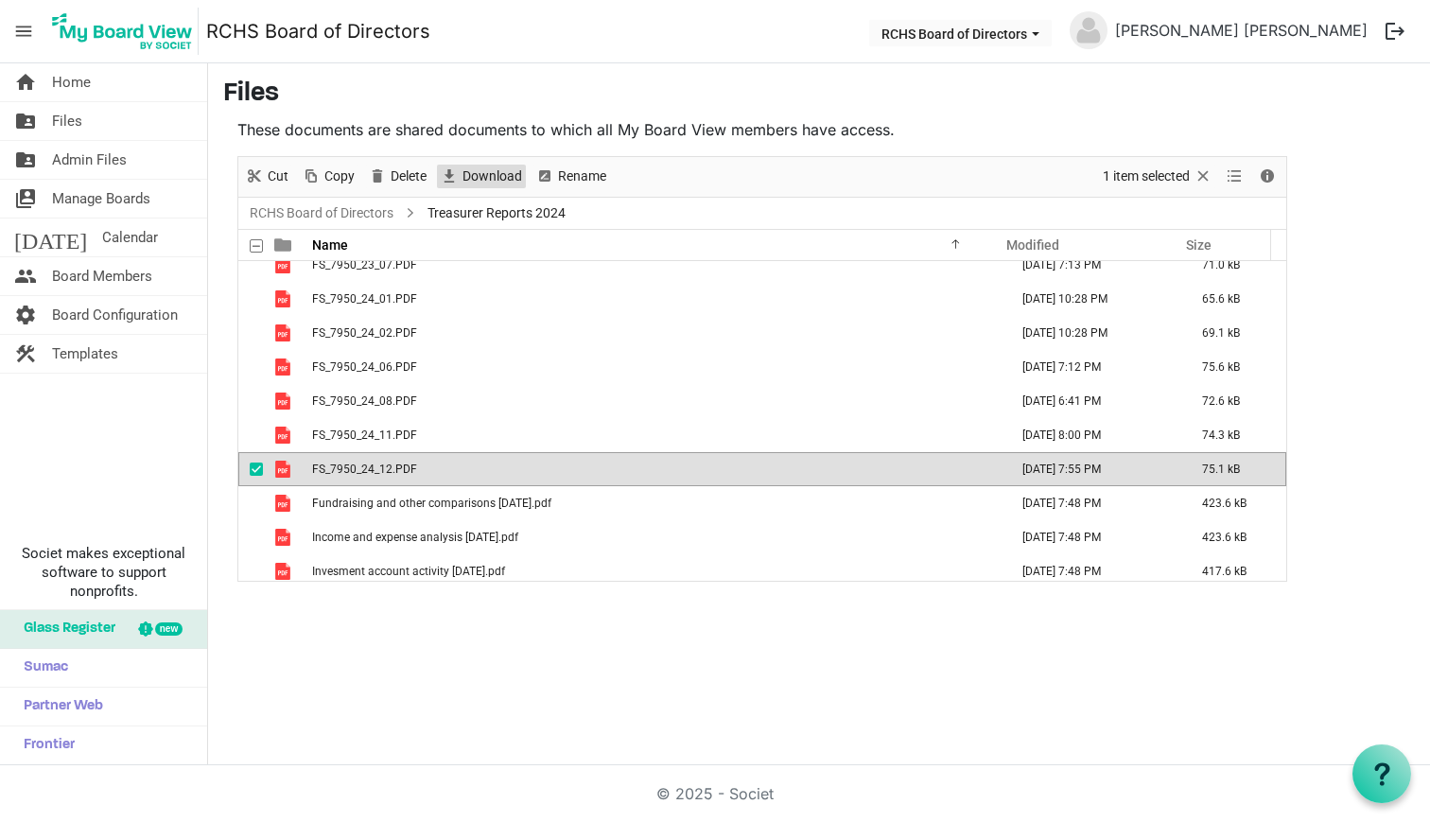
click at [487, 168] on span "Download" at bounding box center [492, 177] width 63 height 24
drag, startPoint x: 253, startPoint y: 467, endPoint x: 252, endPoint y: 480, distance: 12.3
click at [253, 468] on span "checkbox" at bounding box center [256, 468] width 13 height 13
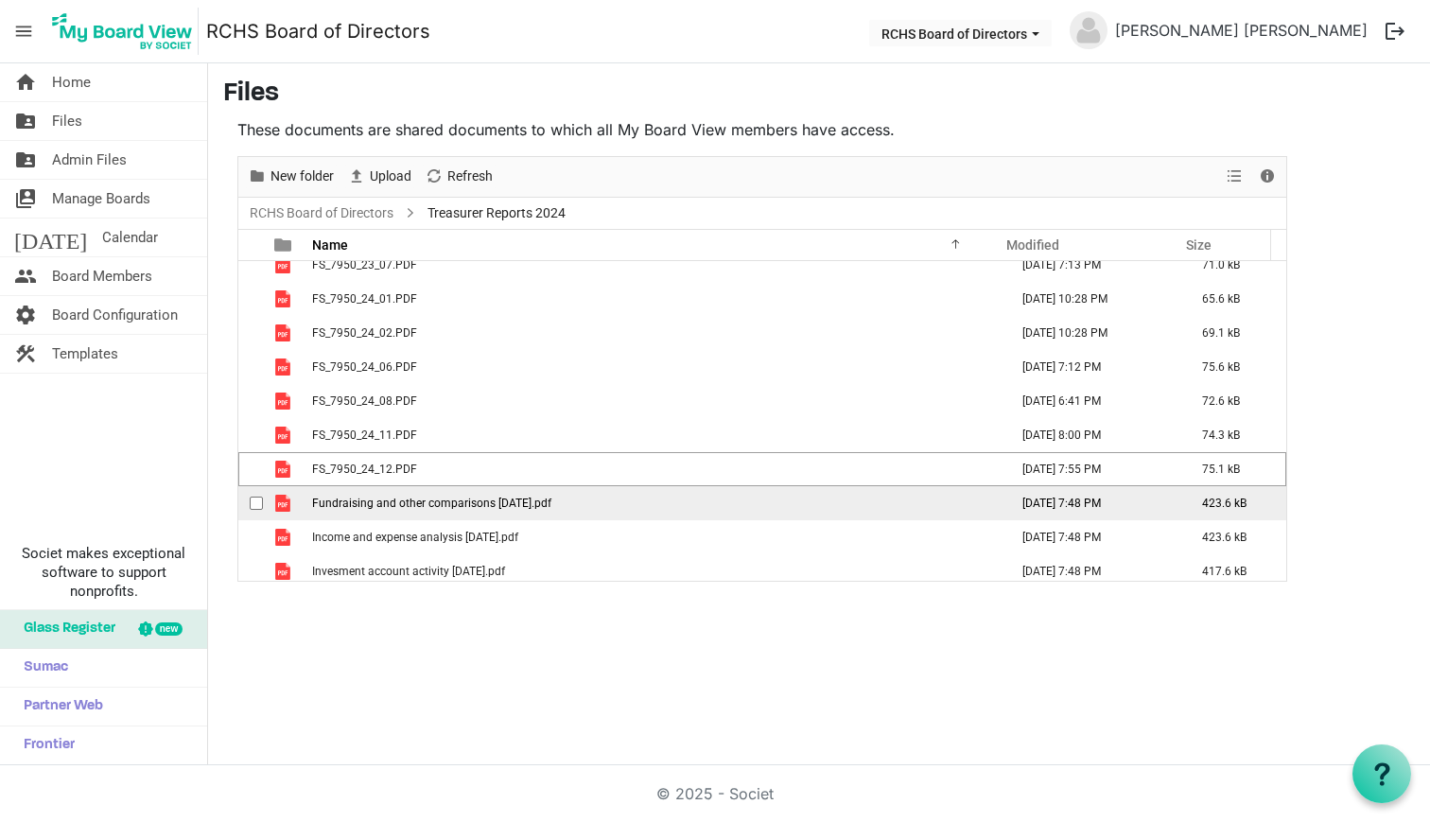
click at [252, 499] on span "checkbox" at bounding box center [256, 503] width 13 height 13
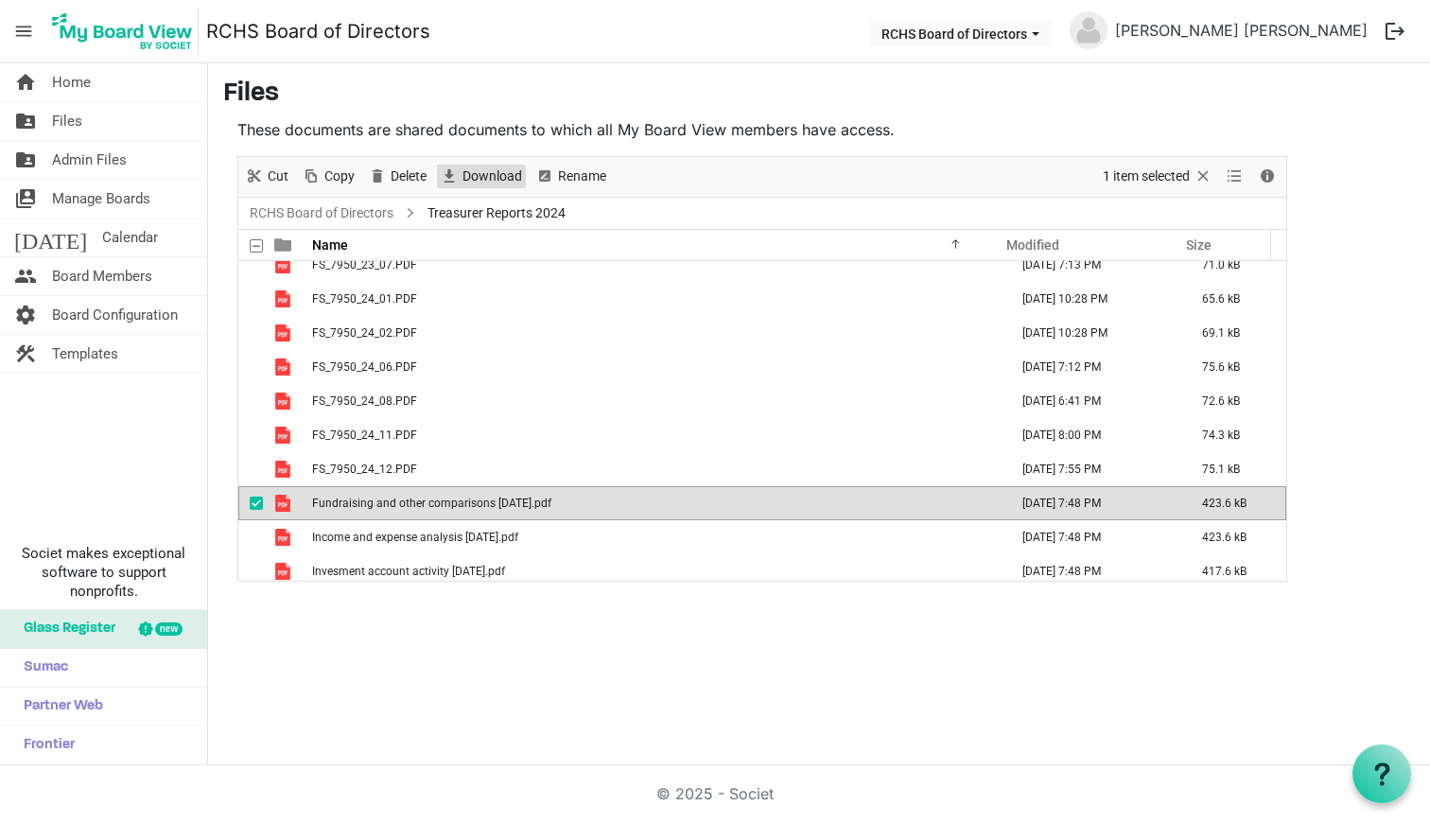
click at [465, 172] on span "Download" at bounding box center [492, 177] width 63 height 24
click at [259, 506] on span "checkbox" at bounding box center [256, 503] width 13 height 13
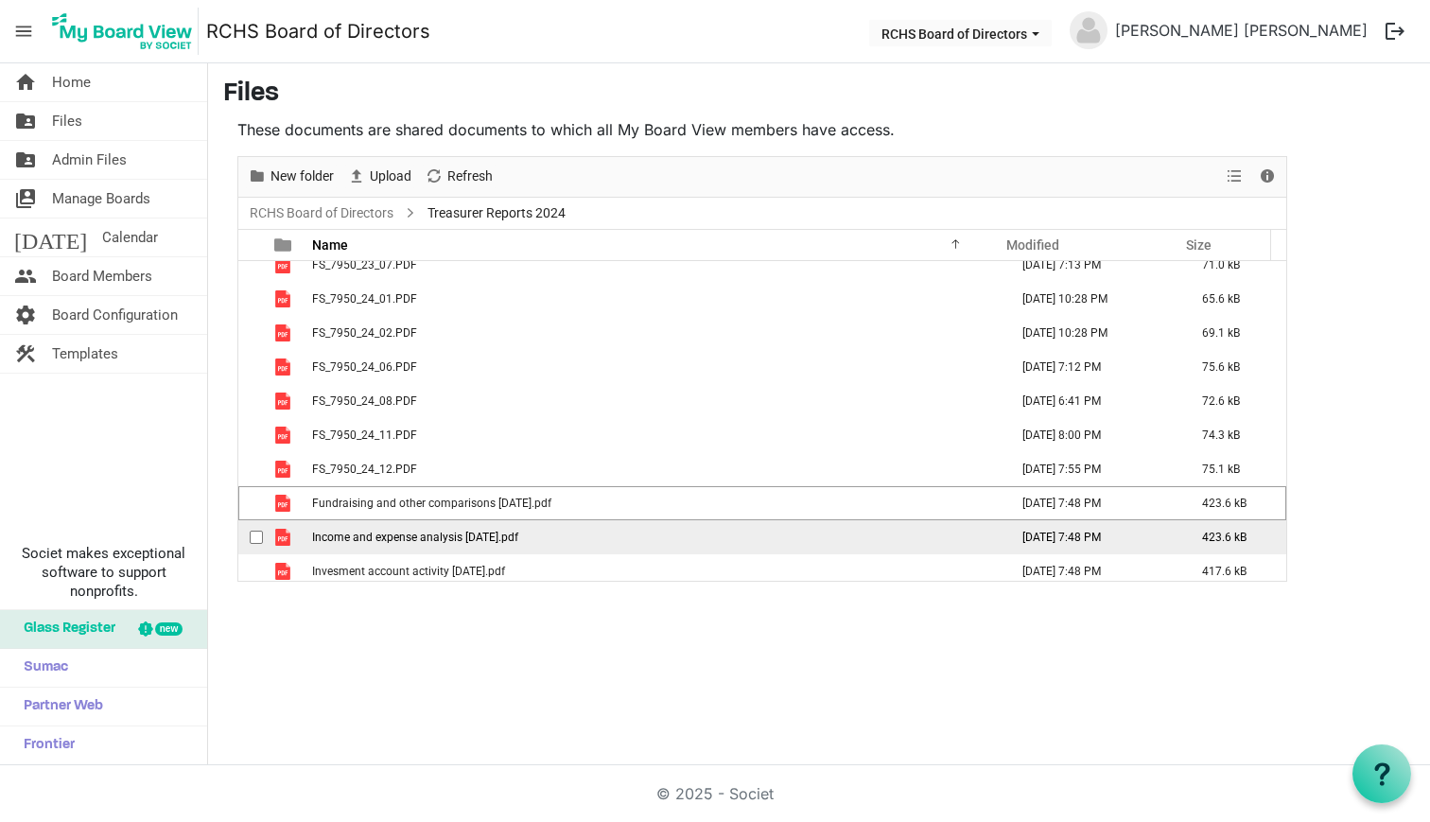
click at [255, 533] on span "checkbox" at bounding box center [256, 537] width 13 height 13
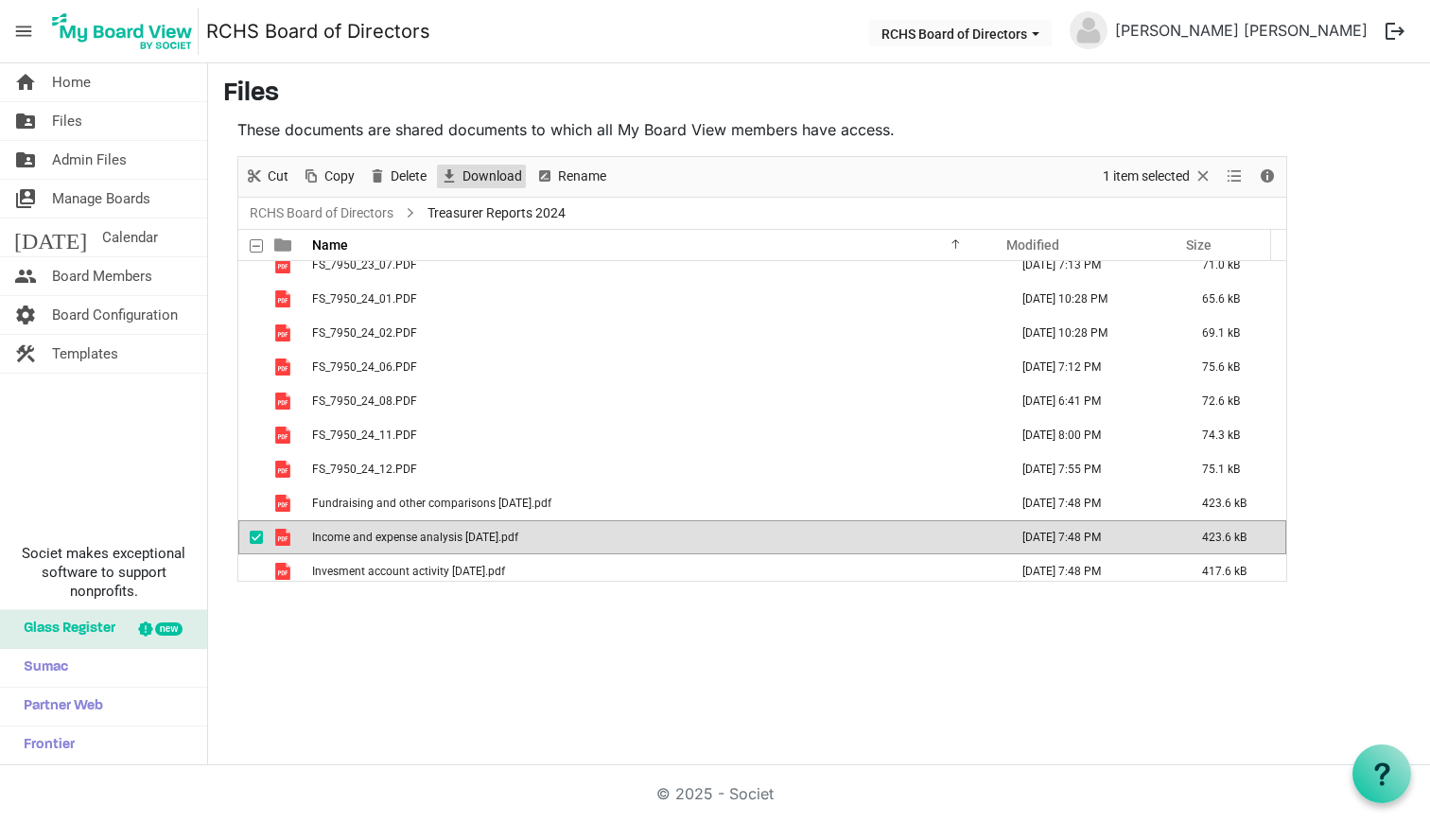
click at [481, 166] on span "Download" at bounding box center [492, 177] width 63 height 24
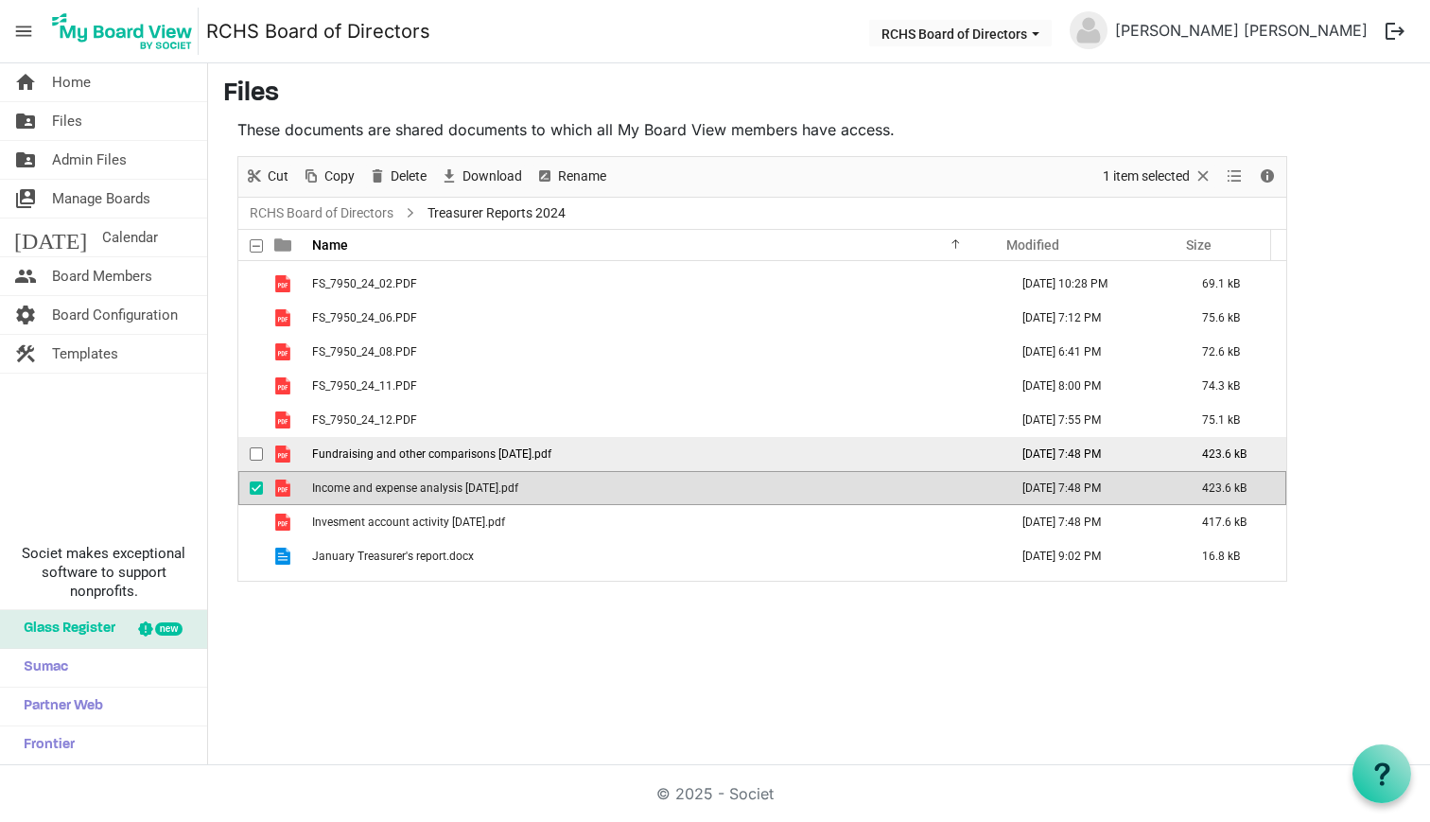
scroll to position [808, 0]
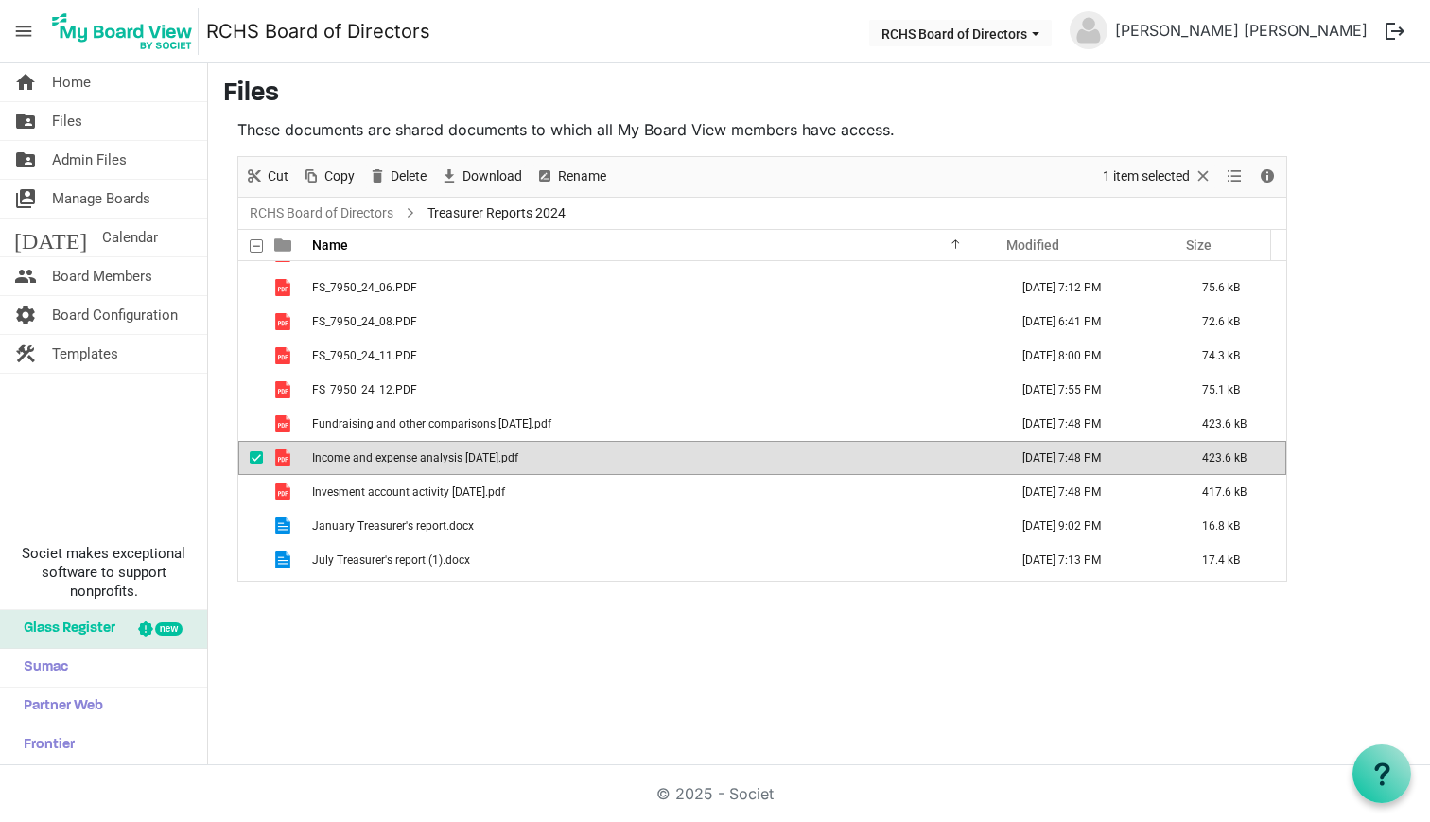
drag, startPoint x: 254, startPoint y: 460, endPoint x: 249, endPoint y: 470, distance: 11.9
click at [253, 462] on span "checkbox" at bounding box center [256, 457] width 13 height 13
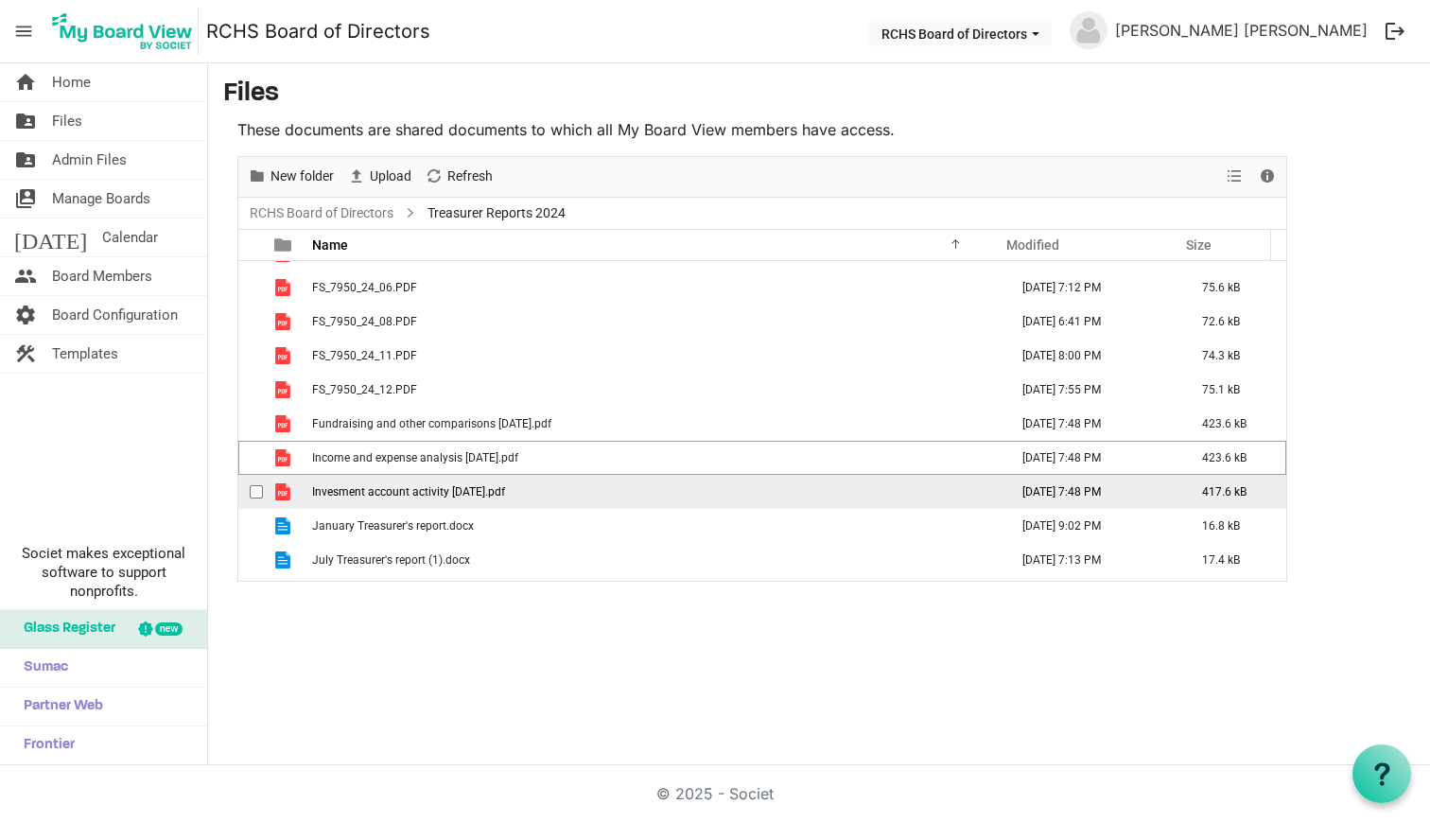
click at [253, 490] on span "checkbox" at bounding box center [256, 491] width 13 height 13
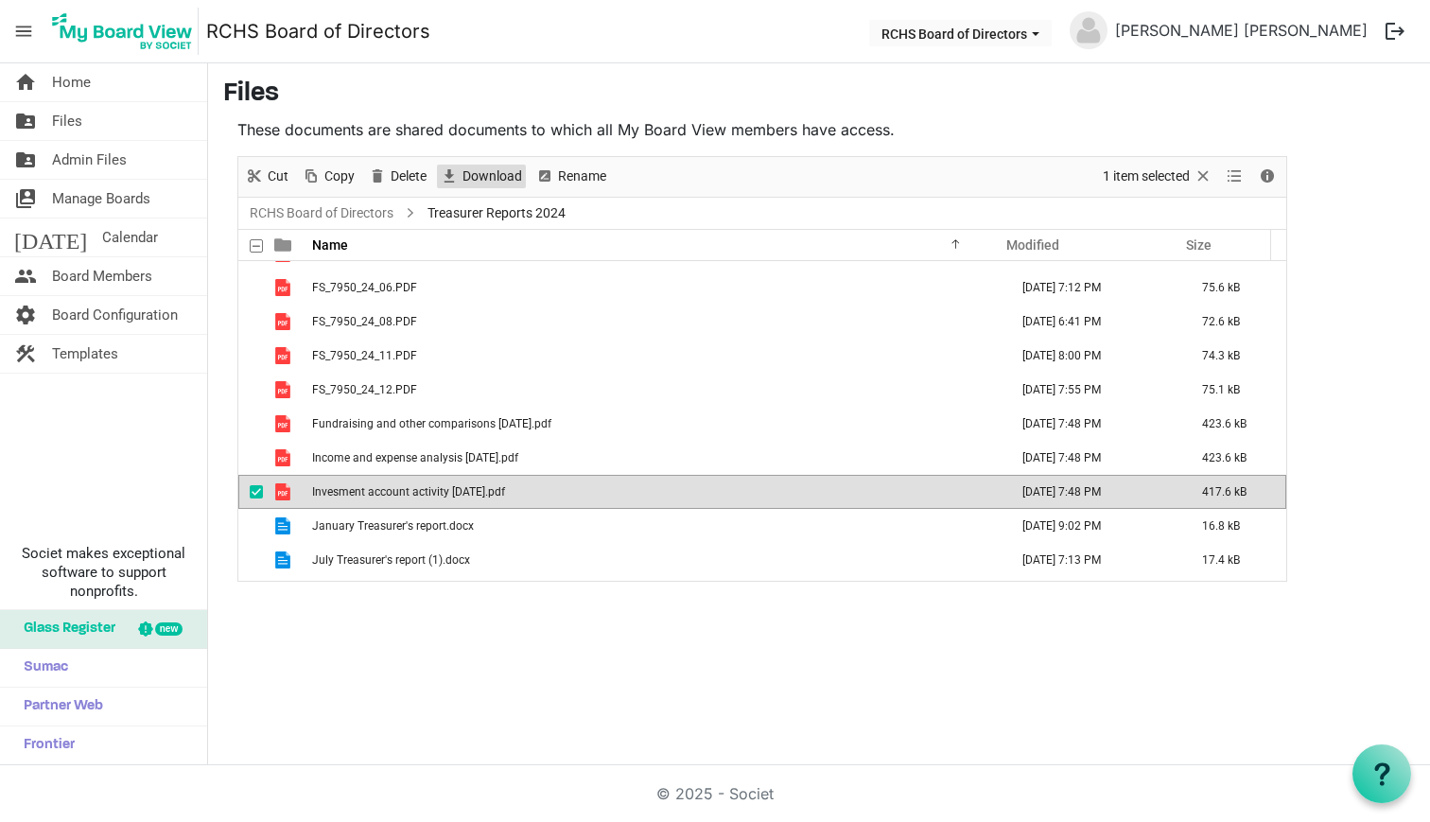
click at [501, 179] on span "Download" at bounding box center [492, 177] width 63 height 24
drag, startPoint x: 252, startPoint y: 490, endPoint x: 253, endPoint y: 501, distance: 11.5
click at [253, 491] on span "checkbox" at bounding box center [256, 491] width 13 height 13
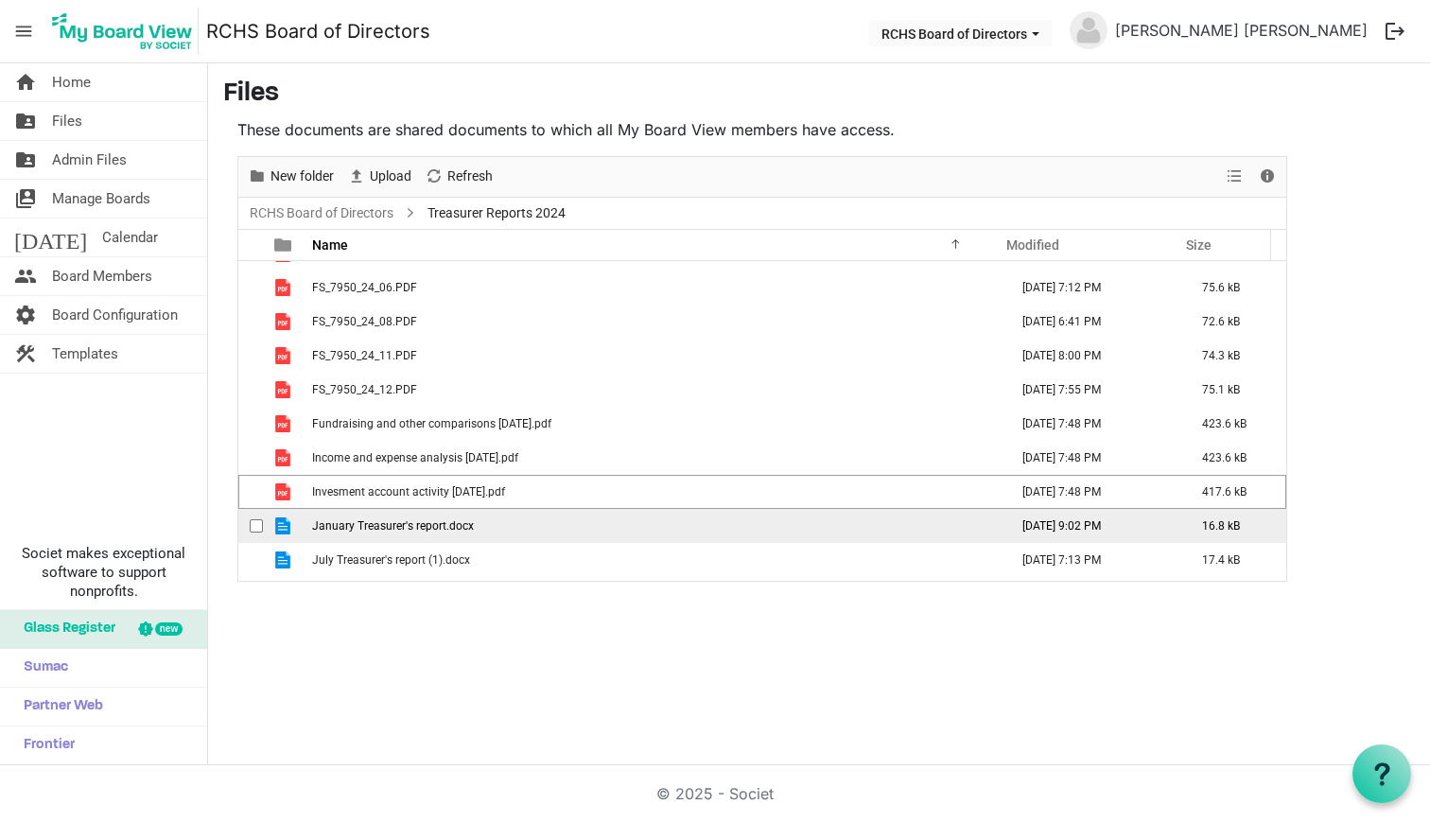
click at [249, 522] on td "checkbox" at bounding box center [250, 526] width 25 height 34
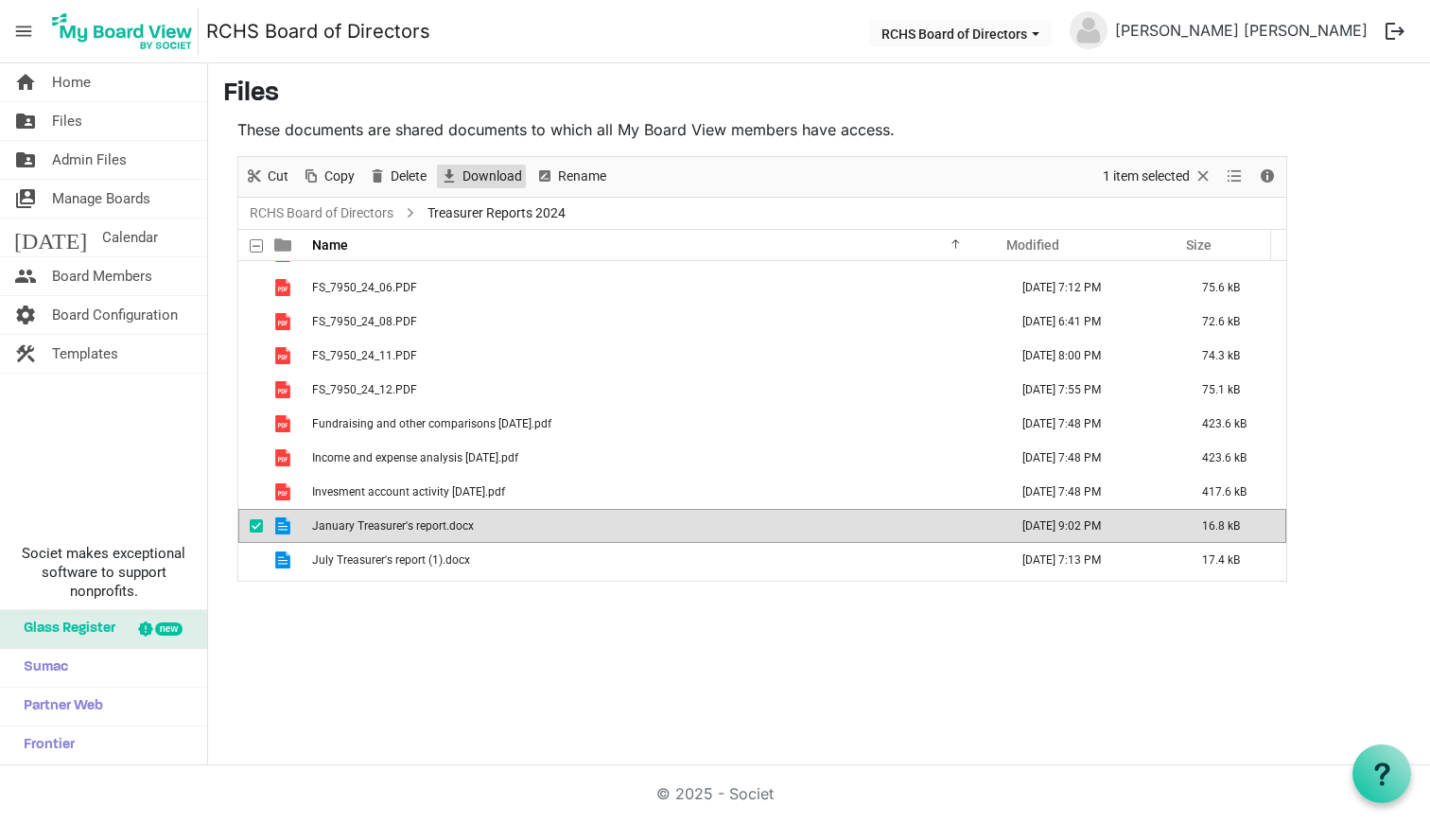
click at [505, 182] on span "Download" at bounding box center [492, 177] width 63 height 24
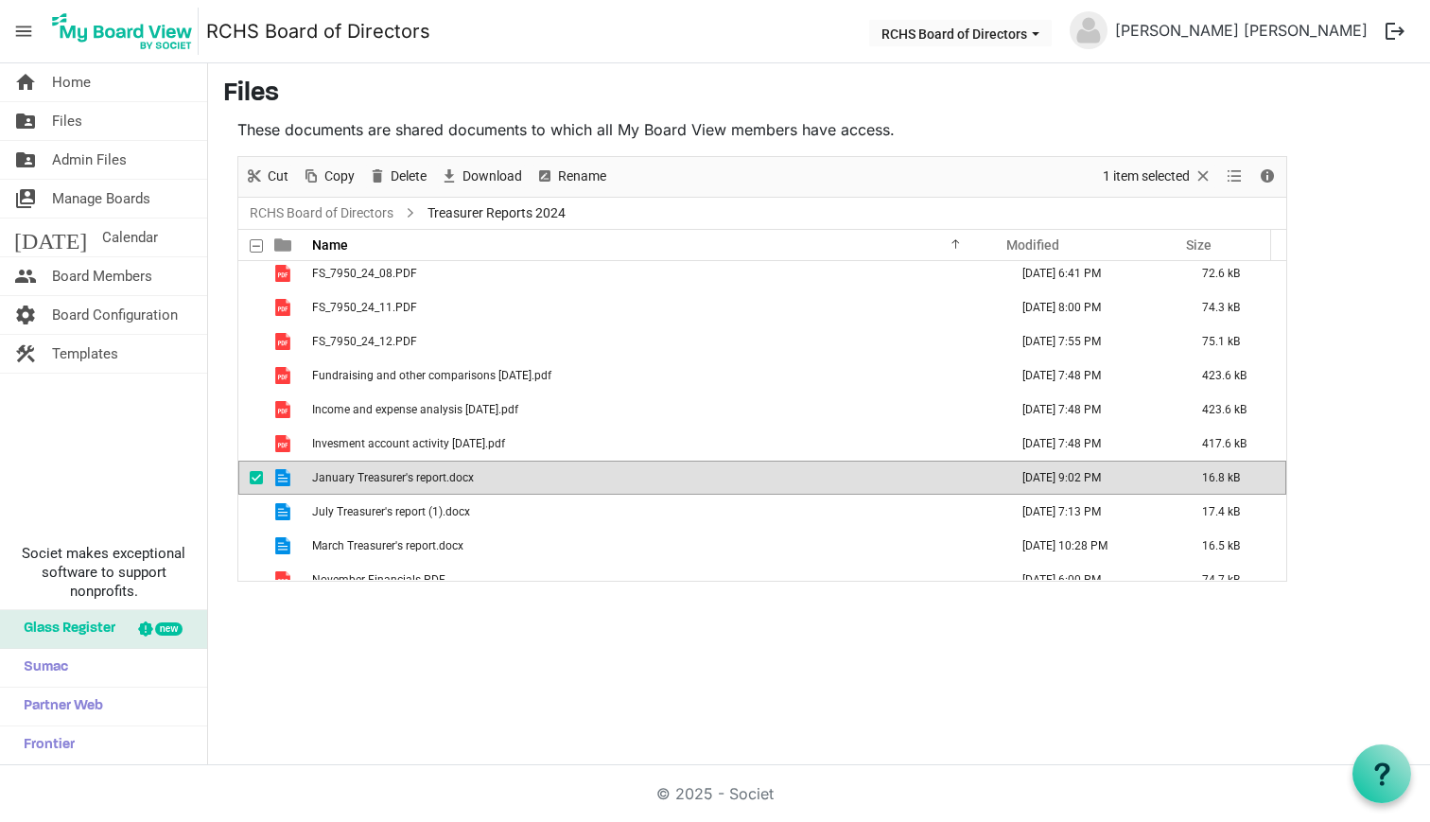
scroll to position [865, 0]
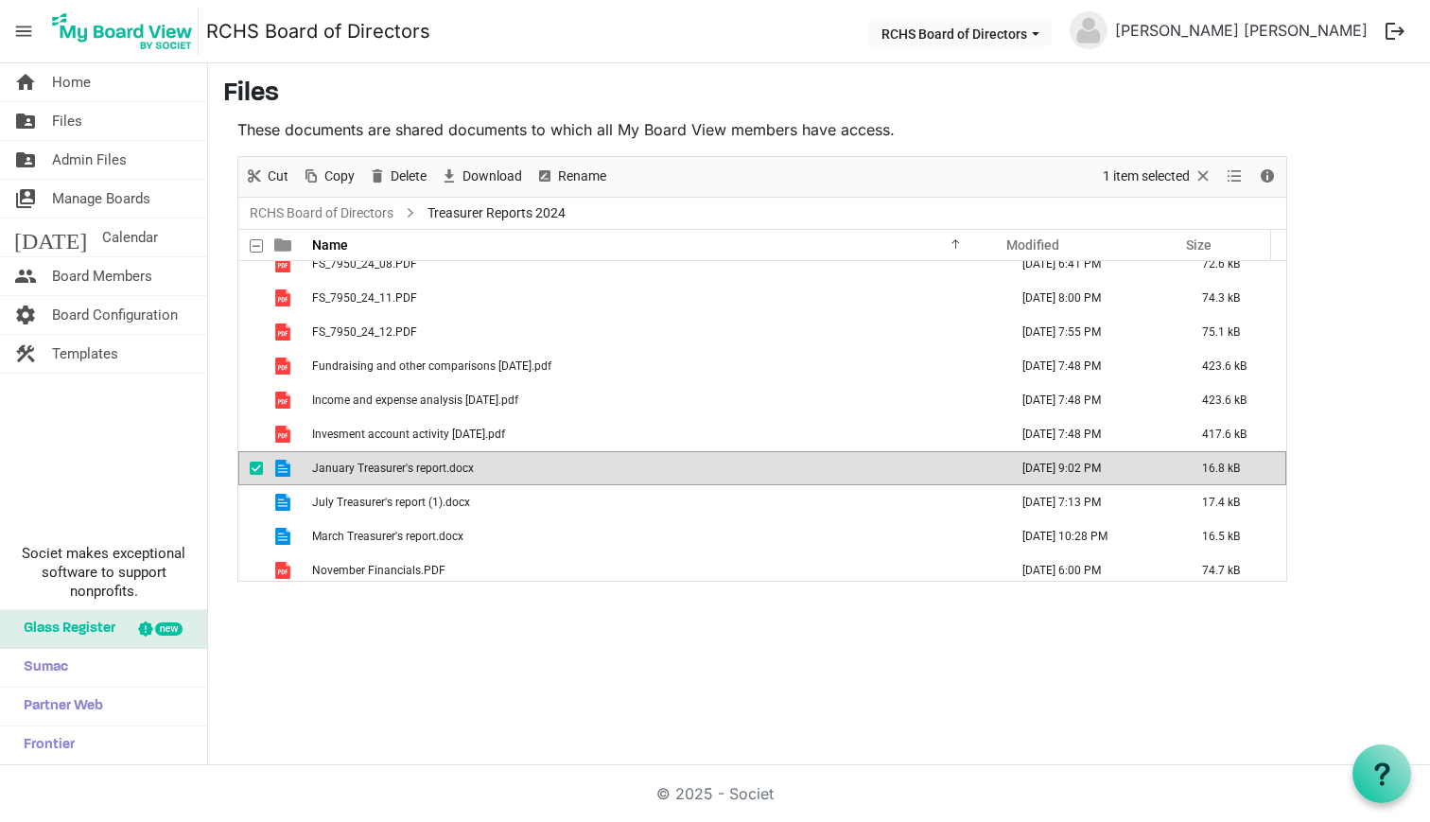
click at [259, 471] on span "checkbox" at bounding box center [256, 468] width 13 height 13
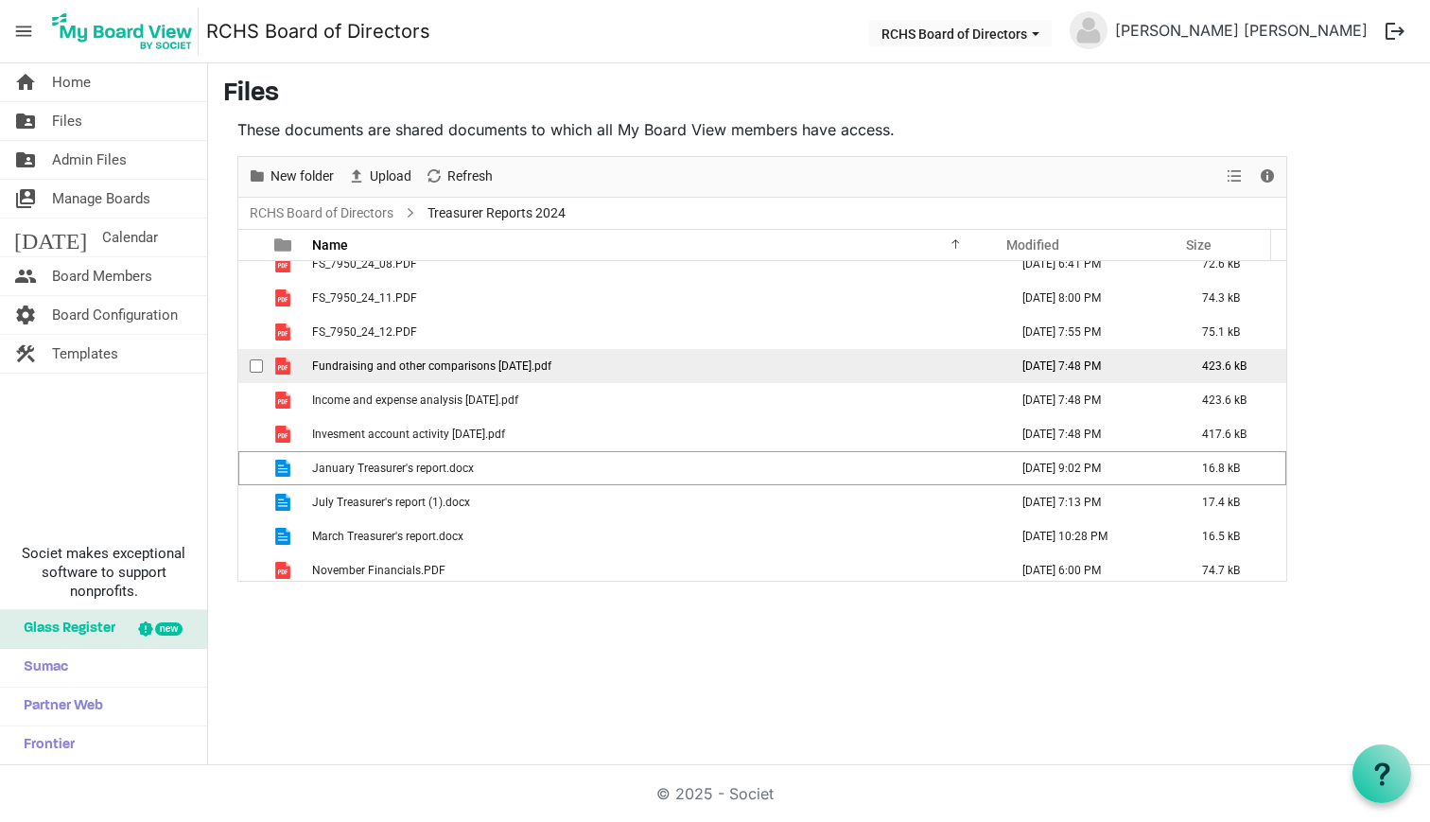
drag, startPoint x: 253, startPoint y: 501, endPoint x: 374, endPoint y: 380, distance: 170.5
click at [254, 501] on span "checkbox" at bounding box center [256, 502] width 13 height 13
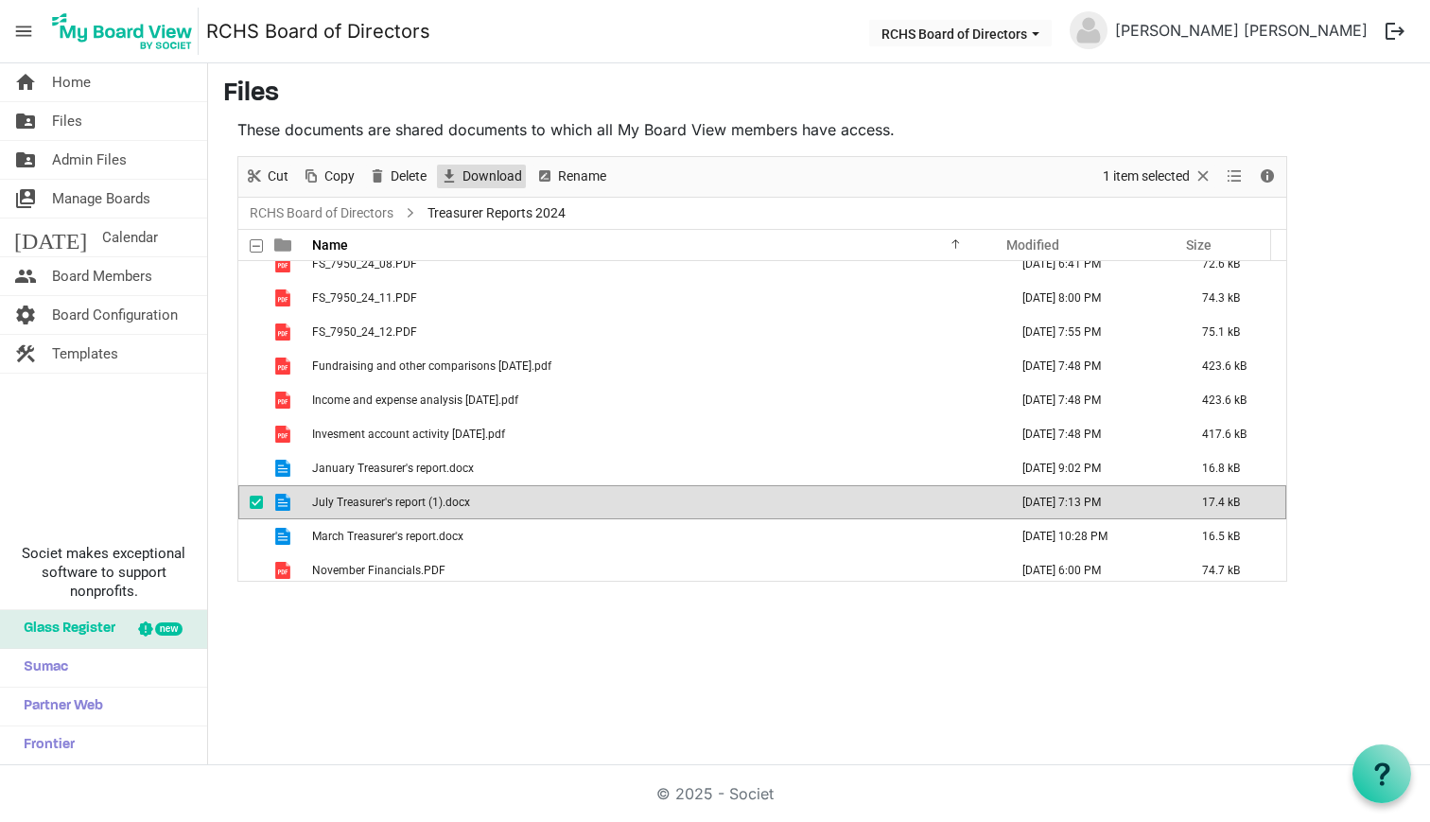
click at [488, 182] on span "Download" at bounding box center [492, 177] width 63 height 24
drag, startPoint x: 259, startPoint y: 501, endPoint x: 253, endPoint y: 515, distance: 14.8
click at [256, 505] on span "checkbox" at bounding box center [256, 502] width 13 height 13
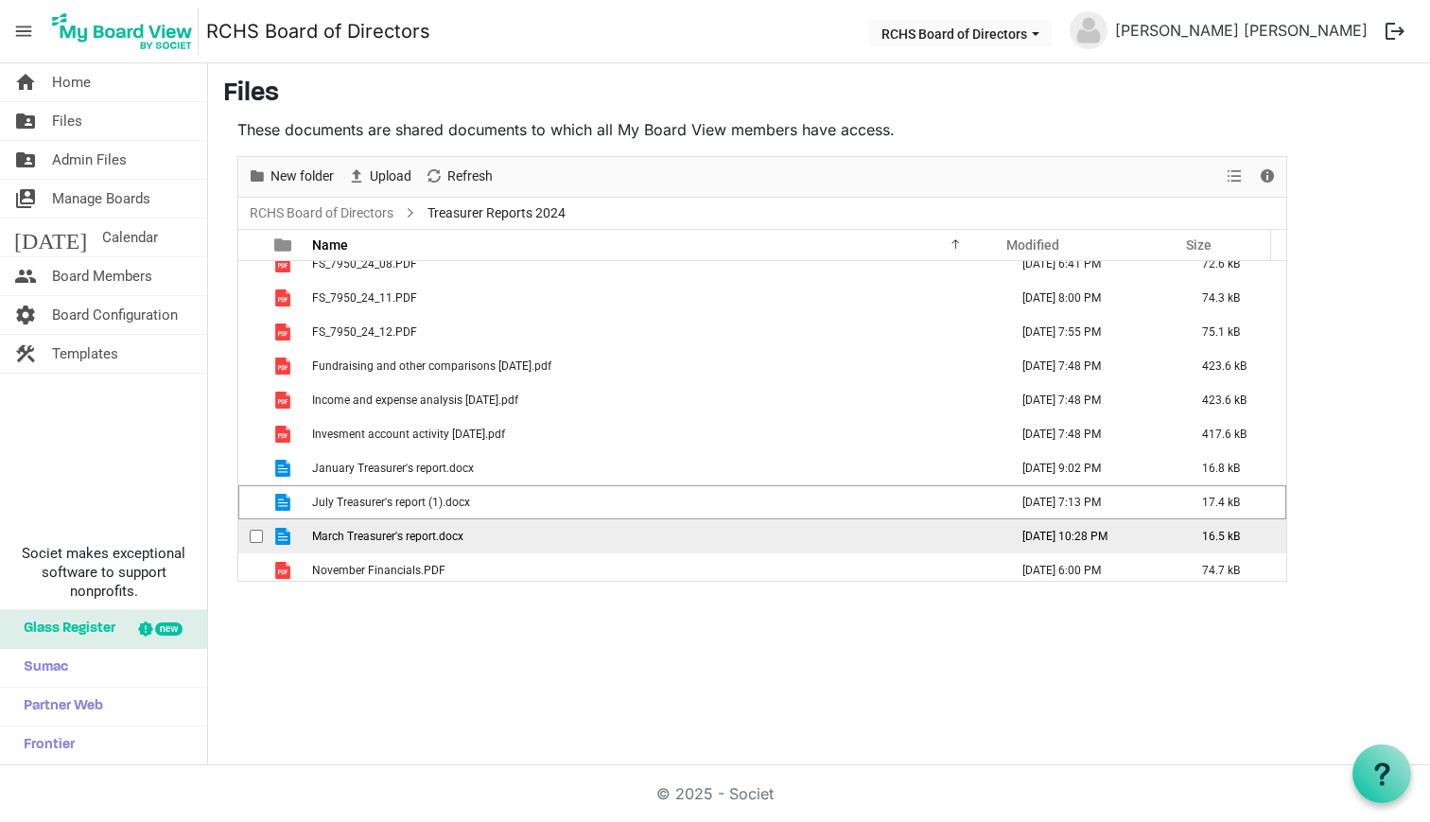
click at [255, 529] on div "checkbox" at bounding box center [261, 536] width 23 height 19
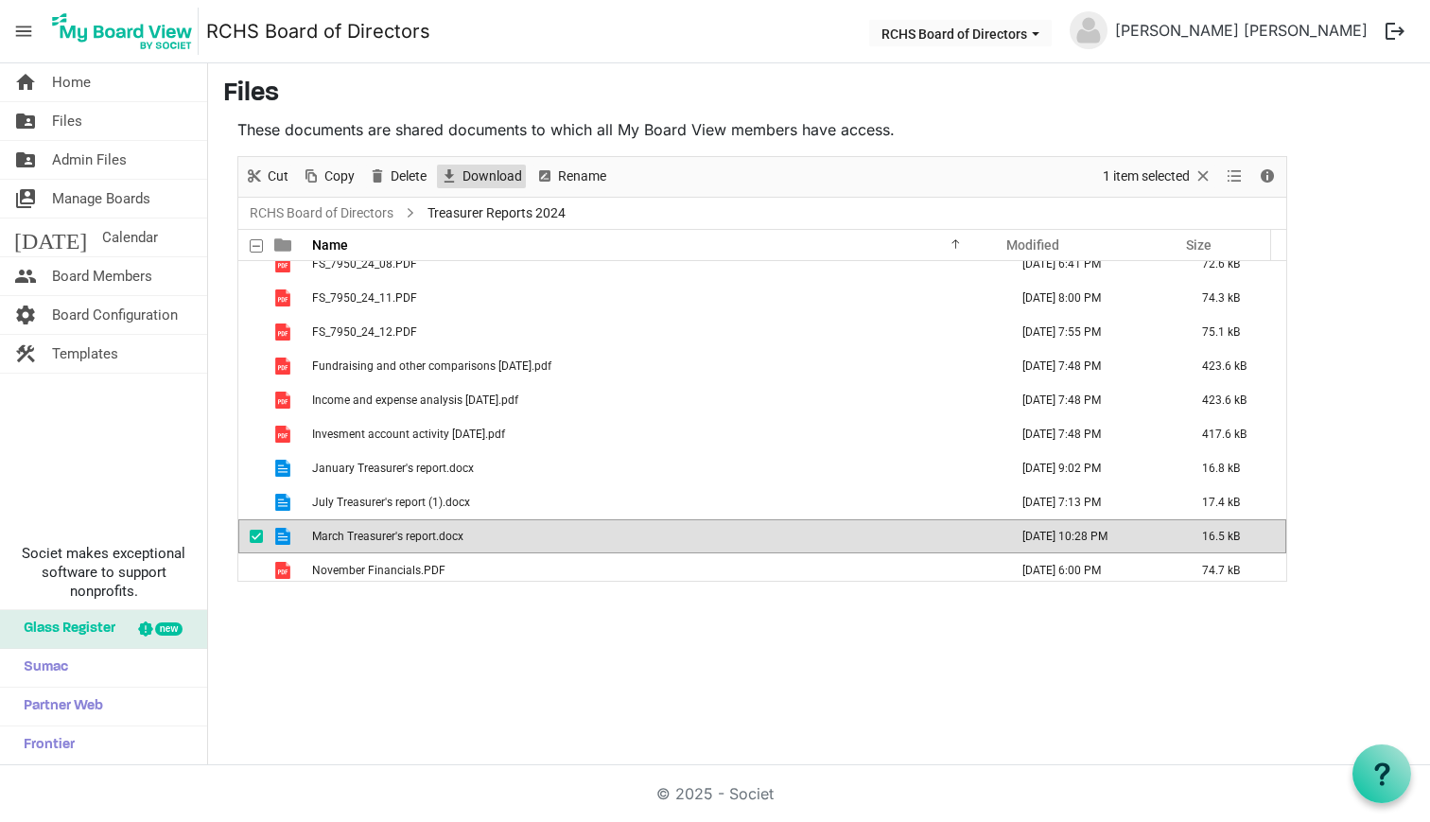
click at [496, 165] on div "Download" at bounding box center [481, 177] width 96 height 40
click at [495, 170] on span "Download" at bounding box center [492, 177] width 63 height 24
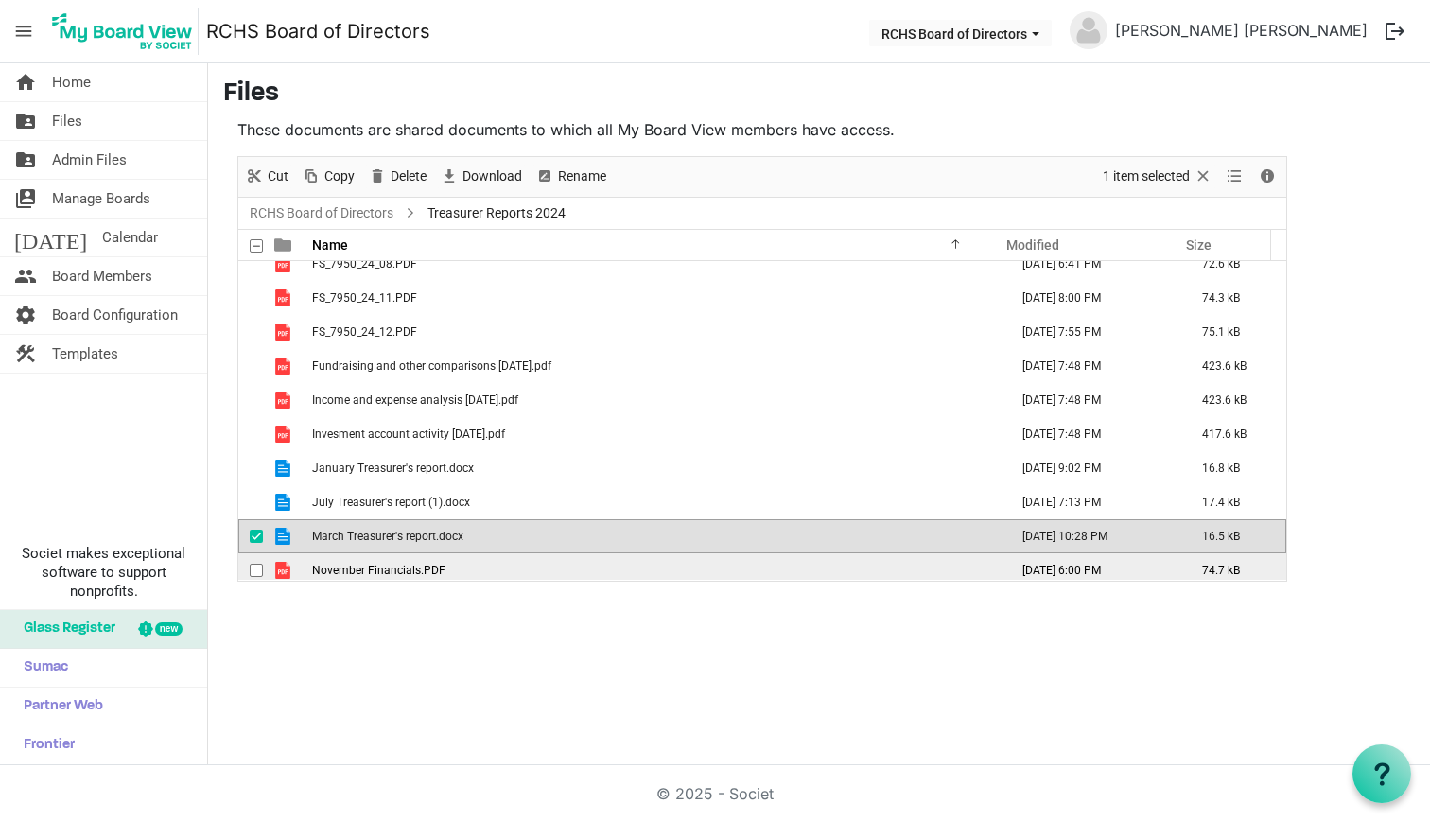
click at [255, 567] on span "checkbox" at bounding box center [256, 570] width 13 height 13
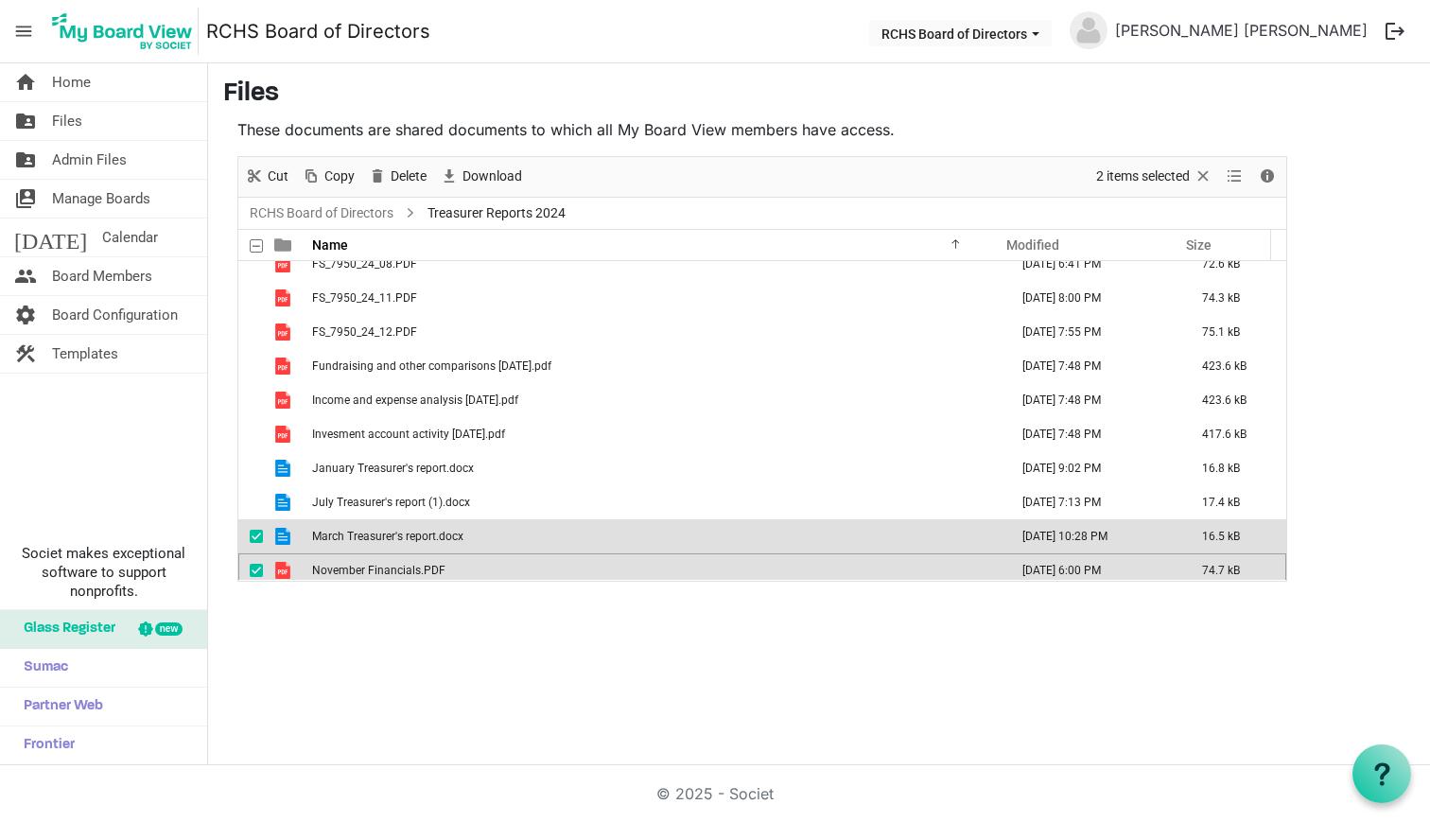
scroll to position [873, 0]
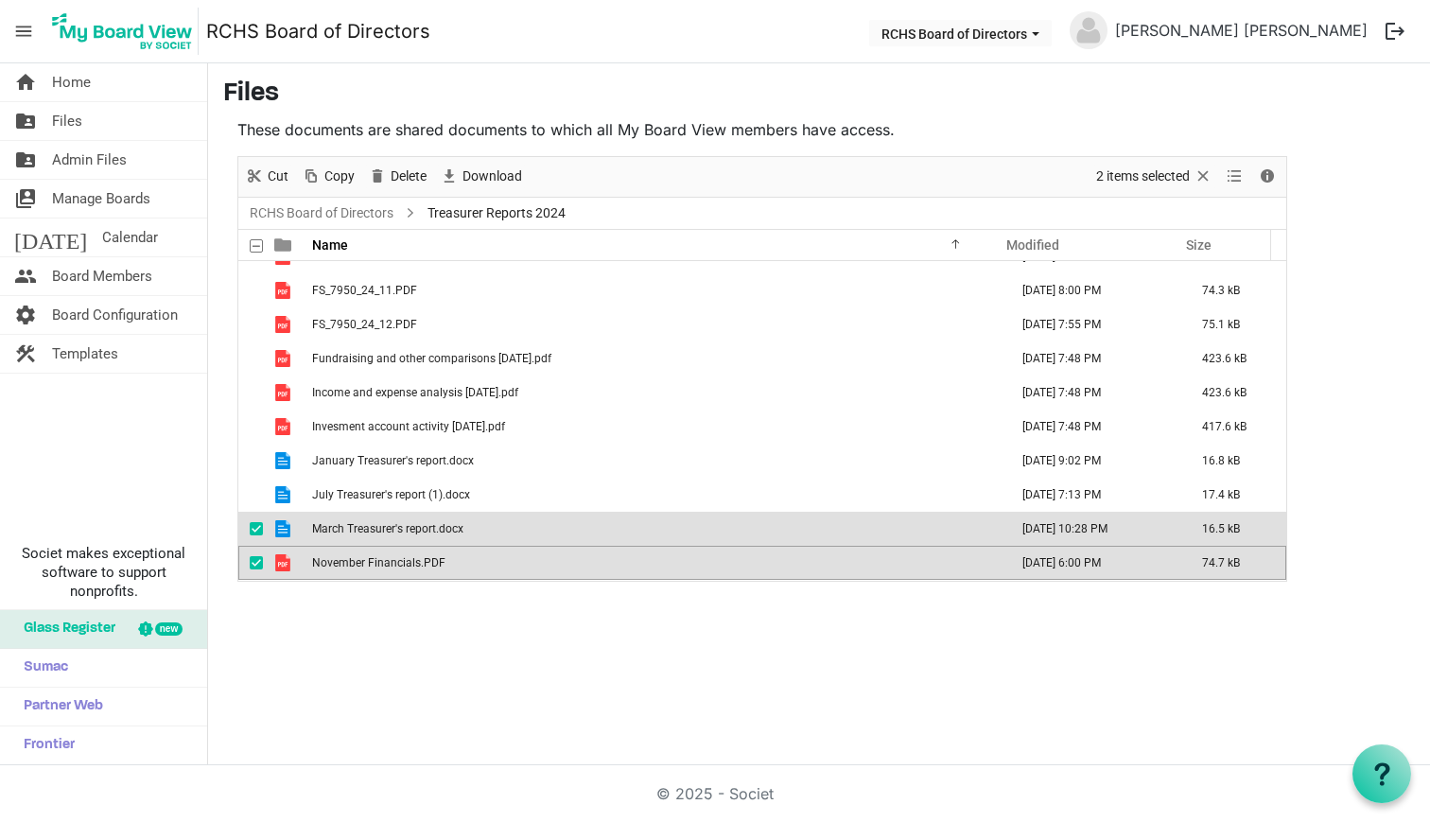
click at [255, 525] on span "checkbox" at bounding box center [256, 528] width 13 height 13
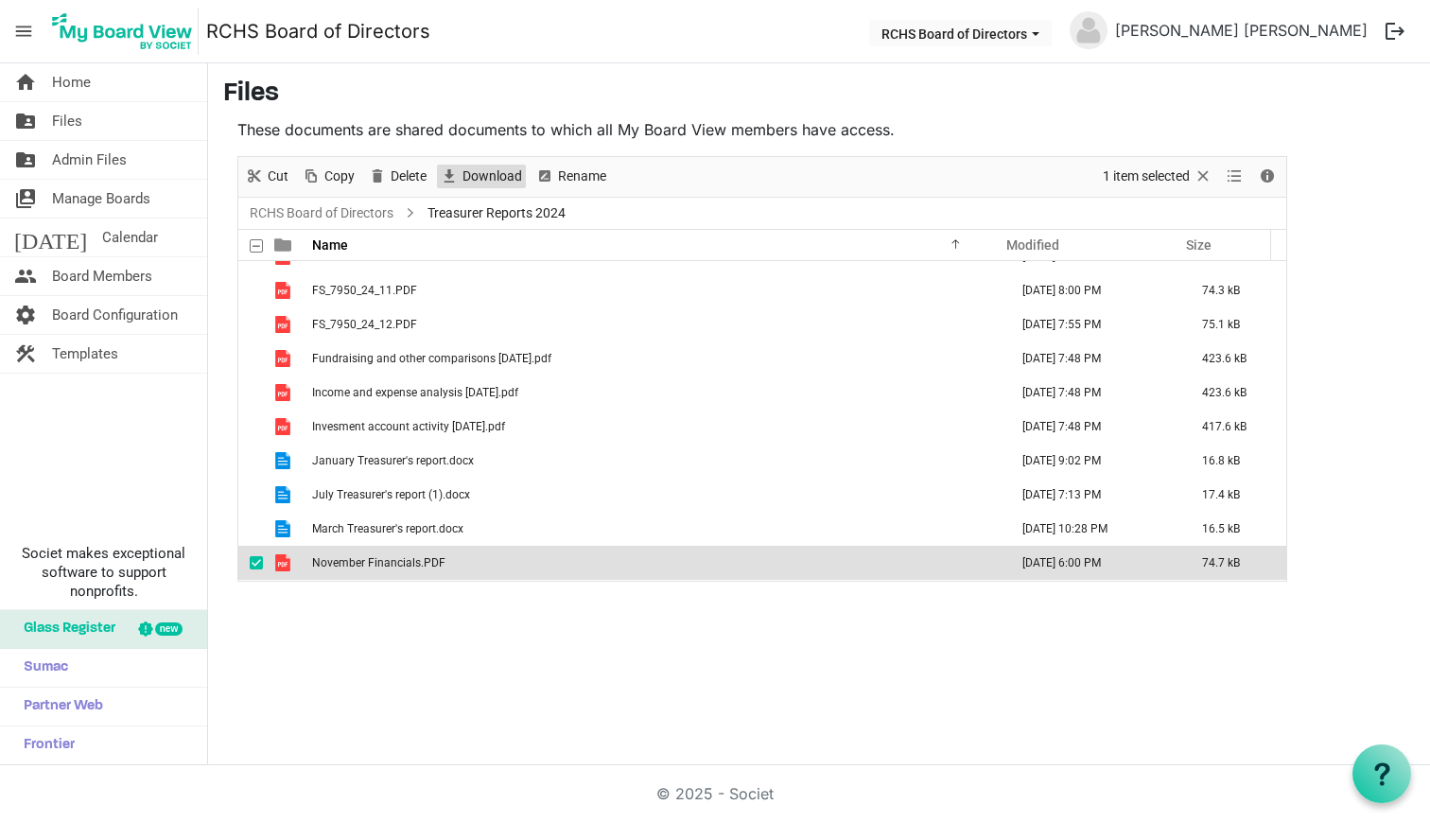
click at [485, 175] on span "Download" at bounding box center [492, 177] width 63 height 24
click at [373, 210] on link "RCHS Board of Directors" at bounding box center [321, 213] width 151 height 24
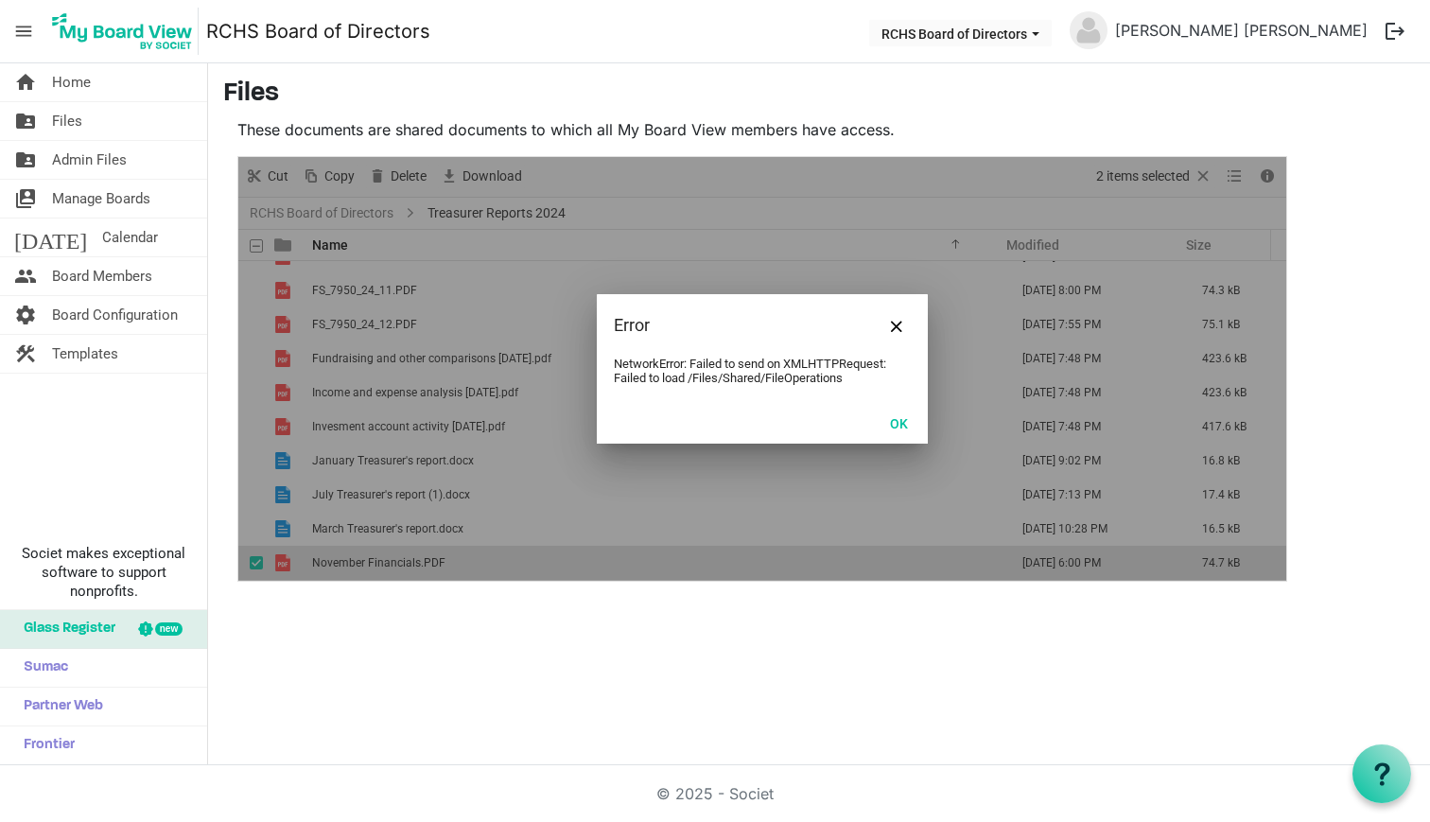
click at [371, 207] on div at bounding box center [762, 369] width 1048 height 424
click at [902, 328] on button "Close" at bounding box center [896, 325] width 28 height 28
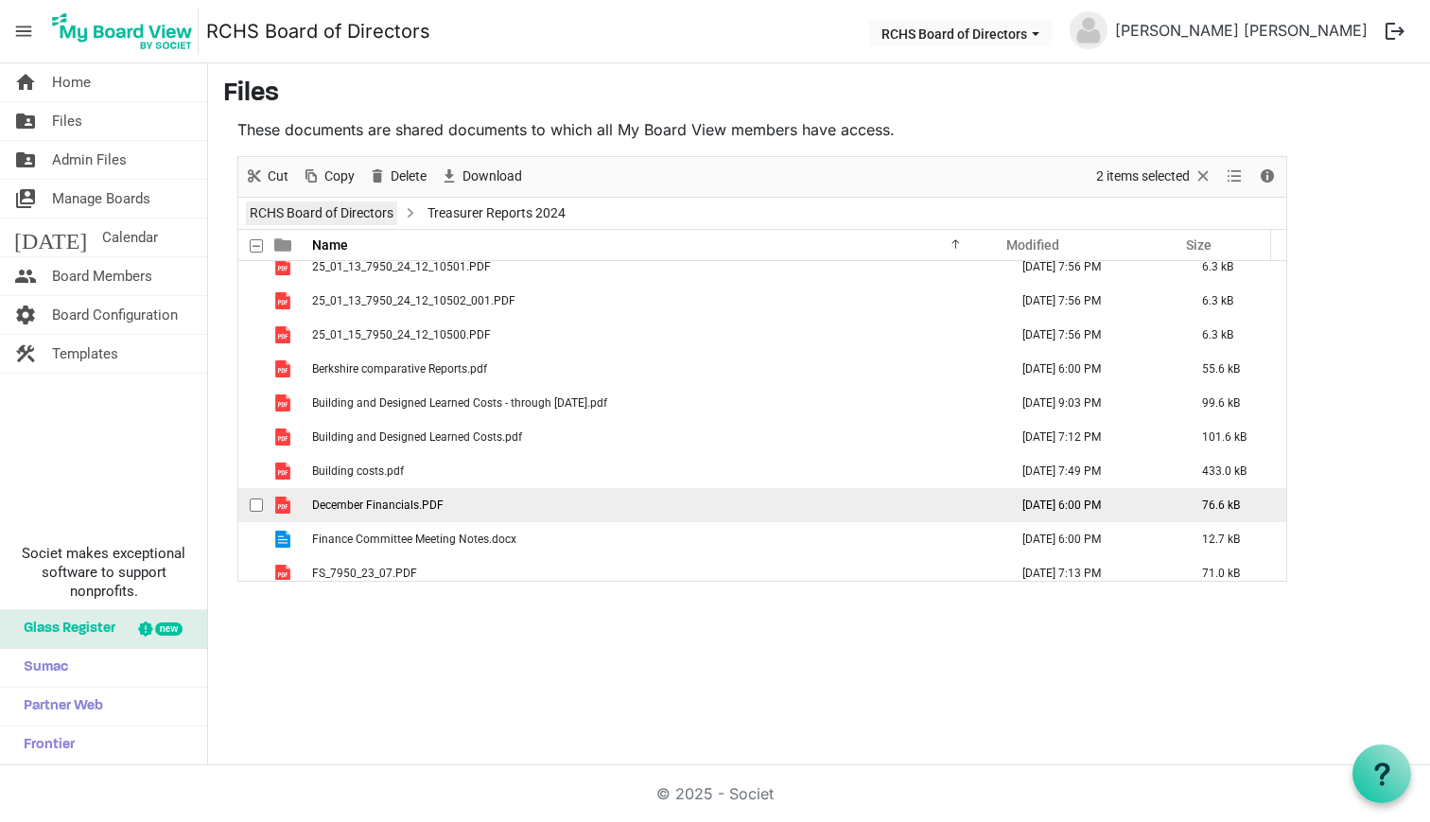
scroll to position [0, 0]
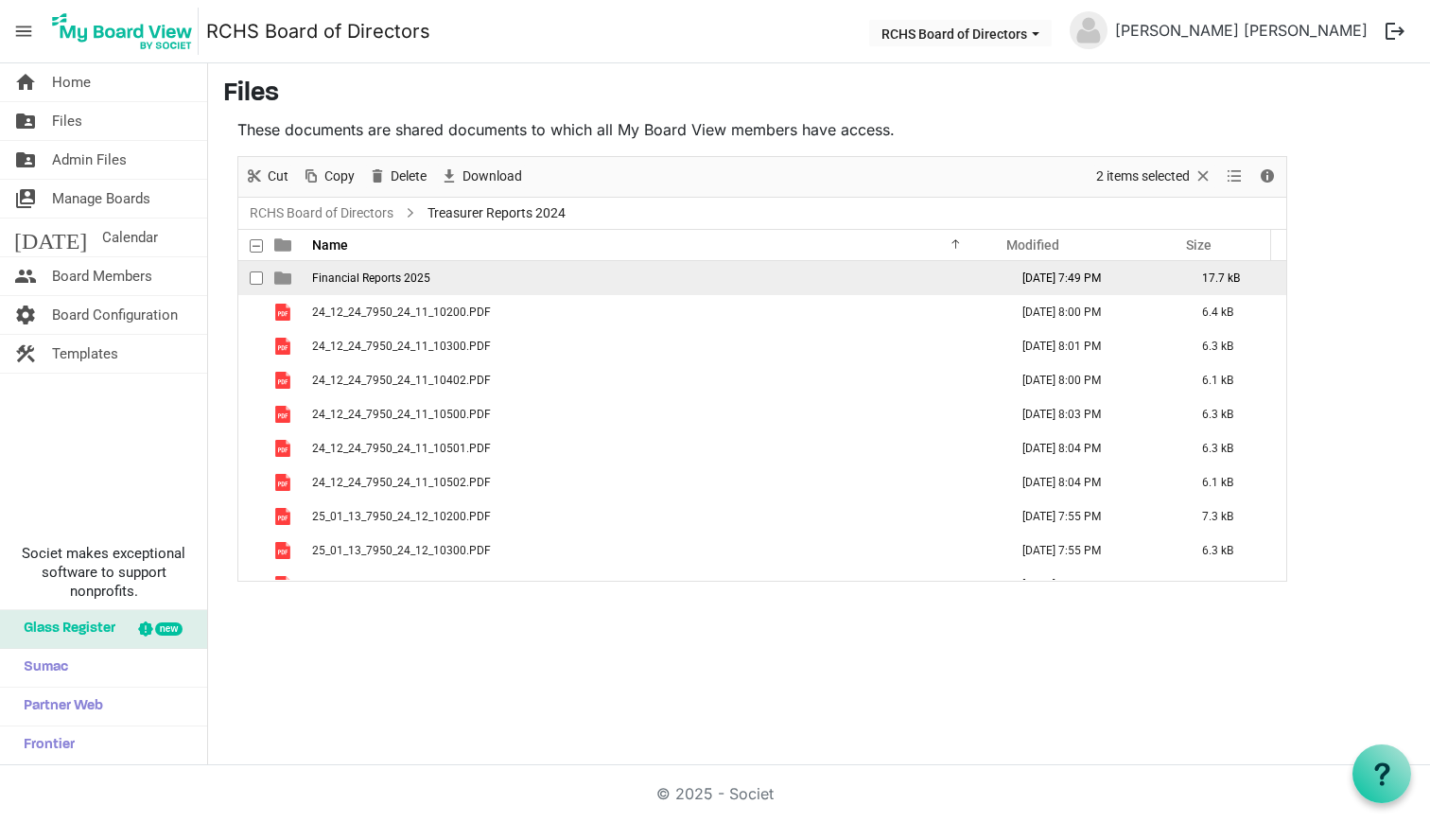
click at [348, 275] on span "Financial Reports 2025" at bounding box center [371, 277] width 118 height 13
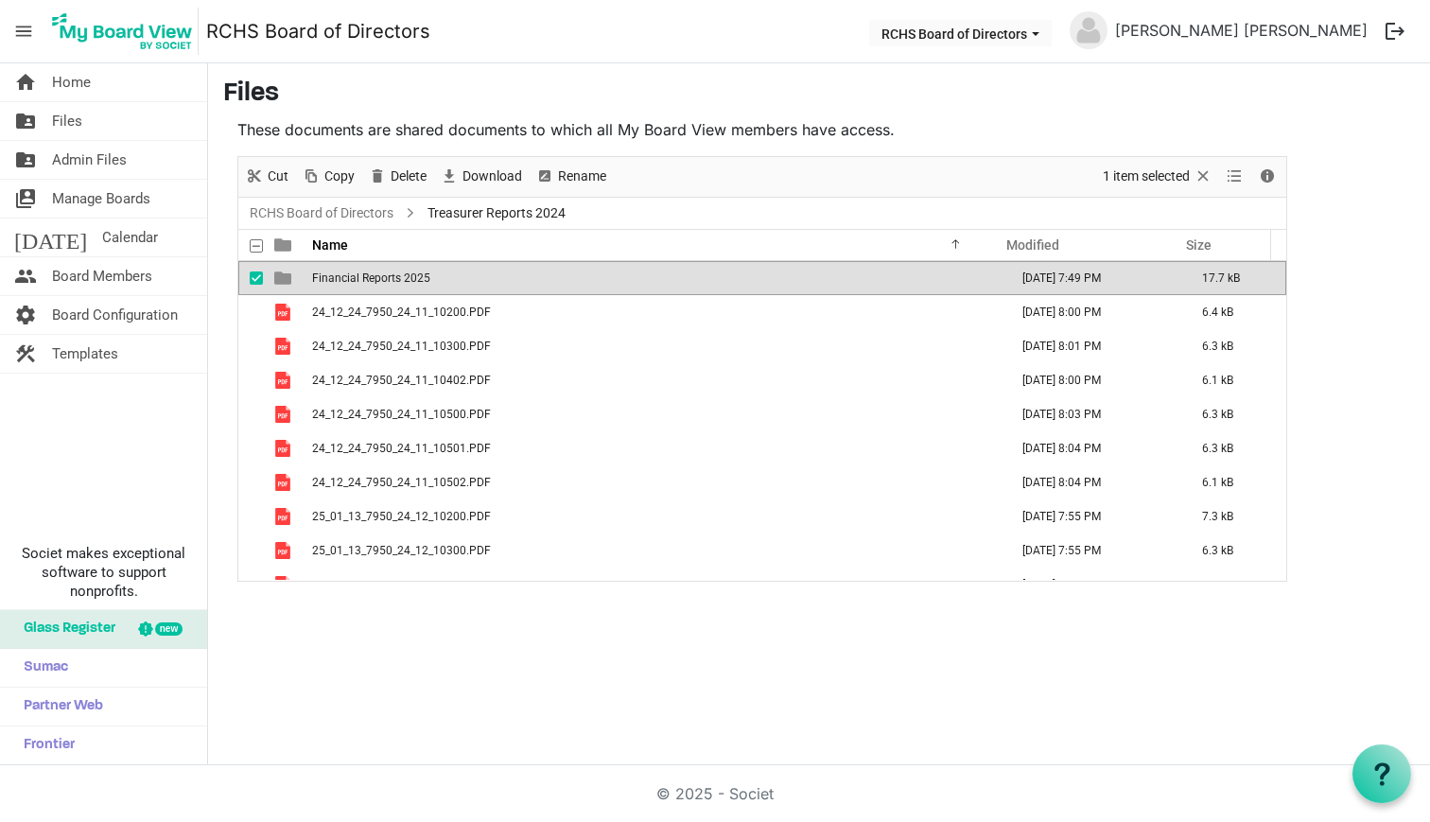
click at [348, 275] on span "Financial Reports 2025" at bounding box center [371, 277] width 118 height 13
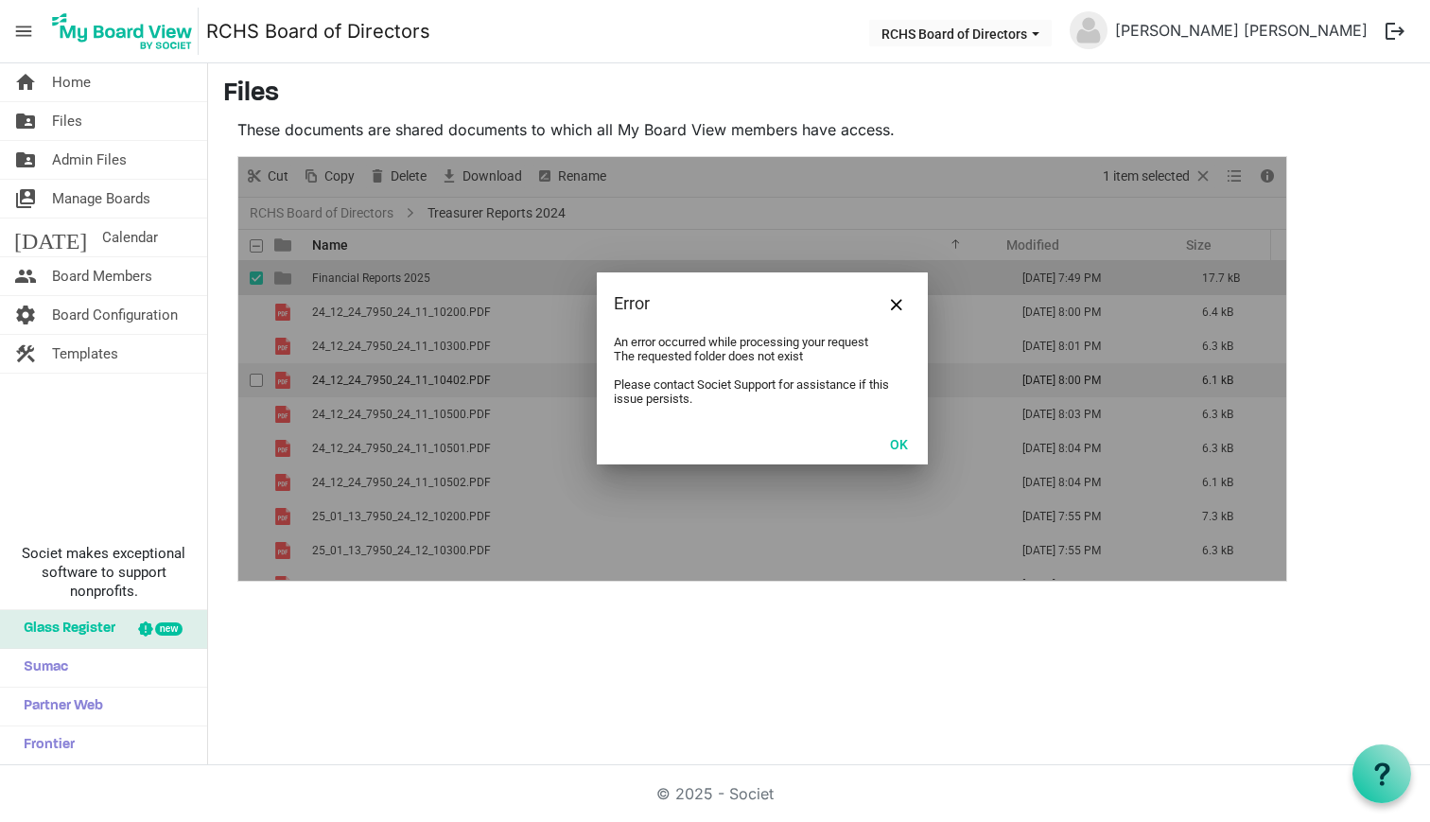
drag, startPoint x: 902, startPoint y: 305, endPoint x: 905, endPoint y: 380, distance: 74.8
click at [902, 305] on button "Close" at bounding box center [896, 303] width 28 height 28
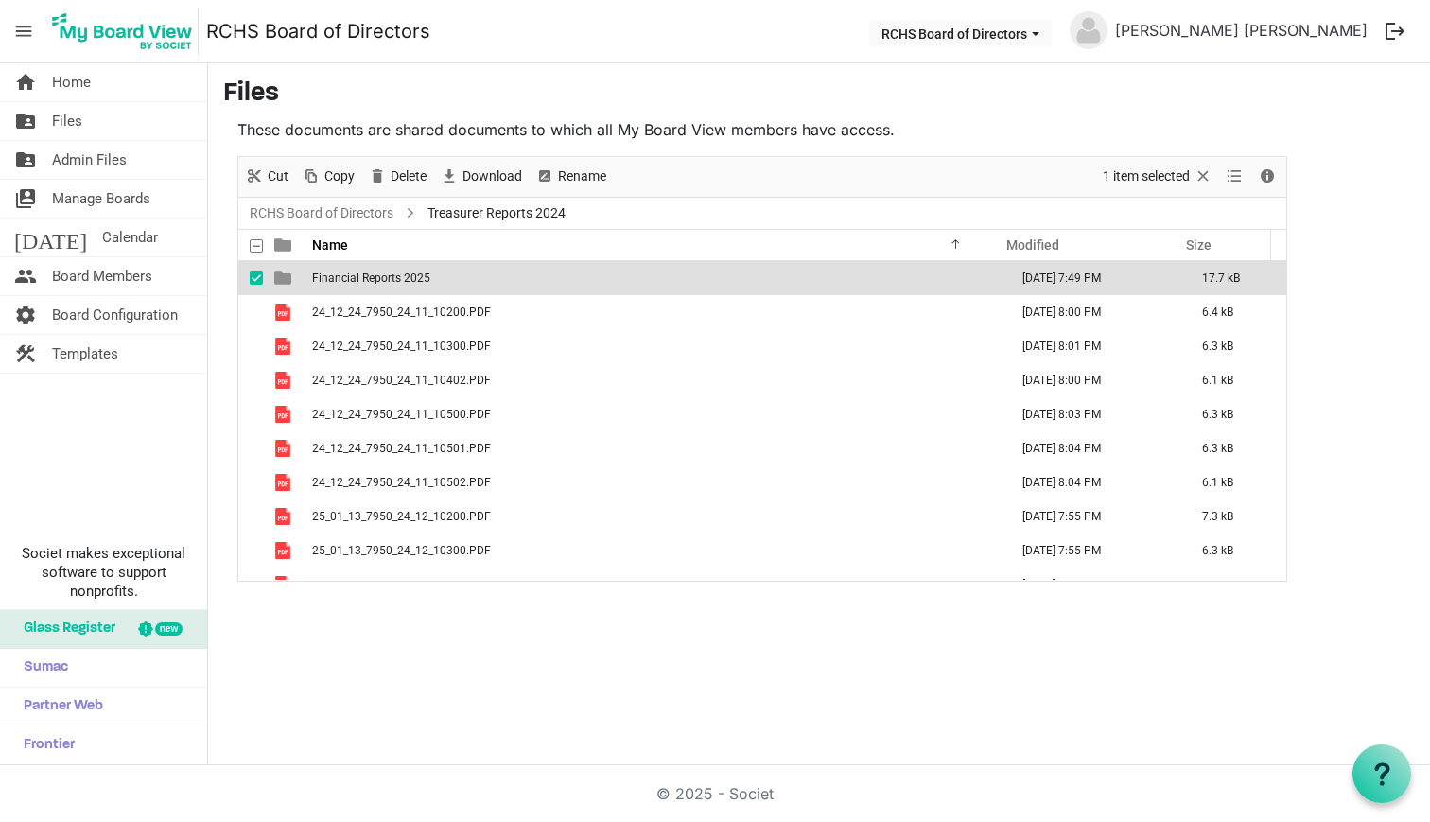
click at [649, 692] on div "home Home folder_shared Files folder_shared Admin Files switch_account Manage B…" at bounding box center [715, 414] width 1430 height 702
click at [255, 278] on span "checkbox" at bounding box center [256, 277] width 13 height 13
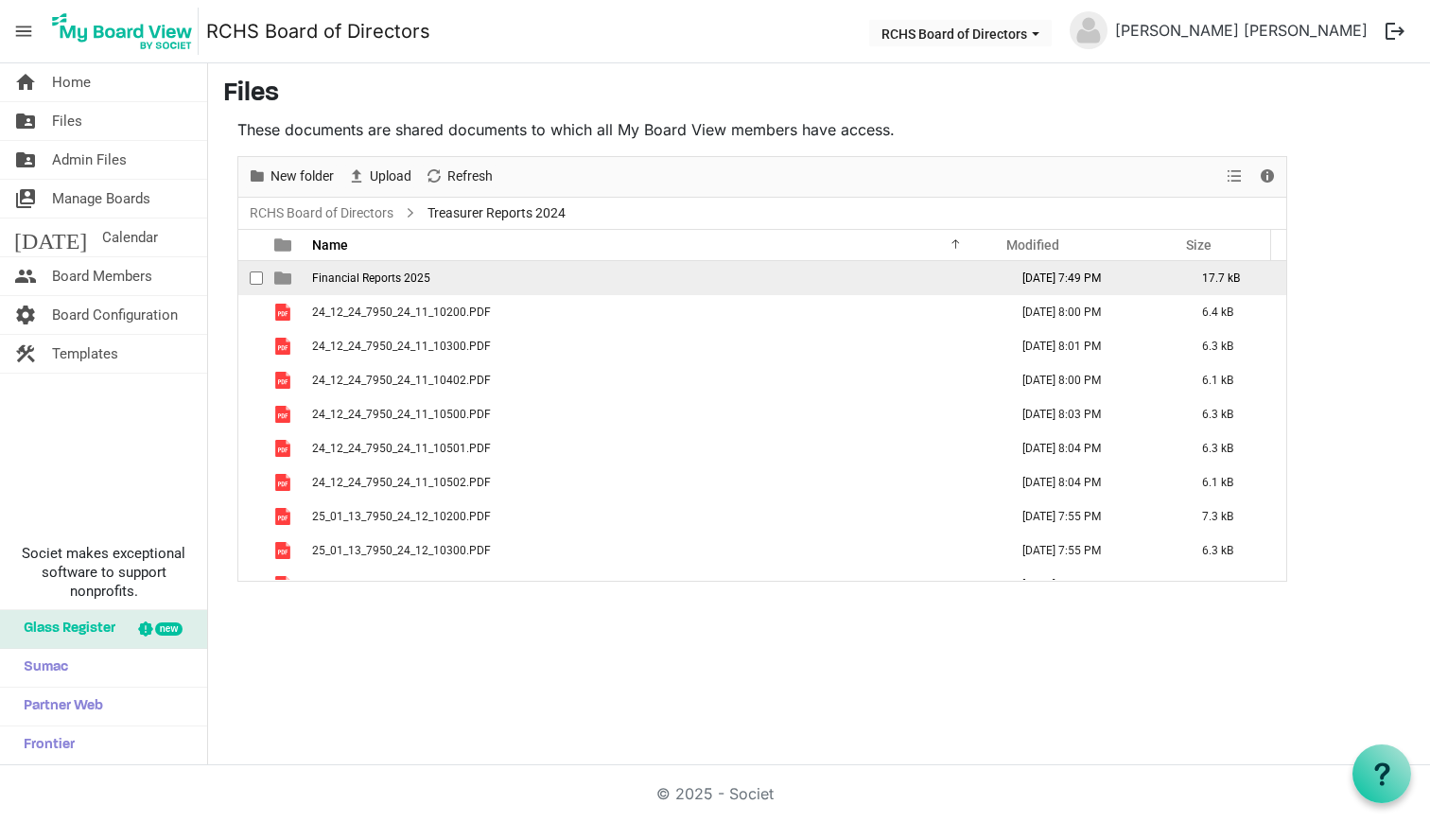
click at [354, 271] on span "Financial Reports 2025" at bounding box center [371, 277] width 118 height 13
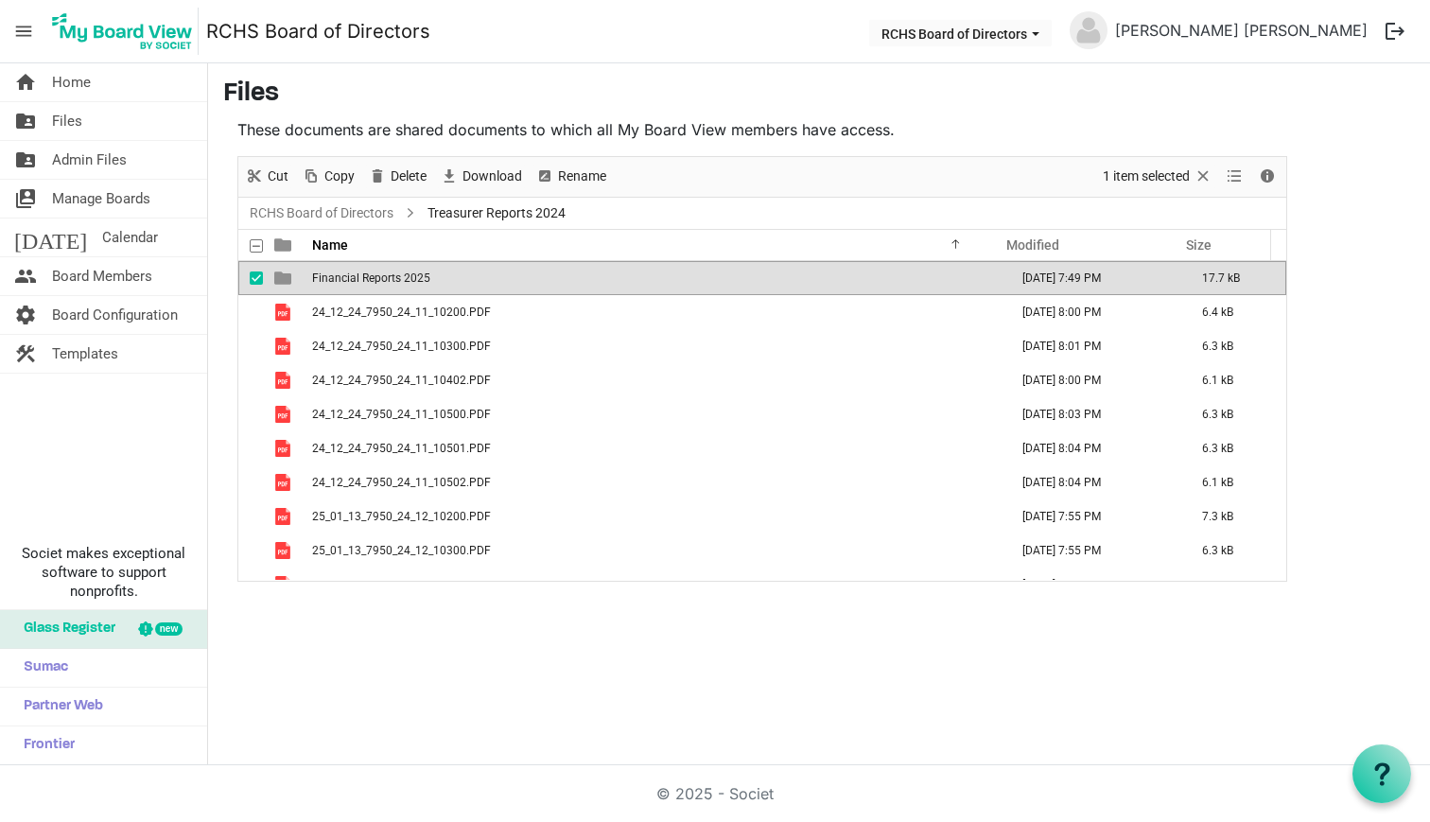
click at [354, 271] on span "Financial Reports 2025" at bounding box center [371, 277] width 118 height 13
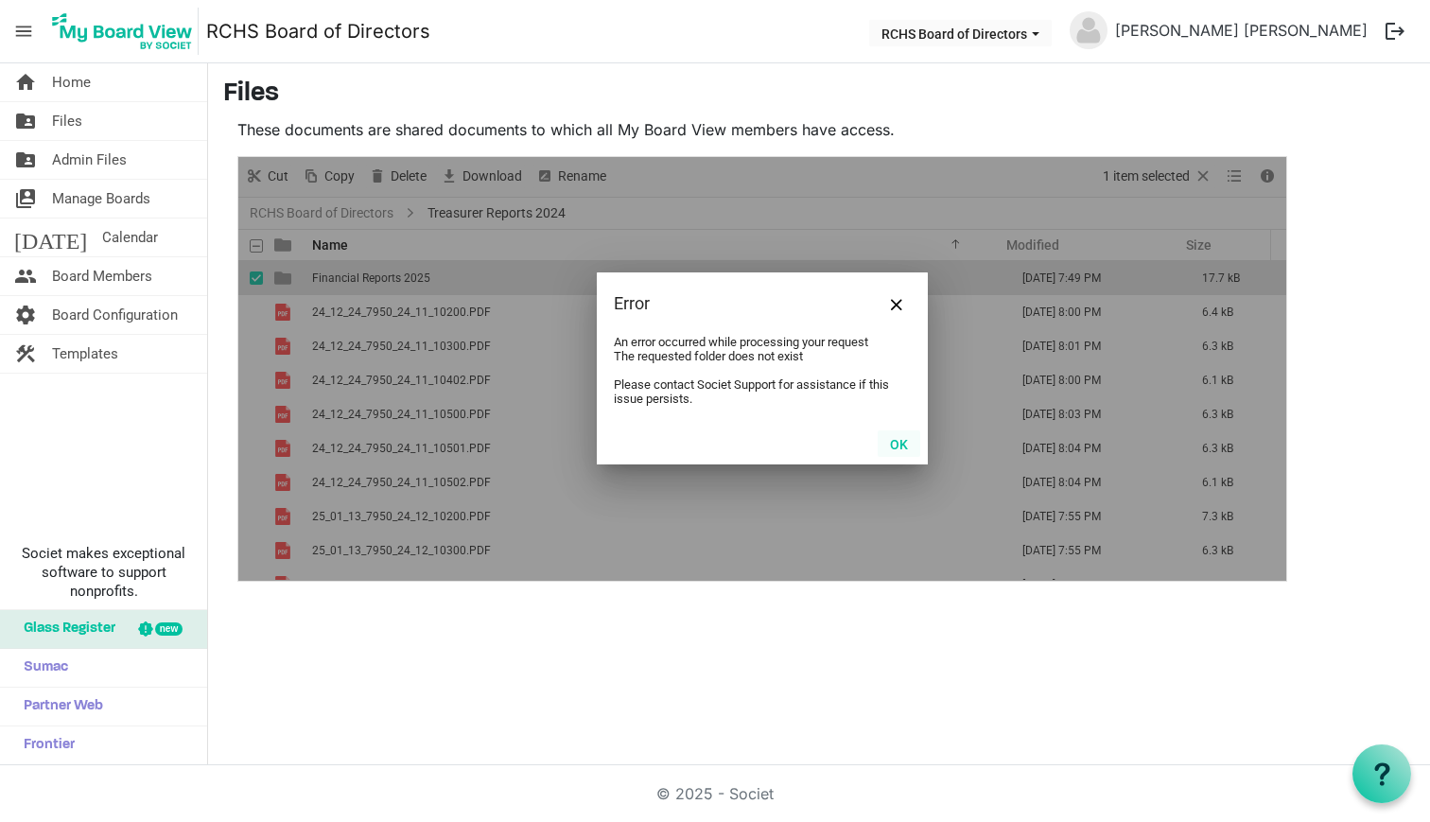
click at [907, 444] on button "OK" at bounding box center [899, 443] width 43 height 26
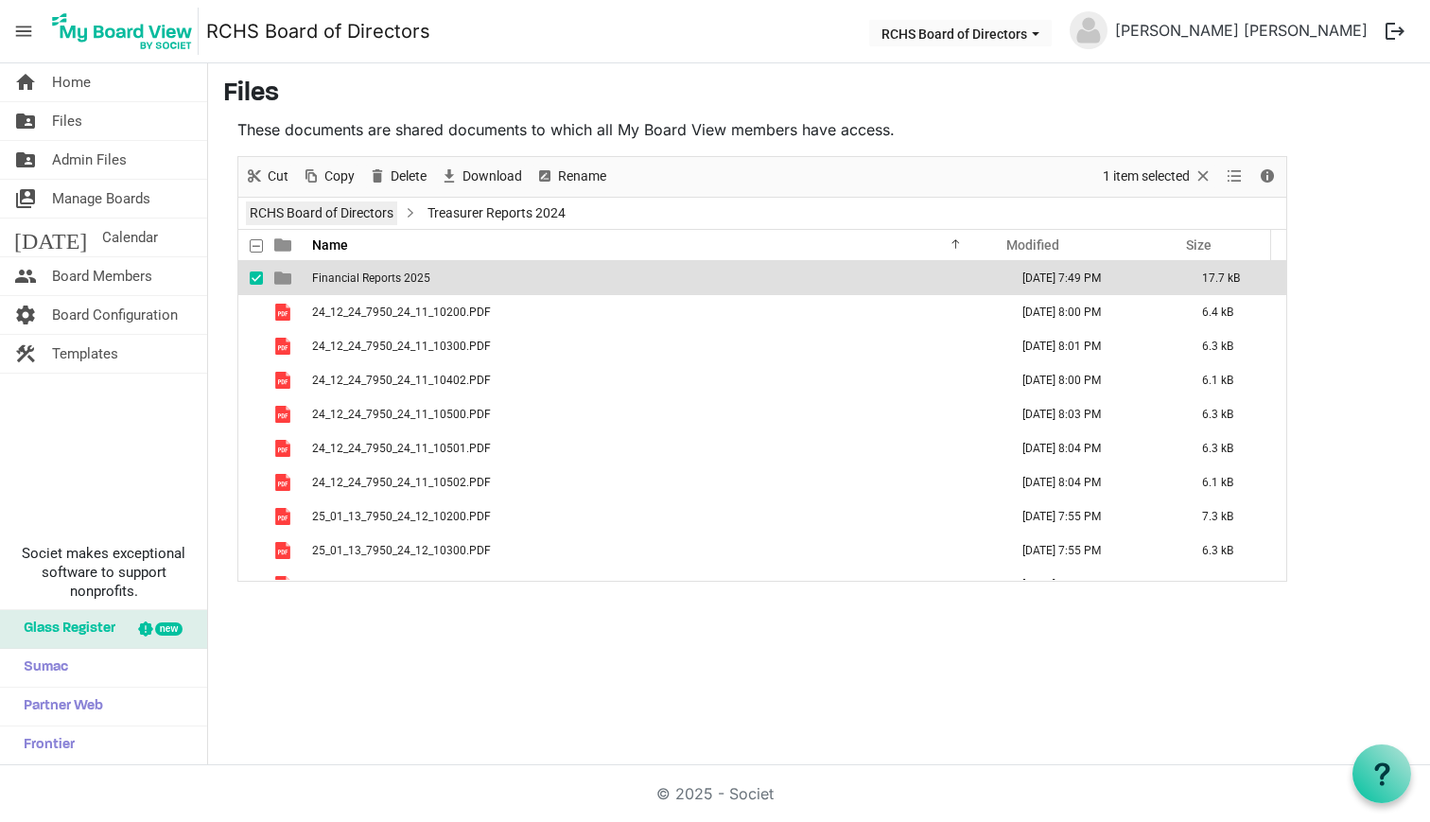
click at [357, 213] on link "RCHS Board of Directors" at bounding box center [321, 213] width 151 height 24
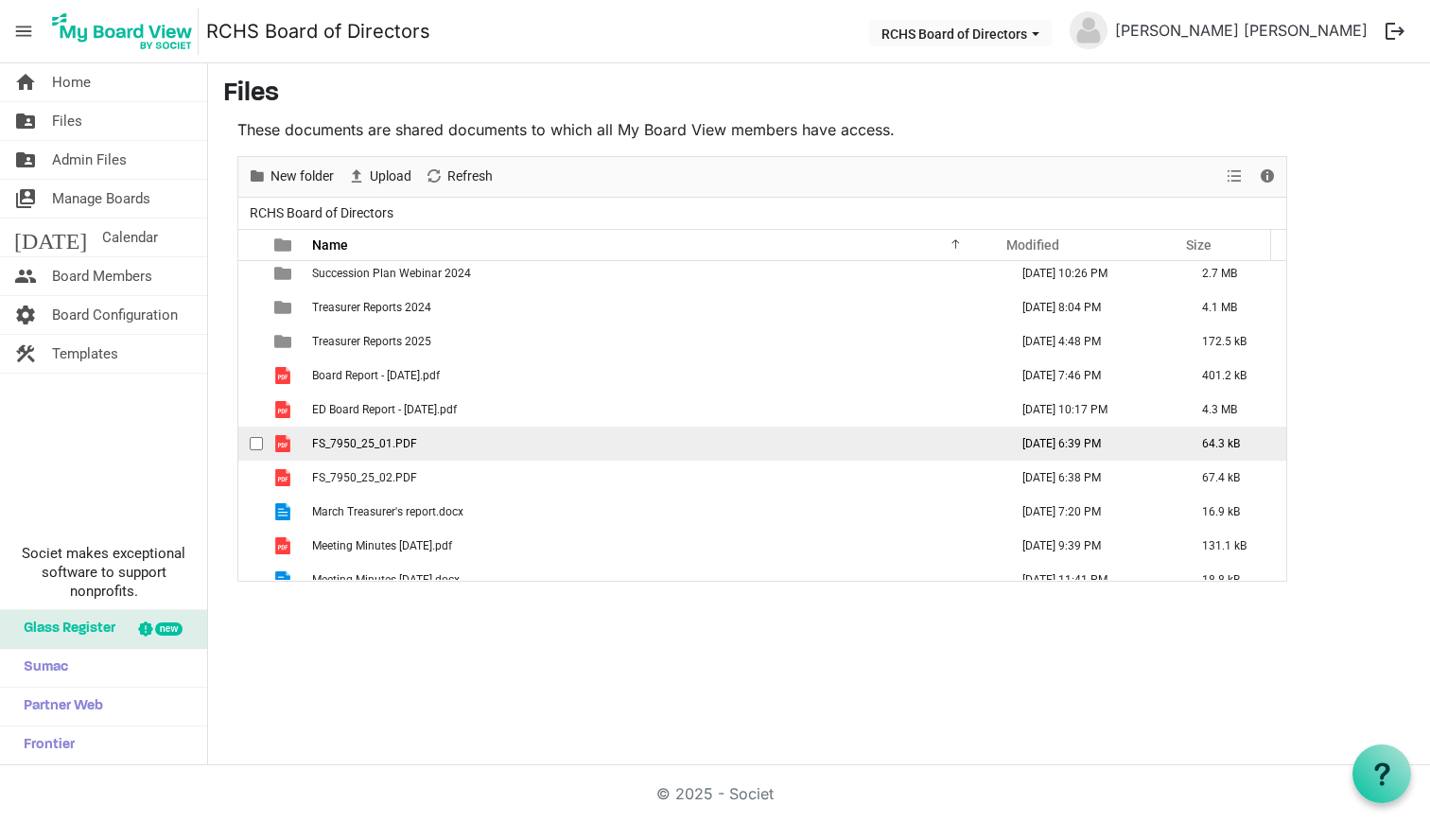
scroll to position [621, 0]
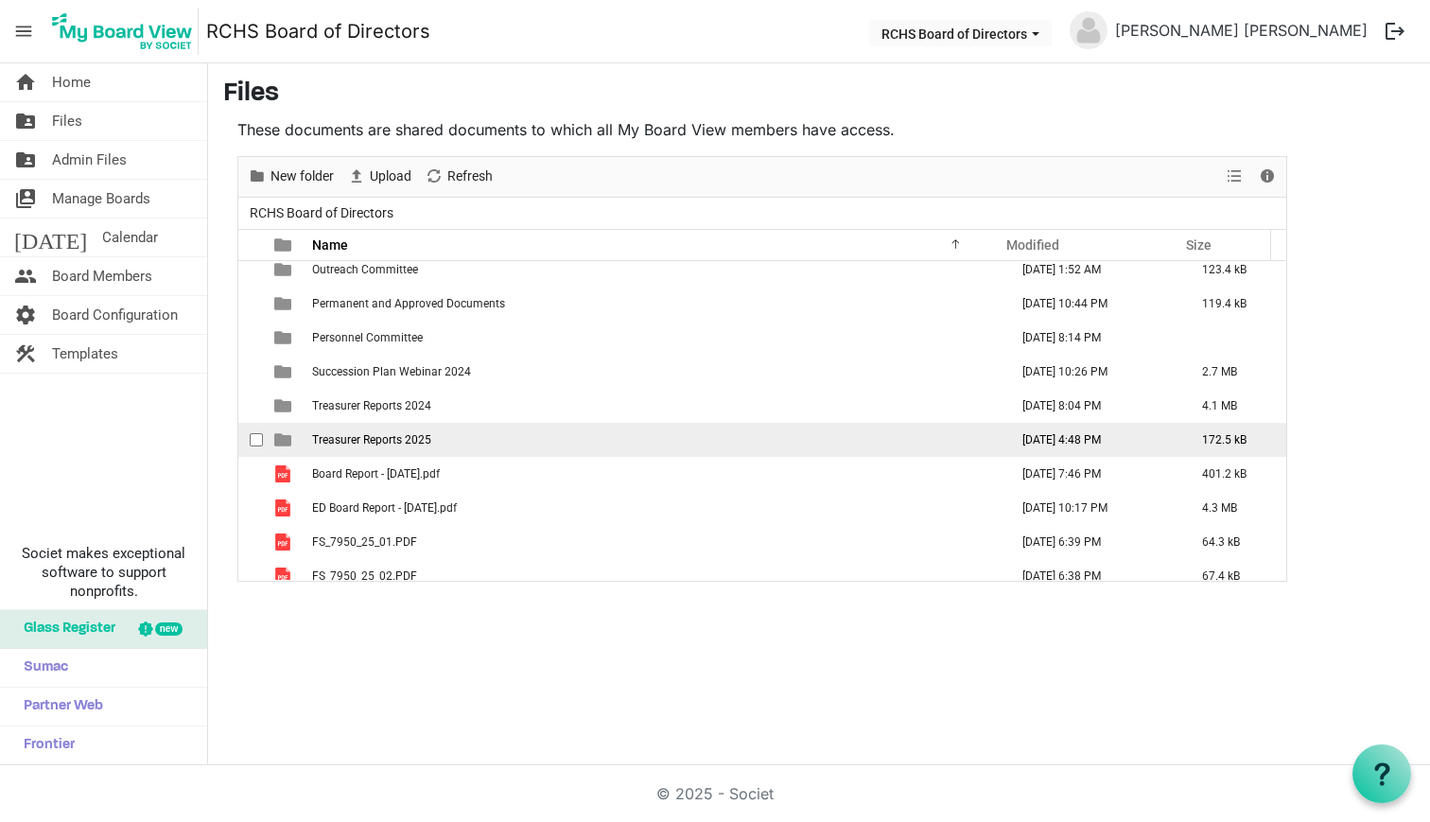
click at [328, 436] on span "Treasurer Reports 2025" at bounding box center [371, 439] width 119 height 13
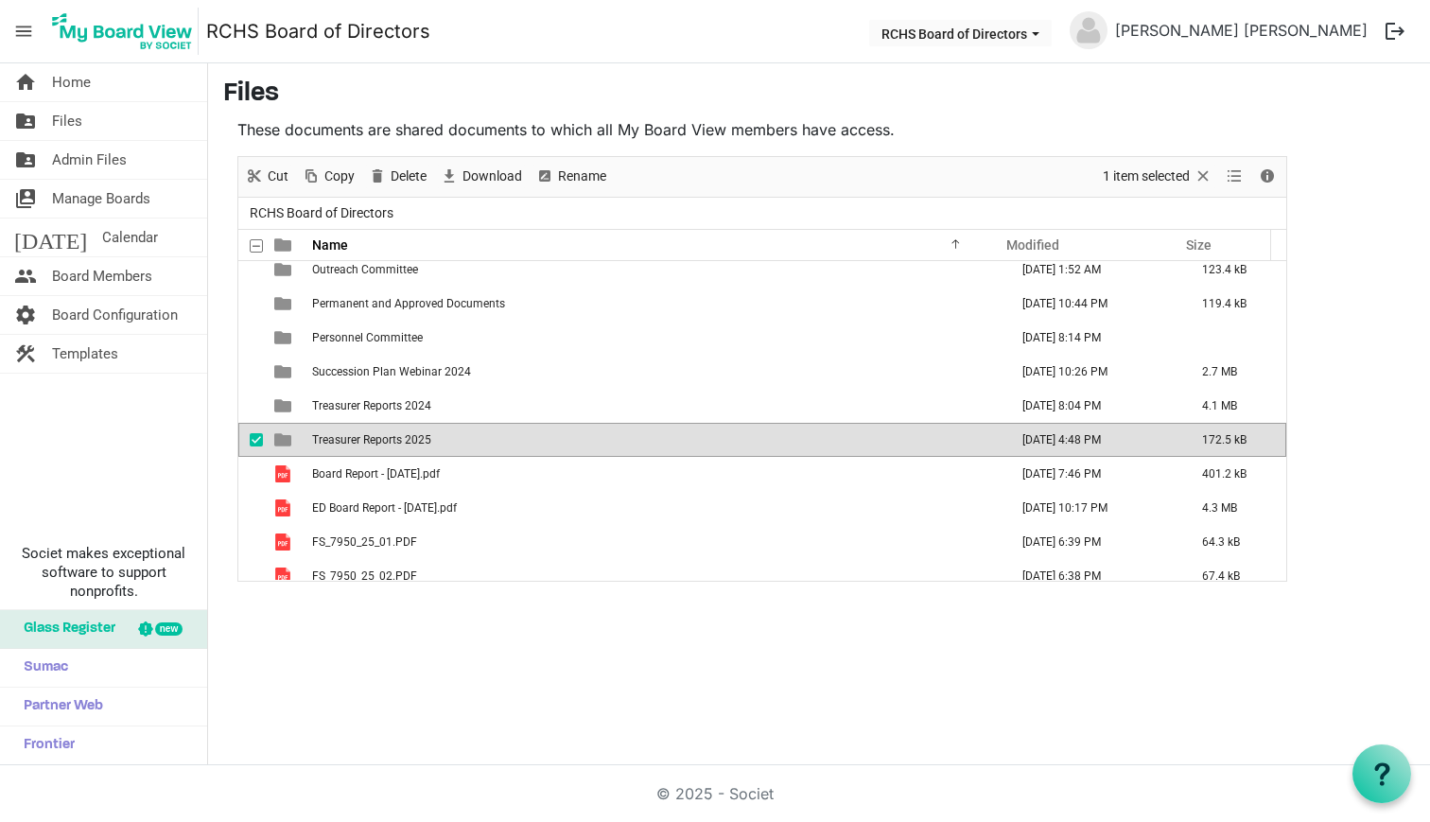
click at [328, 436] on span "Treasurer Reports 2025" at bounding box center [371, 439] width 119 height 13
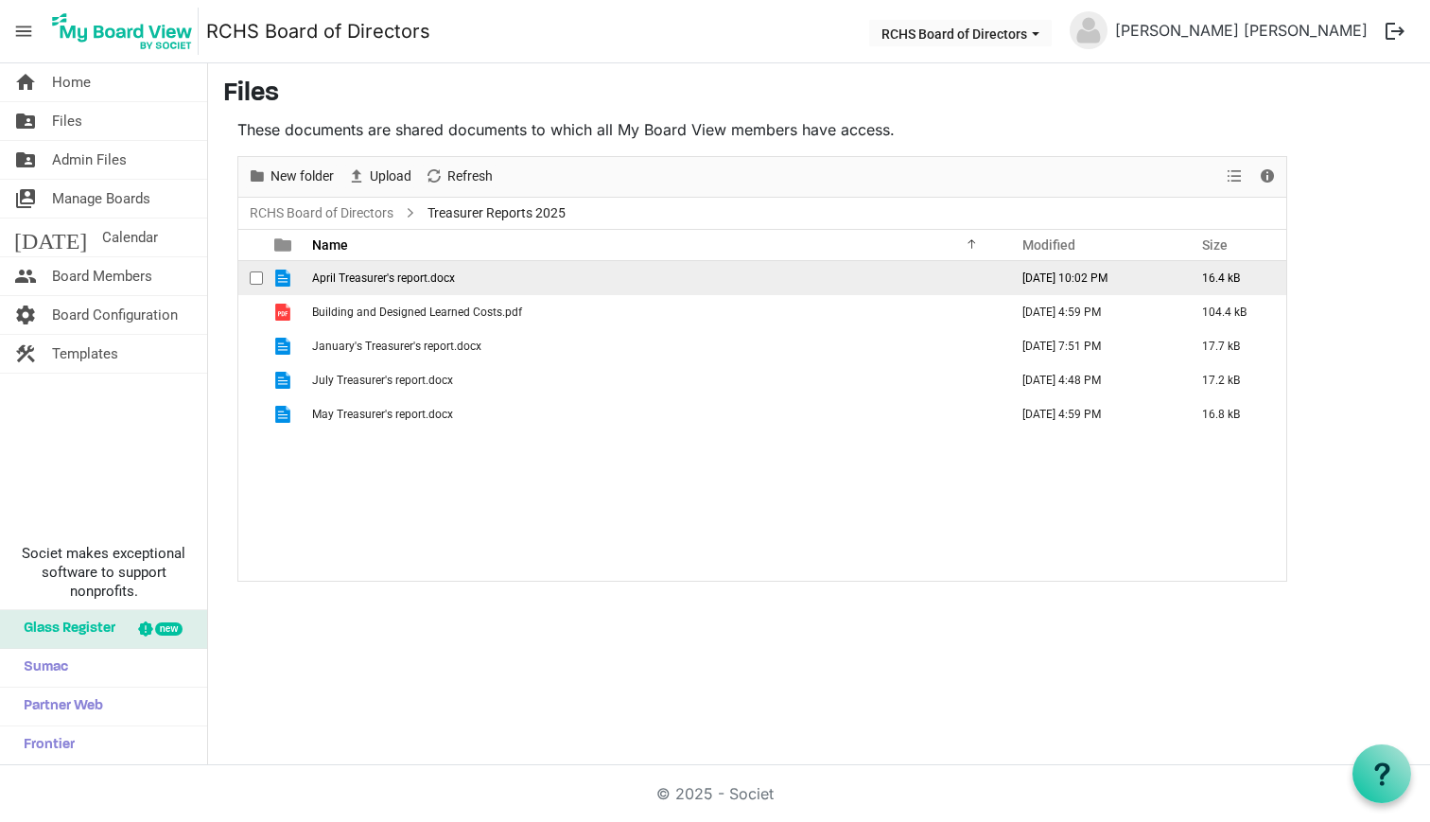
click at [257, 280] on span "checkbox" at bounding box center [256, 277] width 13 height 13
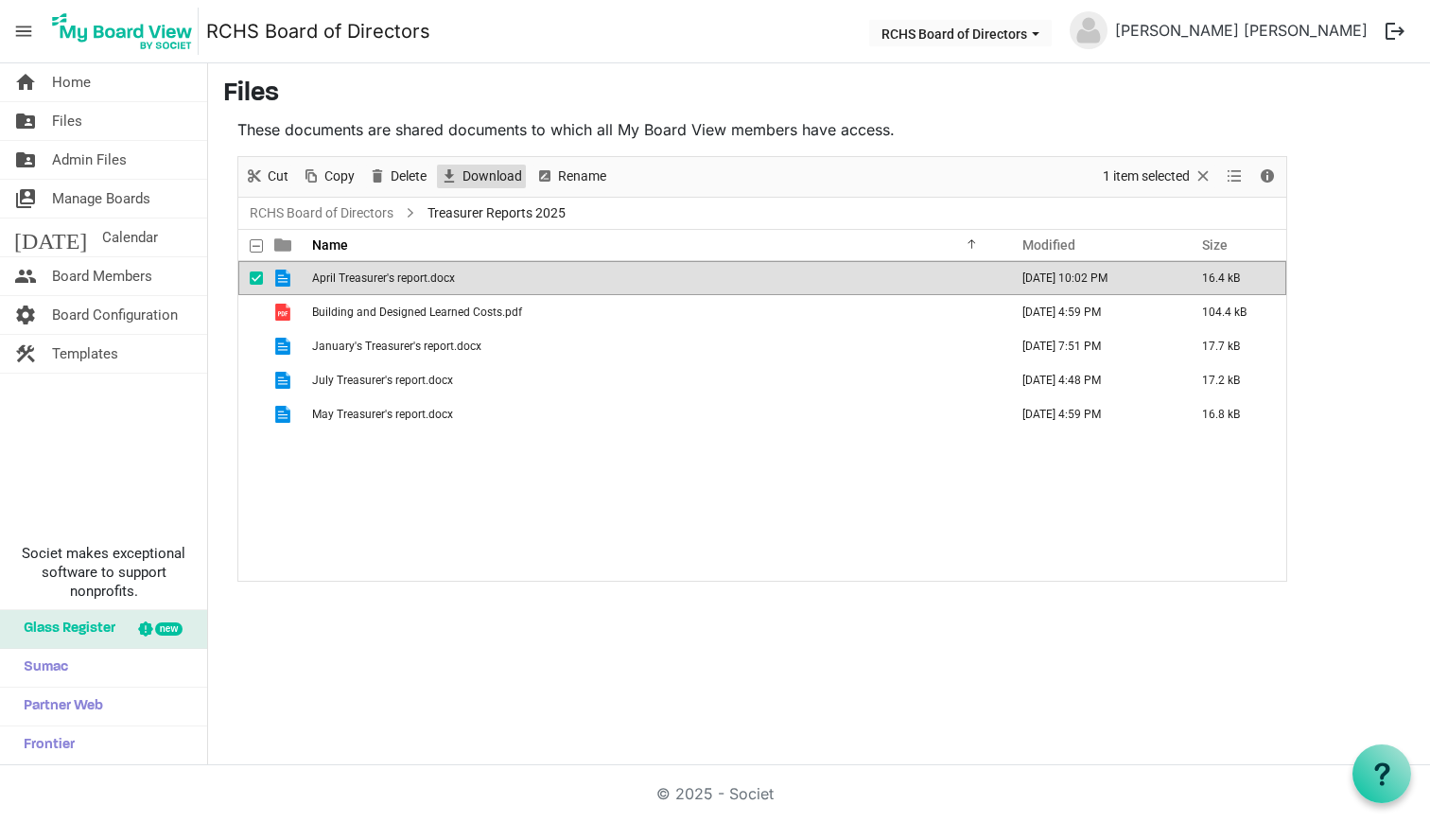
click at [475, 165] on span "Download" at bounding box center [492, 177] width 63 height 24
click at [255, 281] on span "checkbox" at bounding box center [256, 277] width 13 height 13
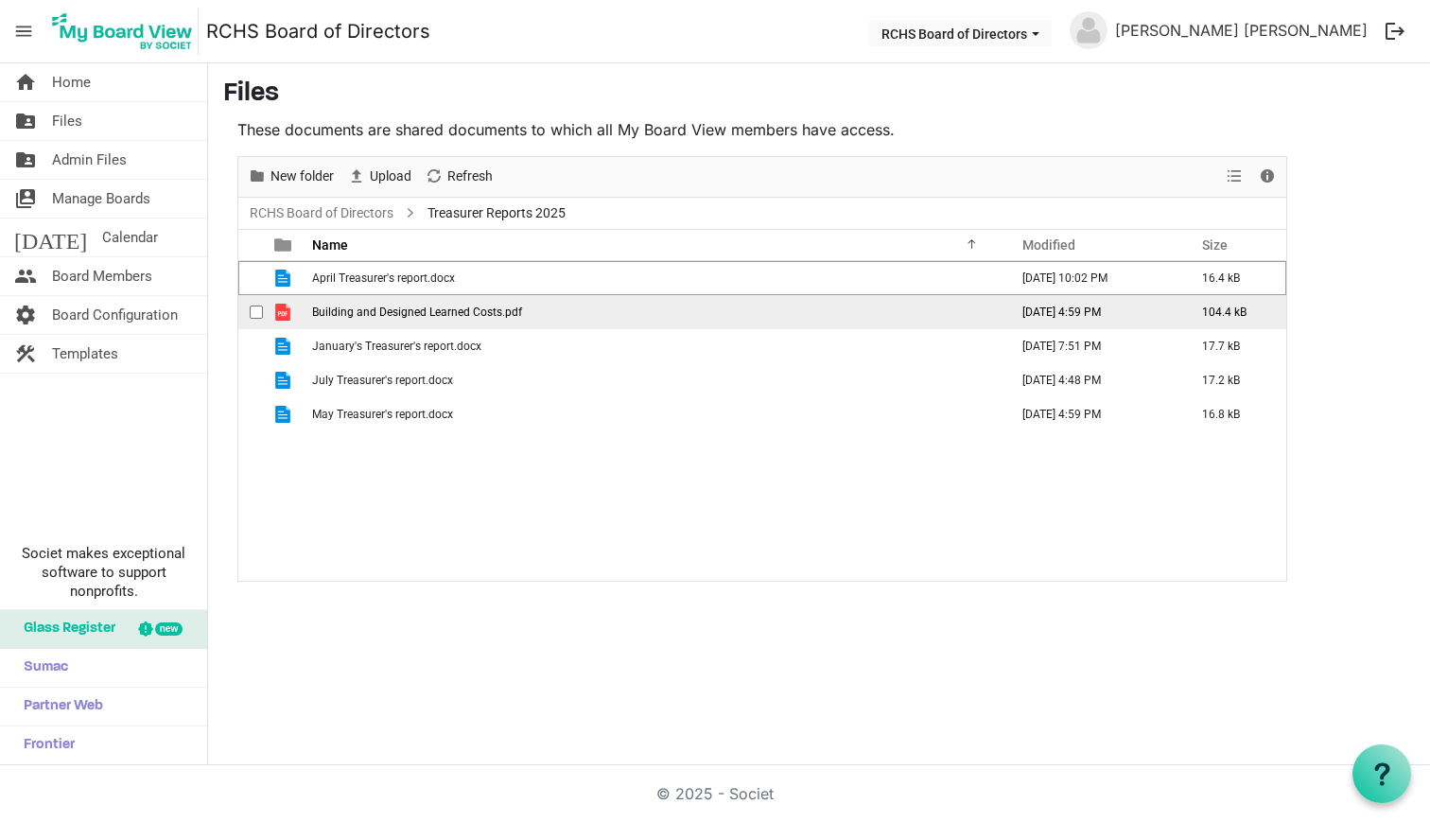
click at [259, 304] on div "checkbox" at bounding box center [261, 312] width 23 height 19
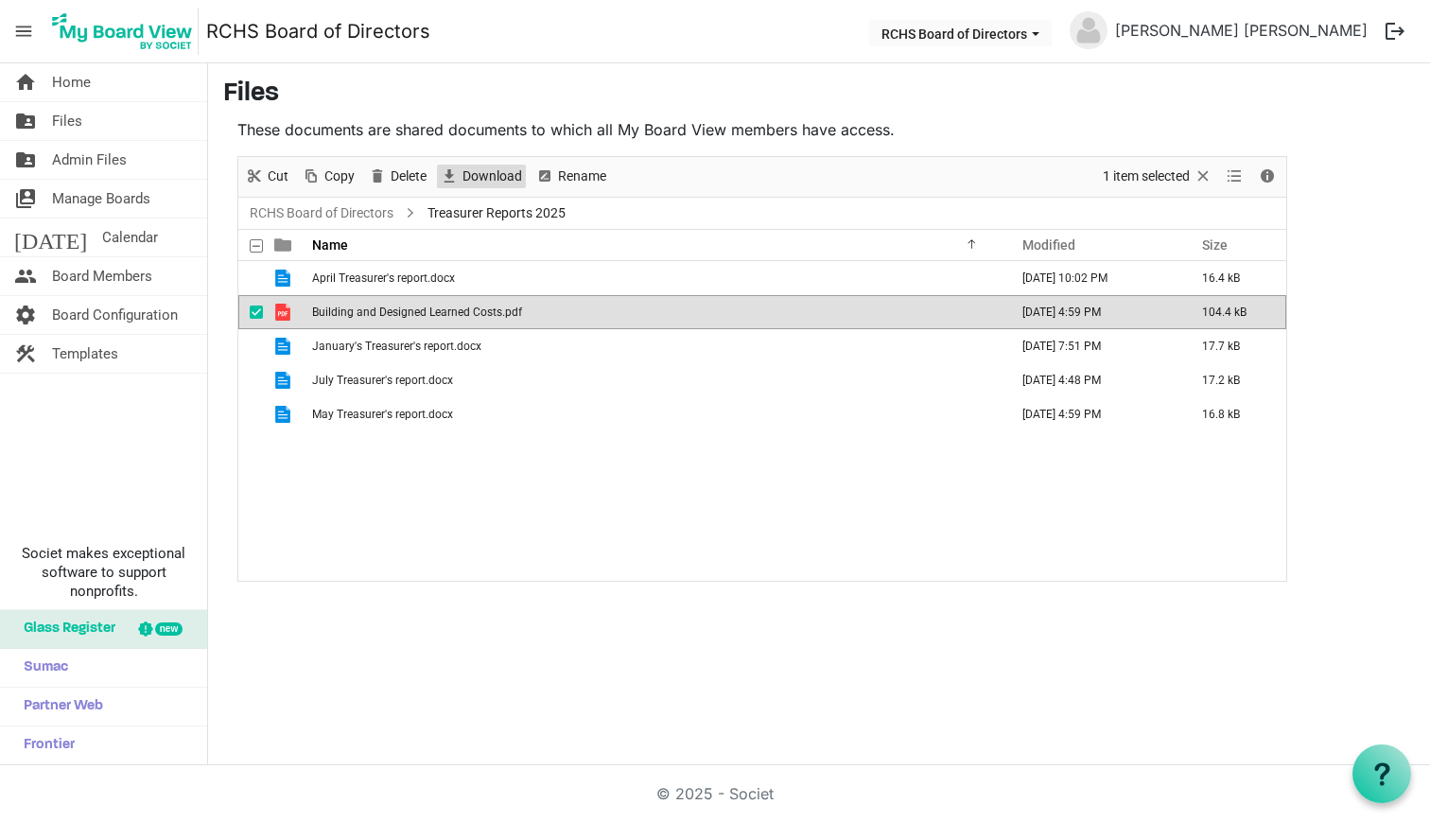
click at [501, 170] on span "Download" at bounding box center [492, 177] width 63 height 24
click at [255, 306] on span "checkbox" at bounding box center [256, 311] width 13 height 13
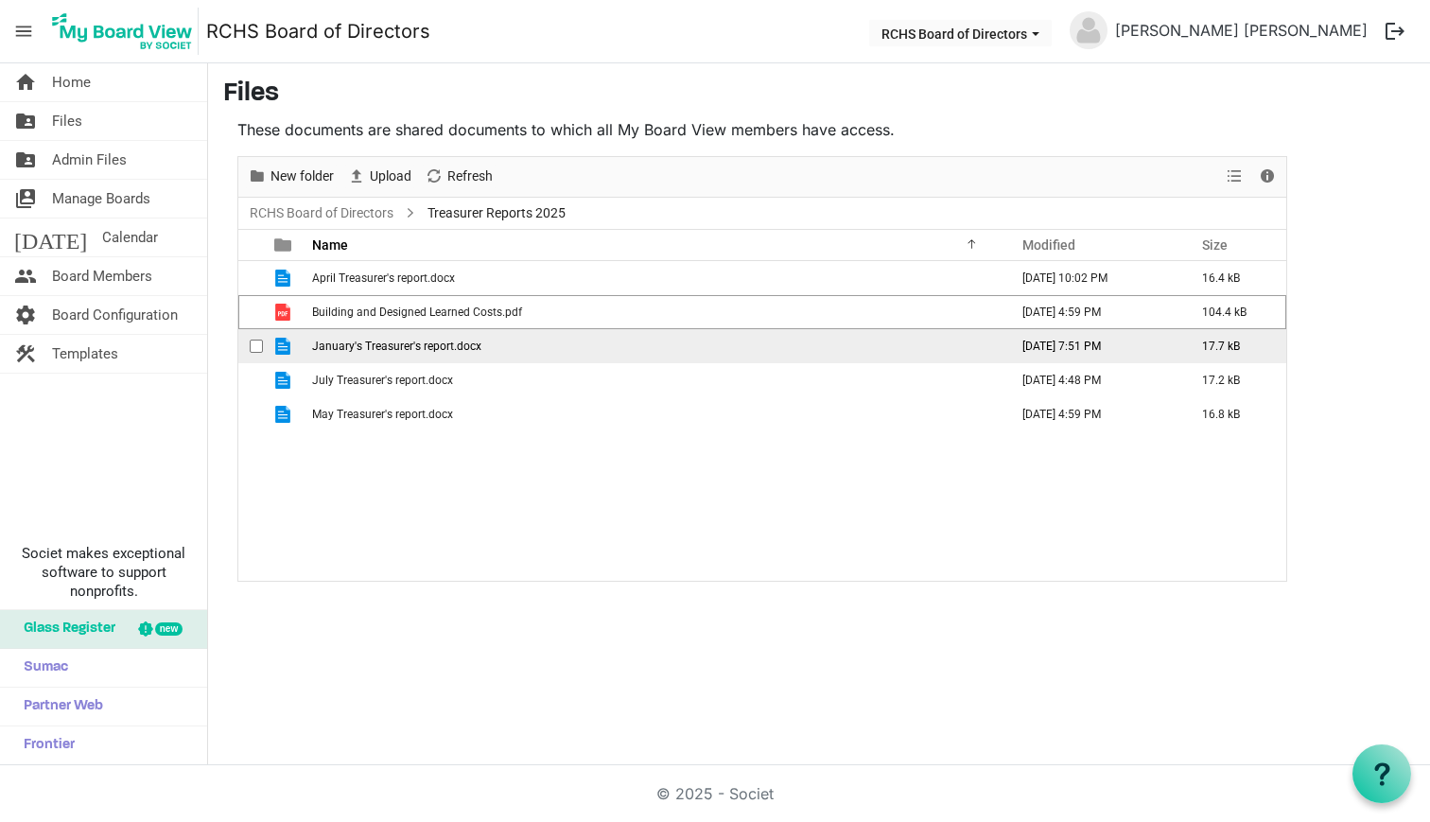
click at [250, 341] on span "checkbox" at bounding box center [256, 346] width 13 height 13
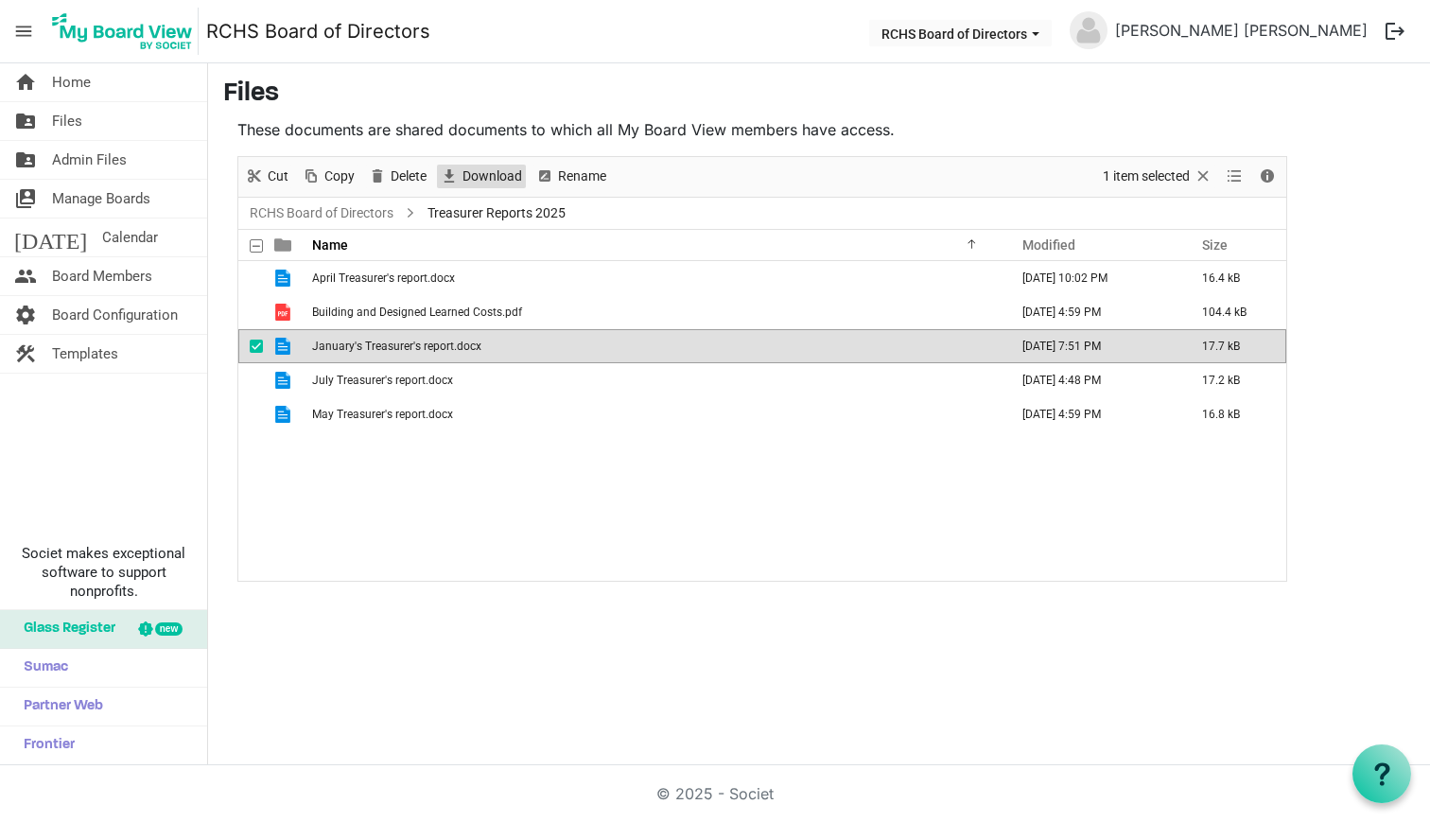
click at [497, 166] on span "Download" at bounding box center [492, 177] width 63 height 24
click at [258, 346] on span "checkbox" at bounding box center [256, 346] width 13 height 13
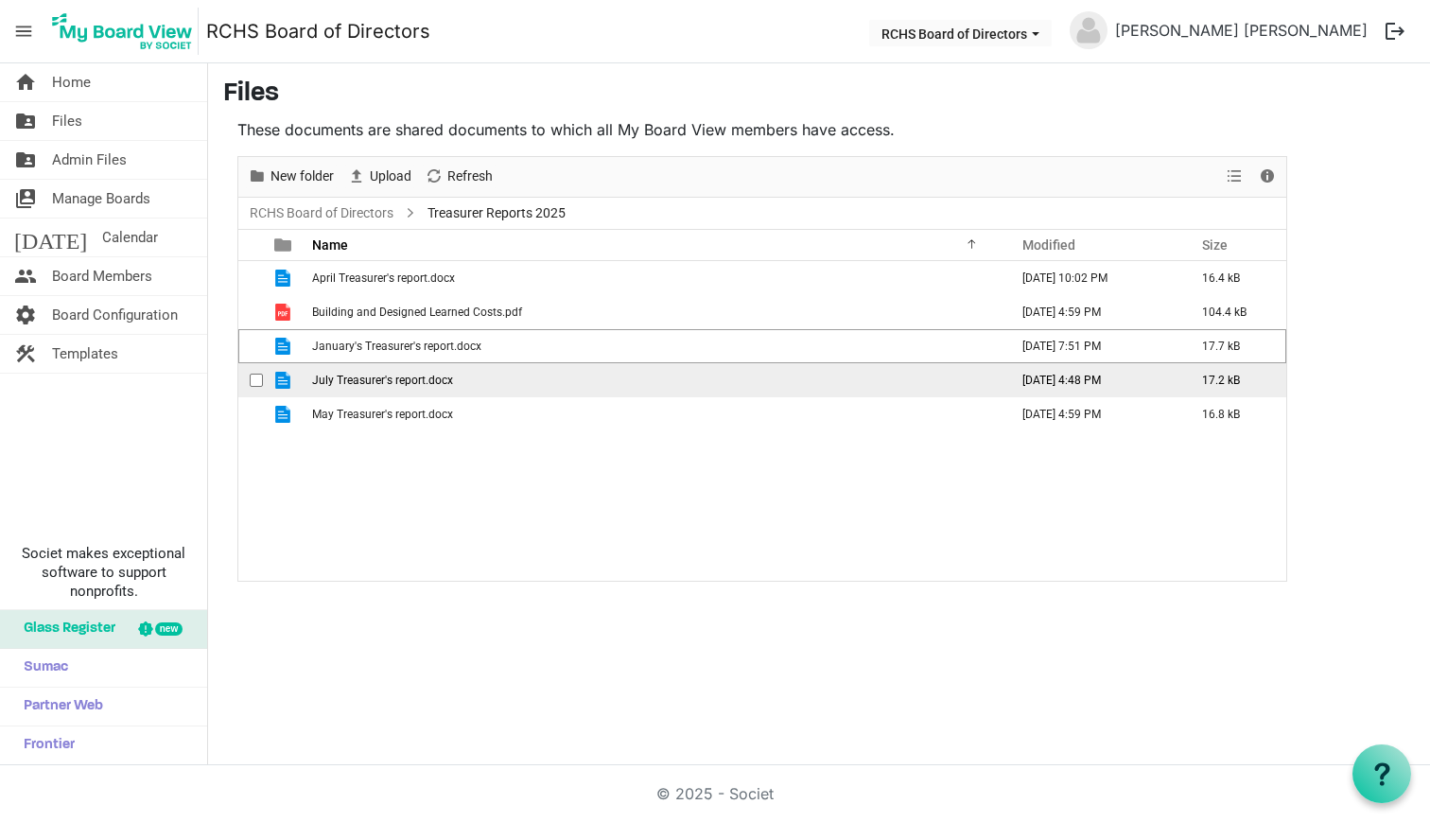
click at [259, 379] on span "checkbox" at bounding box center [256, 380] width 13 height 13
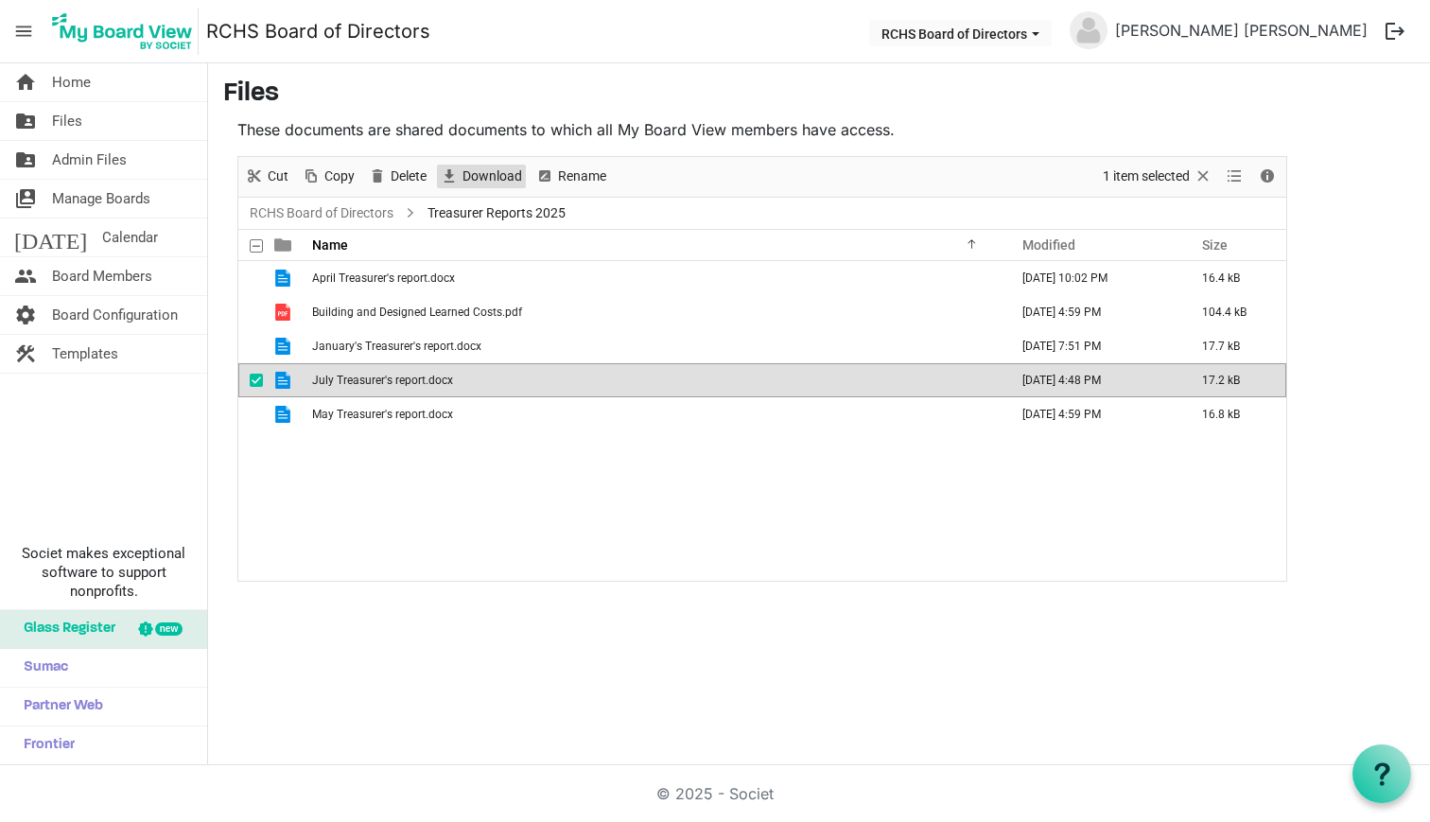
click at [480, 173] on span "Download" at bounding box center [492, 177] width 63 height 24
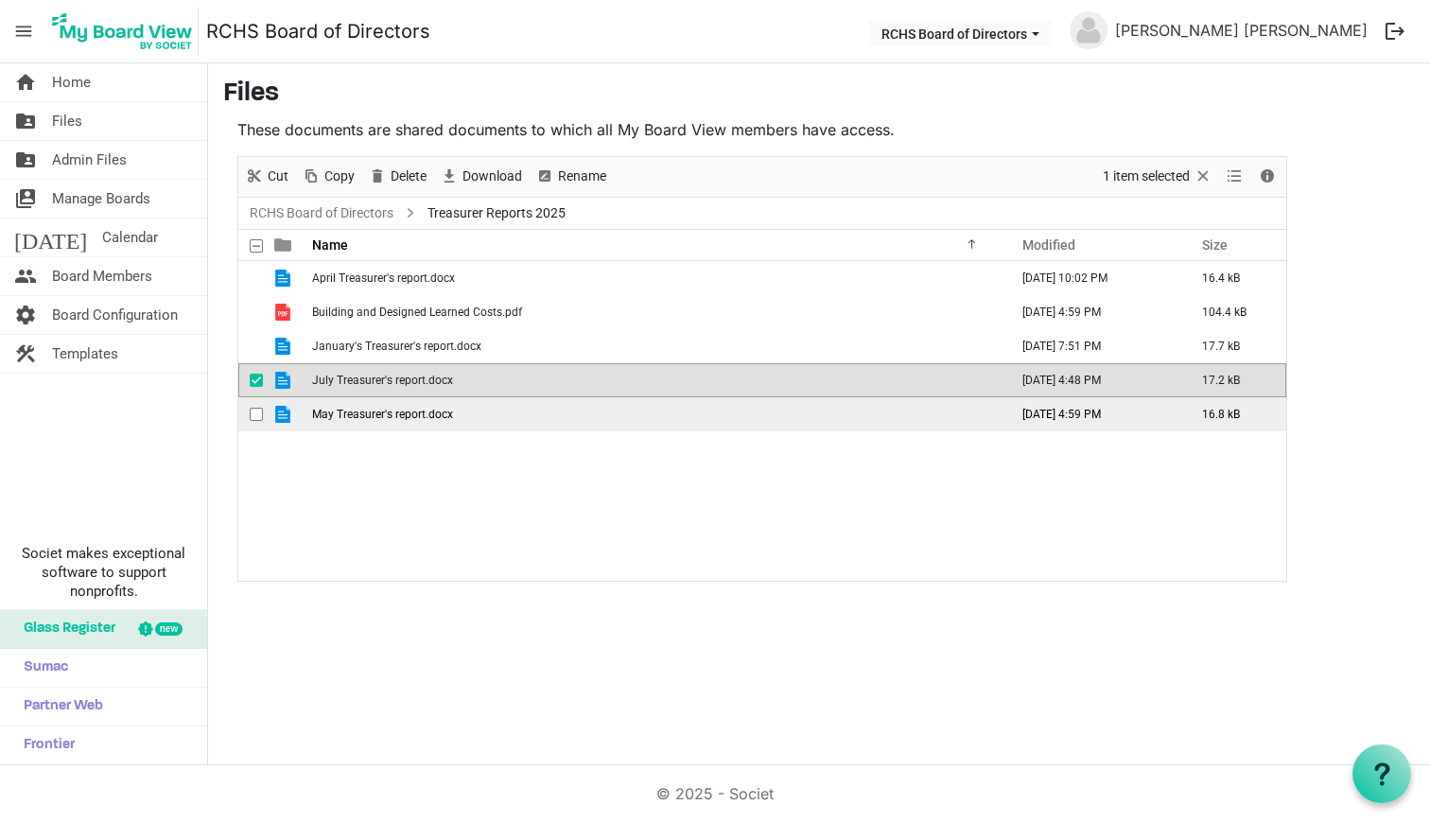
drag, startPoint x: 256, startPoint y: 379, endPoint x: 253, endPoint y: 405, distance: 25.8
click at [255, 380] on span "checkbox" at bounding box center [256, 380] width 13 height 13
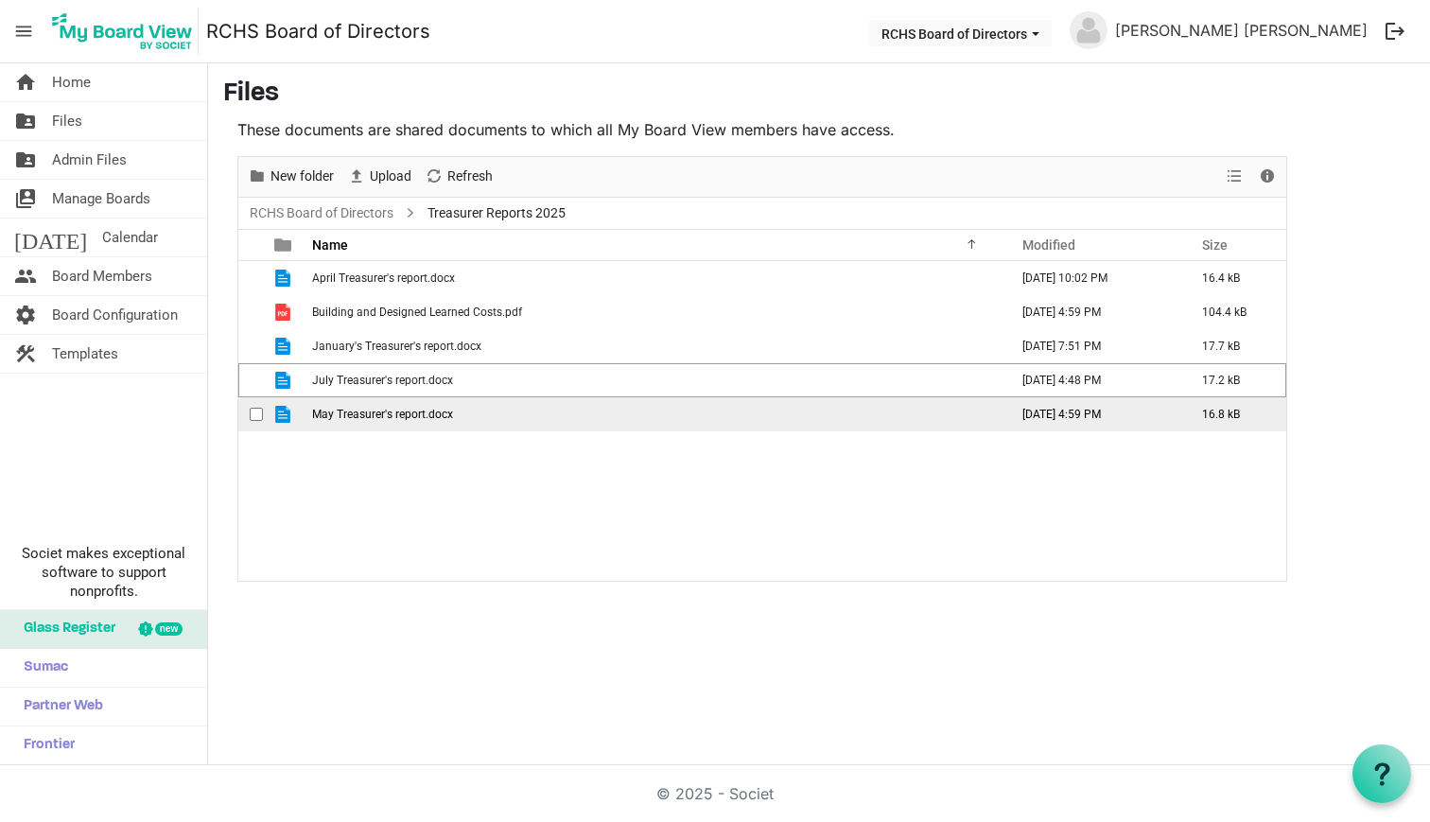
click at [254, 415] on span "checkbox" at bounding box center [256, 414] width 13 height 13
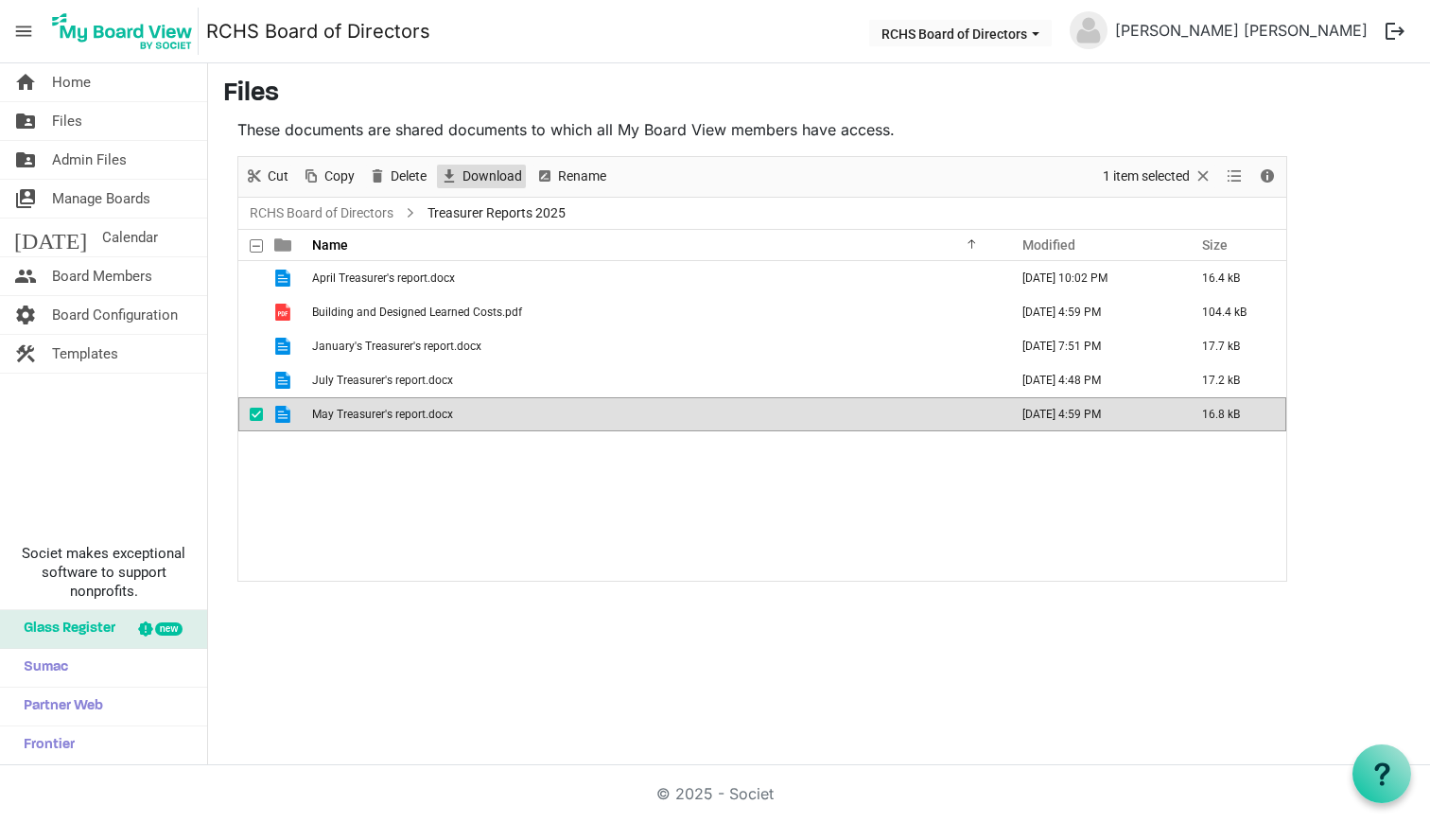
click at [462, 169] on span "Download" at bounding box center [492, 177] width 63 height 24
click at [361, 204] on link "RCHS Board of Directors" at bounding box center [321, 213] width 151 height 24
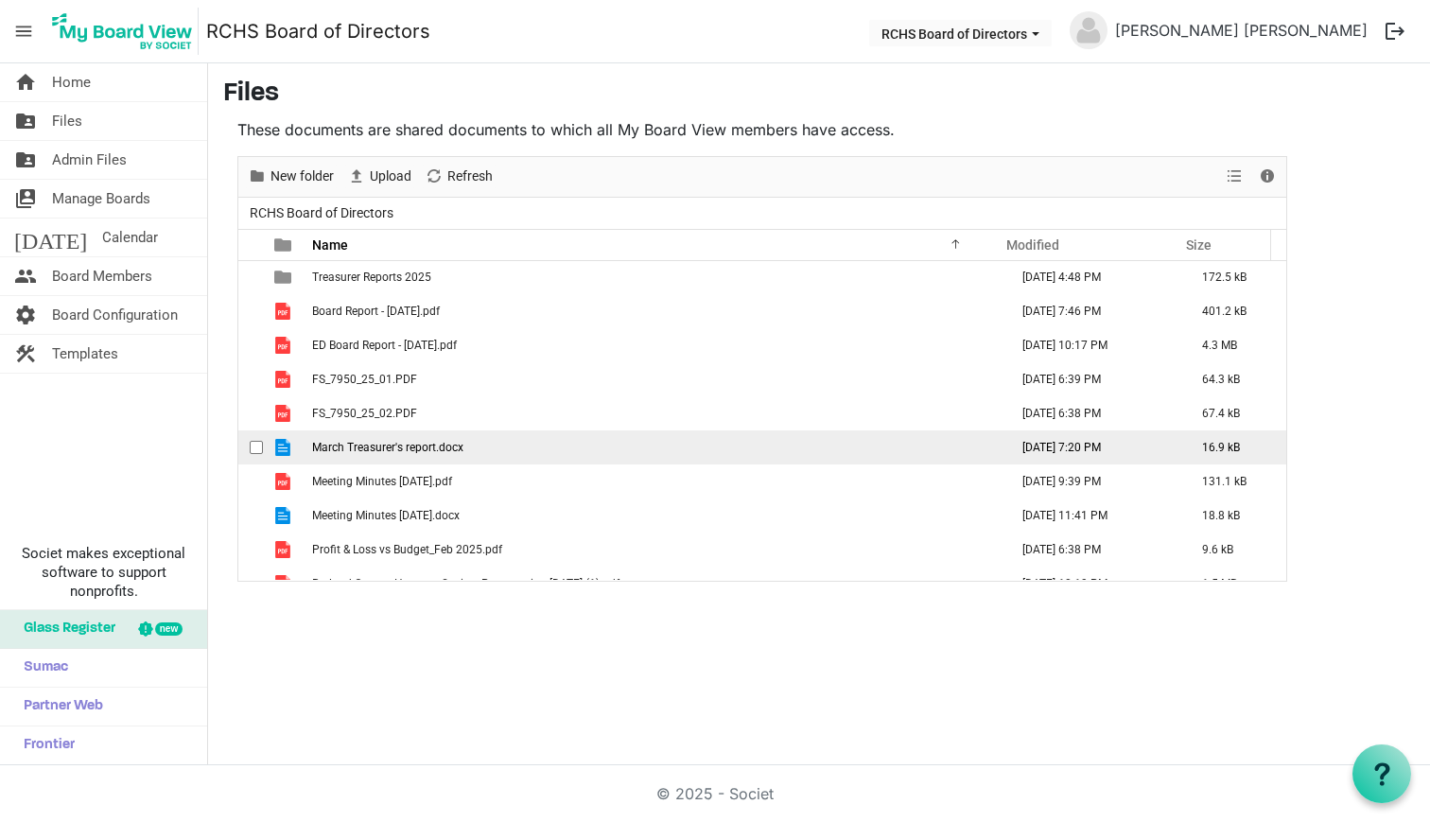
scroll to position [780, 0]
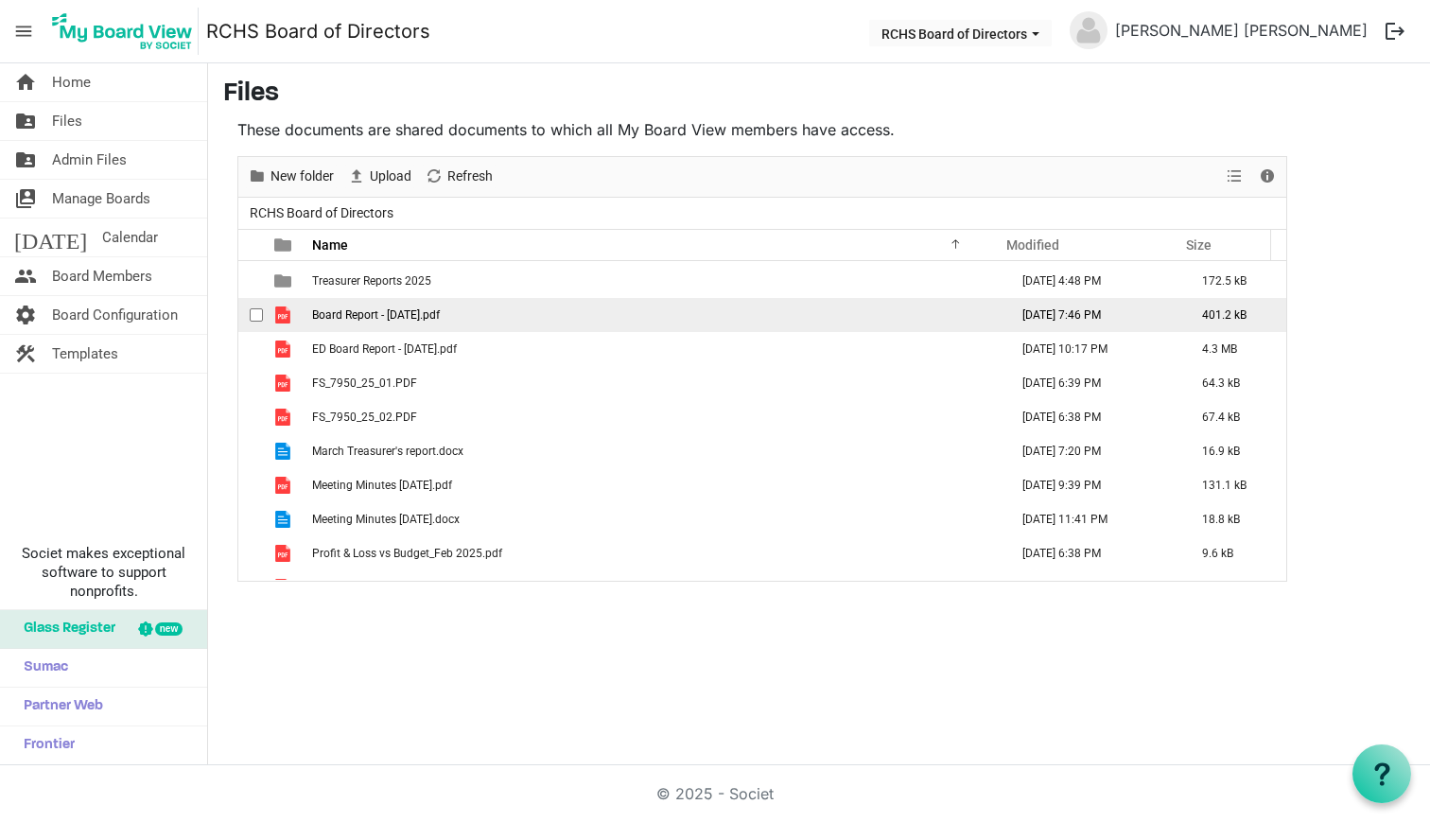
click at [259, 315] on span "checkbox" at bounding box center [256, 314] width 13 height 13
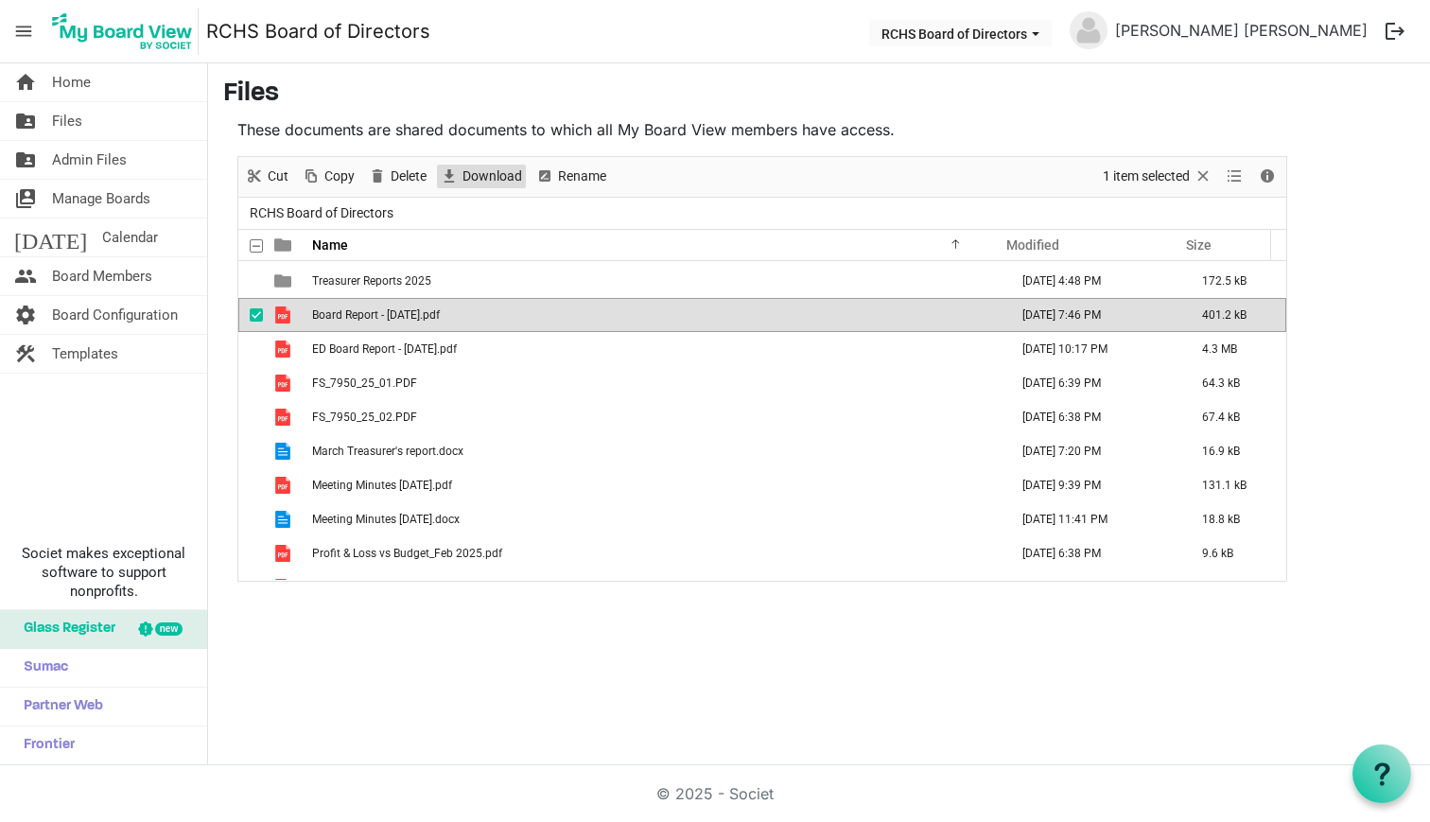
click at [484, 175] on span "Download" at bounding box center [492, 177] width 63 height 24
click at [257, 316] on span "checkbox" at bounding box center [256, 314] width 13 height 13
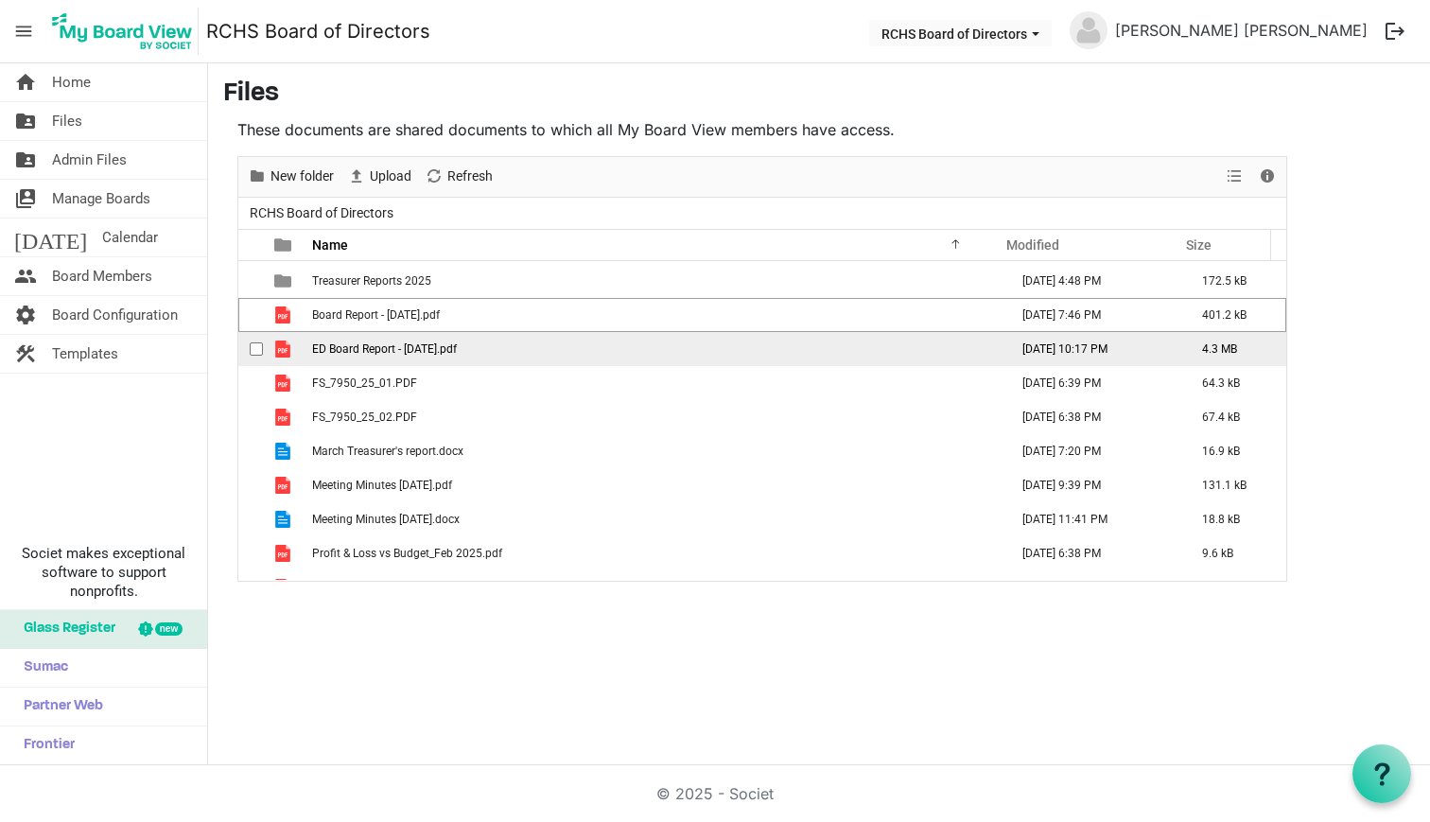
click at [253, 350] on span "checkbox" at bounding box center [256, 348] width 13 height 13
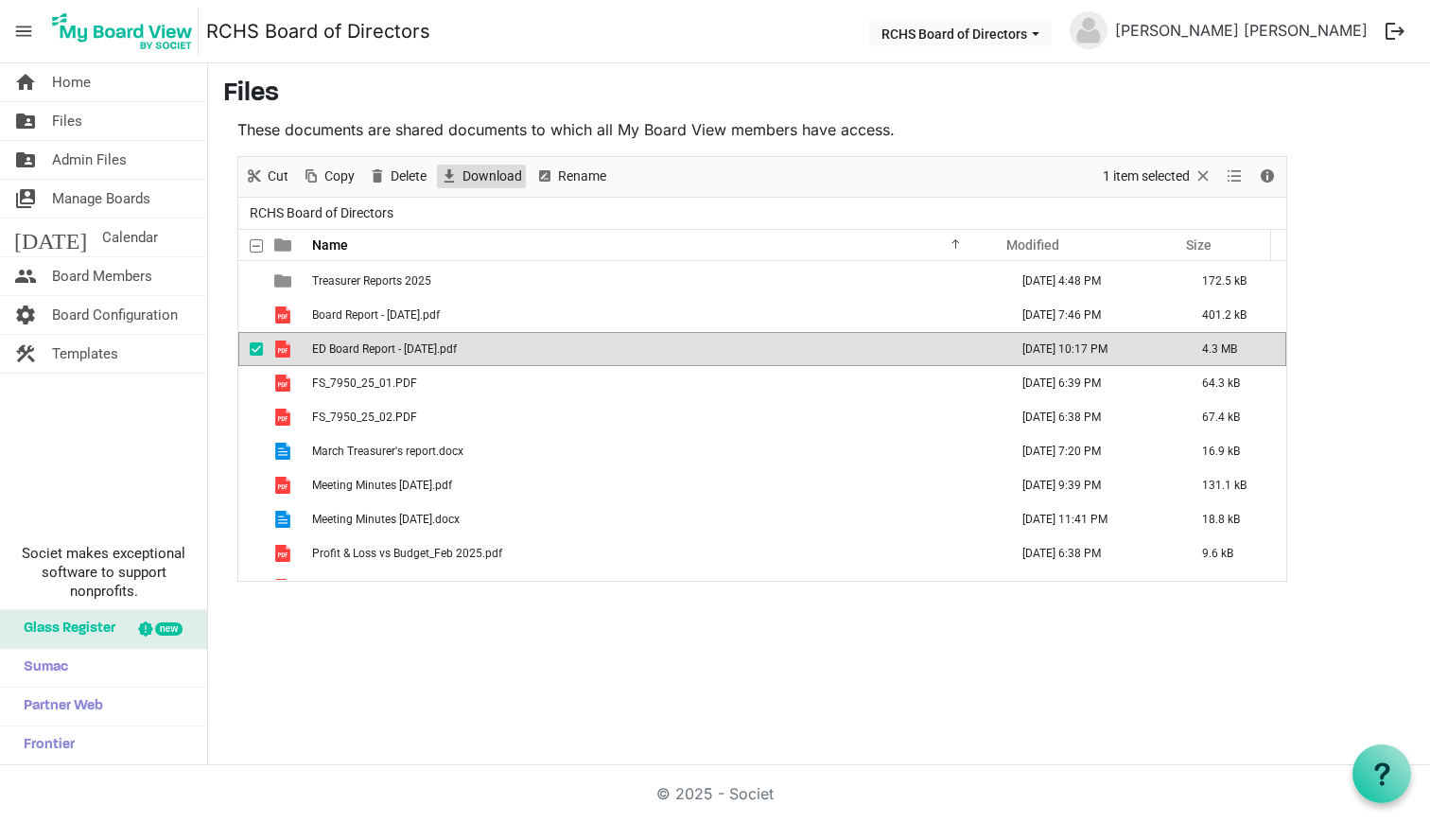
click at [462, 175] on span "Download" at bounding box center [492, 177] width 63 height 24
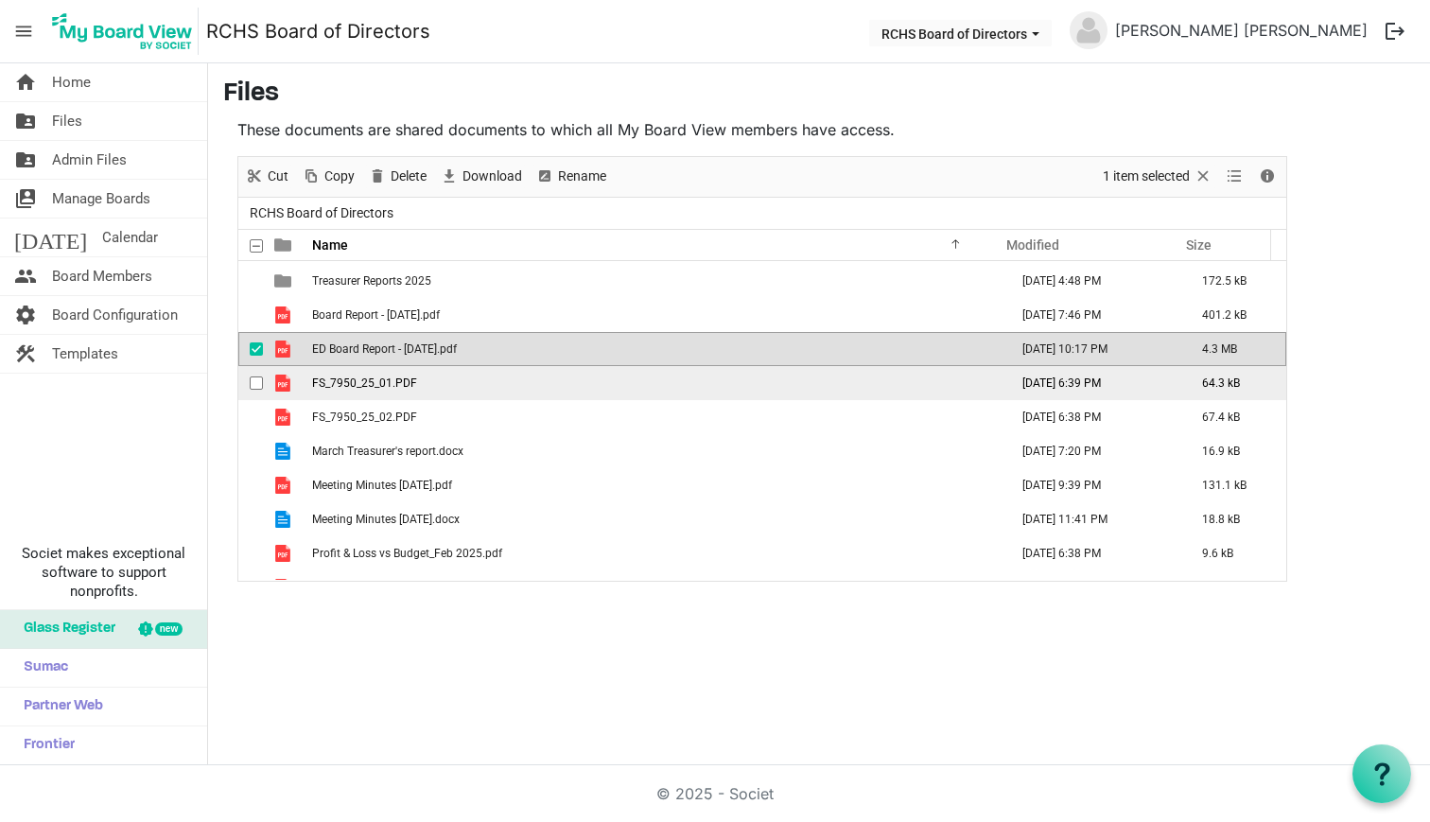
drag, startPoint x: 254, startPoint y: 347, endPoint x: 258, endPoint y: 374, distance: 26.8
click at [254, 349] on span "checkbox" at bounding box center [256, 348] width 13 height 13
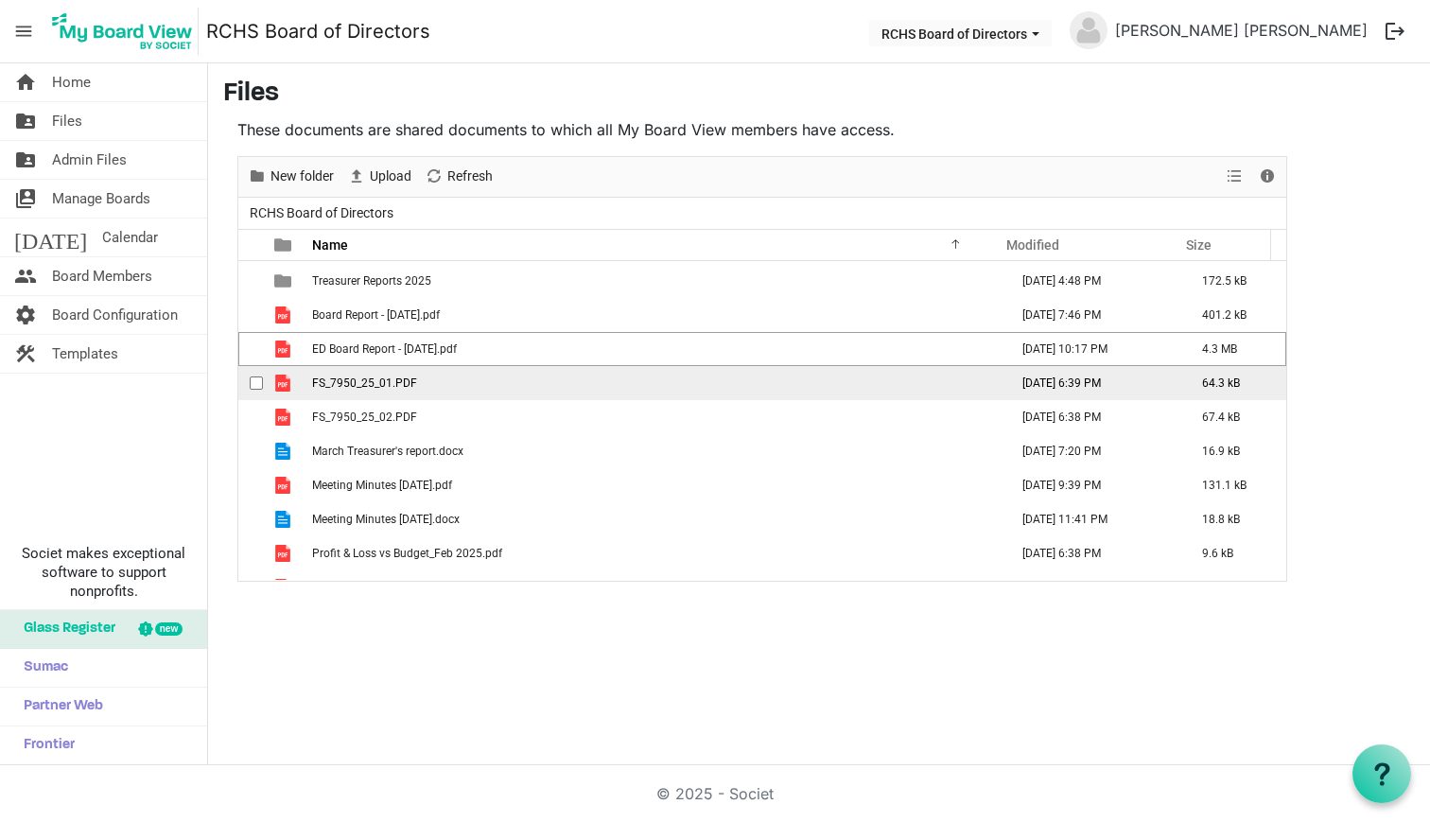
click at [258, 378] on span "checkbox" at bounding box center [256, 382] width 13 height 13
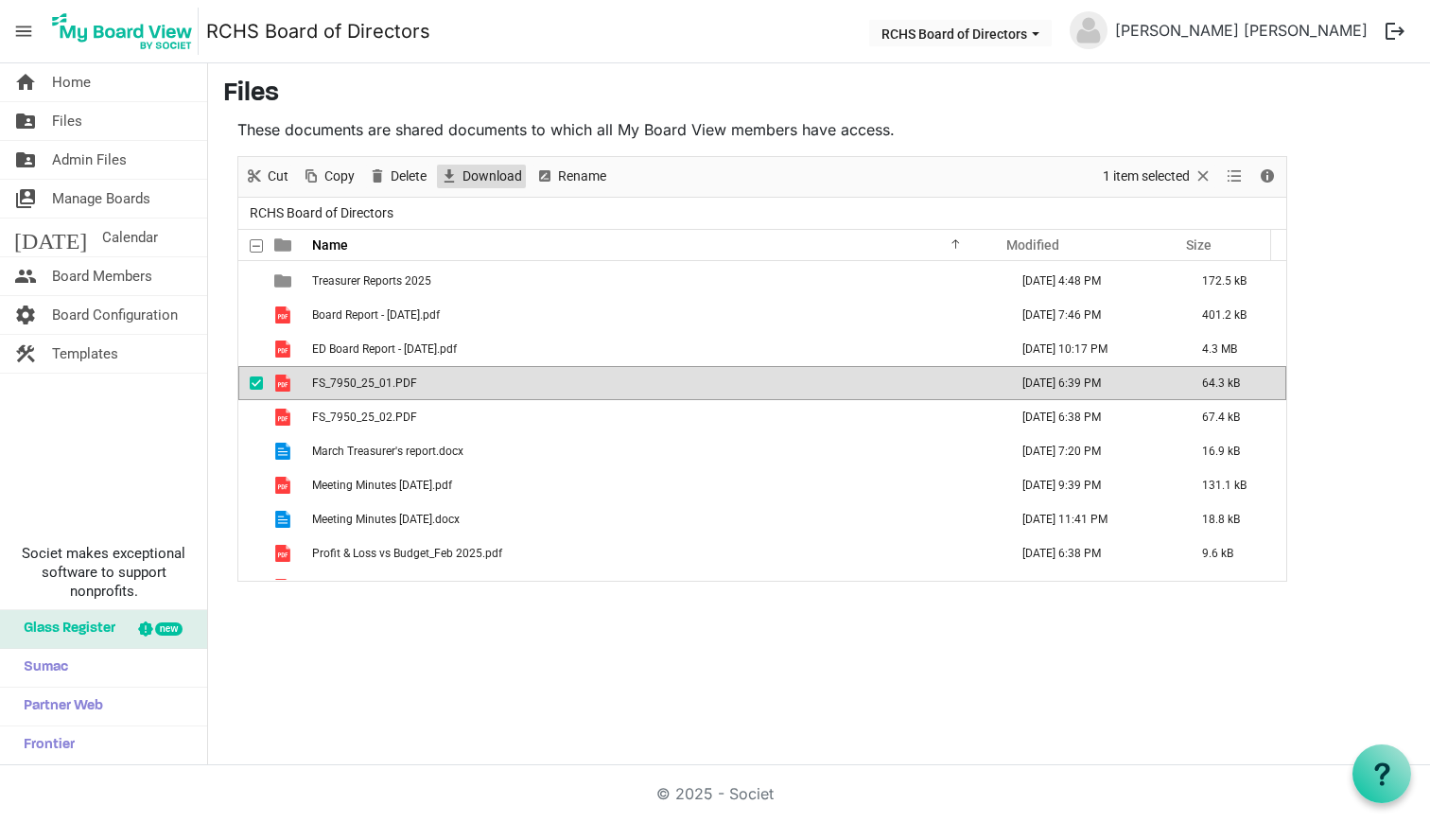
click at [474, 178] on span "Download" at bounding box center [492, 177] width 63 height 24
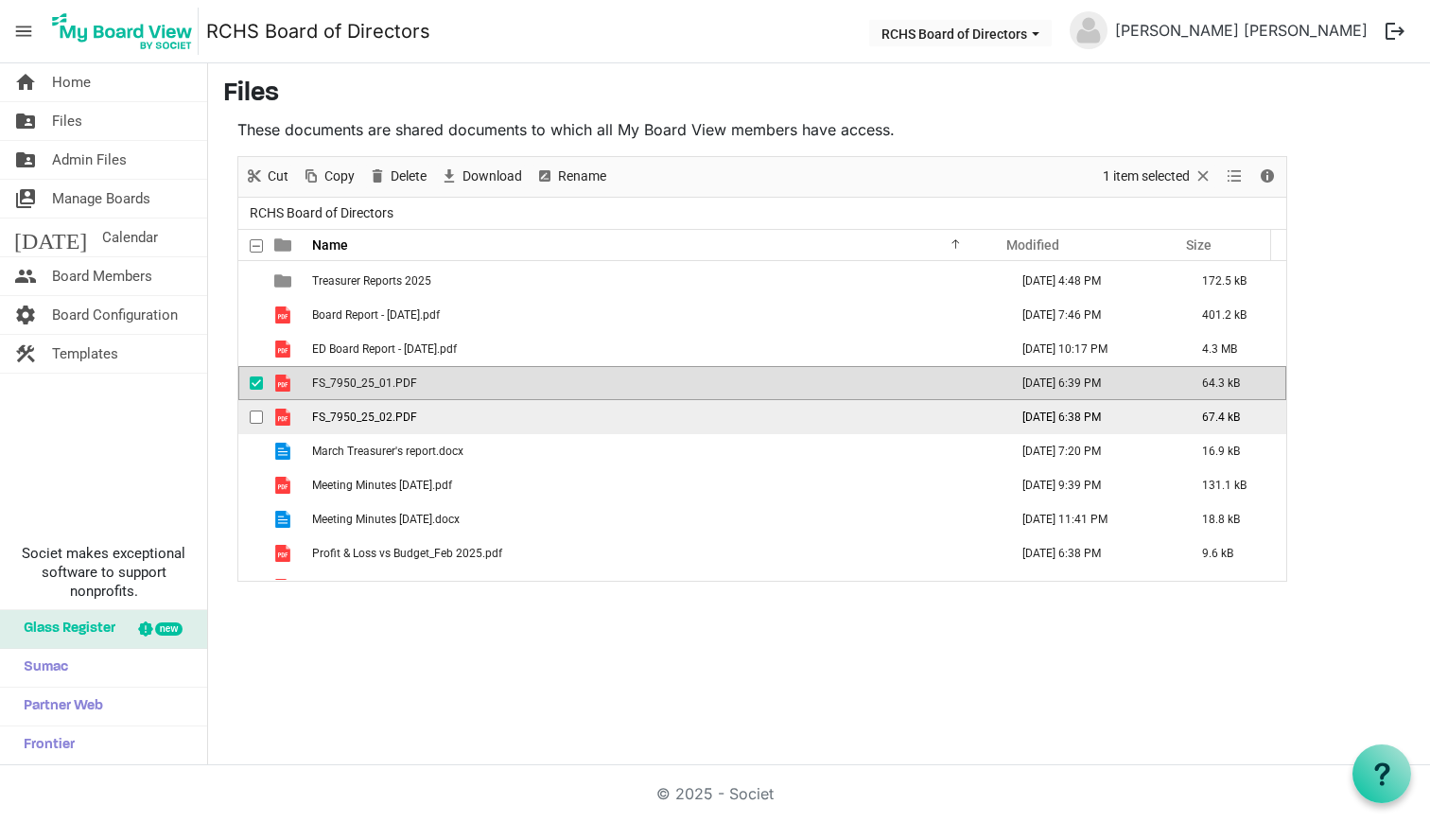
drag, startPoint x: 258, startPoint y: 375, endPoint x: 259, endPoint y: 420, distance: 44.5
click at [257, 376] on div "checkbox" at bounding box center [261, 383] width 23 height 19
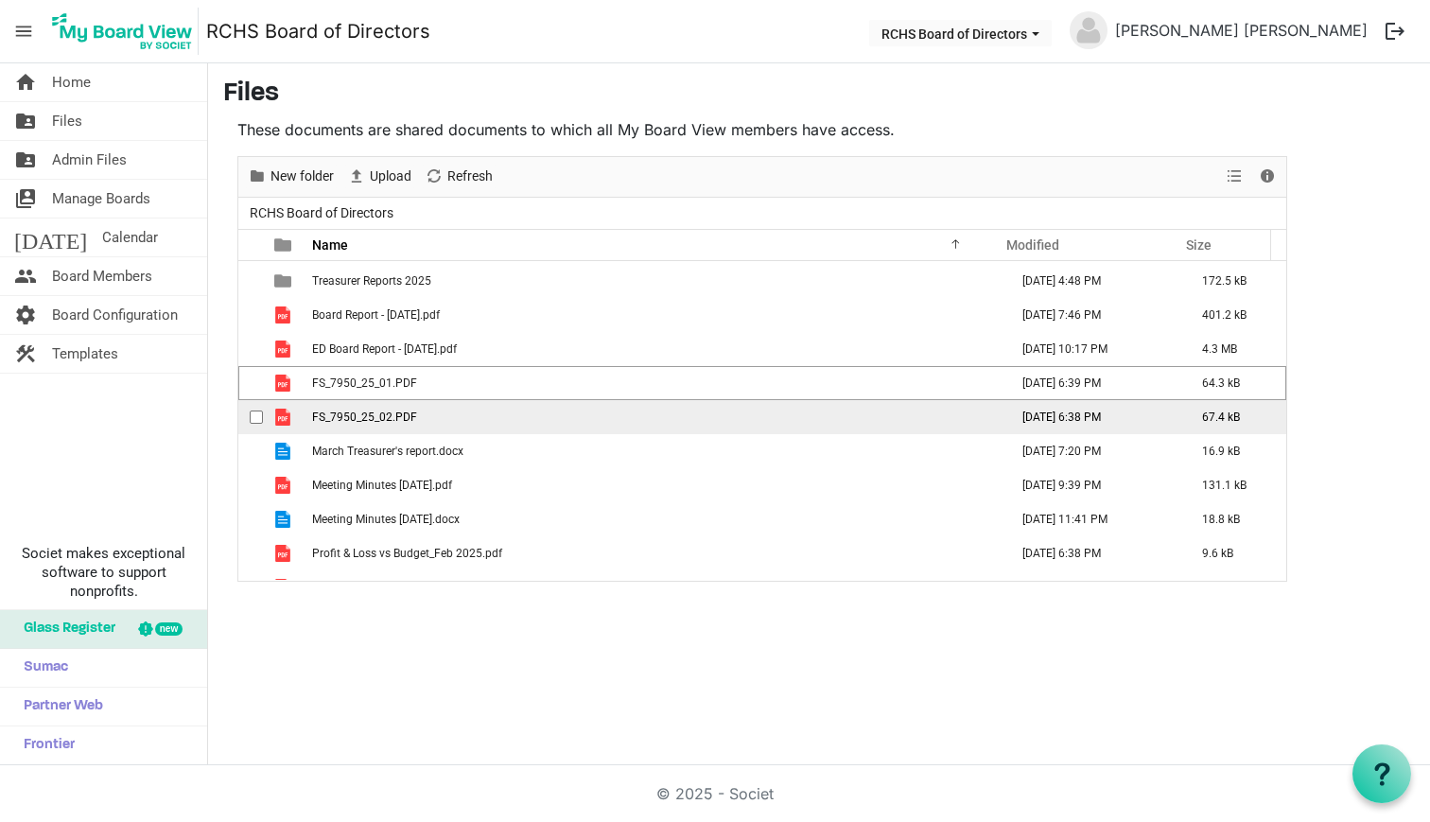
click at [259, 420] on span "checkbox" at bounding box center [256, 416] width 13 height 13
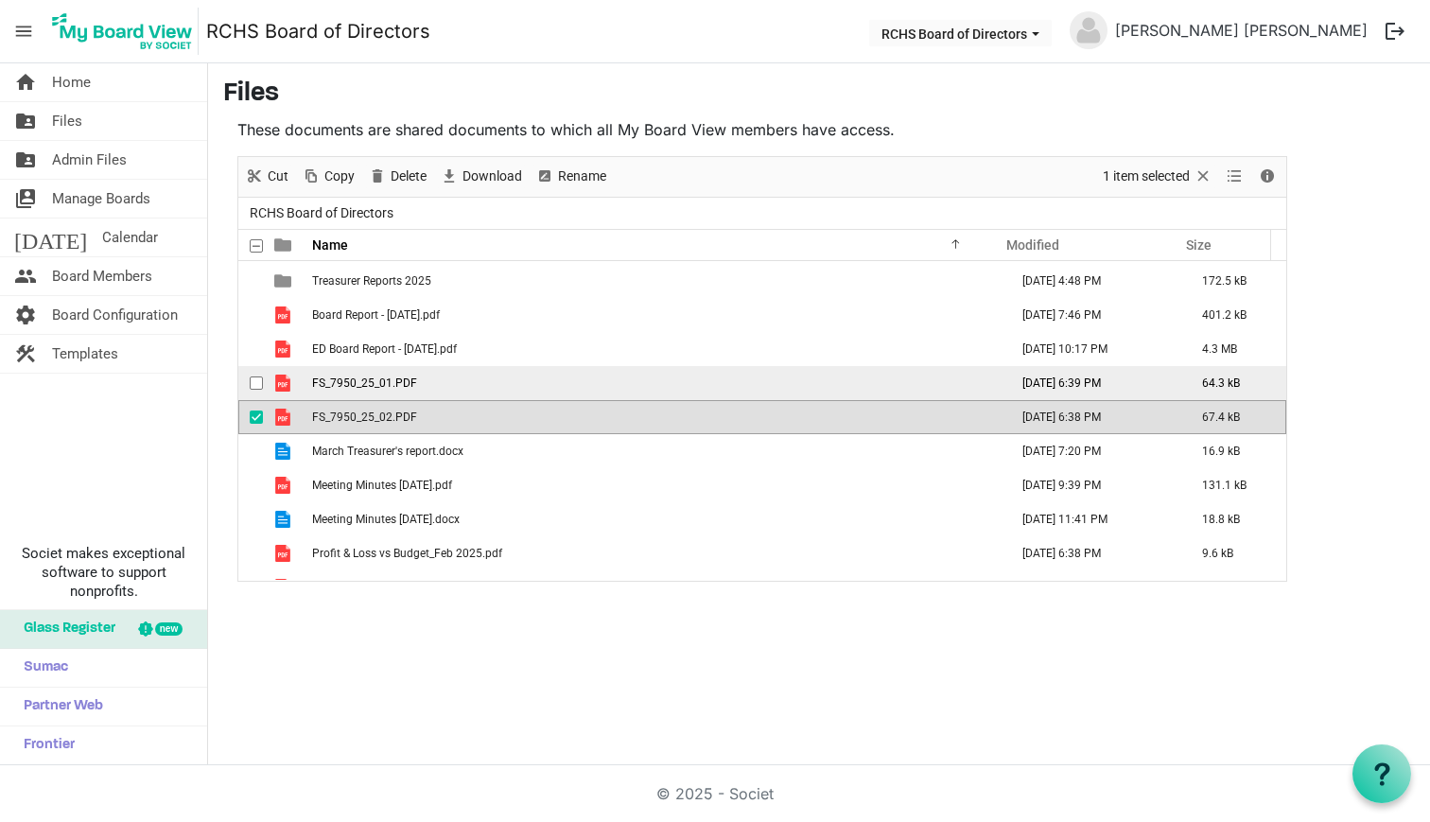
drag, startPoint x: 468, startPoint y: 172, endPoint x: 334, endPoint y: 367, distance: 236.6
click at [468, 172] on span "Download" at bounding box center [492, 177] width 63 height 24
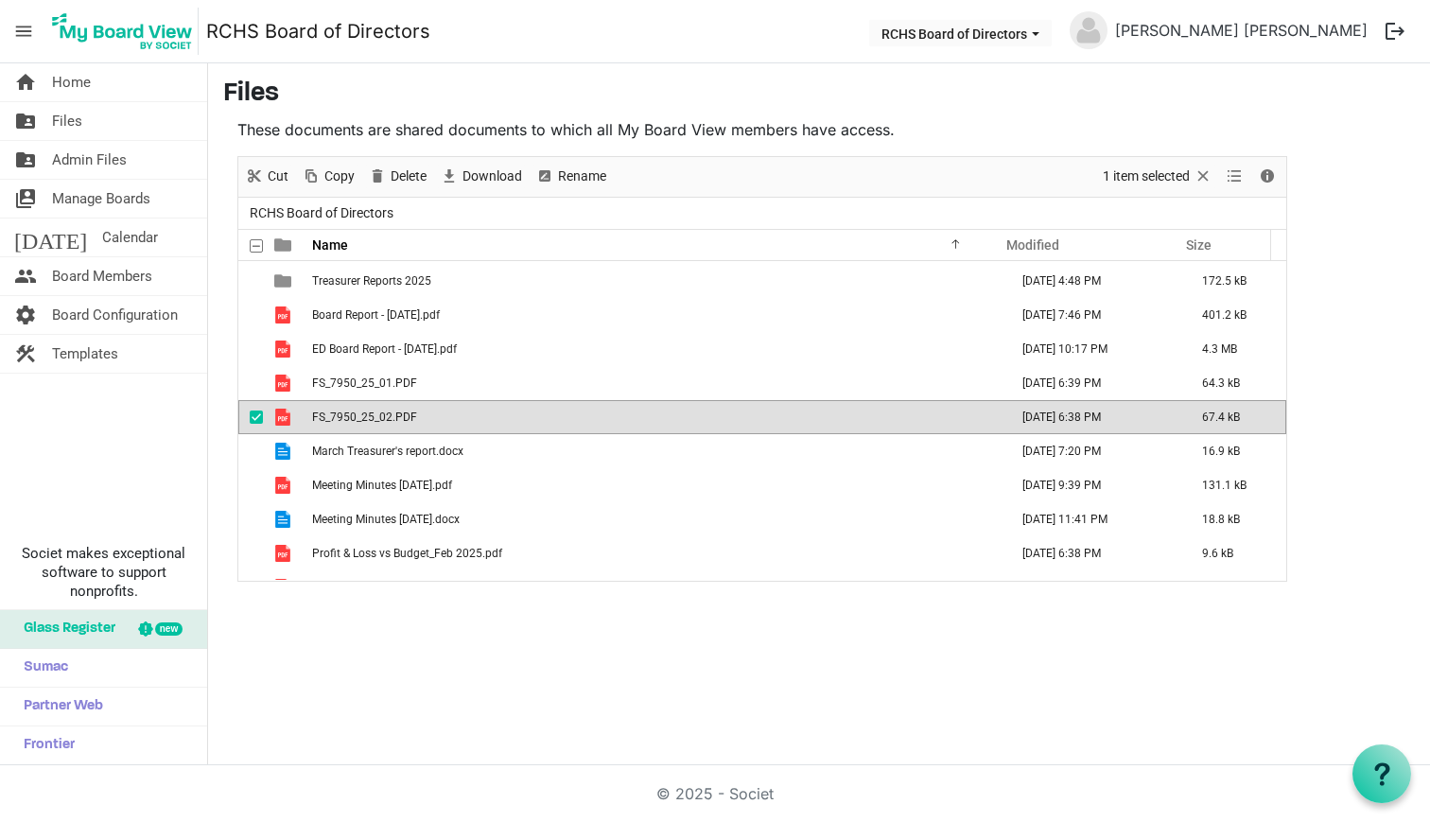
click at [255, 418] on span "checkbox" at bounding box center [256, 416] width 13 height 13
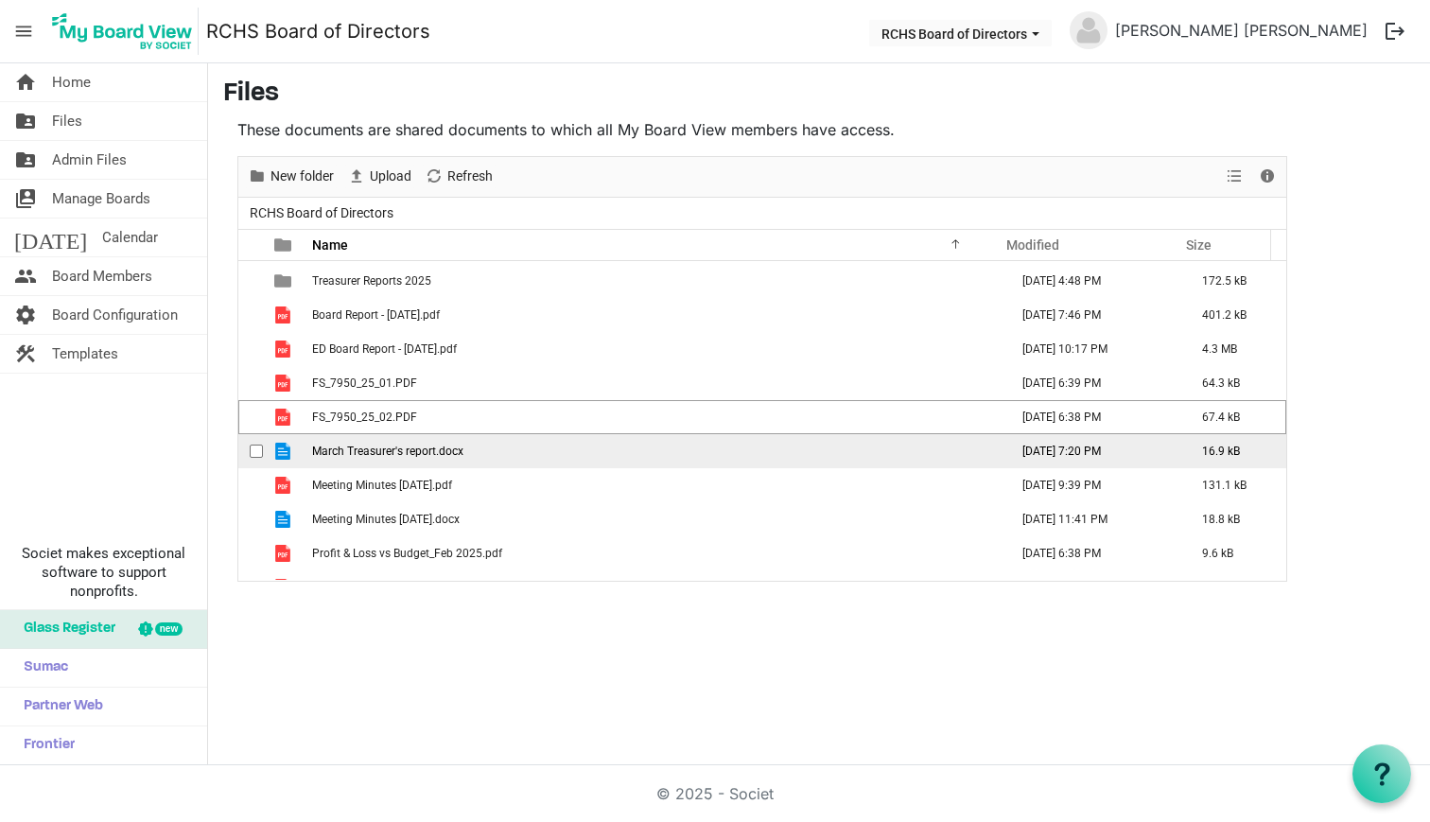
click at [264, 447] on div "checkbox" at bounding box center [261, 451] width 23 height 19
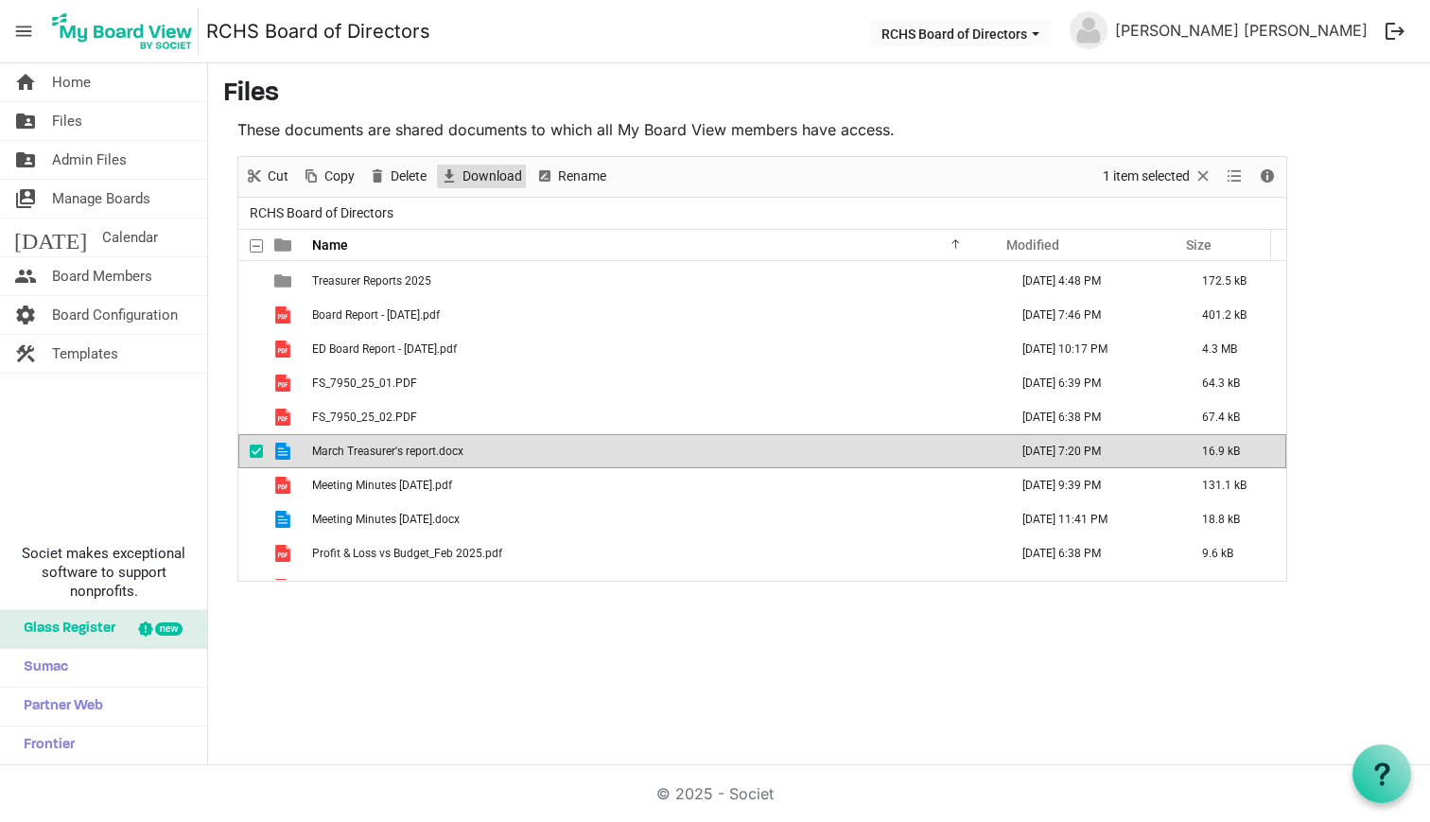
click at [480, 177] on span "Download" at bounding box center [492, 177] width 63 height 24
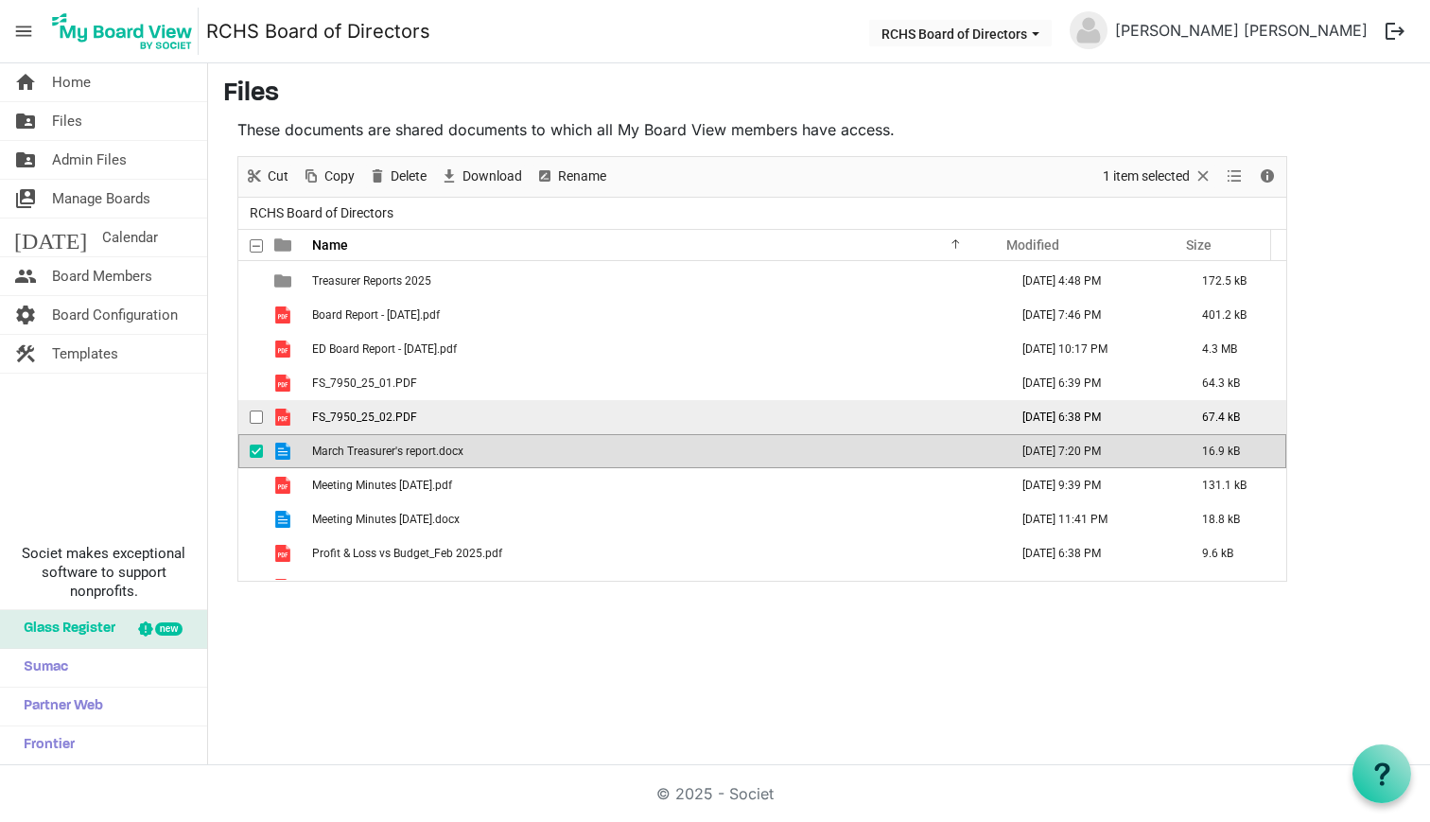
scroll to position [805, 0]
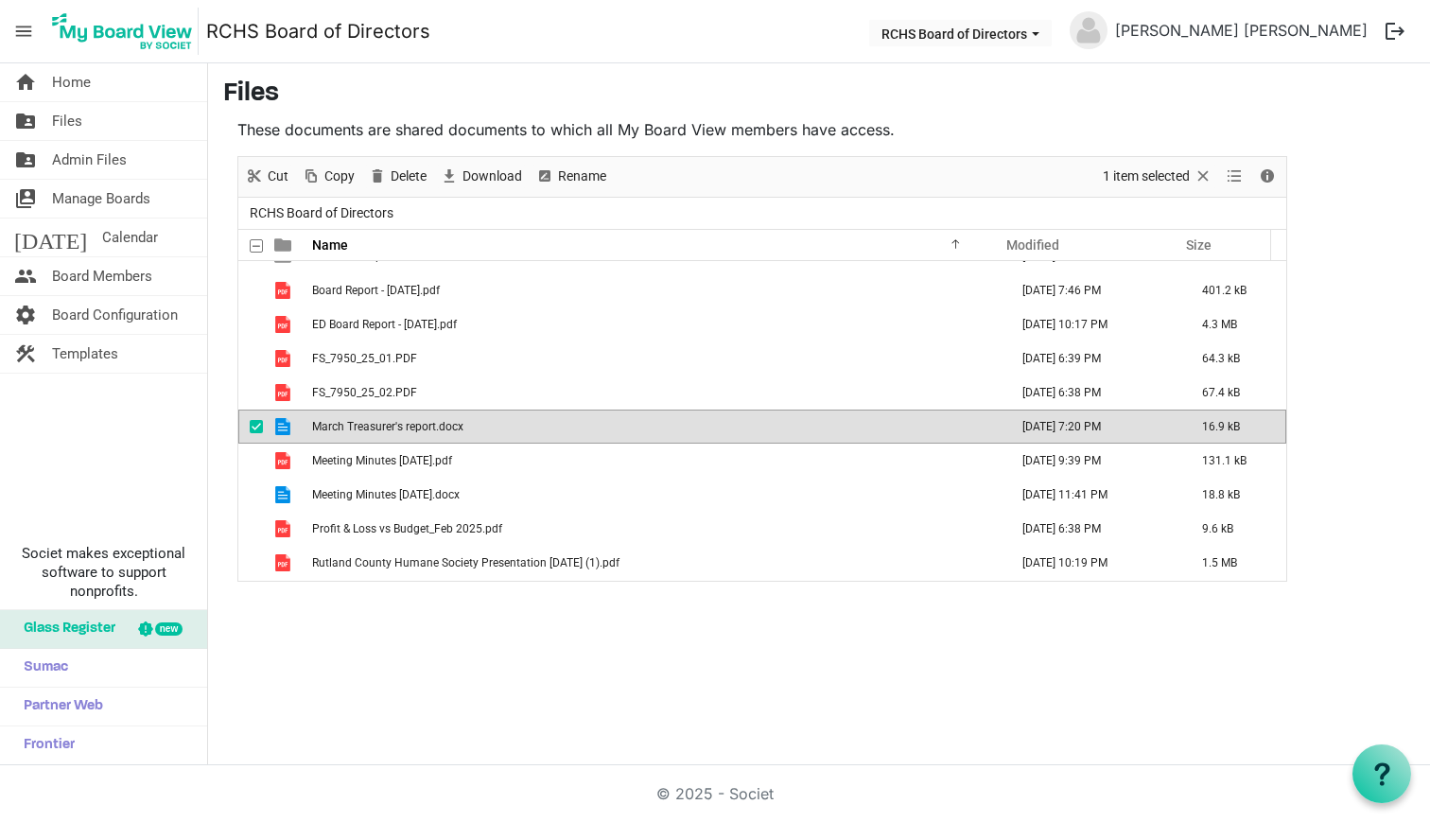
drag, startPoint x: 257, startPoint y: 427, endPoint x: 261, endPoint y: 439, distance: 12.0
click at [257, 428] on span "checkbox" at bounding box center [256, 426] width 13 height 13
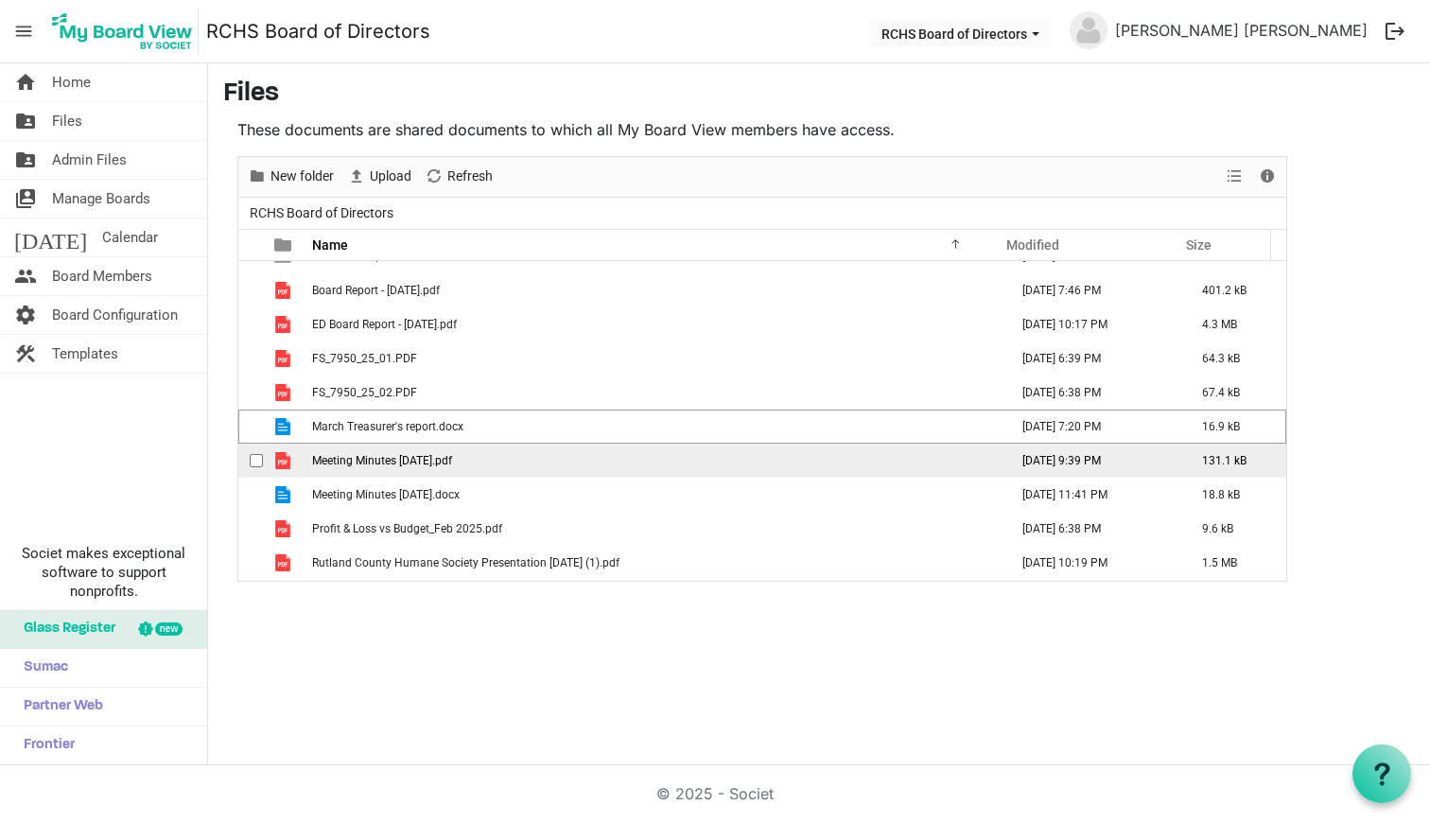
click at [260, 457] on span "checkbox" at bounding box center [256, 460] width 13 height 13
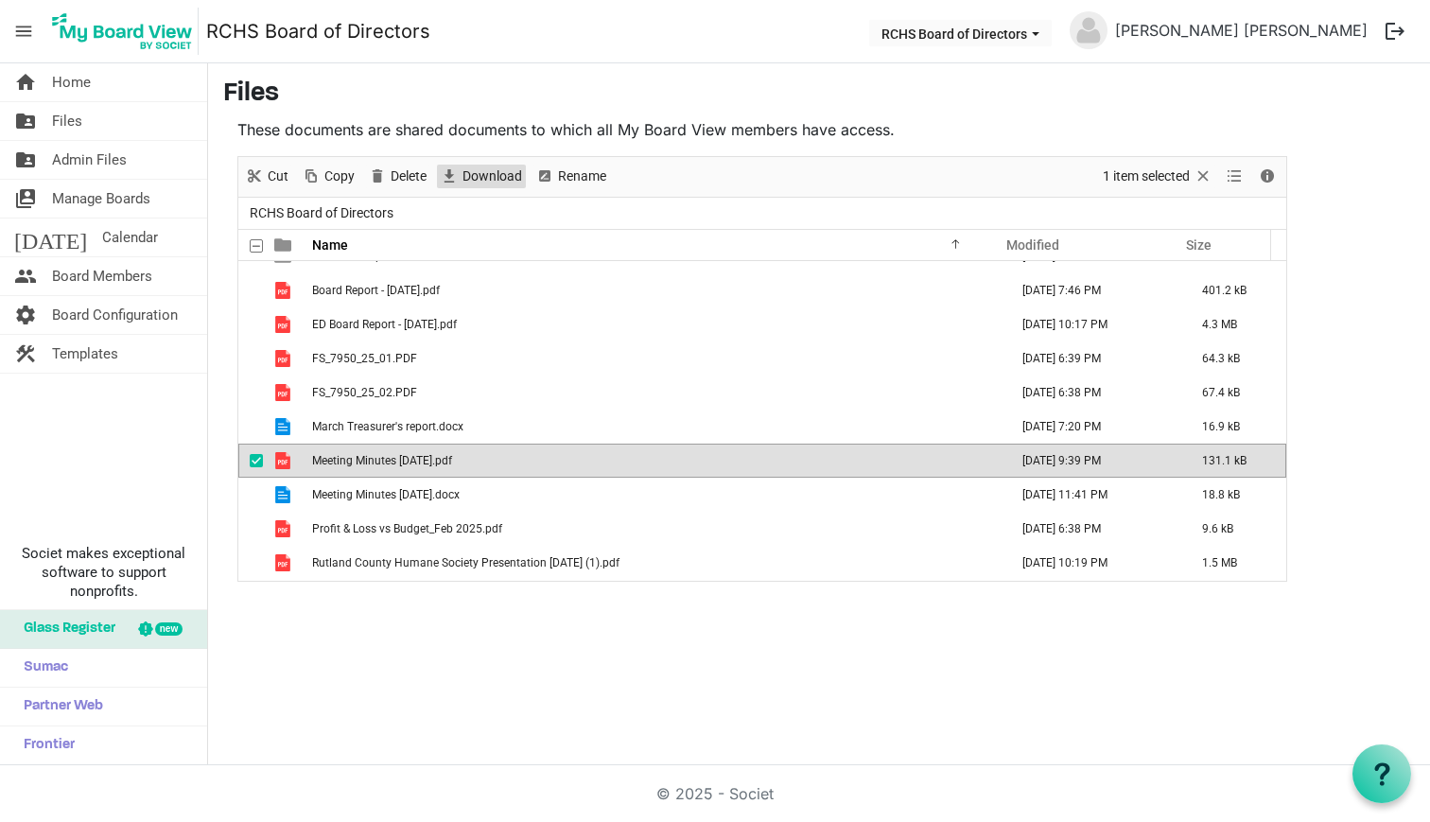
drag, startPoint x: 484, startPoint y: 174, endPoint x: 474, endPoint y: 185, distance: 15.4
click at [483, 176] on span "Download" at bounding box center [492, 177] width 63 height 24
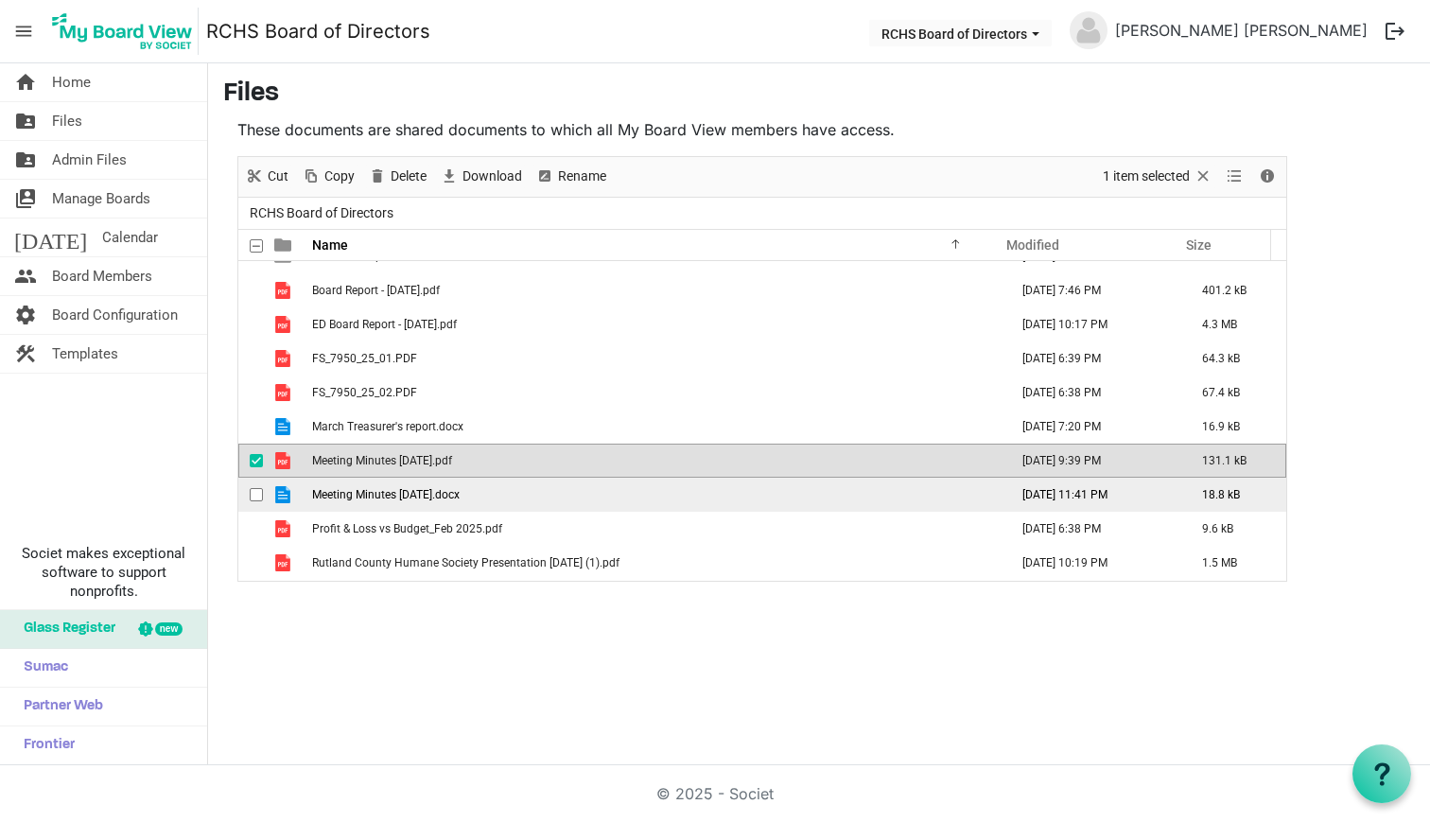
drag, startPoint x: 254, startPoint y: 457, endPoint x: 263, endPoint y: 495, distance: 38.8
click at [255, 461] on span "checkbox" at bounding box center [256, 460] width 13 height 13
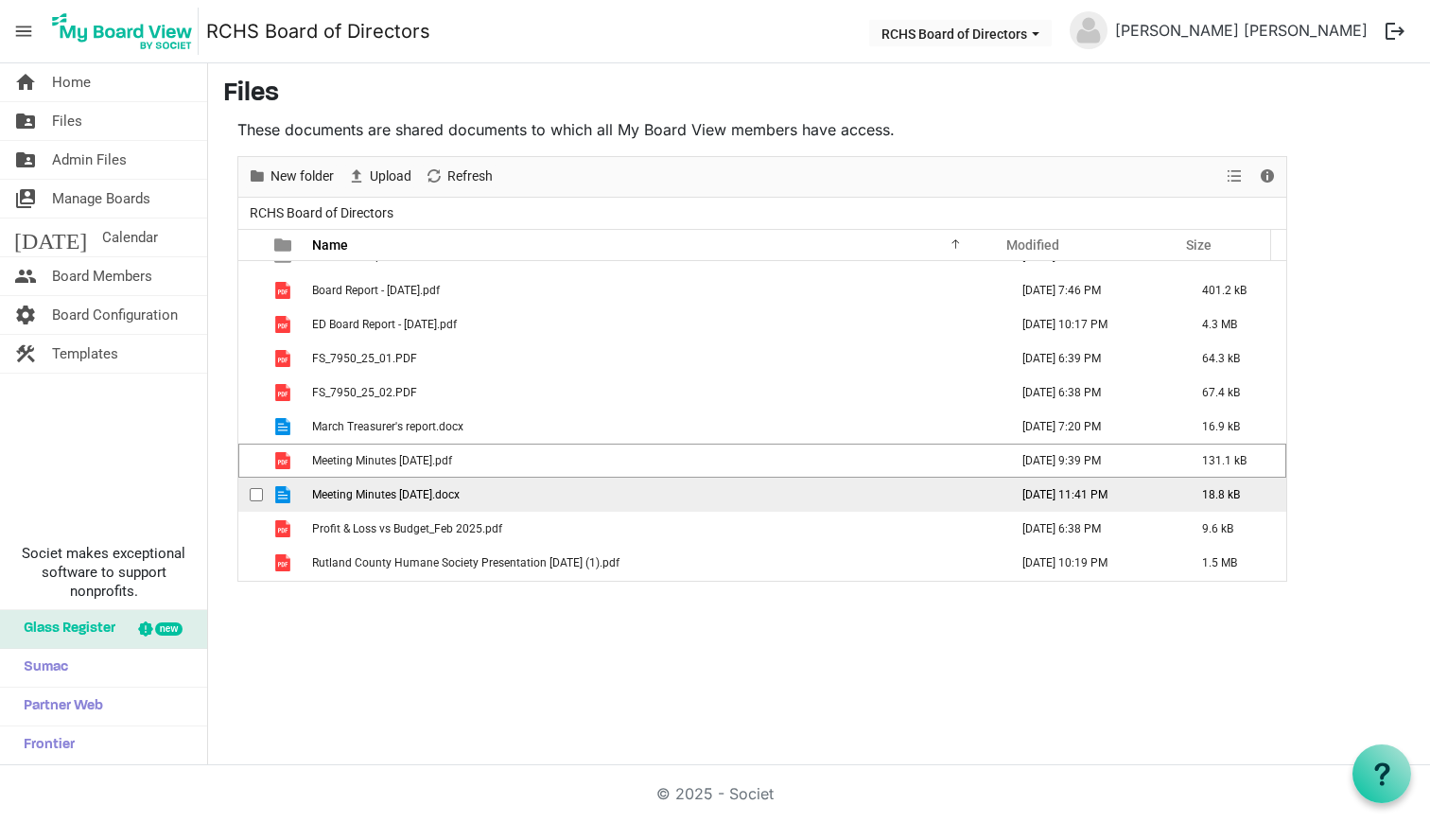
click at [259, 493] on span "checkbox" at bounding box center [256, 494] width 13 height 13
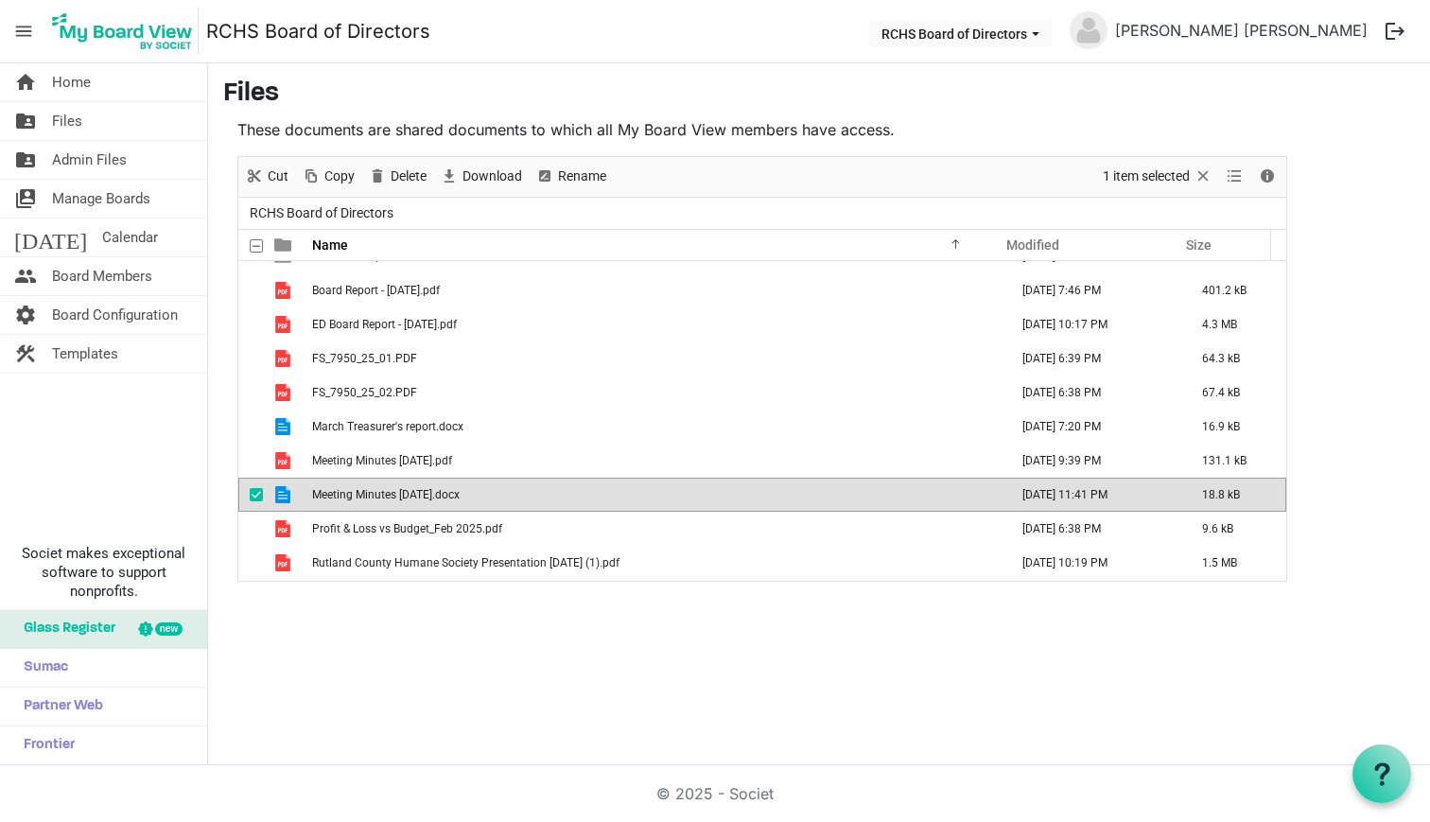
drag, startPoint x: 474, startPoint y: 170, endPoint x: 474, endPoint y: 141, distance: 29.3
click at [473, 158] on div "Download" at bounding box center [481, 177] width 96 height 40
click at [257, 494] on span "checkbox" at bounding box center [256, 494] width 13 height 13
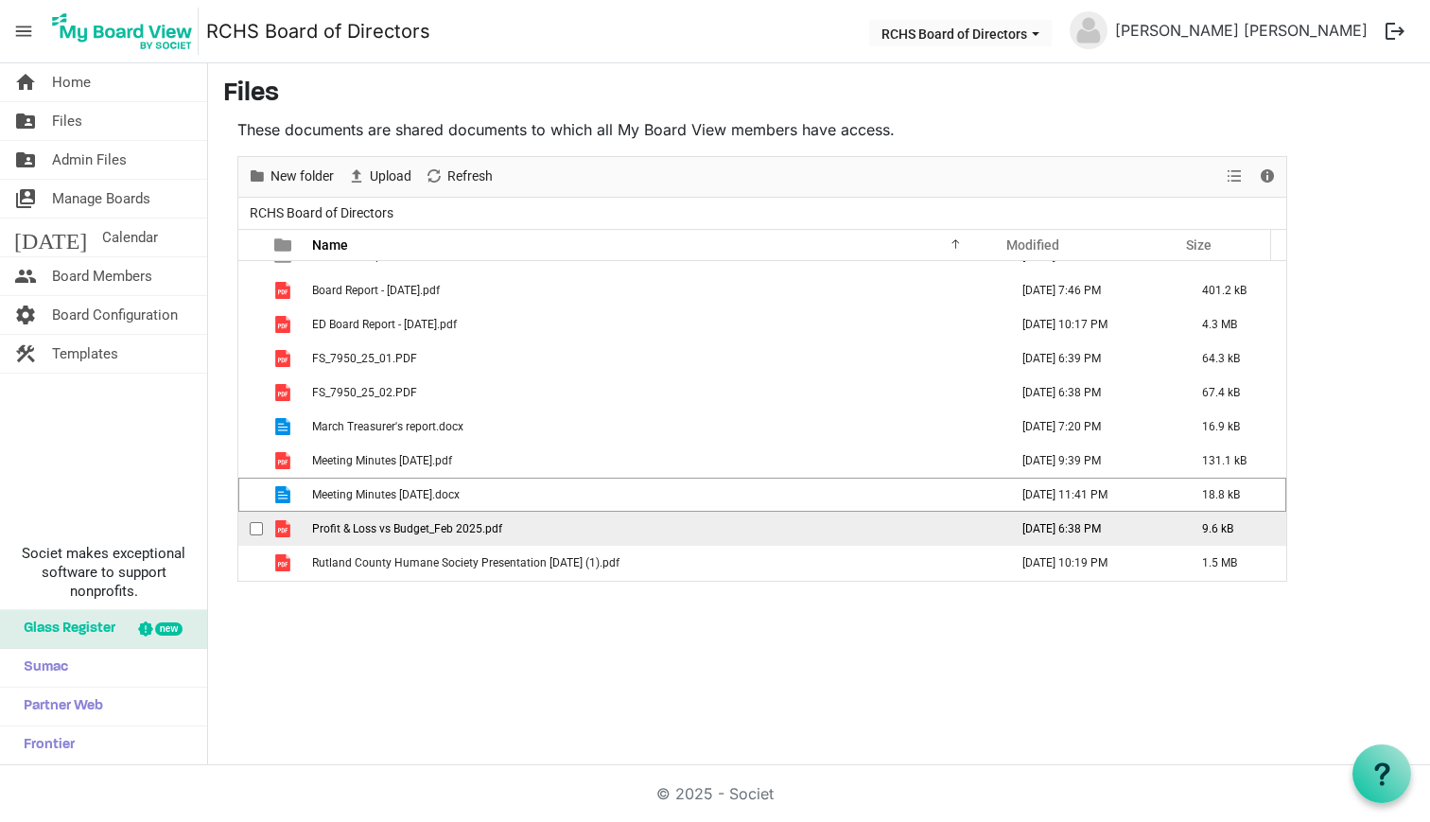
click at [260, 526] on span "checkbox" at bounding box center [256, 528] width 13 height 13
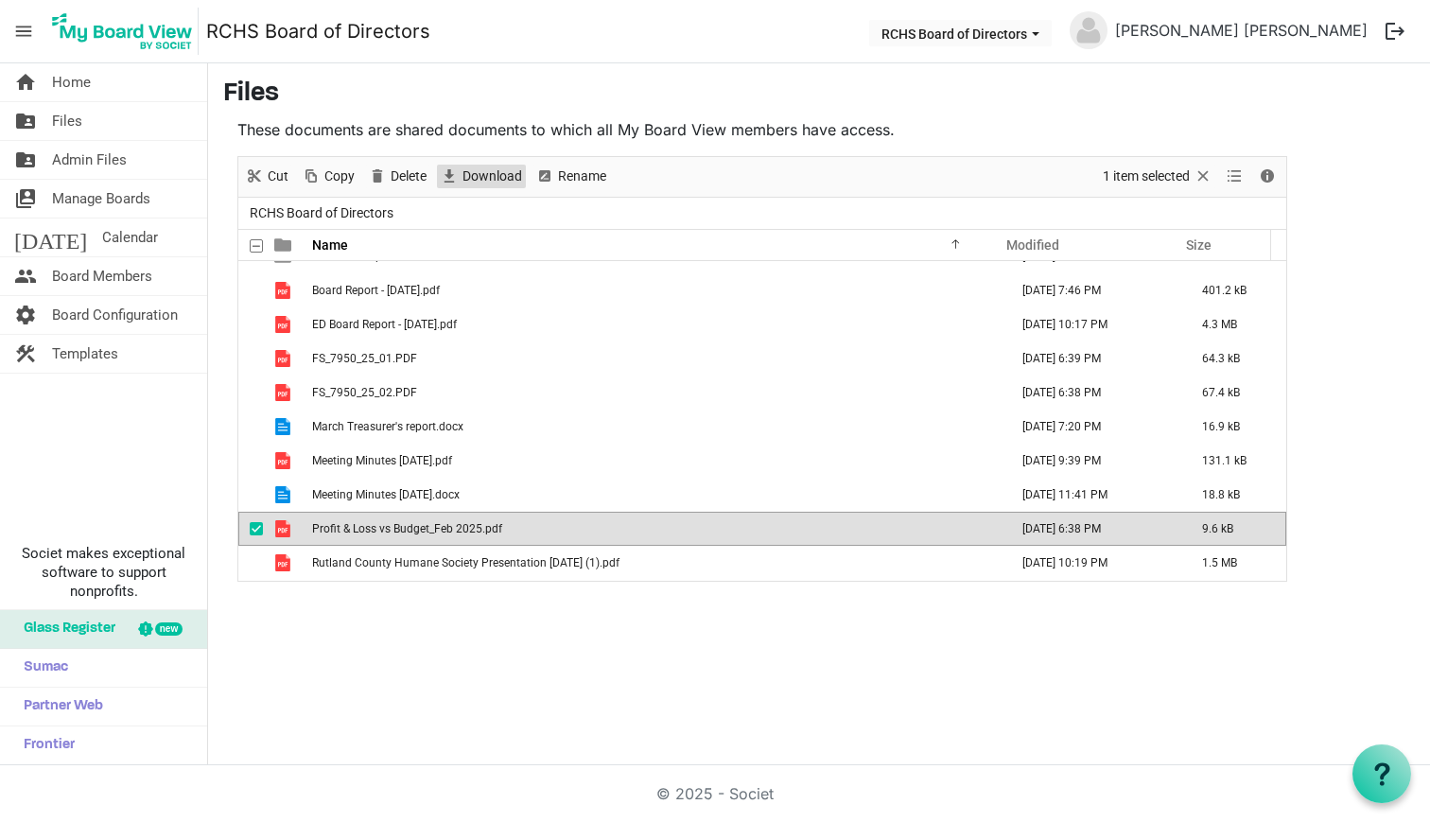
click at [497, 185] on span "Download" at bounding box center [492, 177] width 63 height 24
click at [262, 527] on span "checkbox" at bounding box center [256, 528] width 13 height 13
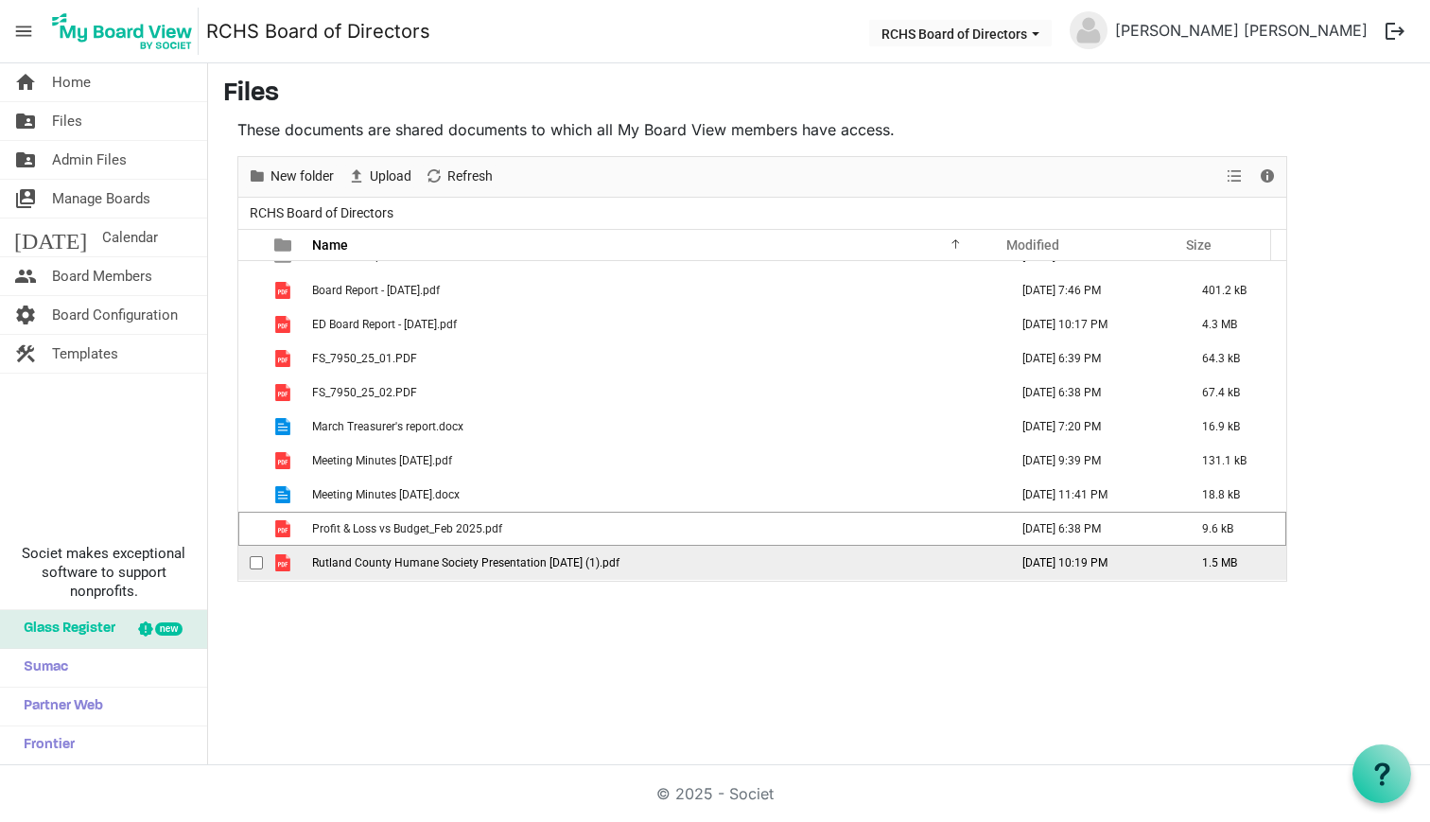
click at [259, 558] on span "checkbox" at bounding box center [256, 562] width 13 height 13
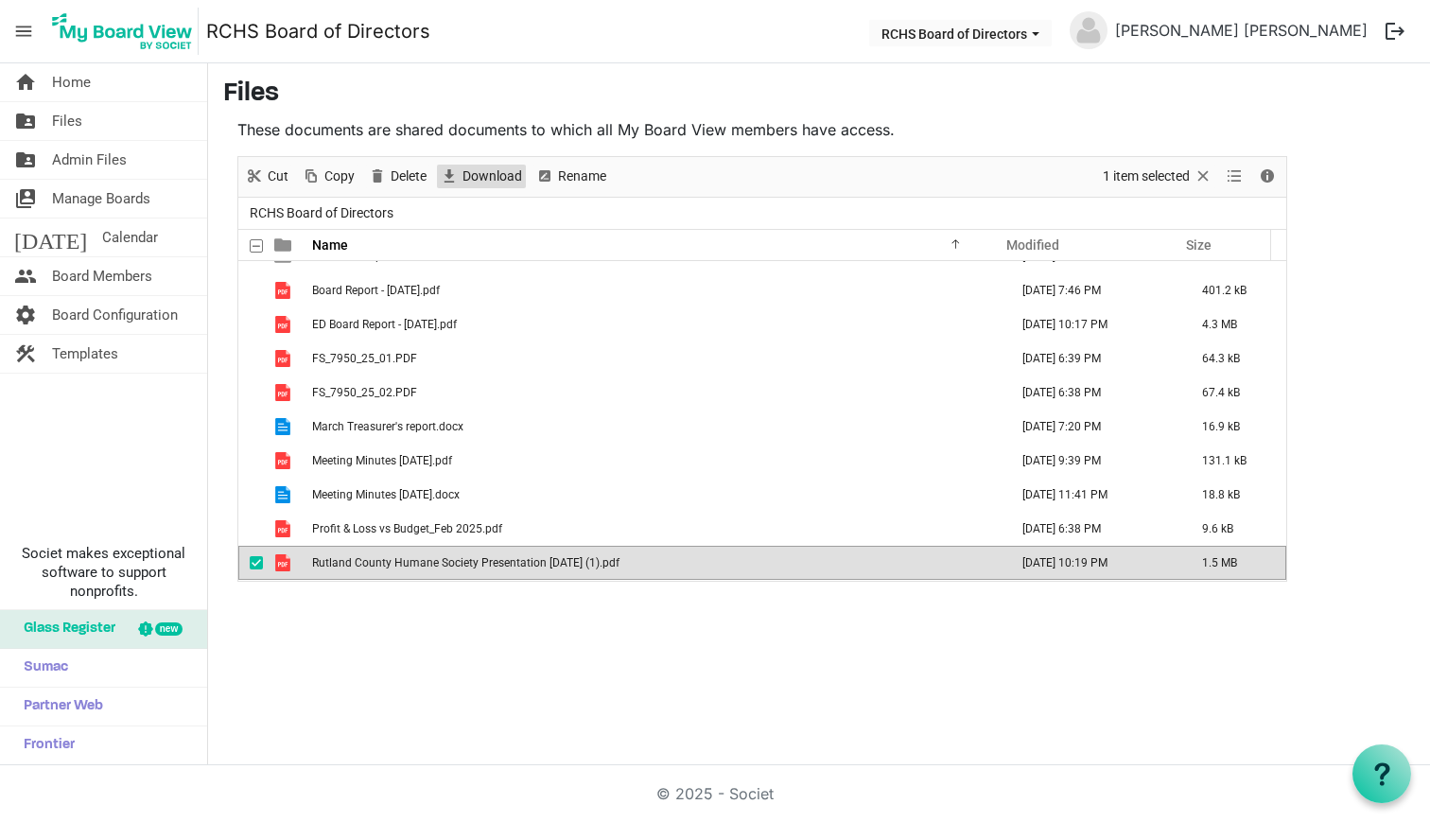
click at [499, 178] on span "Download" at bounding box center [492, 177] width 63 height 24
click at [298, 630] on div "home Home folder_shared Files folder_shared Admin Files switch_account Manage B…" at bounding box center [715, 414] width 1430 height 702
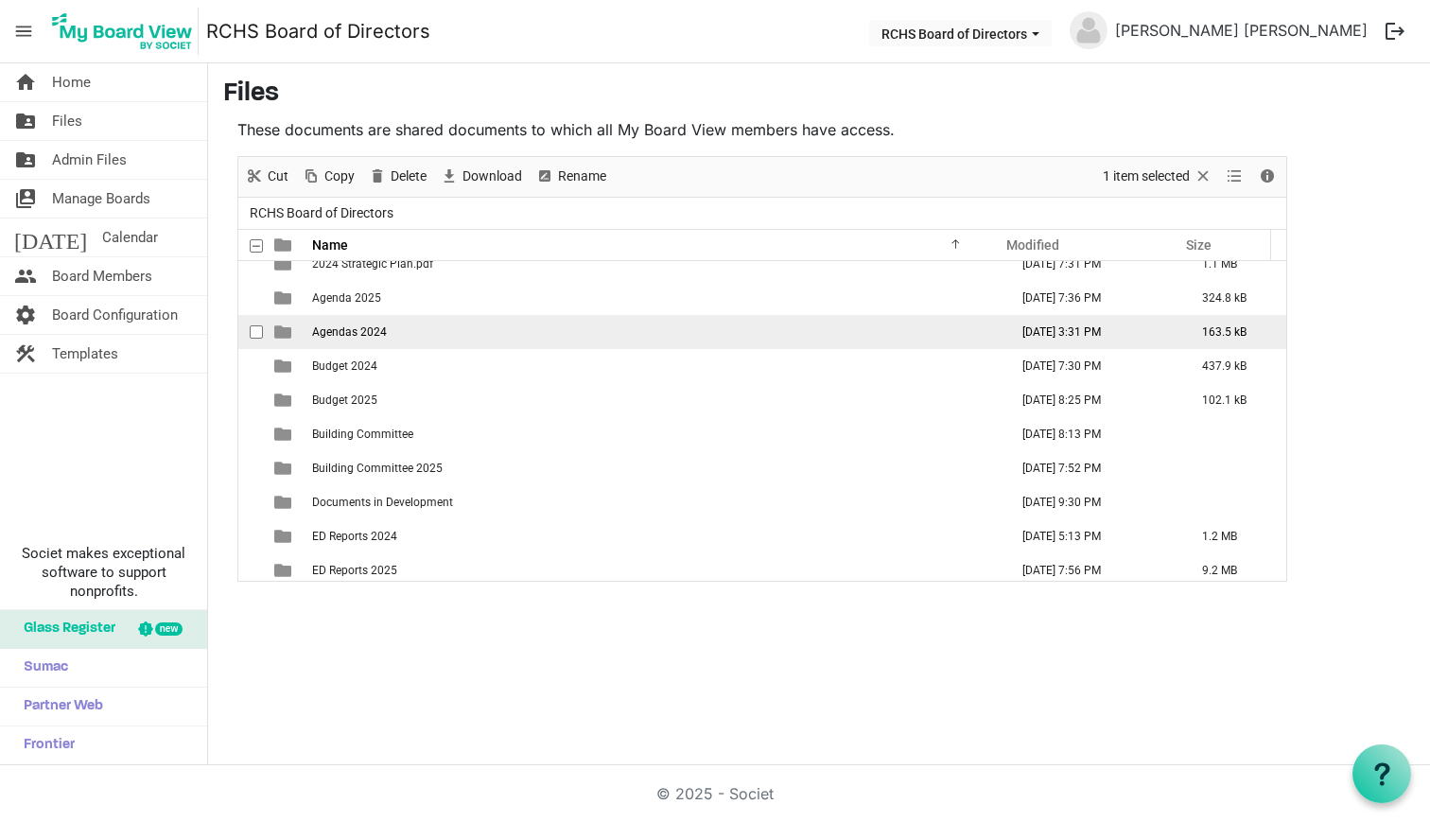
scroll to position [0, 0]
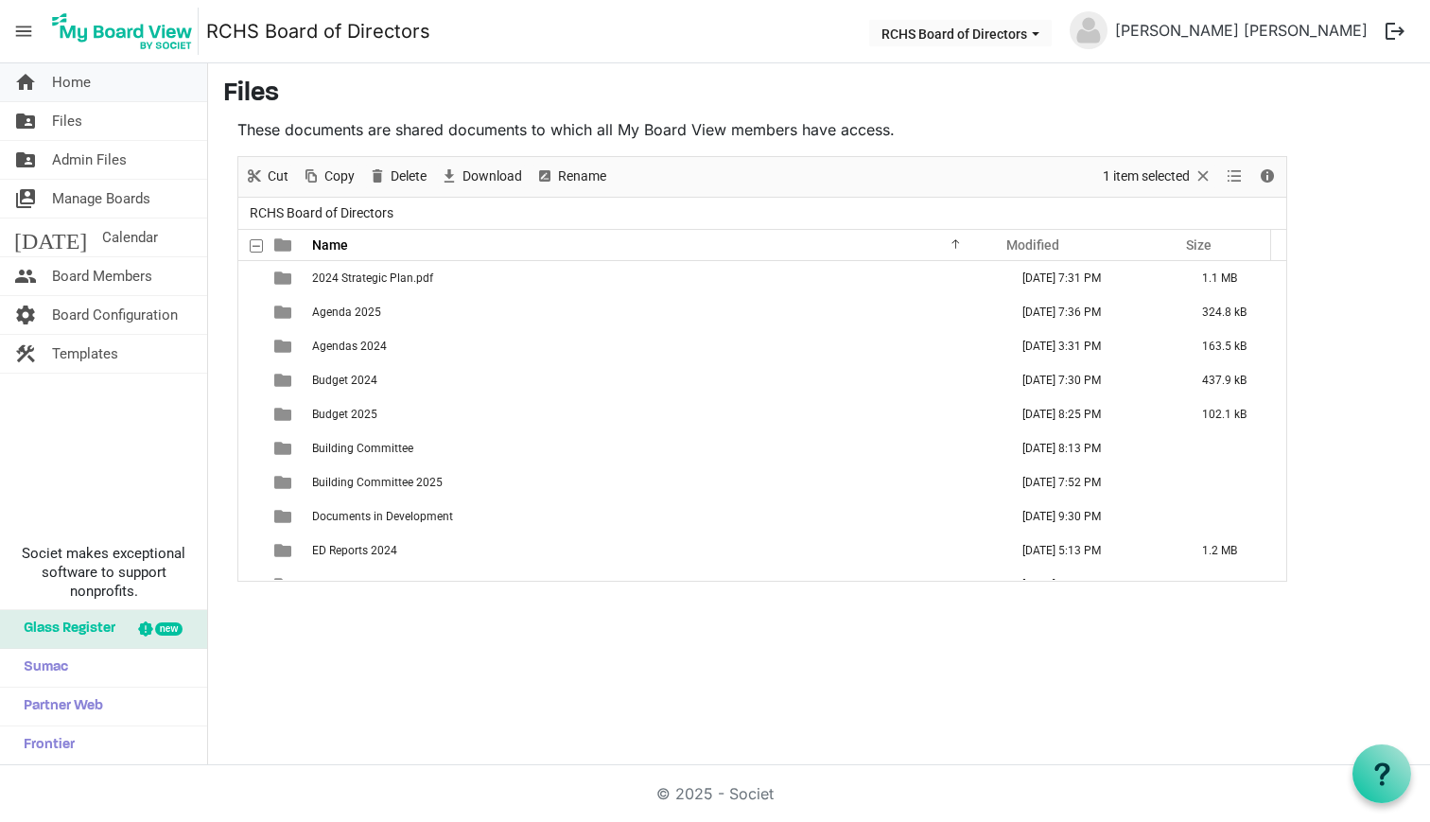
click at [100, 81] on link "home Home" at bounding box center [103, 82] width 207 height 38
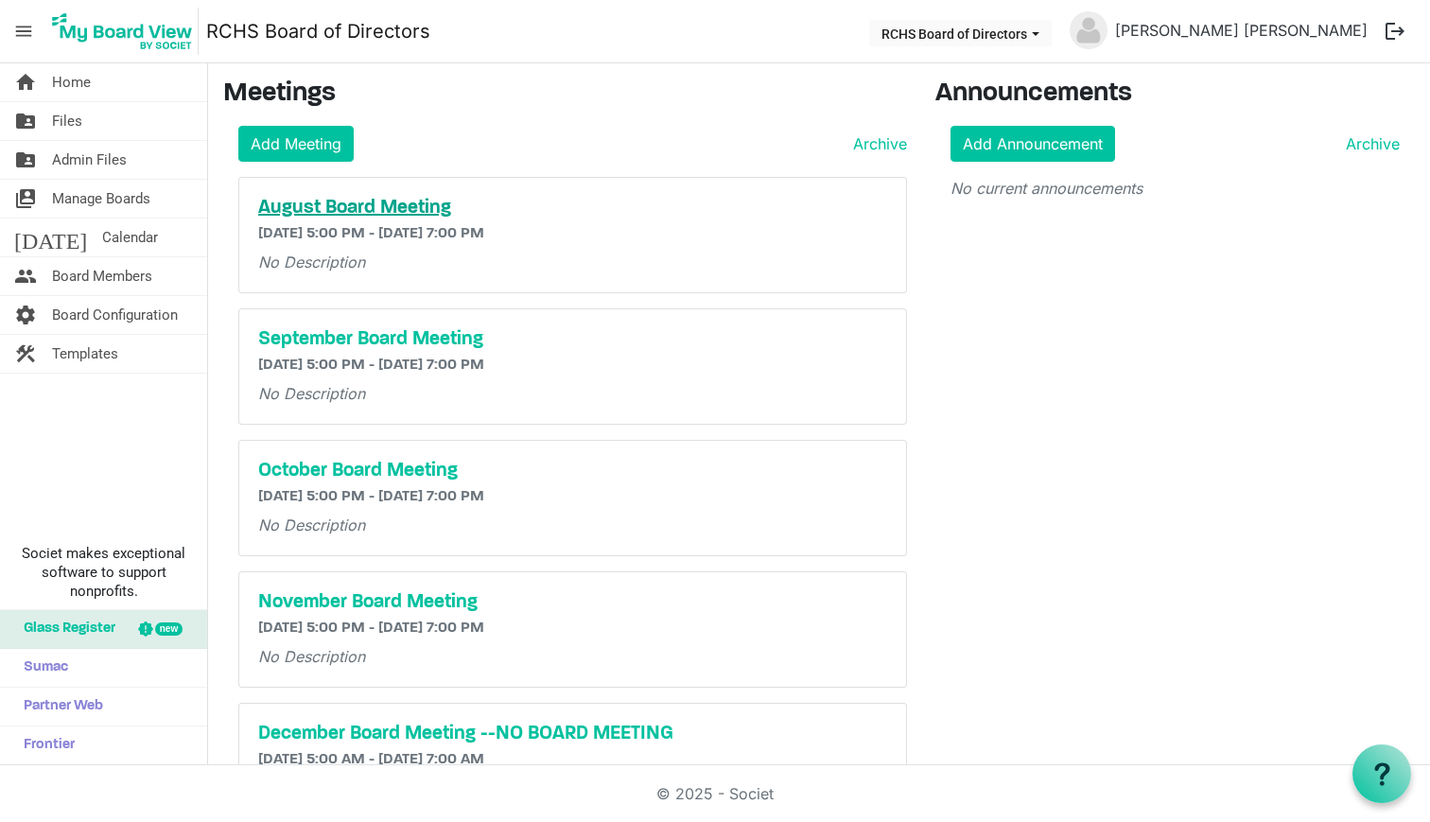
click at [318, 210] on h5 "August Board Meeting" at bounding box center [572, 208] width 629 height 23
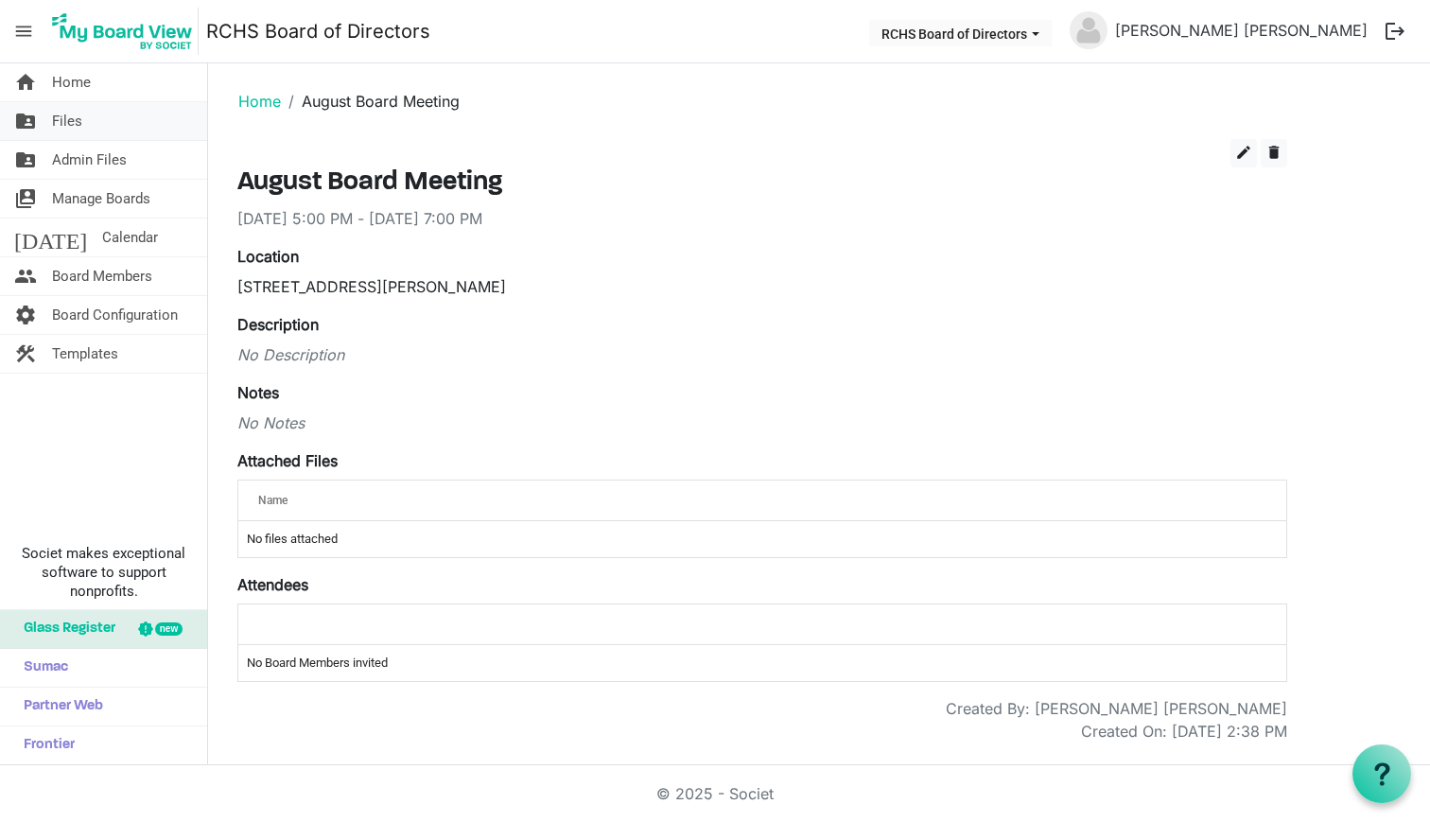
click at [77, 123] on span "Files" at bounding box center [67, 121] width 30 height 38
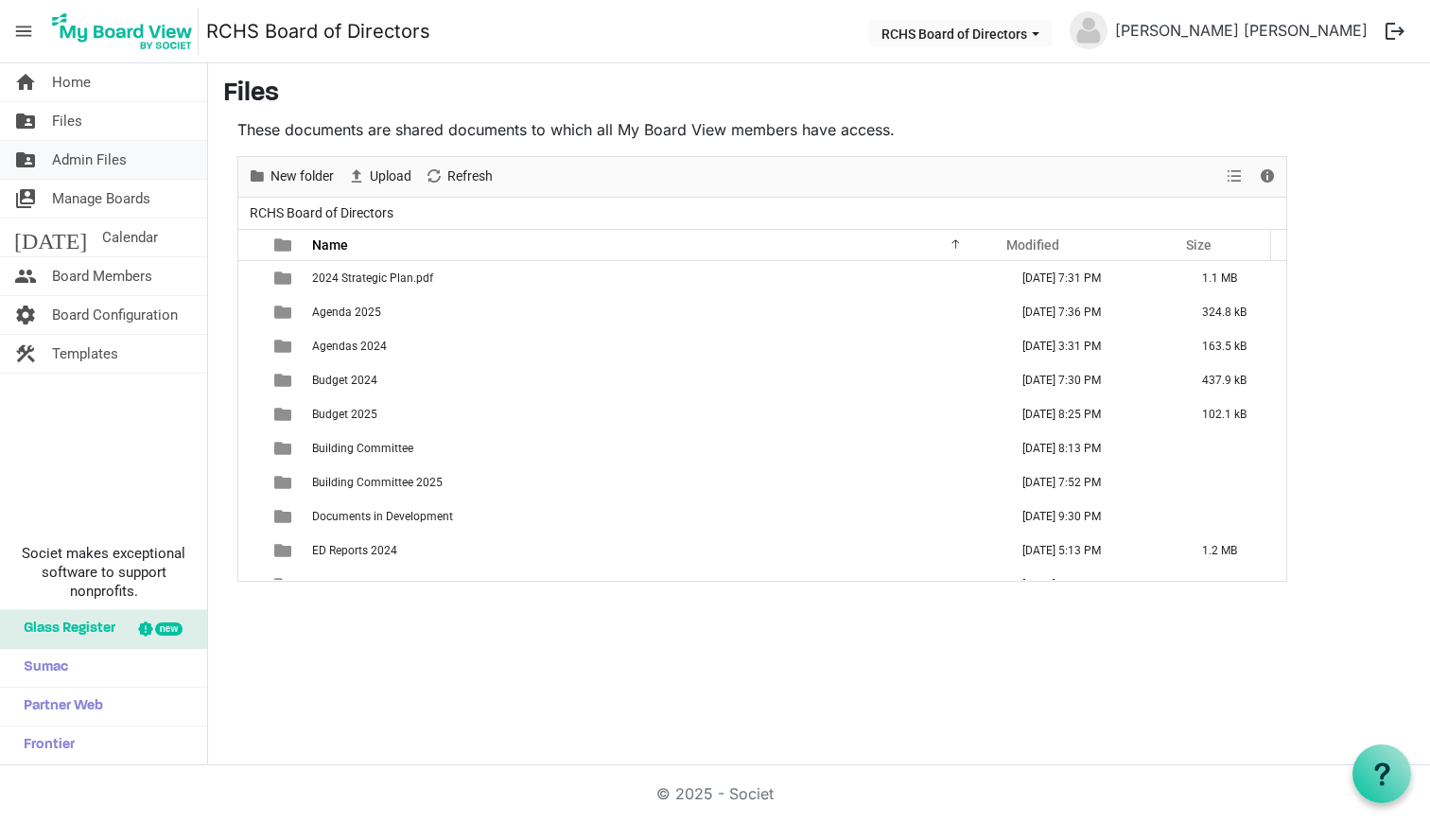
click at [92, 160] on span "Admin Files" at bounding box center [89, 160] width 75 height 38
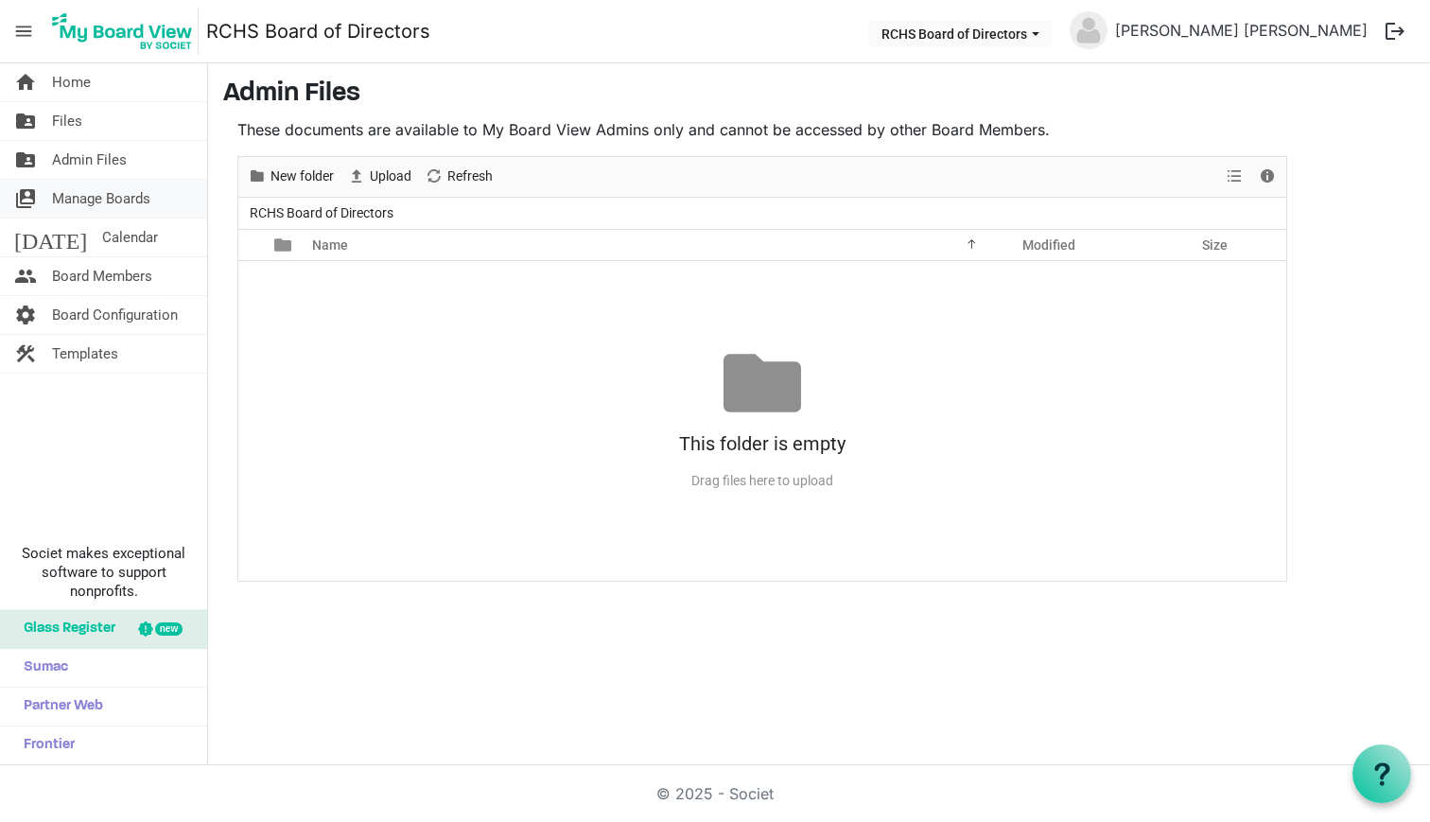
click at [93, 186] on span "Manage Boards" at bounding box center [101, 199] width 98 height 38
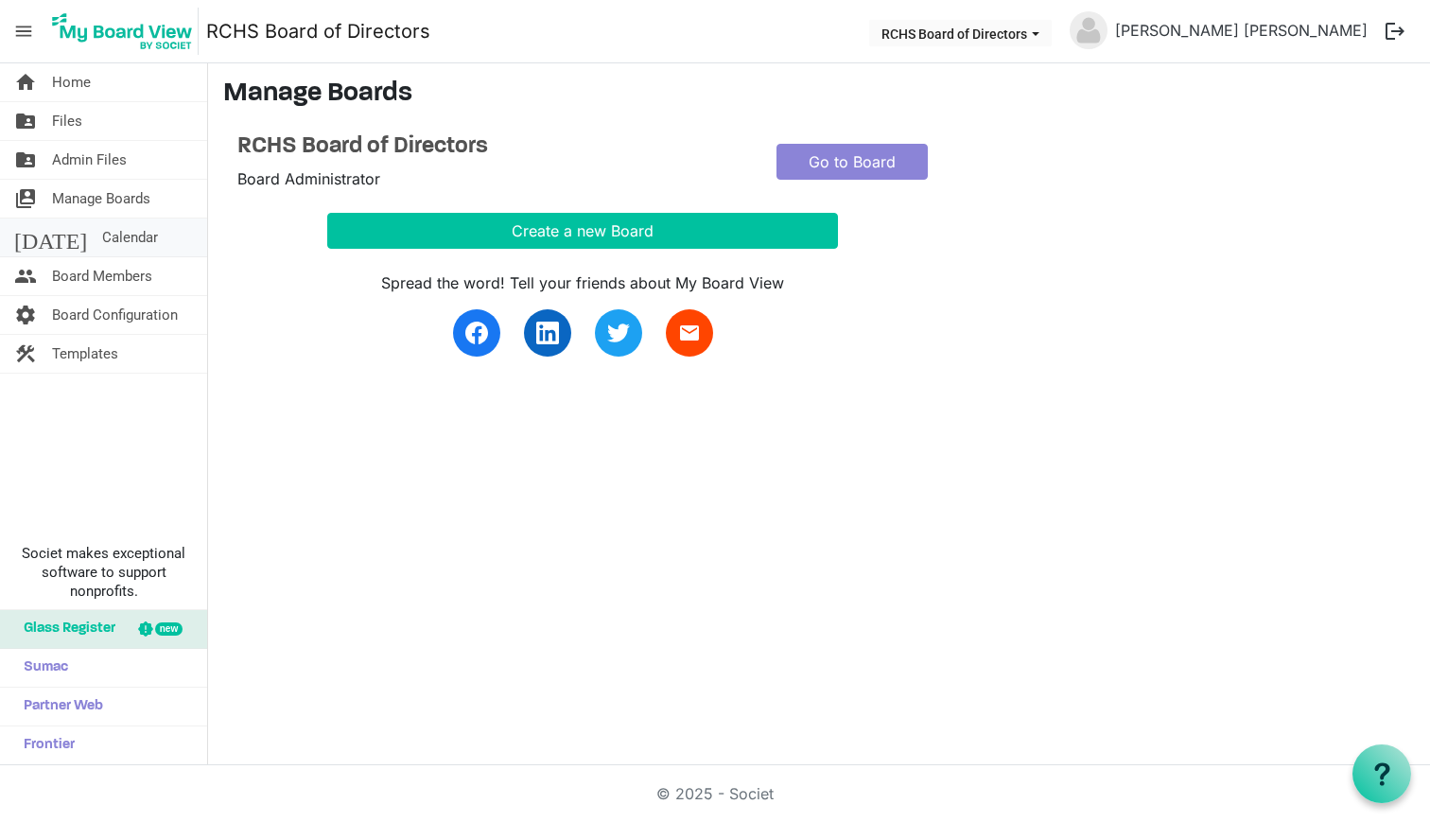
click at [102, 241] on span "Calendar" at bounding box center [130, 237] width 56 height 38
